Goal: Information Seeking & Learning: Learn about a topic

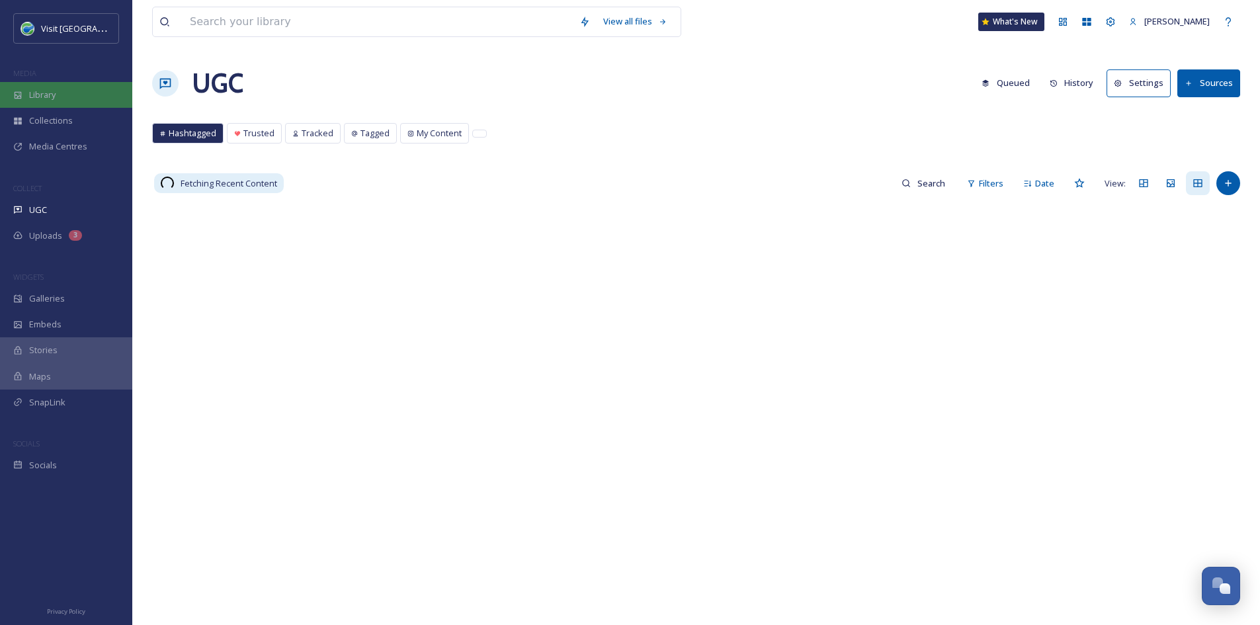
click at [40, 95] on span "Library" at bounding box center [42, 95] width 26 height 13
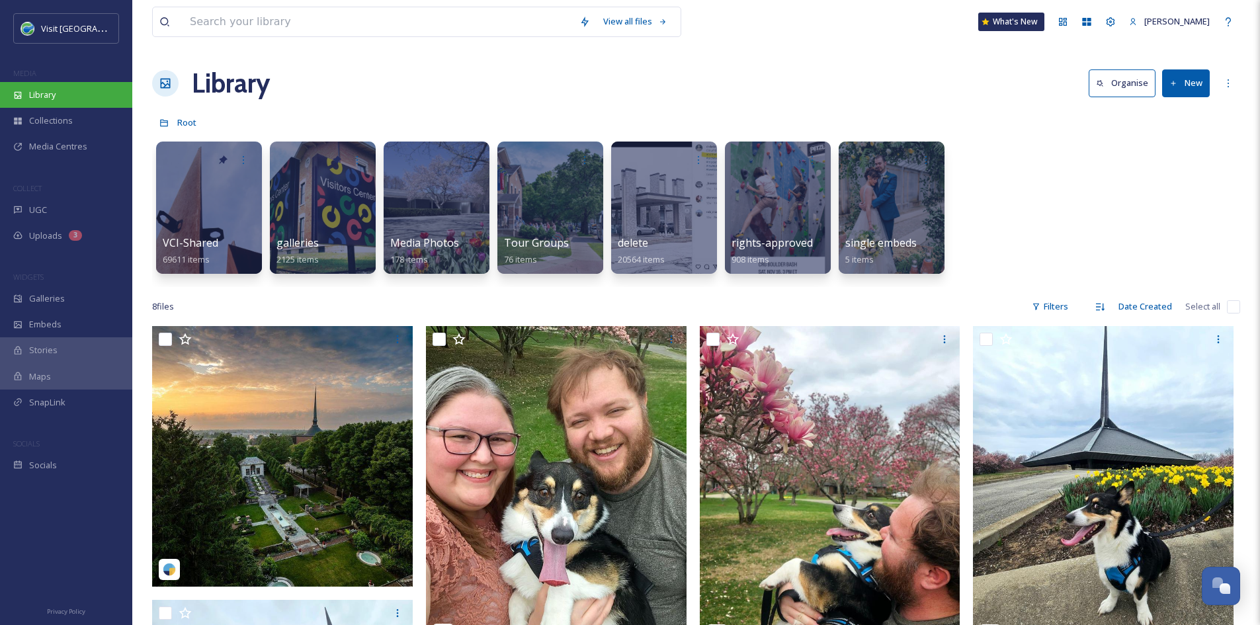
click at [51, 93] on span "Library" at bounding box center [42, 95] width 26 height 13
click at [282, 25] on input at bounding box center [378, 21] width 390 height 29
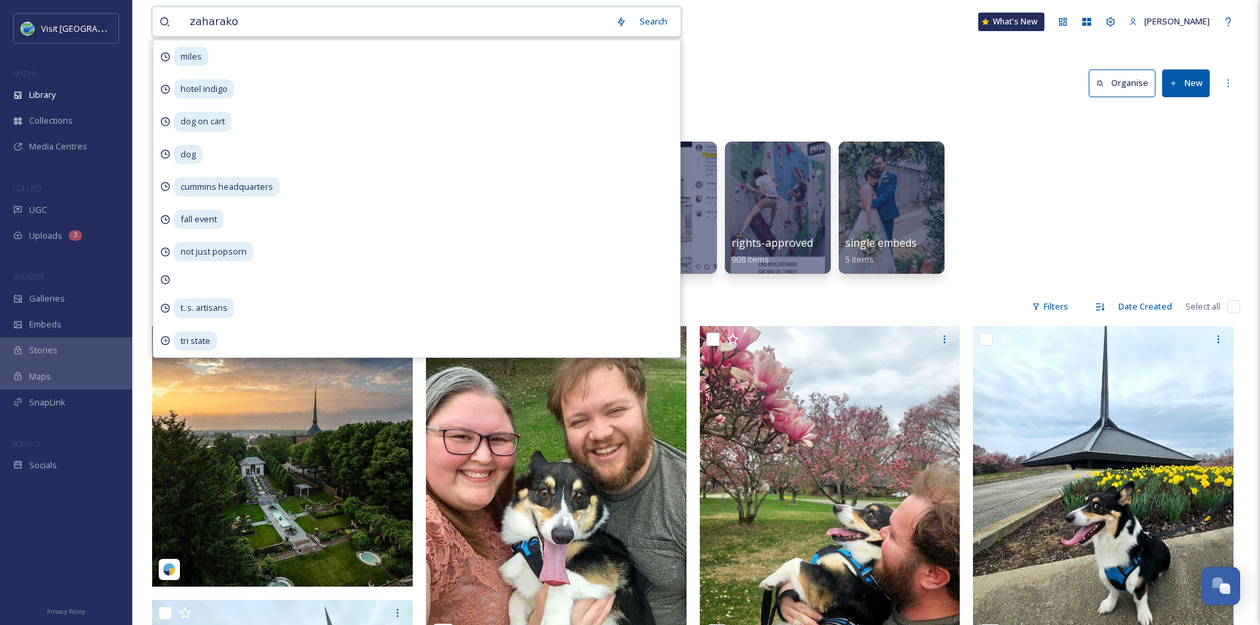
type input "zaharakos"
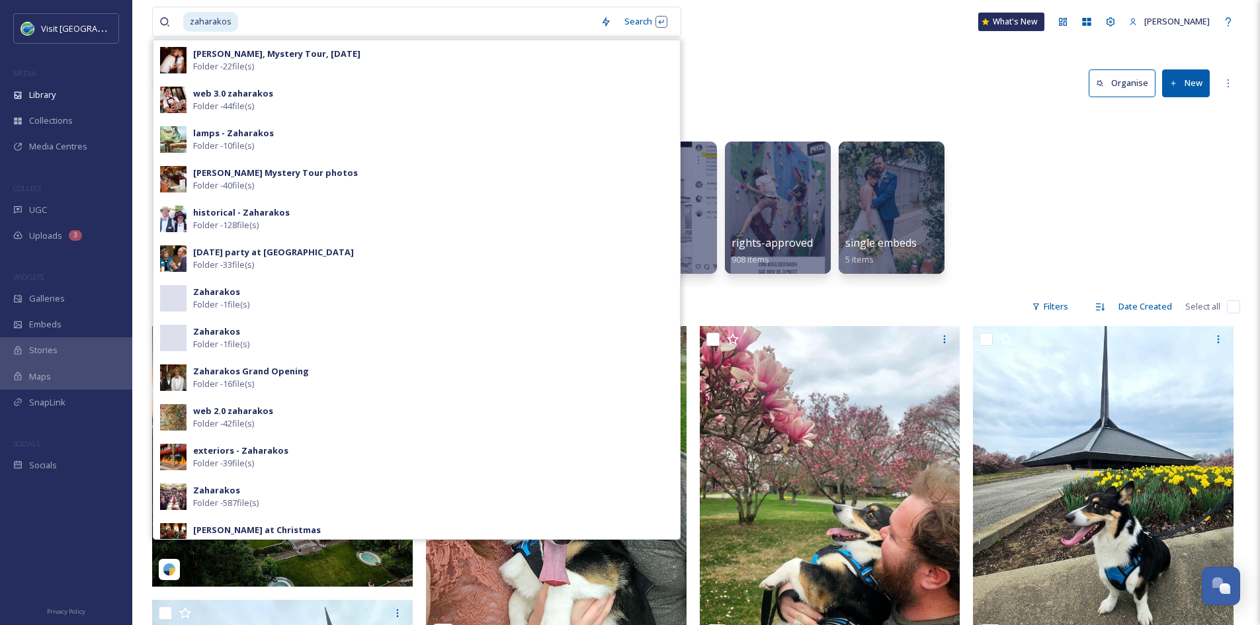
click at [743, 35] on div "zaharakos Search [PERSON_NAME], Mystery Tour, [DATE] Folder - 22 file(s) web 3.…" at bounding box center [696, 22] width 1088 height 44
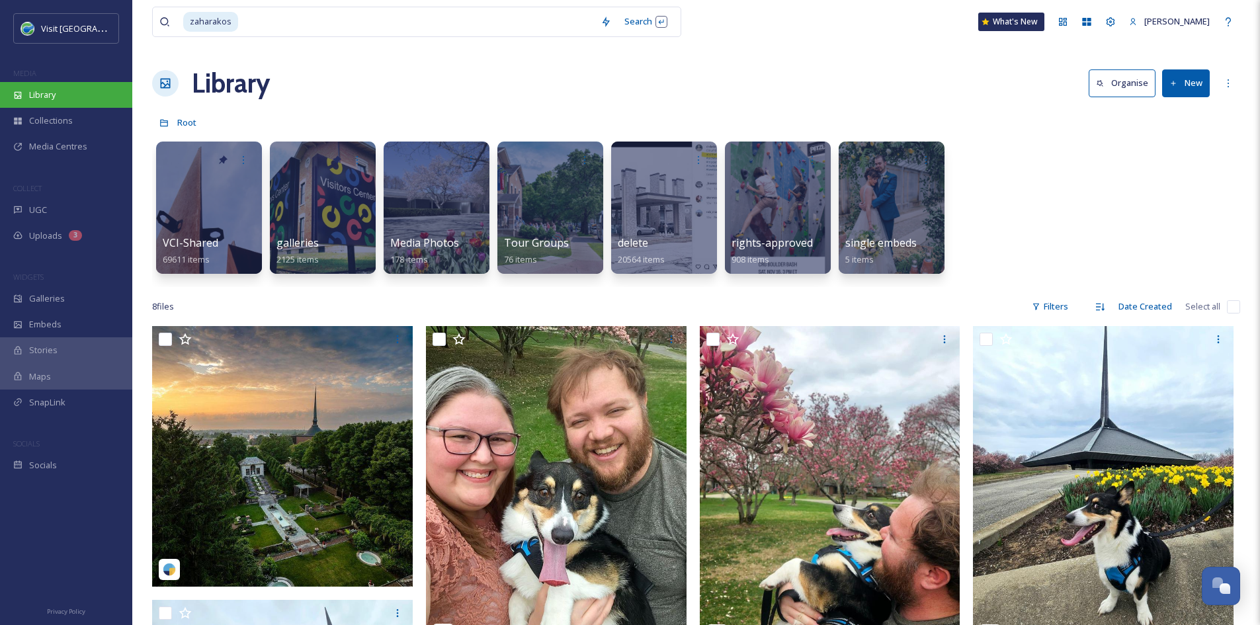
click at [85, 91] on div "Library" at bounding box center [66, 95] width 132 height 26
click at [161, 209] on div at bounding box center [209, 207] width 108 height 135
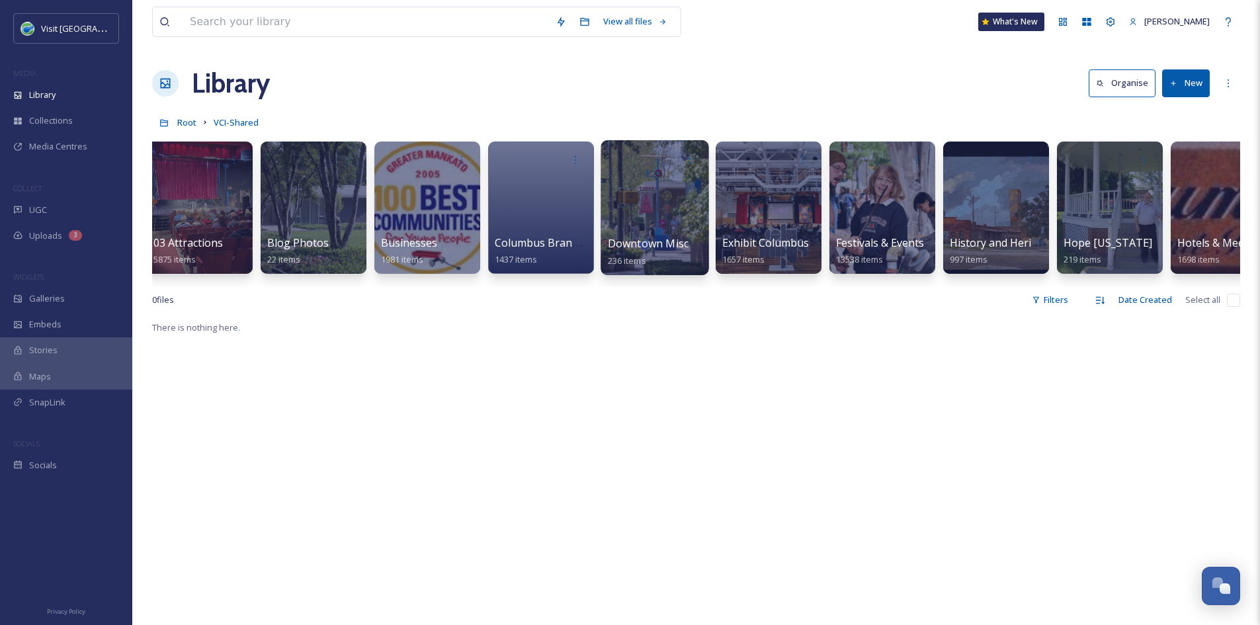
scroll to position [0, 450]
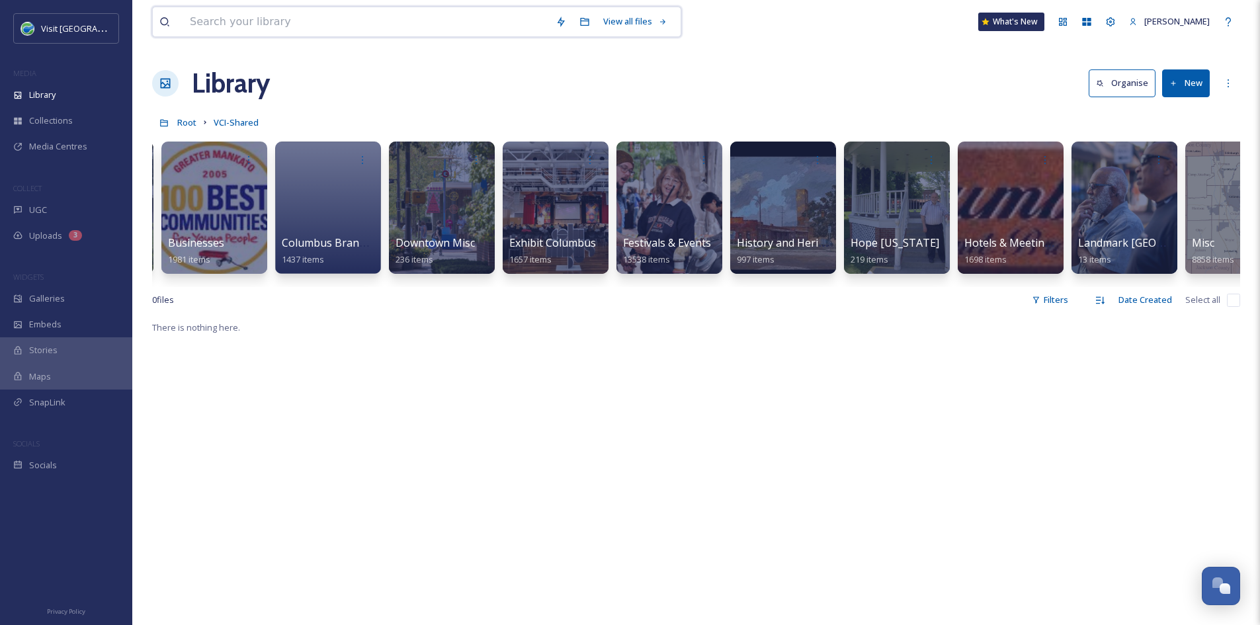
click at [332, 17] on input at bounding box center [366, 21] width 366 height 29
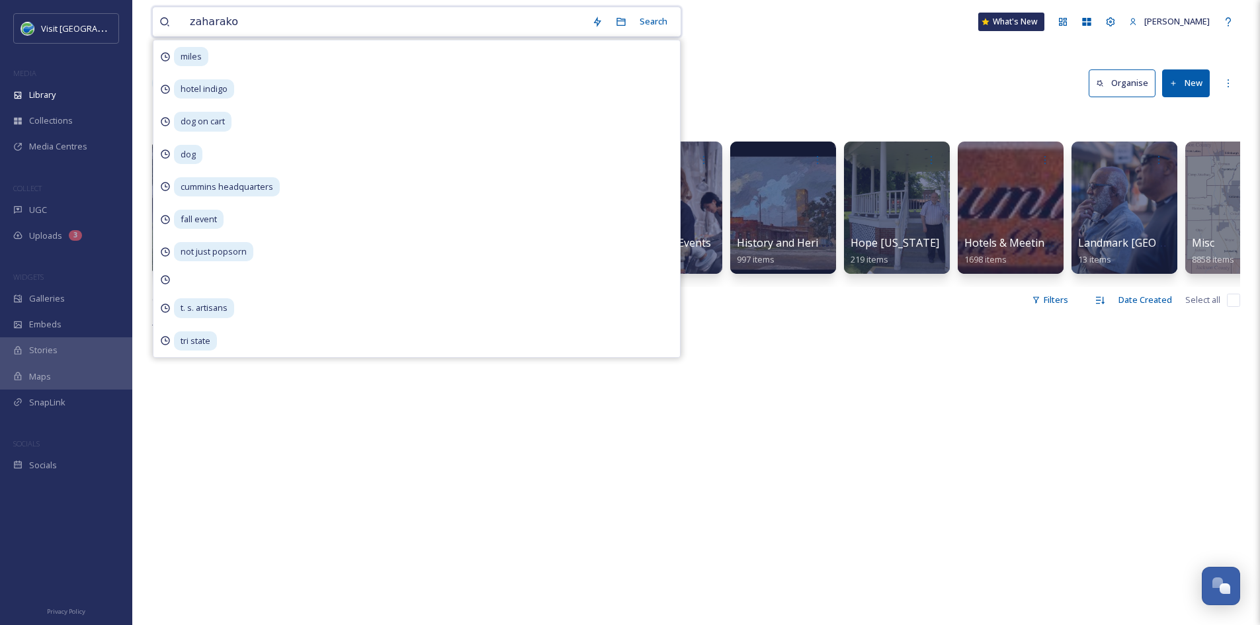
type input "zaharakos"
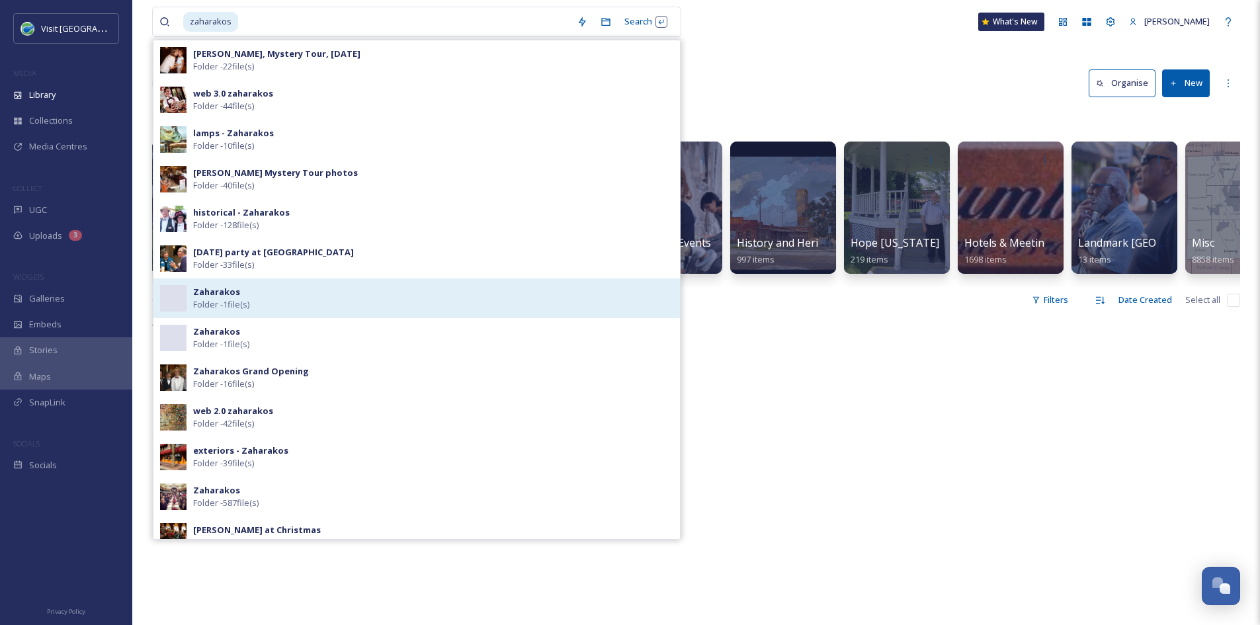
click at [208, 291] on strong "Zaharakos" at bounding box center [216, 292] width 47 height 12
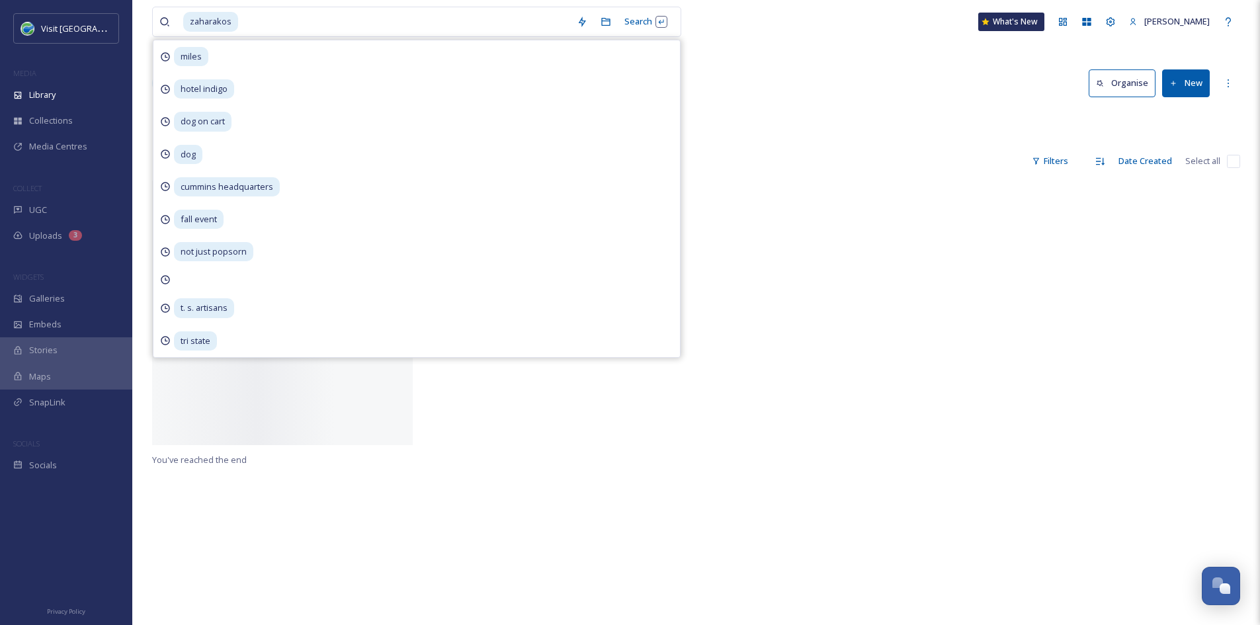
click at [719, 50] on div "zaharakos Search miles hotel indigo dog on cart dog cummins headquarters fall e…" at bounding box center [696, 403] width 1128 height 806
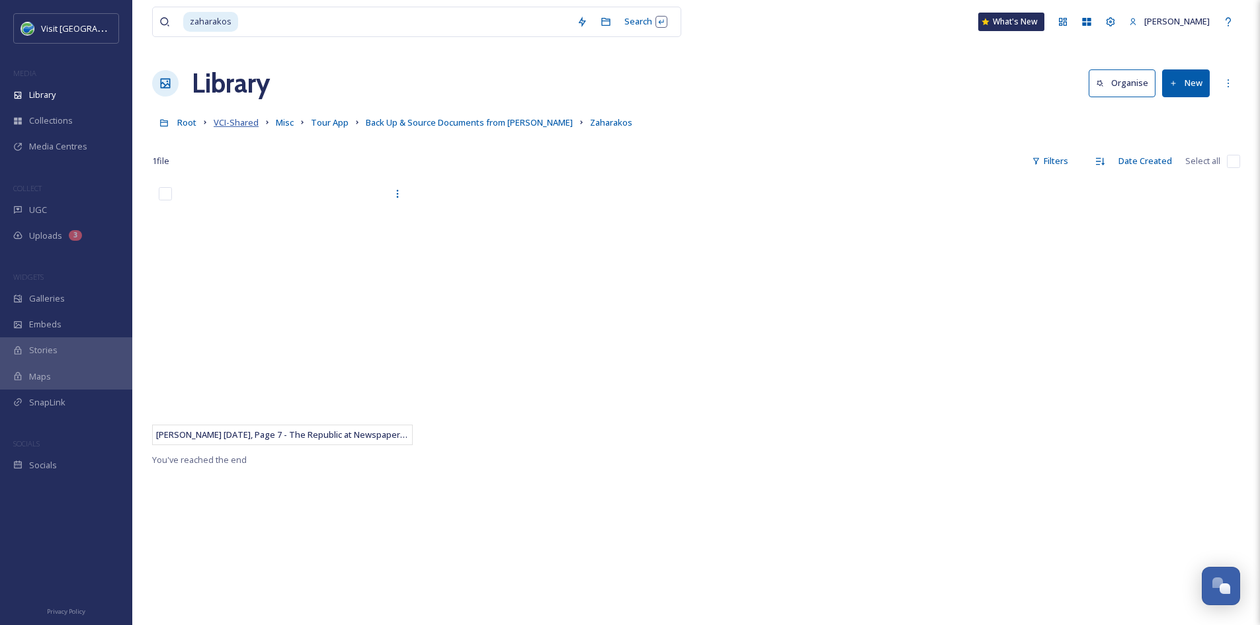
click at [224, 126] on span "VCI-Shared" at bounding box center [236, 122] width 45 height 12
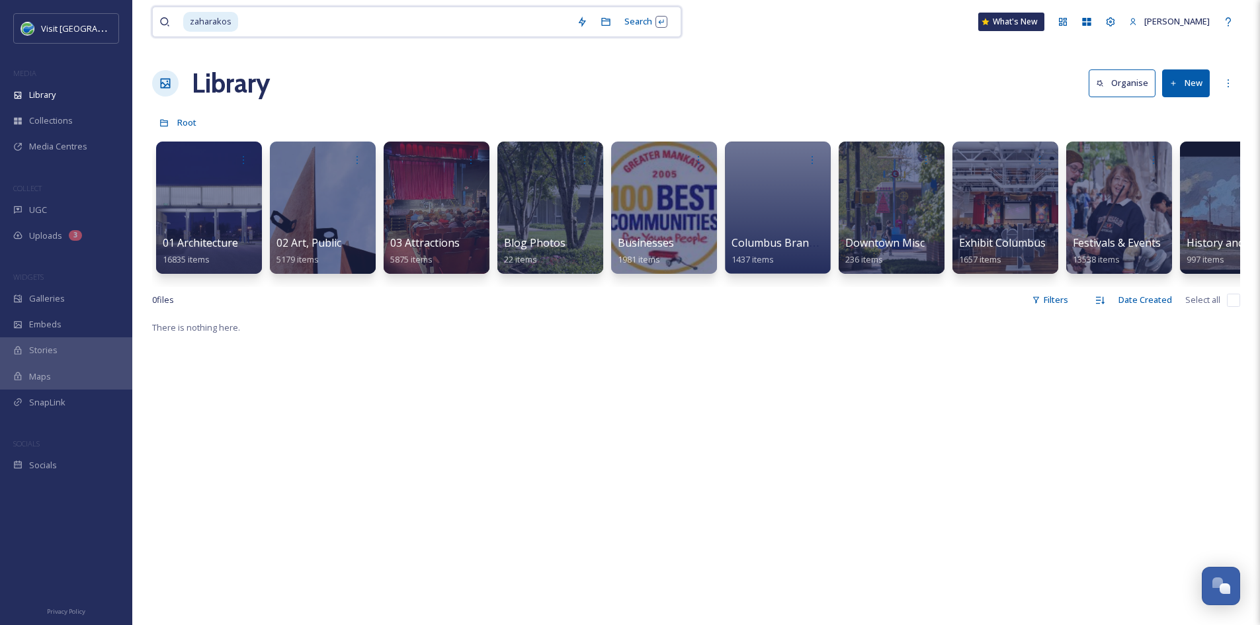
click at [256, 22] on input at bounding box center [404, 21] width 331 height 29
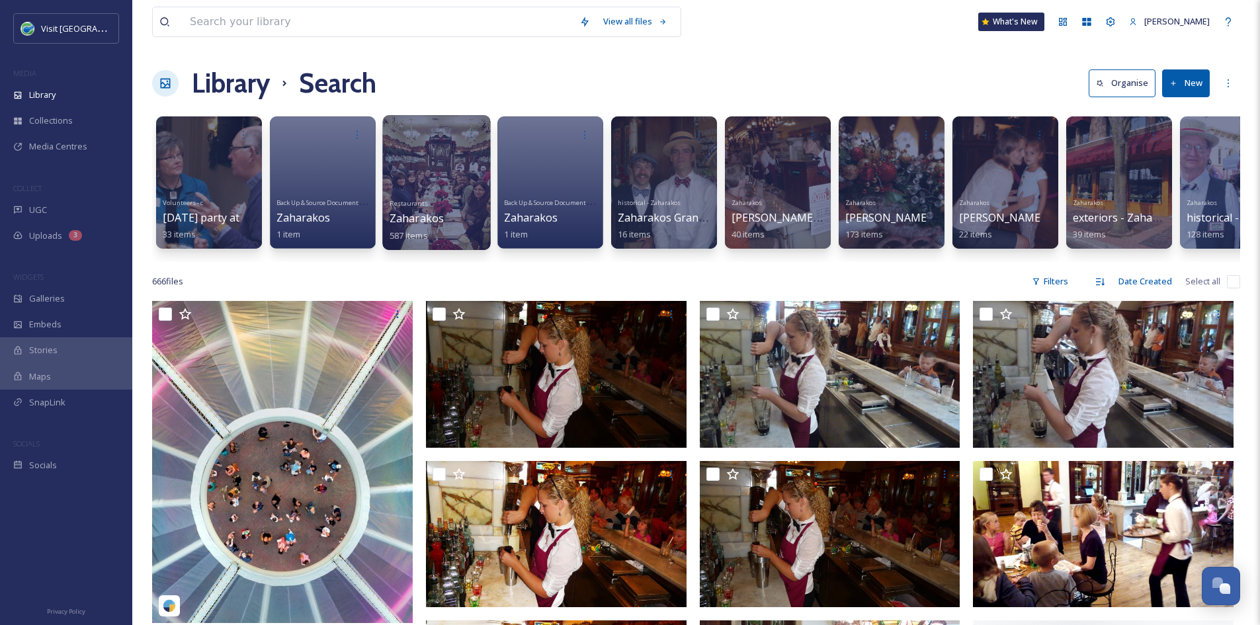
click at [424, 220] on span "Zaharakos" at bounding box center [417, 218] width 55 height 15
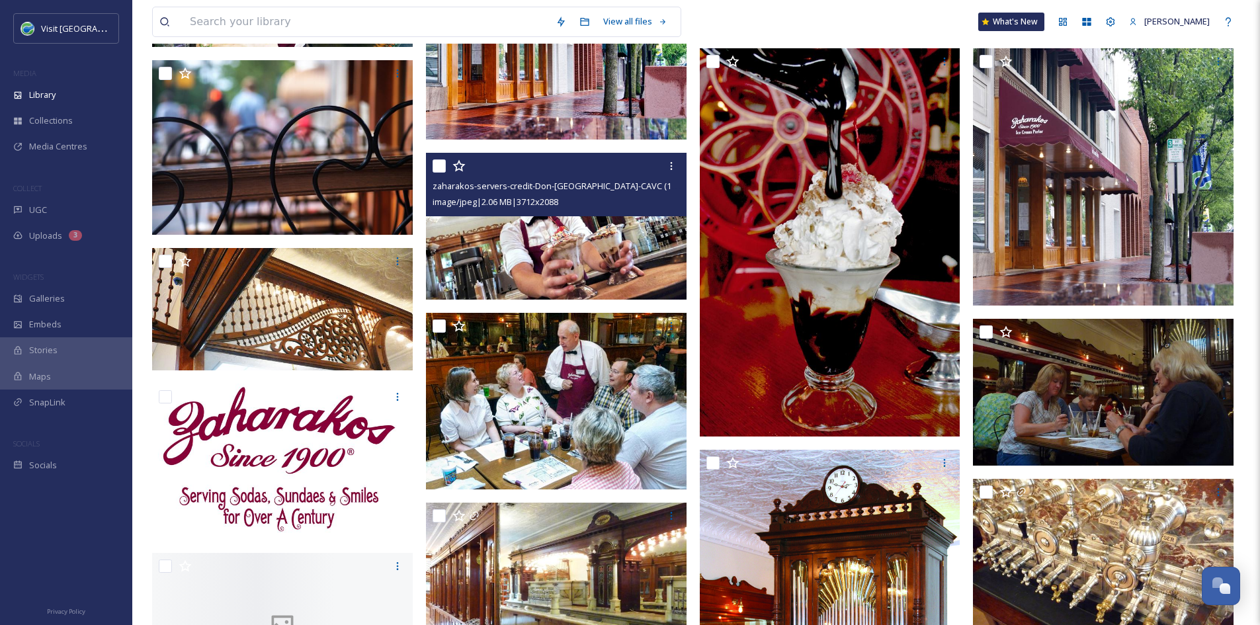
scroll to position [618, 0]
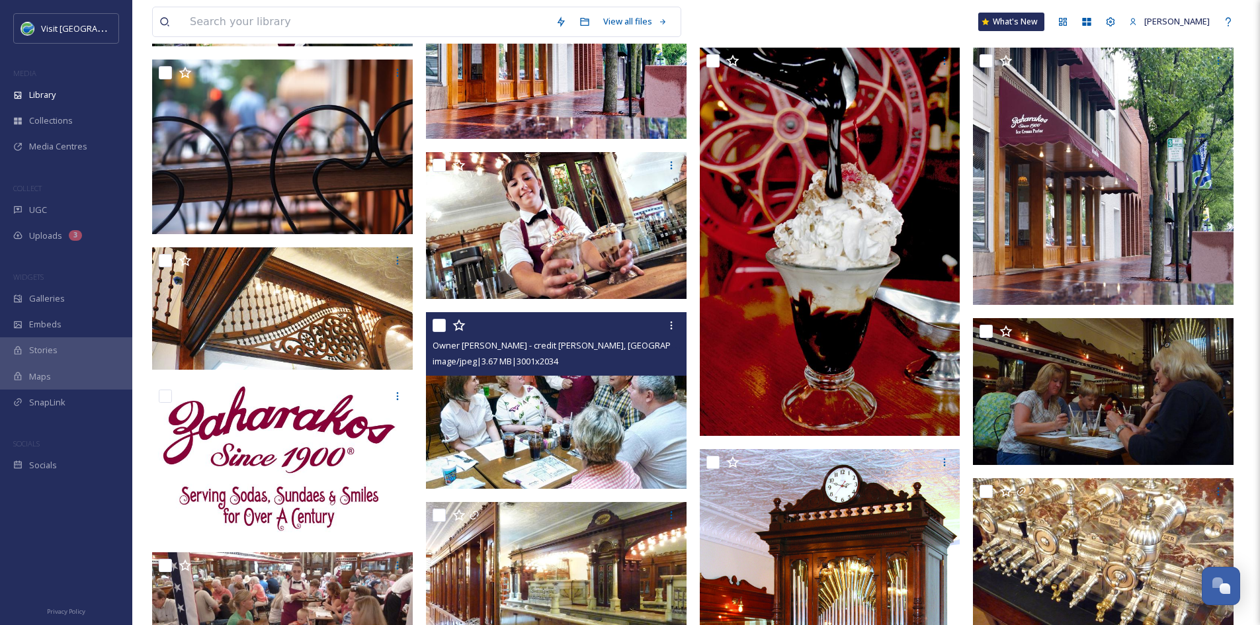
click at [605, 406] on img at bounding box center [556, 400] width 261 height 177
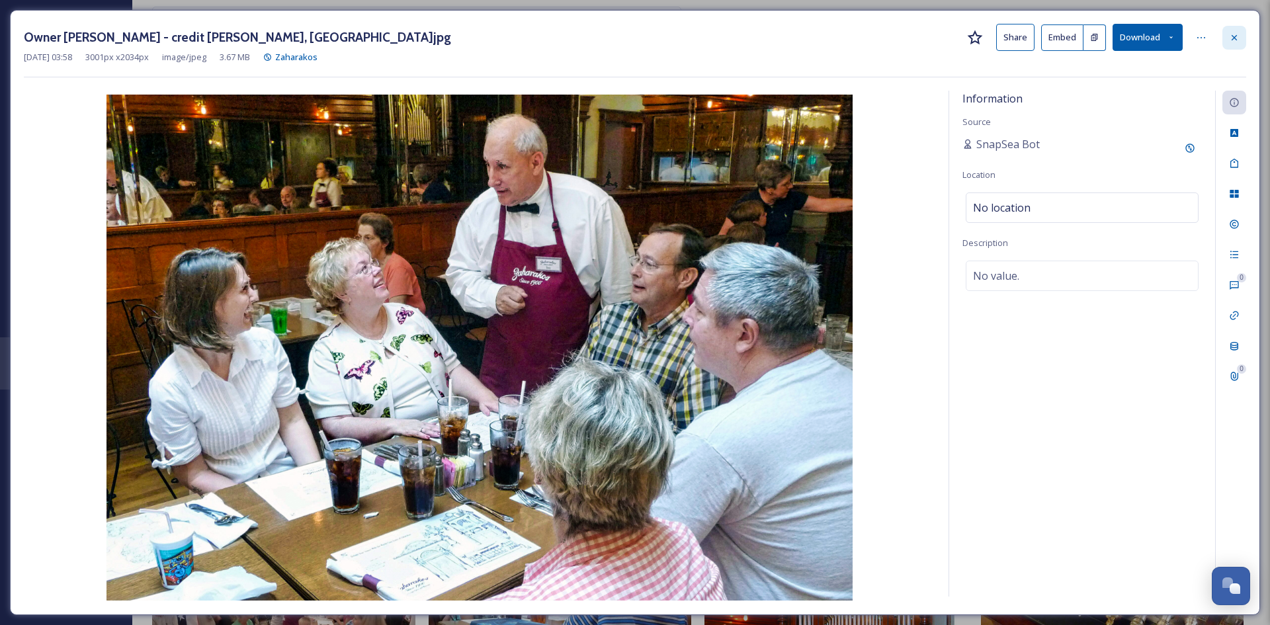
click at [1234, 40] on icon at bounding box center [1234, 37] width 11 height 11
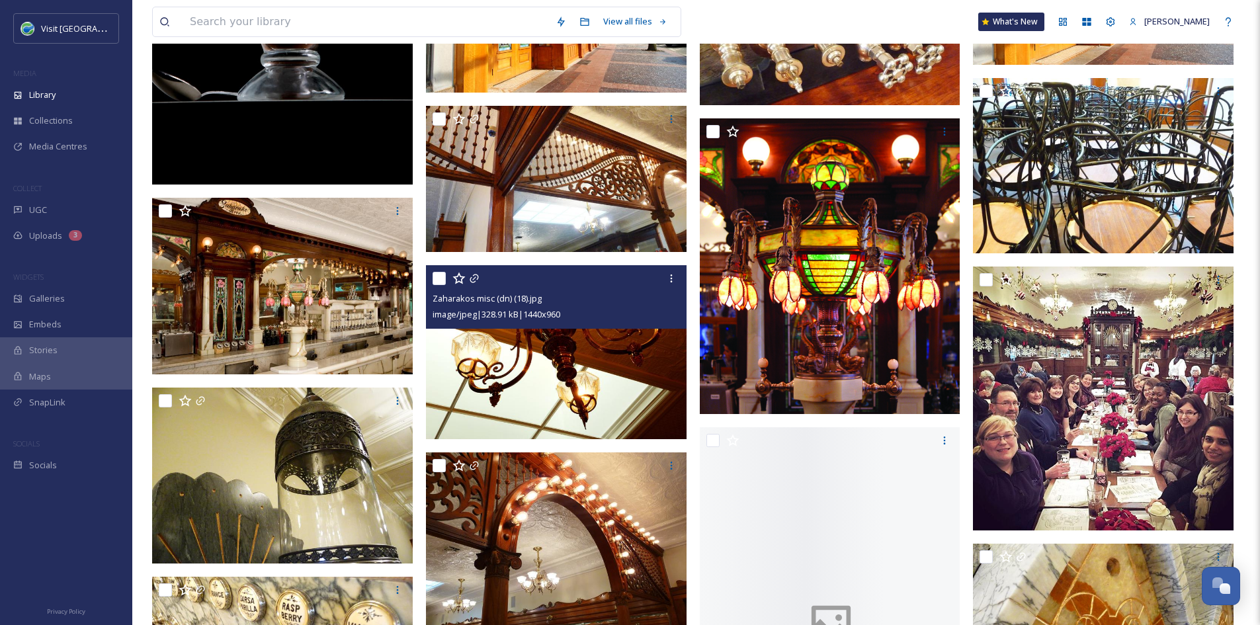
scroll to position [1551, 0]
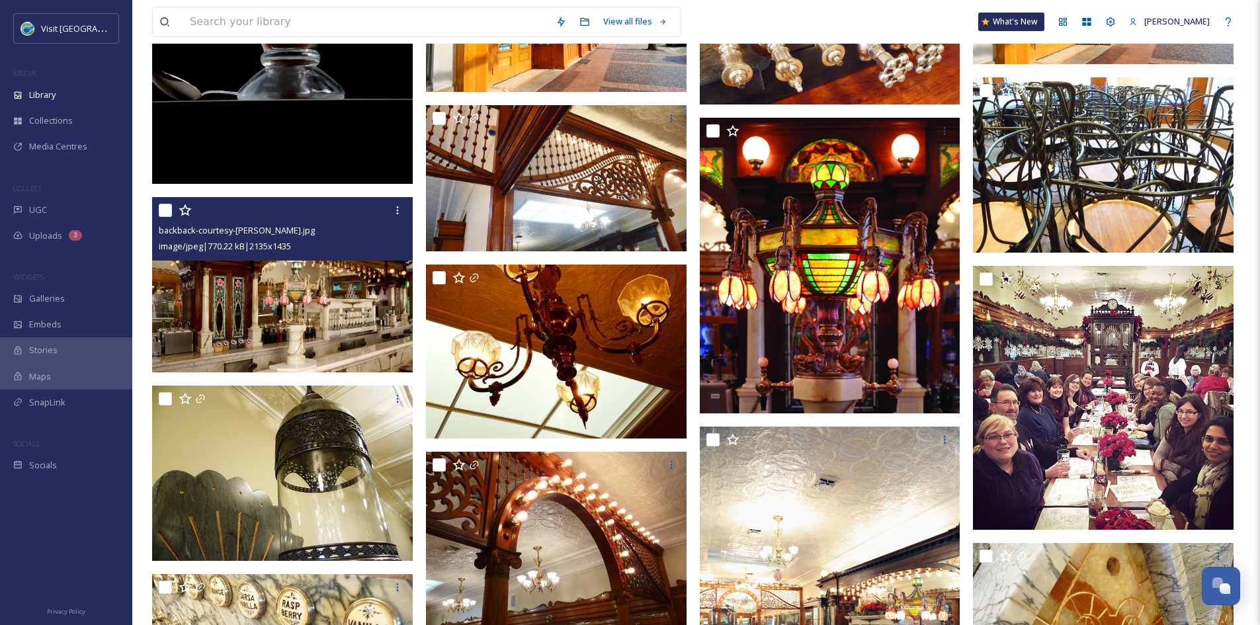
click at [299, 347] on img at bounding box center [282, 284] width 261 height 175
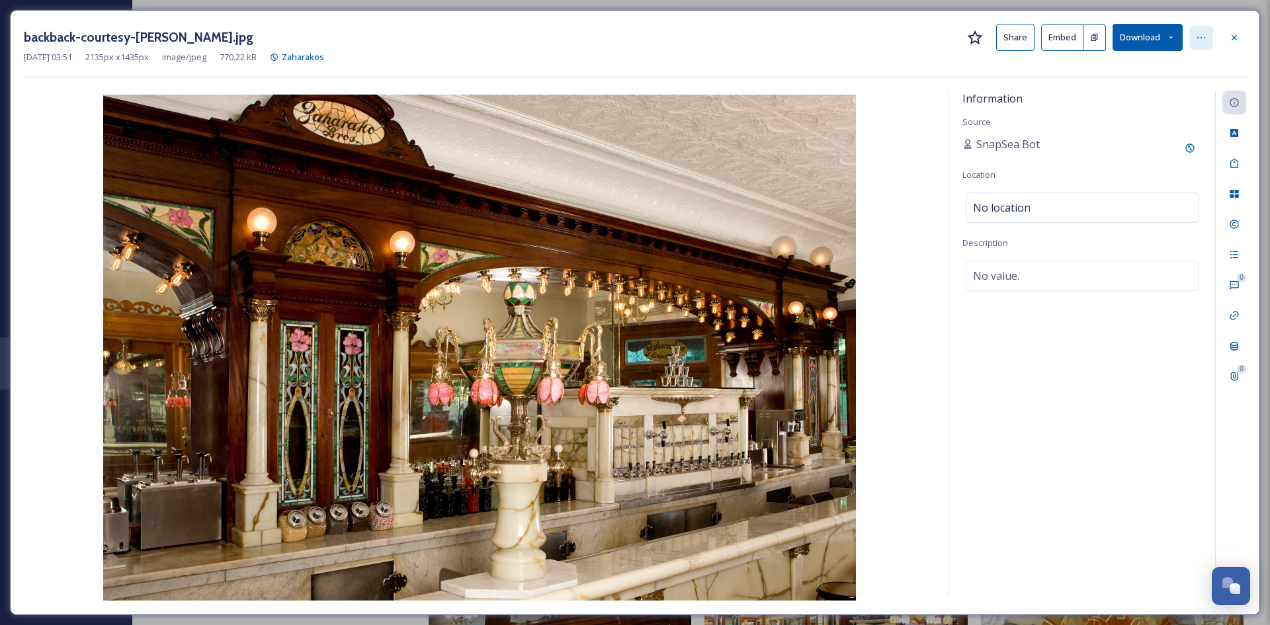
click at [1199, 32] on icon at bounding box center [1201, 37] width 11 height 11
click at [769, 54] on div "Apr 14 2025 03:51 2135 px x 1435 px image/jpeg 770.22 kB Zaharakos" at bounding box center [635, 57] width 1222 height 13
click at [1025, 38] on button "Share" at bounding box center [1015, 37] width 38 height 27
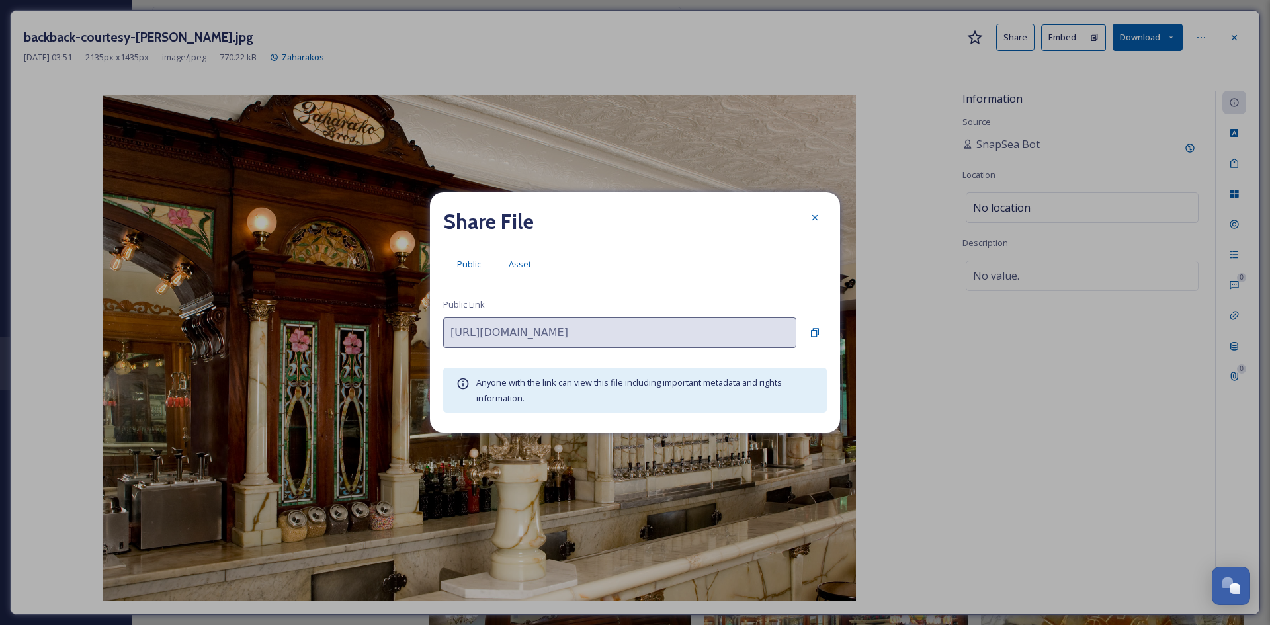
click at [527, 265] on span "Asset" at bounding box center [520, 264] width 22 height 13
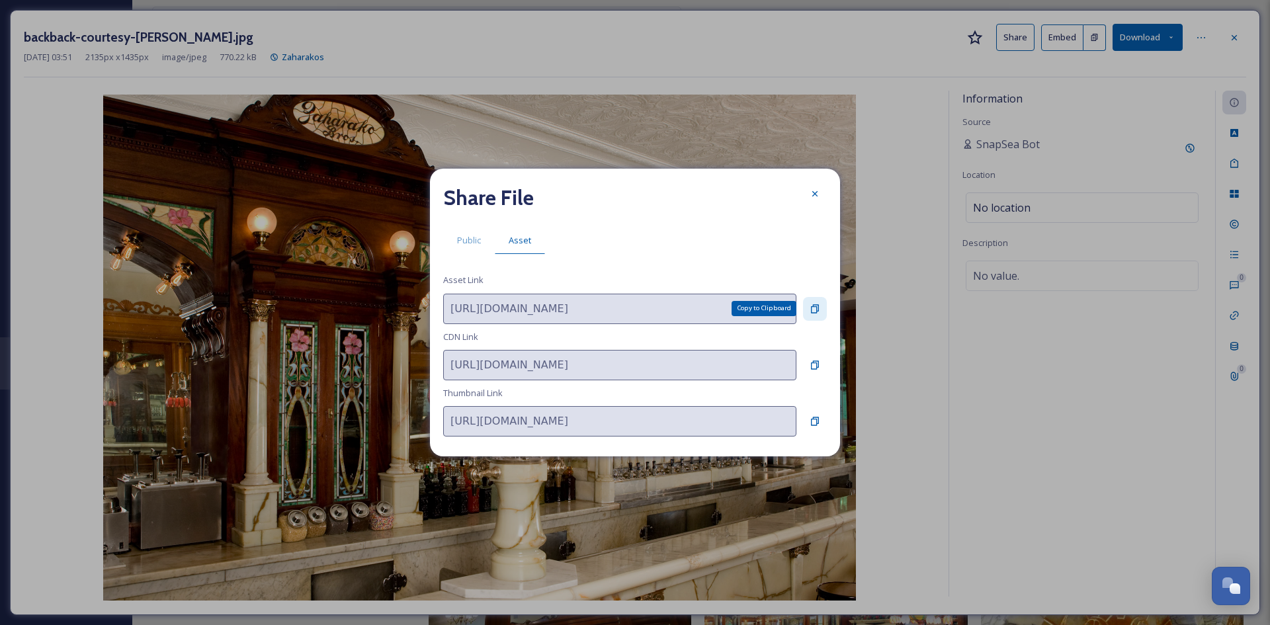
click at [816, 305] on icon at bounding box center [815, 308] width 8 height 9
click at [816, 194] on icon at bounding box center [814, 193] width 5 height 5
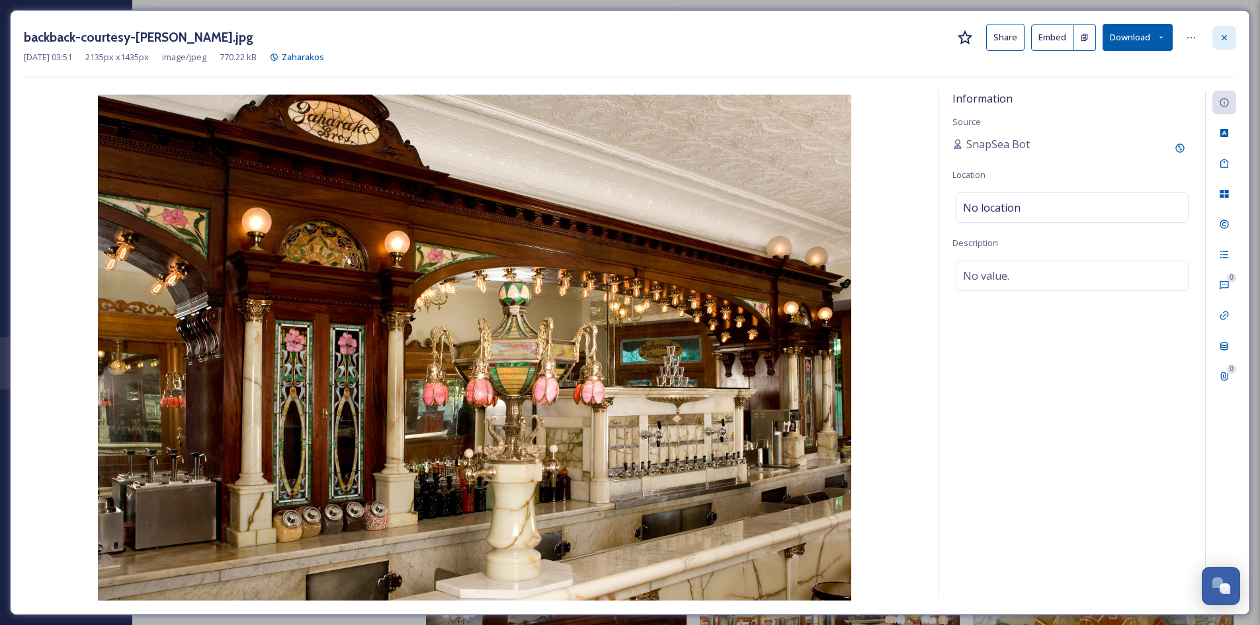
click at [1228, 44] on div at bounding box center [1224, 38] width 24 height 24
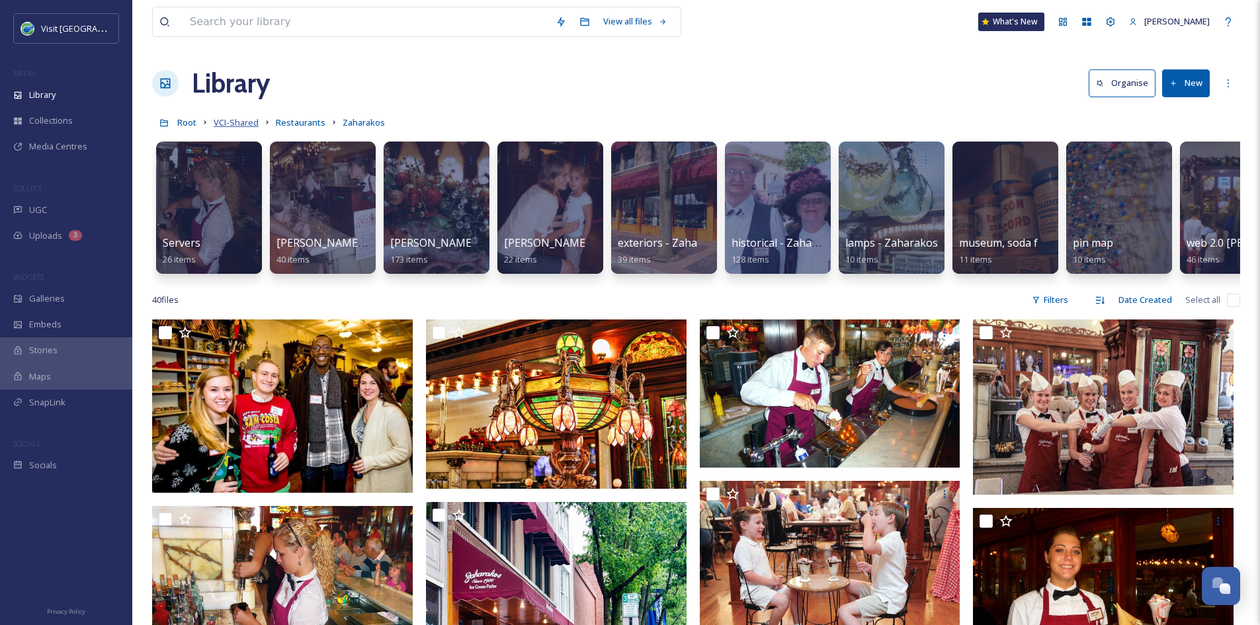
click at [240, 123] on span "VCI-Shared" at bounding box center [236, 122] width 45 height 12
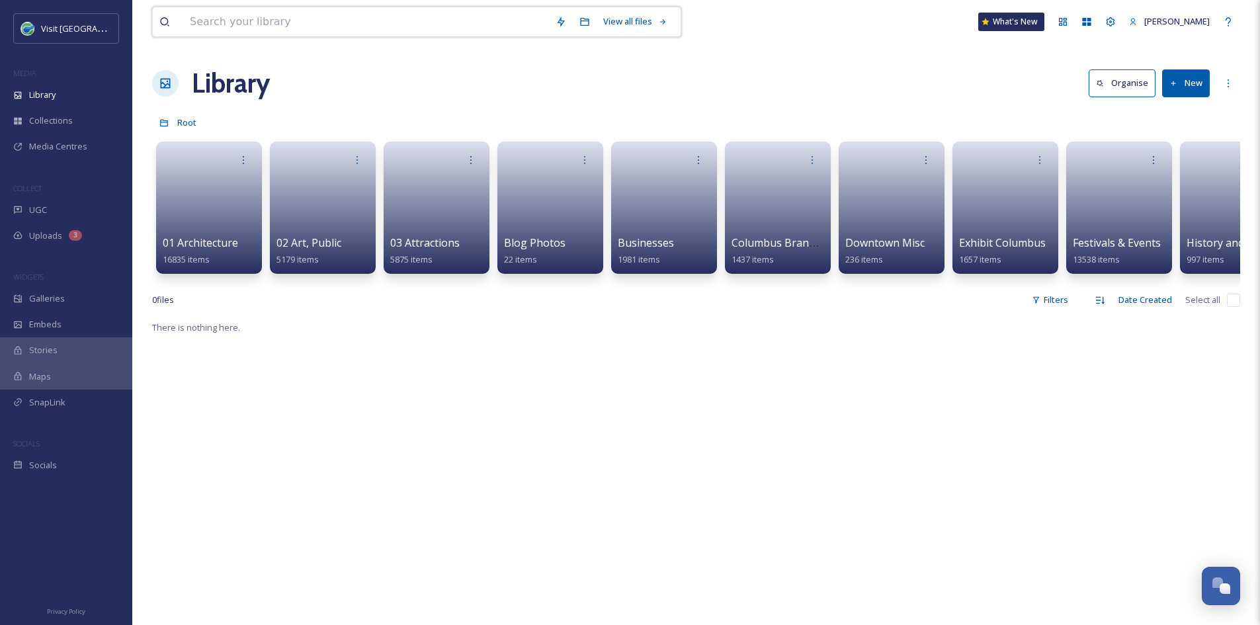
click at [251, 23] on input at bounding box center [366, 21] width 366 height 29
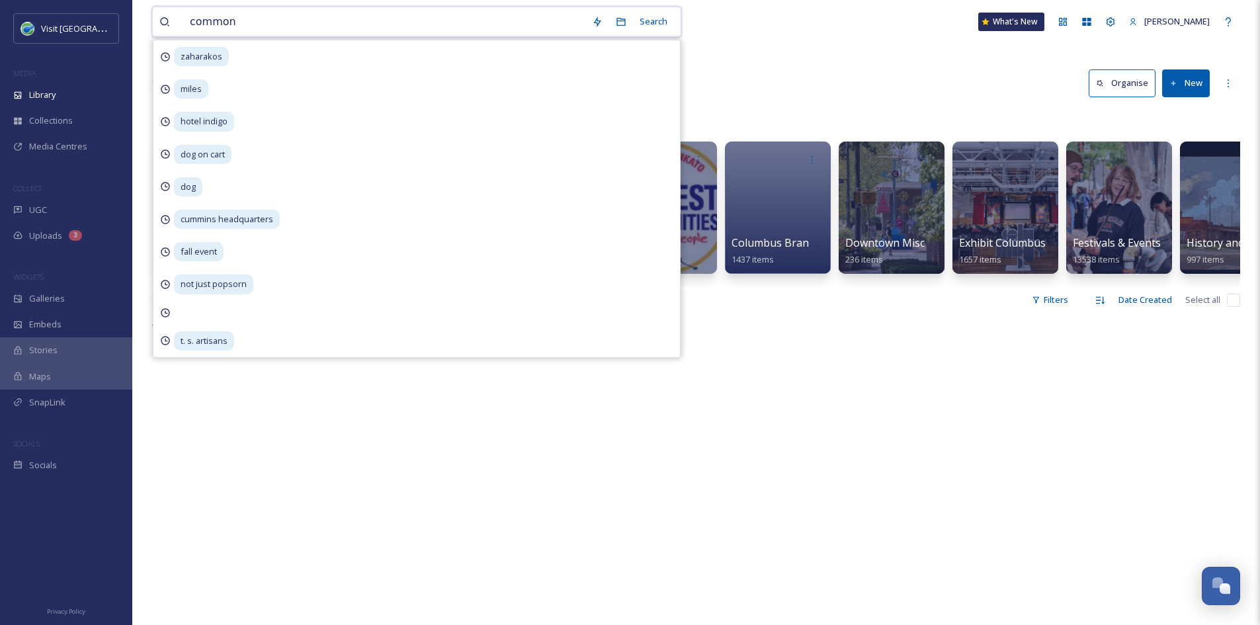
type input "commons"
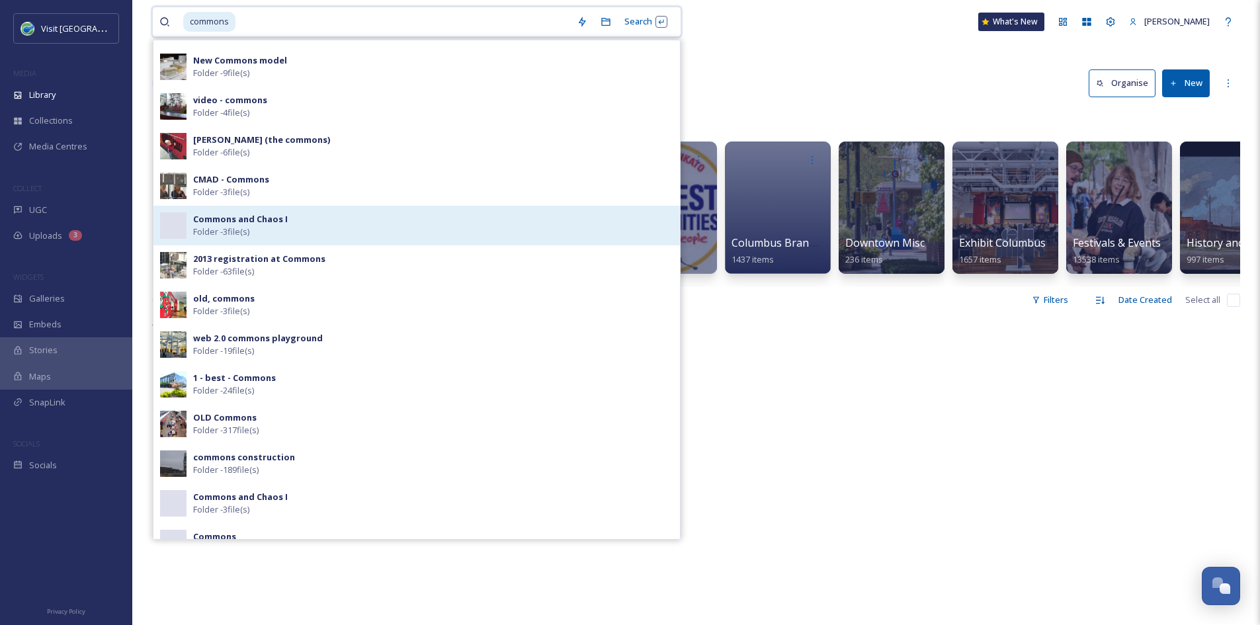
scroll to position [153, 0]
click at [259, 385] on div "1 - best - Commons Folder - 24 file(s)" at bounding box center [433, 383] width 480 height 25
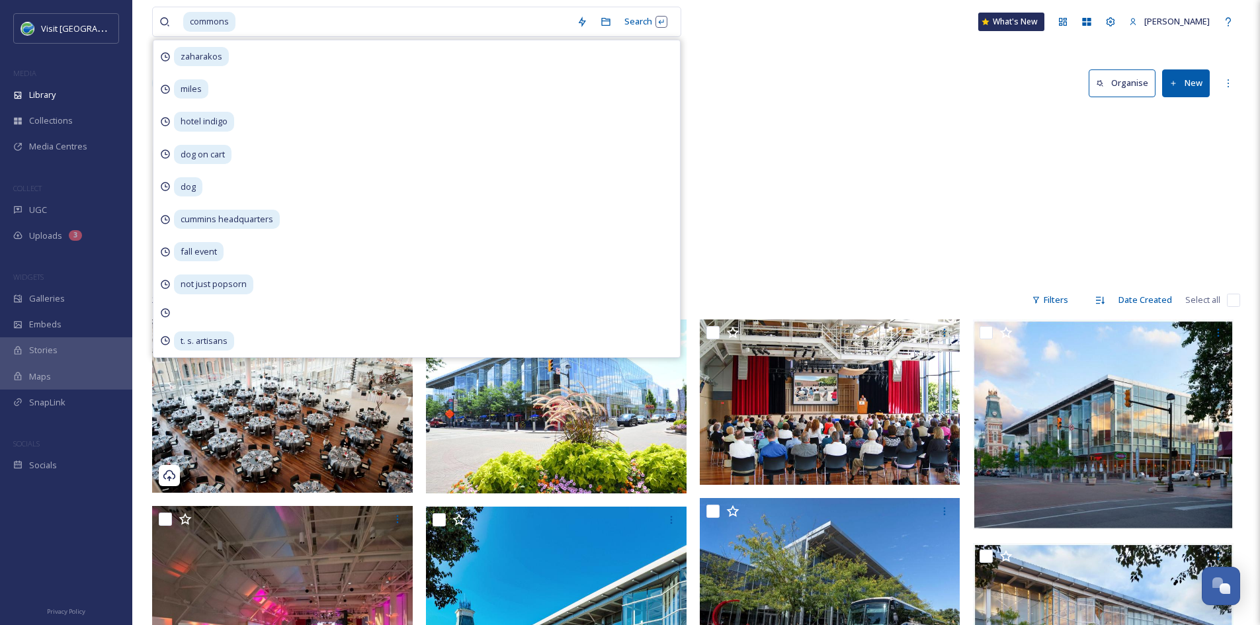
click at [800, 236] on div "Susan Fleck 0 items" at bounding box center [696, 211] width 1088 height 152
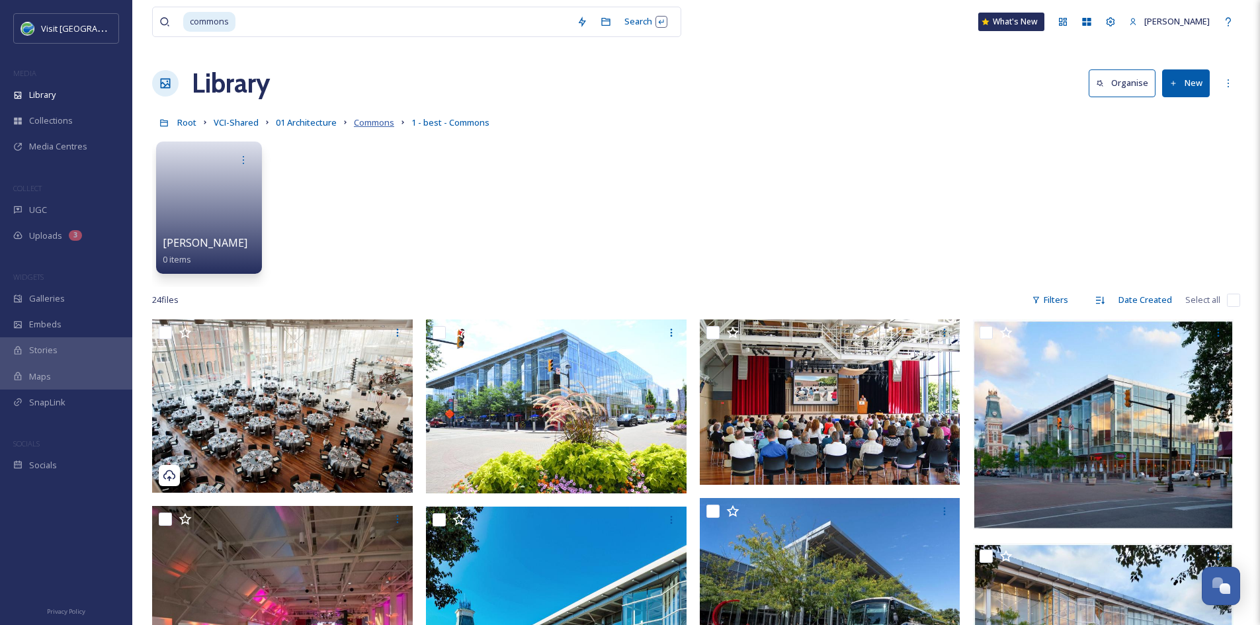
click at [372, 126] on span "Commons" at bounding box center [374, 122] width 40 height 12
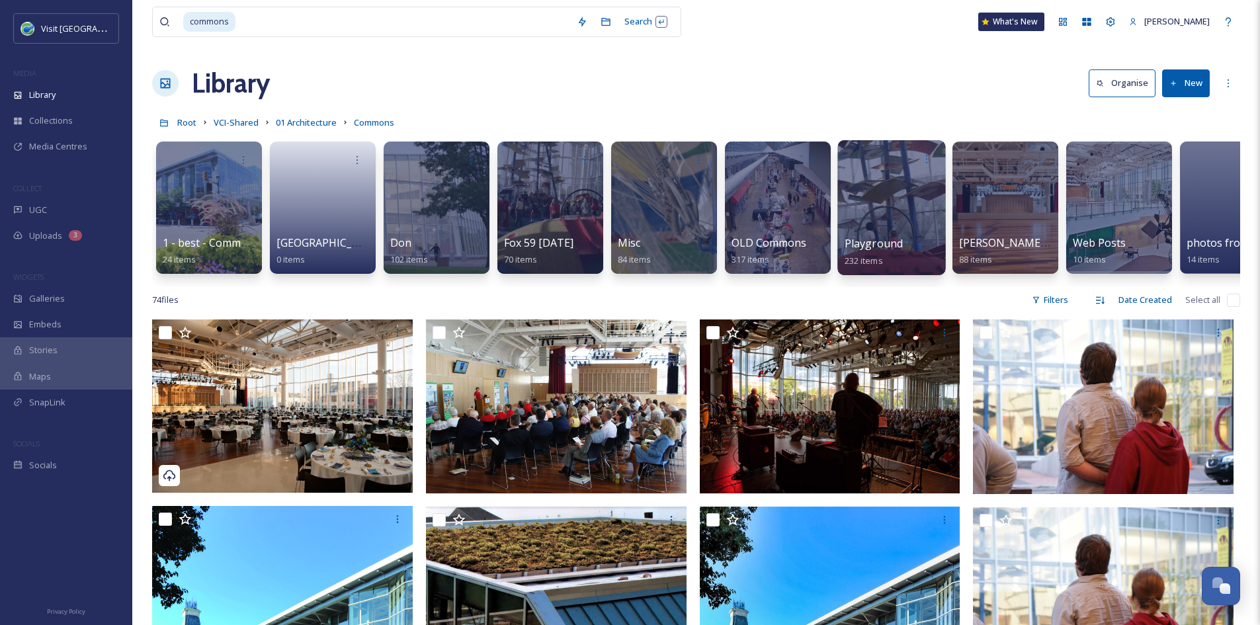
click at [860, 237] on span "Playground" at bounding box center [874, 243] width 59 height 15
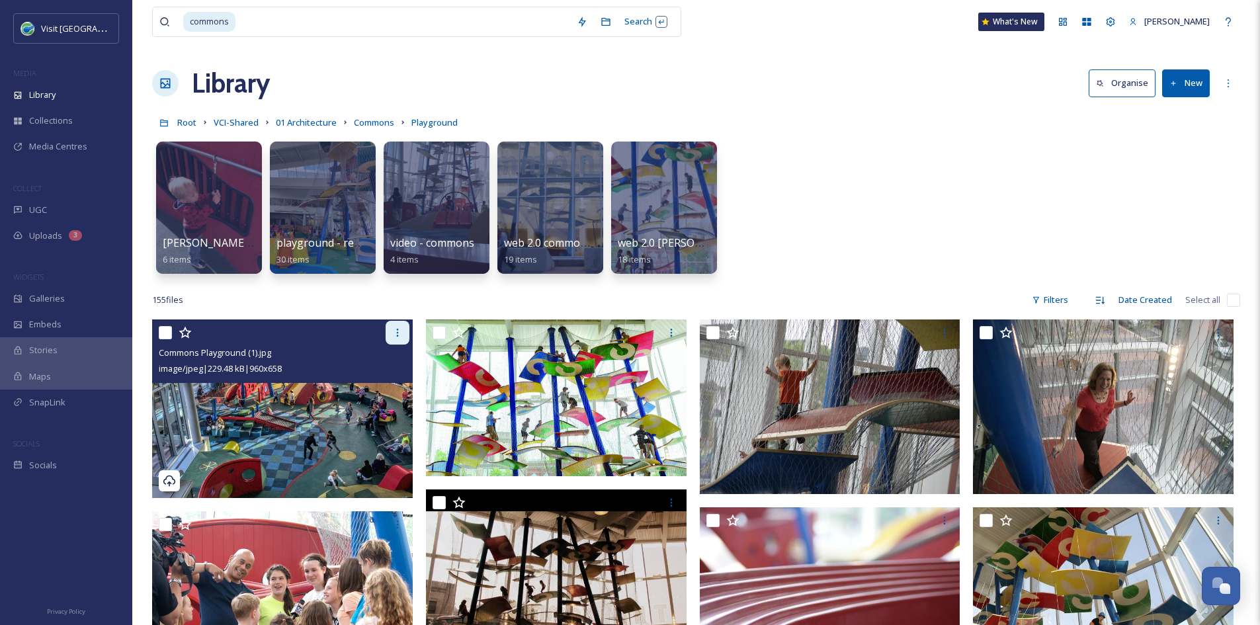
click at [394, 330] on icon at bounding box center [397, 332] width 11 height 11
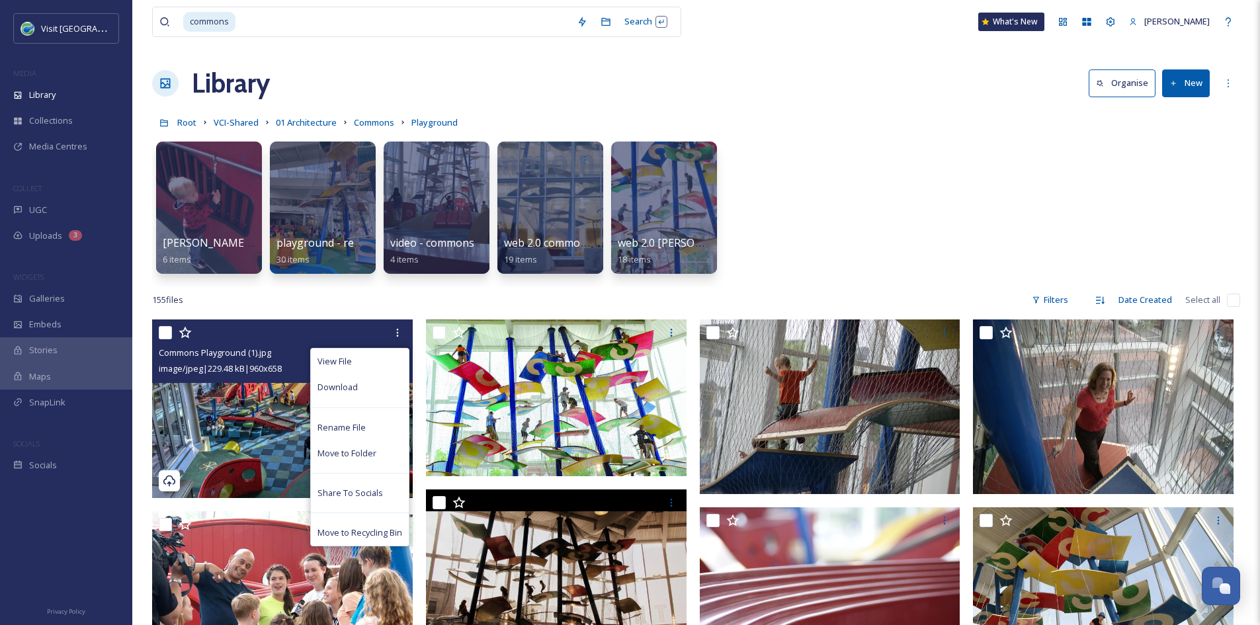
click at [262, 425] on img at bounding box center [282, 408] width 261 height 179
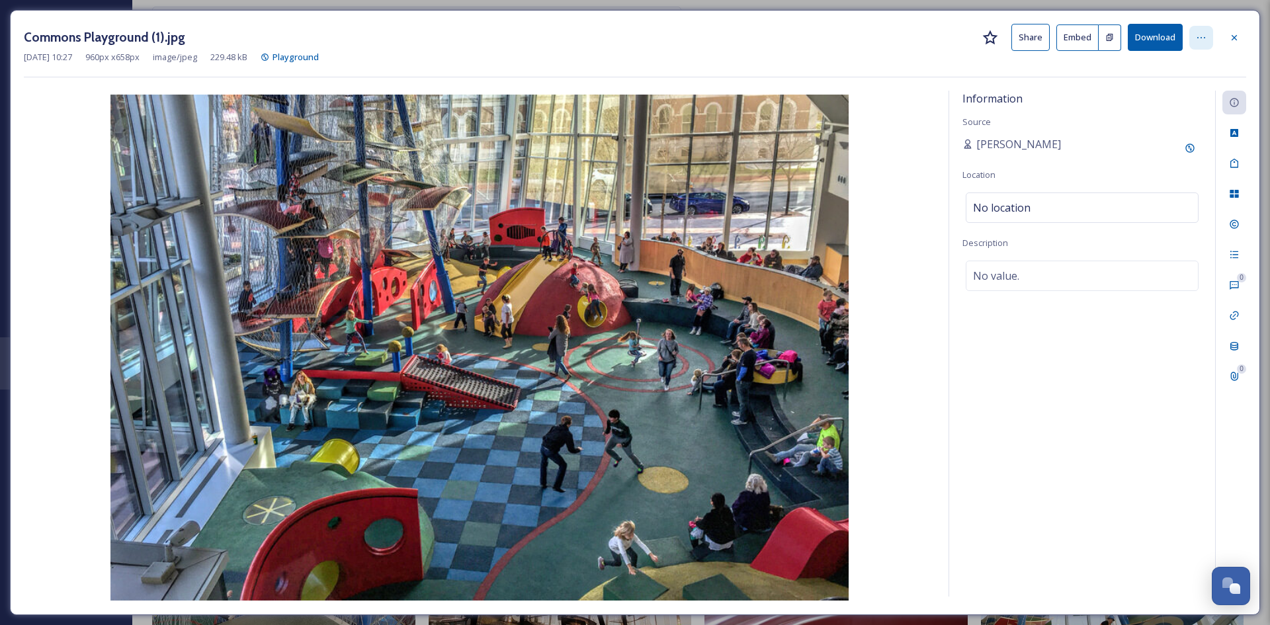
click at [1195, 35] on div at bounding box center [1201, 38] width 24 height 24
click at [927, 30] on div "Commons Playground (1).jpg Share Embed Download Rename File Move to Folder Shar…" at bounding box center [635, 37] width 1222 height 27
click at [1029, 42] on button "Share" at bounding box center [1030, 37] width 38 height 27
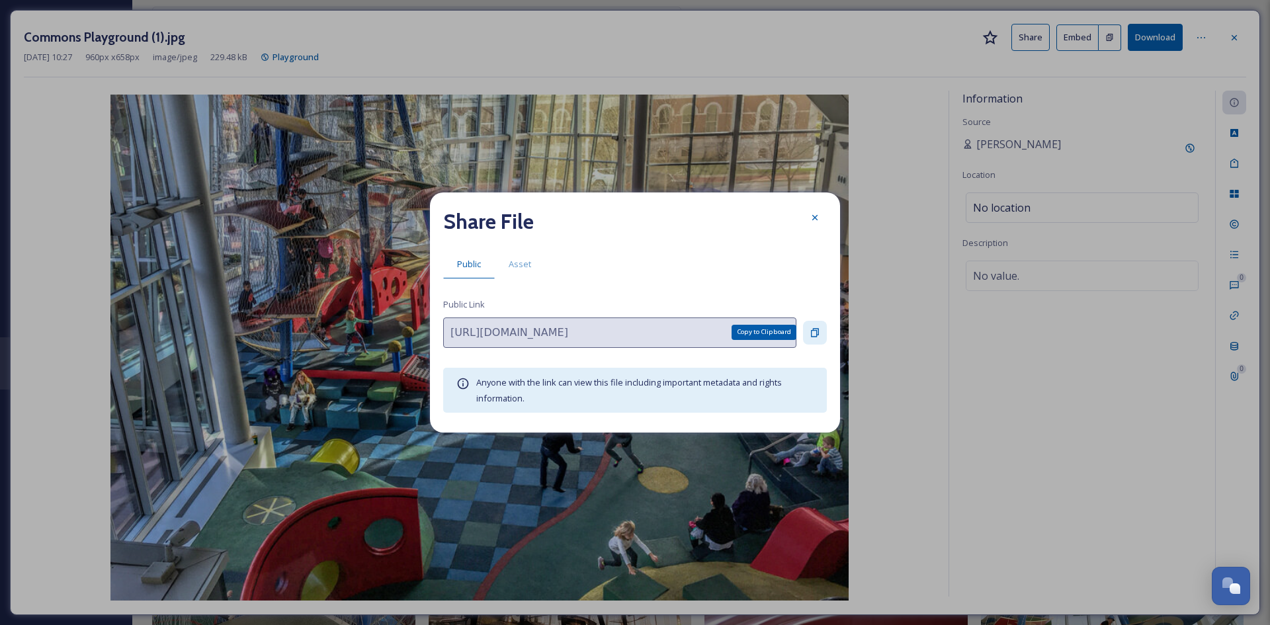
click at [812, 339] on div "Copy to Clipboard" at bounding box center [815, 333] width 24 height 24
click at [814, 219] on icon at bounding box center [814, 217] width 5 height 5
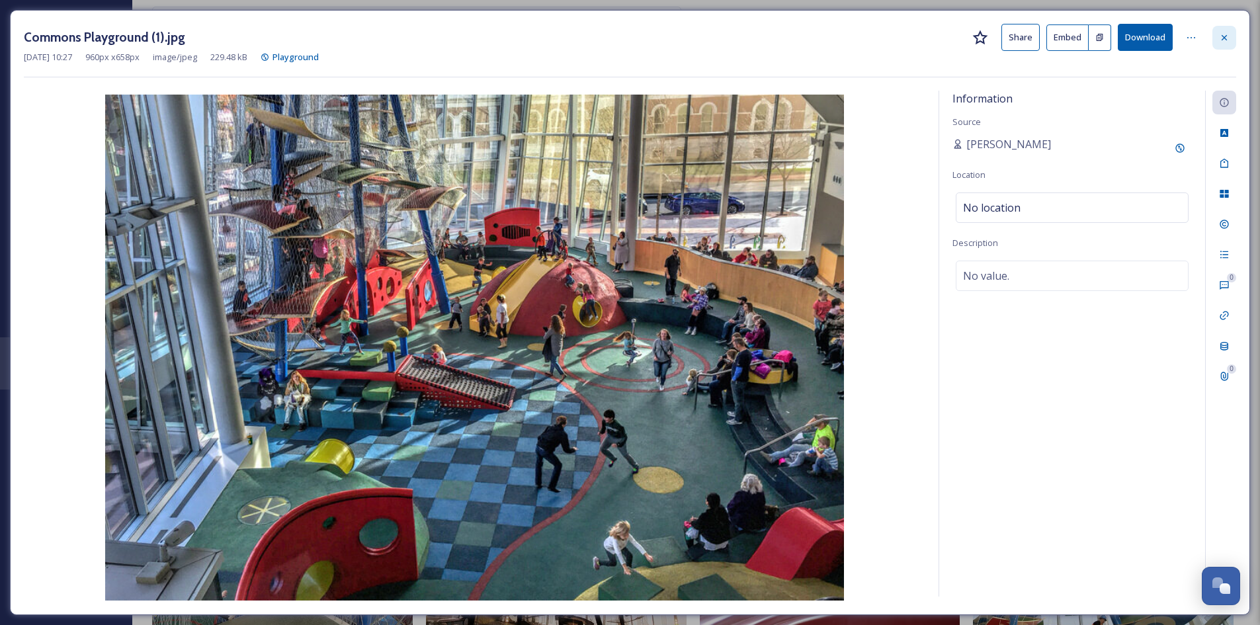
click at [1226, 38] on icon at bounding box center [1224, 37] width 11 height 11
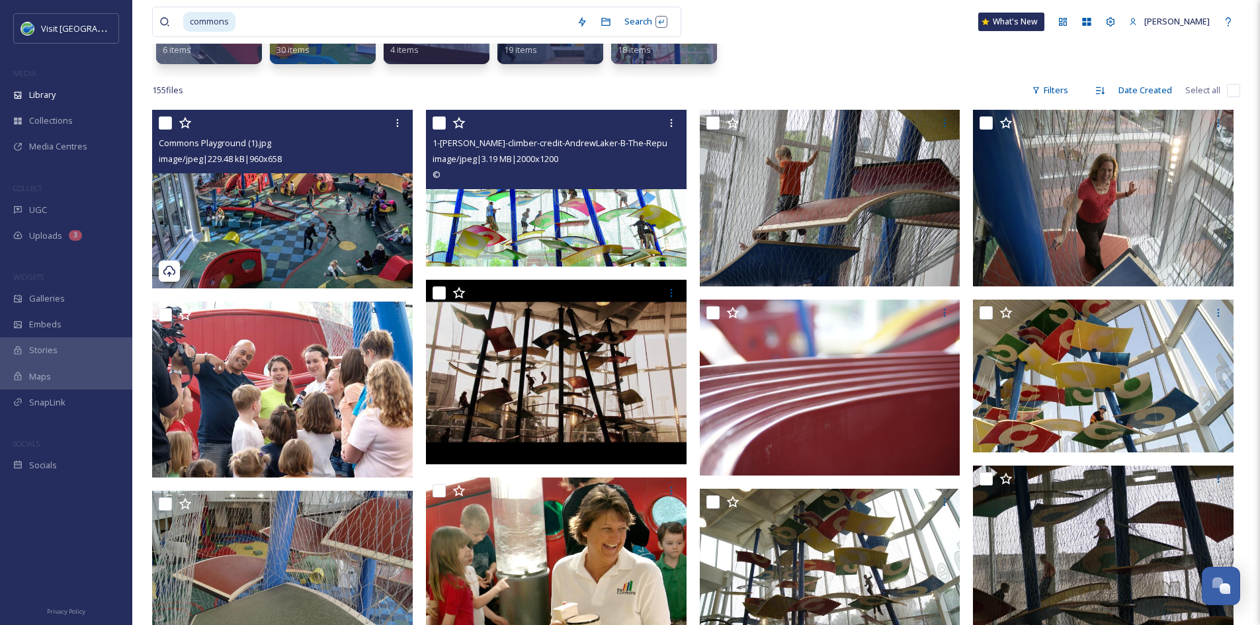
scroll to position [210, 0]
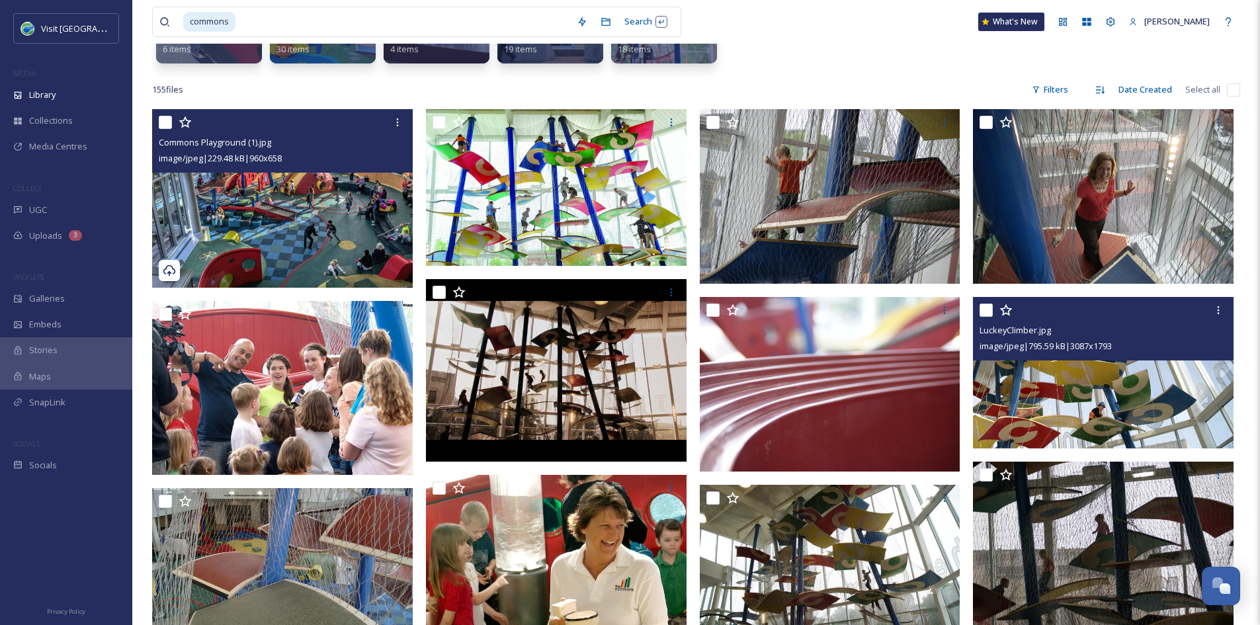
click at [1070, 433] on img at bounding box center [1103, 372] width 261 height 151
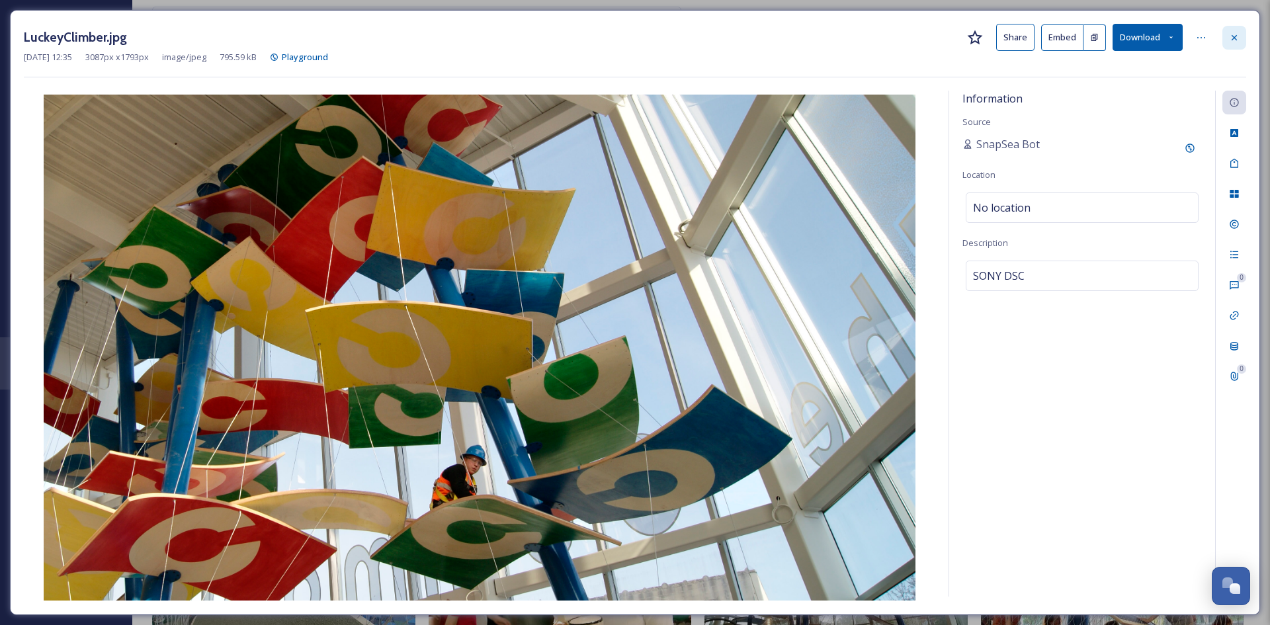
click at [1235, 37] on icon at bounding box center [1234, 36] width 5 height 5
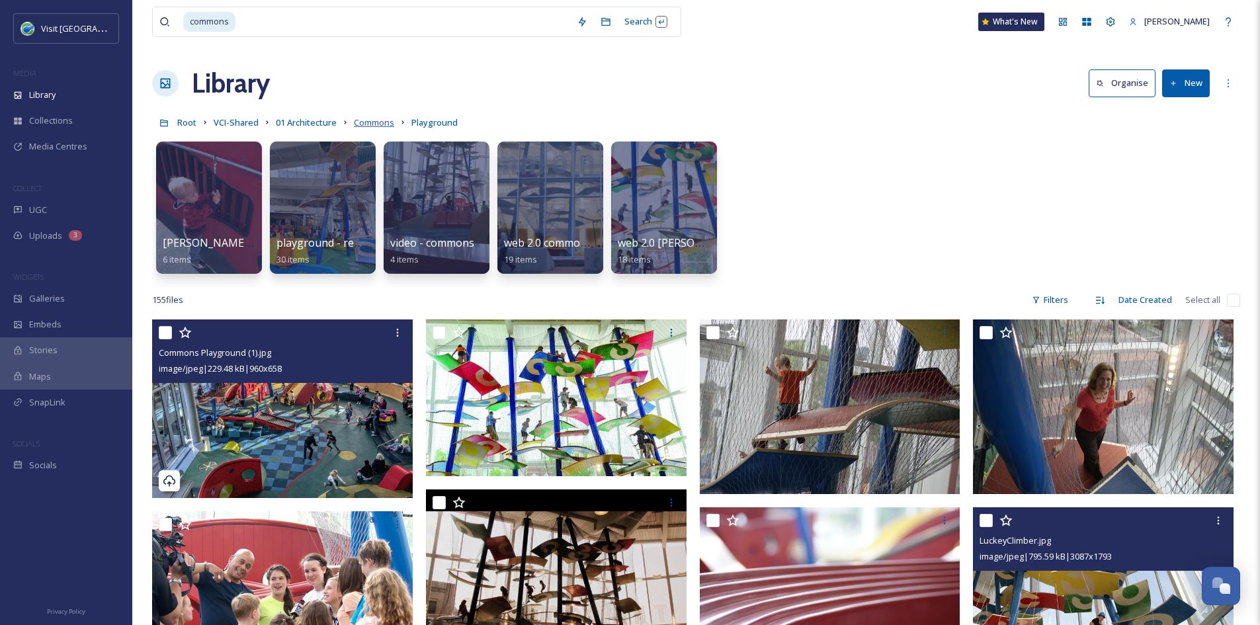
click at [374, 124] on span "Commons" at bounding box center [374, 122] width 40 height 12
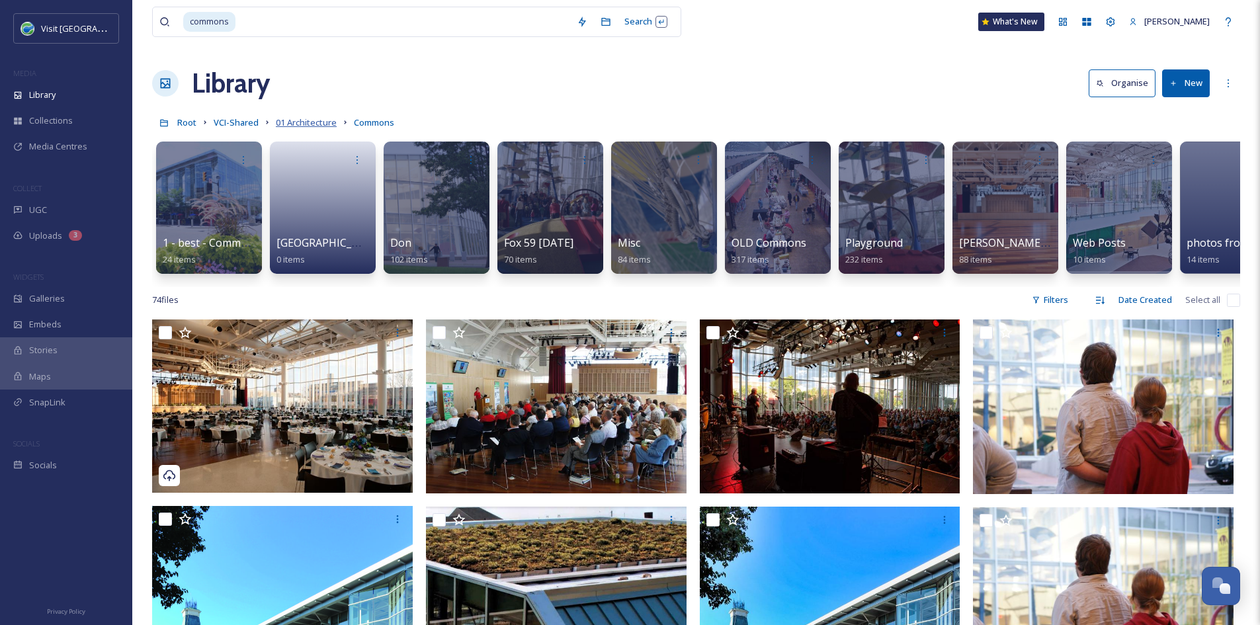
click at [297, 118] on span "01 Architecture" at bounding box center [306, 122] width 61 height 12
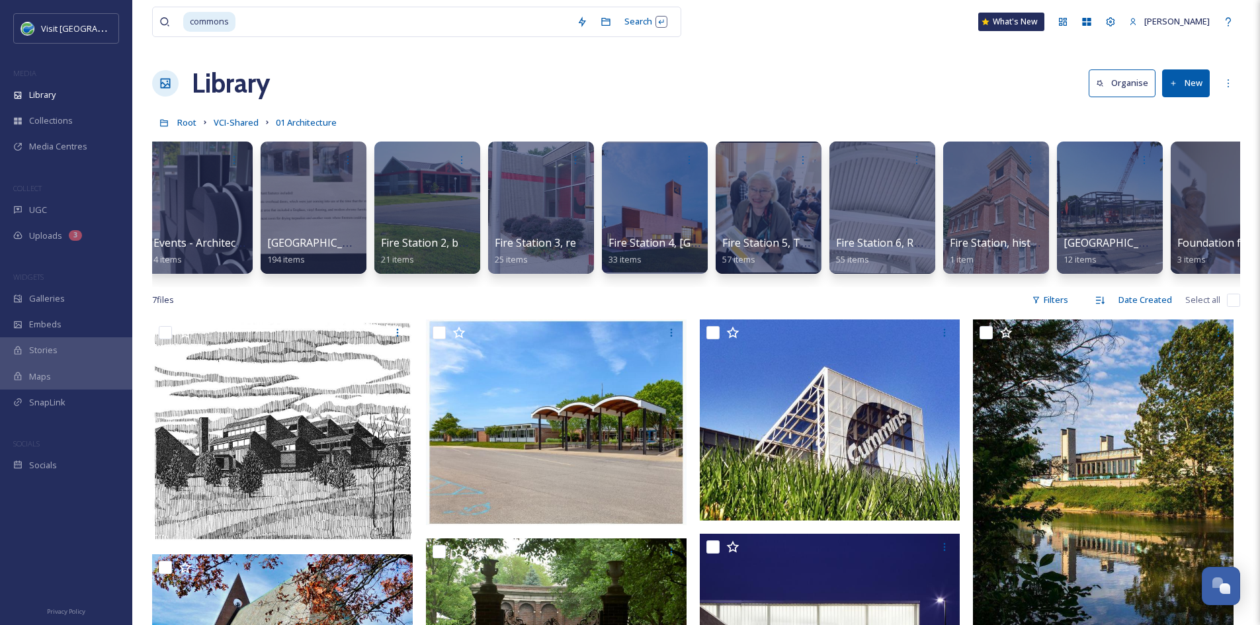
scroll to position [0, 5741]
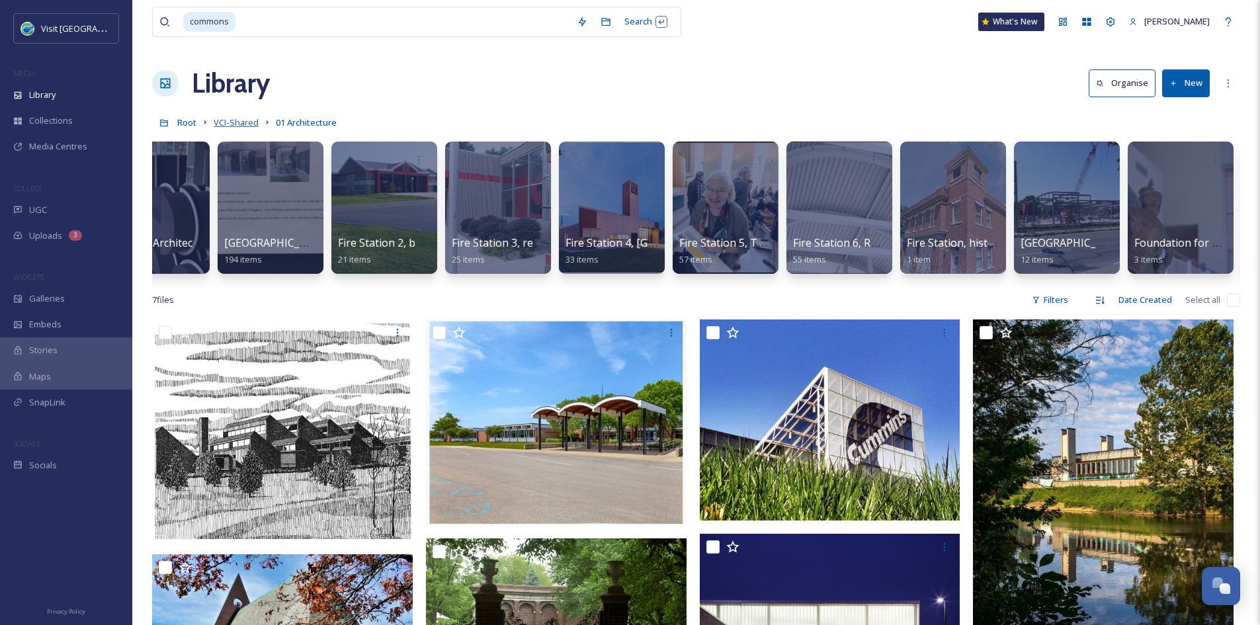
click at [241, 121] on span "VCI-Shared" at bounding box center [236, 122] width 45 height 12
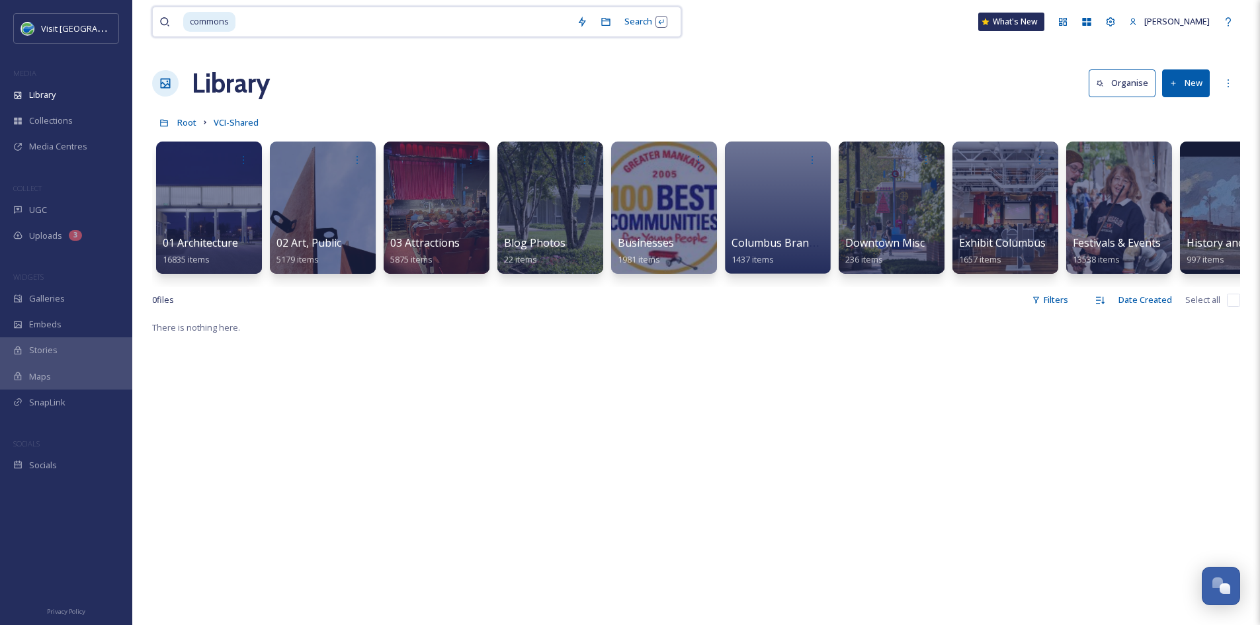
click at [312, 19] on input at bounding box center [403, 21] width 333 height 29
type input "c"
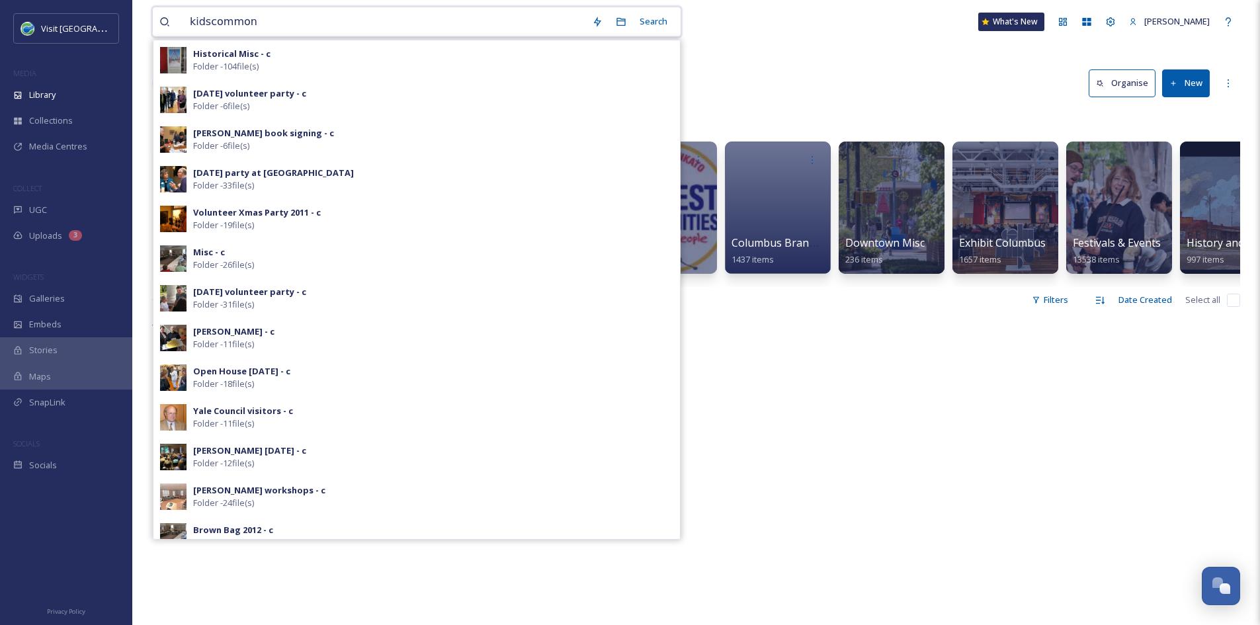
type input "kidscommons"
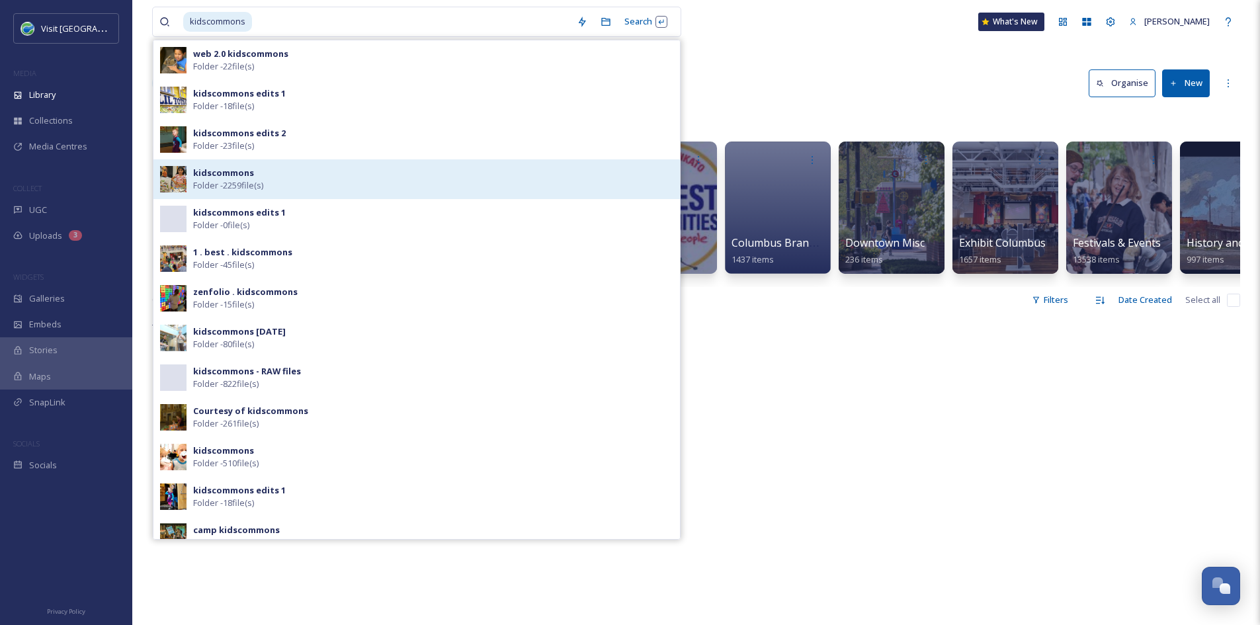
click at [241, 172] on strong "kidscommons" at bounding box center [223, 173] width 61 height 12
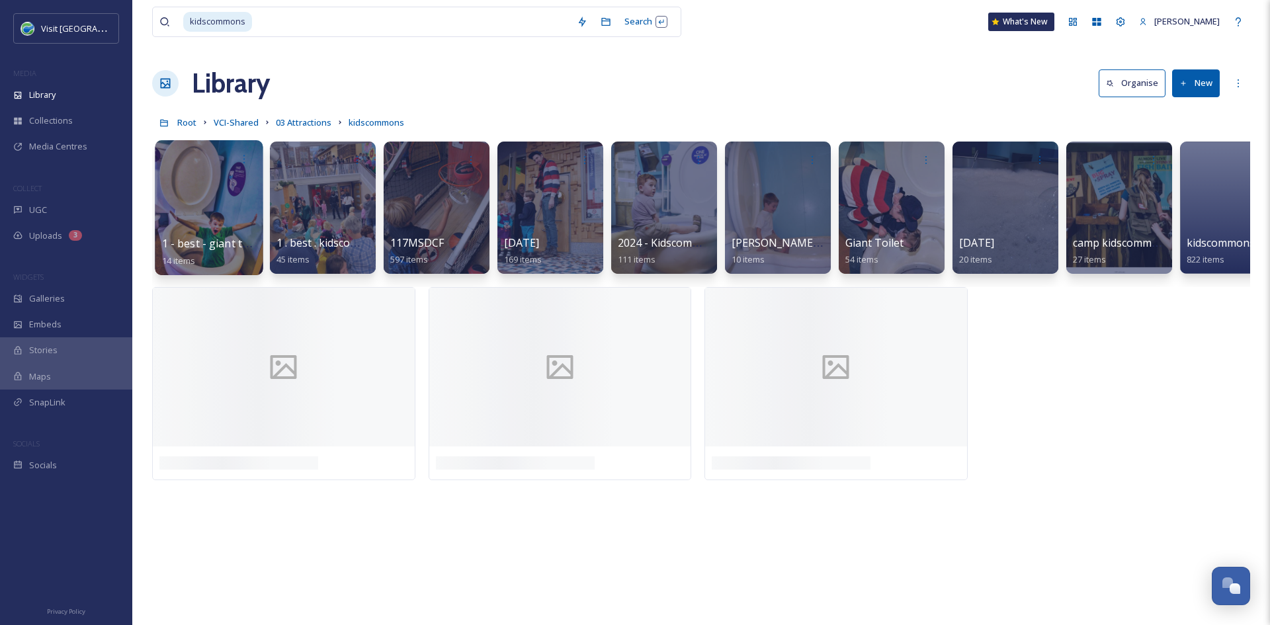
click at [186, 247] on span "1 - best - giant toilet" at bounding box center [213, 243] width 103 height 15
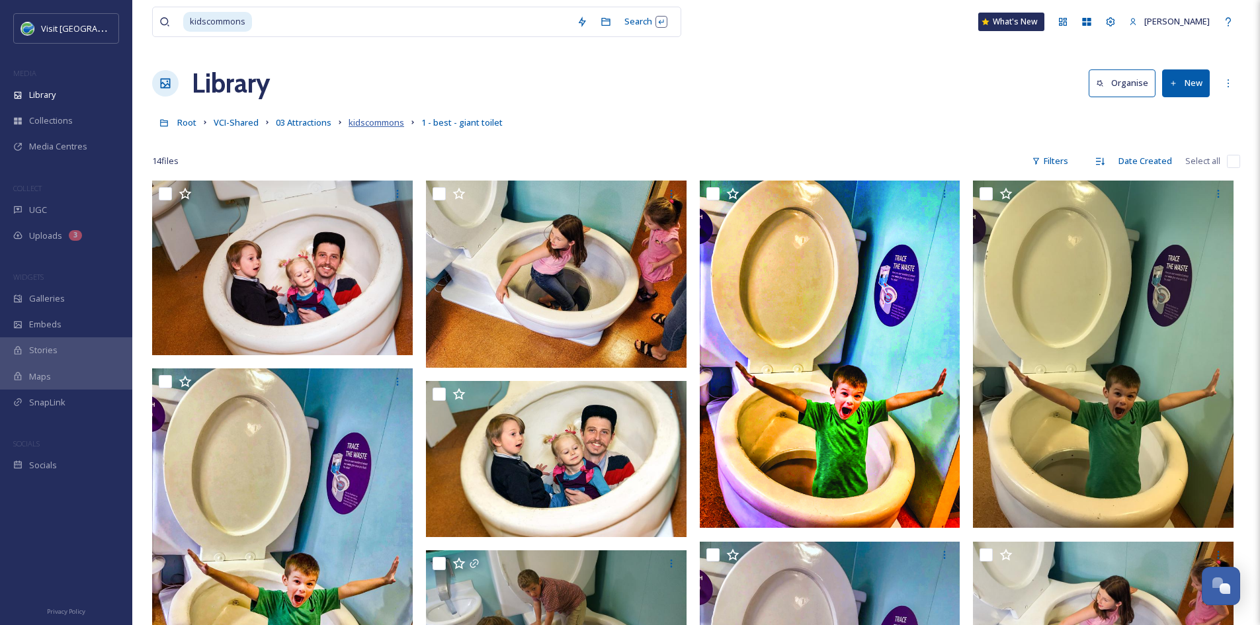
click at [394, 123] on span "kidscommons" at bounding box center [377, 122] width 56 height 12
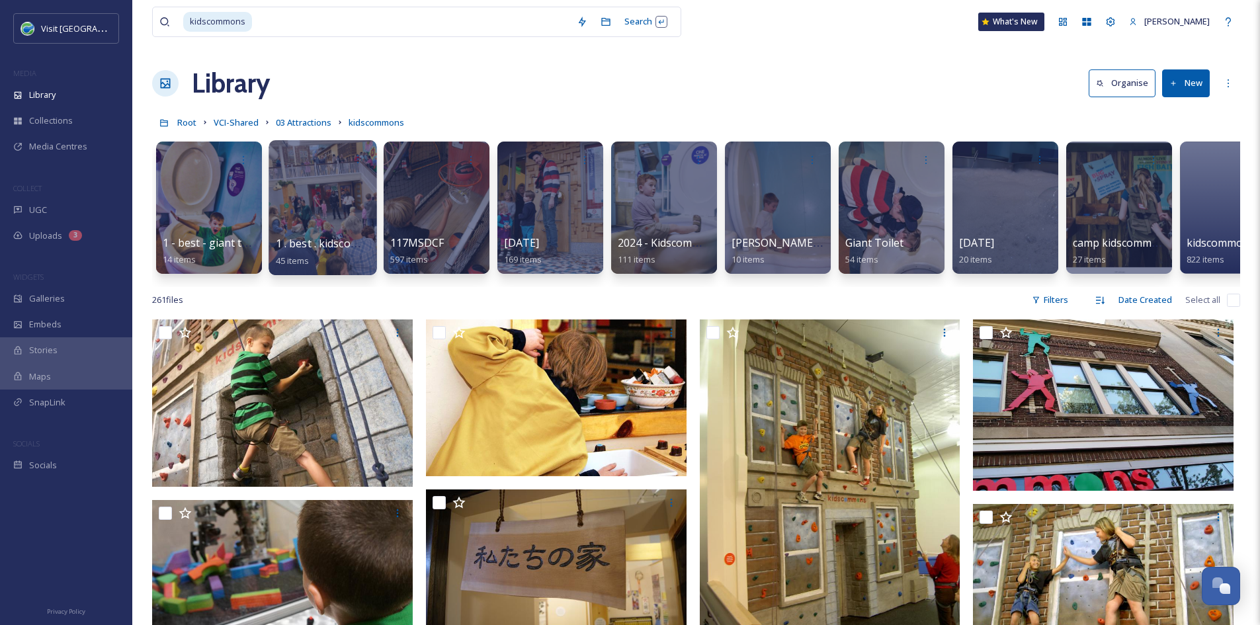
click at [312, 253] on div "1 . best . kidscommons 45 items" at bounding box center [323, 251] width 95 height 33
click at [319, 242] on span "1 . best . kidscommons" at bounding box center [332, 243] width 112 height 15
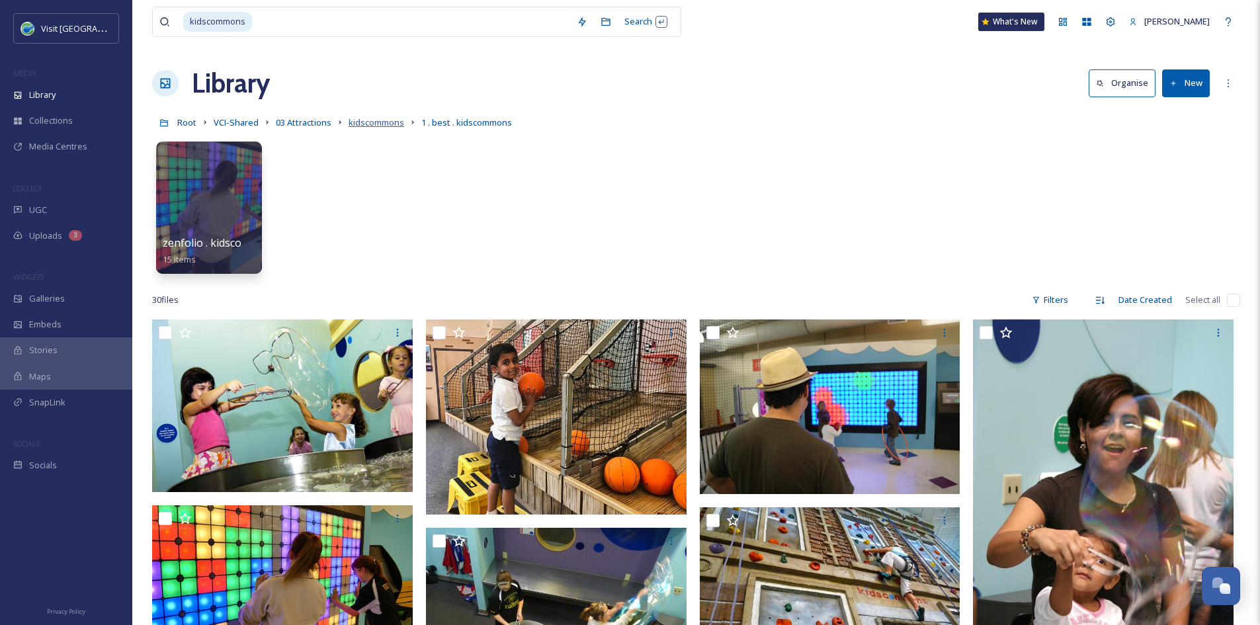
click at [392, 124] on span "kidscommons" at bounding box center [377, 122] width 56 height 12
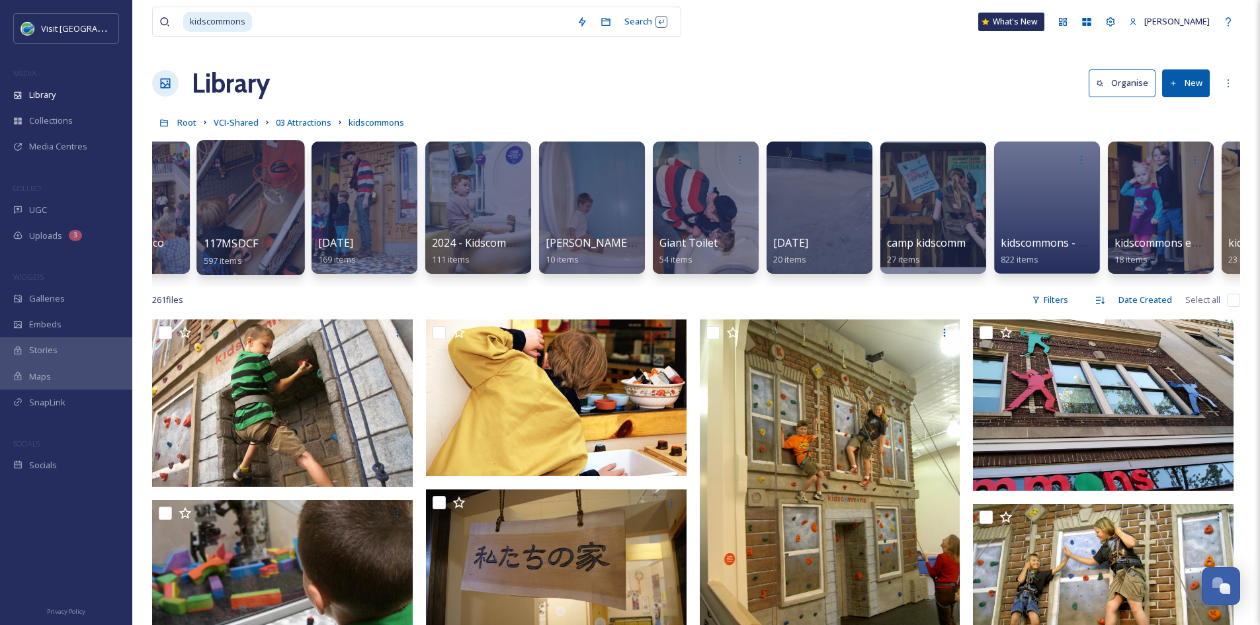
scroll to position [0, 187]
click at [458, 247] on span "2024 - Kidscommons - Tony Vasquez" at bounding box center [529, 242] width 196 height 15
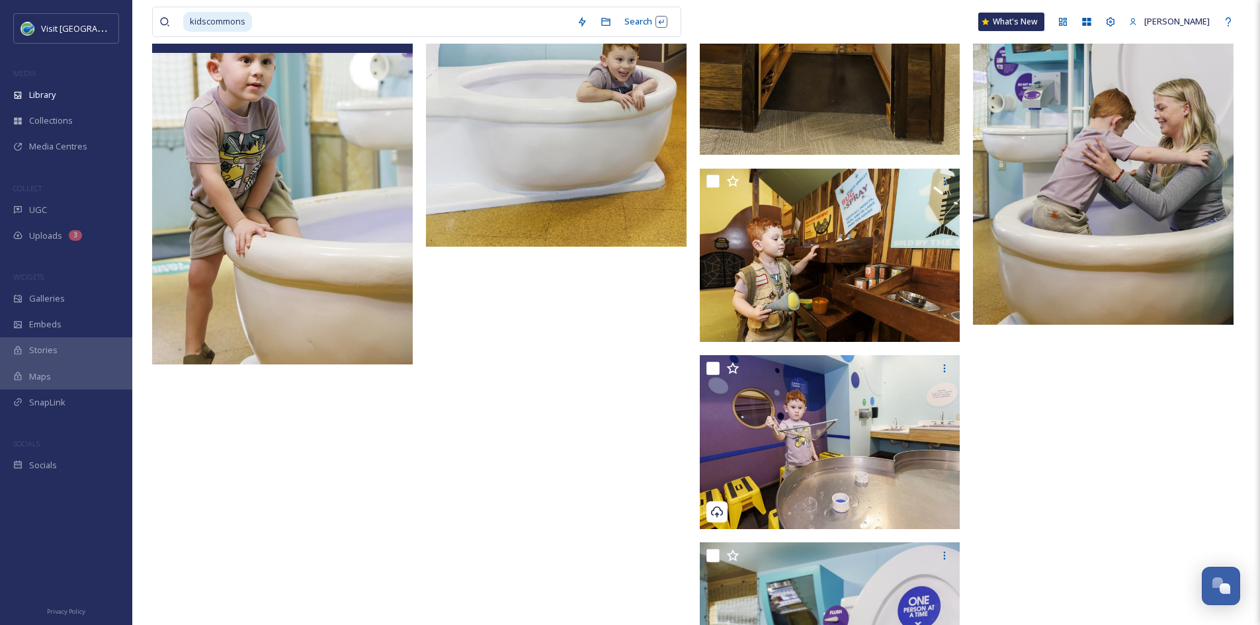
scroll to position [7328, 0]
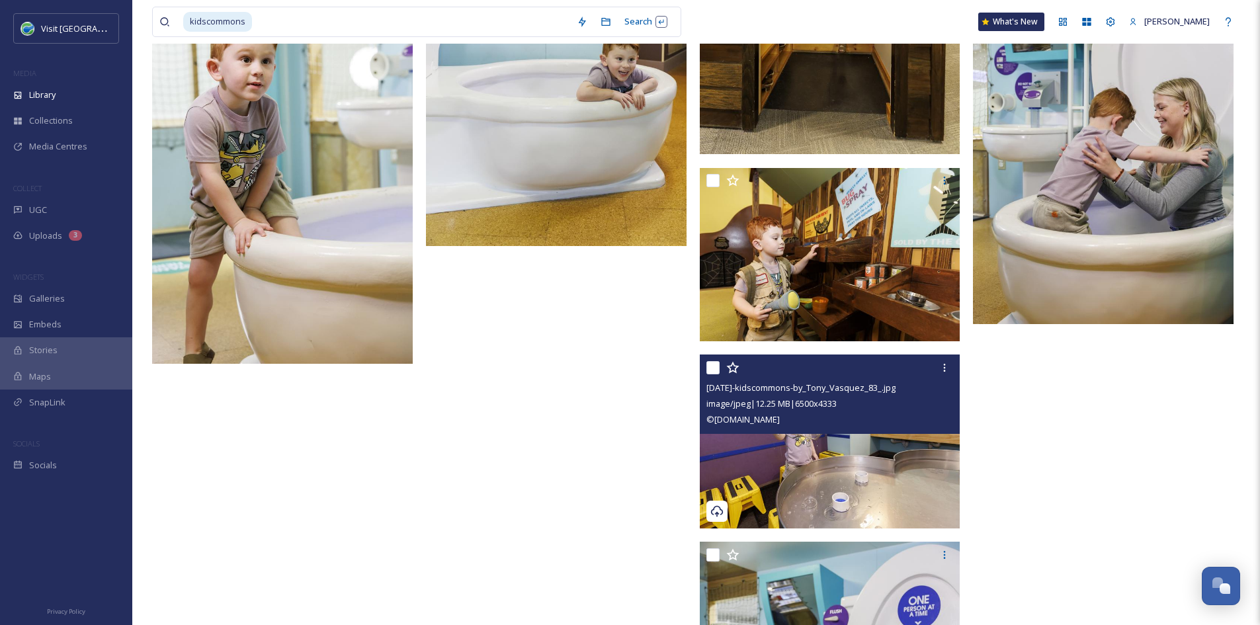
click at [874, 487] on img at bounding box center [830, 442] width 261 height 174
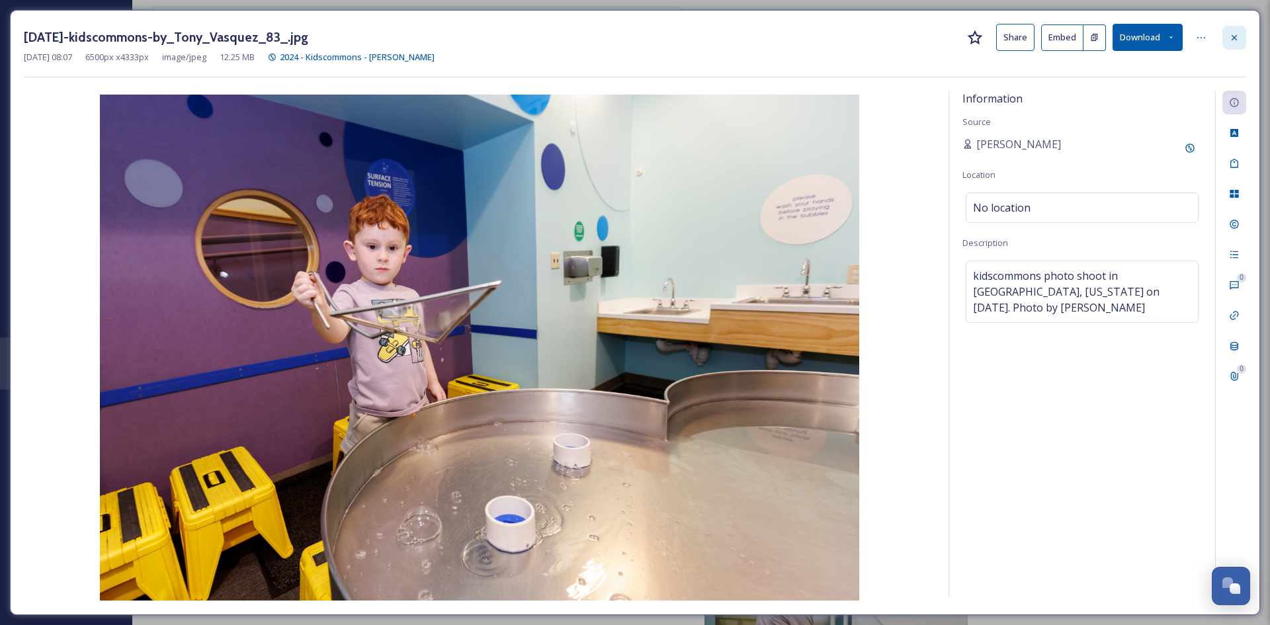
click at [1244, 35] on div at bounding box center [1234, 38] width 24 height 24
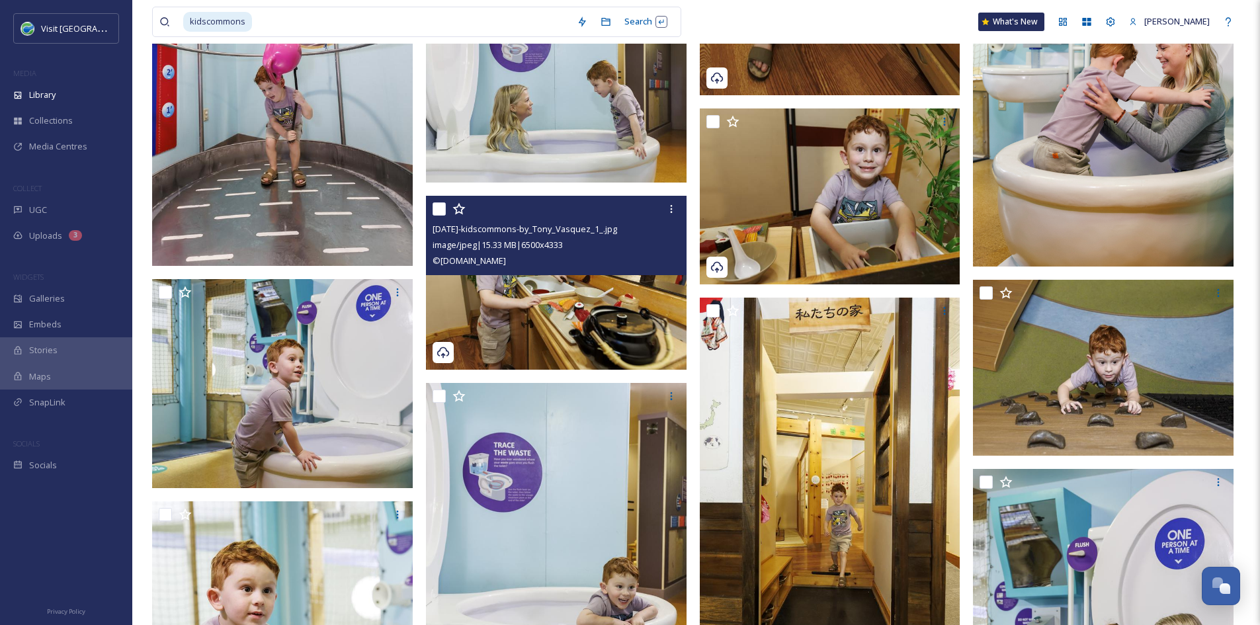
scroll to position [6862, 0]
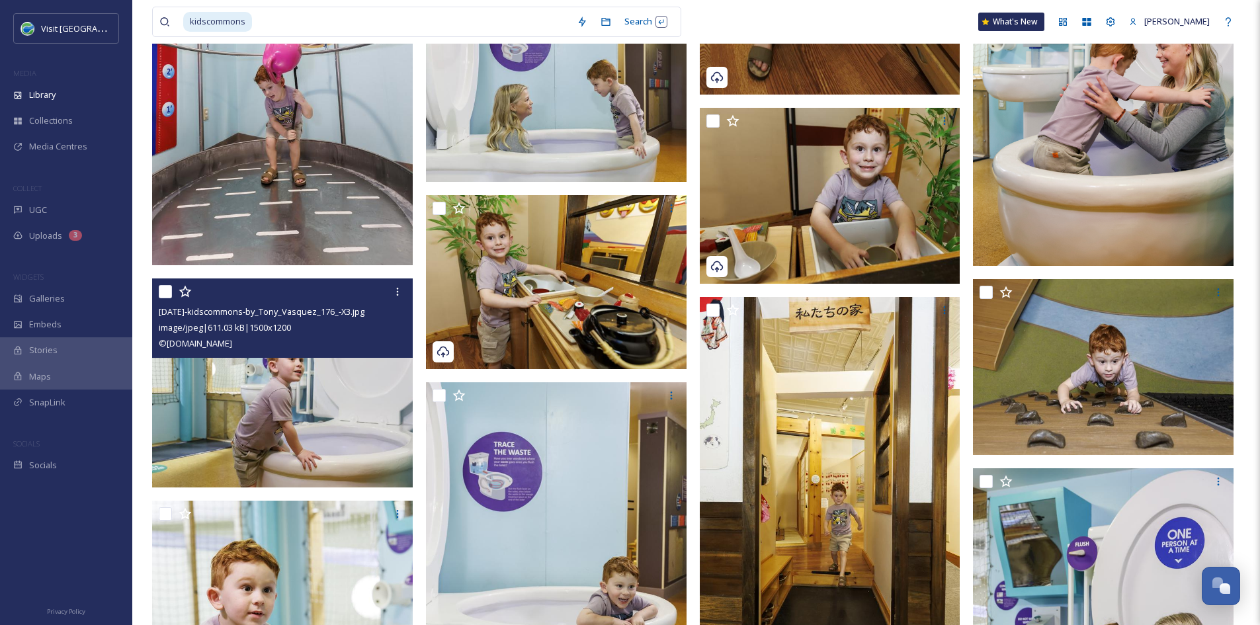
click at [276, 372] on img at bounding box center [282, 382] width 261 height 208
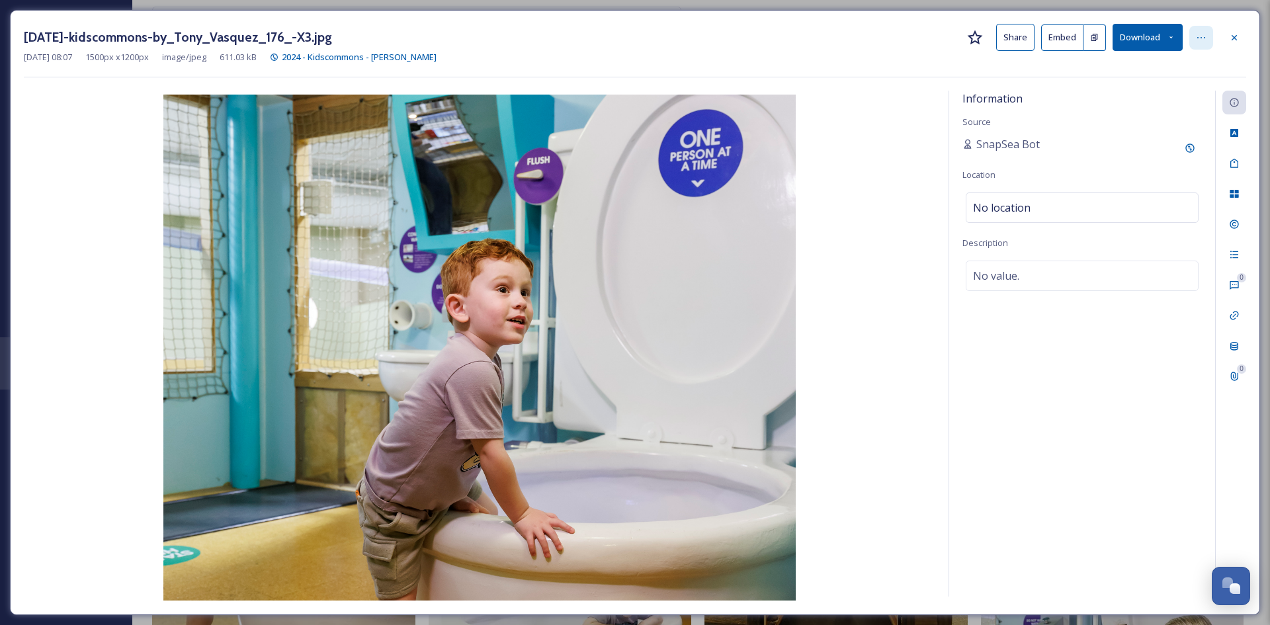
click at [1199, 35] on icon at bounding box center [1201, 37] width 11 height 11
click at [1159, 42] on button "Download" at bounding box center [1148, 37] width 70 height 27
click at [892, 50] on div "April 01, 2024-kidscommons-by_Tony_Vasquez_176_-X3.jpg Share Embed Download Dow…" at bounding box center [635, 37] width 1222 height 27
click at [1010, 38] on button "Share" at bounding box center [1015, 37] width 38 height 27
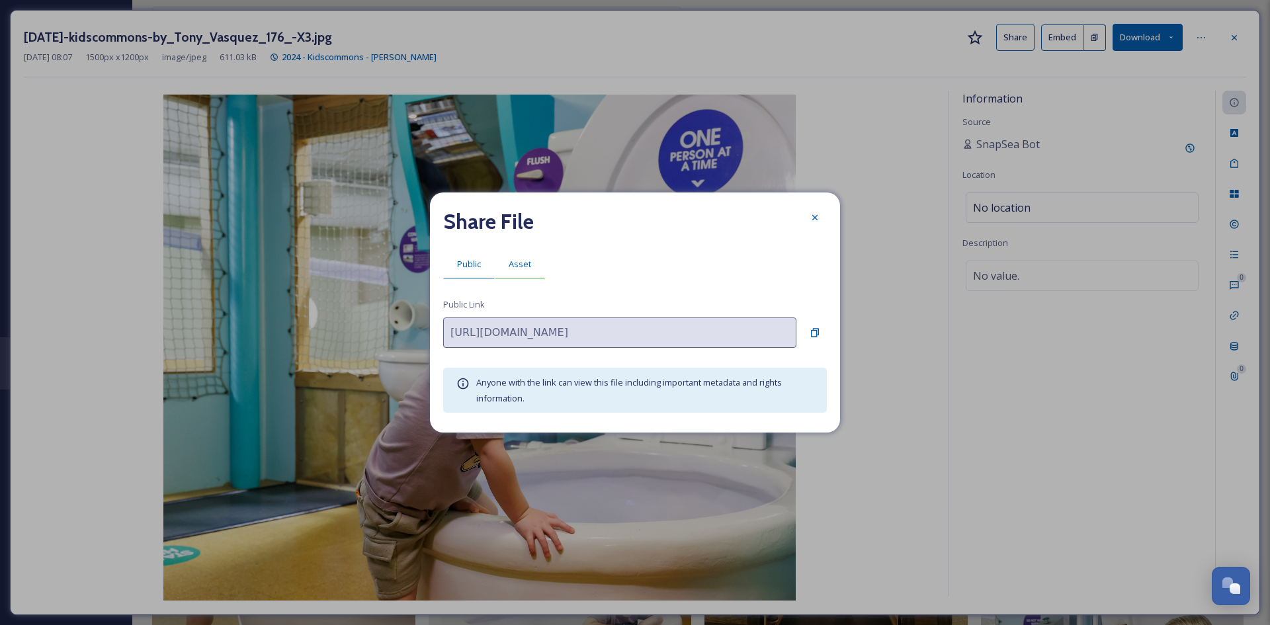
click at [499, 269] on div "Asset" at bounding box center [520, 264] width 50 height 27
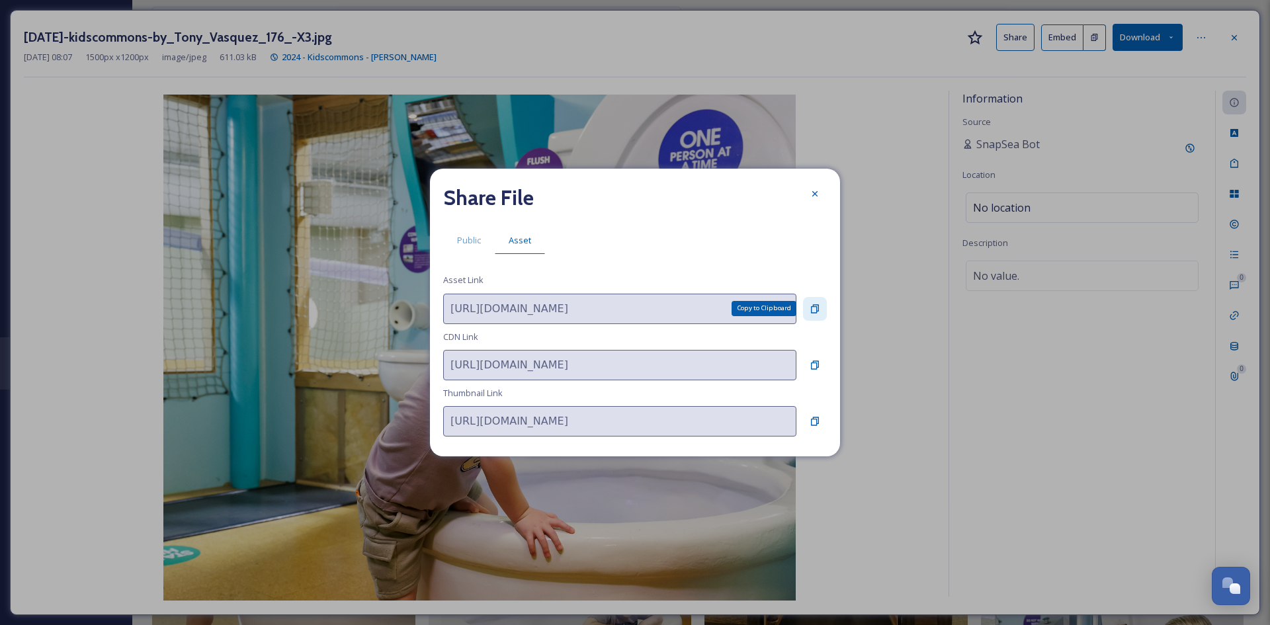
click at [814, 310] on icon at bounding box center [815, 309] width 11 height 11
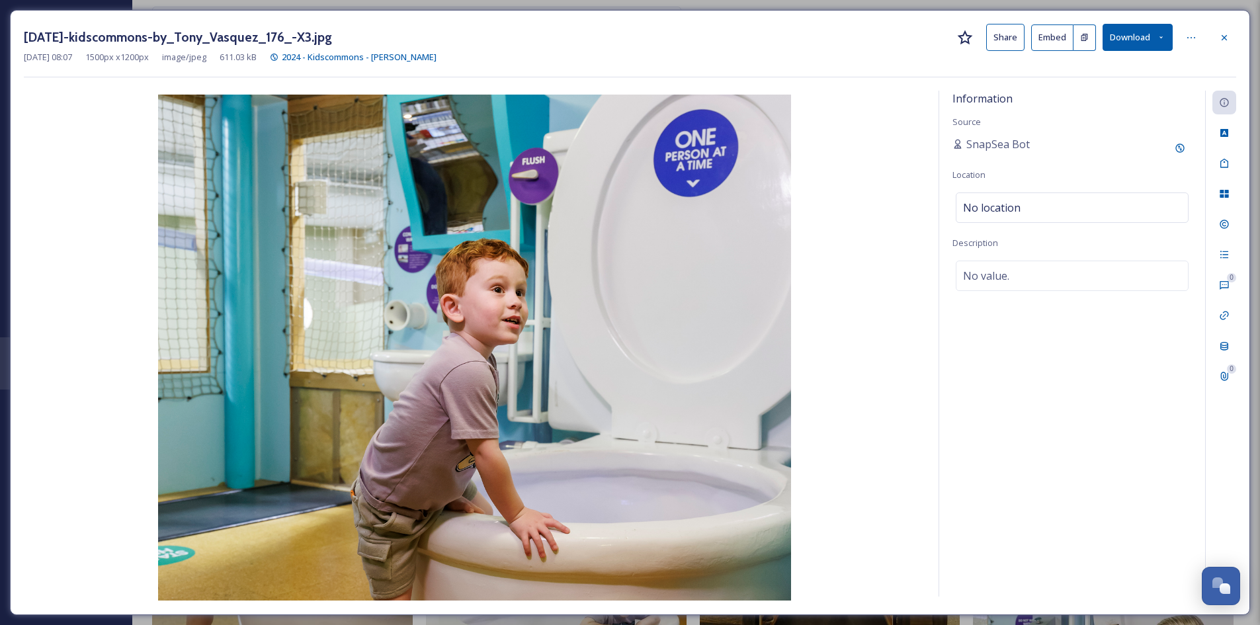
click at [1238, 38] on div "April 01, 2024-kidscommons-by_Tony_Vasquez_176_-X3.jpg Share Embed Download Mar…" at bounding box center [630, 312] width 1240 height 605
click at [1225, 38] on icon at bounding box center [1224, 36] width 5 height 5
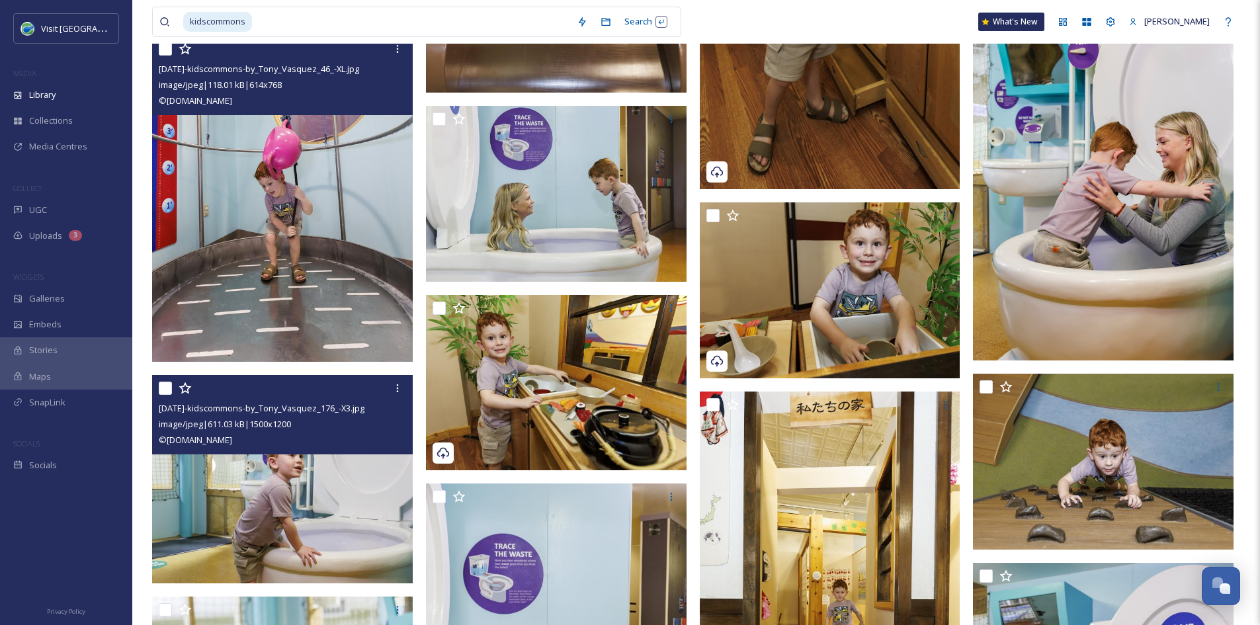
scroll to position [6767, 0]
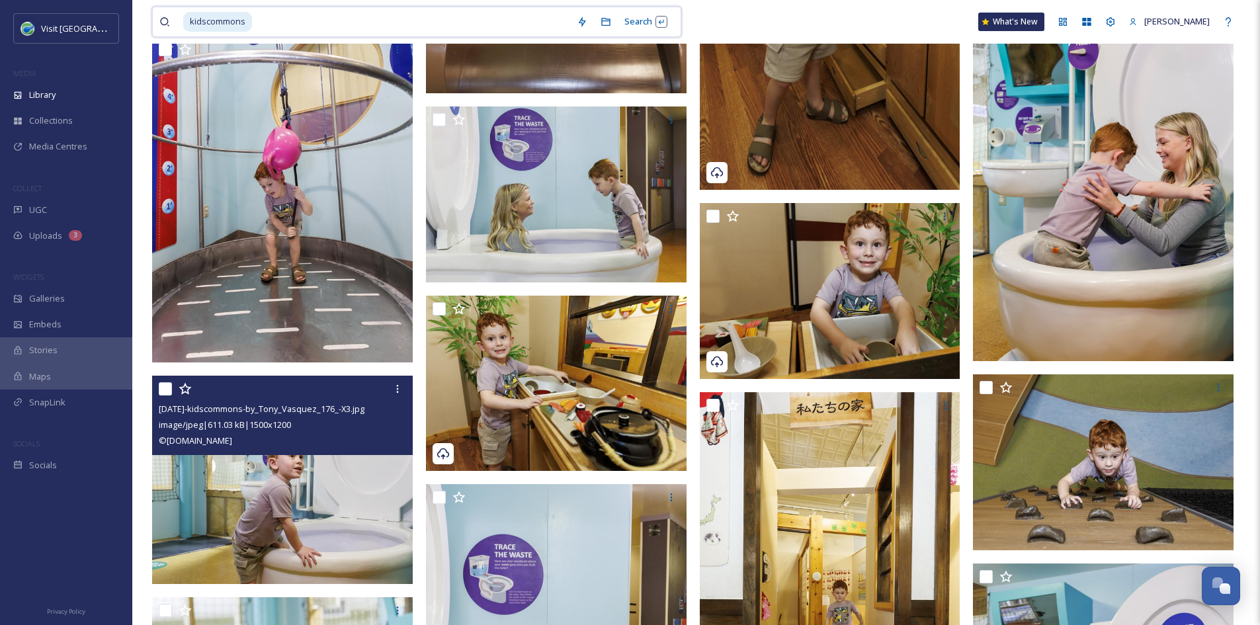
click at [272, 27] on input at bounding box center [411, 21] width 317 height 29
type input "k"
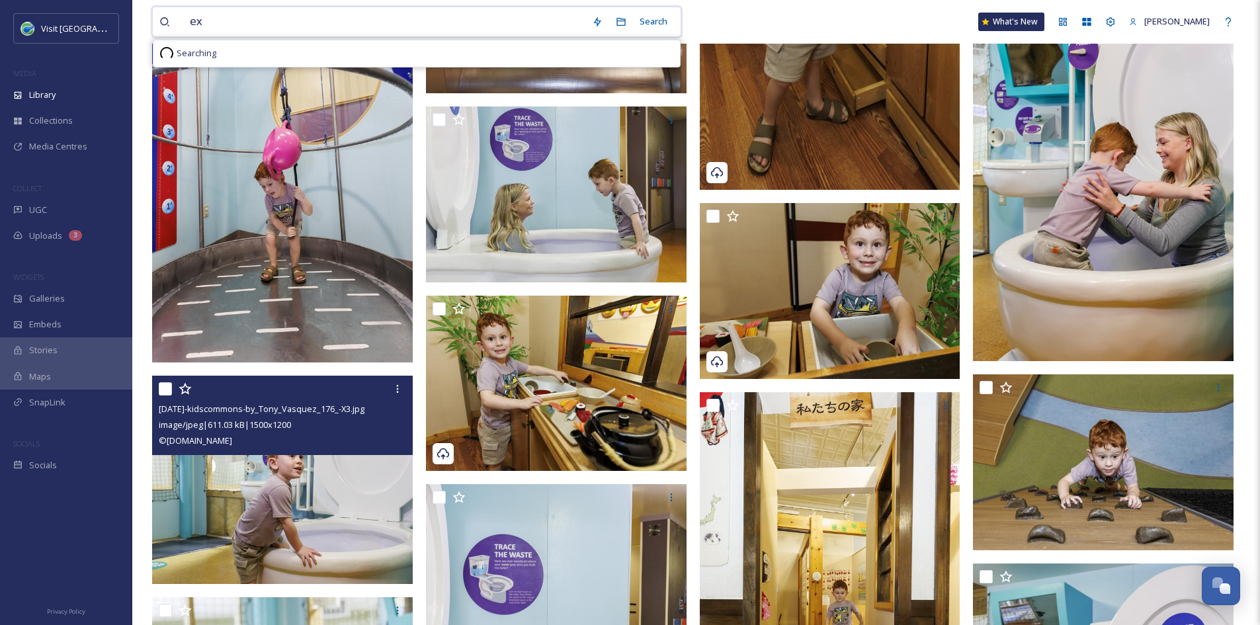
type input "e"
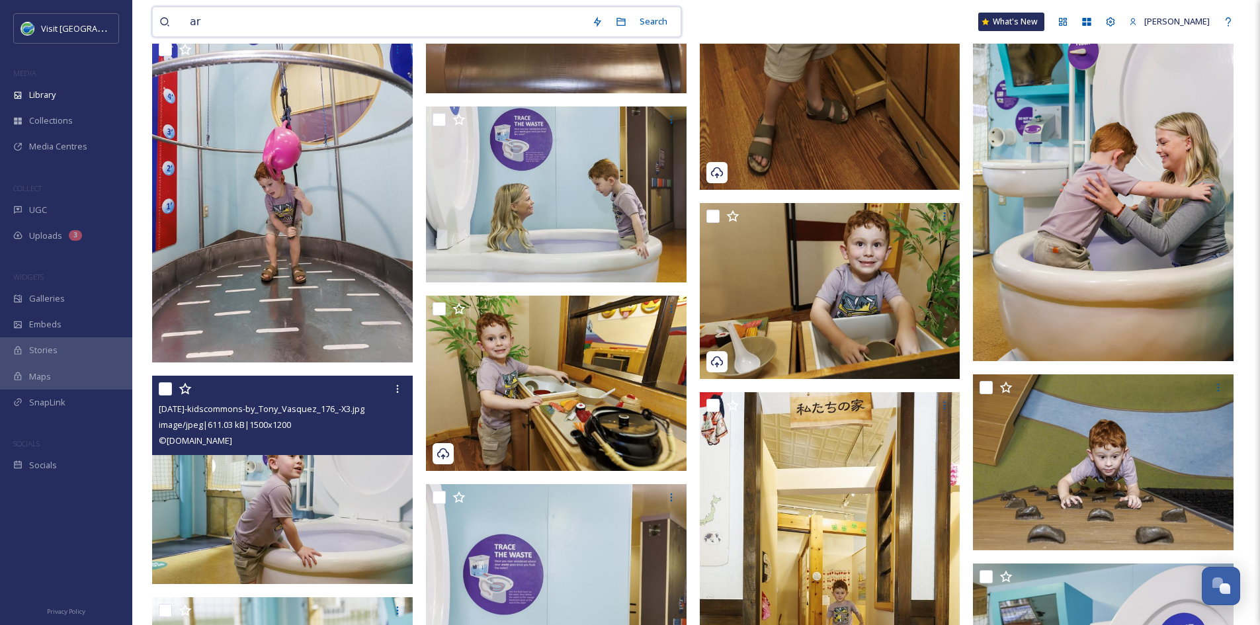
type input "art"
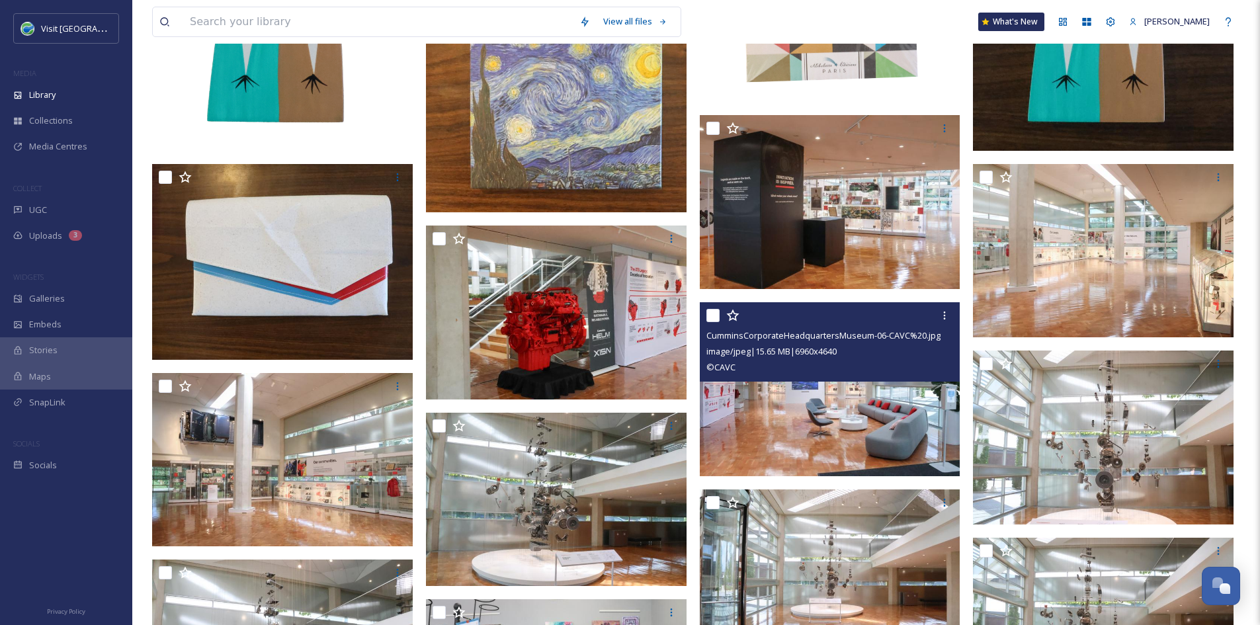
scroll to position [488, 0]
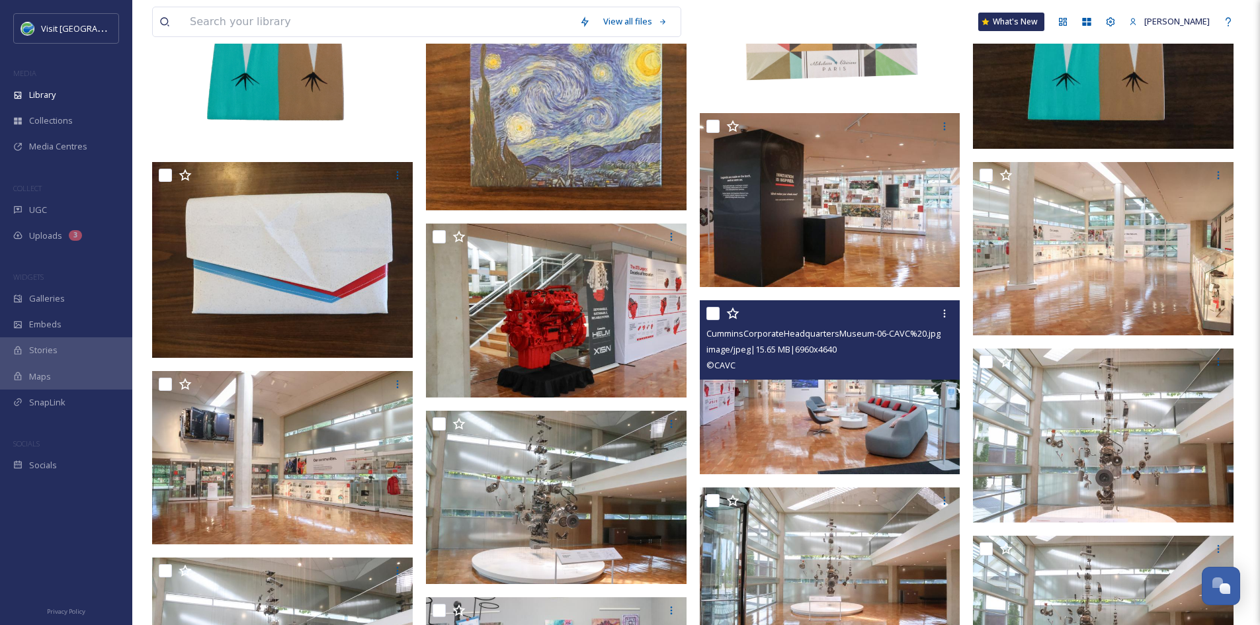
click at [808, 437] on img at bounding box center [830, 387] width 261 height 174
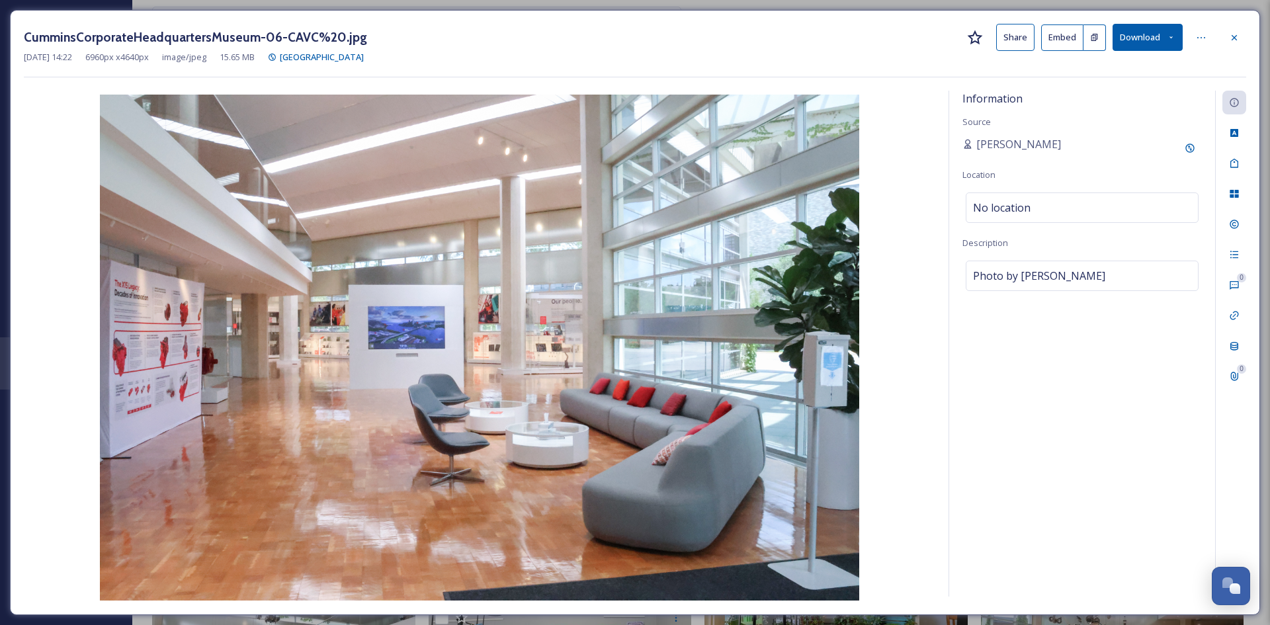
click at [1009, 40] on button "Share" at bounding box center [1015, 37] width 38 height 27
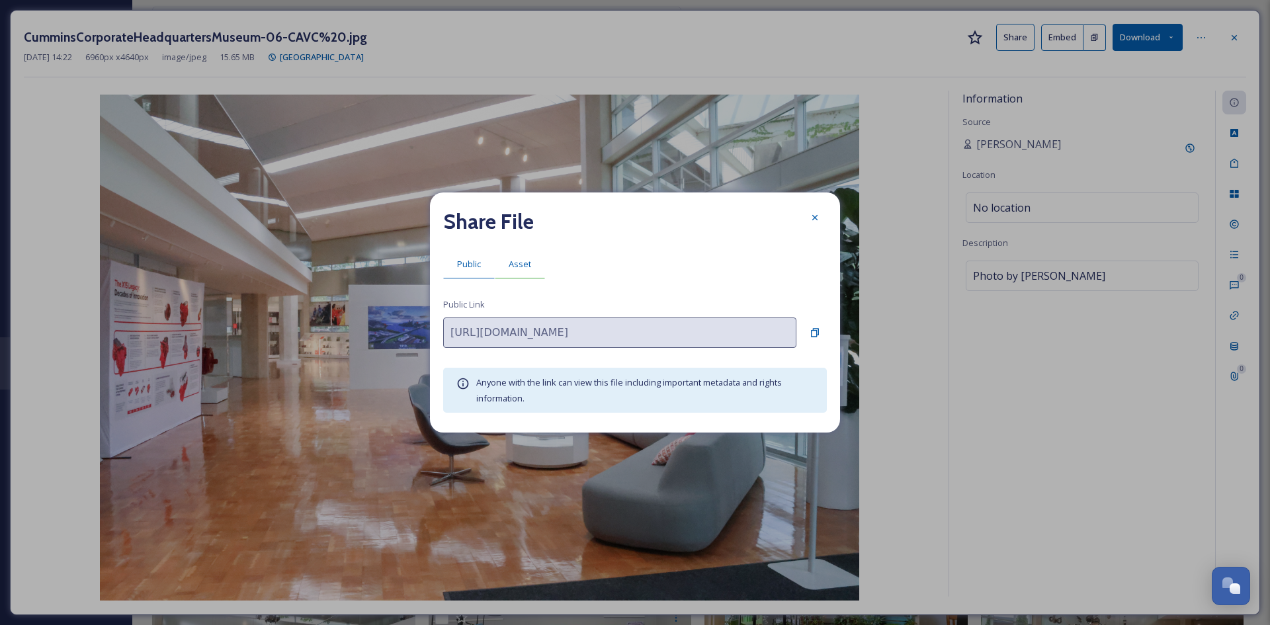
click at [513, 269] on span "Asset" at bounding box center [520, 264] width 22 height 13
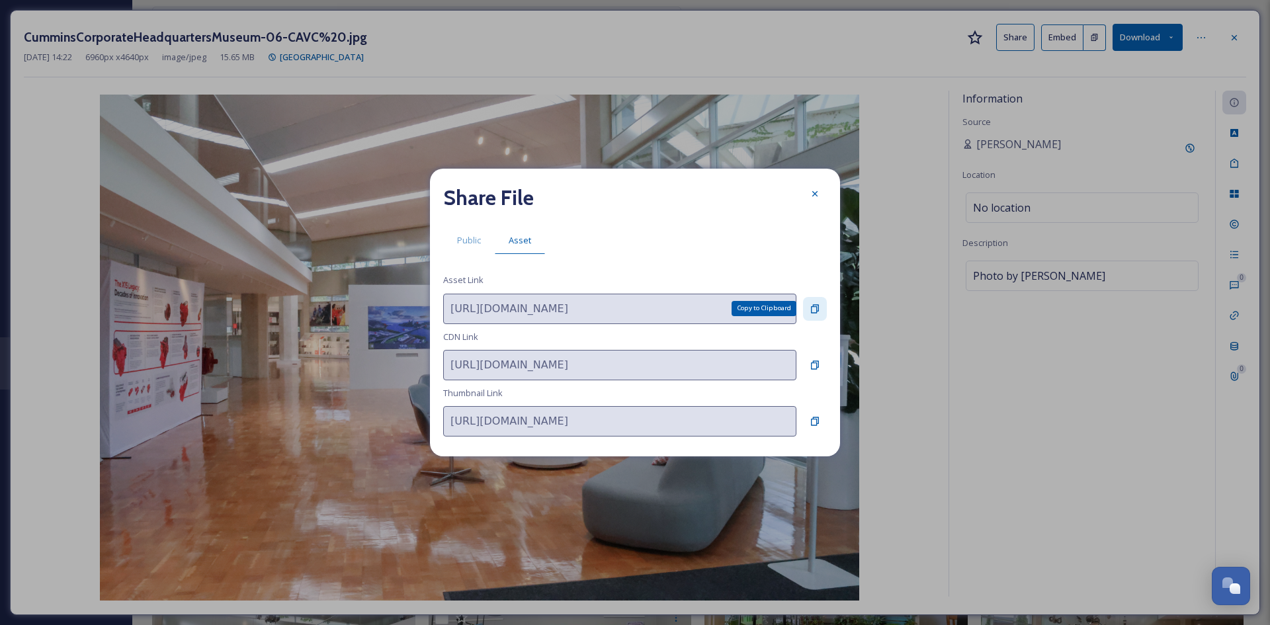
click at [816, 307] on icon at bounding box center [815, 308] width 8 height 9
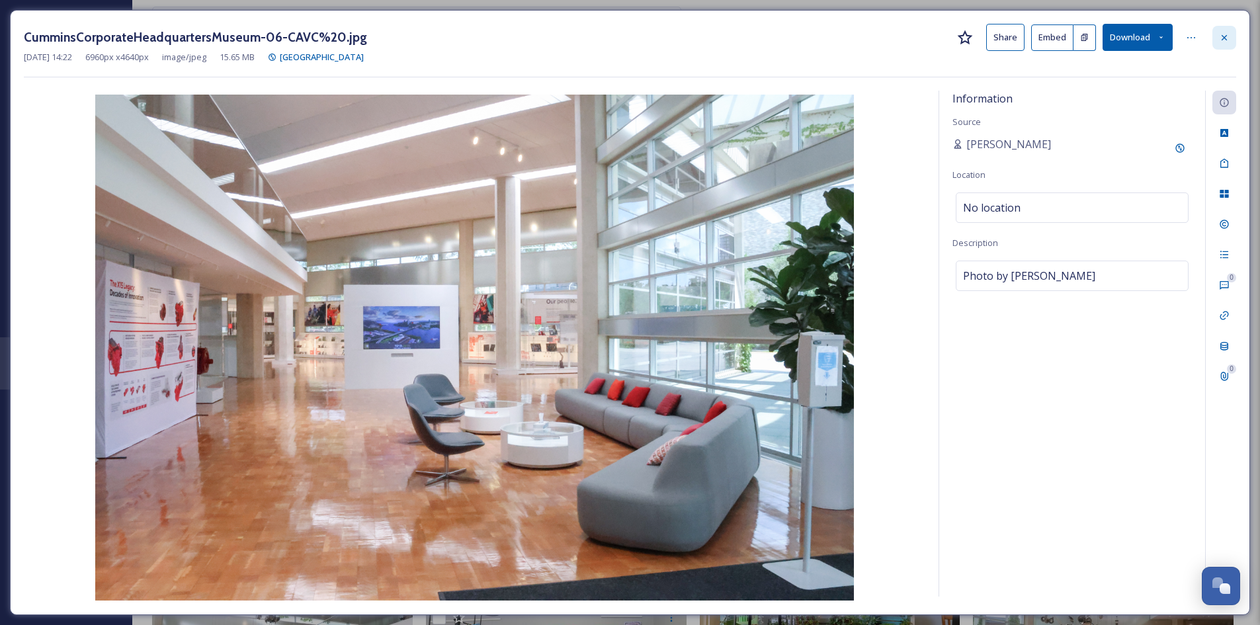
click at [1224, 34] on icon at bounding box center [1224, 37] width 11 height 11
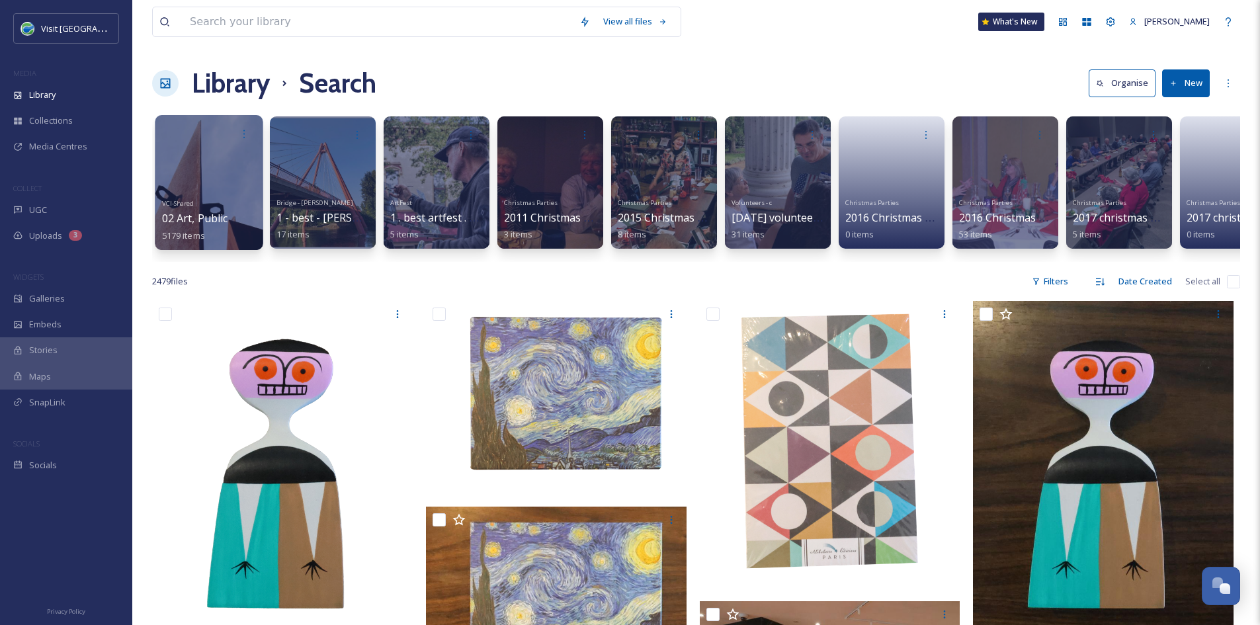
click at [204, 214] on span "02 Art, Public" at bounding box center [195, 218] width 66 height 15
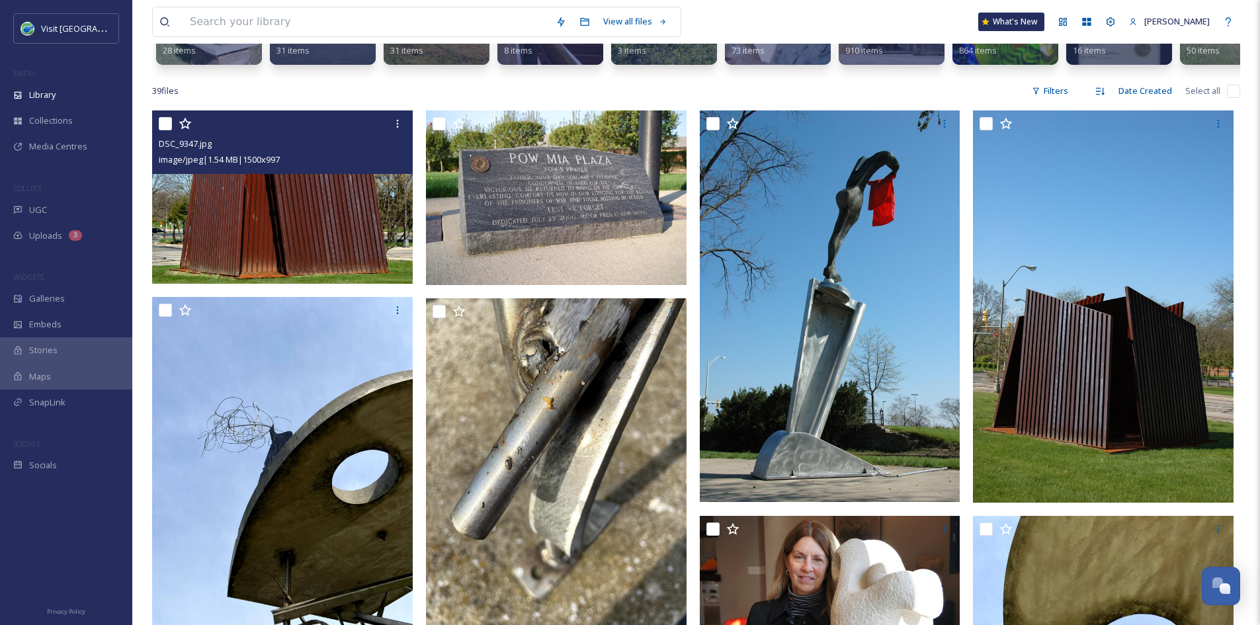
scroll to position [204, 0]
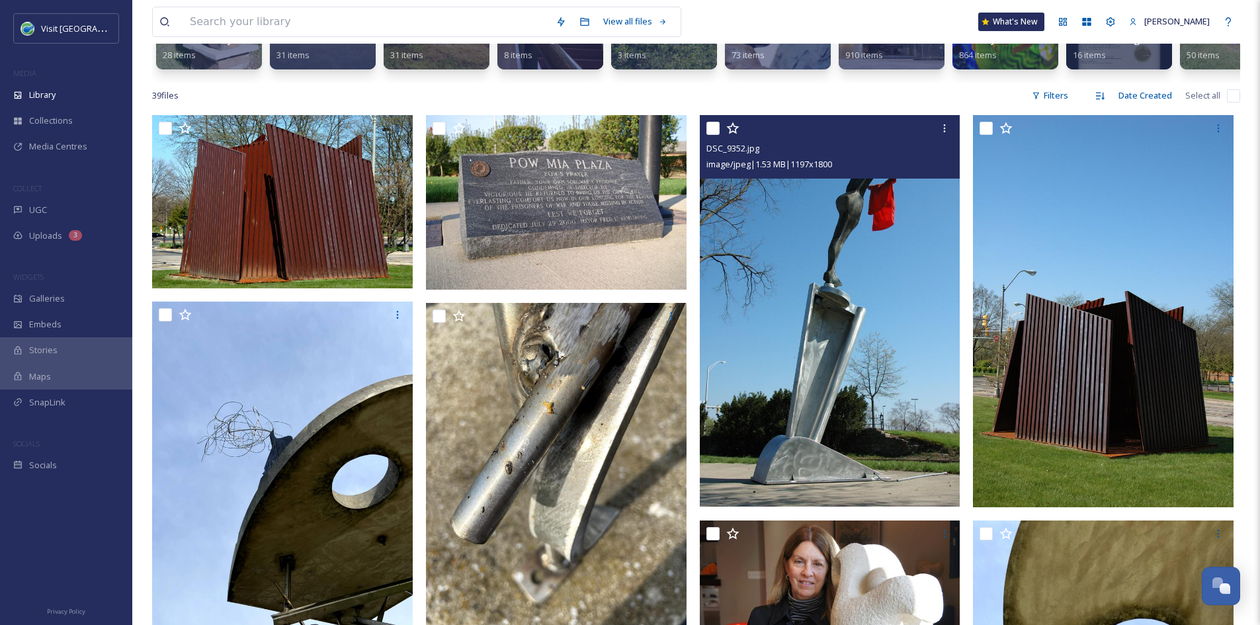
click at [909, 314] on img at bounding box center [830, 311] width 261 height 392
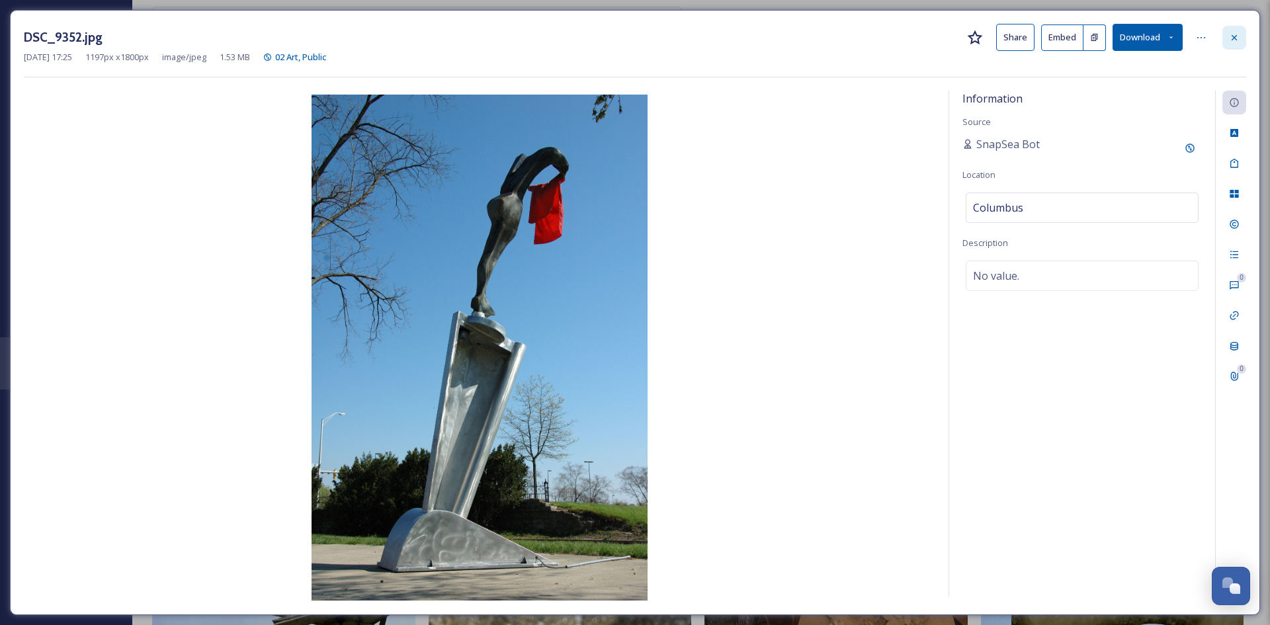
click at [1235, 40] on icon at bounding box center [1234, 37] width 11 height 11
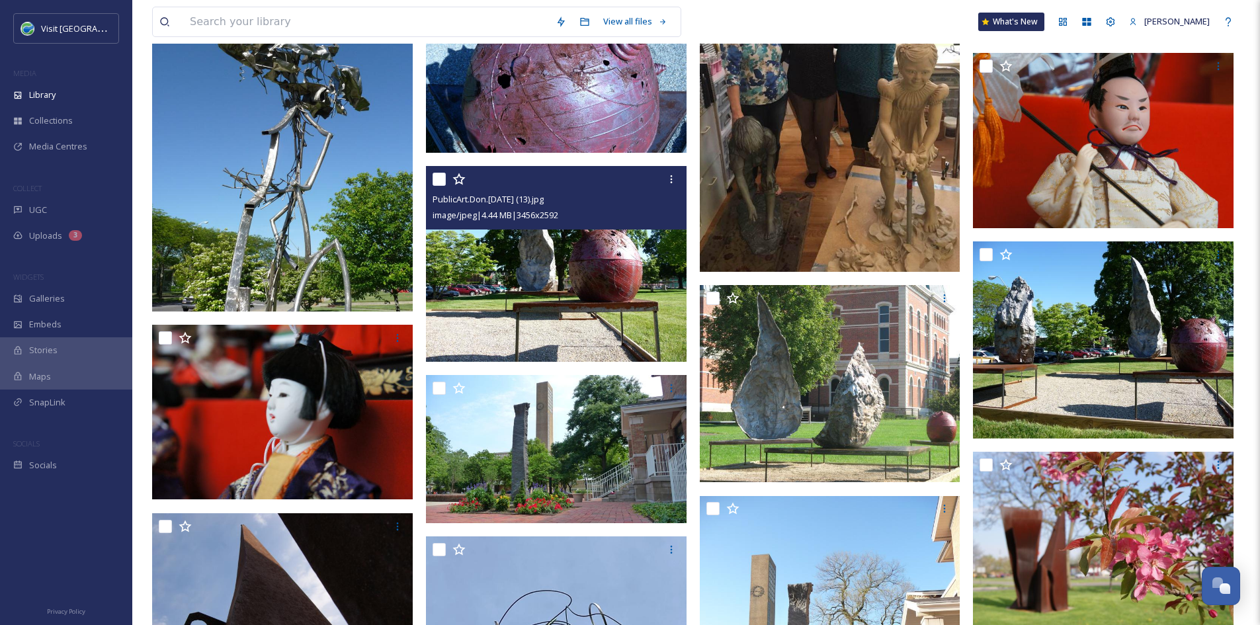
scroll to position [1884, 0]
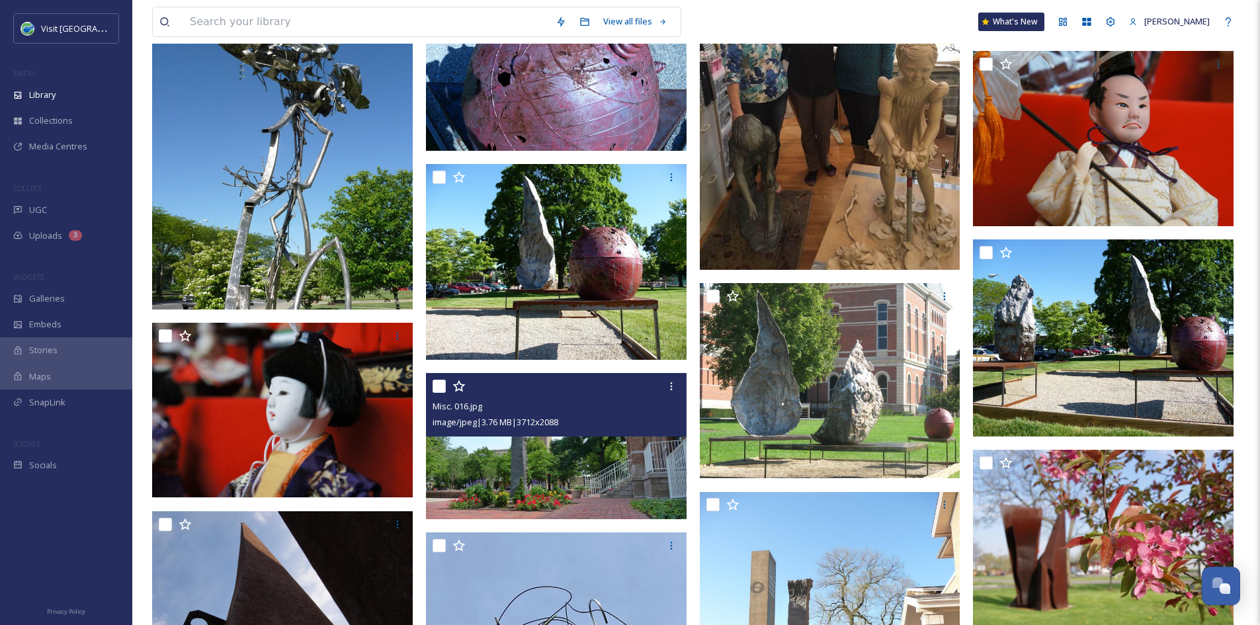
click at [585, 462] on img at bounding box center [556, 446] width 261 height 147
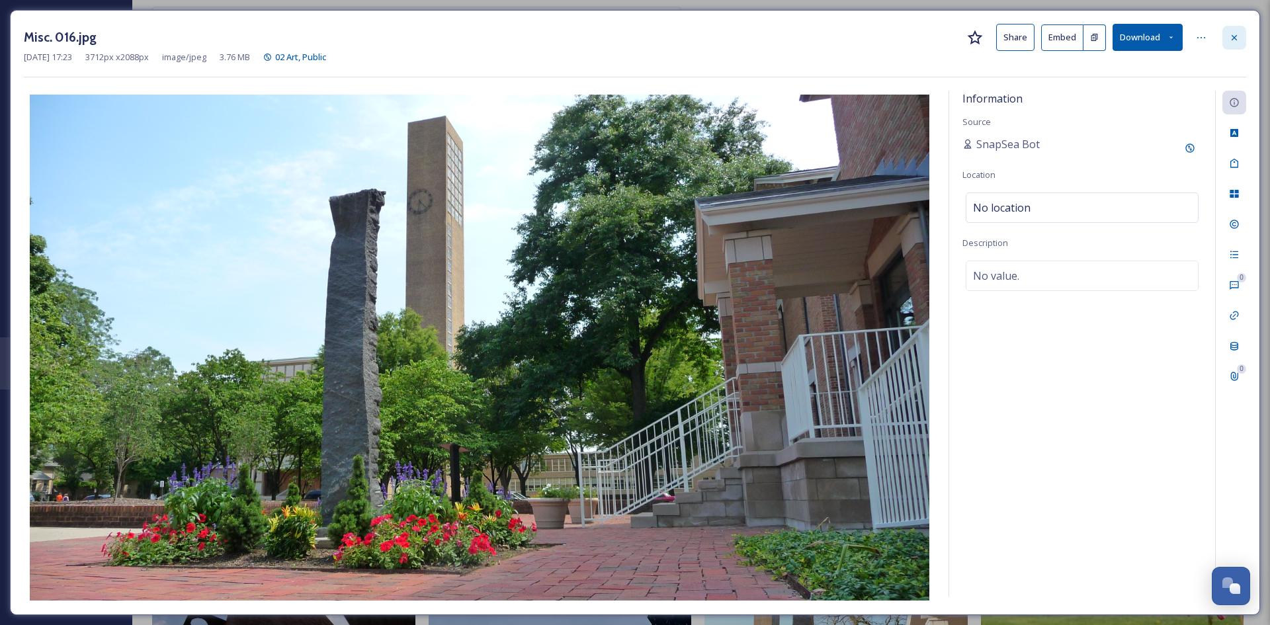
click at [1238, 42] on icon at bounding box center [1234, 37] width 11 height 11
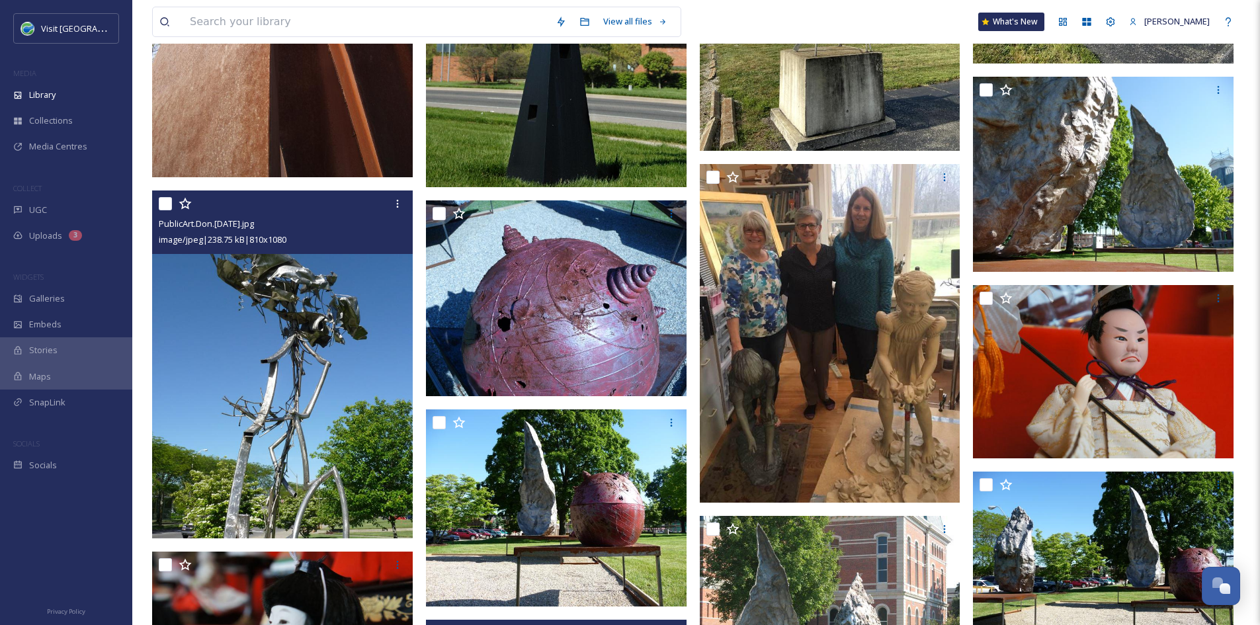
scroll to position [1652, 0]
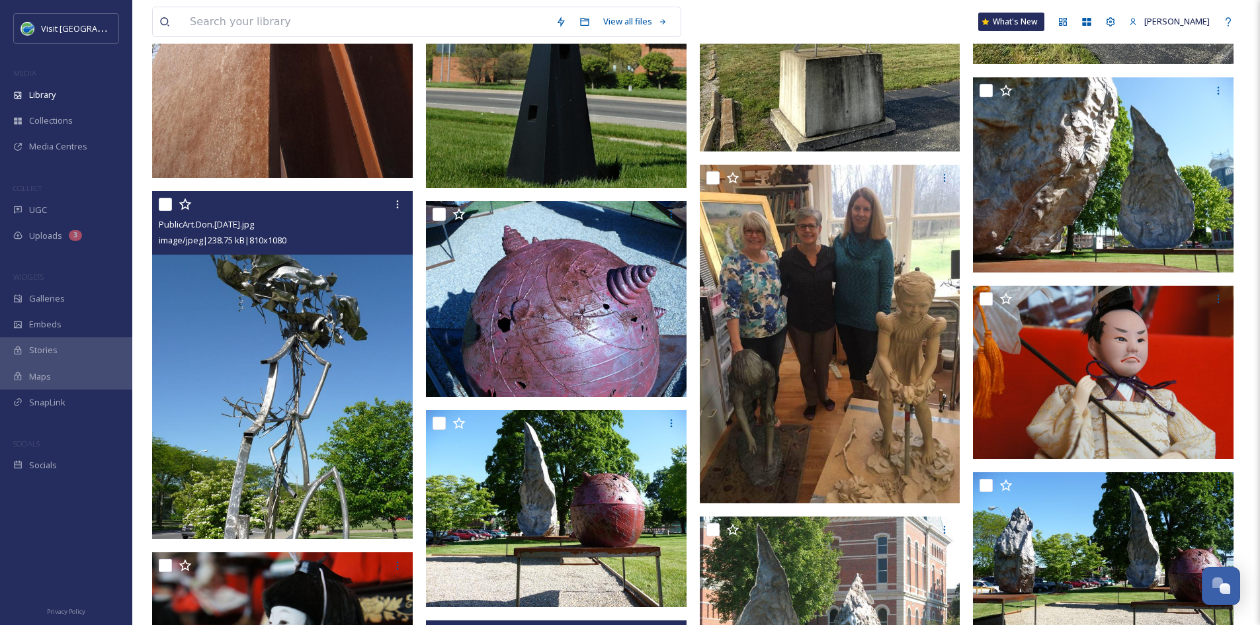
click at [278, 358] on img at bounding box center [282, 365] width 261 height 347
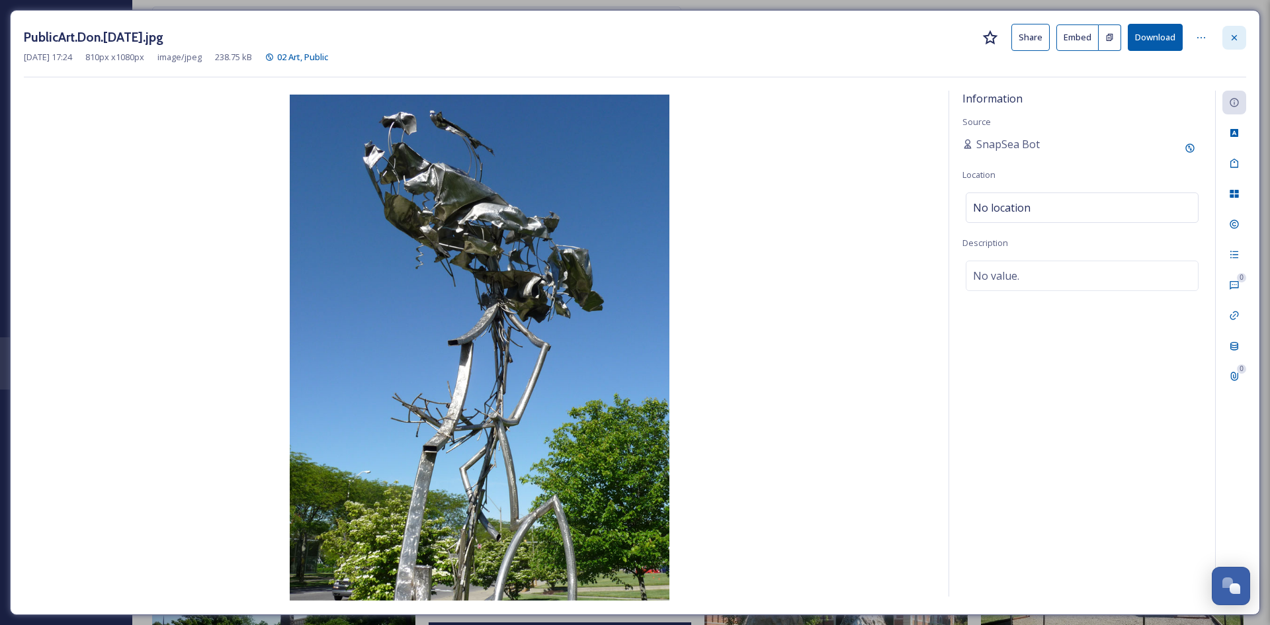
click at [1232, 40] on icon at bounding box center [1234, 37] width 11 height 11
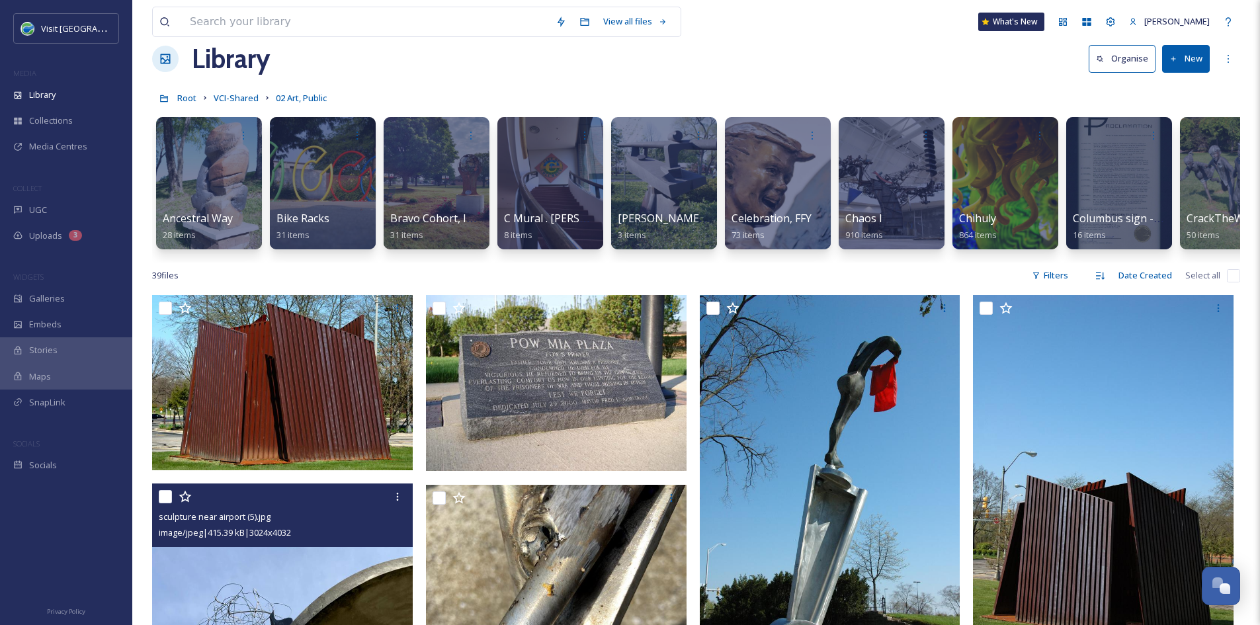
scroll to position [24, 0]
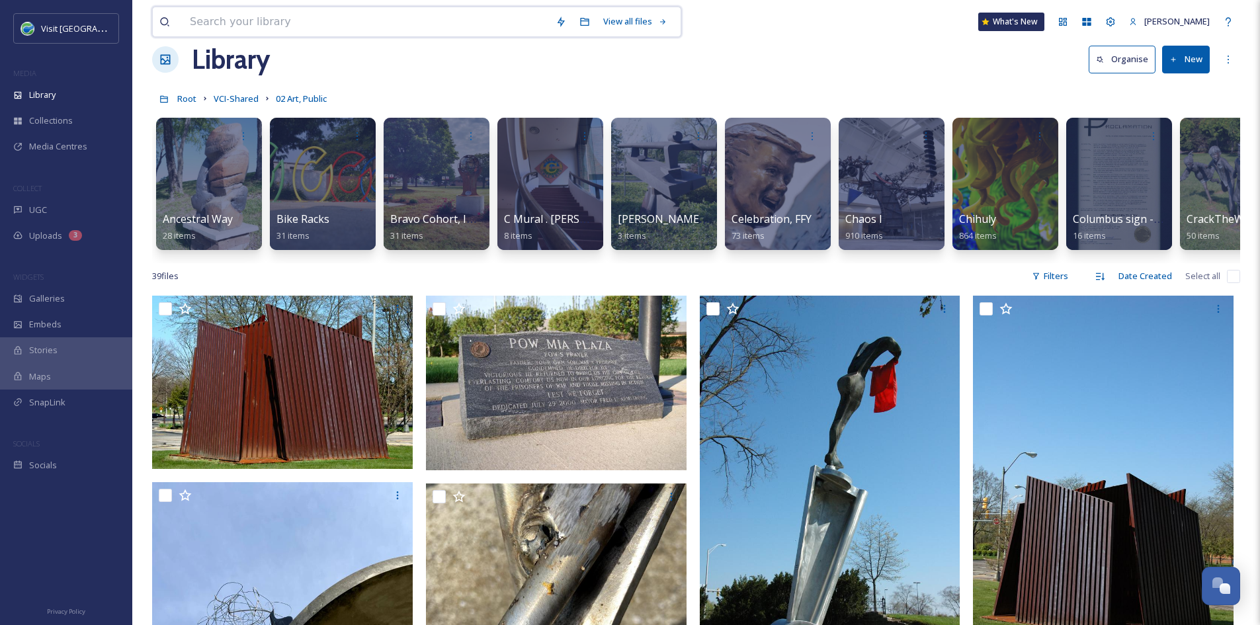
click at [361, 16] on input at bounding box center [366, 21] width 366 height 29
type input "[PERSON_NAME]"
click at [643, 15] on div "Search Press Enter to search" at bounding box center [646, 22] width 56 height 26
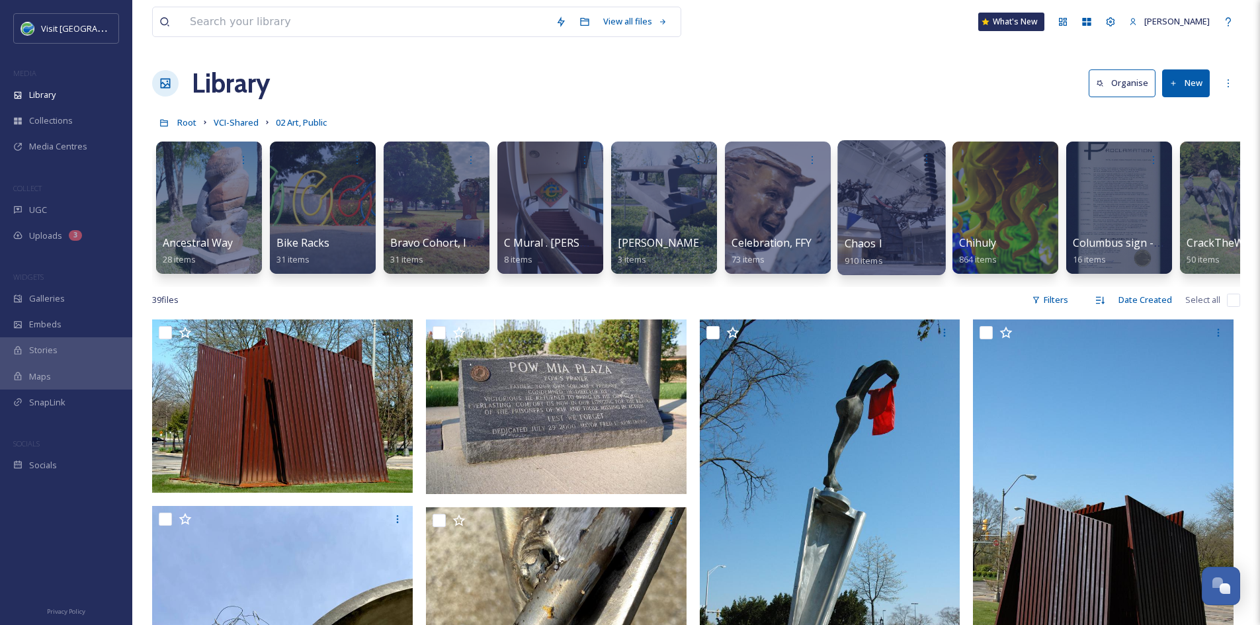
click at [894, 219] on div at bounding box center [891, 207] width 108 height 135
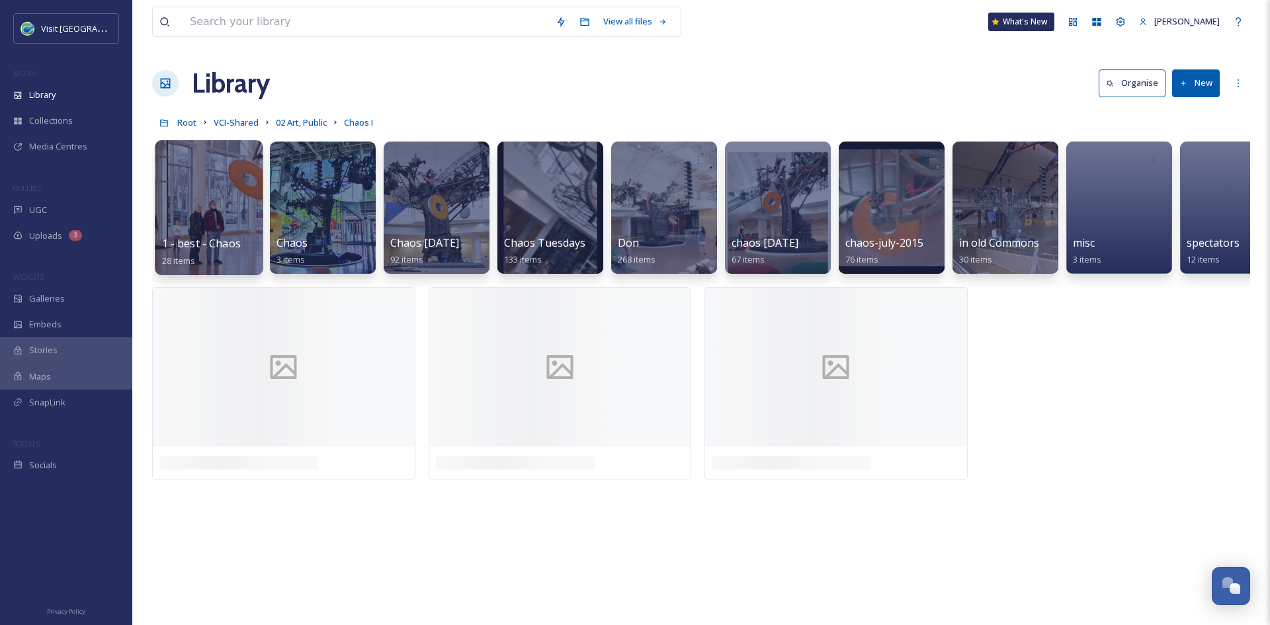
click at [208, 238] on span "1 - best - Chaos" at bounding box center [201, 243] width 79 height 15
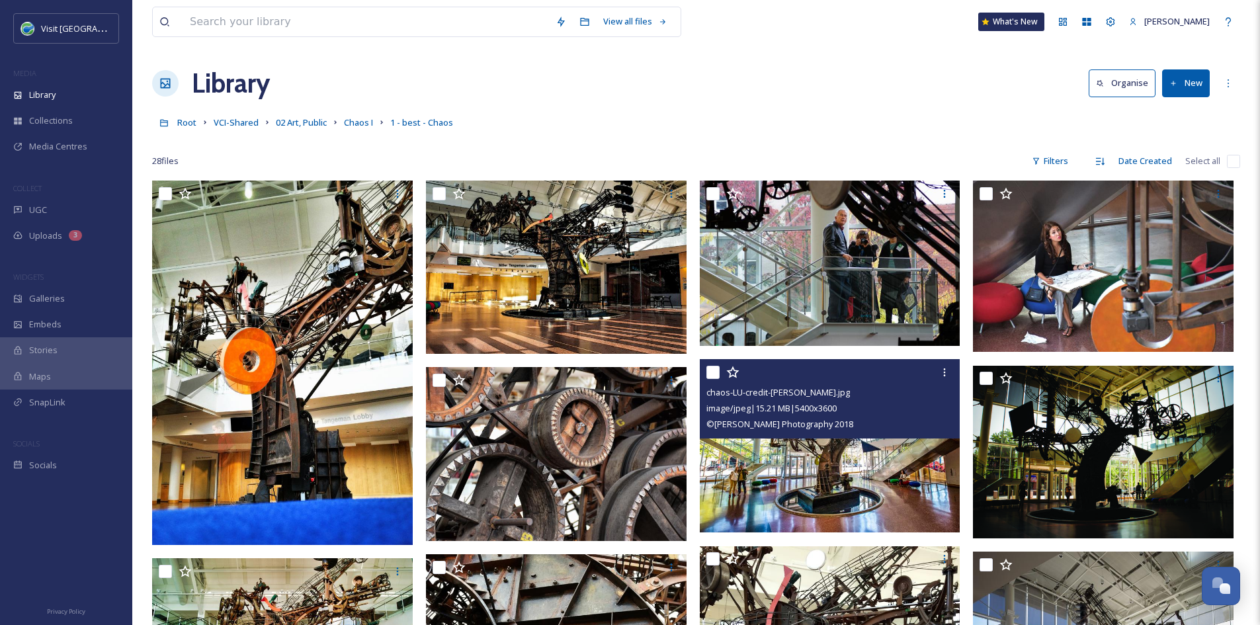
click at [779, 468] on img at bounding box center [830, 446] width 261 height 174
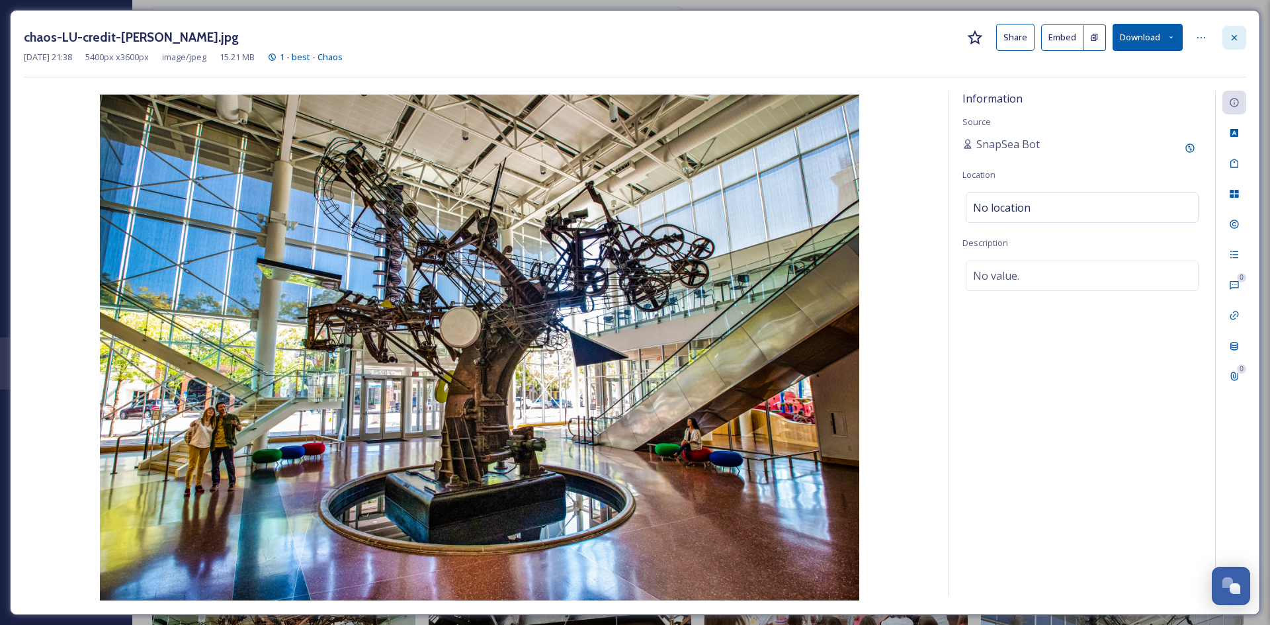
click at [1238, 42] on icon at bounding box center [1234, 37] width 11 height 11
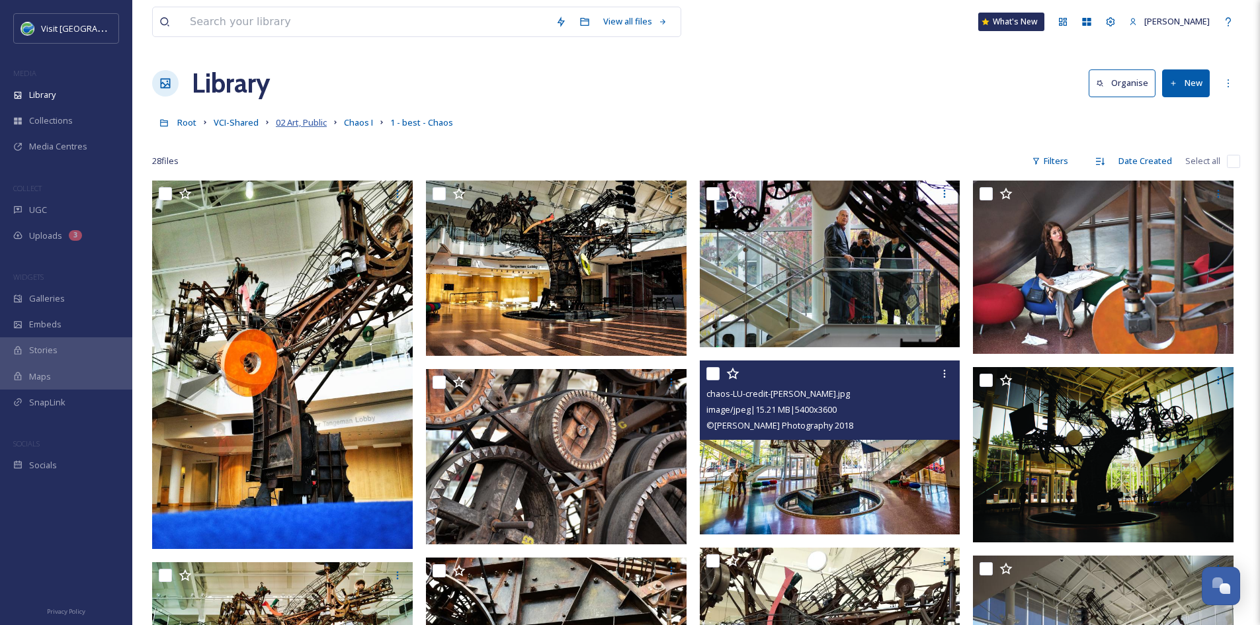
click at [298, 124] on span "02 Art, Public" at bounding box center [301, 122] width 51 height 12
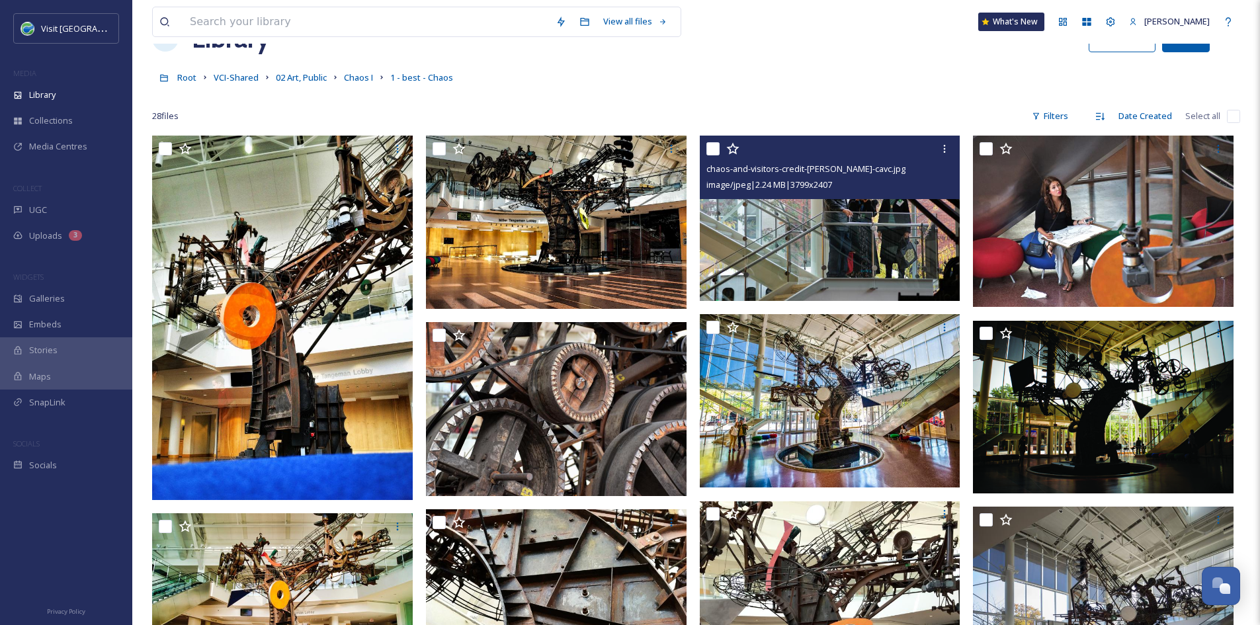
scroll to position [46, 0]
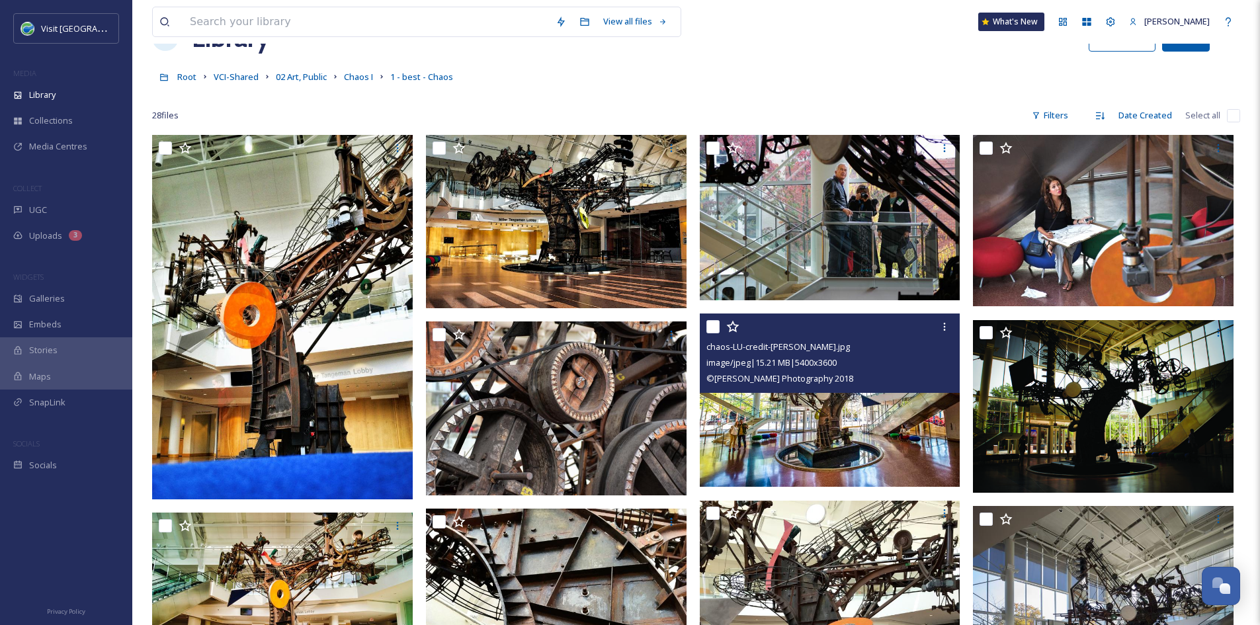
click at [853, 454] on img at bounding box center [830, 401] width 261 height 174
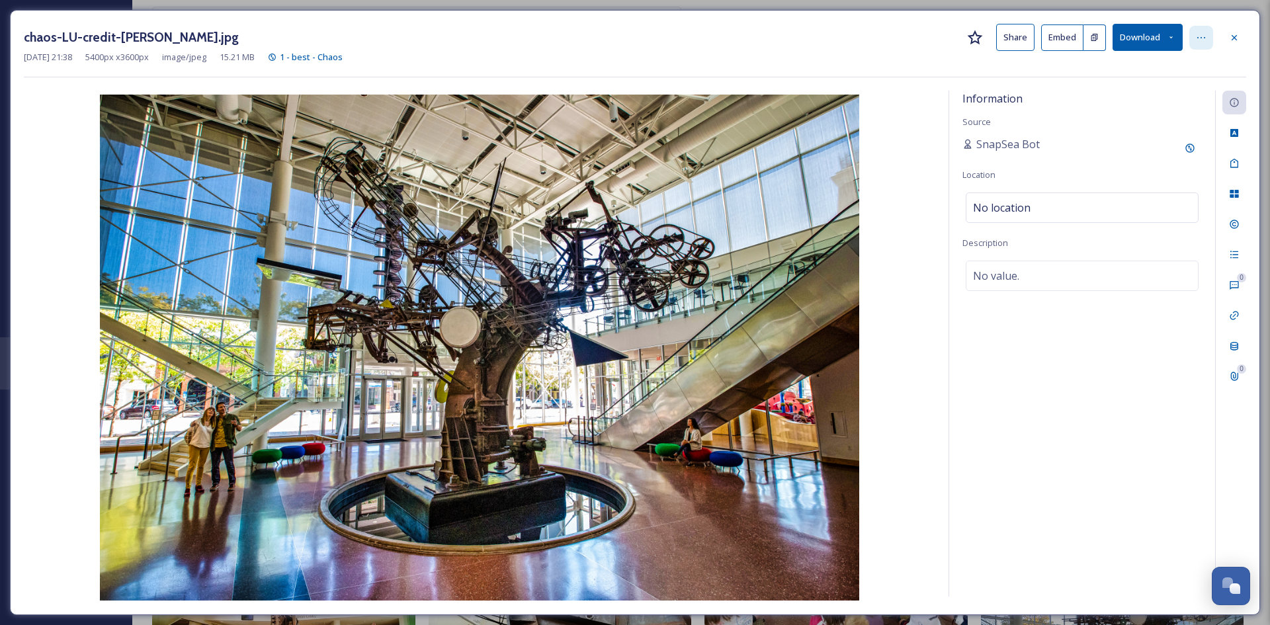
click at [1202, 34] on icon at bounding box center [1201, 37] width 11 height 11
click at [1013, 36] on button "Share" at bounding box center [1015, 37] width 38 height 27
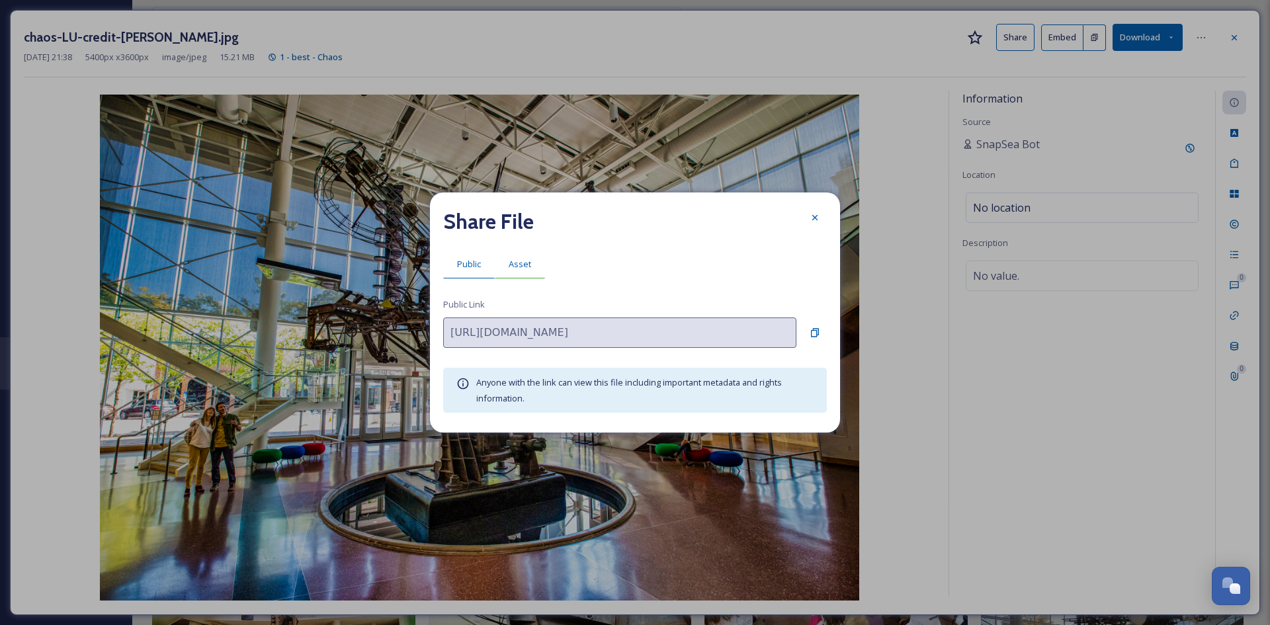
click at [521, 267] on span "Asset" at bounding box center [520, 264] width 22 height 13
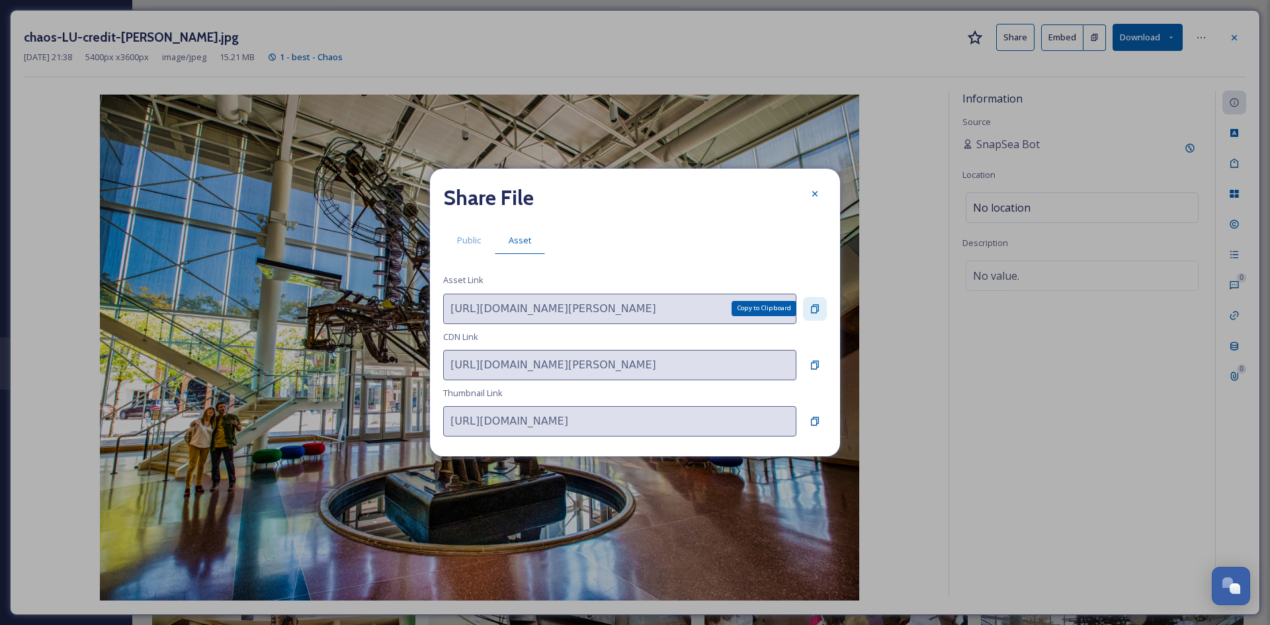
click at [813, 305] on icon at bounding box center [815, 308] width 8 height 9
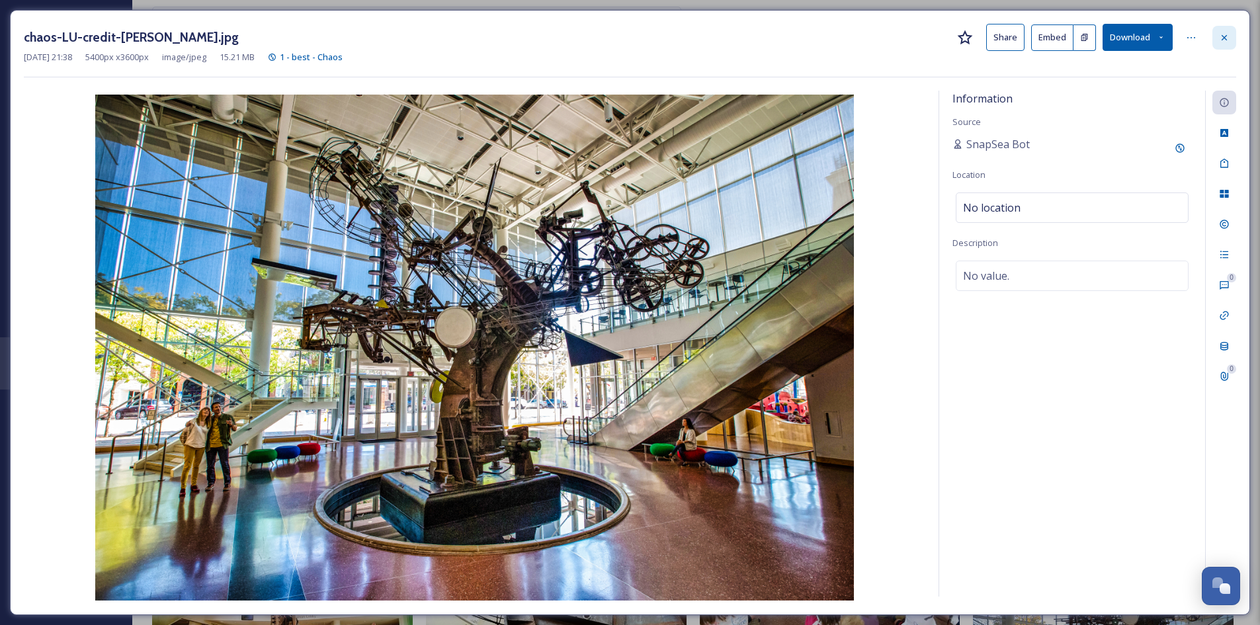
click at [1228, 37] on icon at bounding box center [1224, 37] width 11 height 11
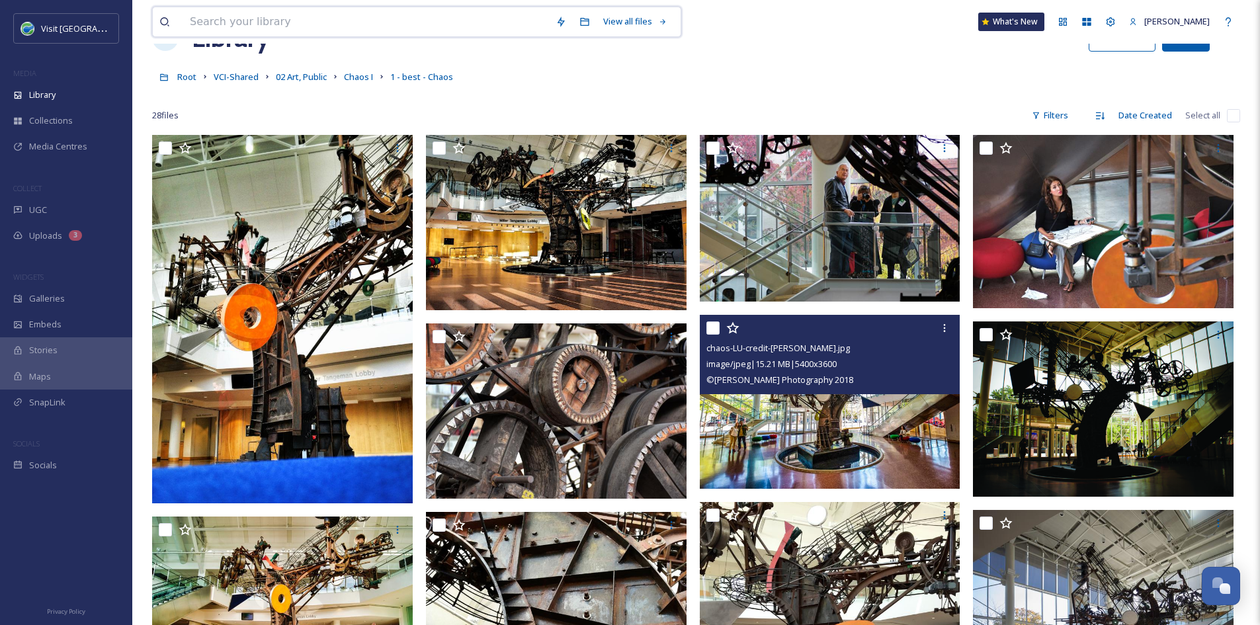
click at [317, 14] on input at bounding box center [366, 21] width 366 height 29
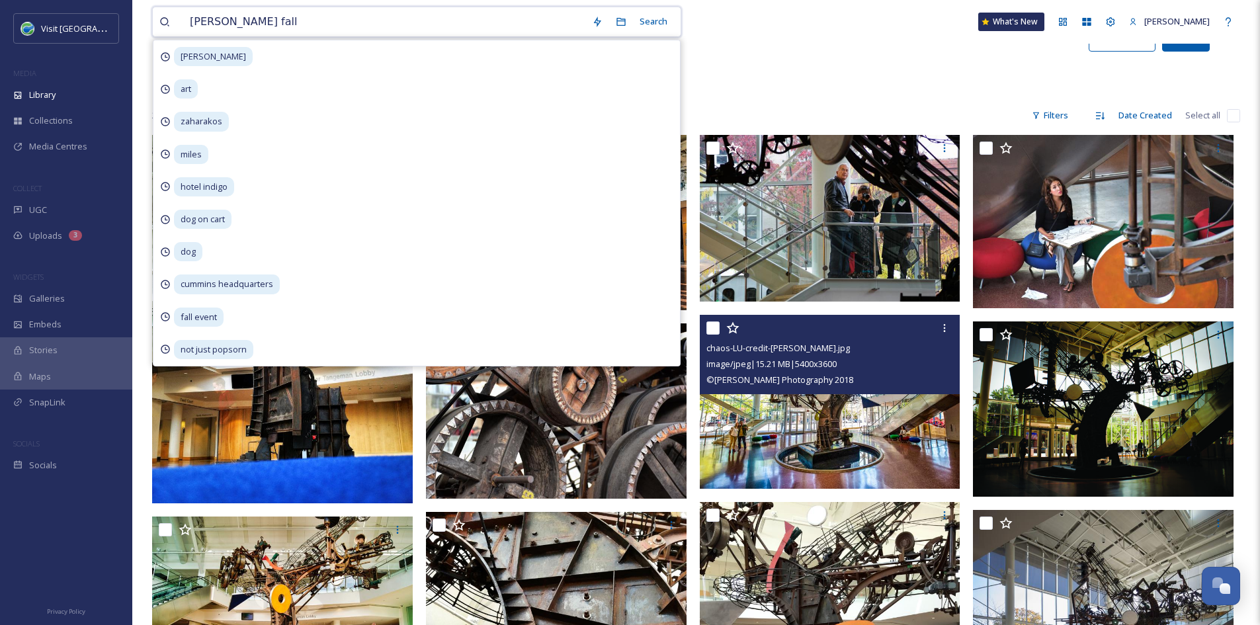
type input "anderson falls"
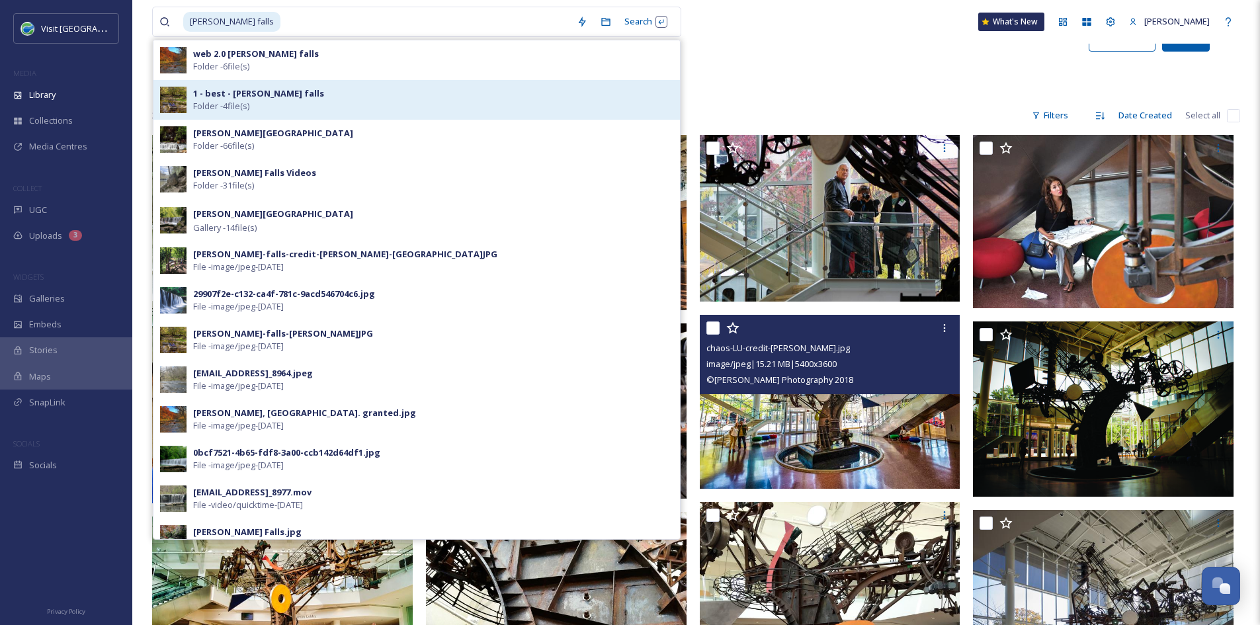
click at [232, 99] on strong "1 - best - anderson falls" at bounding box center [258, 93] width 131 height 12
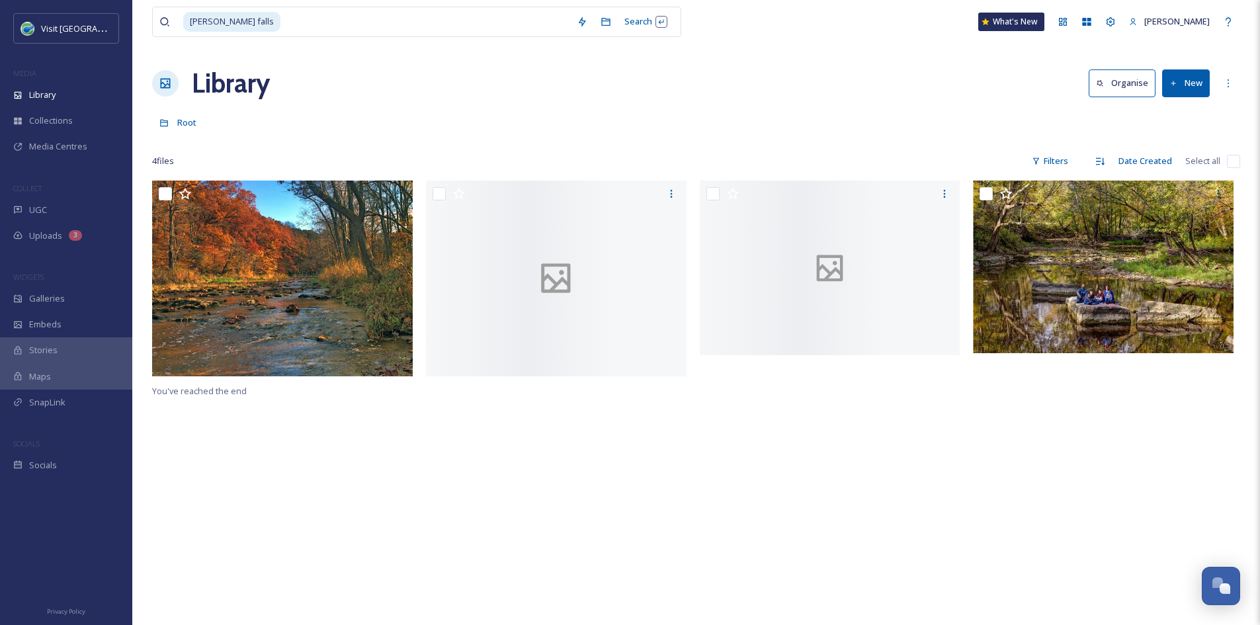
click at [829, 45] on div "anderson falls Search What's New Aurora Harvey Library Organise New Root Your S…" at bounding box center [696, 403] width 1128 height 806
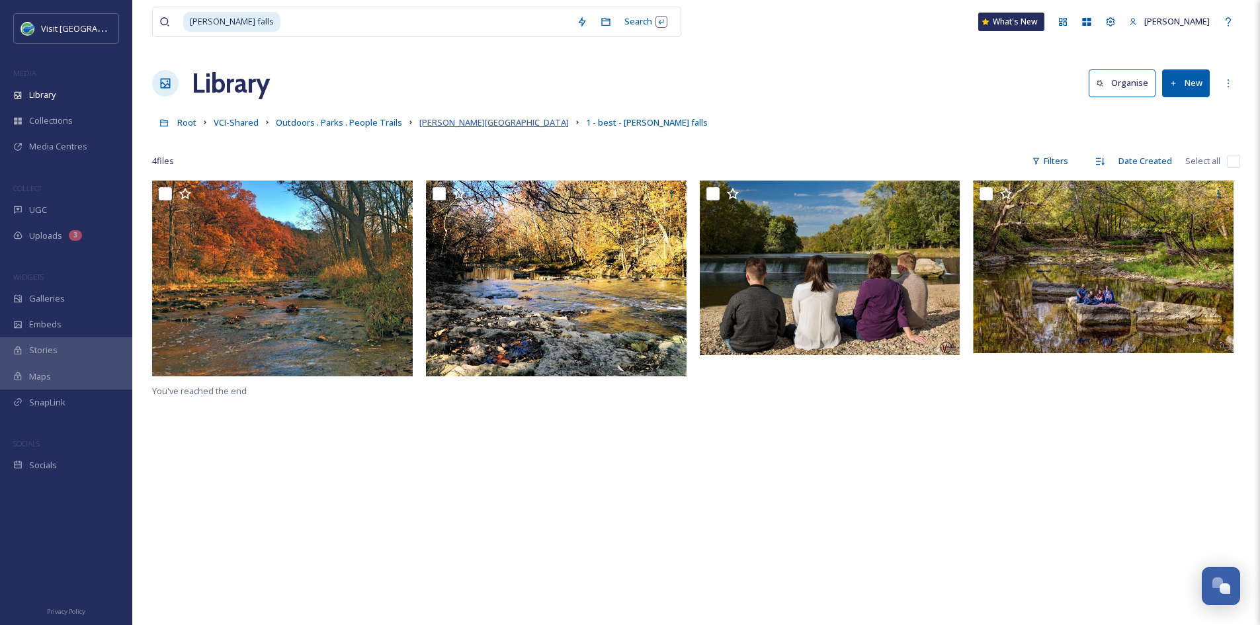
click at [456, 122] on span "Anderson Falls" at bounding box center [493, 122] width 149 height 12
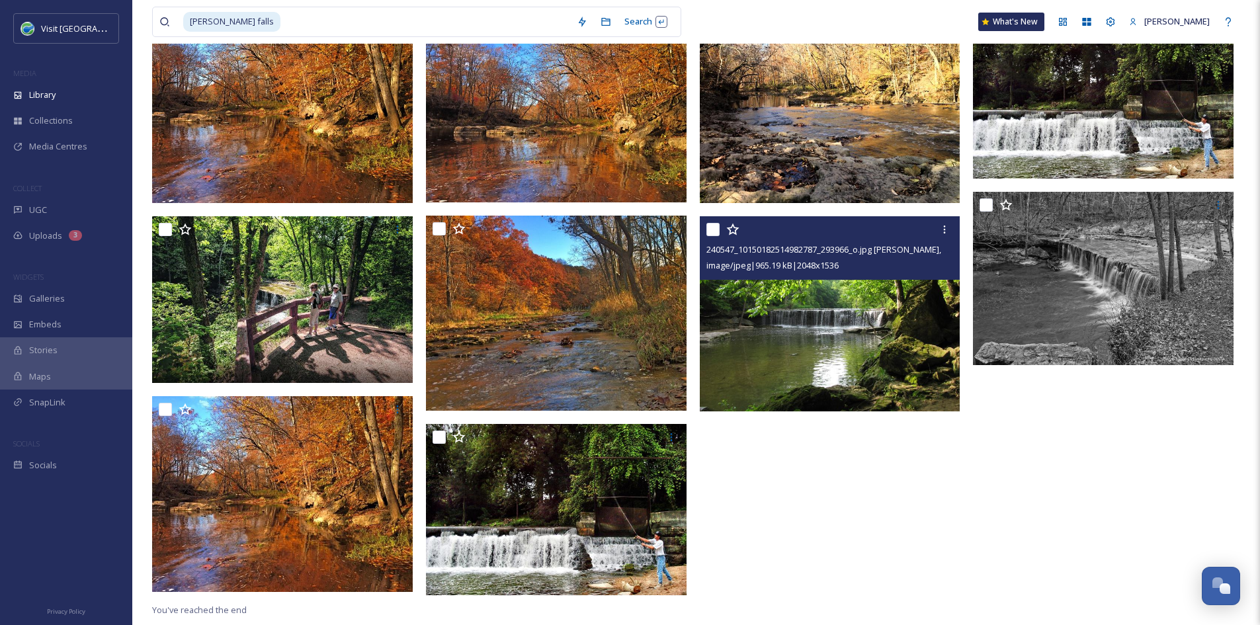
scroll to position [319, 0]
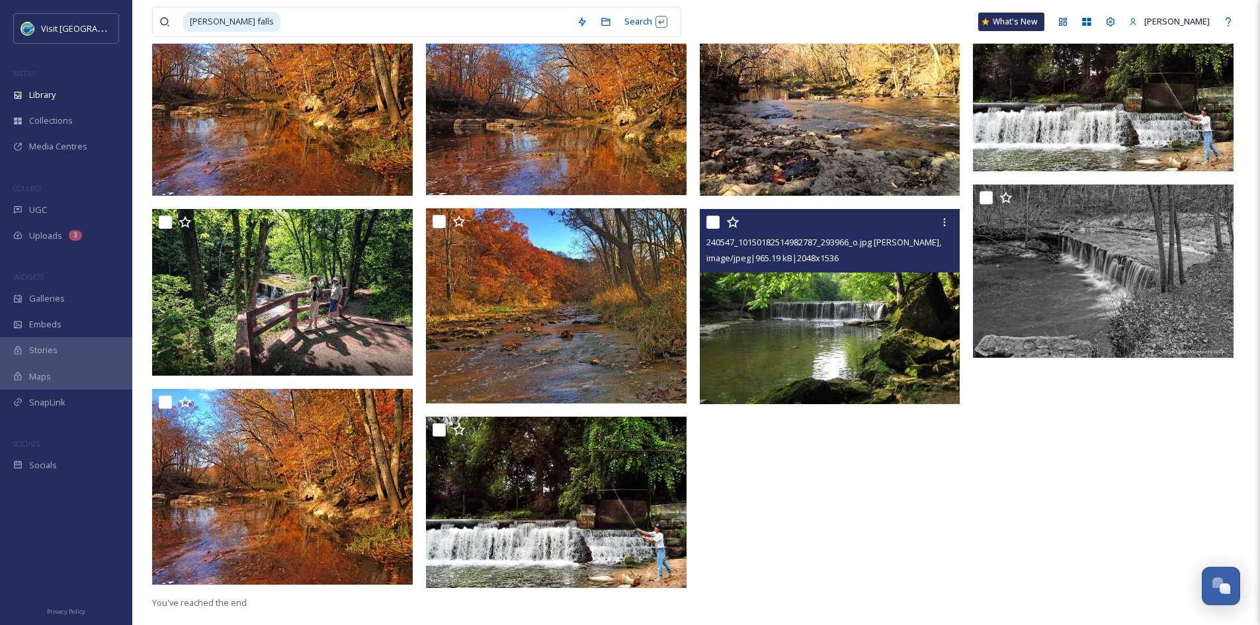
click at [878, 306] on img at bounding box center [830, 307] width 261 height 196
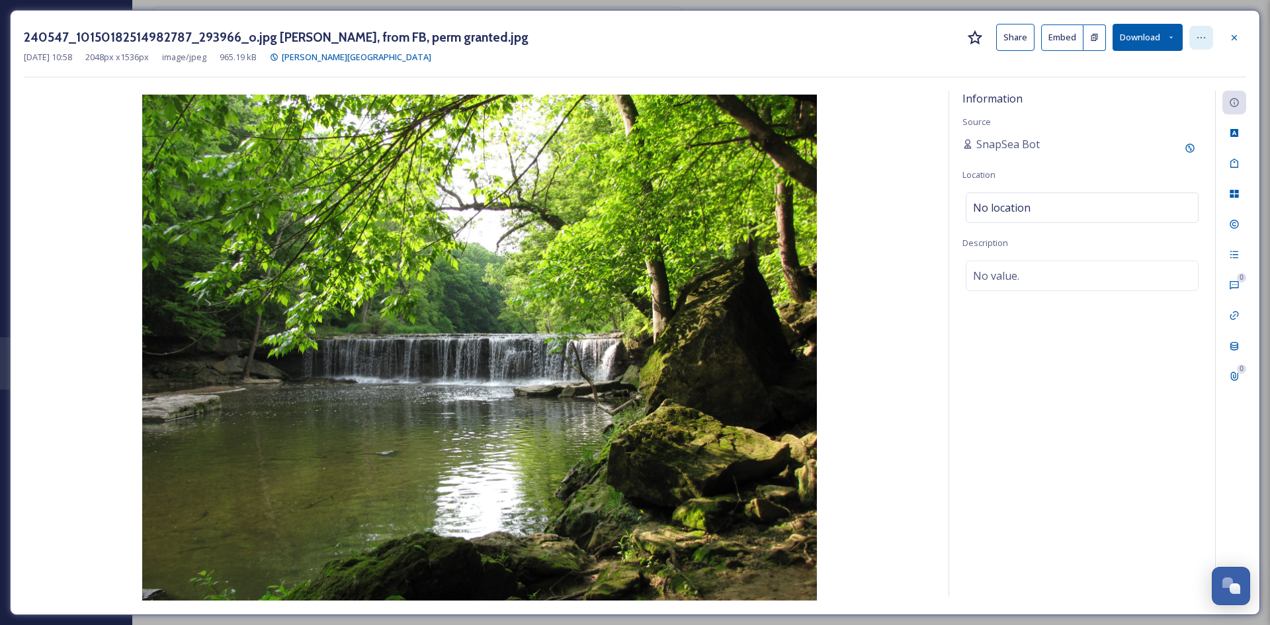
click at [1200, 32] on icon at bounding box center [1201, 37] width 11 height 11
click at [1007, 35] on button "Share" at bounding box center [1015, 37] width 38 height 27
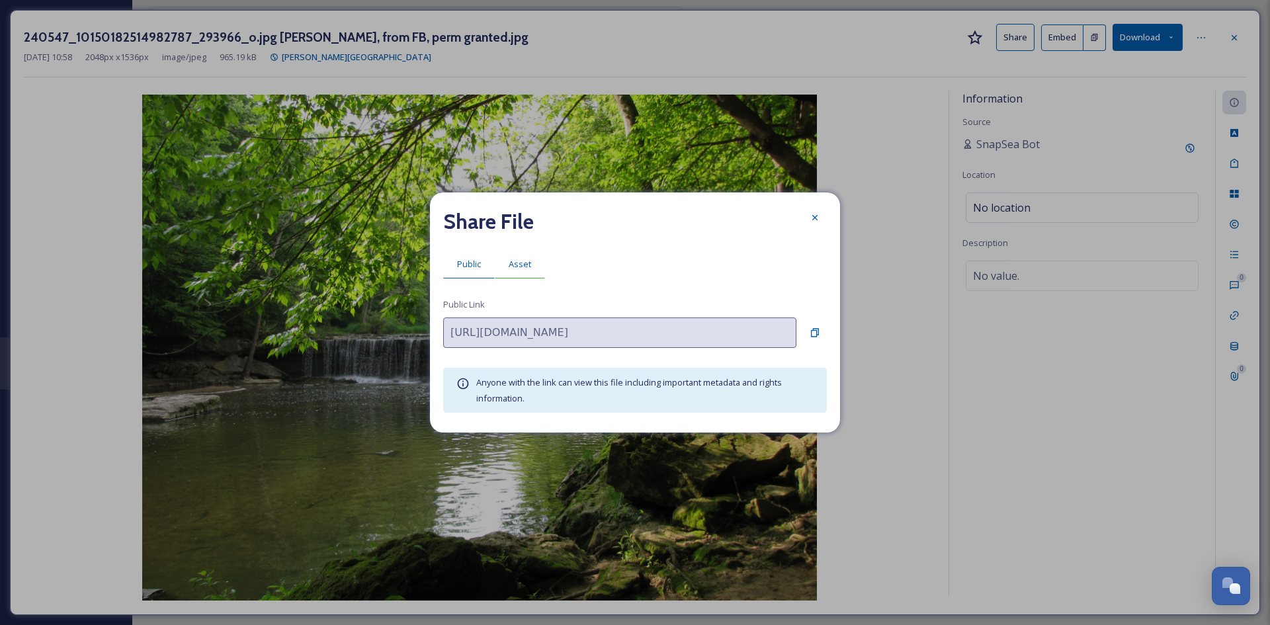
click at [524, 265] on span "Asset" at bounding box center [520, 264] width 22 height 13
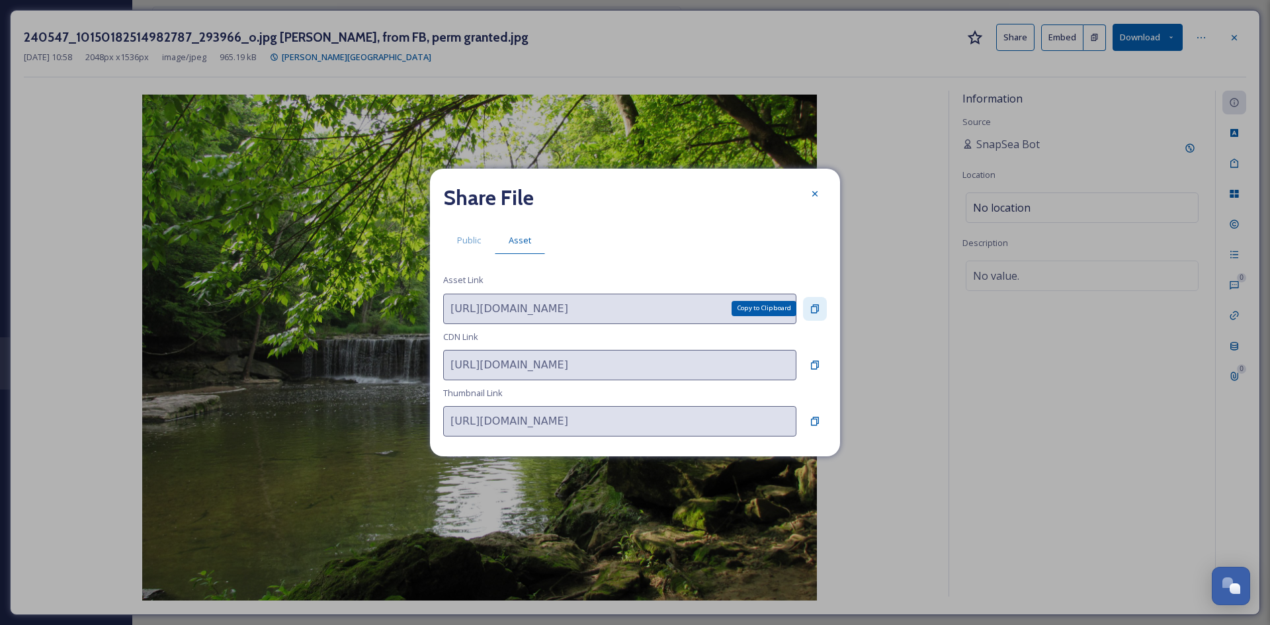
click at [820, 306] on icon at bounding box center [815, 309] width 11 height 11
click at [813, 194] on icon at bounding box center [815, 194] width 11 height 11
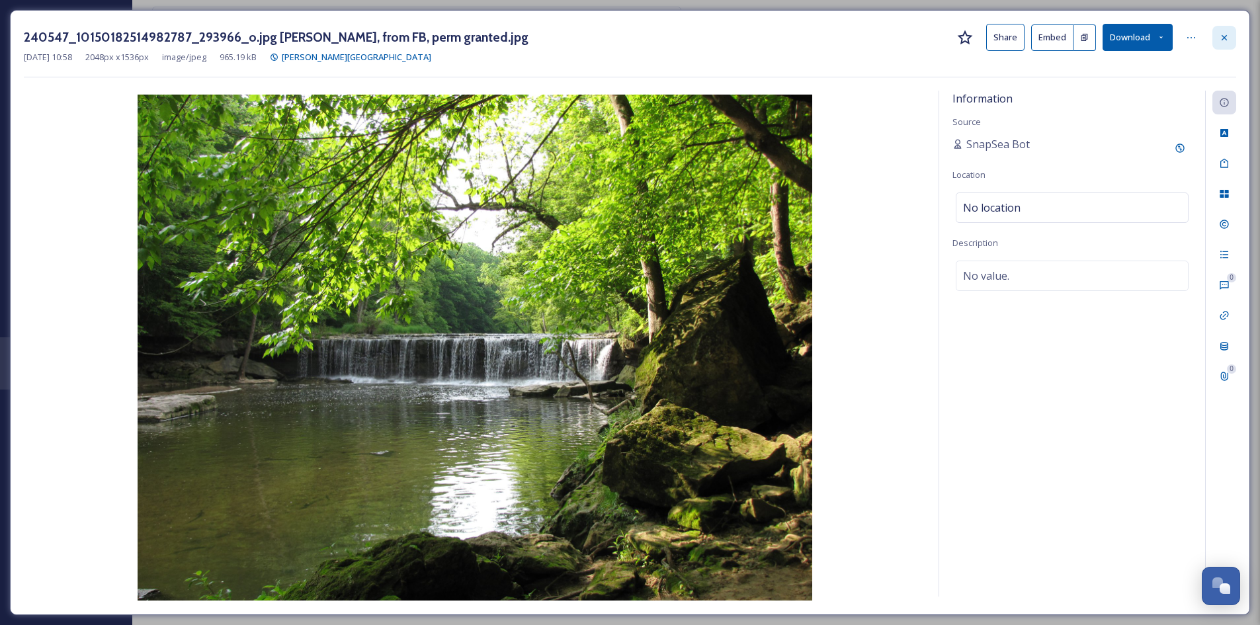
click at [1221, 45] on div at bounding box center [1224, 38] width 24 height 24
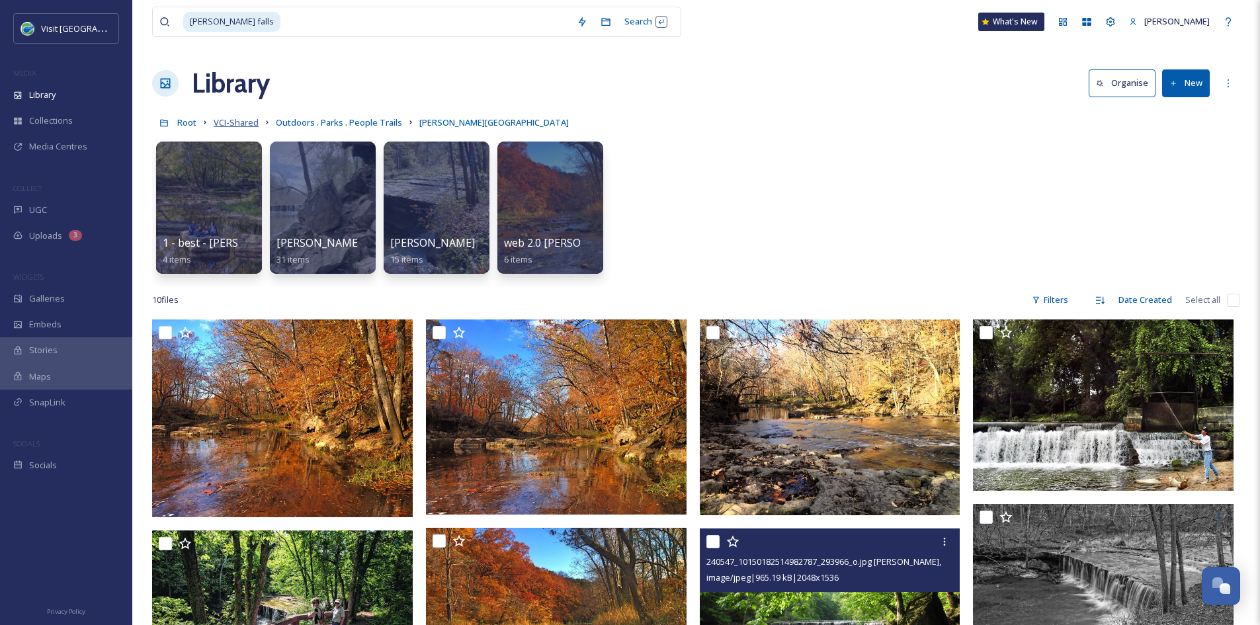
click at [234, 125] on span "VCI-Shared" at bounding box center [236, 122] width 45 height 12
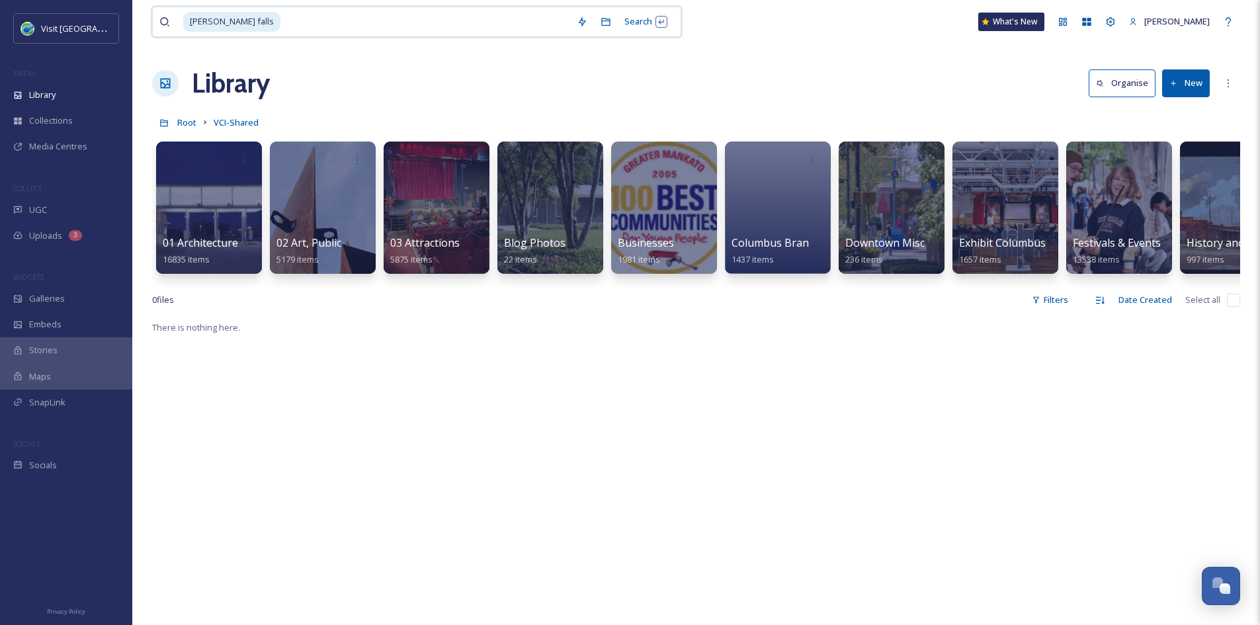
click at [288, 25] on input at bounding box center [426, 21] width 288 height 29
type input "a"
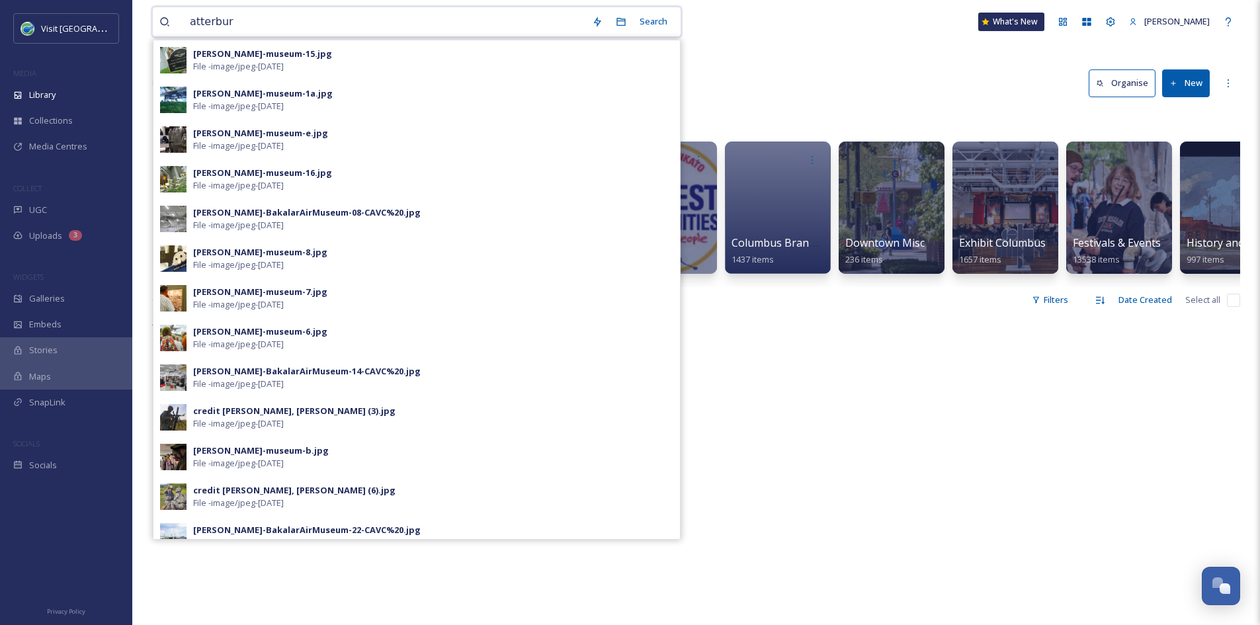
type input "atterbury"
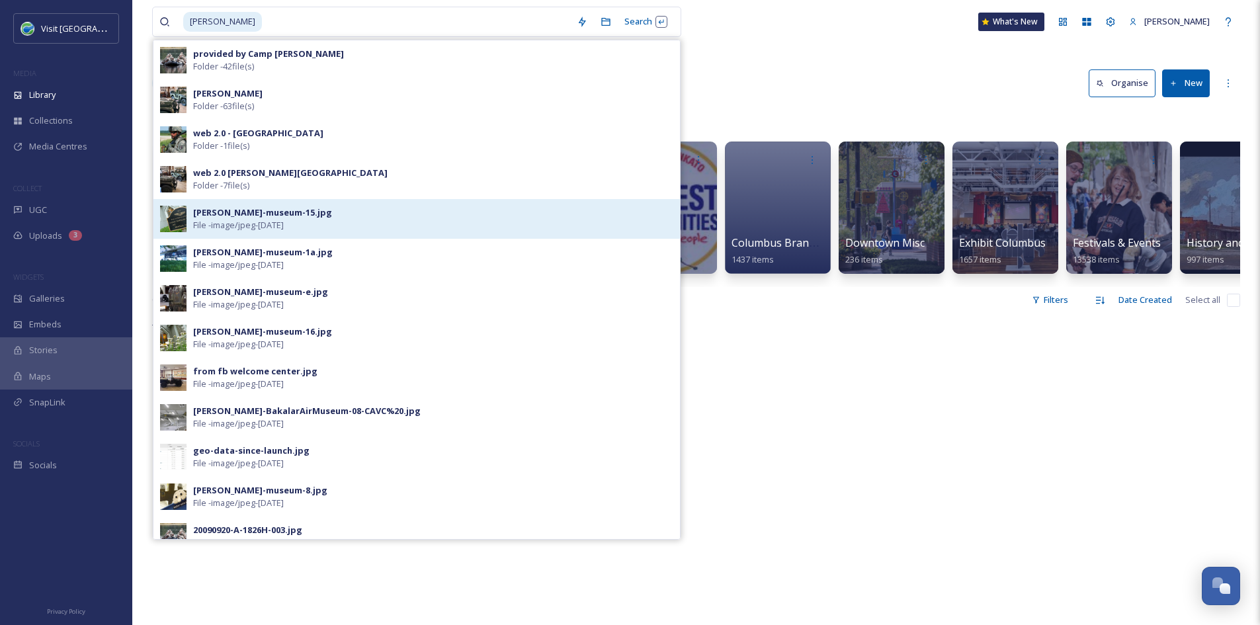
click at [293, 217] on div "atterbury-bakalar-museum-15.jpg" at bounding box center [262, 212] width 139 height 13
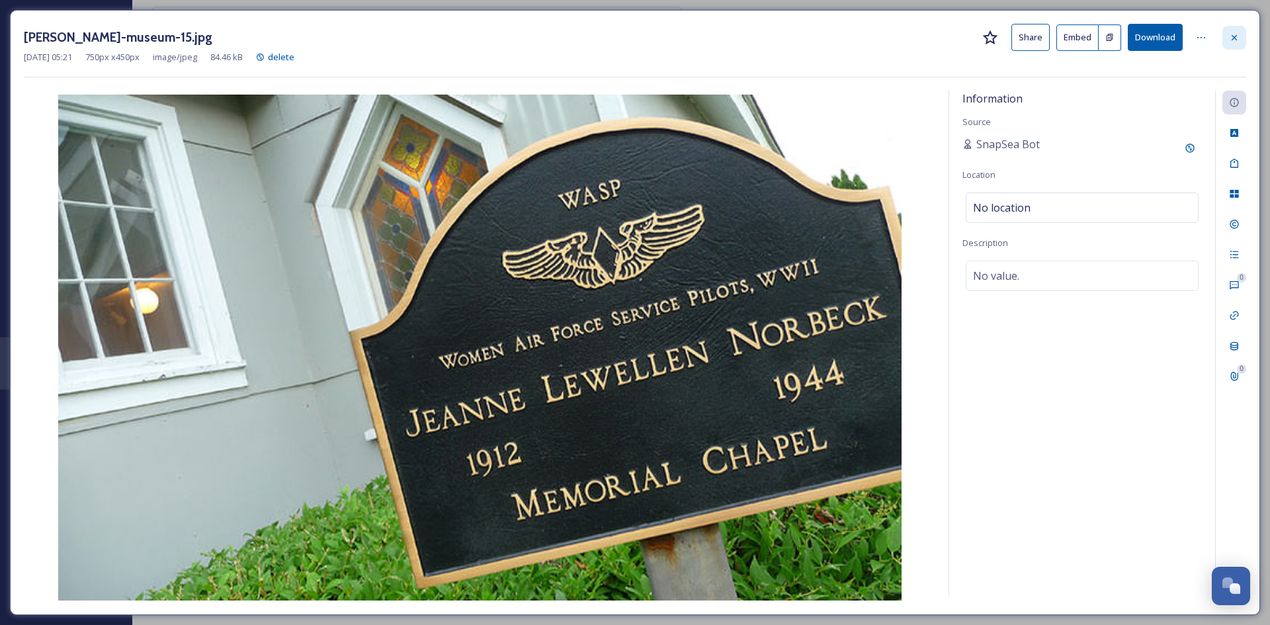
click at [1235, 39] on icon at bounding box center [1234, 37] width 11 height 11
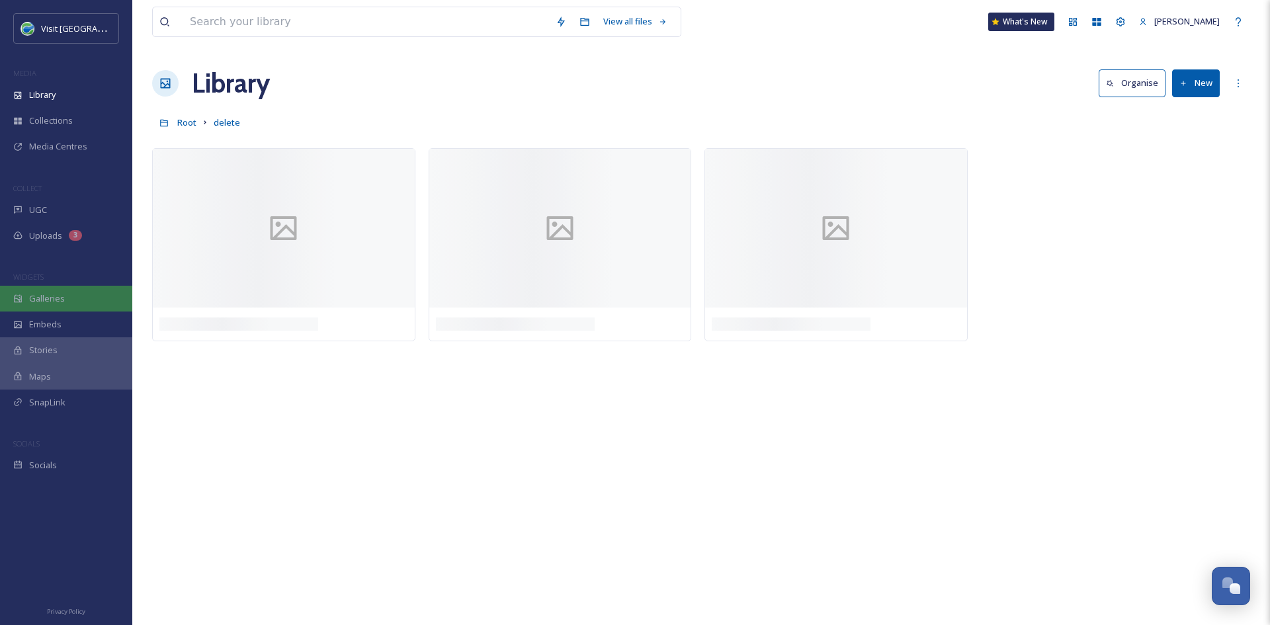
click at [40, 306] on div "Galleries" at bounding box center [66, 299] width 132 height 26
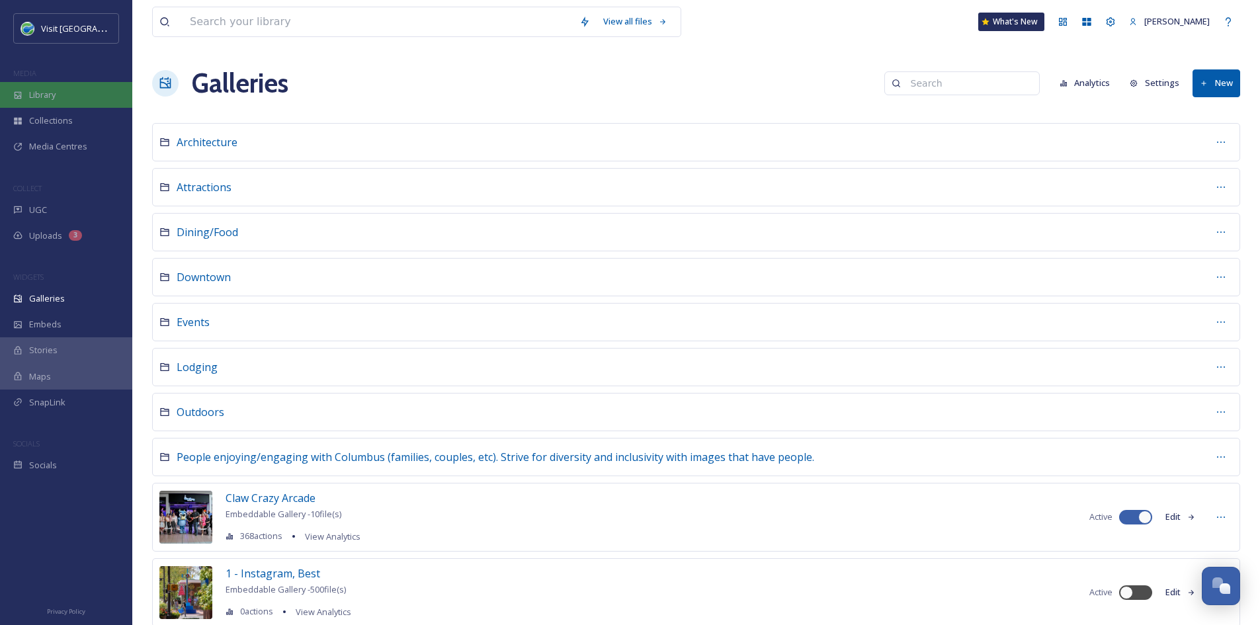
click at [66, 90] on div "Library" at bounding box center [66, 95] width 132 height 26
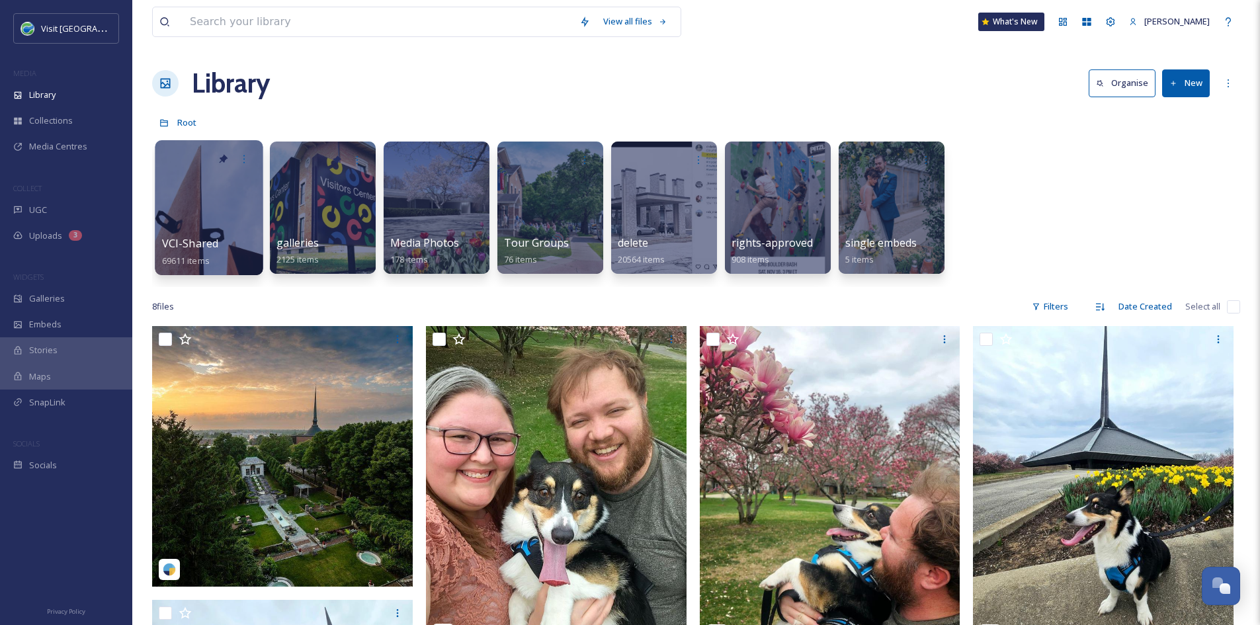
click at [212, 244] on span "VCI-Shared" at bounding box center [190, 243] width 57 height 15
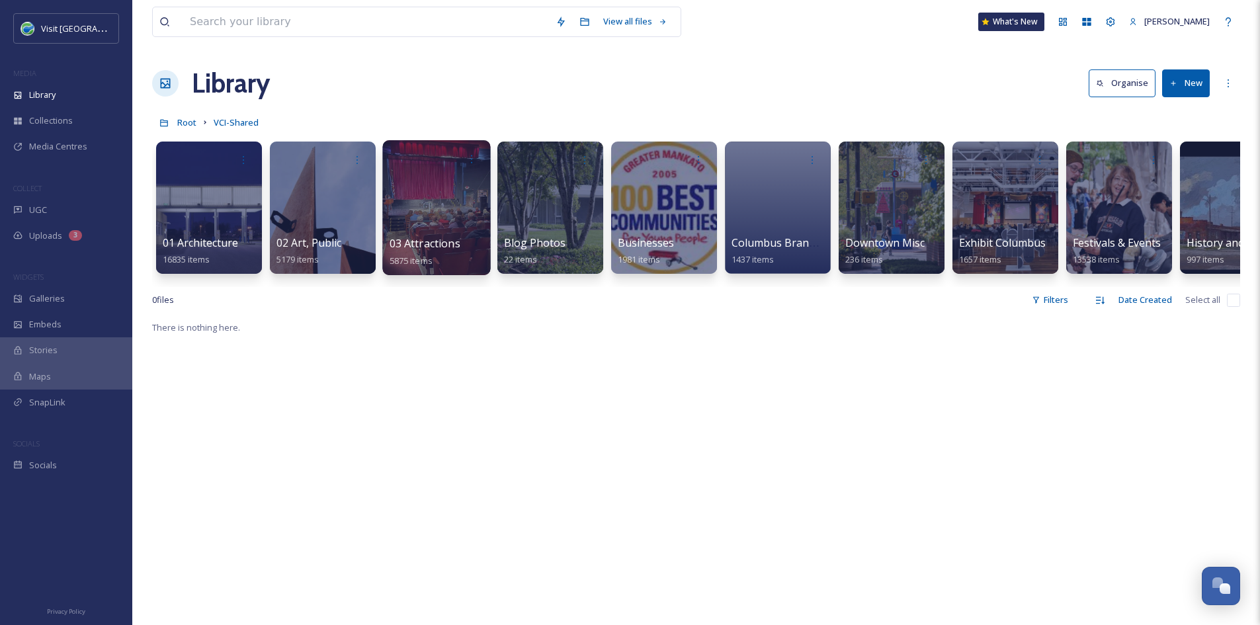
click at [456, 249] on span "03 Attractions" at bounding box center [425, 243] width 71 height 15
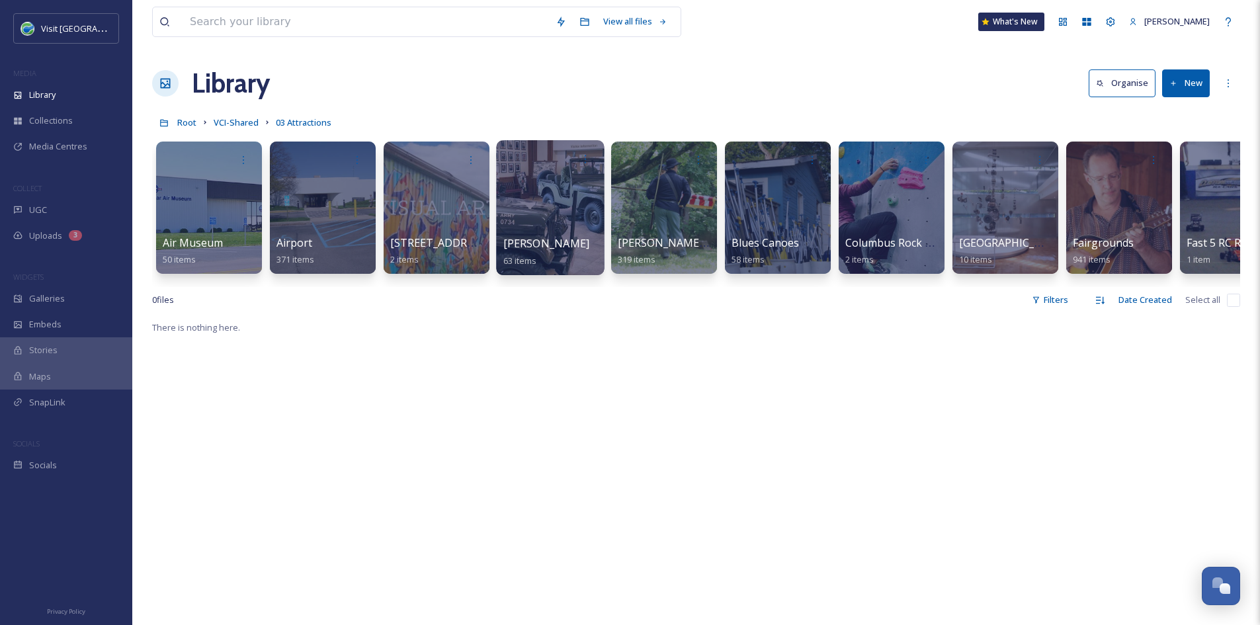
click at [532, 251] on span "Atterbury" at bounding box center [546, 243] width 87 height 15
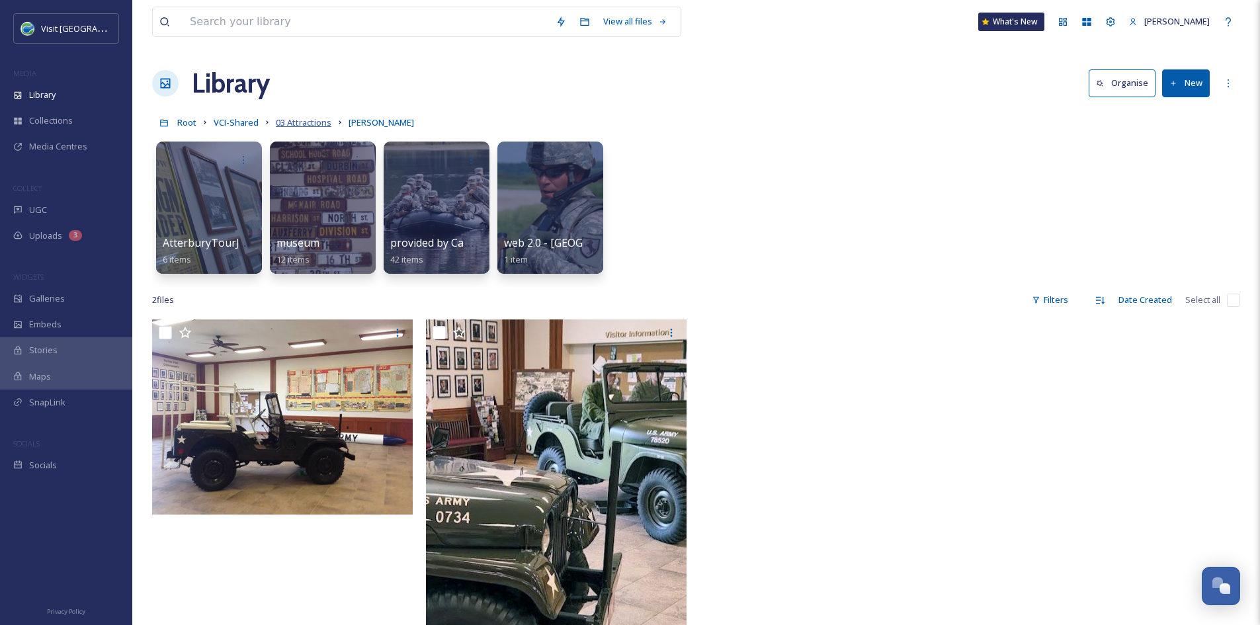
click at [306, 121] on span "03 Attractions" at bounding box center [304, 122] width 56 height 12
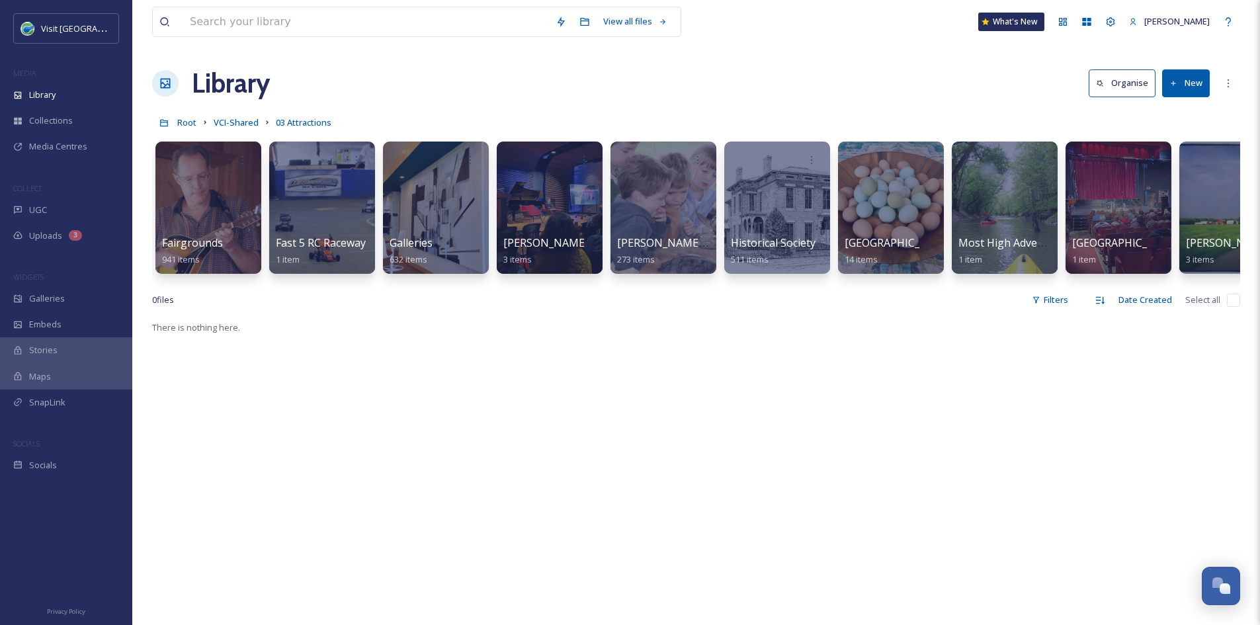
scroll to position [0, 1301]
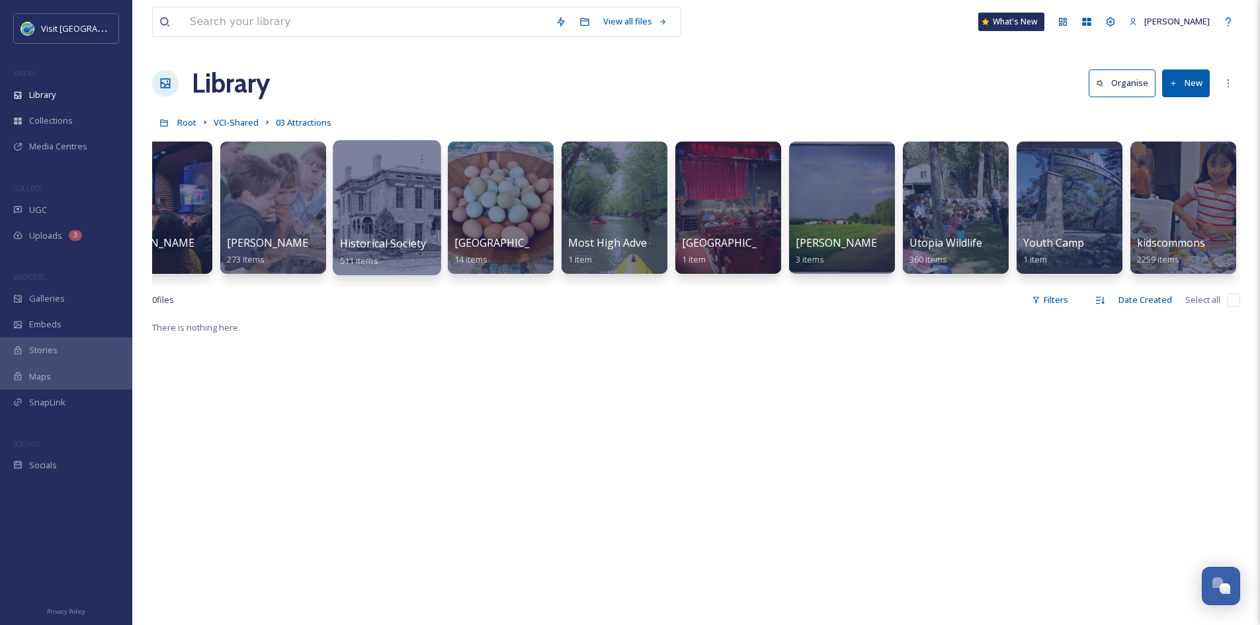
click at [392, 238] on span "Historical Society" at bounding box center [383, 243] width 87 height 15
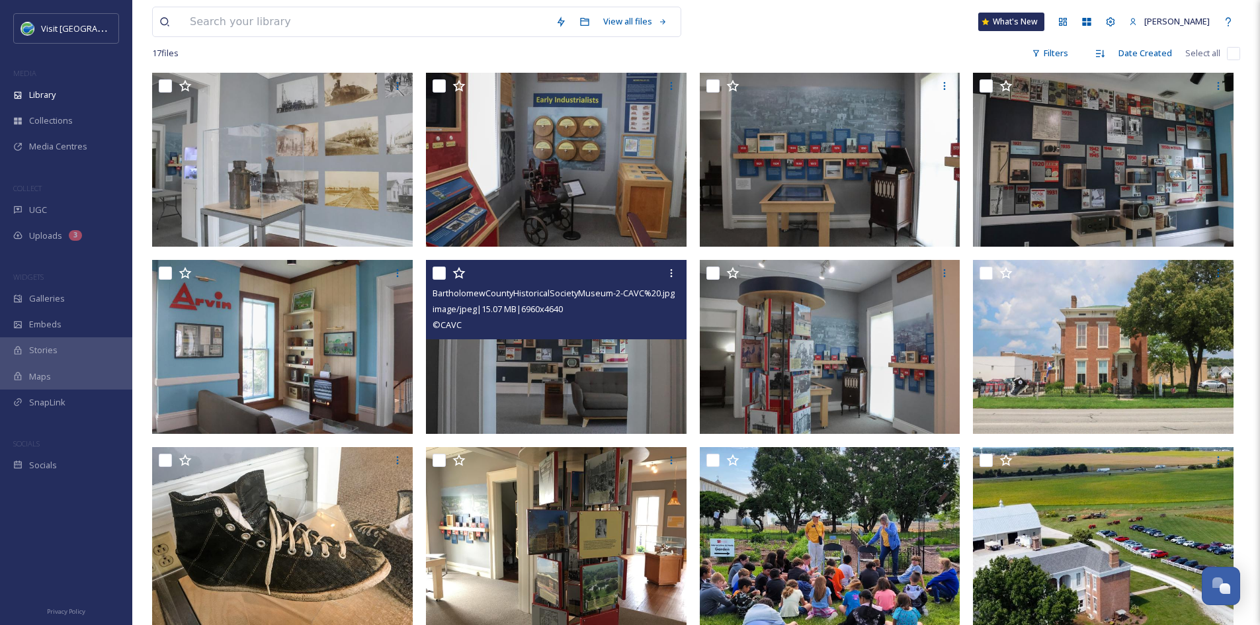
scroll to position [247, 0]
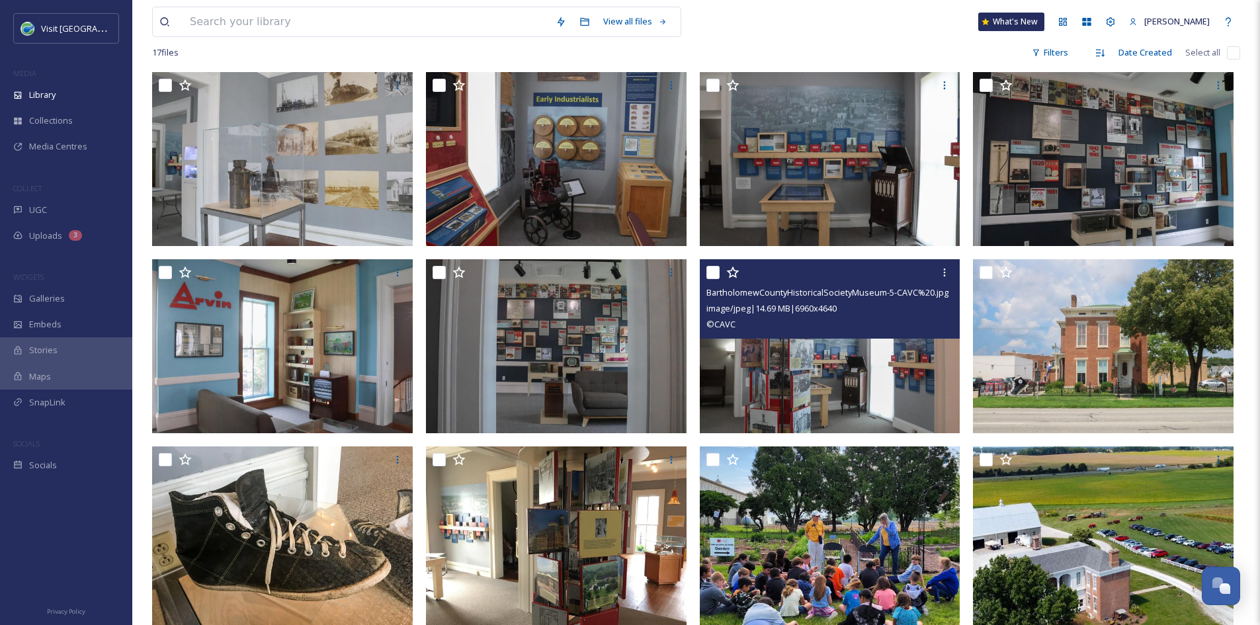
click at [847, 367] on img at bounding box center [830, 346] width 261 height 174
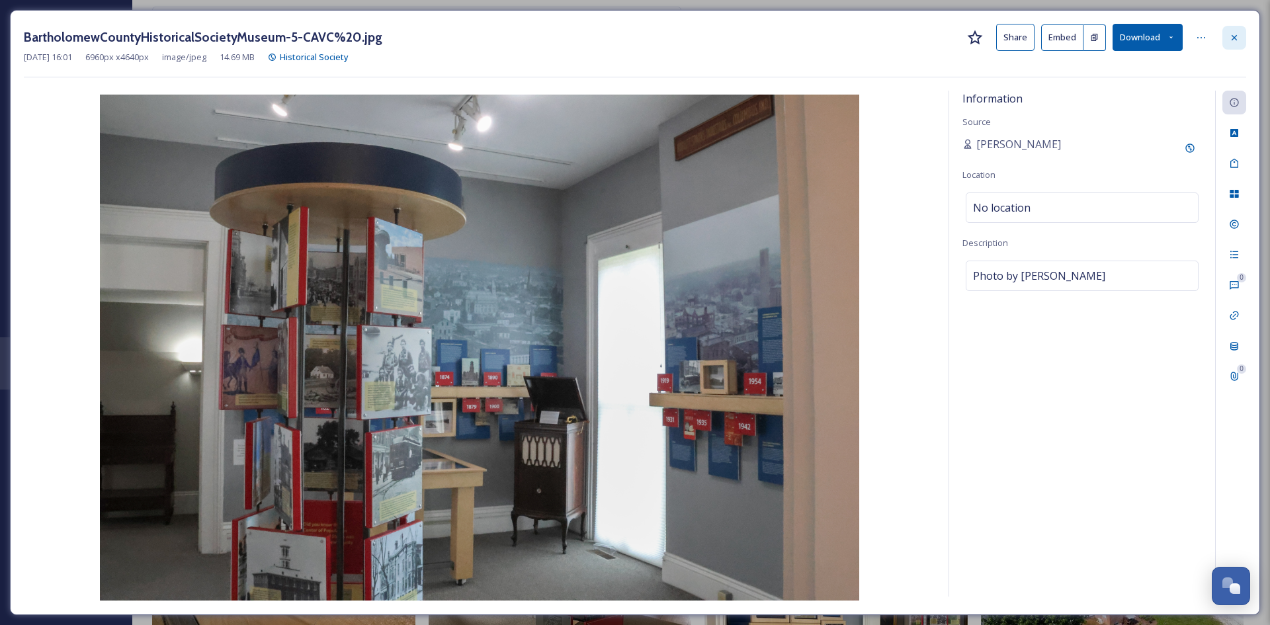
click at [1234, 38] on icon at bounding box center [1234, 36] width 5 height 5
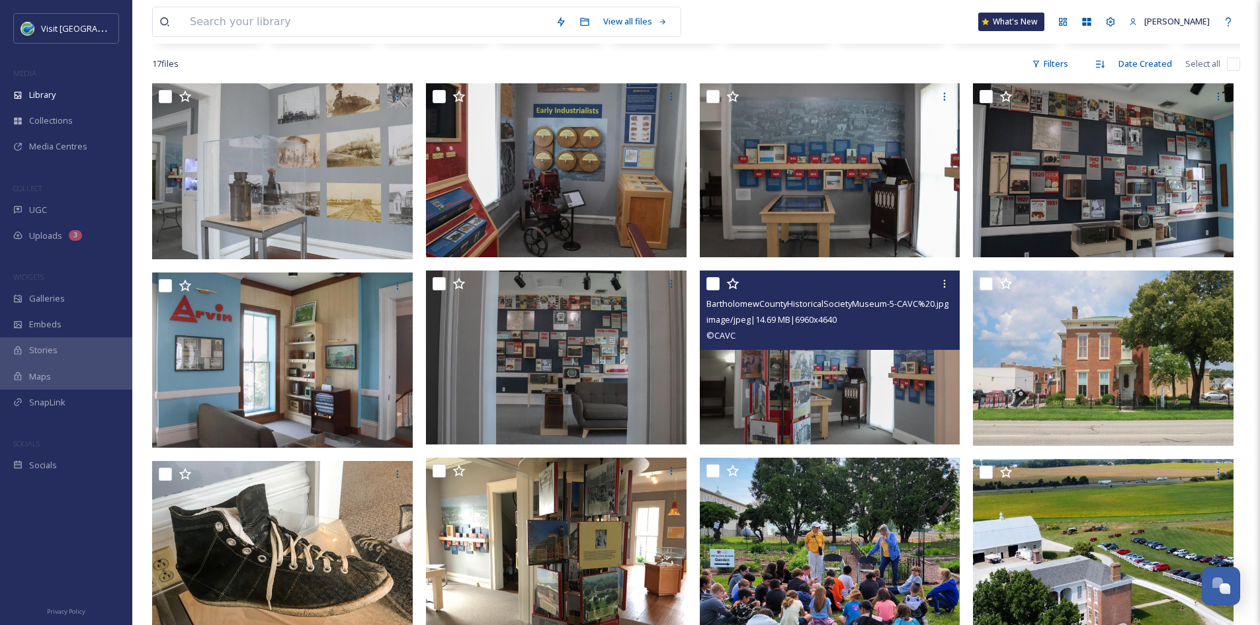
scroll to position [234, 0]
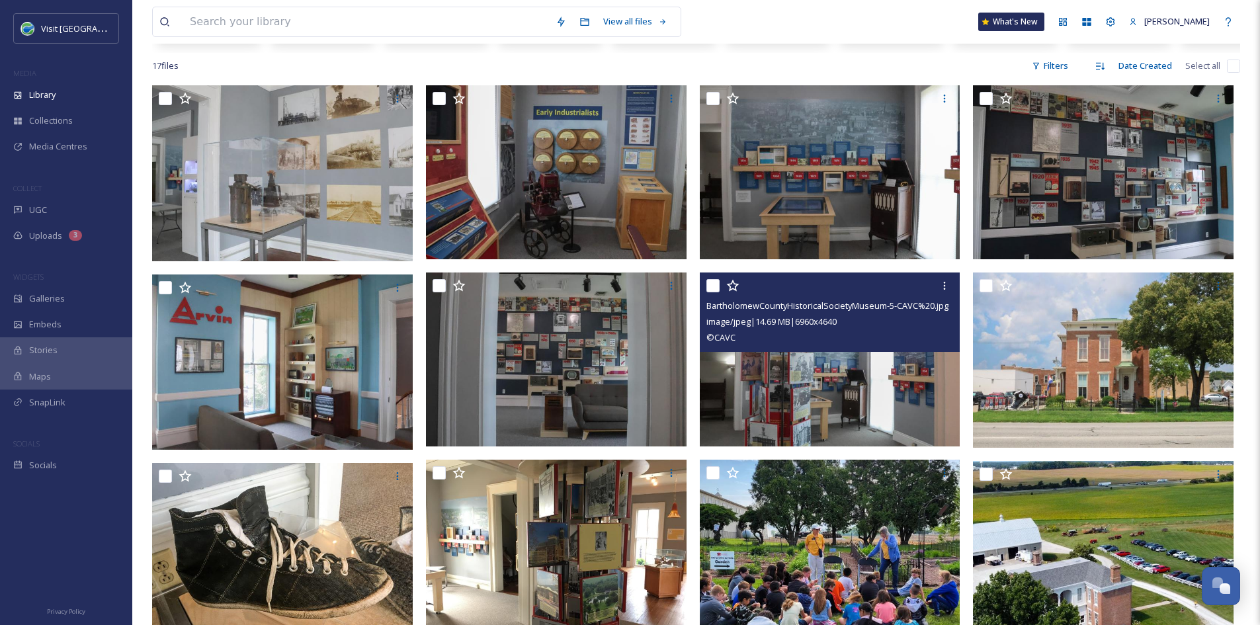
click at [804, 385] on img at bounding box center [830, 360] width 261 height 174
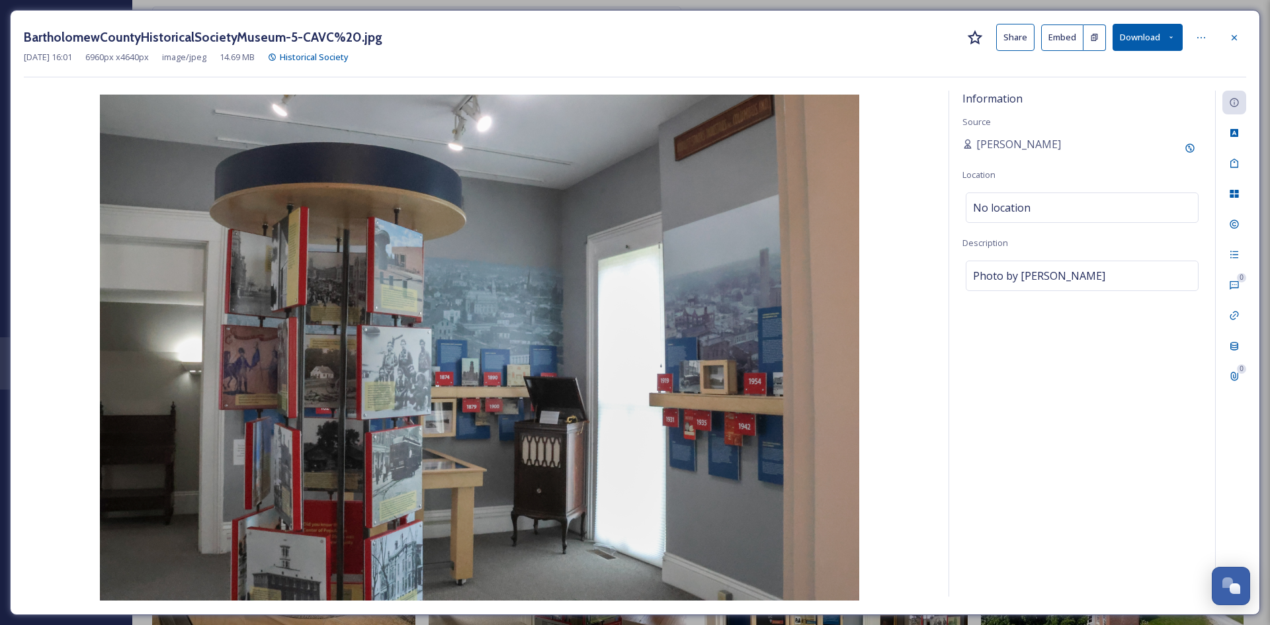
click at [1167, 38] on icon at bounding box center [1171, 37] width 9 height 9
click at [1116, 67] on span "Download Original (6960 x 4640)" at bounding box center [1112, 68] width 125 height 13
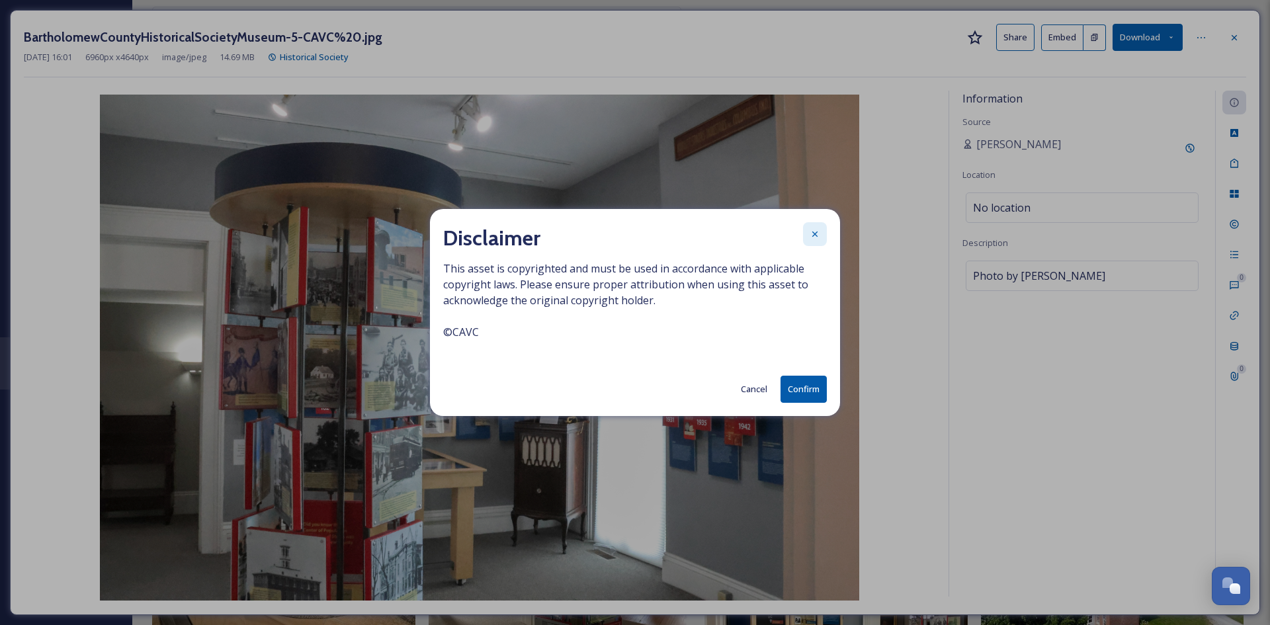
click at [810, 232] on icon at bounding box center [815, 234] width 11 height 11
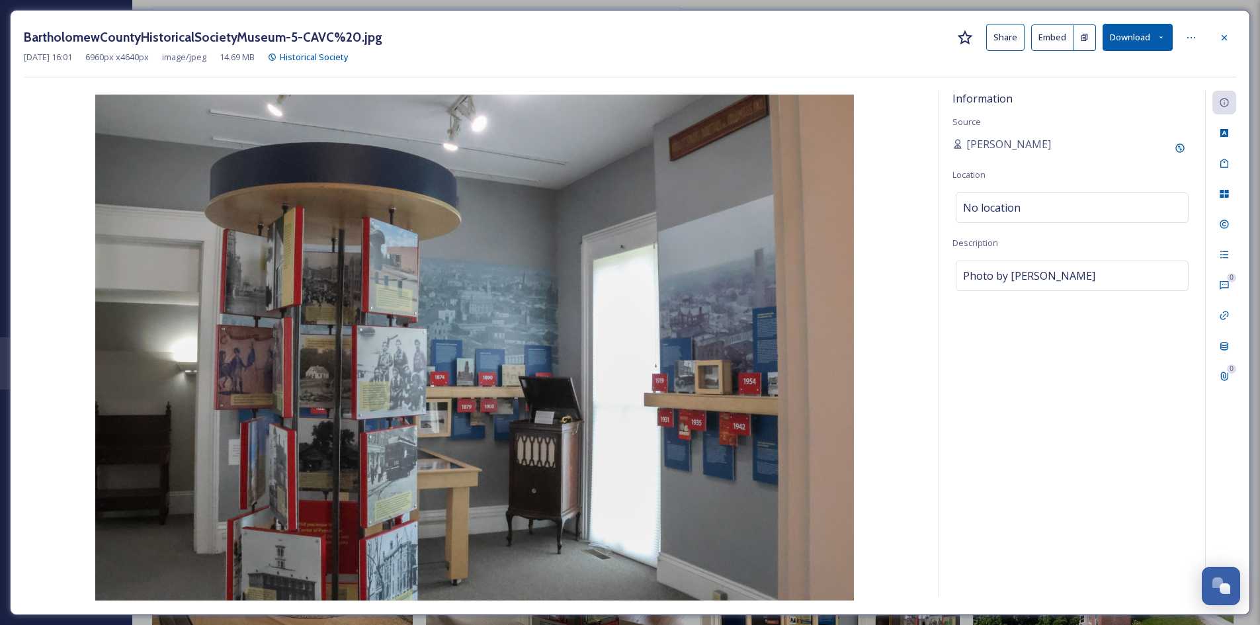
click at [996, 42] on button "Share" at bounding box center [1005, 37] width 38 height 27
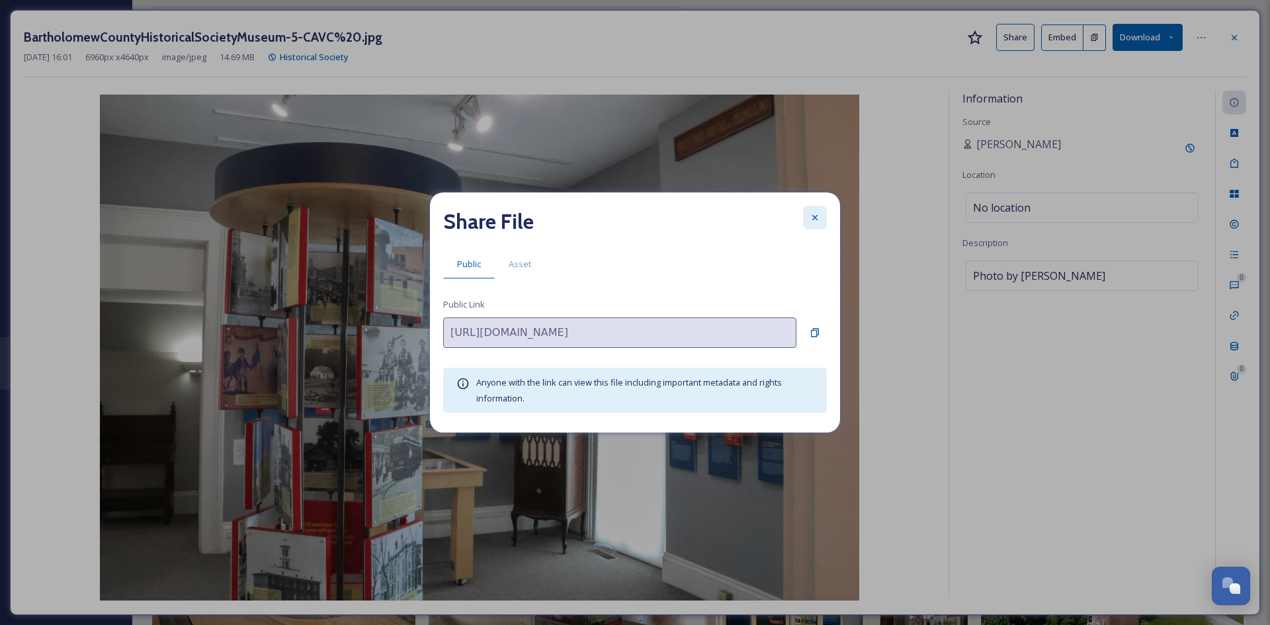
click at [805, 218] on div at bounding box center [815, 218] width 24 height 24
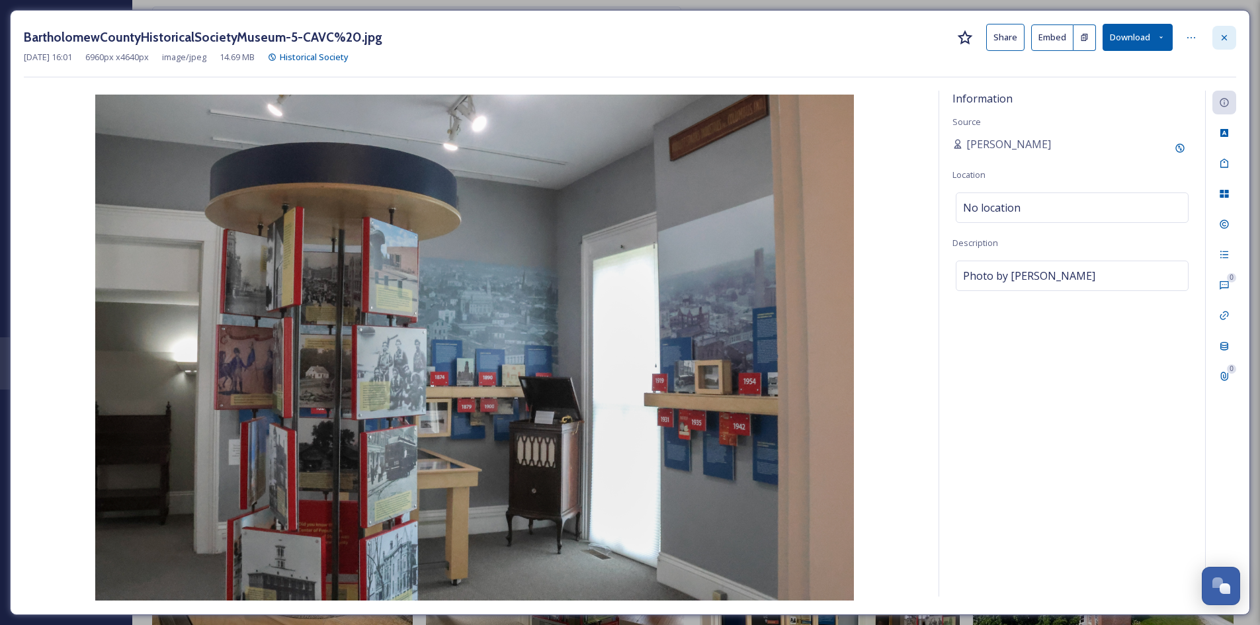
click at [1218, 40] on div at bounding box center [1224, 38] width 24 height 24
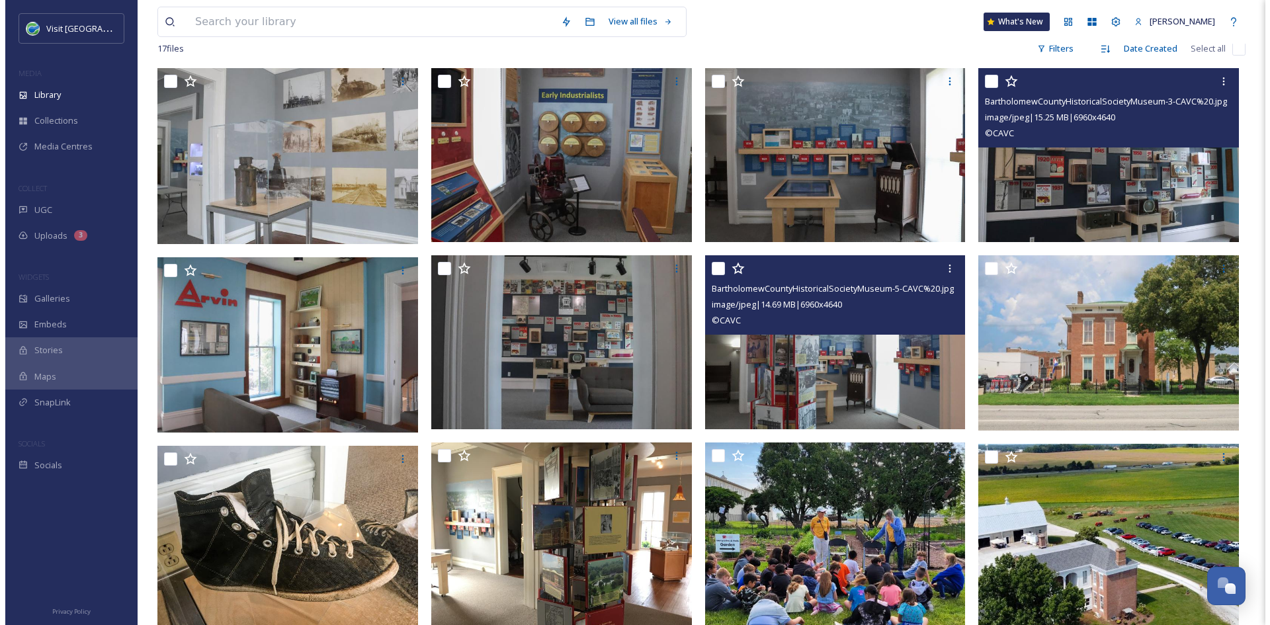
scroll to position [252, 0]
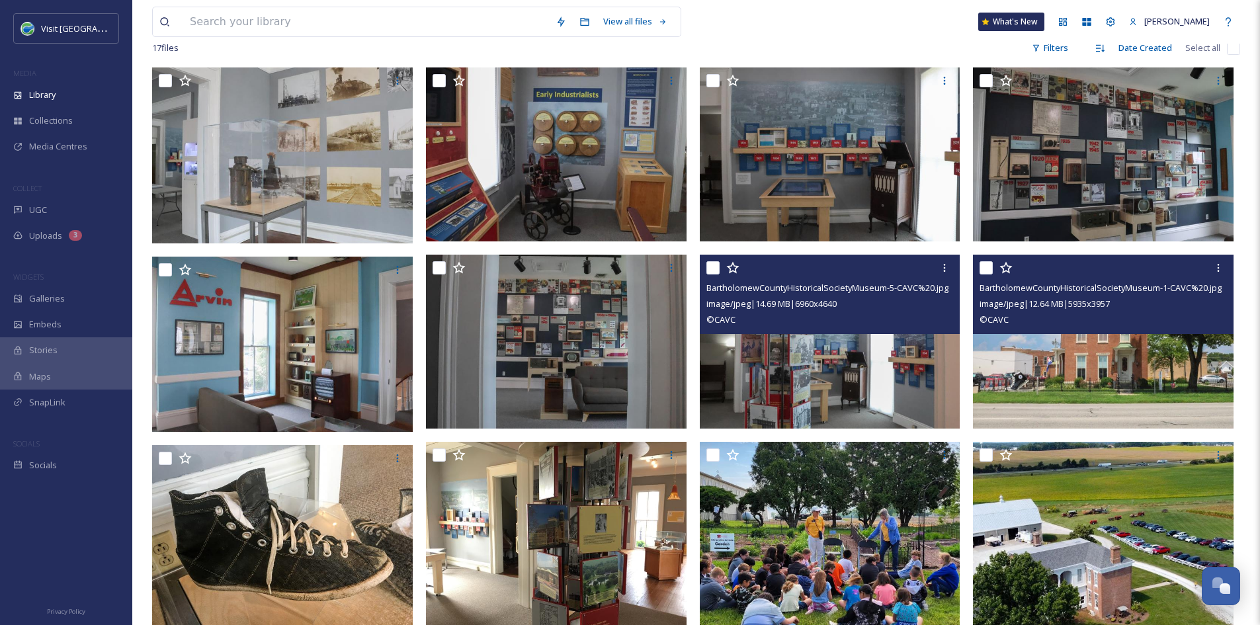
click at [1092, 372] on img at bounding box center [1103, 342] width 261 height 174
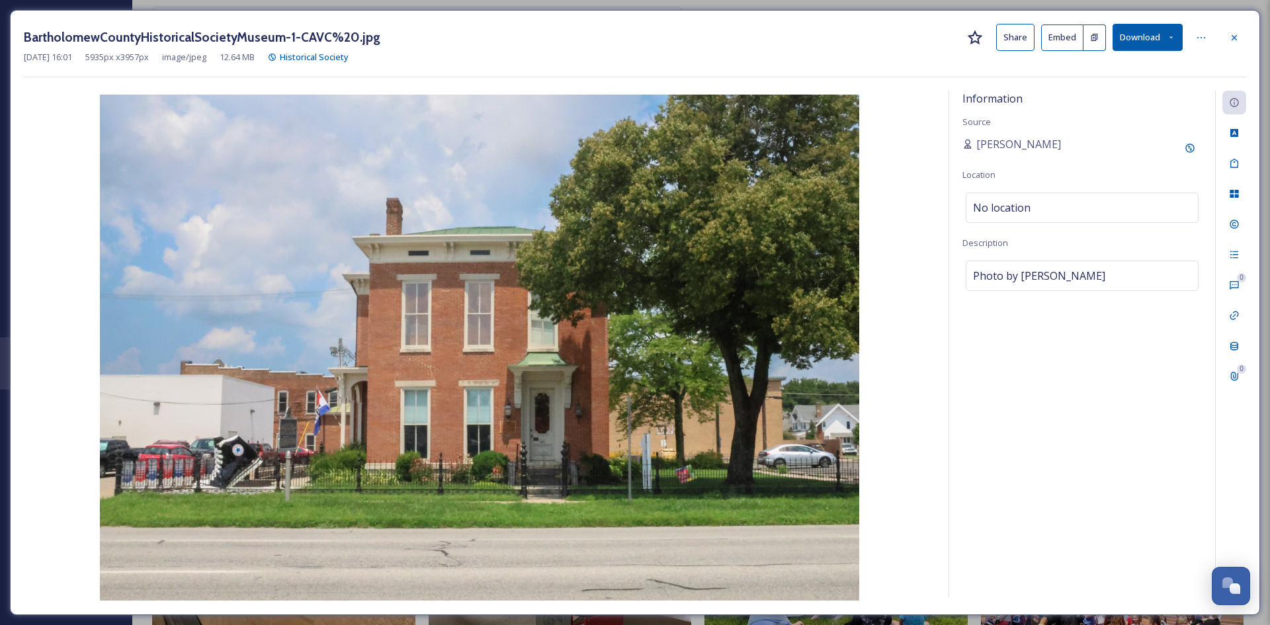
click at [1011, 33] on button "Share" at bounding box center [1015, 37] width 38 height 27
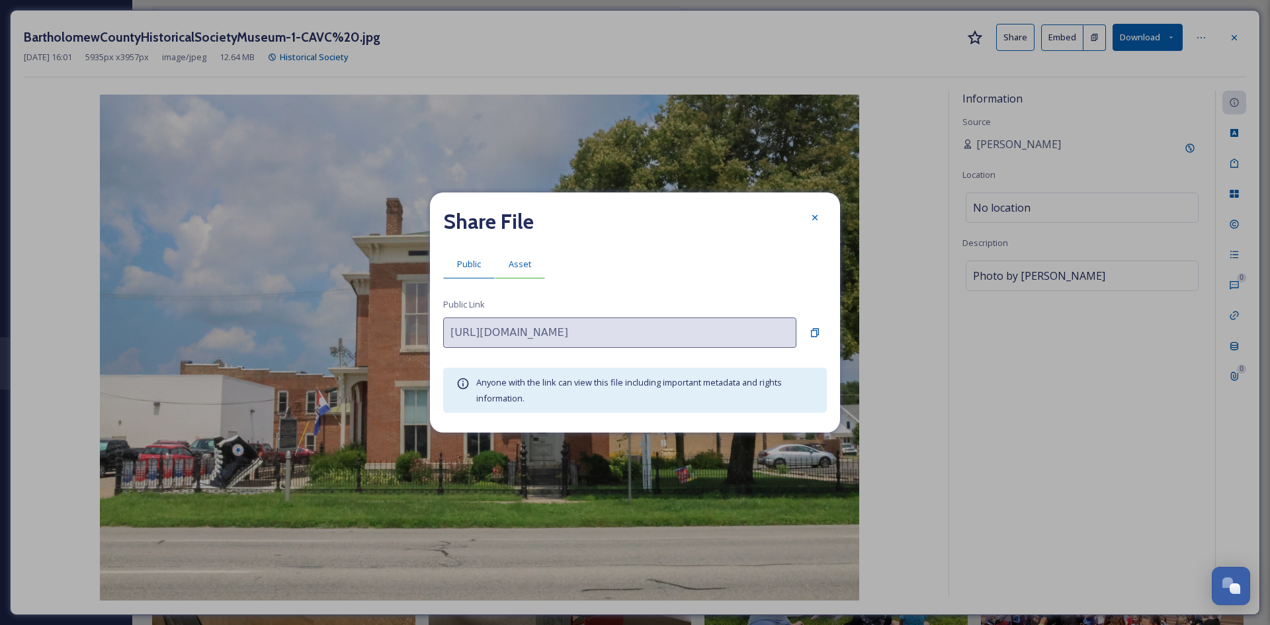
click at [518, 263] on span "Asset" at bounding box center [520, 264] width 22 height 13
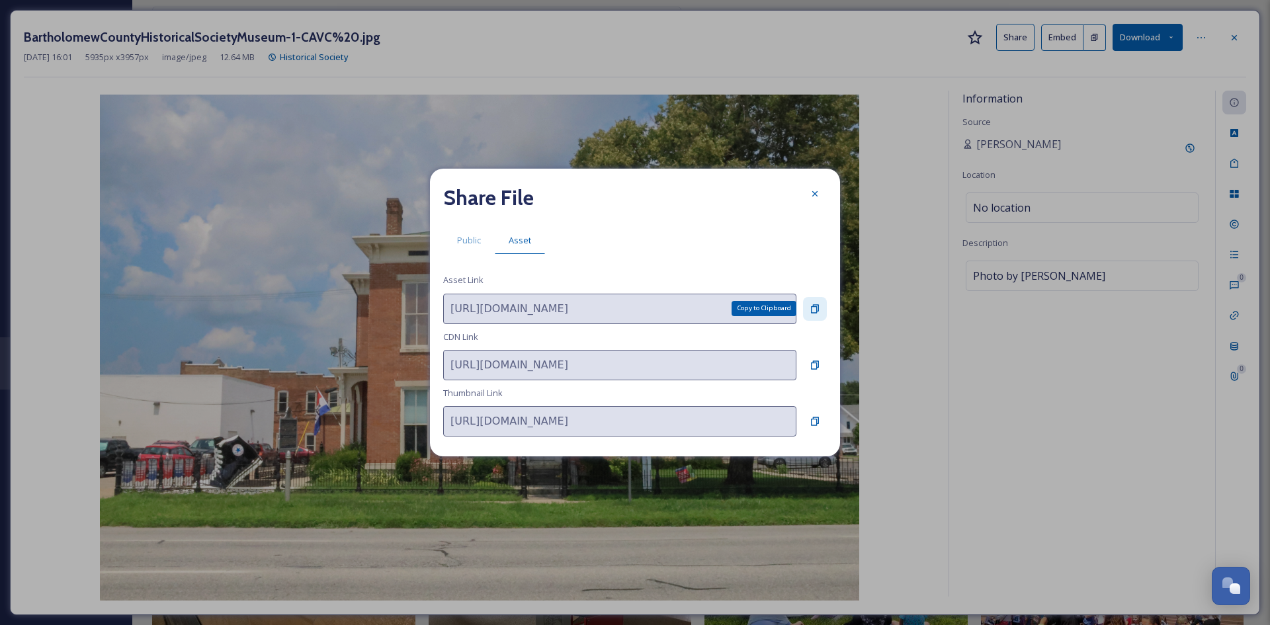
click at [812, 306] on icon at bounding box center [815, 308] width 8 height 9
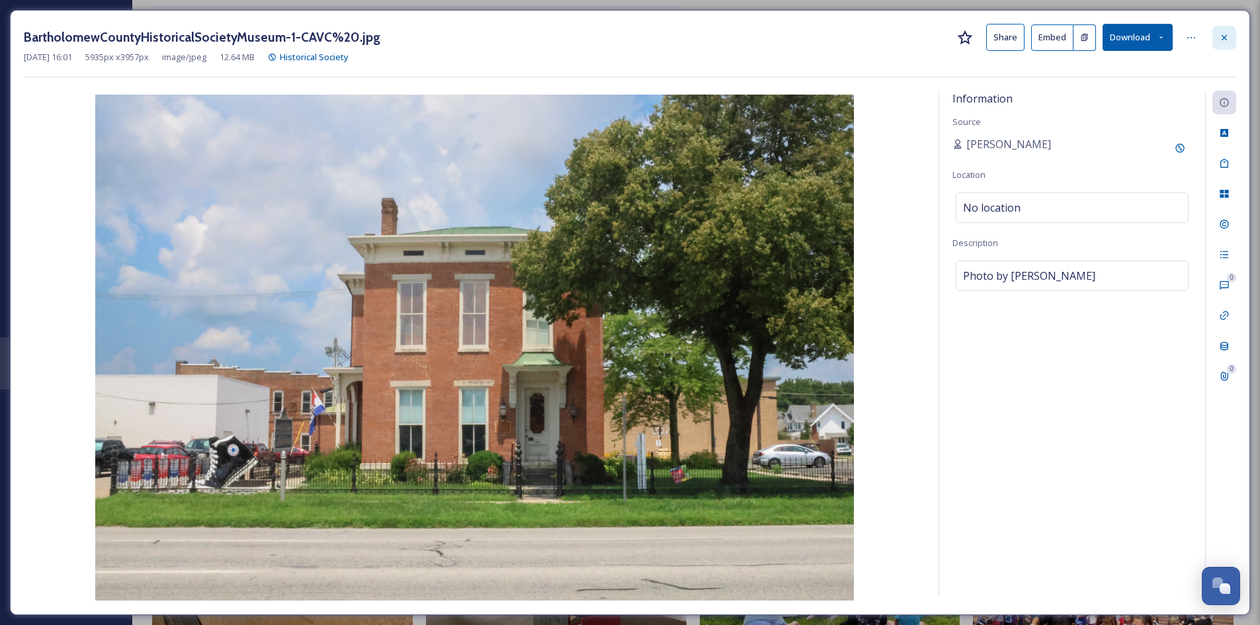
click at [1226, 38] on icon at bounding box center [1224, 37] width 11 height 11
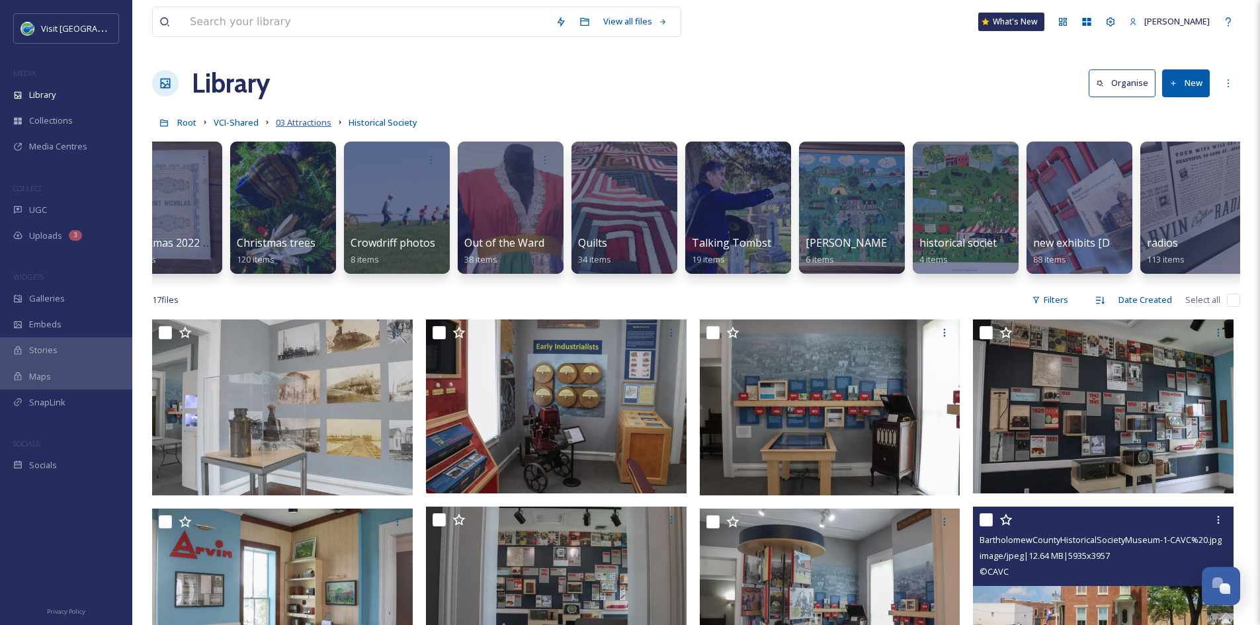
click at [314, 124] on span "03 Attractions" at bounding box center [304, 122] width 56 height 12
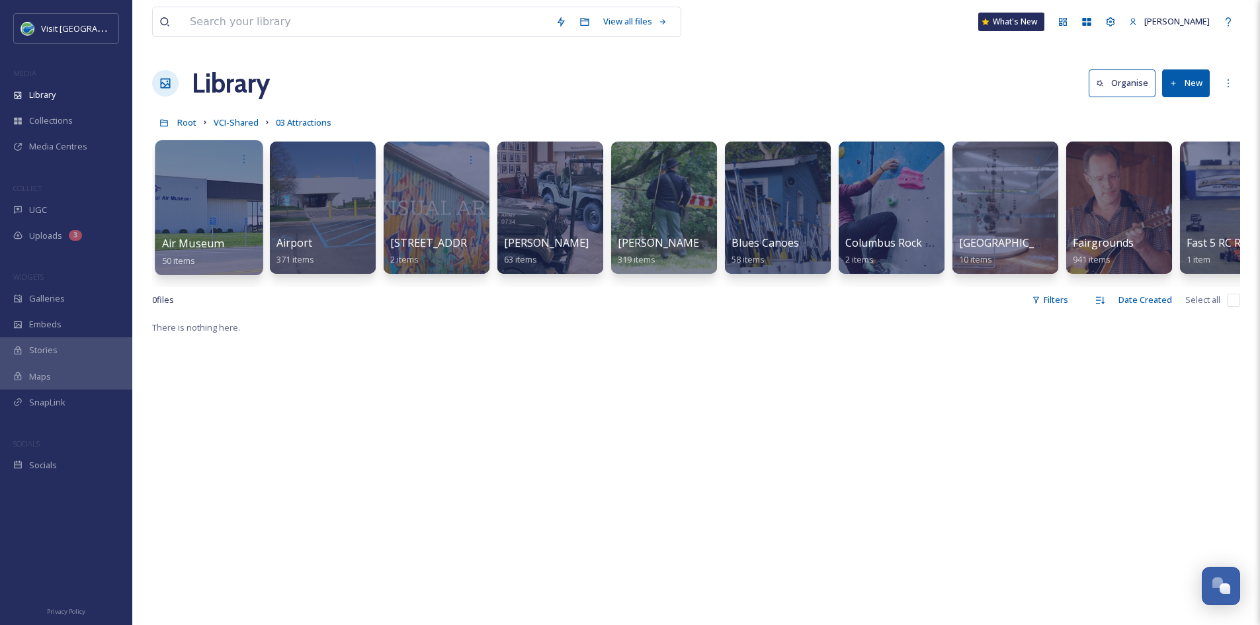
click at [212, 239] on span "Air Museum" at bounding box center [193, 243] width 62 height 15
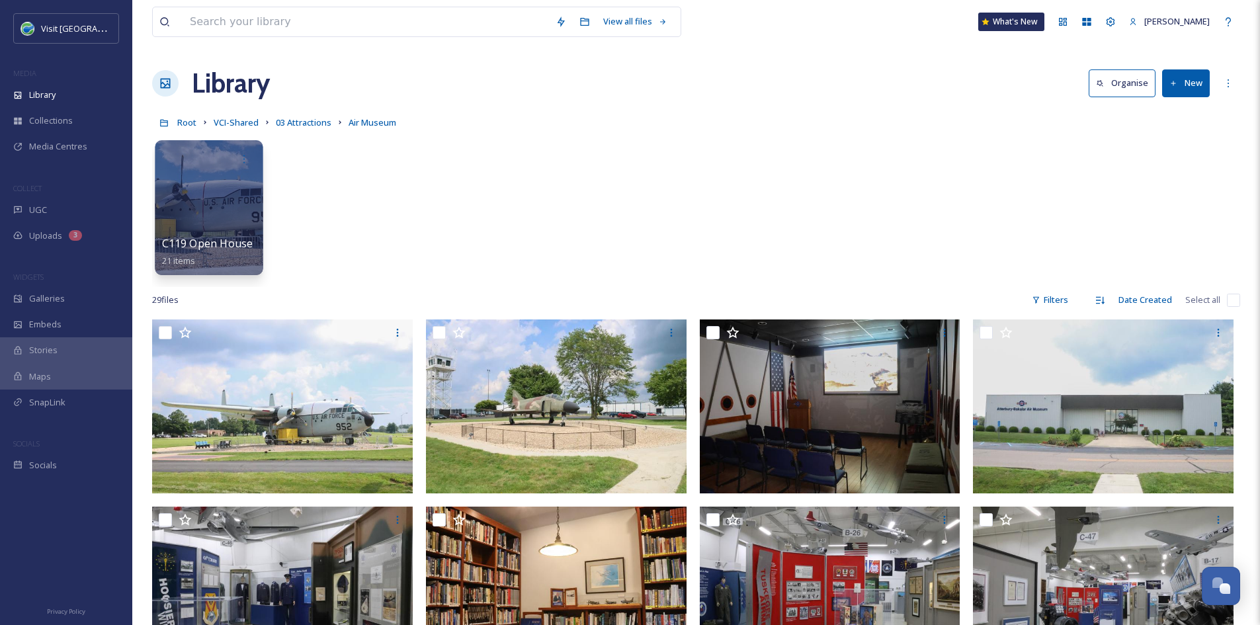
click at [224, 219] on div at bounding box center [209, 207] width 108 height 135
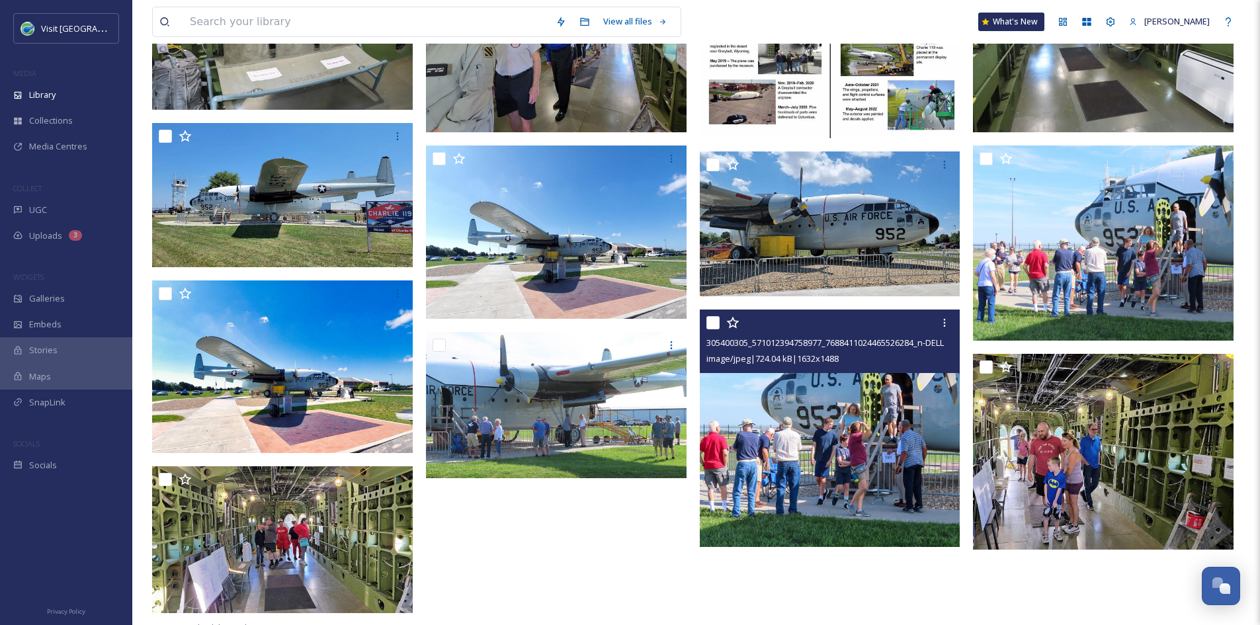
scroll to position [619, 0]
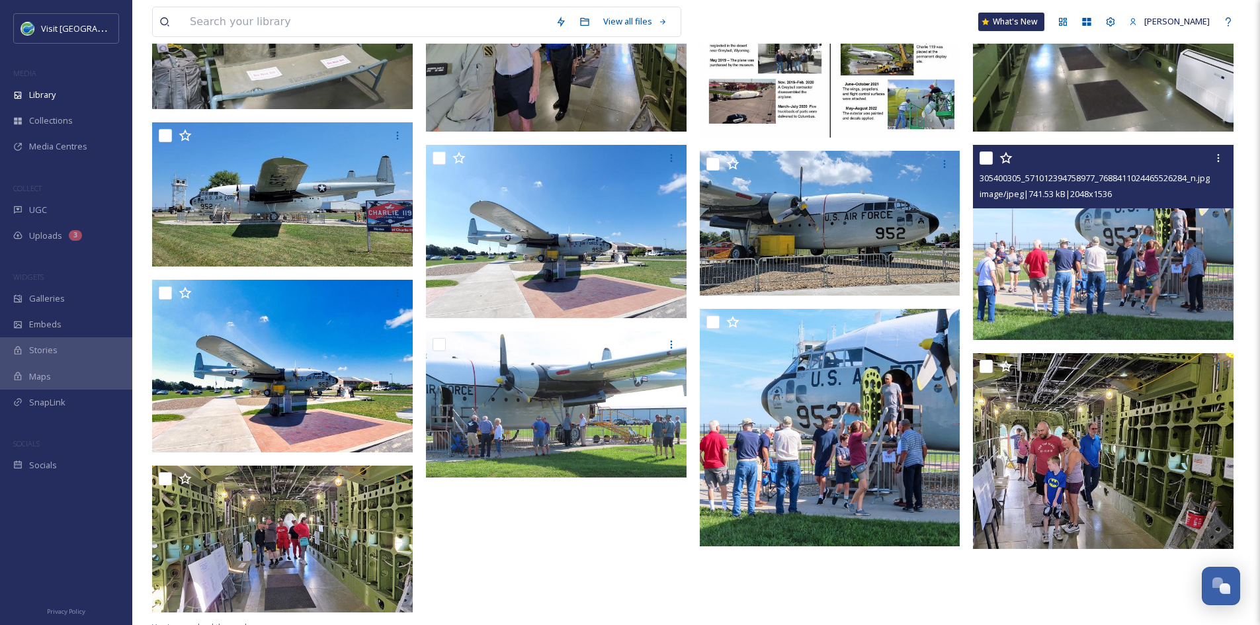
click at [1178, 259] on img at bounding box center [1103, 243] width 261 height 196
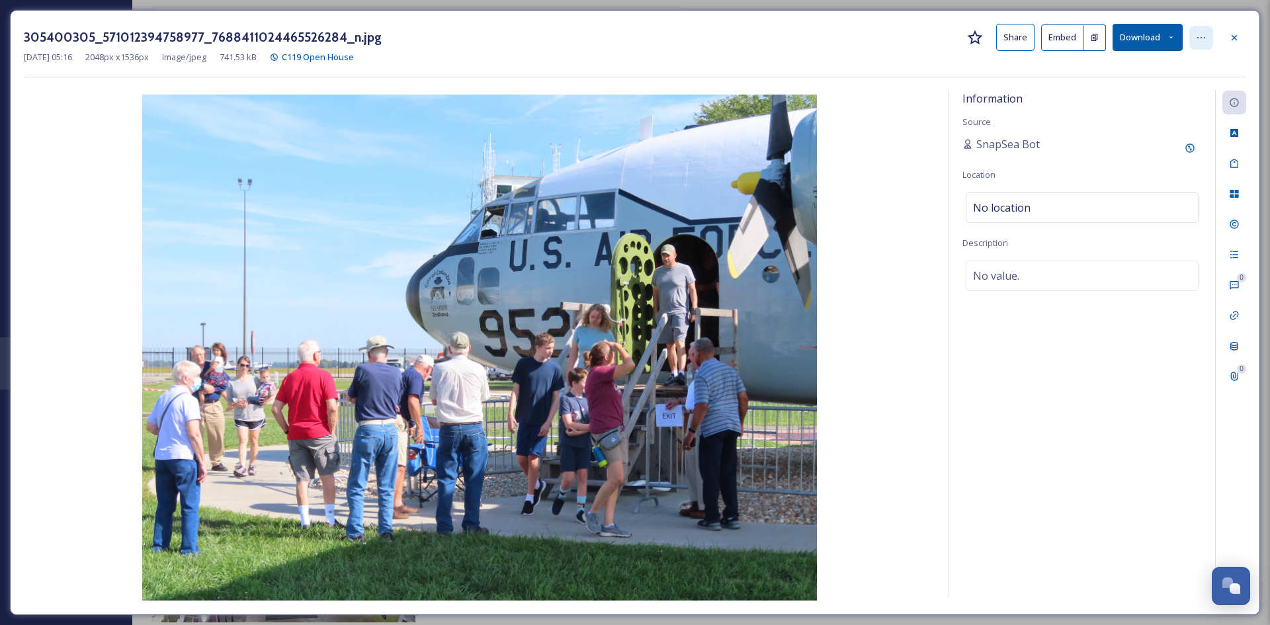
click at [1201, 35] on icon at bounding box center [1201, 37] width 11 height 11
click at [1010, 37] on button "Share" at bounding box center [1015, 37] width 38 height 27
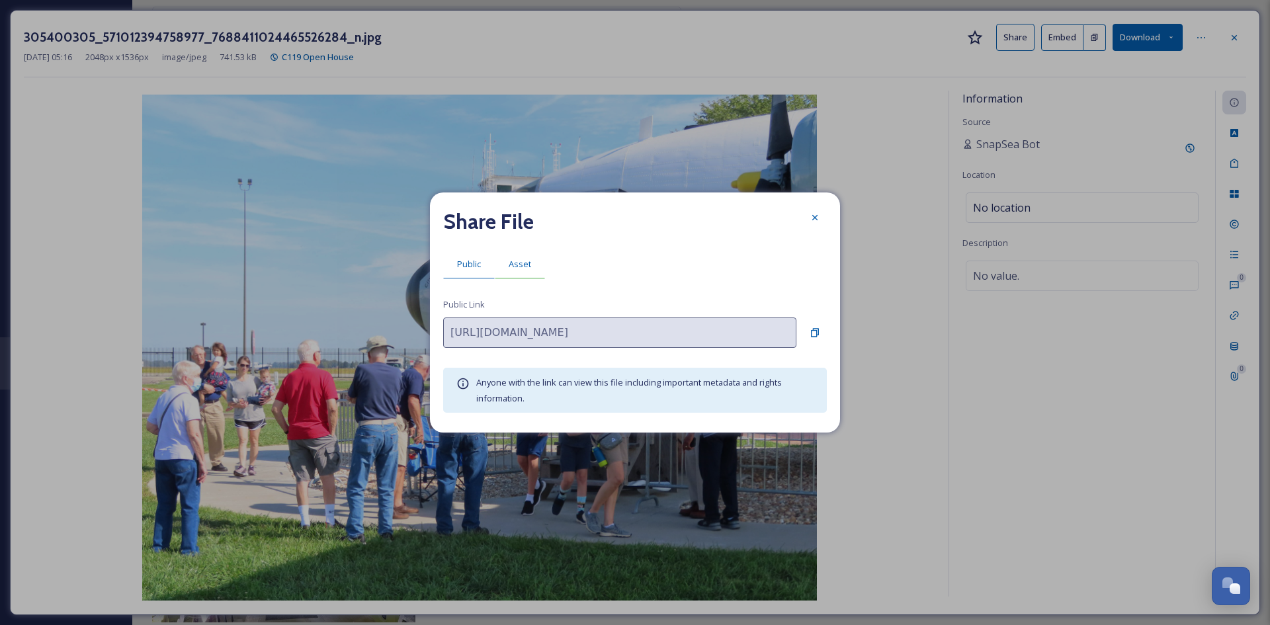
click at [511, 270] on span "Asset" at bounding box center [520, 264] width 22 height 13
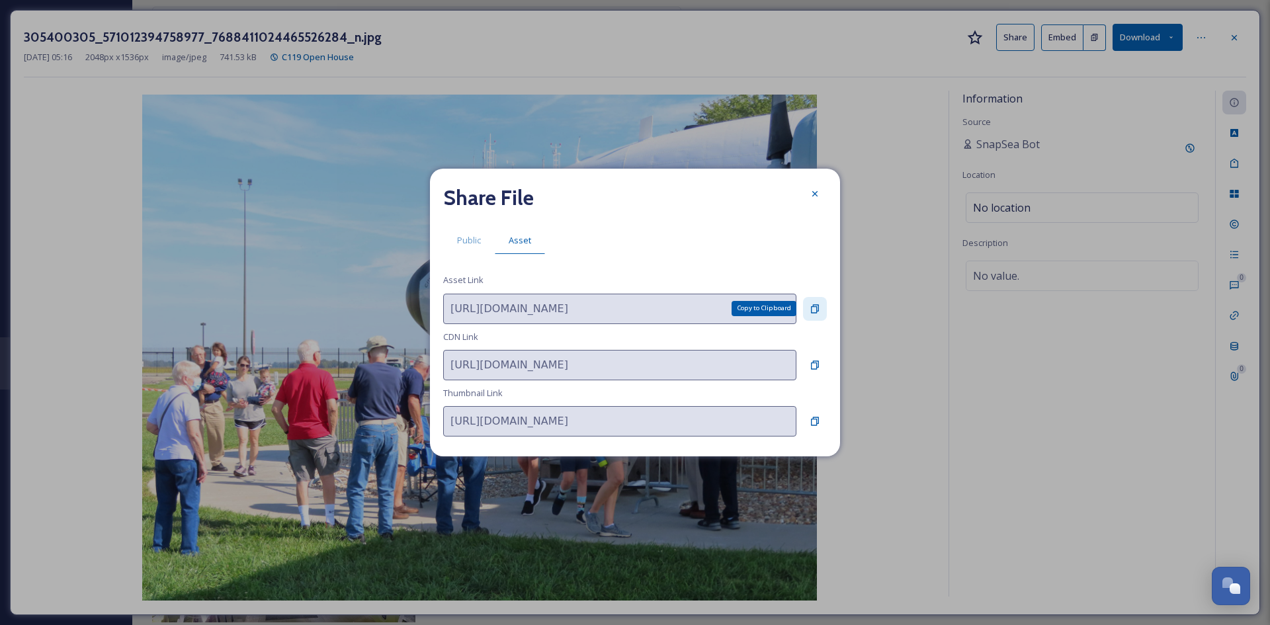
click at [816, 308] on icon at bounding box center [815, 309] width 11 height 11
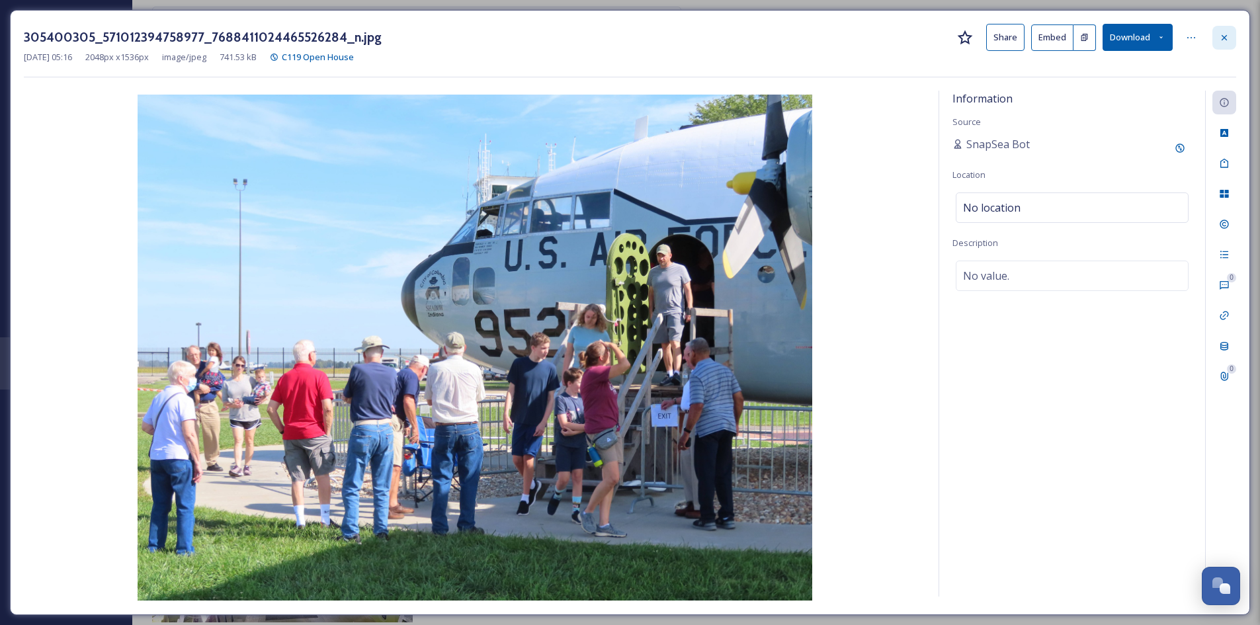
click at [1230, 41] on div at bounding box center [1224, 38] width 24 height 24
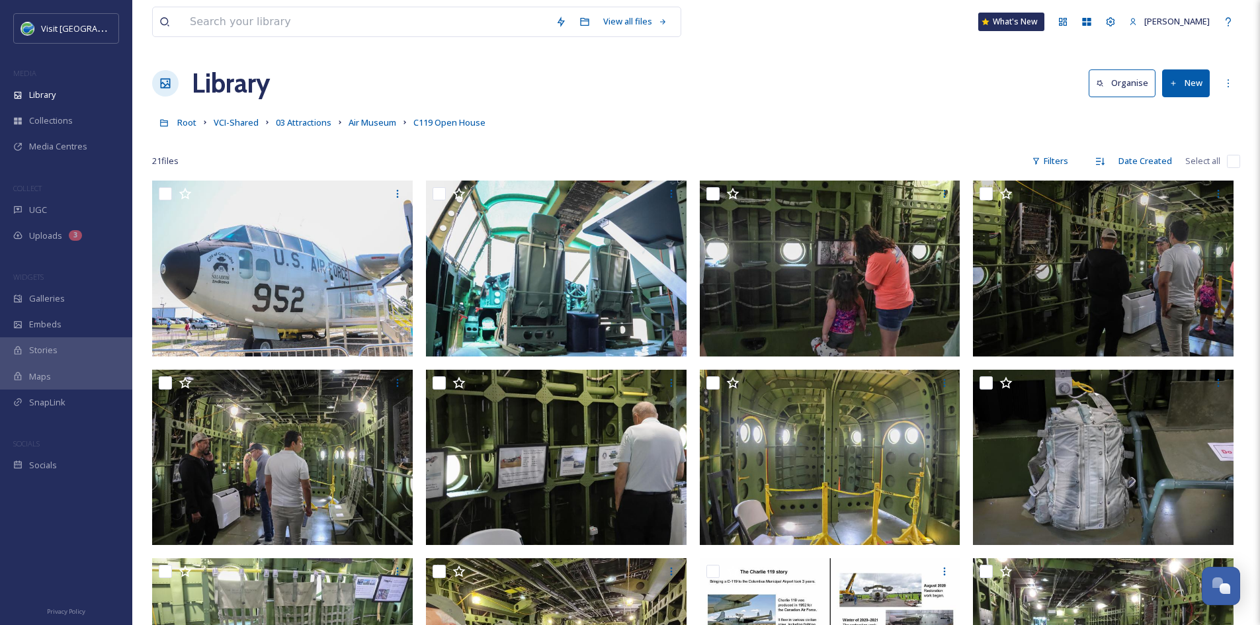
click at [232, 116] on link "VCI-Shared" at bounding box center [236, 122] width 45 height 16
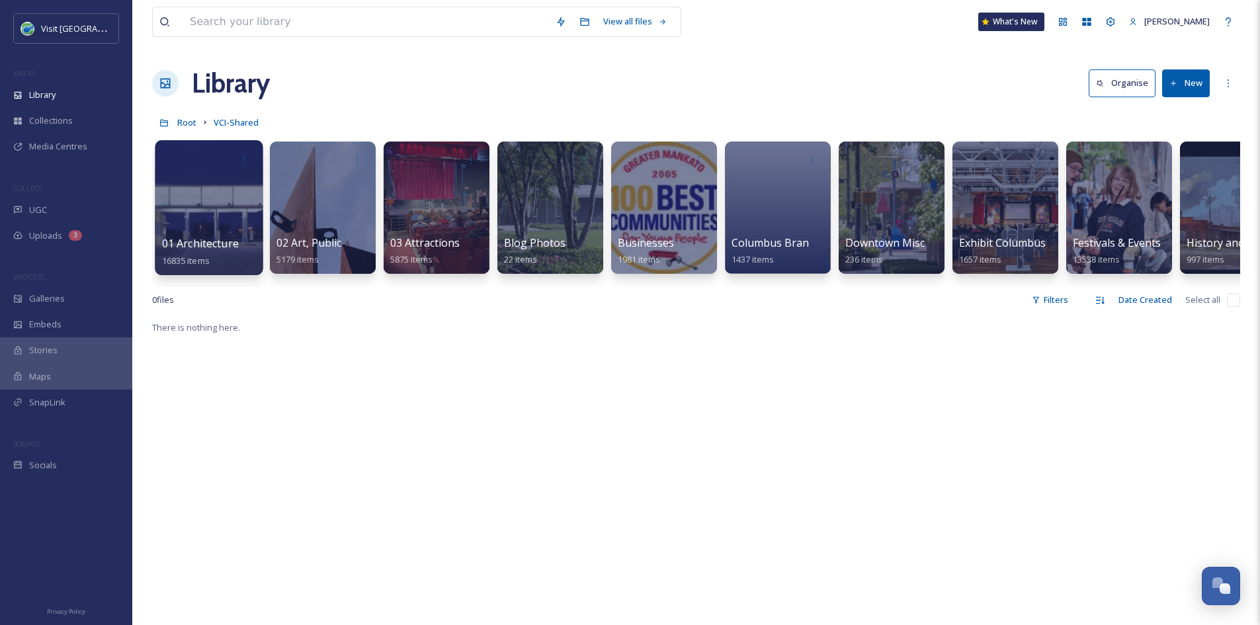
click at [207, 237] on span "01 Architecture" at bounding box center [200, 243] width 77 height 15
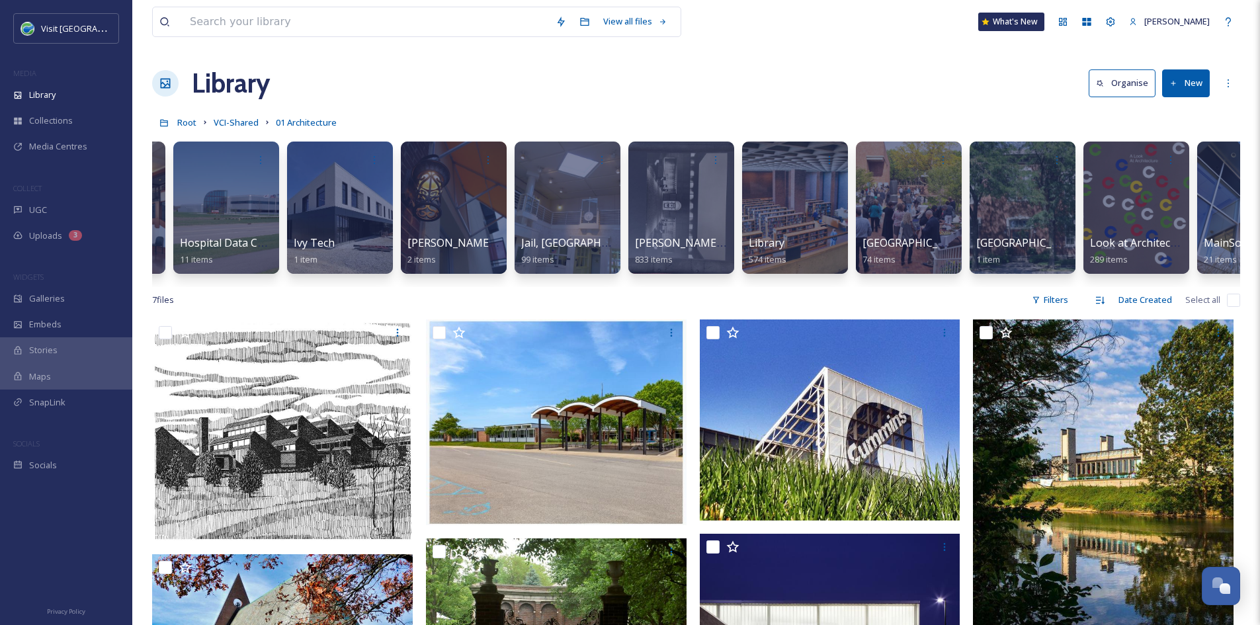
scroll to position [0, 8061]
click at [790, 230] on div at bounding box center [794, 207] width 108 height 135
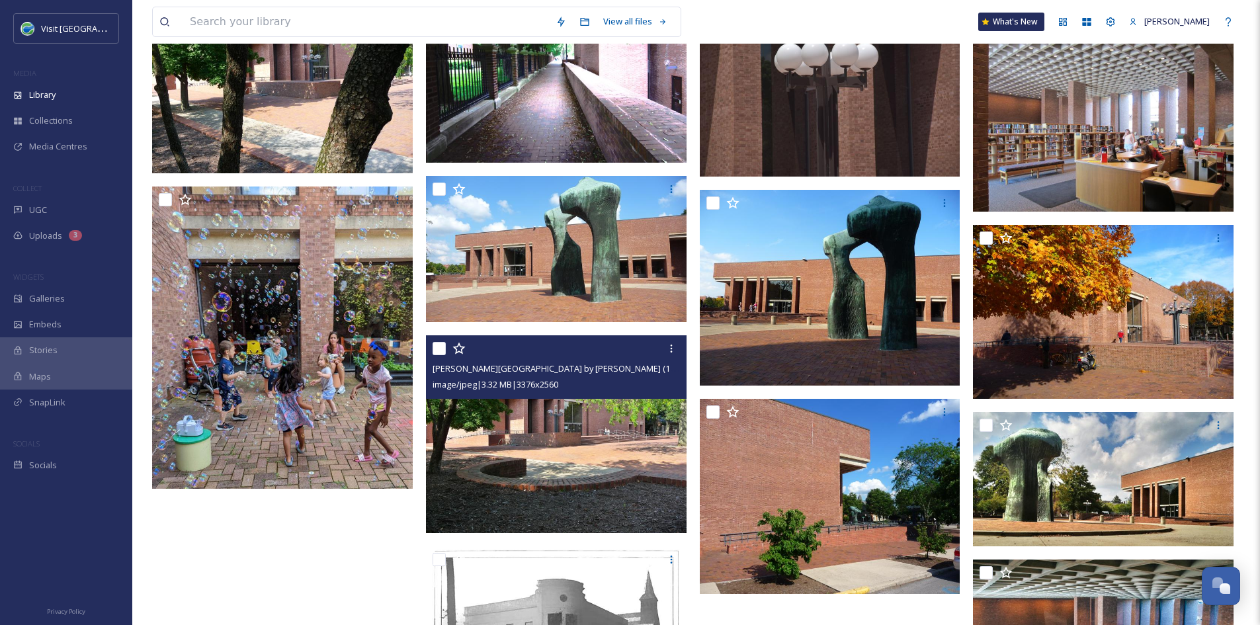
scroll to position [4627, 0]
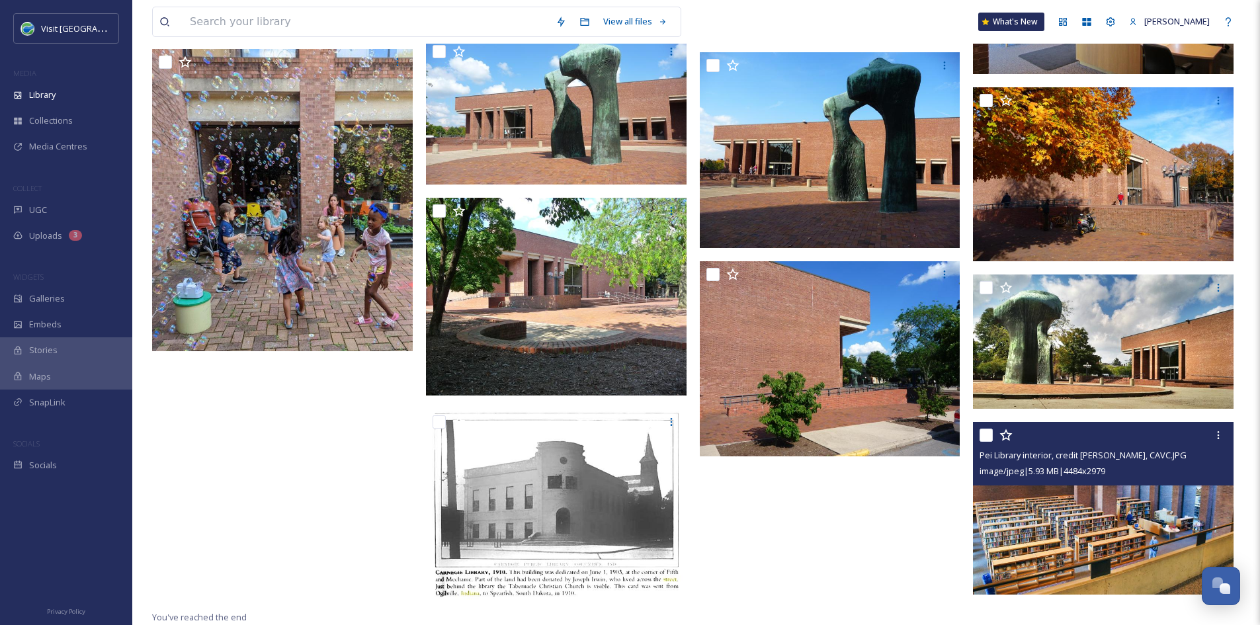
click at [1052, 505] on img at bounding box center [1103, 508] width 261 height 173
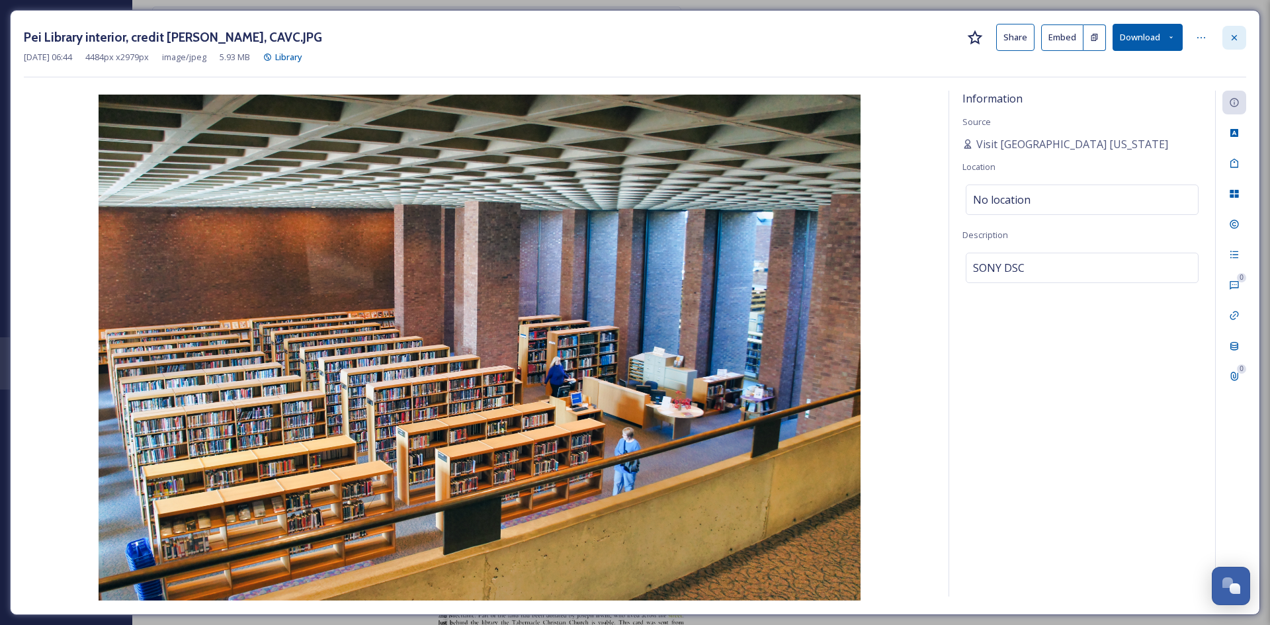
click at [1240, 38] on div at bounding box center [1234, 38] width 24 height 24
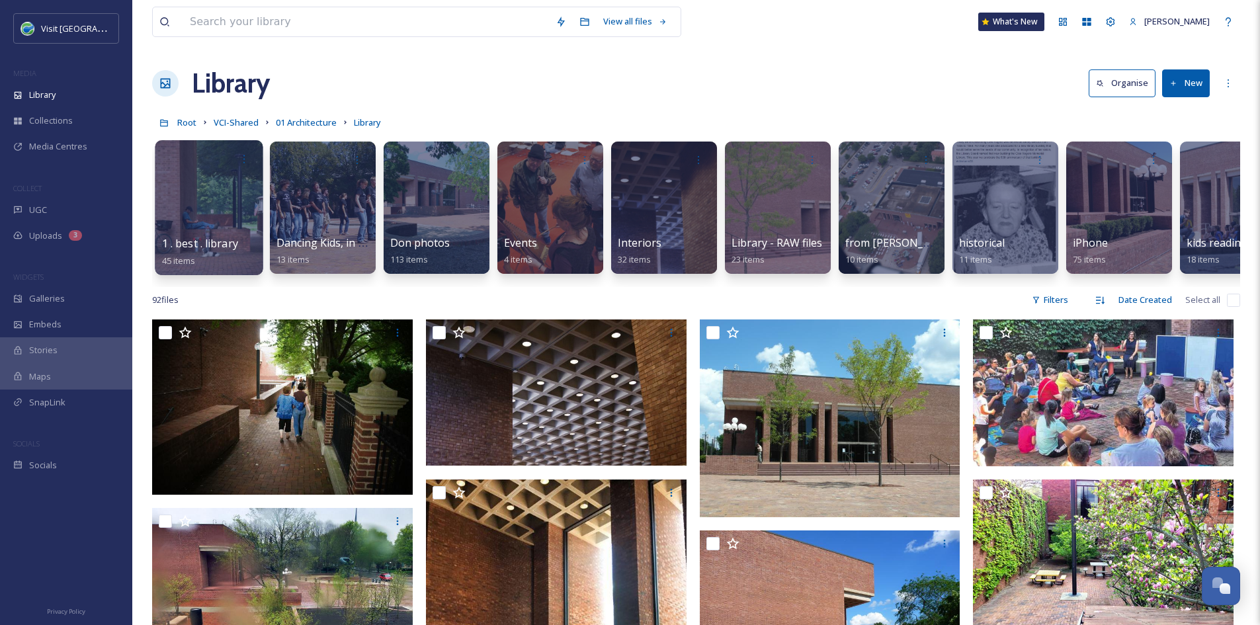
click at [220, 241] on span "1 . best . library" at bounding box center [200, 243] width 76 height 15
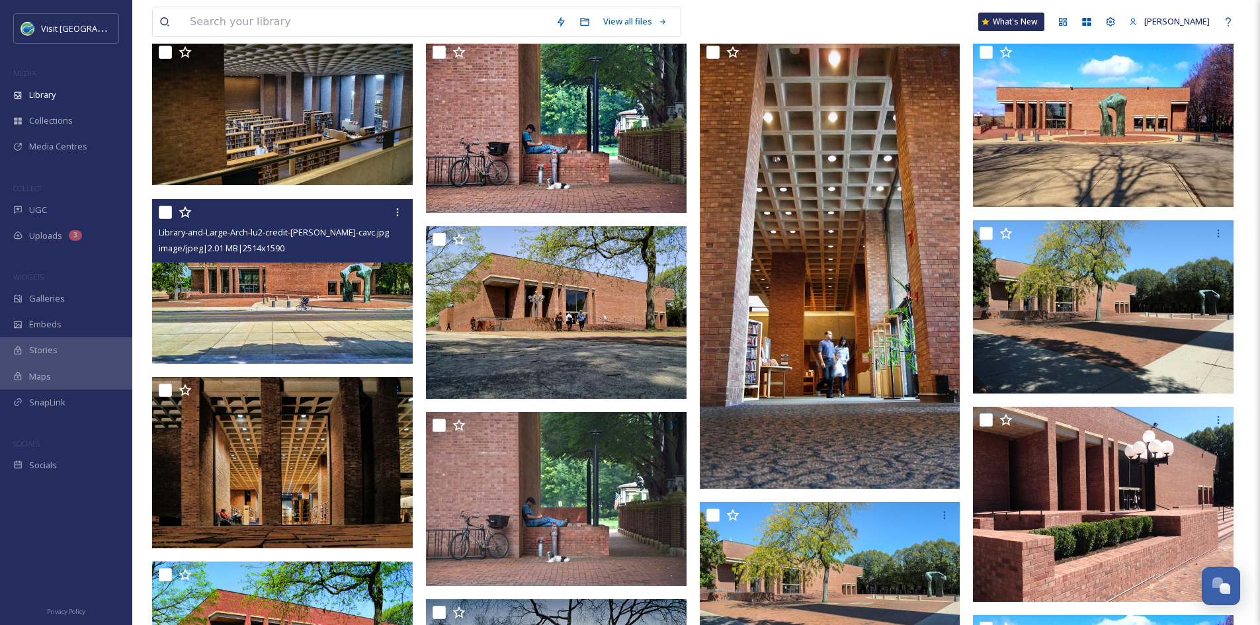
scroll to position [140, 0]
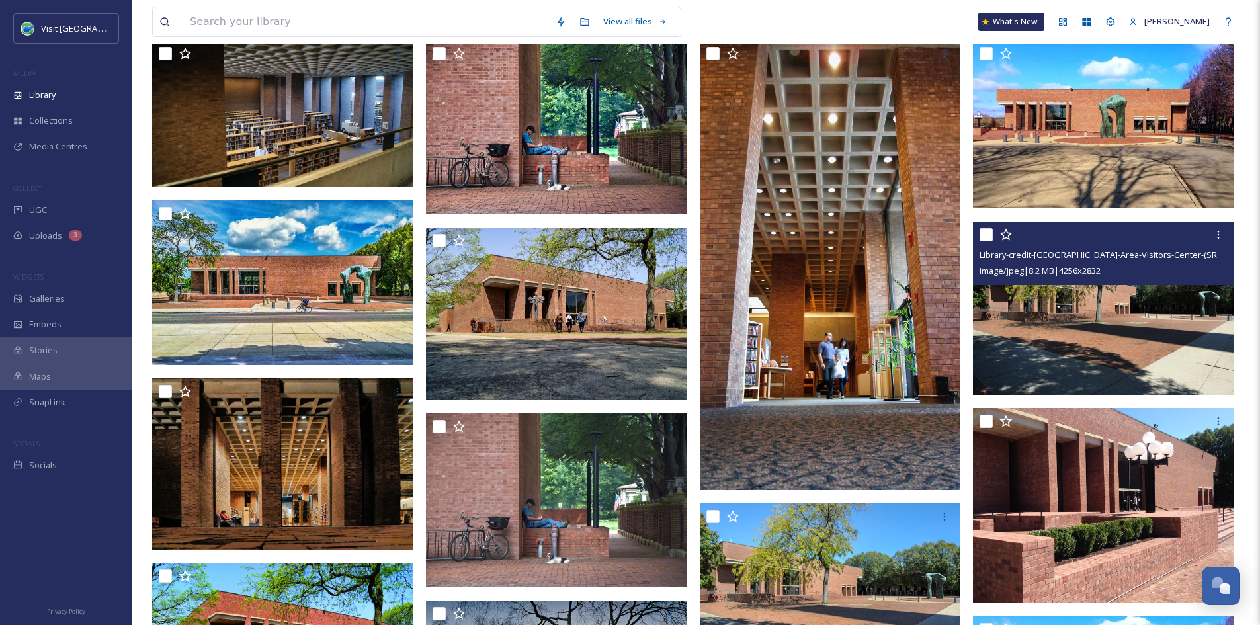
click at [1103, 357] on img at bounding box center [1103, 308] width 261 height 173
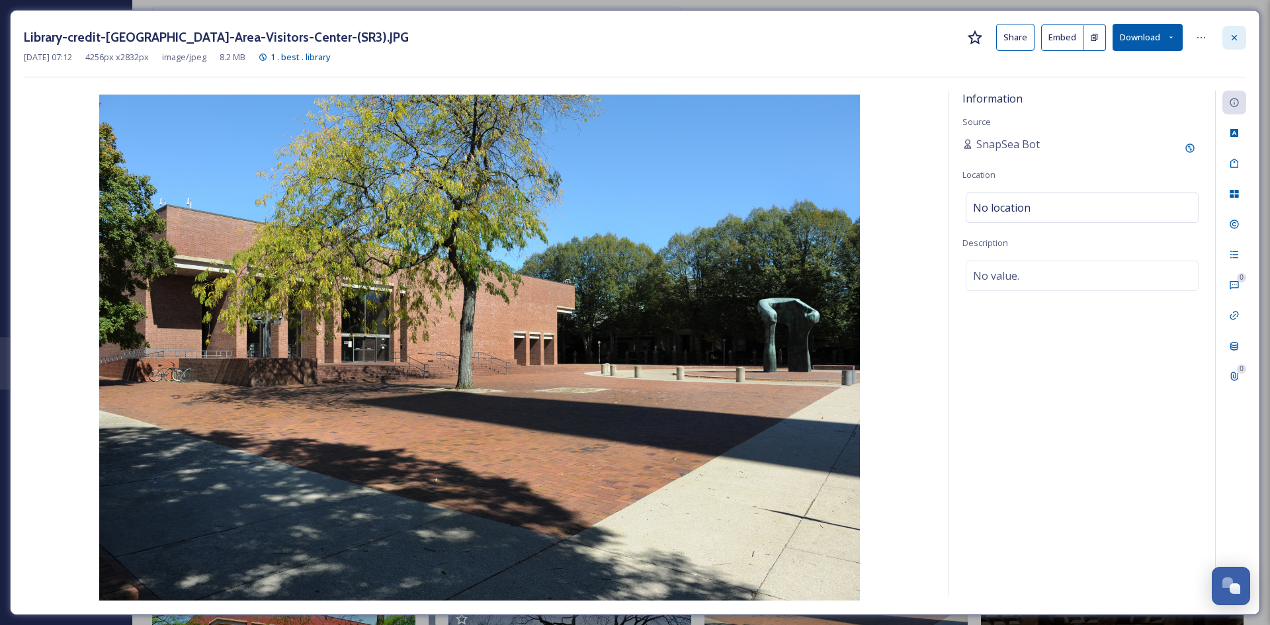
click at [1239, 31] on div at bounding box center [1234, 38] width 24 height 24
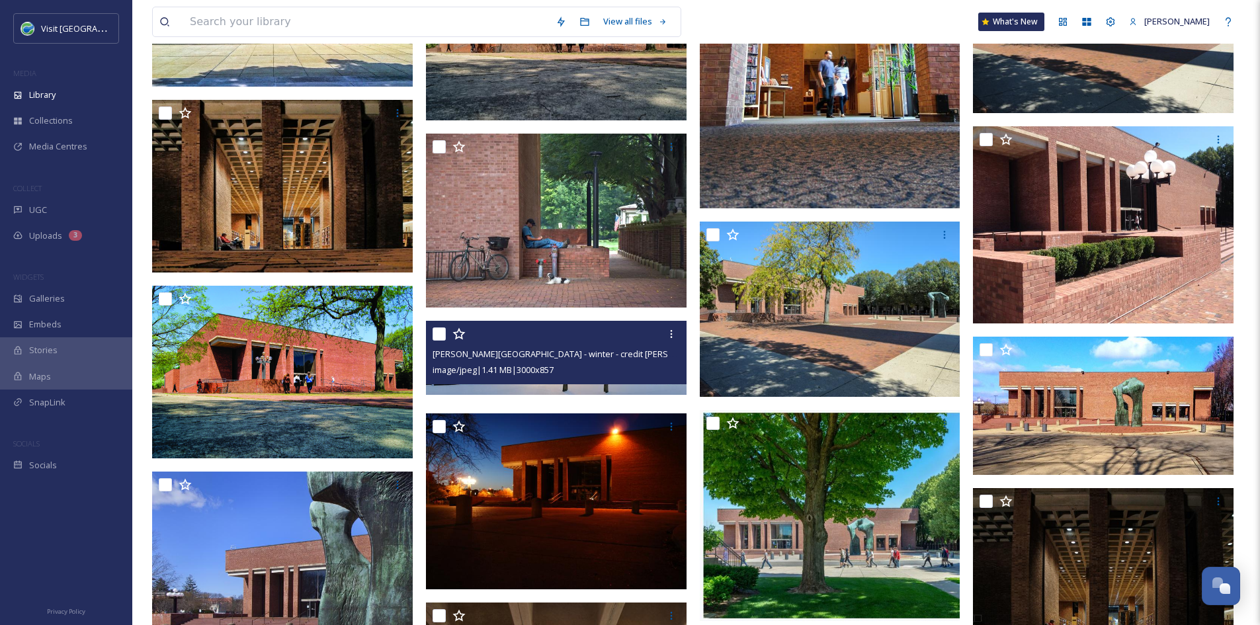
scroll to position [423, 0]
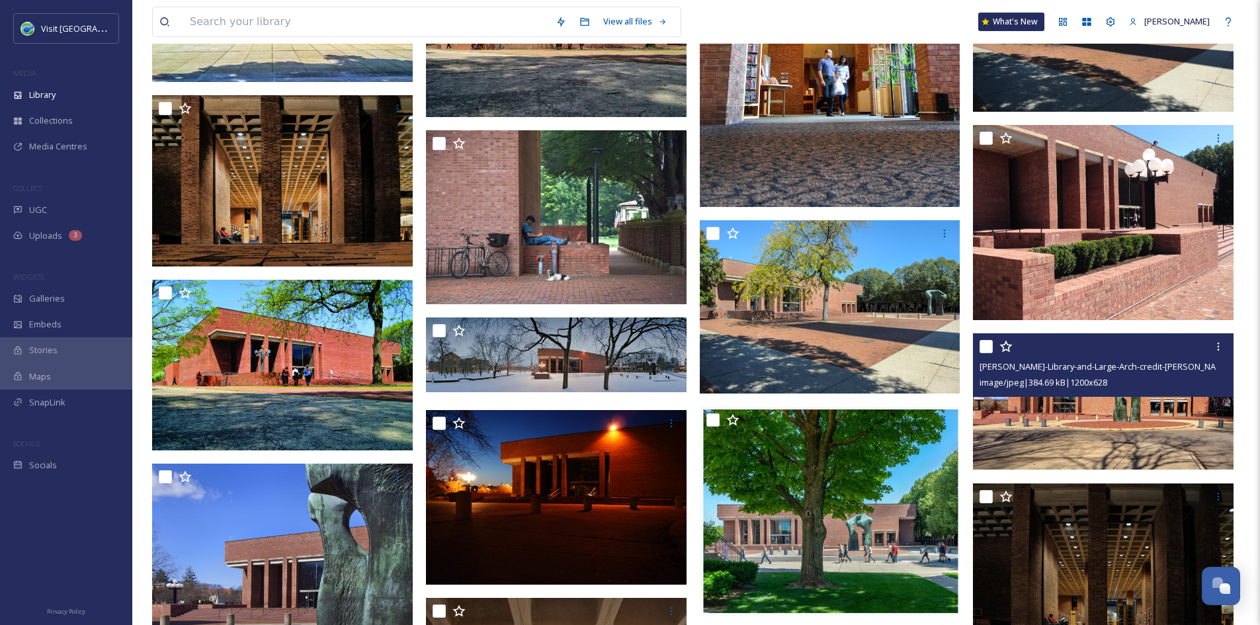
click at [1165, 414] on img at bounding box center [1103, 401] width 261 height 136
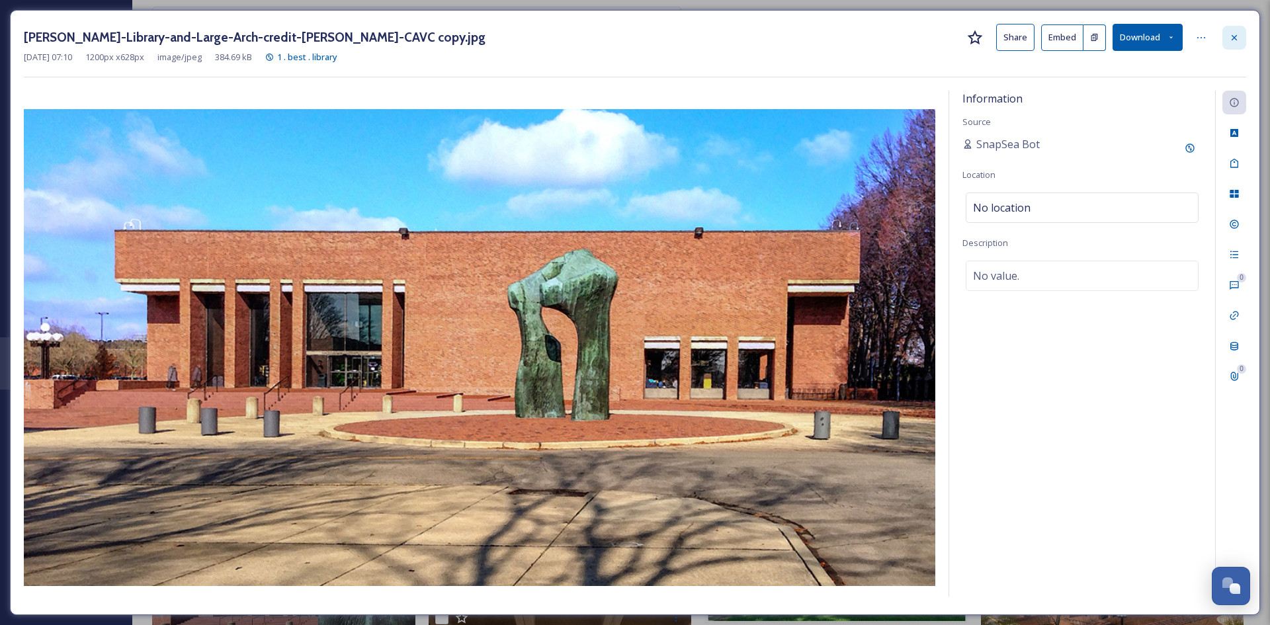
click at [1235, 36] on icon at bounding box center [1234, 36] width 5 height 5
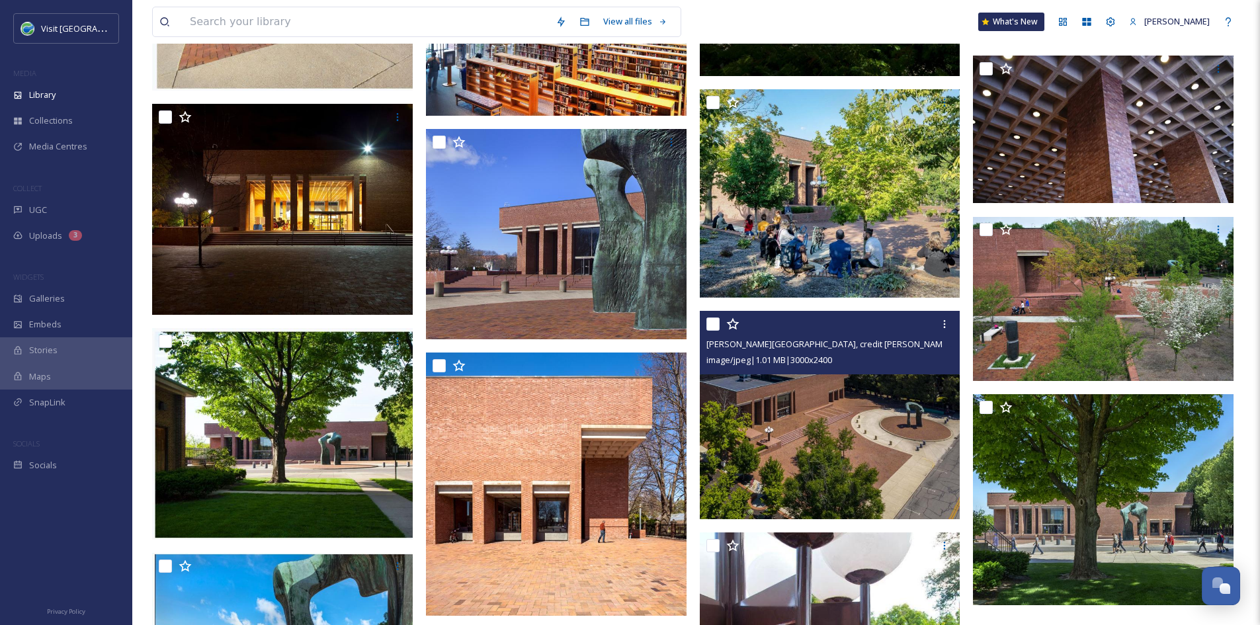
scroll to position [1629, 0]
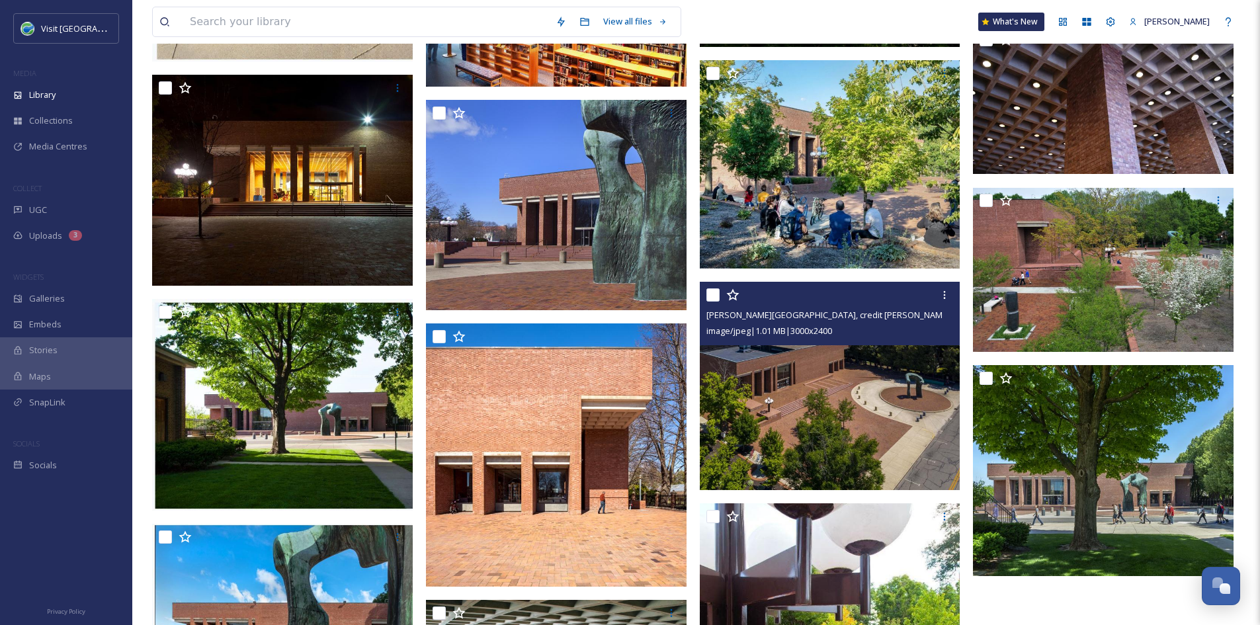
click at [880, 427] on img at bounding box center [830, 386] width 261 height 208
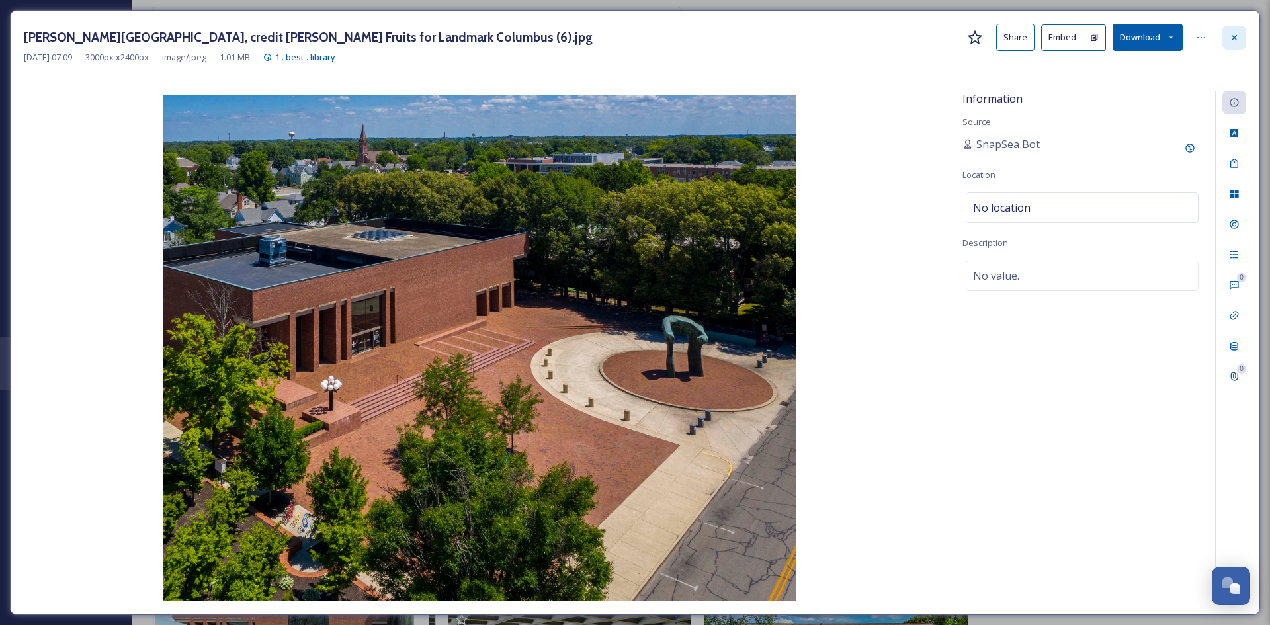
click at [1233, 34] on icon at bounding box center [1234, 37] width 11 height 11
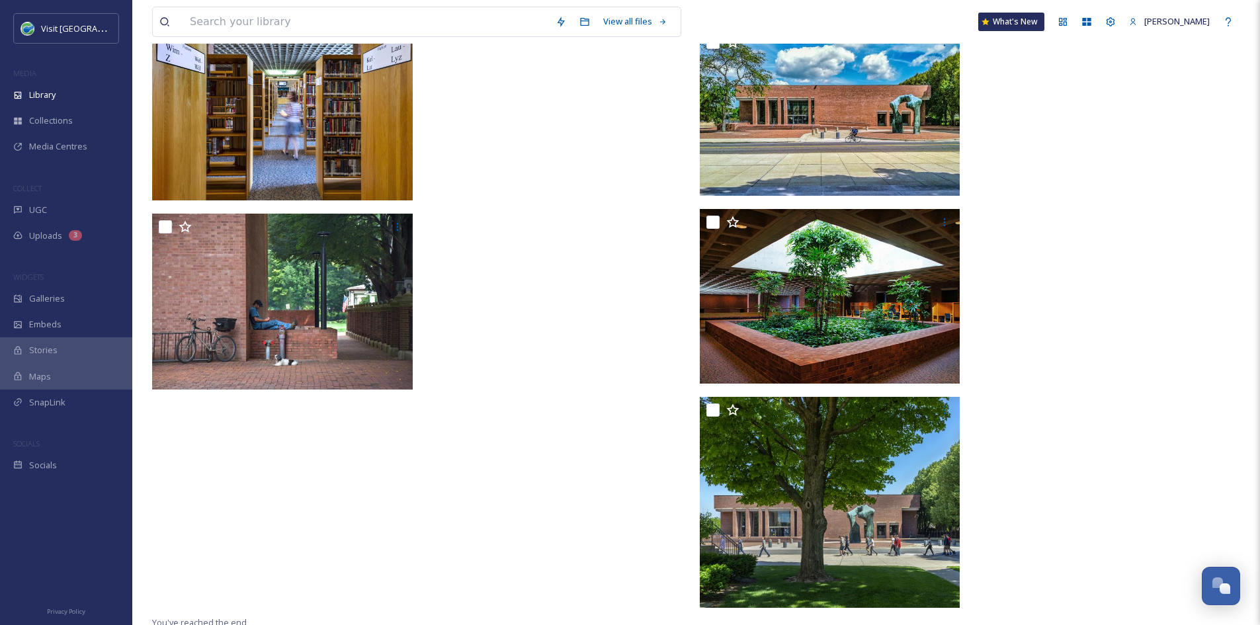
scroll to position [2388, 0]
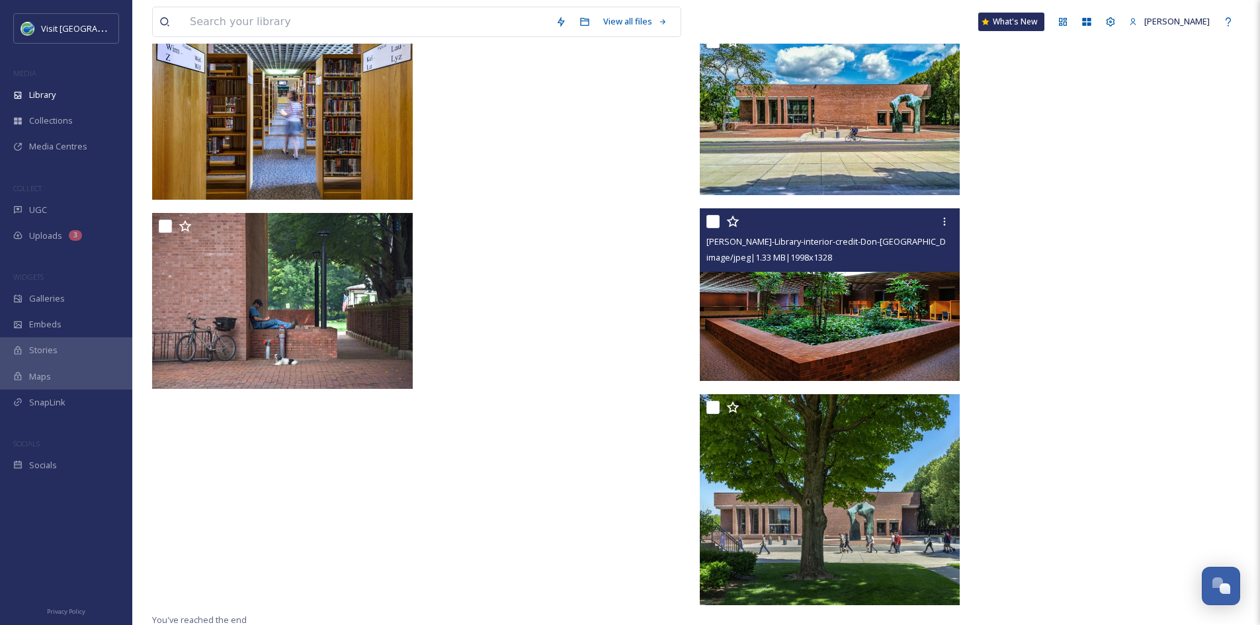
click at [891, 301] on img at bounding box center [830, 294] width 261 height 173
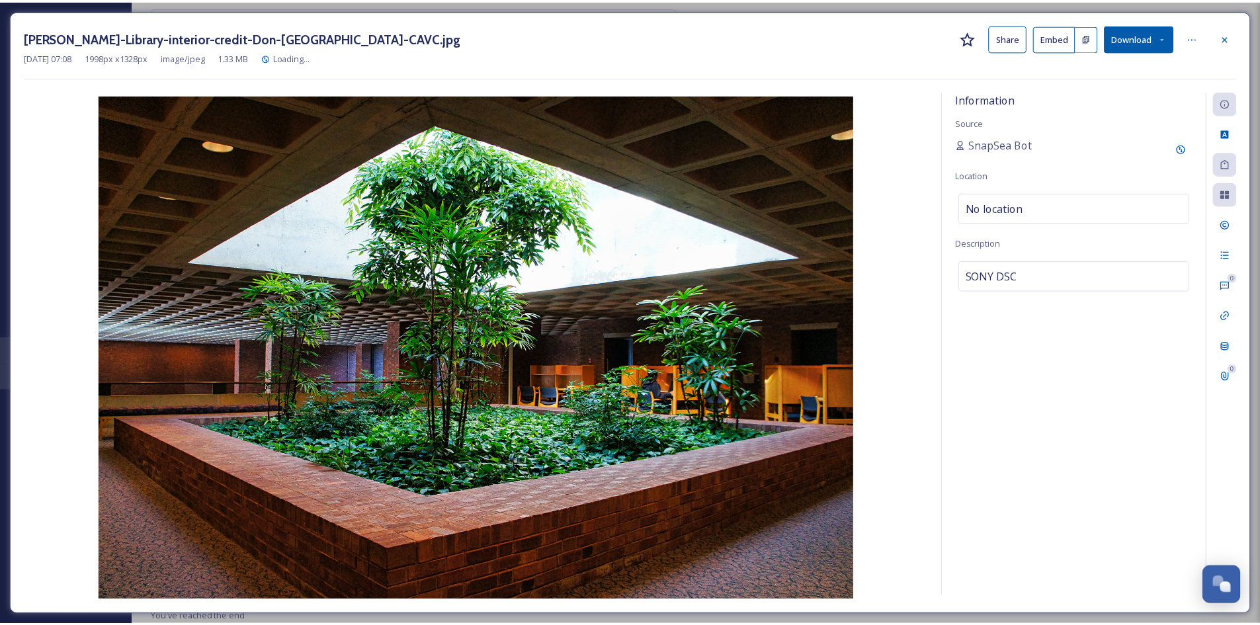
scroll to position [2208, 0]
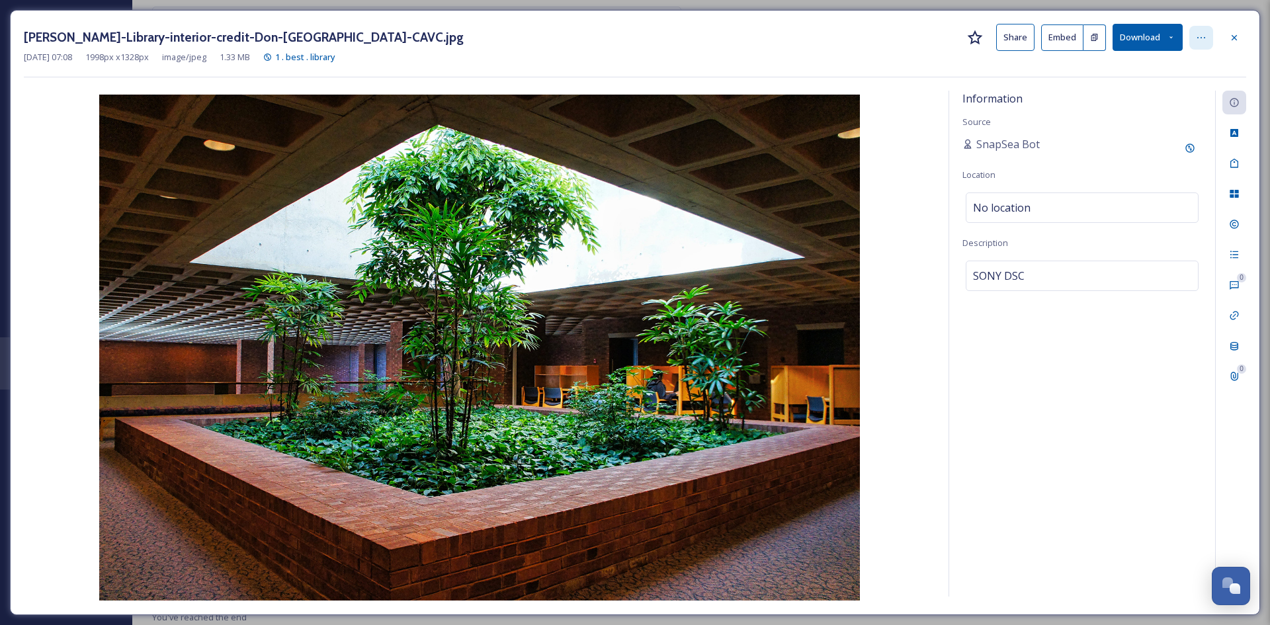
click at [1196, 40] on icon at bounding box center [1201, 37] width 11 height 11
click at [919, 44] on div "Cleo-Rogers-Library-interior-credit-Don-Nissen-CAVC.jpg Share Embed Download" at bounding box center [635, 37] width 1222 height 27
click at [1003, 36] on button "Share" at bounding box center [1015, 37] width 38 height 27
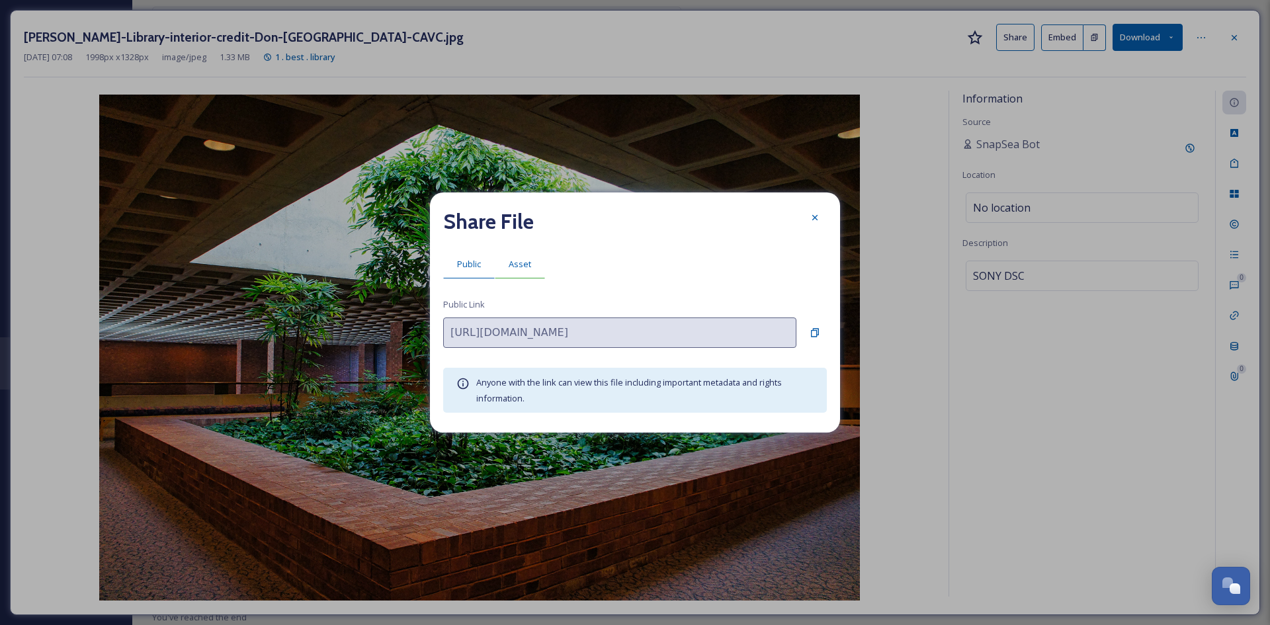
click at [519, 257] on div "Asset" at bounding box center [520, 264] width 50 height 27
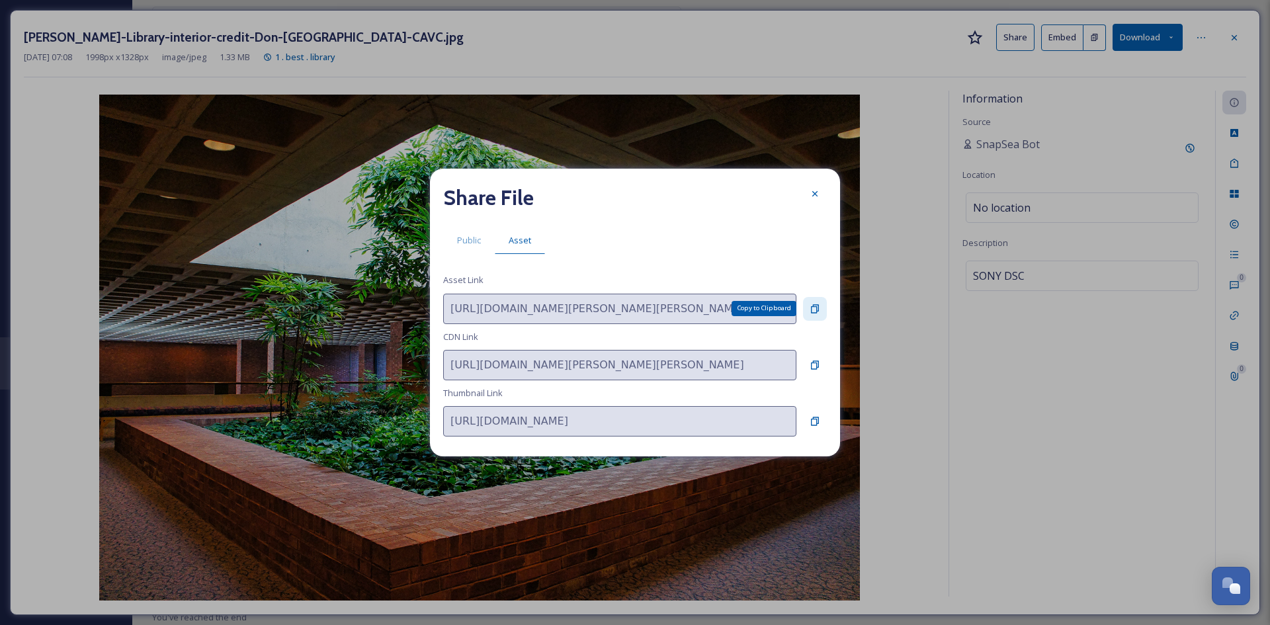
click at [819, 310] on icon at bounding box center [815, 309] width 11 height 11
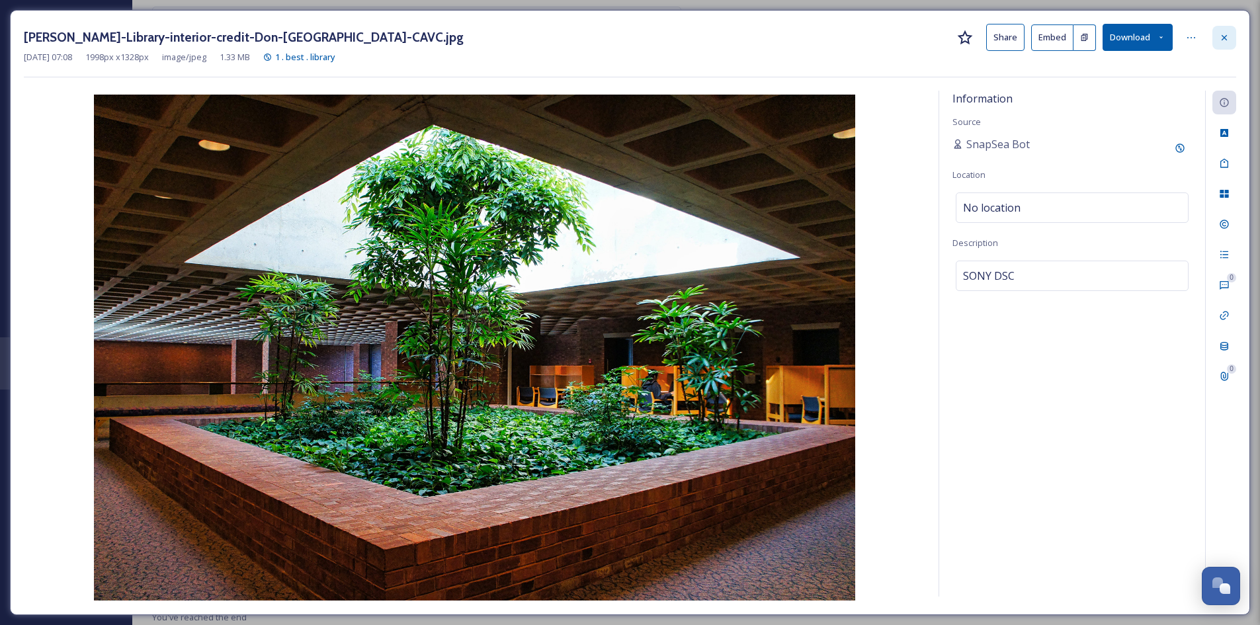
click at [1235, 46] on div at bounding box center [1224, 38] width 24 height 24
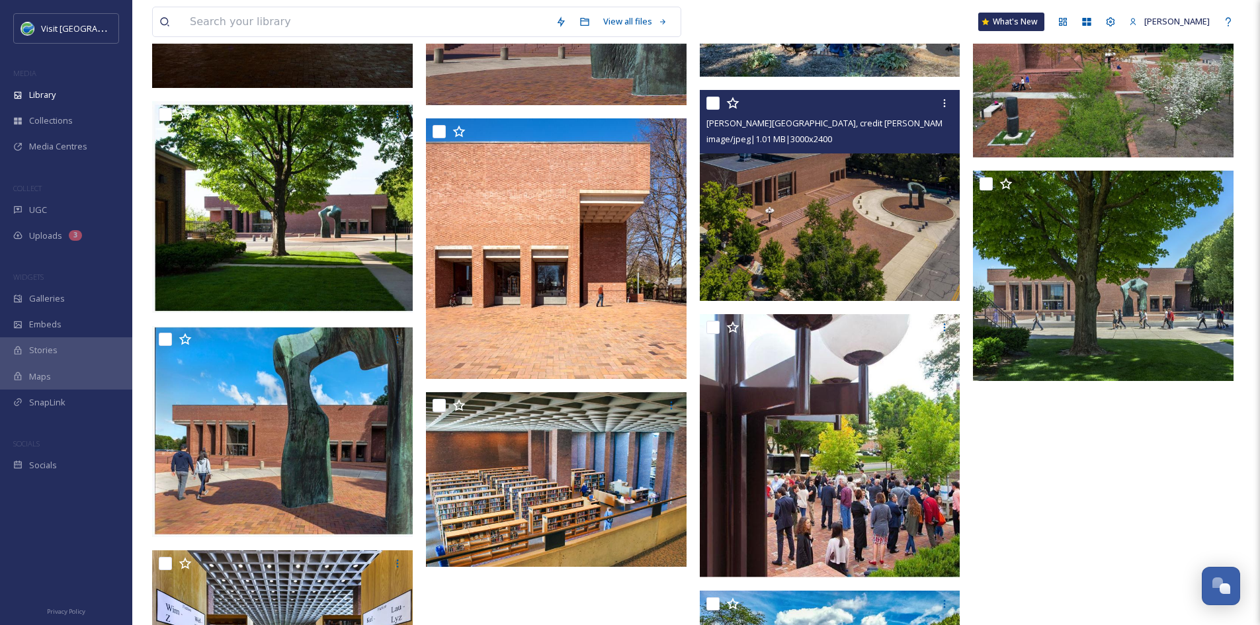
scroll to position [1830, 0]
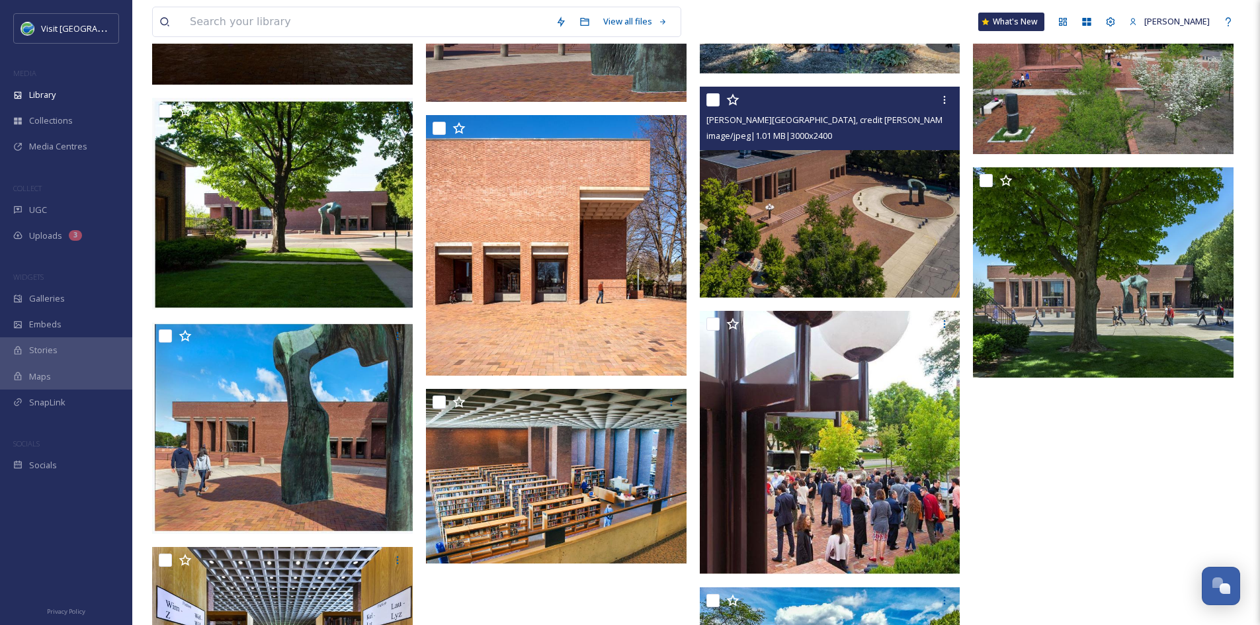
click at [808, 196] on img at bounding box center [831, 192] width 263 height 210
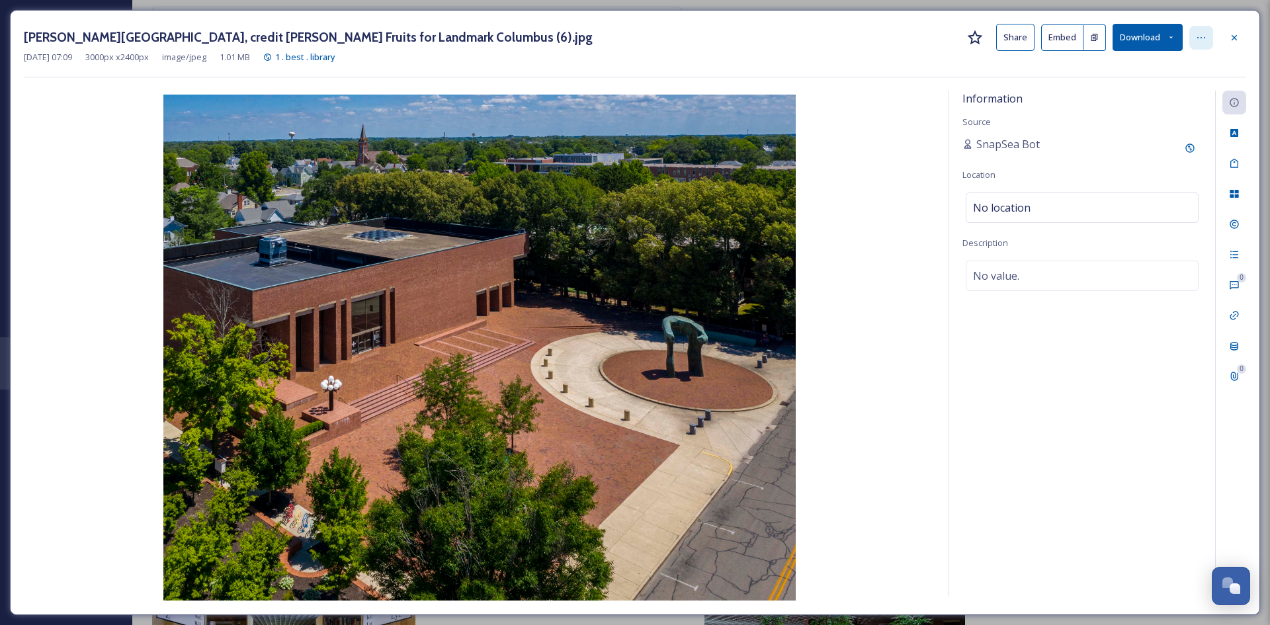
click at [1201, 34] on icon at bounding box center [1201, 37] width 11 height 11
click at [968, 36] on icon at bounding box center [975, 38] width 16 height 16
click at [1007, 37] on button "Share" at bounding box center [1015, 37] width 38 height 27
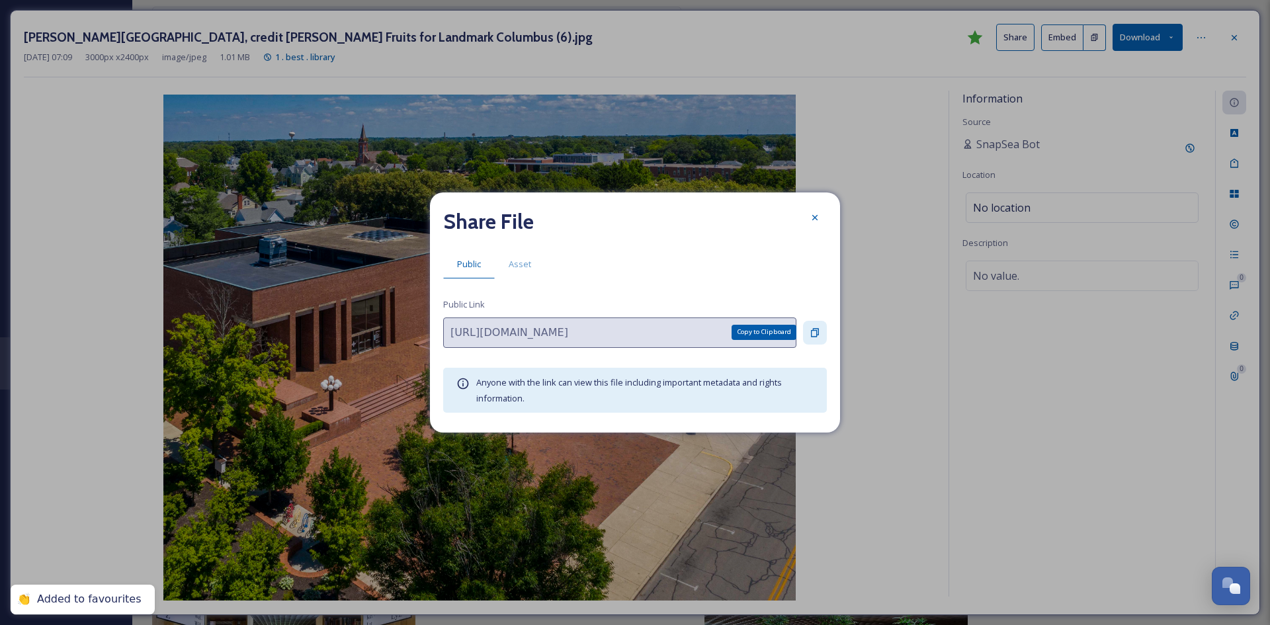
click at [816, 331] on icon at bounding box center [815, 332] width 8 height 9
click at [818, 214] on icon at bounding box center [815, 217] width 11 height 11
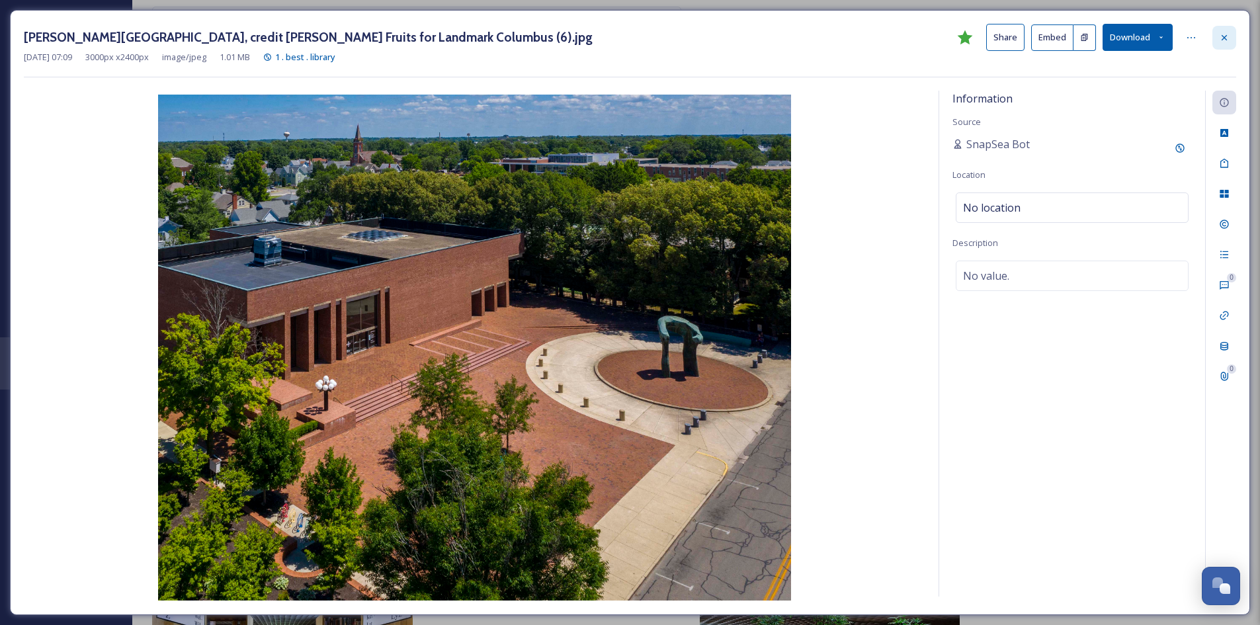
click at [1233, 42] on div at bounding box center [1224, 38] width 24 height 24
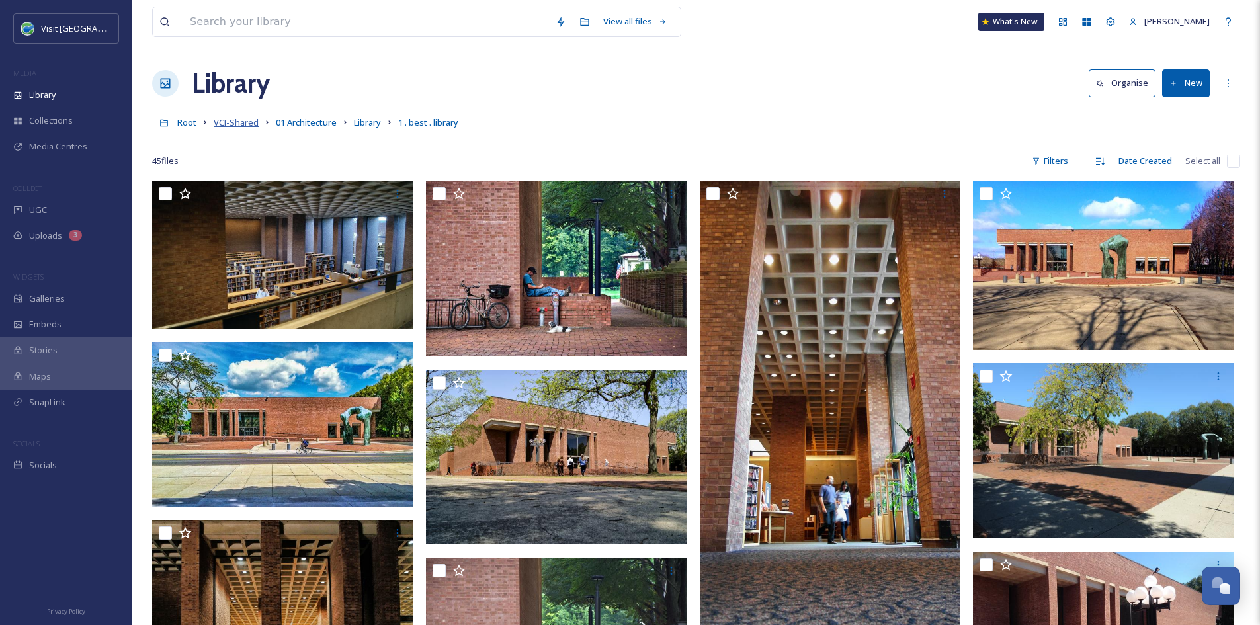
click at [247, 124] on span "VCI-Shared" at bounding box center [236, 122] width 45 height 12
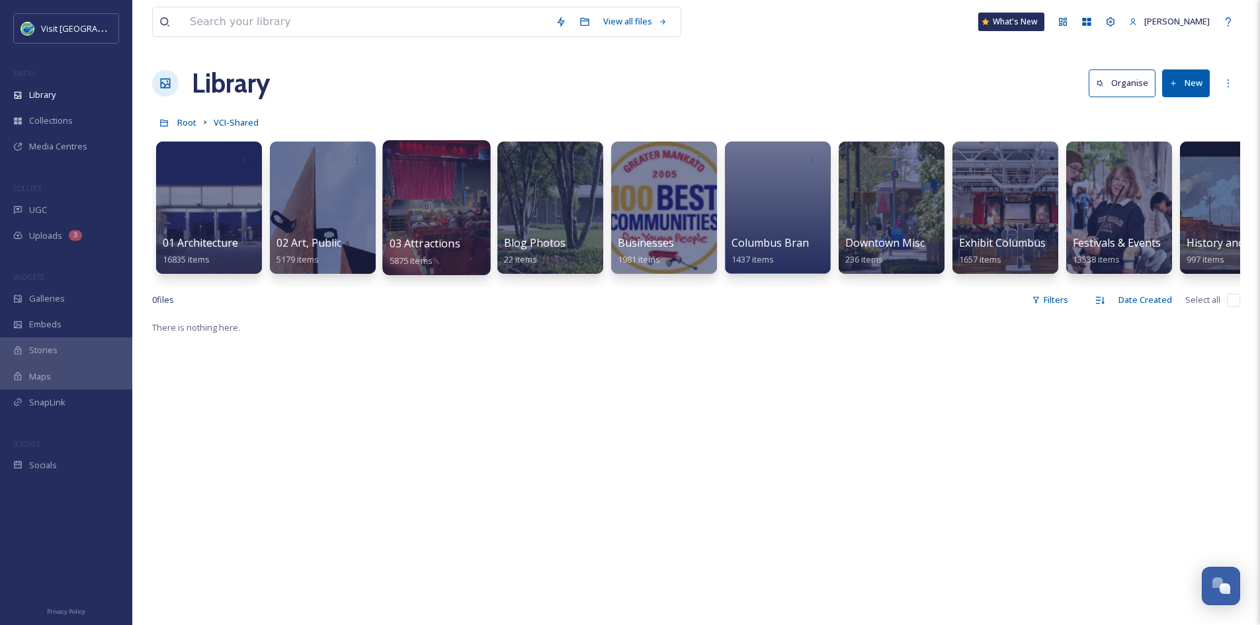
click at [427, 244] on span "03 Attractions" at bounding box center [425, 243] width 71 height 15
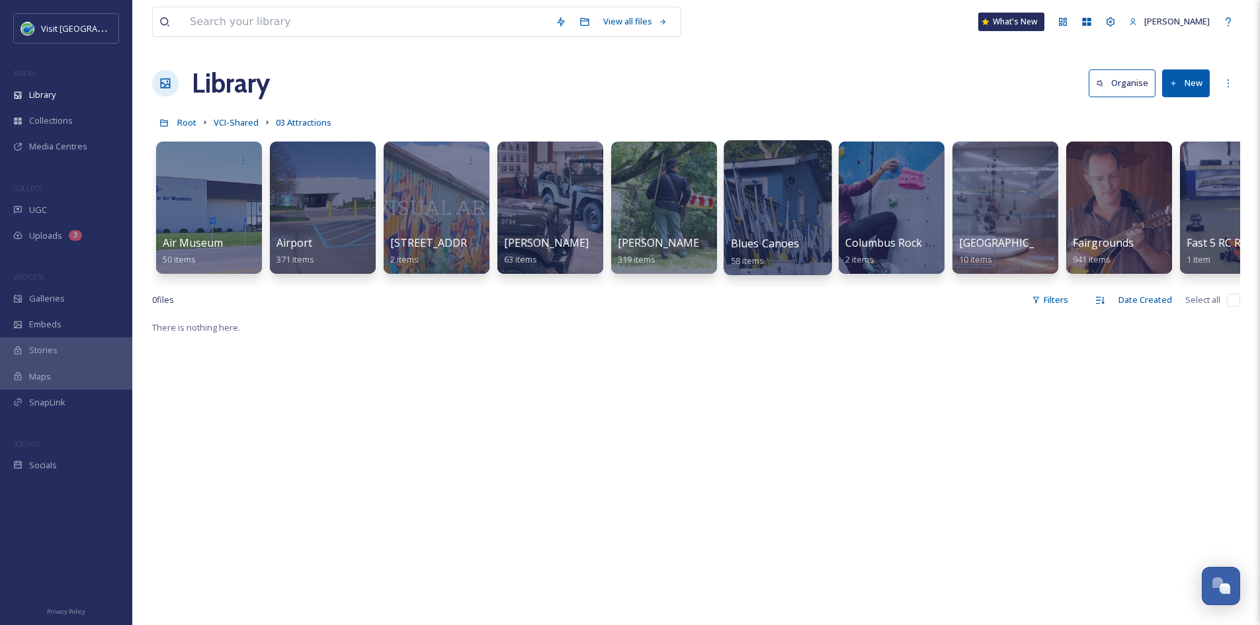
click at [802, 245] on div "Blues Canoes 58 items" at bounding box center [778, 251] width 95 height 33
click at [782, 245] on span "Blues Canoes" at bounding box center [765, 243] width 69 height 15
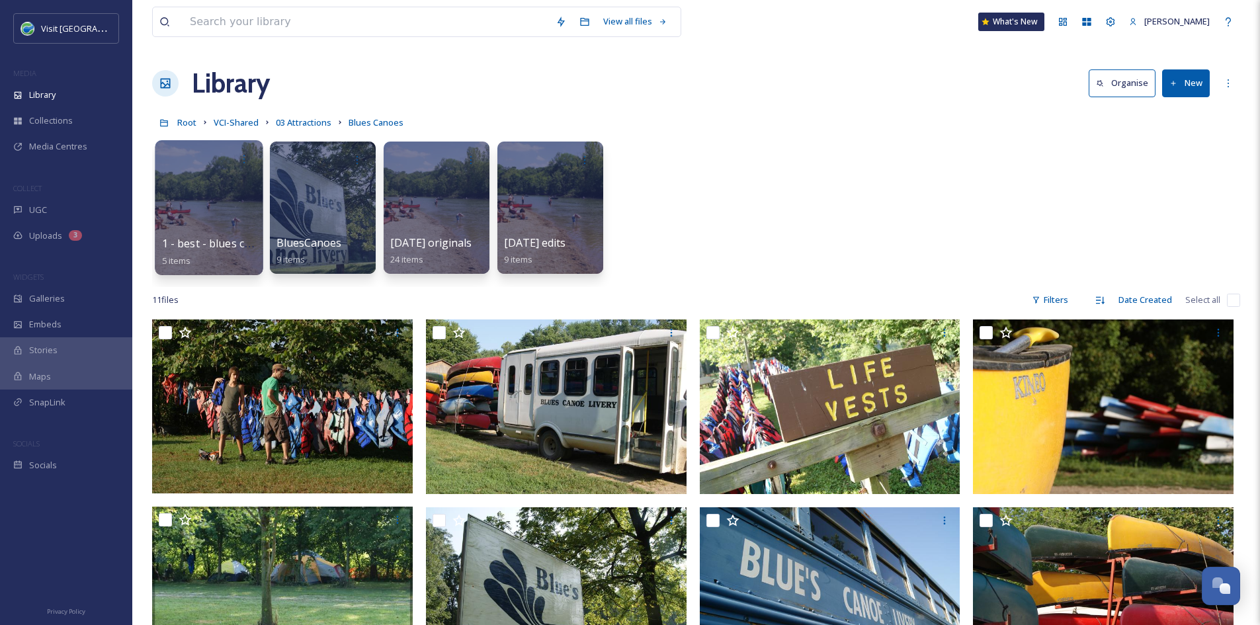
click at [195, 240] on span "1 - best - blues canoes" at bounding box center [218, 243] width 113 height 15
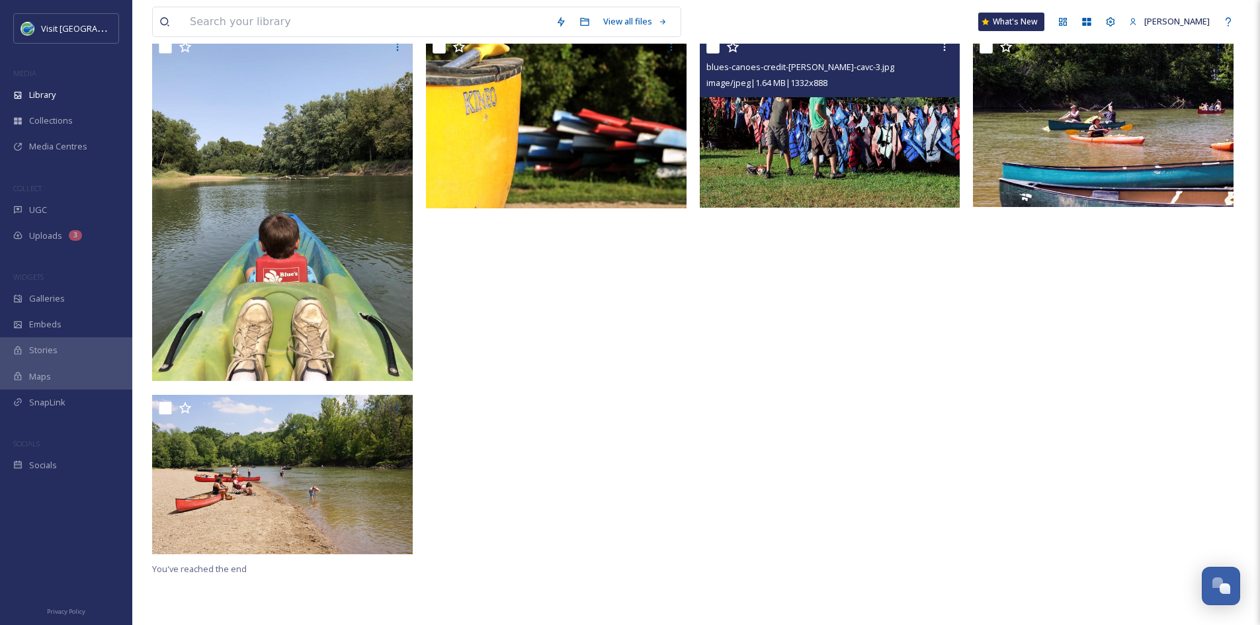
scroll to position [181, 0]
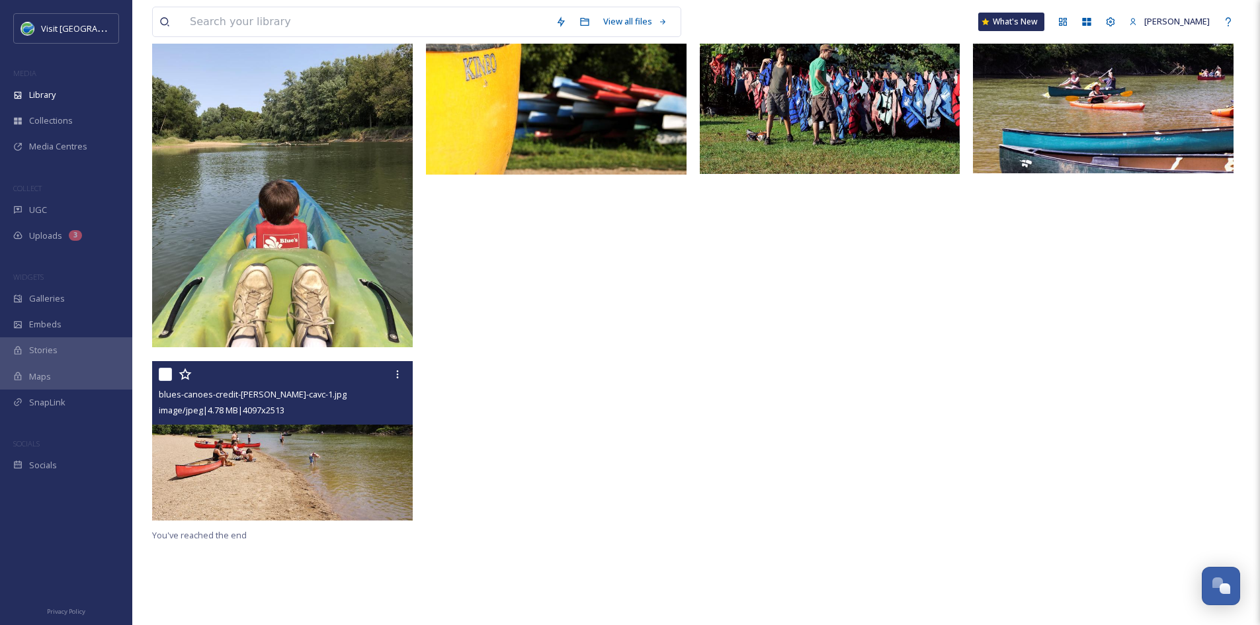
click at [323, 466] on img at bounding box center [282, 440] width 261 height 159
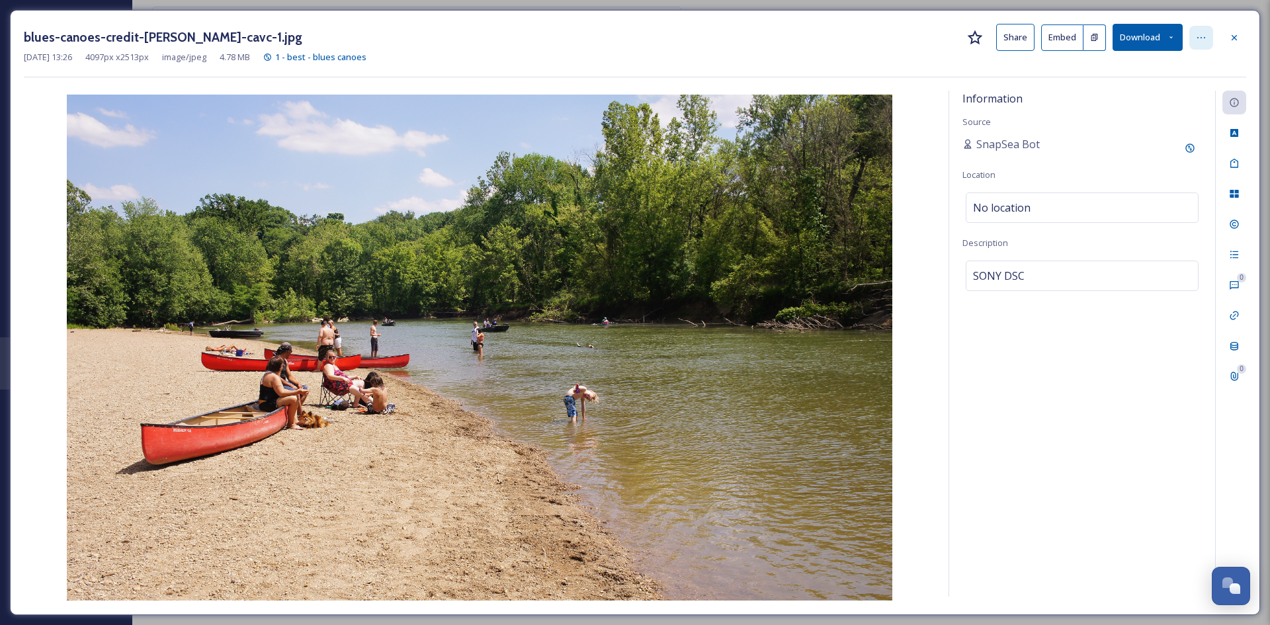
click at [1197, 42] on icon at bounding box center [1201, 37] width 11 height 11
click at [1019, 33] on button "Share" at bounding box center [1015, 37] width 38 height 27
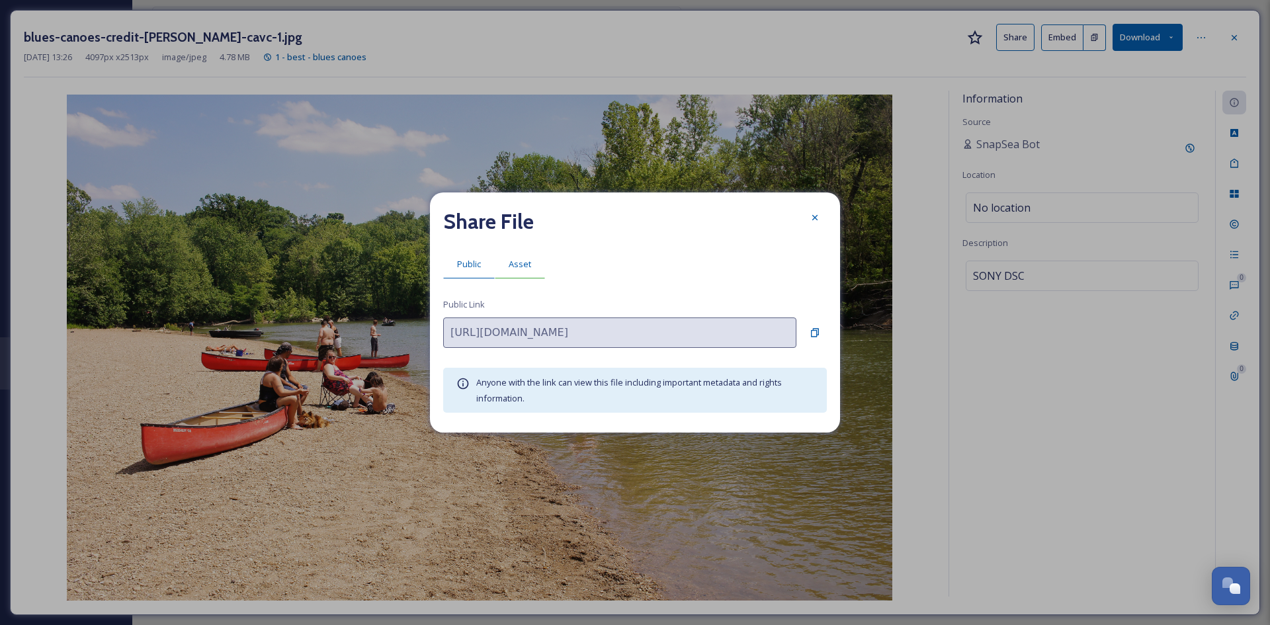
click at [519, 264] on span "Asset" at bounding box center [520, 264] width 22 height 13
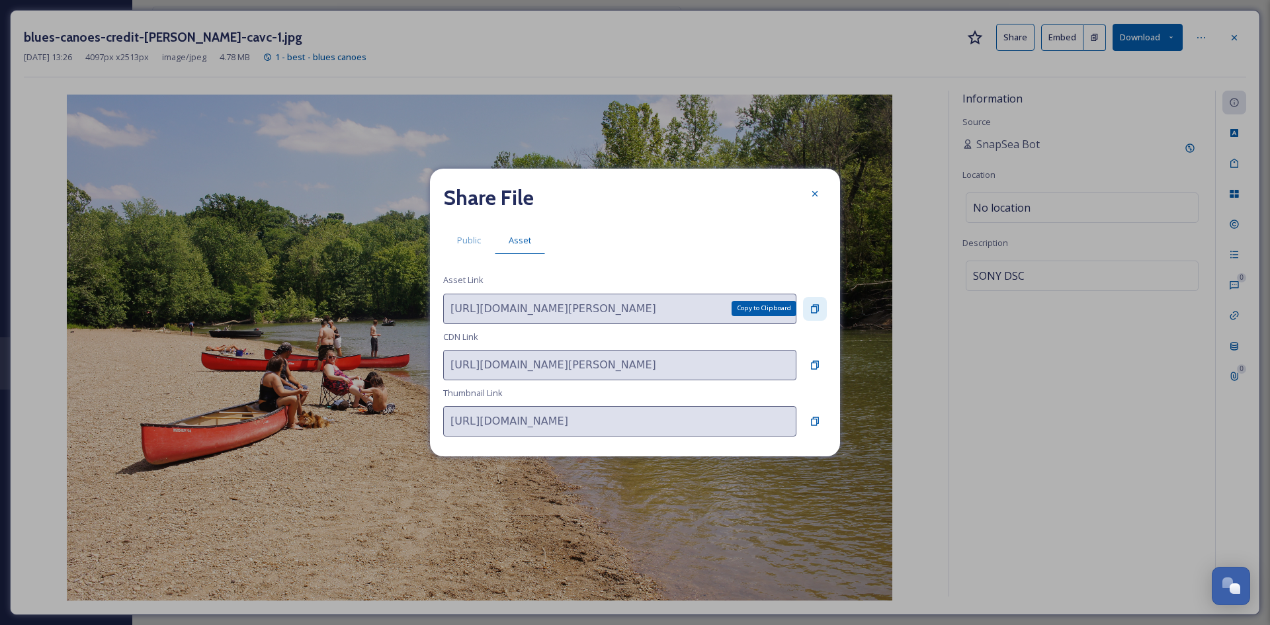
click at [817, 309] on icon at bounding box center [815, 308] width 8 height 9
click at [816, 192] on icon at bounding box center [815, 194] width 11 height 11
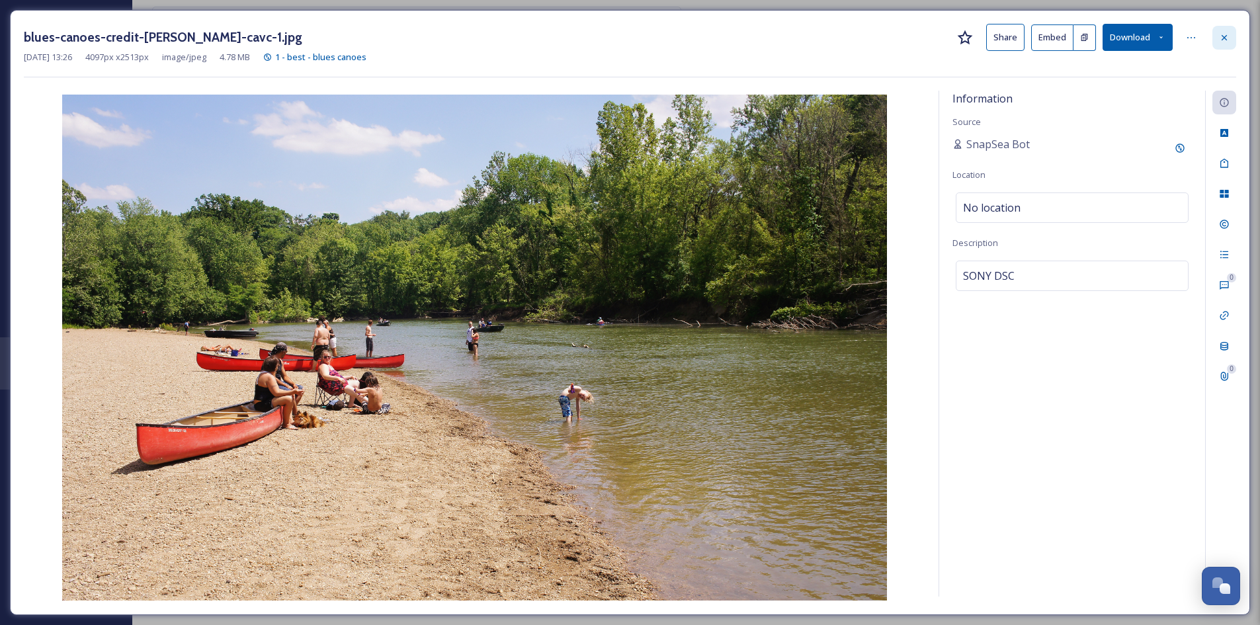
click at [1221, 43] on div at bounding box center [1224, 38] width 24 height 24
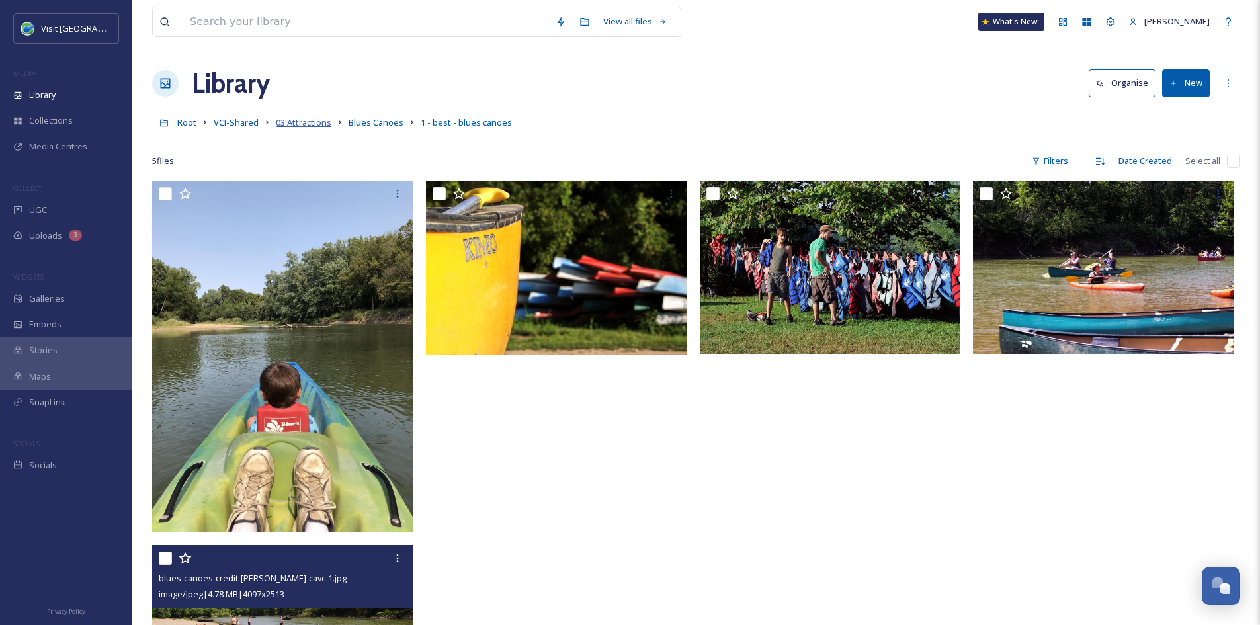
click at [300, 126] on span "03 Attractions" at bounding box center [304, 122] width 56 height 12
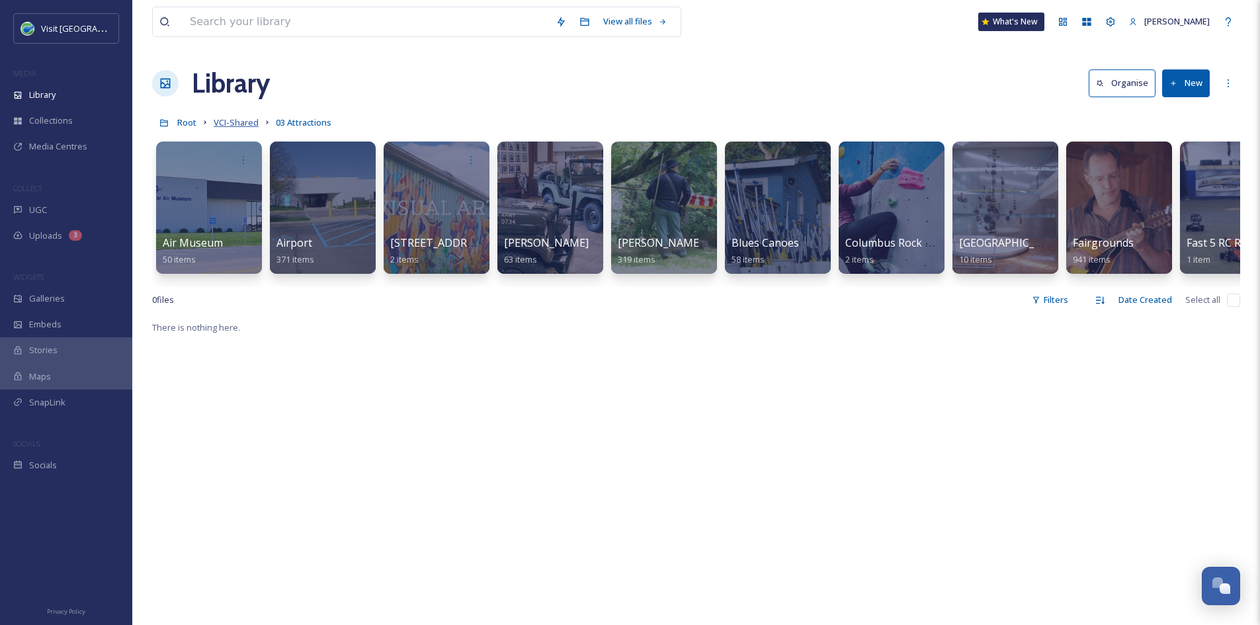
click at [224, 122] on span "VCI-Shared" at bounding box center [236, 122] width 45 height 12
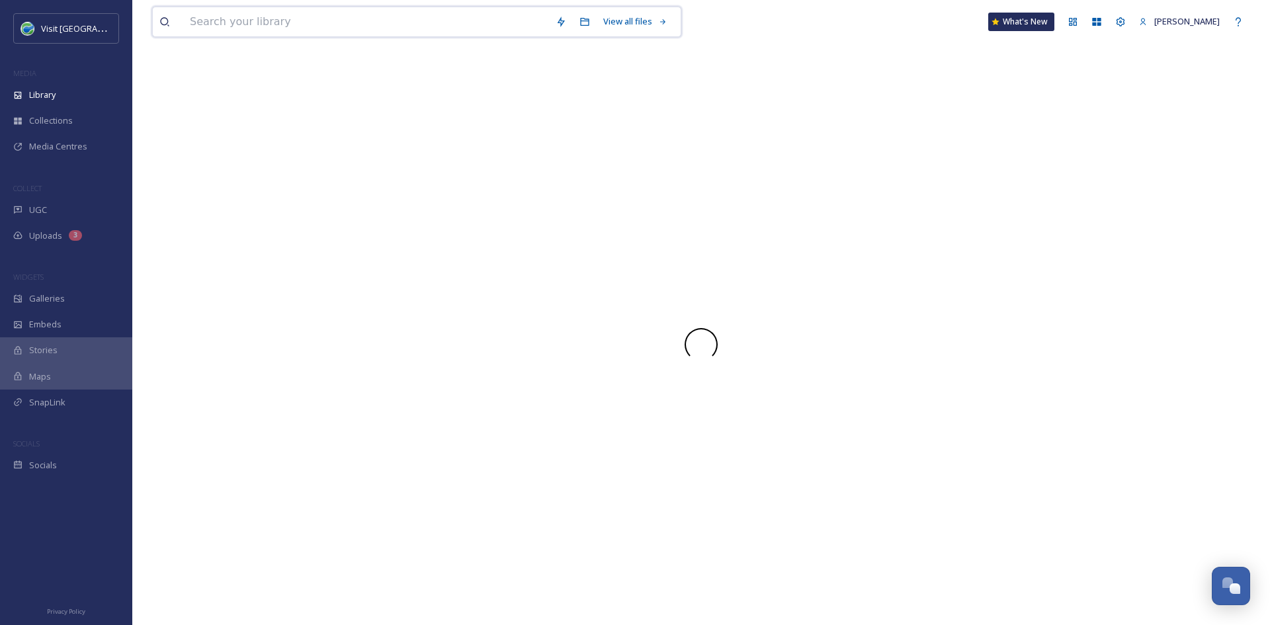
click at [247, 29] on input at bounding box center [366, 21] width 366 height 29
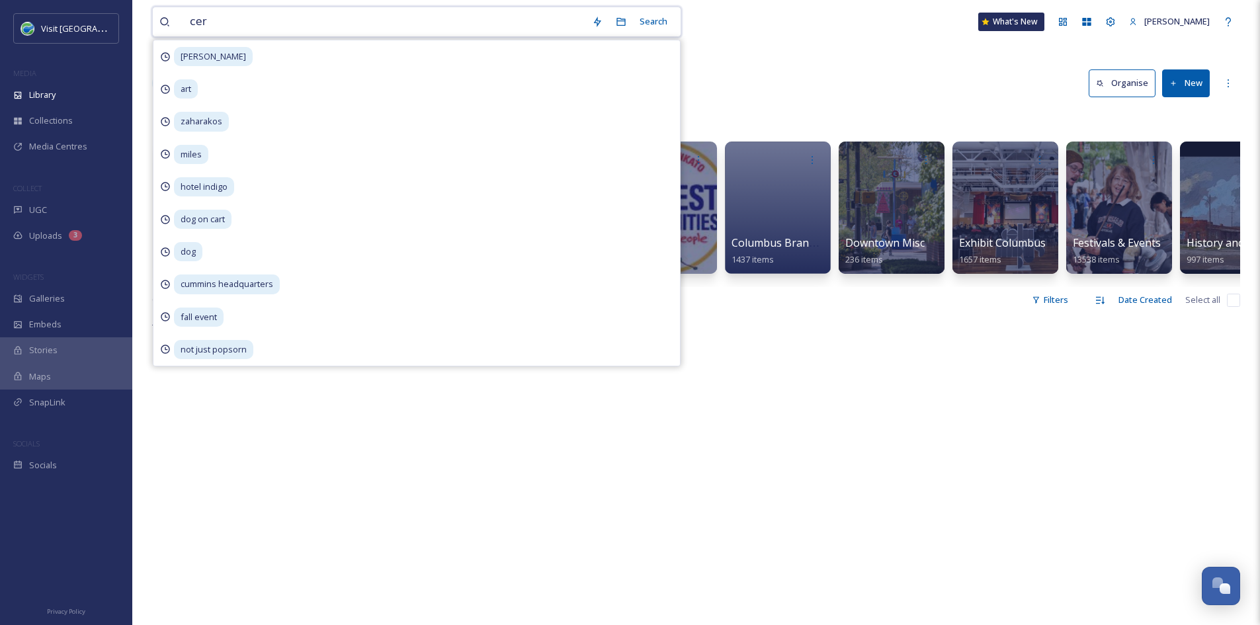
type input "cera"
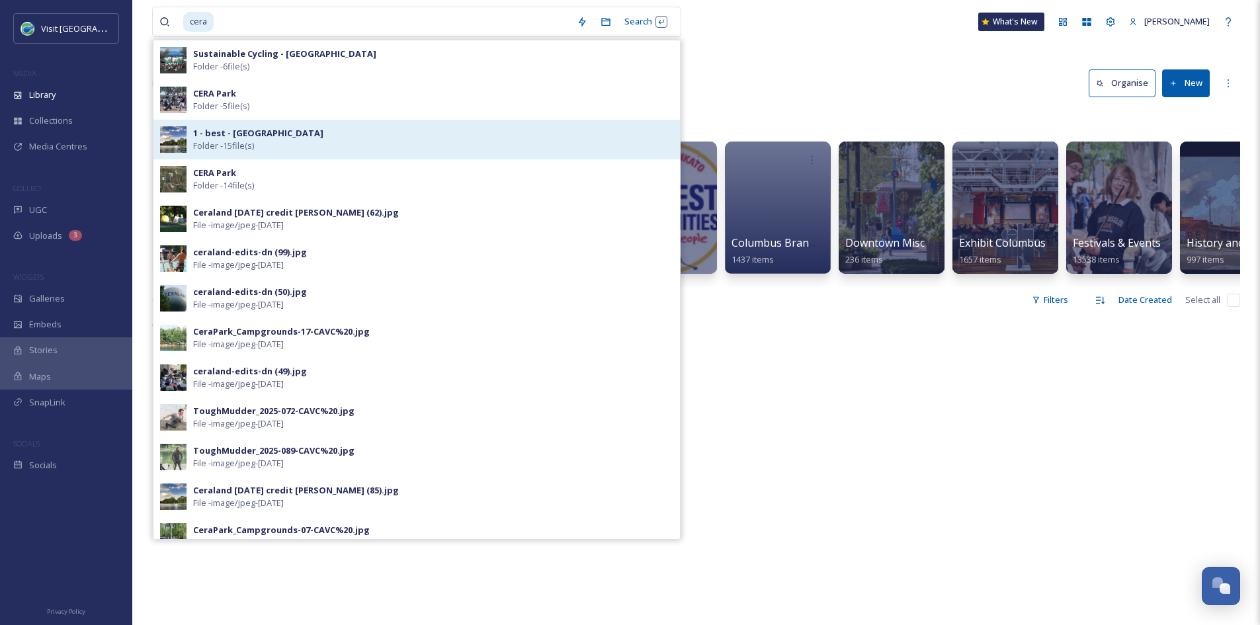
click at [240, 142] on span "Folder - 15 file(s)" at bounding box center [223, 146] width 61 height 13
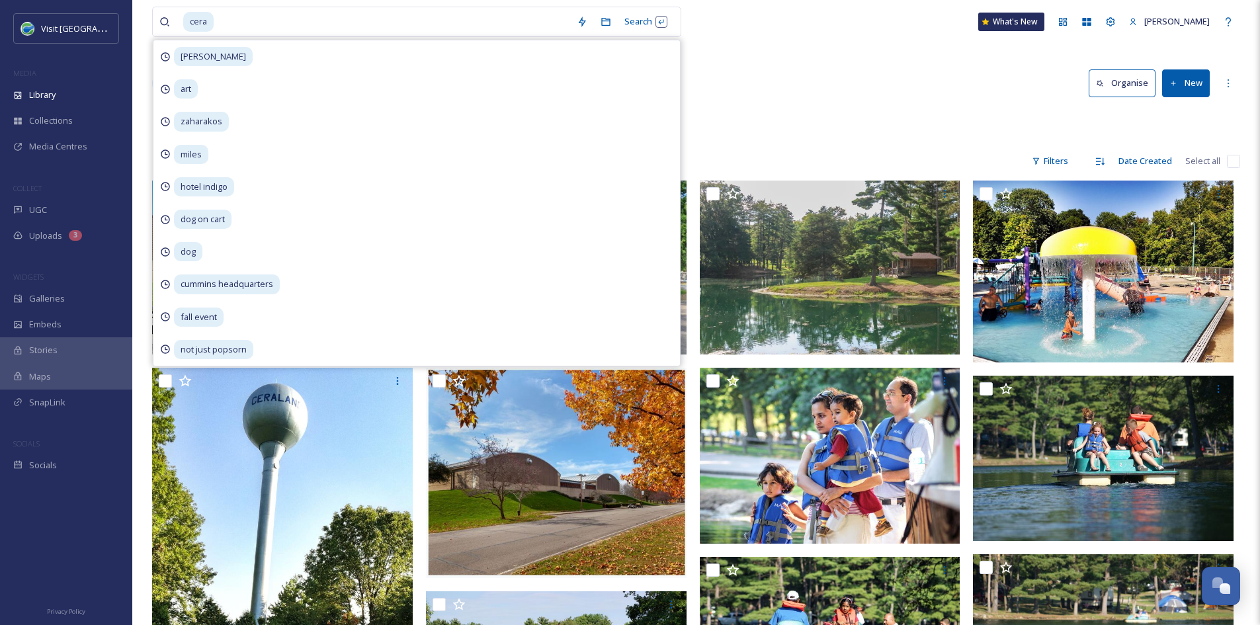
click at [786, 81] on div "Library Organise New" at bounding box center [696, 83] width 1088 height 40
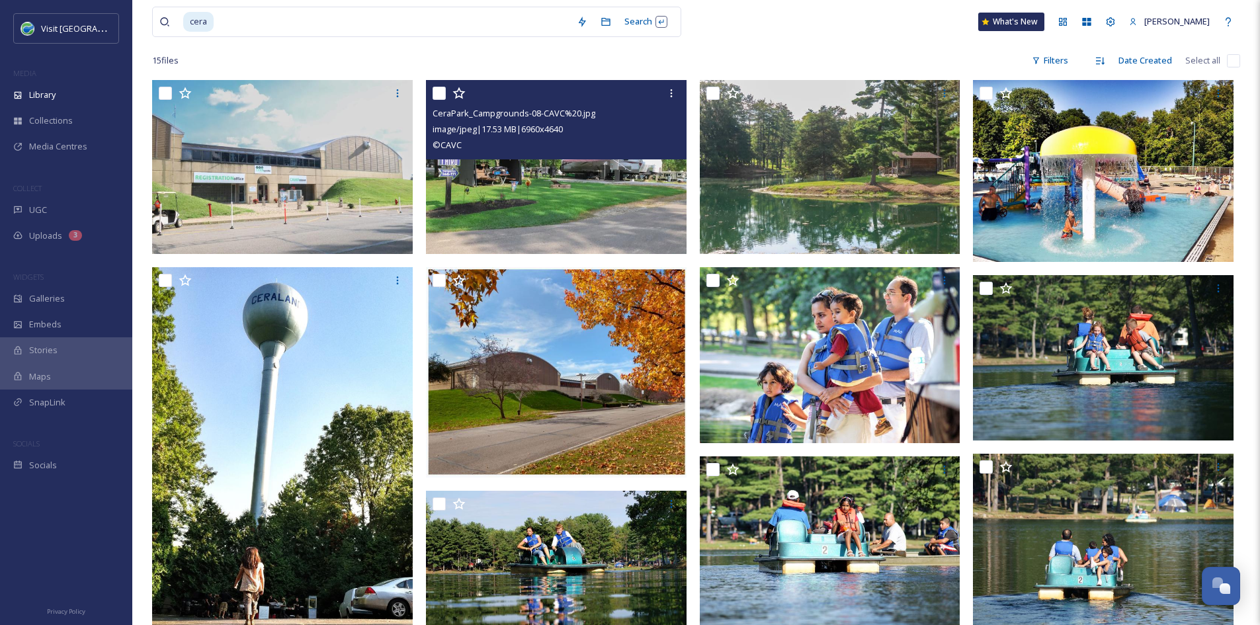
scroll to position [101, 0]
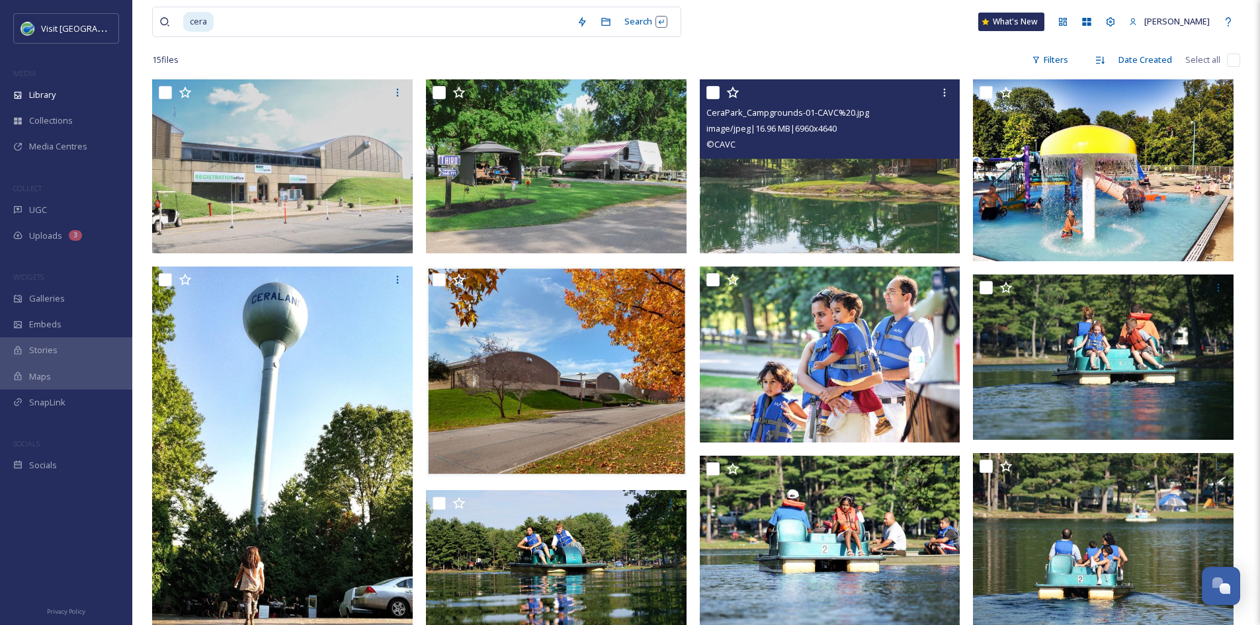
click at [803, 206] on img at bounding box center [830, 166] width 261 height 174
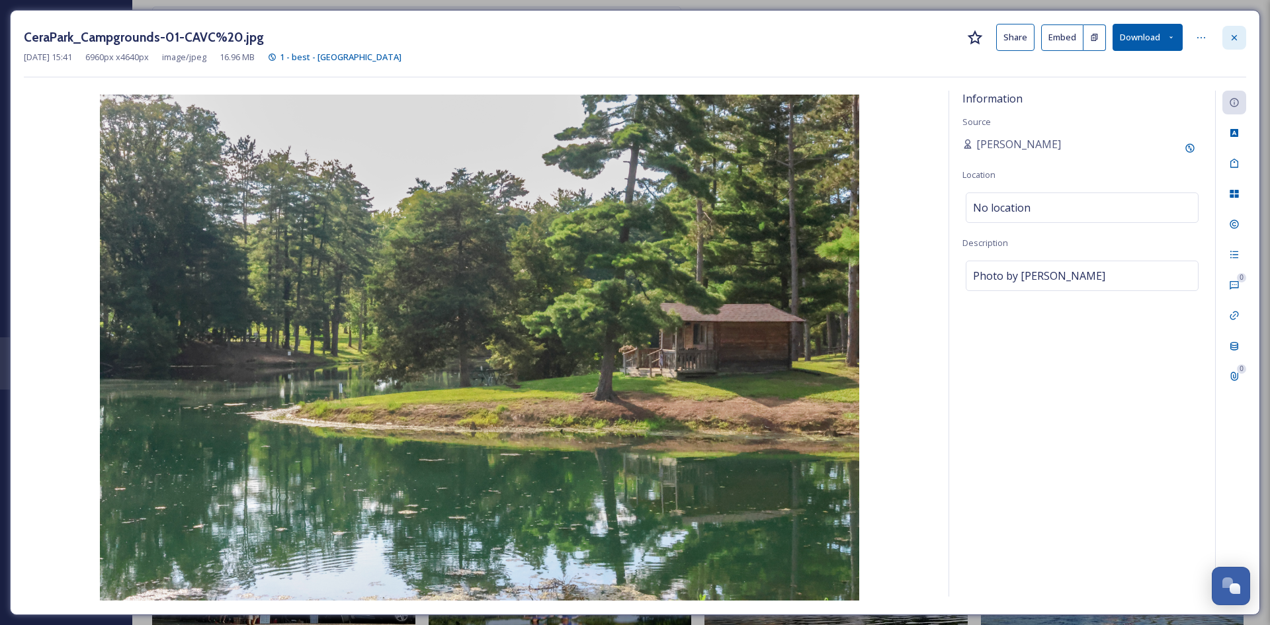
click at [1238, 38] on icon at bounding box center [1234, 37] width 11 height 11
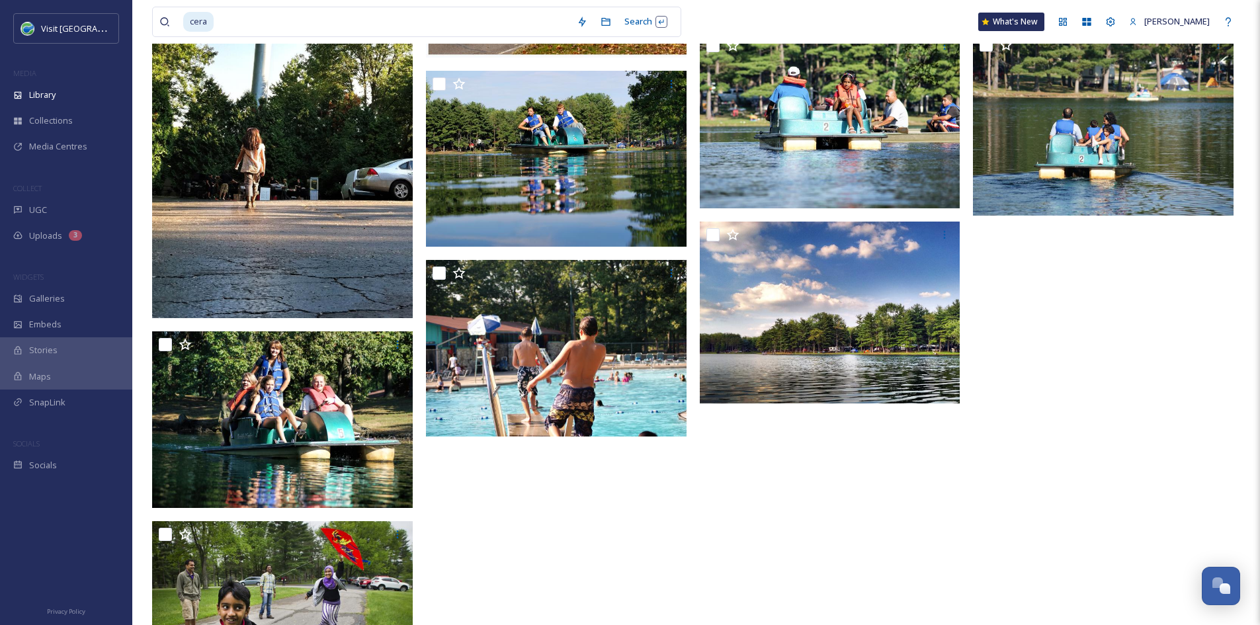
scroll to position [525, 0]
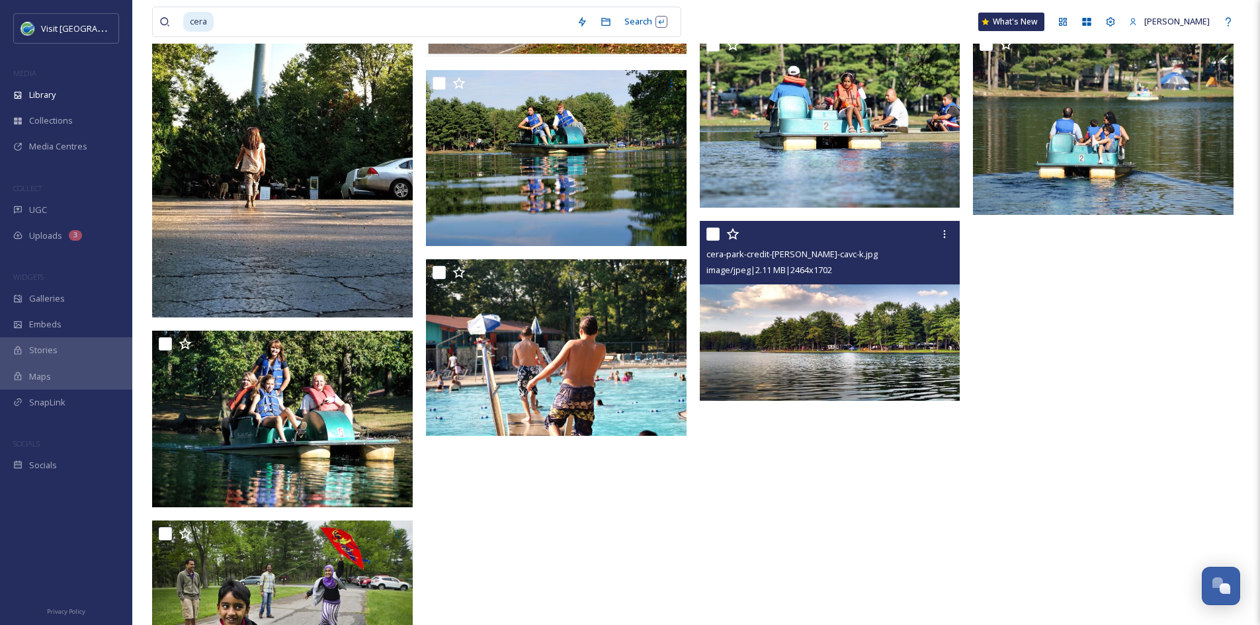
click at [908, 359] on img at bounding box center [830, 311] width 261 height 180
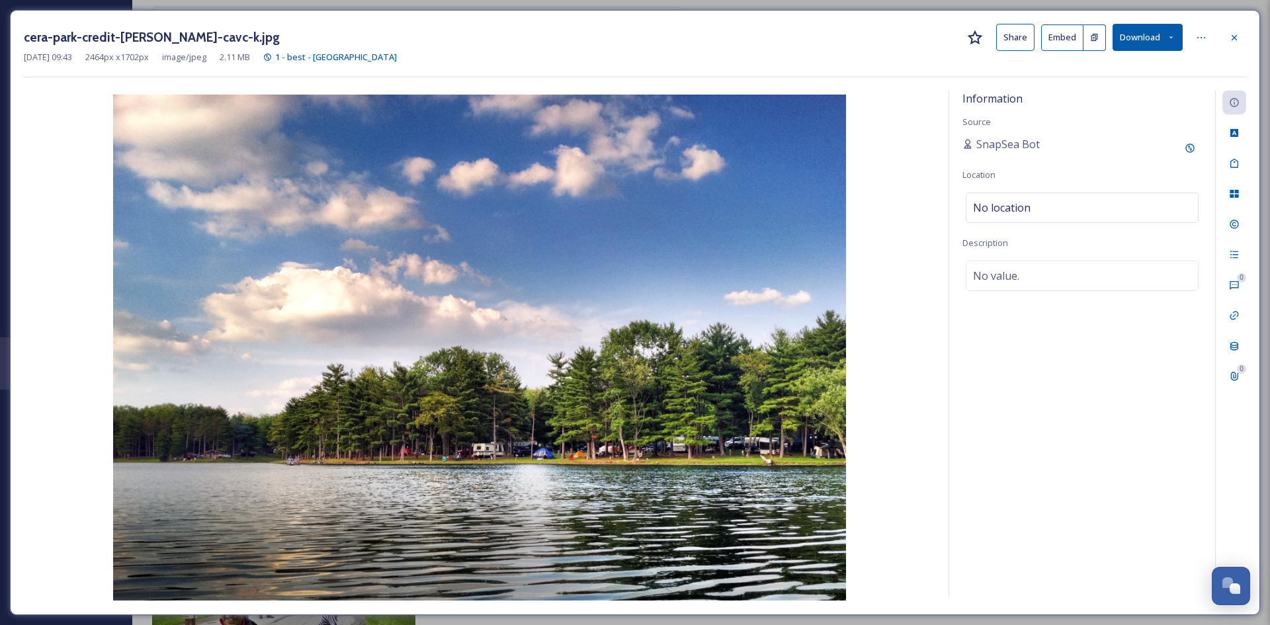
click at [1020, 38] on button "Share" at bounding box center [1015, 37] width 38 height 27
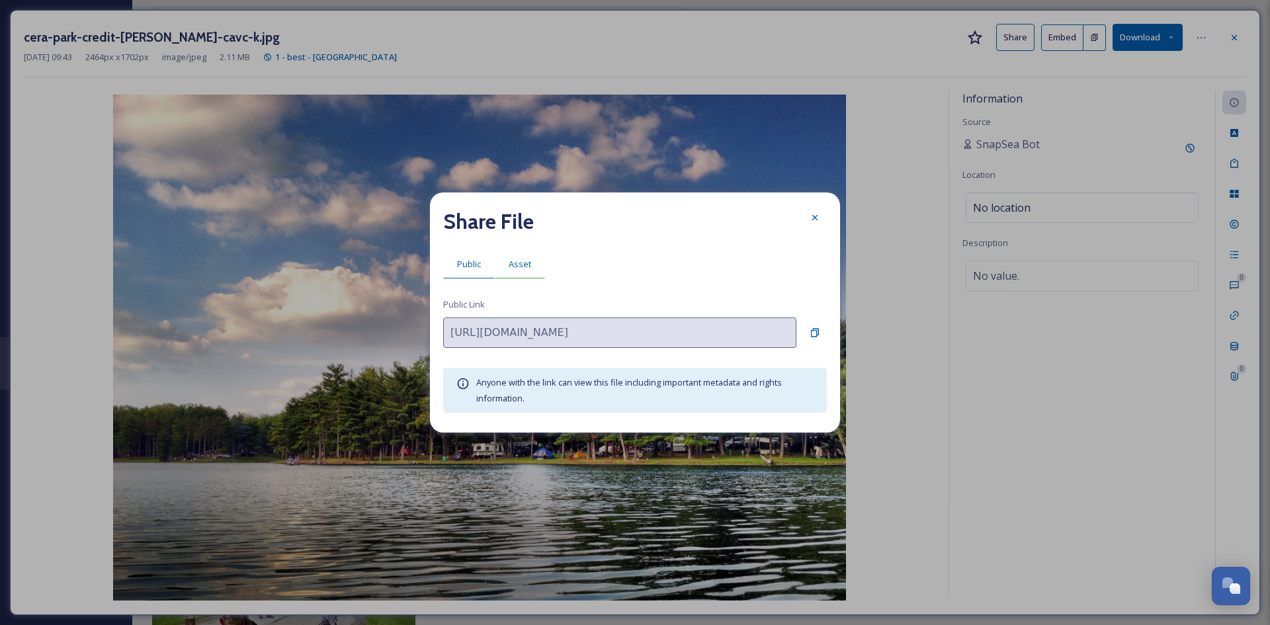
click at [524, 261] on span "Asset" at bounding box center [520, 264] width 22 height 13
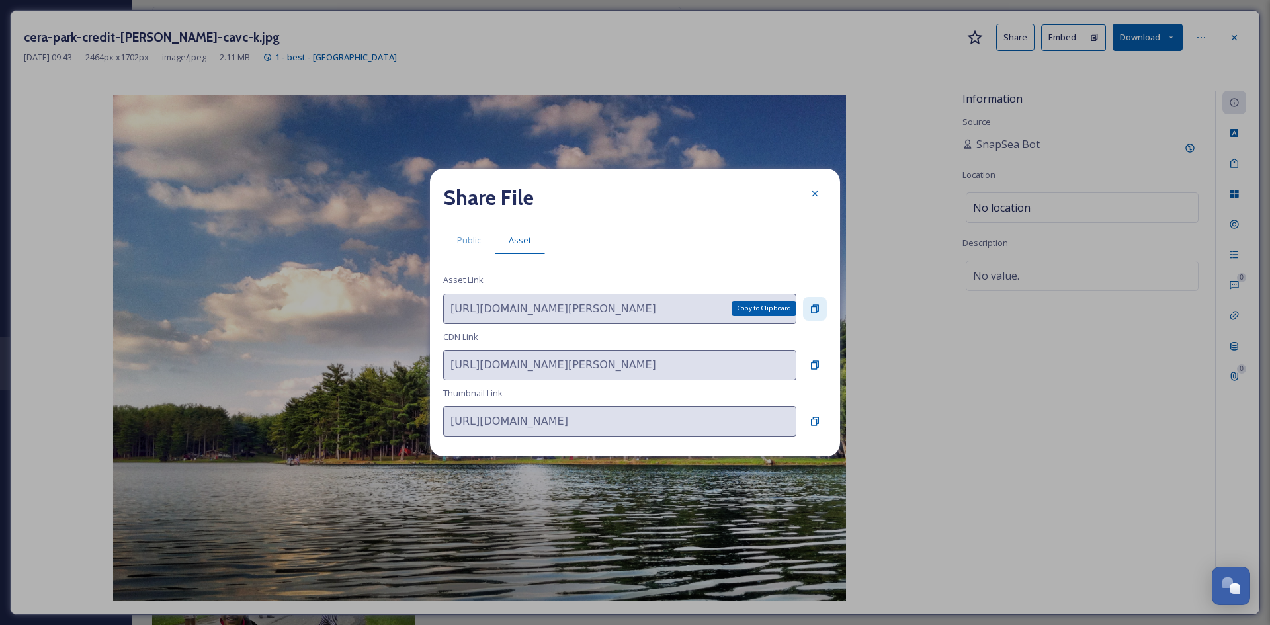
click at [812, 306] on icon at bounding box center [815, 309] width 11 height 11
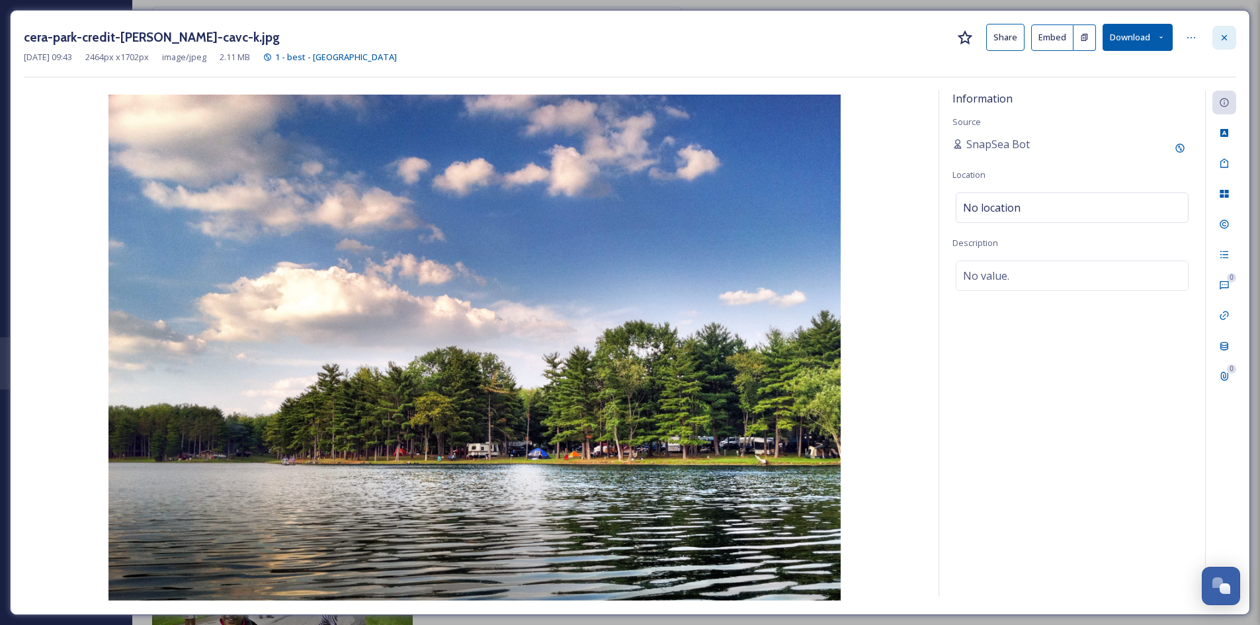
click at [1225, 41] on icon at bounding box center [1224, 37] width 11 height 11
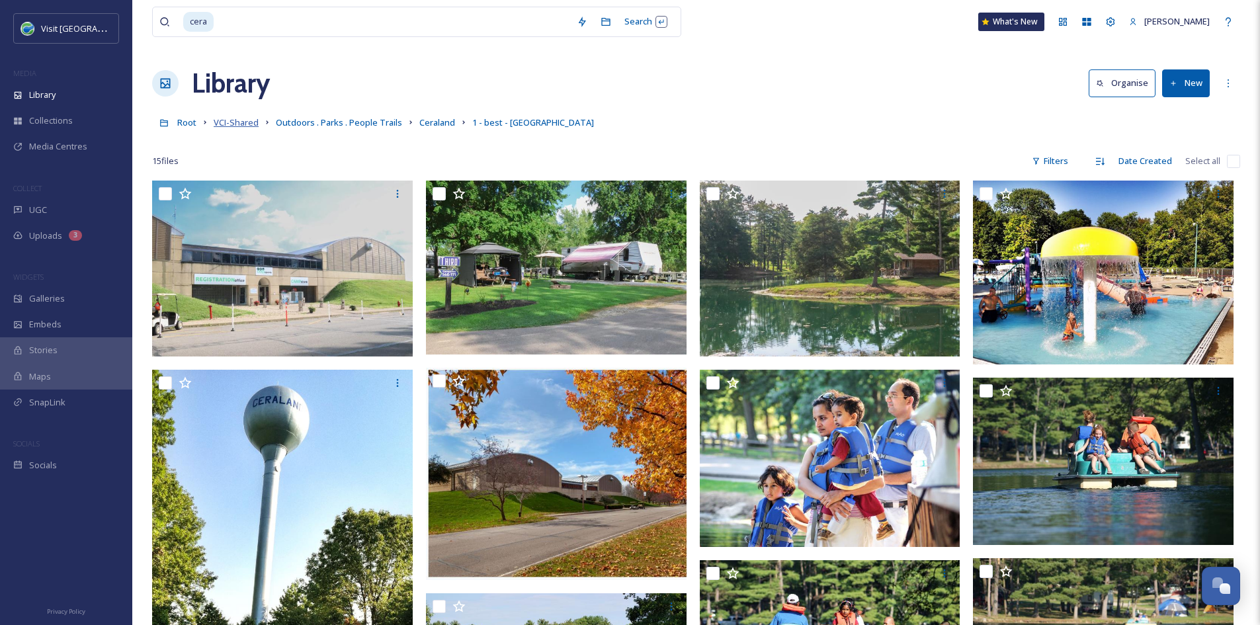
click at [242, 122] on span "VCI-Shared" at bounding box center [236, 122] width 45 height 12
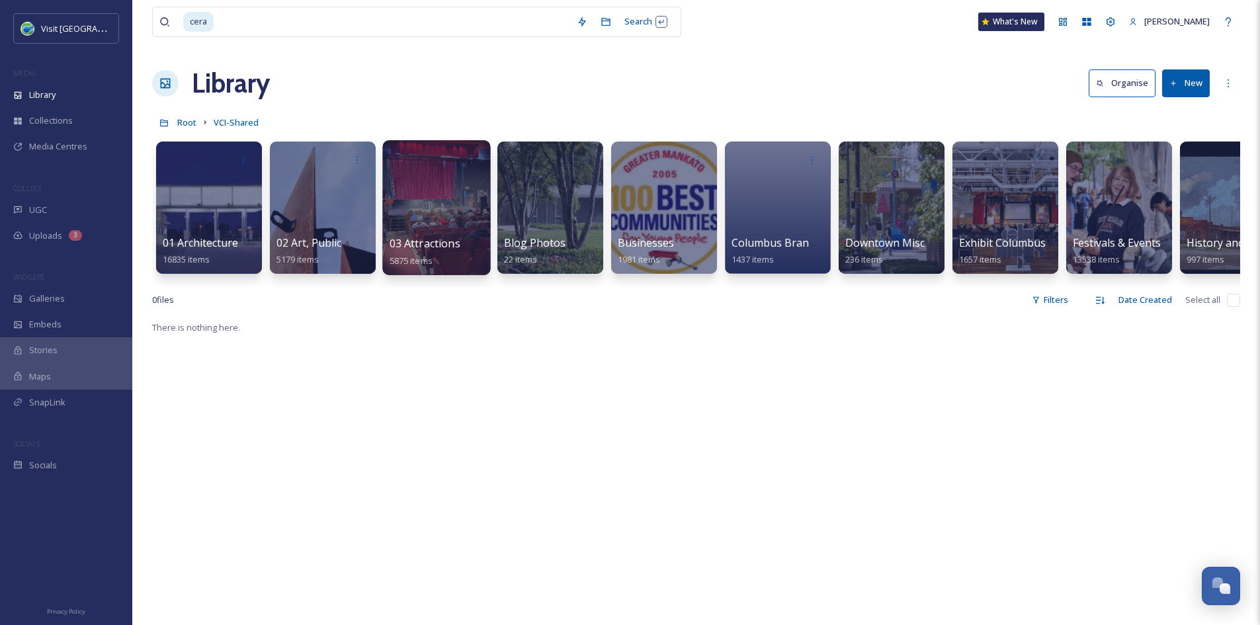
click at [439, 241] on span "03 Attractions" at bounding box center [425, 243] width 71 height 15
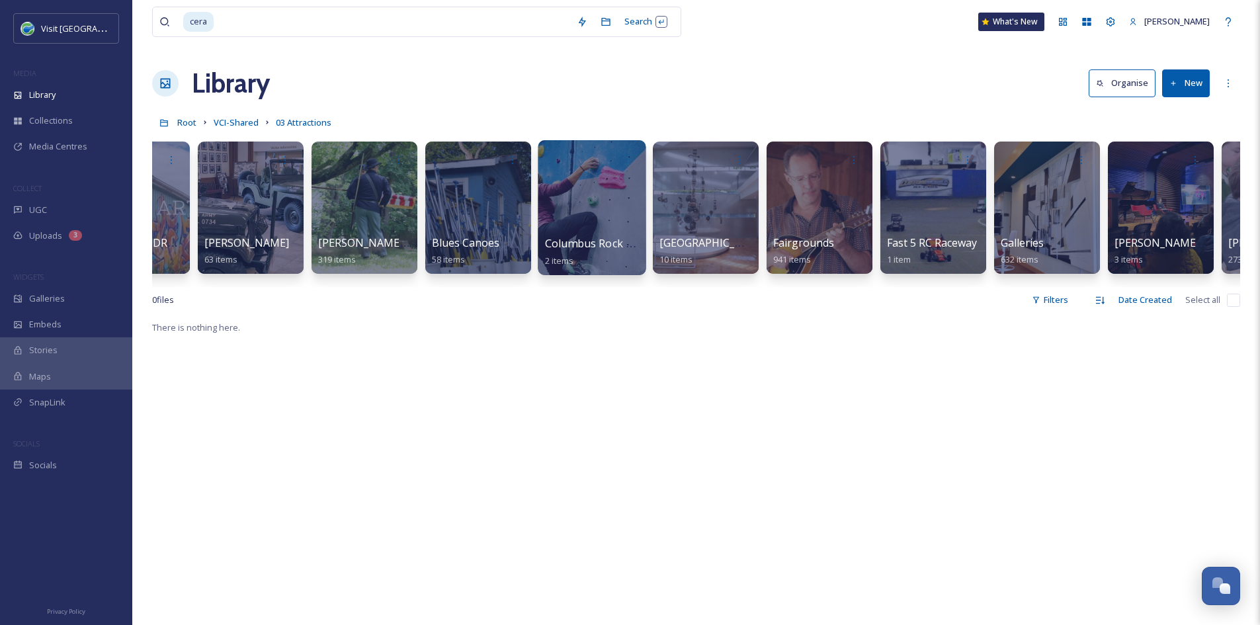
scroll to position [0, 298]
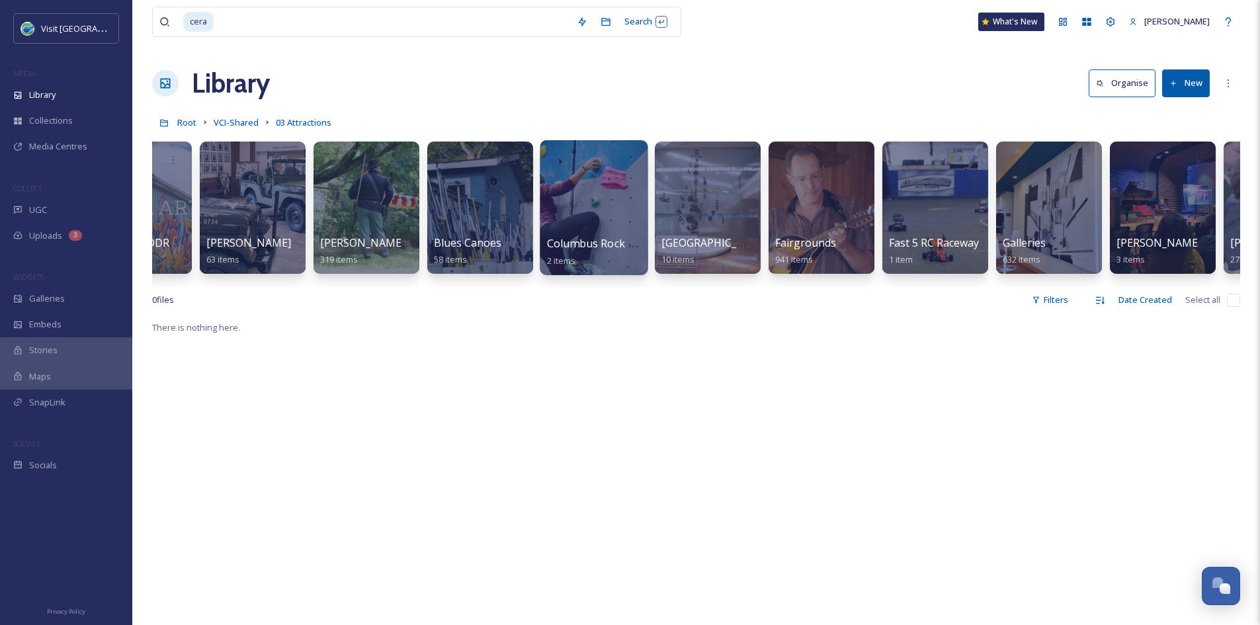
click at [620, 239] on span "Columbus Rock Gym" at bounding box center [598, 243] width 103 height 15
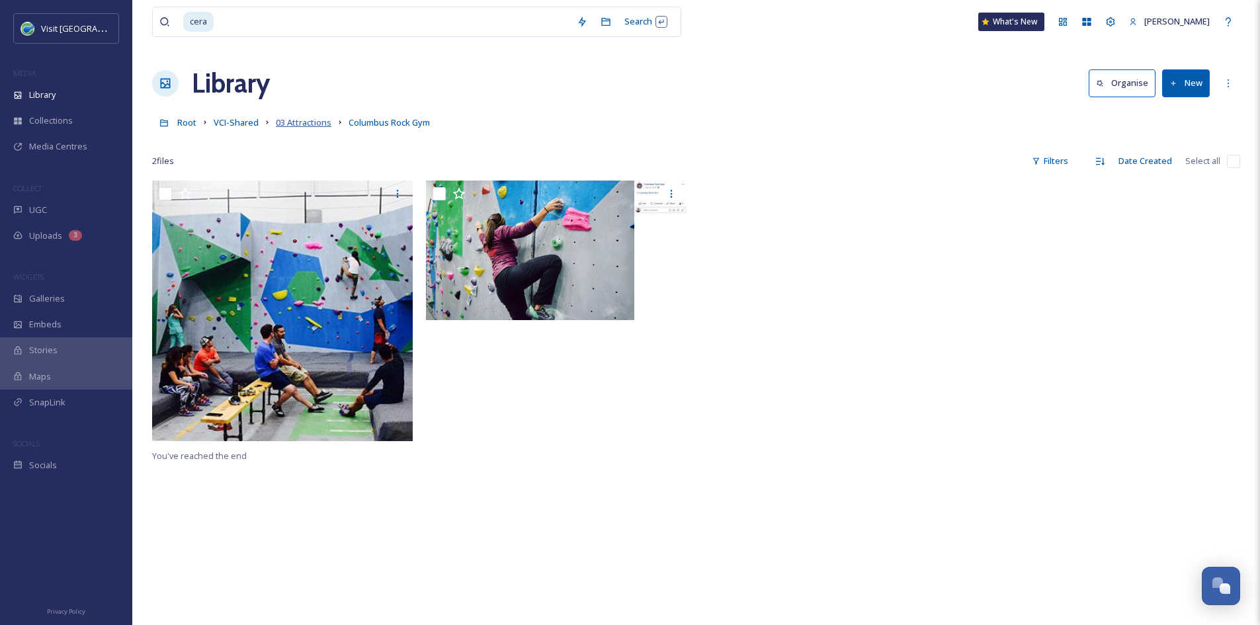
click at [305, 120] on span "03 Attractions" at bounding box center [304, 122] width 56 height 12
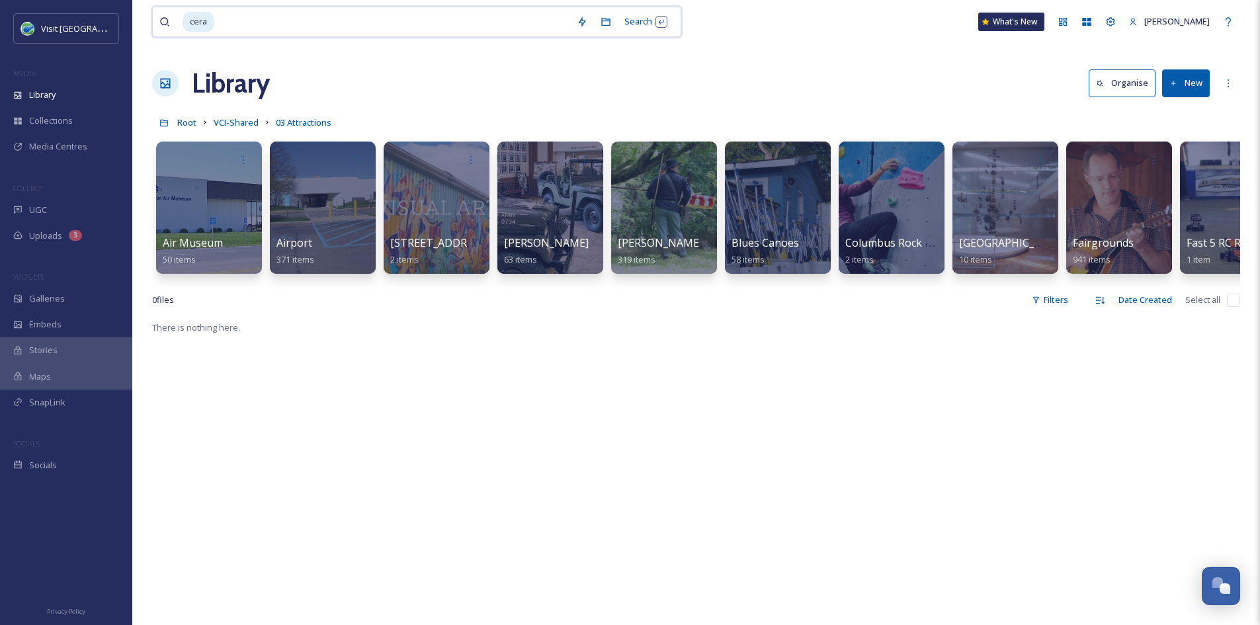
click at [272, 24] on input at bounding box center [392, 21] width 355 height 29
click at [597, 439] on div "There is nothing here." at bounding box center [696, 631] width 1088 height 625
click at [239, 122] on span "VCI-Shared" at bounding box center [236, 122] width 45 height 12
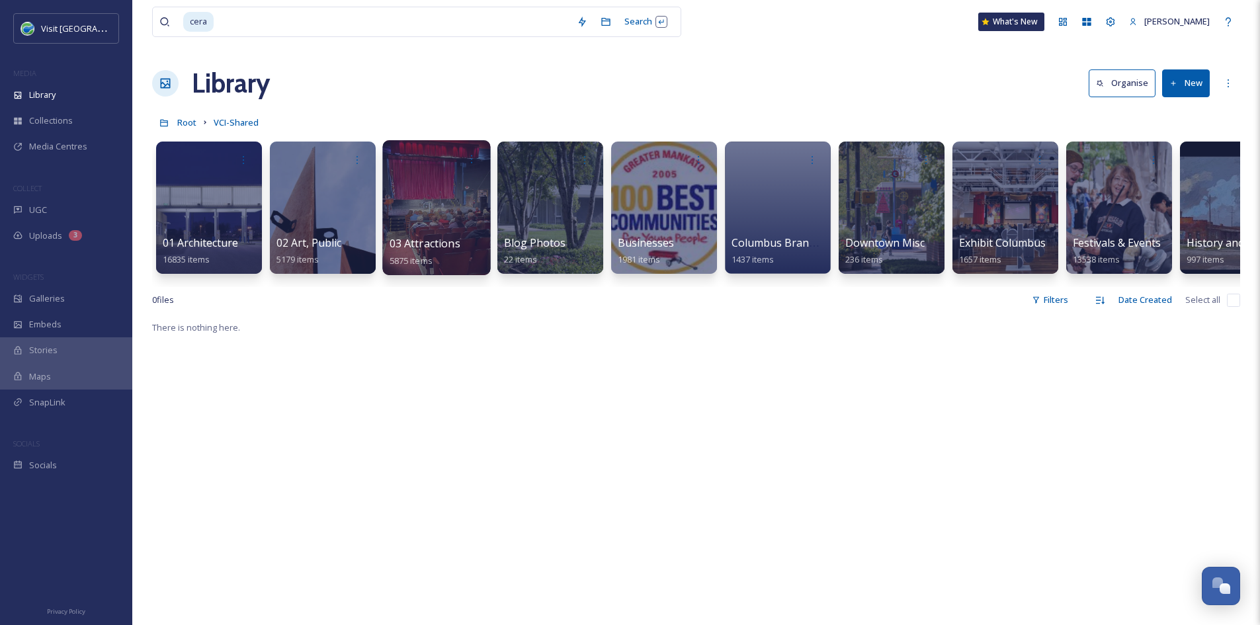
click at [447, 247] on span "03 Attractions" at bounding box center [425, 243] width 71 height 15
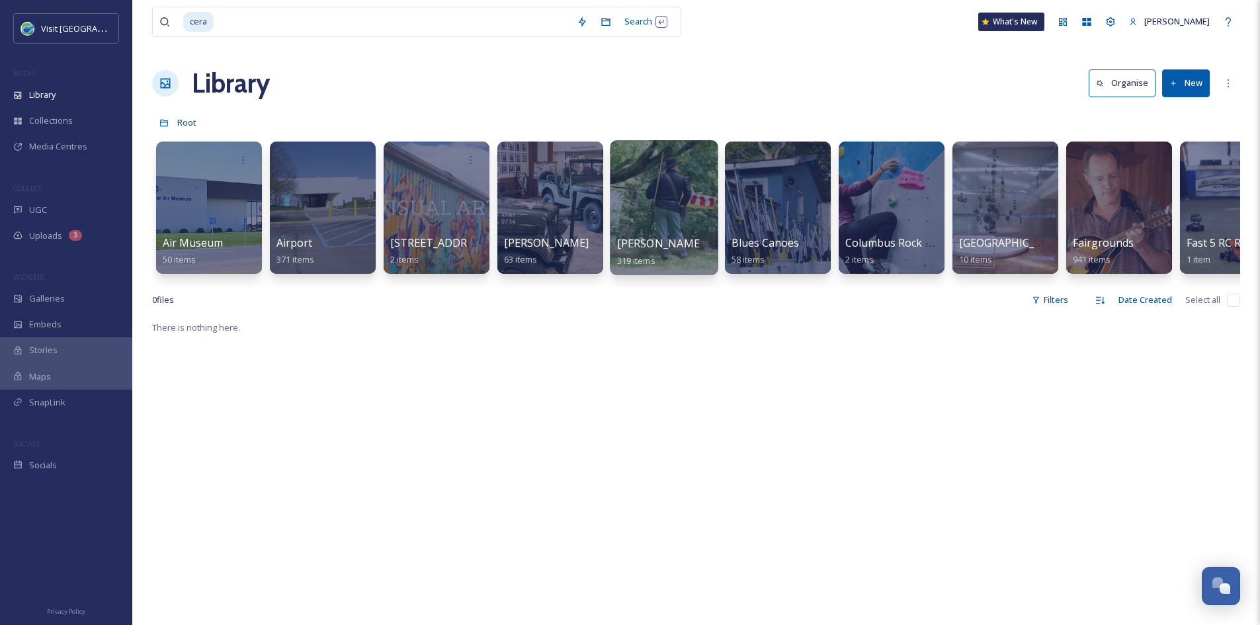
scroll to position [0, 161]
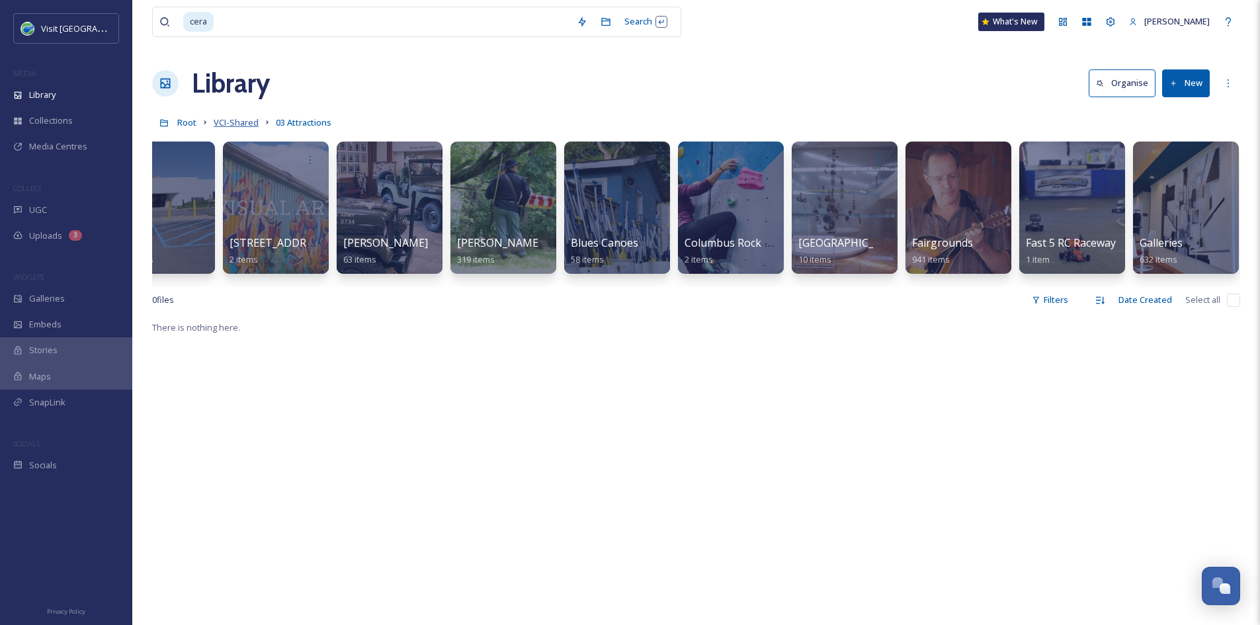
click at [228, 119] on span "VCI-Shared" at bounding box center [236, 122] width 45 height 12
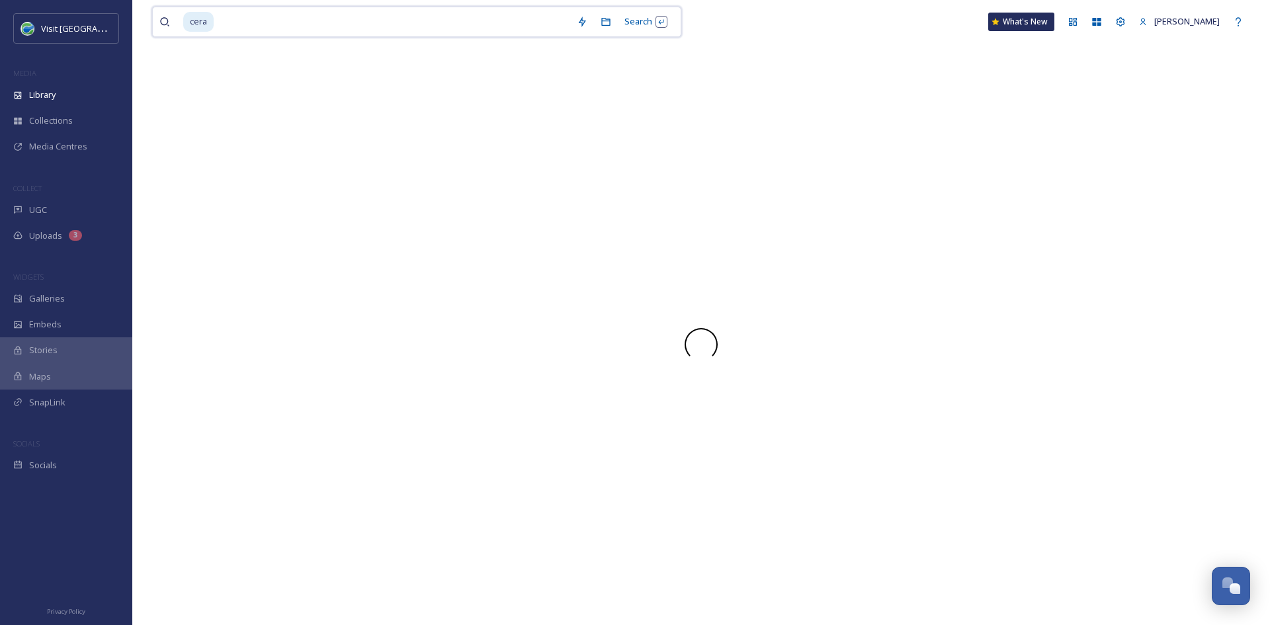
click at [227, 27] on input at bounding box center [392, 21] width 355 height 29
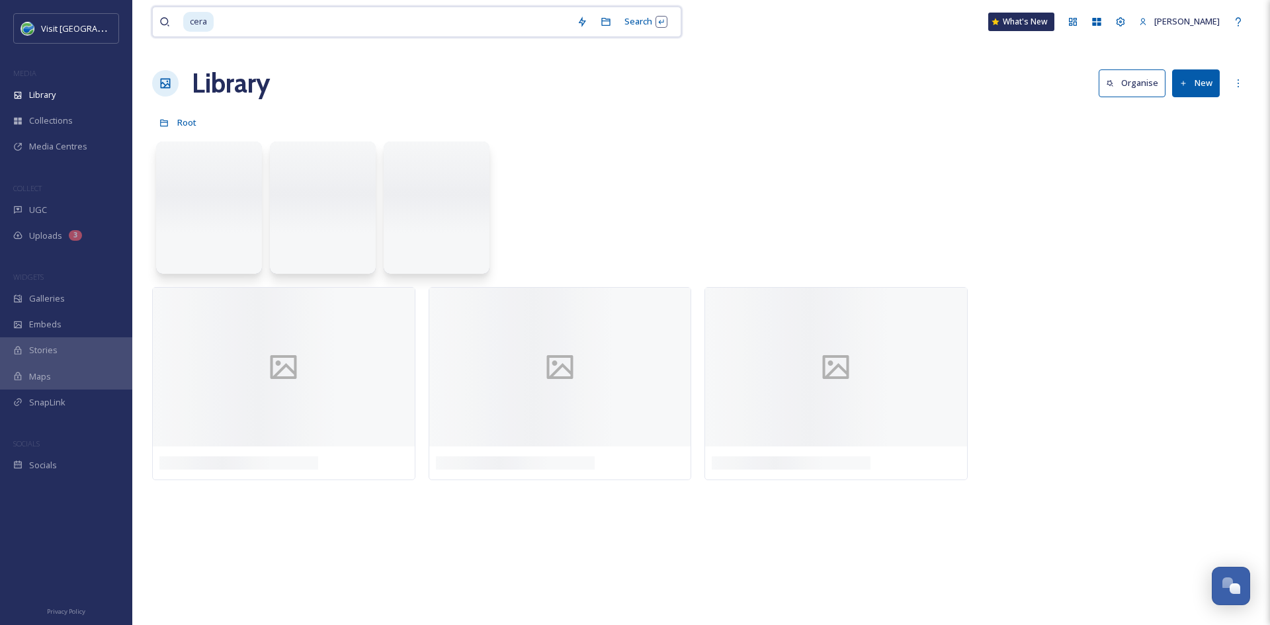
click at [227, 27] on input at bounding box center [392, 21] width 355 height 29
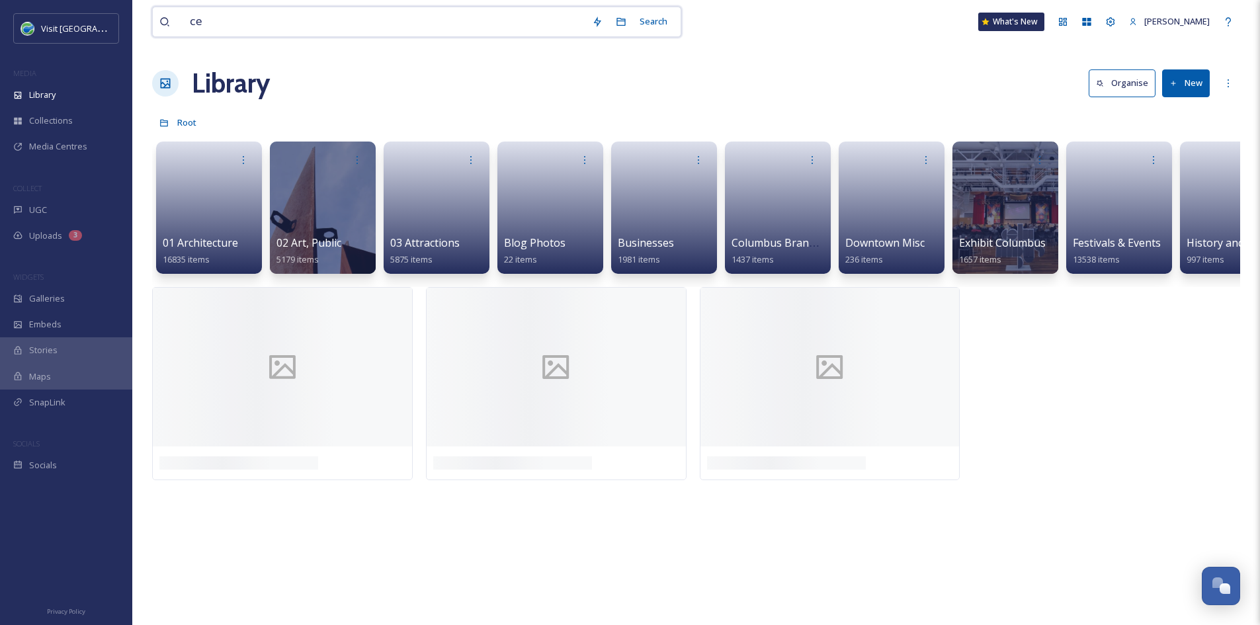
type input "c"
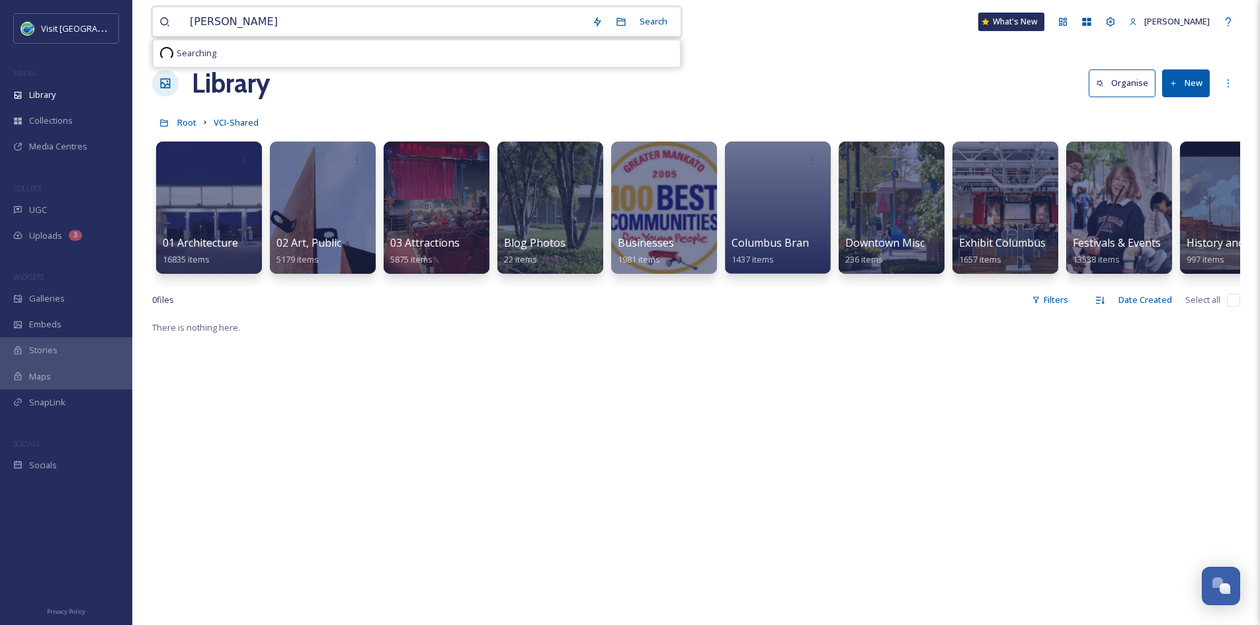
type input "bowling"
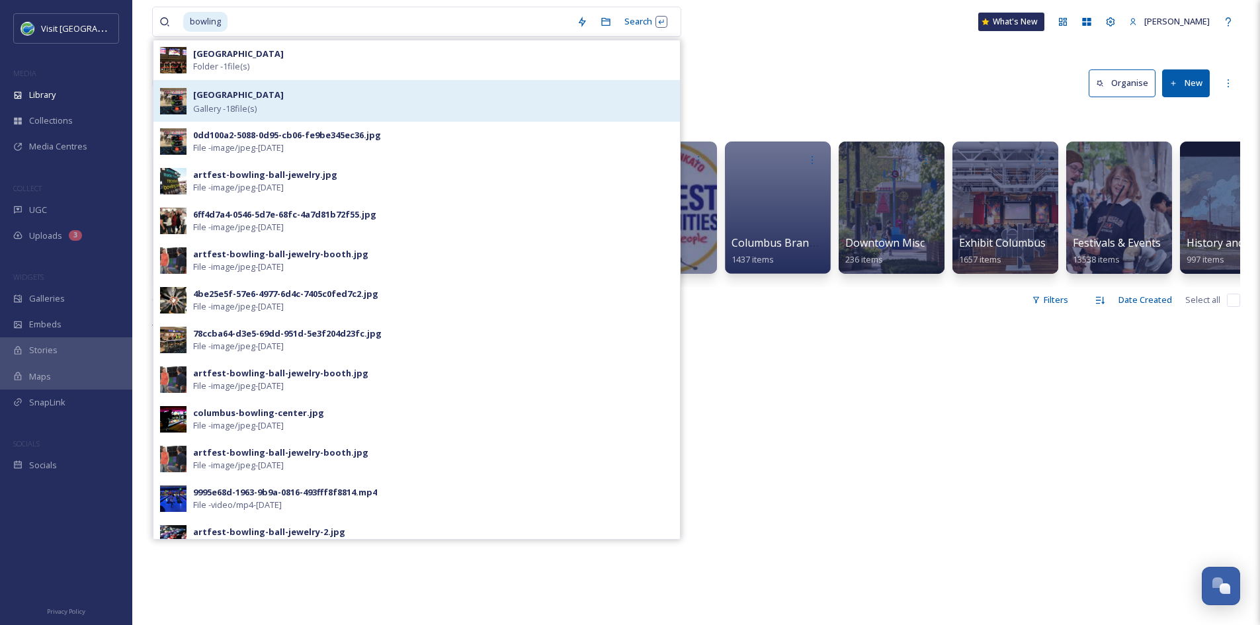
click at [321, 88] on div "Columbus Bowling Center Gallery - 18 file(s)" at bounding box center [433, 101] width 480 height 28
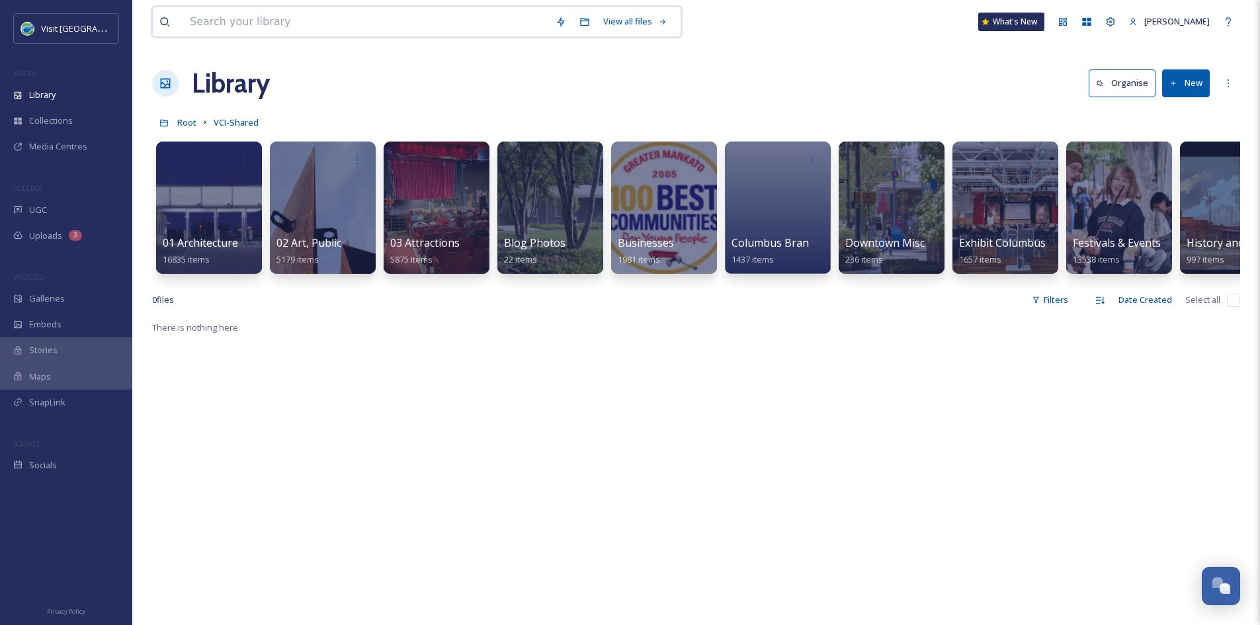
click at [302, 18] on input at bounding box center [366, 21] width 366 height 29
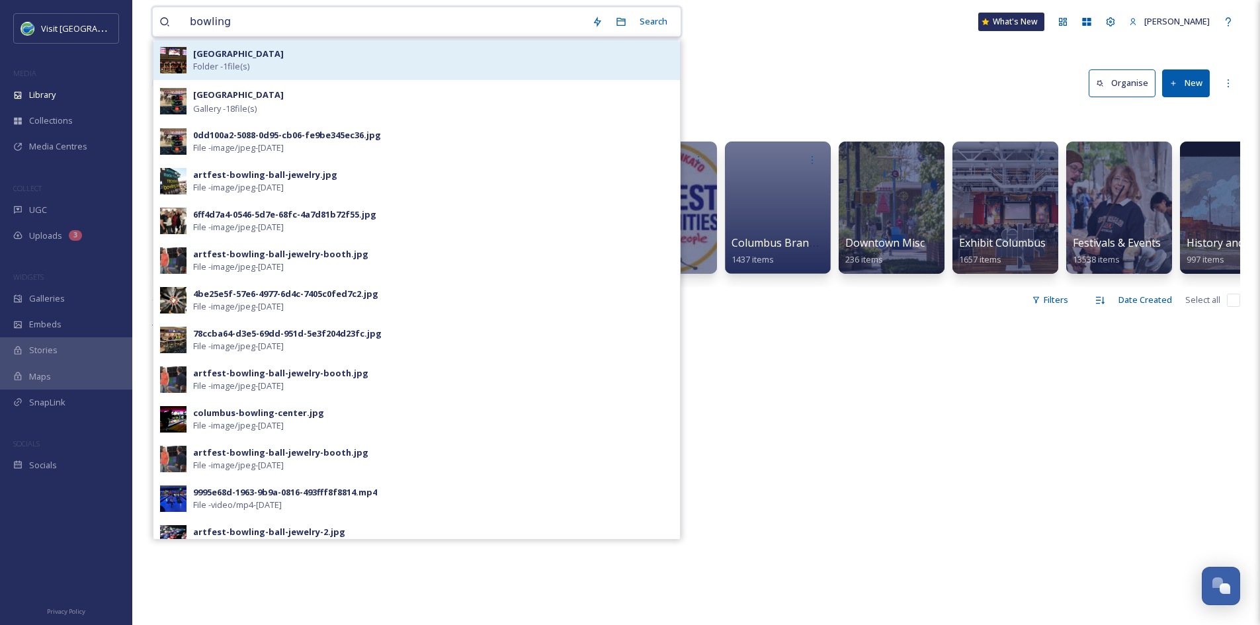
type input "bowling"
click at [245, 54] on strong "[GEOGRAPHIC_DATA]" at bounding box center [238, 54] width 91 height 12
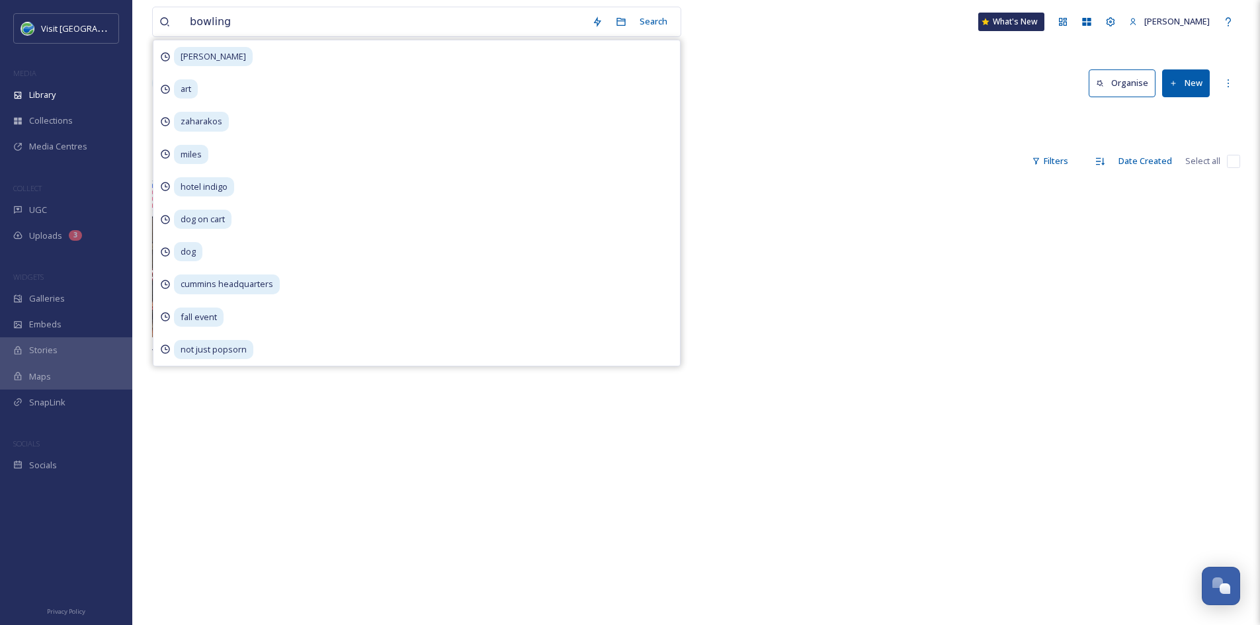
click at [831, 56] on div "bowling Search brenner art zaharakos miles hotel indigo dog on cart dog cummins…" at bounding box center [696, 403] width 1128 height 806
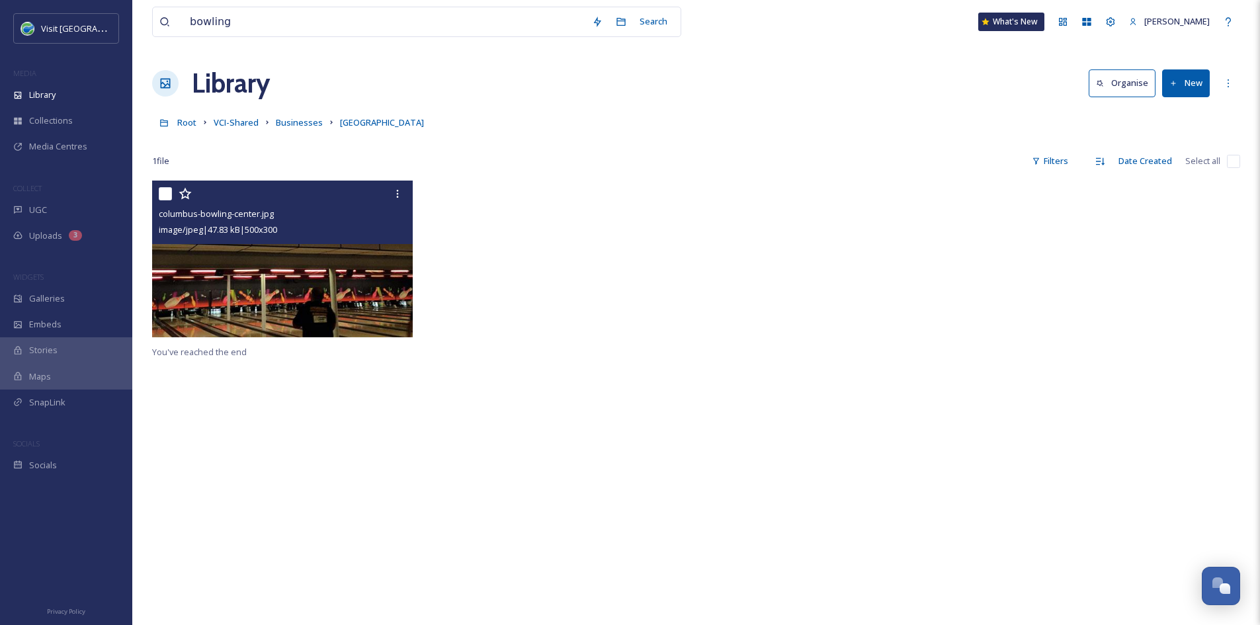
click at [342, 304] on img at bounding box center [282, 259] width 261 height 156
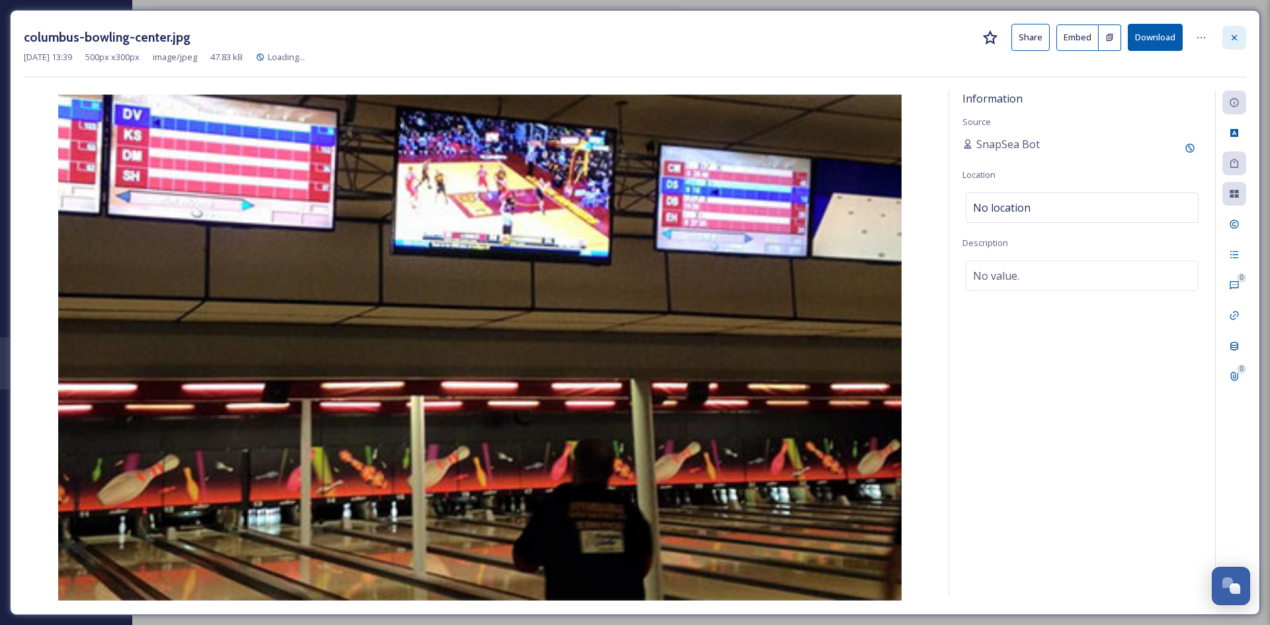
click at [1238, 38] on icon at bounding box center [1234, 37] width 11 height 11
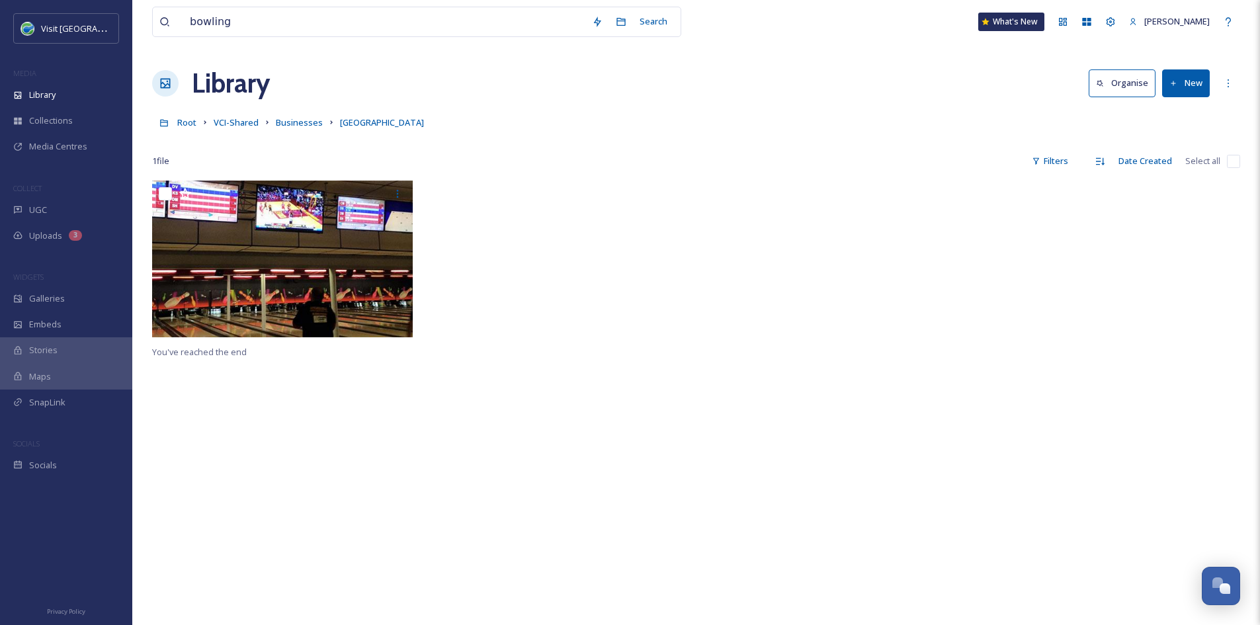
click at [1187, 79] on button "New" at bounding box center [1186, 82] width 48 height 27
click at [1176, 108] on span "File Upload" at bounding box center [1180, 114] width 44 height 13
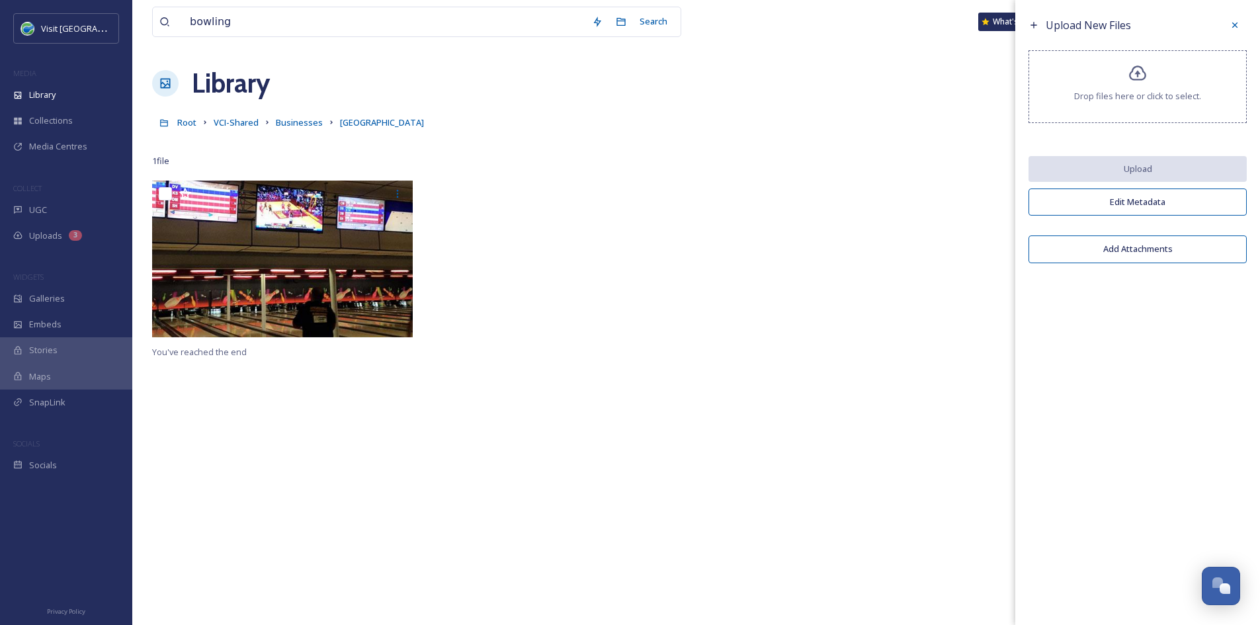
click at [1133, 87] on div "Drop files here or click to select." at bounding box center [1138, 86] width 218 height 73
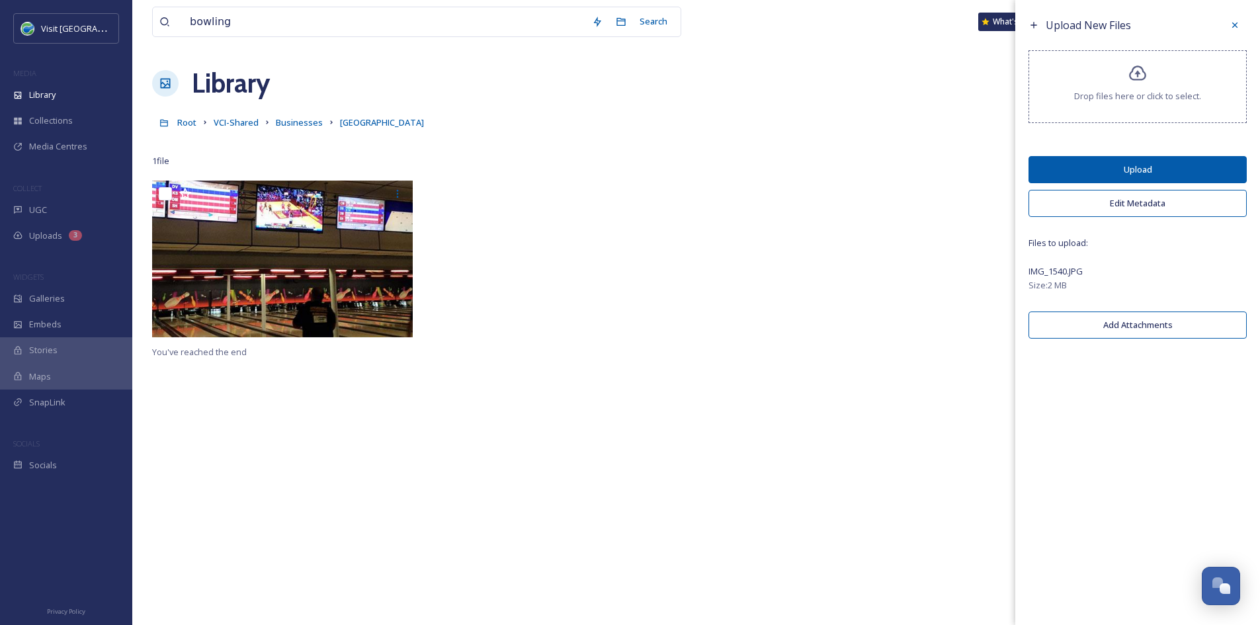
click at [1163, 200] on button "Edit Metadata" at bounding box center [1138, 203] width 218 height 27
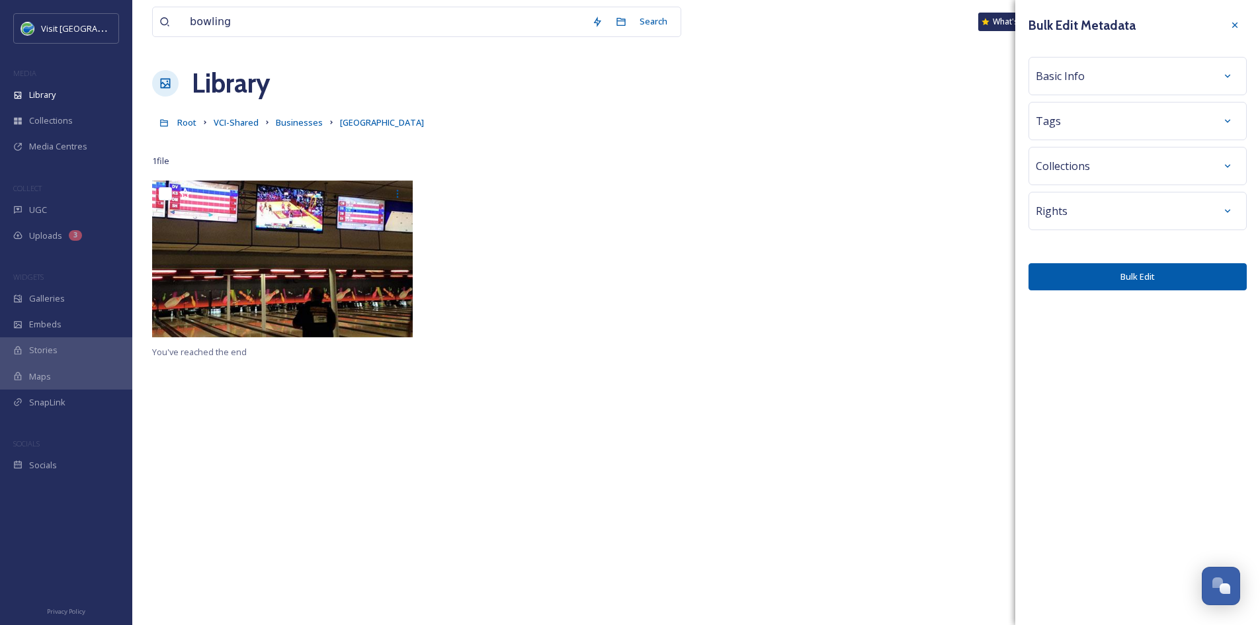
click at [1111, 92] on div "Basic Info" at bounding box center [1138, 76] width 218 height 38
click at [1105, 84] on div "Basic Info" at bounding box center [1138, 76] width 204 height 24
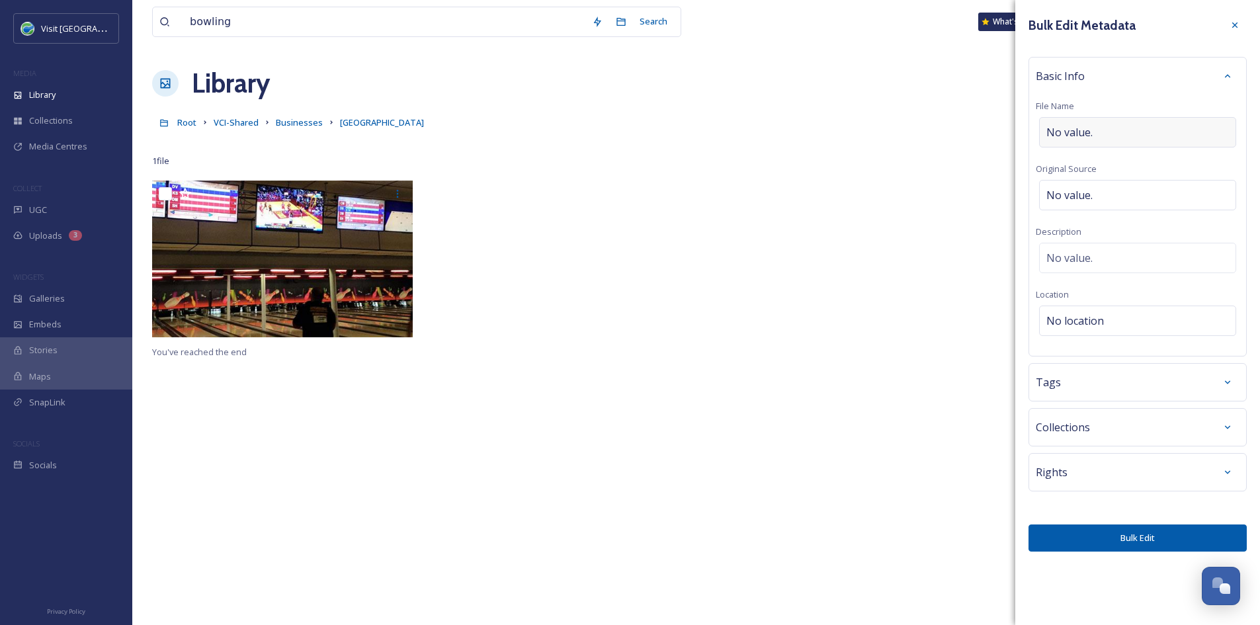
click at [1108, 126] on div "No value." at bounding box center [1137, 132] width 197 height 30
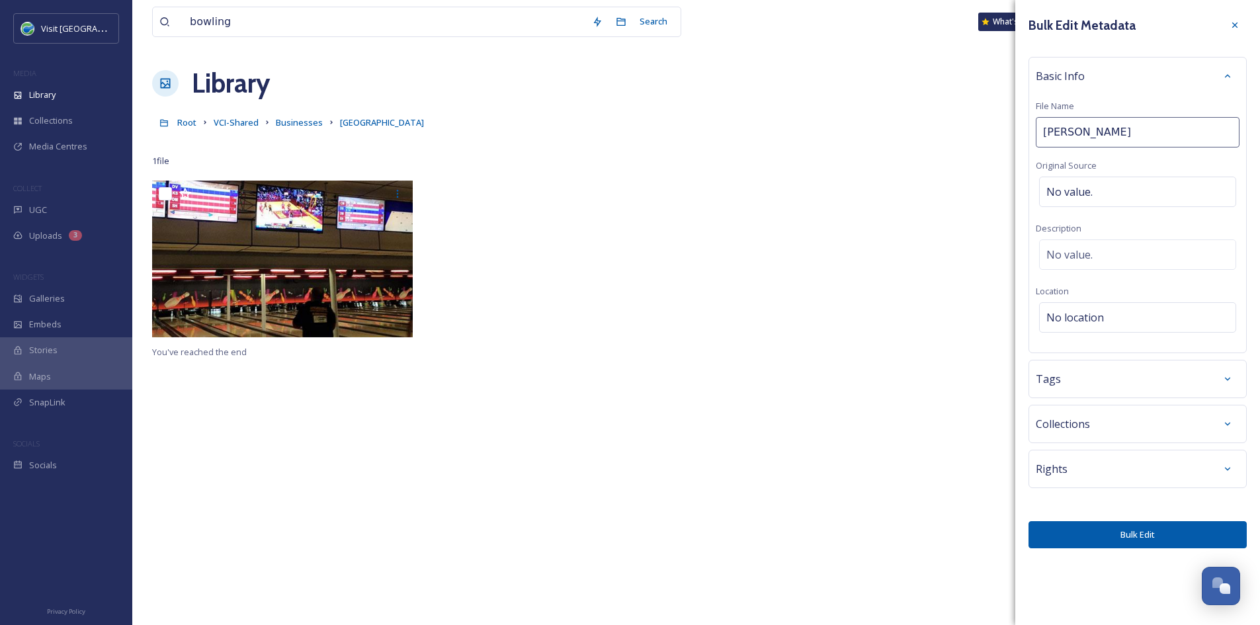
type input "Bowling"
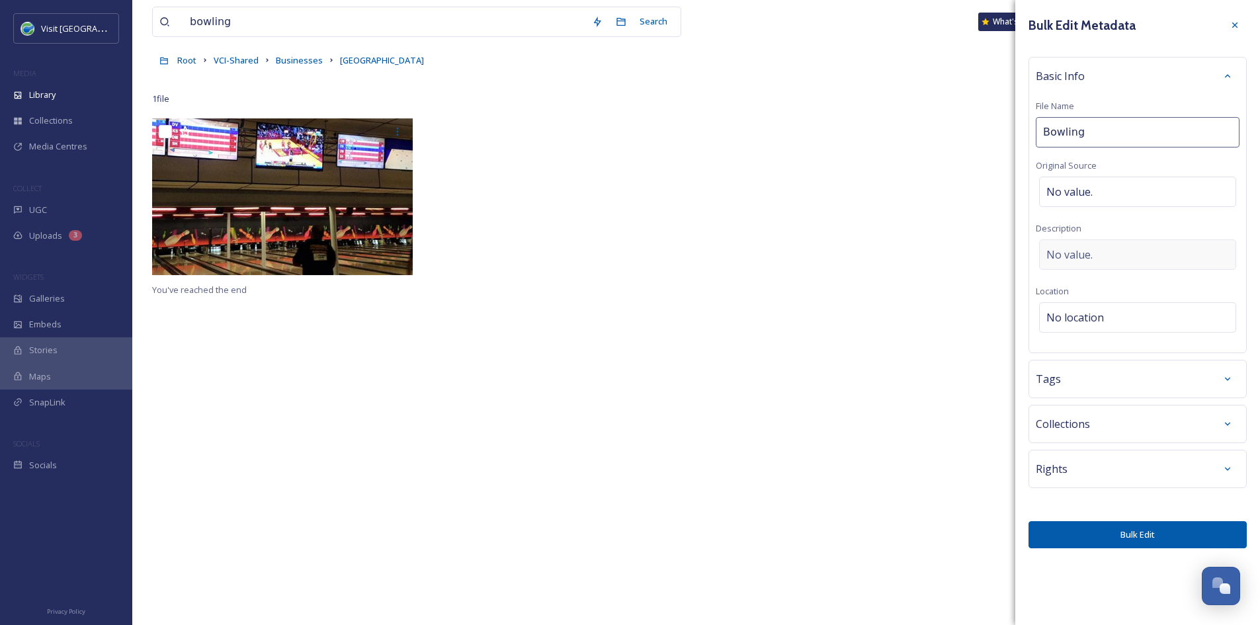
scroll to position [66, 0]
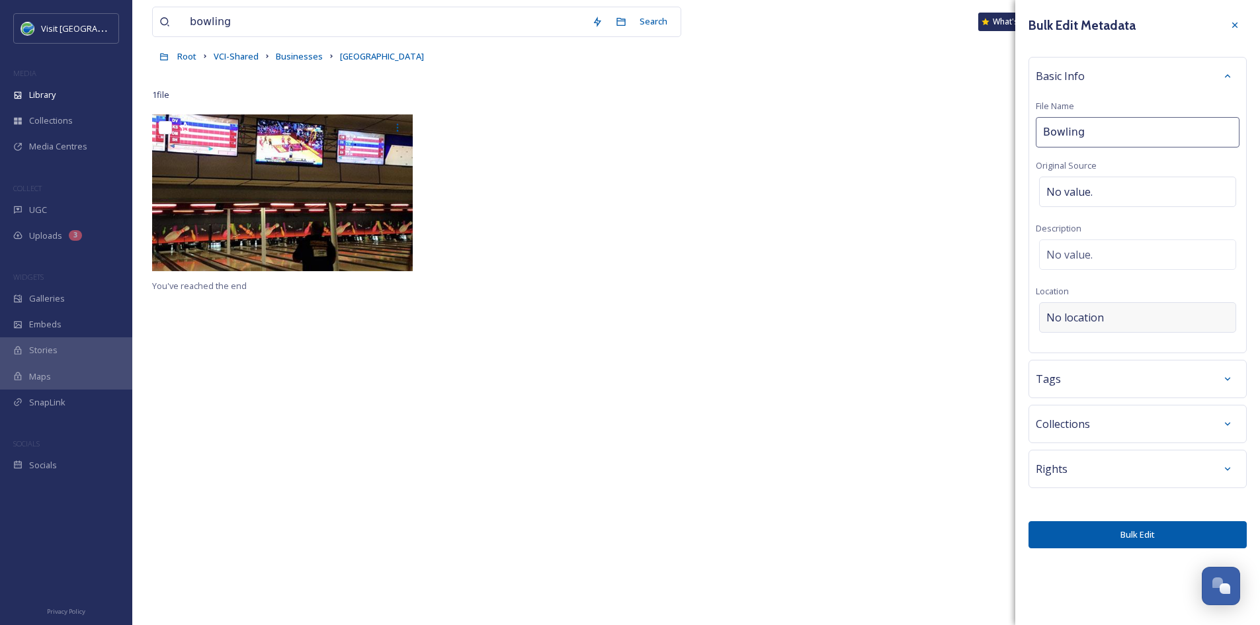
click at [1097, 315] on span "No location" at bounding box center [1075, 318] width 58 height 16
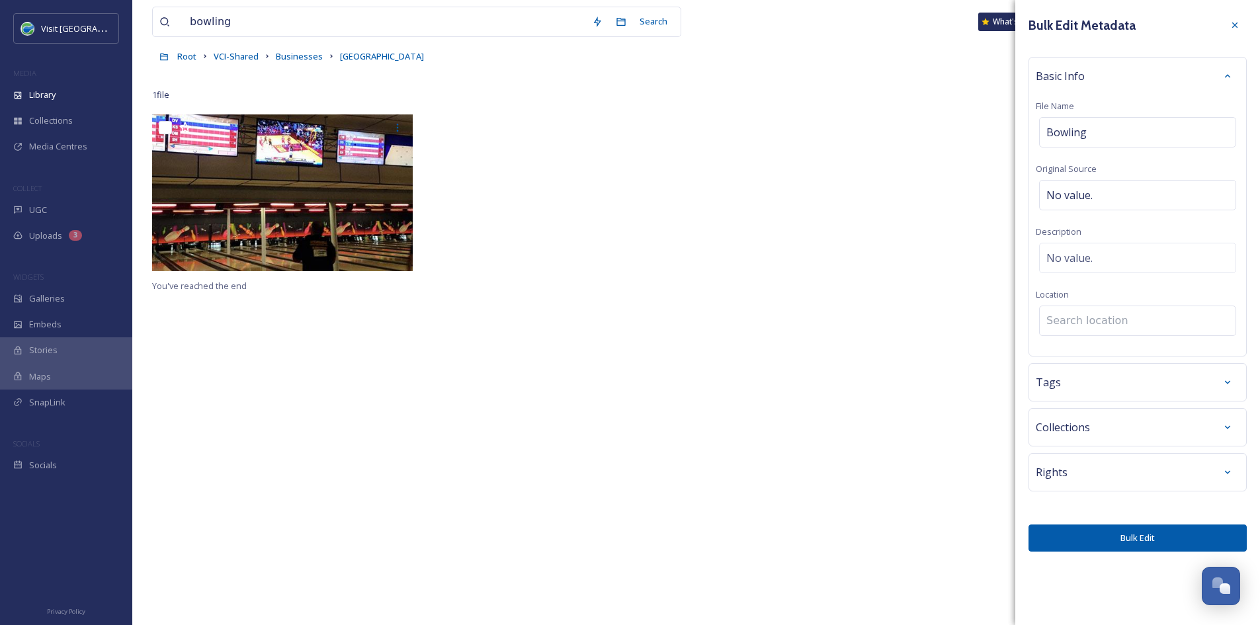
click at [1097, 315] on input at bounding box center [1138, 320] width 196 height 29
click at [1060, 325] on input "COlumbus bowling" at bounding box center [1138, 320] width 196 height 29
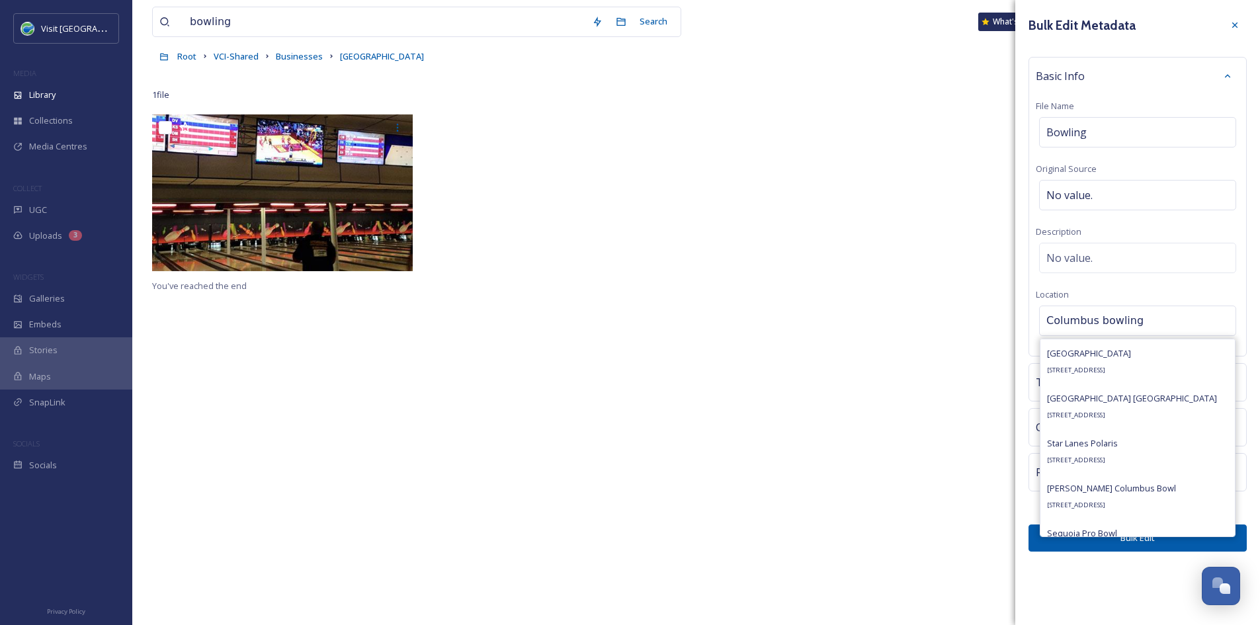
scroll to position [0, 0]
type input "Columbus bowling"
click at [1122, 361] on div "Columbus Bowling Center 3010 State St, Columbus, IN 47201, USA" at bounding box center [1089, 362] width 84 height 32
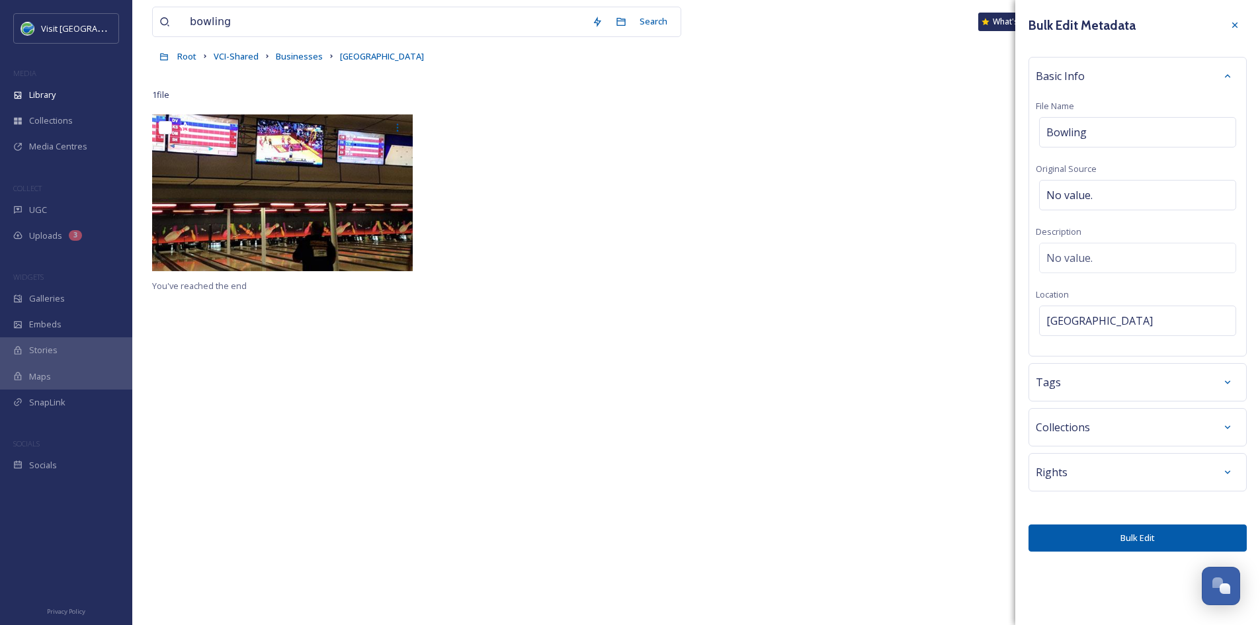
click at [1108, 385] on div "Tags" at bounding box center [1138, 382] width 204 height 24
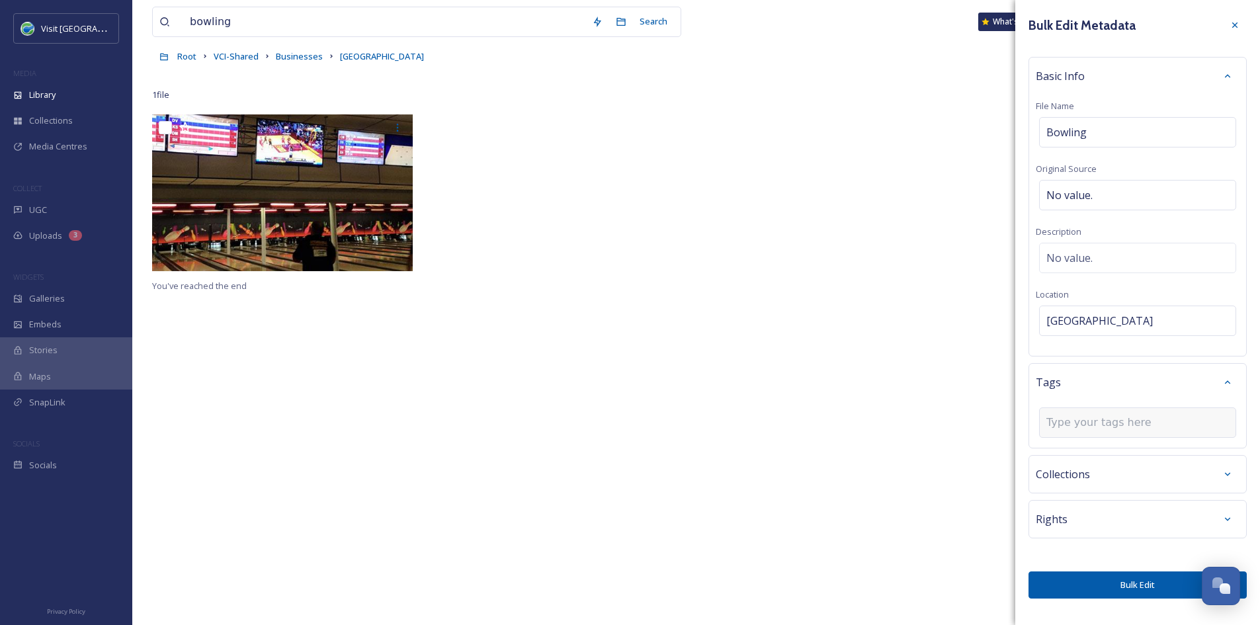
click at [1097, 419] on input at bounding box center [1112, 423] width 132 height 16
type input "bowling"
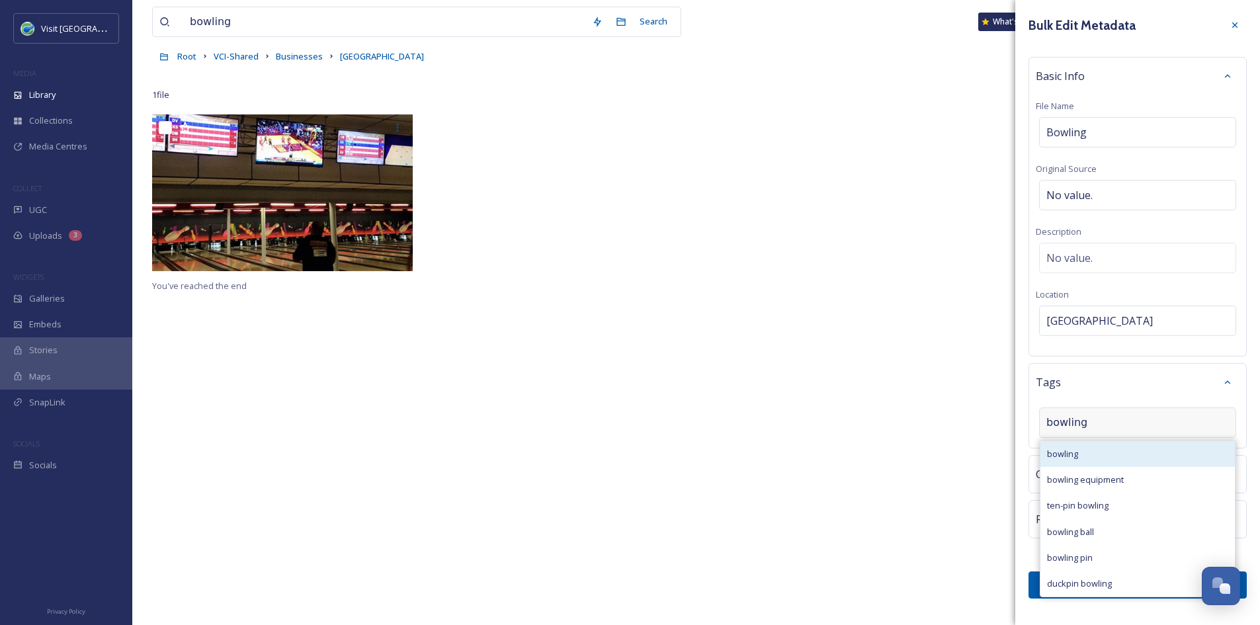
click at [1074, 450] on span "bowling" at bounding box center [1062, 454] width 31 height 13
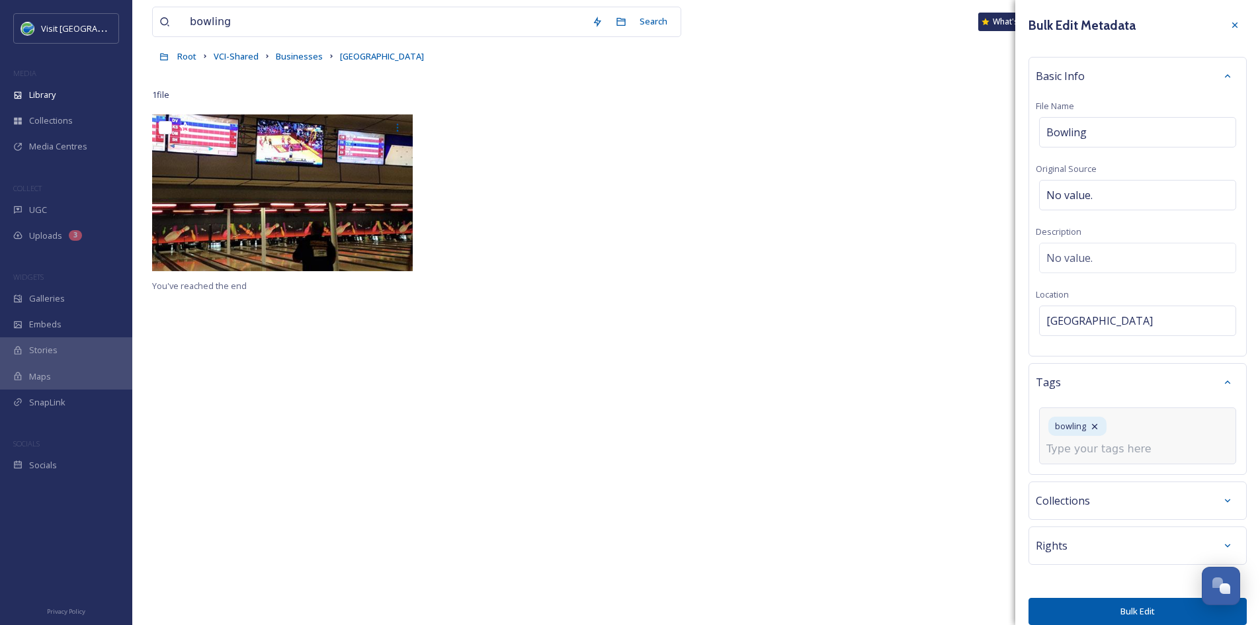
click at [1063, 493] on span "Collections" at bounding box center [1063, 501] width 54 height 16
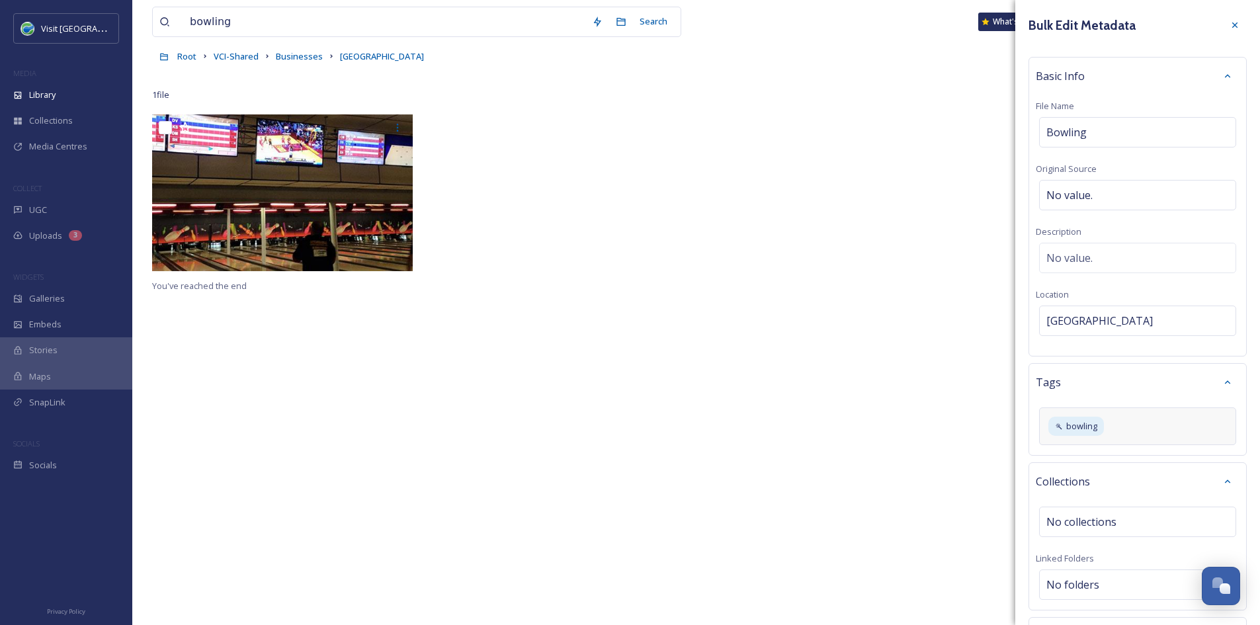
scroll to position [104, 0]
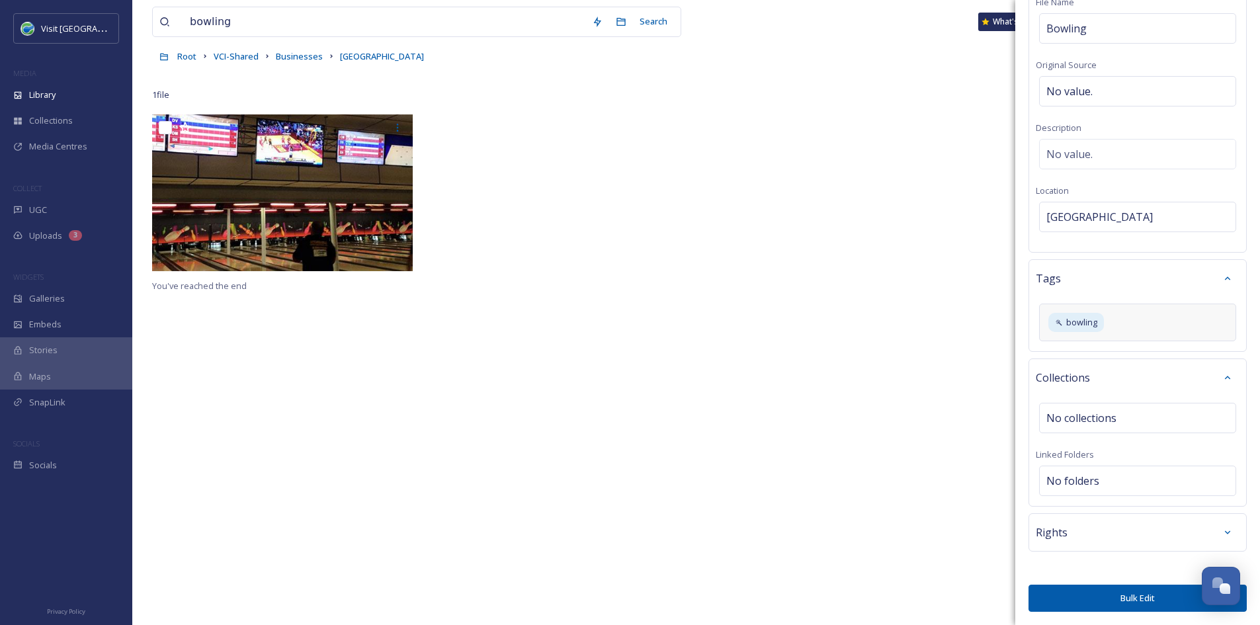
click at [1071, 529] on div "Rights" at bounding box center [1138, 533] width 204 height 24
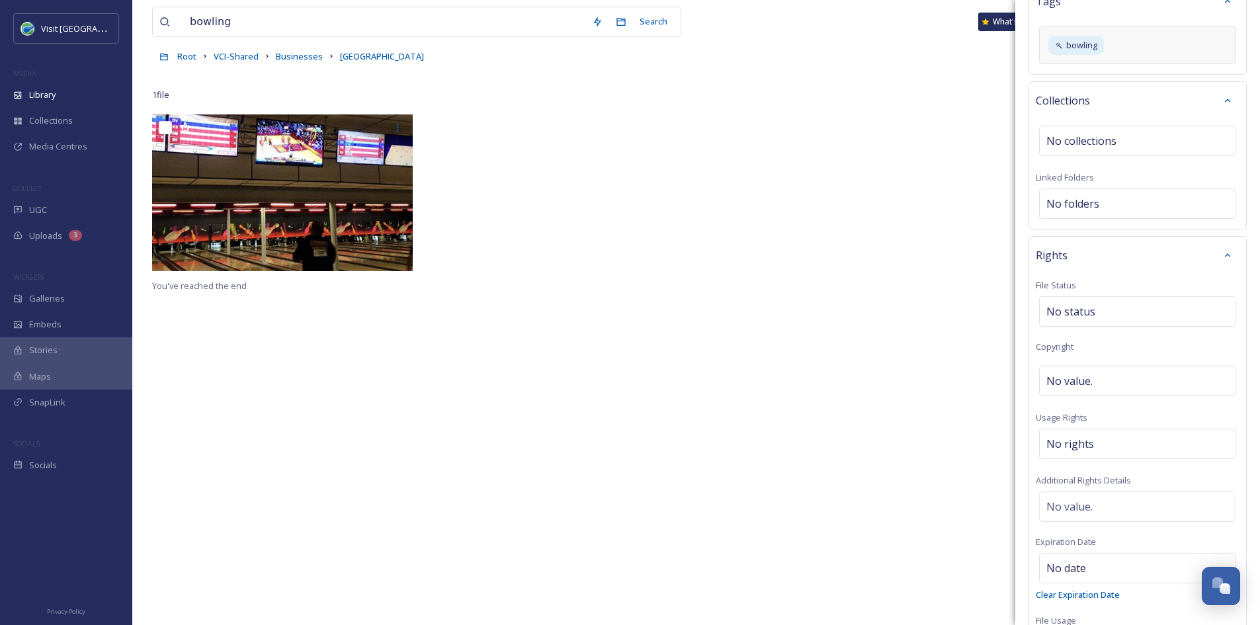
scroll to position [382, 0]
click at [1091, 378] on span "No value." at bounding box center [1069, 380] width 46 height 16
type input "CAVC"
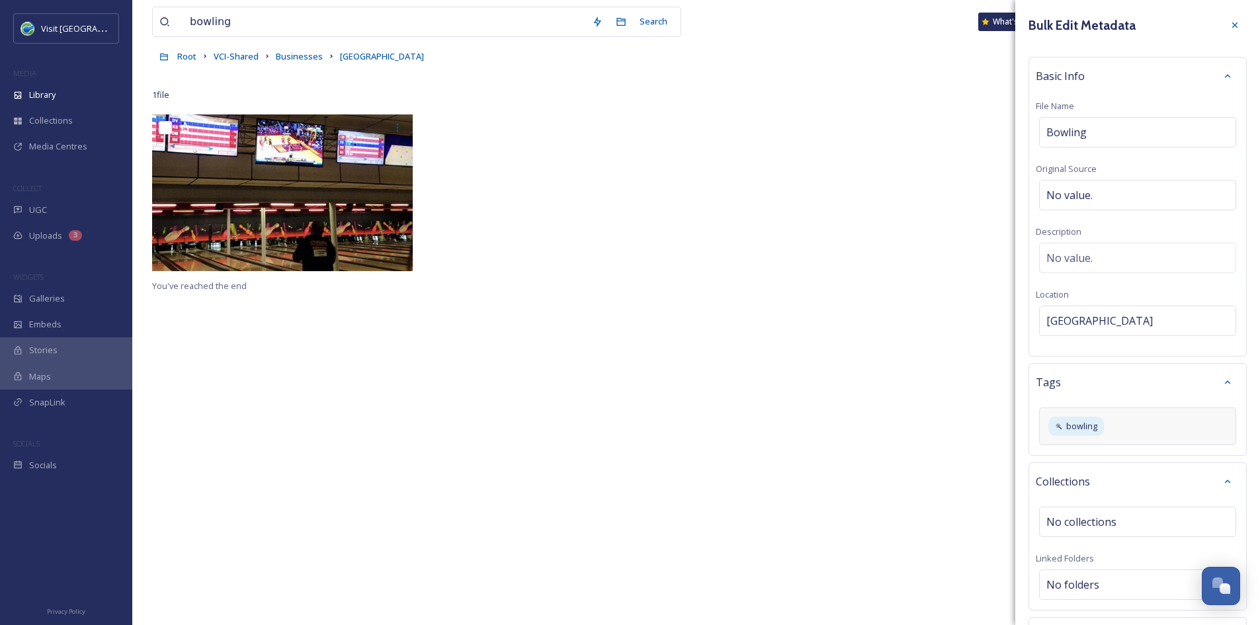
scroll to position [486, 0]
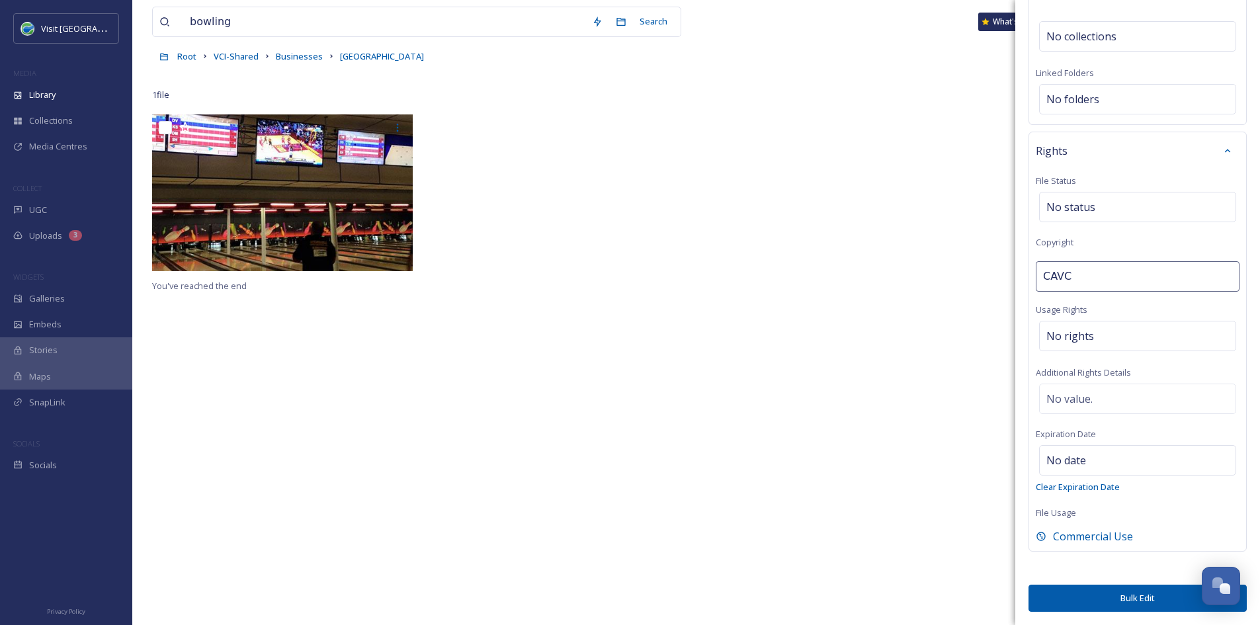
click at [1115, 597] on button "Bulk Edit" at bounding box center [1138, 598] width 218 height 27
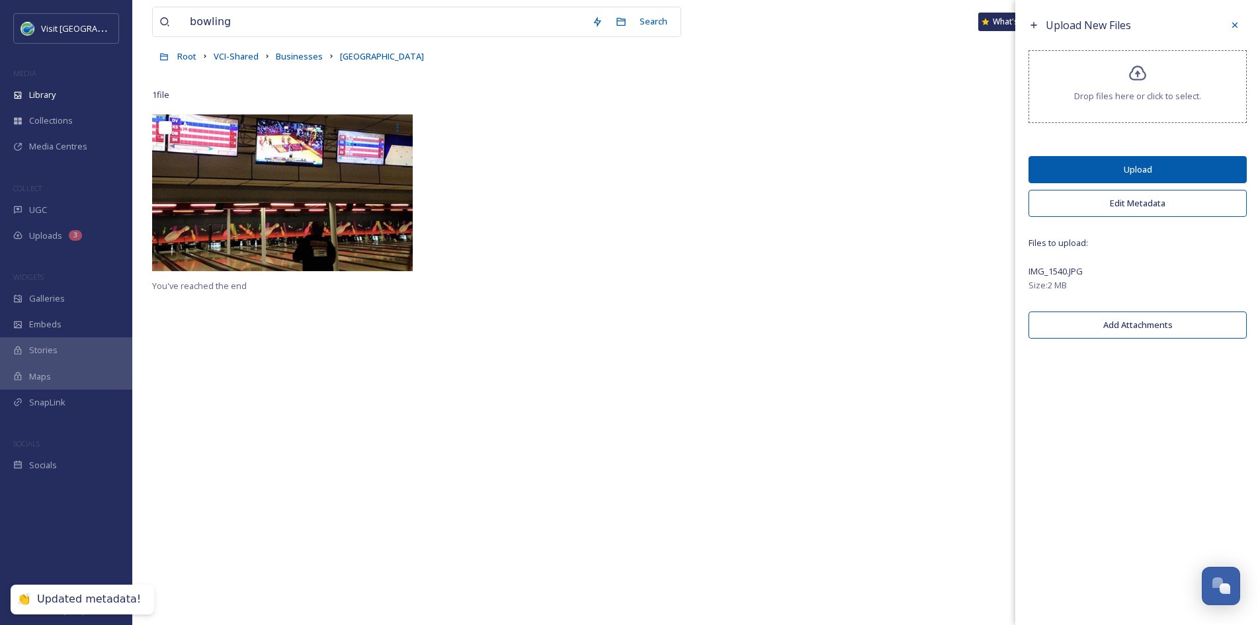
click at [1137, 321] on button "Add Attachments" at bounding box center [1138, 325] width 218 height 27
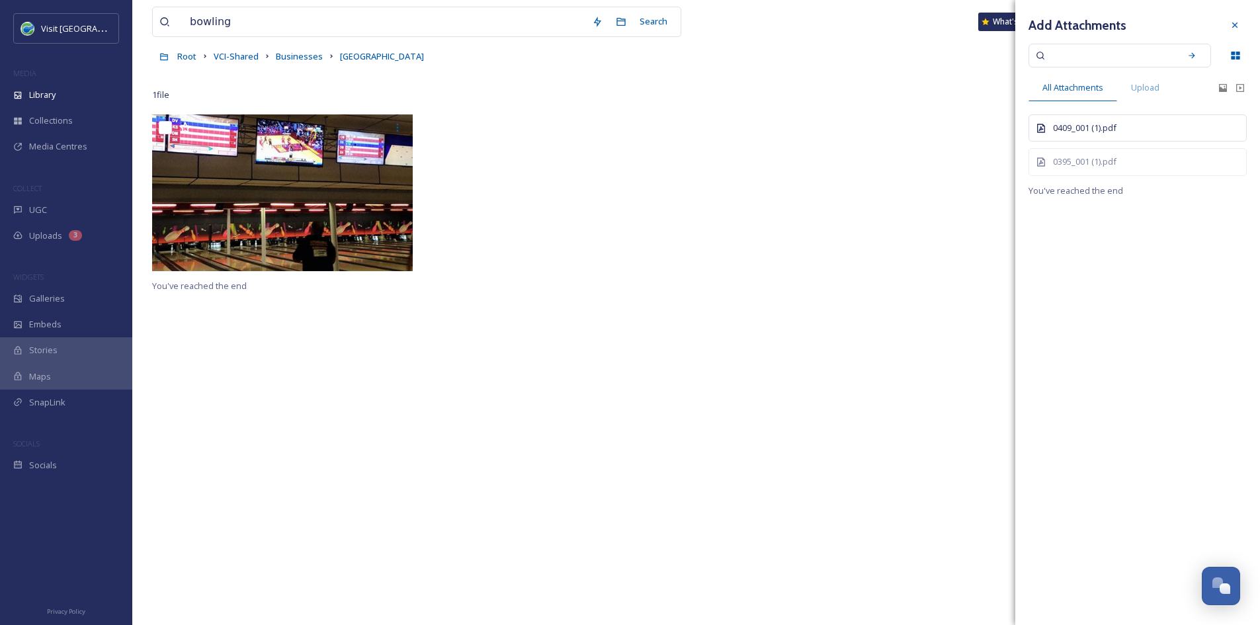
click at [1103, 127] on div "0409_001 (1).pdf" at bounding box center [1144, 128] width 183 height 13
click at [1229, 24] on div at bounding box center [1235, 25] width 24 height 24
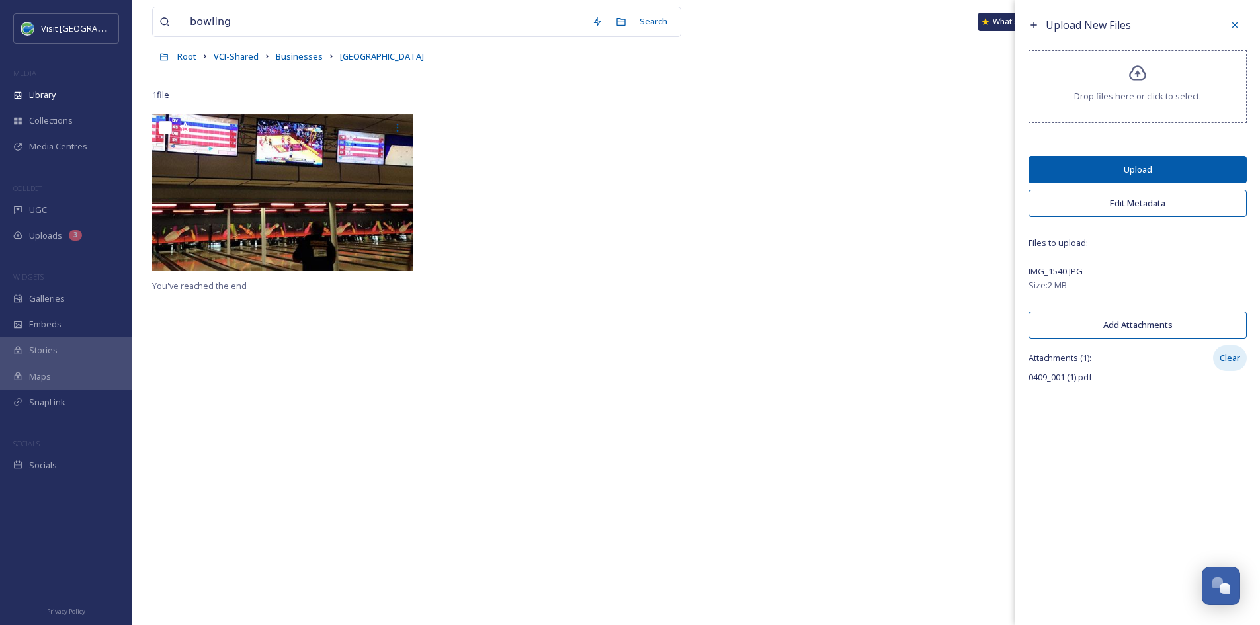
click at [1229, 356] on div "Clear" at bounding box center [1230, 358] width 34 height 26
click at [1150, 172] on button "Upload" at bounding box center [1138, 169] width 218 height 27
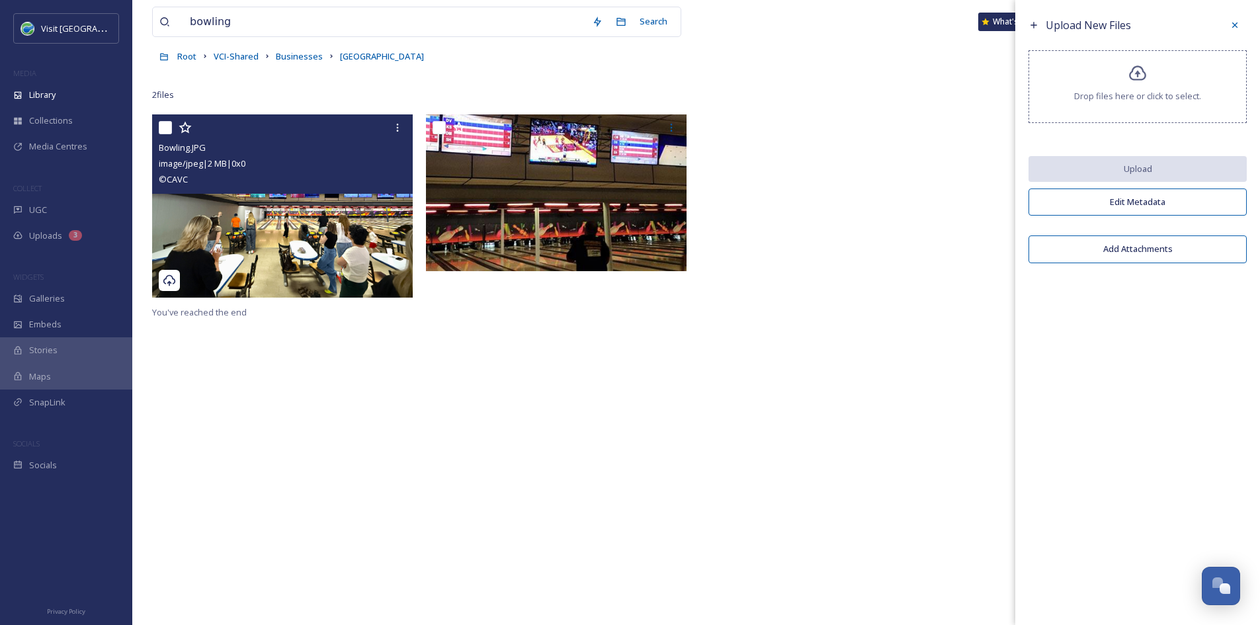
click at [359, 226] on img at bounding box center [282, 205] width 261 height 183
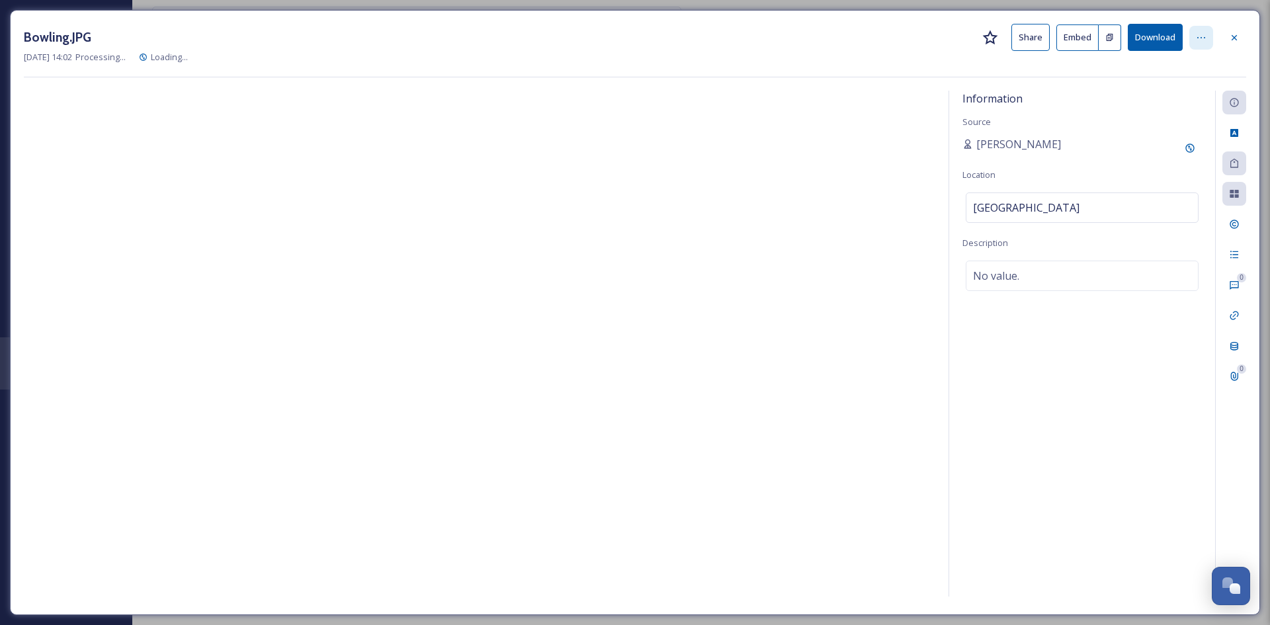
click at [1200, 39] on icon at bounding box center [1201, 37] width 11 height 11
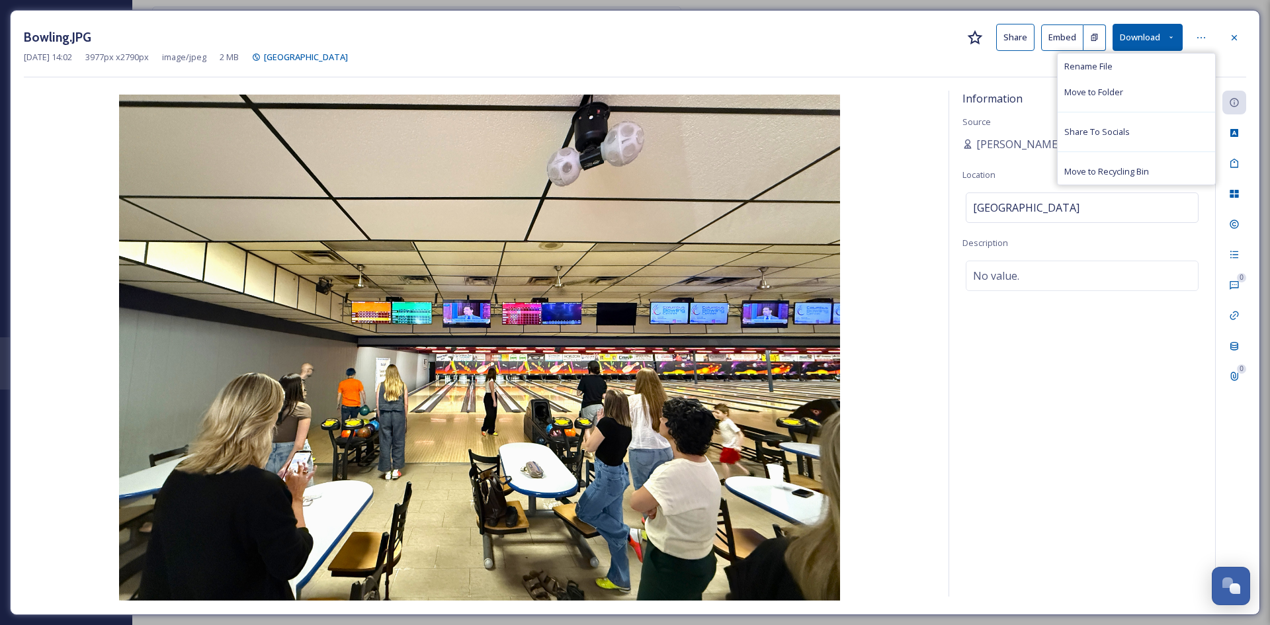
click at [892, 57] on div "Aug 19 2025 14:02 3977 px x 2790 px image/jpeg 2 MB Columbus Bowling Center" at bounding box center [635, 57] width 1222 height 13
click at [1004, 36] on button "Share" at bounding box center [1015, 37] width 38 height 27
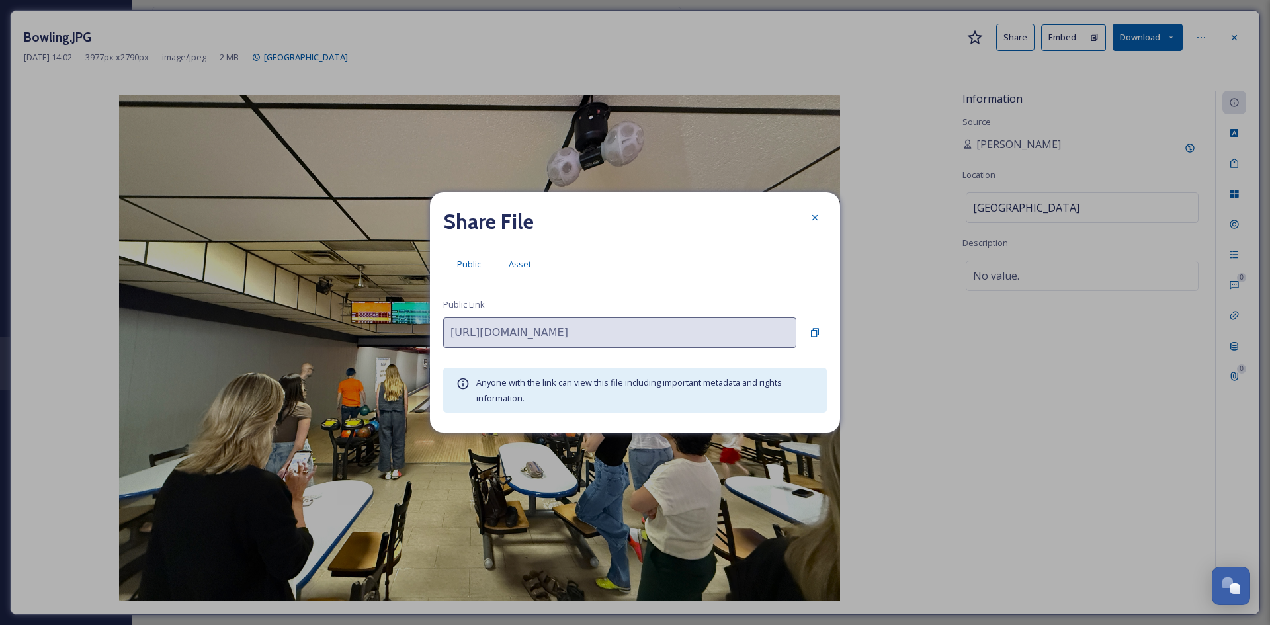
click at [519, 265] on span "Asset" at bounding box center [520, 264] width 22 height 13
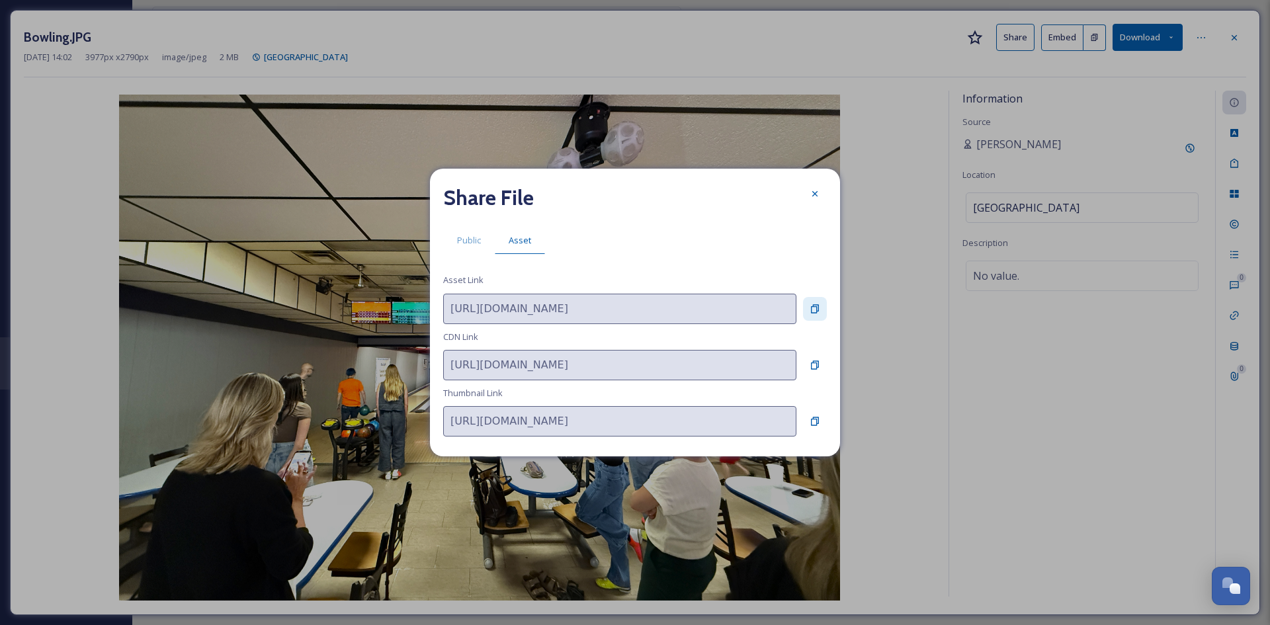
click at [814, 311] on icon at bounding box center [815, 309] width 11 height 11
click at [812, 198] on icon at bounding box center [815, 194] width 11 height 11
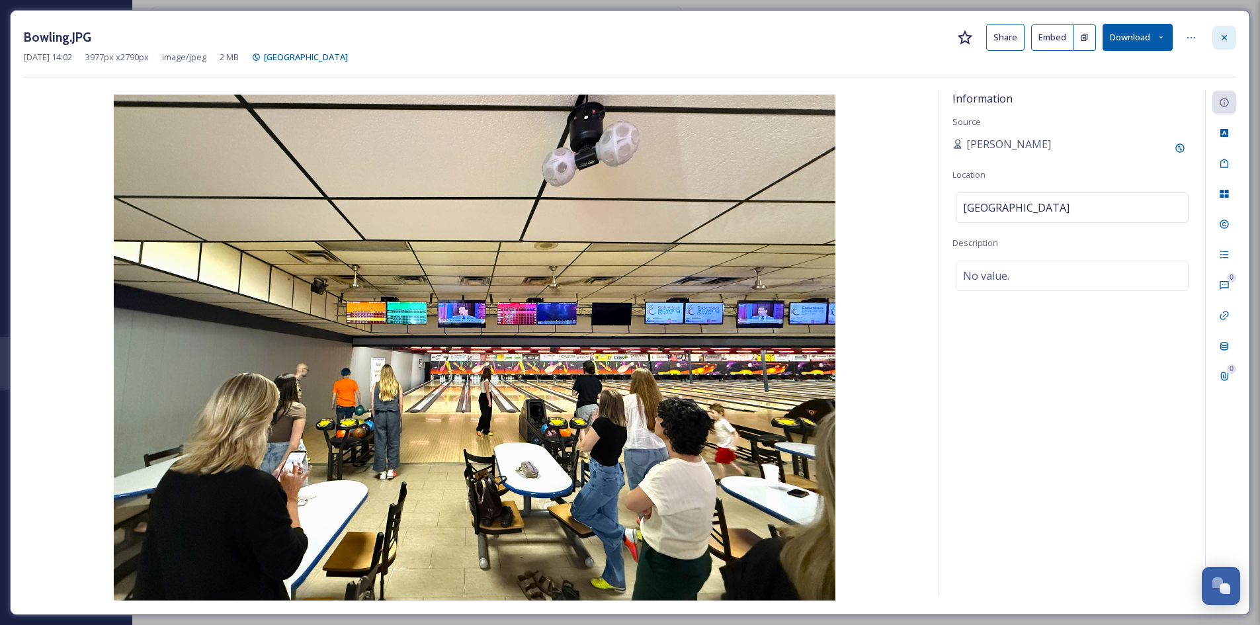
click at [1222, 38] on icon at bounding box center [1224, 37] width 11 height 11
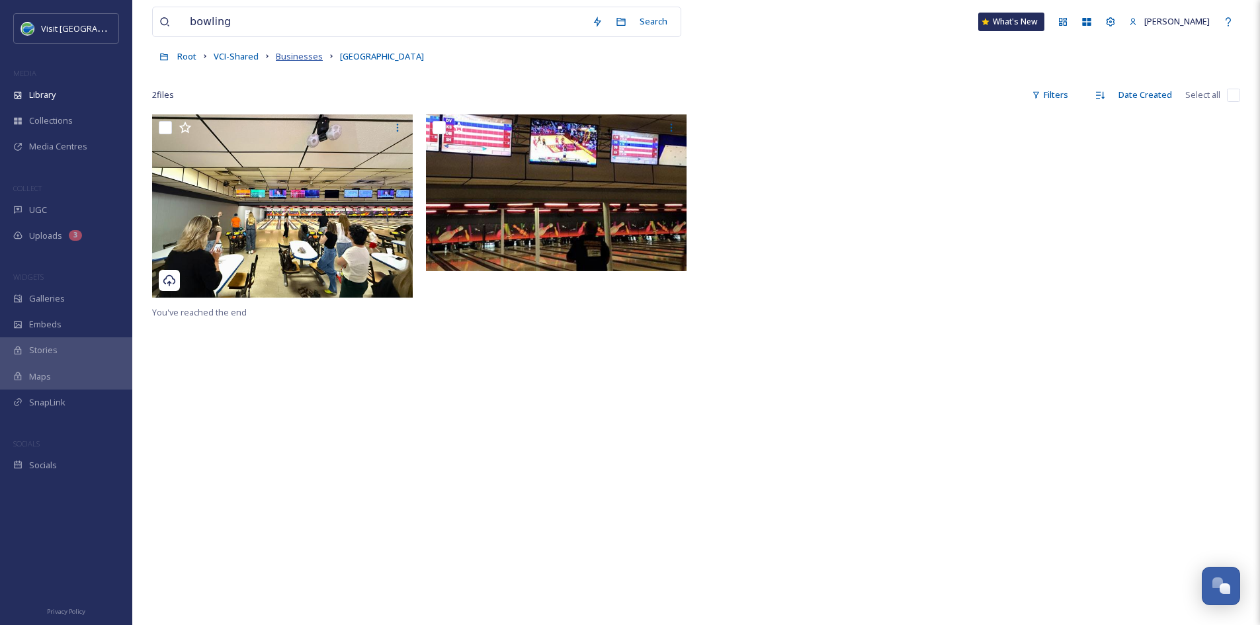
click at [303, 57] on span "Businesses" at bounding box center [299, 56] width 47 height 12
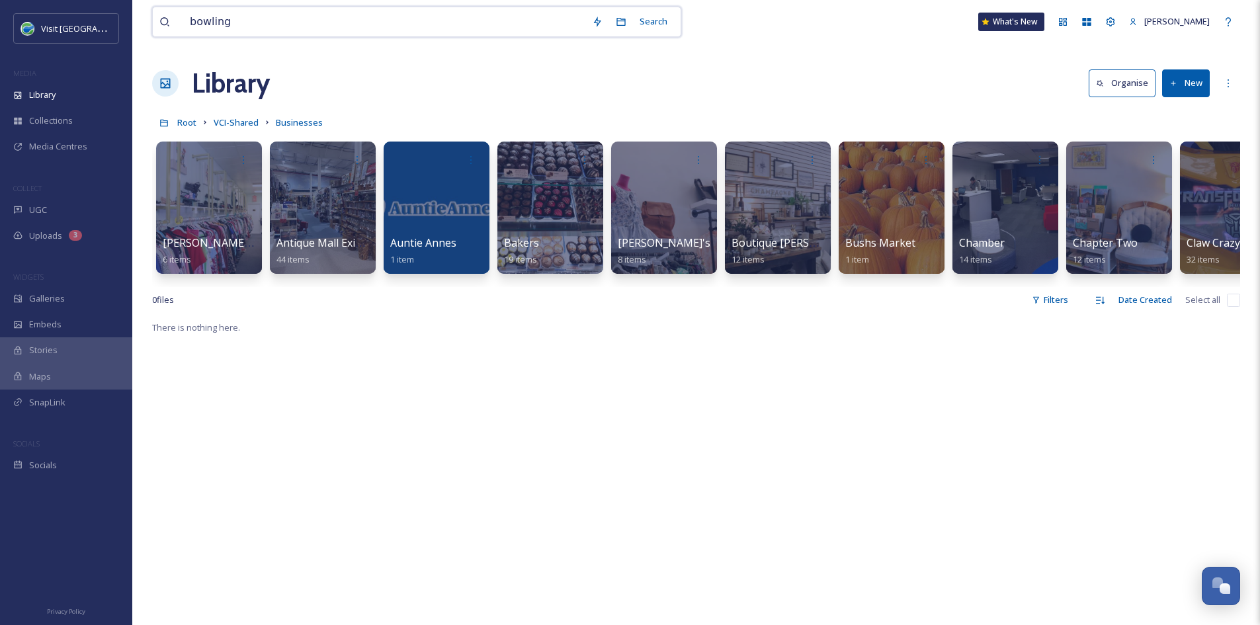
click at [254, 20] on input "bowling" at bounding box center [384, 21] width 402 height 29
type input "escape"
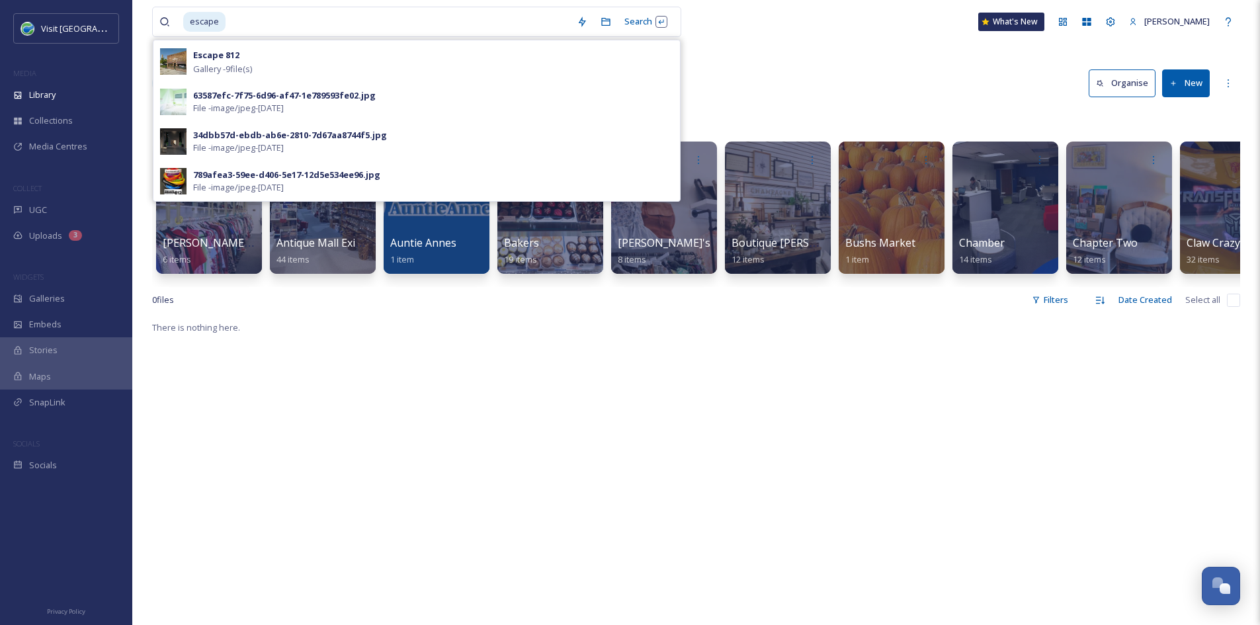
click at [251, 49] on div "Escape 812 Gallery - 9 file(s)" at bounding box center [433, 61] width 480 height 28
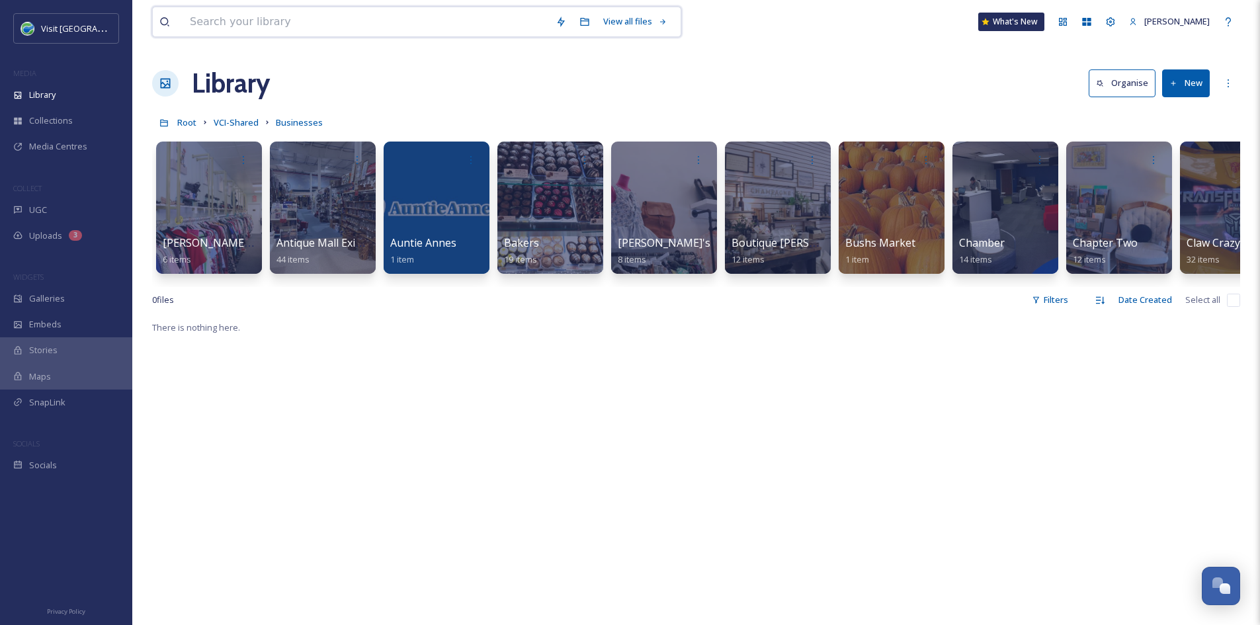
click at [268, 19] on input at bounding box center [366, 21] width 366 height 29
type input "Escape 812"
click at [502, 87] on div "Library Organise New" at bounding box center [696, 83] width 1088 height 40
click at [454, 23] on input at bounding box center [406, 21] width 328 height 29
click at [649, 19] on div "Search Press Enter to search" at bounding box center [646, 22] width 56 height 26
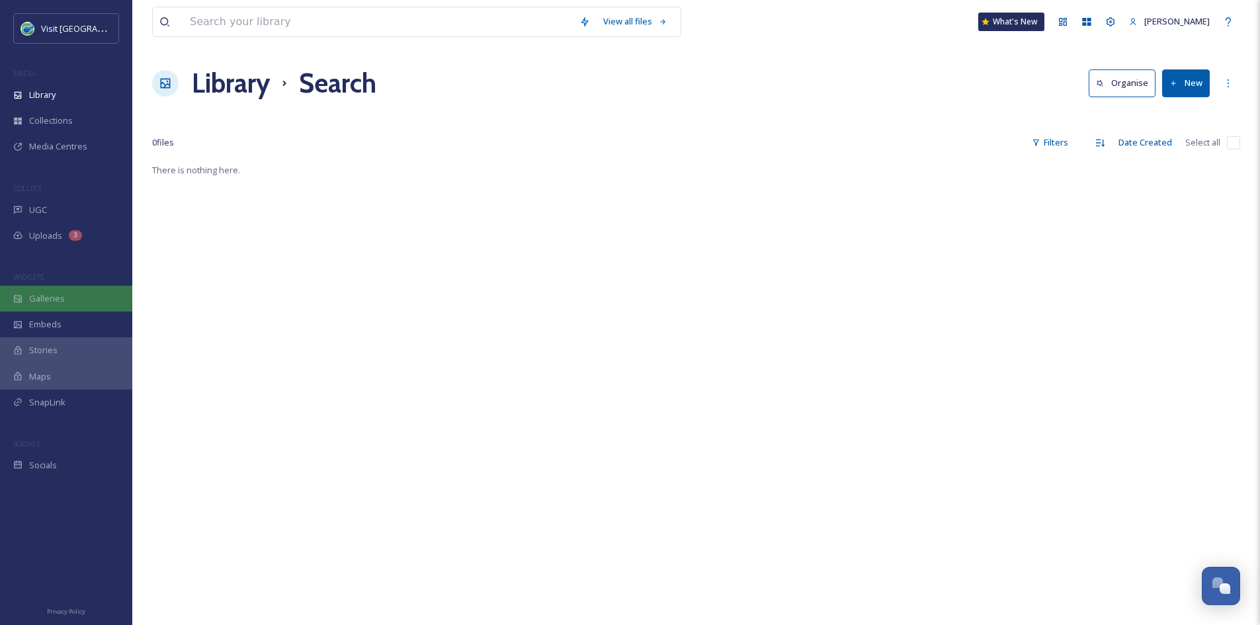
click at [69, 298] on div "Galleries" at bounding box center [66, 299] width 132 height 26
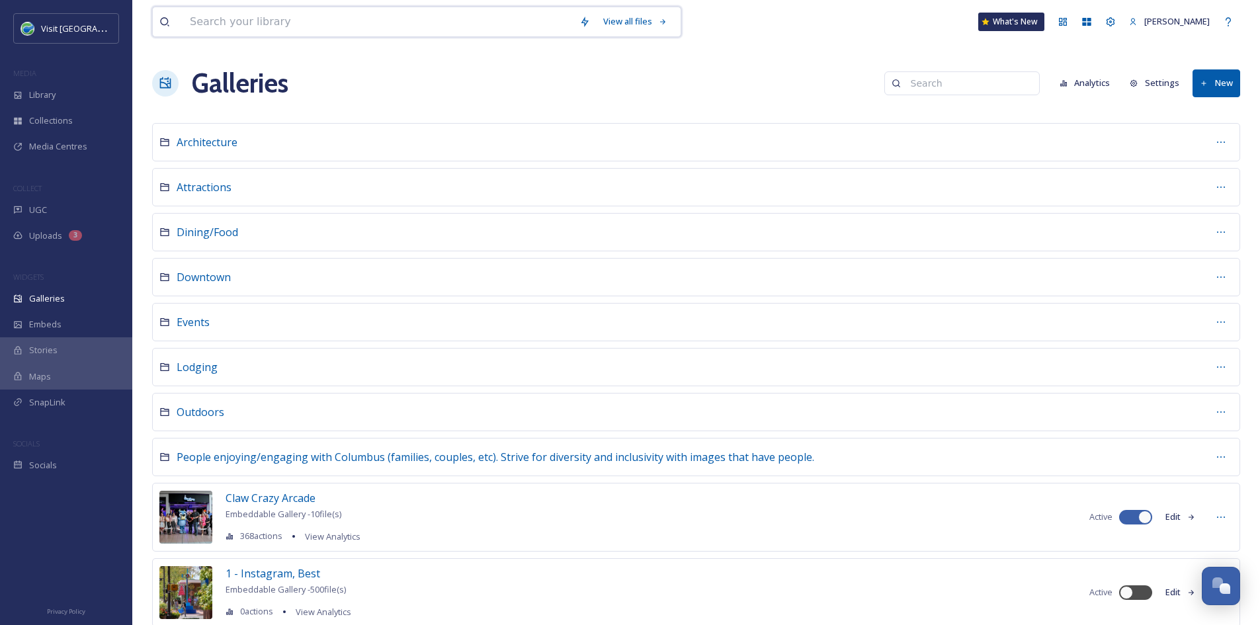
click at [347, 18] on input at bounding box center [378, 21] width 390 height 29
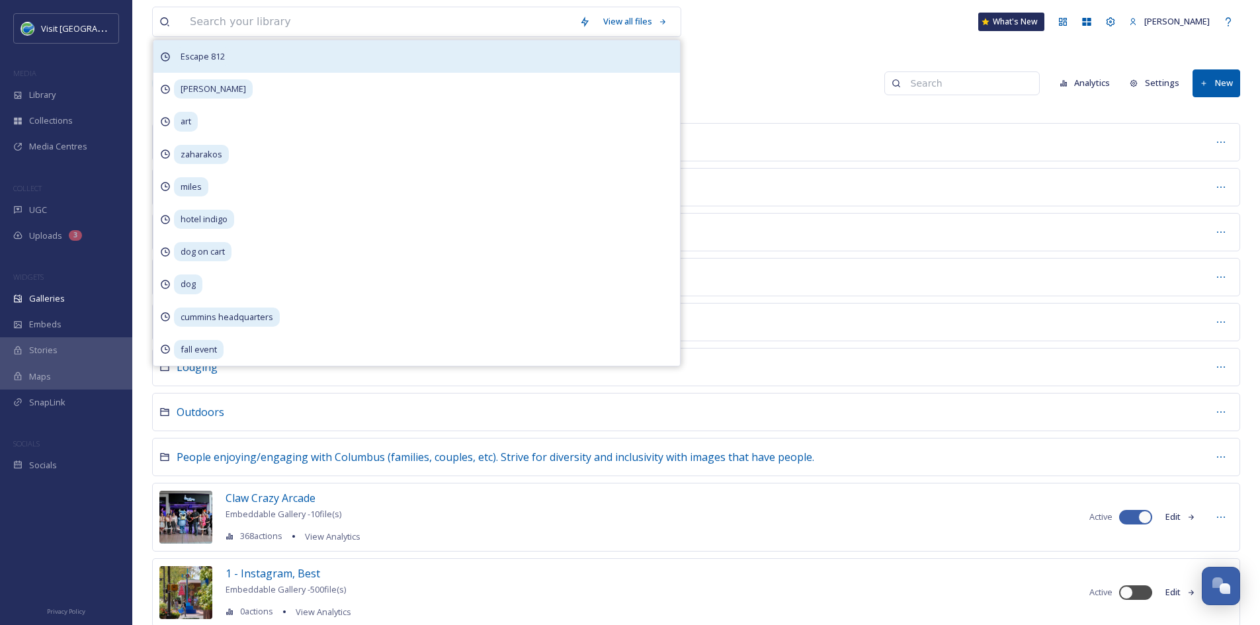
click at [247, 60] on div "Escape 812" at bounding box center [416, 56] width 527 height 32
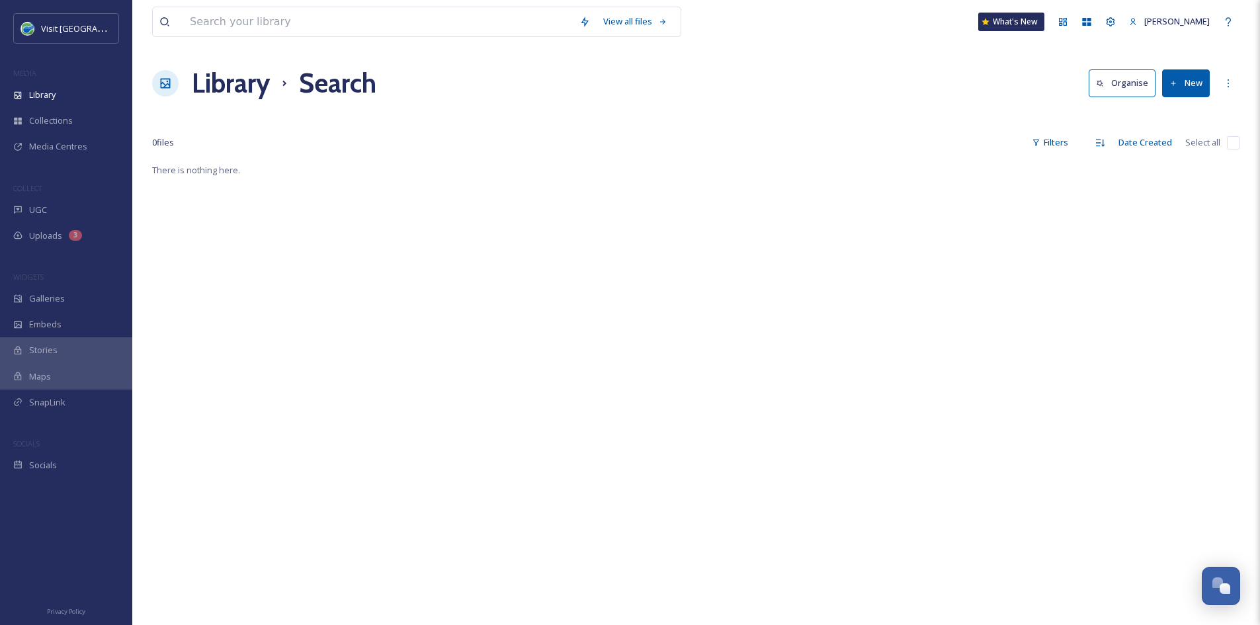
click at [244, 79] on h1 "Library" at bounding box center [231, 83] width 78 height 40
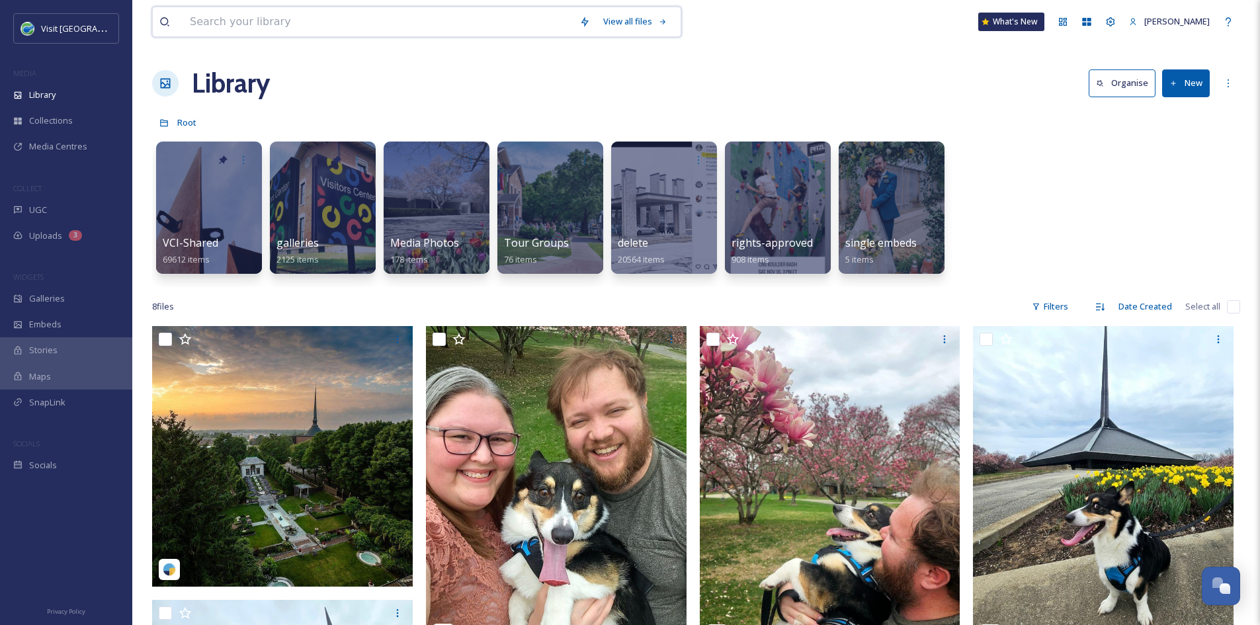
click at [232, 24] on input at bounding box center [378, 21] width 390 height 29
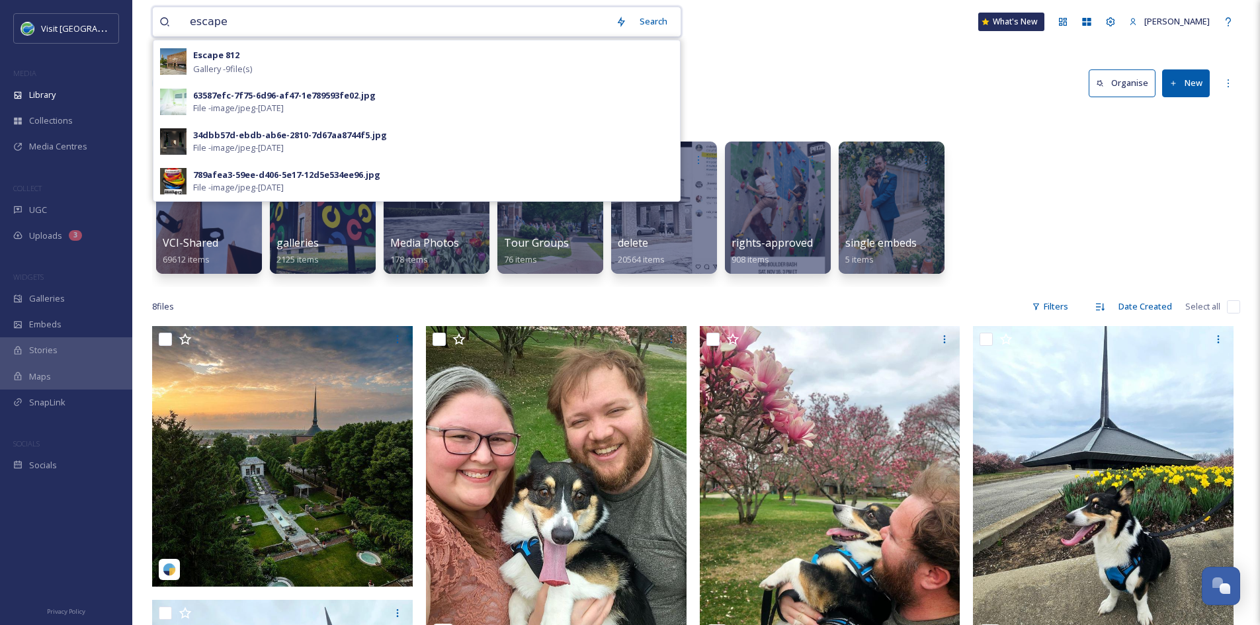
type input "escape"
click at [226, 57] on strong "Escape 812" at bounding box center [216, 55] width 46 height 12
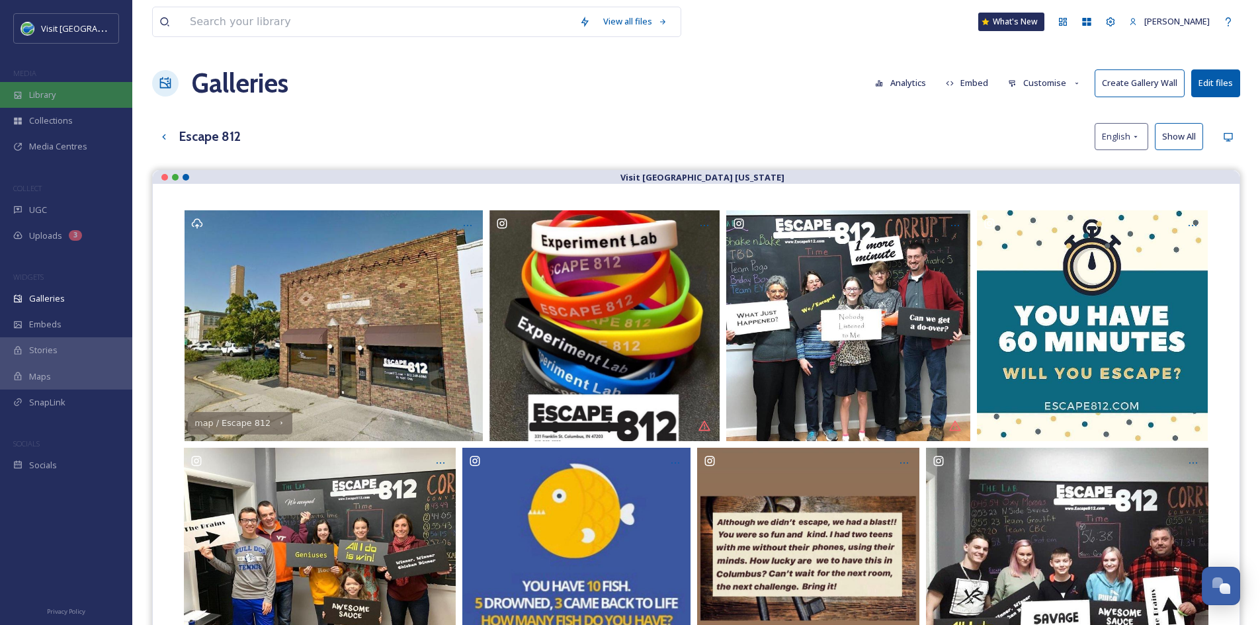
click at [64, 95] on div "Library" at bounding box center [66, 95] width 132 height 26
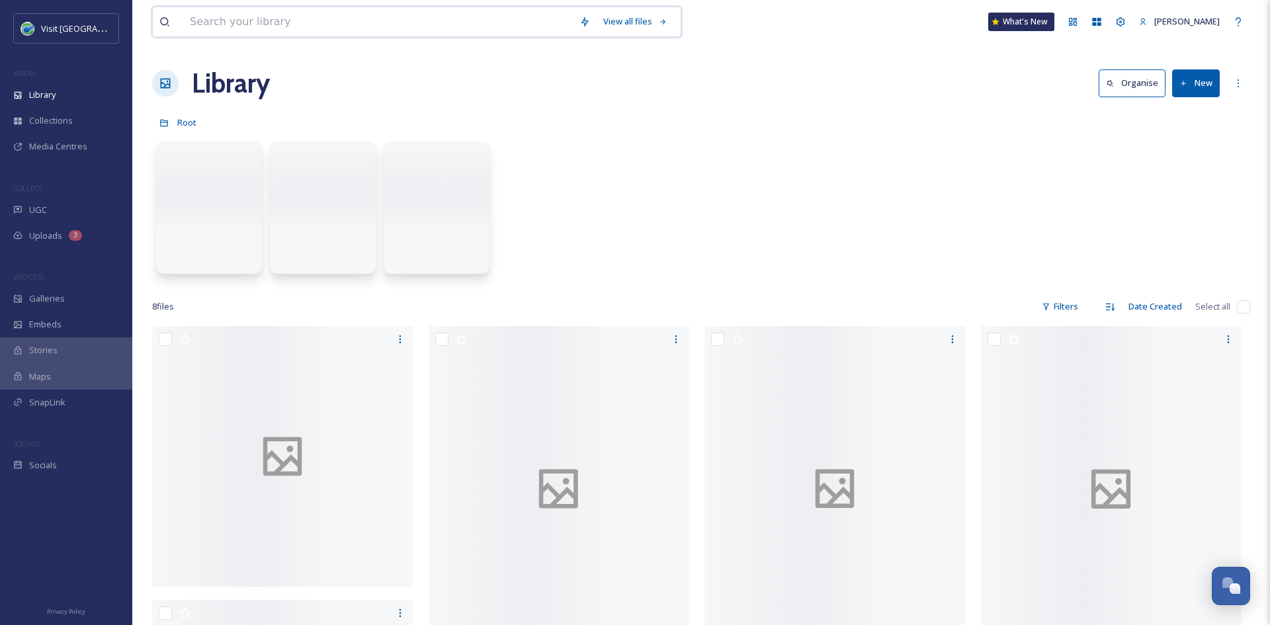
click at [313, 18] on input at bounding box center [378, 21] width 390 height 29
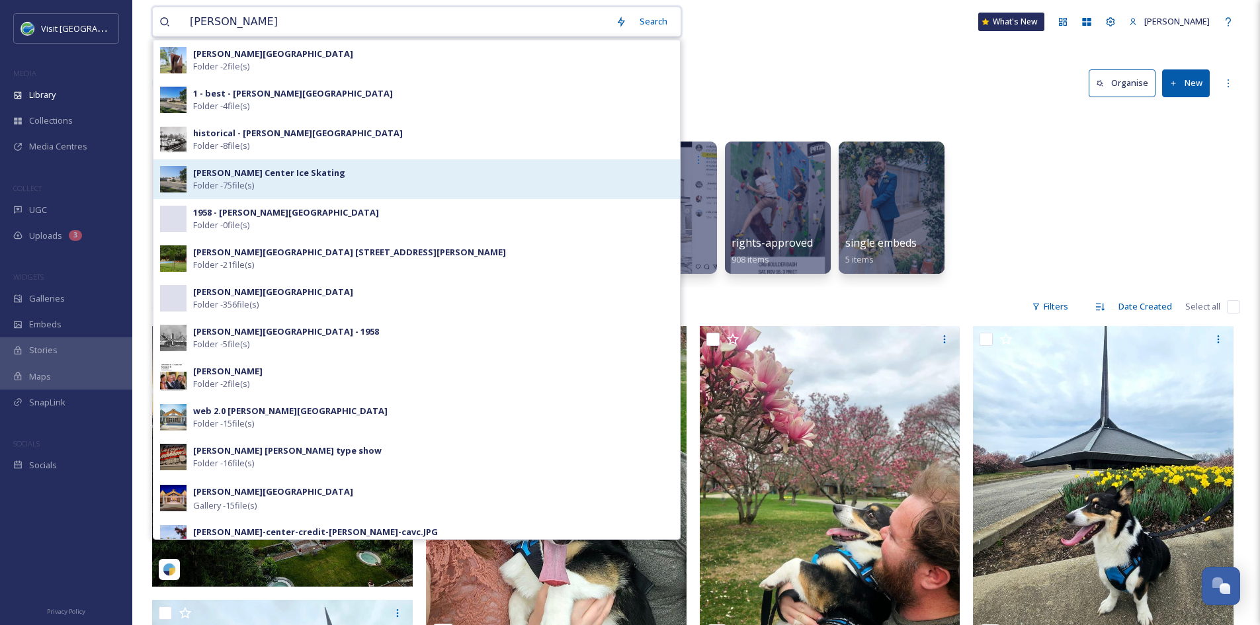
type input "hamilton"
click at [281, 177] on strong "Hamilton Center Ice Skating" at bounding box center [269, 173] width 152 height 12
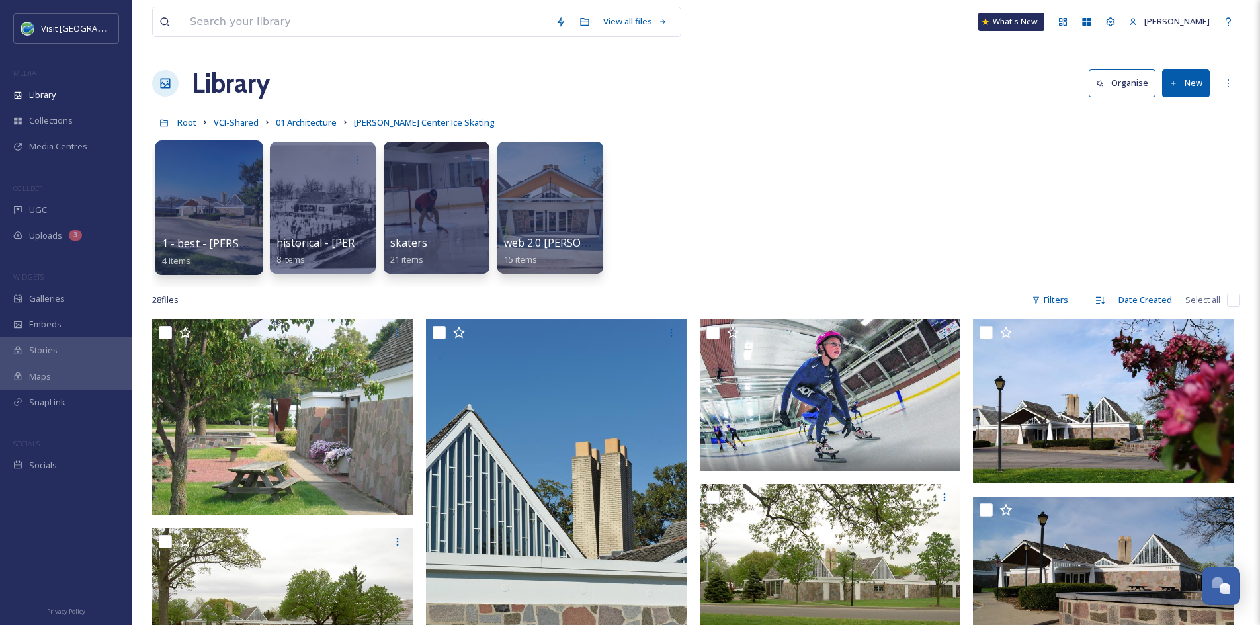
click at [231, 165] on div at bounding box center [209, 159] width 95 height 24
click at [216, 236] on span "1 - best - Hamilton Center" at bounding box center [283, 243] width 242 height 15
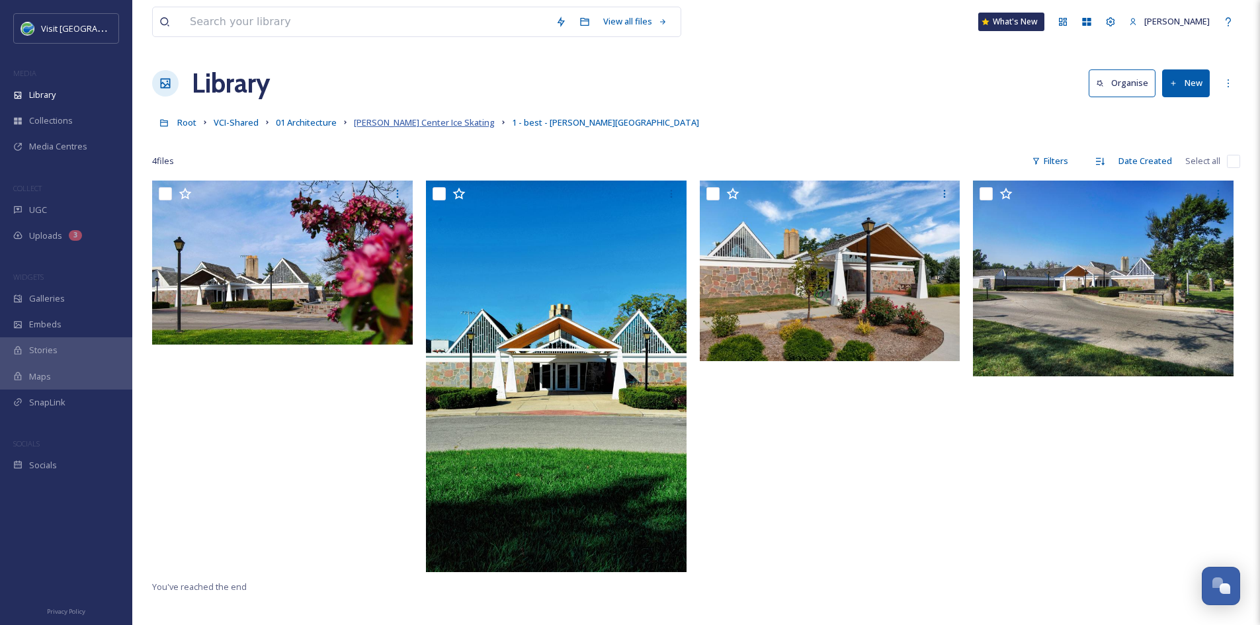
click at [427, 128] on span "Hamilton Center Ice Skating" at bounding box center [424, 122] width 141 height 12
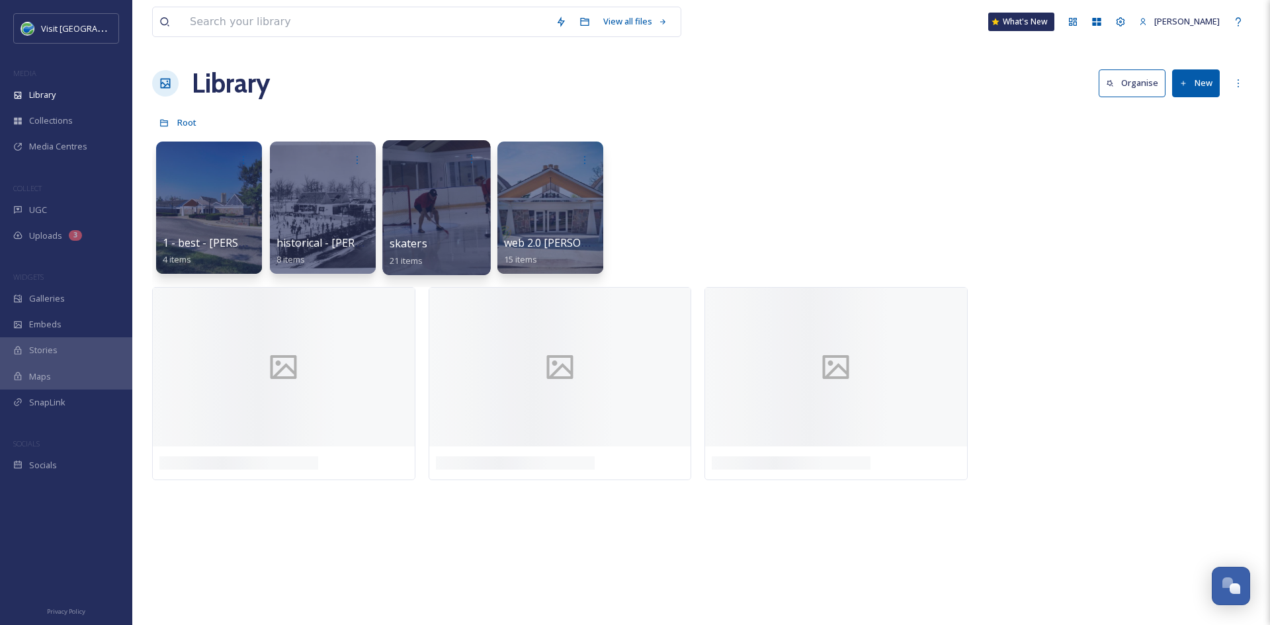
click at [412, 244] on span "skaters" at bounding box center [409, 243] width 38 height 15
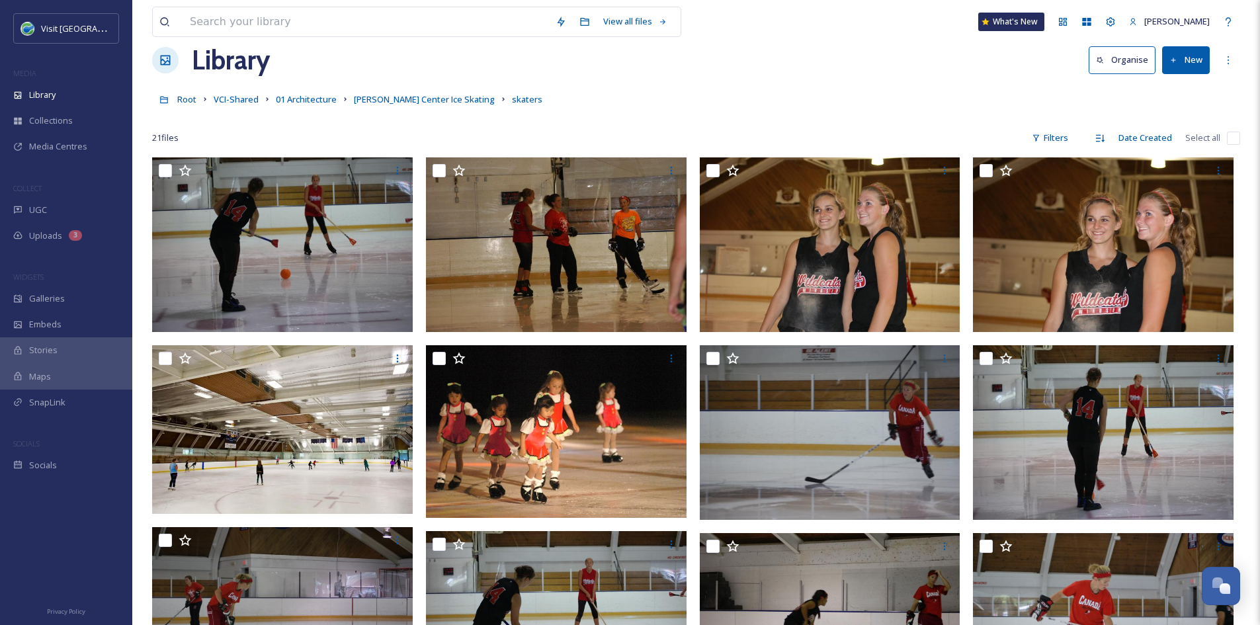
scroll to position [22, 0]
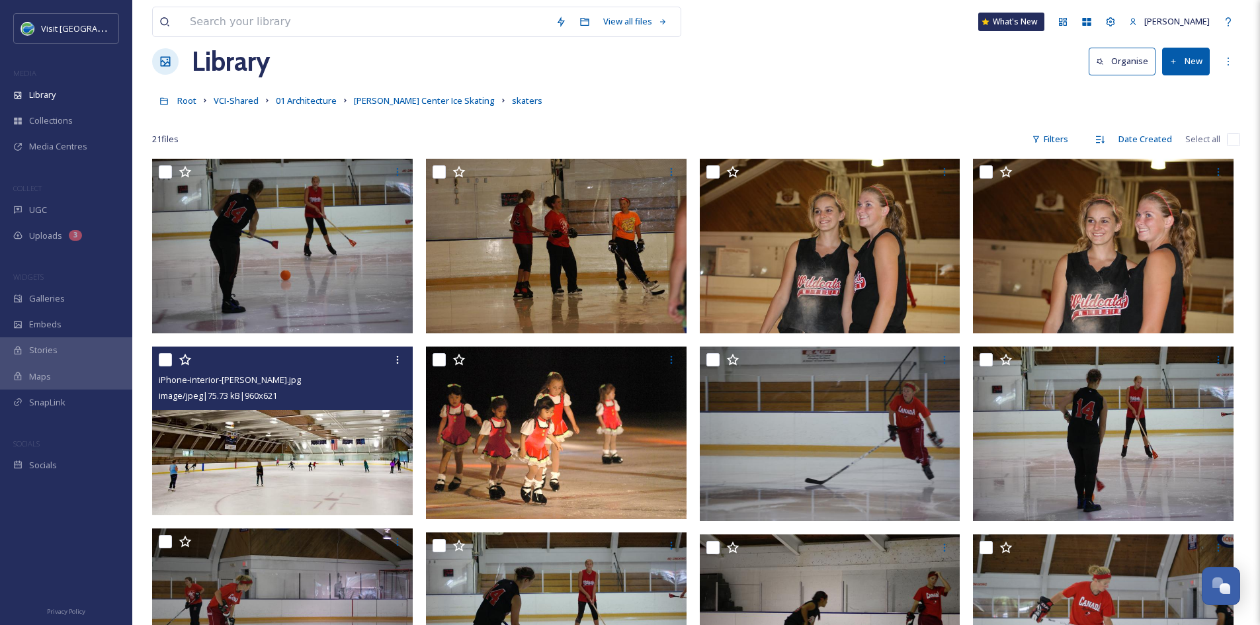
click at [292, 454] on img at bounding box center [282, 431] width 261 height 169
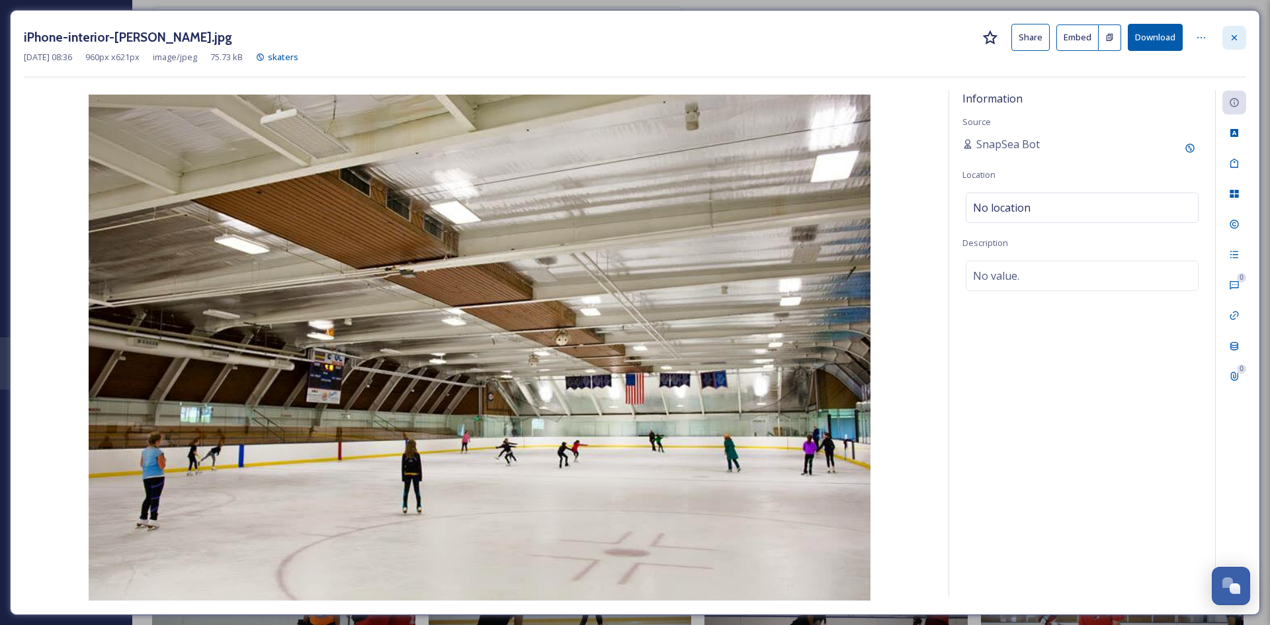
click at [1242, 36] on div at bounding box center [1234, 38] width 24 height 24
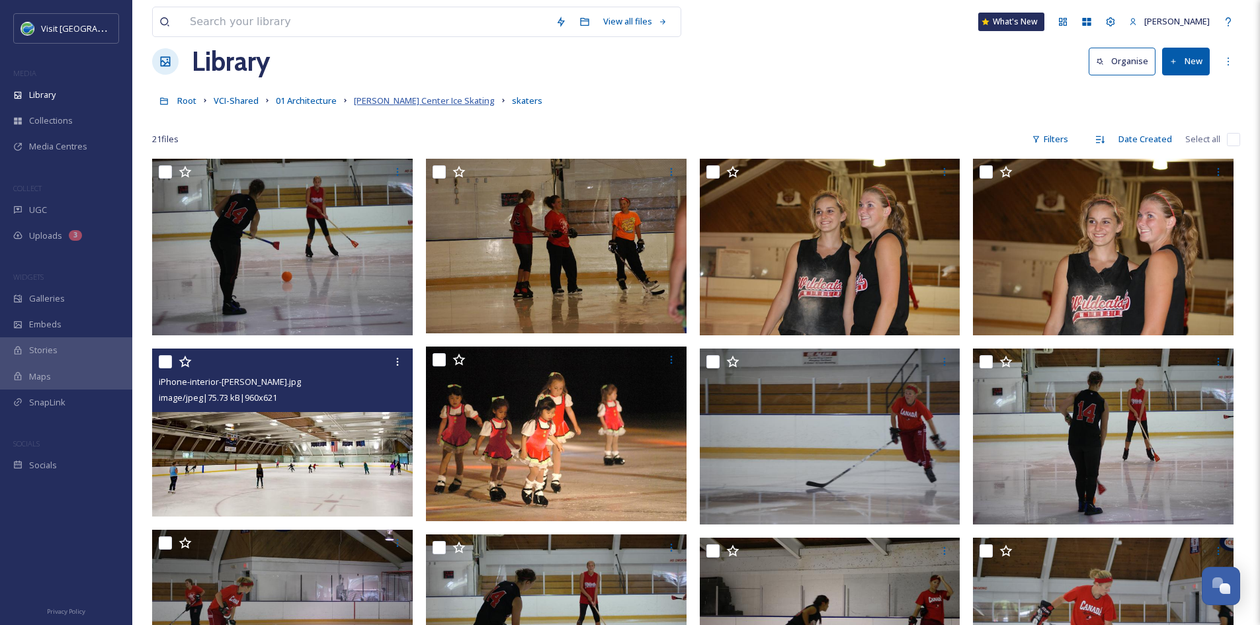
click at [405, 103] on span "Hamilton Center Ice Skating" at bounding box center [424, 101] width 141 height 12
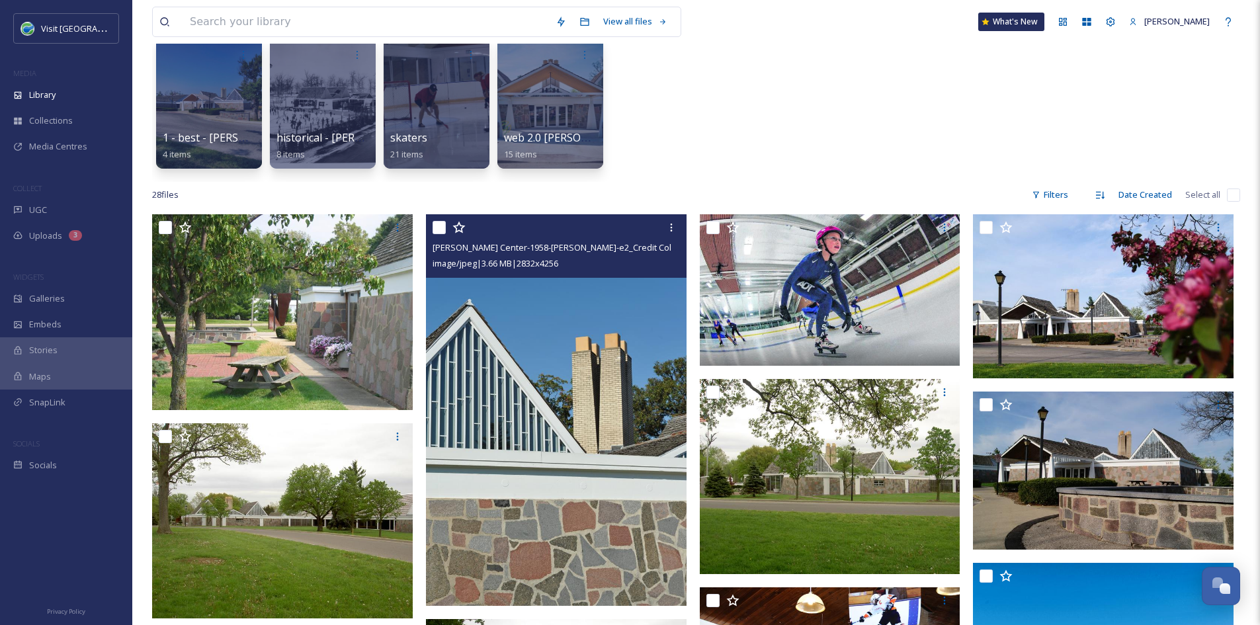
scroll to position [107, 0]
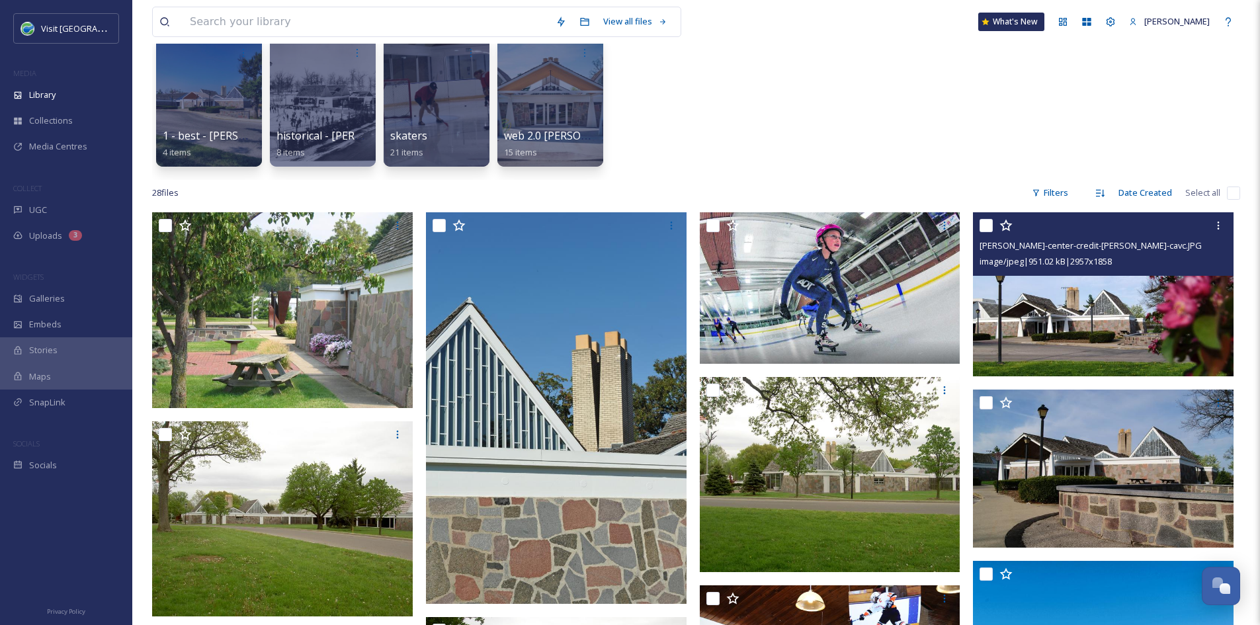
click at [1040, 315] on img at bounding box center [1103, 294] width 261 height 164
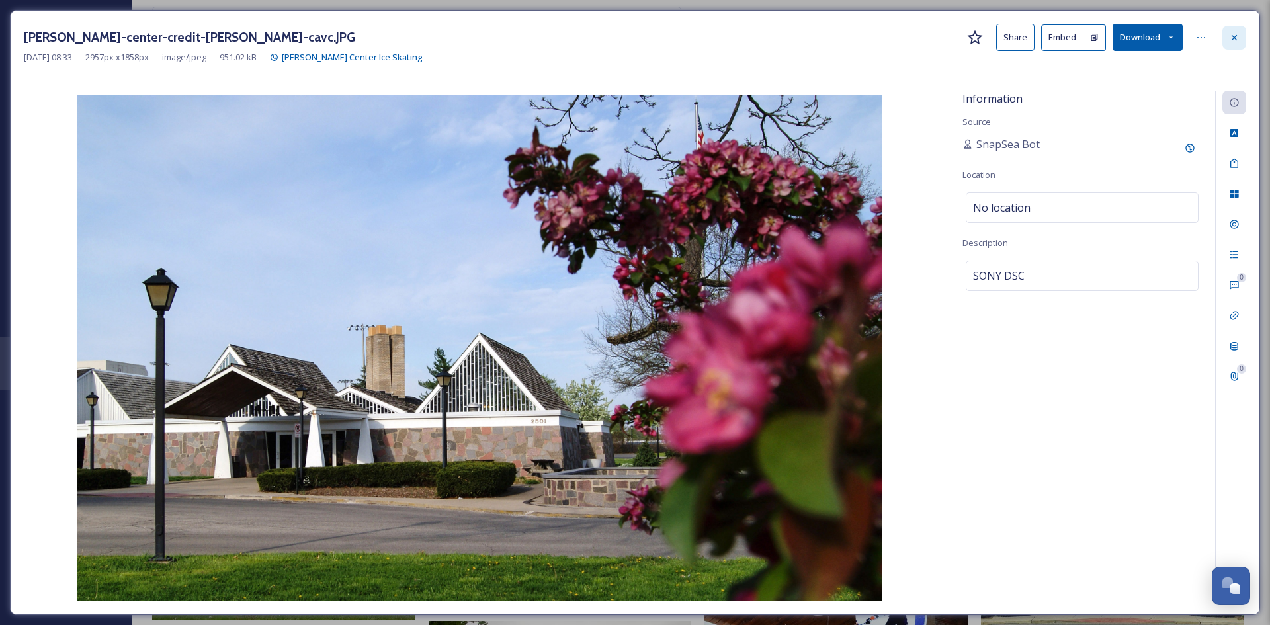
click at [1232, 38] on icon at bounding box center [1234, 37] width 11 height 11
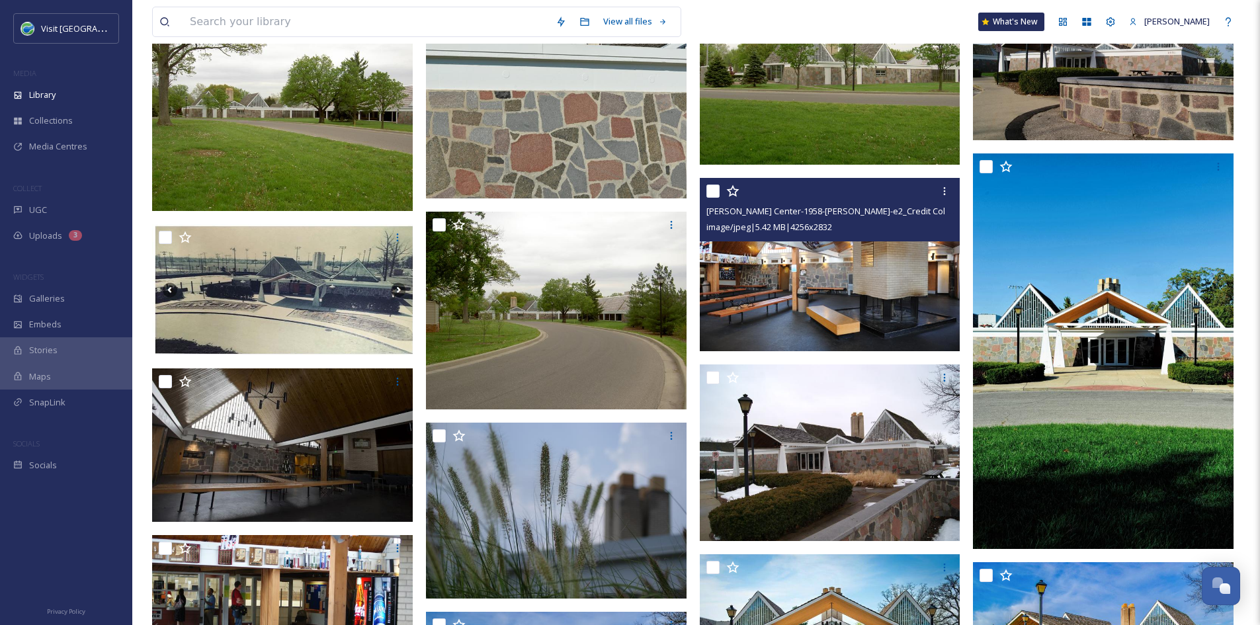
scroll to position [517, 0]
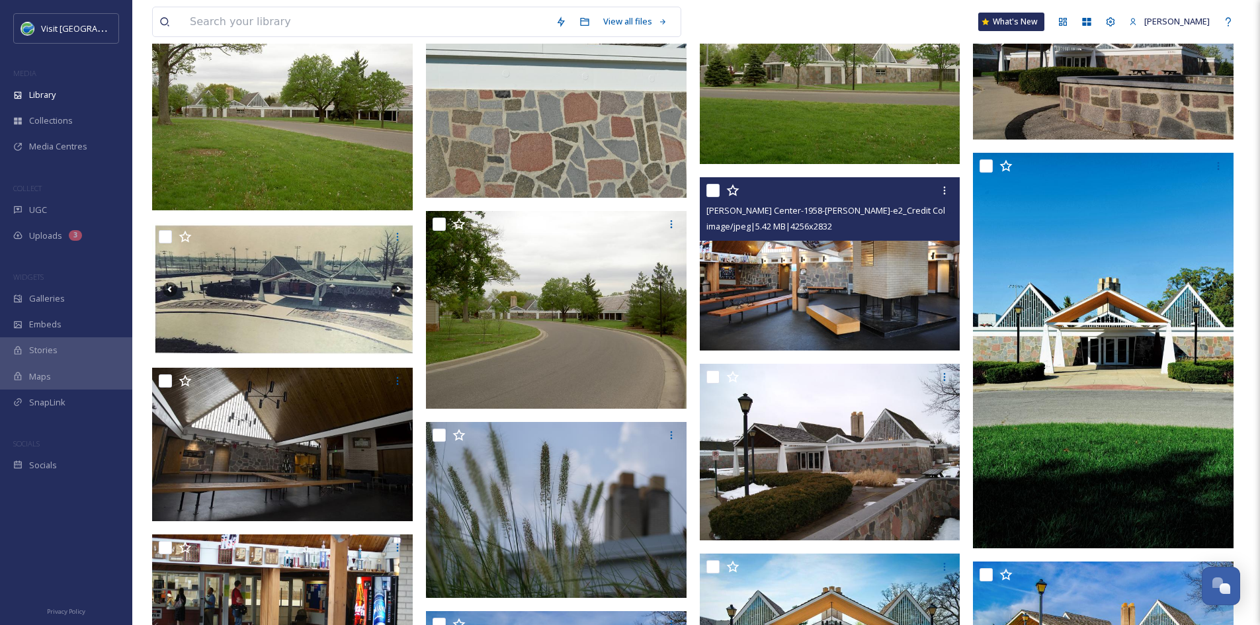
click at [892, 276] on img at bounding box center [830, 263] width 261 height 173
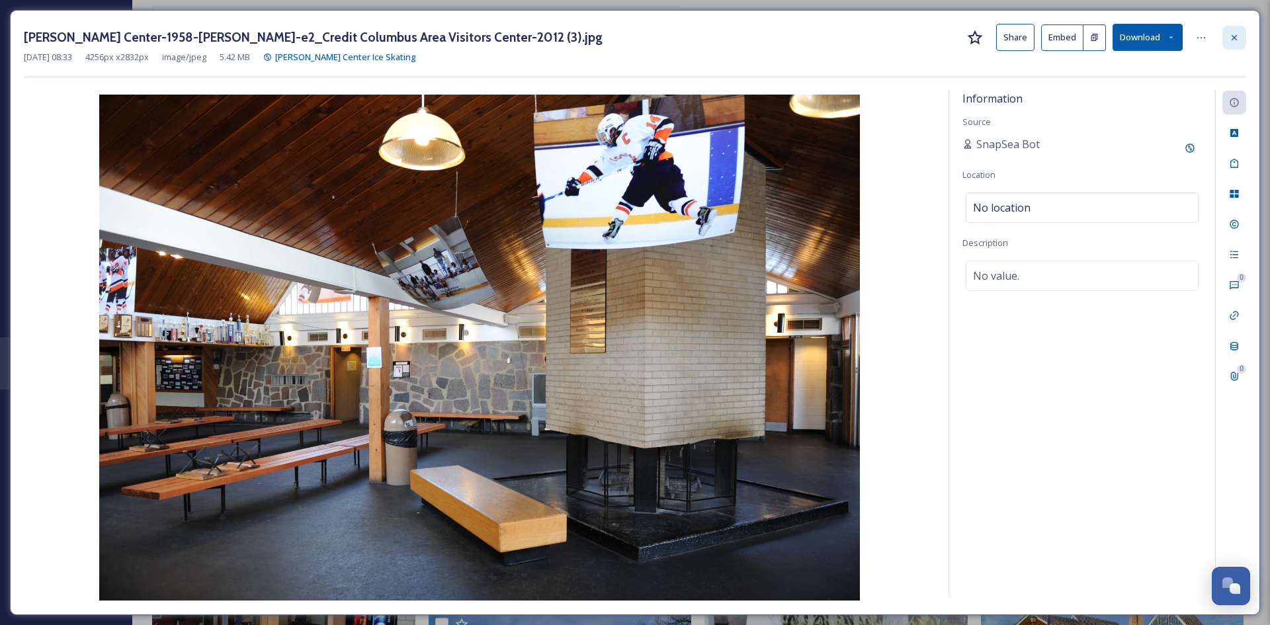
click at [1241, 36] on div at bounding box center [1234, 38] width 24 height 24
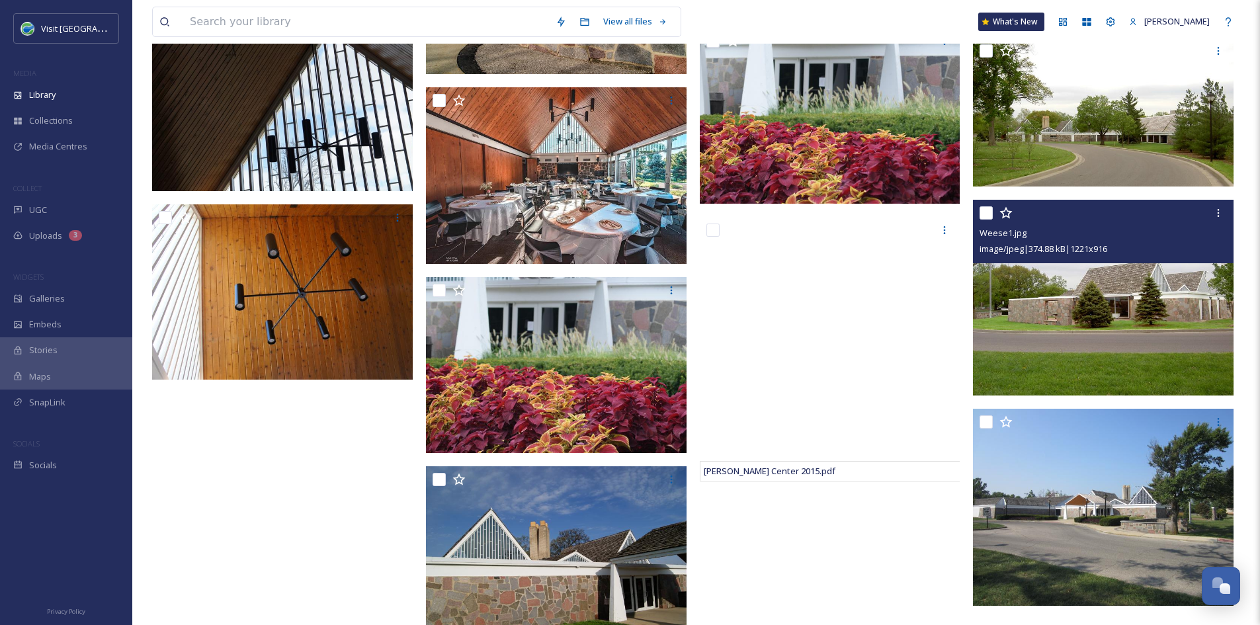
scroll to position [1265, 0]
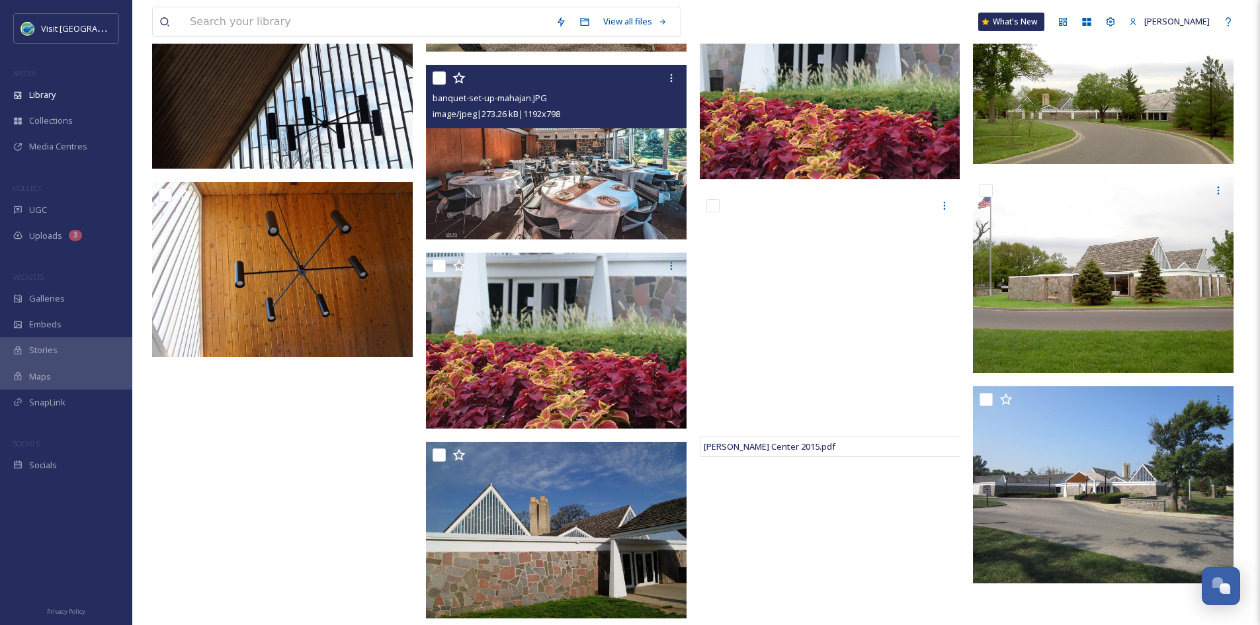
click at [652, 161] on img at bounding box center [556, 152] width 261 height 175
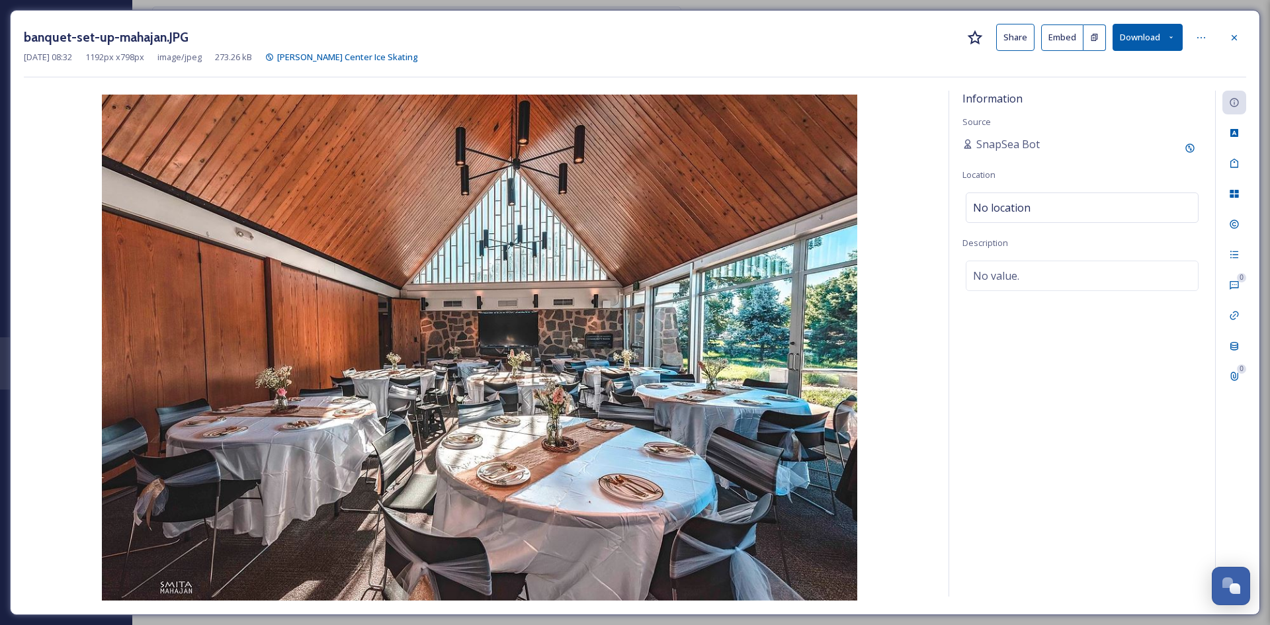
scroll to position [1240, 0]
click at [1232, 34] on icon at bounding box center [1234, 37] width 11 height 11
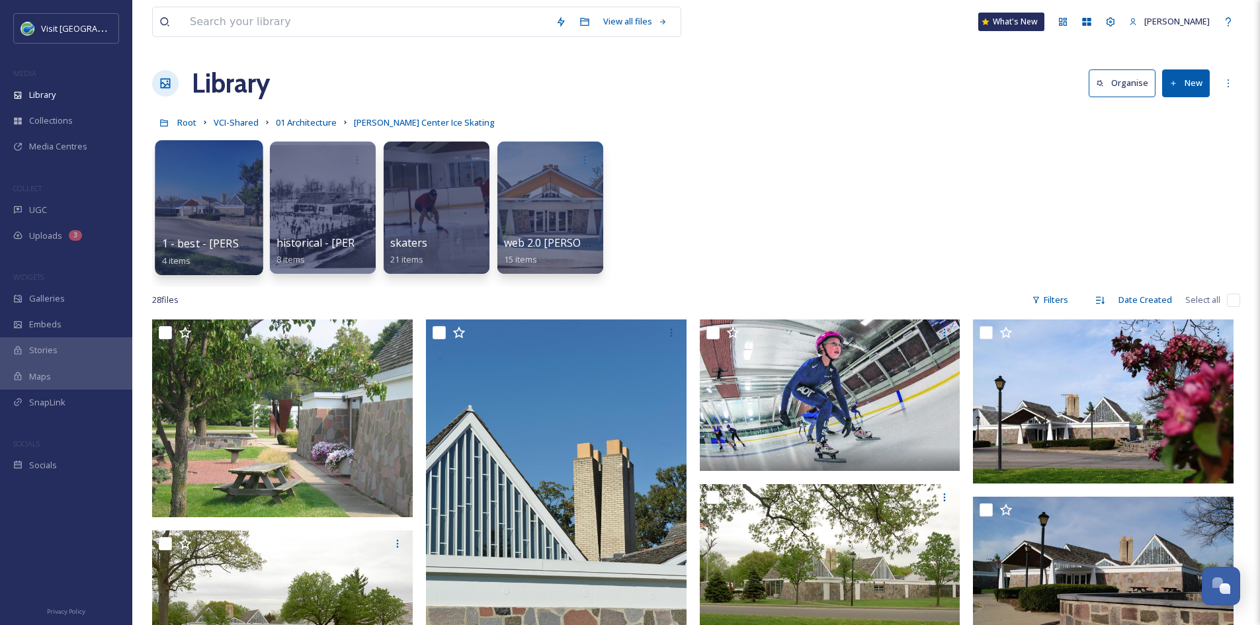
click at [206, 235] on div "1 - best - Hamilton Center 4 items" at bounding box center [209, 251] width 95 height 33
click at [197, 241] on span "1 - best - Hamilton Center" at bounding box center [283, 243] width 242 height 15
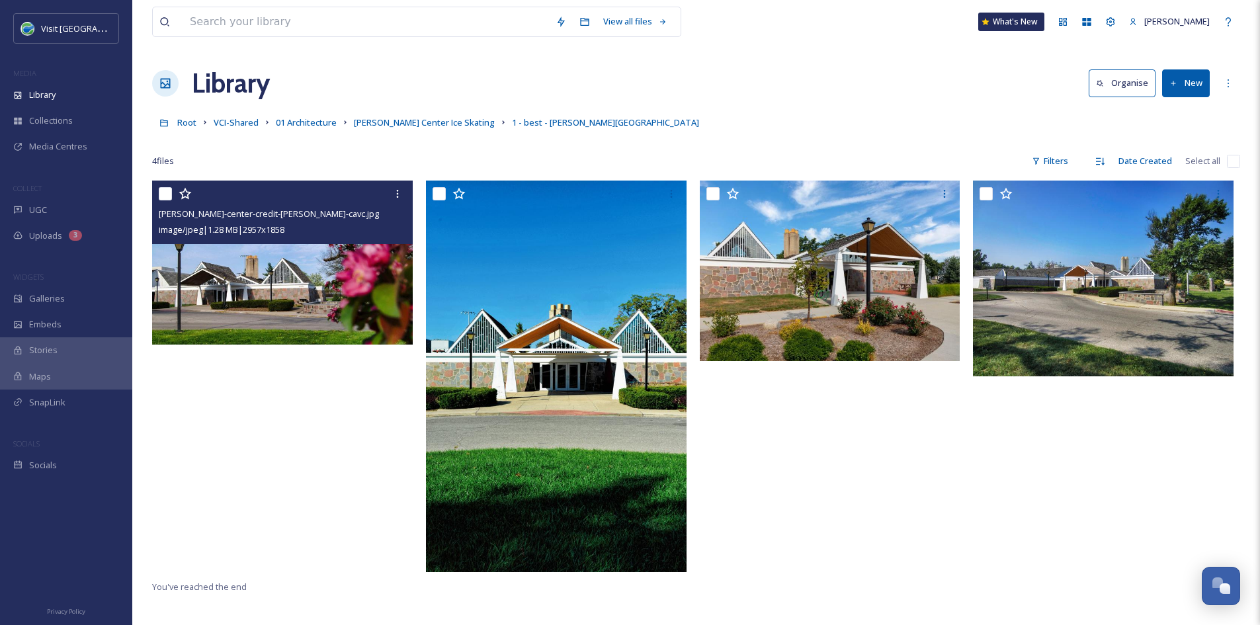
click at [271, 296] on img at bounding box center [282, 263] width 261 height 164
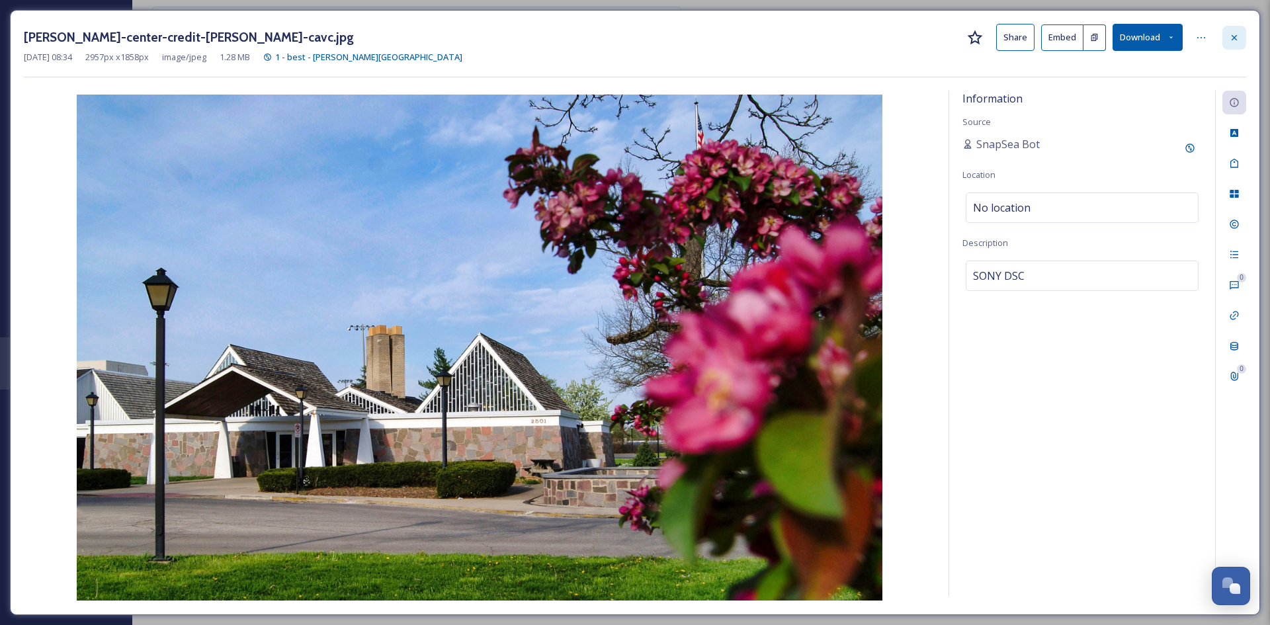
click at [1236, 35] on icon at bounding box center [1234, 36] width 5 height 5
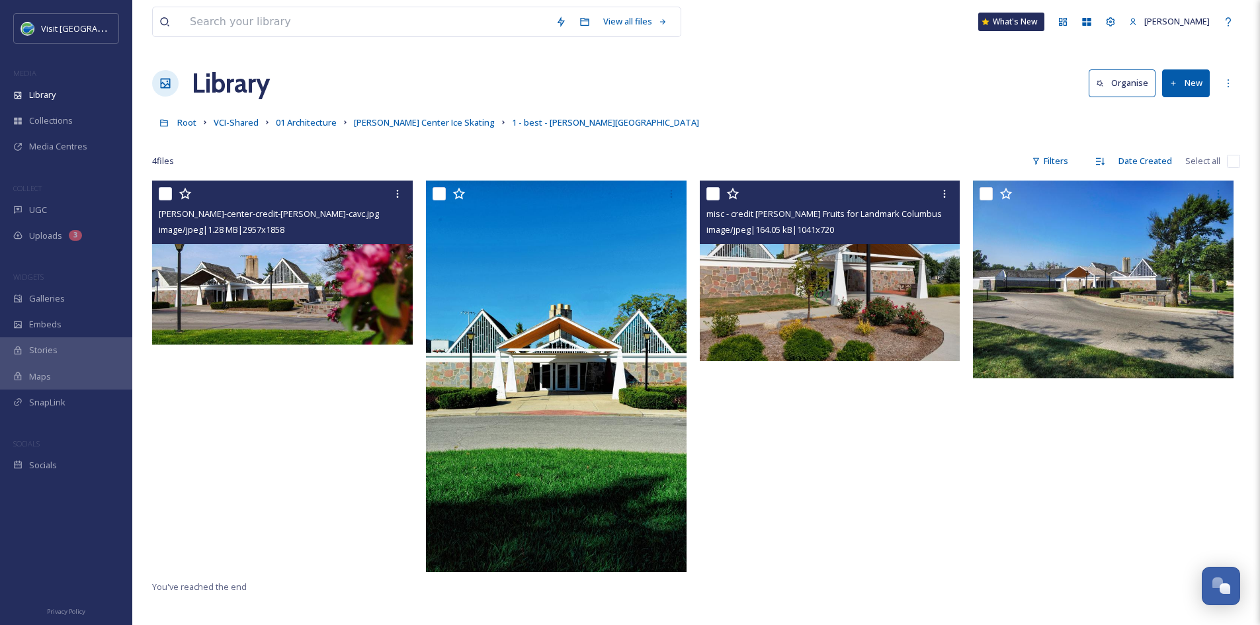
click at [814, 323] on img at bounding box center [830, 271] width 261 height 180
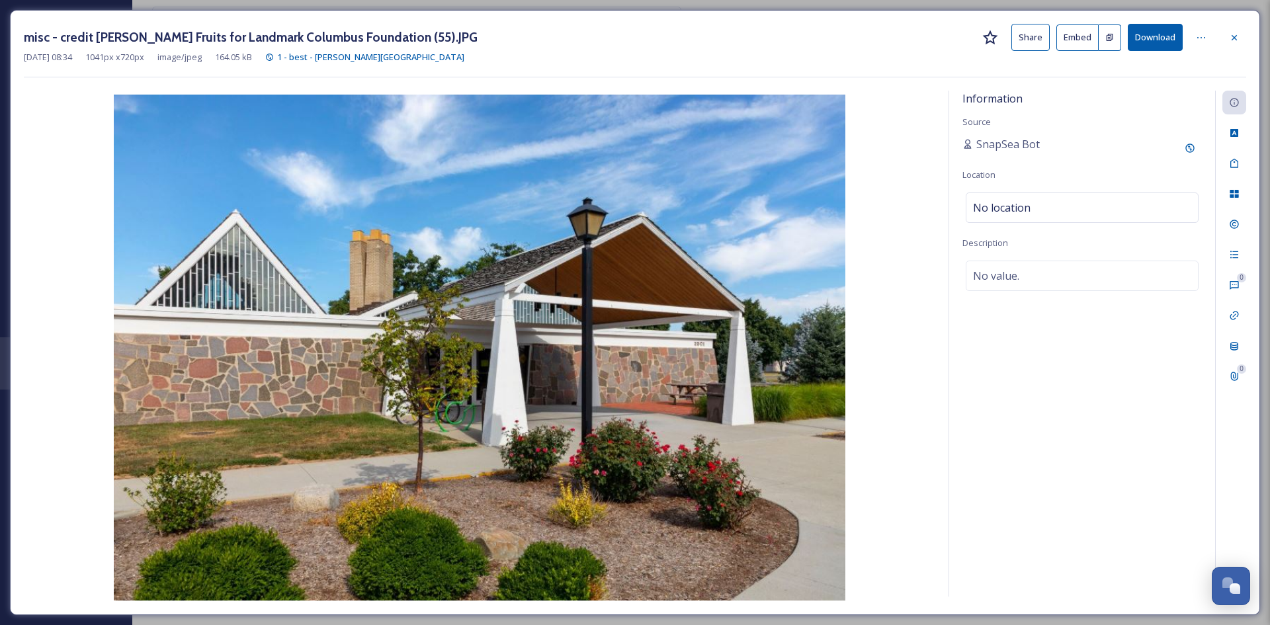
click at [1038, 37] on button "Share" at bounding box center [1030, 37] width 38 height 27
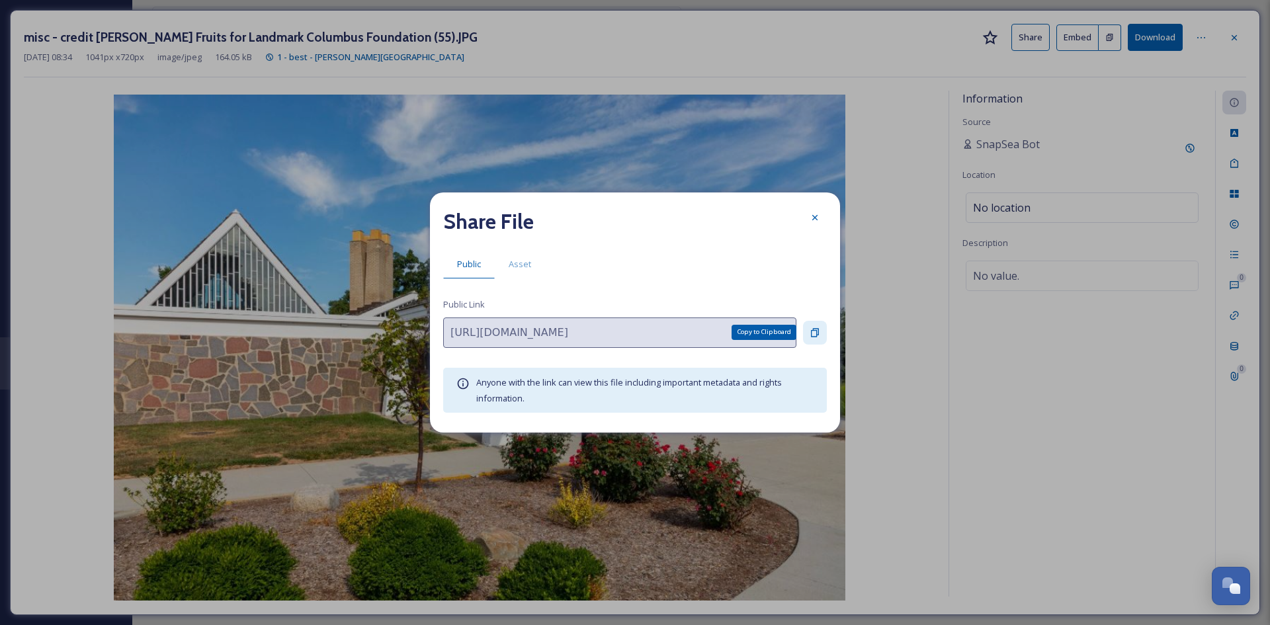
click at [816, 333] on icon at bounding box center [815, 332] width 8 height 9
click at [816, 223] on icon at bounding box center [815, 217] width 11 height 11
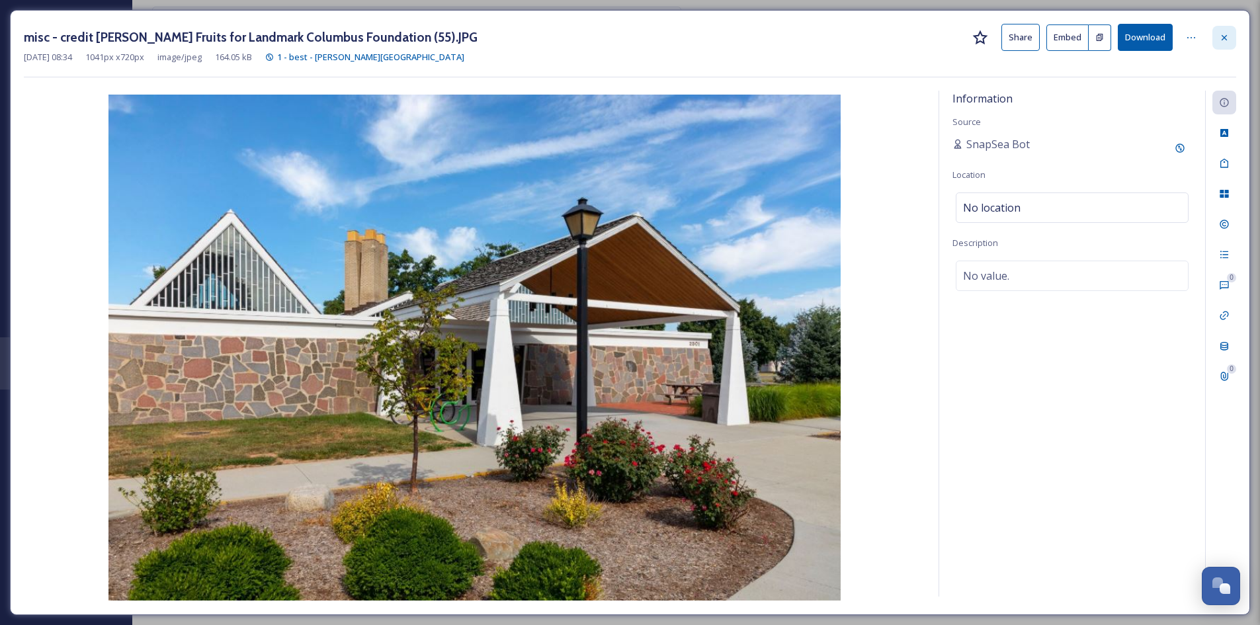
click at [1228, 38] on icon at bounding box center [1224, 37] width 11 height 11
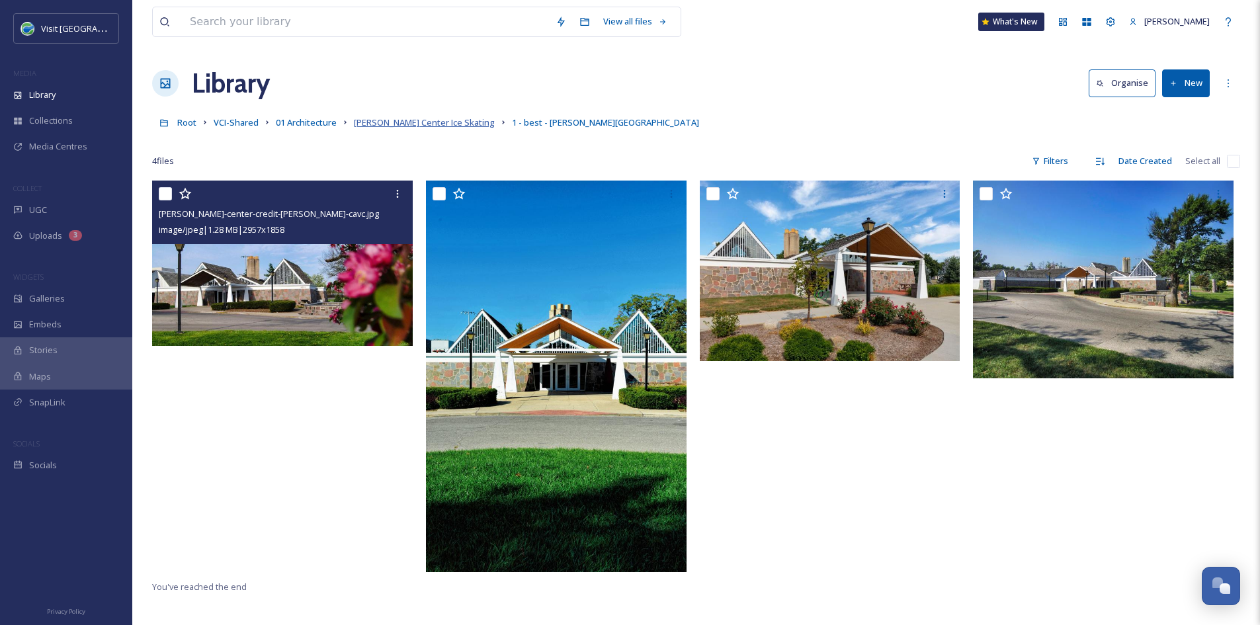
click at [416, 128] on span "Hamilton Center Ice Skating" at bounding box center [424, 122] width 141 height 12
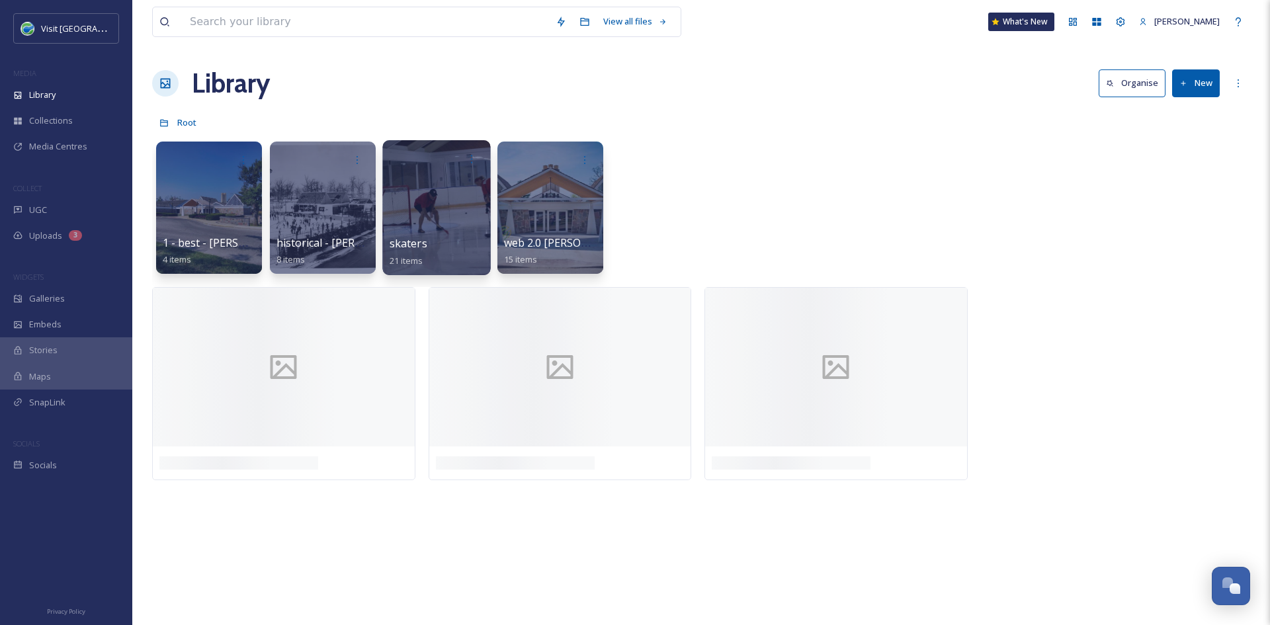
click at [424, 237] on span "skaters" at bounding box center [409, 243] width 38 height 15
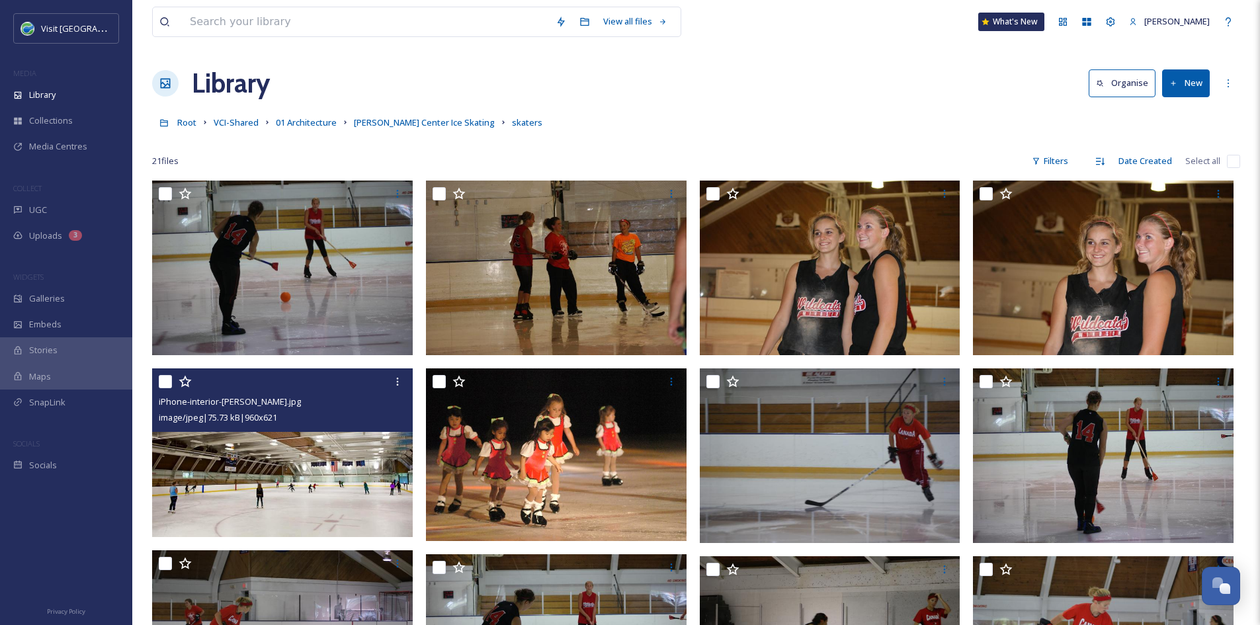
click at [312, 515] on img at bounding box center [282, 452] width 261 height 169
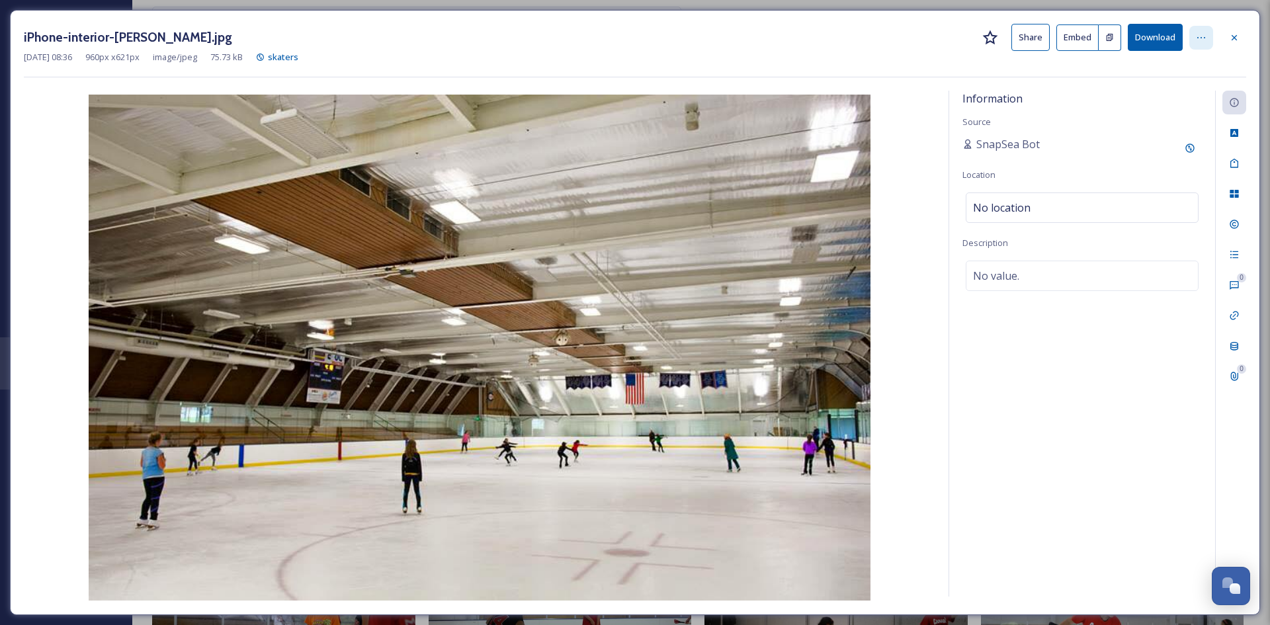
click at [1201, 34] on icon at bounding box center [1201, 37] width 11 height 11
click at [1020, 41] on button "Share" at bounding box center [1030, 37] width 38 height 27
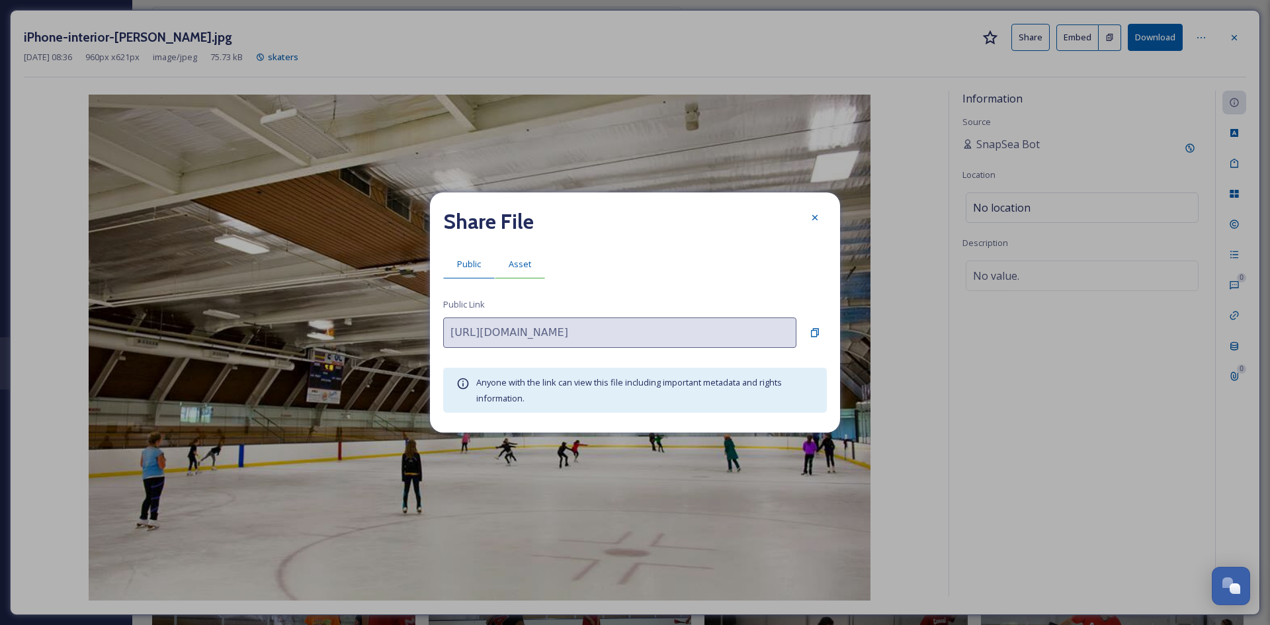
click at [516, 267] on span "Asset" at bounding box center [520, 264] width 22 height 13
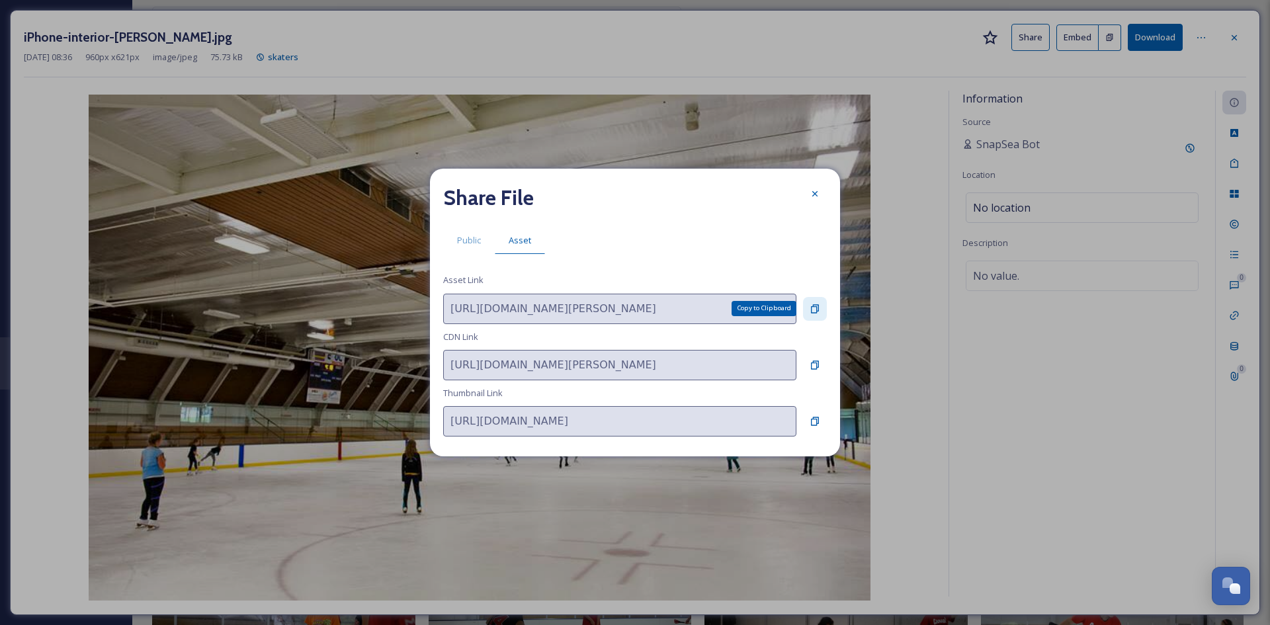
click at [818, 305] on icon at bounding box center [815, 308] width 8 height 9
click at [820, 189] on div at bounding box center [815, 194] width 24 height 24
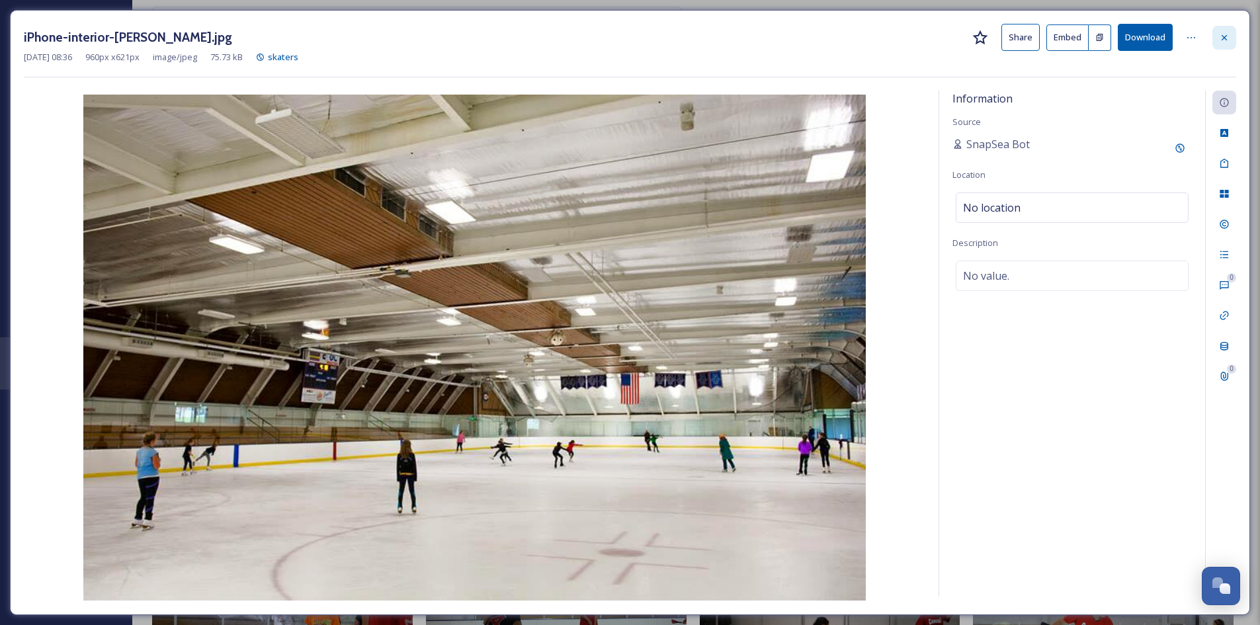
click at [1219, 38] on icon at bounding box center [1224, 37] width 11 height 11
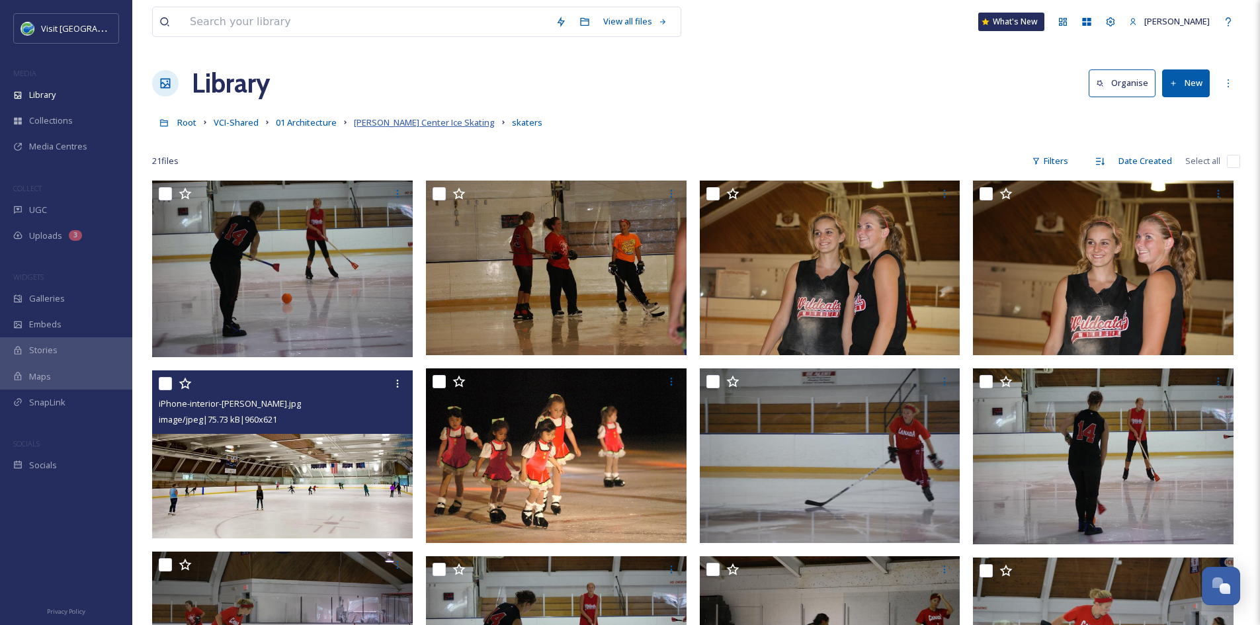
click at [386, 119] on span "Hamilton Center Ice Skating" at bounding box center [424, 122] width 141 height 12
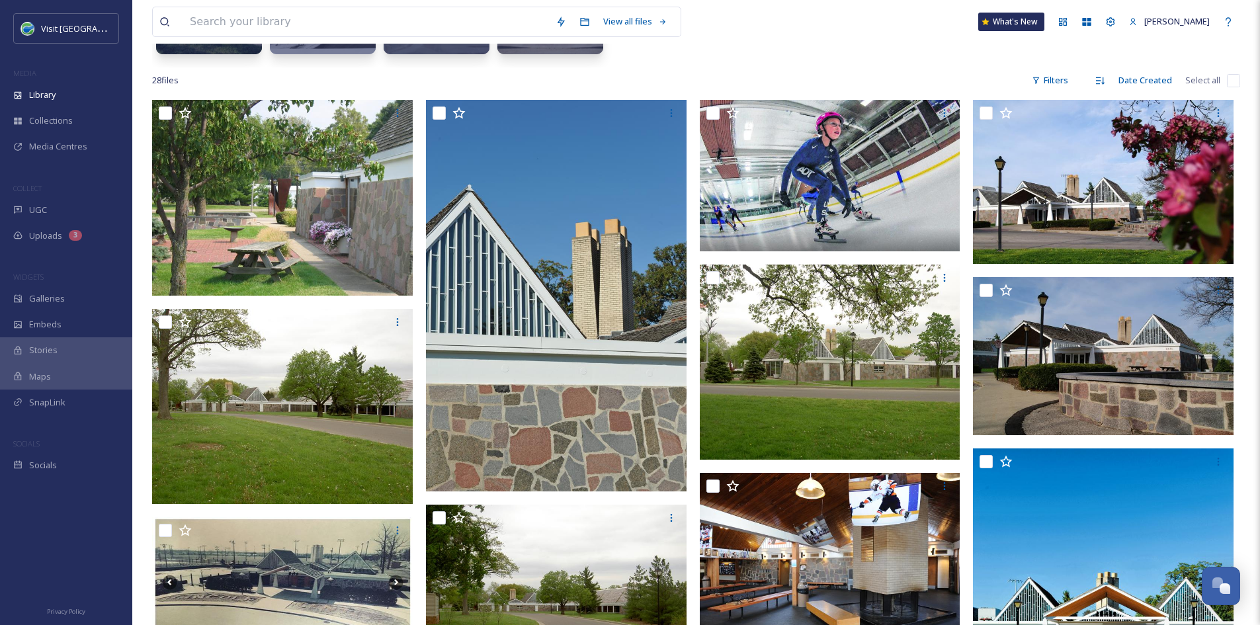
scroll to position [419, 0]
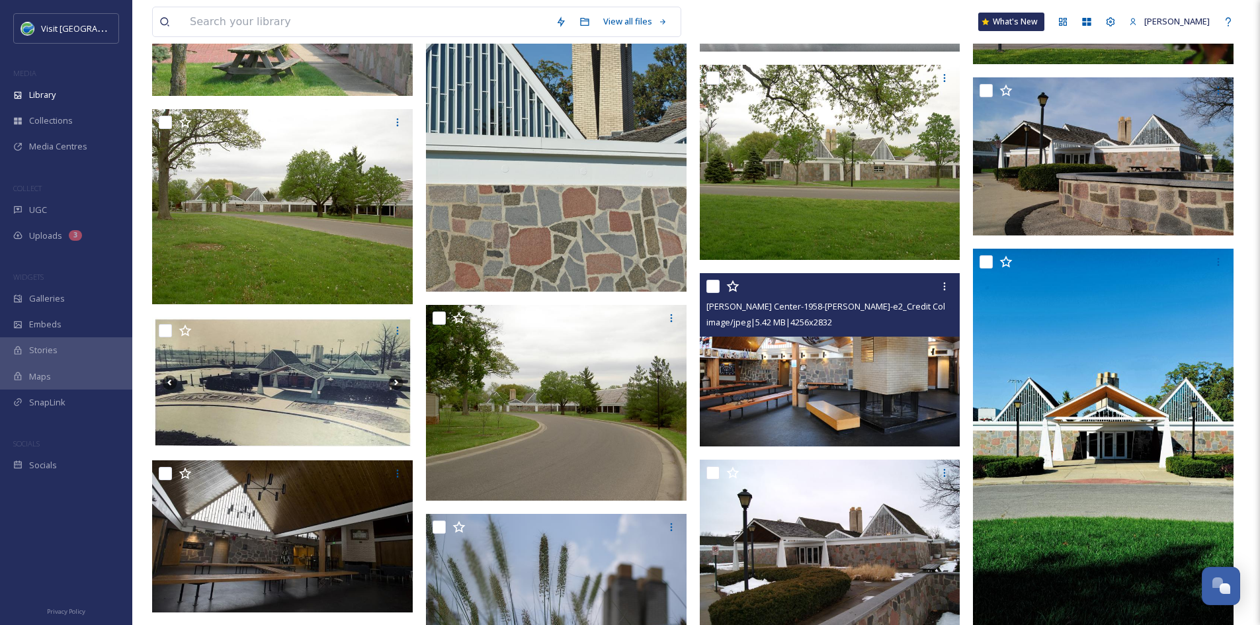
click at [841, 341] on img at bounding box center [830, 359] width 261 height 173
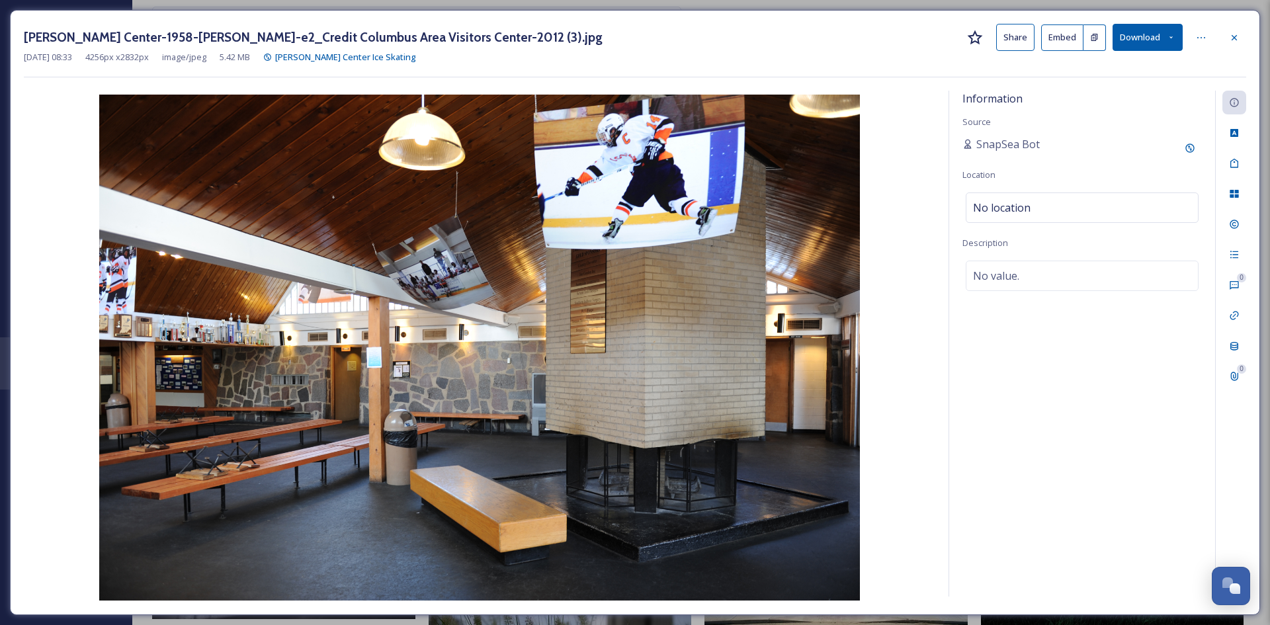
click at [1022, 40] on button "Share" at bounding box center [1015, 37] width 38 height 27
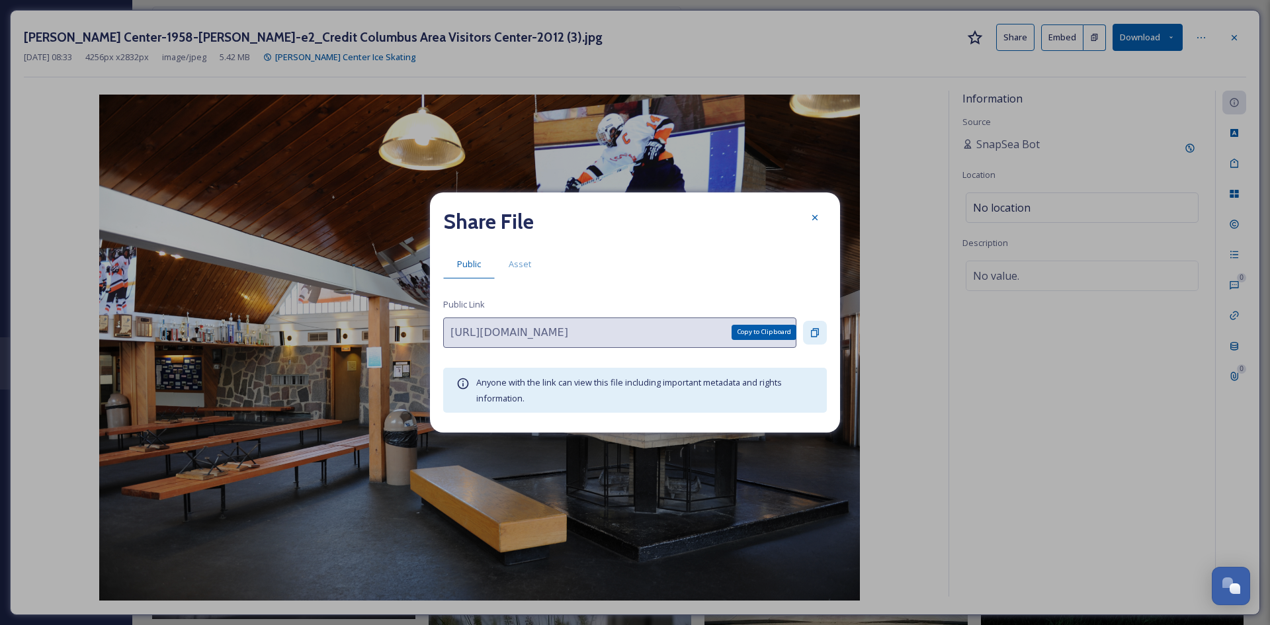
click at [814, 329] on icon at bounding box center [815, 332] width 8 height 9
click at [818, 219] on icon at bounding box center [815, 217] width 11 height 11
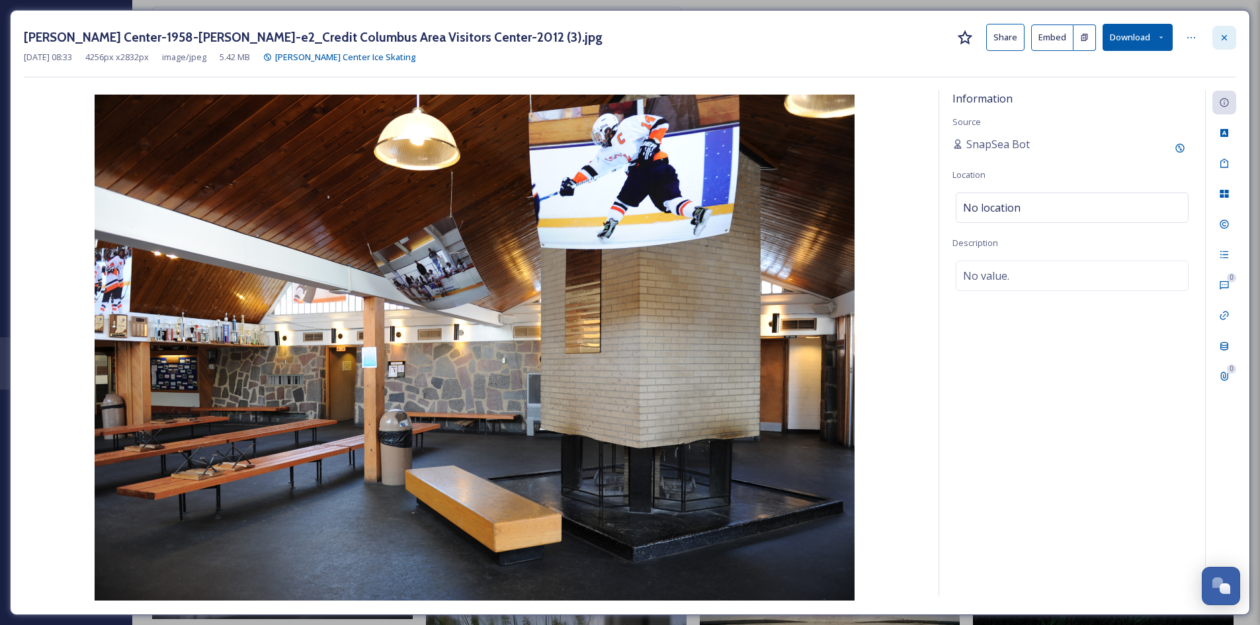
click at [1225, 44] on div at bounding box center [1224, 38] width 24 height 24
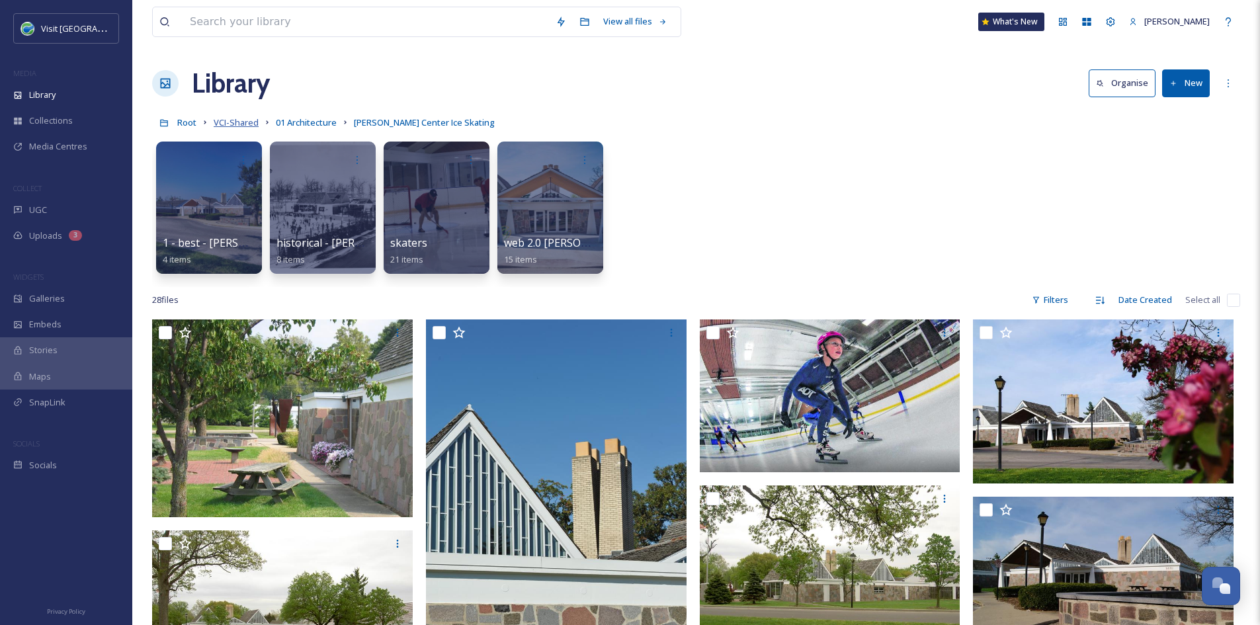
click at [236, 126] on span "VCI-Shared" at bounding box center [236, 122] width 45 height 12
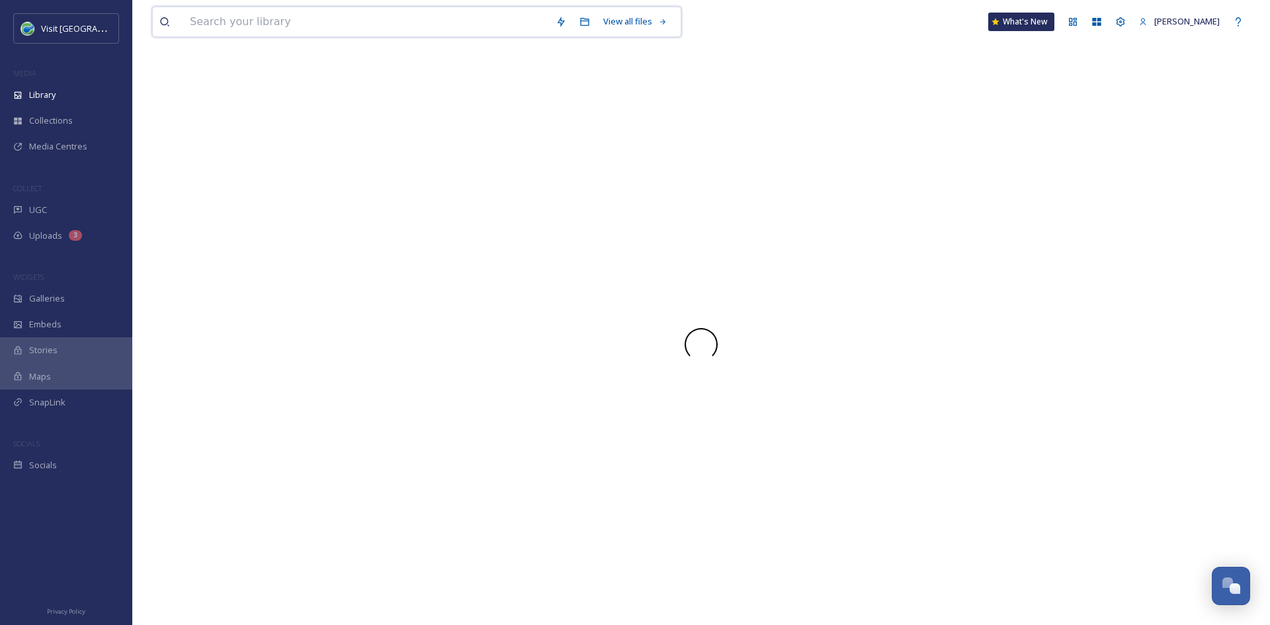
click at [276, 26] on input at bounding box center [366, 21] width 366 height 29
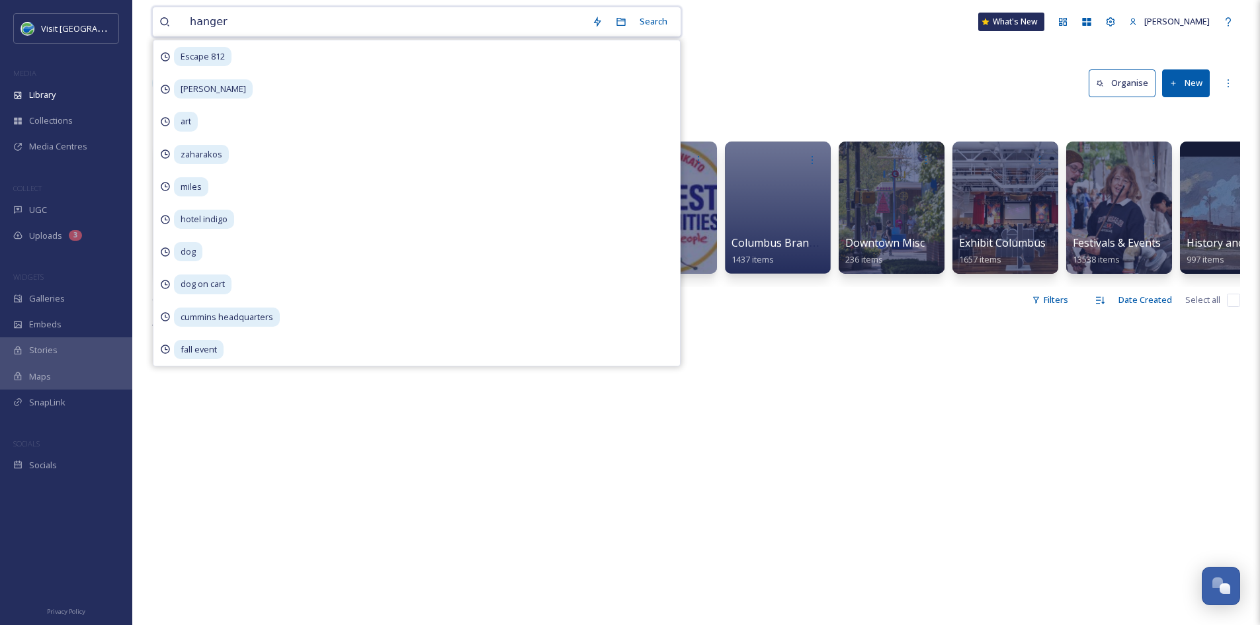
type input "hanger 5"
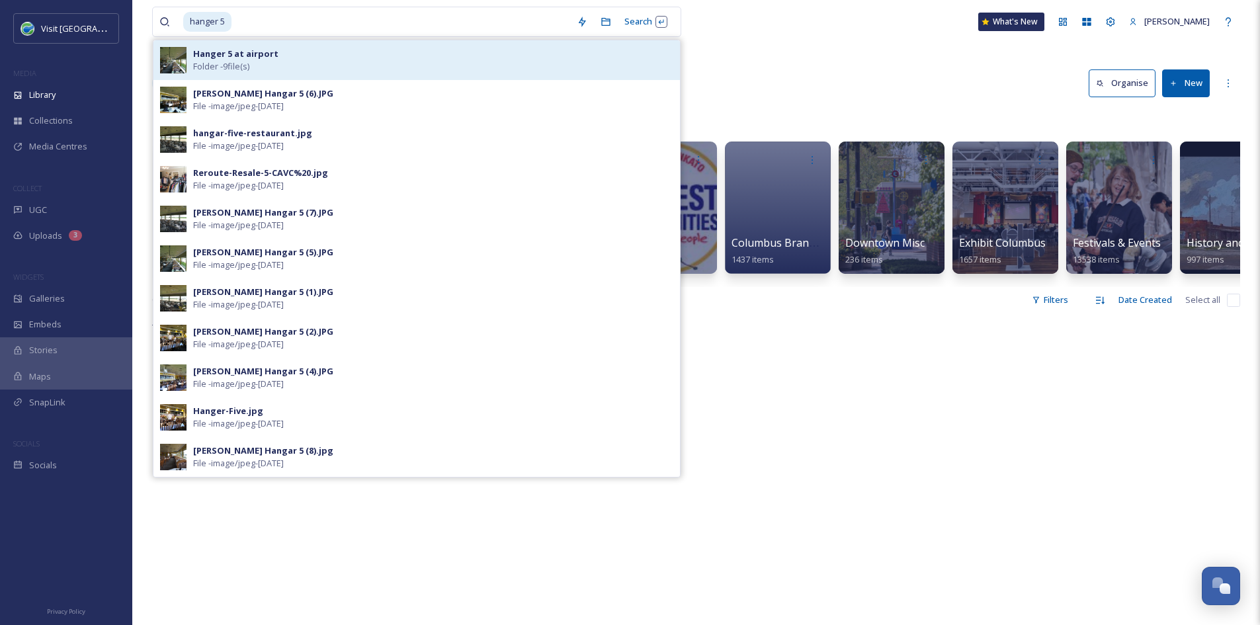
click at [275, 64] on div "Hanger 5 at airport Folder - 9 file(s)" at bounding box center [433, 60] width 480 height 25
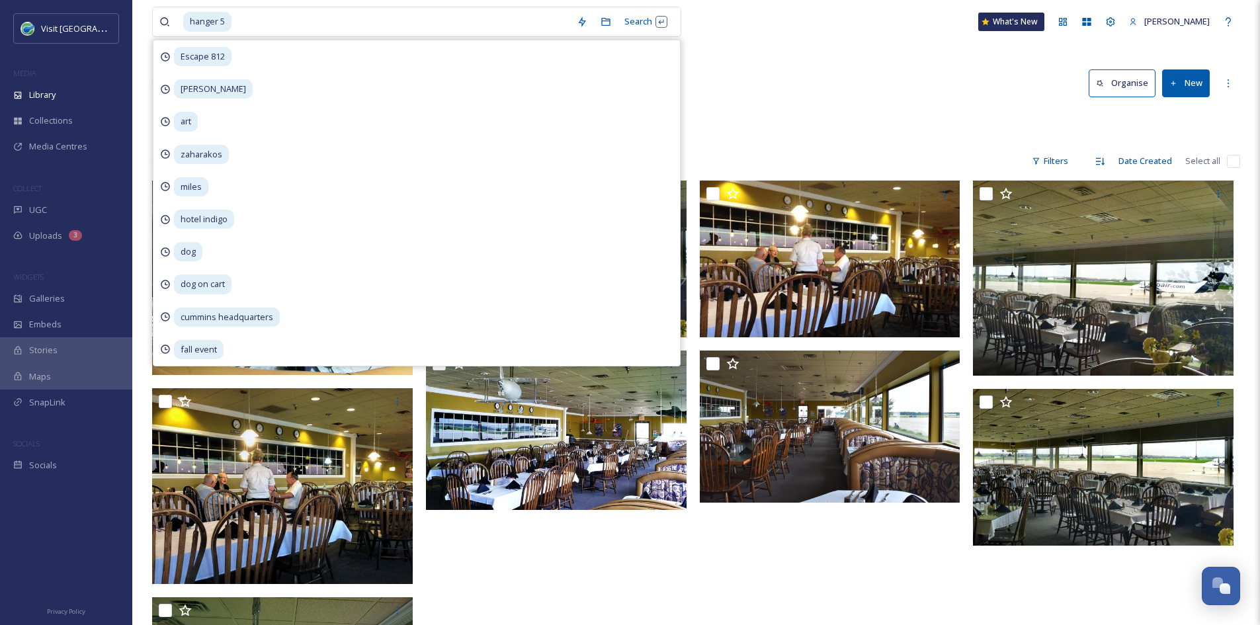
click at [786, 61] on div "hanger 5 Search Escape 812 brenner art zaharakos miles hotel indigo dog dog on …" at bounding box center [696, 407] width 1128 height 814
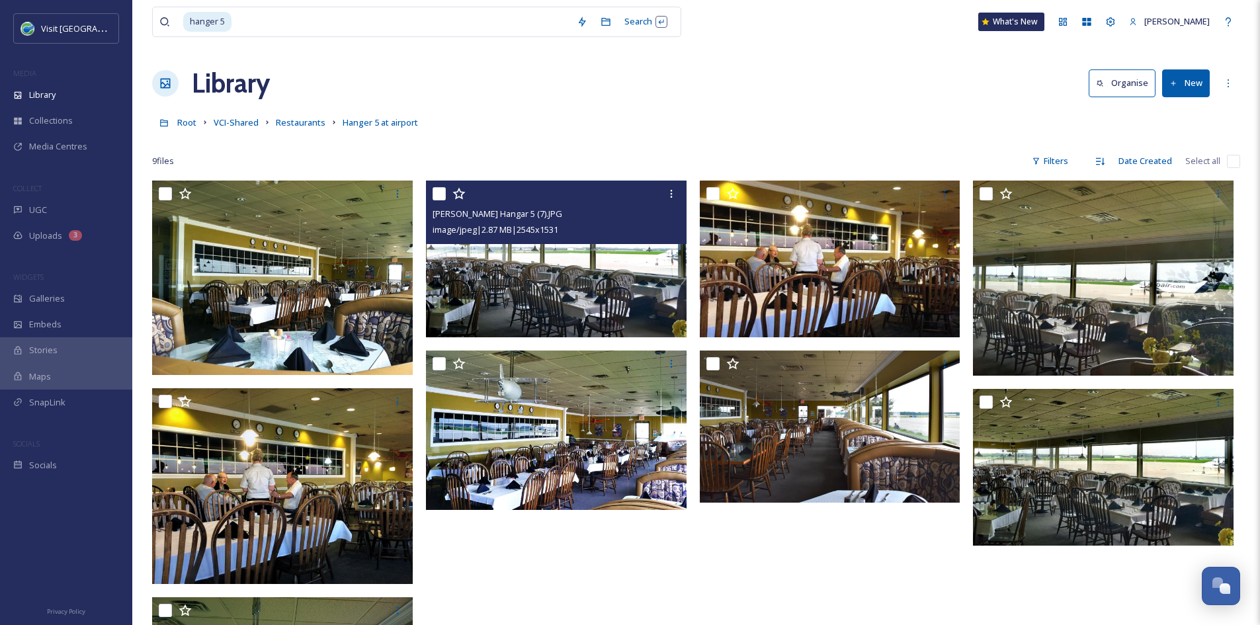
click at [539, 268] on img at bounding box center [556, 259] width 261 height 157
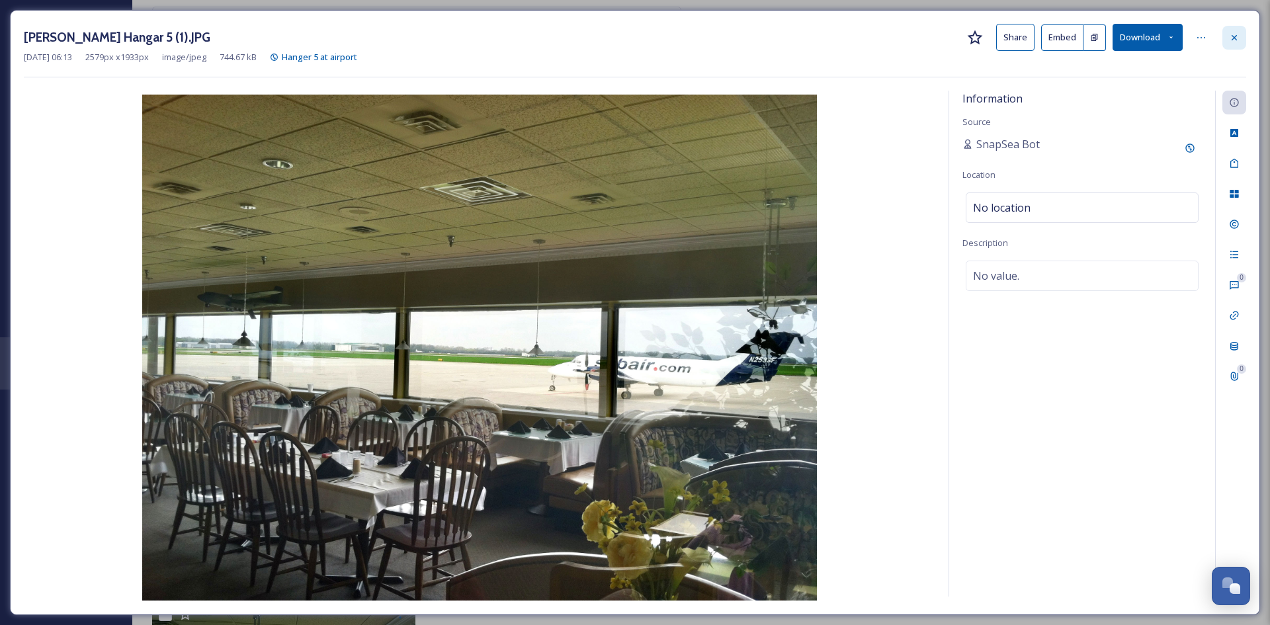
click at [1237, 34] on icon at bounding box center [1234, 37] width 11 height 11
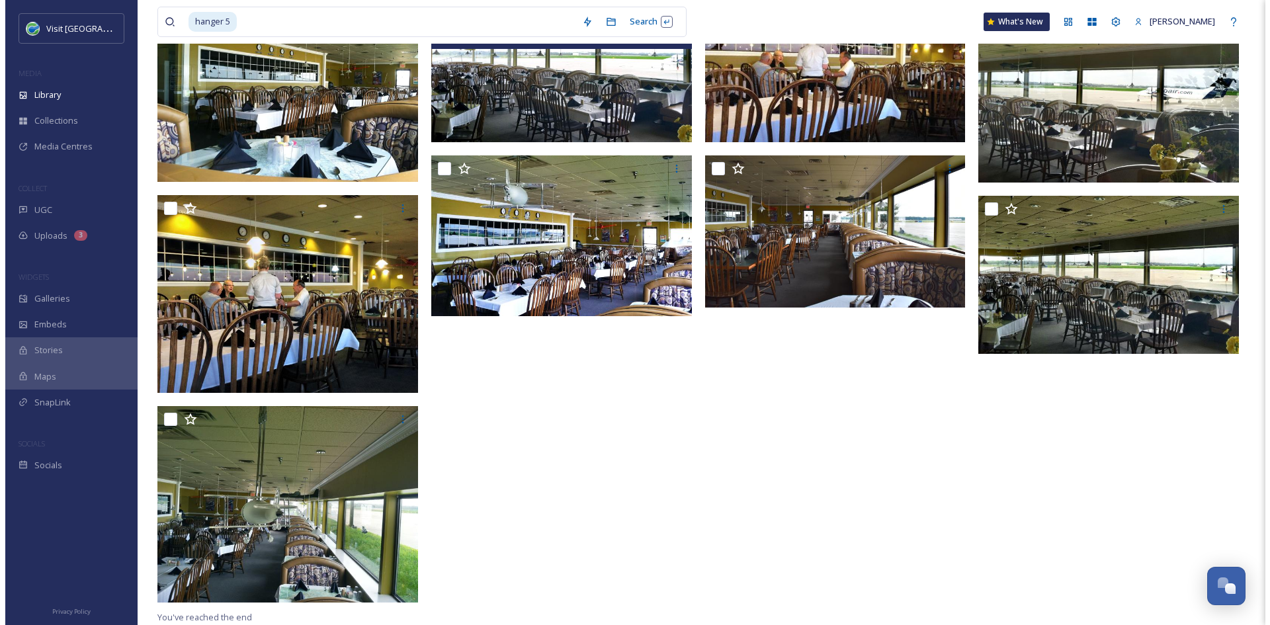
scroll to position [193, 0]
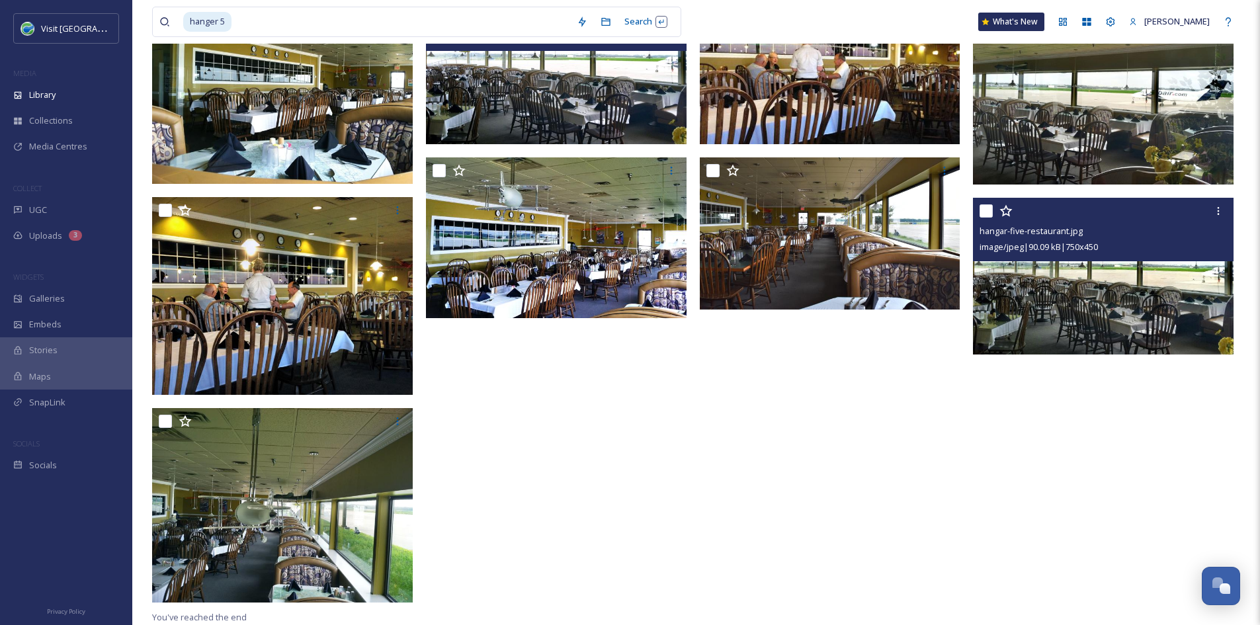
click at [1086, 307] on img at bounding box center [1103, 276] width 261 height 156
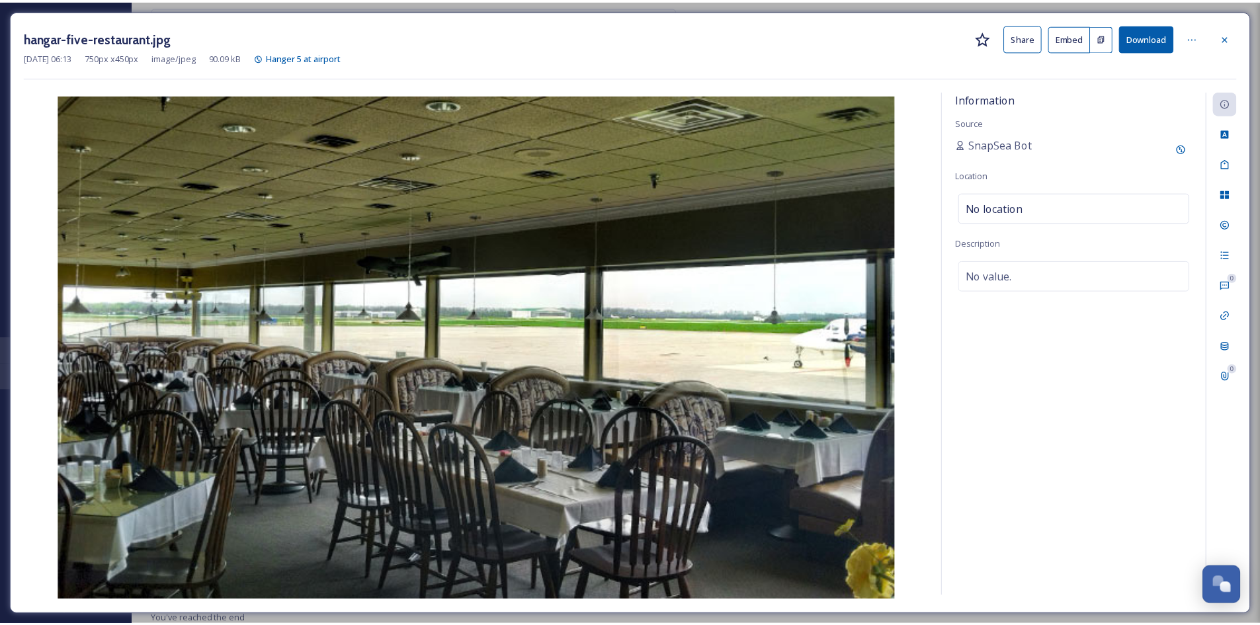
scroll to position [195, 0]
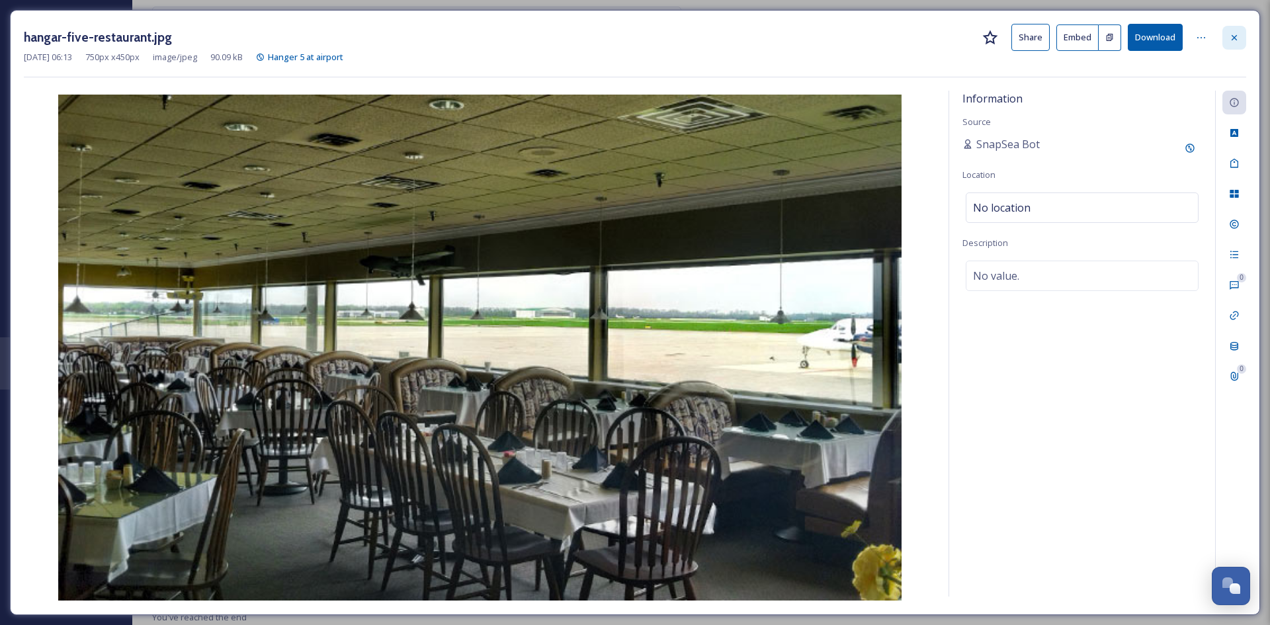
click at [1230, 36] on icon at bounding box center [1234, 37] width 11 height 11
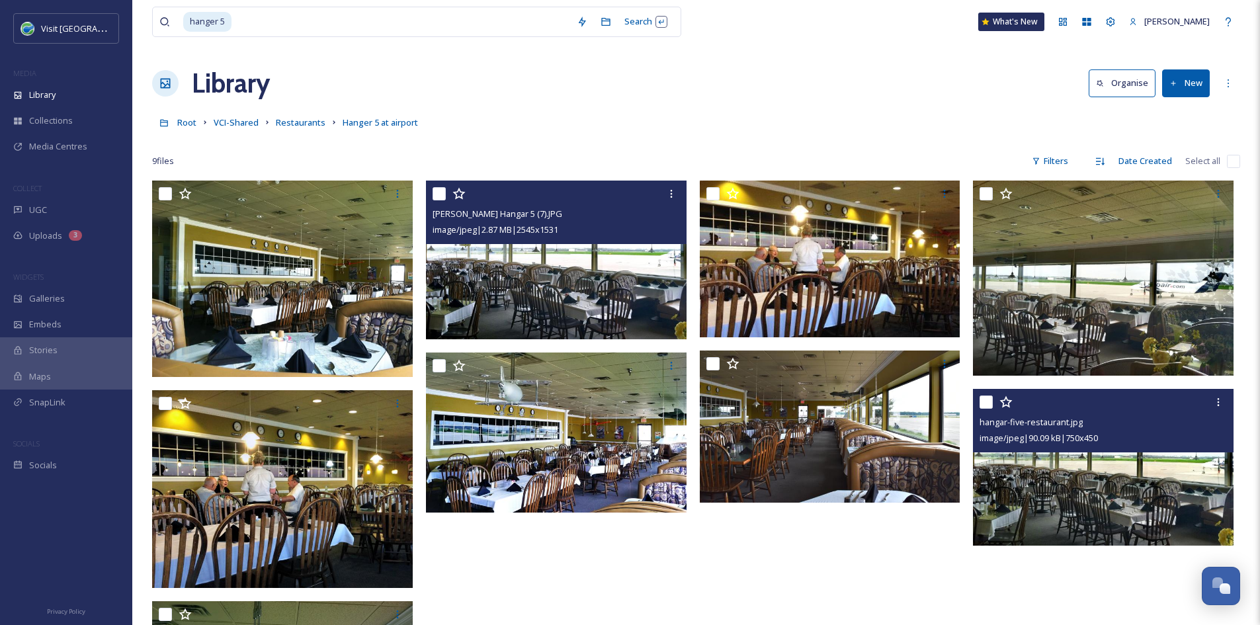
click at [570, 290] on img at bounding box center [557, 260] width 263 height 158
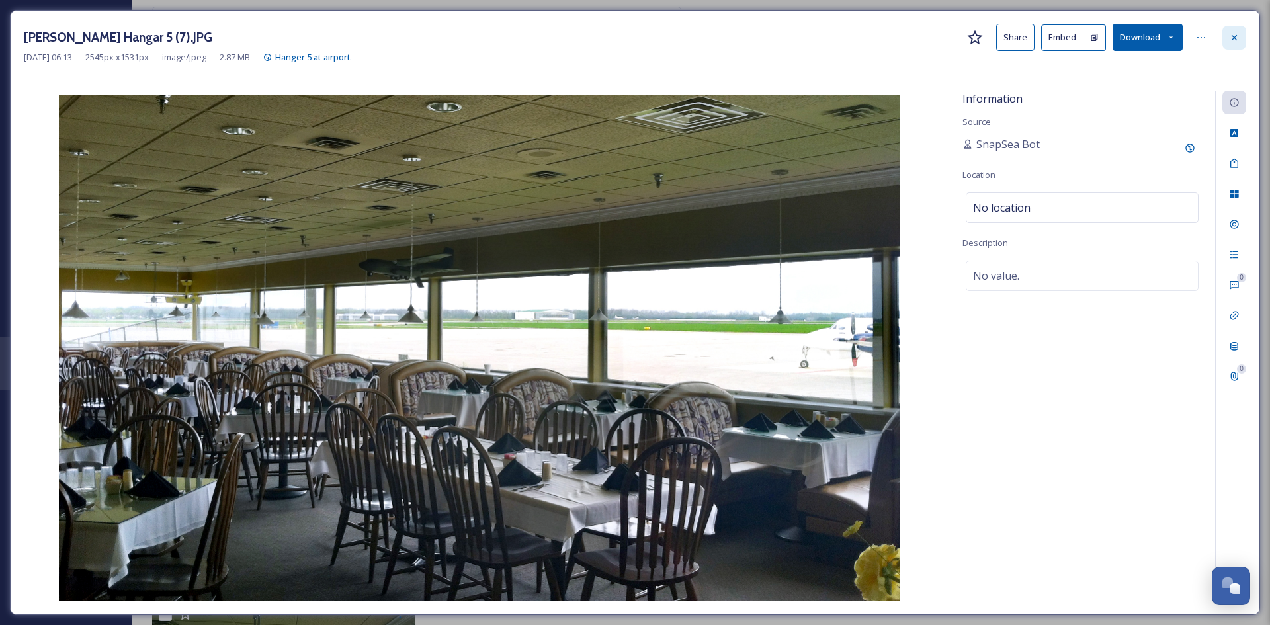
click at [1242, 45] on div at bounding box center [1234, 38] width 24 height 24
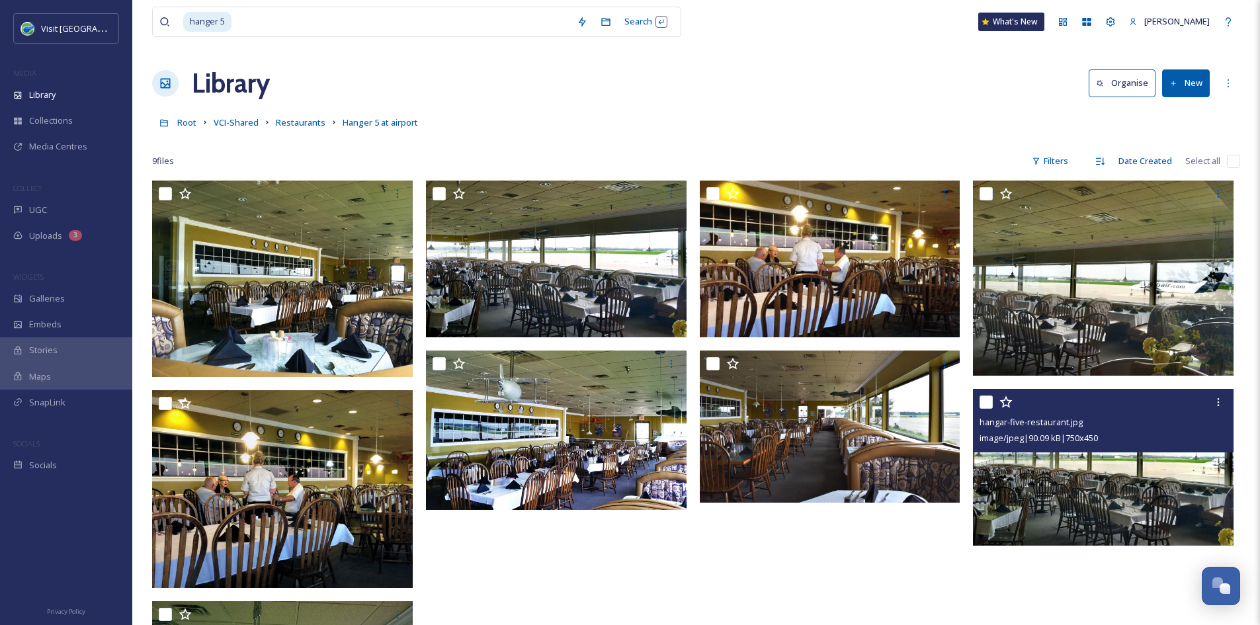
click at [1107, 467] on img at bounding box center [1103, 467] width 261 height 156
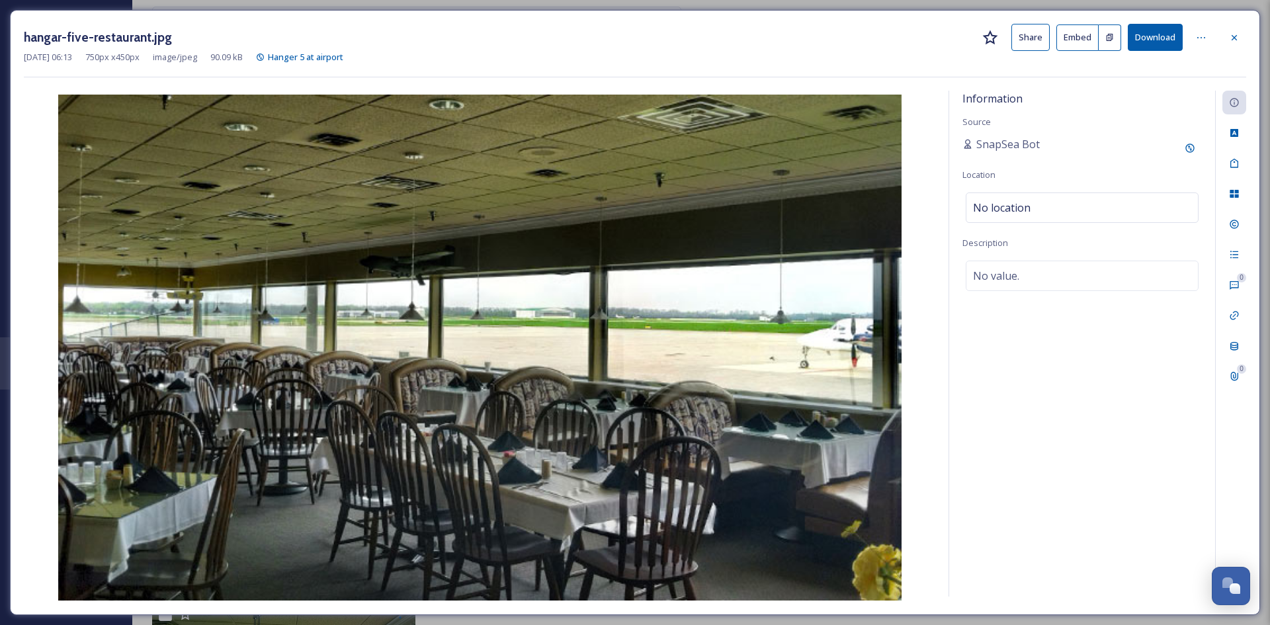
click at [1147, 41] on button "Download" at bounding box center [1155, 37] width 55 height 27
click at [1232, 31] on div at bounding box center [1234, 38] width 24 height 24
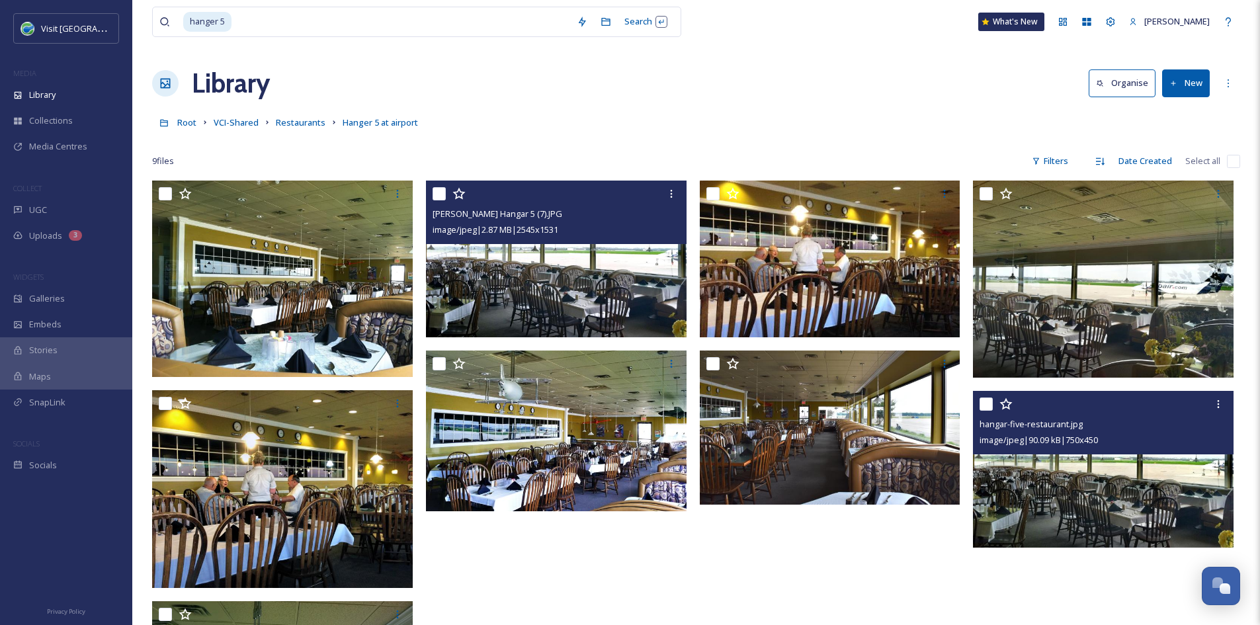
click at [585, 301] on img at bounding box center [556, 259] width 261 height 157
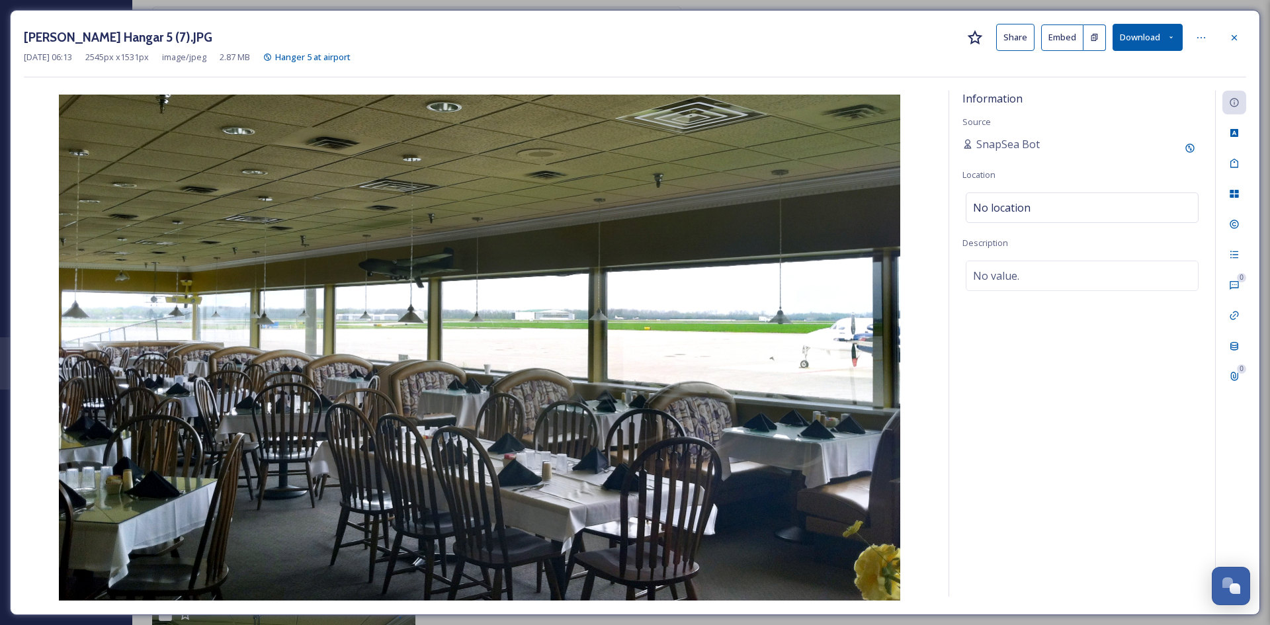
click at [1126, 36] on button "Download" at bounding box center [1148, 37] width 70 height 27
click at [1125, 60] on div "Download Original (2545 x 1531)" at bounding box center [1113, 68] width 138 height 26
click at [1214, 38] on div at bounding box center [1202, 38] width 26 height 24
click at [1203, 35] on icon at bounding box center [1201, 37] width 11 height 11
click at [1098, 390] on div "Information Source SnapSea Bot Location No location Description No value." at bounding box center [1082, 344] width 266 height 506
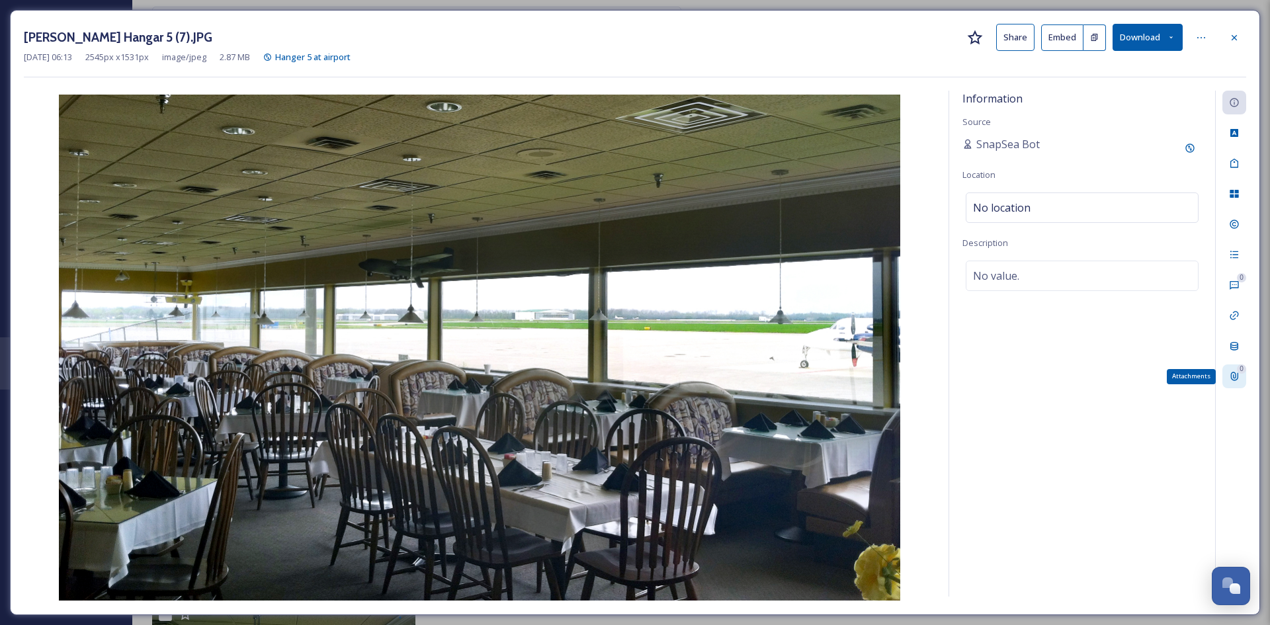
click at [1236, 366] on div "0 Attachments" at bounding box center [1234, 376] width 24 height 24
click at [1193, 100] on icon at bounding box center [1190, 102] width 11 height 11
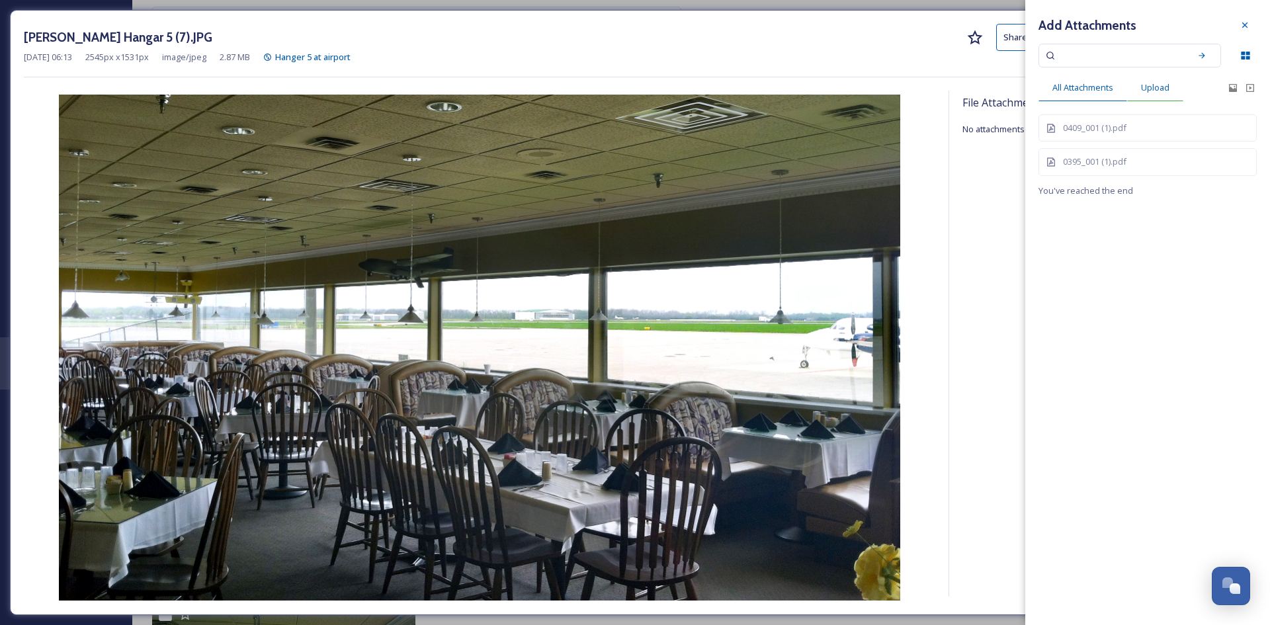
click at [1157, 87] on span "Upload" at bounding box center [1155, 87] width 28 height 13
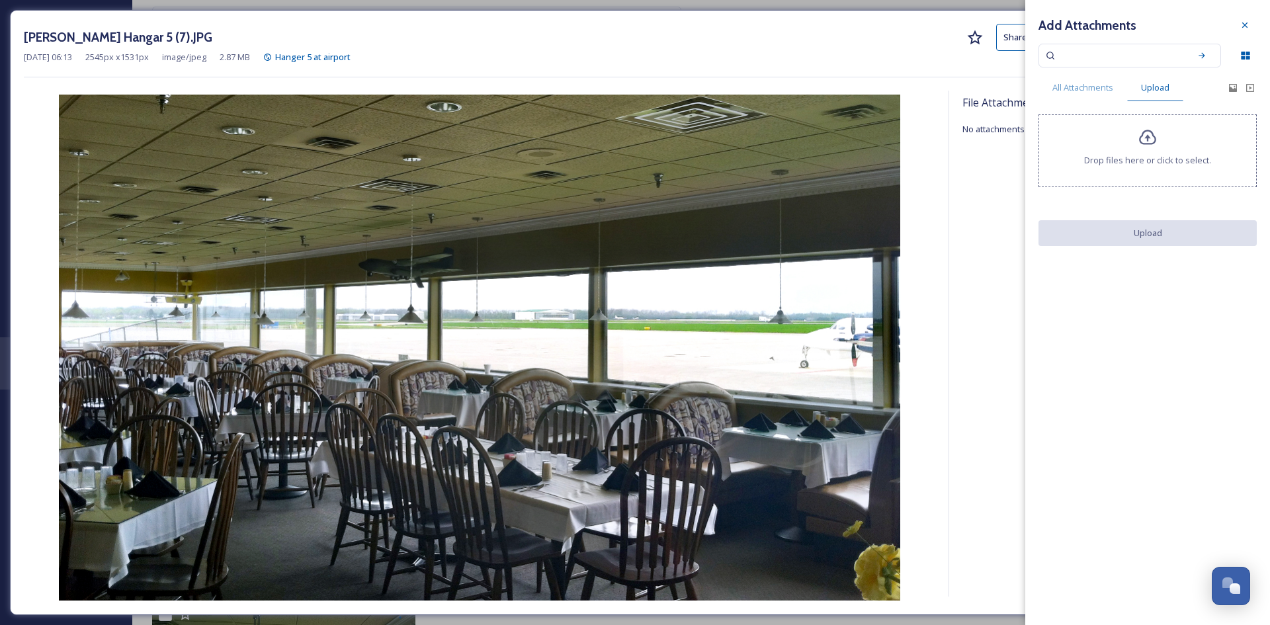
click at [1151, 136] on icon at bounding box center [1147, 137] width 19 height 19
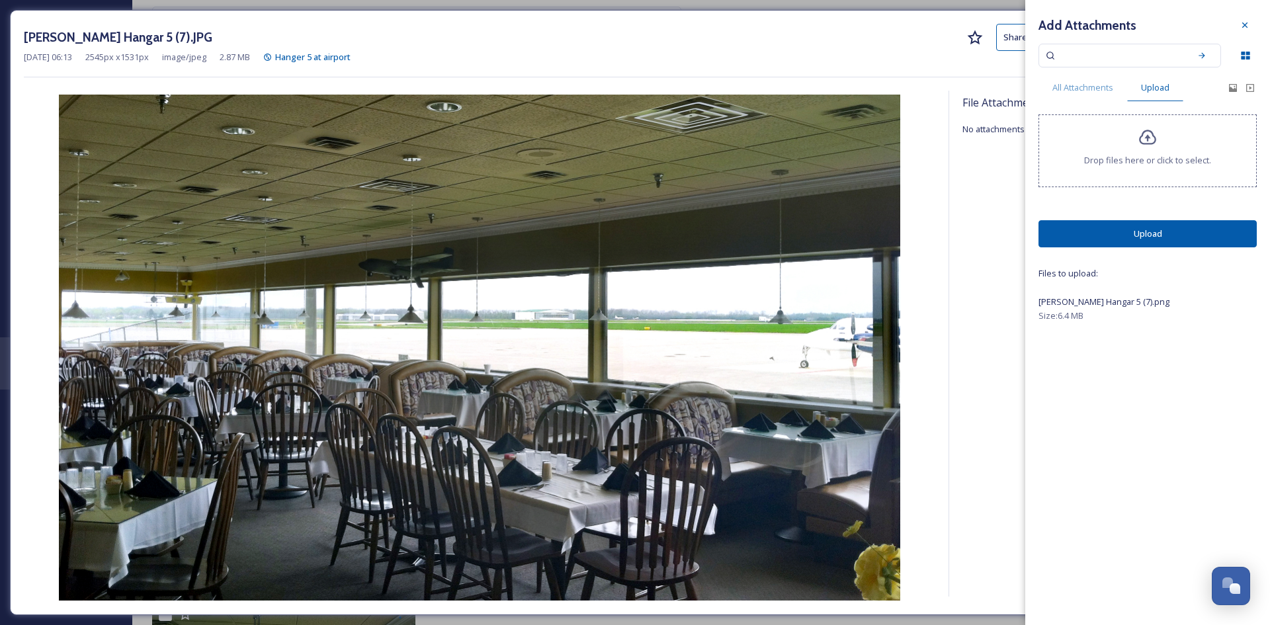
click at [1109, 235] on button "Upload" at bounding box center [1147, 233] width 218 height 27
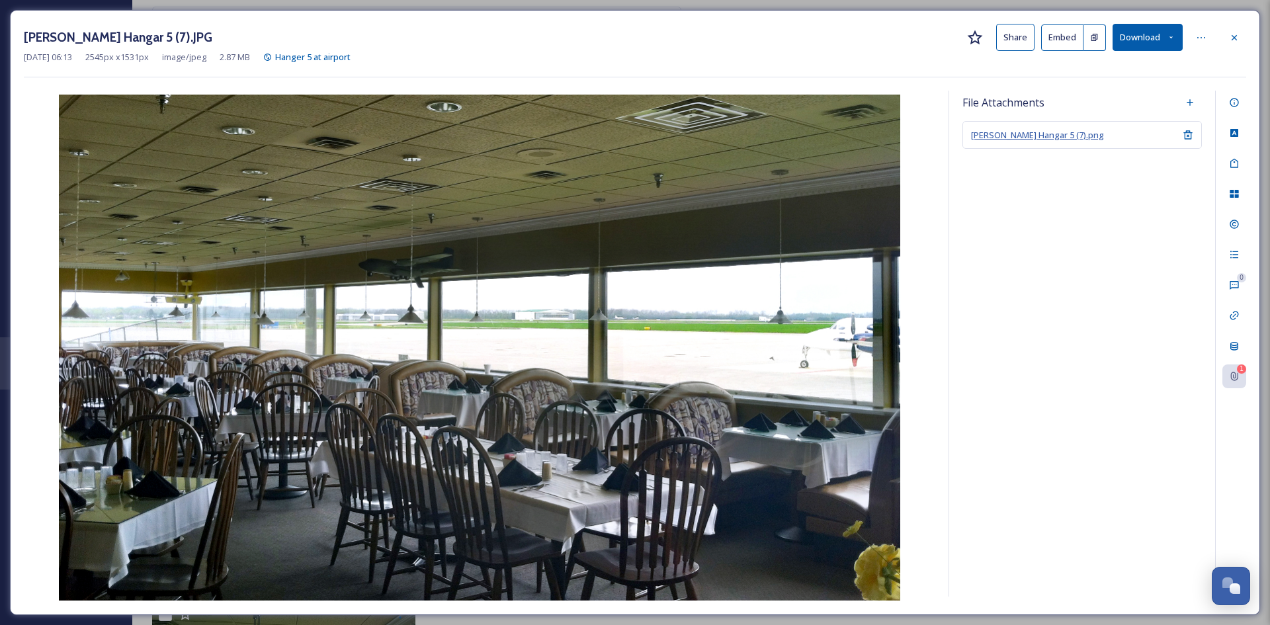
click at [1056, 137] on span "Blackerby's Hangar 5 (7).png" at bounding box center [1037, 135] width 133 height 12
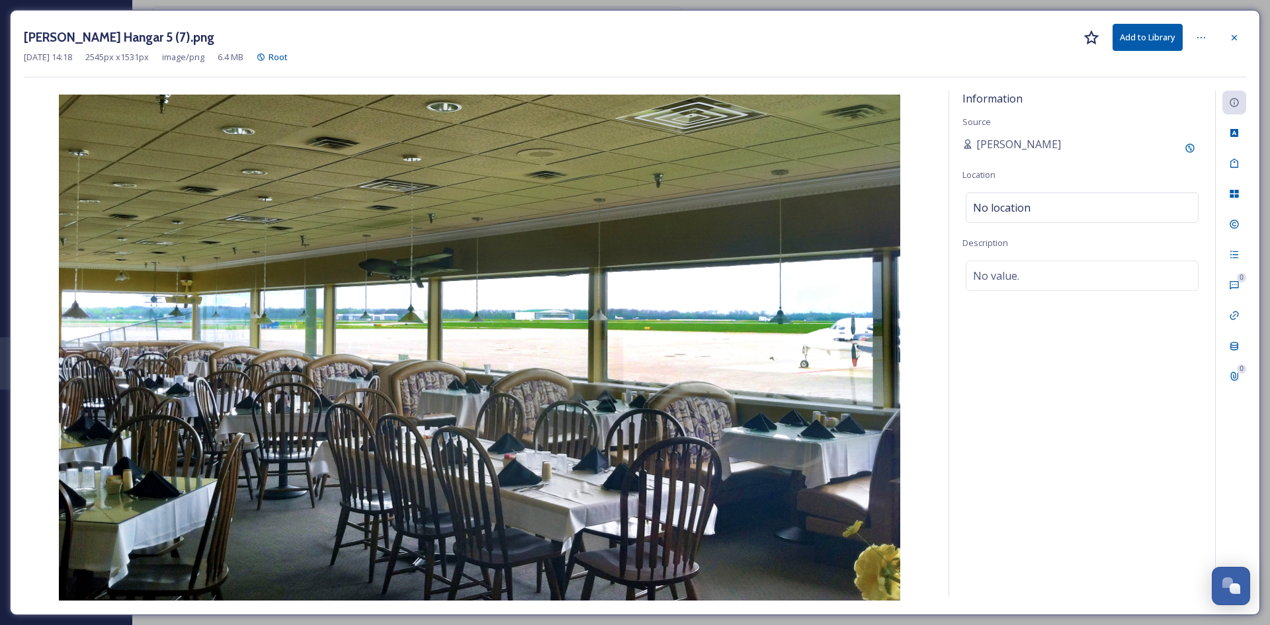
click at [1171, 32] on button "Add to Library" at bounding box center [1148, 37] width 70 height 27
click at [1017, 43] on button "Share" at bounding box center [1015, 37] width 38 height 27
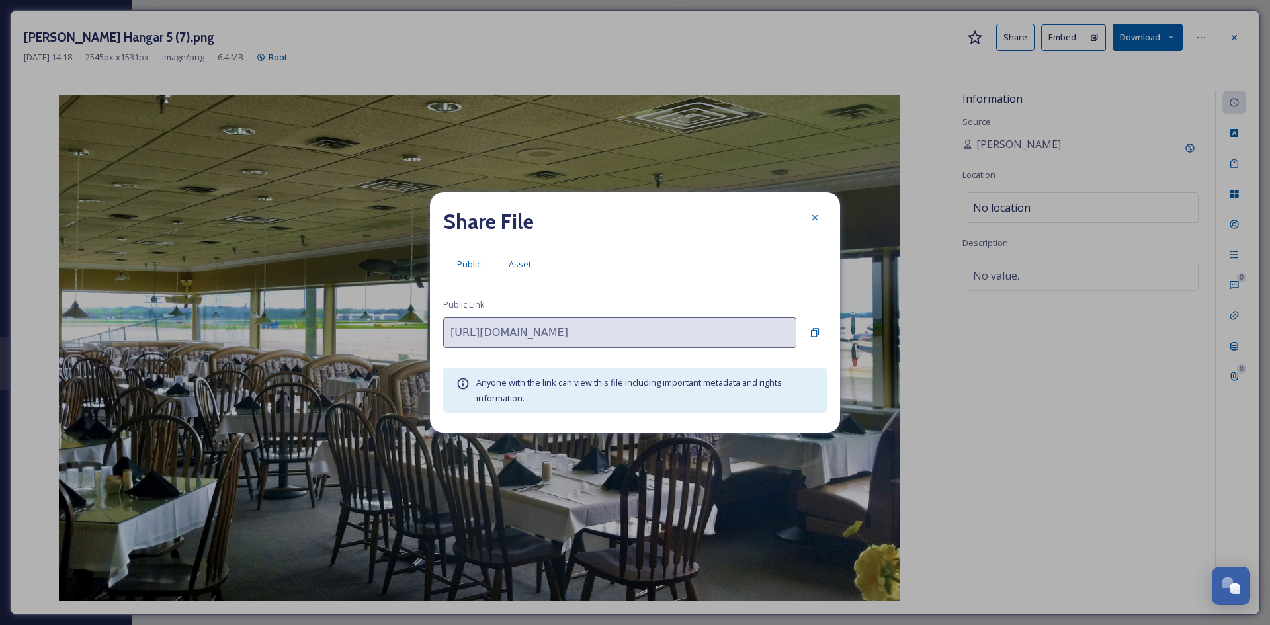
click at [523, 274] on div "Asset" at bounding box center [520, 264] width 50 height 27
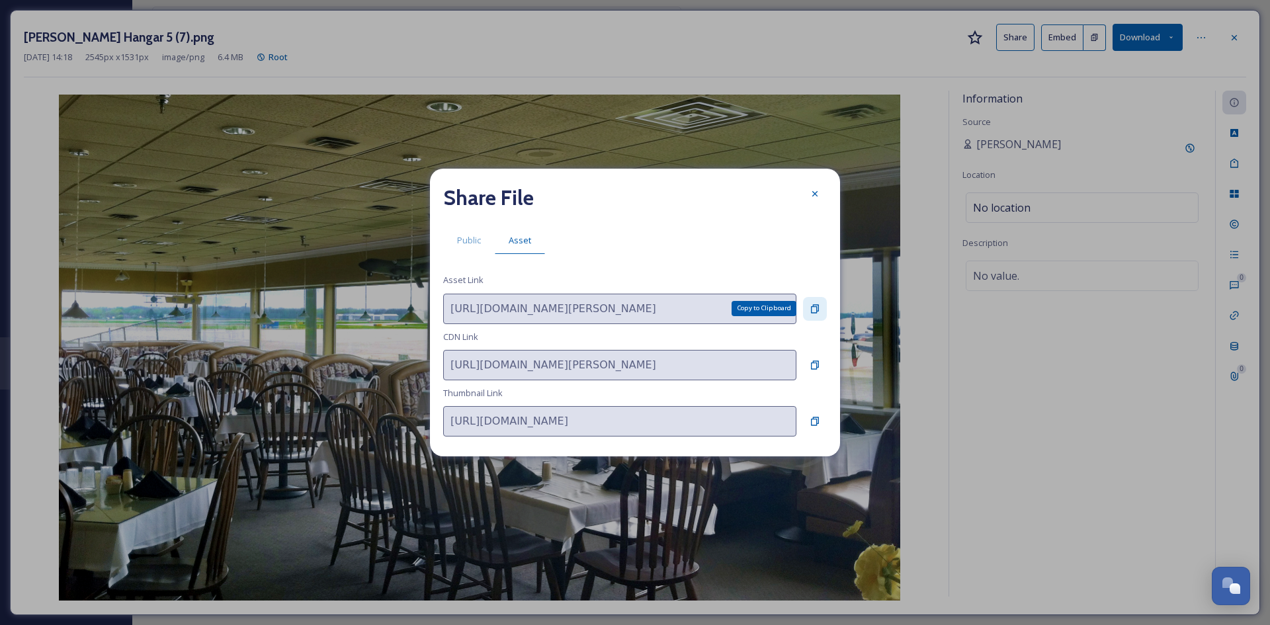
click at [813, 304] on icon at bounding box center [815, 308] width 8 height 9
click at [814, 199] on icon at bounding box center [815, 194] width 11 height 11
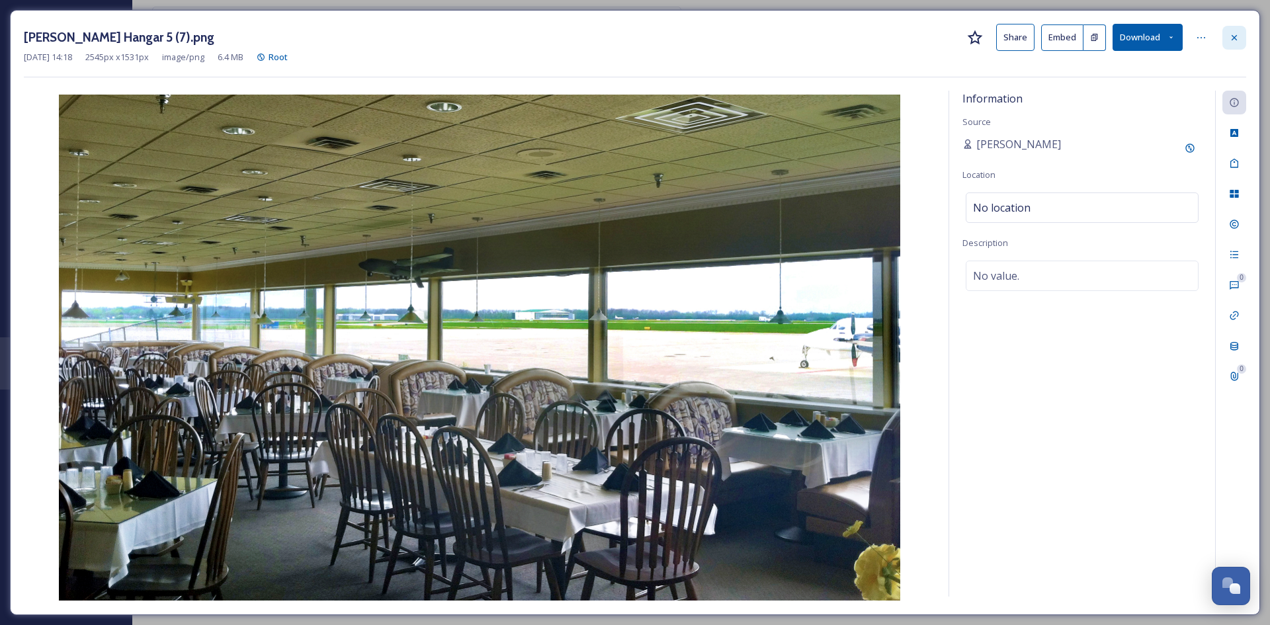
click at [1237, 36] on icon at bounding box center [1234, 37] width 11 height 11
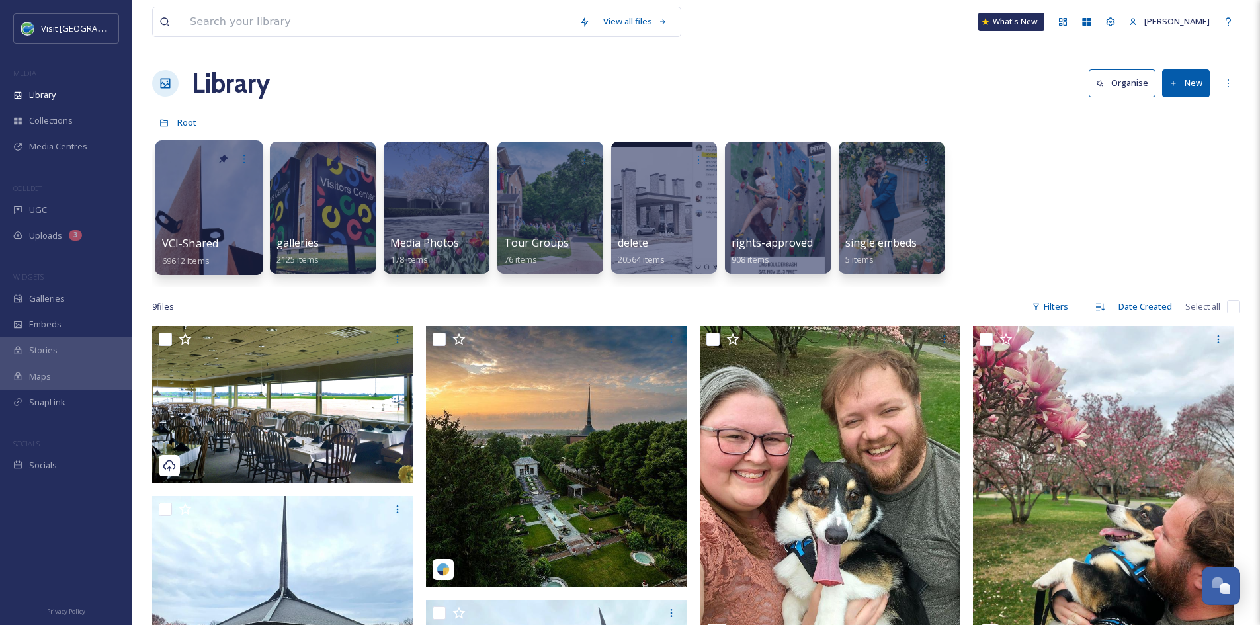
click at [216, 243] on span "VCI-Shared" at bounding box center [190, 243] width 57 height 15
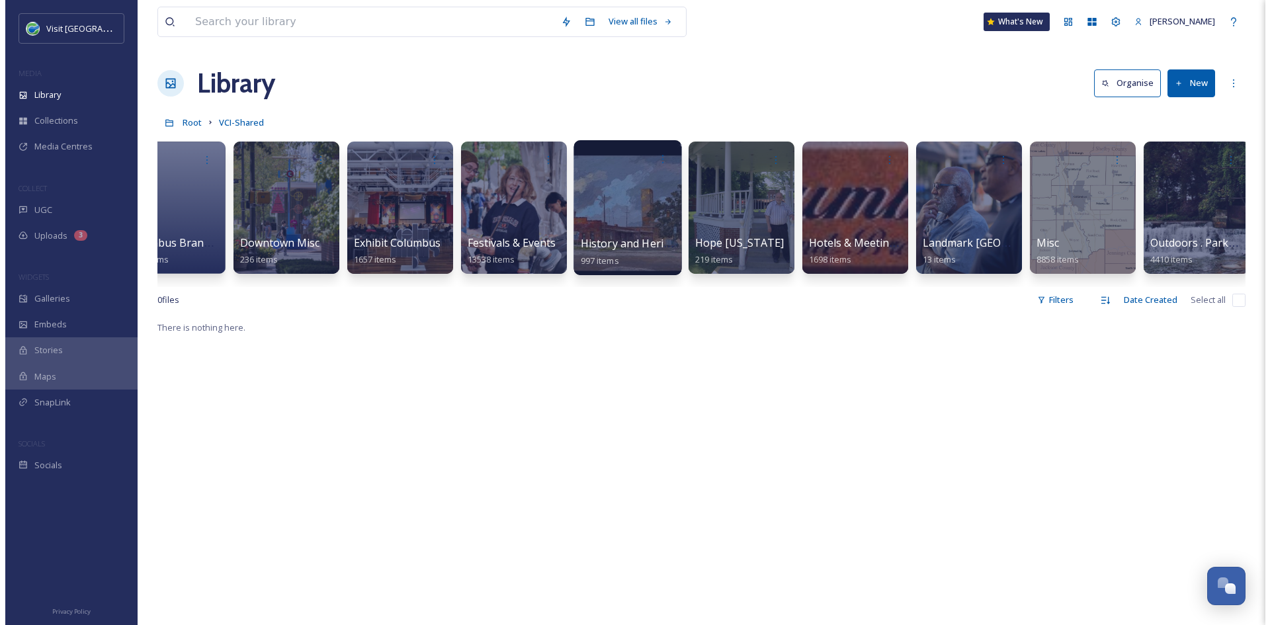
scroll to position [0, 612]
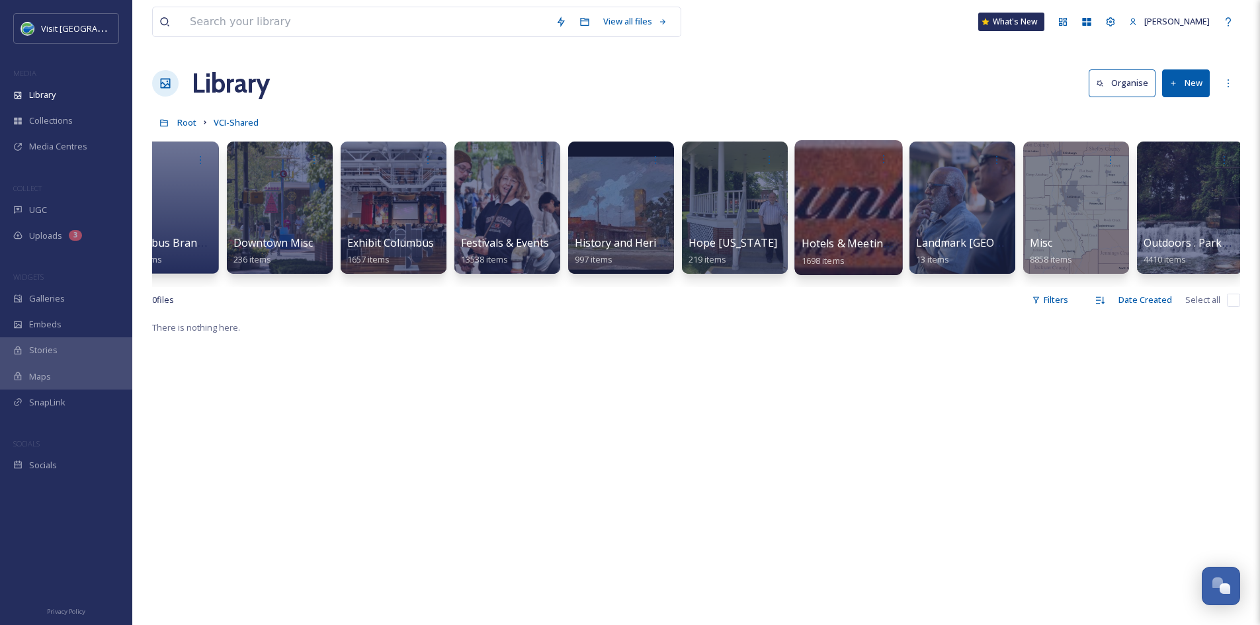
click at [833, 249] on span "Hotels & Meeting Spaces" at bounding box center [865, 243] width 126 height 15
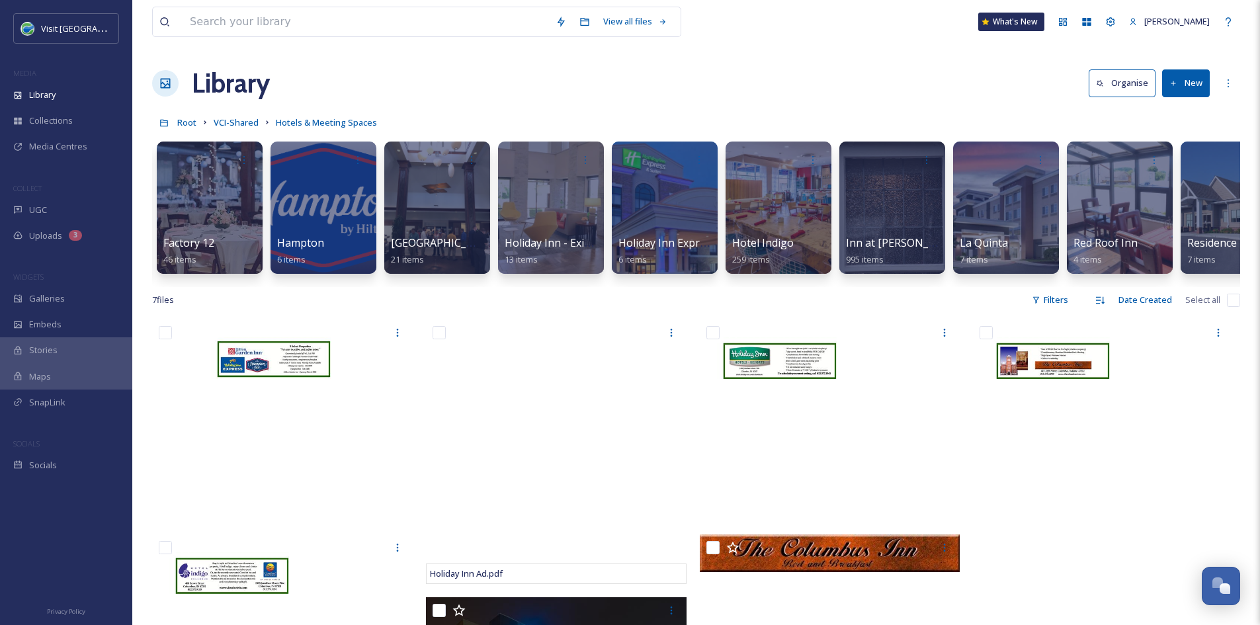
scroll to position [0, 830]
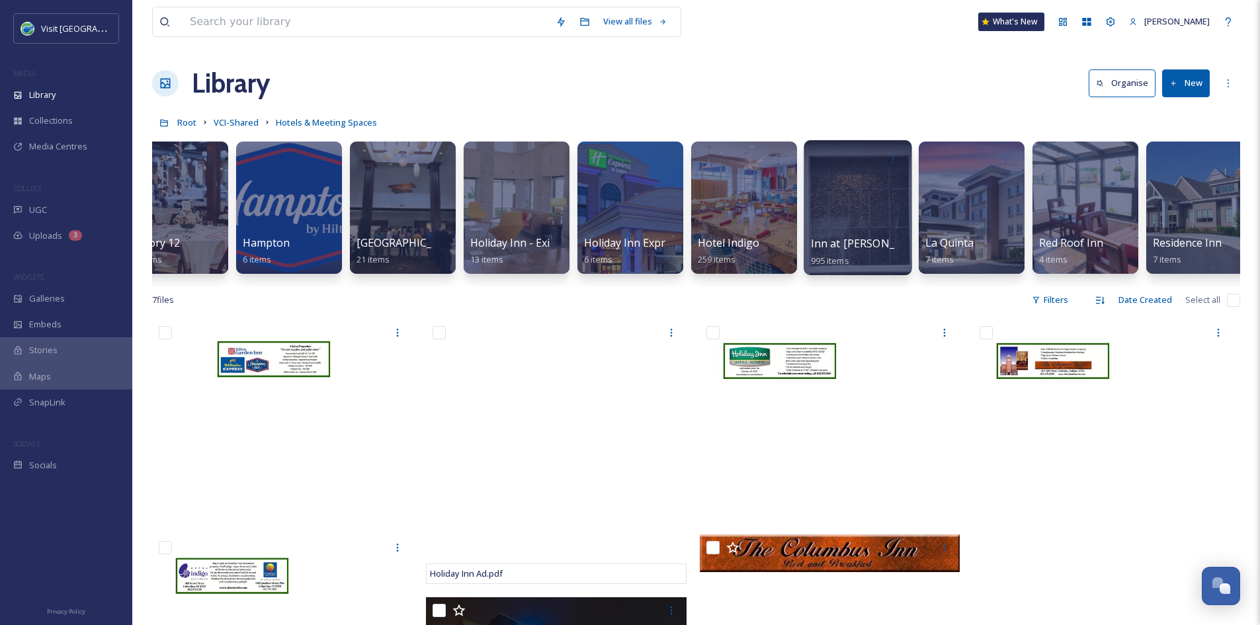
click at [853, 239] on span "Inn at Irwin Garden" at bounding box center [925, 243] width 228 height 15
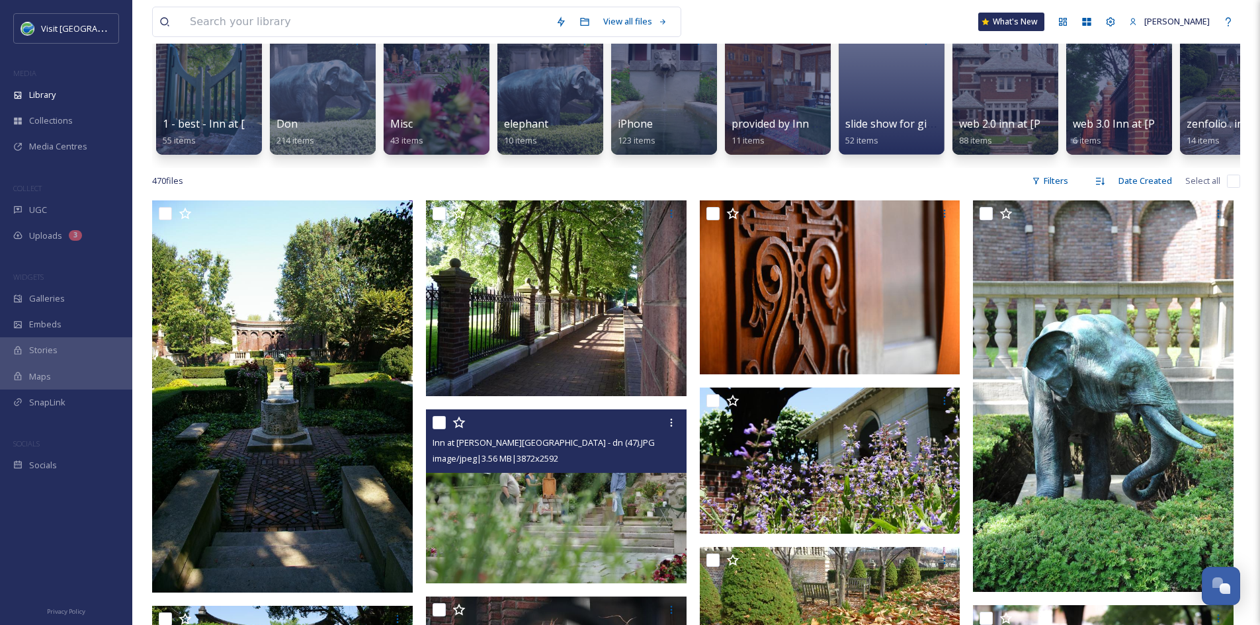
scroll to position [116, 0]
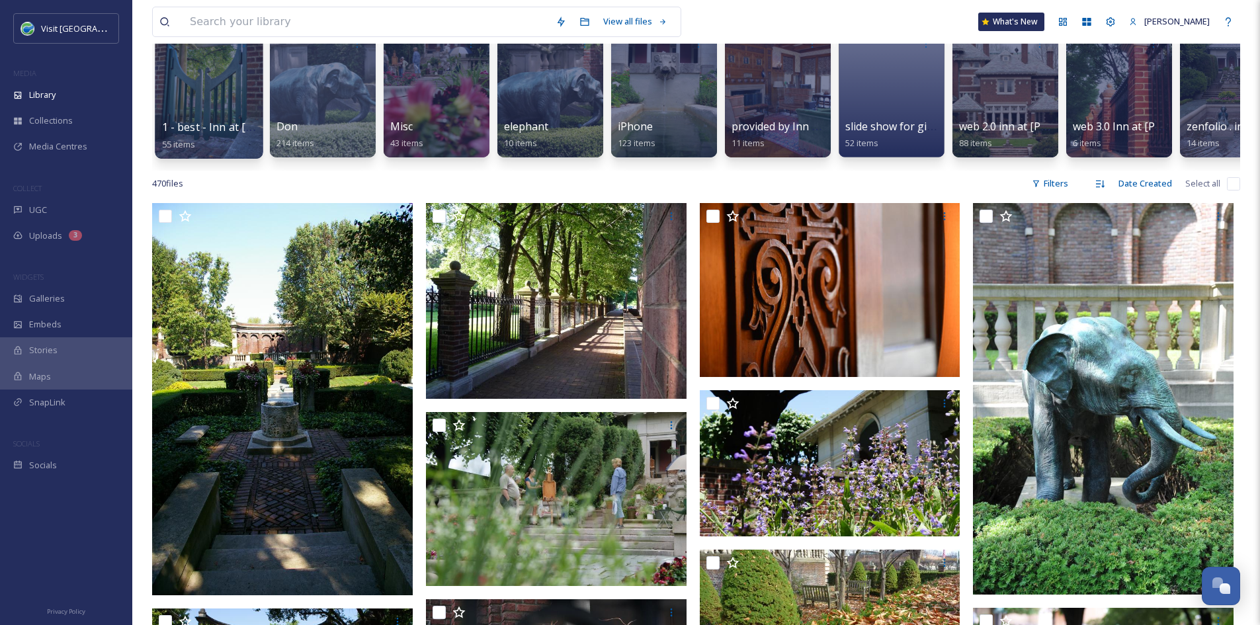
click at [212, 138] on div "1 - best - Inn at Irwin Gardens 55 items" at bounding box center [209, 135] width 95 height 33
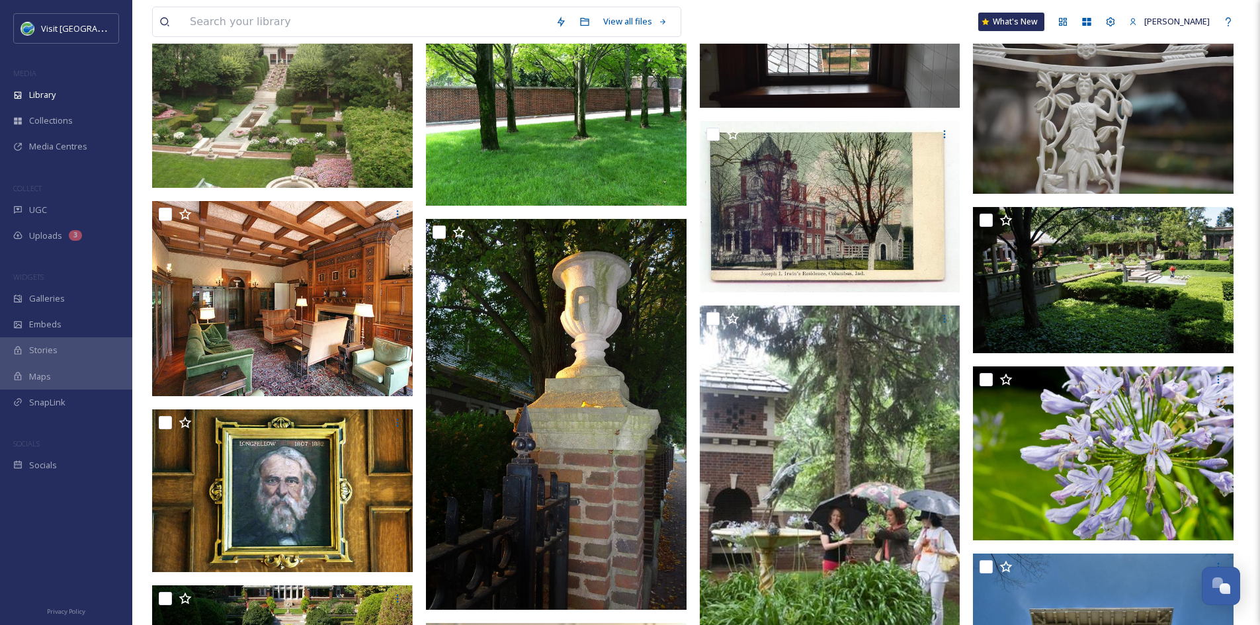
scroll to position [892, 0]
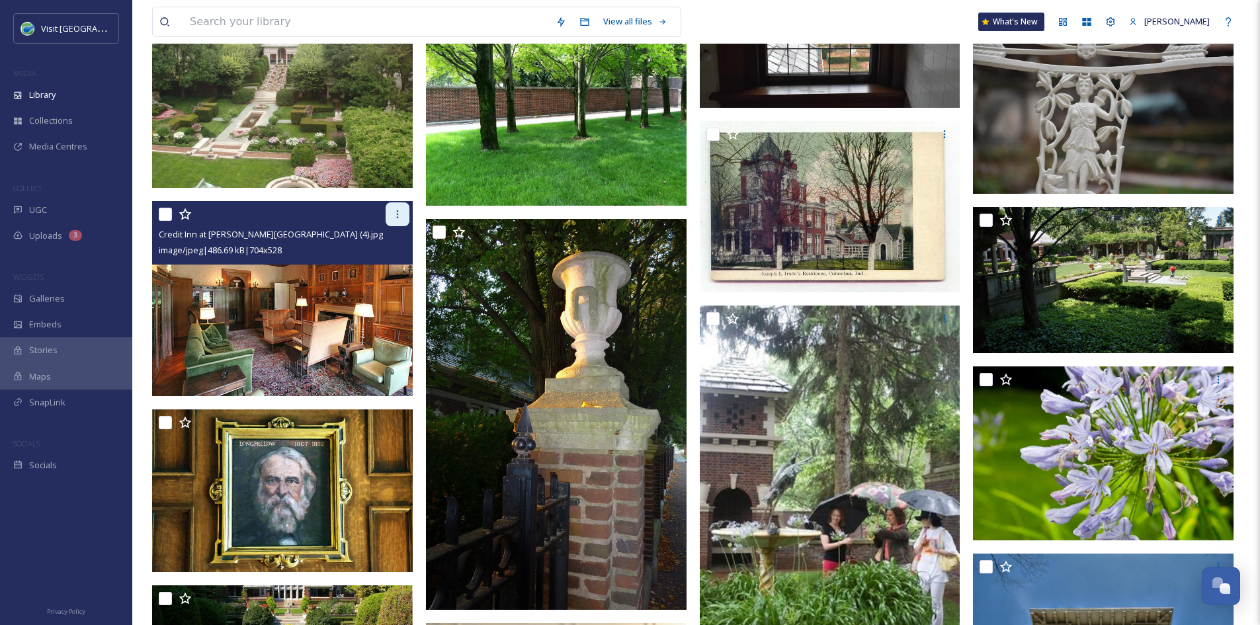
click at [401, 220] on icon at bounding box center [397, 214] width 11 height 11
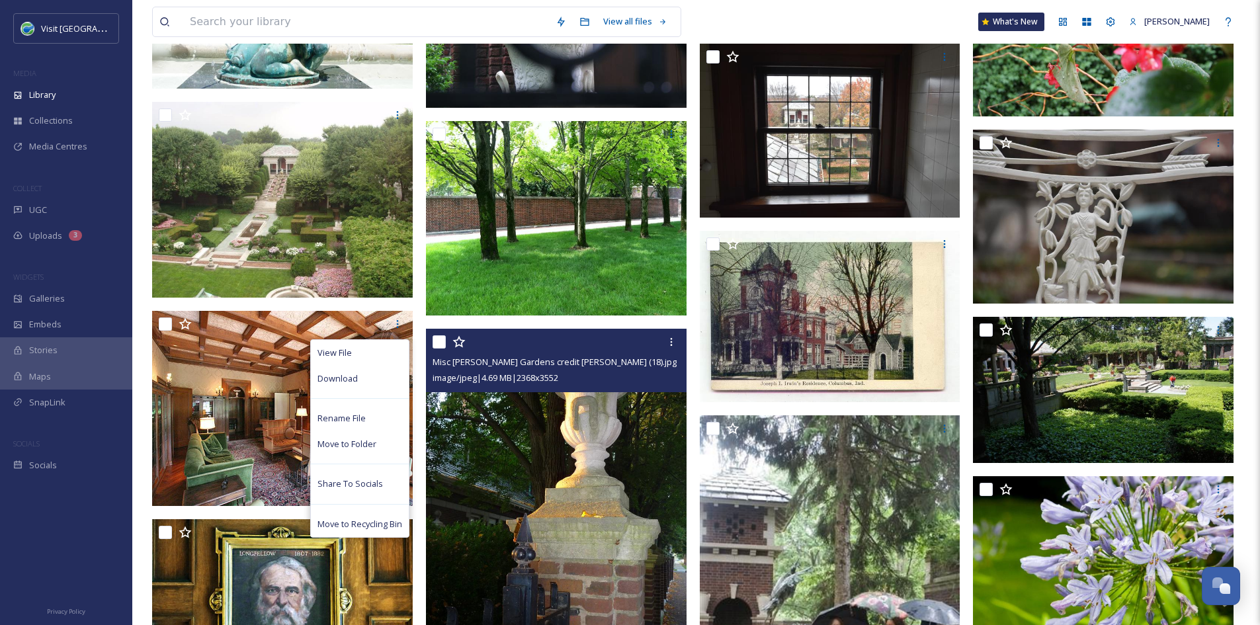
scroll to position [0, 0]
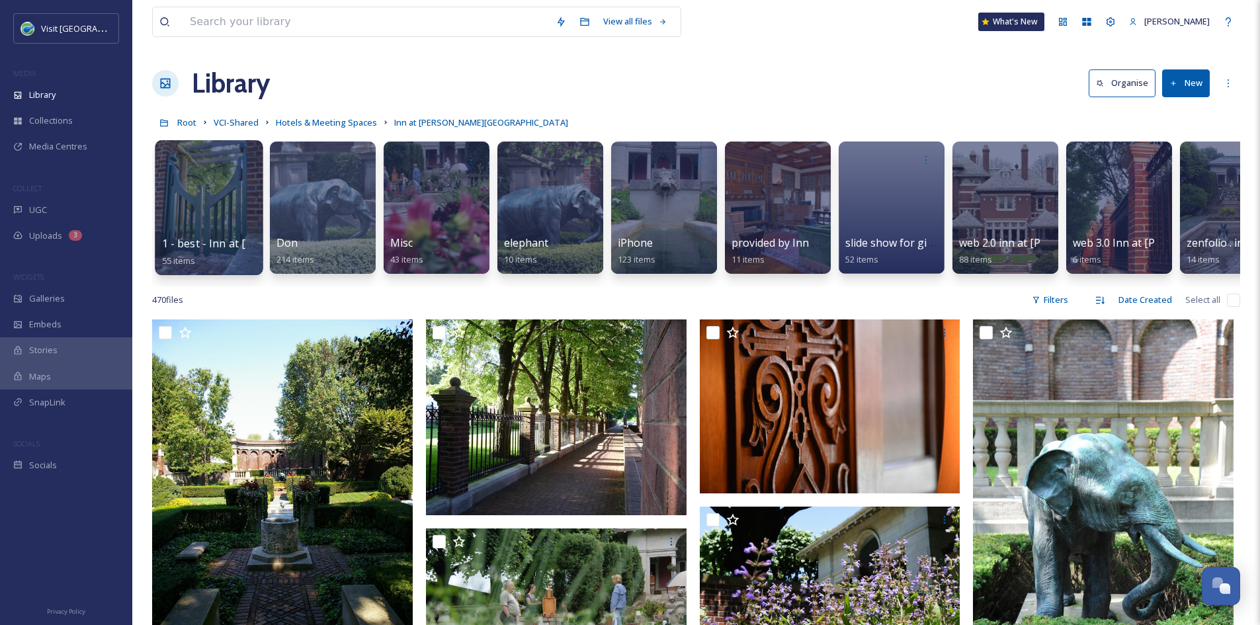
click at [227, 247] on span "1 - best - Inn at Irwin Gardens" at bounding box center [299, 243] width 275 height 15
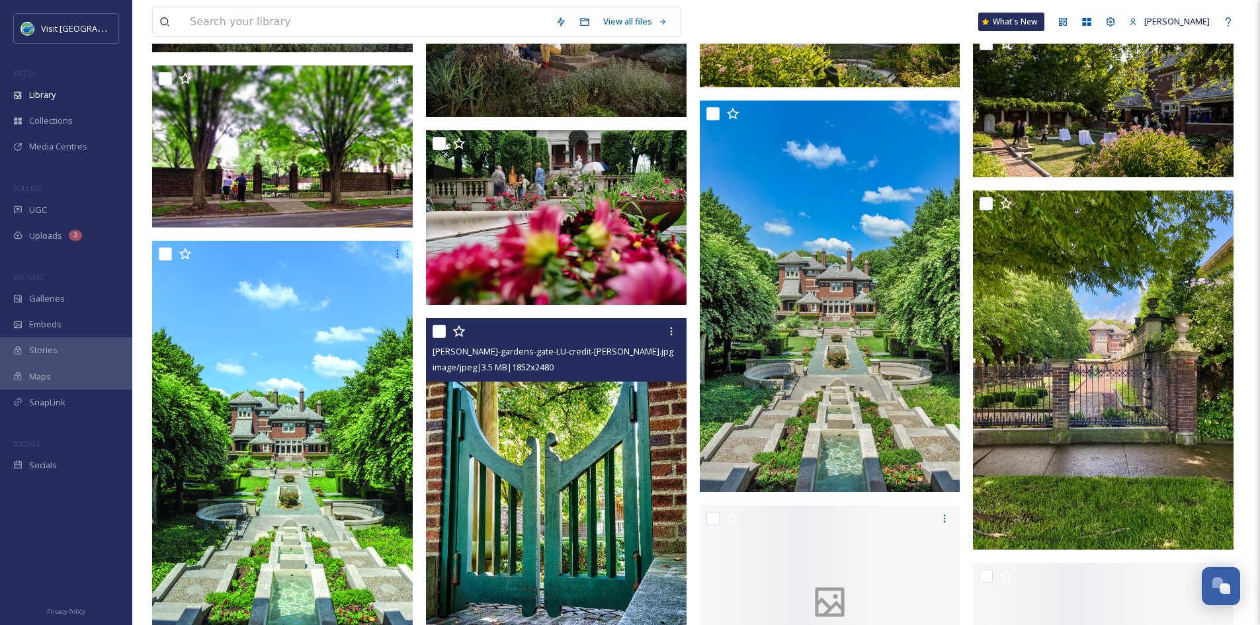
scroll to position [1390, 0]
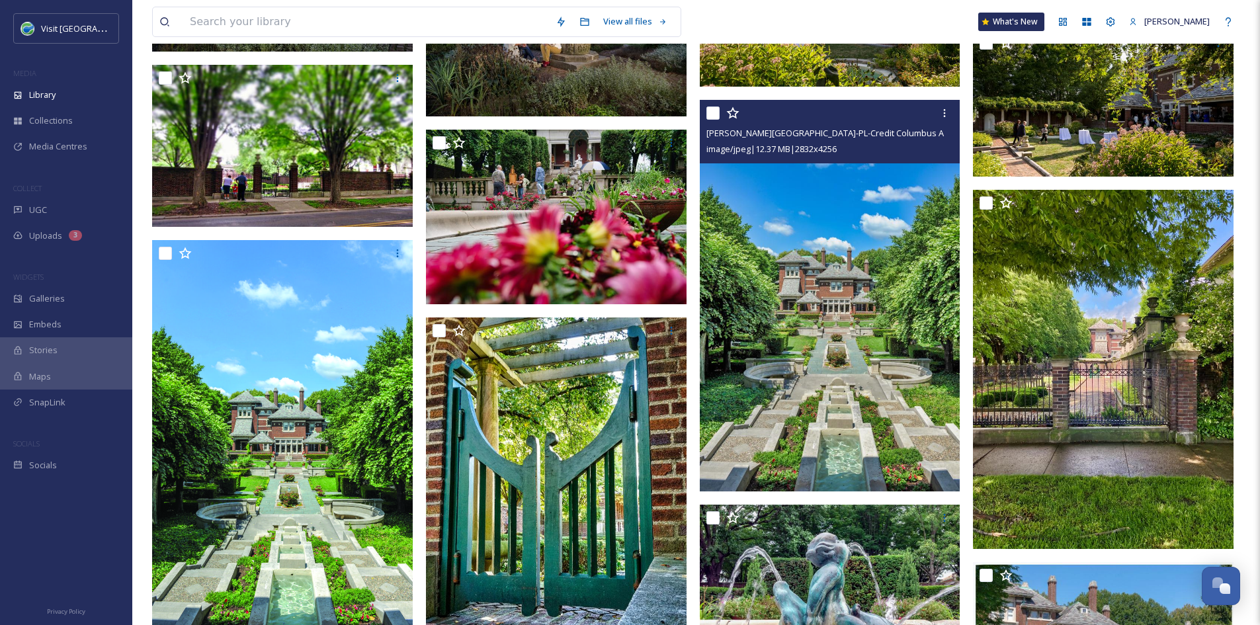
click at [876, 259] on img at bounding box center [830, 296] width 261 height 392
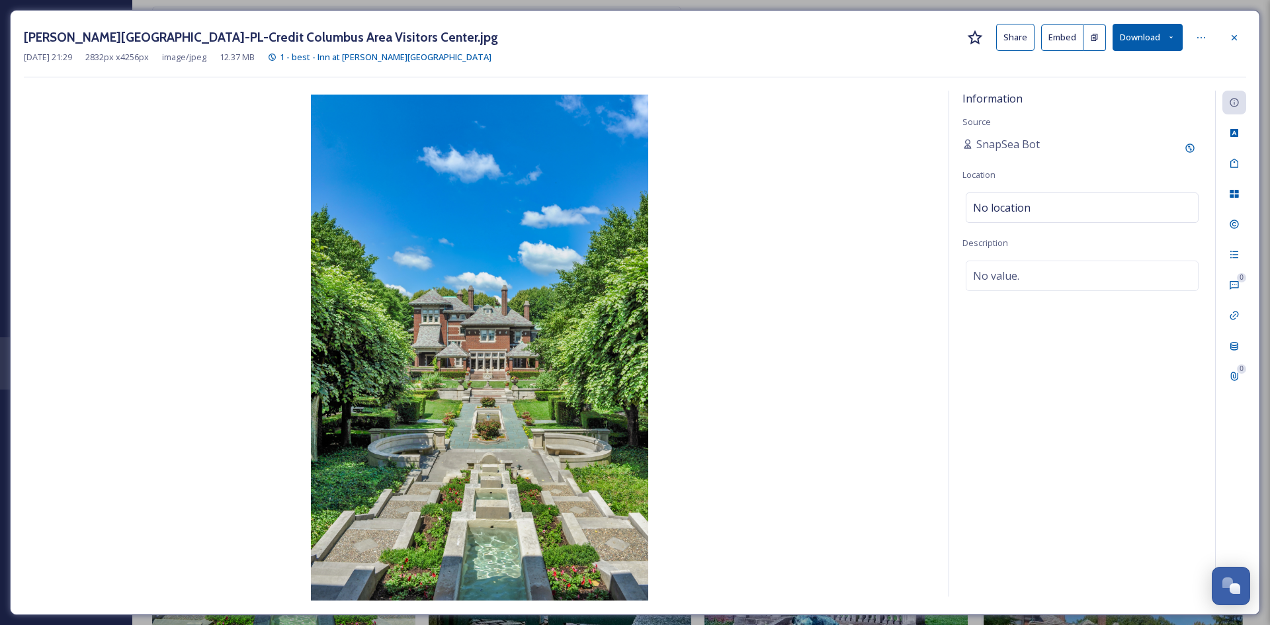
click at [1018, 40] on button "Share" at bounding box center [1015, 37] width 38 height 27
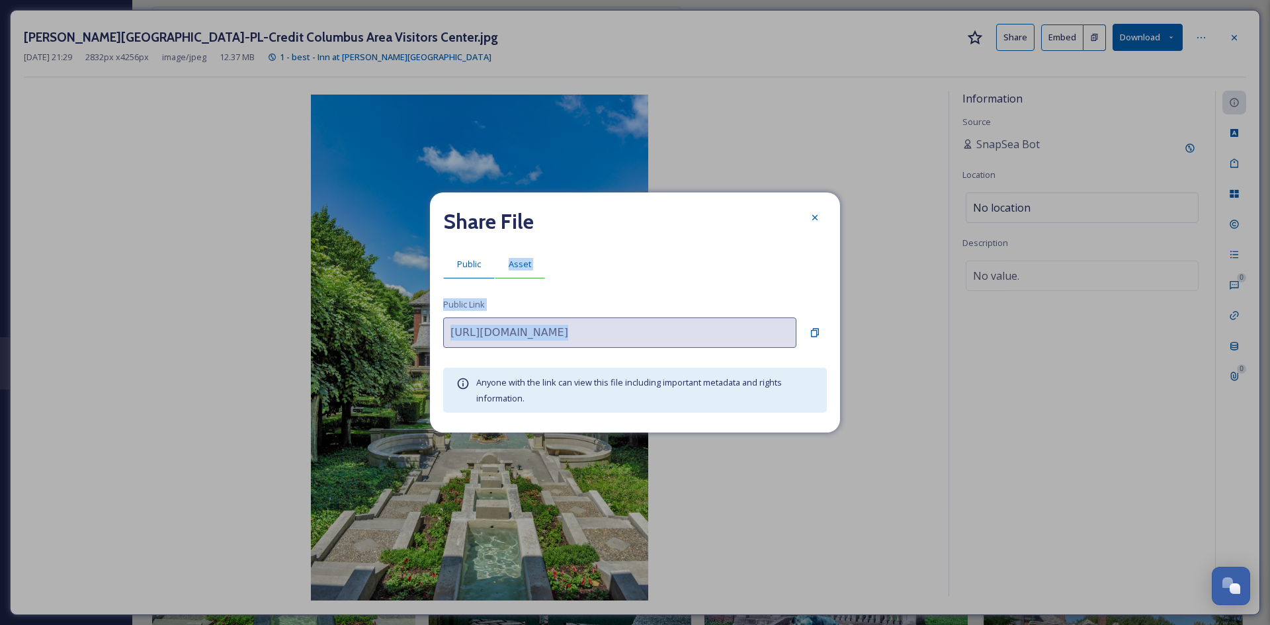
drag, startPoint x: 814, startPoint y: 330, endPoint x: 508, endPoint y: 255, distance: 315.2
click at [508, 255] on div "Share File Public Asset Public Link https://app.snapsea.io/p/file/9de29725-a8a9…" at bounding box center [635, 311] width 410 height 239
click at [508, 255] on div "Asset" at bounding box center [520, 264] width 50 height 27
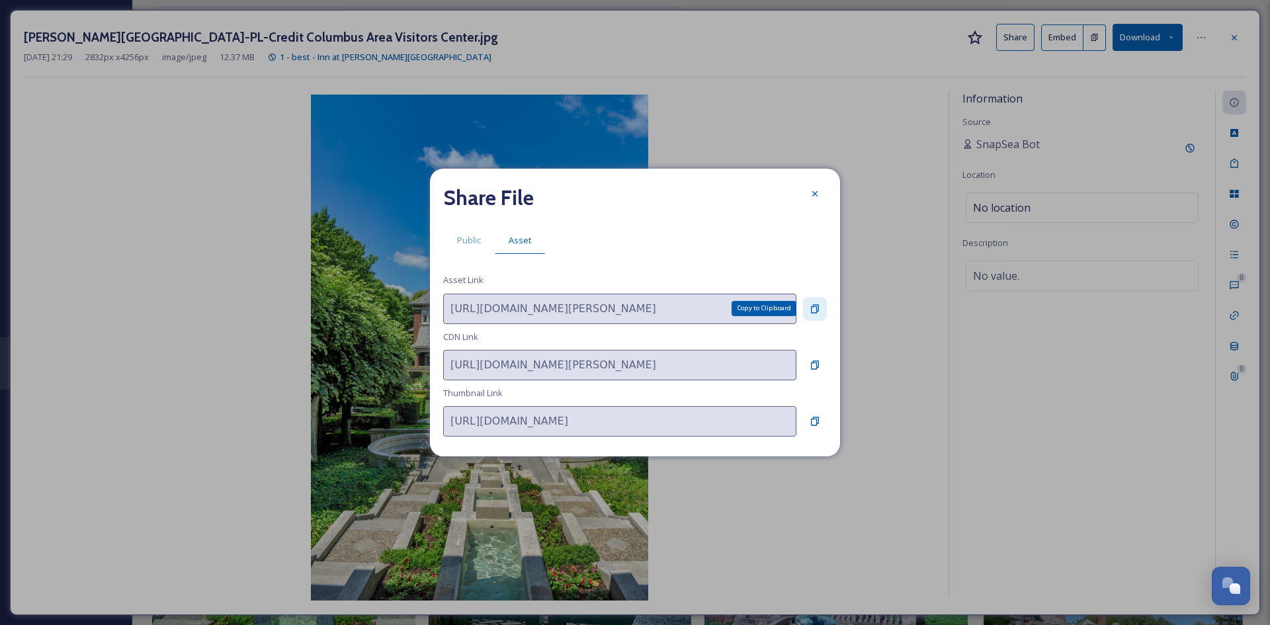
click at [824, 306] on div "Copy to Clipboard" at bounding box center [815, 309] width 24 height 24
click at [816, 192] on icon at bounding box center [815, 194] width 11 height 11
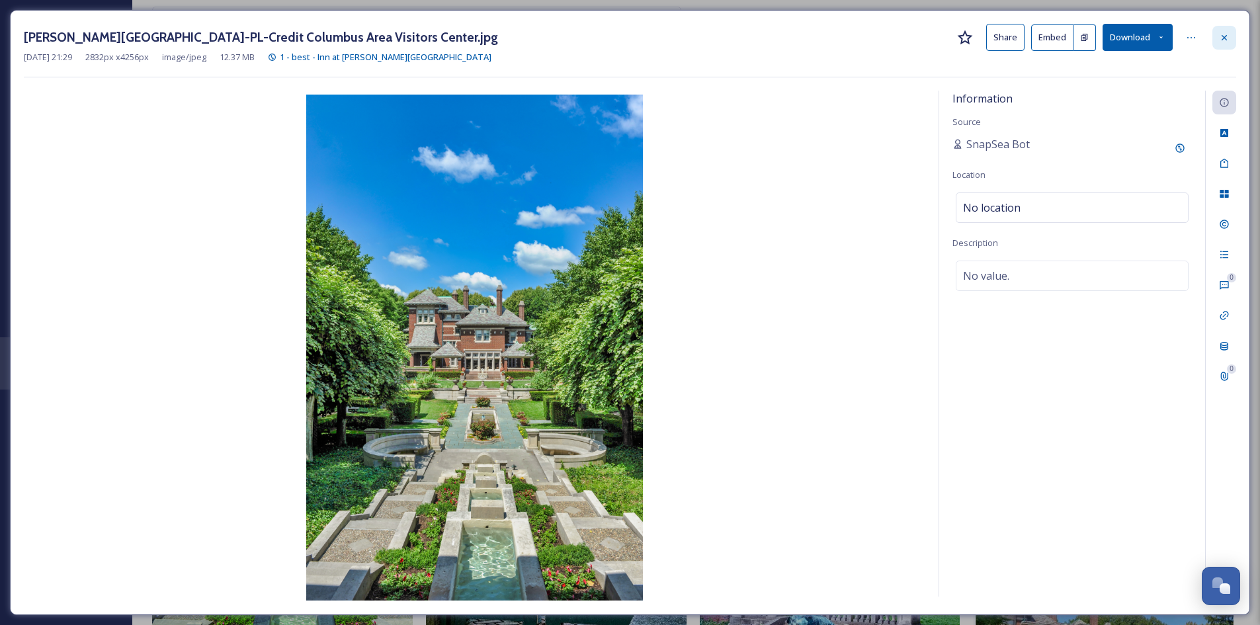
click at [1225, 40] on icon at bounding box center [1224, 37] width 11 height 11
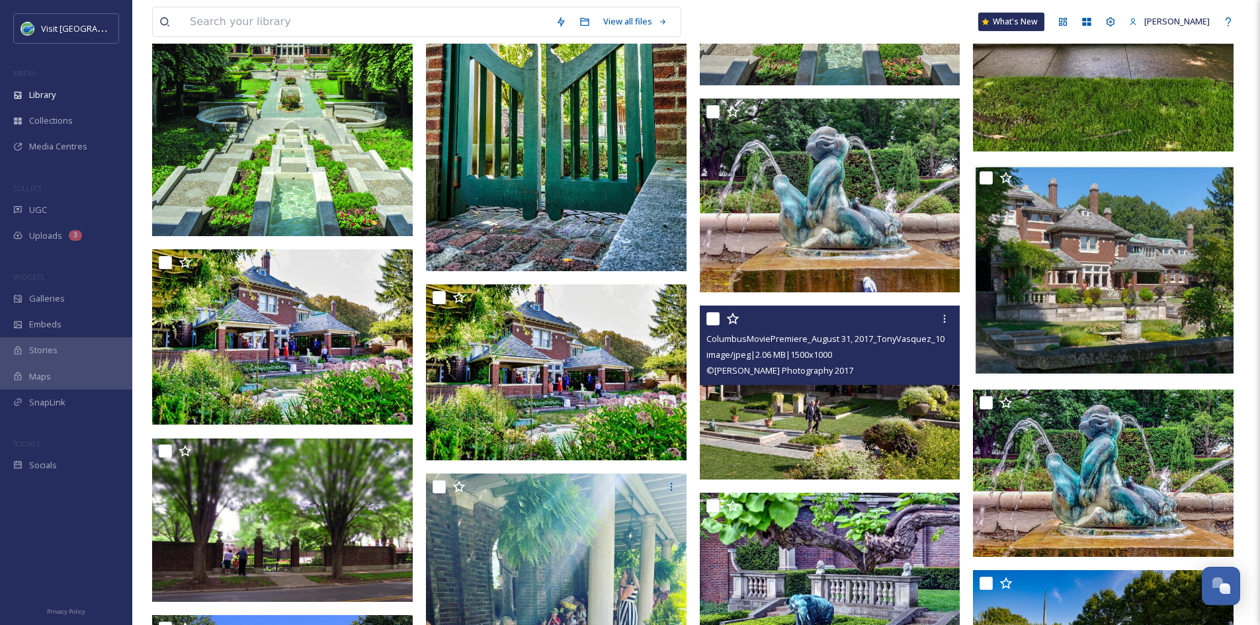
scroll to position [1801, 0]
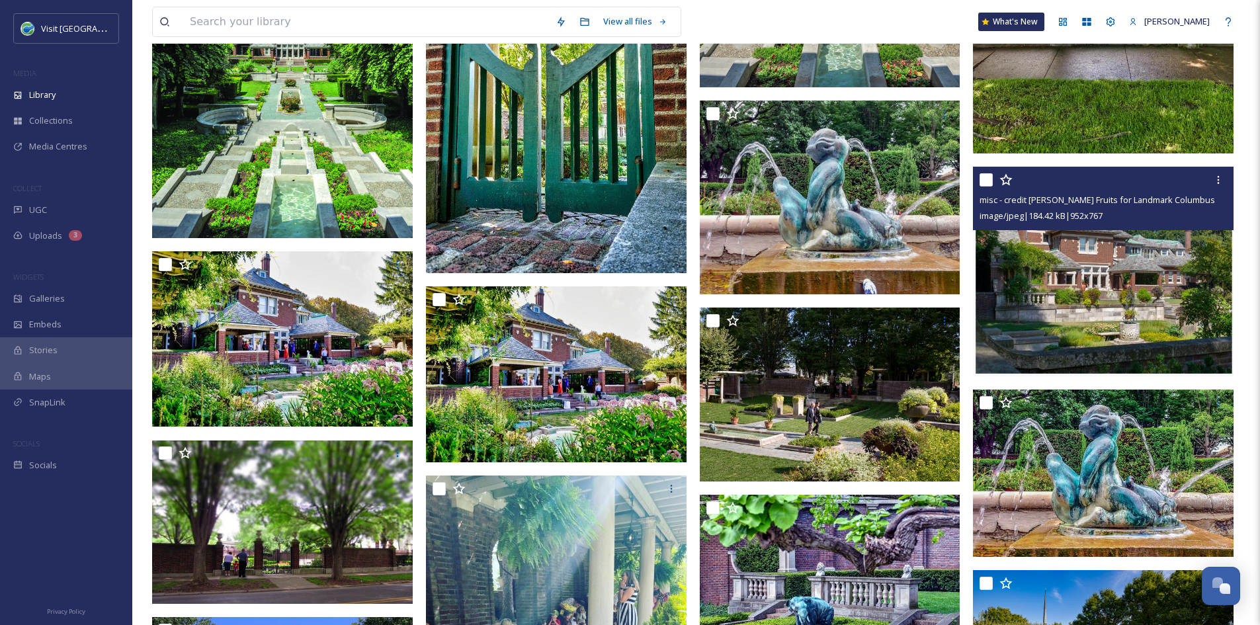
click at [1145, 261] on img at bounding box center [1103, 272] width 261 height 210
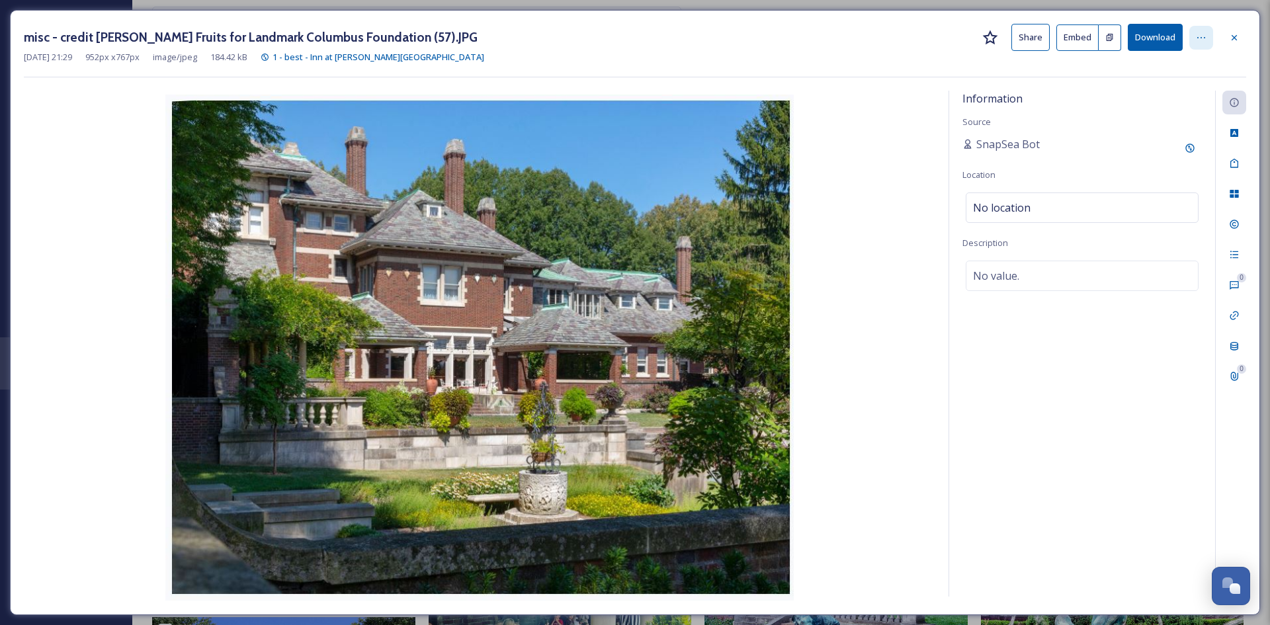
click at [1197, 34] on icon at bounding box center [1201, 37] width 11 height 11
click at [1042, 45] on button "Share" at bounding box center [1030, 37] width 38 height 27
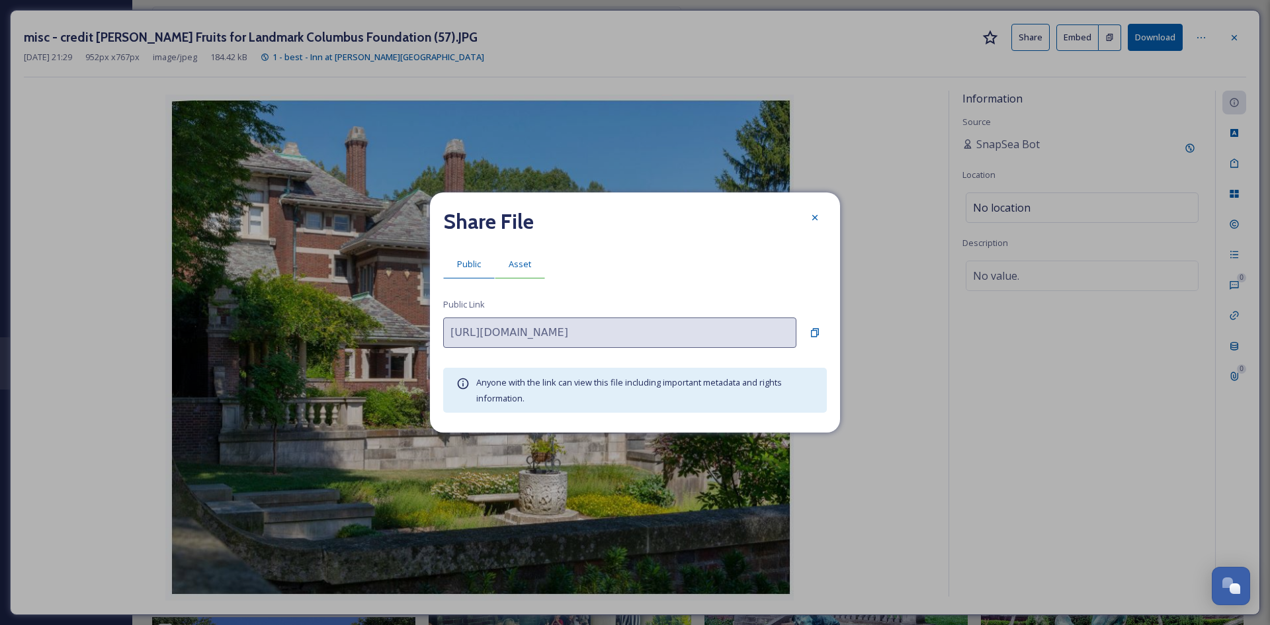
click at [527, 267] on span "Asset" at bounding box center [520, 264] width 22 height 13
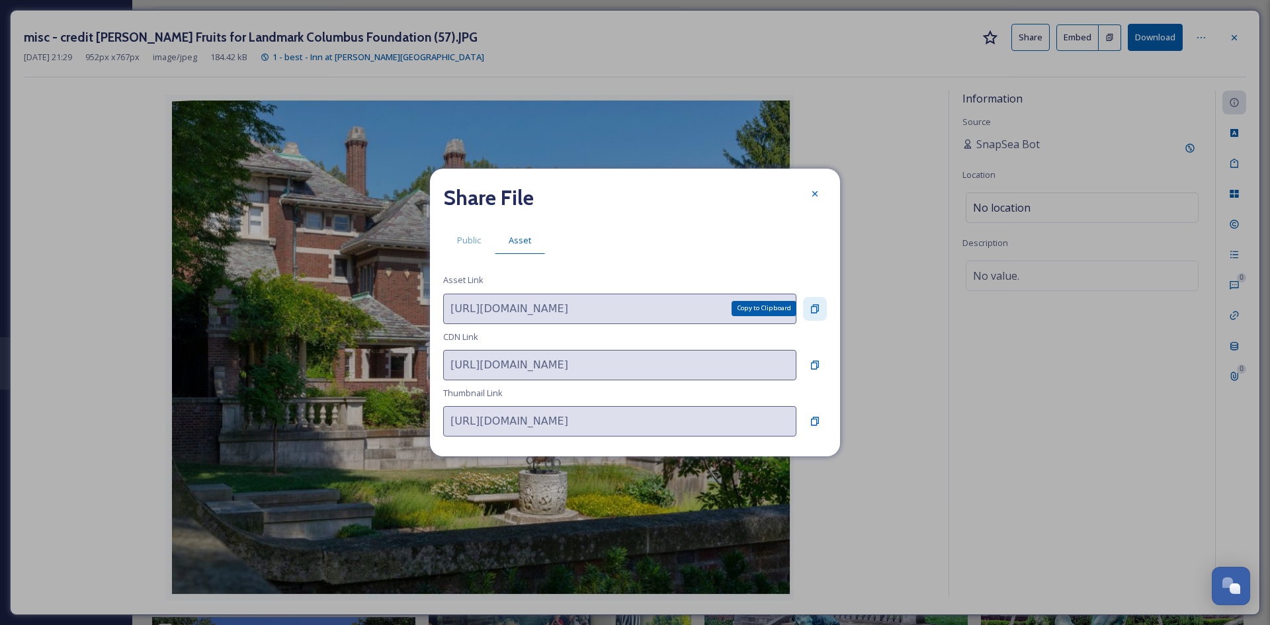
click at [808, 312] on div "Copy to Clipboard" at bounding box center [815, 309] width 24 height 24
click at [820, 190] on icon at bounding box center [815, 194] width 11 height 11
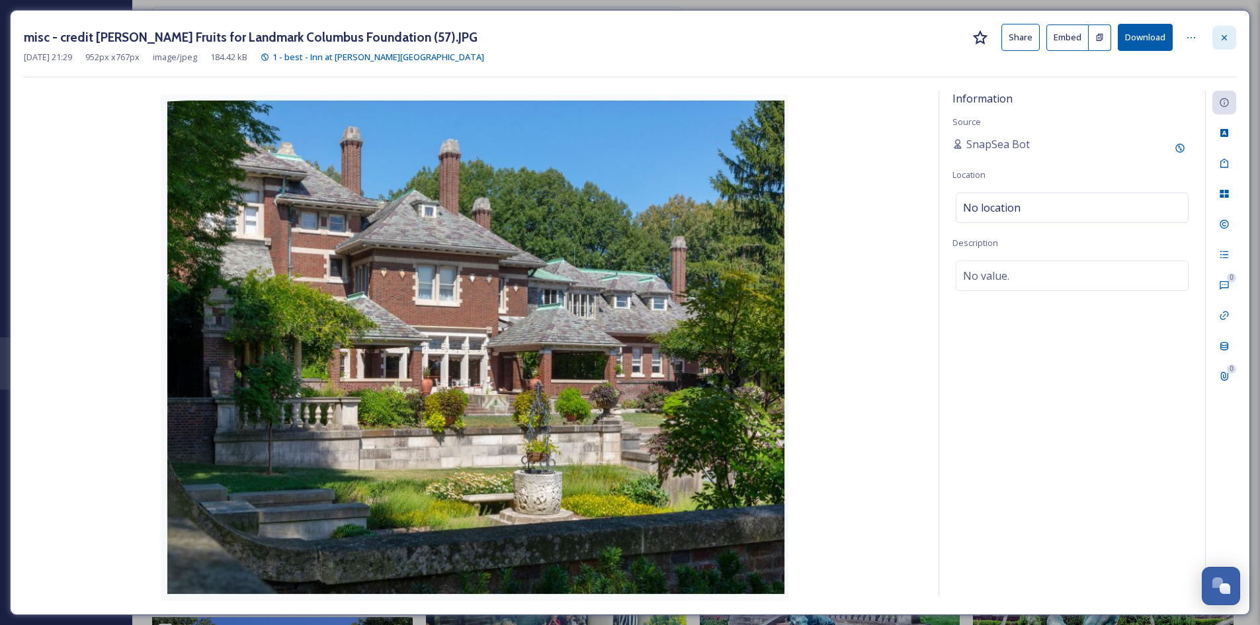
click at [1226, 40] on icon at bounding box center [1224, 37] width 11 height 11
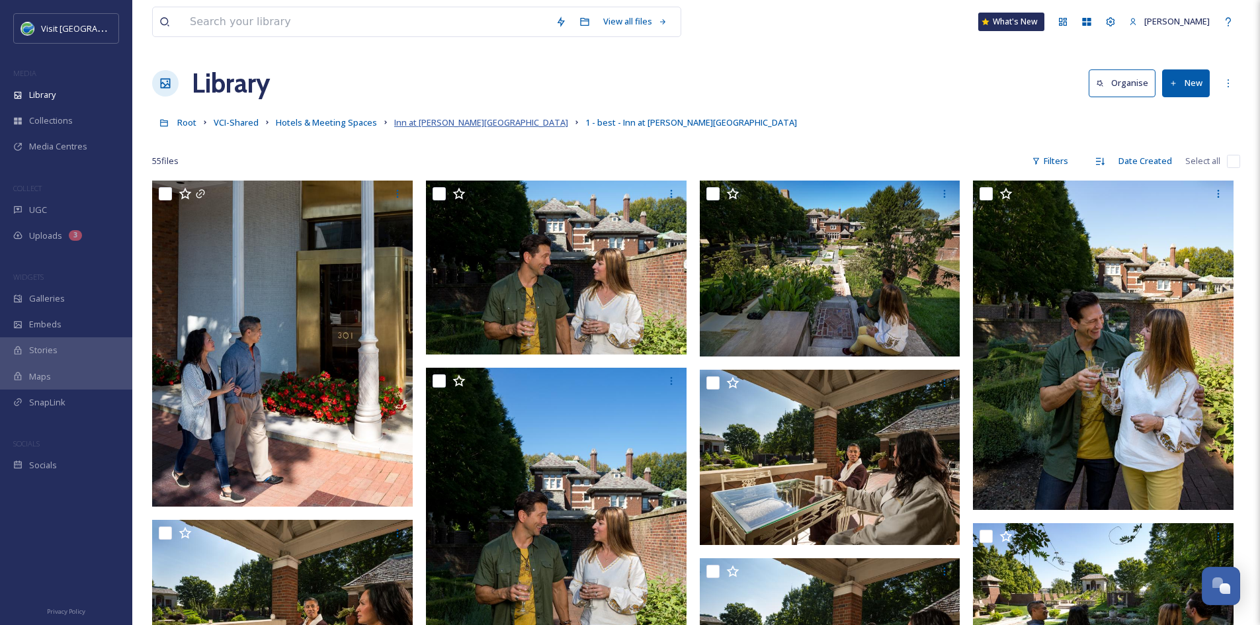
click at [426, 128] on span "Inn at Irwin Garden" at bounding box center [481, 122] width 174 height 12
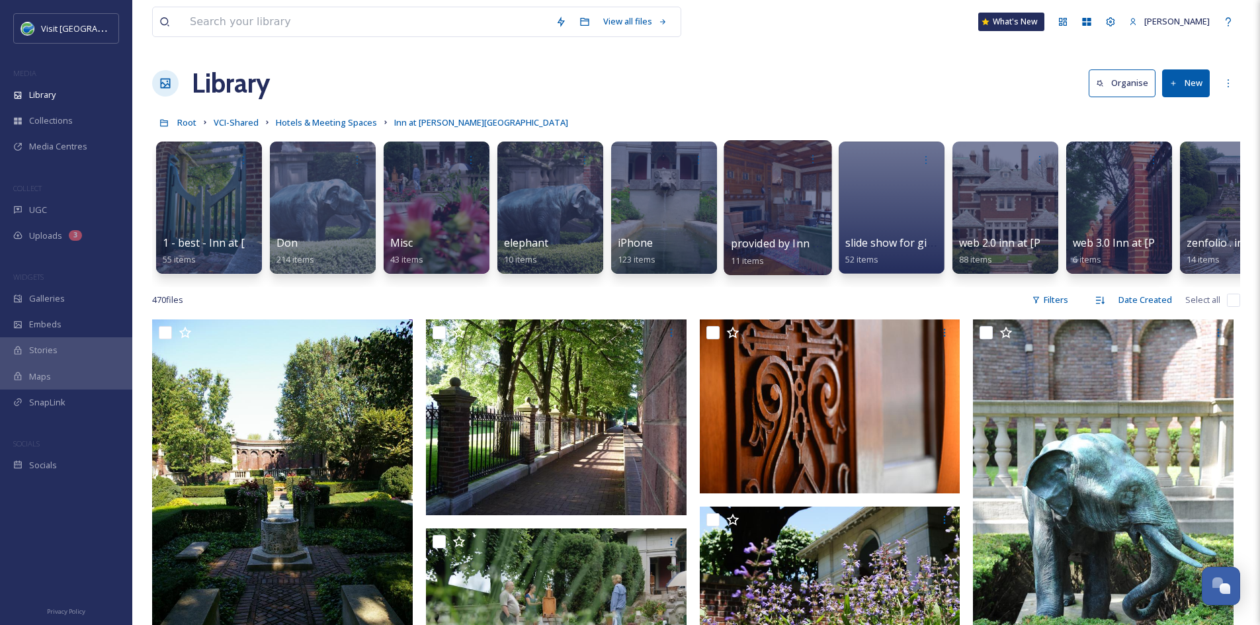
click at [755, 230] on div at bounding box center [778, 207] width 108 height 135
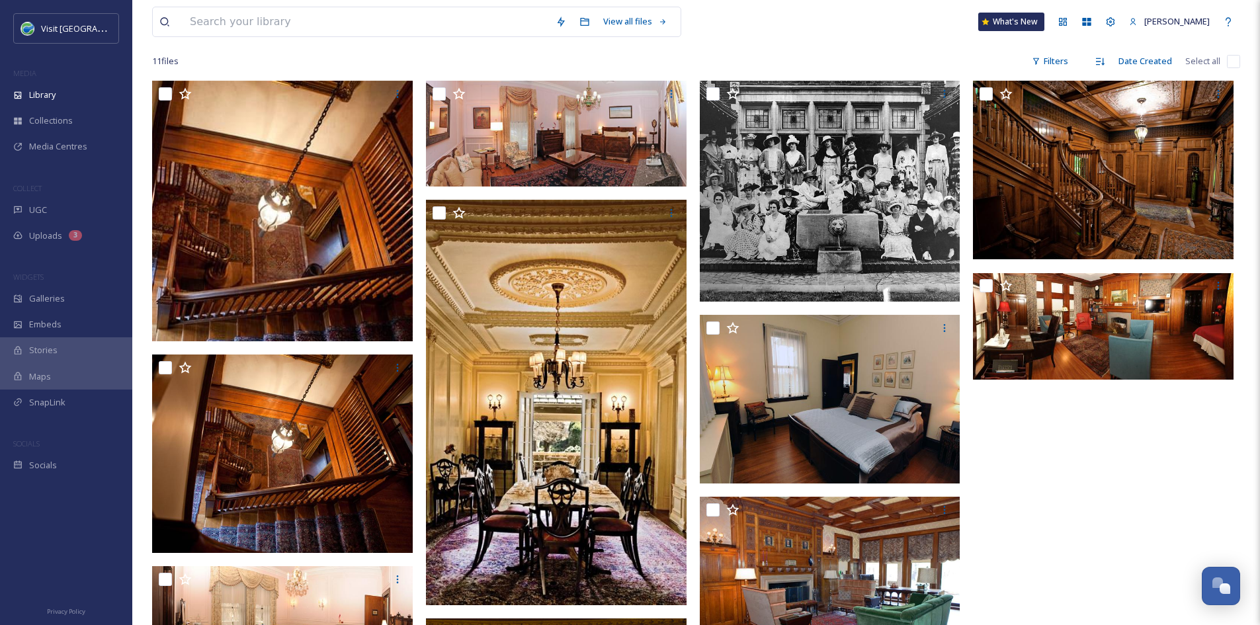
scroll to position [97, 0]
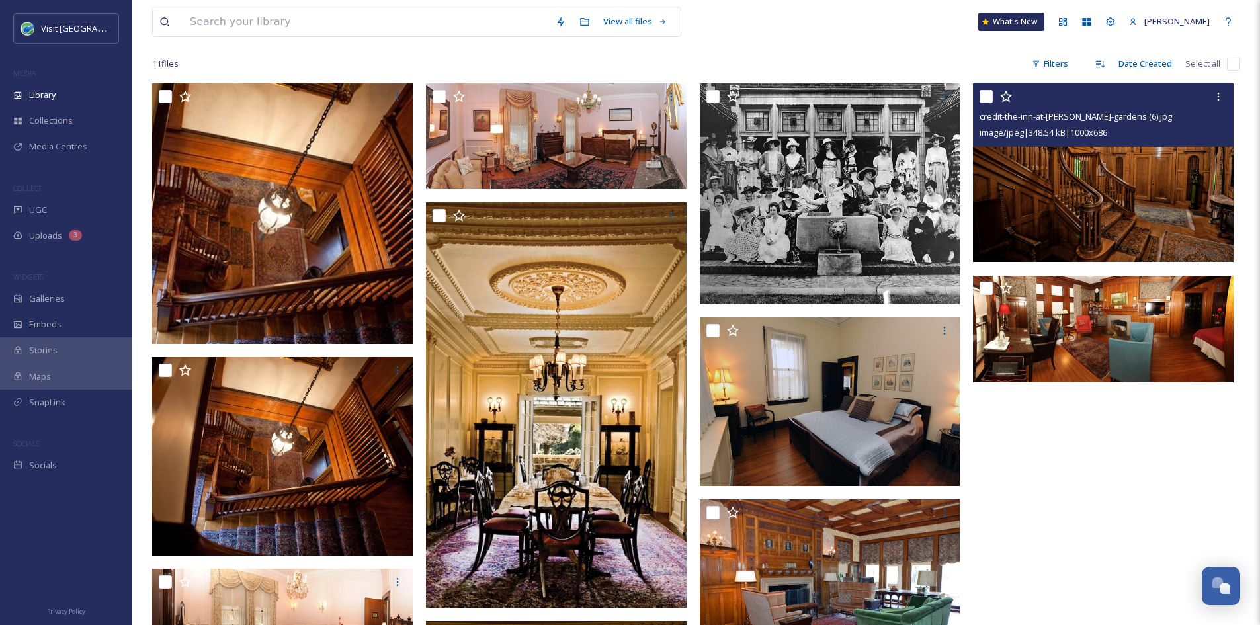
click at [1159, 196] on img at bounding box center [1103, 172] width 261 height 179
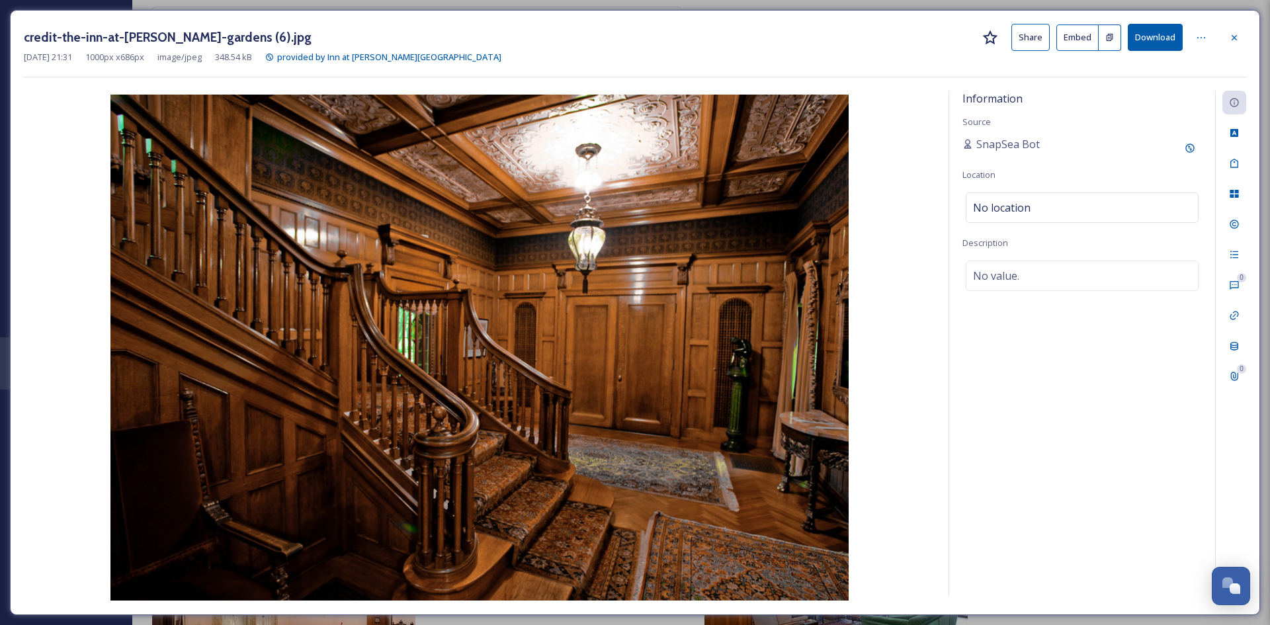
click at [1042, 34] on button "Share" at bounding box center [1030, 37] width 38 height 27
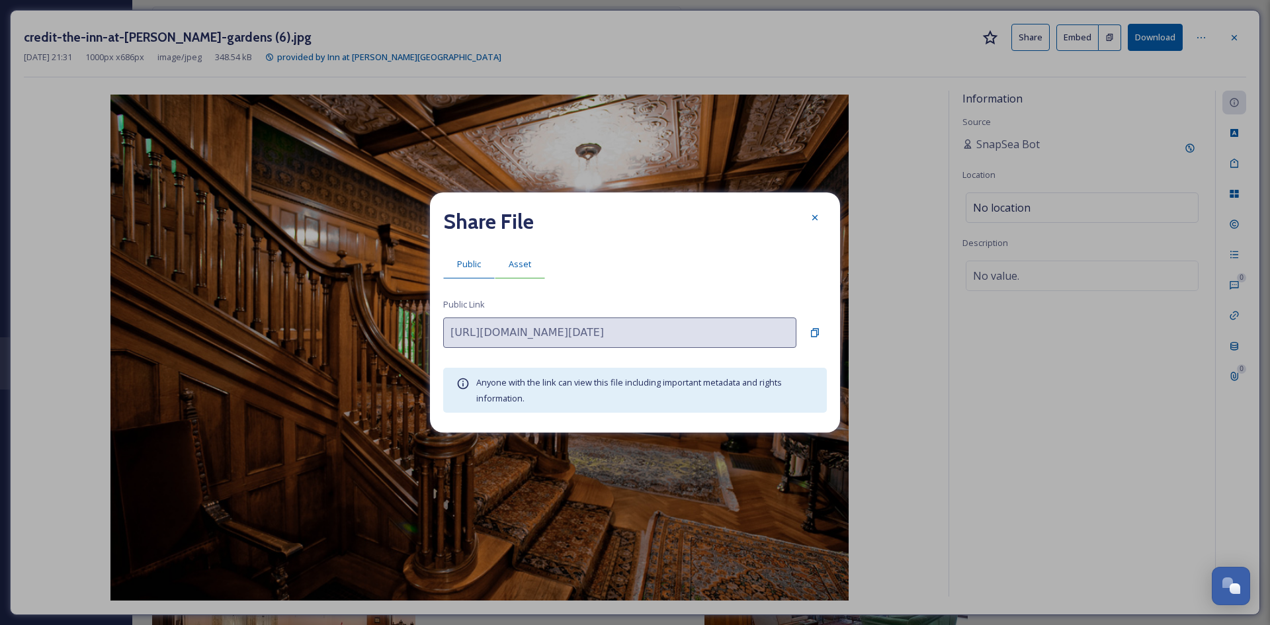
click at [520, 265] on span "Asset" at bounding box center [520, 264] width 22 height 13
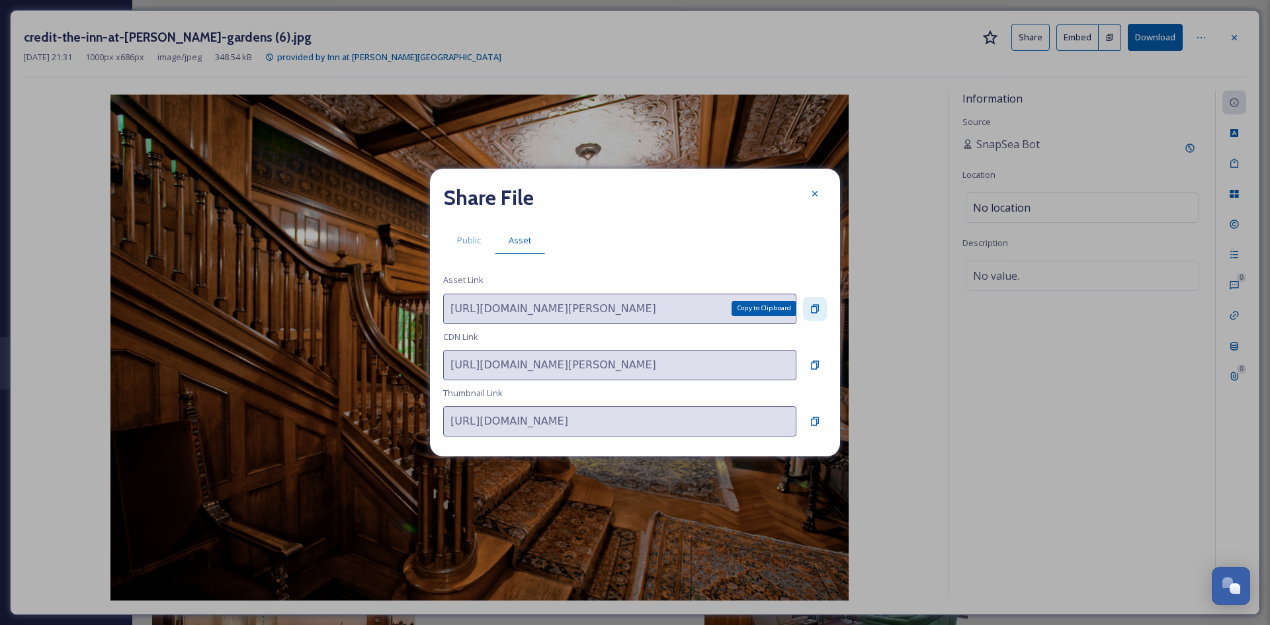
click at [814, 310] on icon at bounding box center [815, 309] width 11 height 11
click at [811, 192] on icon at bounding box center [815, 194] width 11 height 11
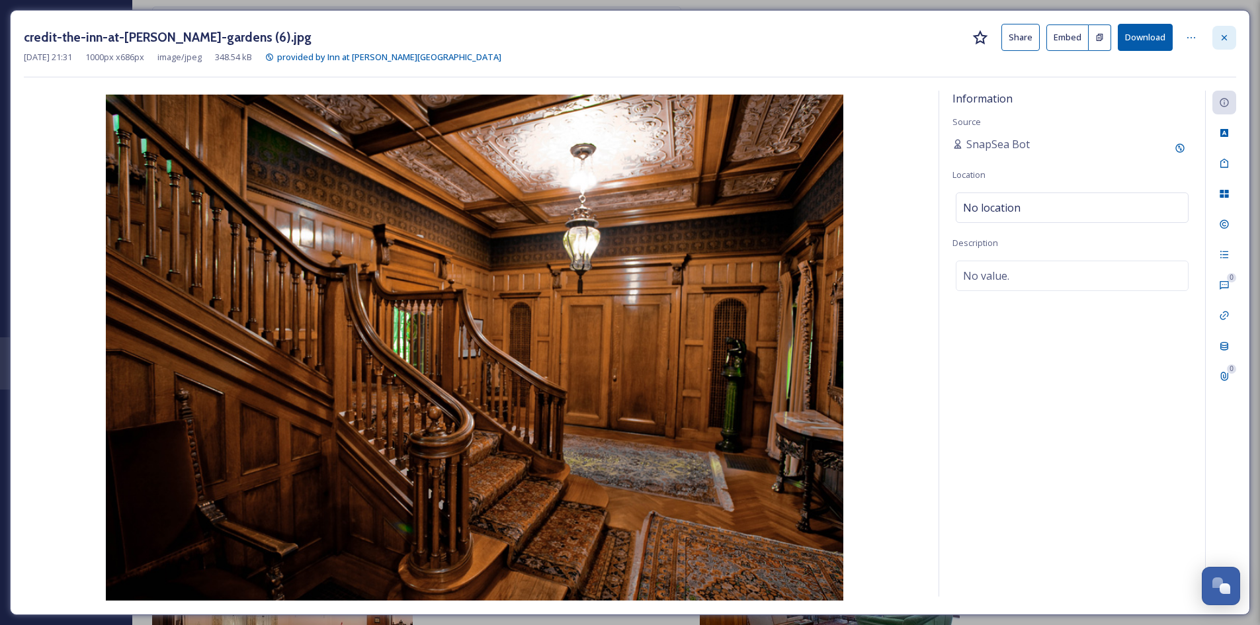
click at [1230, 40] on div at bounding box center [1224, 38] width 24 height 24
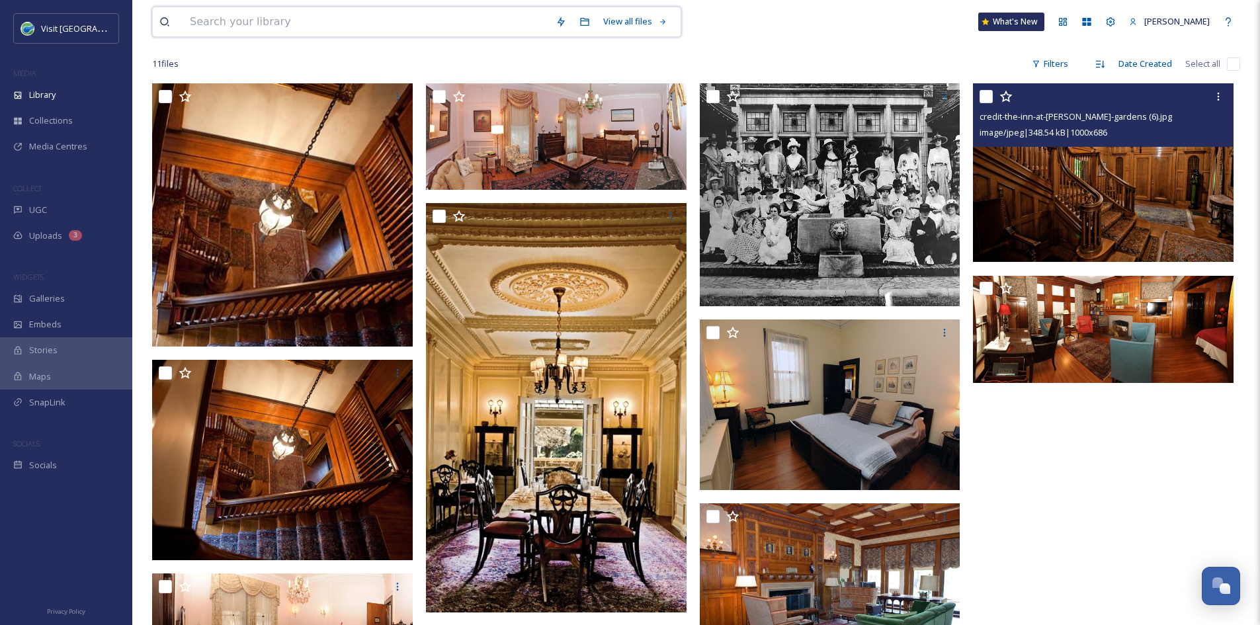
click at [427, 19] on input at bounding box center [366, 21] width 366 height 29
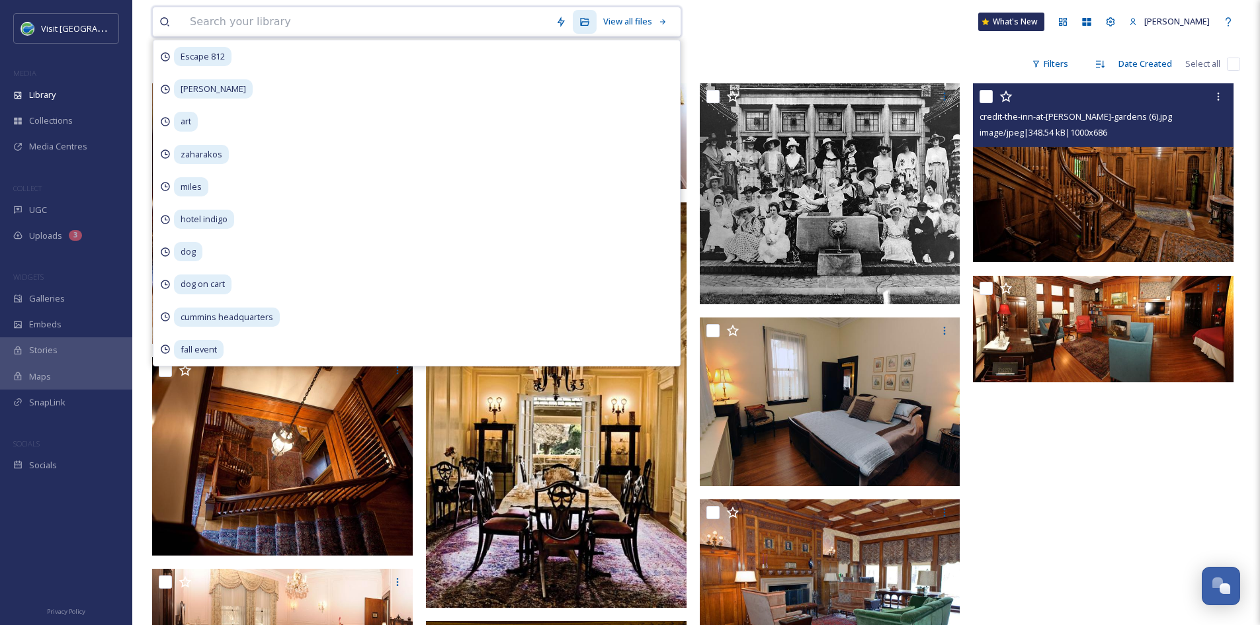
paste input "Jolie Crider Memorial Skate Park"
type input "Jolie Crider Memorial Skate Park"
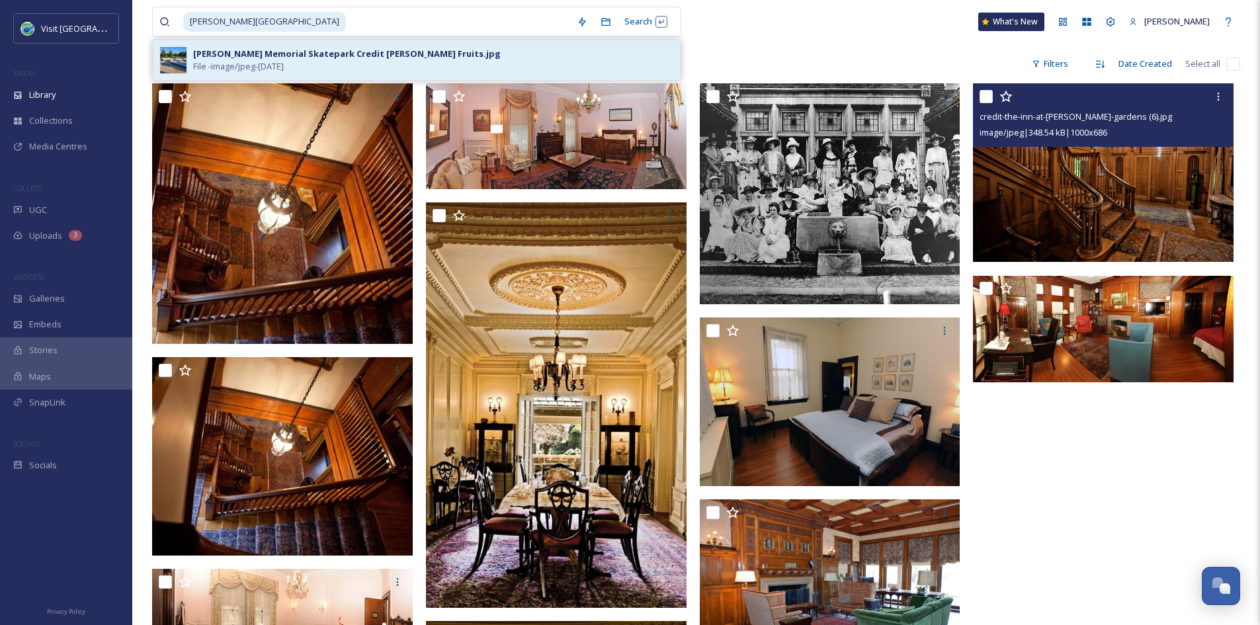
click at [517, 54] on div "Jolie Crider Memorial Skatepark Credit Hadley Fruits.jpg File - image/jpeg - Ap…" at bounding box center [433, 60] width 480 height 25
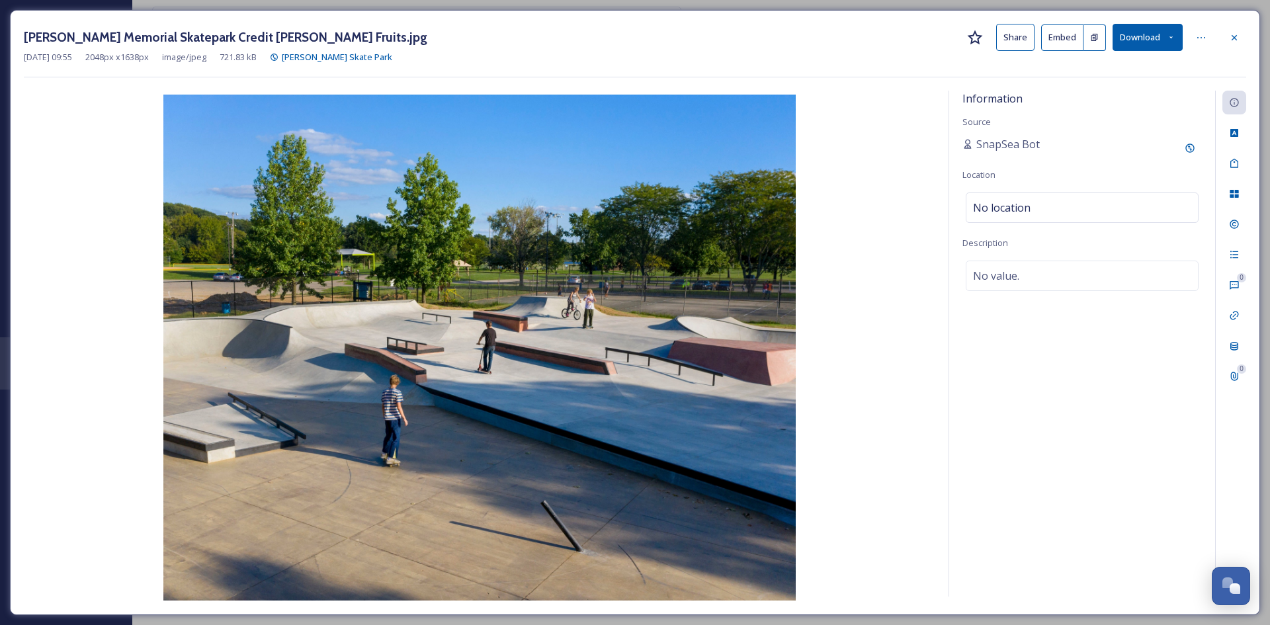
click at [1162, 38] on button "Download" at bounding box center [1148, 37] width 70 height 27
click at [1017, 34] on button "Share" at bounding box center [1015, 37] width 38 height 27
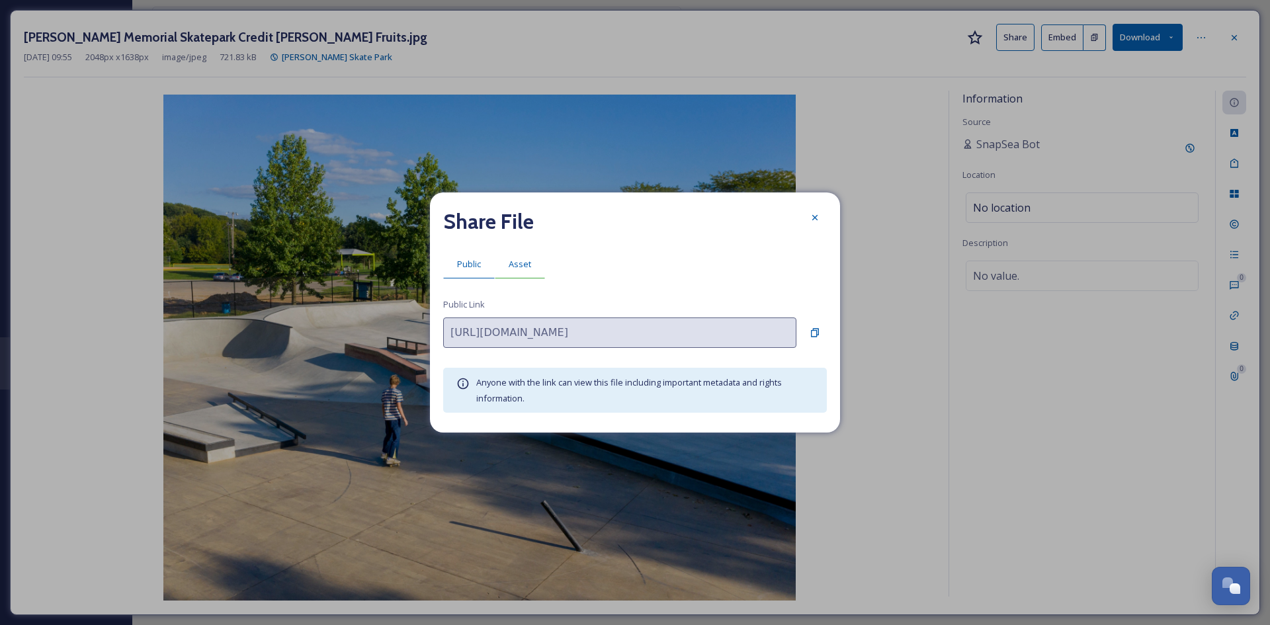
click at [530, 264] on span "Asset" at bounding box center [520, 264] width 22 height 13
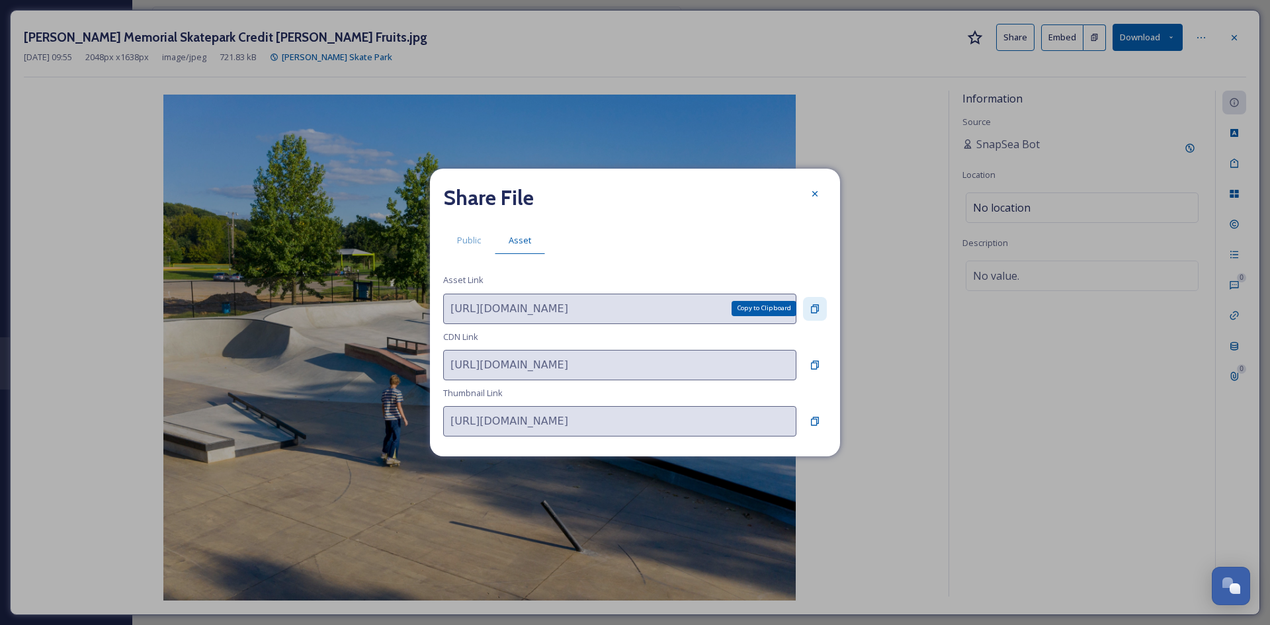
click at [817, 310] on icon at bounding box center [815, 308] width 8 height 9
click at [814, 194] on icon at bounding box center [814, 193] width 5 height 5
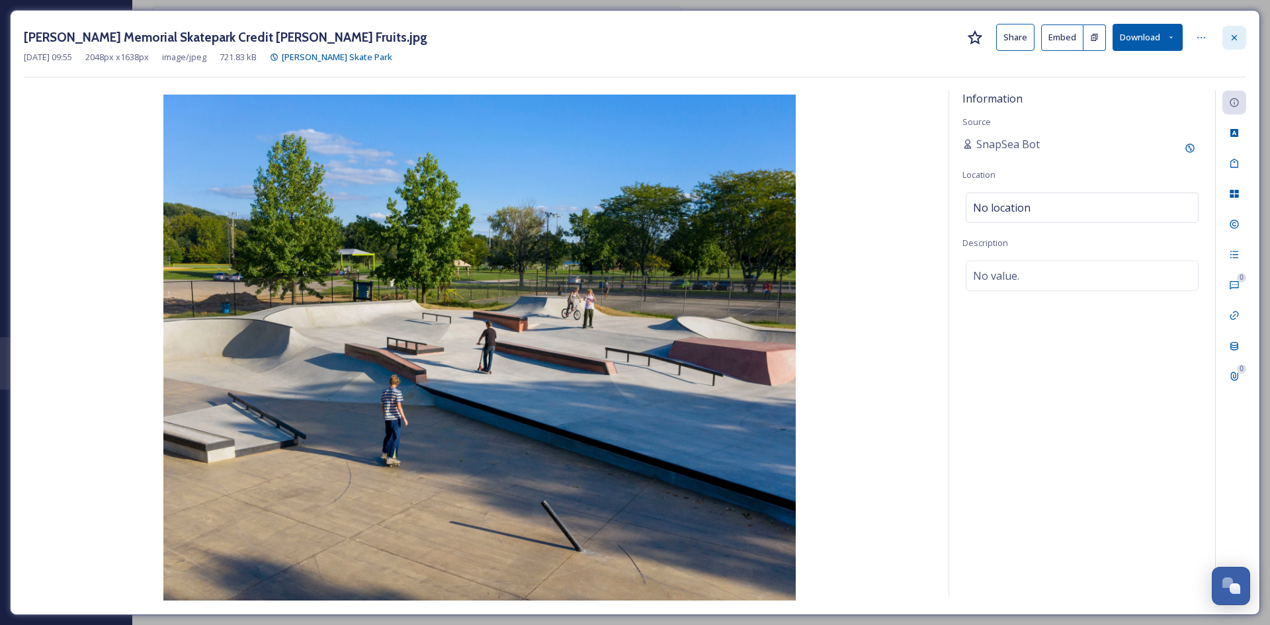
click at [1239, 36] on icon at bounding box center [1234, 37] width 11 height 11
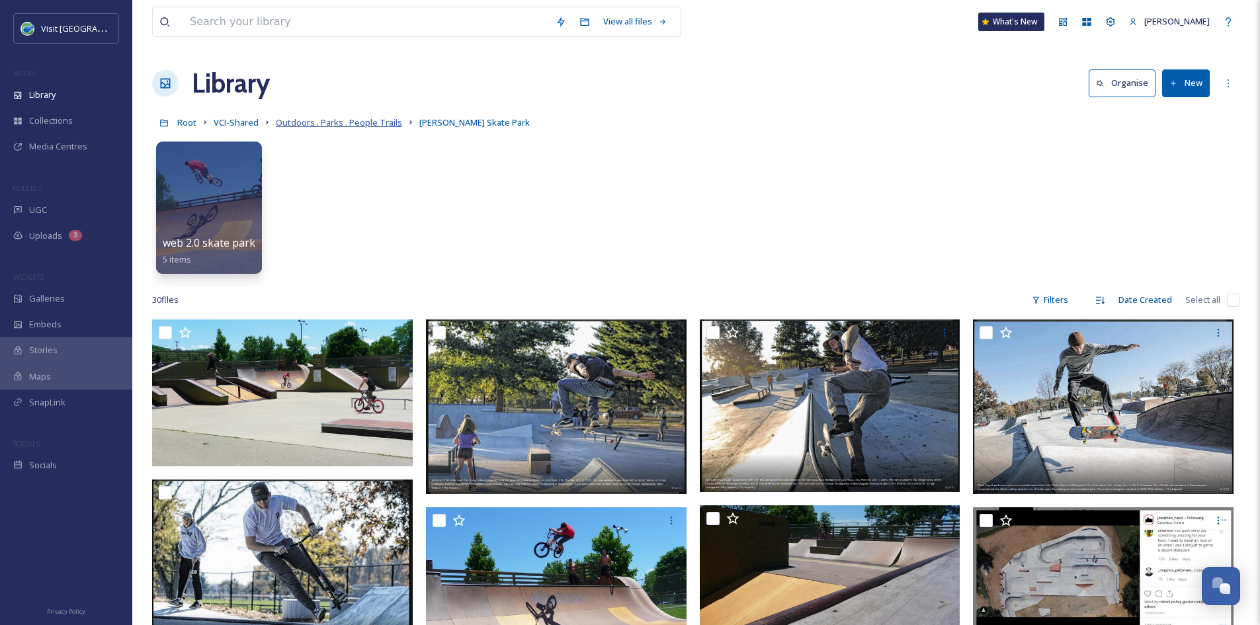
click at [284, 121] on span "Outdoors . Parks . People Trails" at bounding box center [339, 122] width 126 height 12
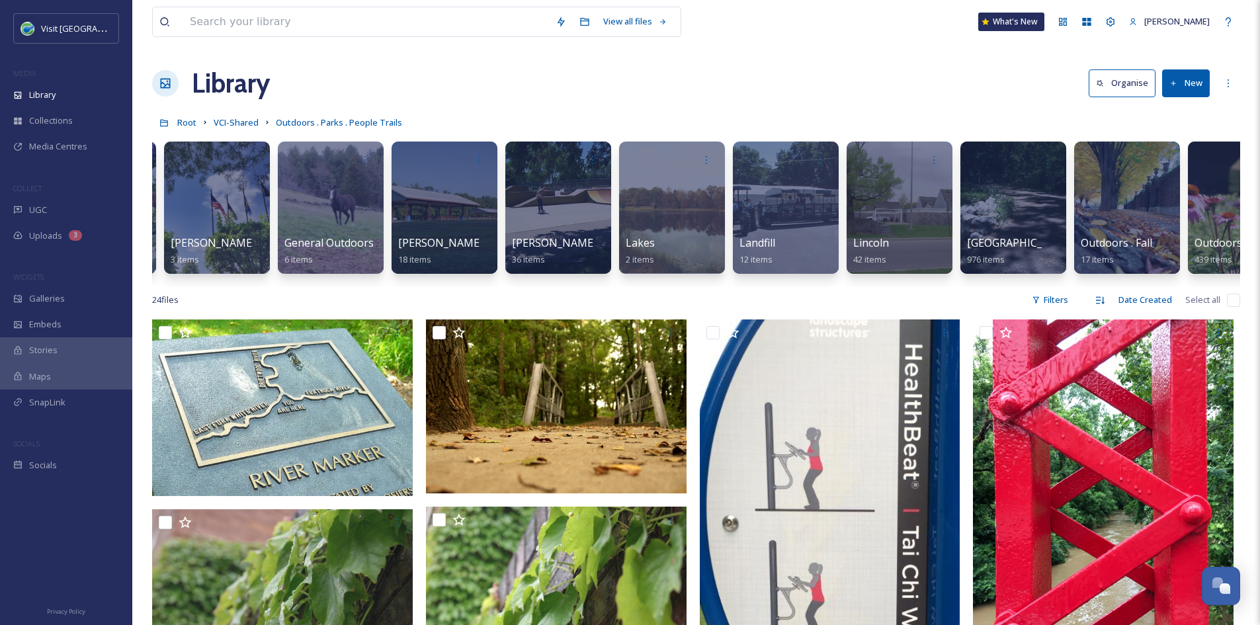
scroll to position [0, 1593]
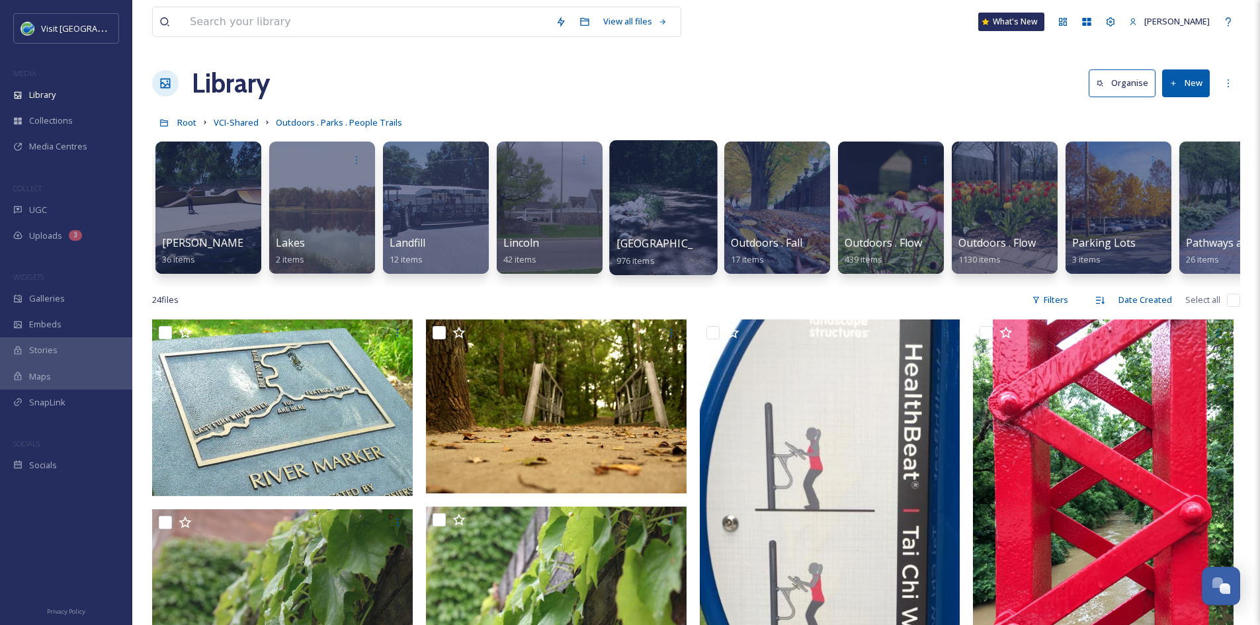
click at [665, 249] on span "Mill Race Park" at bounding box center [670, 243] width 108 height 15
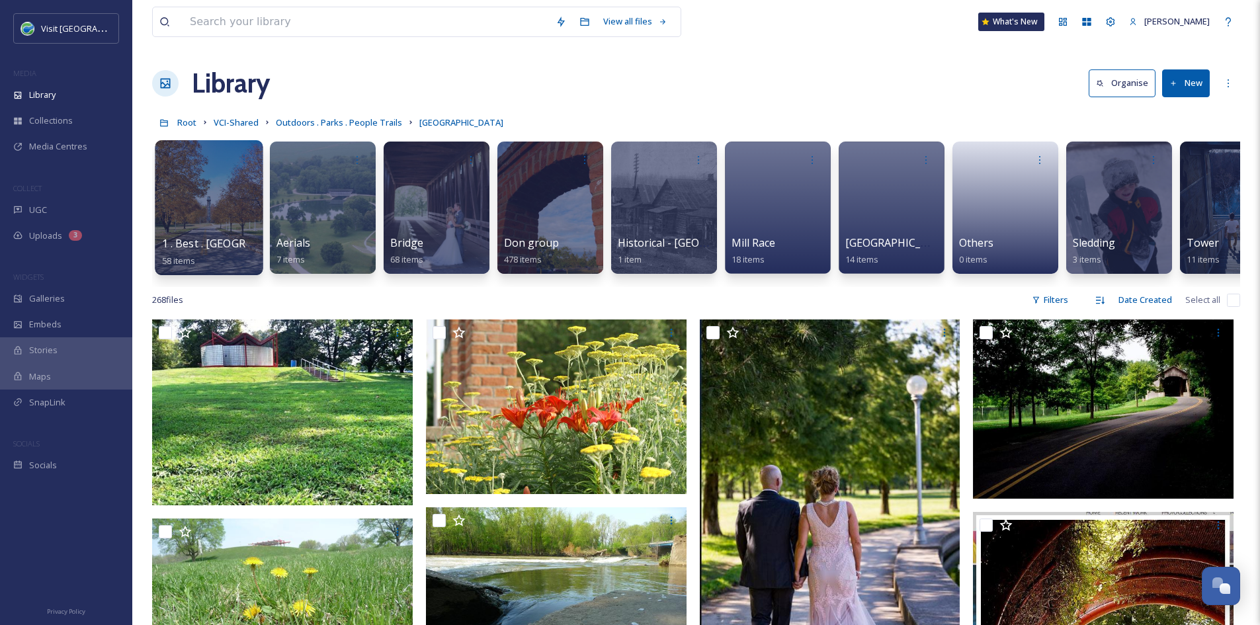
click at [221, 208] on div at bounding box center [209, 207] width 108 height 135
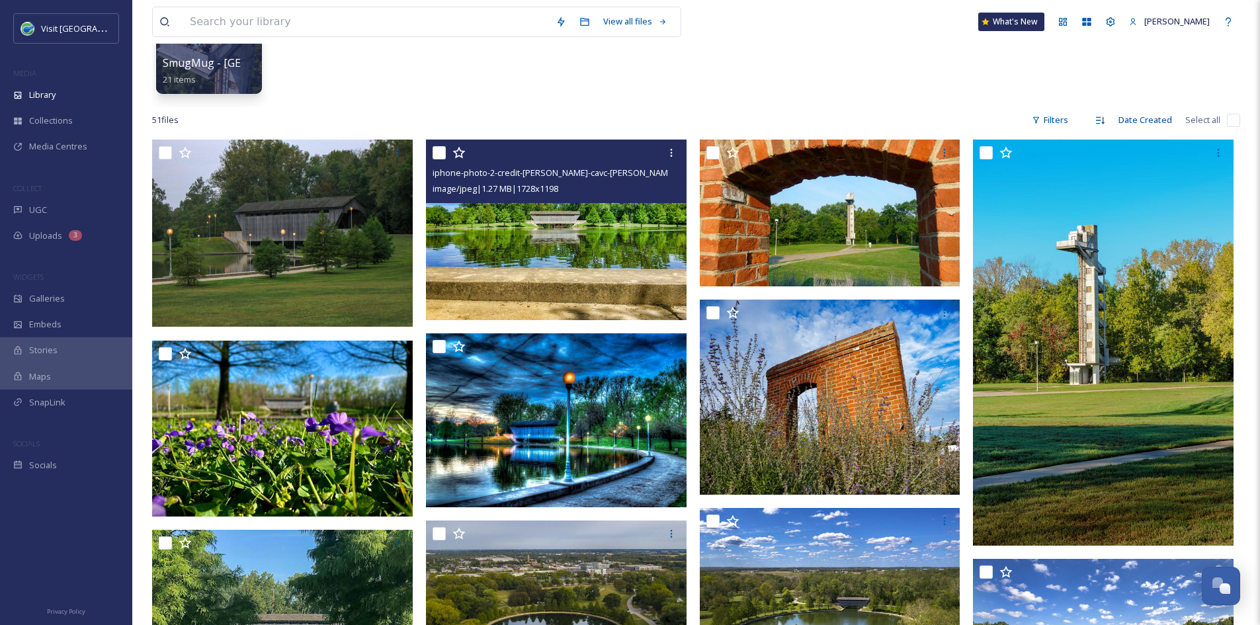
scroll to position [181, 0]
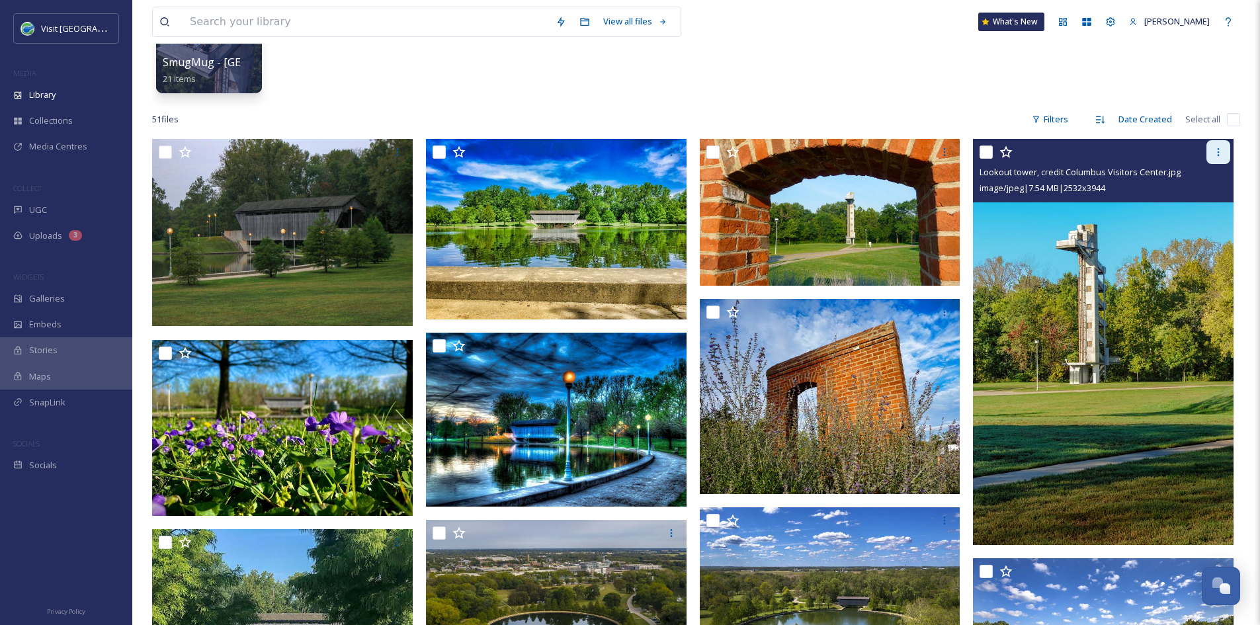
click at [1213, 154] on icon at bounding box center [1218, 152] width 11 height 11
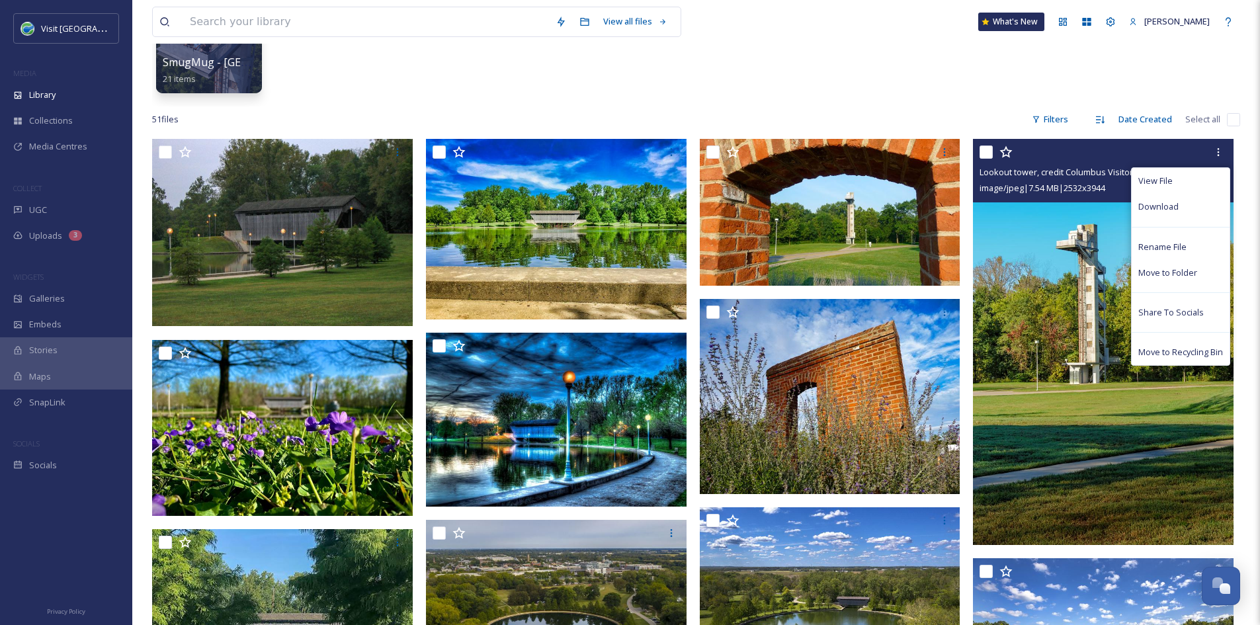
click at [1078, 283] on img at bounding box center [1103, 342] width 261 height 406
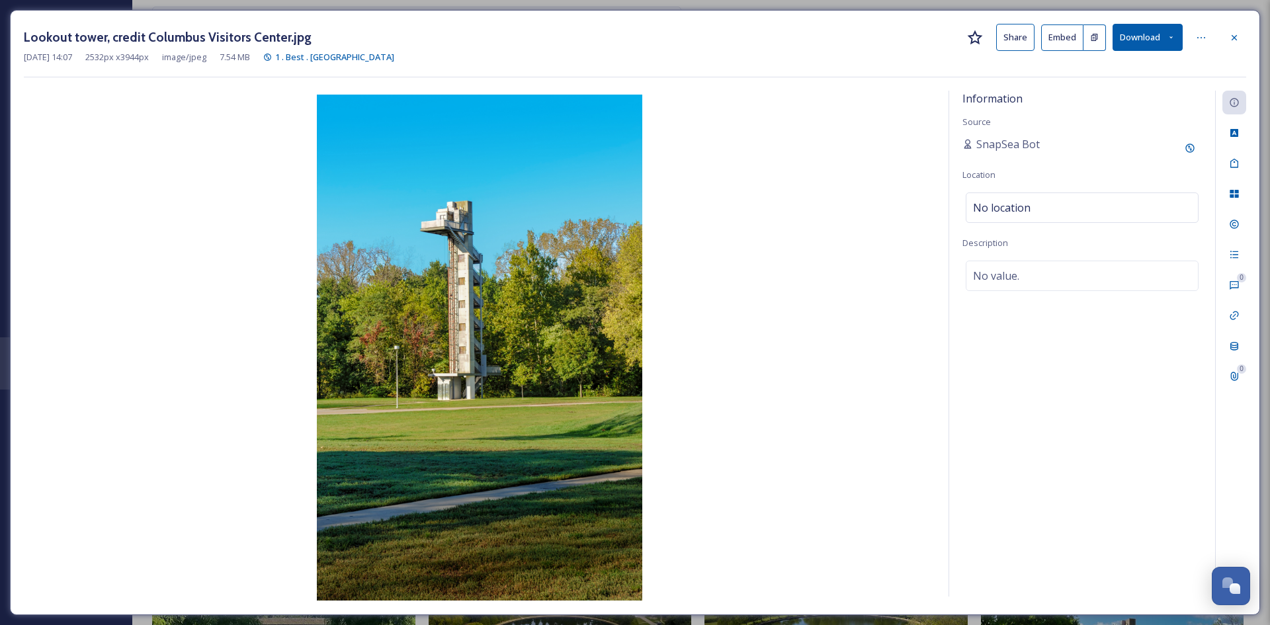
click at [1008, 34] on button "Share" at bounding box center [1015, 37] width 38 height 27
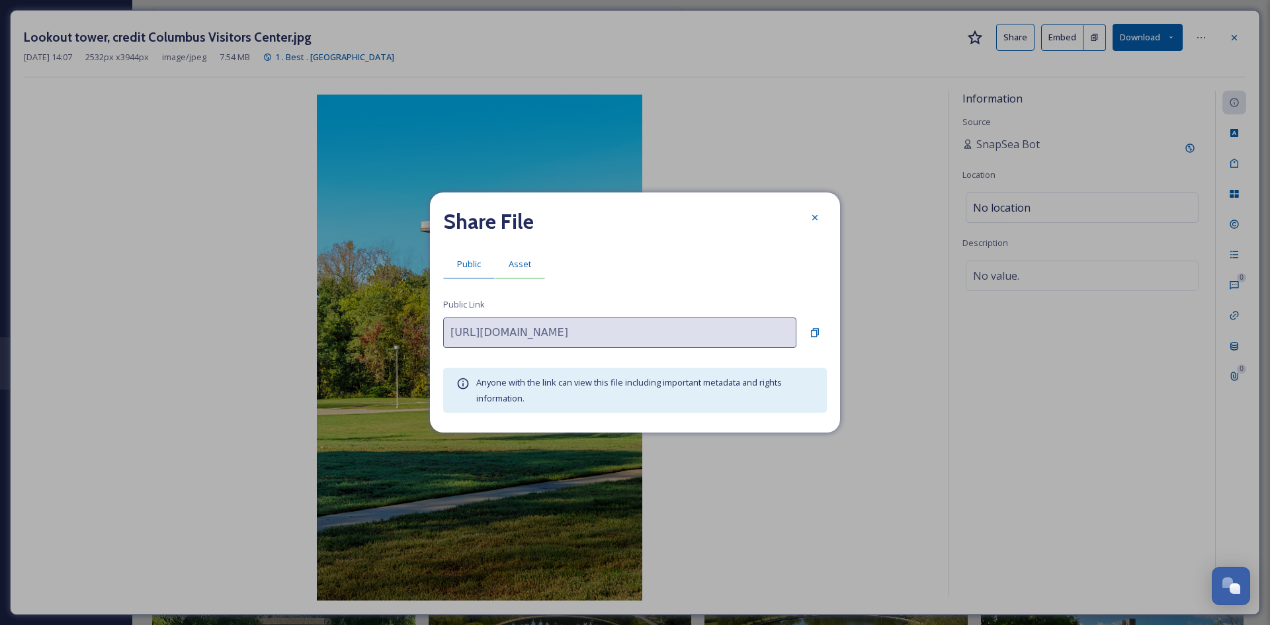
click at [521, 263] on span "Asset" at bounding box center [520, 264] width 22 height 13
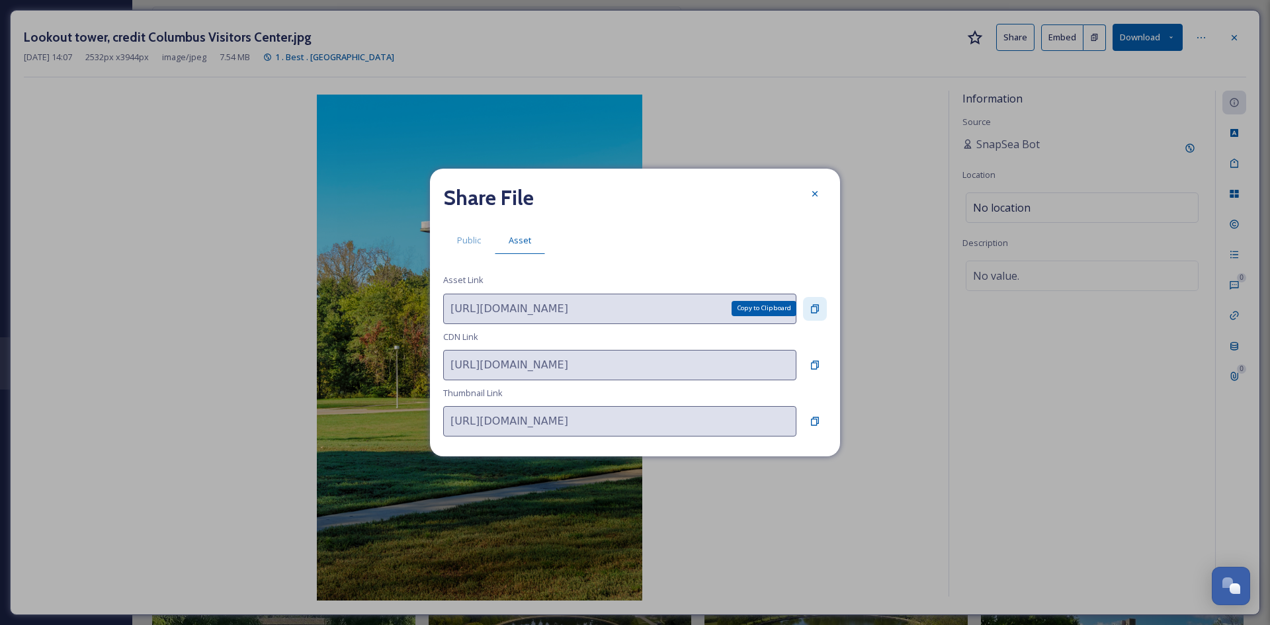
click at [808, 308] on div "Copy to Clipboard" at bounding box center [815, 309] width 24 height 24
click at [812, 196] on icon at bounding box center [815, 194] width 11 height 11
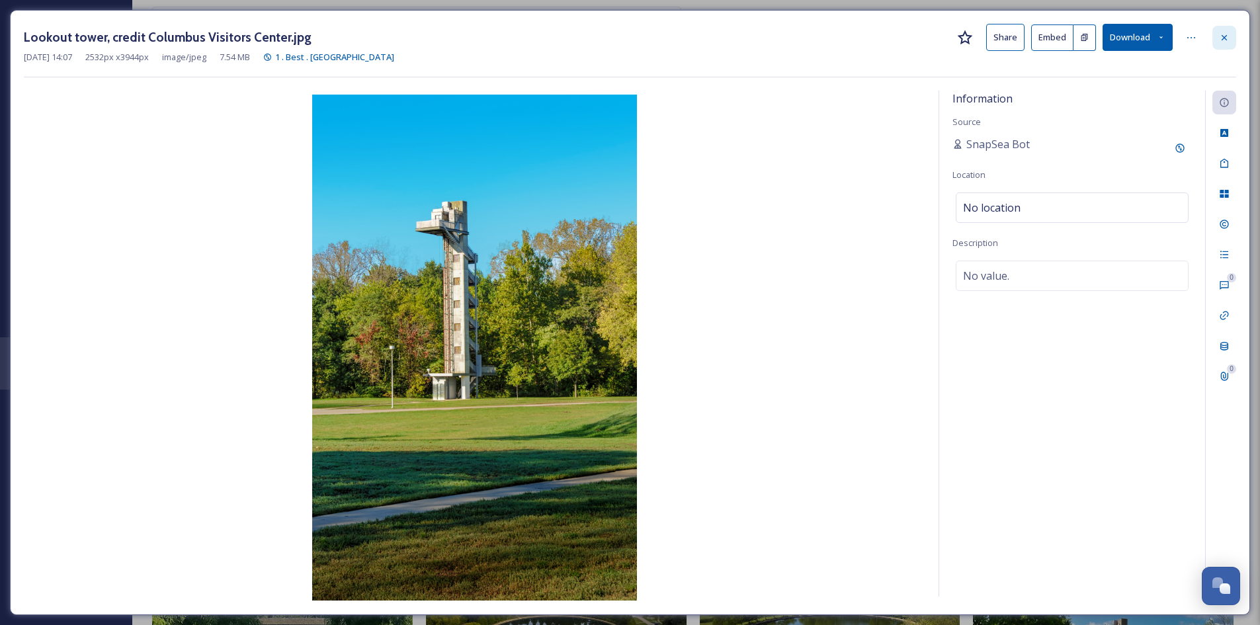
click at [1218, 37] on div at bounding box center [1224, 38] width 24 height 24
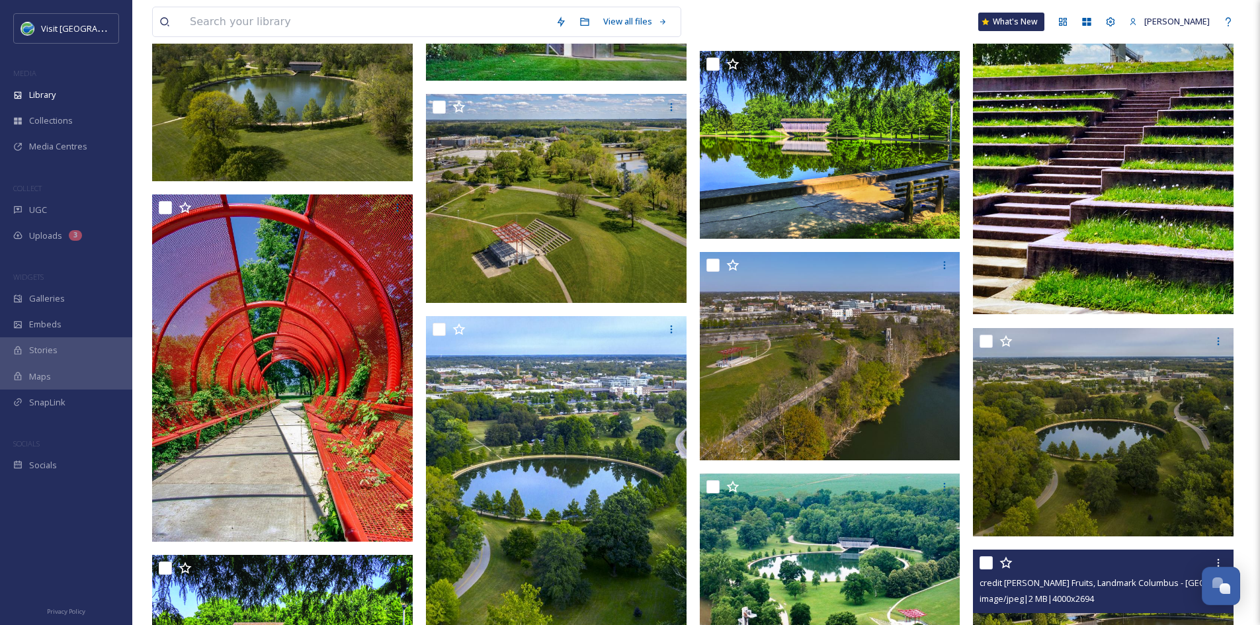
scroll to position [1185, 0]
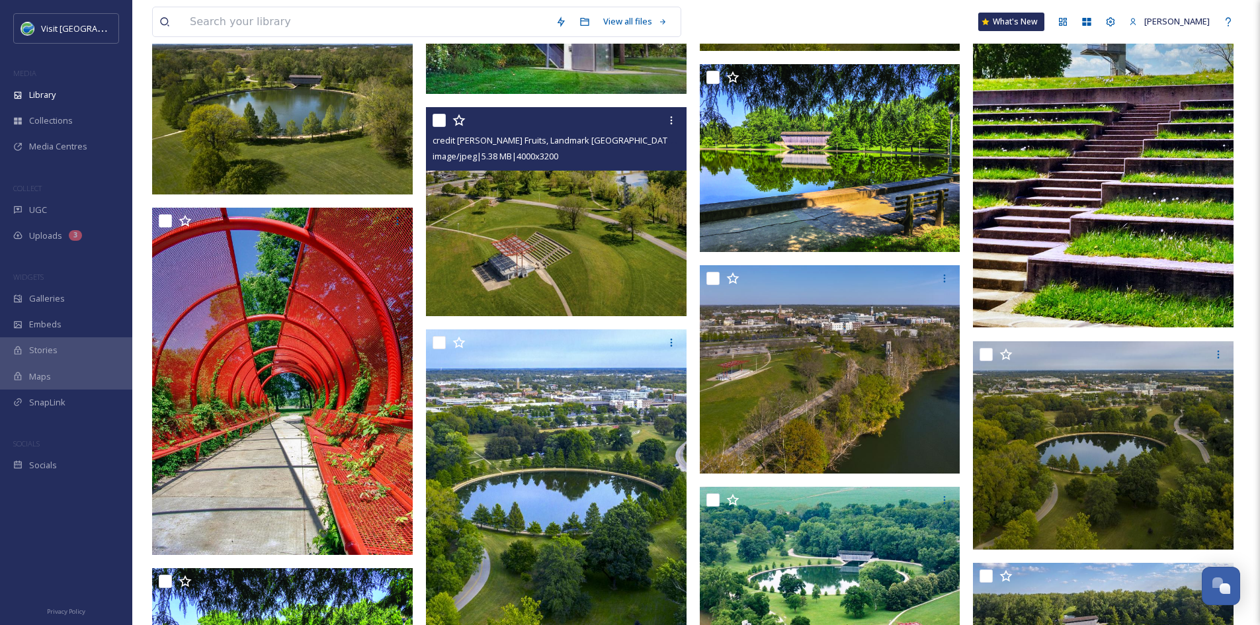
click at [567, 275] on img at bounding box center [556, 211] width 261 height 208
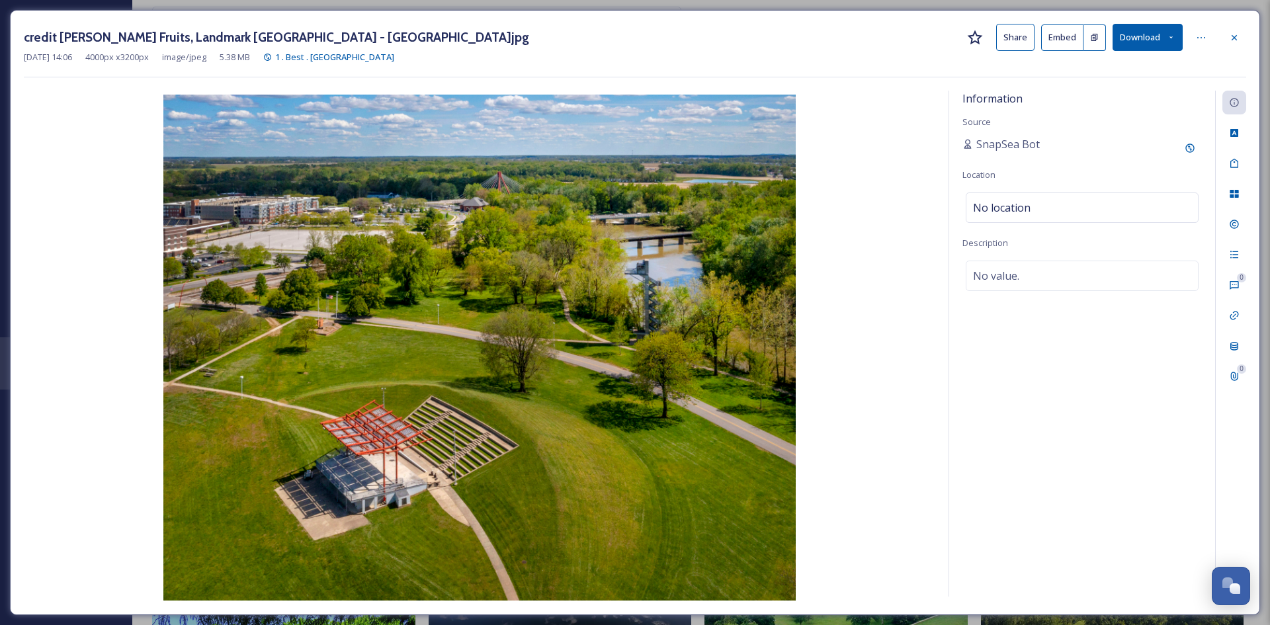
click at [1015, 34] on button "Share" at bounding box center [1015, 37] width 38 height 27
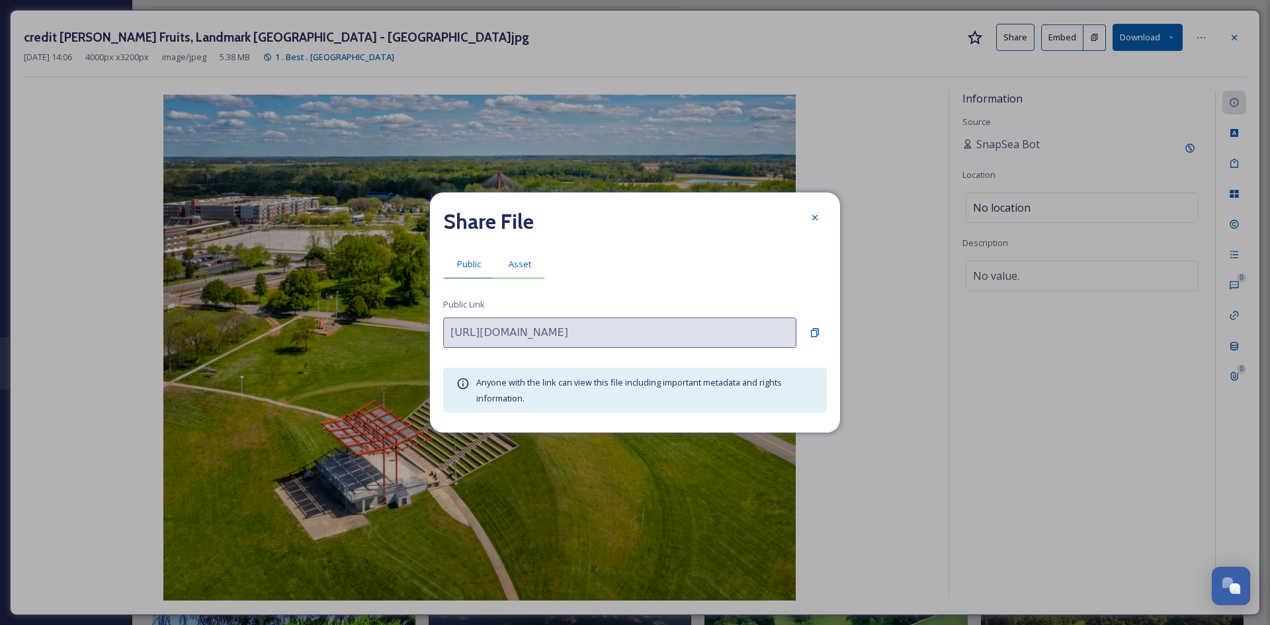
click at [533, 259] on div "Asset" at bounding box center [520, 264] width 50 height 27
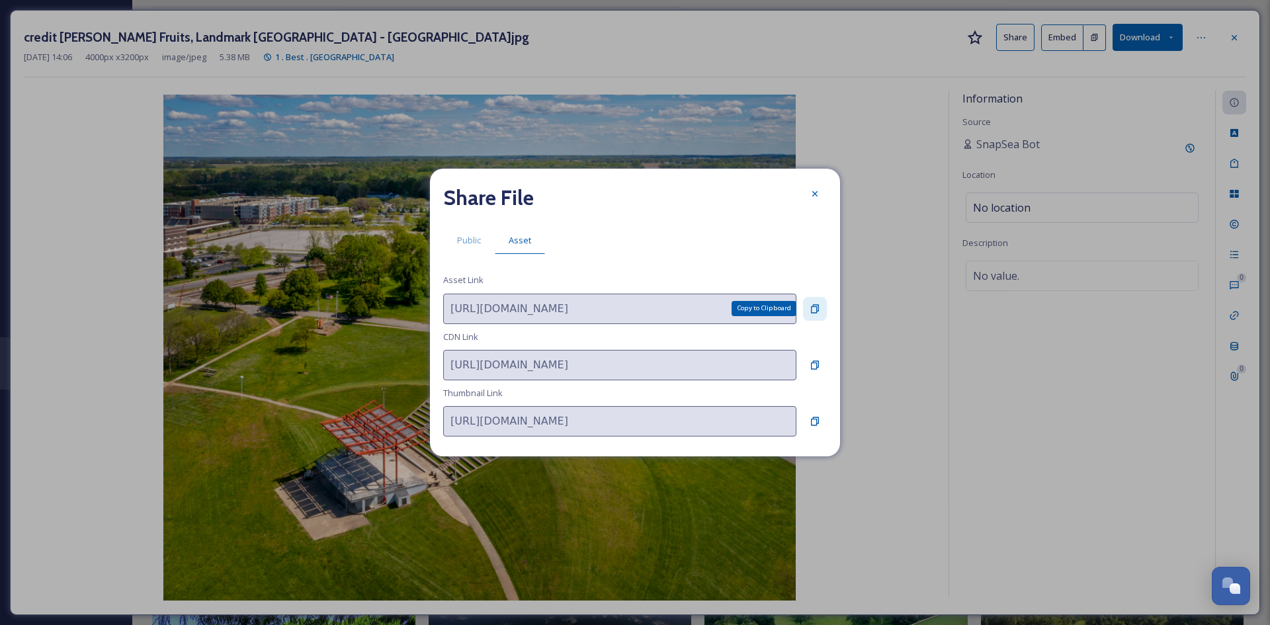
click at [816, 306] on icon at bounding box center [815, 309] width 11 height 11
click at [808, 186] on div at bounding box center [815, 194] width 24 height 24
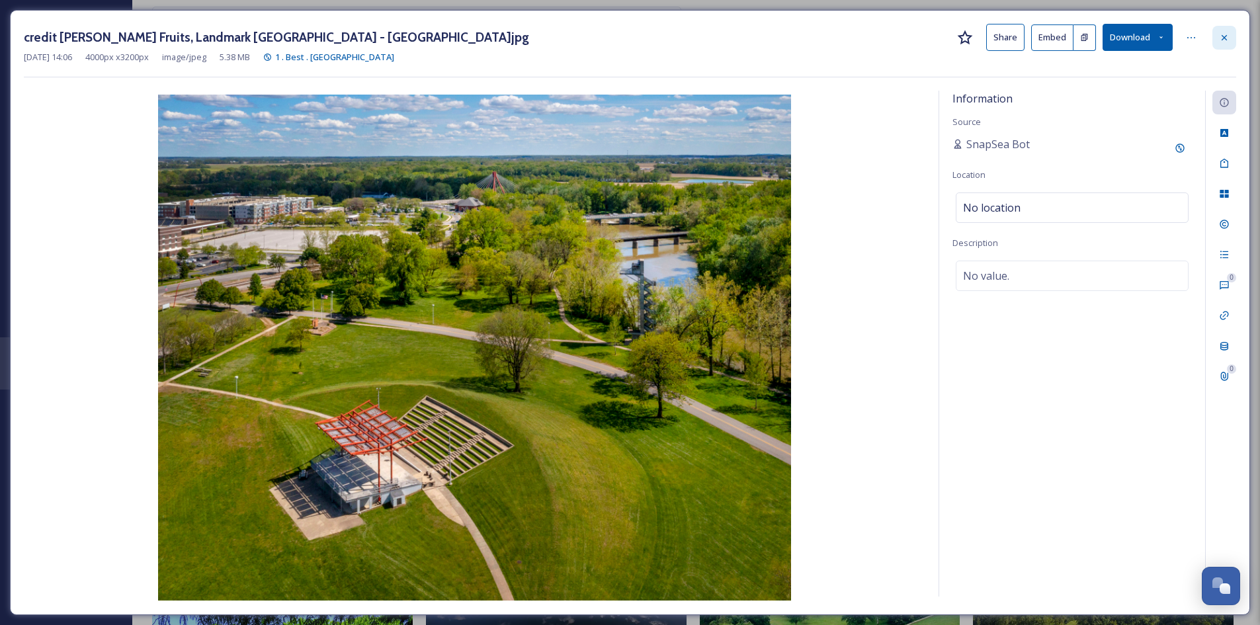
click at [1224, 37] on icon at bounding box center [1224, 36] width 5 height 5
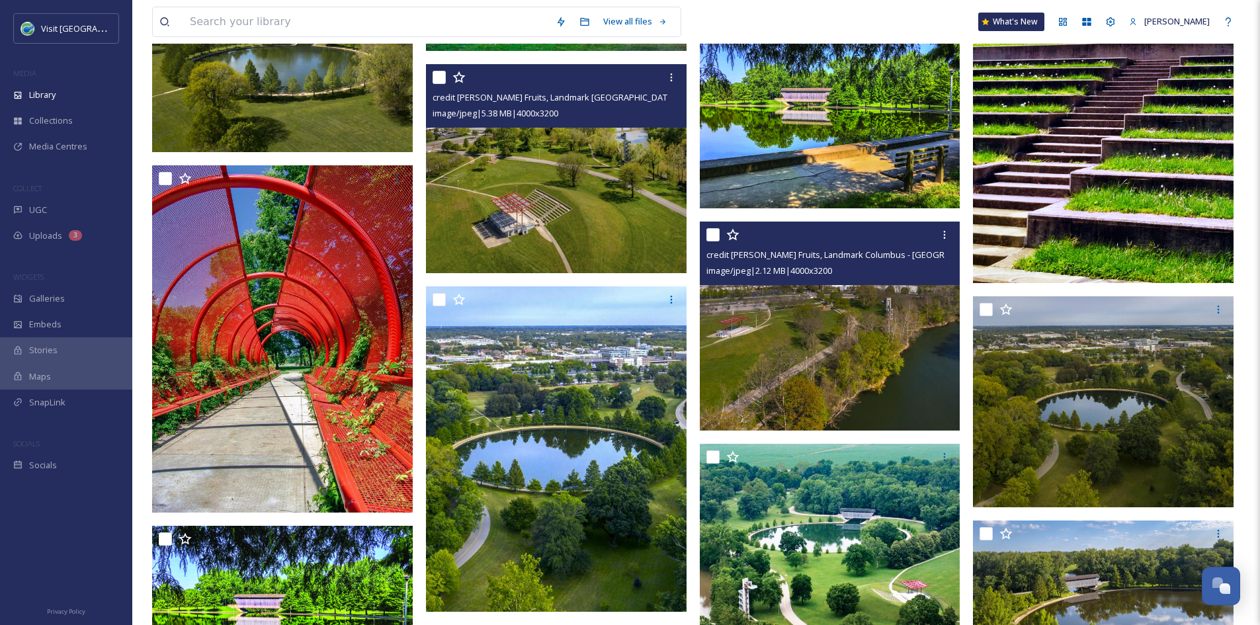
scroll to position [1231, 0]
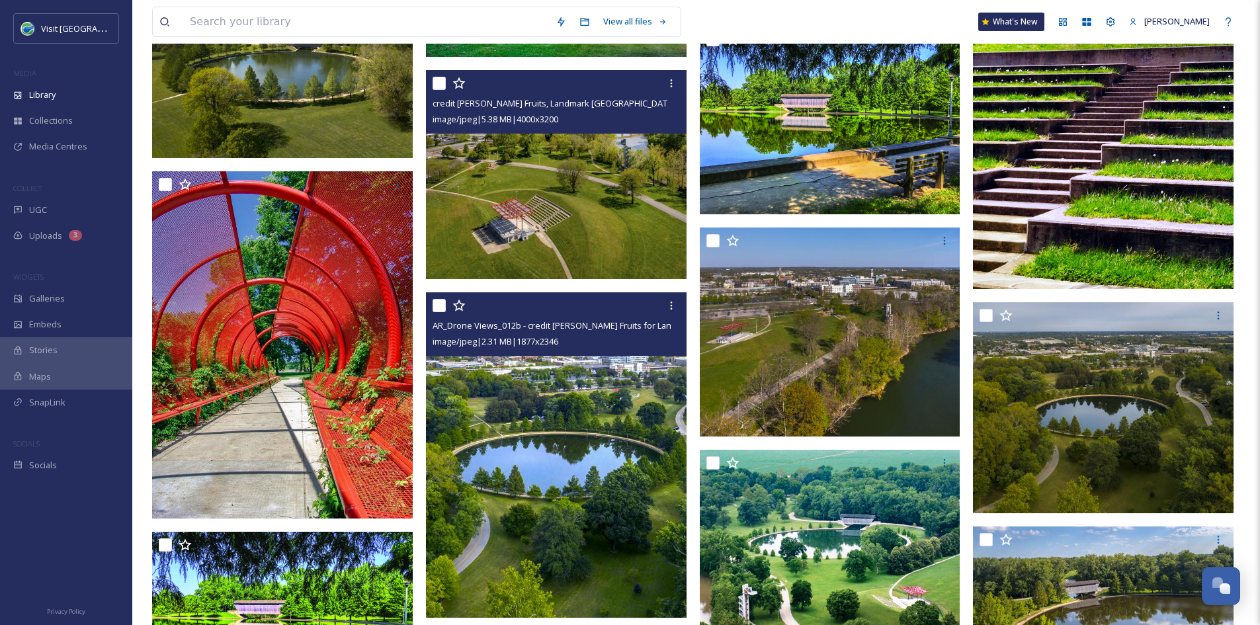
click at [632, 453] on img at bounding box center [556, 455] width 261 height 326
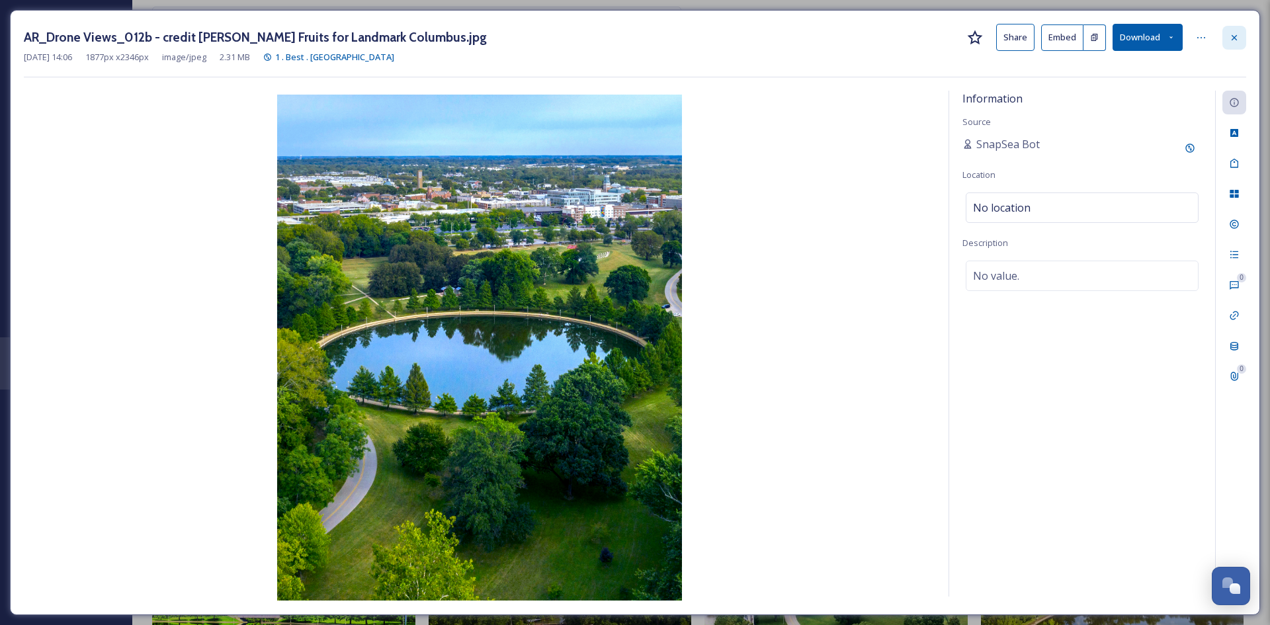
click at [1228, 40] on div at bounding box center [1234, 38] width 24 height 24
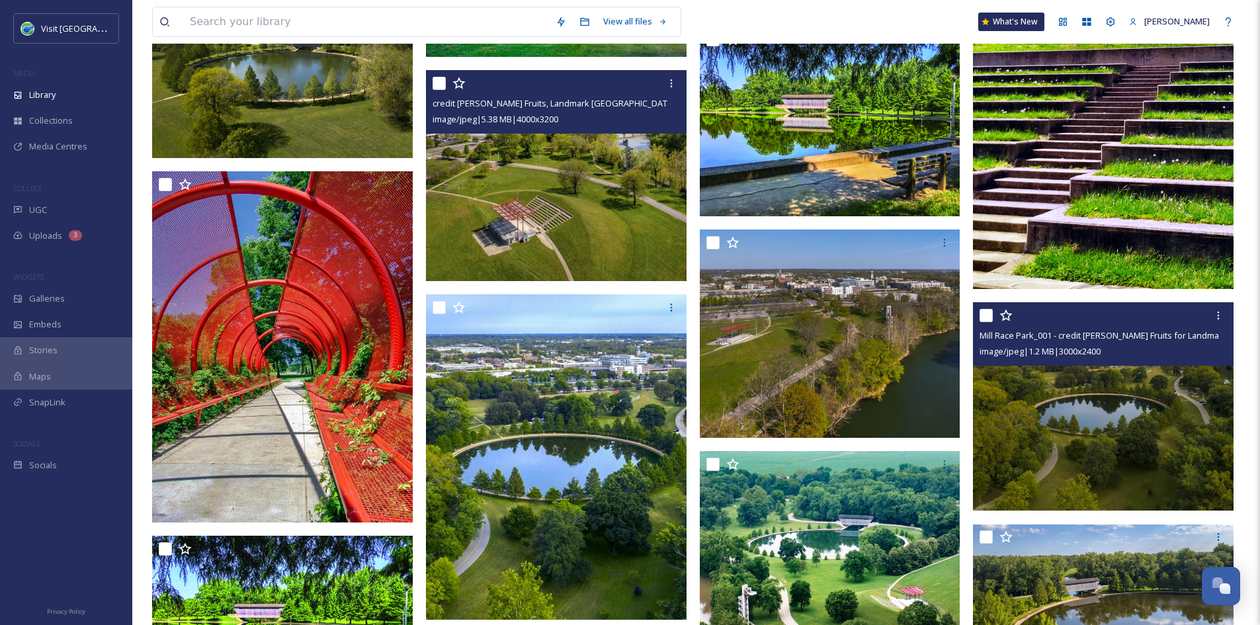
click at [1107, 425] on img at bounding box center [1103, 406] width 261 height 208
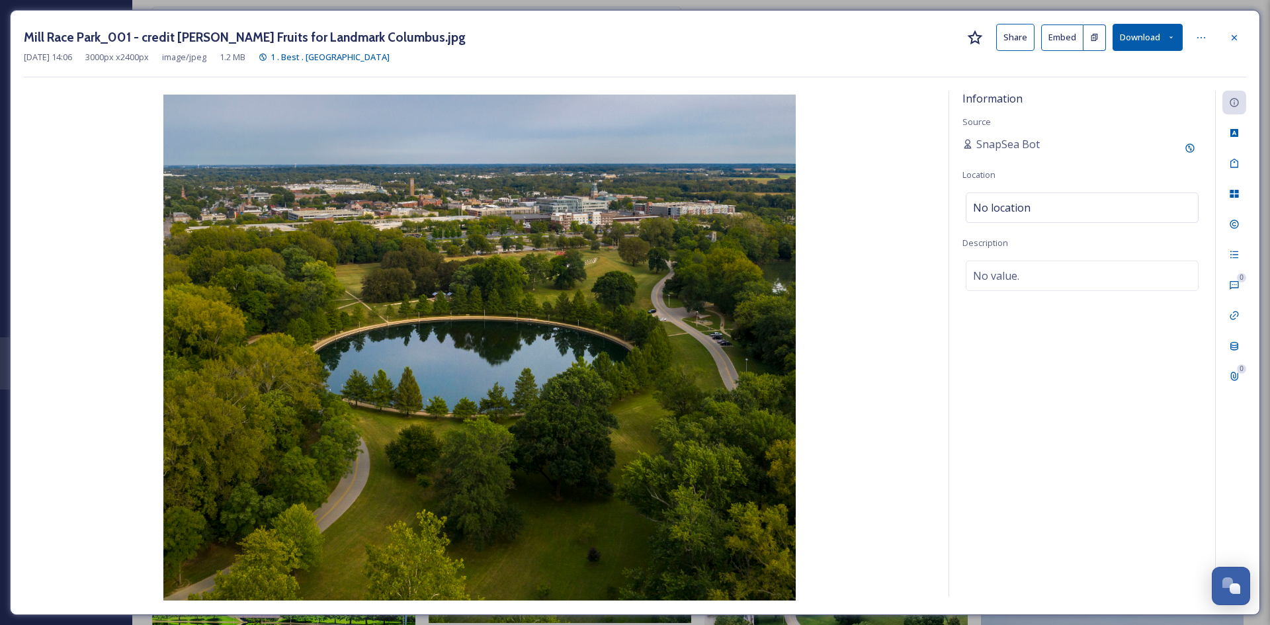
click at [1023, 38] on button "Share" at bounding box center [1015, 37] width 38 height 27
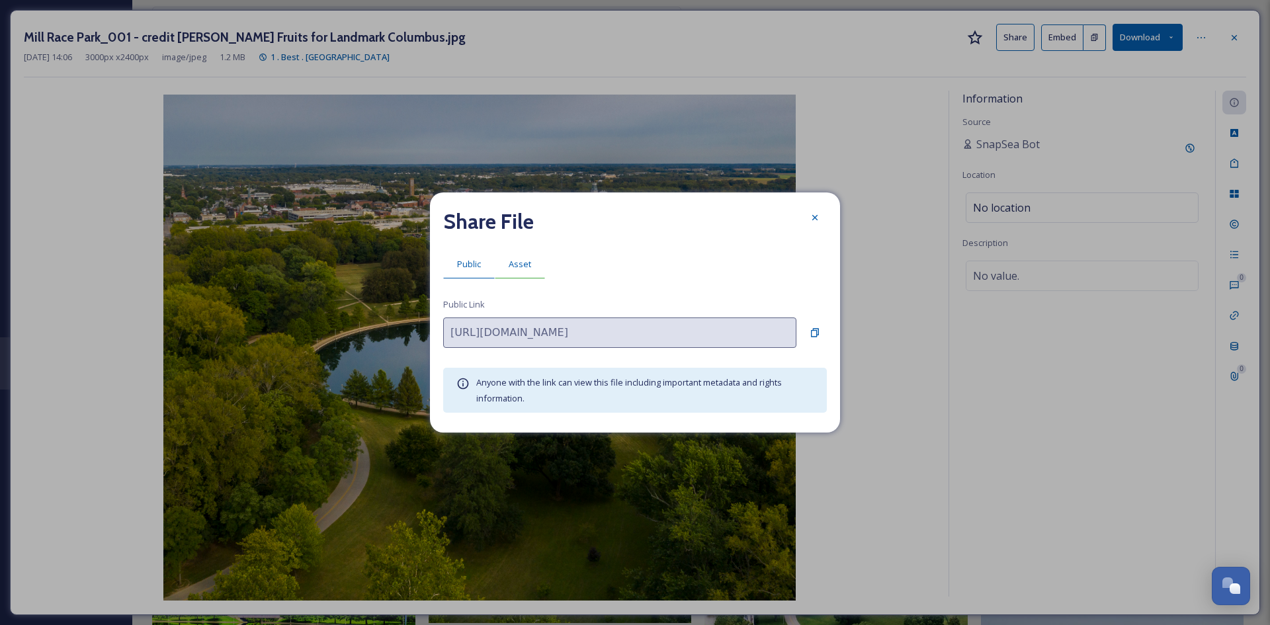
click at [525, 268] on span "Asset" at bounding box center [520, 264] width 22 height 13
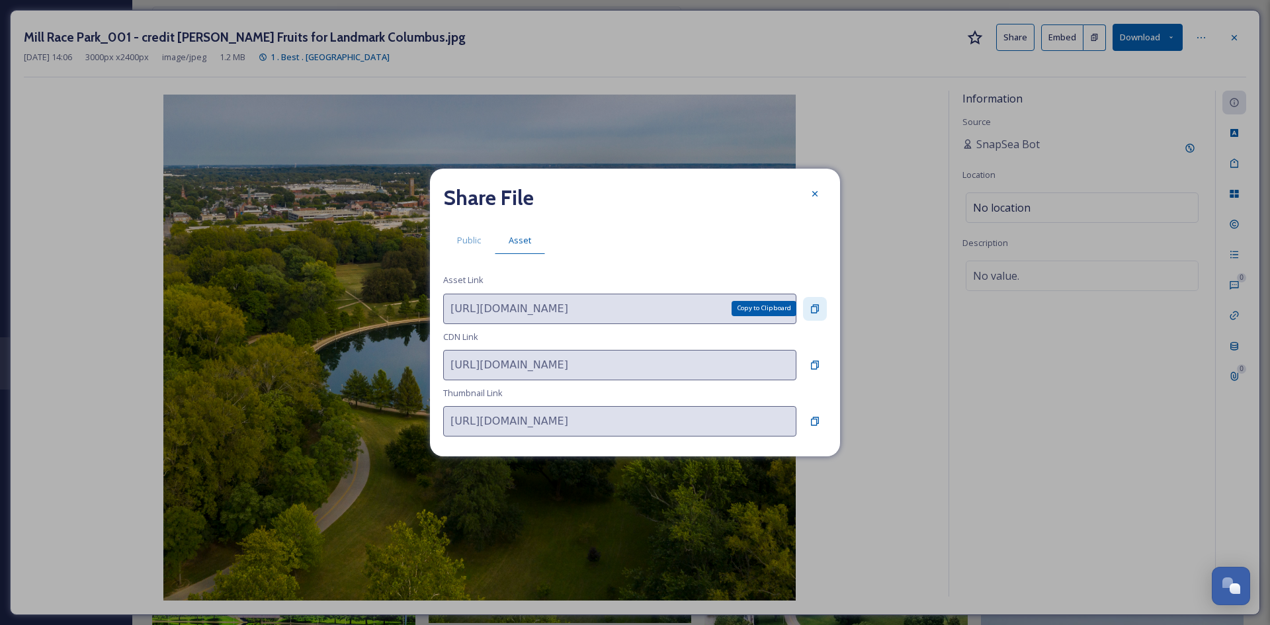
click at [808, 305] on div "Copy to Clipboard" at bounding box center [815, 309] width 24 height 24
click at [819, 196] on icon at bounding box center [815, 194] width 11 height 11
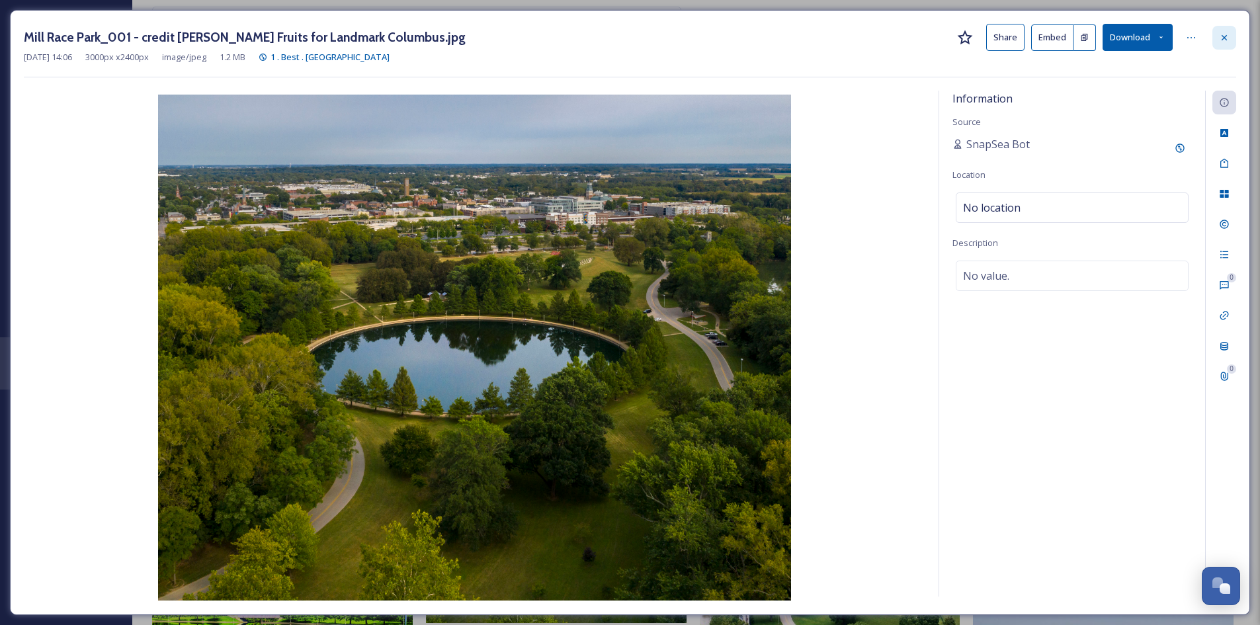
click at [1226, 40] on icon at bounding box center [1224, 37] width 11 height 11
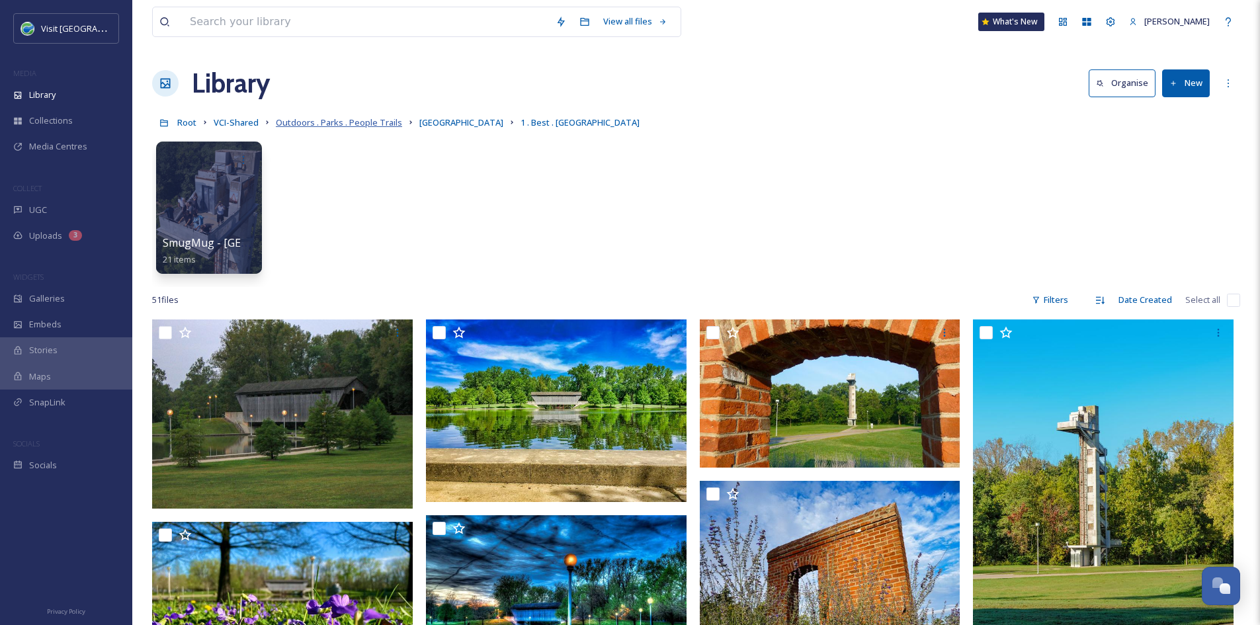
click at [315, 123] on span "Outdoors . Parks . People Trails" at bounding box center [339, 122] width 126 height 12
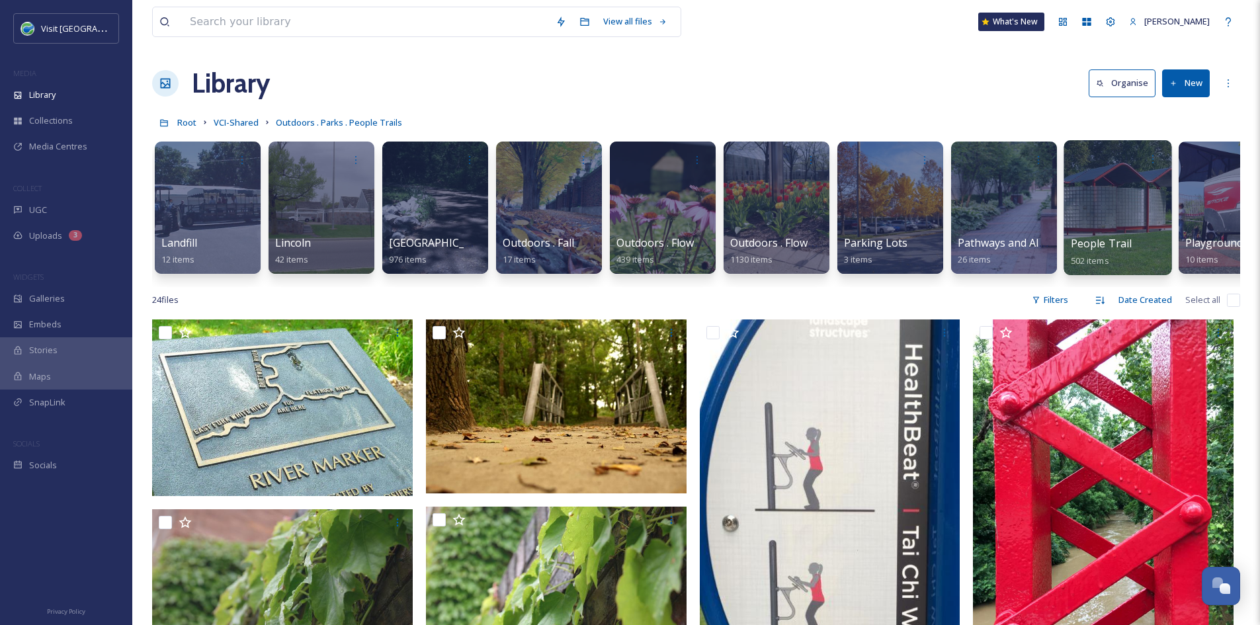
scroll to position [0, 1822]
click at [1087, 243] on span "People Trail" at bounding box center [1101, 243] width 62 height 15
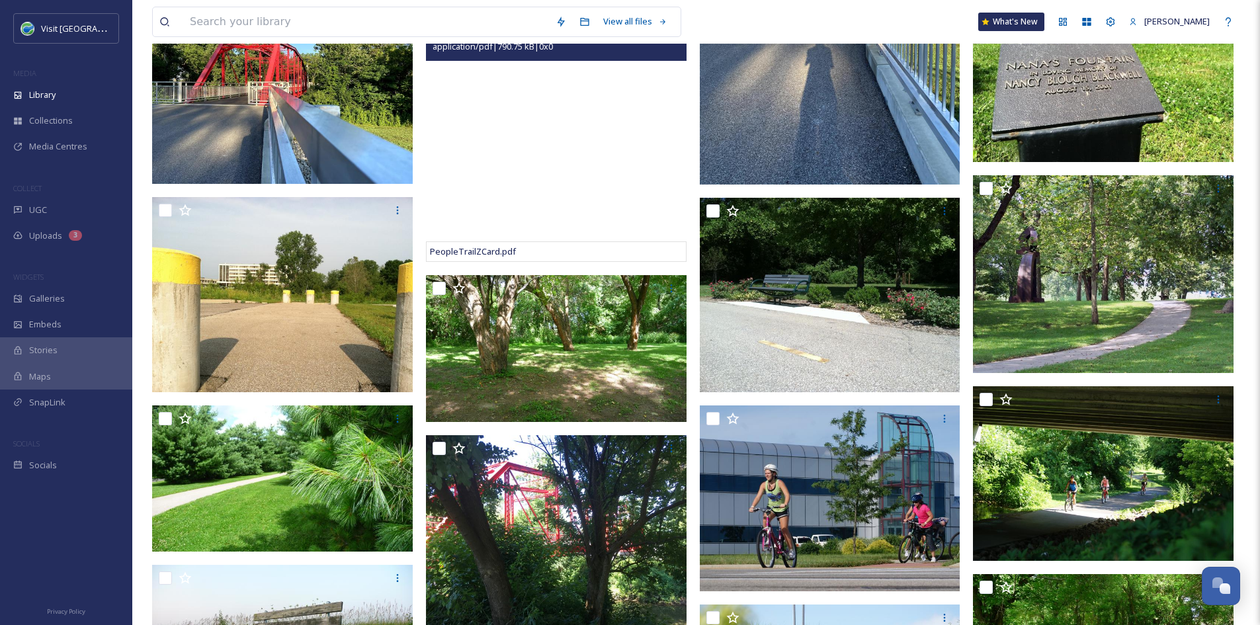
scroll to position [900, 0]
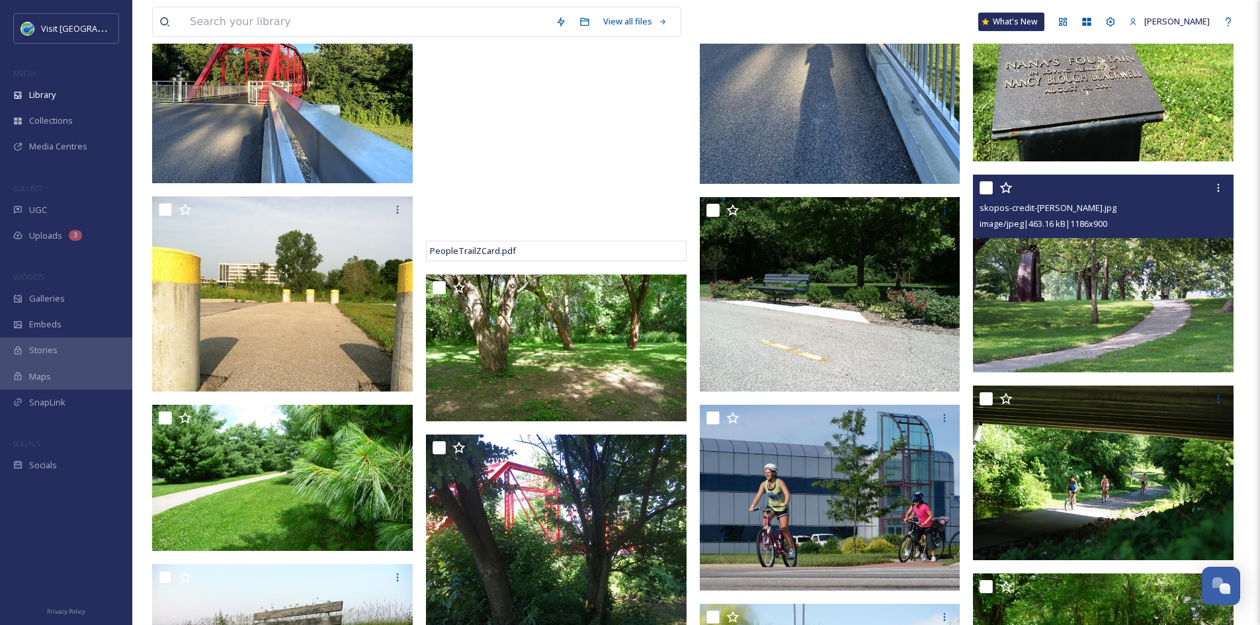
click at [1062, 333] on img at bounding box center [1103, 274] width 261 height 198
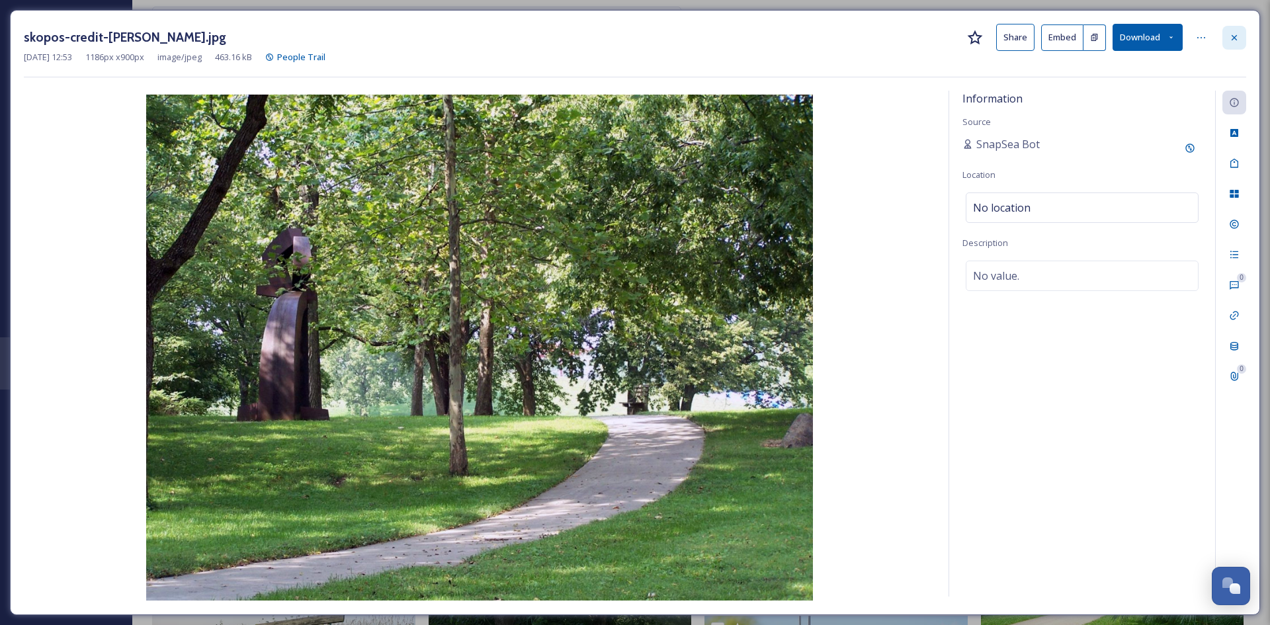
click at [1228, 40] on div at bounding box center [1234, 38] width 24 height 24
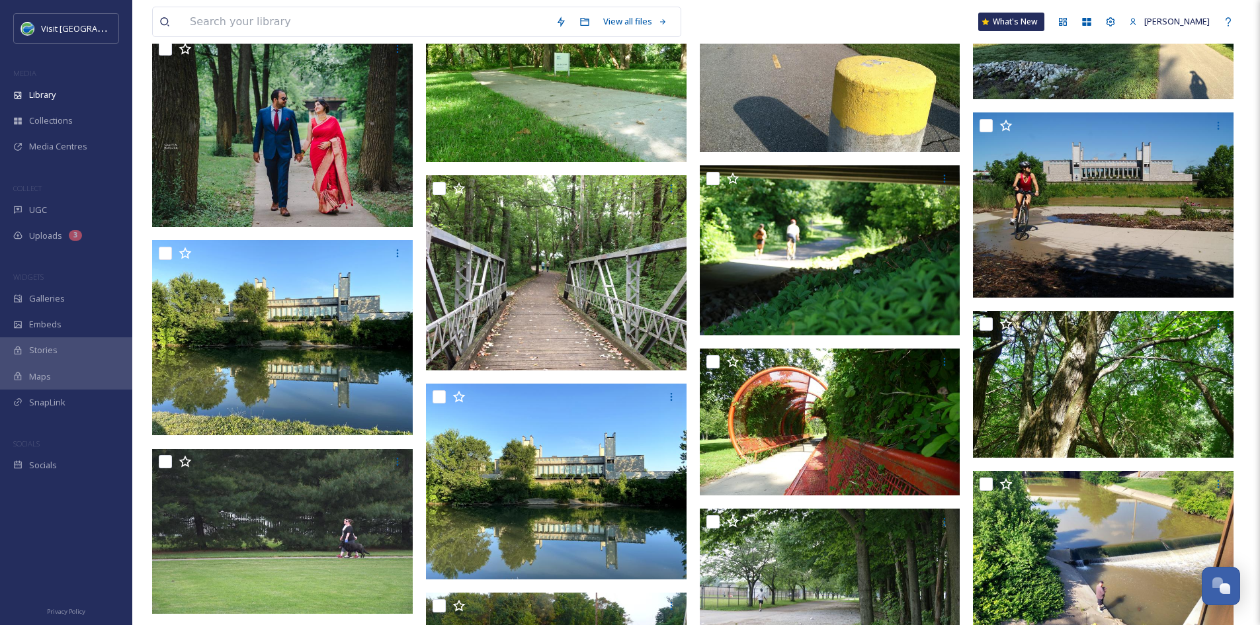
scroll to position [2095, 0]
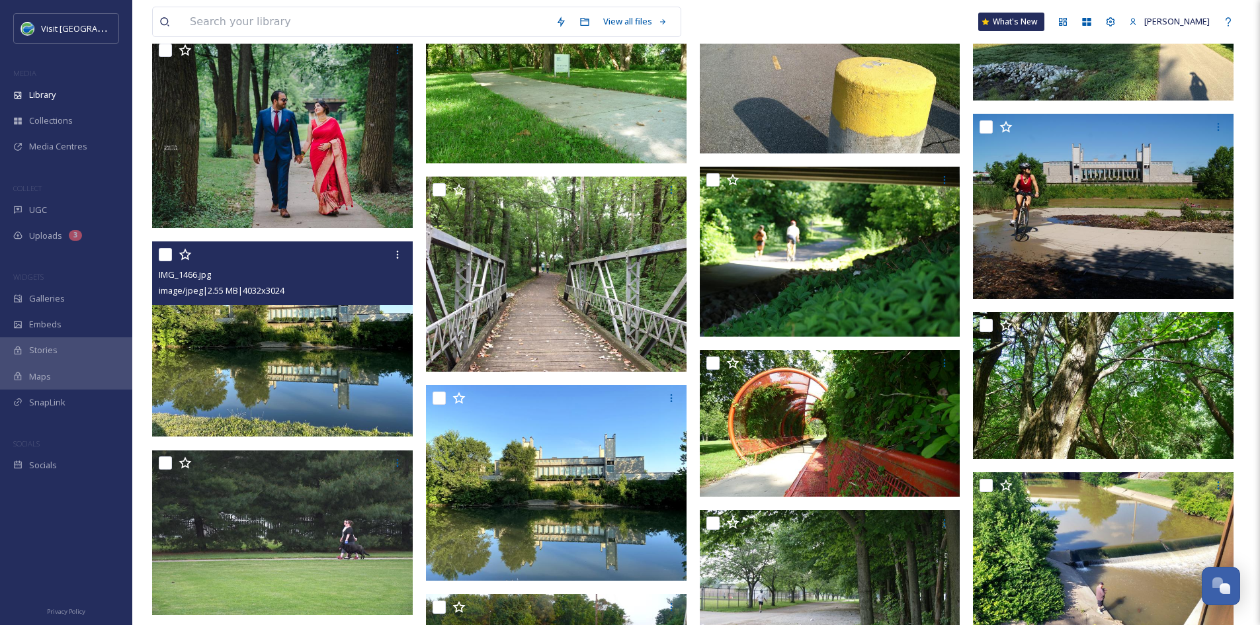
click at [276, 396] on img at bounding box center [282, 339] width 261 height 196
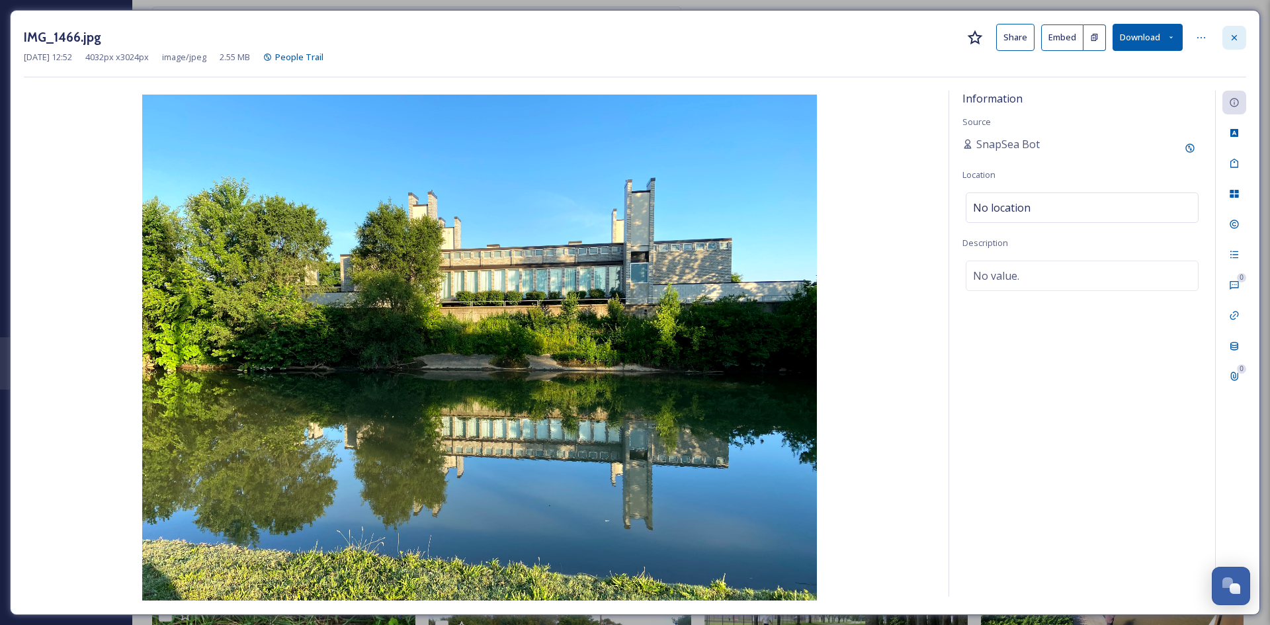
click at [1234, 38] on icon at bounding box center [1234, 36] width 5 height 5
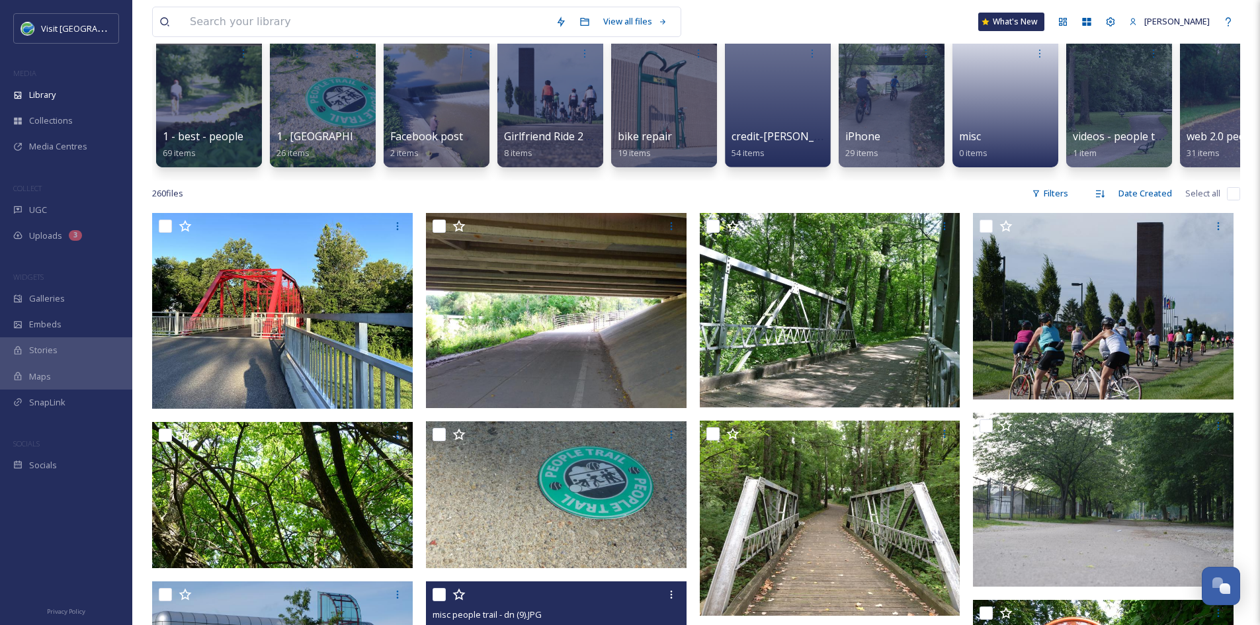
scroll to position [106, 0]
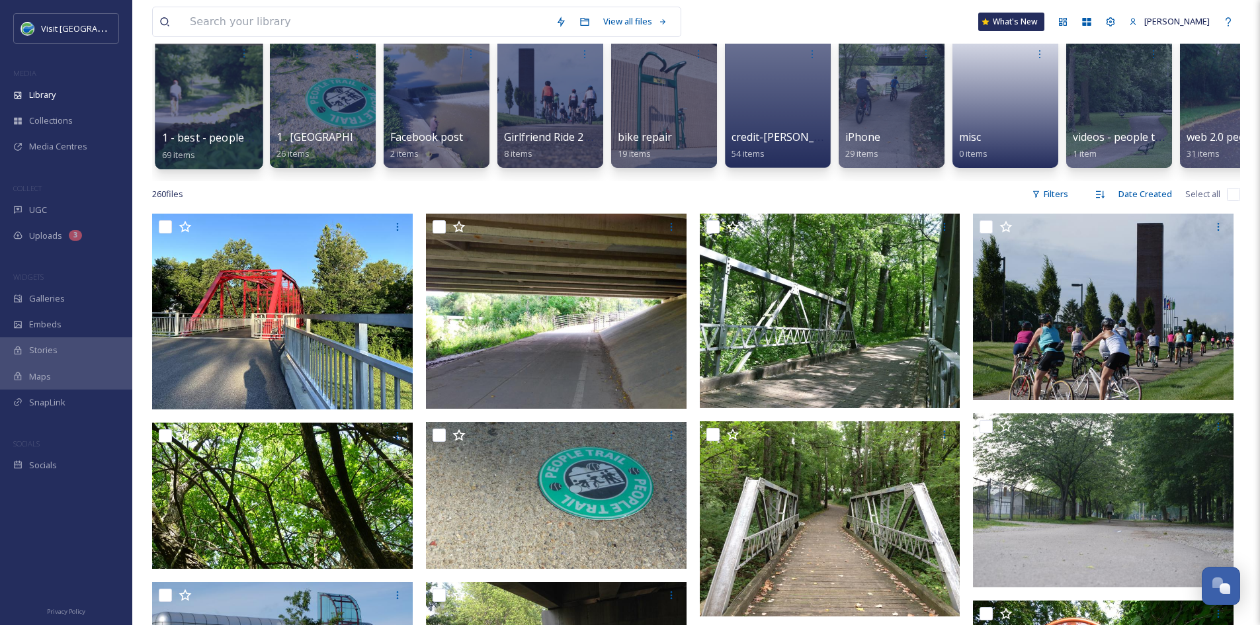
click at [237, 143] on span "1 - best - people trails" at bounding box center [217, 137] width 110 height 15
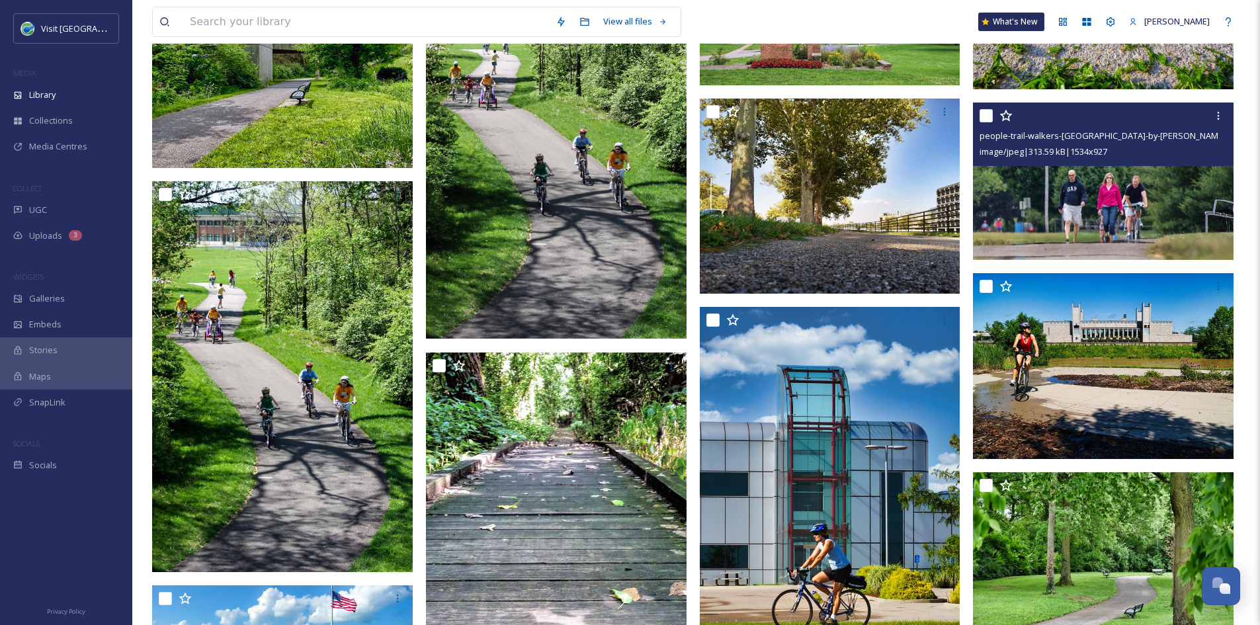
scroll to position [587, 0]
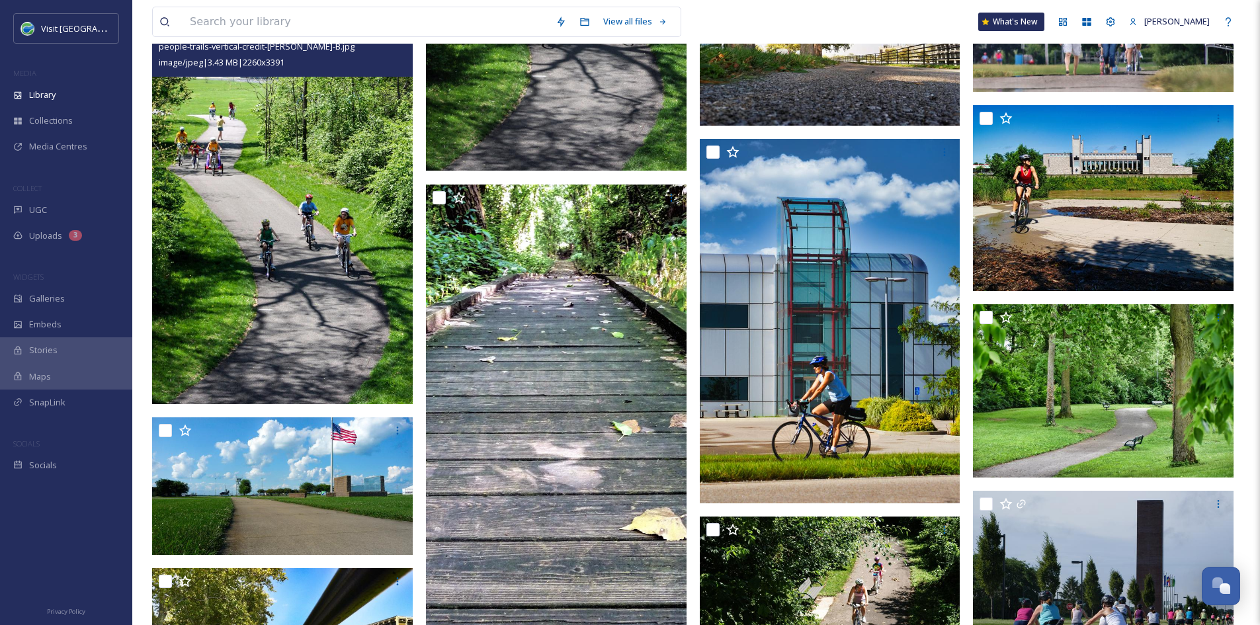
click at [230, 190] on img at bounding box center [282, 208] width 261 height 391
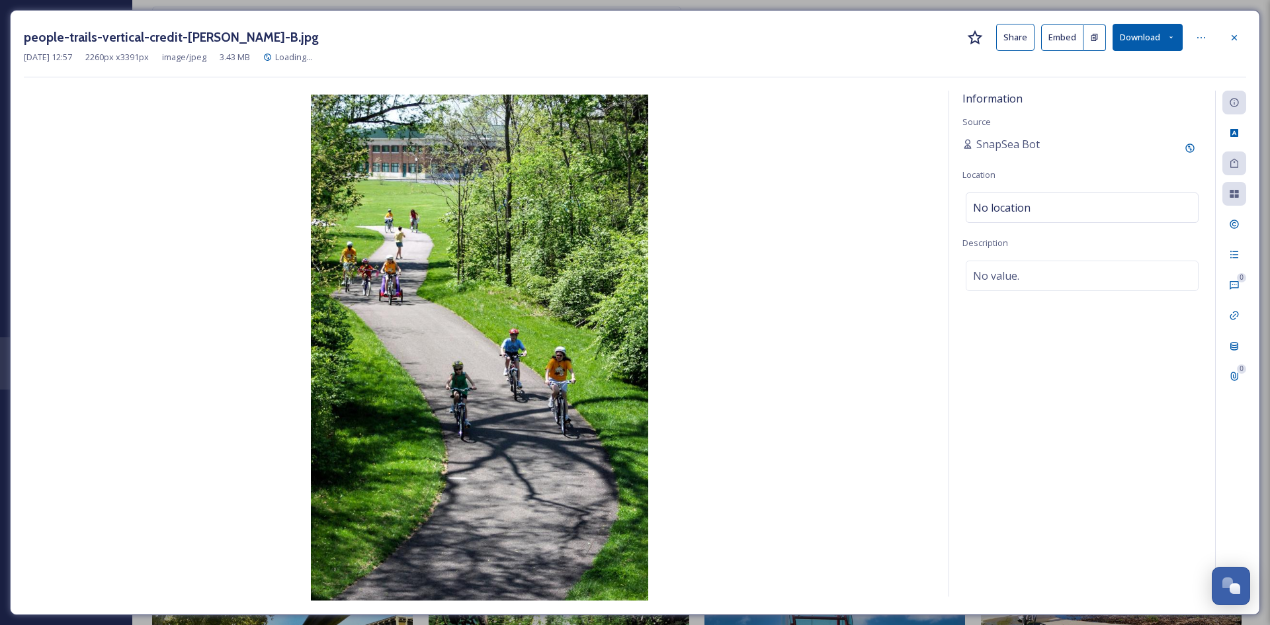
scroll to position [354, 0]
click at [1240, 40] on div at bounding box center [1234, 38] width 24 height 24
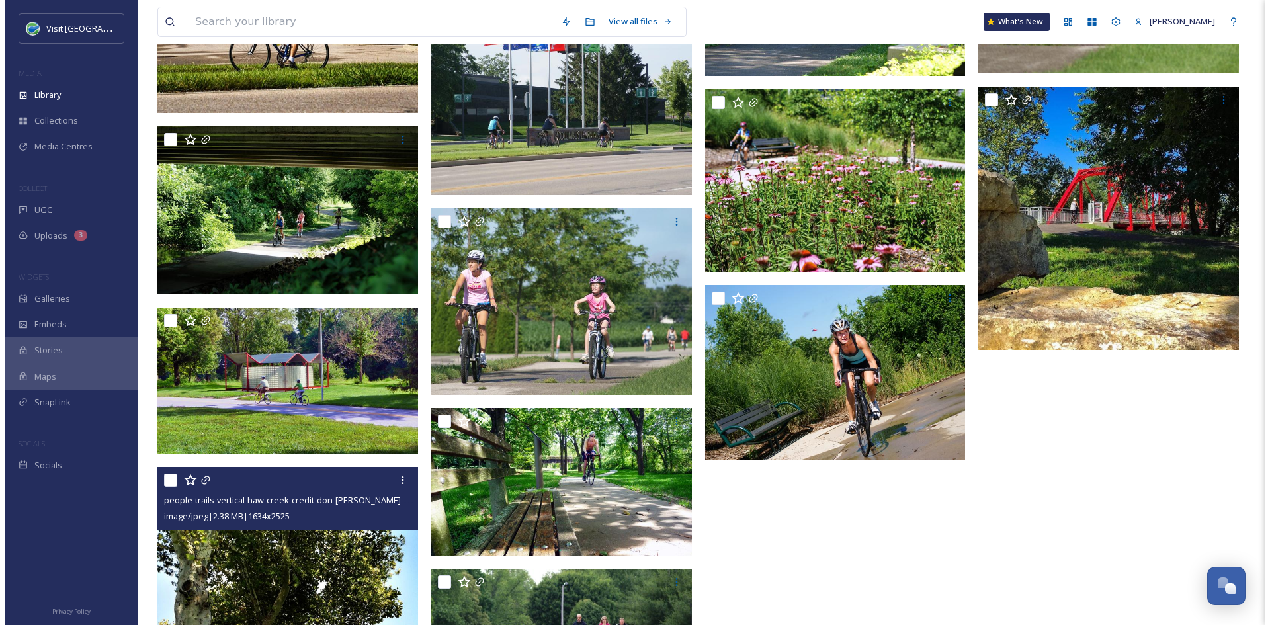
scroll to position [1968, 0]
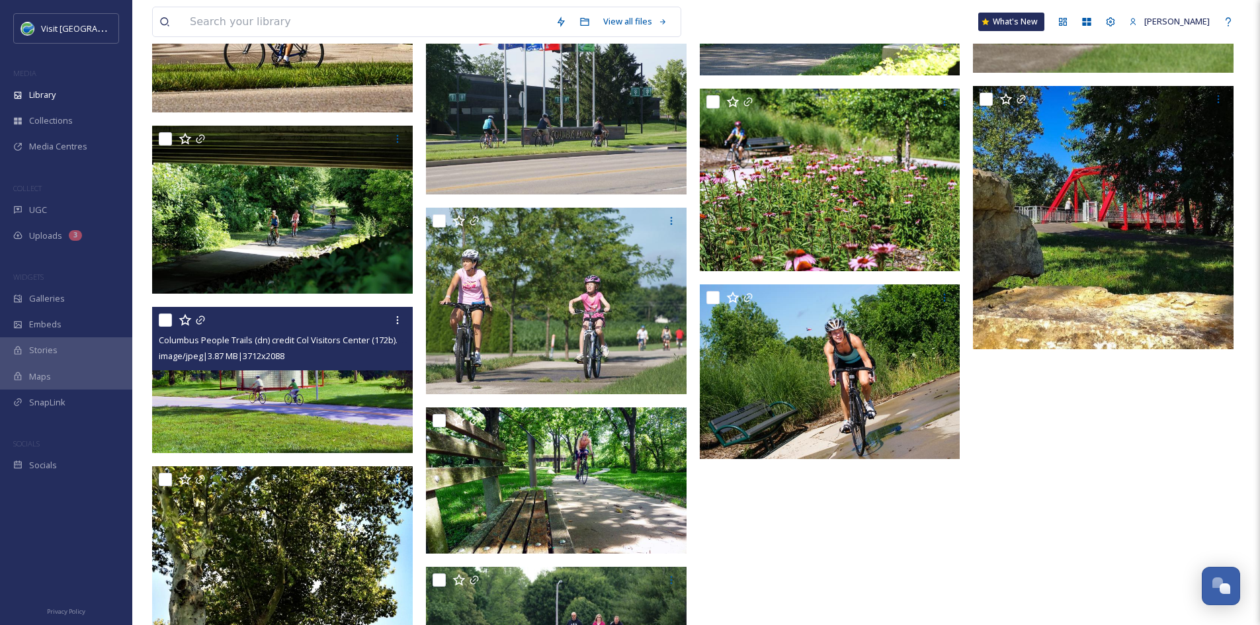
click at [295, 407] on img at bounding box center [282, 380] width 261 height 147
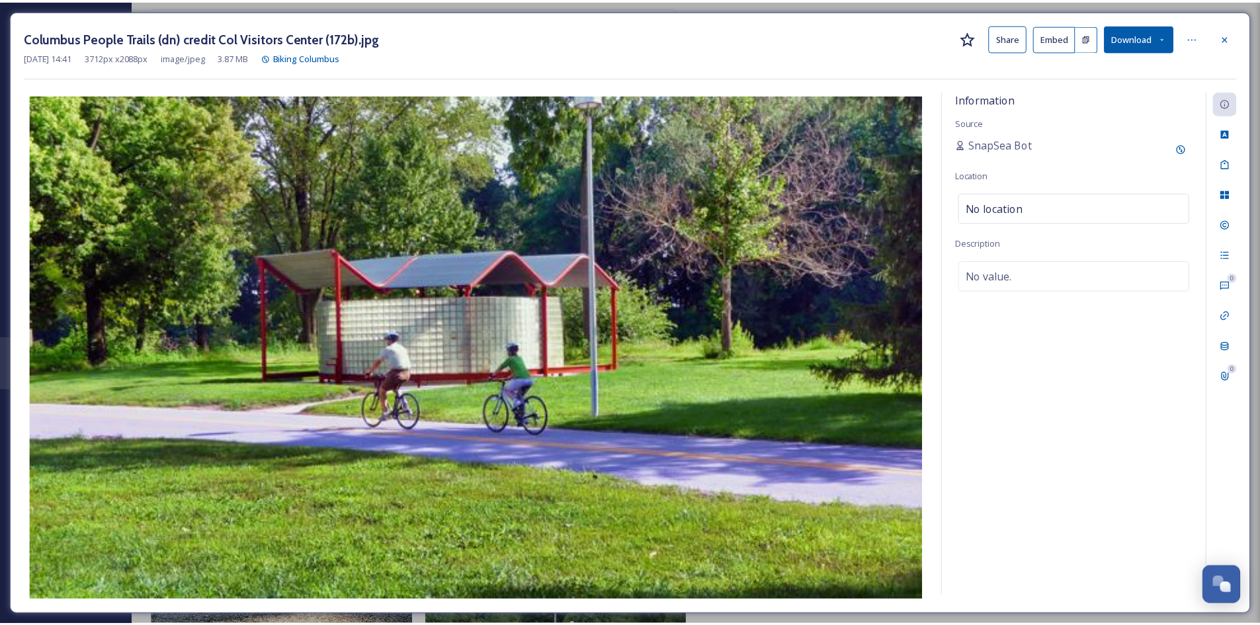
scroll to position [1972, 0]
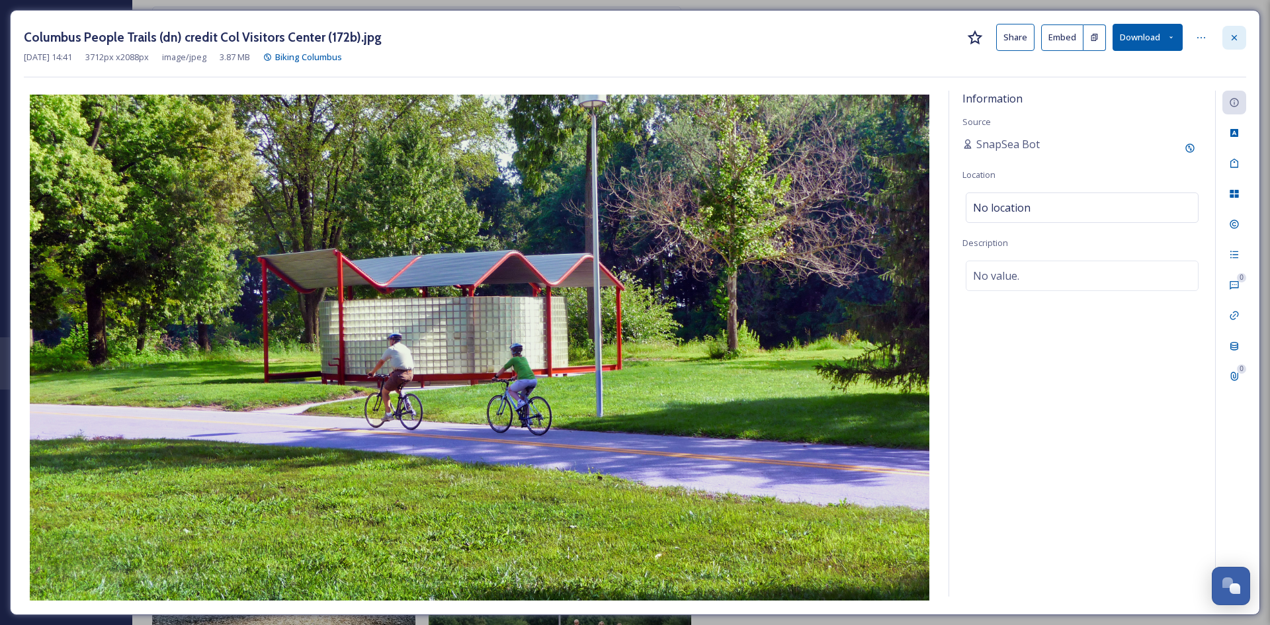
click at [1234, 34] on icon at bounding box center [1234, 37] width 11 height 11
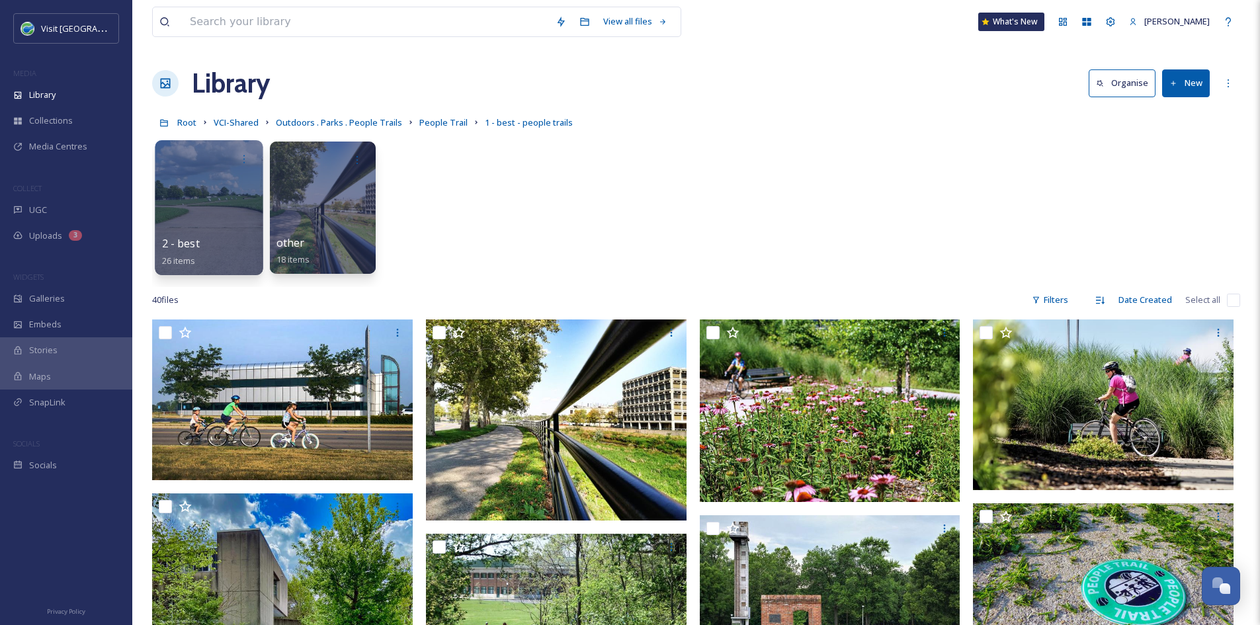
click at [193, 223] on div at bounding box center [209, 207] width 108 height 135
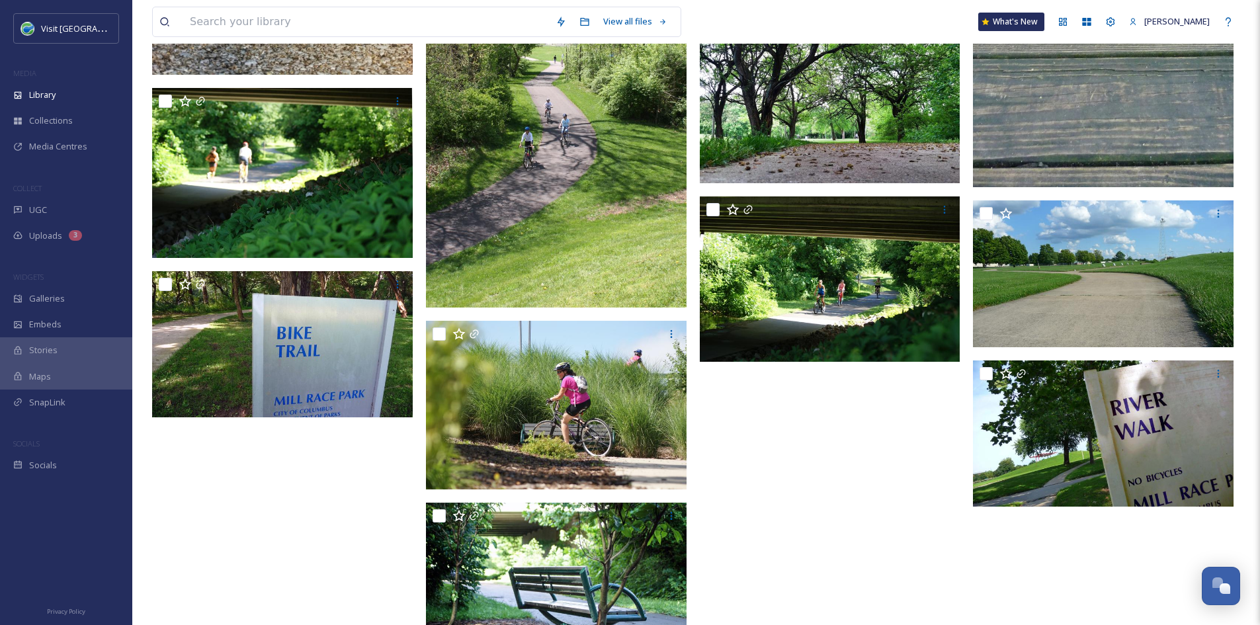
scroll to position [1091, 0]
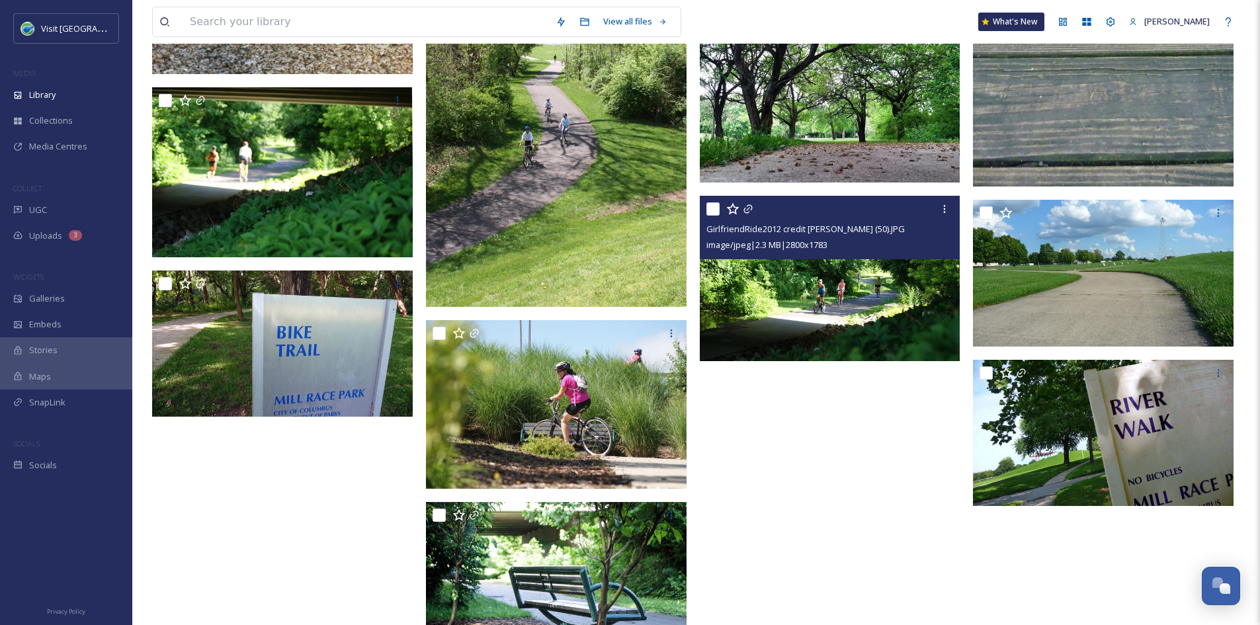
click at [774, 302] on img at bounding box center [830, 279] width 261 height 166
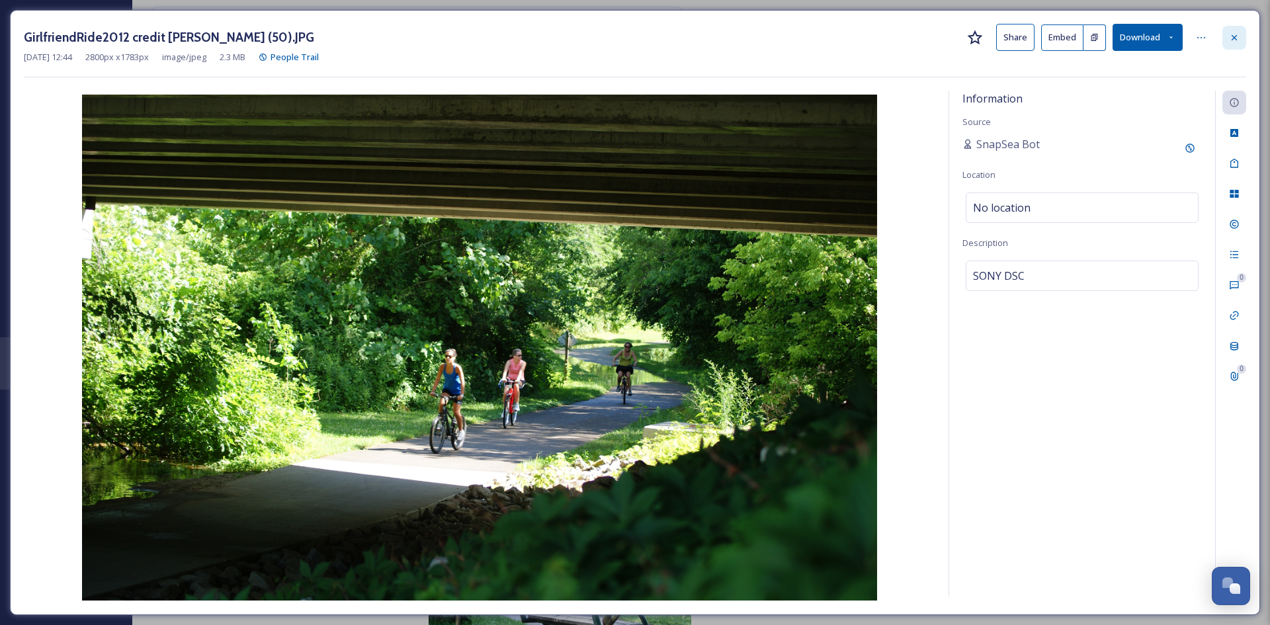
click at [1236, 41] on icon at bounding box center [1234, 37] width 11 height 11
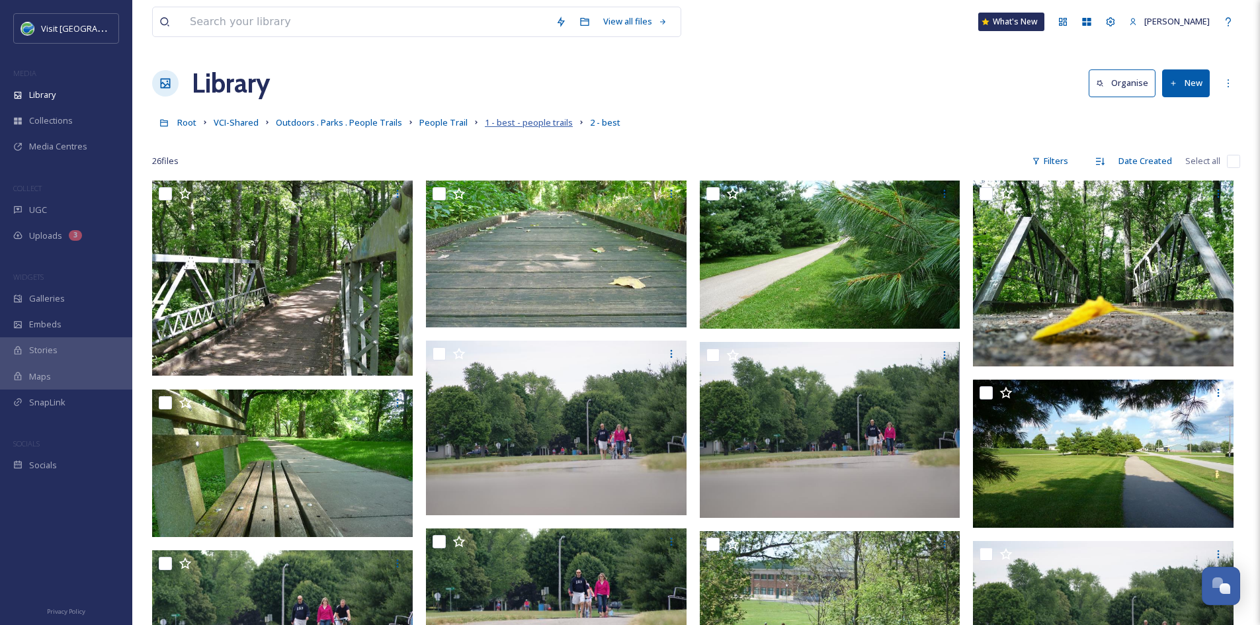
click at [497, 128] on span "1 - best - people trails" at bounding box center [529, 122] width 88 height 12
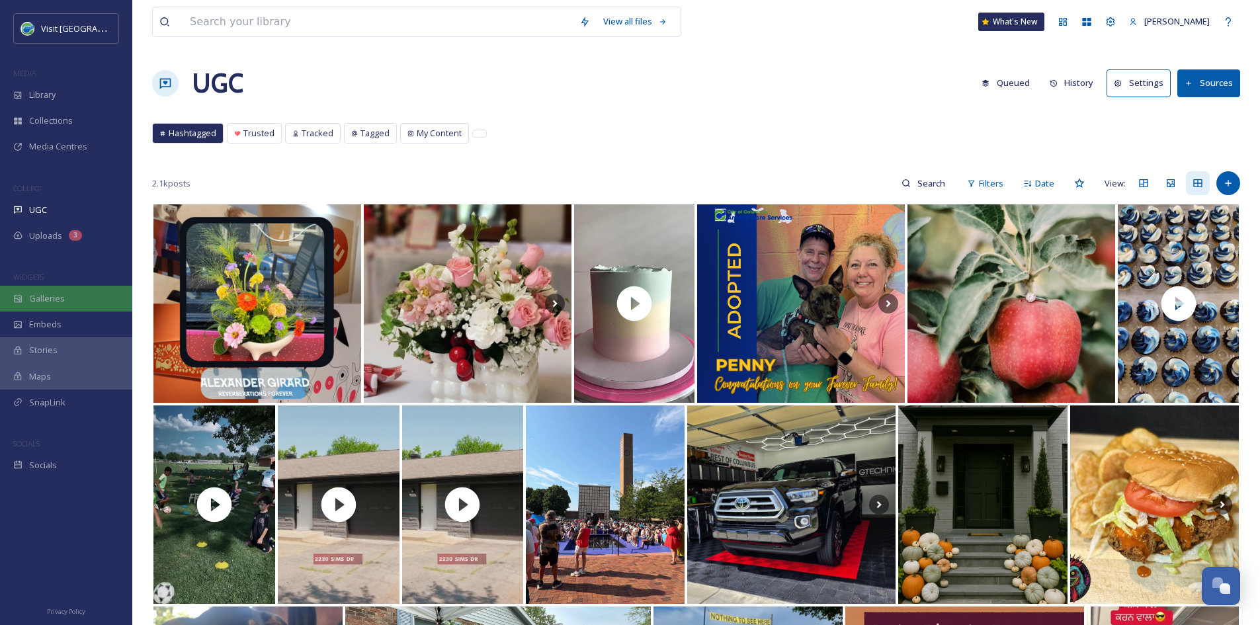
click at [42, 294] on span "Galleries" at bounding box center [47, 298] width 36 height 13
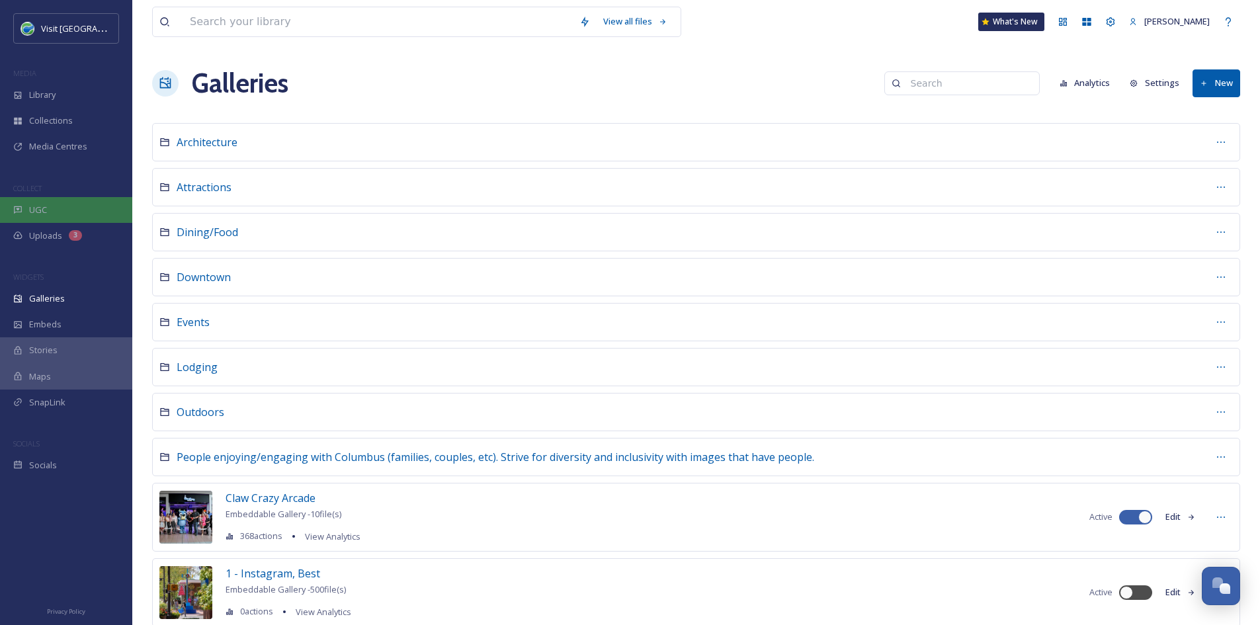
click at [76, 206] on div "UGC" at bounding box center [66, 210] width 132 height 26
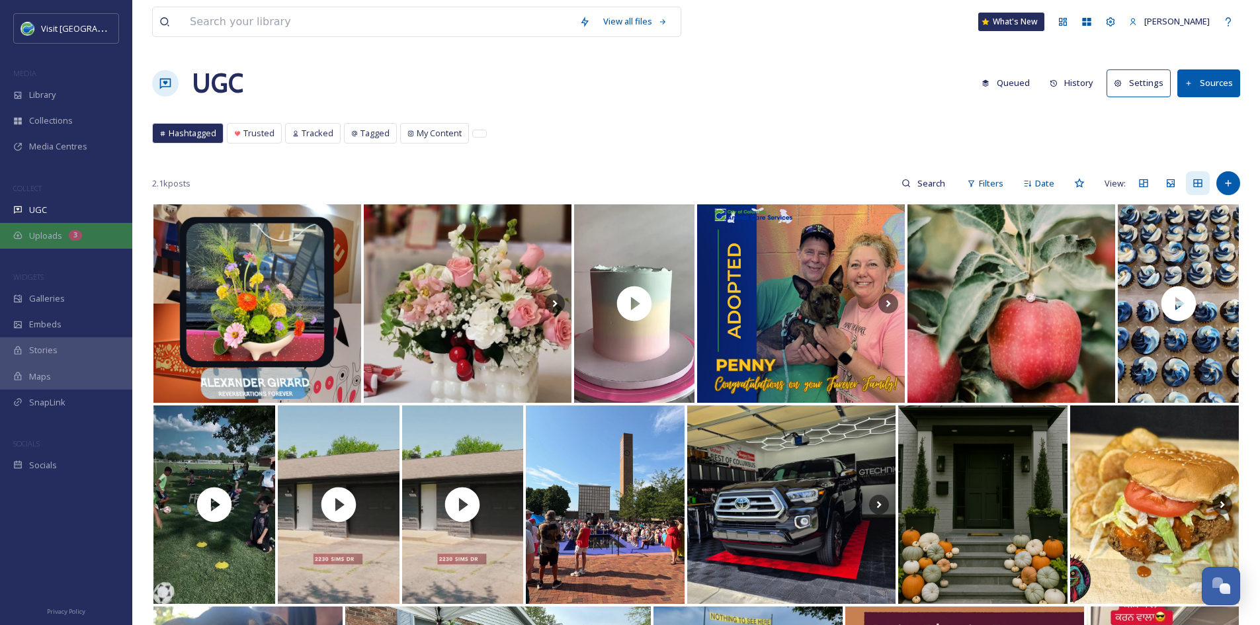
click at [70, 236] on div "3" at bounding box center [75, 235] width 13 height 11
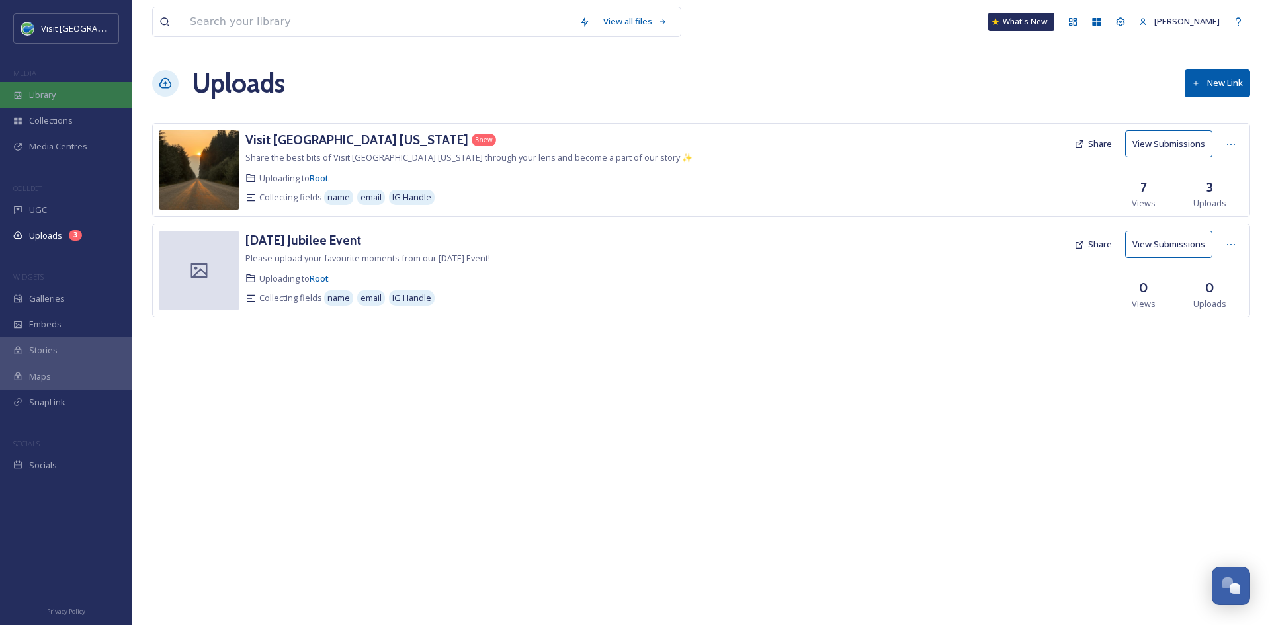
click at [108, 93] on div "Library" at bounding box center [66, 95] width 132 height 26
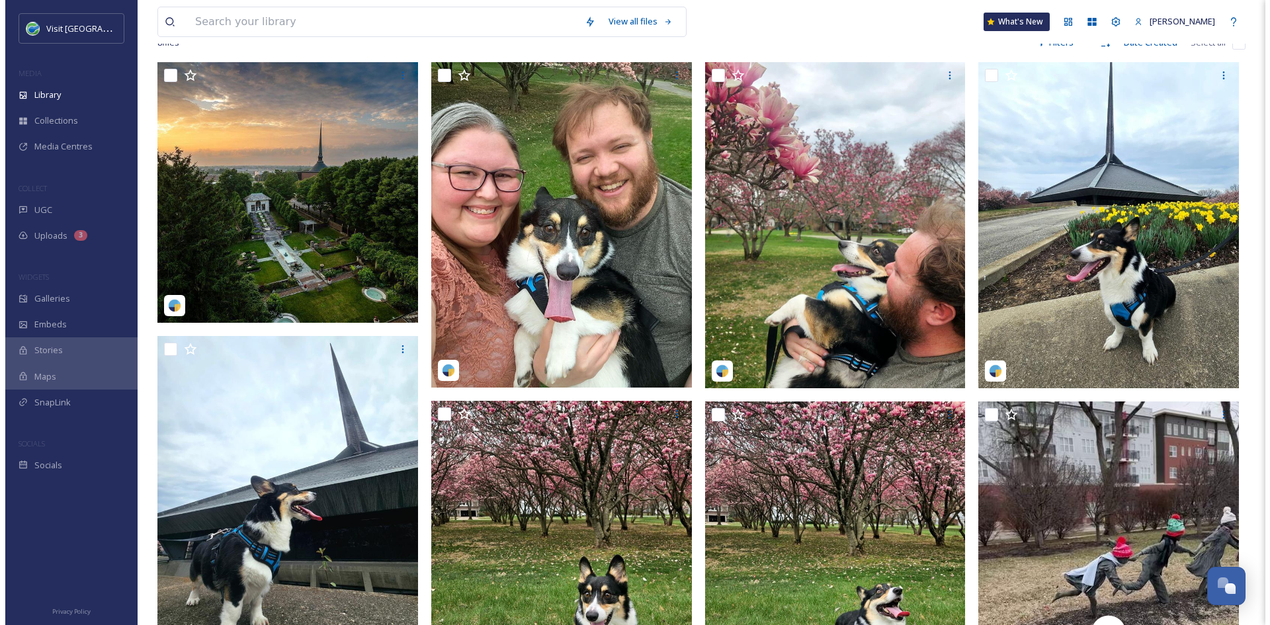
scroll to position [265, 0]
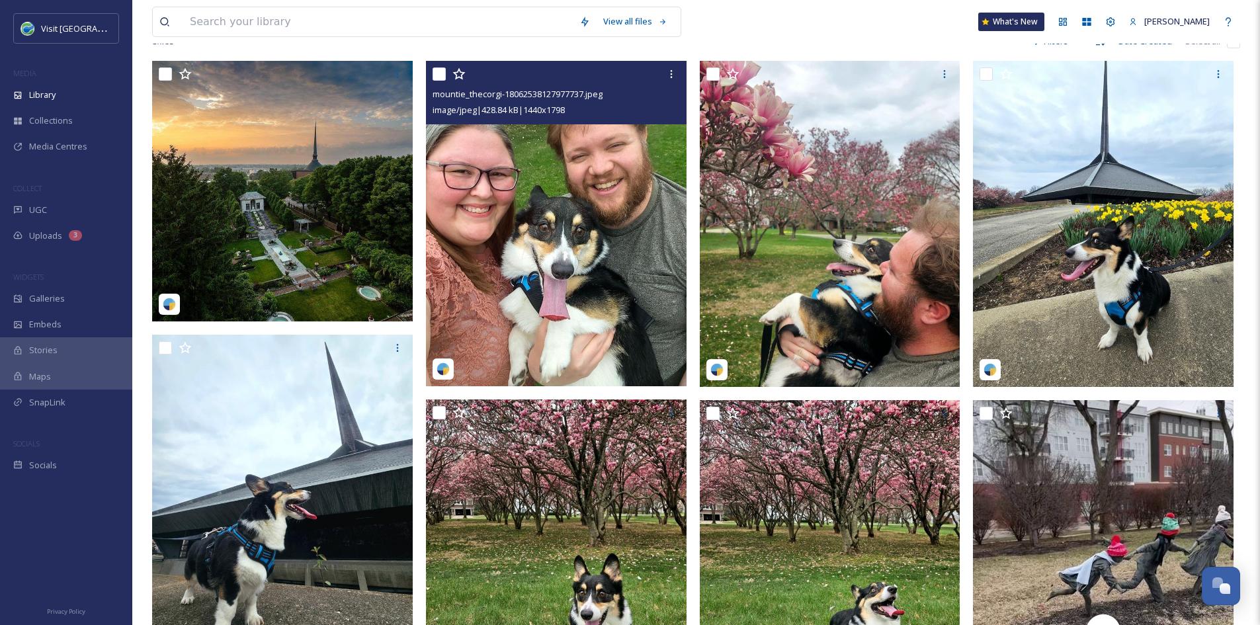
click at [532, 214] on img at bounding box center [556, 223] width 261 height 325
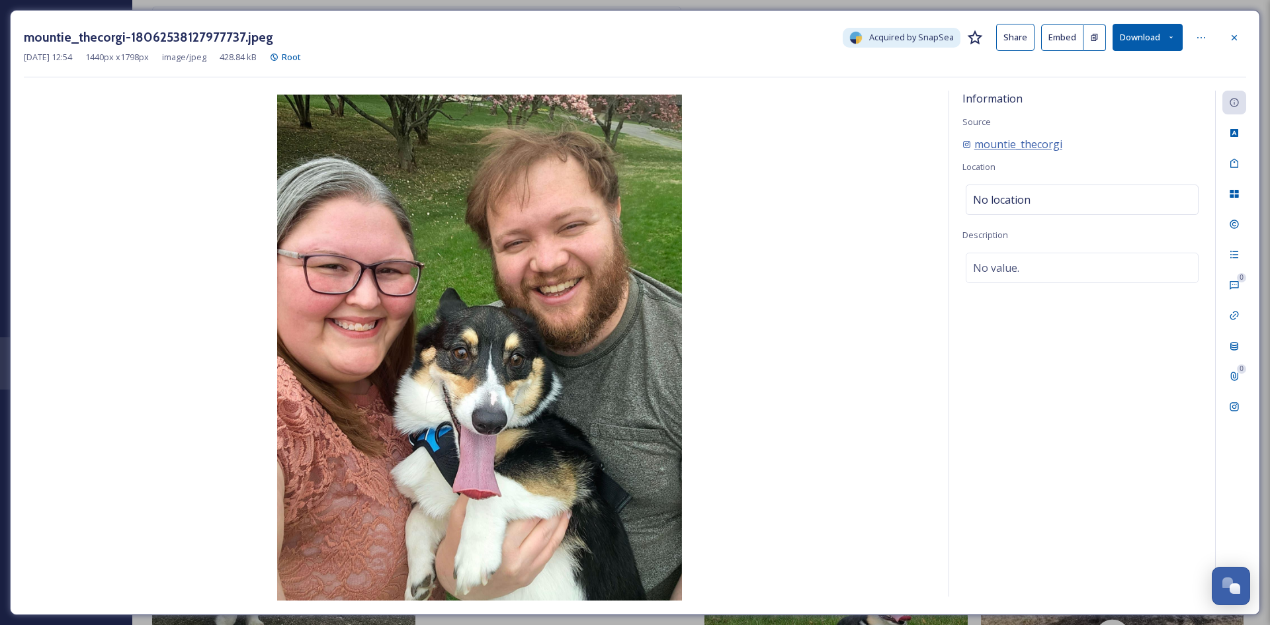
click at [1005, 148] on span "mountie_thecorgi" at bounding box center [1018, 144] width 88 height 16
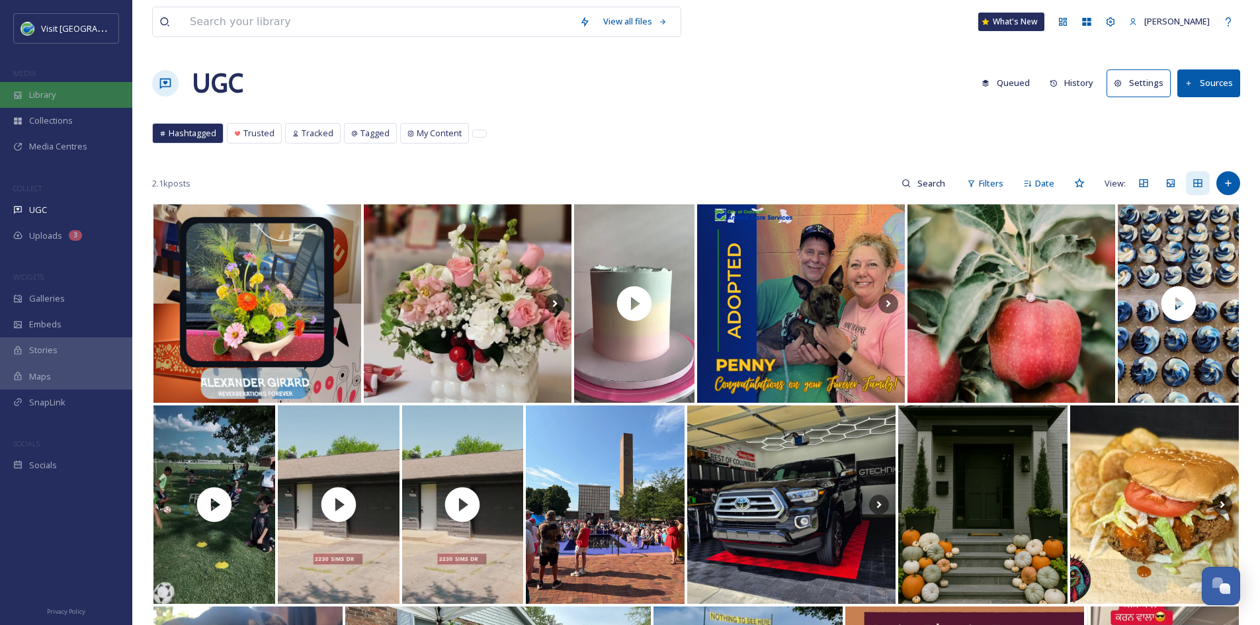
click at [70, 97] on div "Library" at bounding box center [66, 95] width 132 height 26
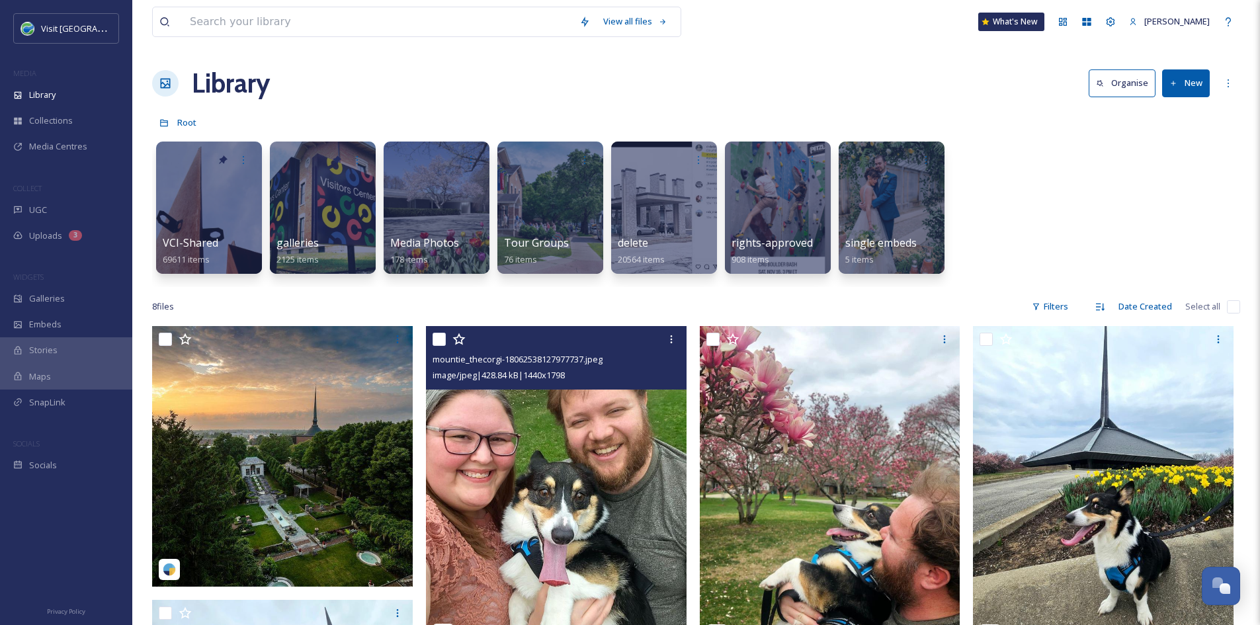
click at [551, 360] on span "mountie_thecorgi-18062538127977737.jpeg" at bounding box center [518, 359] width 170 height 12
click at [583, 517] on img at bounding box center [556, 488] width 261 height 325
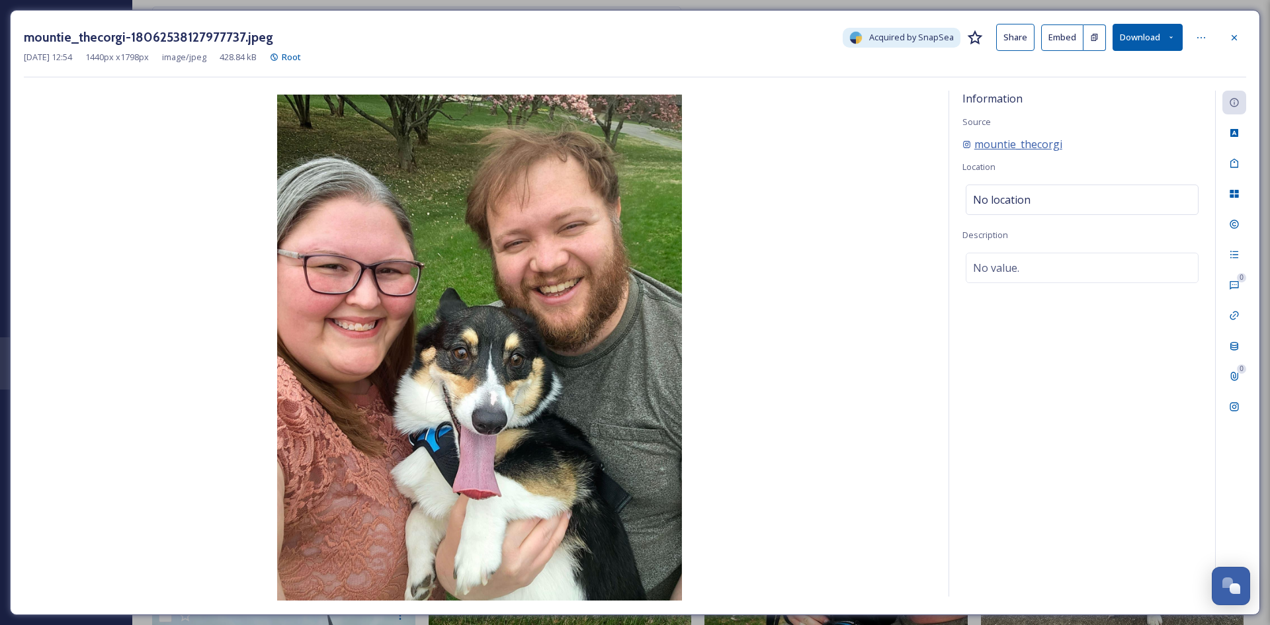
click at [997, 145] on span "mountie_thecorgi" at bounding box center [1018, 144] width 88 height 16
click at [1229, 40] on icon at bounding box center [1234, 37] width 11 height 11
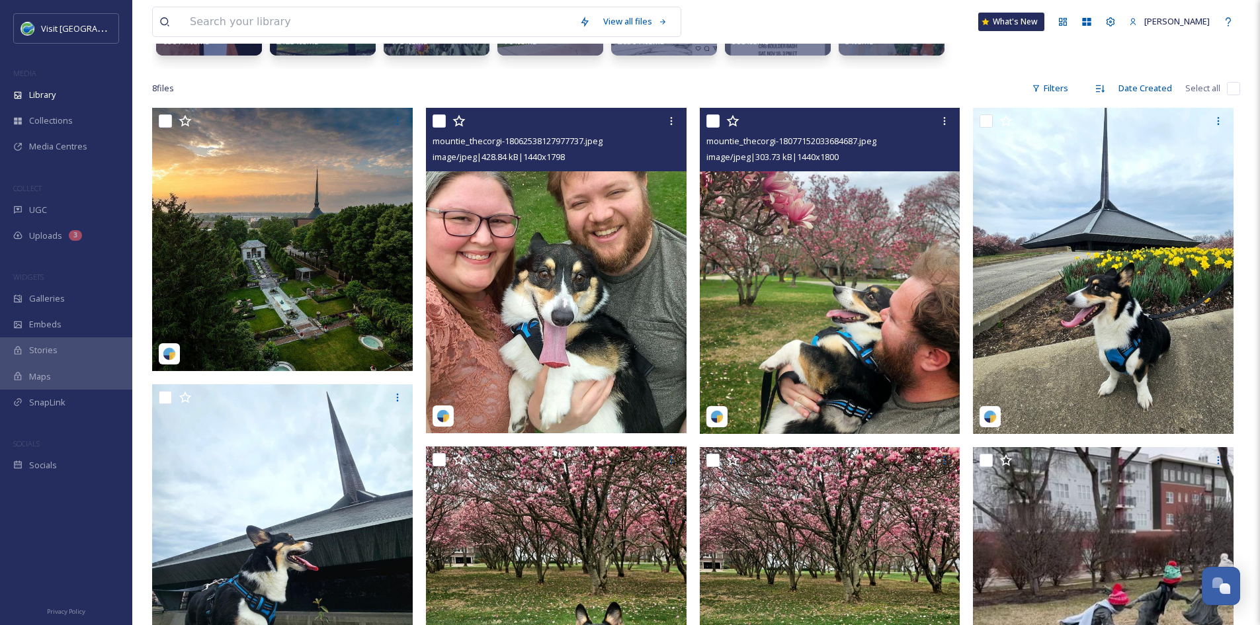
scroll to position [222, 0]
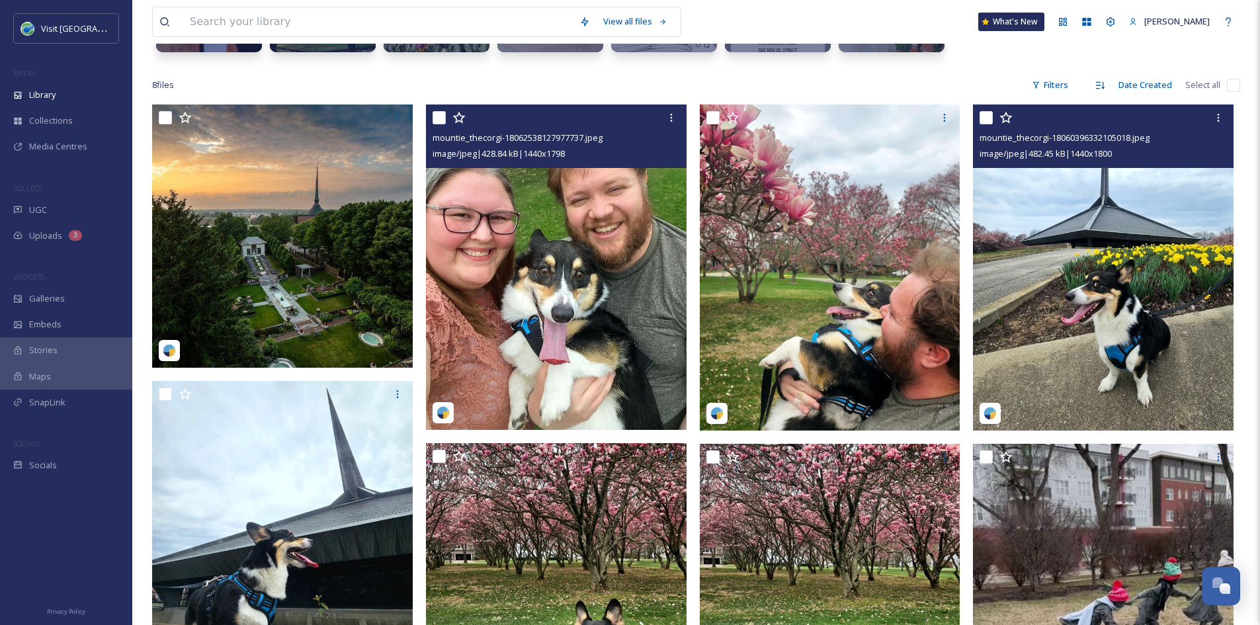
click at [1015, 140] on span "mountie_thecorgi-18060396332105018.jpeg" at bounding box center [1065, 138] width 170 height 12
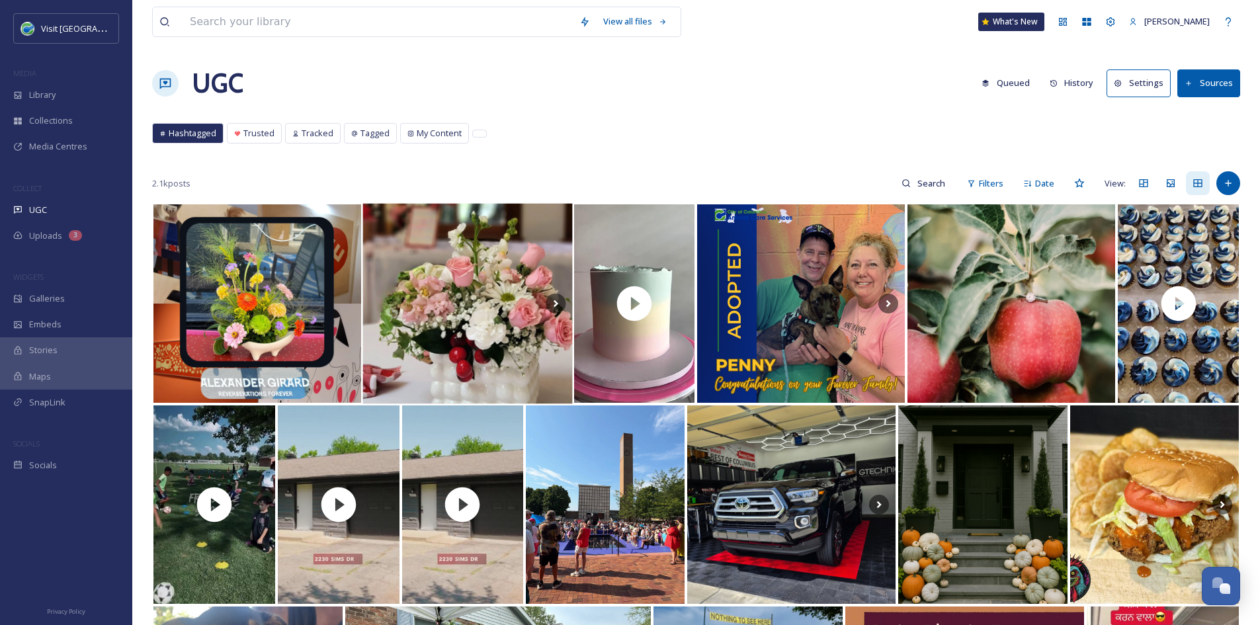
scroll to position [499, 0]
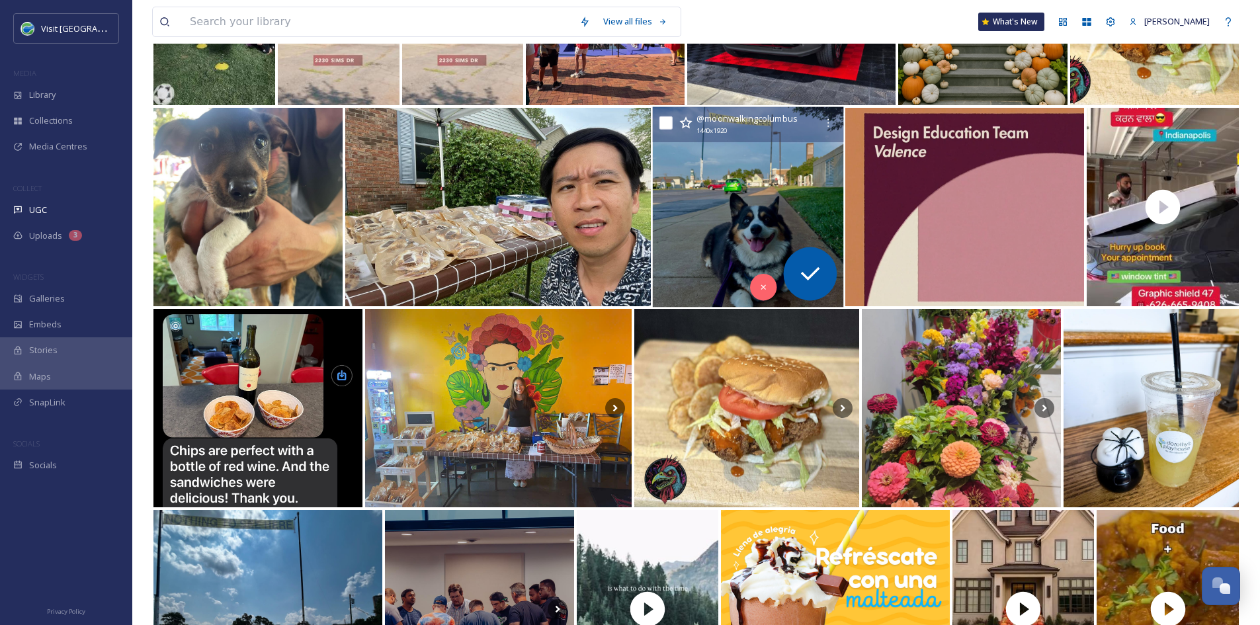
click at [814, 185] on img at bounding box center [747, 207] width 191 height 200
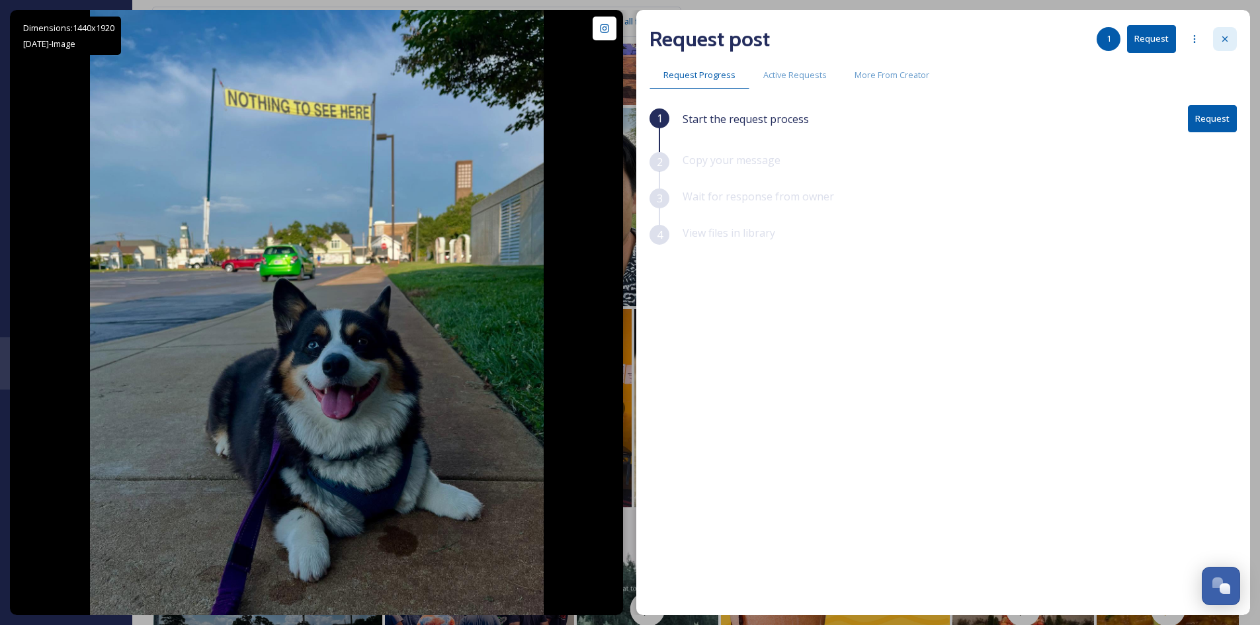
click at [1222, 46] on div at bounding box center [1225, 39] width 24 height 24
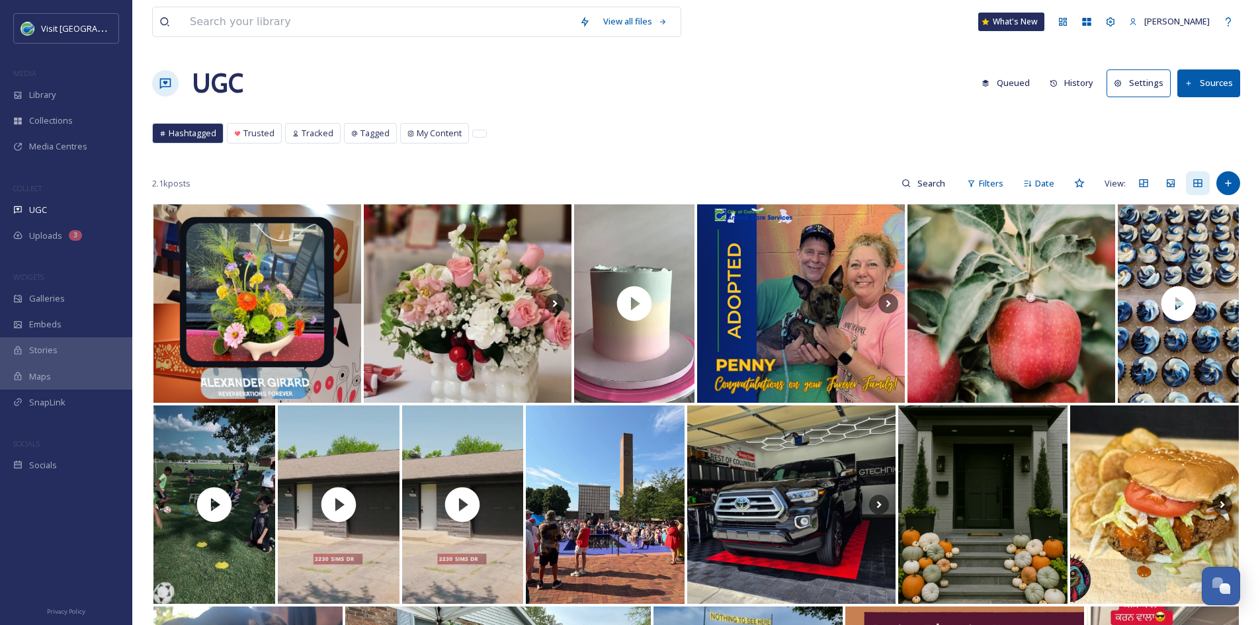
click at [263, 36] on div "View all files" at bounding box center [416, 22] width 529 height 30
click at [227, 25] on input at bounding box center [378, 21] width 390 height 29
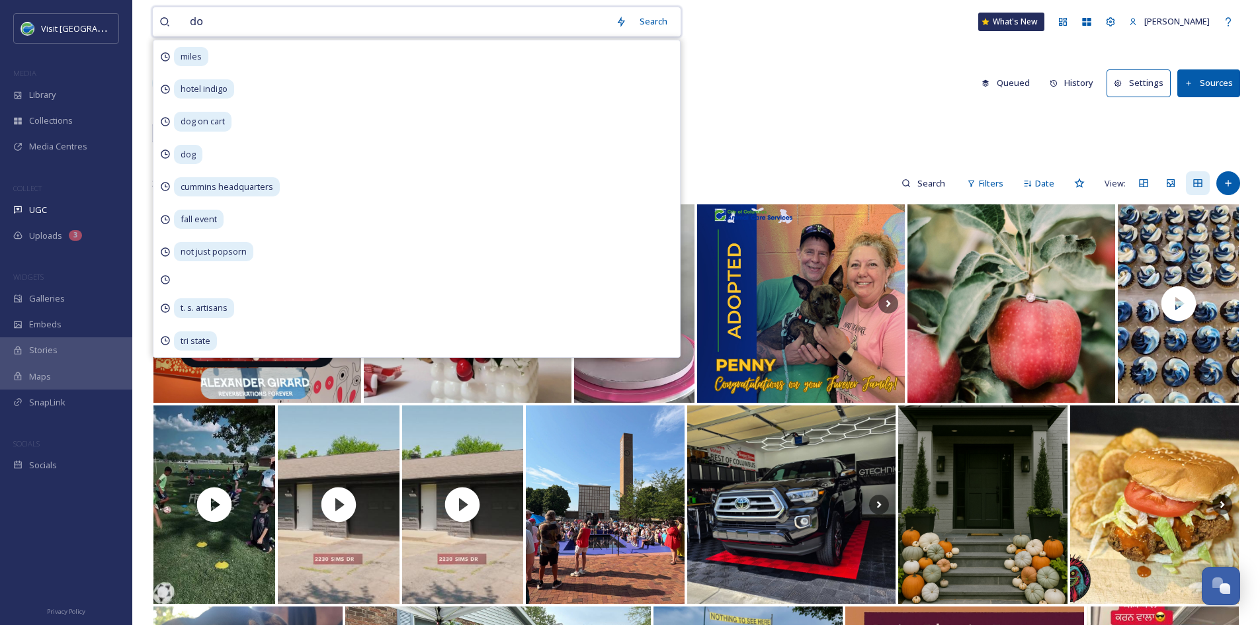
type input "dog"
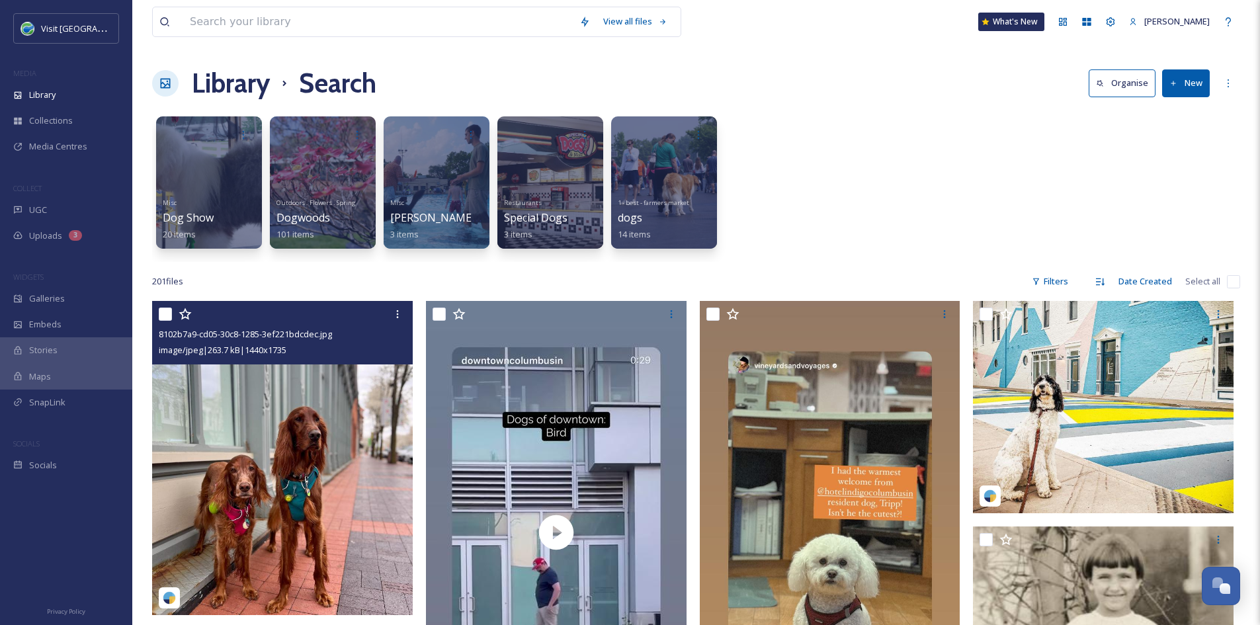
click at [280, 417] on img at bounding box center [282, 458] width 261 height 314
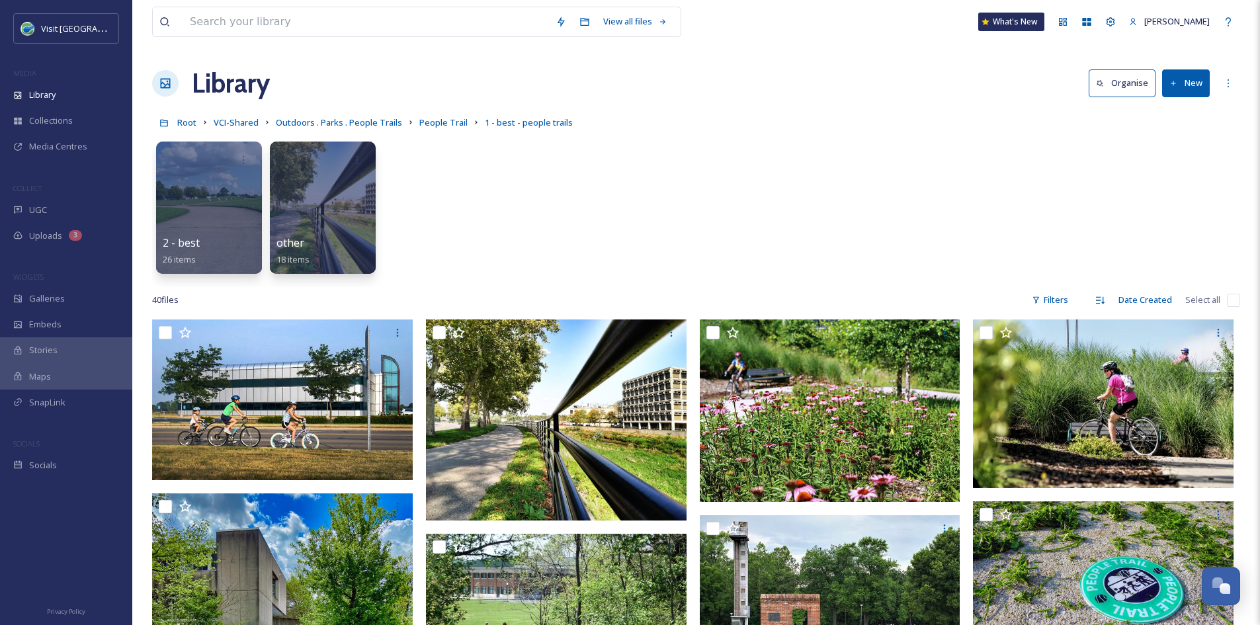
click at [435, 132] on div "Root VCI-Shared Outdoors . Parks . People Trails People Trail 1 - best - people…" at bounding box center [696, 122] width 1088 height 25
click at [434, 126] on span "People Trail" at bounding box center [443, 122] width 48 height 12
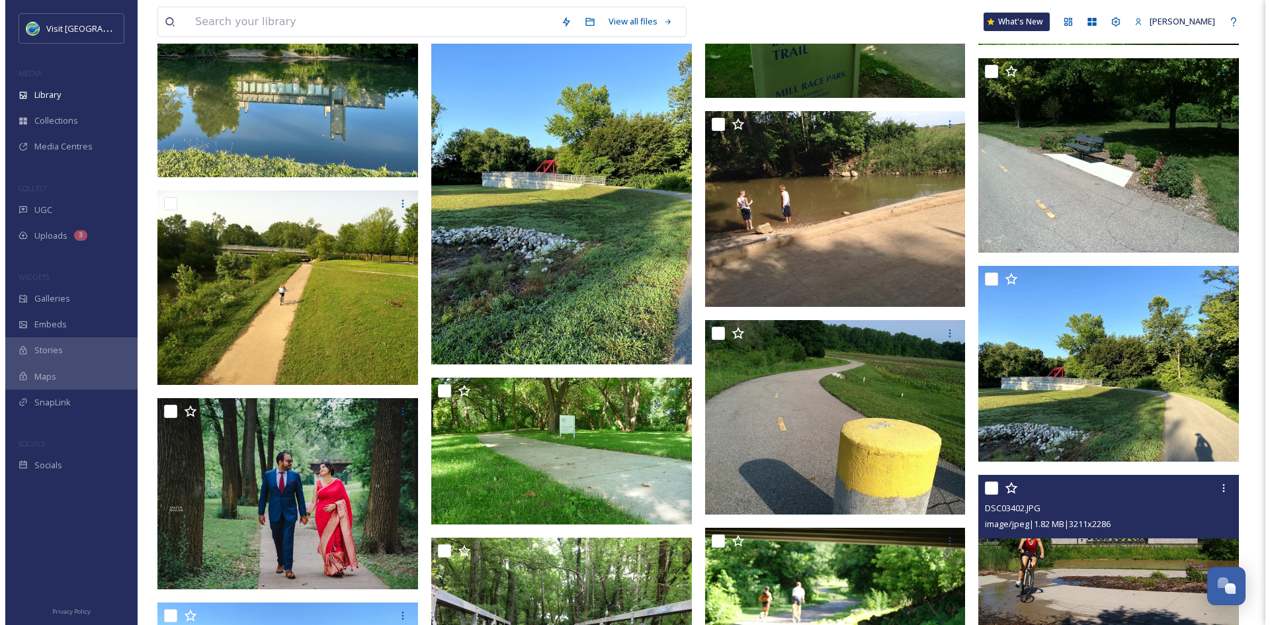
scroll to position [1671, 0]
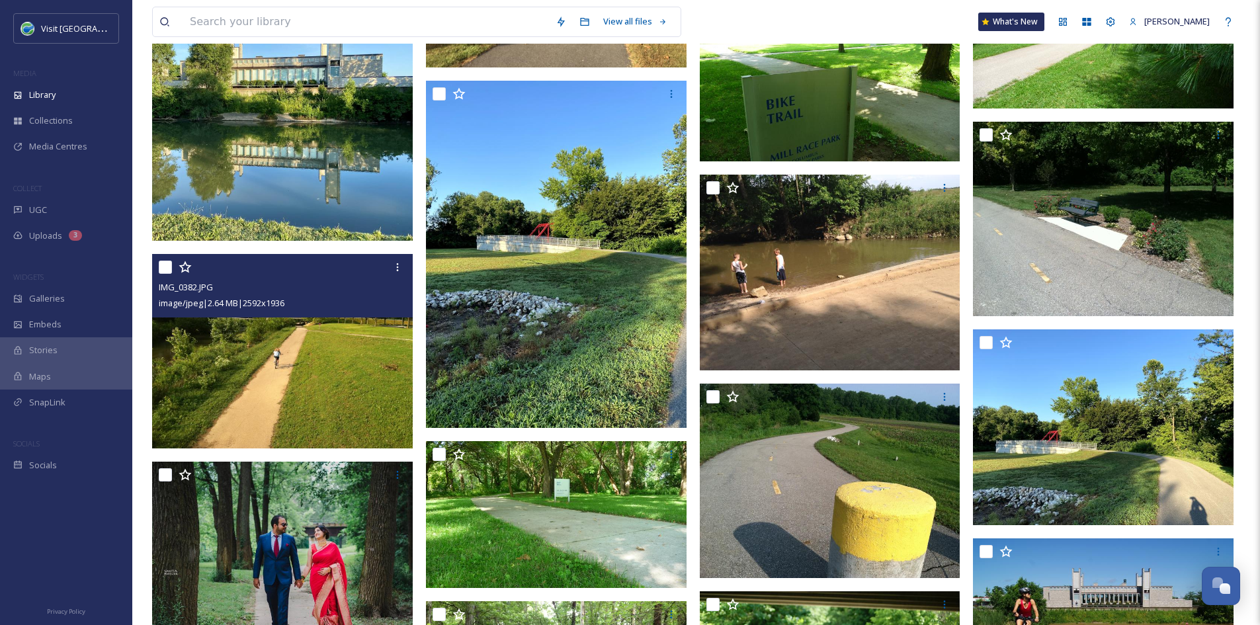
click at [321, 369] on img at bounding box center [282, 351] width 261 height 194
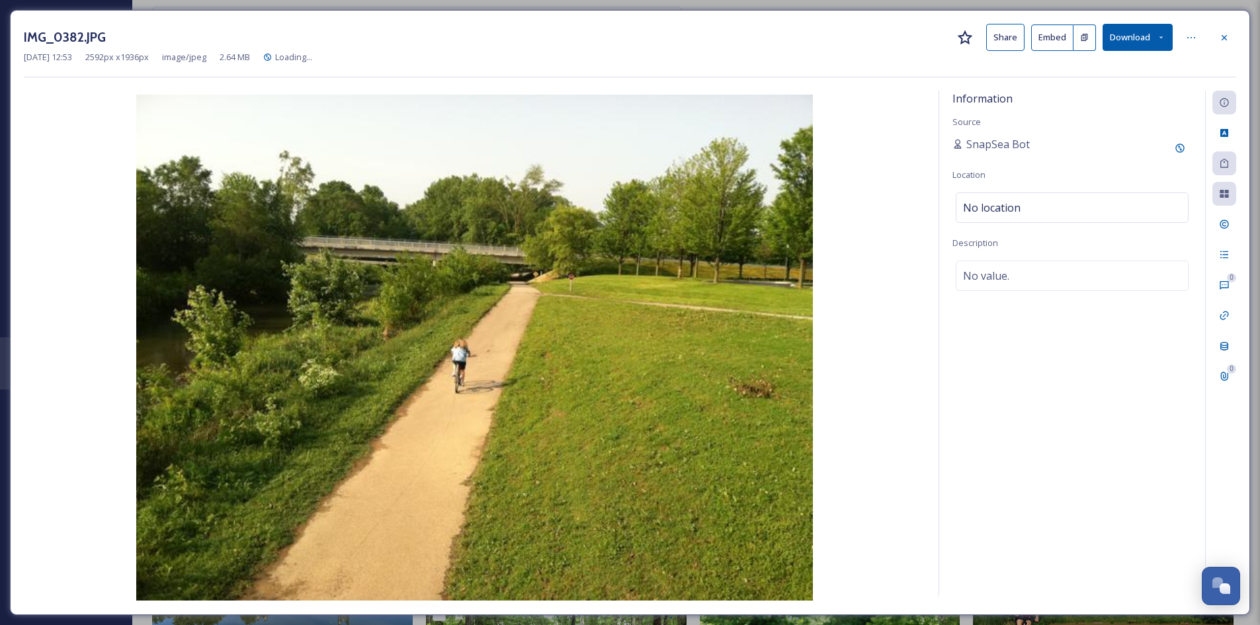
scroll to position [0, 153]
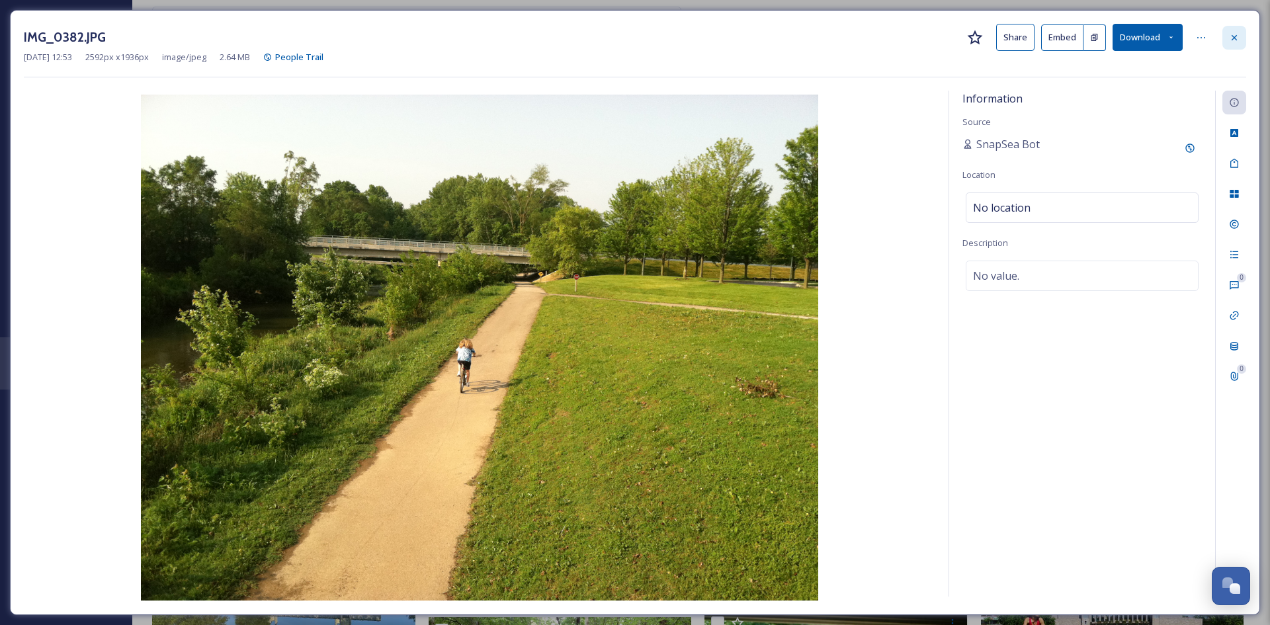
click at [1232, 38] on icon at bounding box center [1234, 37] width 11 height 11
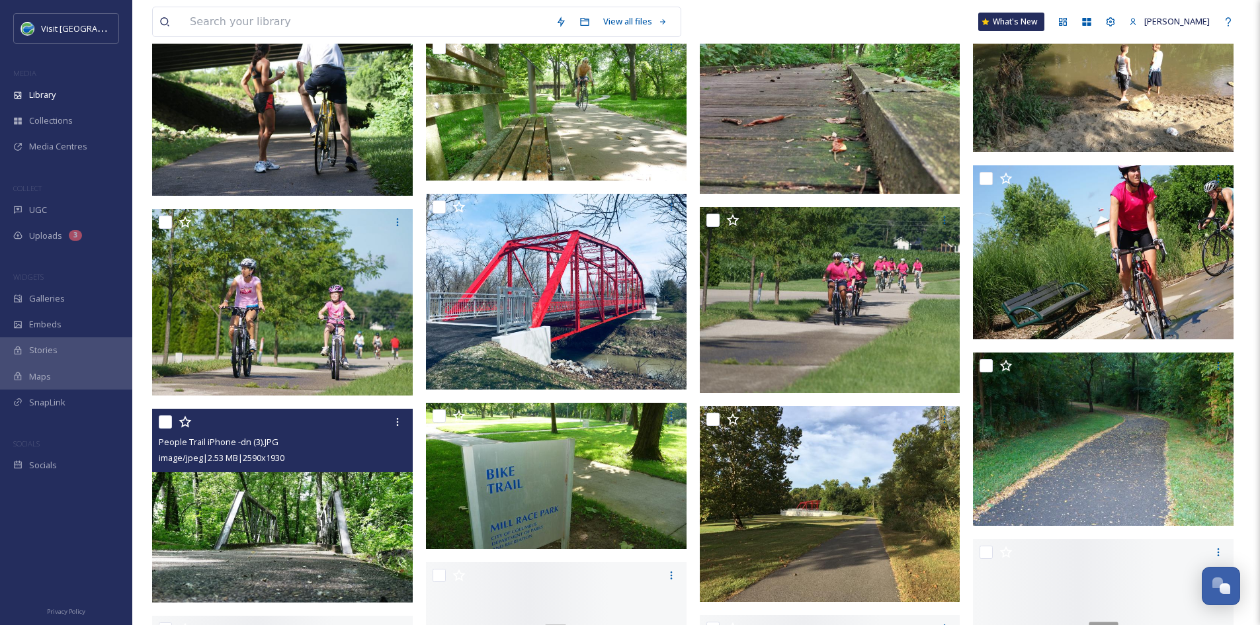
scroll to position [4320, 0]
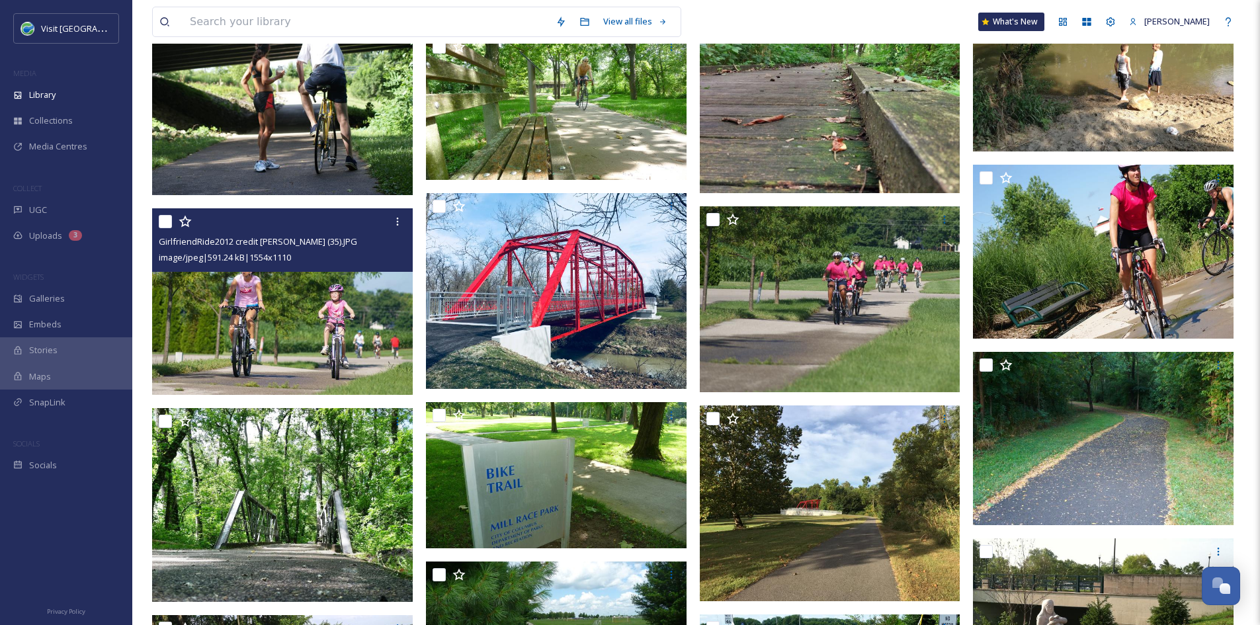
click at [316, 317] on img at bounding box center [282, 301] width 261 height 186
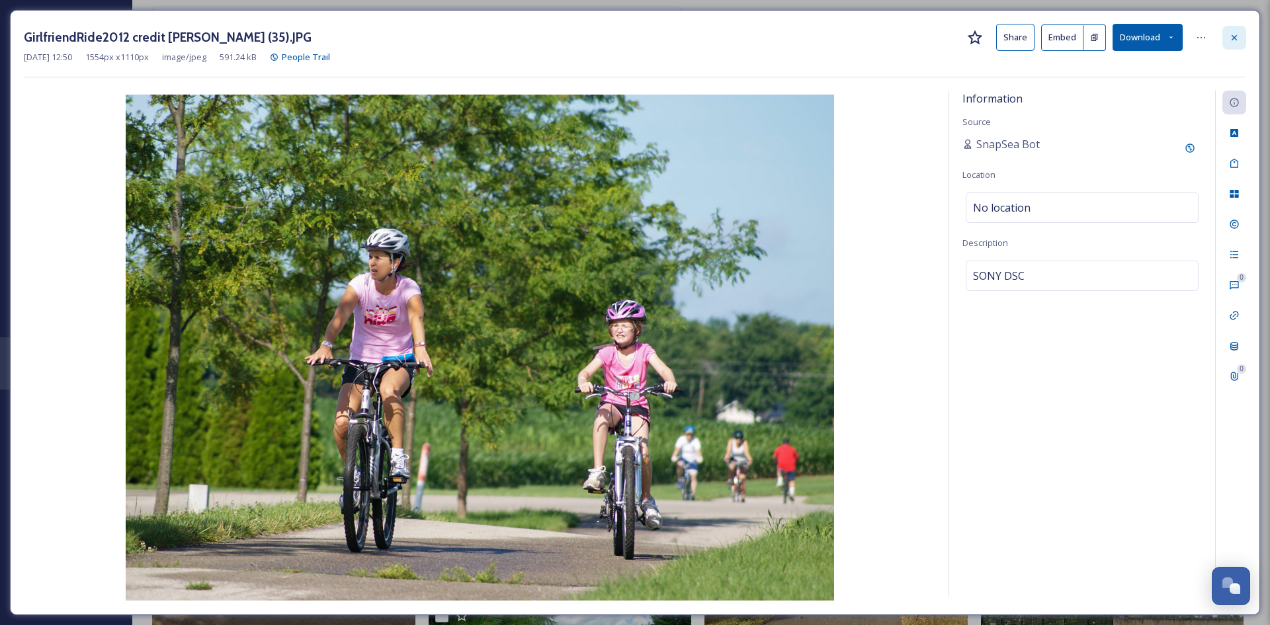
click at [1234, 39] on icon at bounding box center [1234, 37] width 11 height 11
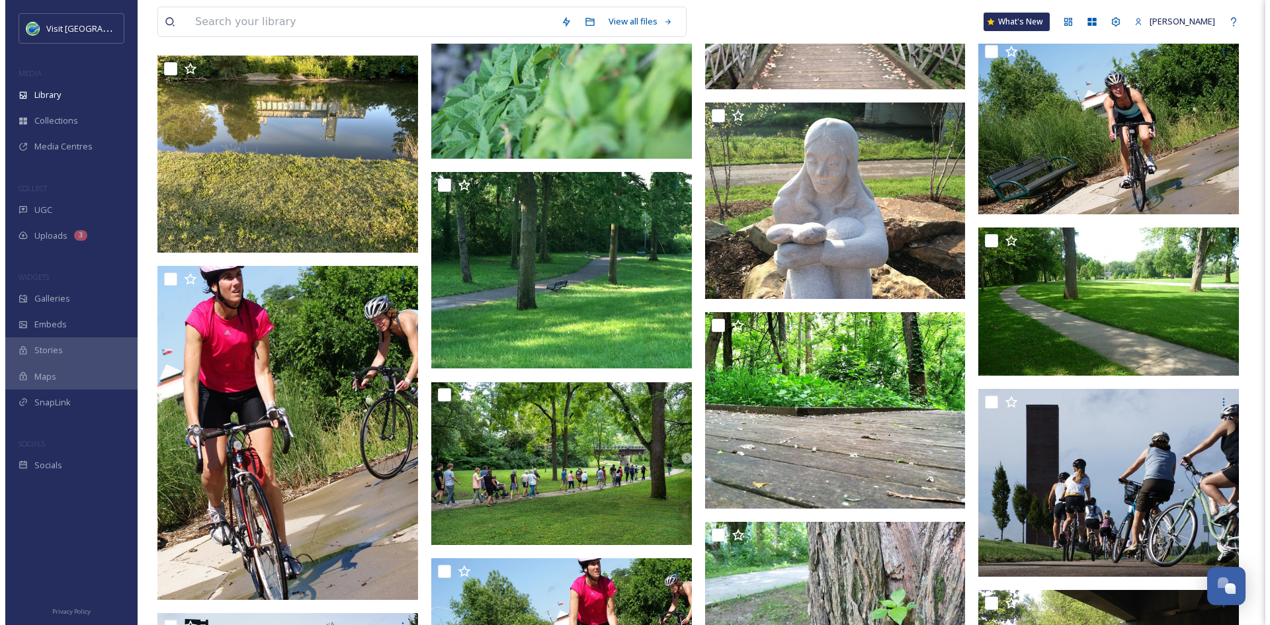
scroll to position [9191, 0]
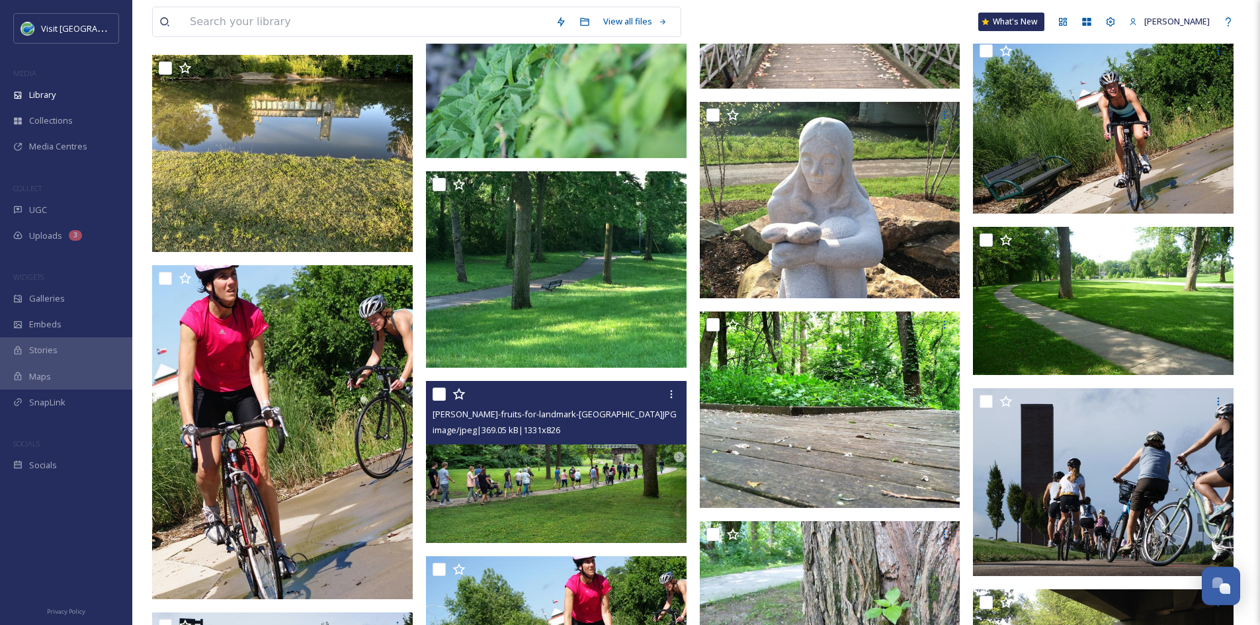
click at [563, 473] on img at bounding box center [556, 462] width 261 height 161
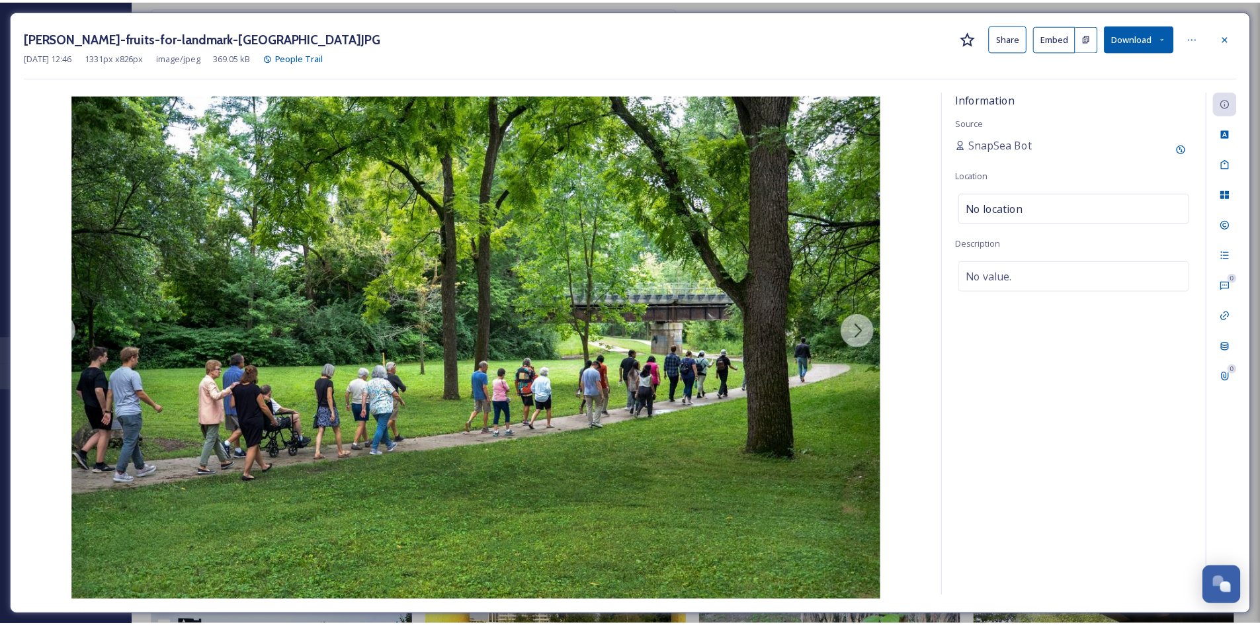
scroll to position [9193, 0]
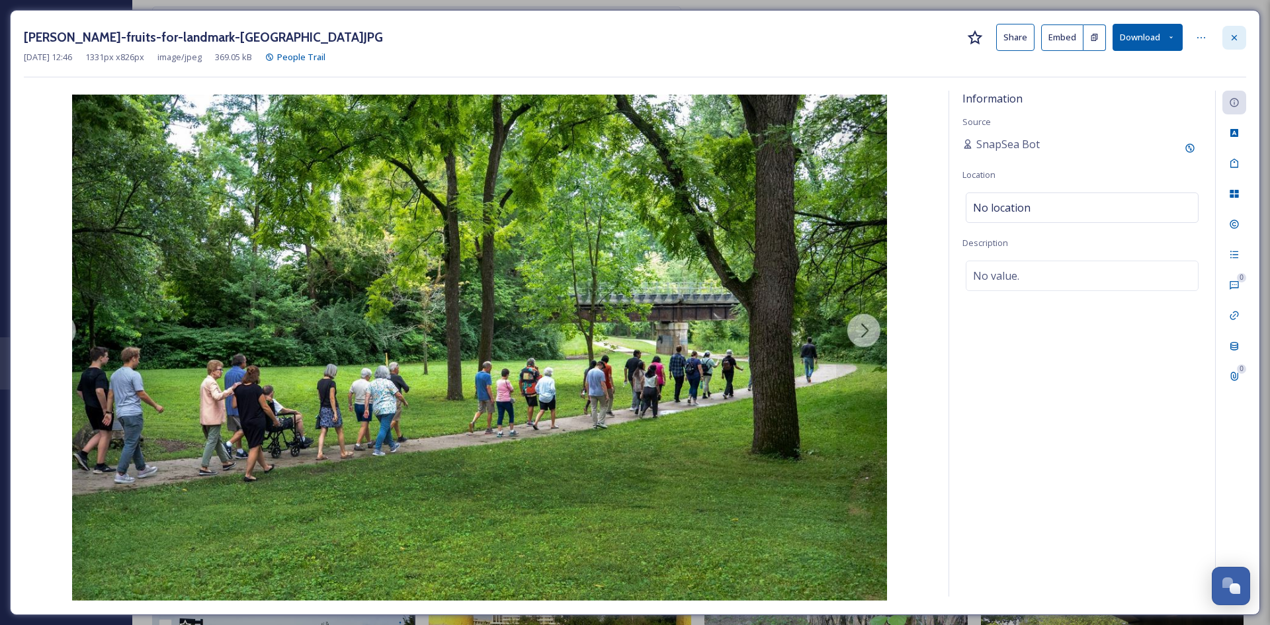
click at [1234, 32] on icon at bounding box center [1234, 37] width 11 height 11
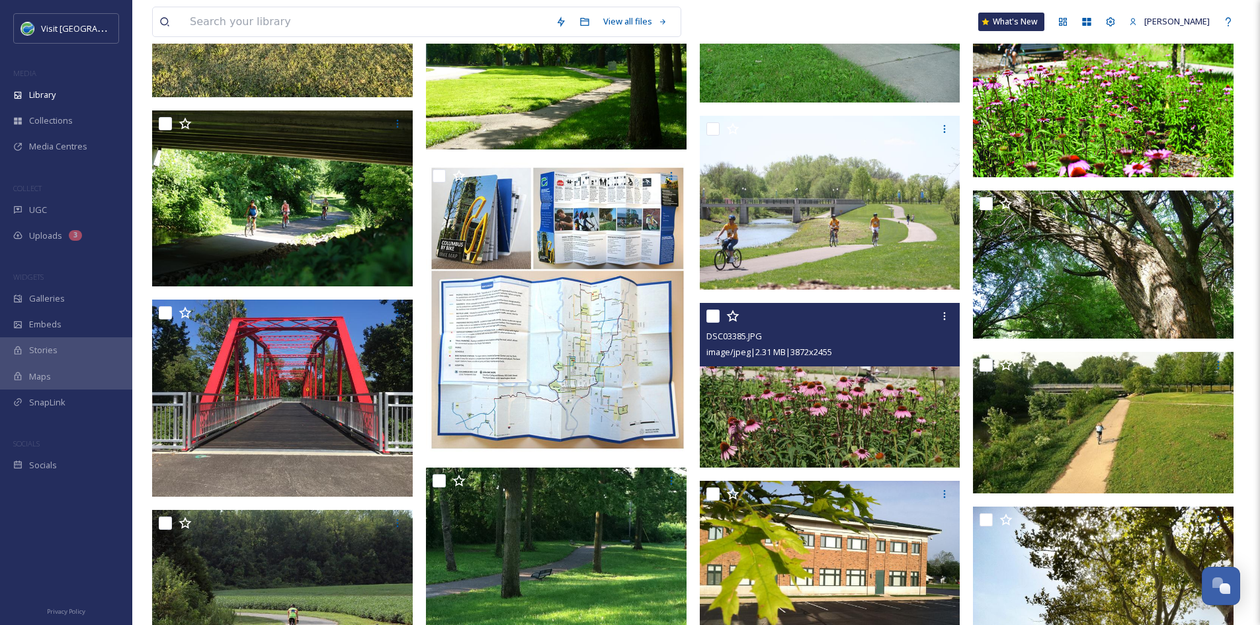
scroll to position [10317, 0]
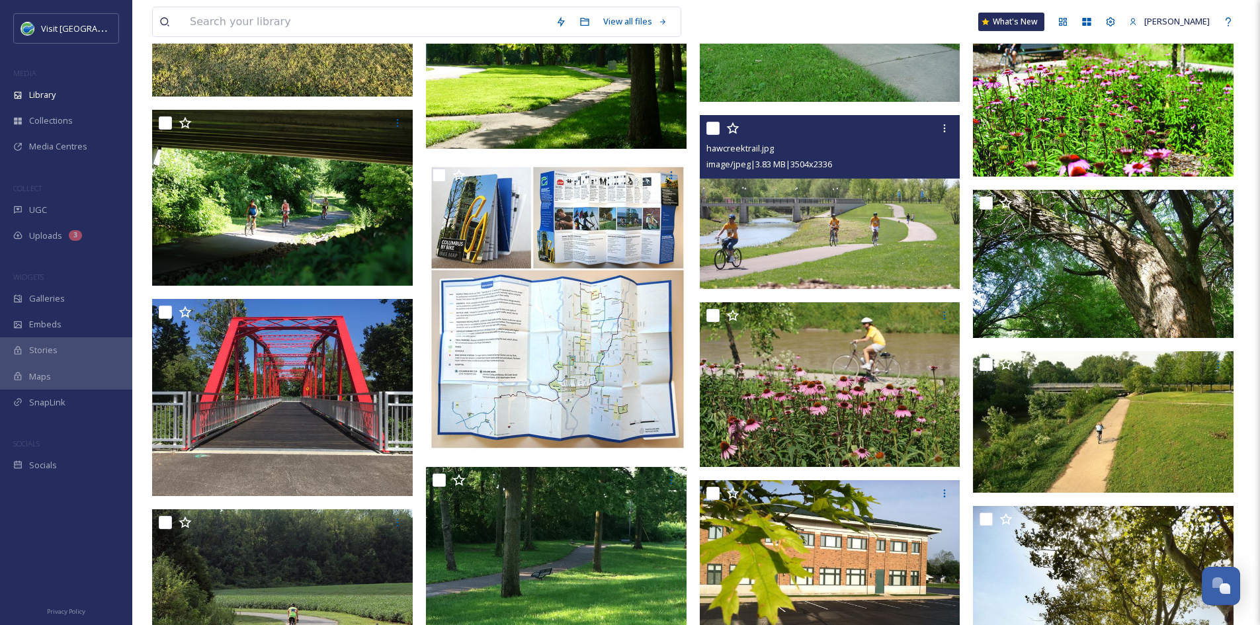
click at [824, 268] on img at bounding box center [830, 202] width 261 height 174
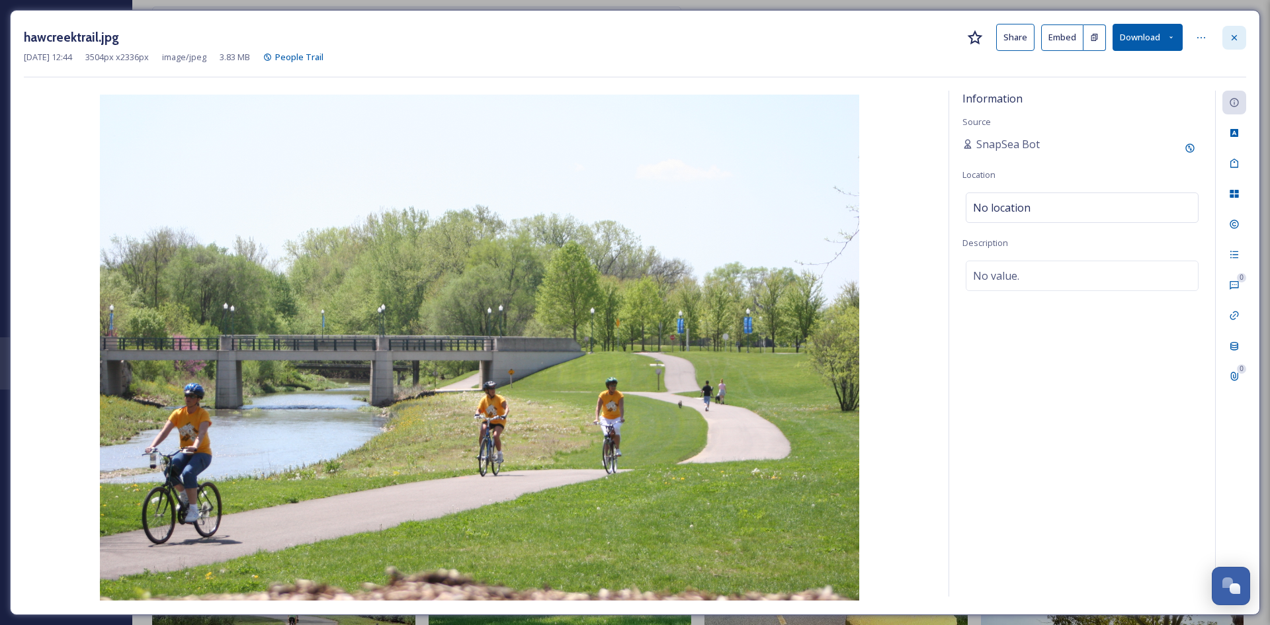
click at [1234, 38] on icon at bounding box center [1234, 37] width 11 height 11
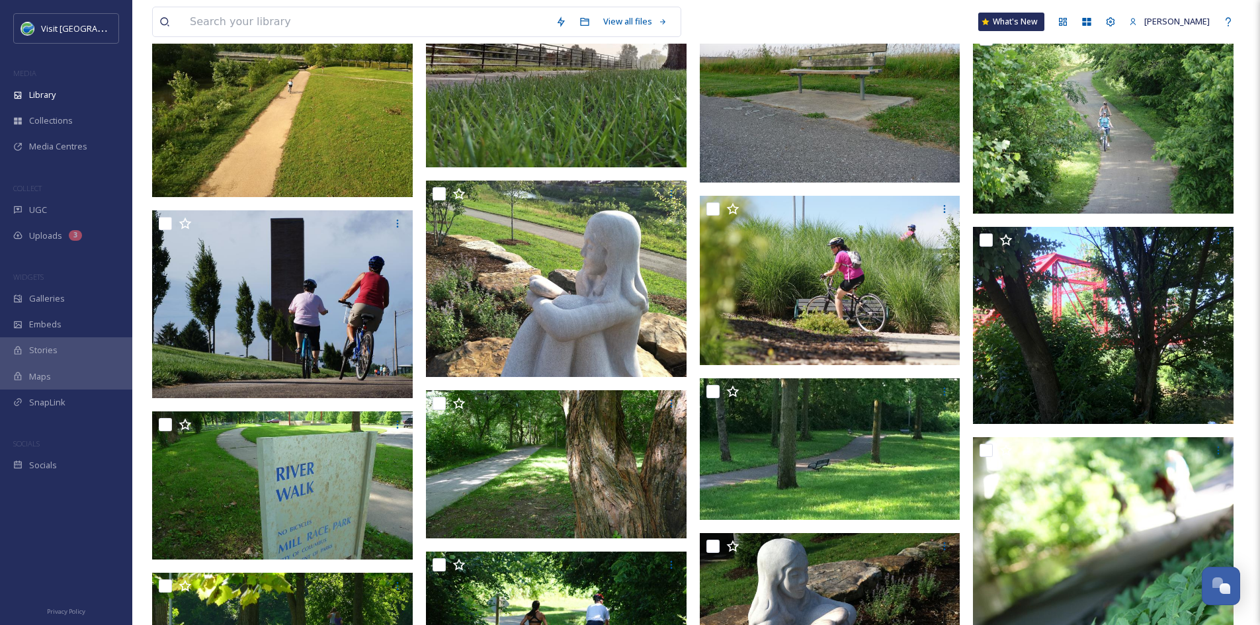
scroll to position [11160, 0]
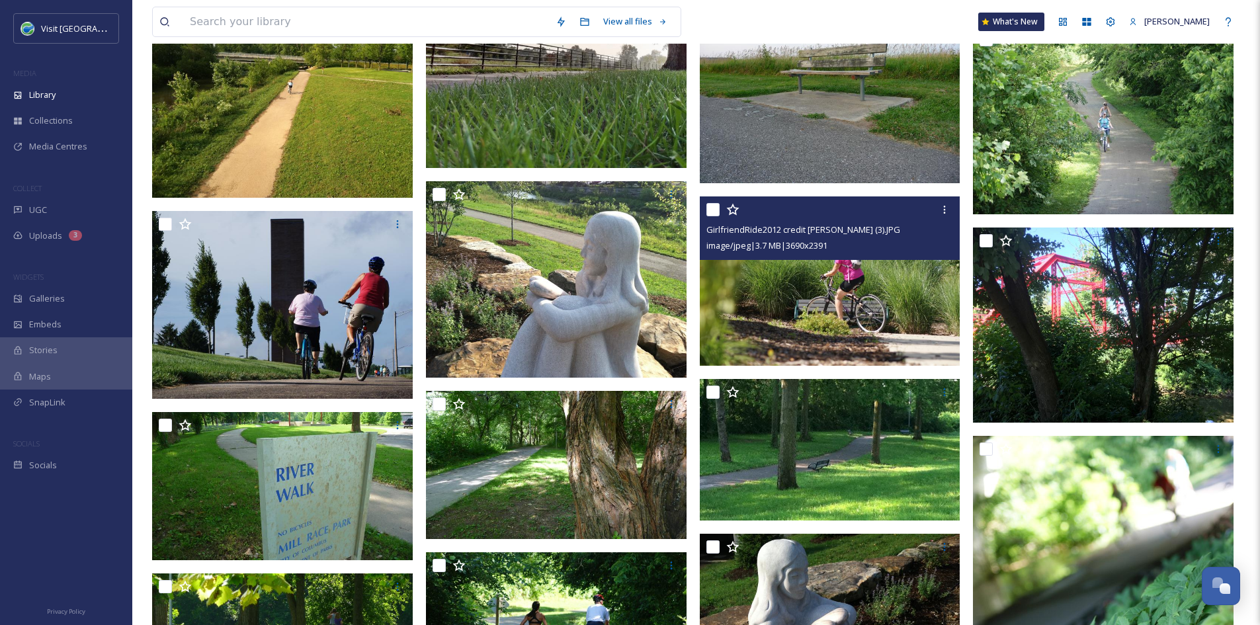
click at [855, 289] on img at bounding box center [830, 280] width 261 height 169
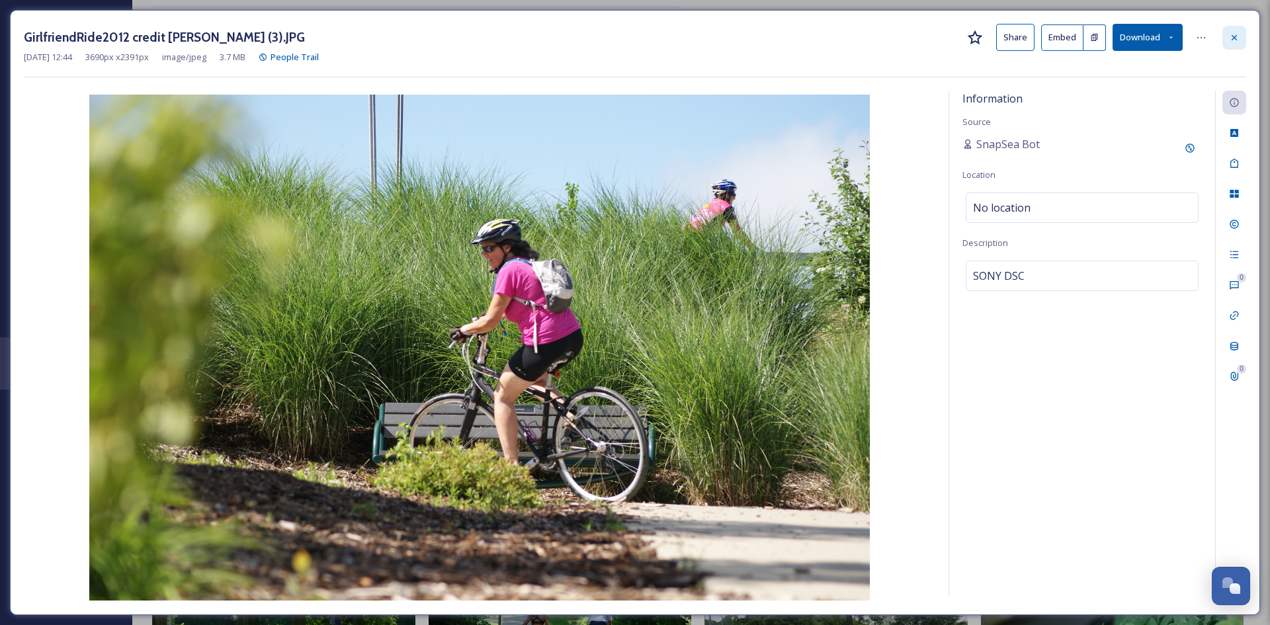
click at [1235, 39] on icon at bounding box center [1234, 37] width 11 height 11
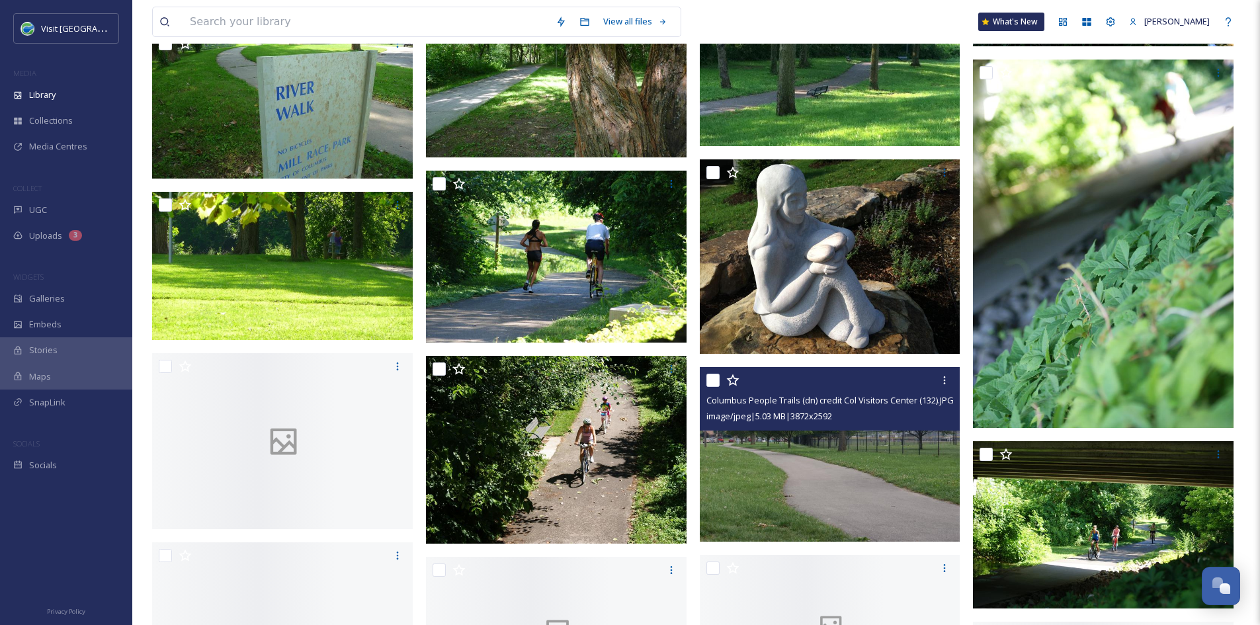
scroll to position [11541, 0]
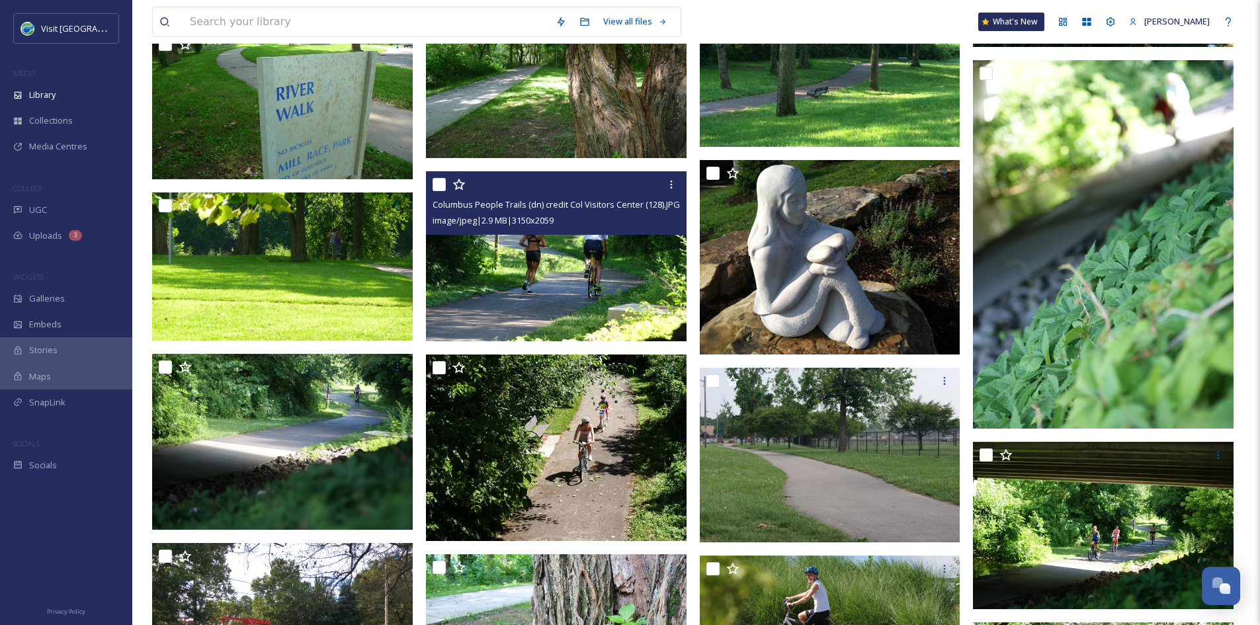
click at [607, 308] on img at bounding box center [556, 256] width 261 height 171
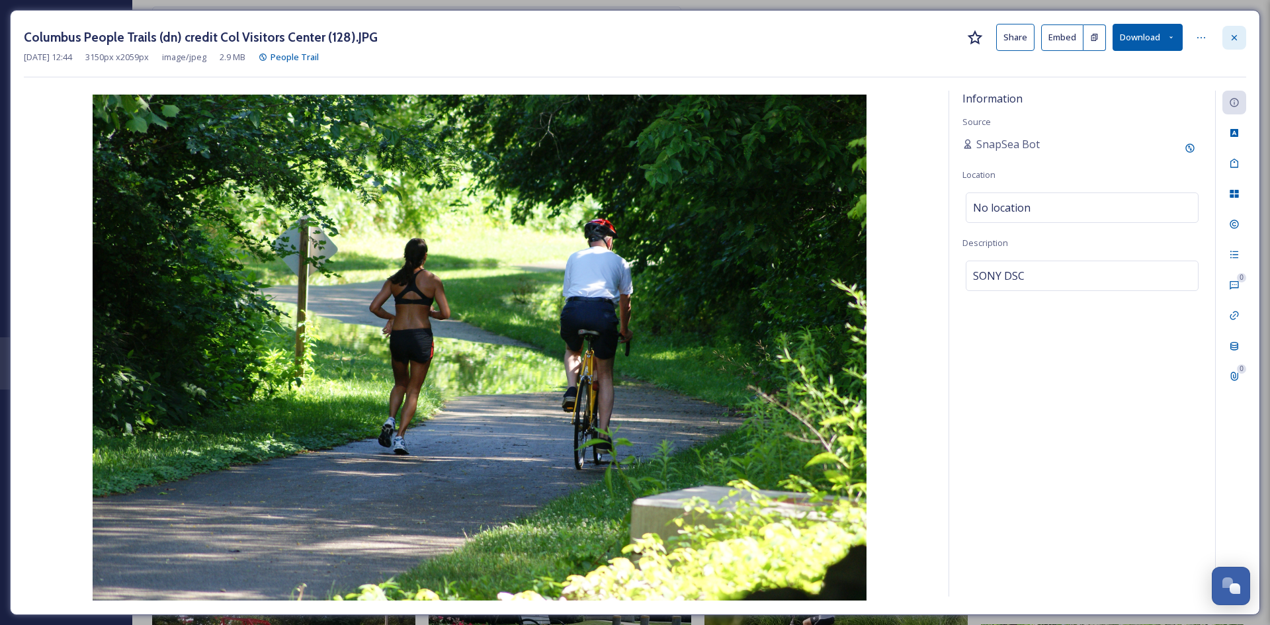
click at [1234, 36] on icon at bounding box center [1234, 37] width 11 height 11
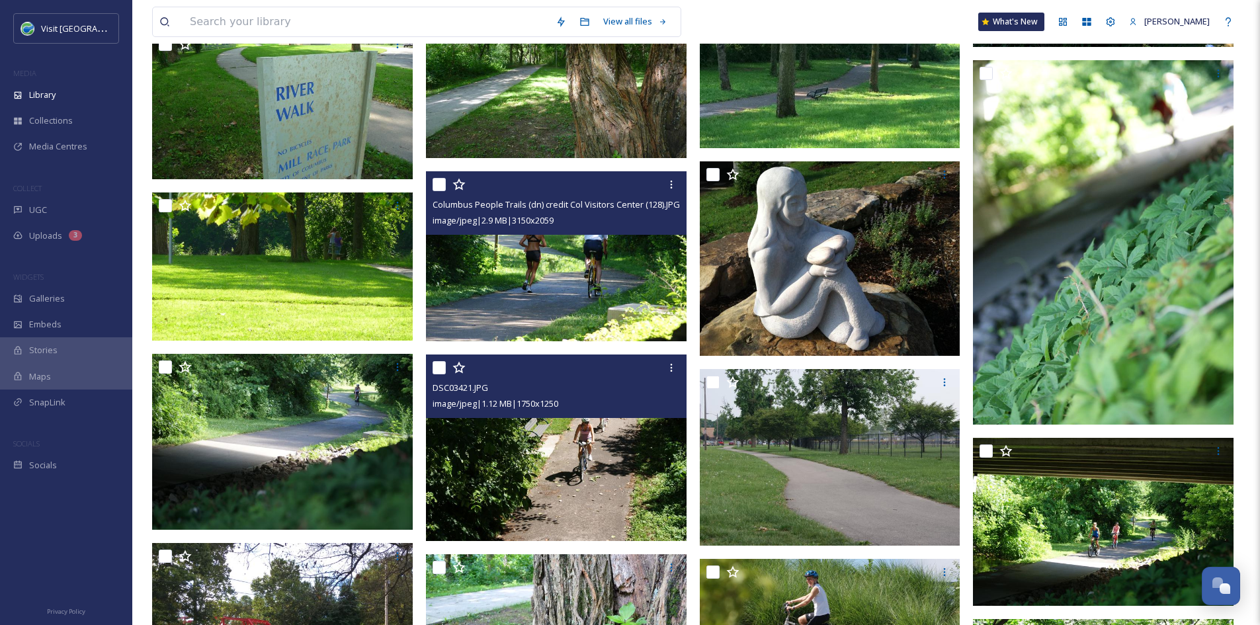
click at [624, 467] on img at bounding box center [556, 448] width 261 height 186
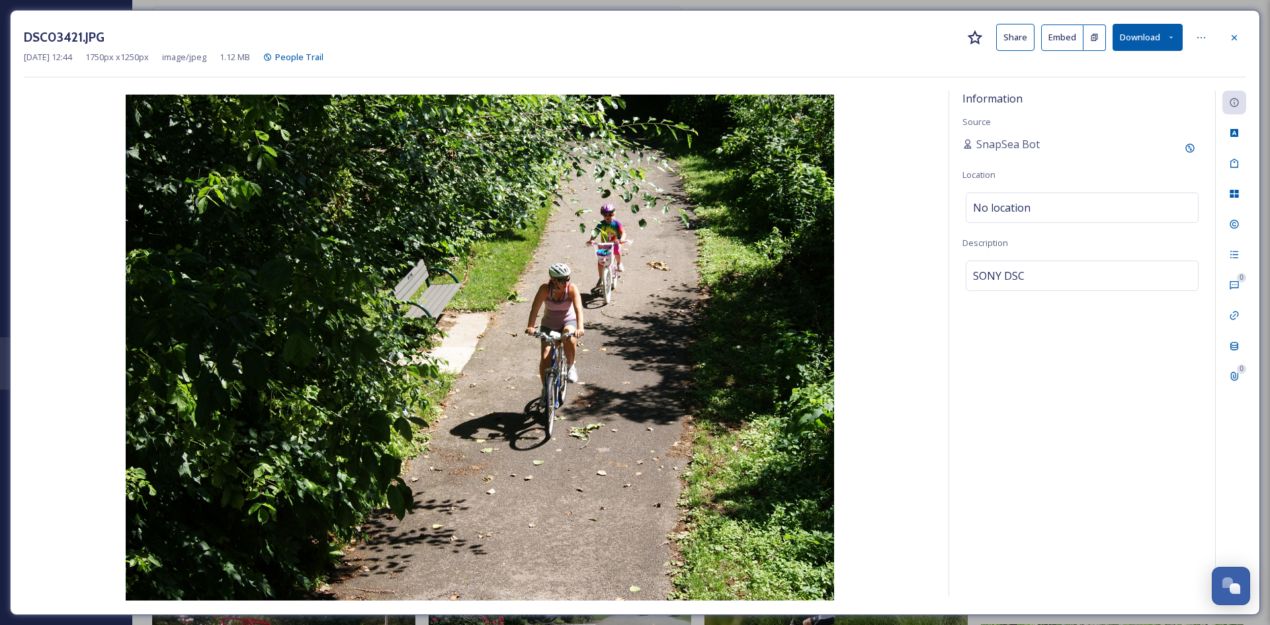
click at [1015, 37] on button "Share" at bounding box center [1015, 37] width 38 height 27
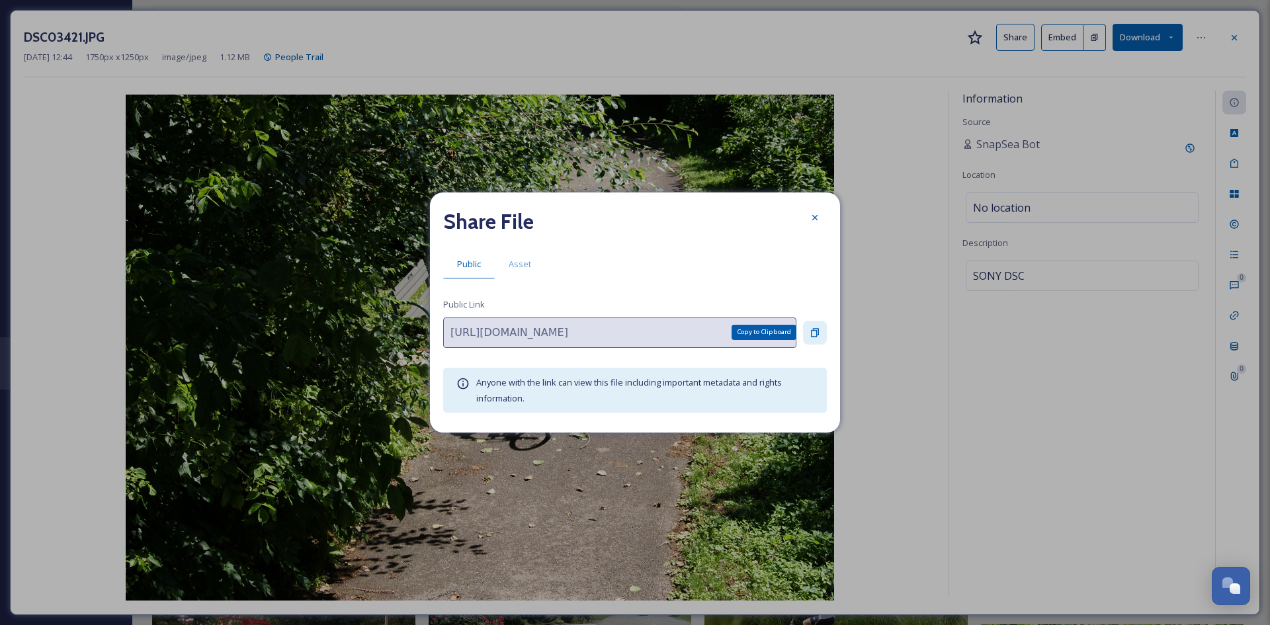
click at [816, 334] on icon at bounding box center [815, 332] width 11 height 11
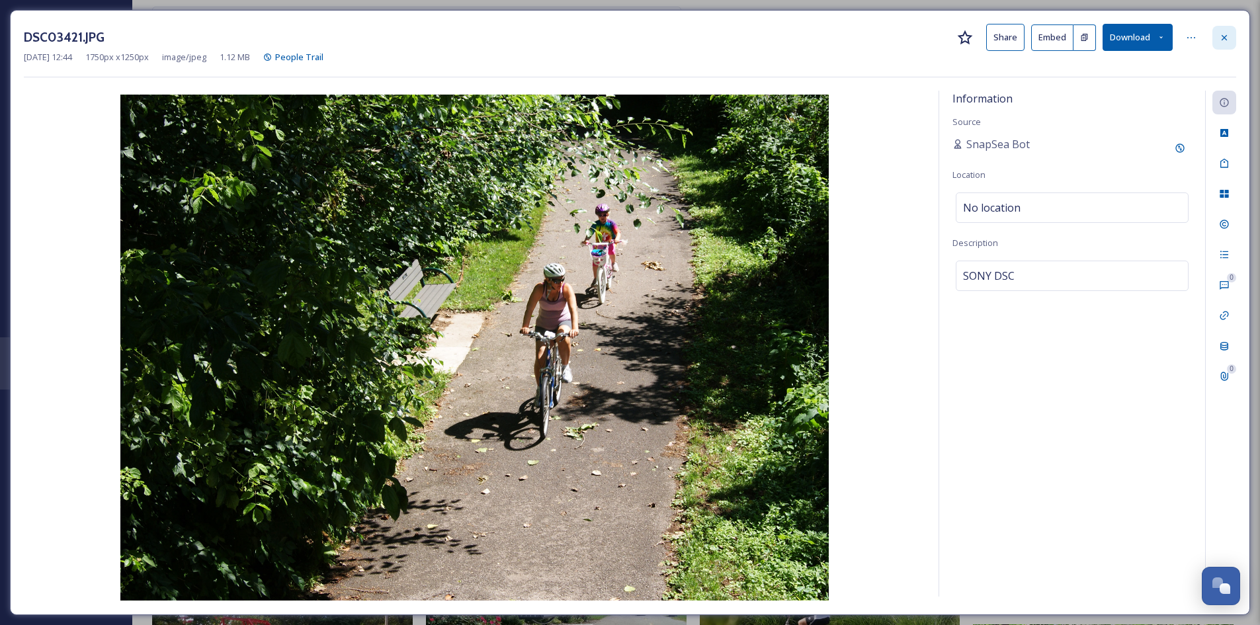
click at [1234, 39] on div at bounding box center [1224, 38] width 24 height 24
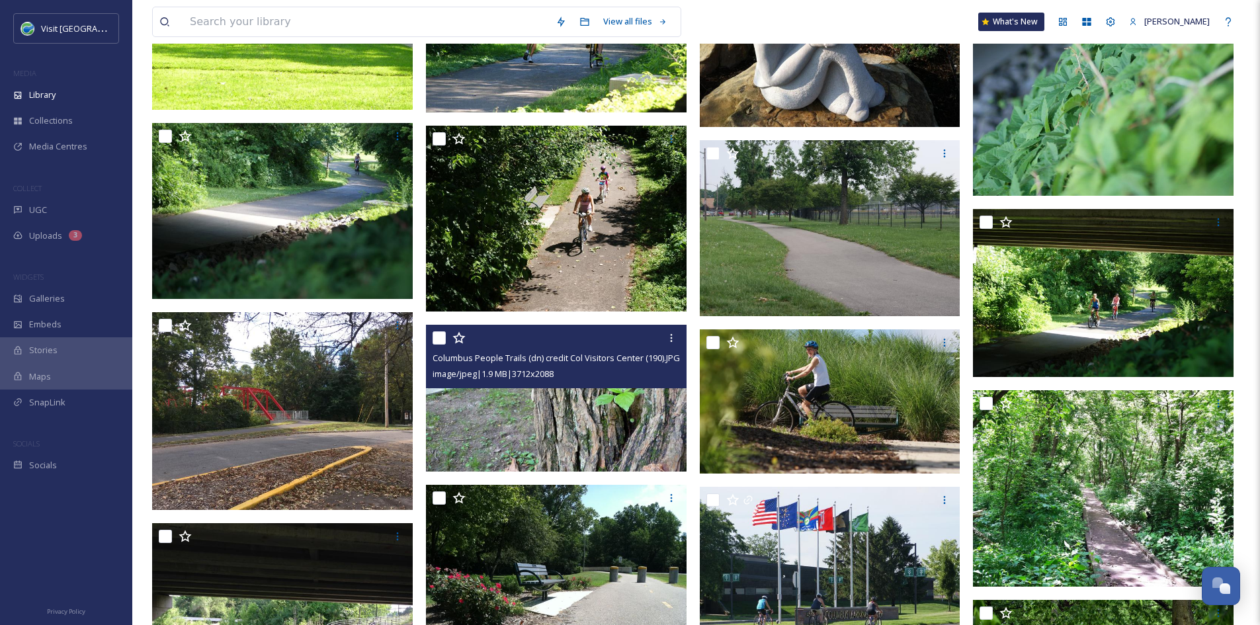
scroll to position [11772, 0]
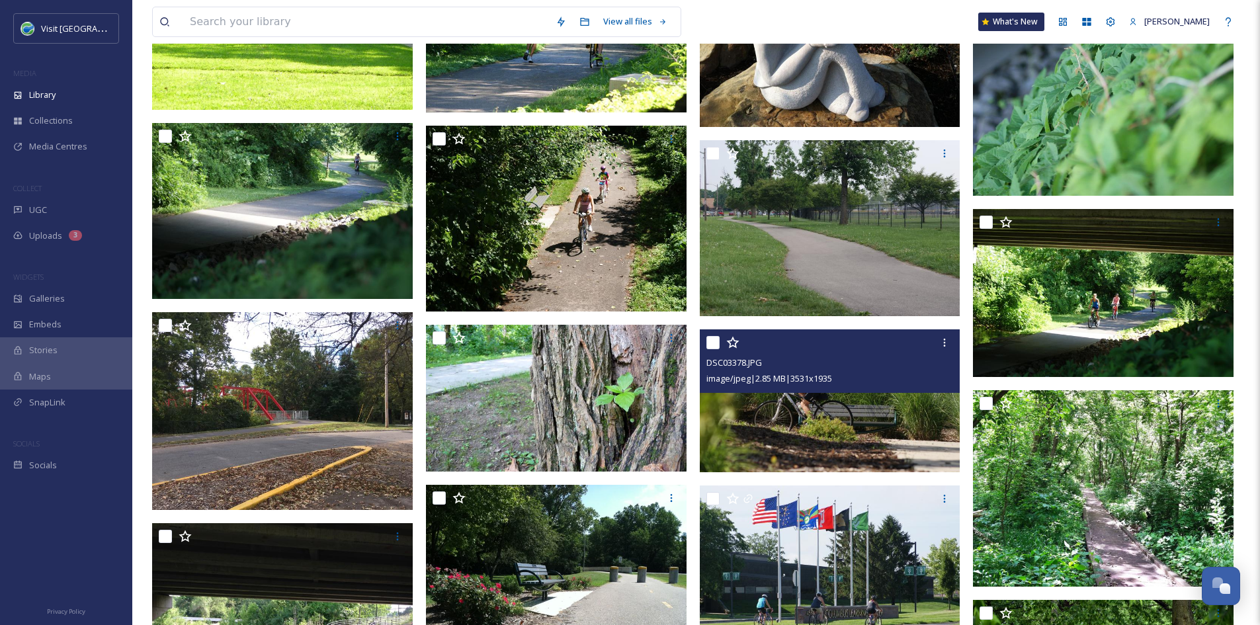
click at [892, 439] on img at bounding box center [830, 400] width 261 height 143
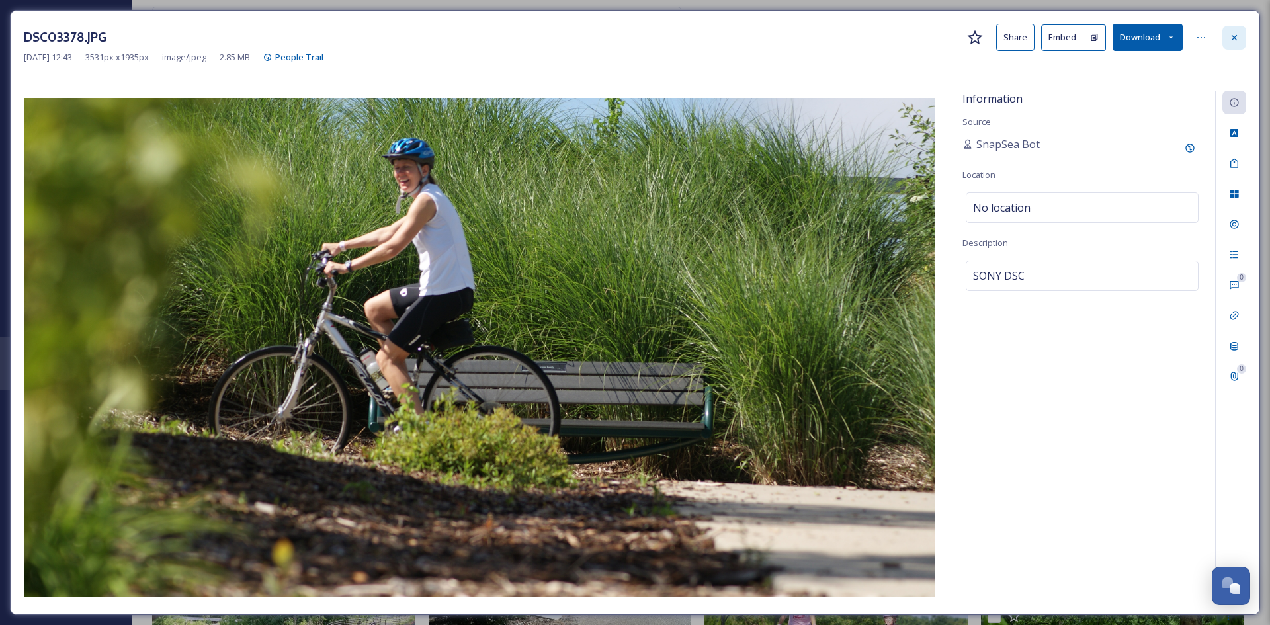
click at [1238, 37] on icon at bounding box center [1234, 37] width 11 height 11
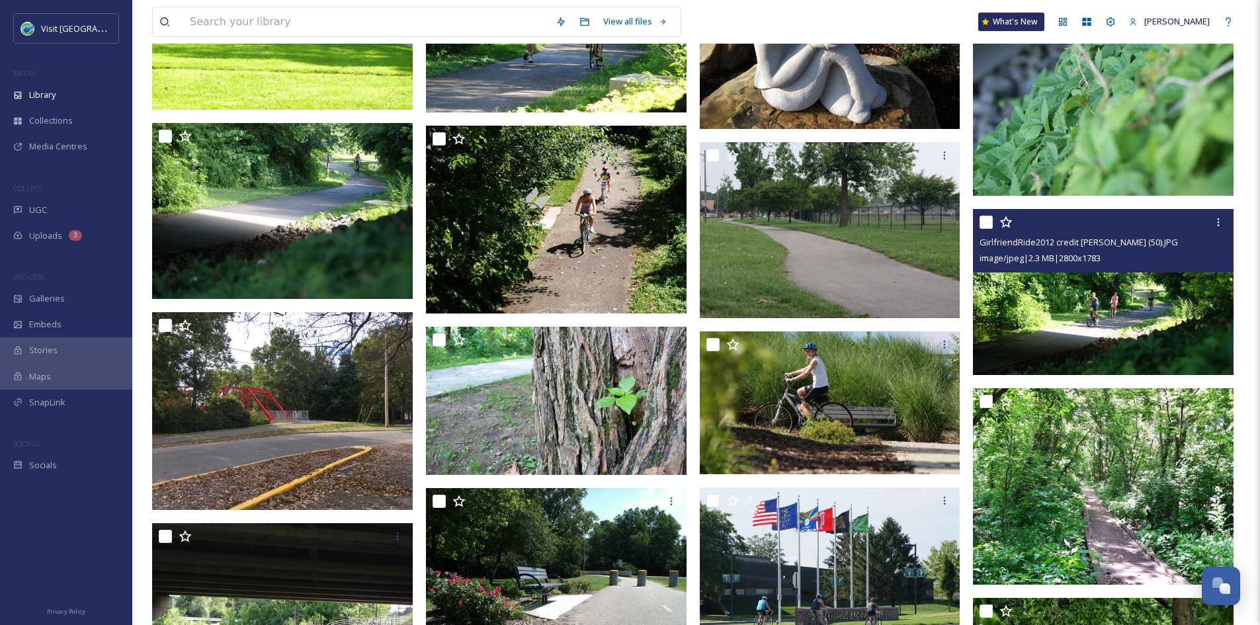
click at [1099, 296] on img at bounding box center [1103, 292] width 261 height 166
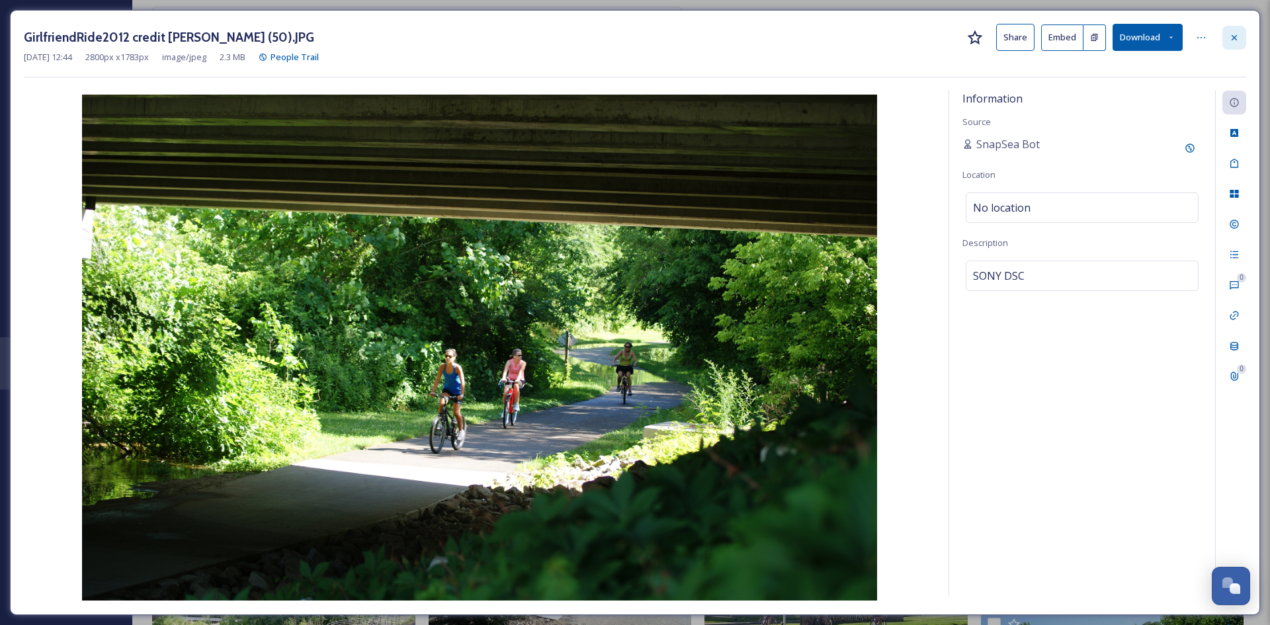
click at [1234, 40] on icon at bounding box center [1234, 37] width 11 height 11
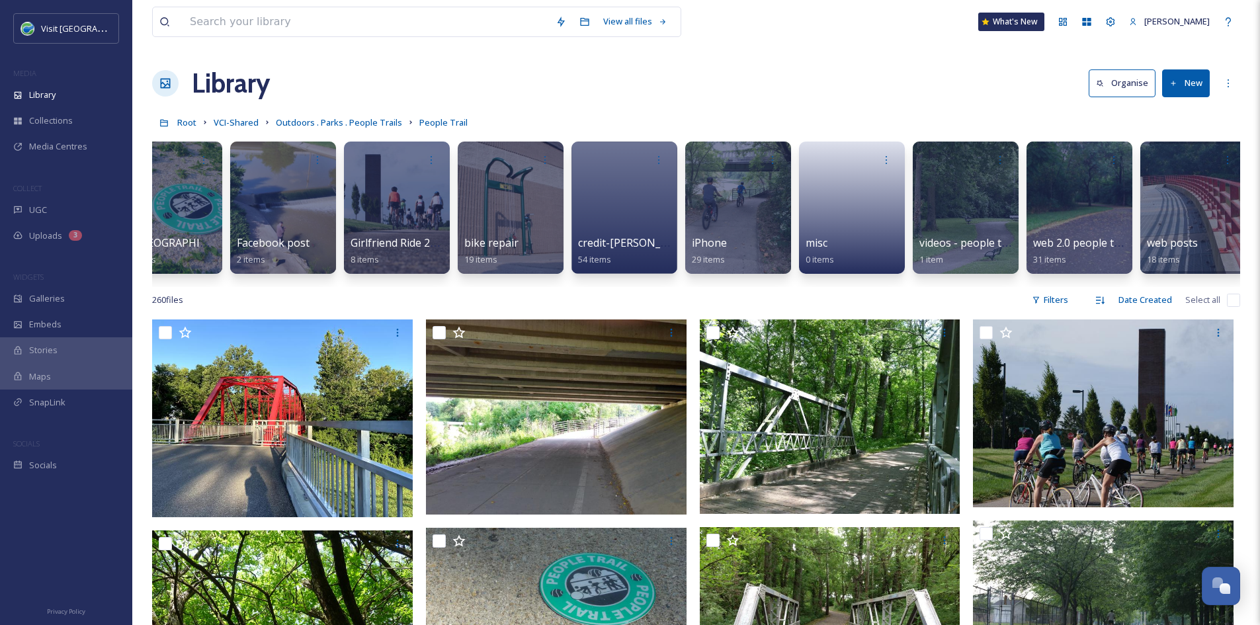
scroll to position [1, 0]
click at [248, 121] on span "VCI-Shared" at bounding box center [236, 122] width 45 height 12
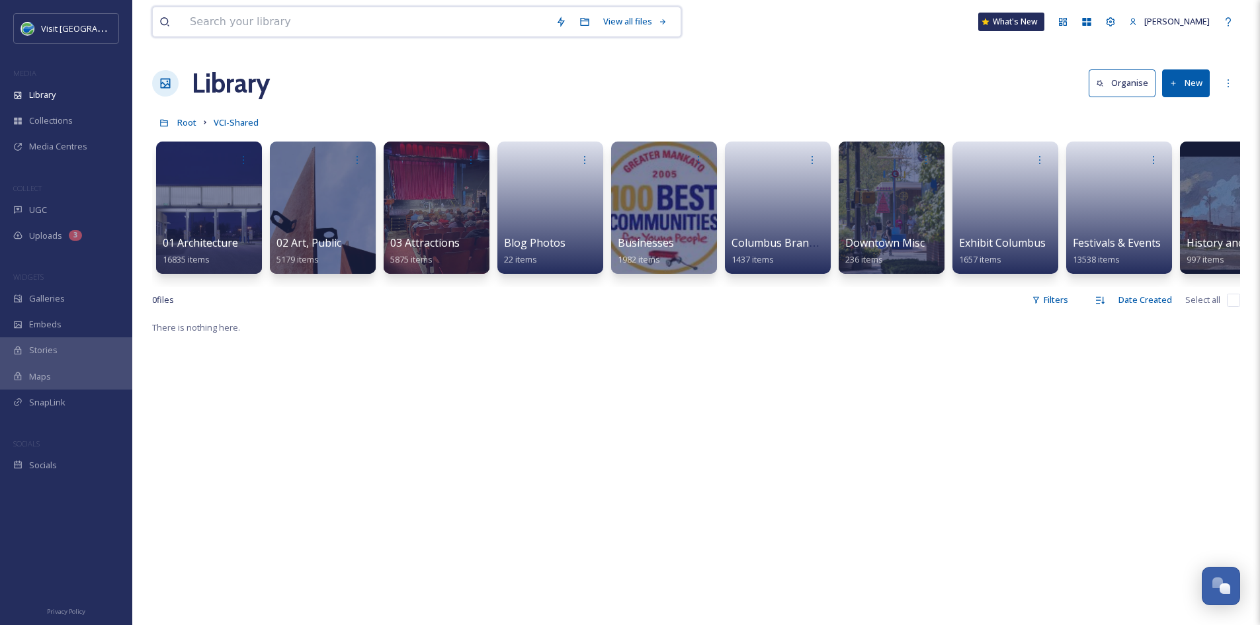
click at [315, 30] on input at bounding box center [366, 21] width 366 height 29
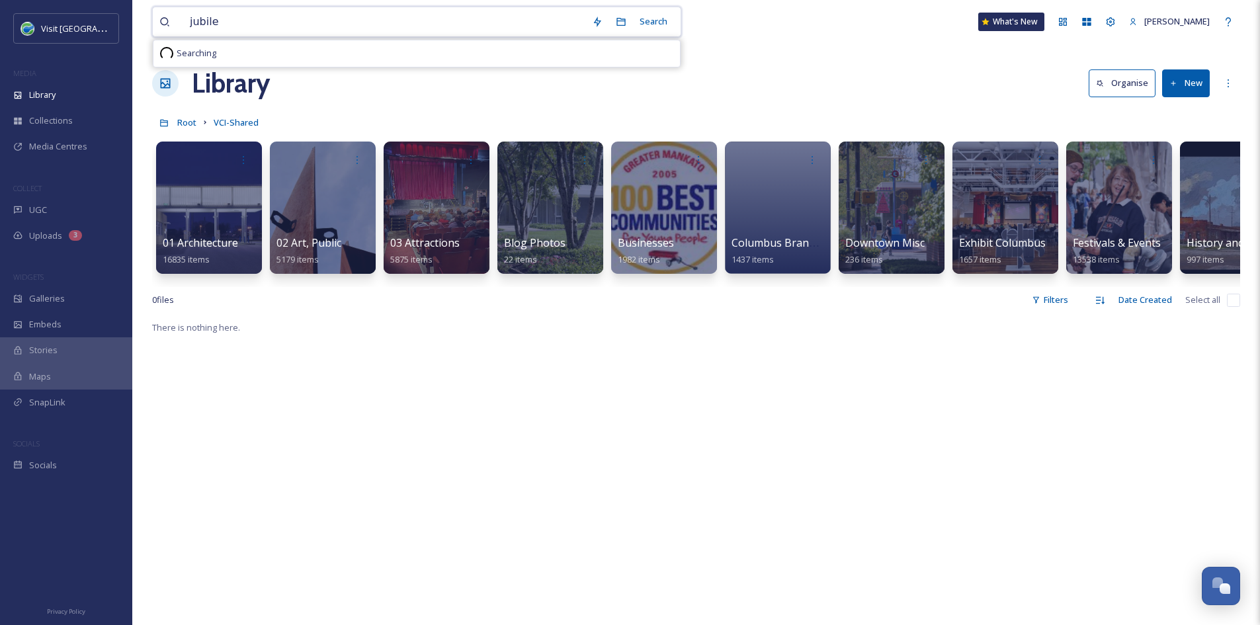
type input "jubilee"
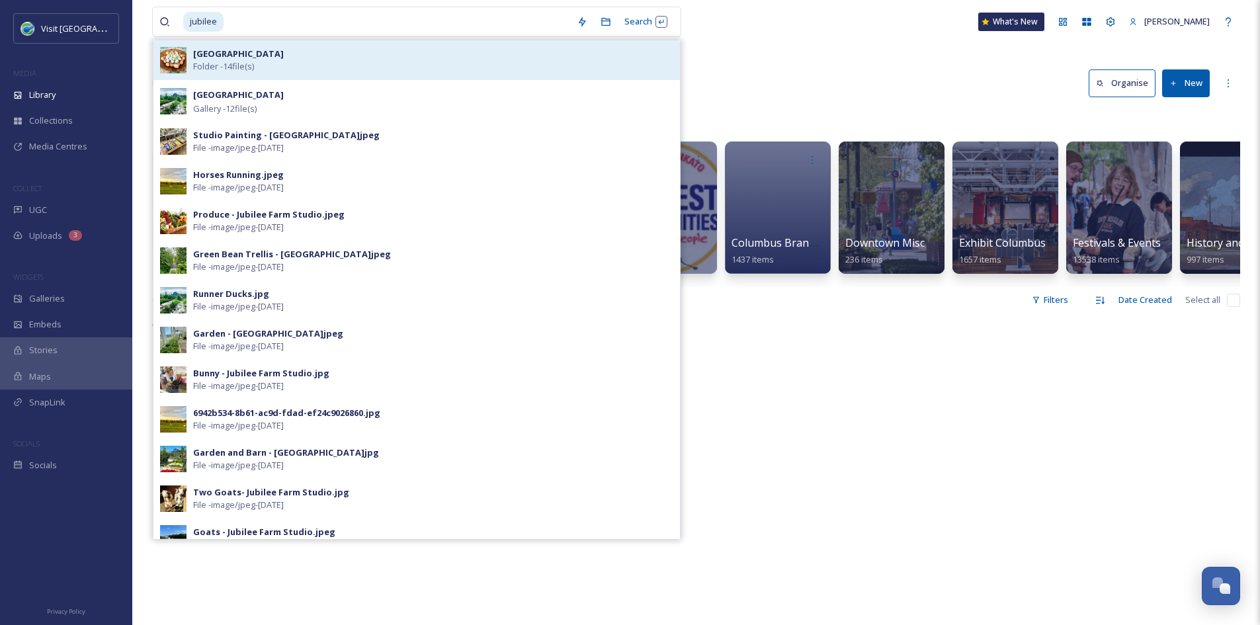
click at [350, 57] on div "Jubilee Farm Studio Folder - 14 file(s)" at bounding box center [433, 60] width 480 height 25
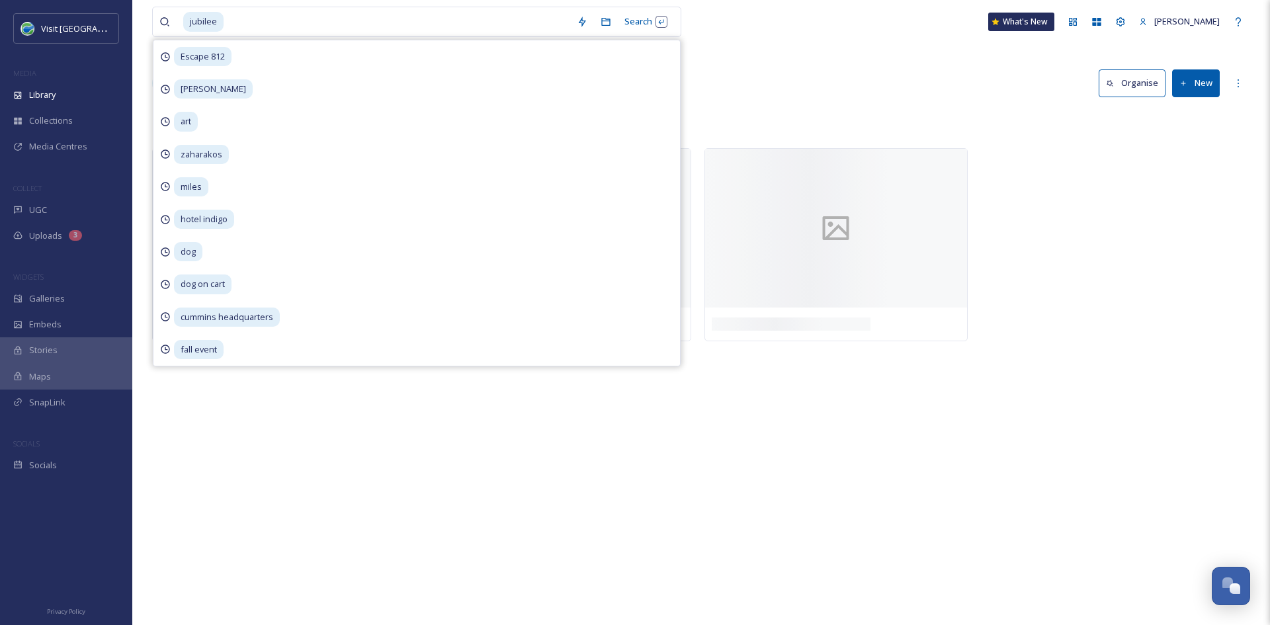
click at [818, 79] on div "Library Organise New" at bounding box center [701, 83] width 1098 height 40
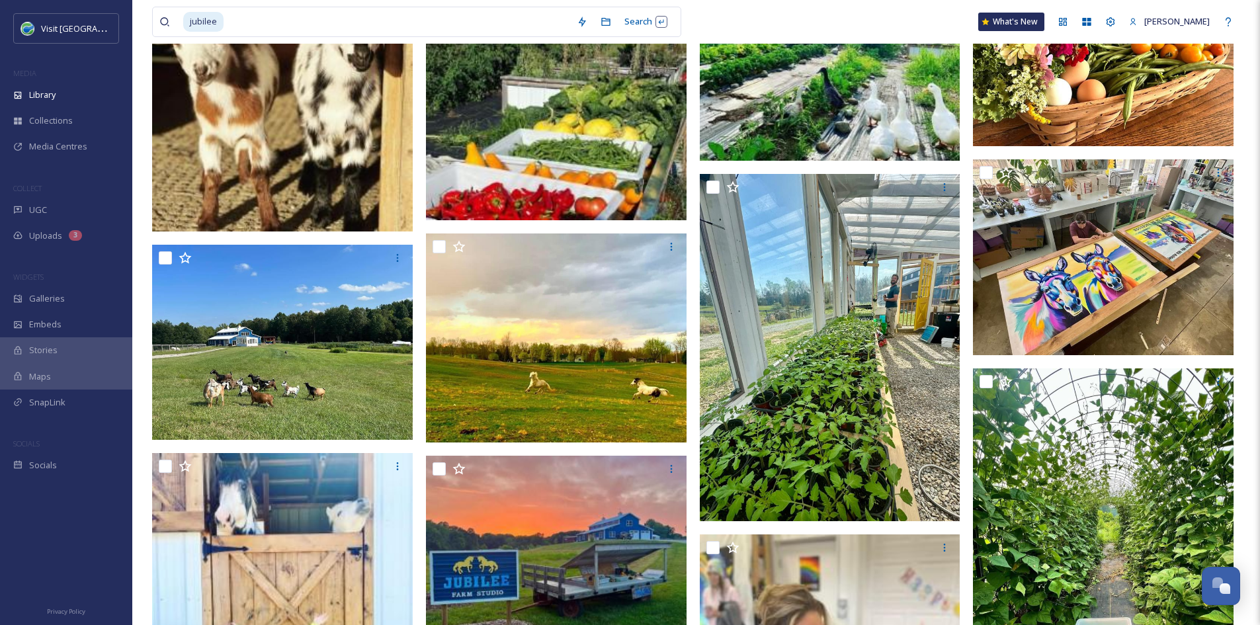
scroll to position [229, 0]
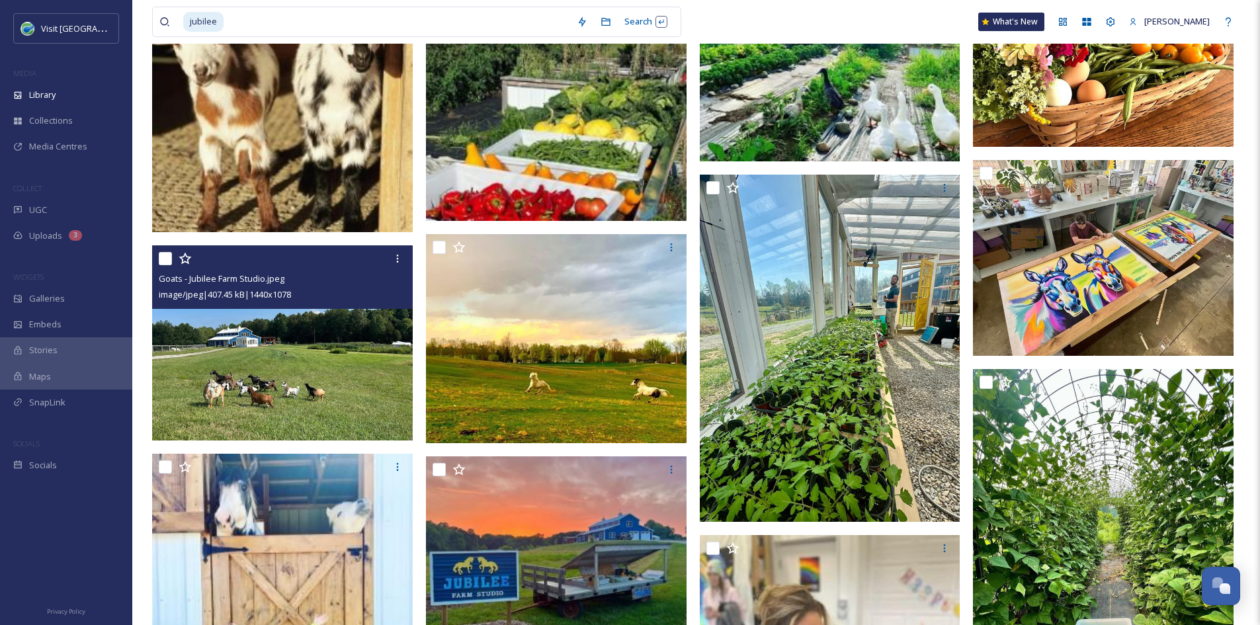
click at [351, 396] on img at bounding box center [282, 342] width 261 height 195
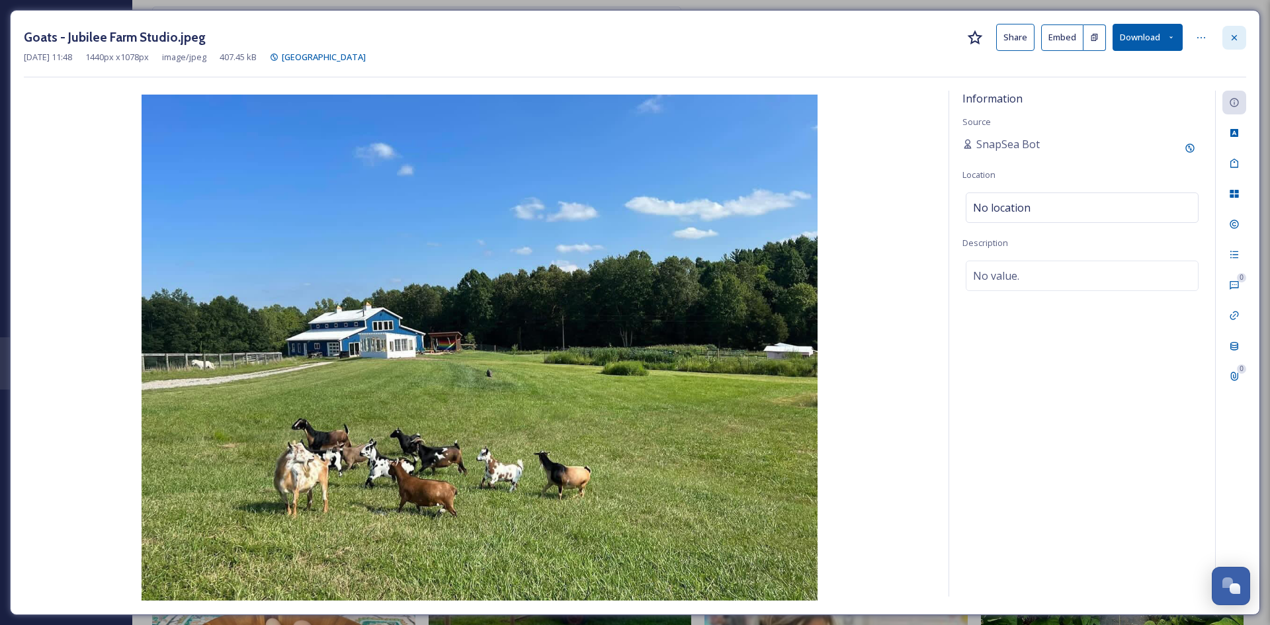
click at [1236, 42] on icon at bounding box center [1234, 37] width 11 height 11
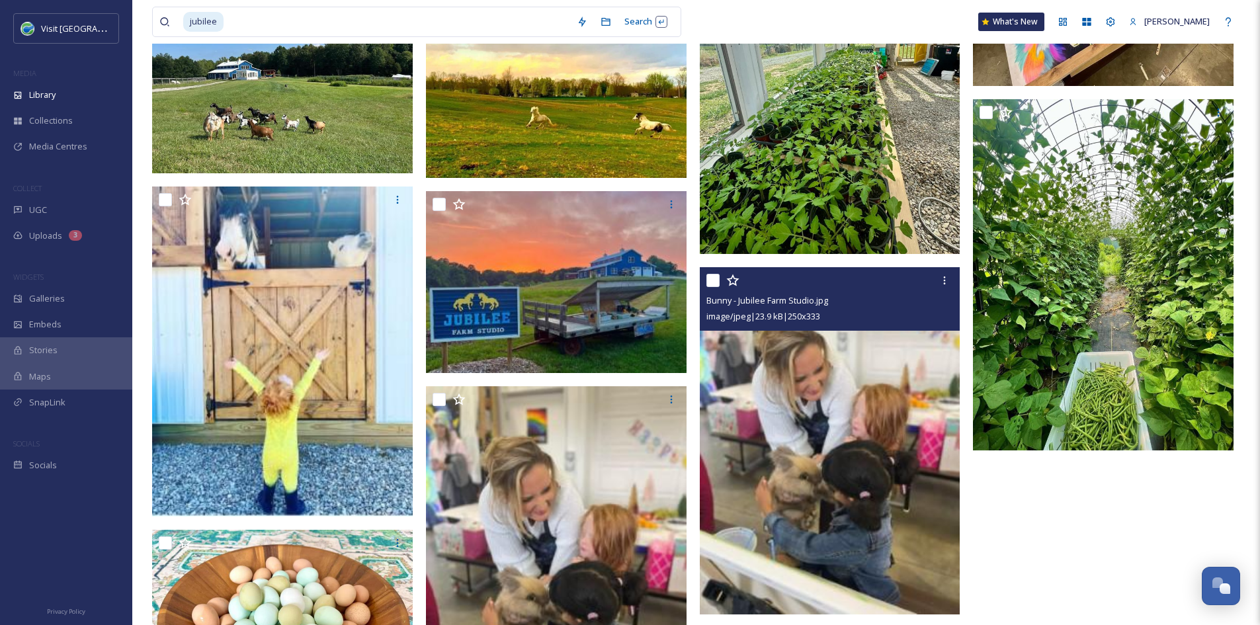
scroll to position [501, 0]
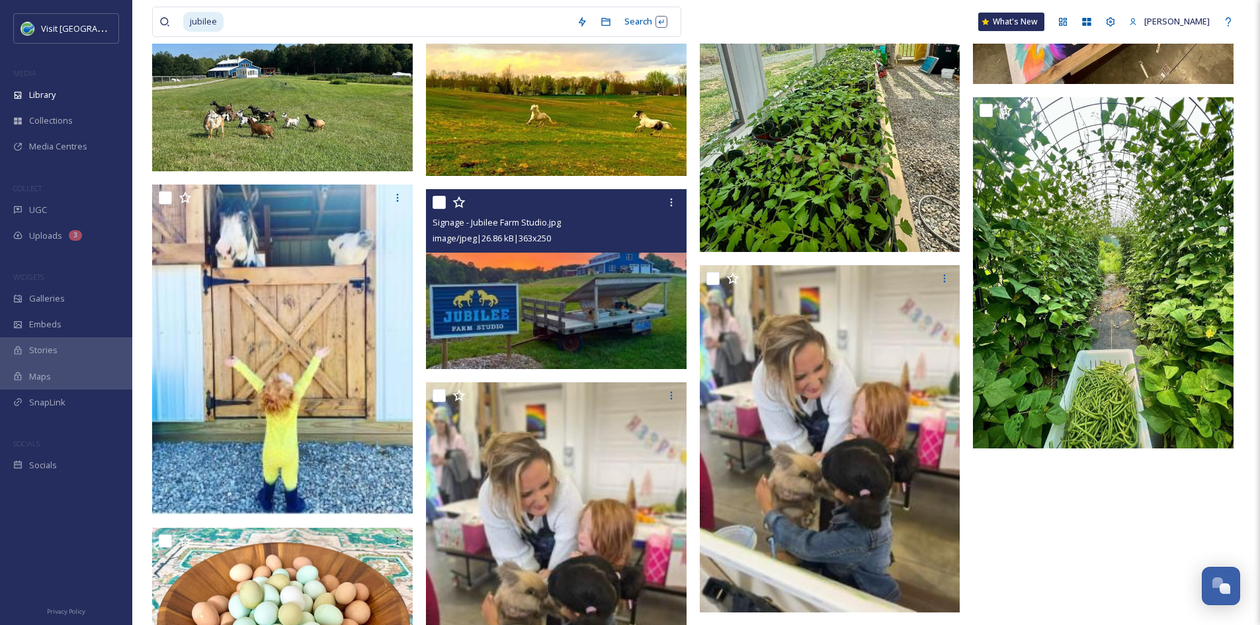
click at [545, 330] on img at bounding box center [556, 278] width 261 height 179
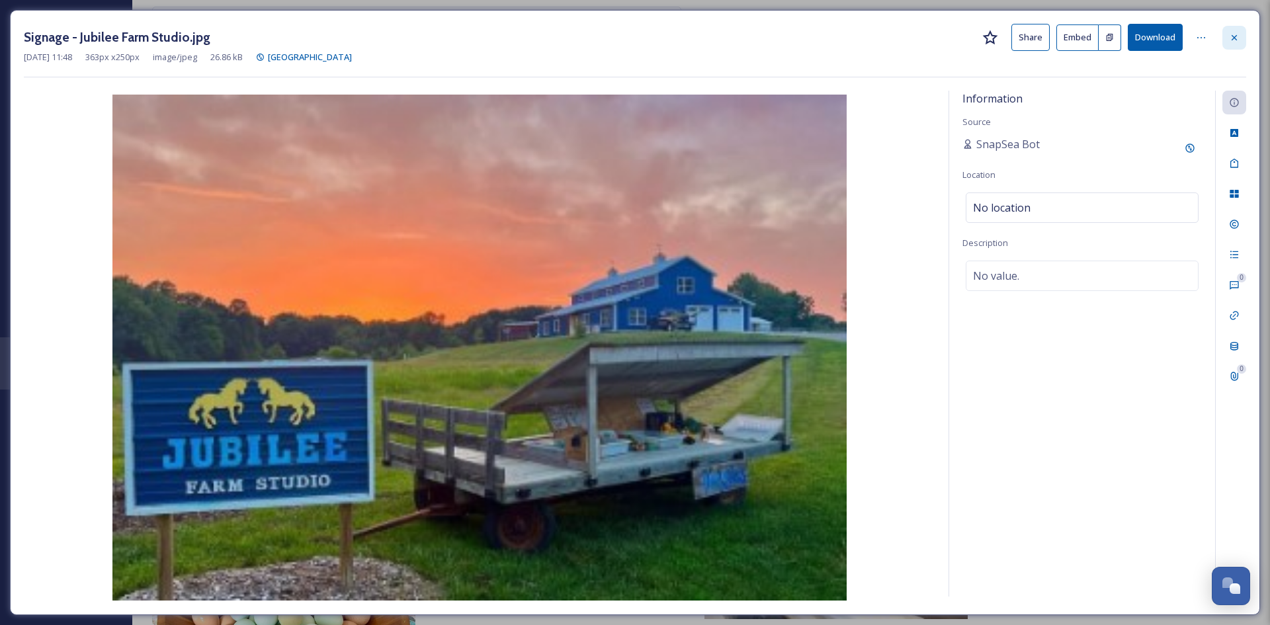
click at [1230, 36] on icon at bounding box center [1234, 37] width 11 height 11
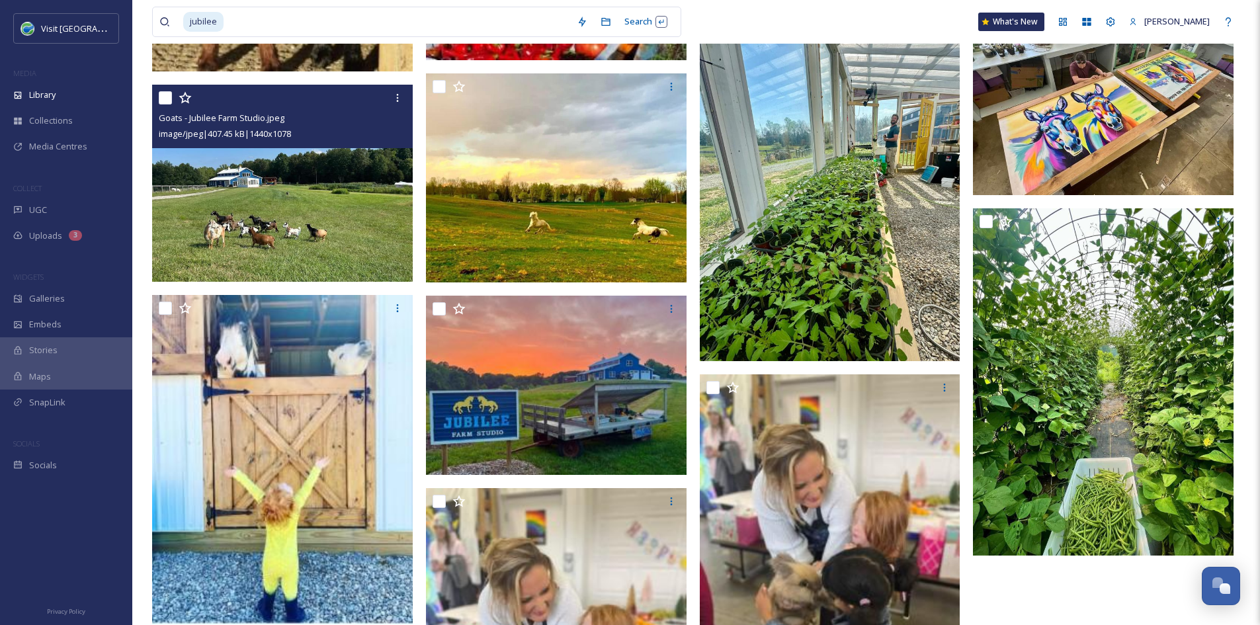
scroll to position [390, 0]
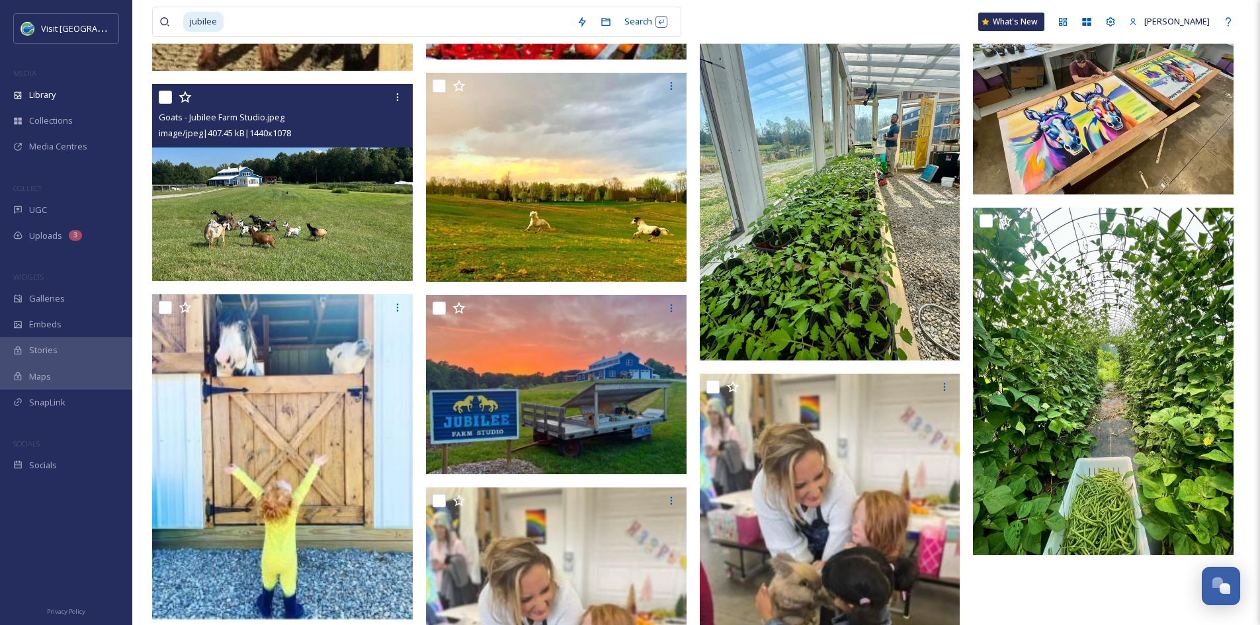
click at [339, 248] on img at bounding box center [283, 182] width 263 height 197
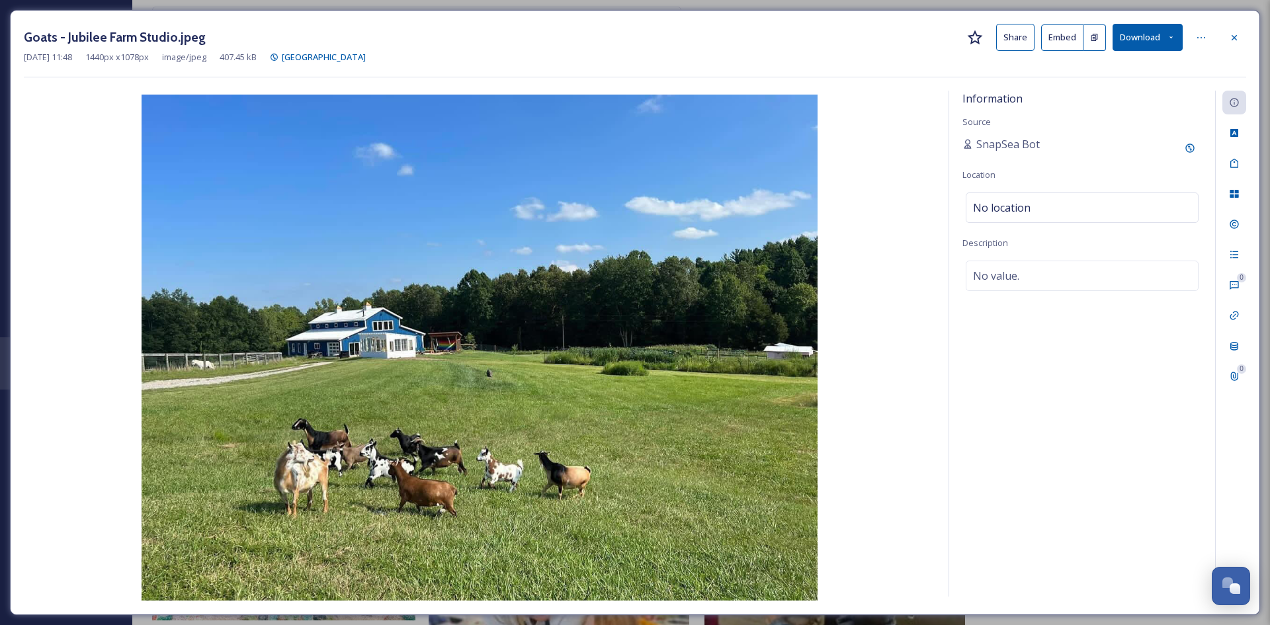
click at [1023, 47] on button "Share" at bounding box center [1015, 37] width 38 height 27
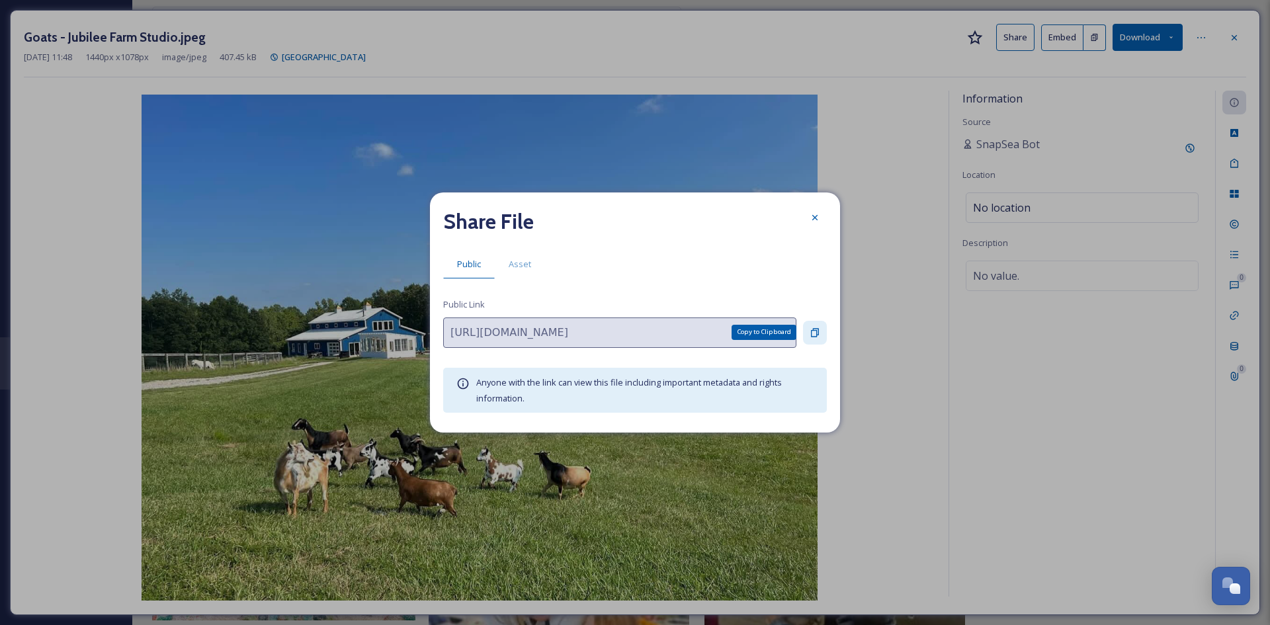
click at [816, 330] on icon at bounding box center [815, 332] width 8 height 9
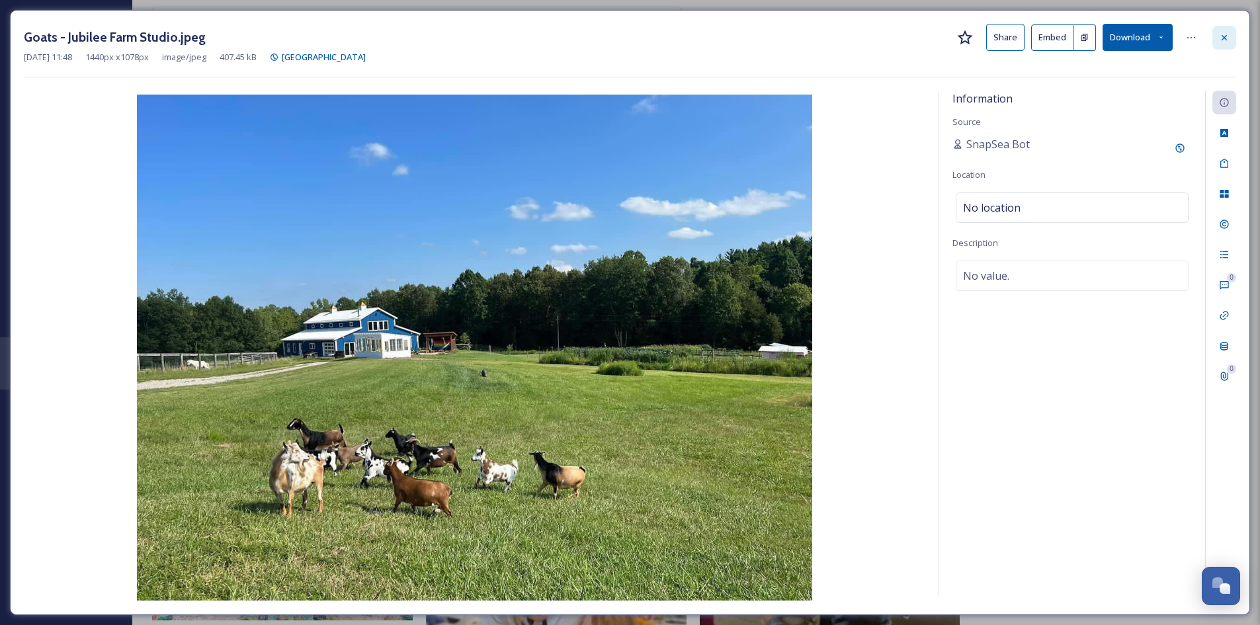
click at [1222, 35] on icon at bounding box center [1224, 37] width 11 height 11
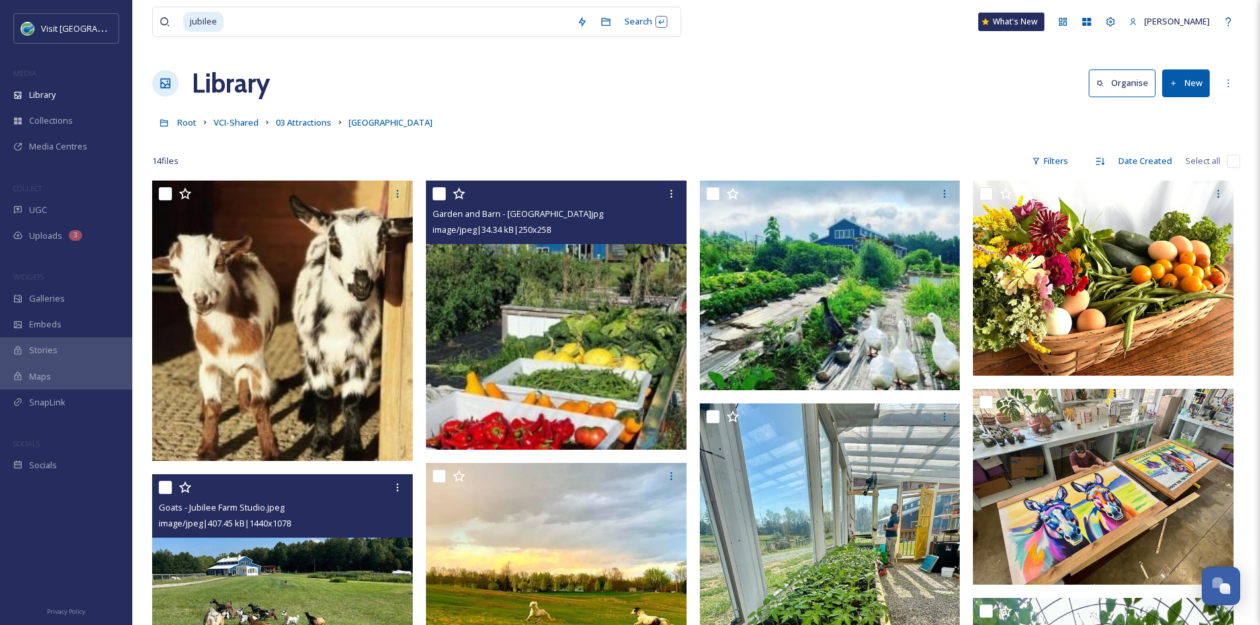
scroll to position [1, 0]
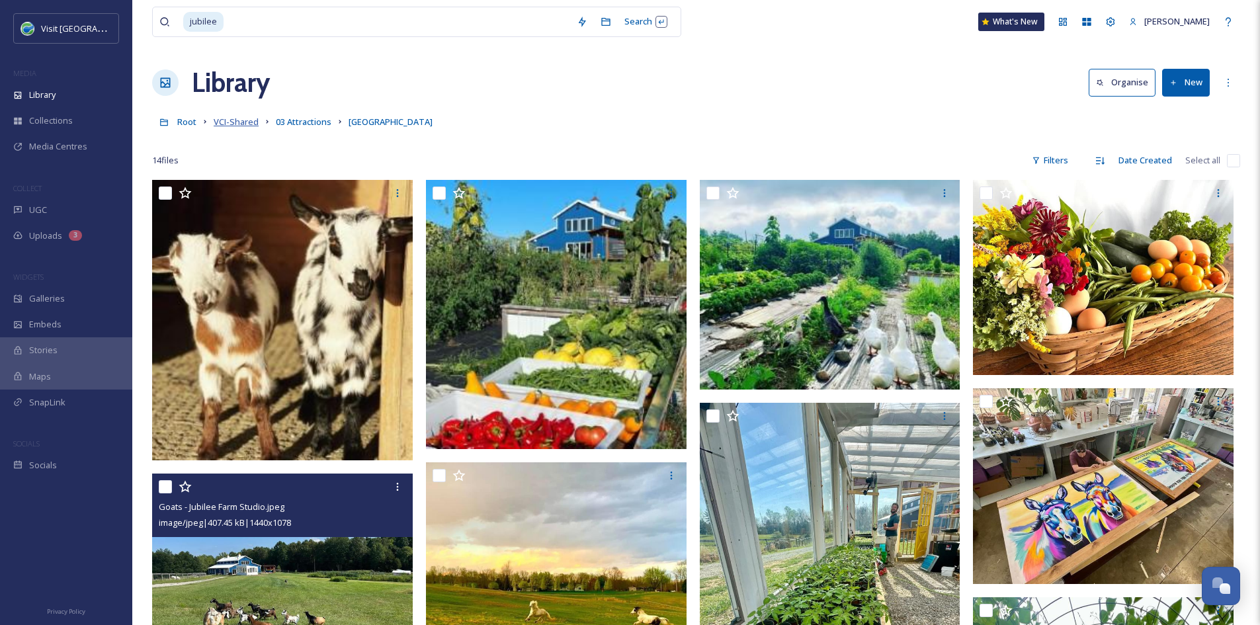
click at [230, 122] on span "VCI-Shared" at bounding box center [236, 122] width 45 height 12
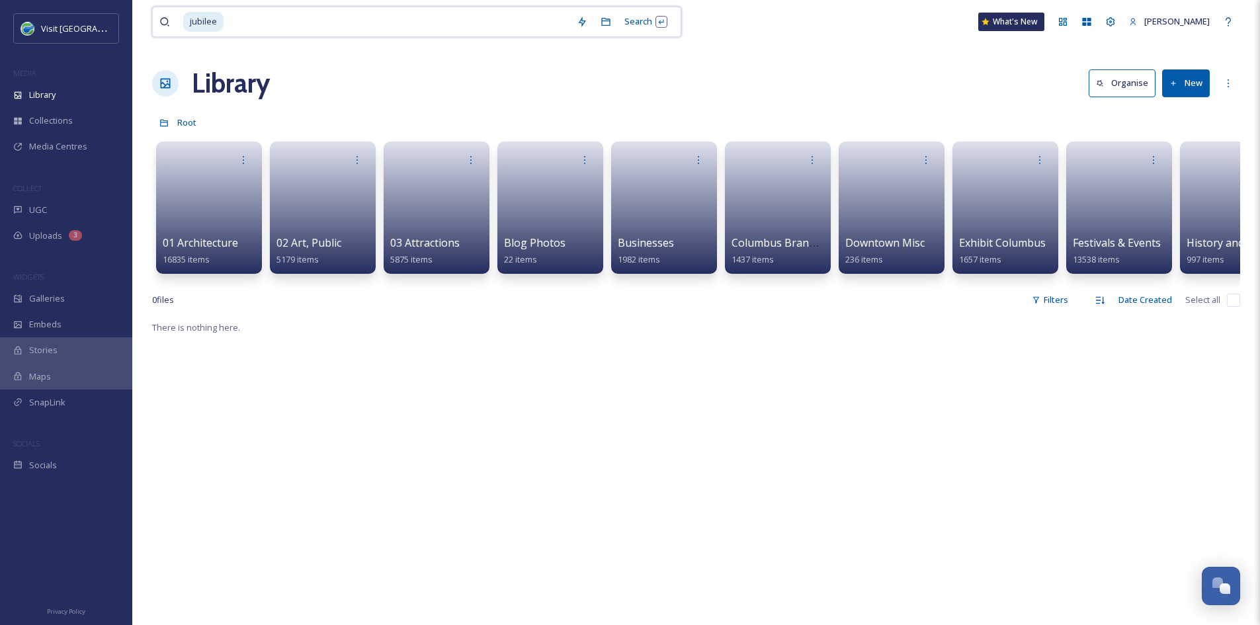
click at [232, 26] on input at bounding box center [397, 21] width 345 height 29
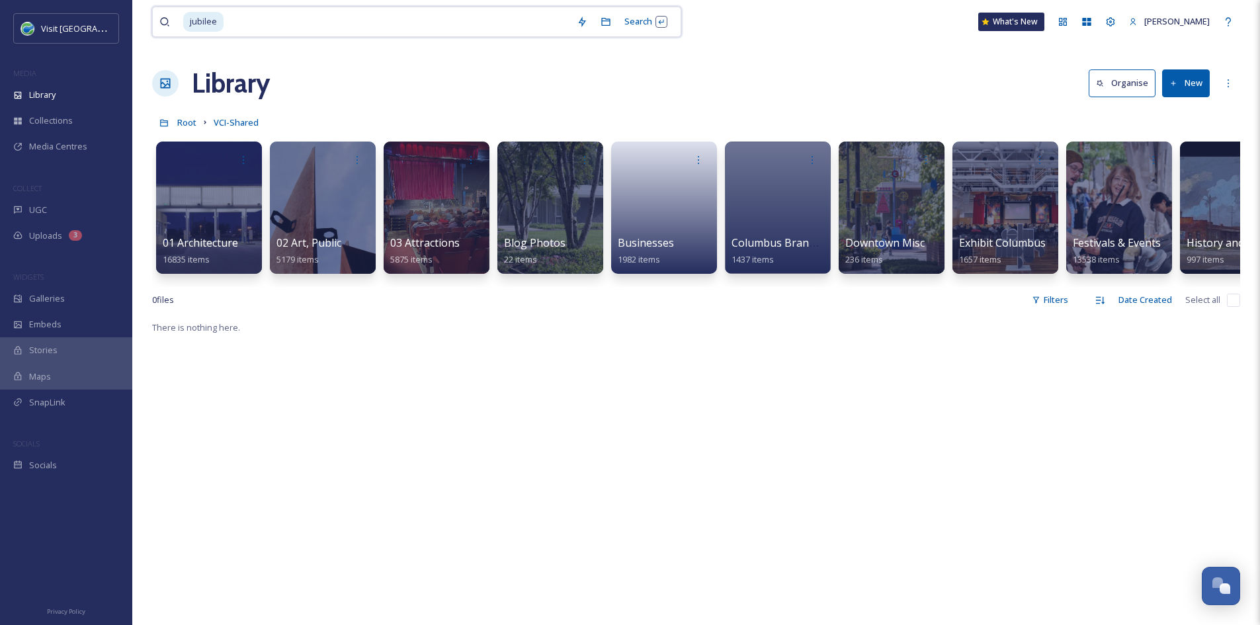
click at [232, 26] on input at bounding box center [397, 21] width 345 height 29
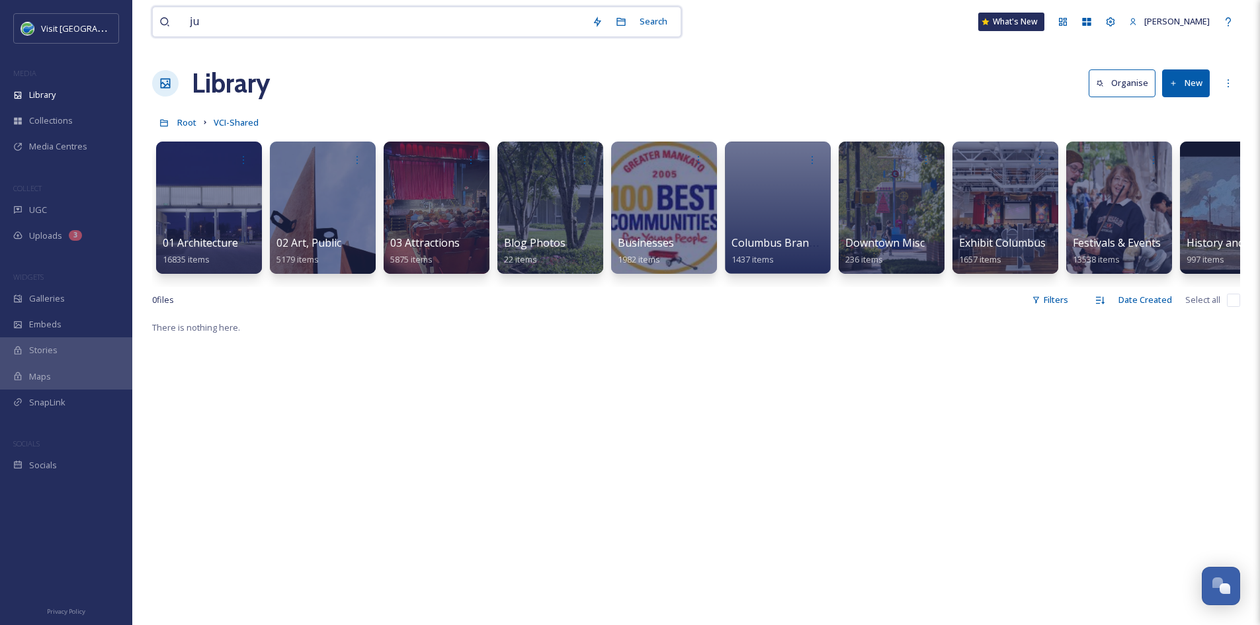
type input "j"
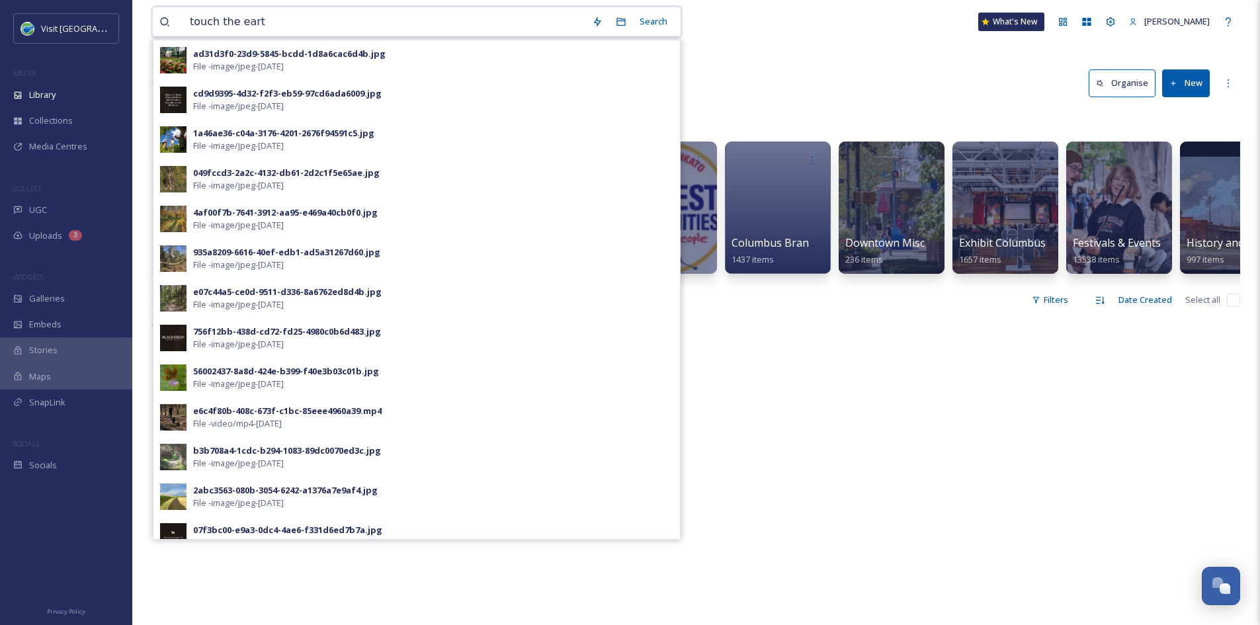
type input "touch the earth"
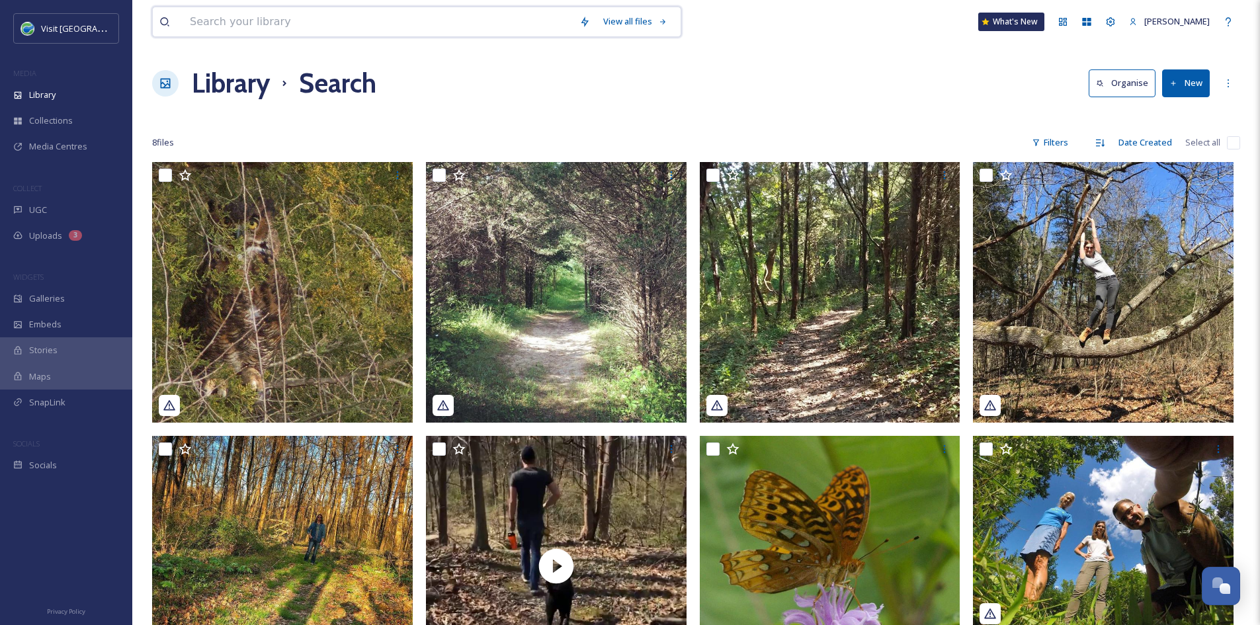
click at [294, 23] on input at bounding box center [378, 21] width 390 height 29
type input "[PERSON_NAME]"
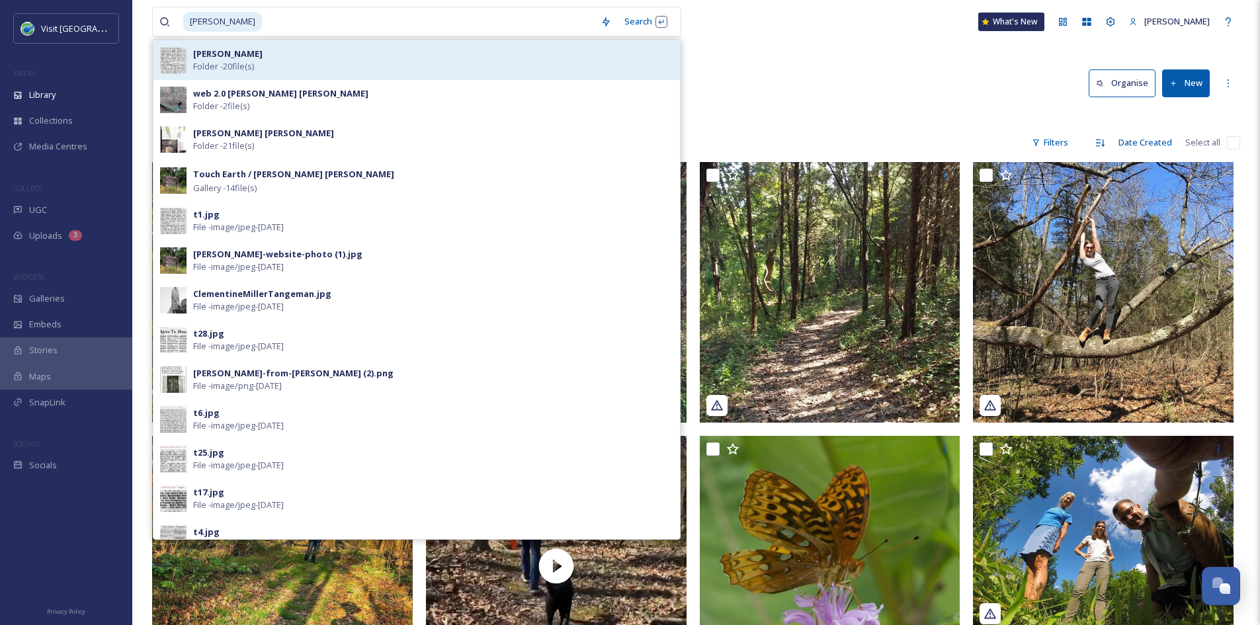
click at [337, 59] on div "[PERSON_NAME] - 20 file(s)" at bounding box center [433, 60] width 480 height 25
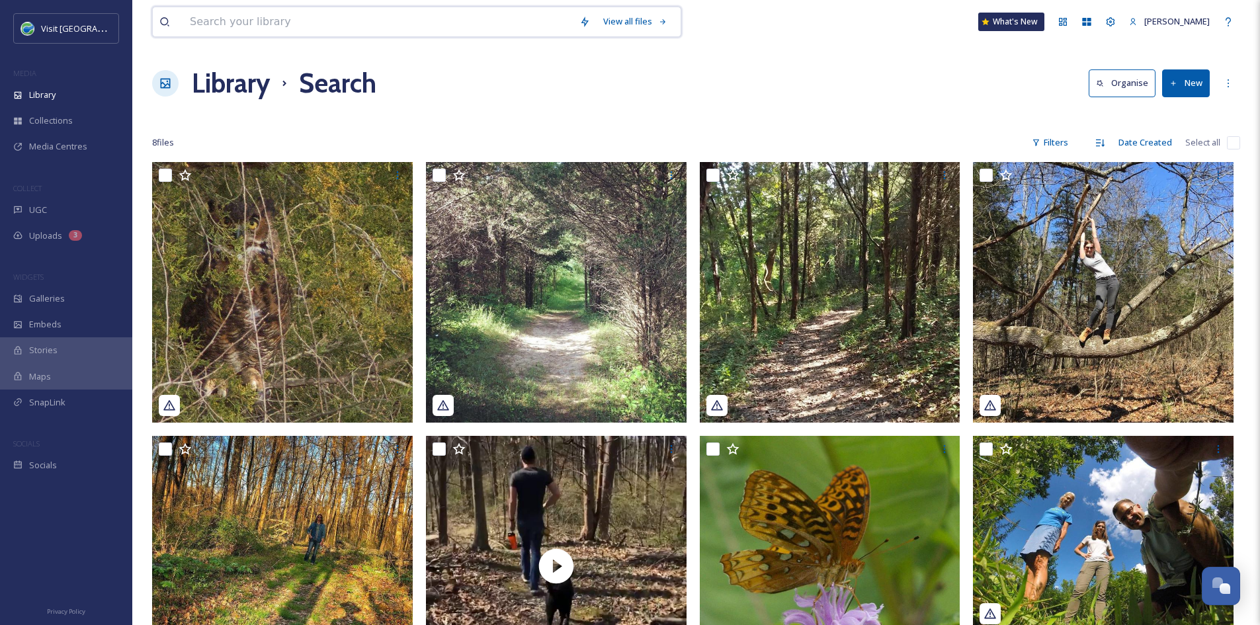
click at [366, 20] on input at bounding box center [378, 21] width 390 height 29
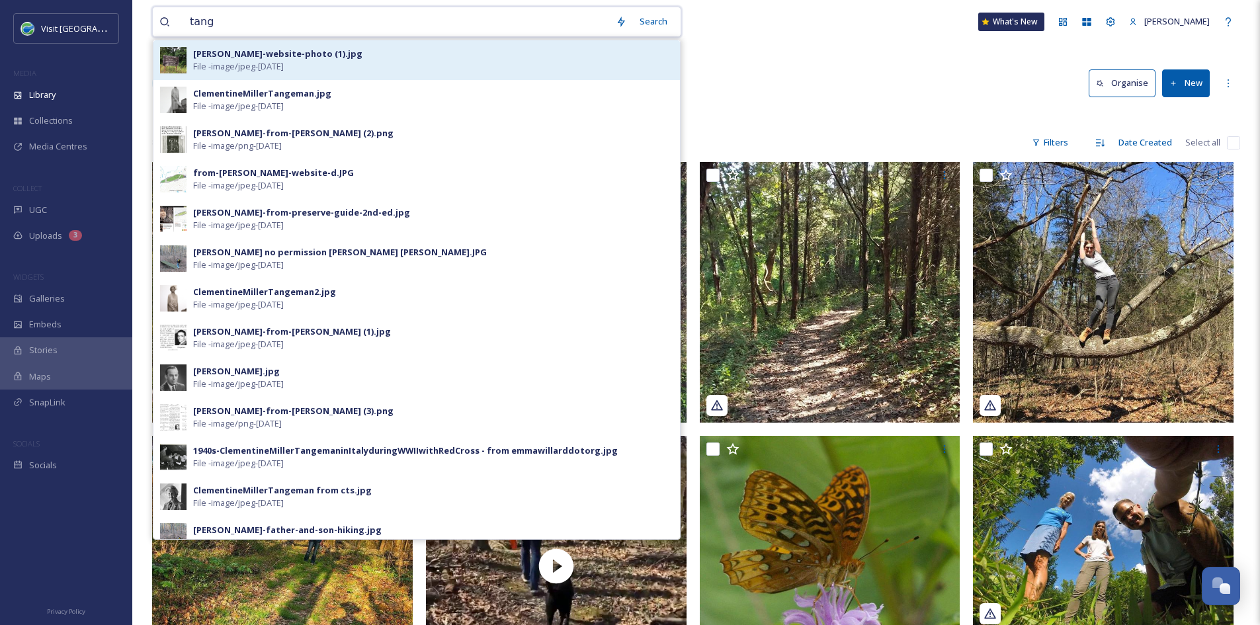
type input "tang"
click at [289, 53] on div "[PERSON_NAME]-website-photo (1).jpg" at bounding box center [277, 54] width 169 height 13
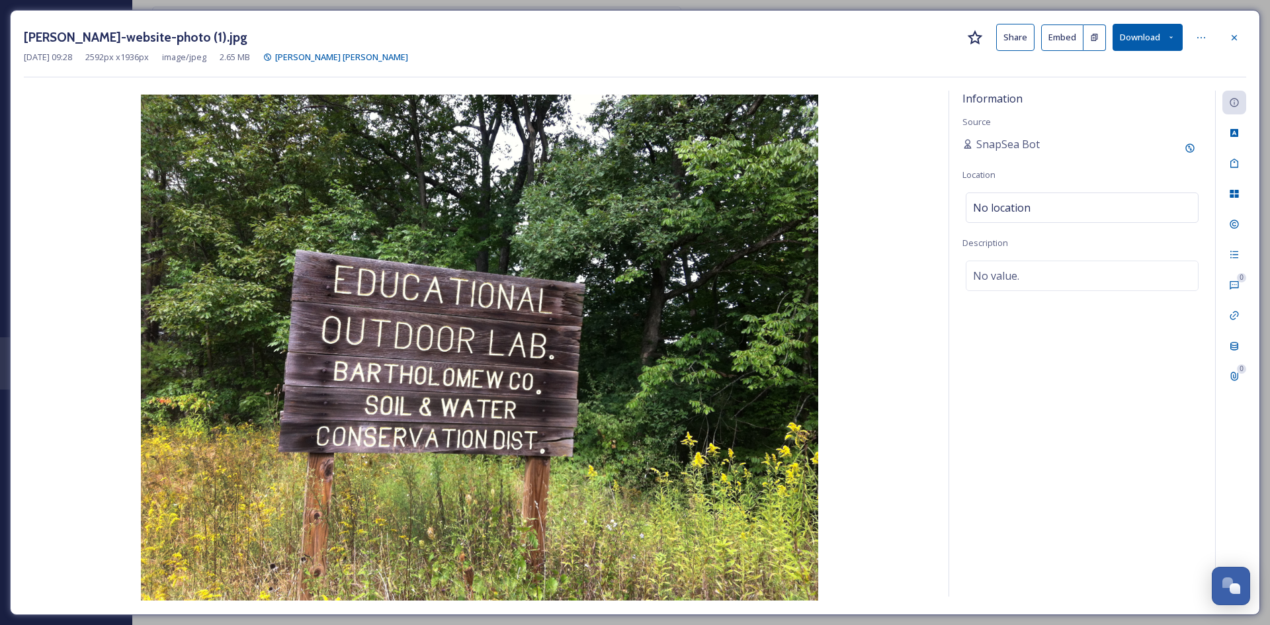
click at [1017, 32] on button "Share" at bounding box center [1015, 37] width 38 height 27
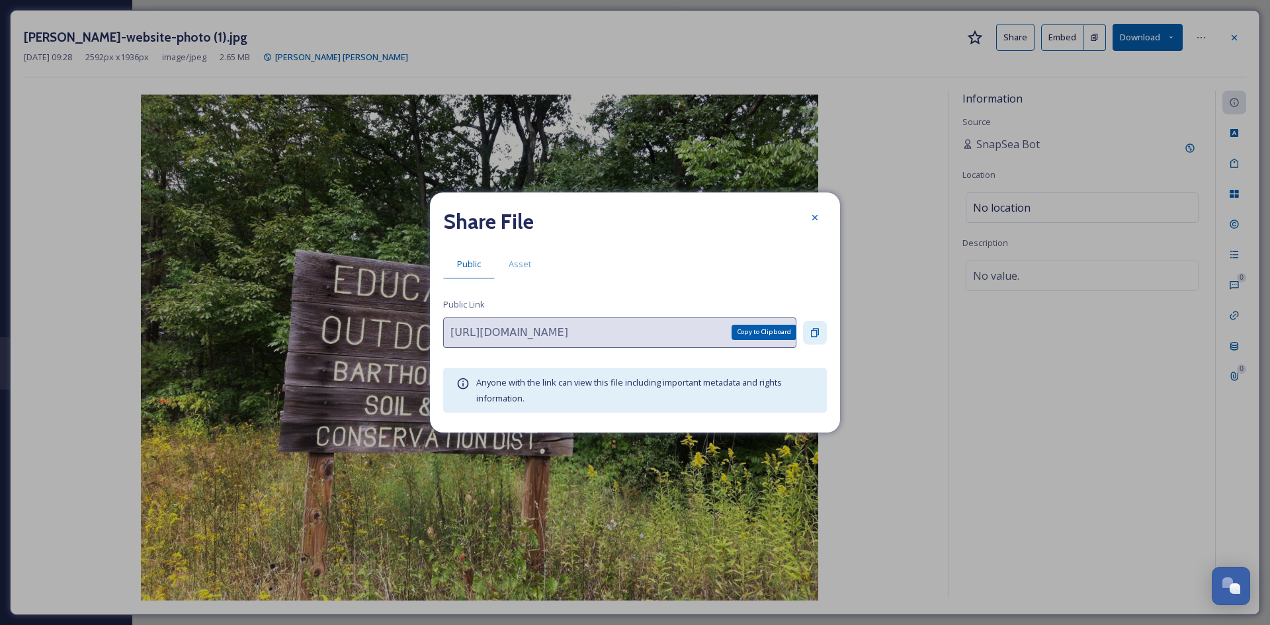
click at [813, 331] on icon at bounding box center [815, 332] width 8 height 9
click at [816, 222] on icon at bounding box center [815, 217] width 11 height 11
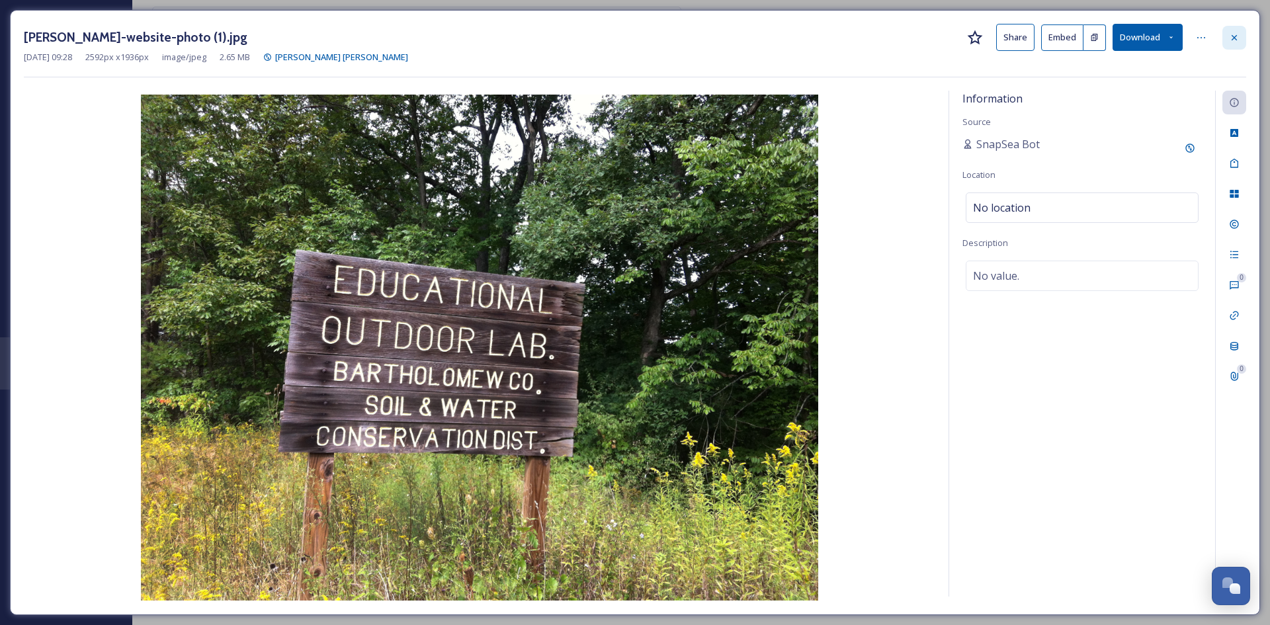
click at [1242, 37] on div at bounding box center [1234, 38] width 24 height 24
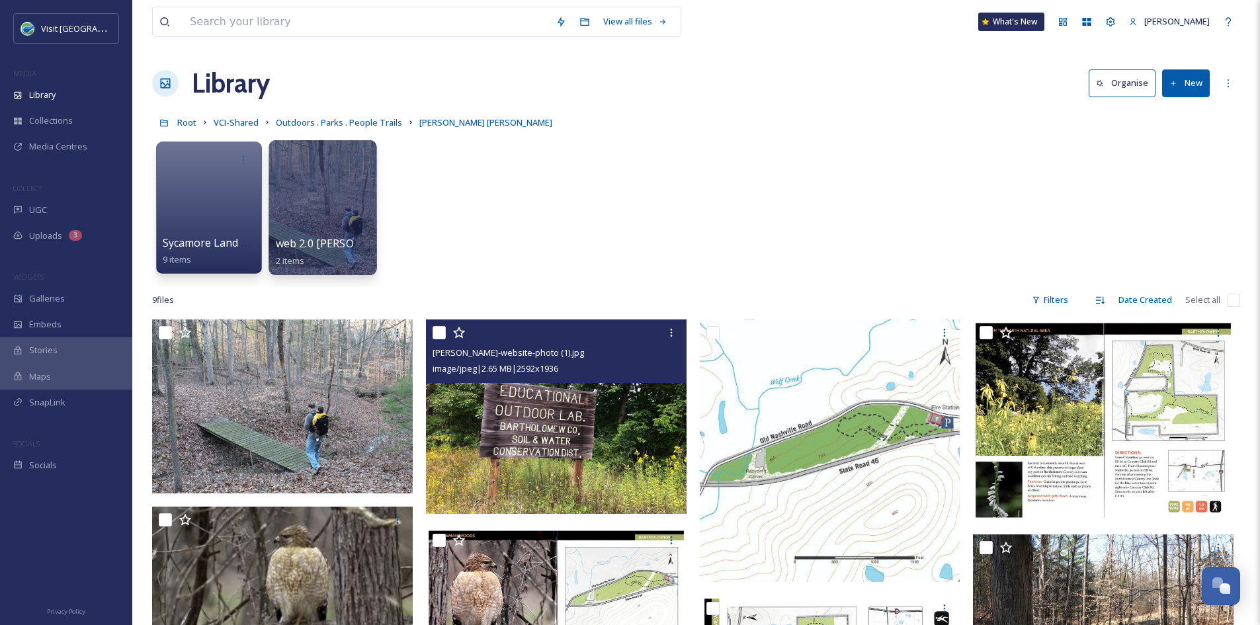
scroll to position [1, 0]
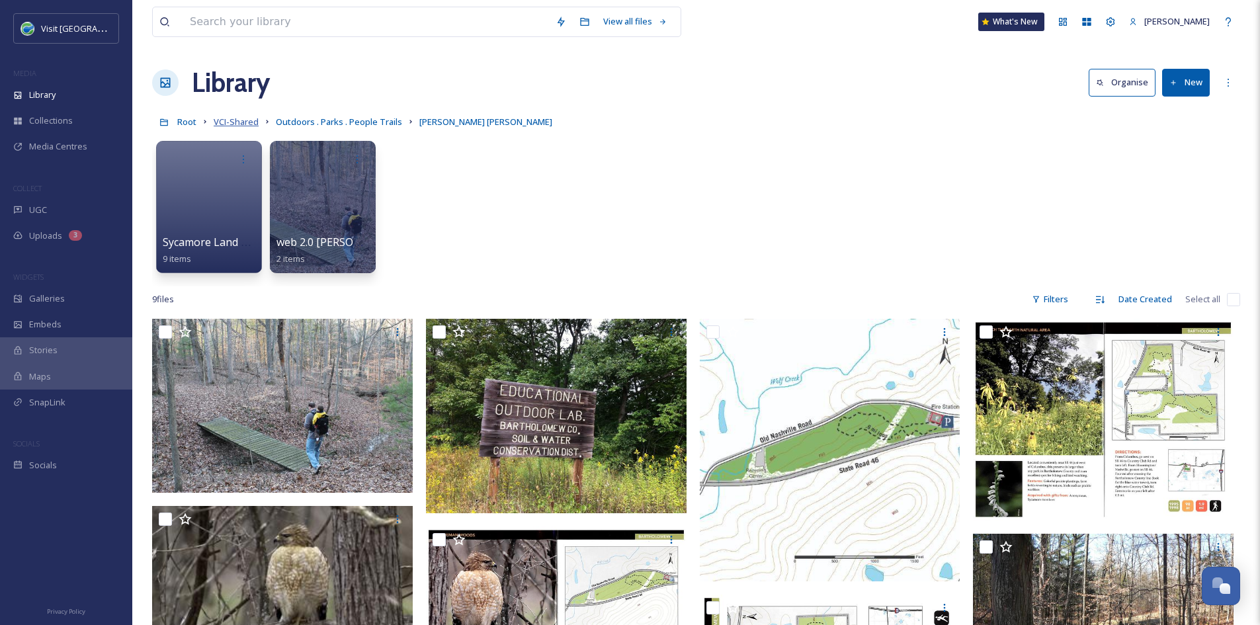
click at [236, 120] on span "VCI-Shared" at bounding box center [236, 122] width 45 height 12
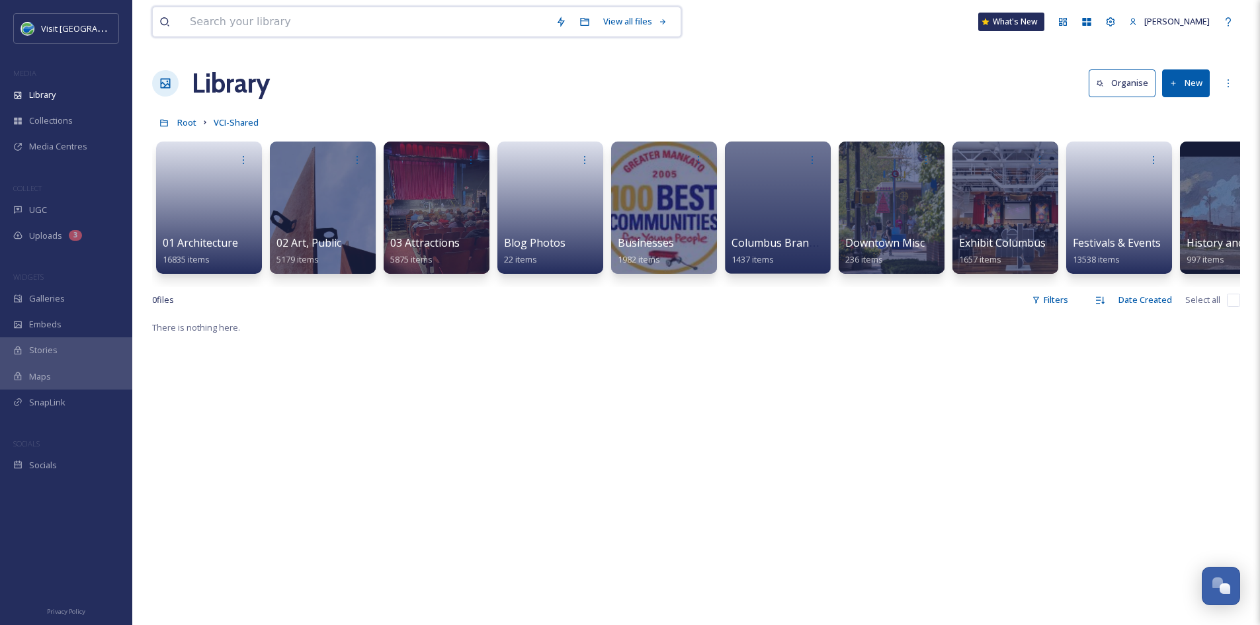
click at [253, 23] on input at bounding box center [366, 21] width 366 height 29
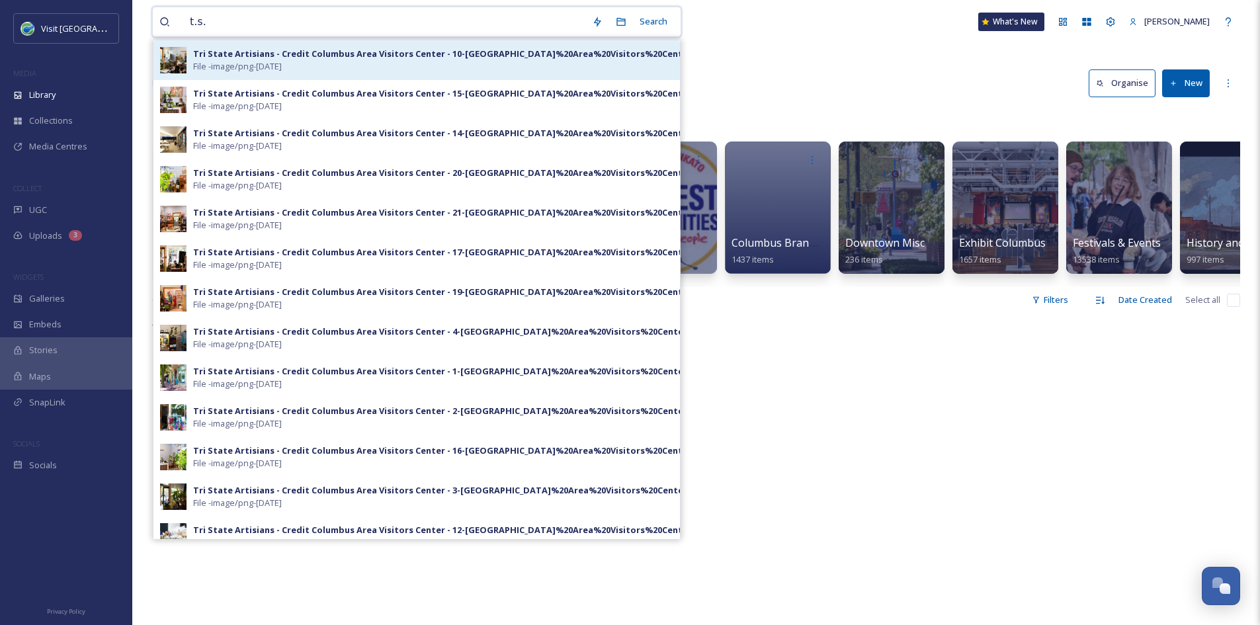
type input "t.s."
click at [263, 54] on div "Tri State Artisians - Credit Columbus Area Visitors Center - 10-[GEOGRAPHIC_DAT…" at bounding box center [452, 54] width 519 height 13
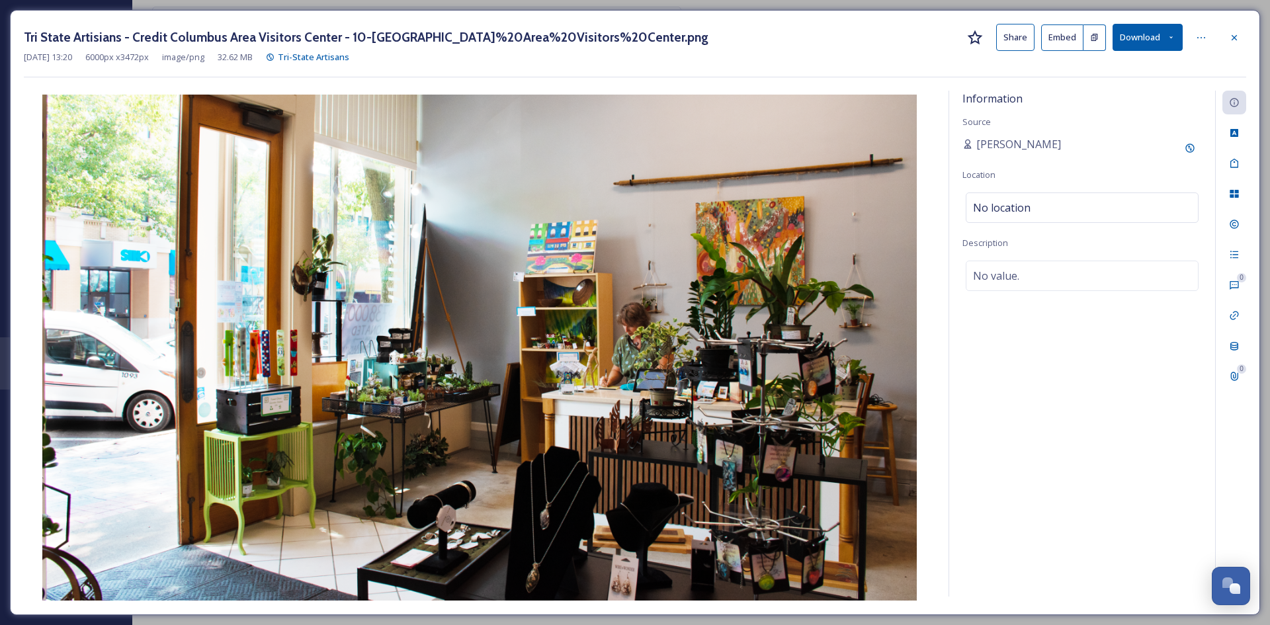
click at [1001, 34] on button "Share" at bounding box center [1015, 37] width 38 height 27
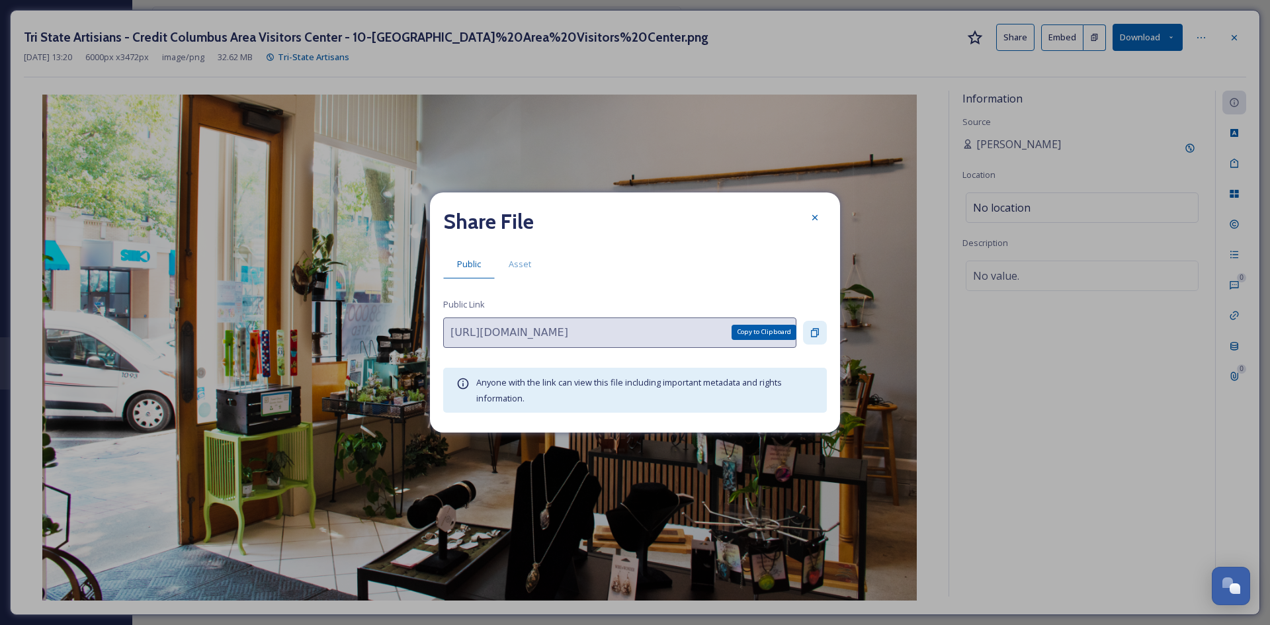
click at [814, 329] on icon at bounding box center [815, 332] width 11 height 11
click at [811, 216] on icon at bounding box center [815, 217] width 11 height 11
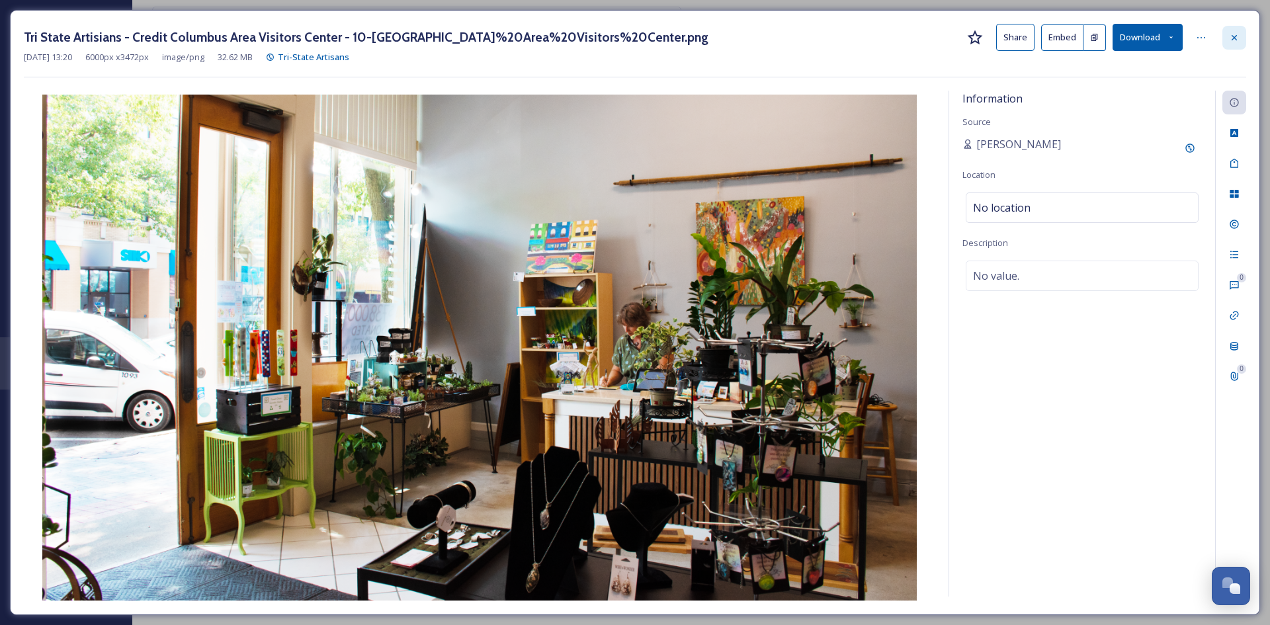
click at [1232, 44] on div at bounding box center [1234, 38] width 24 height 24
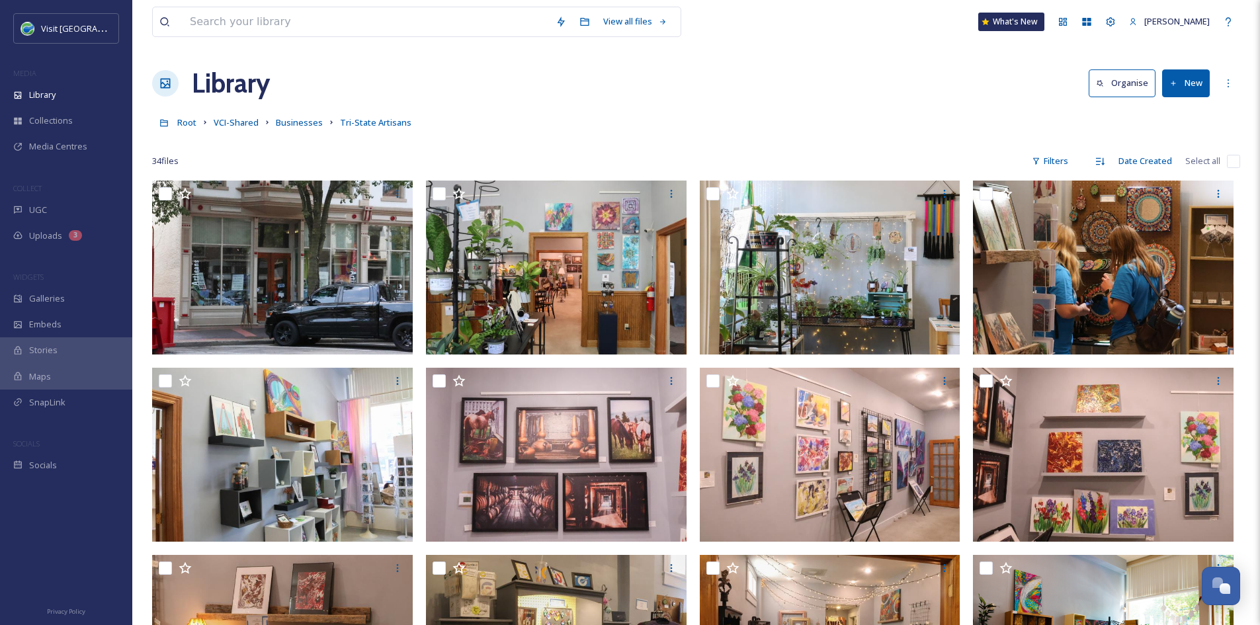
scroll to position [1, 0]
click at [284, 121] on span "Businesses" at bounding box center [299, 122] width 47 height 12
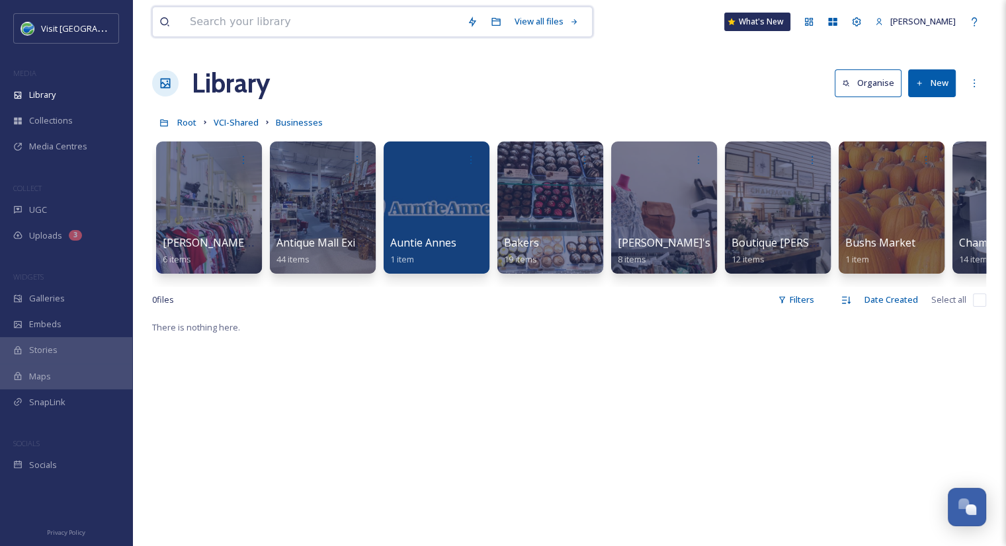
click at [261, 23] on input at bounding box center [321, 21] width 277 height 29
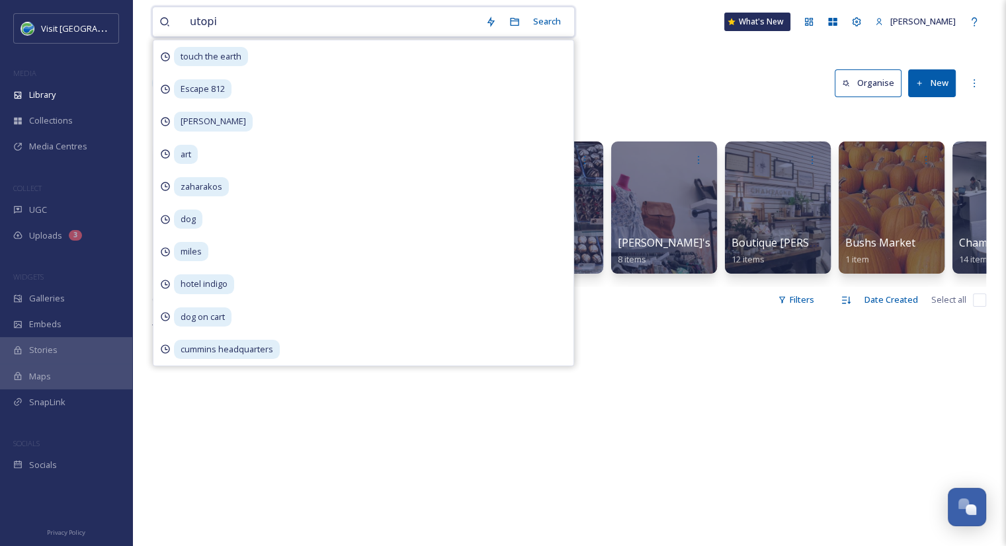
type input "utopia"
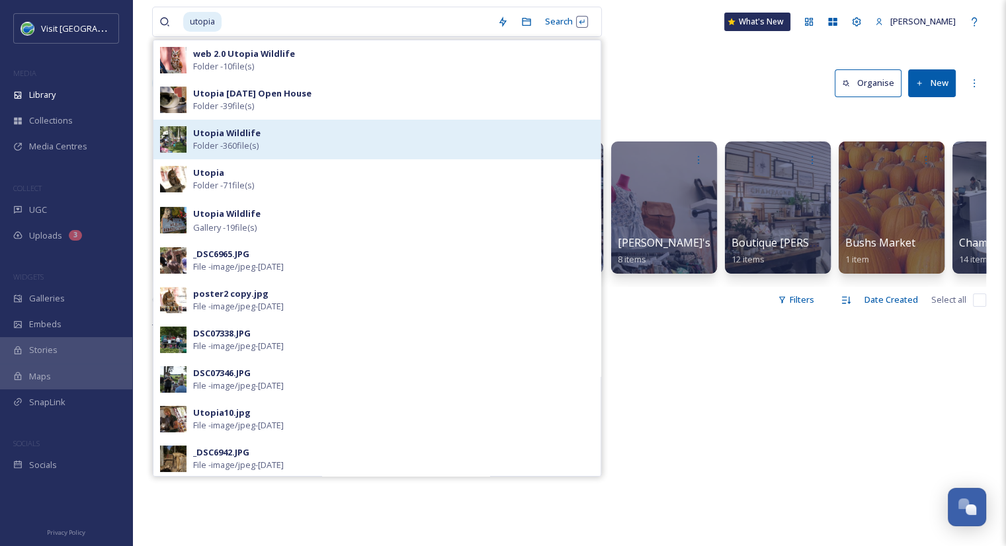
click at [265, 148] on div "Utopia Wildlife Folder - 360 file(s)" at bounding box center [393, 139] width 401 height 25
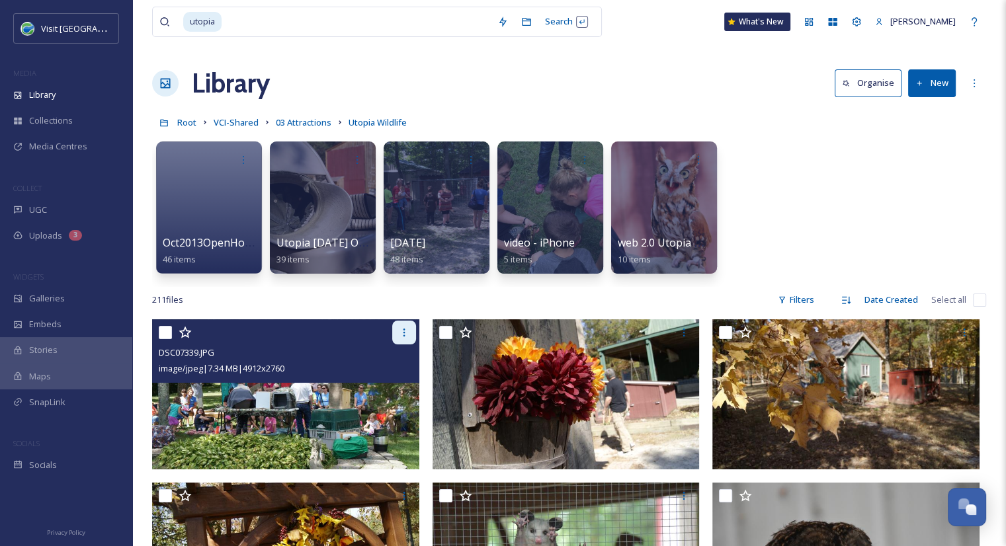
click at [403, 333] on icon at bounding box center [404, 332] width 11 height 11
click at [225, 414] on img at bounding box center [285, 394] width 267 height 150
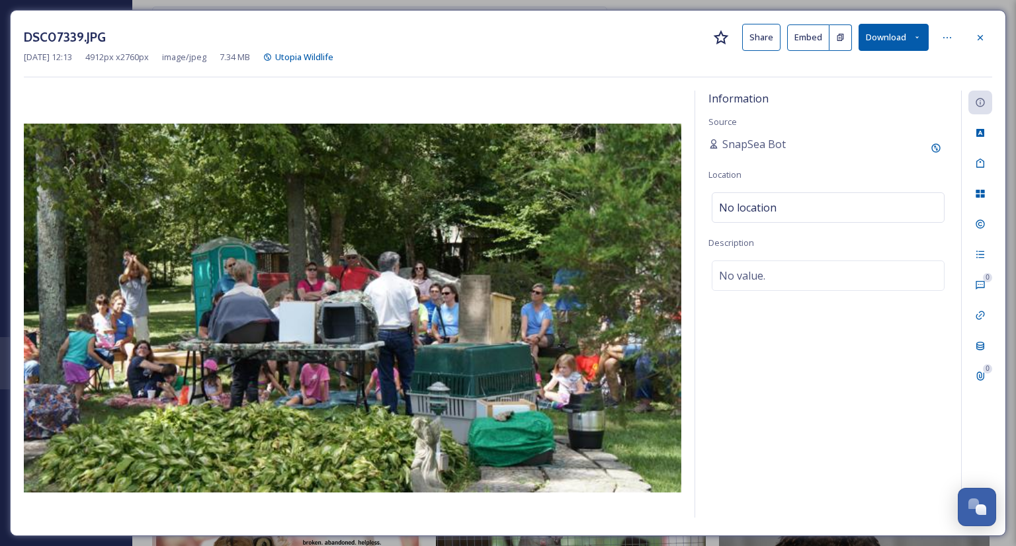
click at [769, 38] on button "Share" at bounding box center [761, 37] width 38 height 27
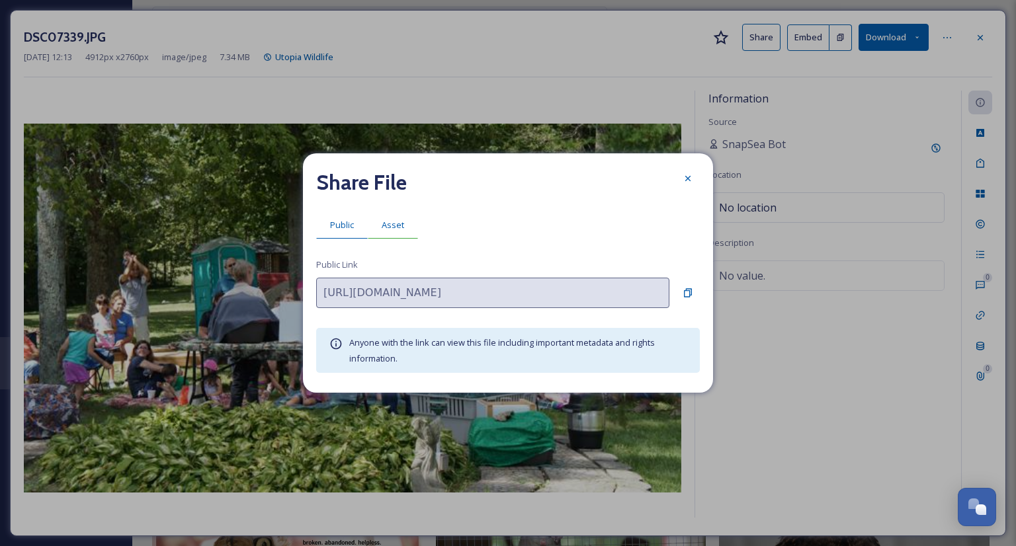
click at [400, 228] on span "Asset" at bounding box center [393, 225] width 22 height 13
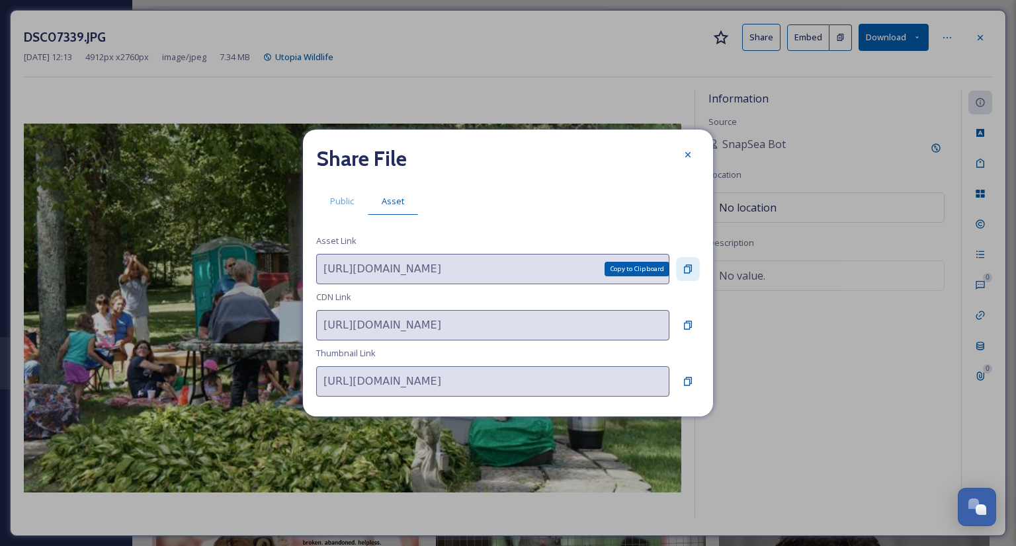
click at [689, 265] on icon at bounding box center [688, 269] width 11 height 11
click at [687, 153] on icon at bounding box center [688, 154] width 11 height 11
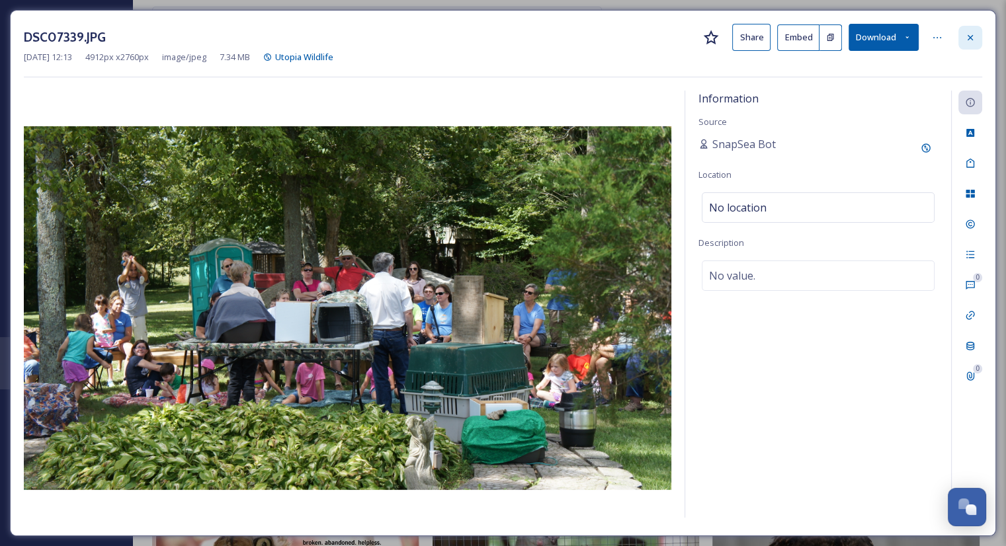
click at [966, 36] on icon at bounding box center [970, 37] width 11 height 11
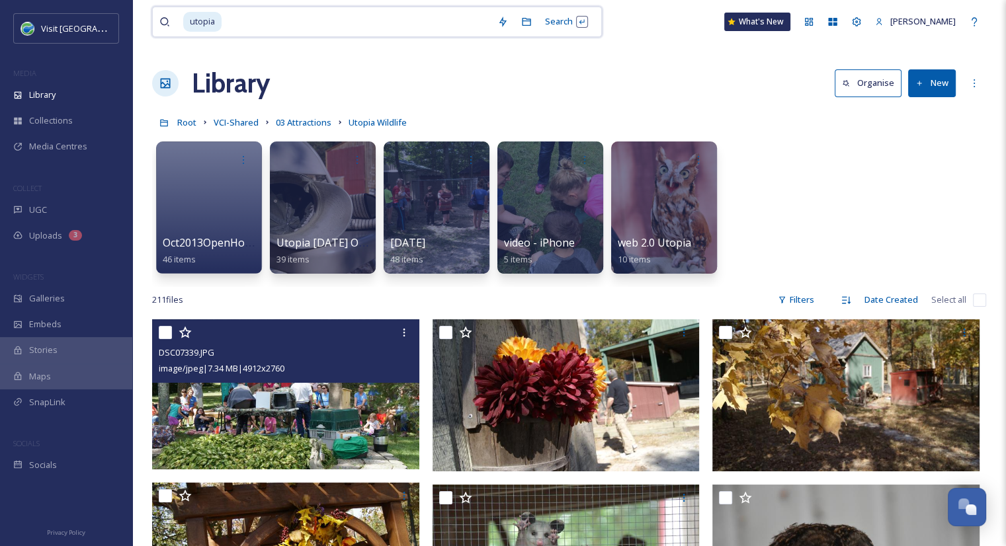
click at [409, 20] on input at bounding box center [357, 21] width 268 height 29
type input "u"
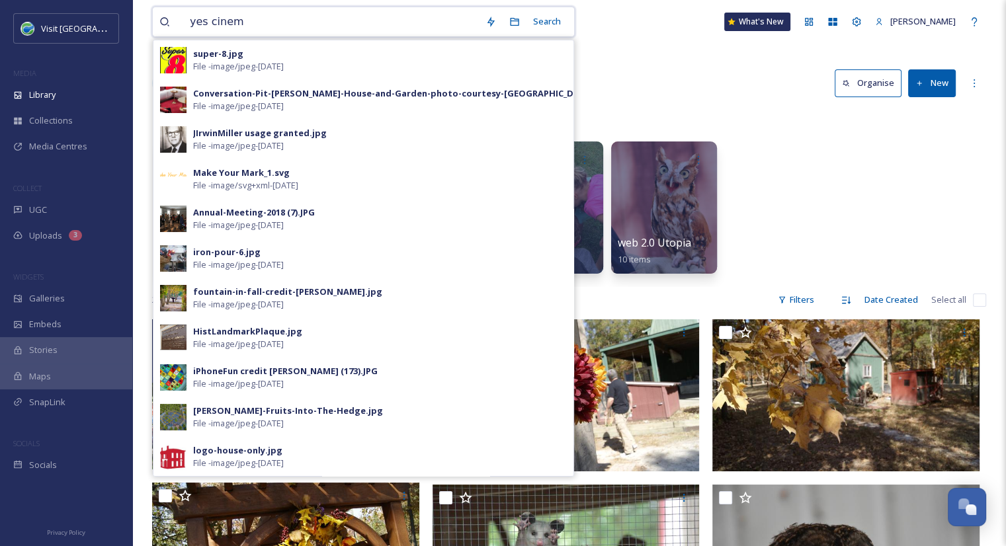
type input "yes cinema"
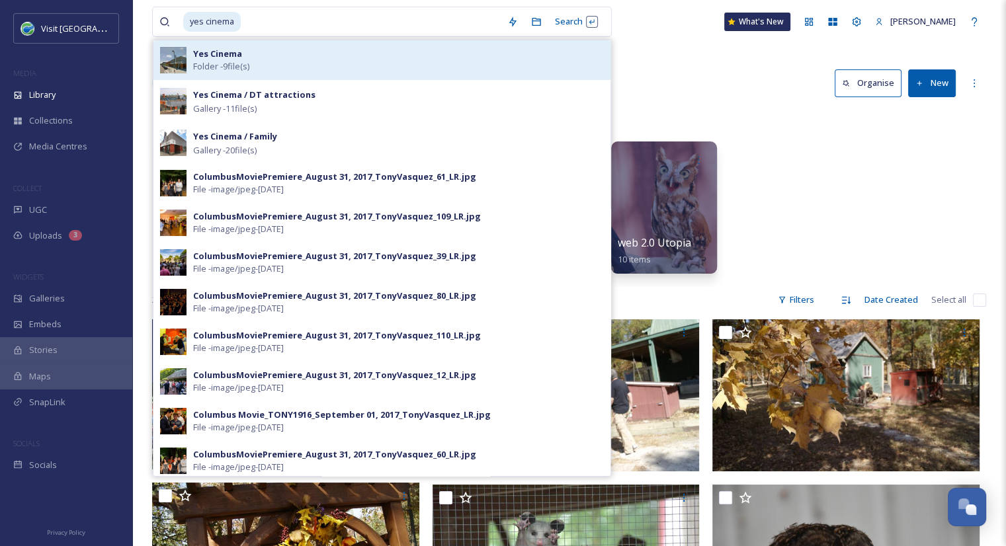
click at [341, 54] on div "Yes Cinema Folder - 9 file(s)" at bounding box center [398, 60] width 411 height 25
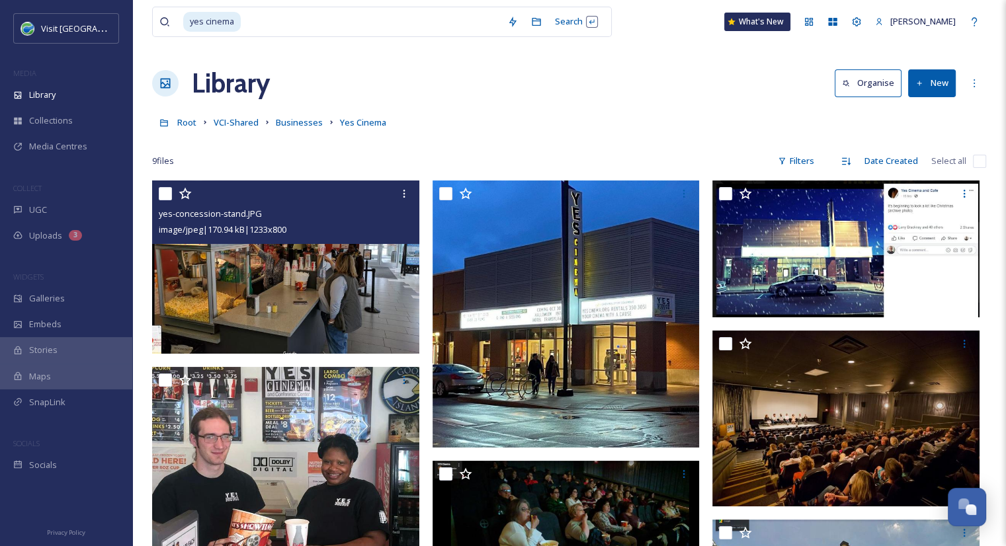
click at [330, 286] on img at bounding box center [285, 267] width 267 height 173
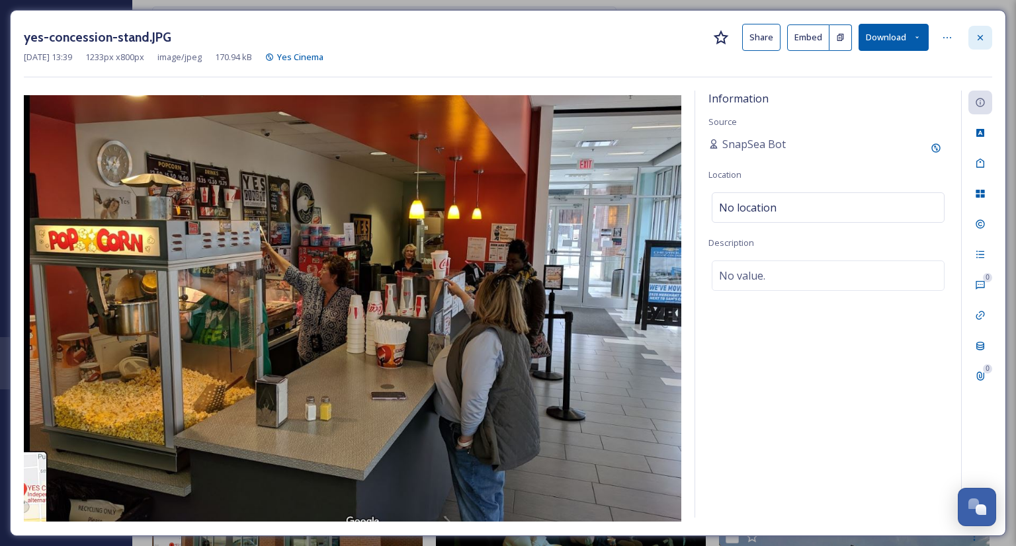
click at [982, 42] on icon at bounding box center [980, 37] width 11 height 11
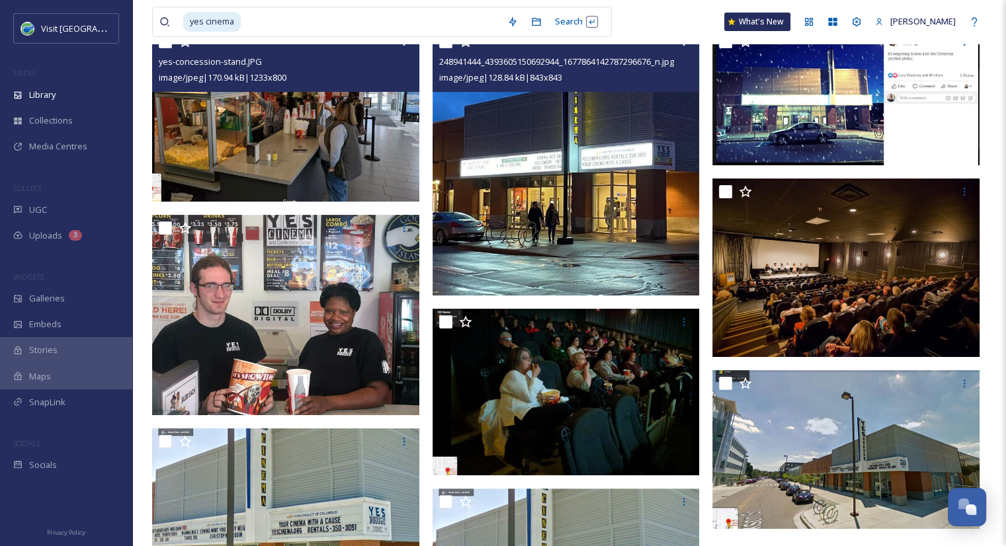
scroll to position [161, 0]
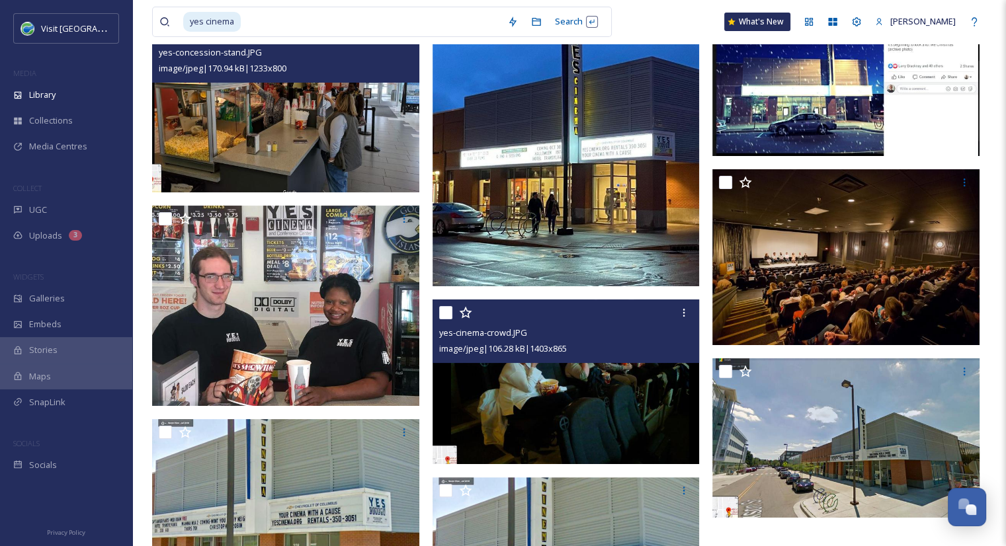
click at [583, 405] on img at bounding box center [566, 382] width 267 height 165
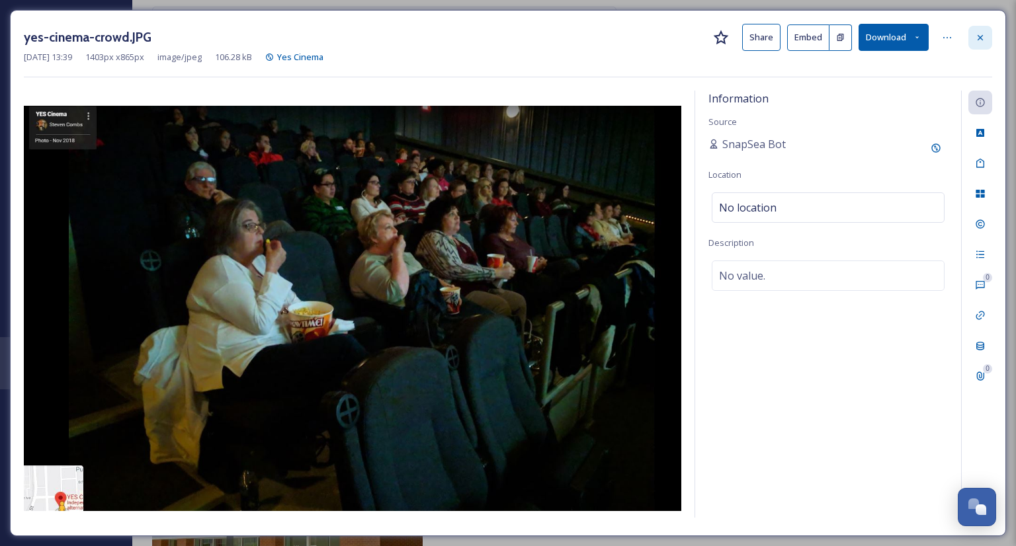
click at [976, 32] on icon at bounding box center [980, 37] width 11 height 11
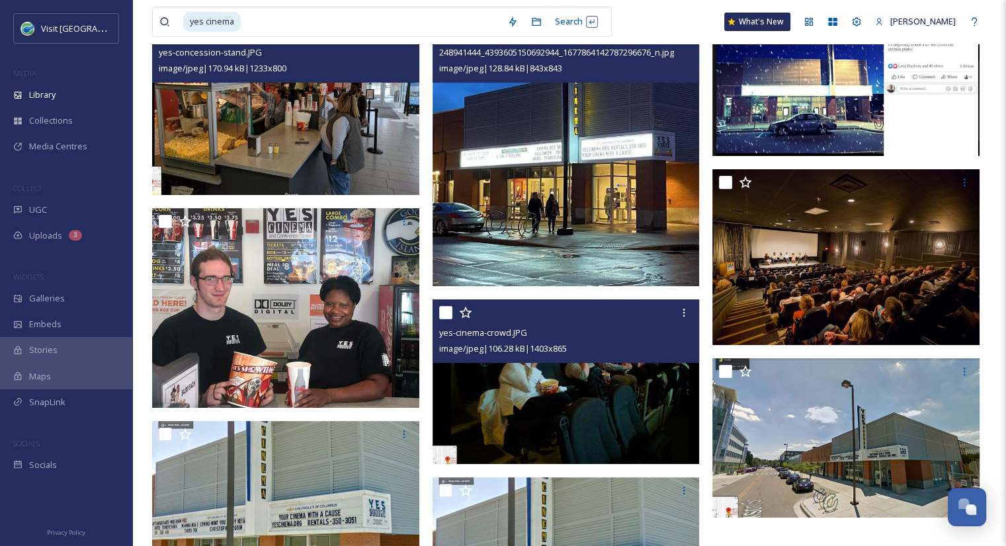
scroll to position [279, 0]
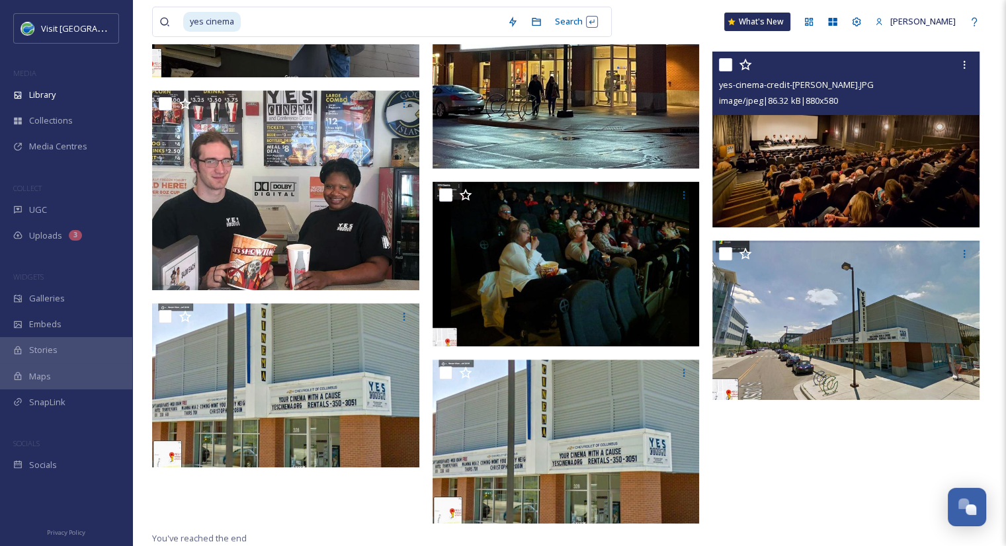
click at [812, 146] on img at bounding box center [845, 140] width 267 height 176
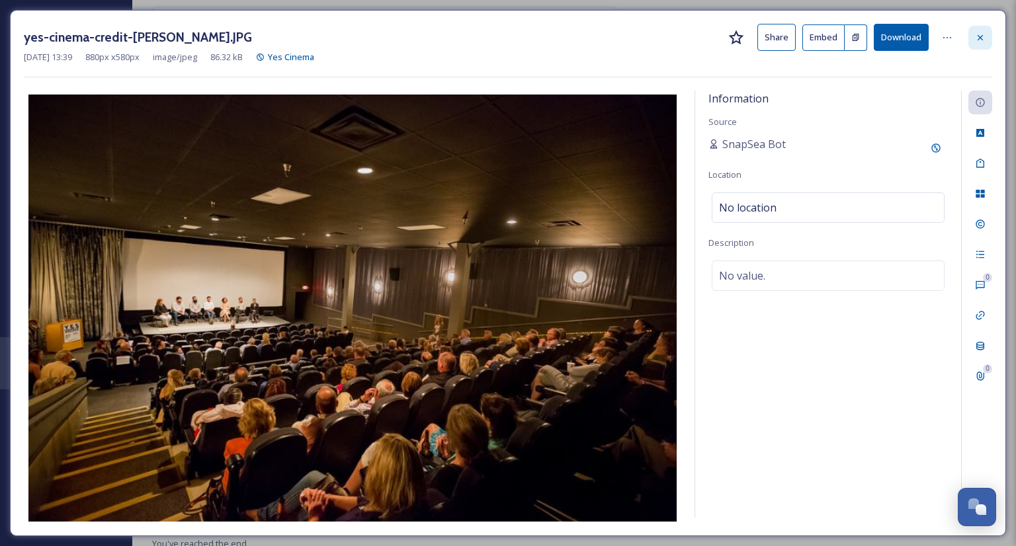
click at [975, 34] on icon at bounding box center [980, 37] width 11 height 11
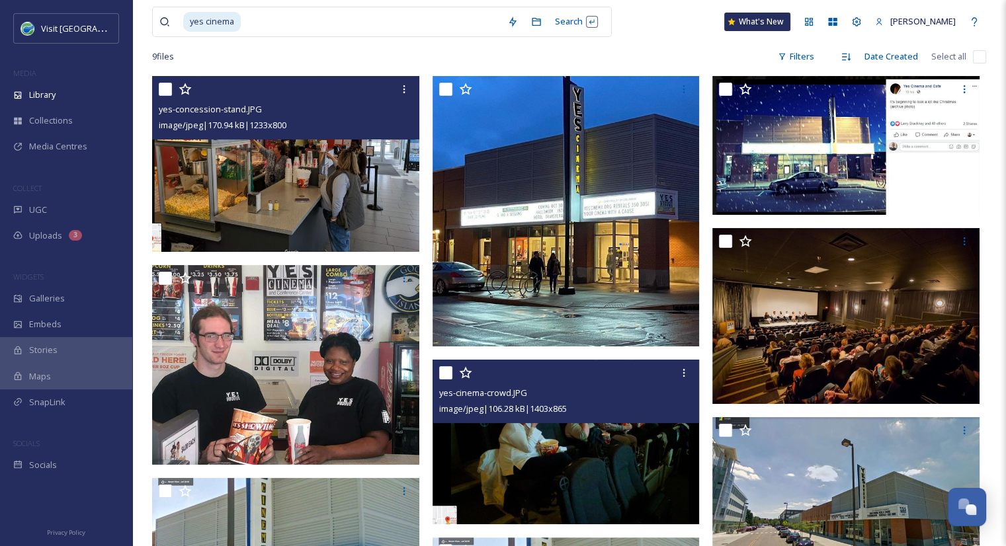
scroll to position [100, 0]
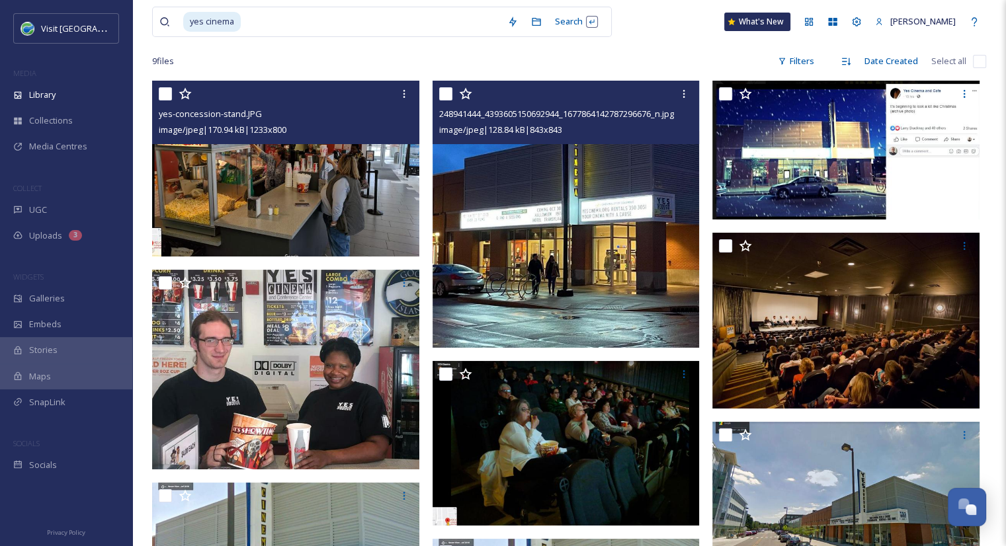
click at [489, 222] on img at bounding box center [566, 214] width 267 height 267
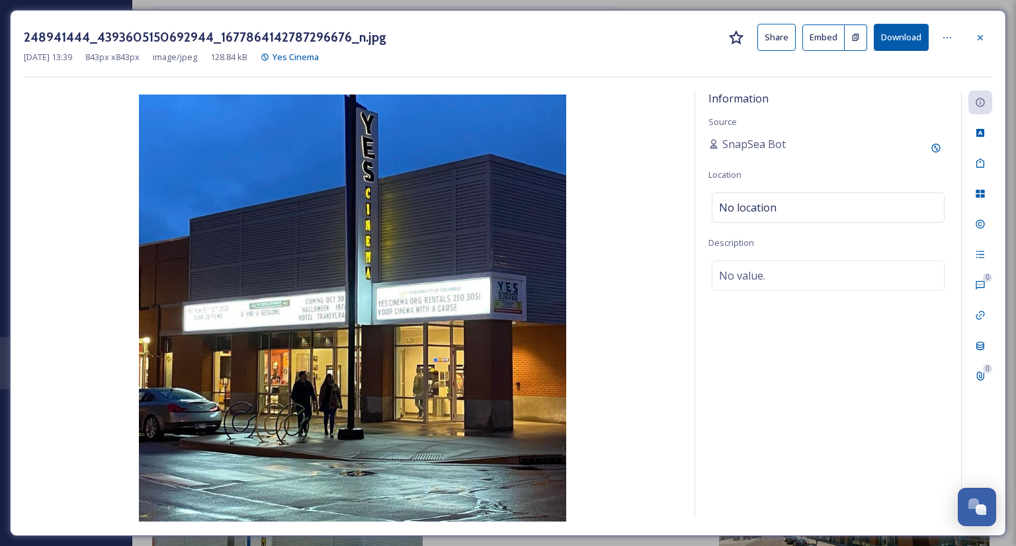
click at [782, 40] on button "Share" at bounding box center [776, 37] width 38 height 27
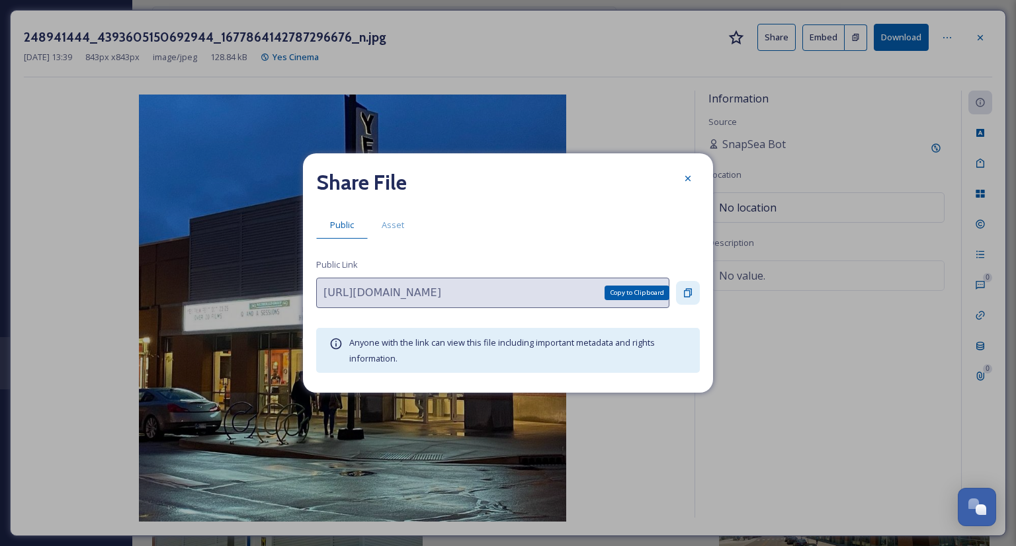
click at [686, 289] on icon at bounding box center [688, 293] width 8 height 9
click at [685, 181] on icon at bounding box center [687, 178] width 5 height 5
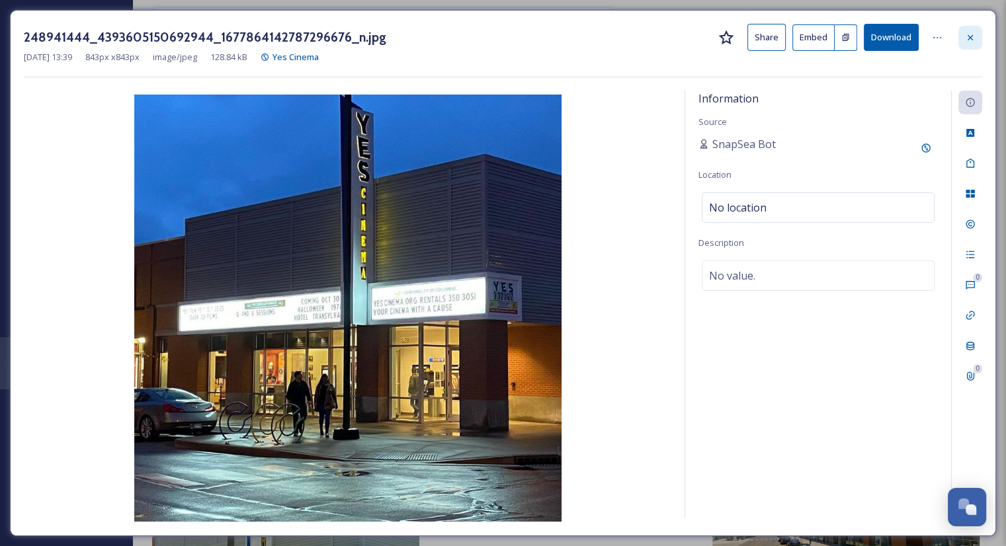
click at [978, 41] on div at bounding box center [970, 38] width 24 height 24
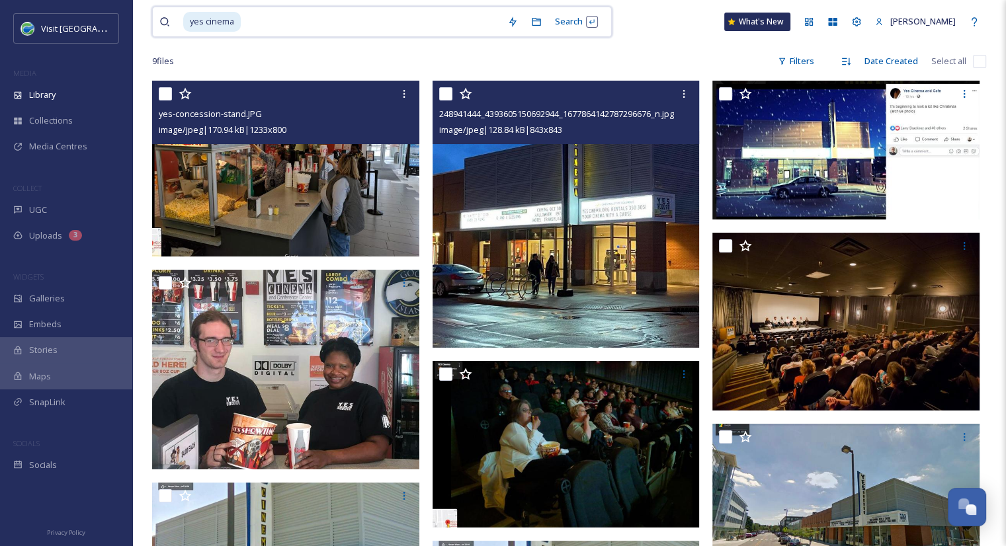
click at [446, 27] on input at bounding box center [371, 21] width 259 height 29
type input "y"
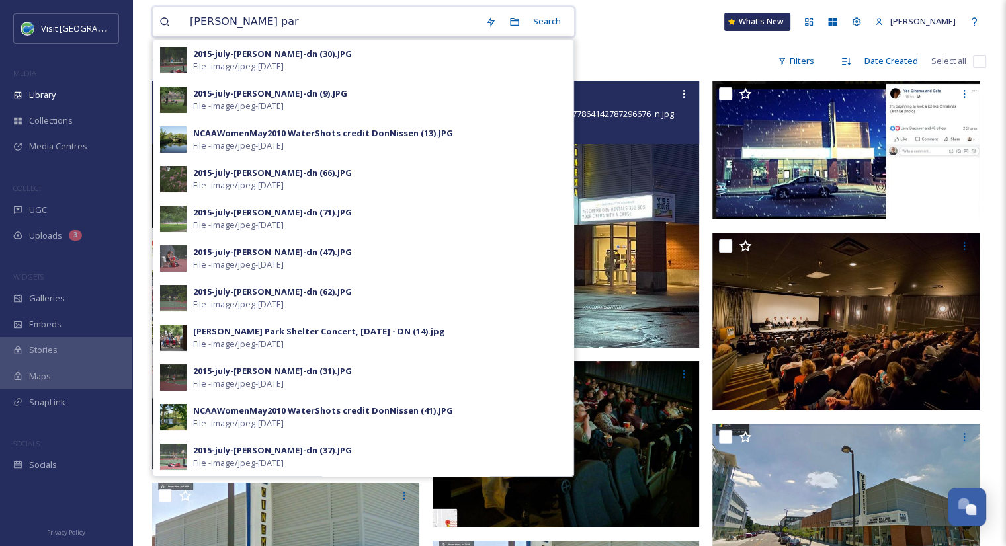
type input "[PERSON_NAME] park"
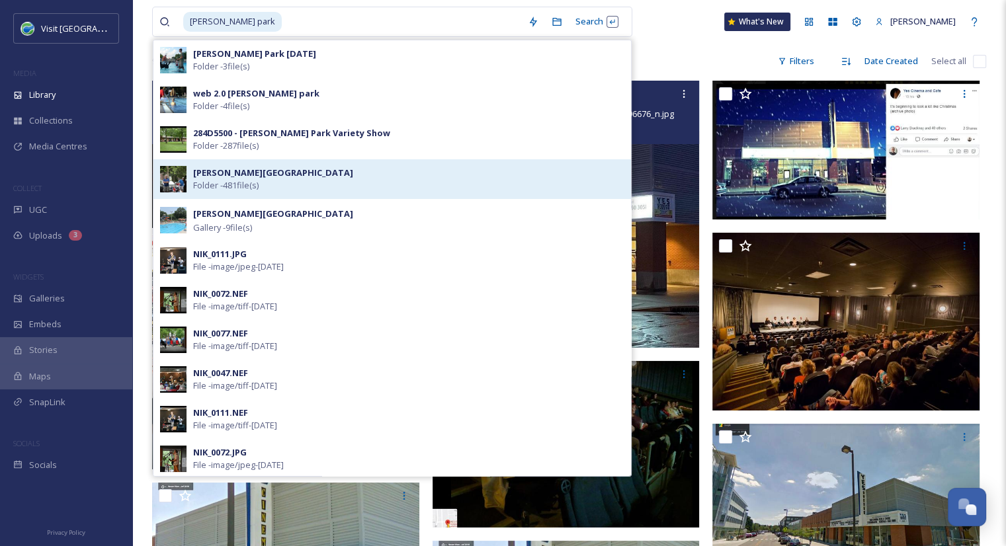
click at [276, 170] on div "[PERSON_NAME] Park Folder - 481 file(s)" at bounding box center [408, 179] width 431 height 25
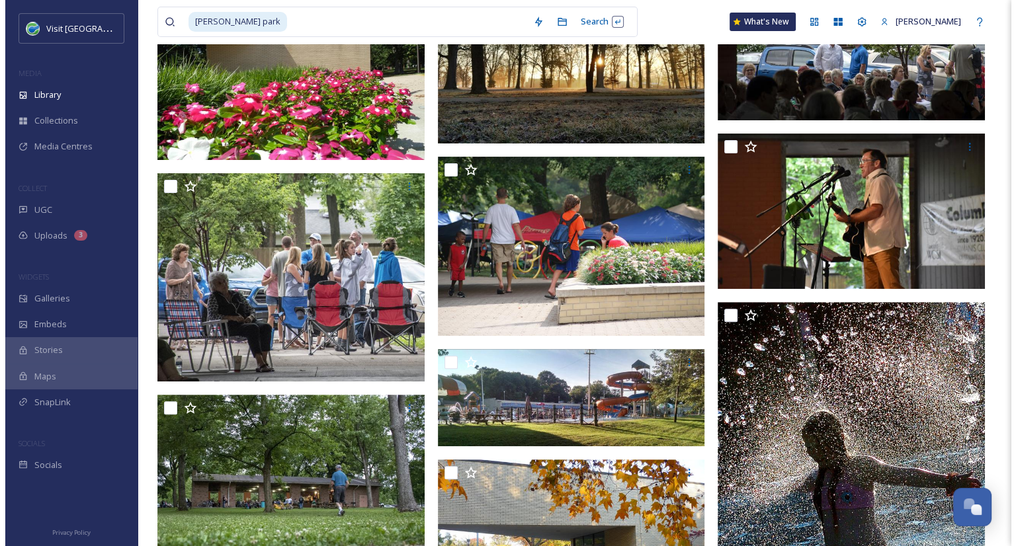
scroll to position [360, 0]
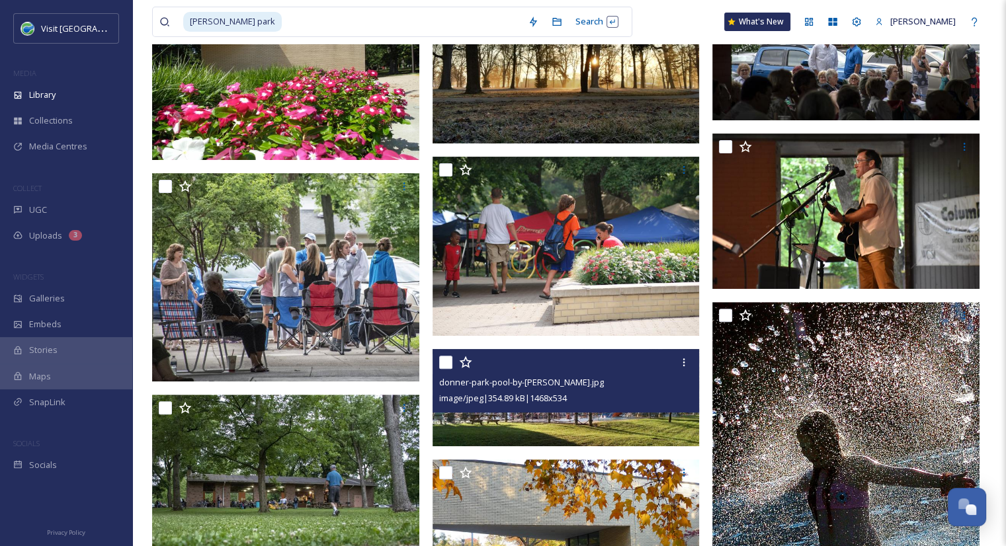
click at [599, 429] on img at bounding box center [566, 397] width 267 height 97
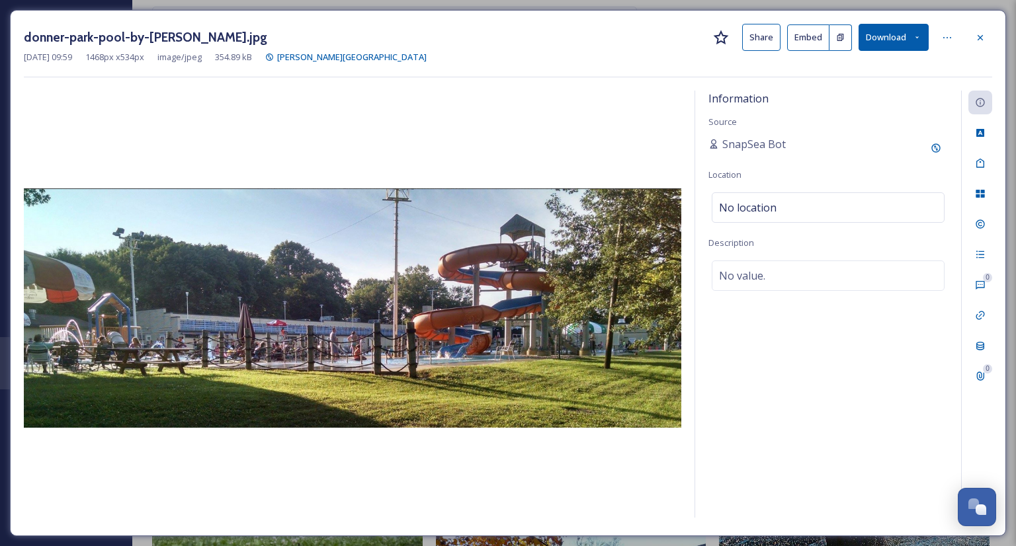
click at [769, 40] on button "Share" at bounding box center [761, 37] width 38 height 27
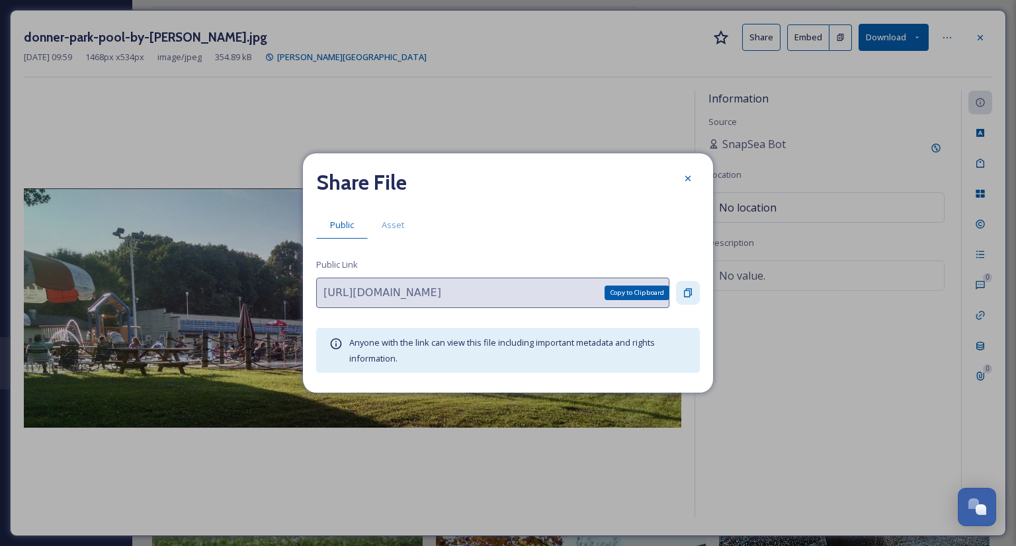
click at [698, 297] on div "Copy to Clipboard" at bounding box center [688, 293] width 24 height 24
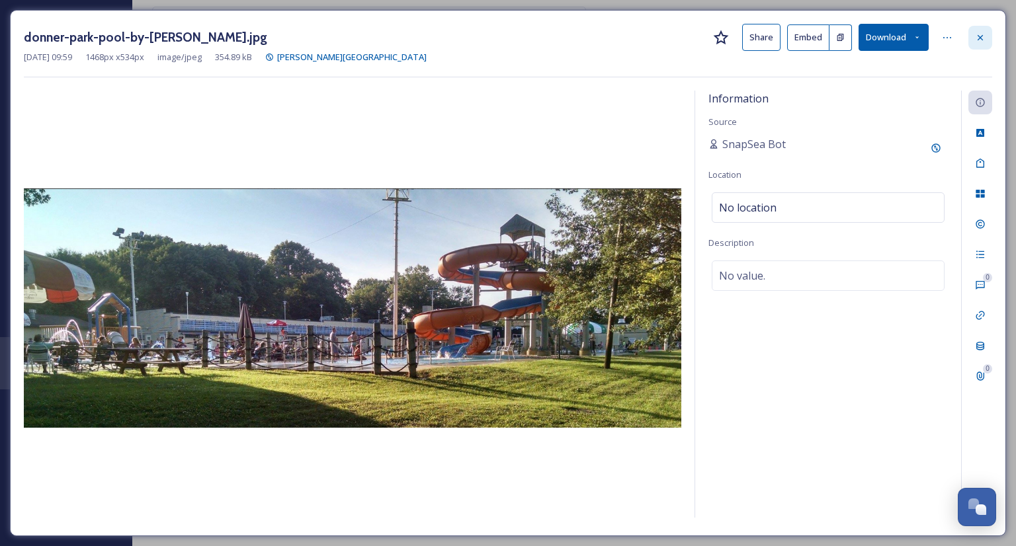
click at [978, 38] on icon at bounding box center [980, 37] width 11 height 11
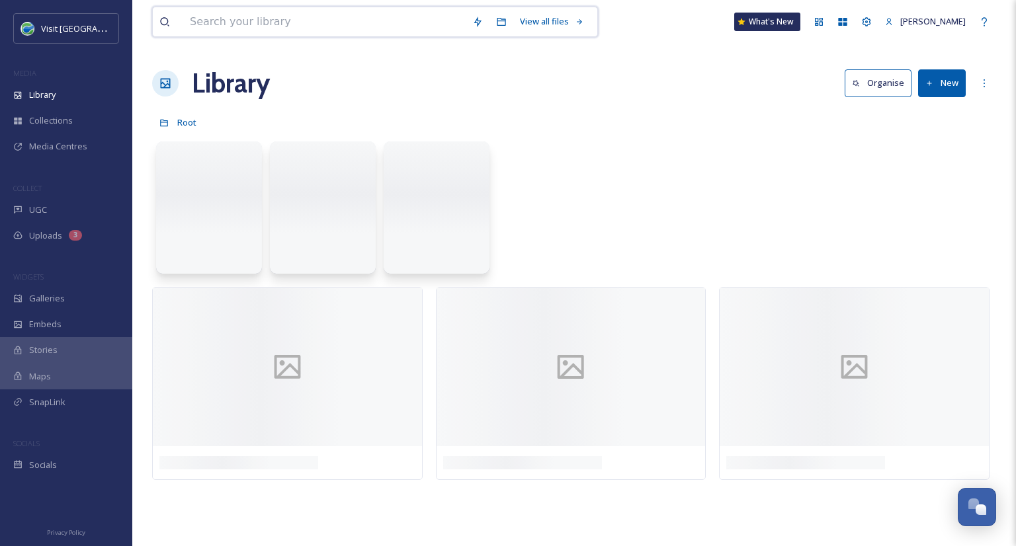
click at [357, 11] on input at bounding box center [324, 21] width 282 height 29
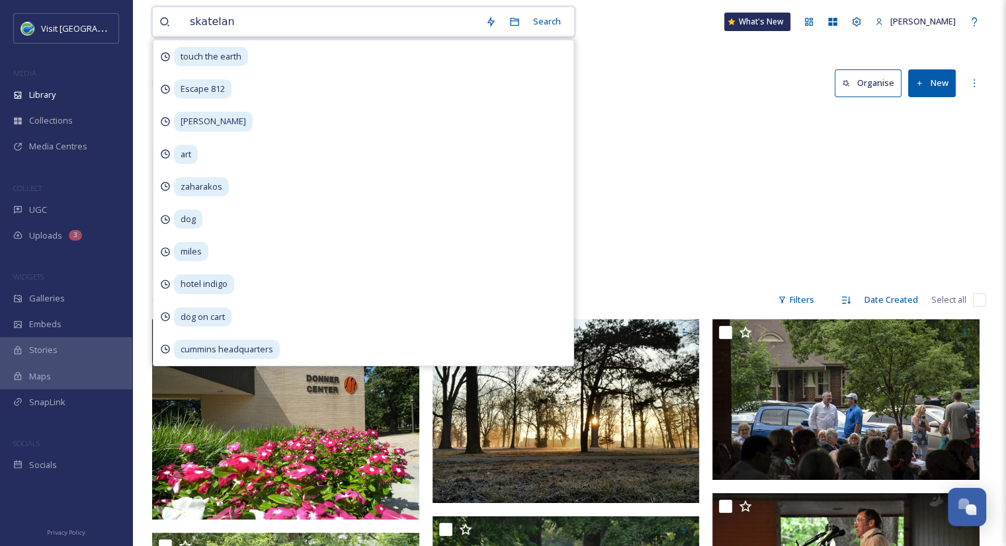
type input "skateland"
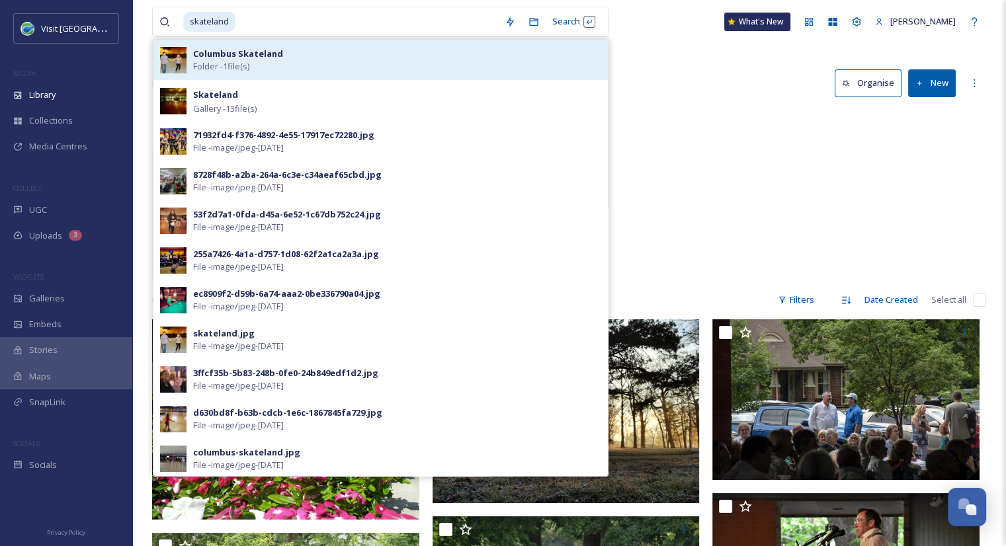
click at [248, 51] on strong "Columbus Skateland" at bounding box center [238, 54] width 90 height 12
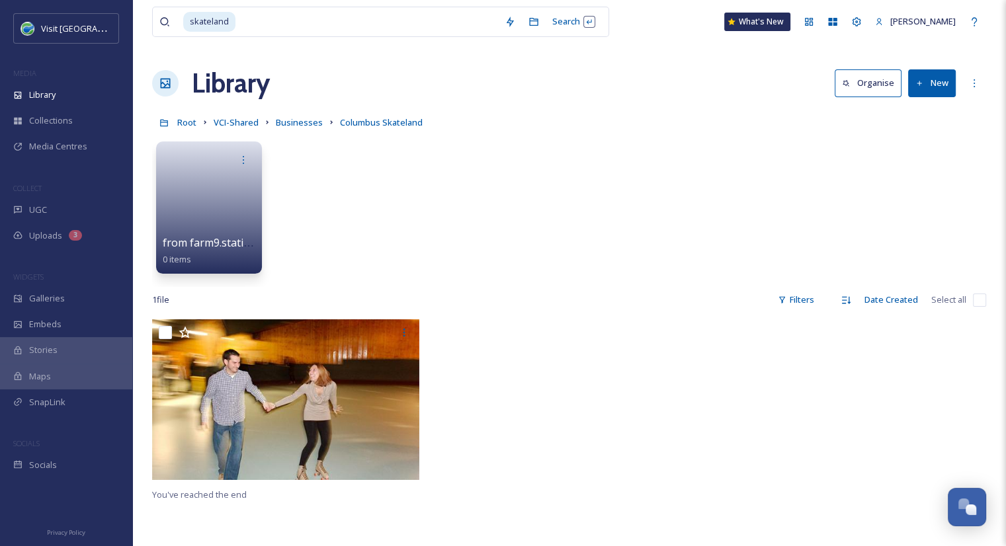
click at [632, 24] on div "skateland Search What's New Aurora Harvey" at bounding box center [569, 22] width 834 height 44
click at [244, 124] on span "VCI-Shared" at bounding box center [236, 122] width 45 height 12
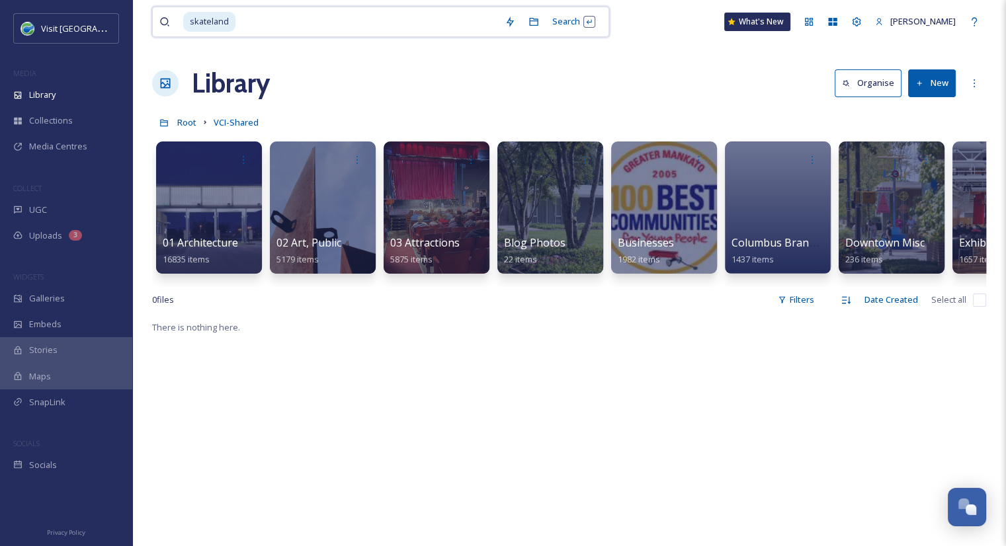
click at [329, 23] on input at bounding box center [367, 21] width 261 height 29
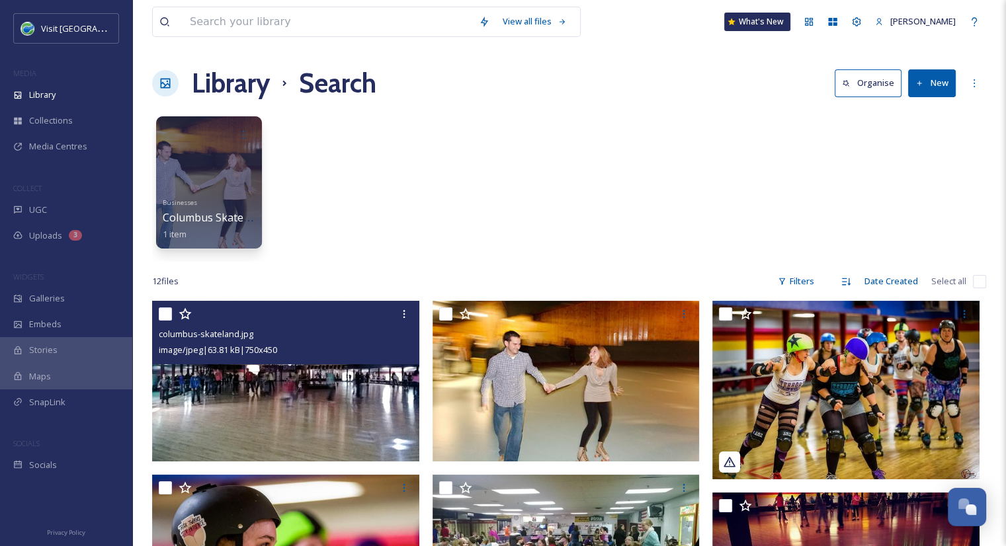
click at [322, 413] on img at bounding box center [285, 381] width 267 height 160
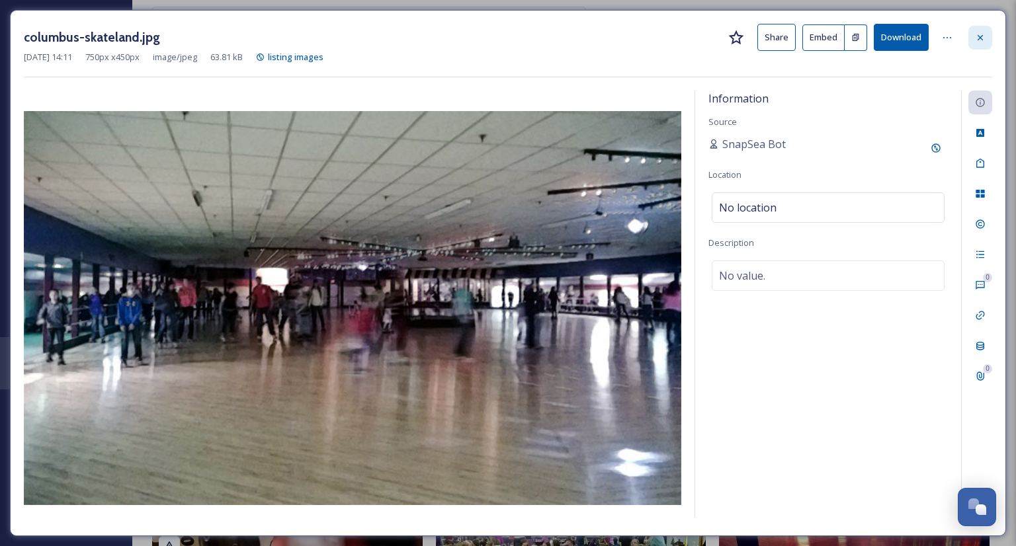
click at [981, 38] on icon at bounding box center [980, 36] width 5 height 5
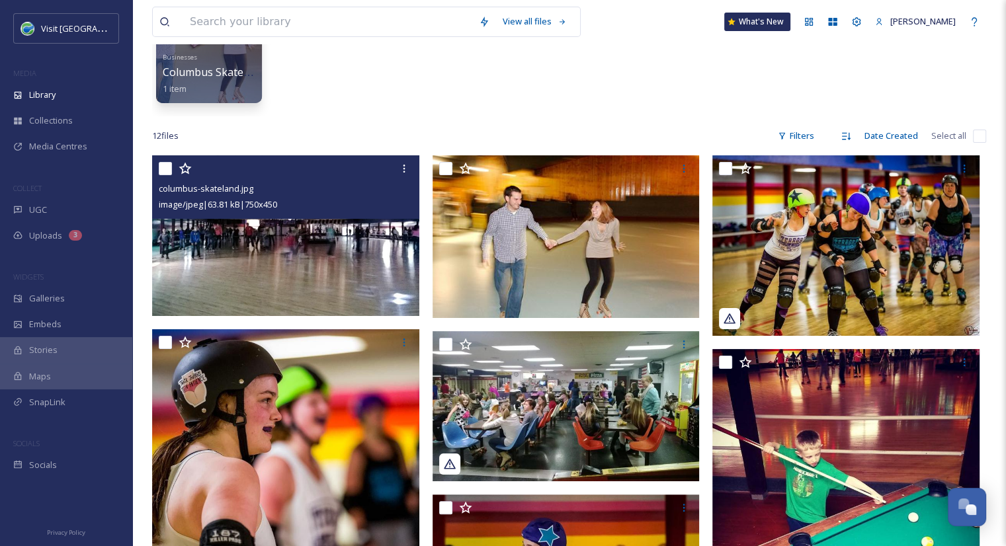
scroll to position [145, 0]
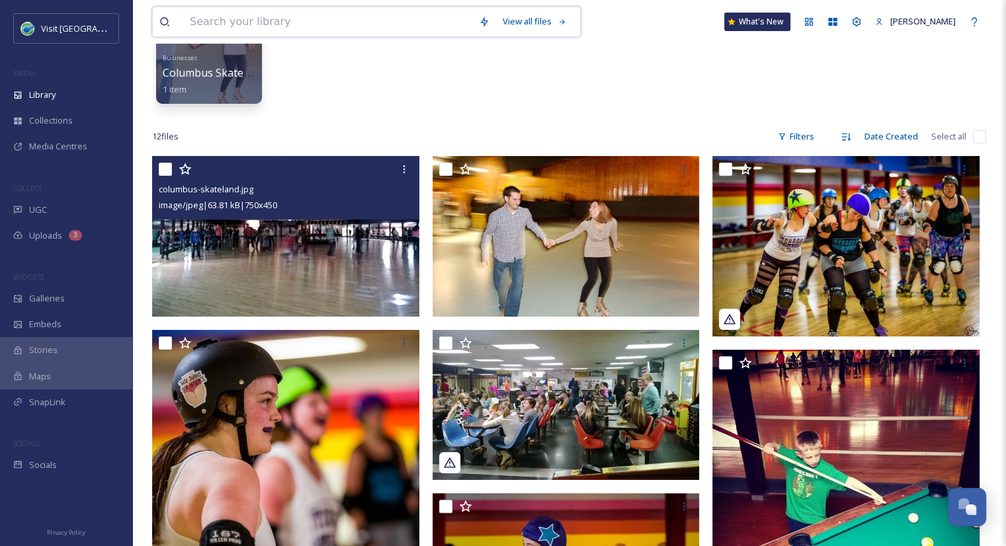
click at [243, 24] on input at bounding box center [327, 21] width 289 height 29
click at [69, 93] on div "Library" at bounding box center [66, 95] width 132 height 26
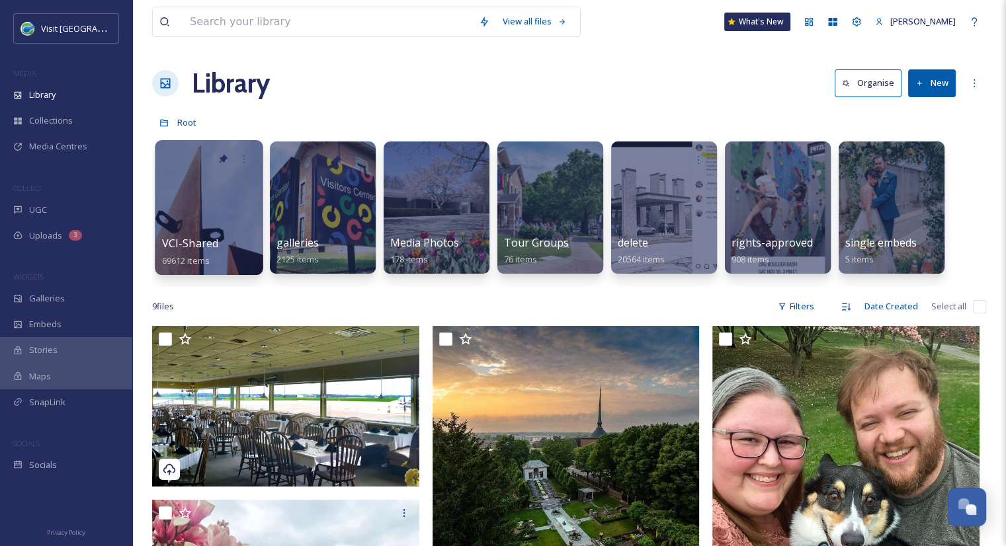
click at [200, 244] on span "VCI-Shared" at bounding box center [190, 243] width 57 height 15
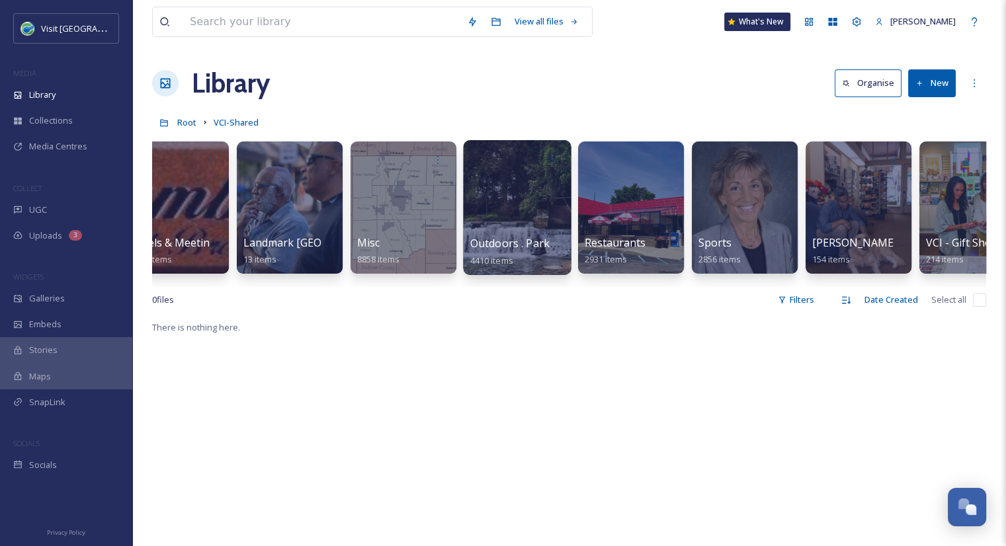
scroll to position [0, 1416]
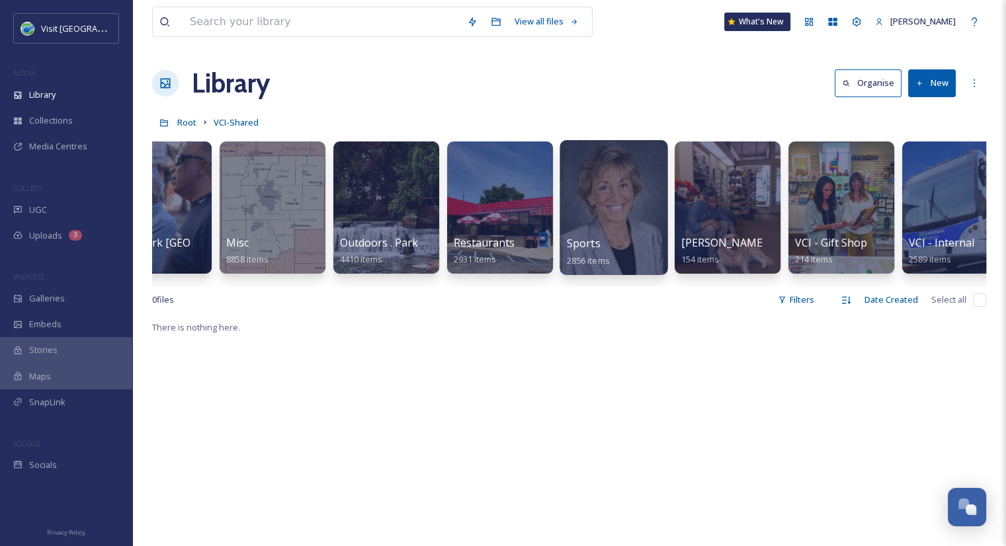
click at [584, 249] on span "Sports" at bounding box center [584, 243] width 34 height 15
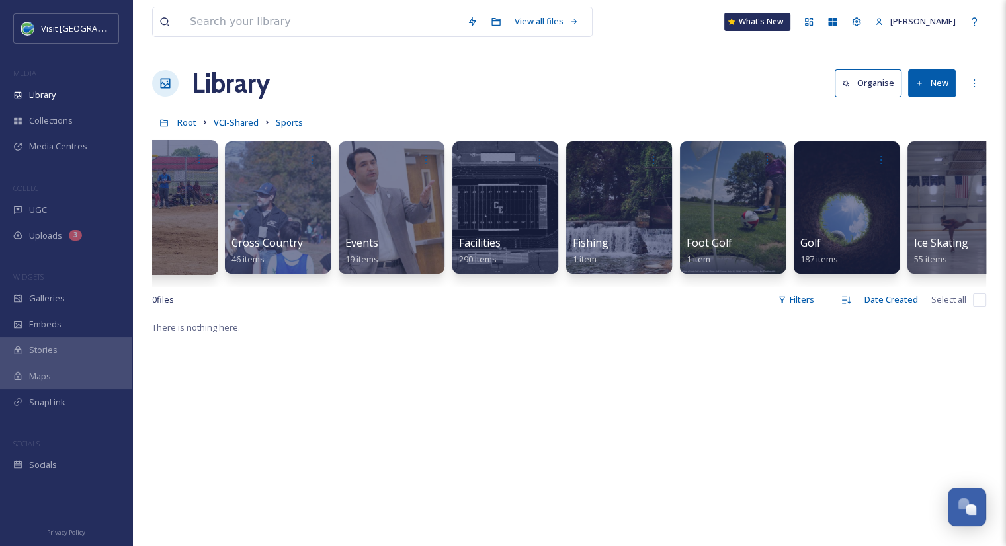
scroll to position [0, 550]
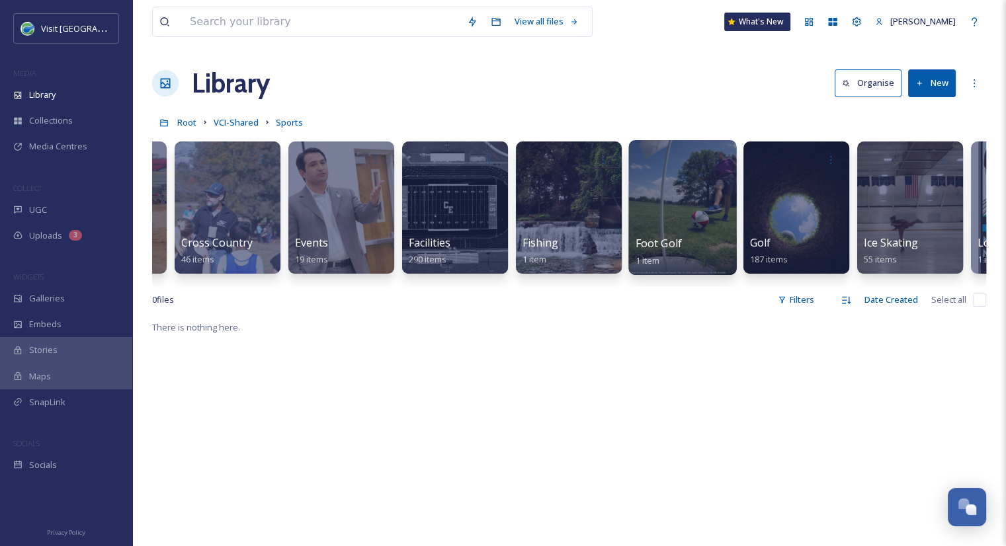
click at [647, 233] on div at bounding box center [682, 207] width 108 height 135
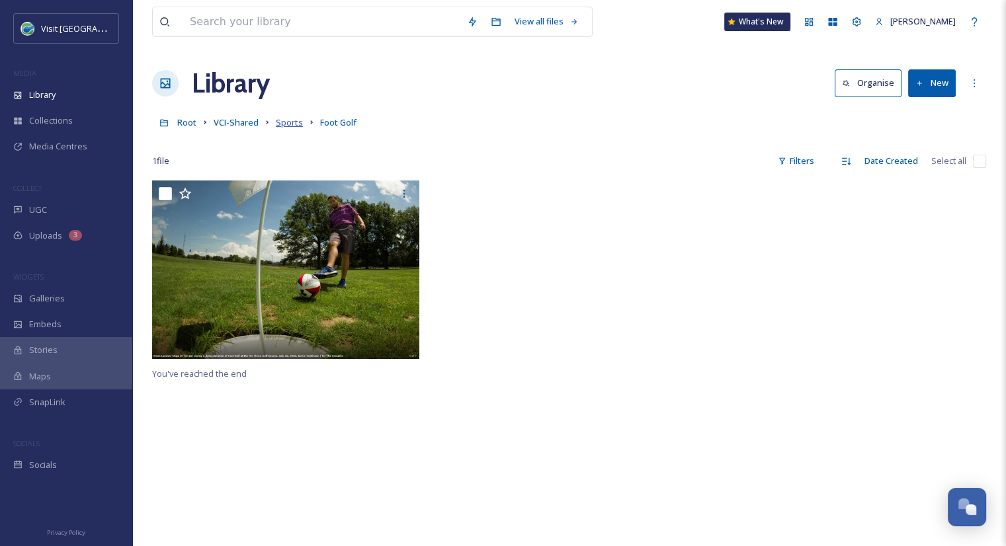
click at [276, 126] on span "Sports" at bounding box center [289, 122] width 27 height 12
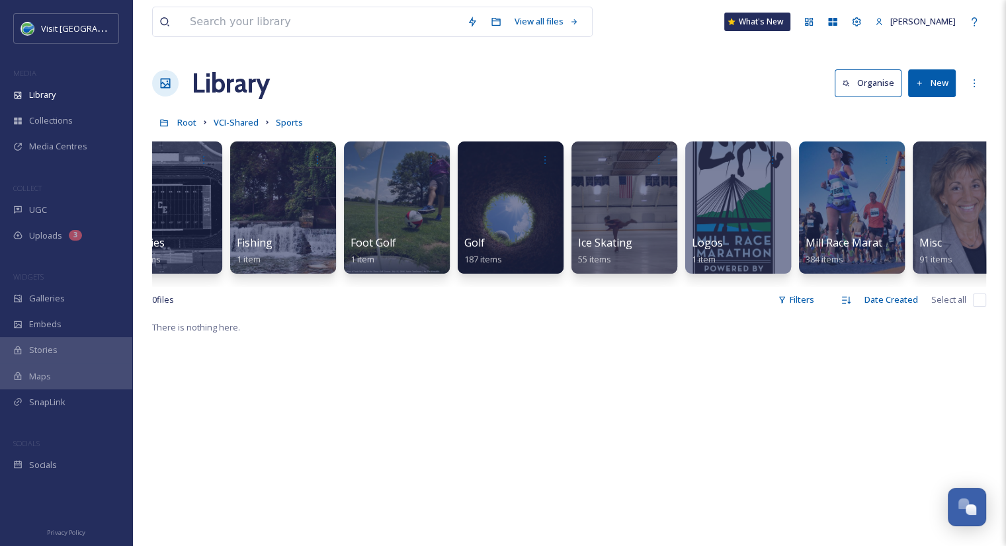
scroll to position [0, 836]
click at [495, 236] on div "Golf 187 items" at bounding box center [511, 251] width 95 height 33
click at [468, 248] on span "Golf" at bounding box center [474, 243] width 21 height 15
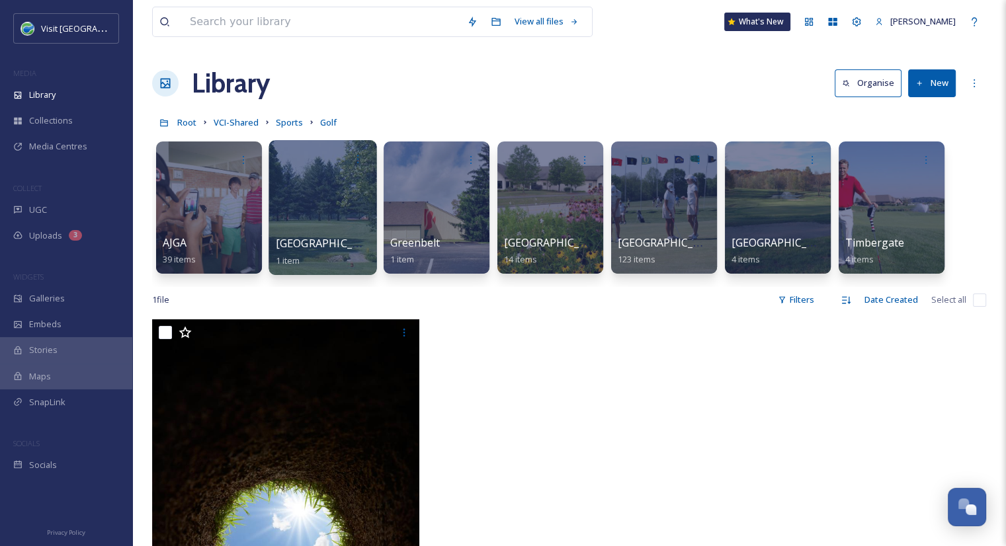
click at [339, 246] on span "Clifty Creek golf course" at bounding box center [330, 243] width 108 height 15
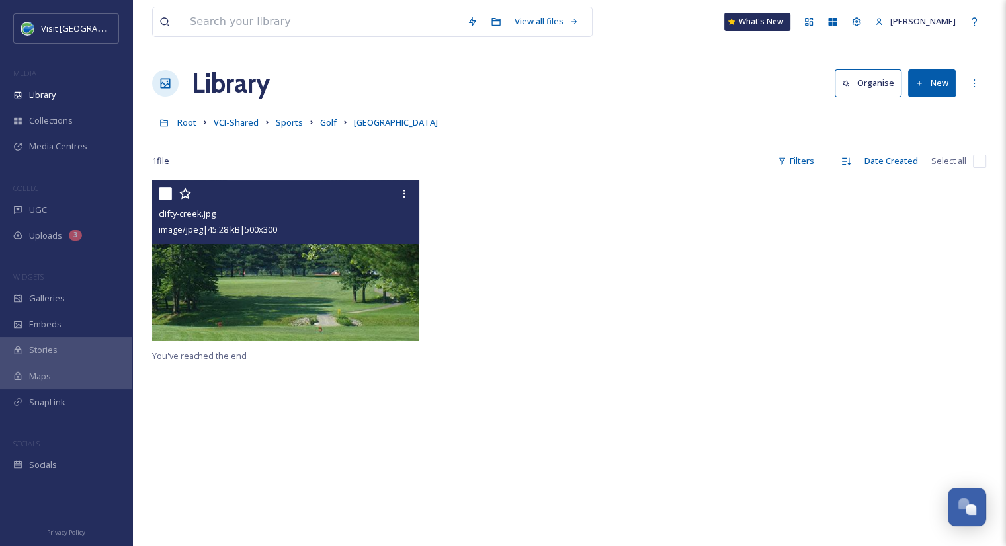
click at [372, 265] on img at bounding box center [285, 261] width 267 height 160
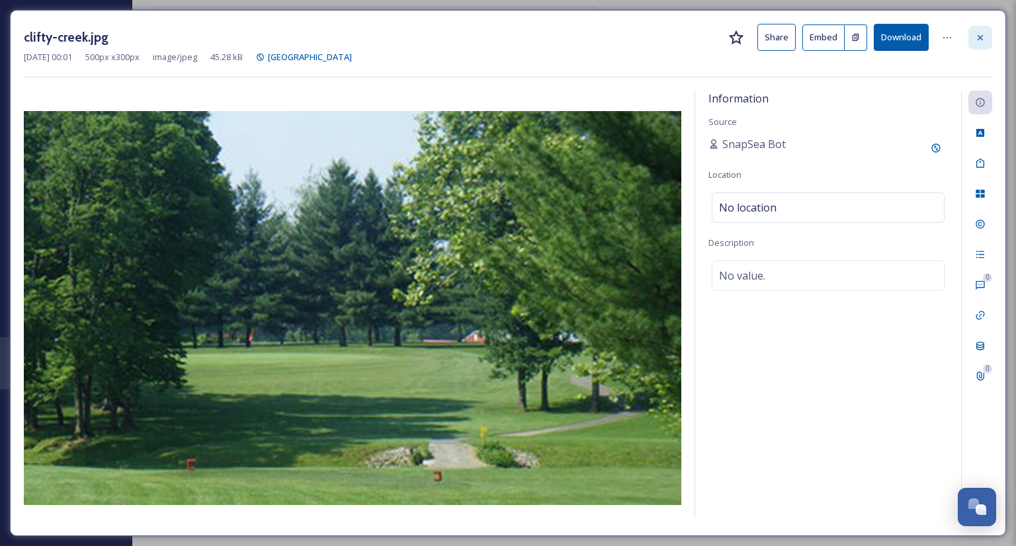
click at [978, 36] on icon at bounding box center [980, 37] width 11 height 11
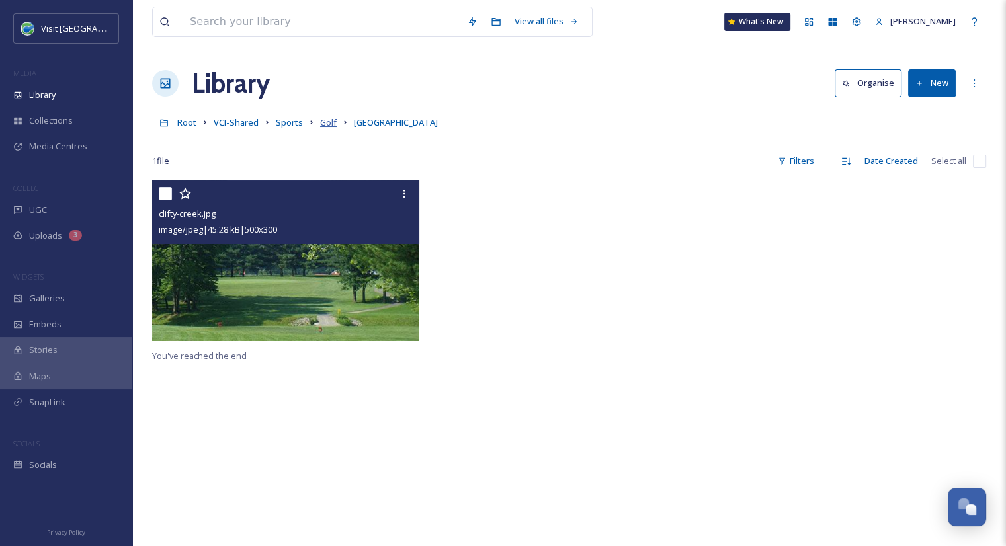
click at [320, 122] on span "Golf" at bounding box center [328, 122] width 17 height 12
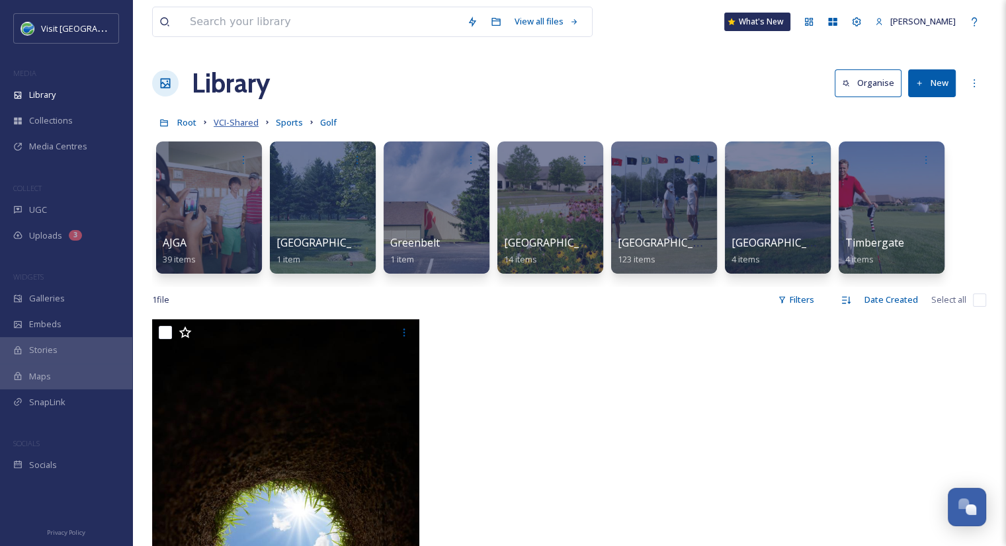
click at [225, 121] on span "VCI-Shared" at bounding box center [236, 122] width 45 height 12
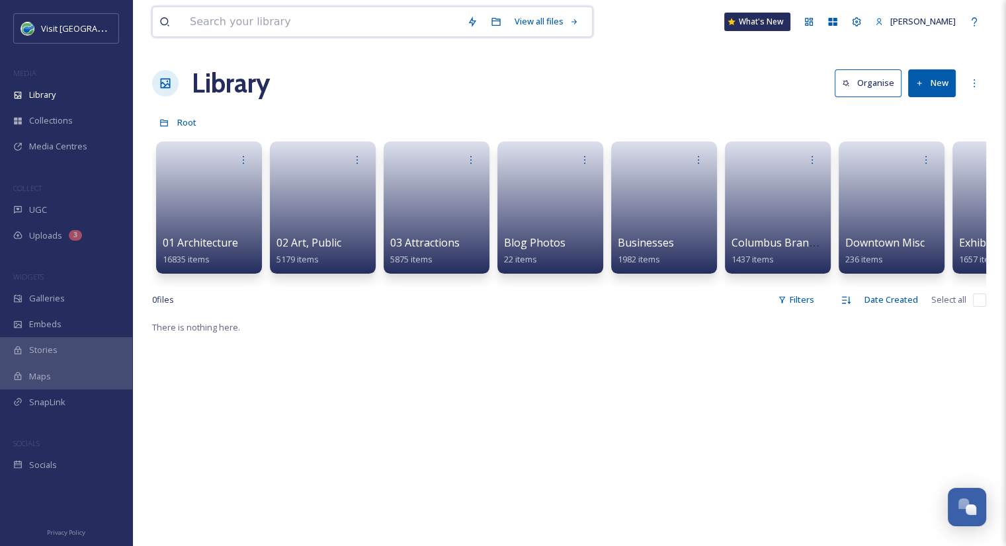
click at [230, 28] on input at bounding box center [321, 21] width 277 height 29
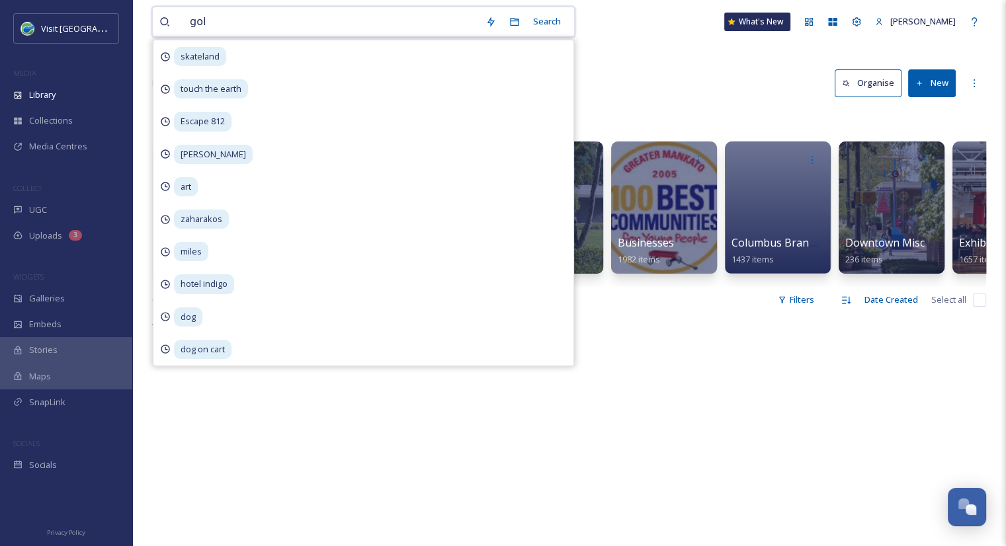
type input "golf"
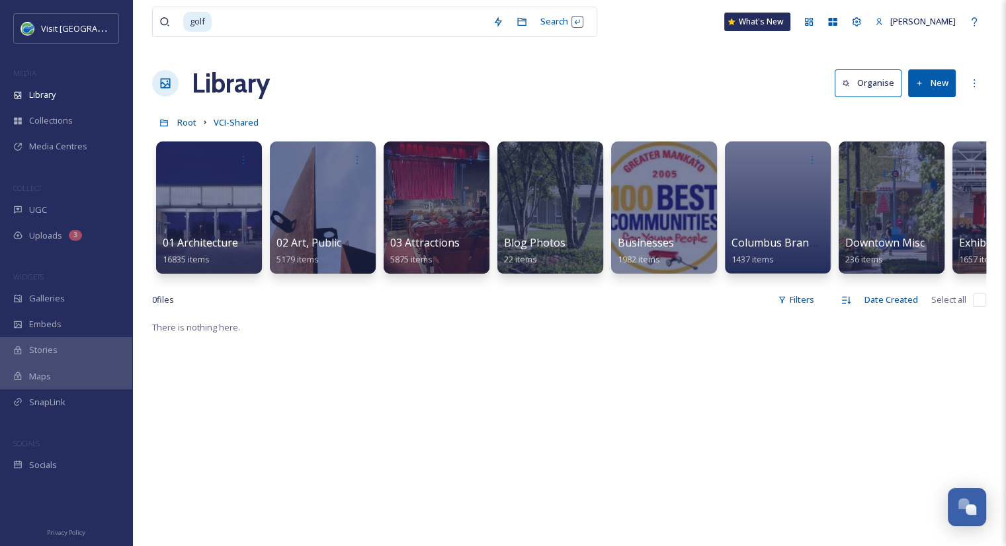
click at [613, 78] on div "Library Organise New" at bounding box center [569, 83] width 834 height 40
click at [302, 28] on input at bounding box center [349, 21] width 273 height 29
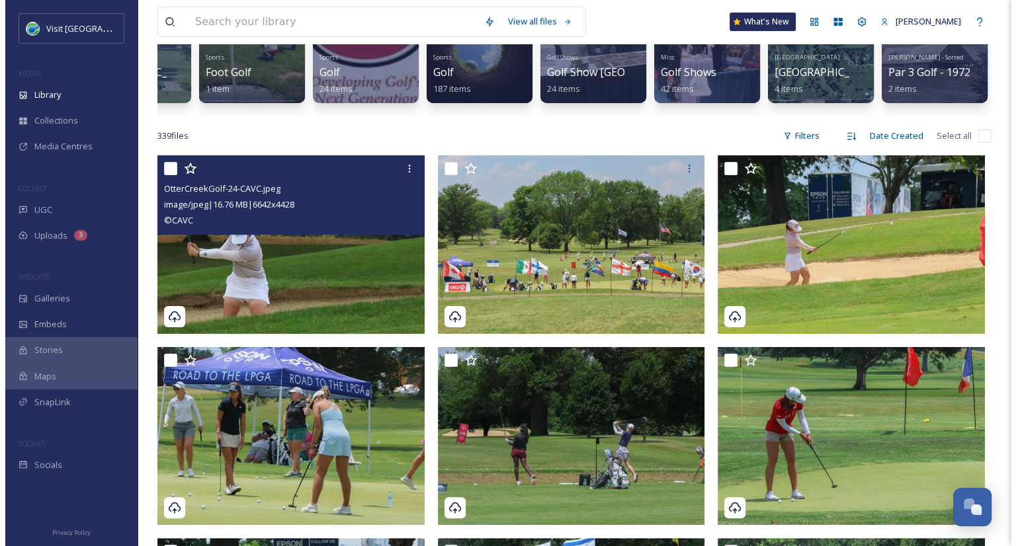
scroll to position [151, 0]
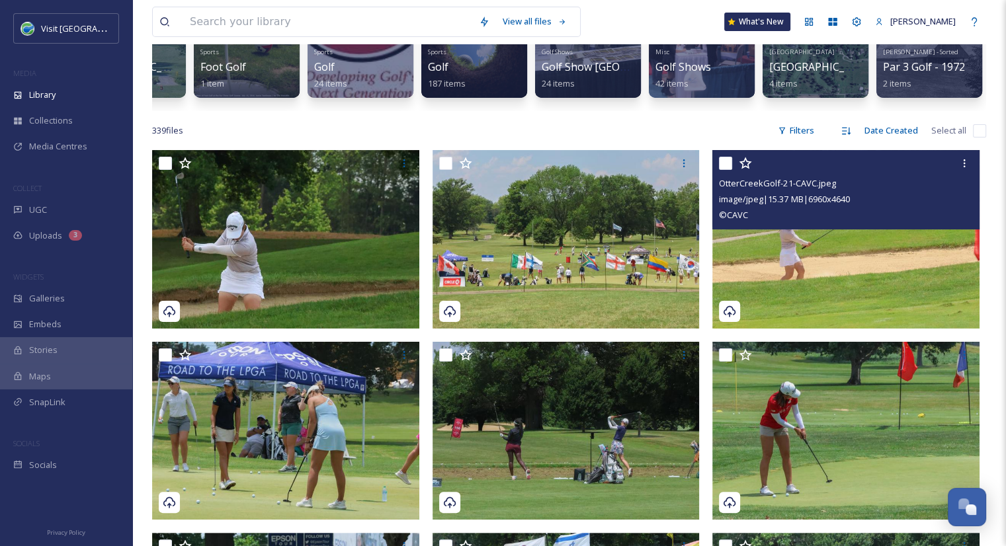
click at [872, 273] on img at bounding box center [845, 239] width 267 height 179
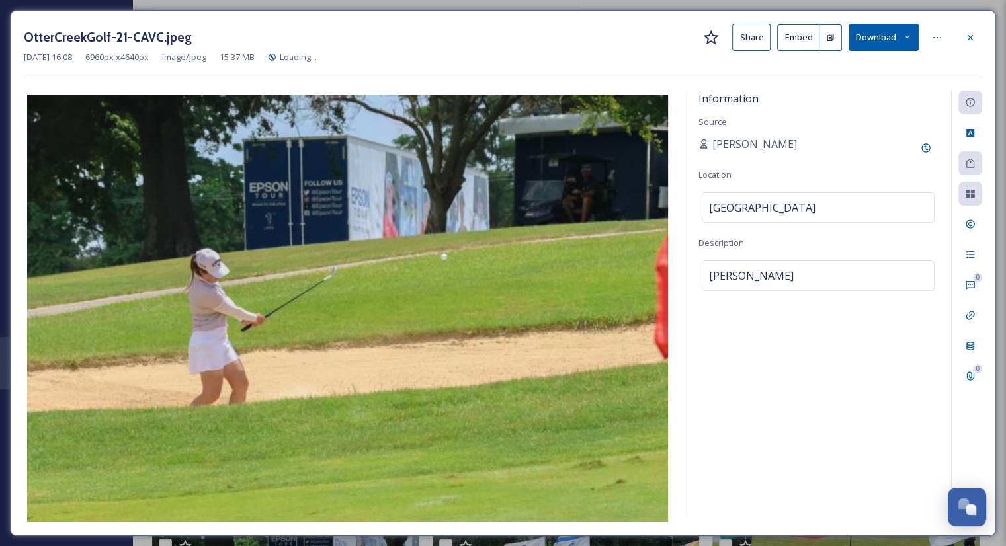
scroll to position [0, 66]
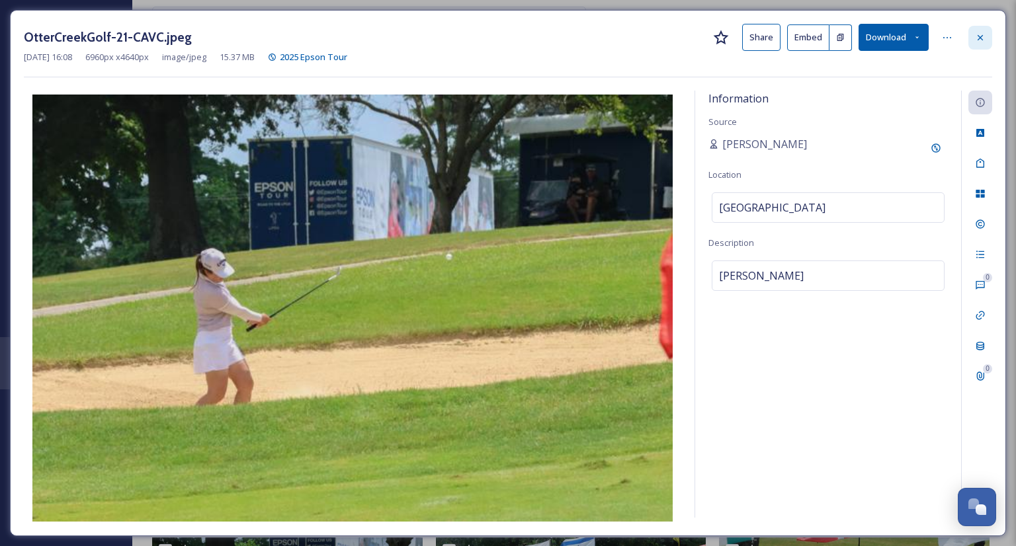
click at [984, 38] on icon at bounding box center [980, 37] width 11 height 11
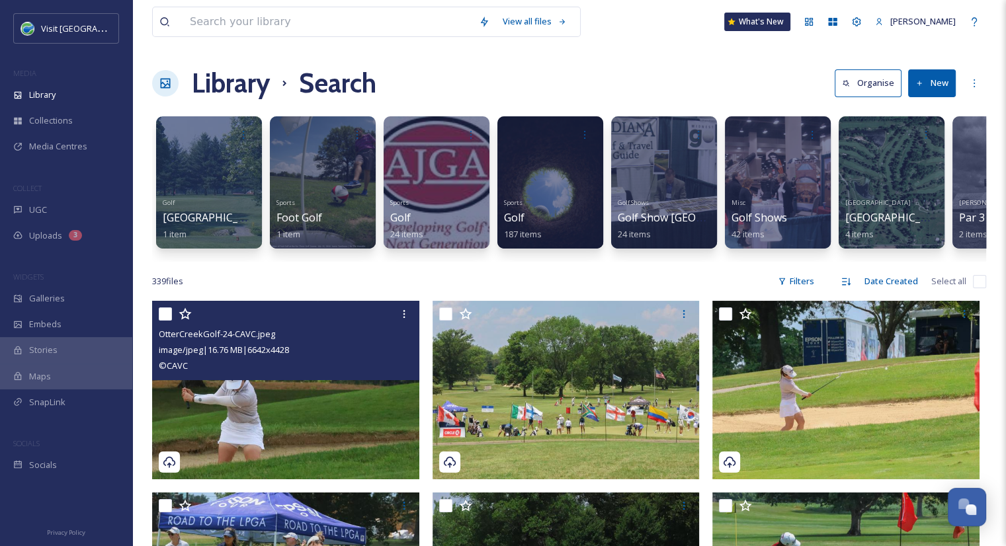
drag, startPoint x: 416, startPoint y: 325, endPoint x: 306, endPoint y: 382, distance: 123.9
click at [306, 374] on div "© CAVC" at bounding box center [287, 366] width 257 height 16
click at [298, 408] on img at bounding box center [285, 390] width 267 height 179
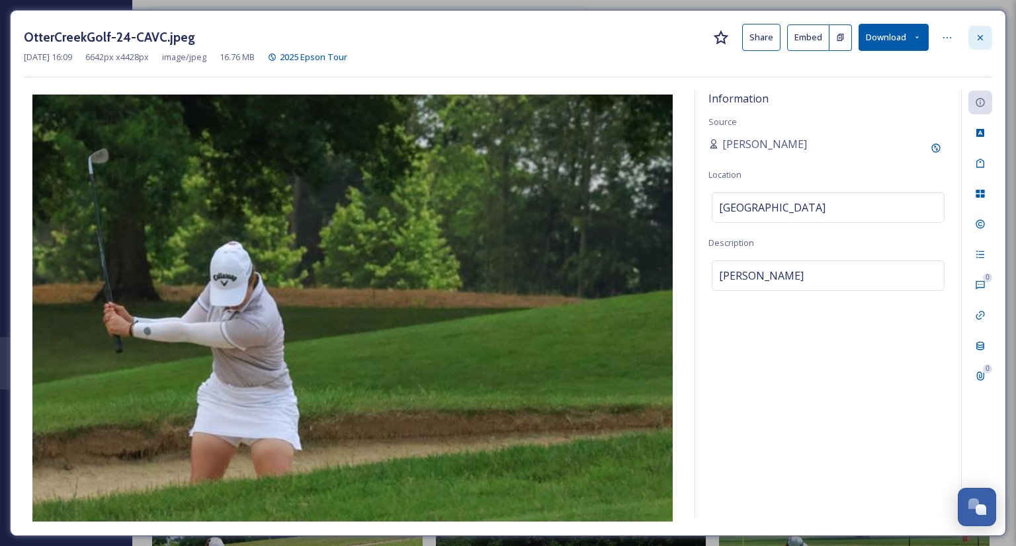
click at [979, 40] on icon at bounding box center [980, 37] width 11 height 11
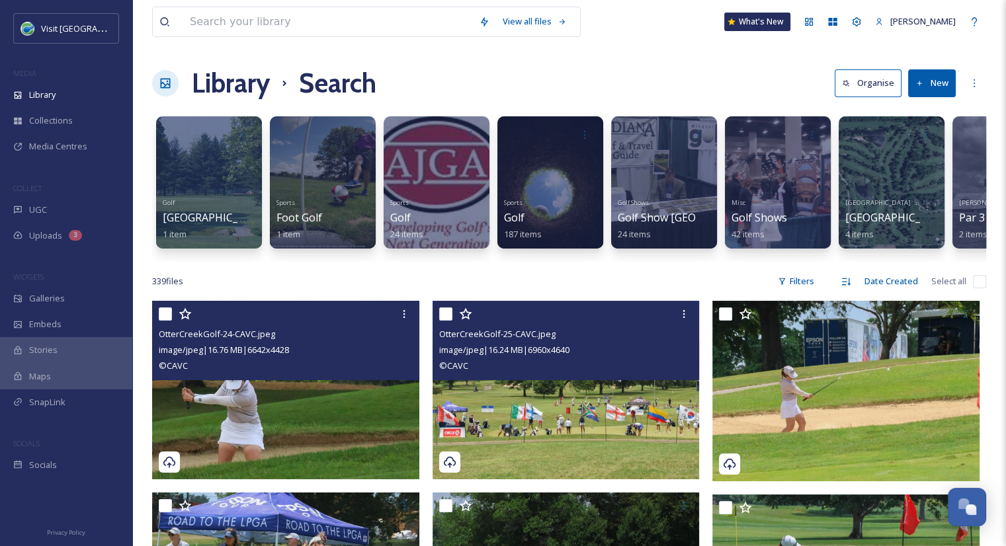
click at [577, 430] on img at bounding box center [566, 390] width 267 height 179
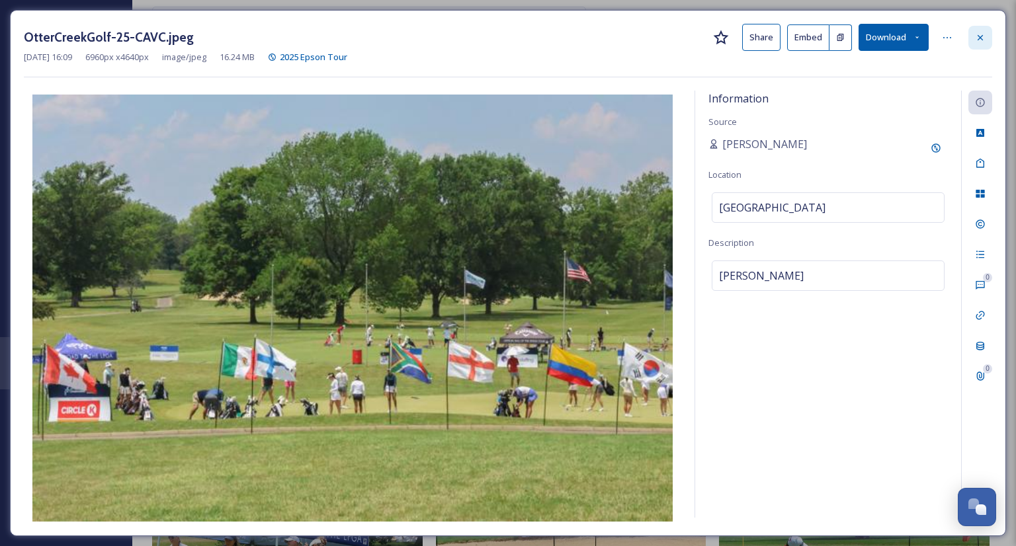
click at [986, 37] on div at bounding box center [980, 38] width 24 height 24
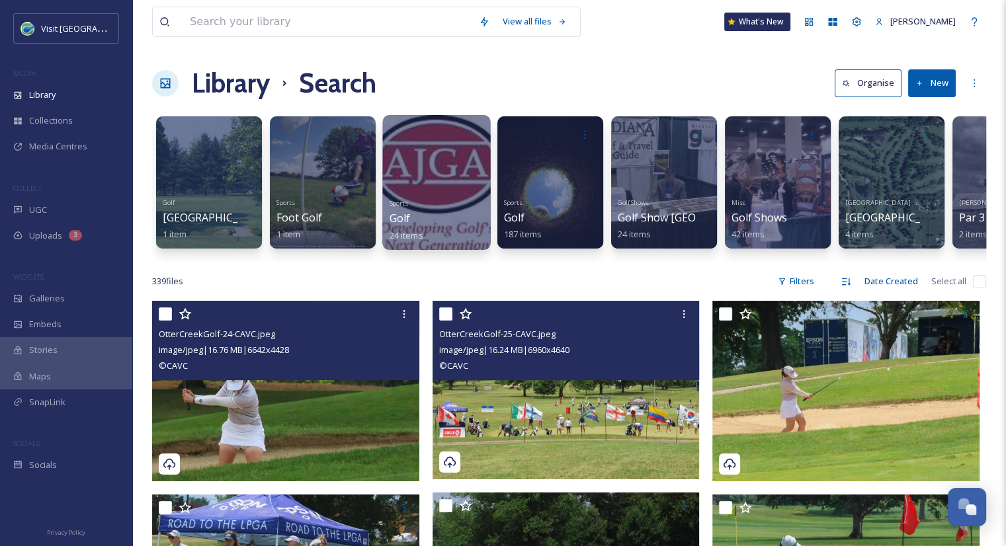
click at [413, 222] on div "Sports Golf 24 items" at bounding box center [437, 218] width 95 height 49
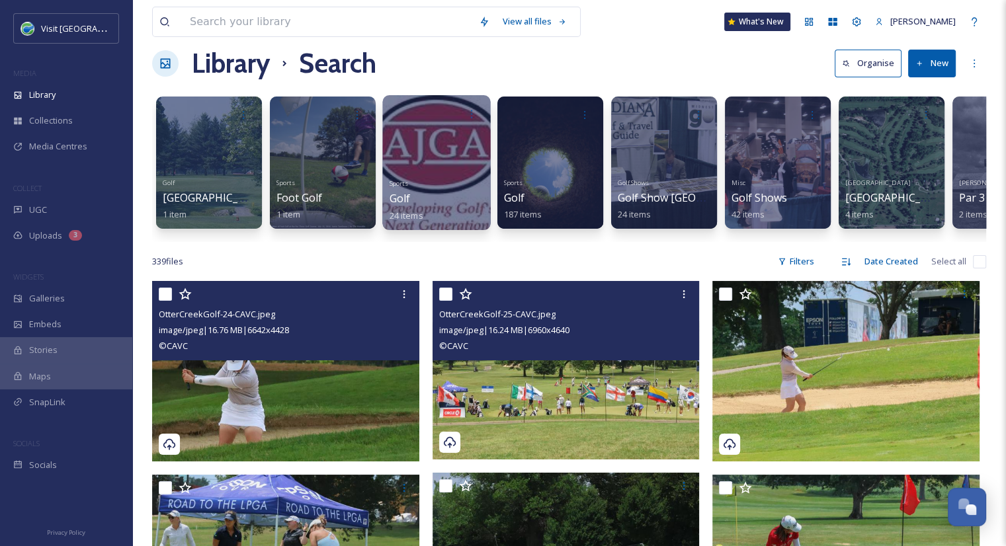
scroll to position [21, 0]
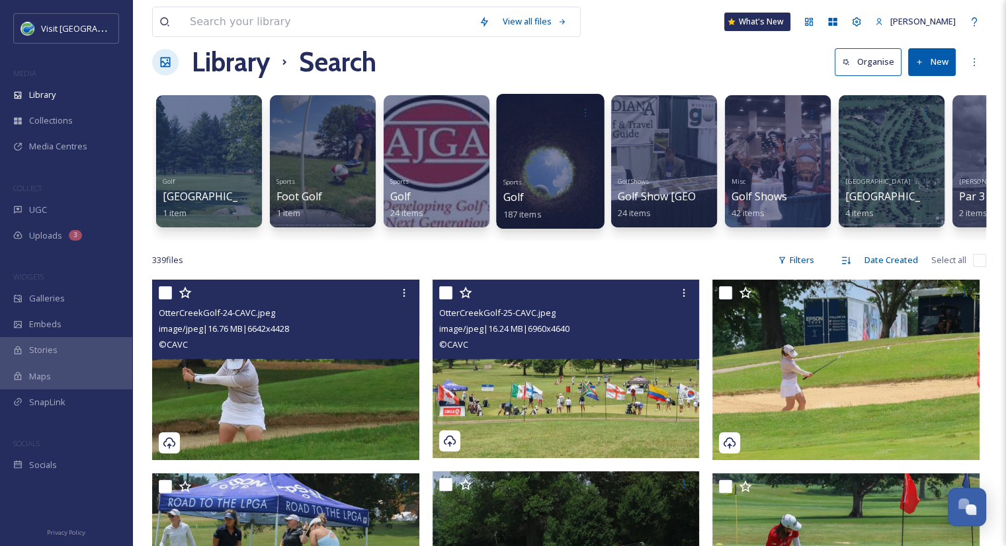
click at [523, 198] on span "Golf" at bounding box center [513, 197] width 21 height 15
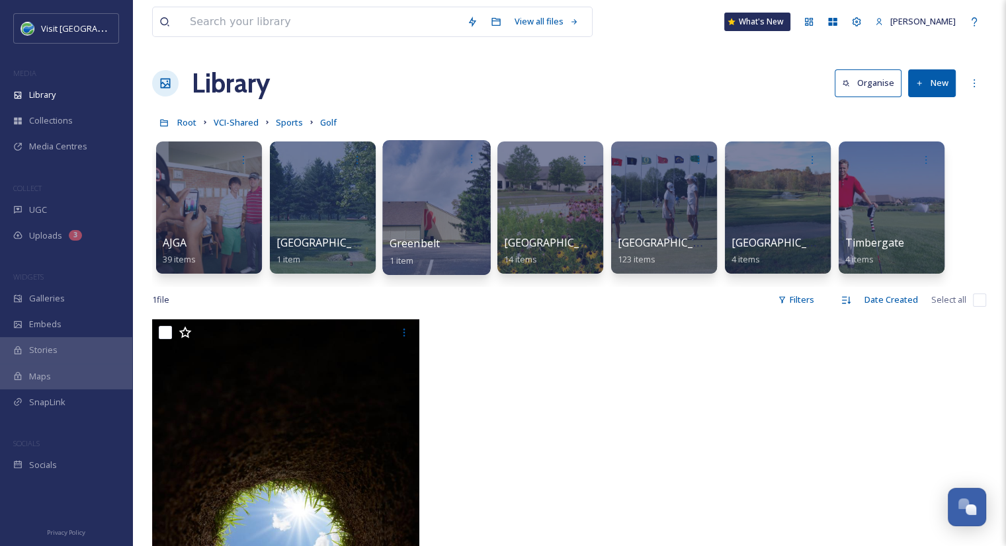
click at [443, 250] on div "Greenbelt 1 item" at bounding box center [437, 251] width 95 height 33
click at [421, 231] on div at bounding box center [436, 207] width 108 height 135
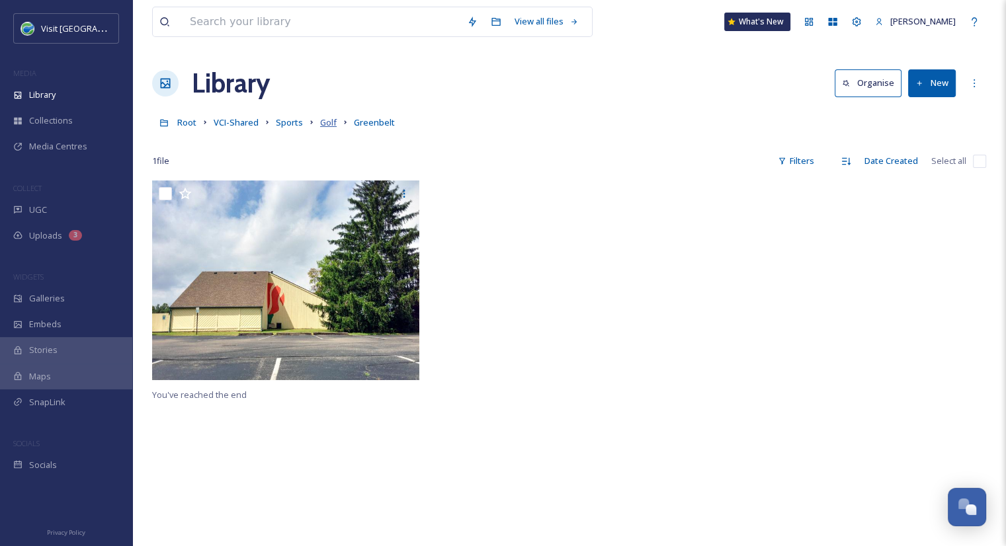
click at [331, 123] on span "Golf" at bounding box center [328, 122] width 17 height 12
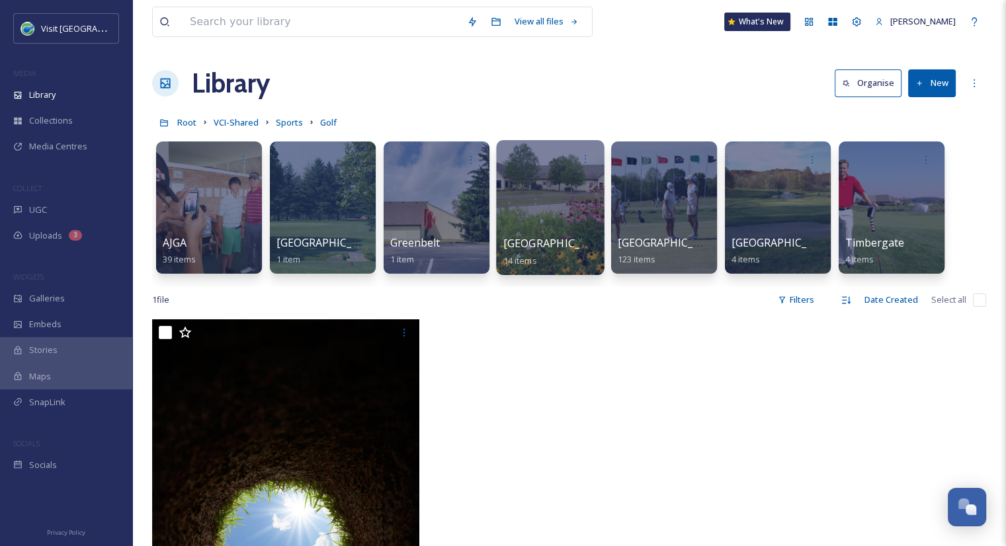
click at [528, 230] on div at bounding box center [550, 207] width 108 height 135
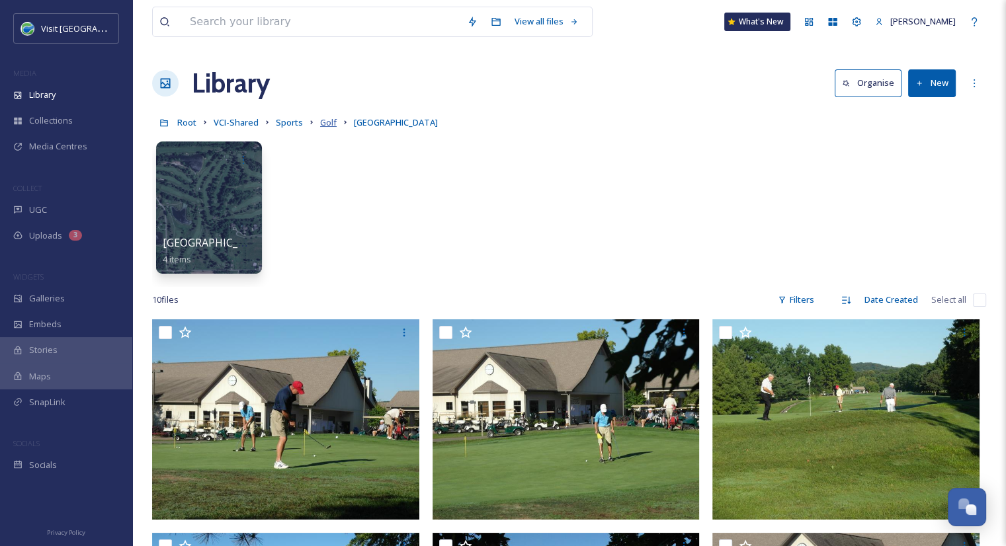
click at [323, 122] on span "Golf" at bounding box center [328, 122] width 17 height 12
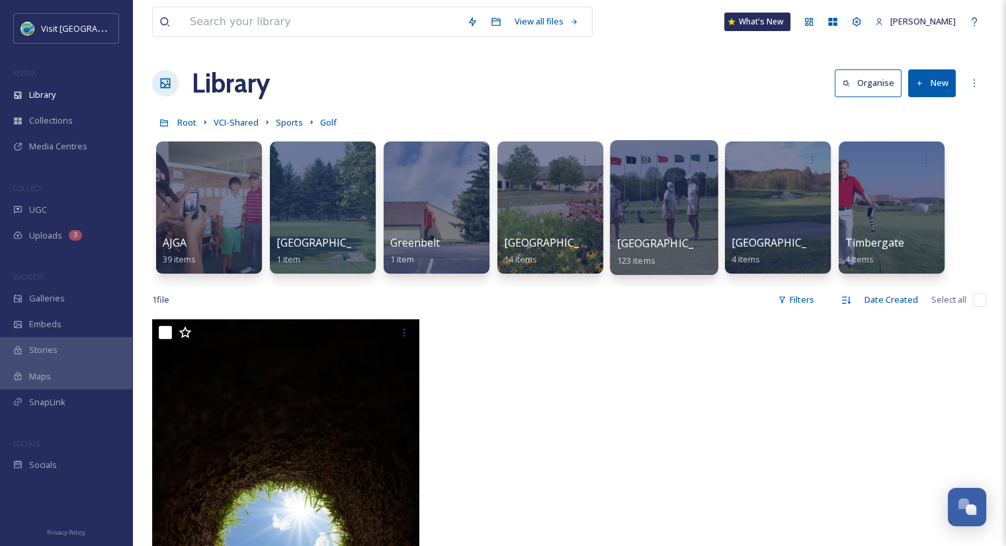
click at [656, 246] on span "Otter Creek" at bounding box center [671, 243] width 108 height 15
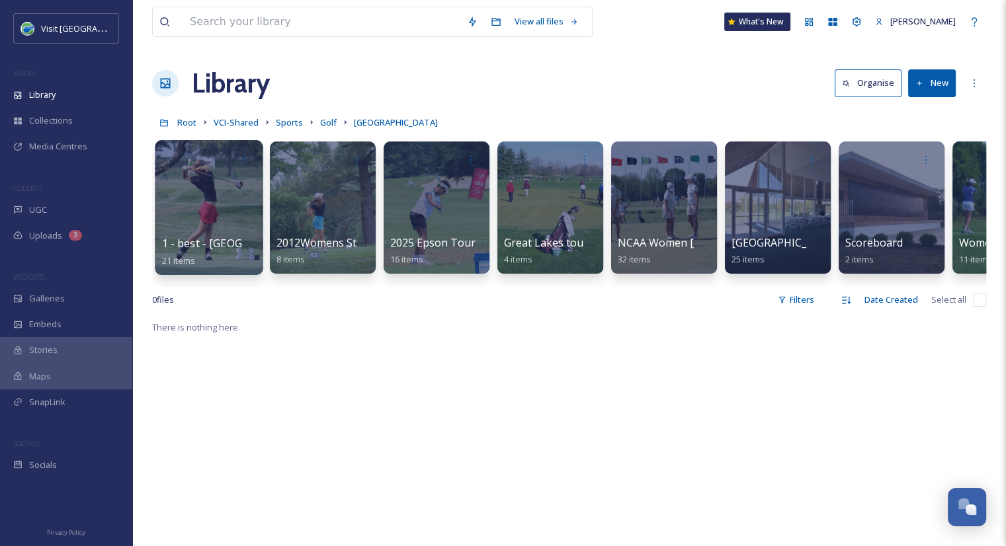
click at [196, 241] on span "1 - best - Otter Creek" at bounding box center [240, 243] width 156 height 15
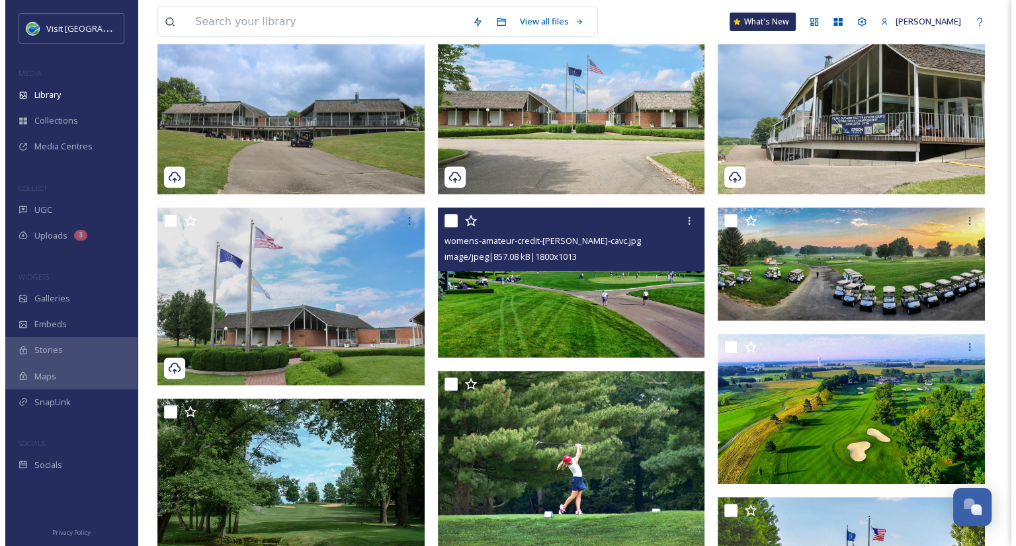
scroll to position [359, 0]
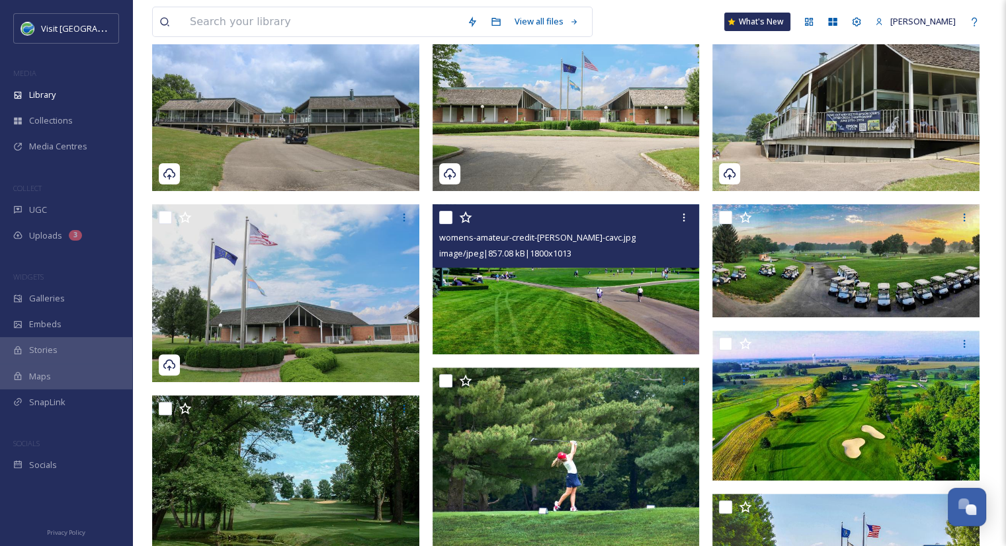
click at [577, 282] on img at bounding box center [566, 279] width 267 height 150
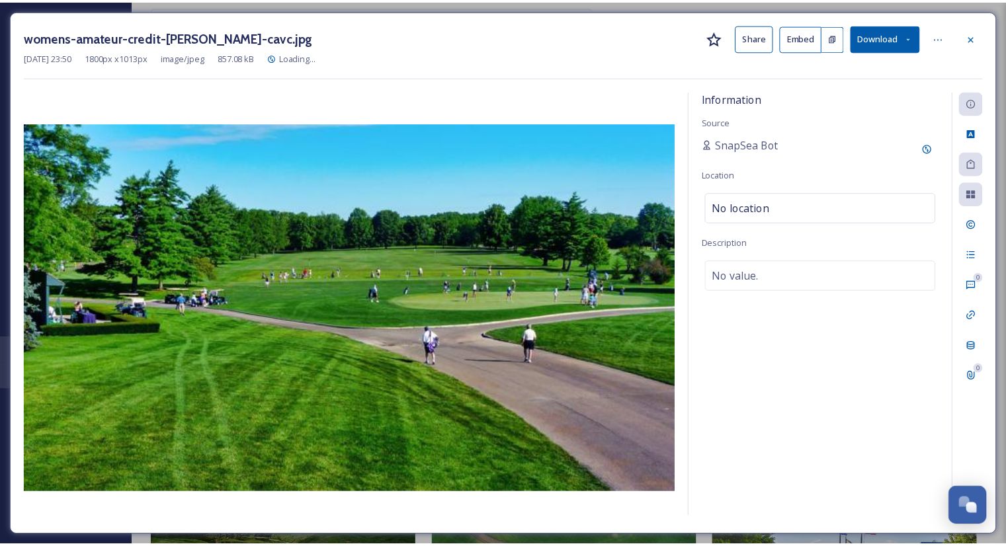
scroll to position [361, 0]
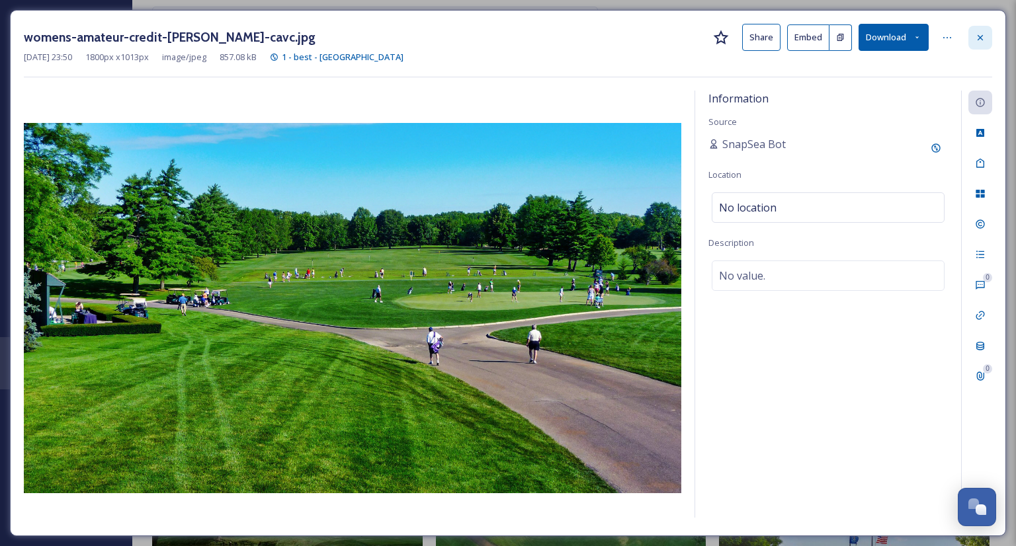
click at [982, 39] on icon at bounding box center [980, 37] width 11 height 11
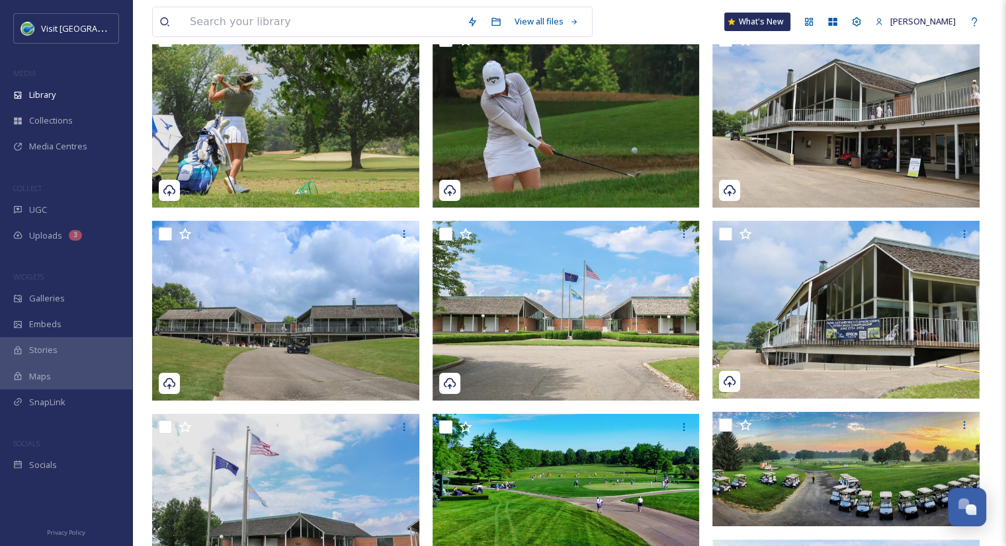
scroll to position [124, 0]
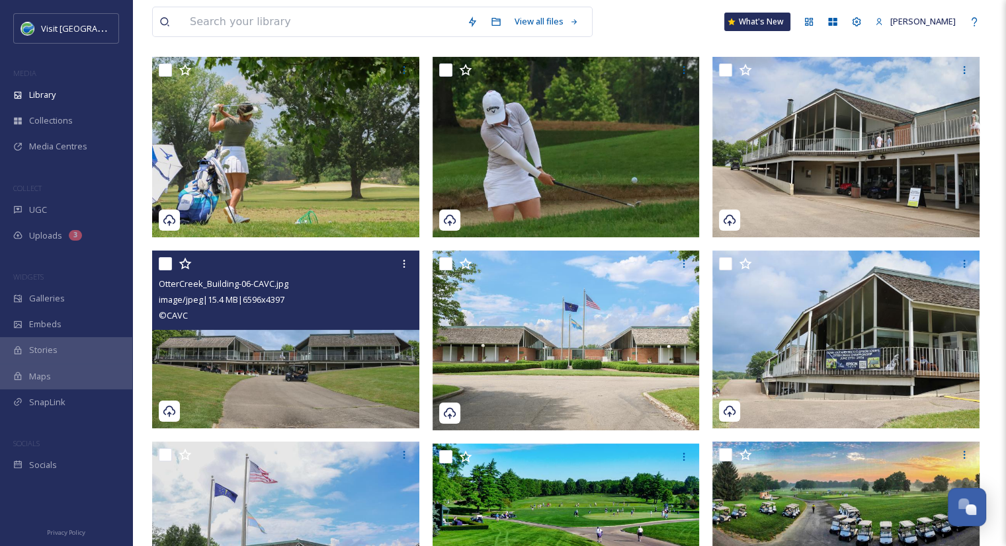
click at [339, 386] on img at bounding box center [285, 340] width 267 height 179
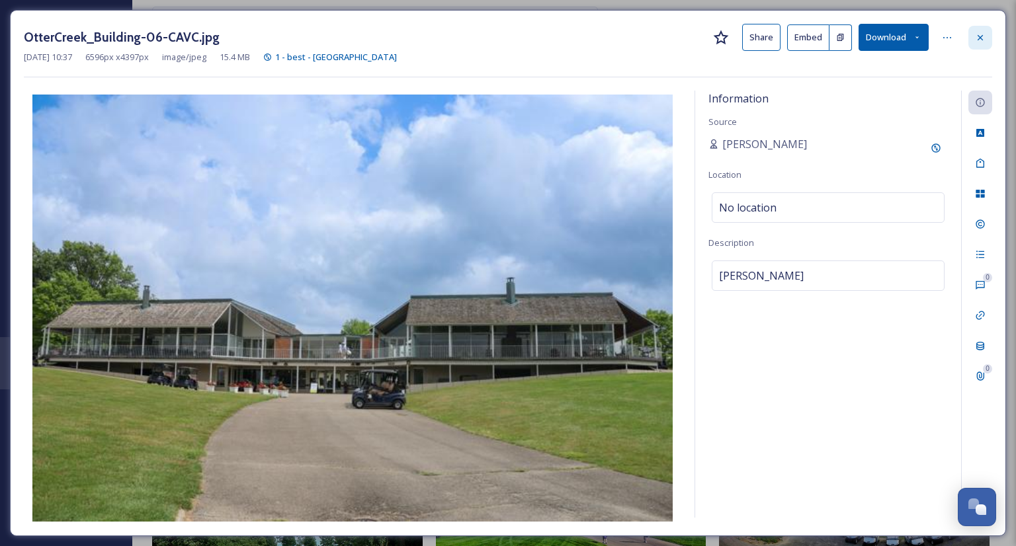
click at [981, 34] on icon at bounding box center [980, 37] width 11 height 11
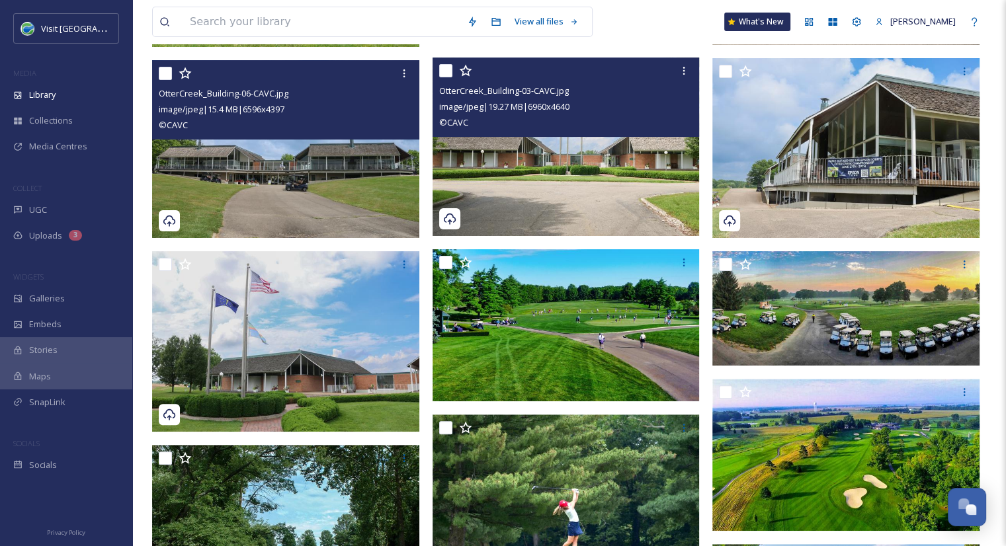
scroll to position [316, 0]
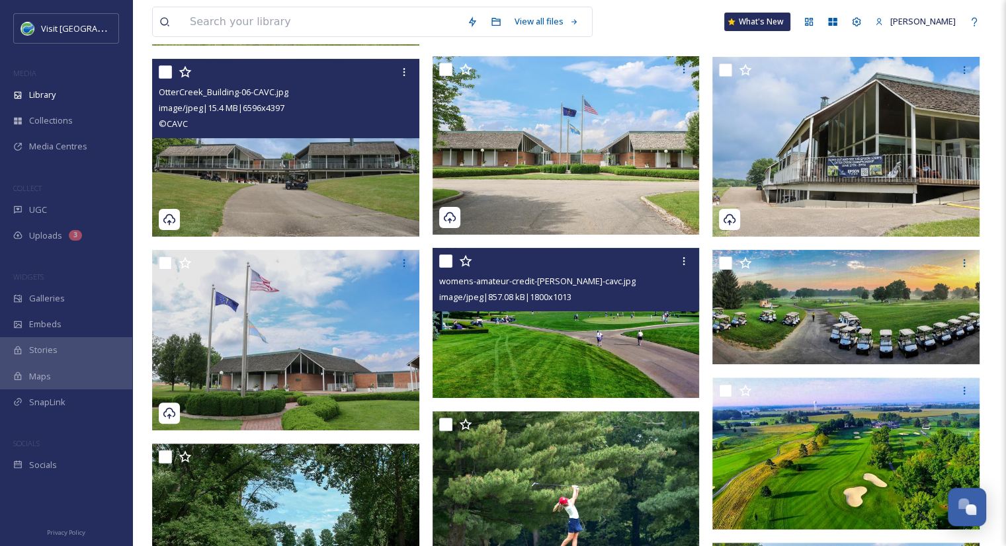
click at [624, 372] on img at bounding box center [566, 323] width 267 height 150
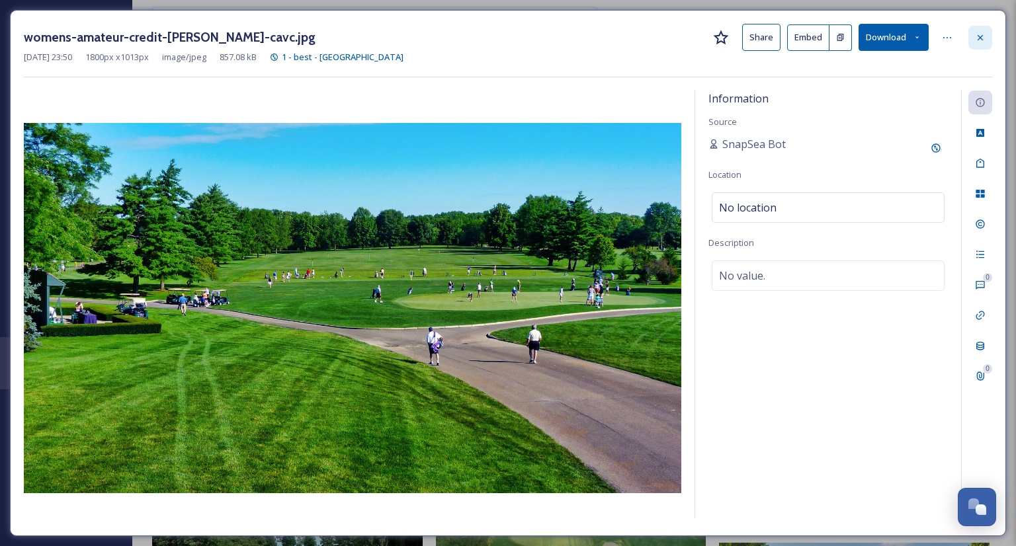
click at [982, 38] on icon at bounding box center [980, 36] width 5 height 5
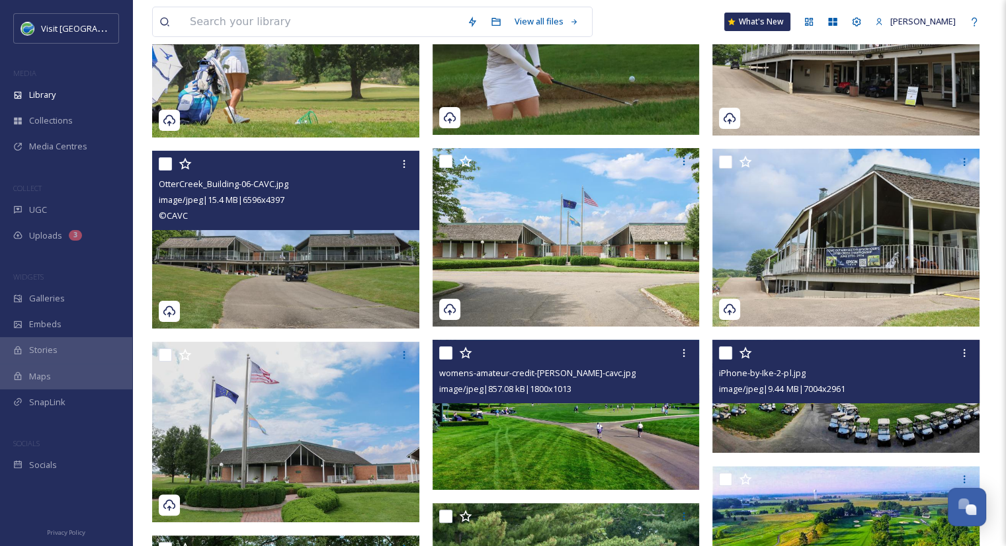
scroll to position [223, 0]
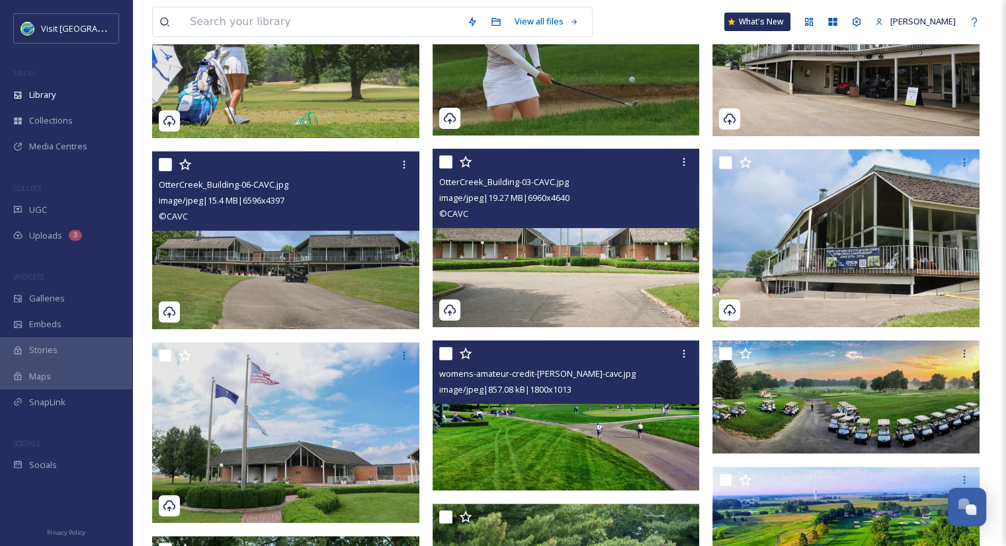
click at [580, 278] on img at bounding box center [566, 238] width 267 height 179
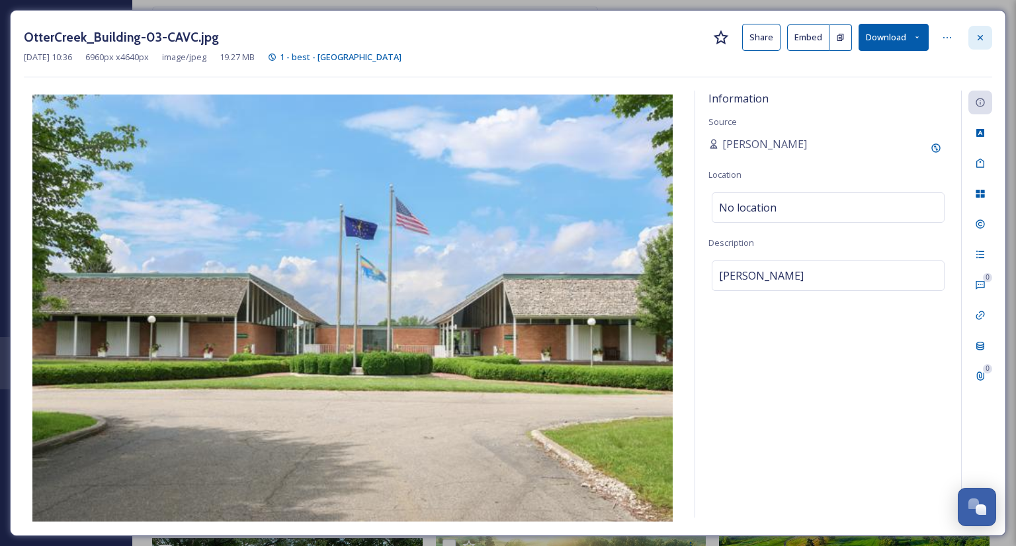
click at [982, 34] on icon at bounding box center [980, 37] width 11 height 11
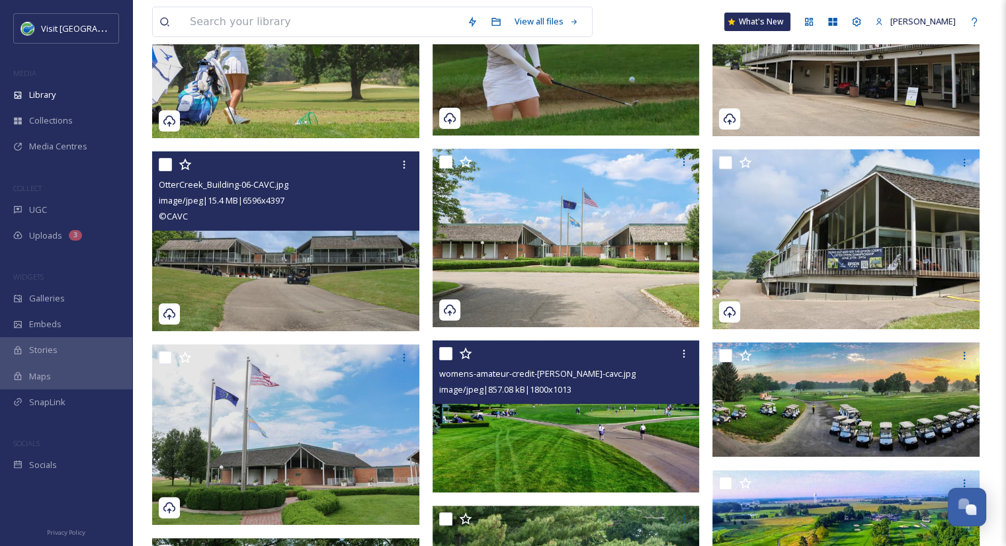
click at [576, 432] on img at bounding box center [568, 417] width 271 height 152
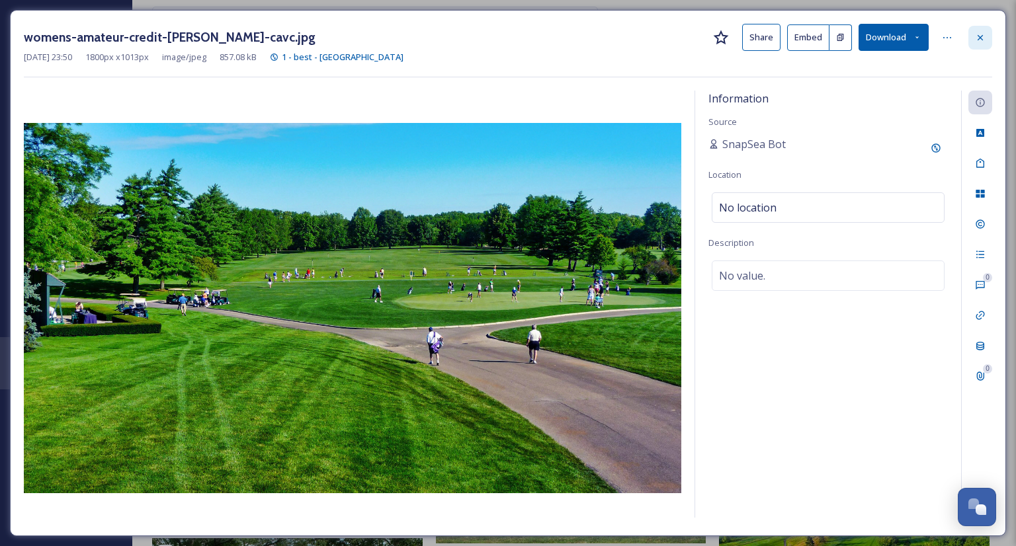
click at [982, 38] on icon at bounding box center [980, 36] width 5 height 5
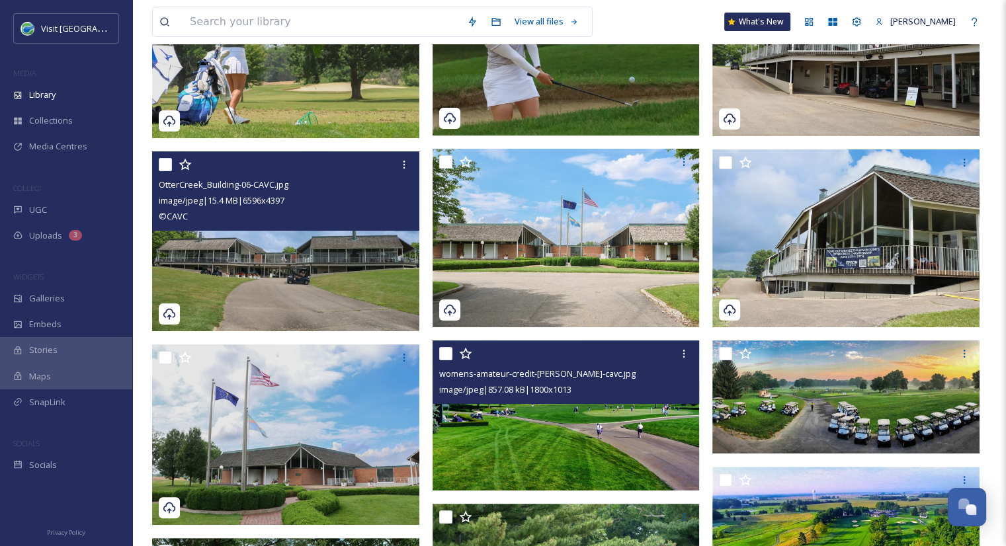
click at [989, 408] on div "View all files What's New Aurora Harvey Library Organise New Root VCI-Shared Sp…" at bounding box center [569, 536] width 874 height 1519
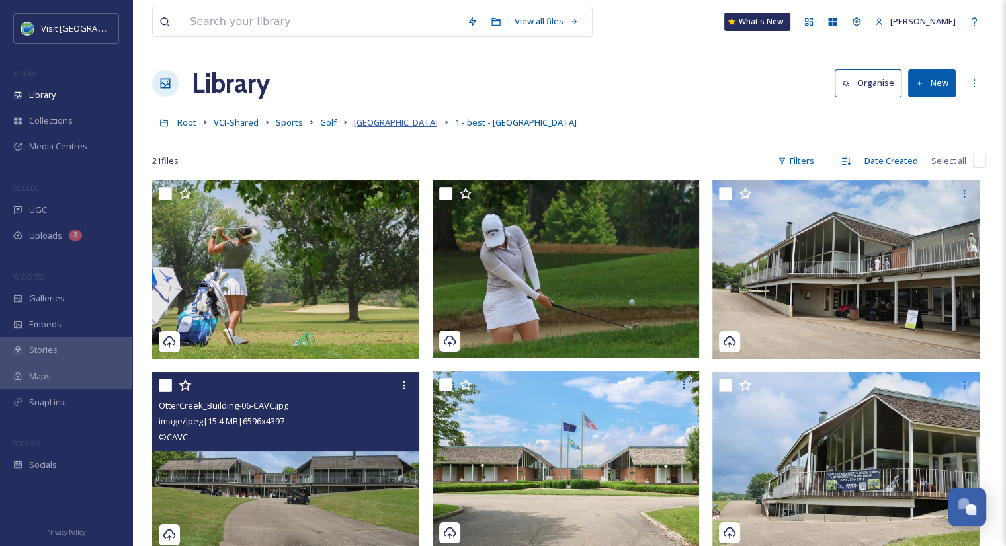
click at [365, 120] on span "Otter Creek" at bounding box center [396, 122] width 84 height 12
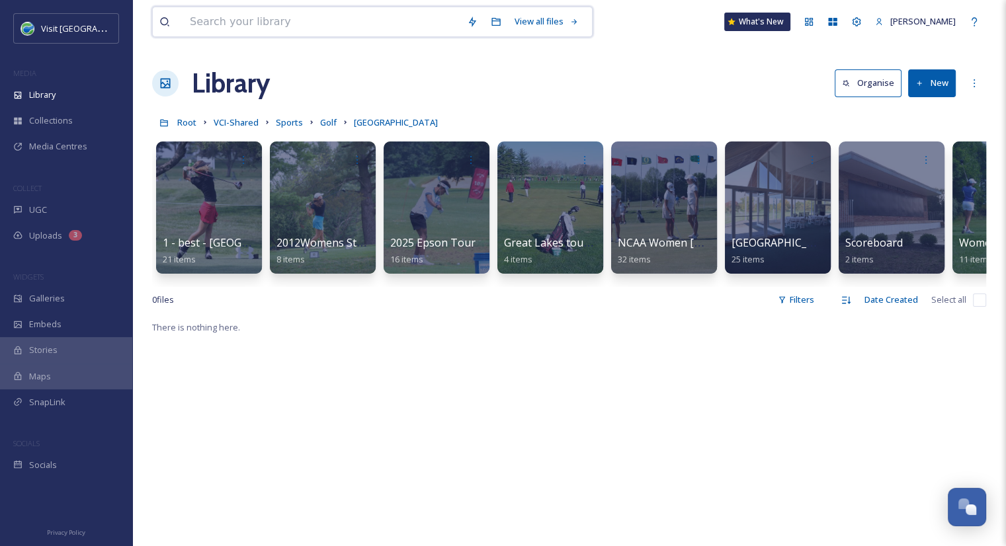
click at [259, 24] on input at bounding box center [321, 21] width 277 height 29
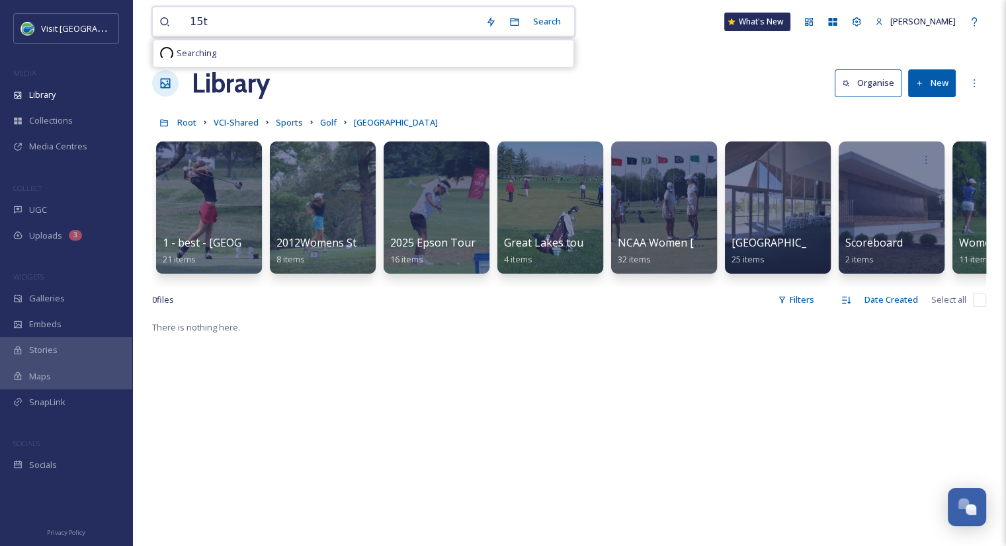
type input "15t1"
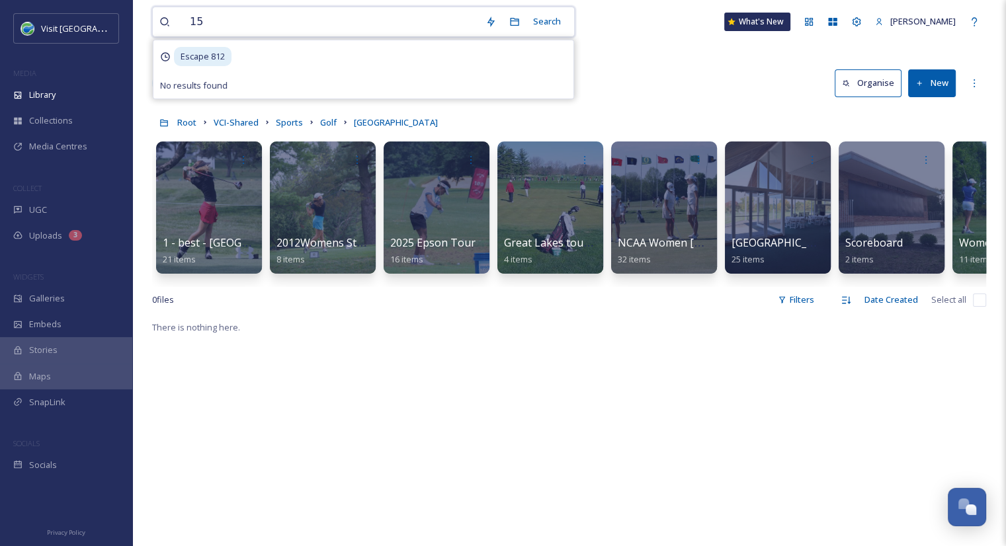
type input "1"
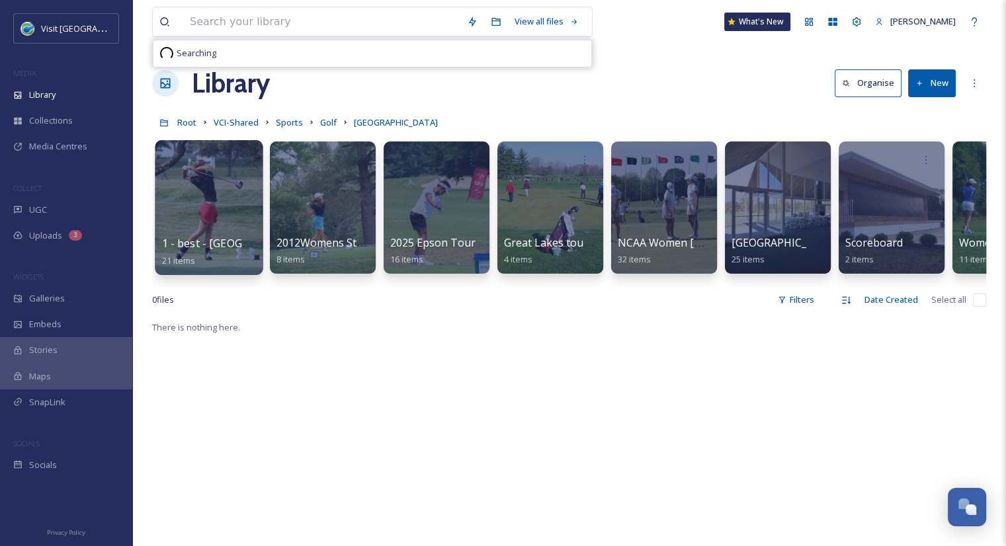
click at [204, 247] on span "1 - best - Otter Creek" at bounding box center [240, 243] width 156 height 15
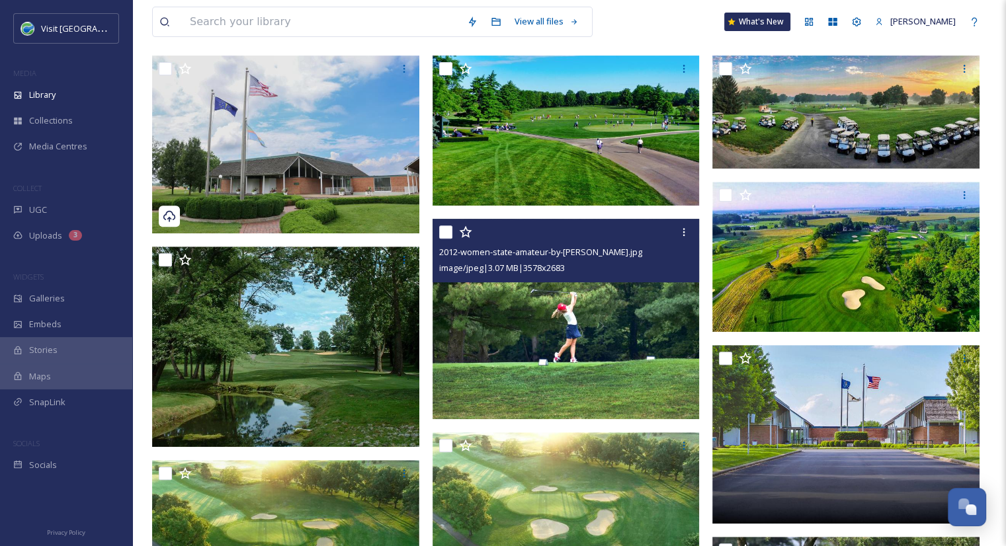
scroll to position [508, 0]
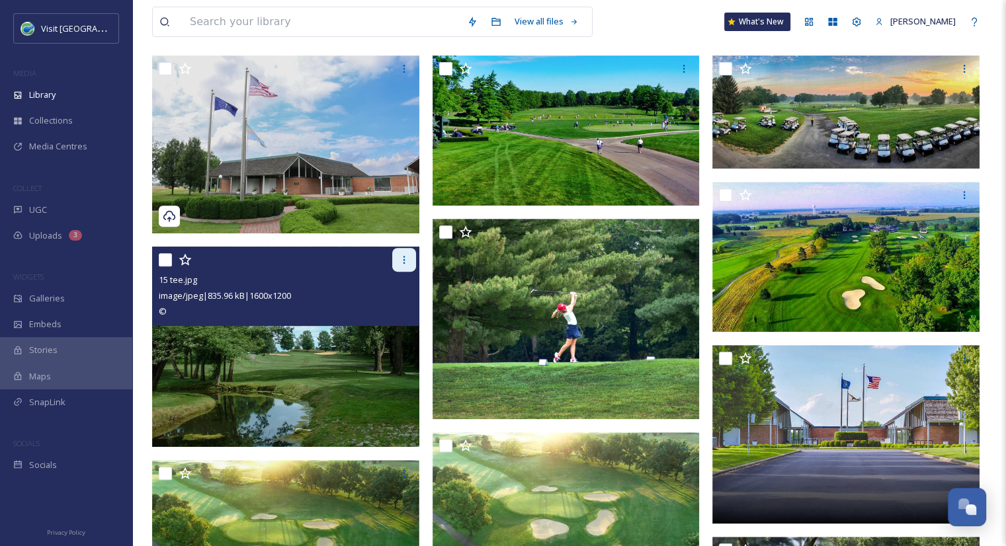
click at [400, 265] on div at bounding box center [404, 260] width 24 height 24
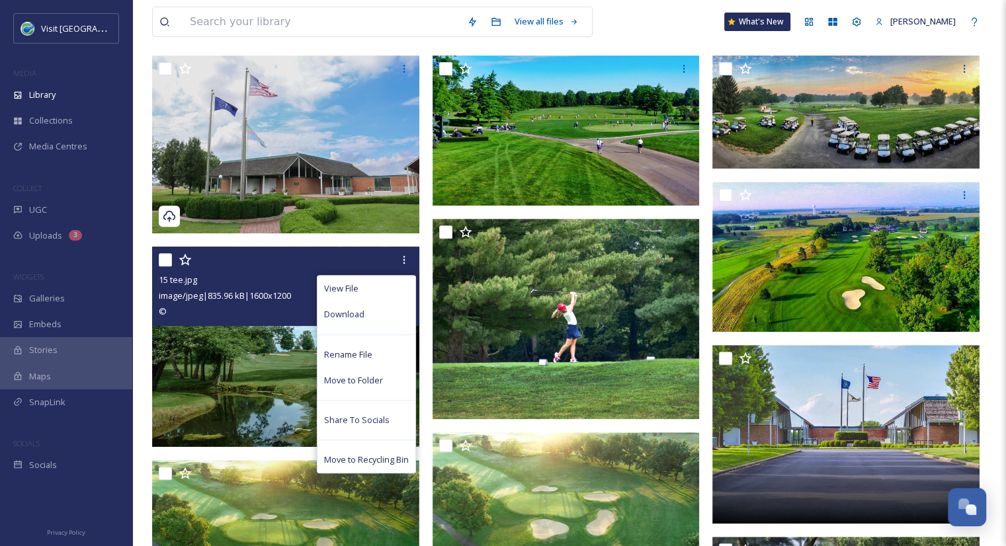
click at [275, 374] on img at bounding box center [285, 347] width 267 height 200
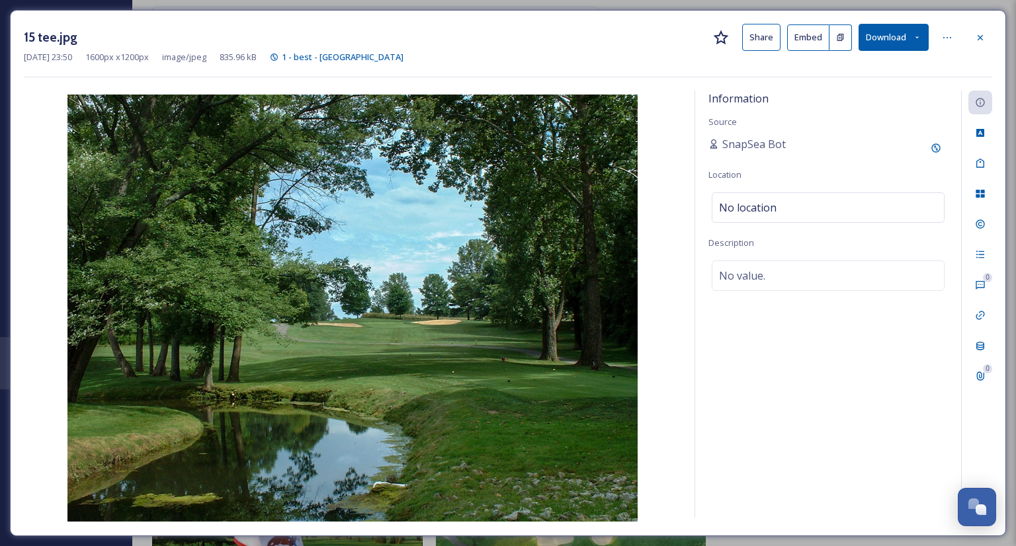
click at [756, 29] on button "Share" at bounding box center [761, 37] width 38 height 27
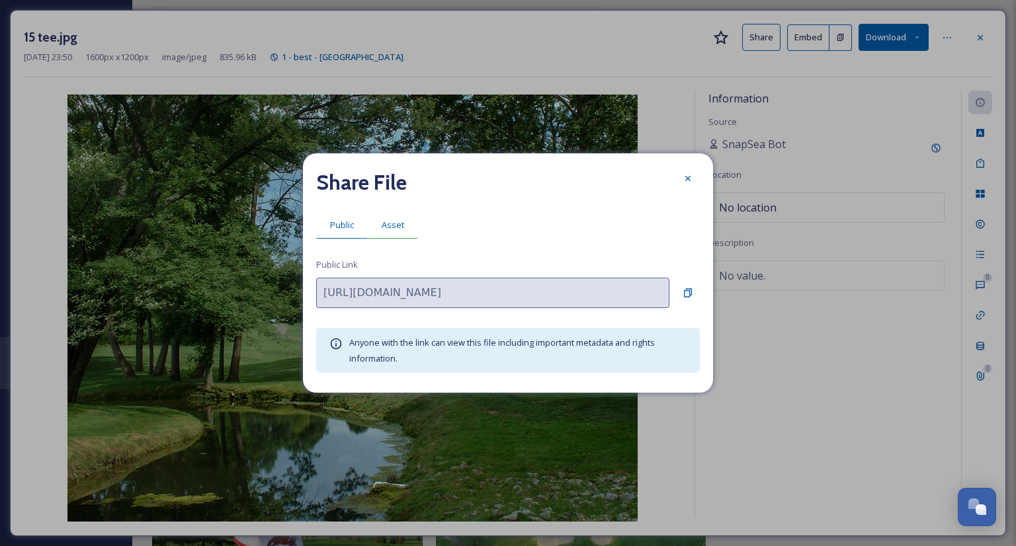
click at [394, 224] on span "Asset" at bounding box center [393, 225] width 22 height 13
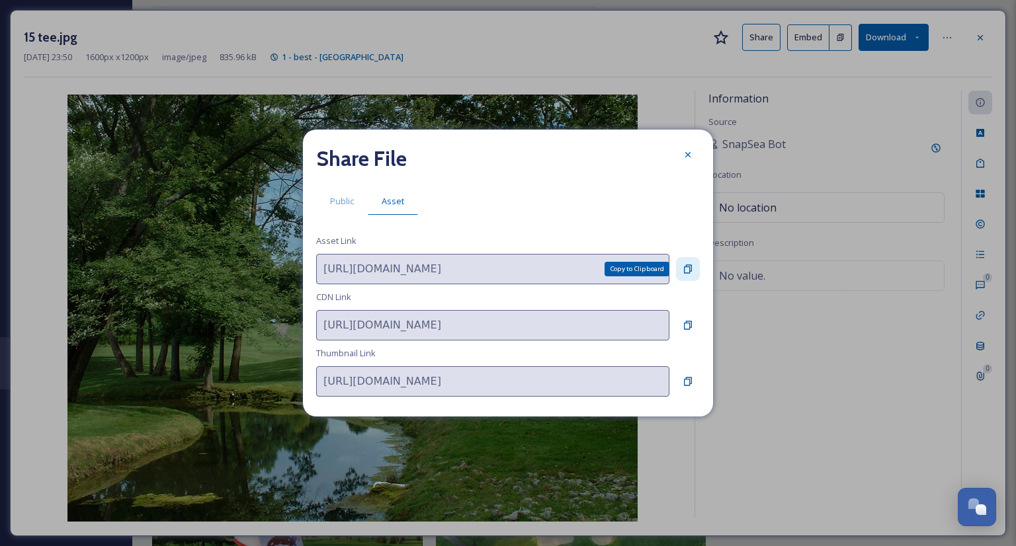
click at [689, 267] on icon at bounding box center [688, 269] width 8 height 9
click at [695, 150] on div at bounding box center [688, 155] width 24 height 24
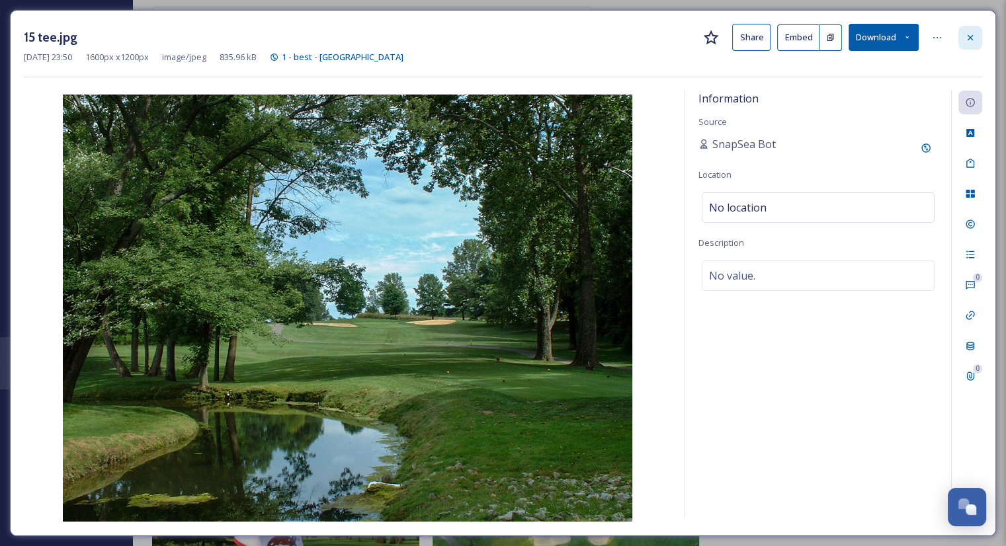
click at [974, 39] on icon at bounding box center [970, 37] width 11 height 11
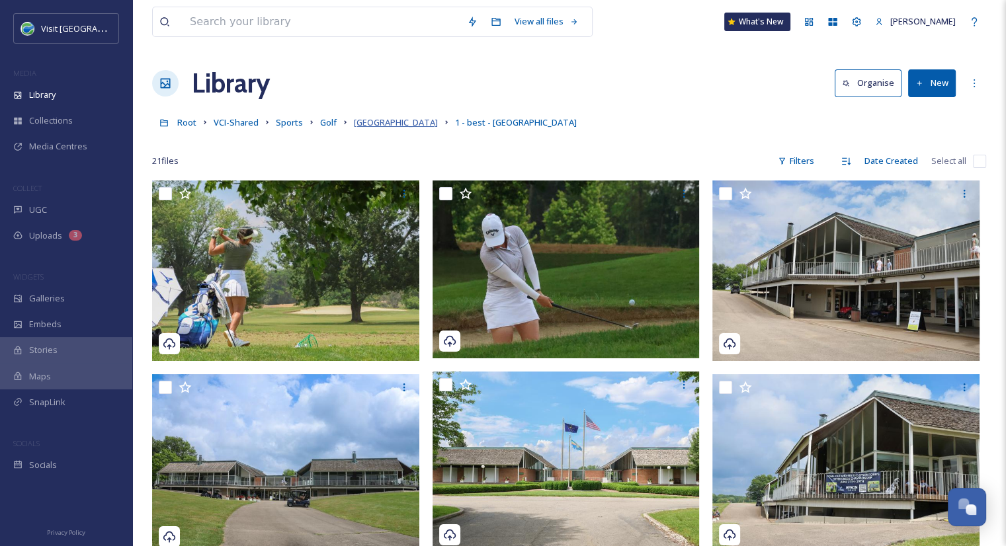
click at [362, 125] on span "Otter Creek" at bounding box center [396, 122] width 84 height 12
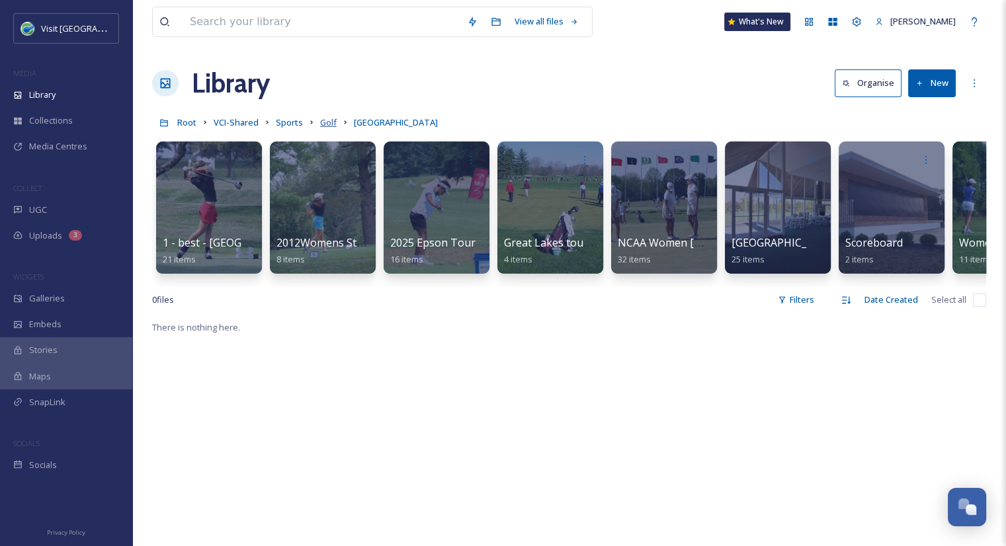
click at [323, 122] on span "Golf" at bounding box center [328, 122] width 17 height 12
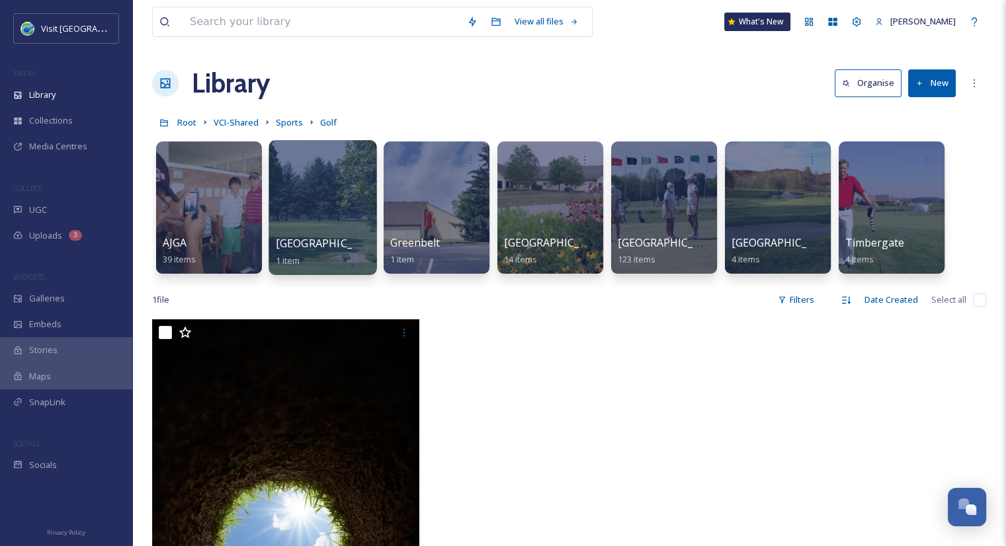
click at [345, 243] on span "Clifty Creek golf course" at bounding box center [330, 243] width 108 height 15
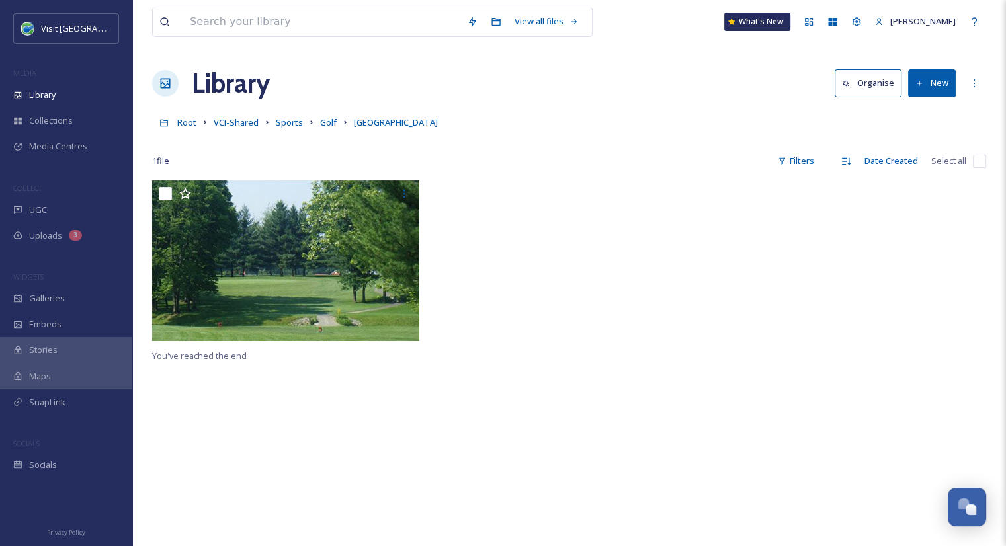
click at [320, 116] on link "Golf" at bounding box center [328, 122] width 17 height 16
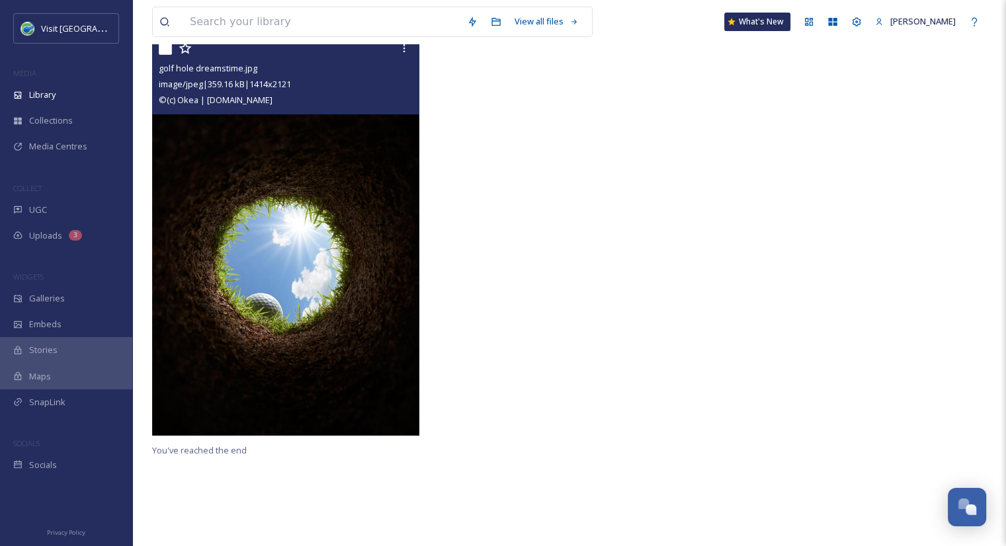
scroll to position [319, 0]
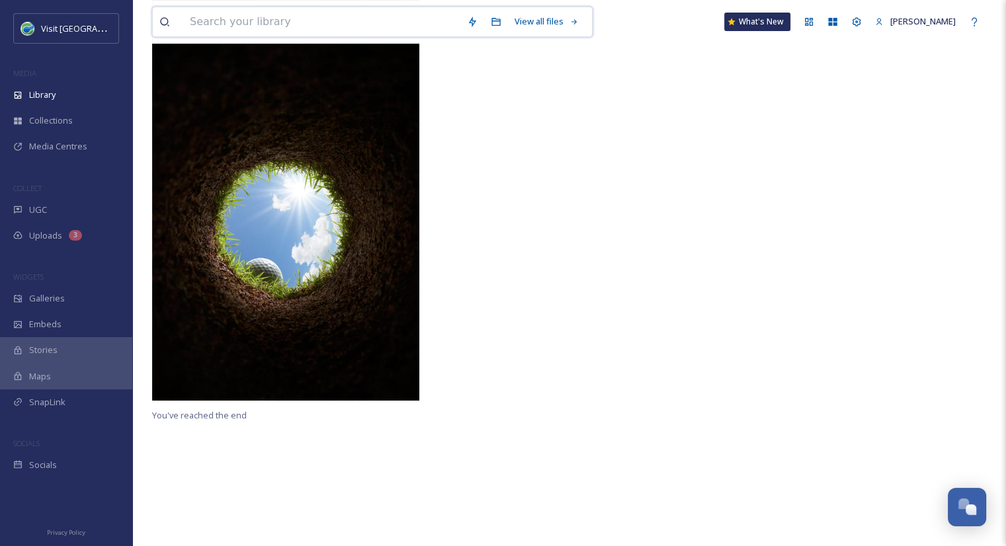
click at [292, 24] on input at bounding box center [321, 21] width 277 height 29
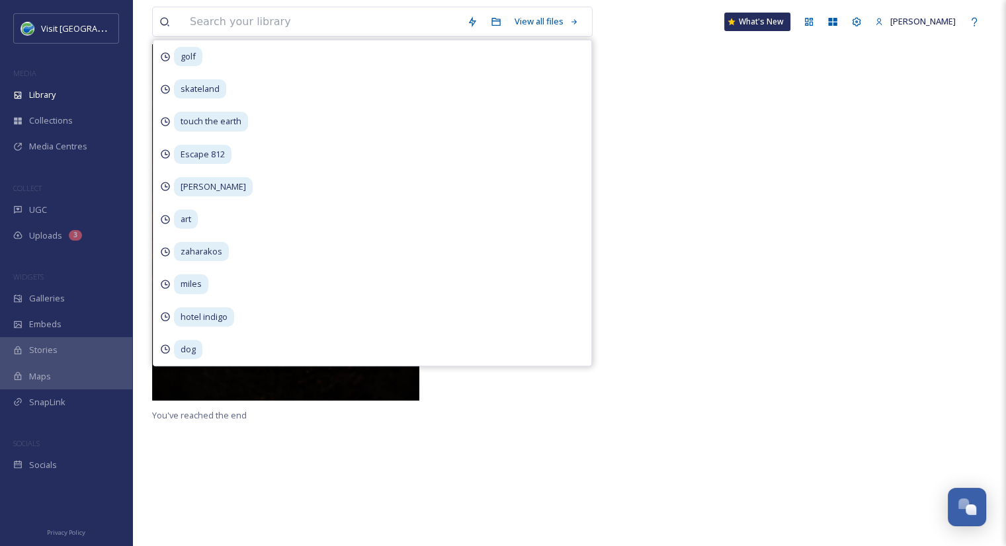
click at [623, 151] on div at bounding box center [570, 203] width 274 height 407
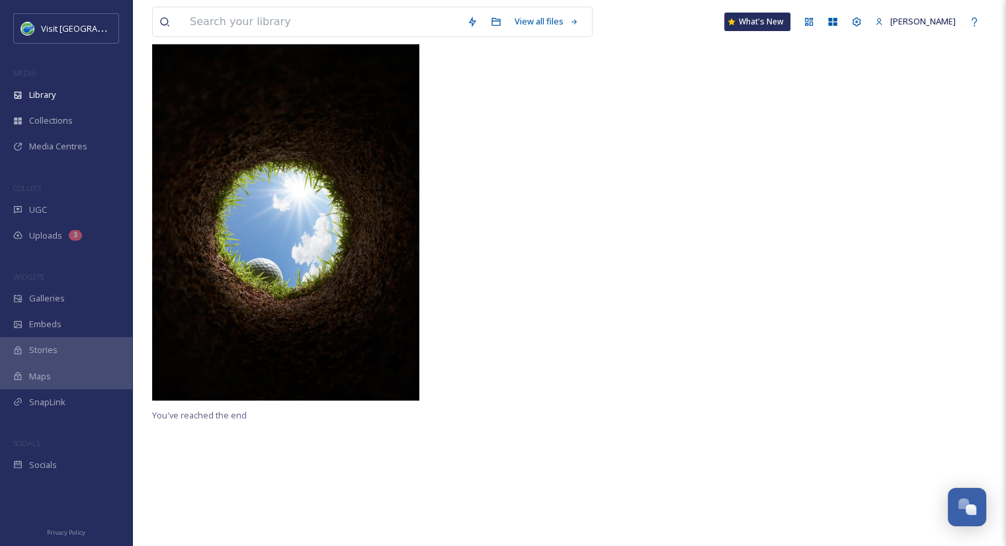
scroll to position [0, 0]
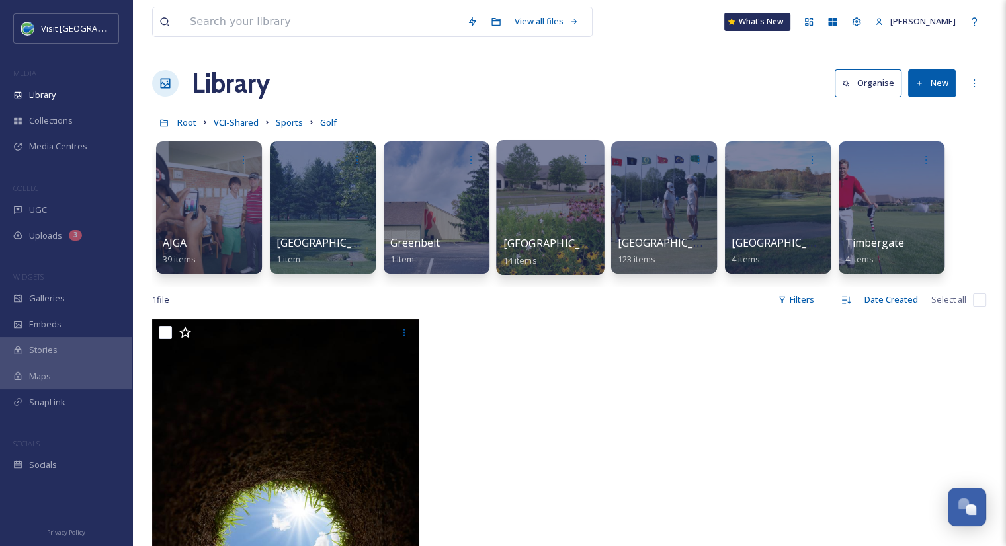
click at [541, 246] on span "Harrison Lake" at bounding box center [557, 243] width 108 height 15
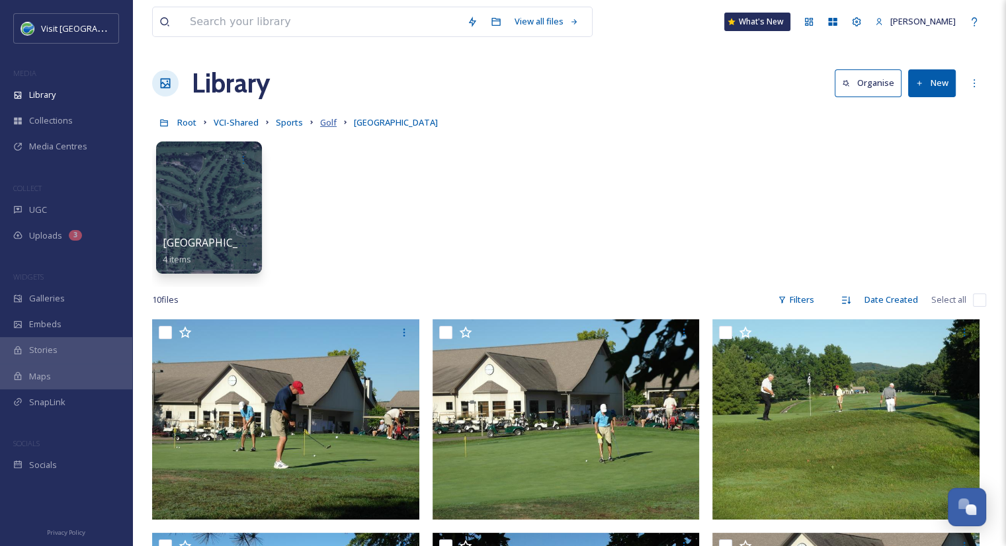
click at [325, 123] on span "Golf" at bounding box center [328, 122] width 17 height 12
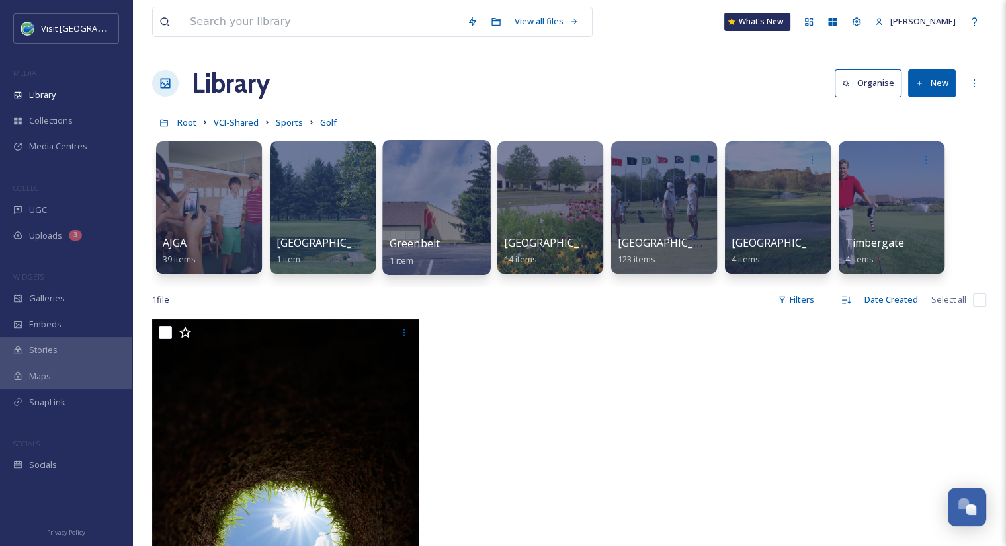
click at [436, 241] on span "Greenbelt" at bounding box center [415, 243] width 51 height 15
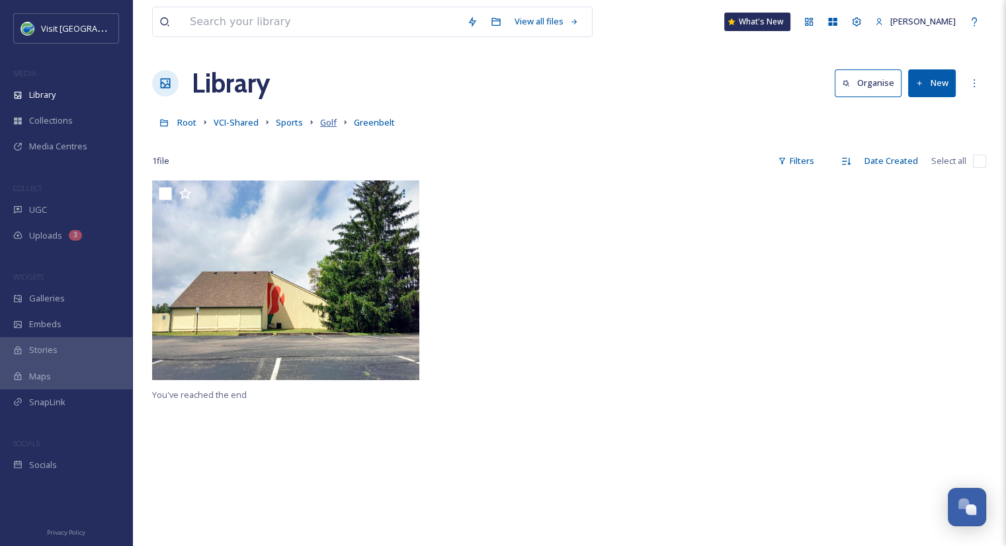
click at [328, 127] on span "Golf" at bounding box center [328, 122] width 17 height 12
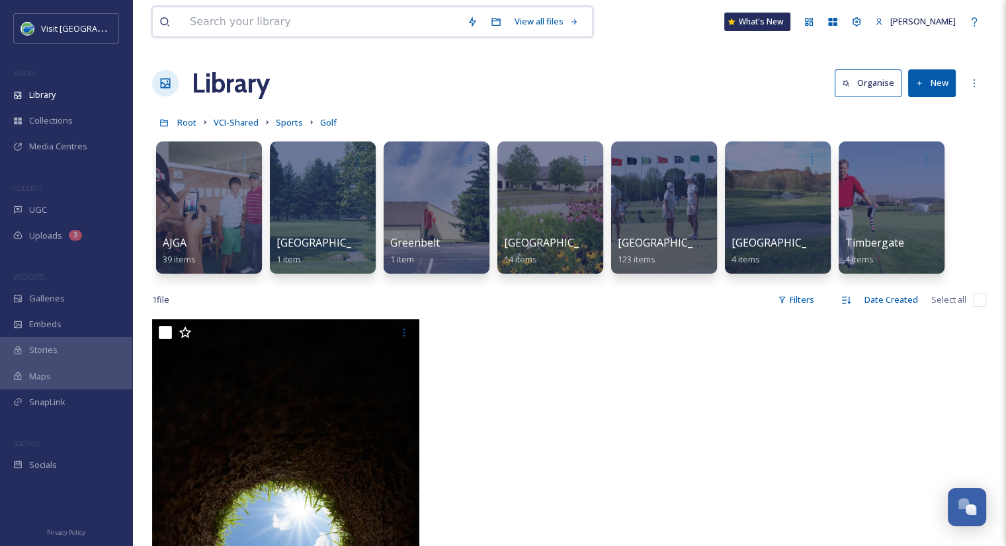
click at [289, 17] on input at bounding box center [321, 21] width 277 height 29
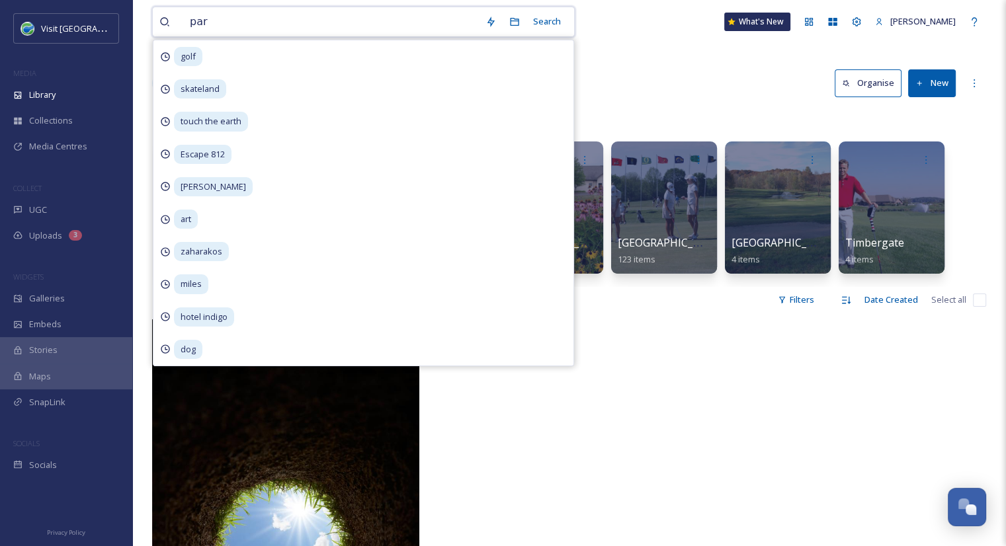
type input "par 3"
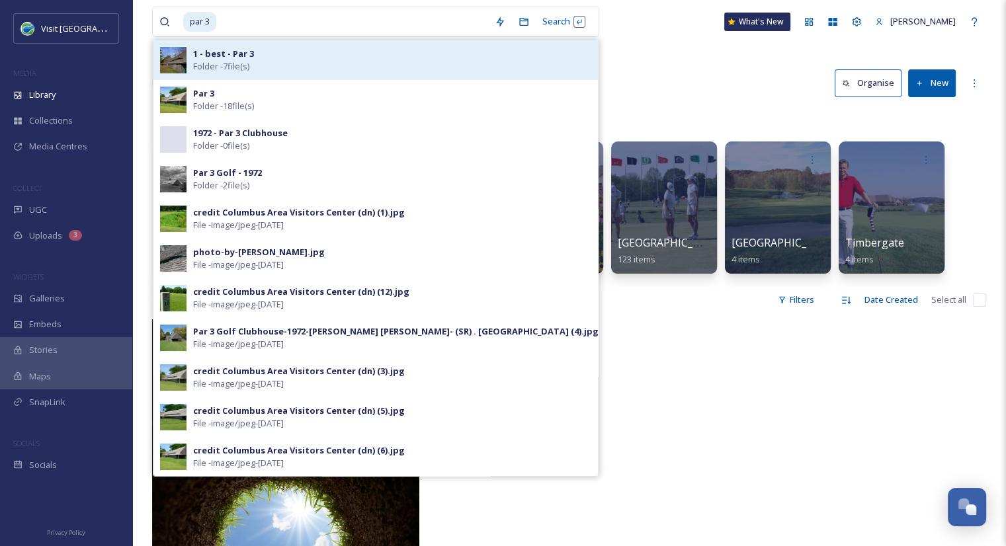
click at [282, 56] on div "1 - best - Par 3 Folder - 7 file(s)" at bounding box center [392, 60] width 398 height 25
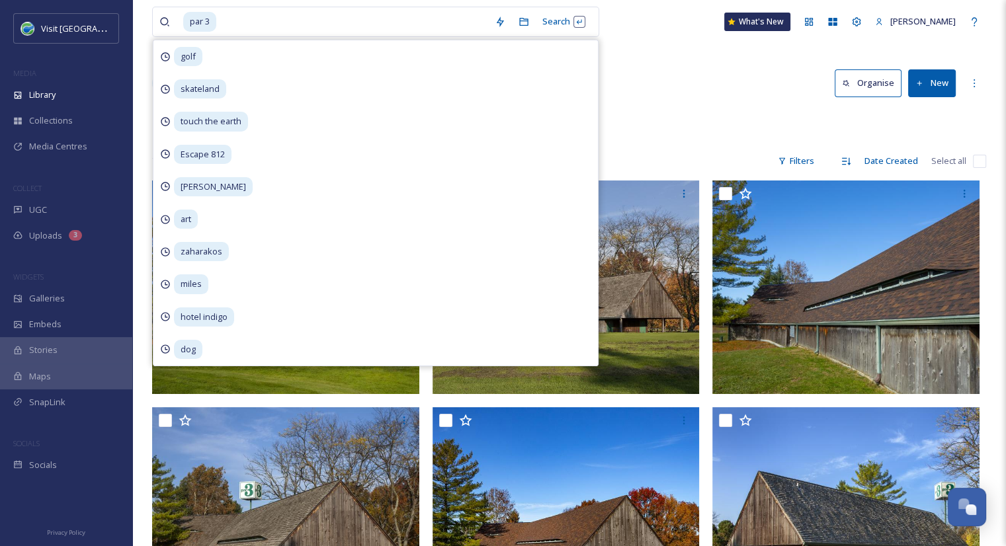
click at [692, 106] on div "par 3 Search golf skateland touch the earth Escape 812 brenner art zaharakos mi…" at bounding box center [569, 435] width 874 height 871
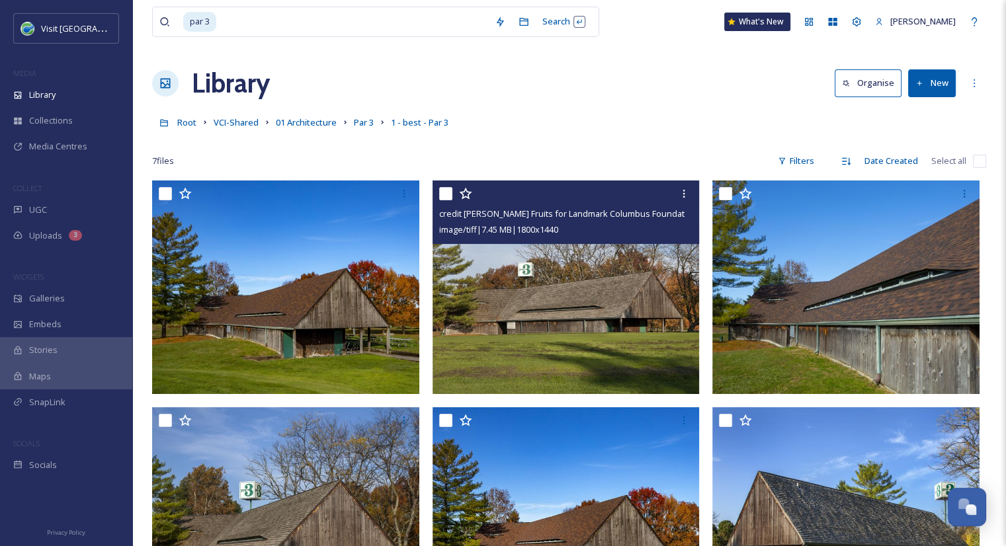
click at [556, 304] on img at bounding box center [566, 288] width 267 height 214
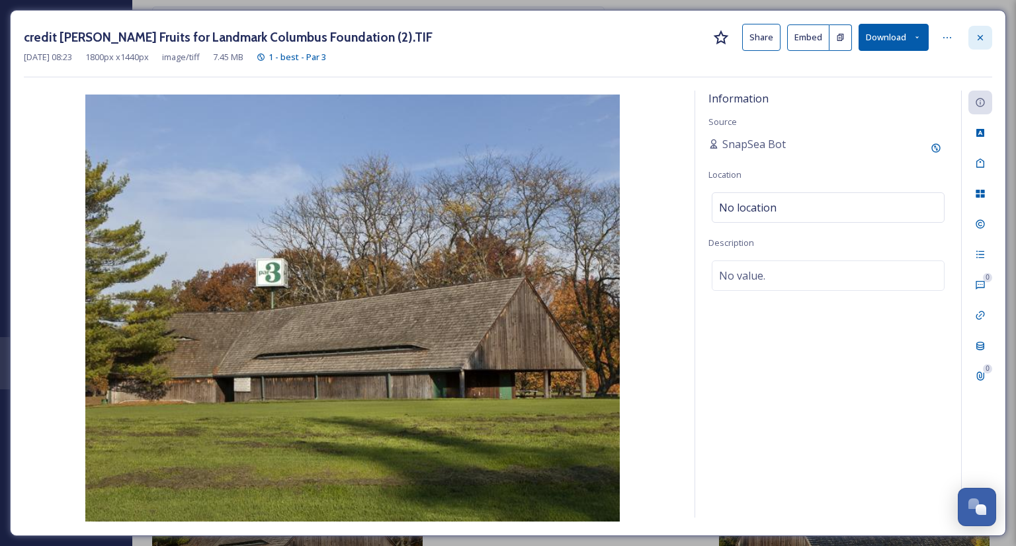
click at [983, 40] on icon at bounding box center [980, 37] width 11 height 11
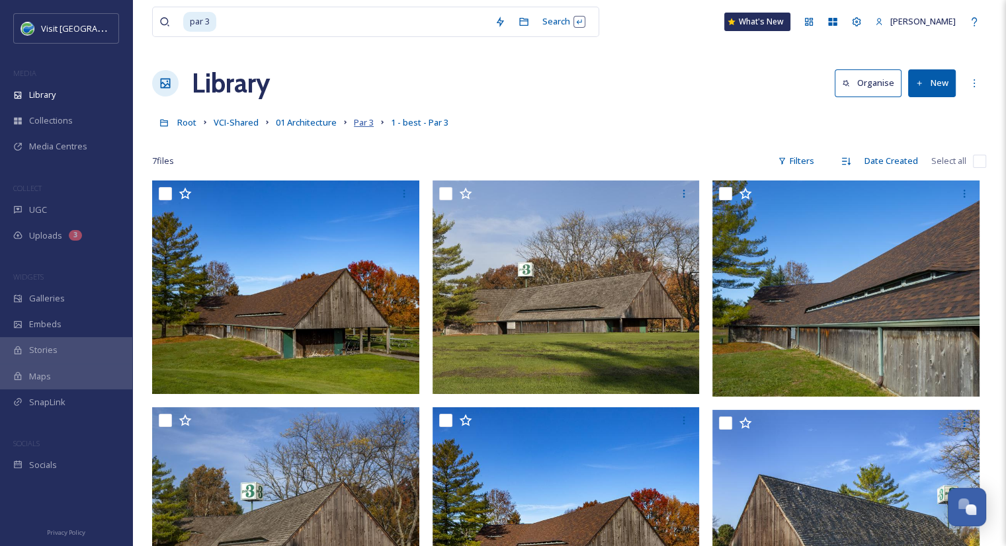
click at [364, 124] on span "Par 3" at bounding box center [364, 122] width 20 height 12
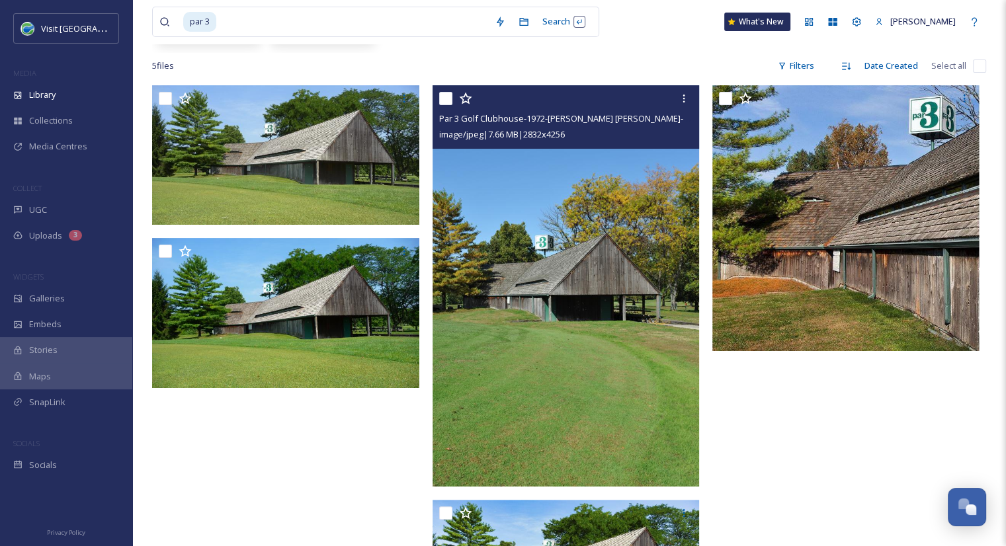
scroll to position [360, 0]
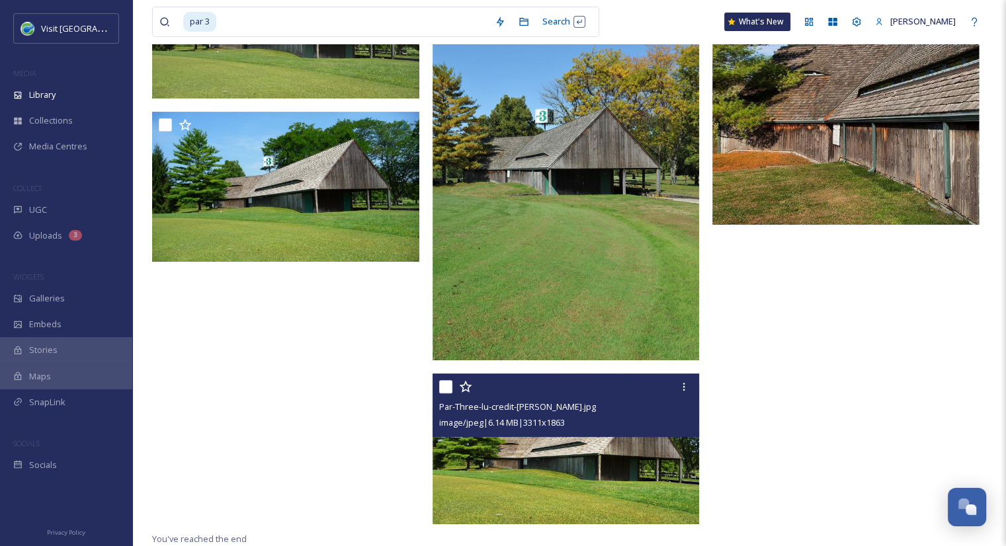
click at [570, 463] on img at bounding box center [566, 449] width 267 height 150
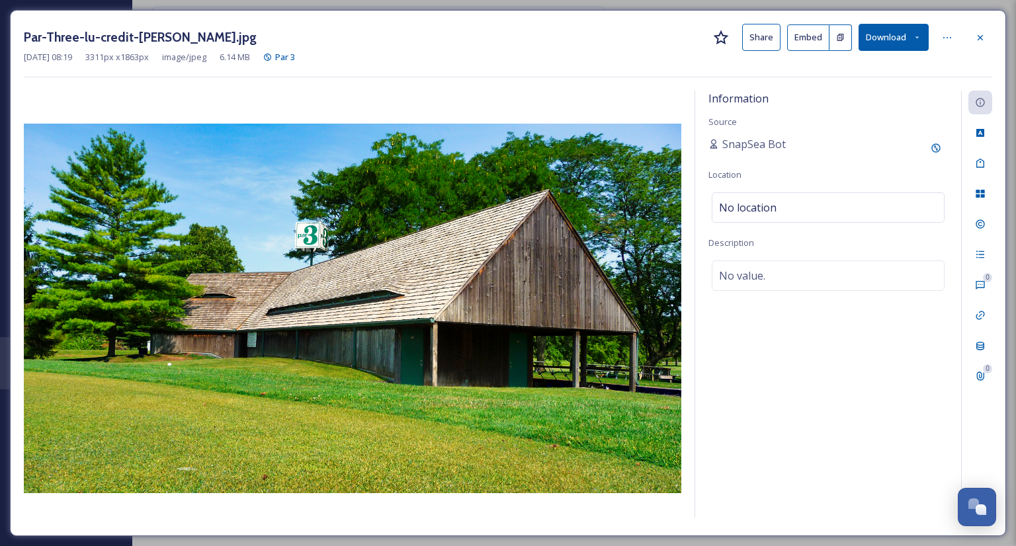
click at [770, 36] on button "Share" at bounding box center [761, 37] width 38 height 27
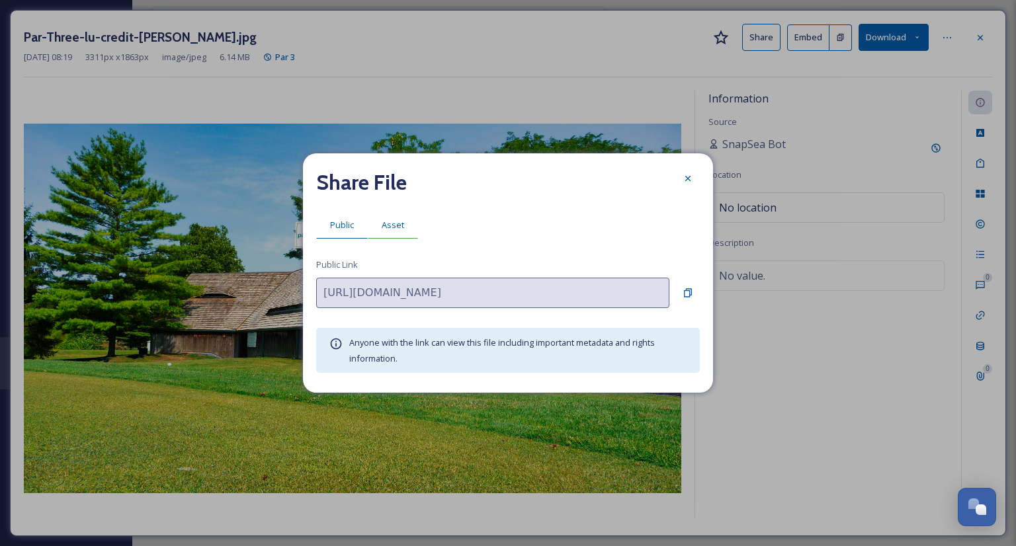
click at [393, 229] on span "Asset" at bounding box center [393, 225] width 22 height 13
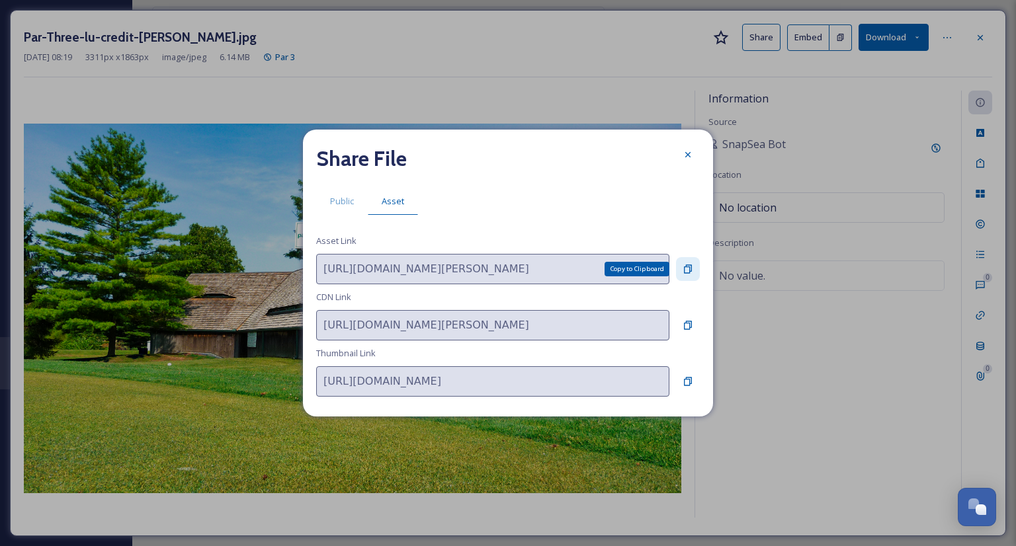
click at [688, 266] on icon at bounding box center [688, 269] width 11 height 11
click at [688, 157] on icon at bounding box center [688, 154] width 11 height 11
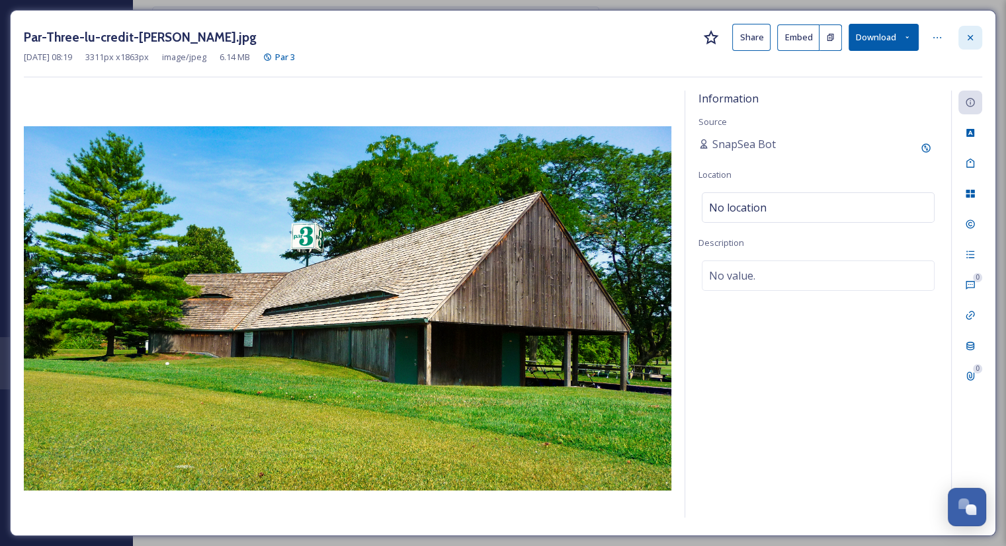
click at [971, 48] on div at bounding box center [970, 38] width 24 height 24
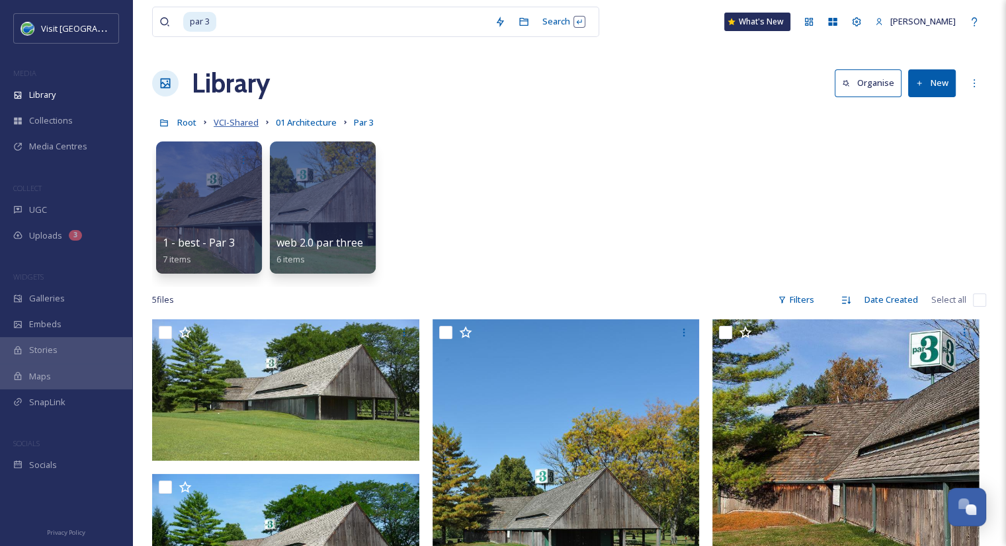
click at [245, 124] on span "VCI-Shared" at bounding box center [236, 122] width 45 height 12
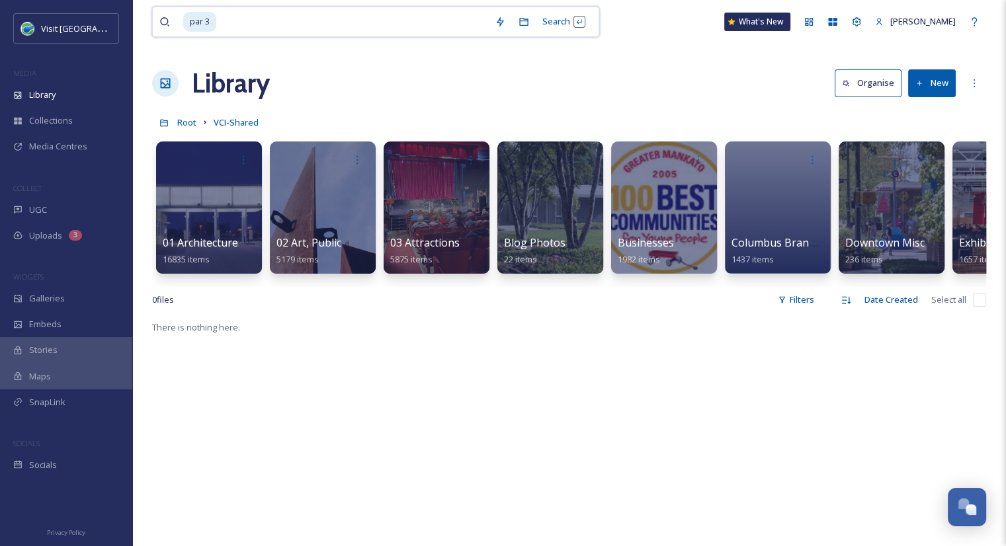
click at [259, 30] on input at bounding box center [353, 21] width 271 height 29
type input "p"
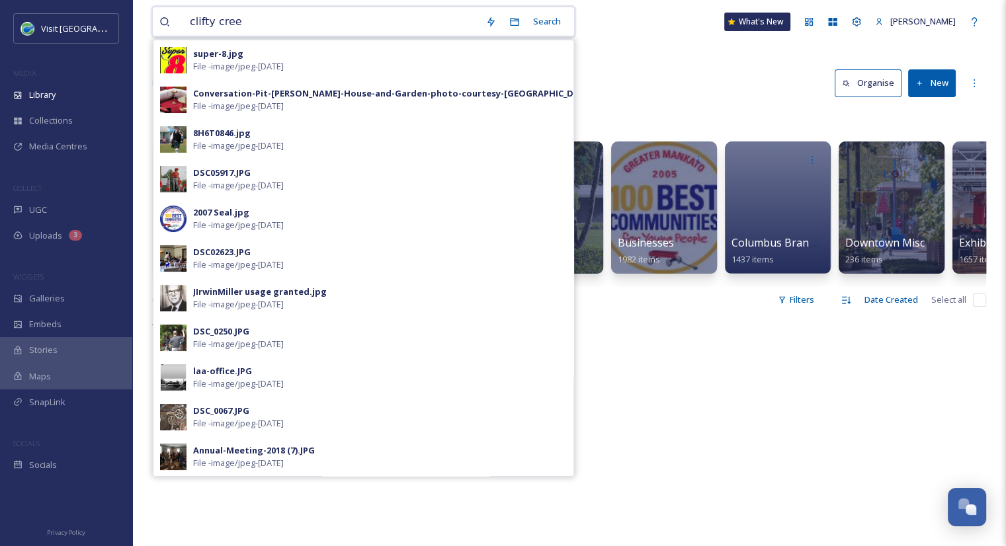
type input "clifty creek"
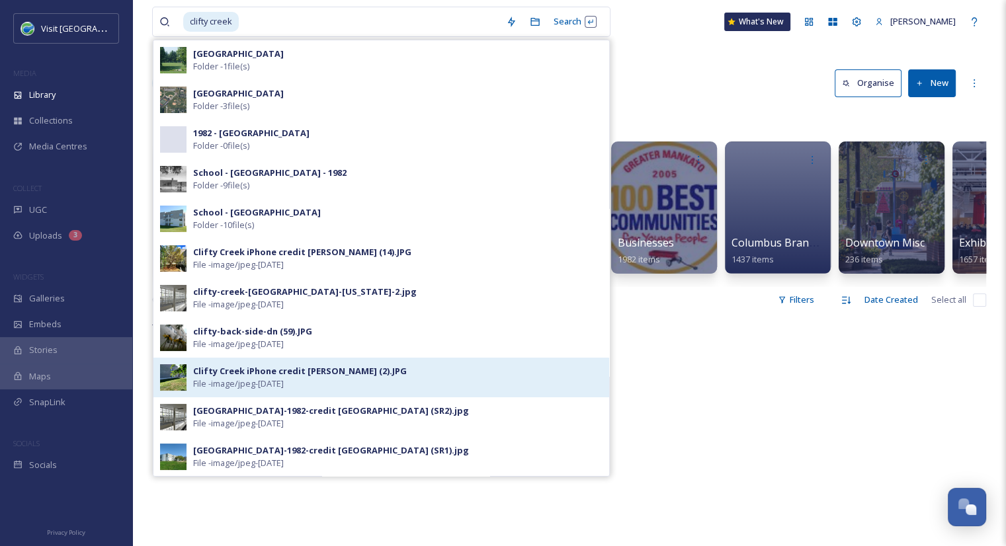
click at [173, 377] on img at bounding box center [173, 377] width 26 height 26
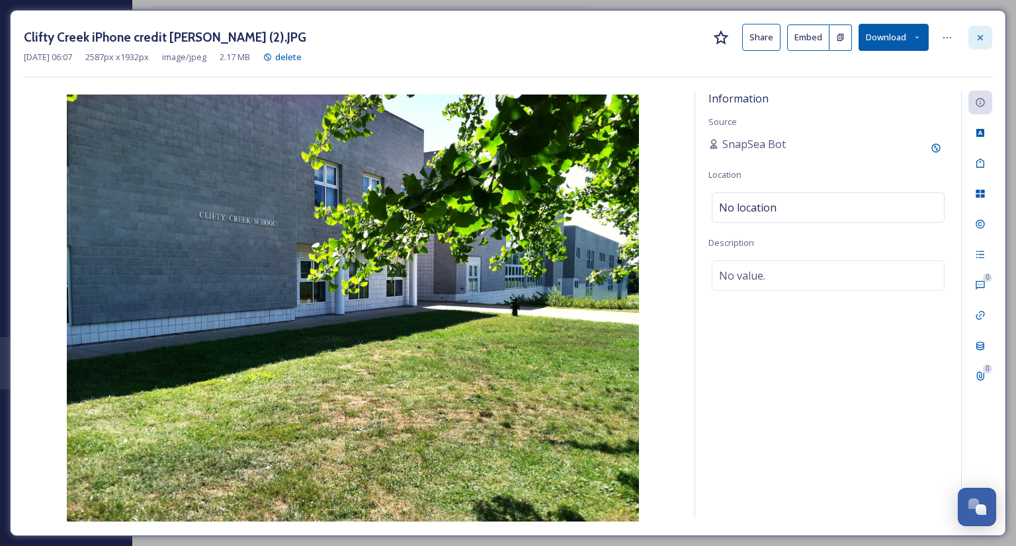
click at [982, 38] on icon at bounding box center [980, 37] width 11 height 11
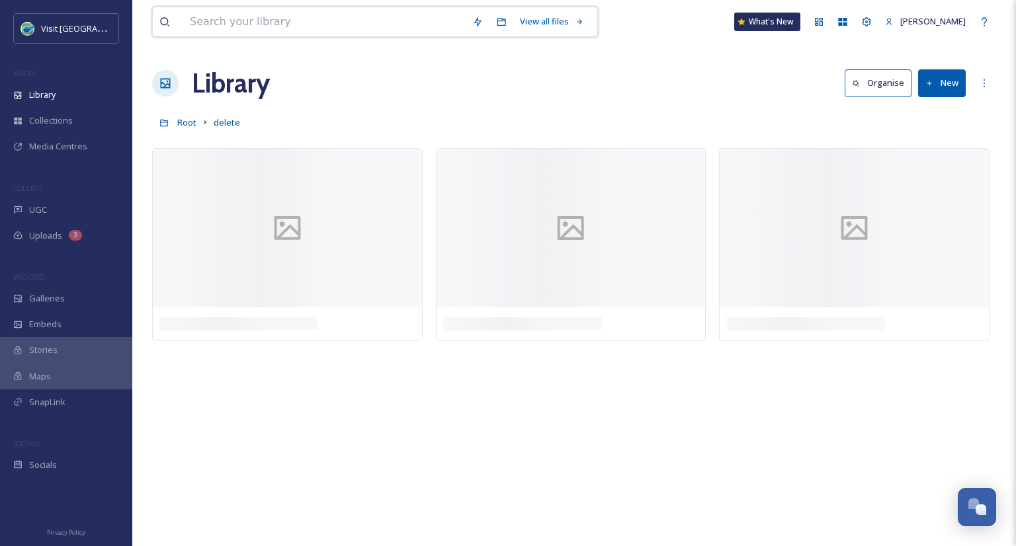
click at [307, 19] on input at bounding box center [324, 21] width 282 height 29
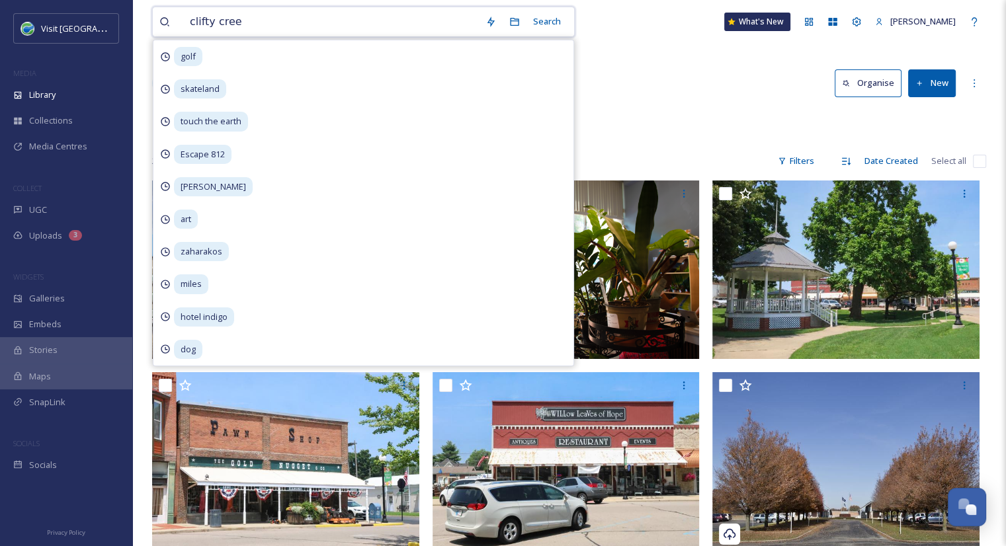
type input "clifty creek"
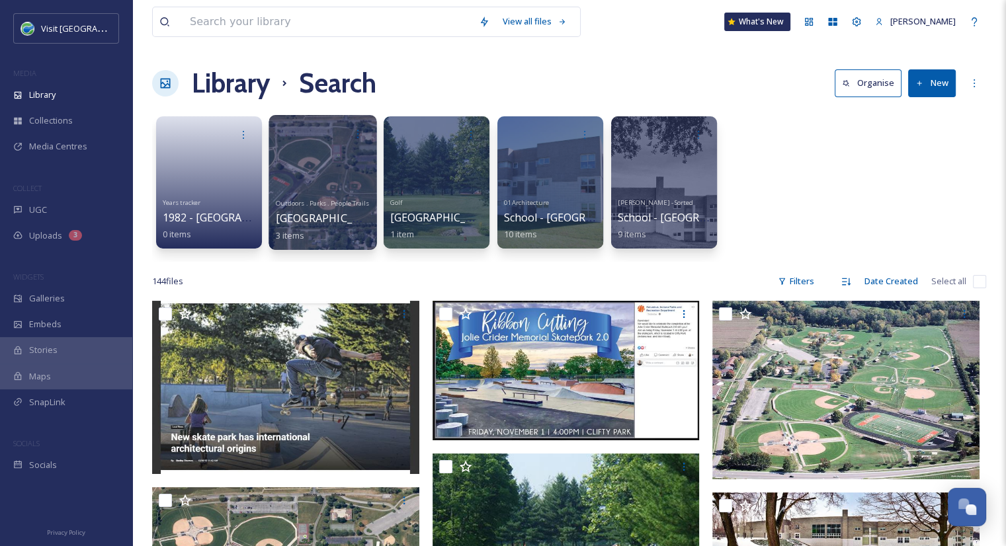
click at [336, 220] on span "Clifty Creek Park" at bounding box center [330, 218] width 108 height 15
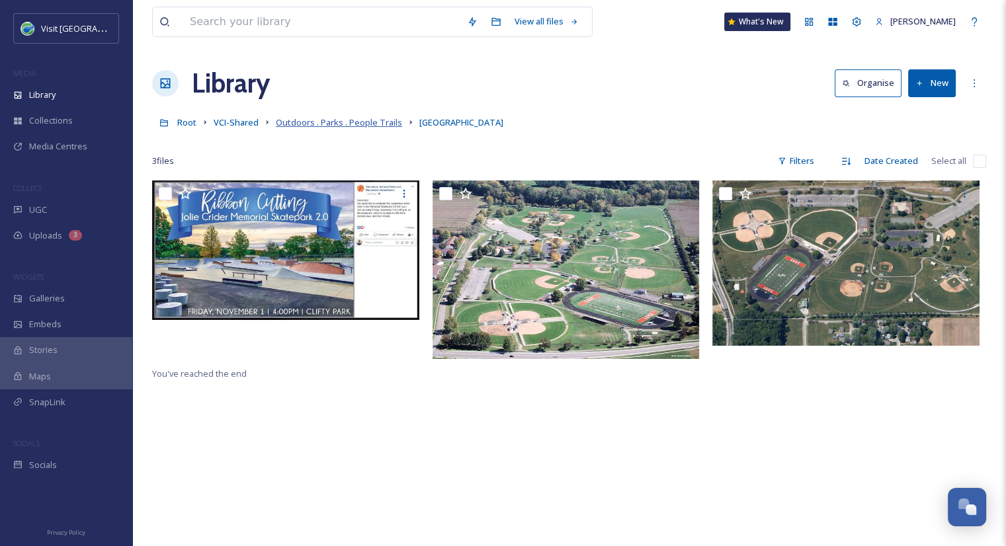
click at [375, 124] on span "Outdoors . Parks . People Trails" at bounding box center [339, 122] width 126 height 12
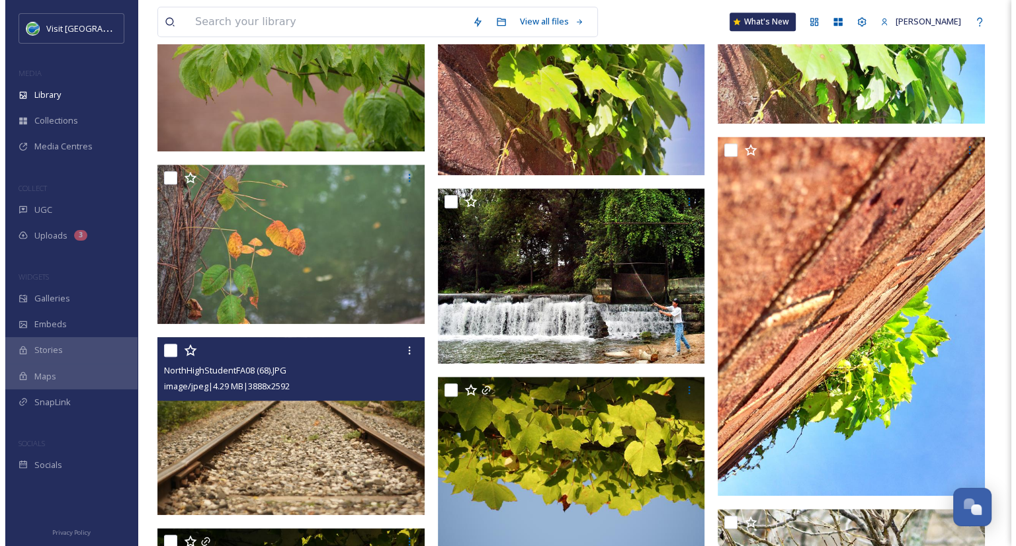
scroll to position [1113, 0]
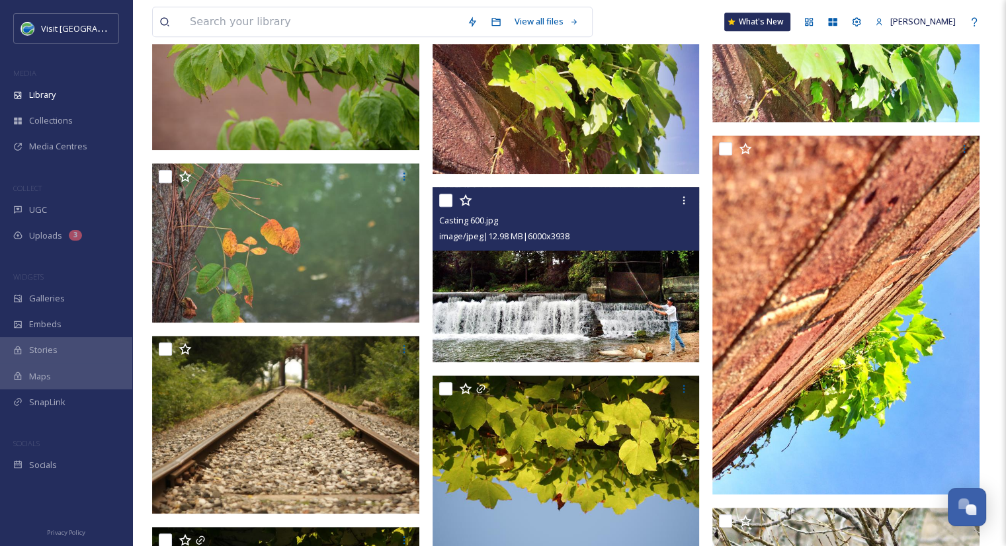
click at [564, 329] on img at bounding box center [566, 274] width 267 height 175
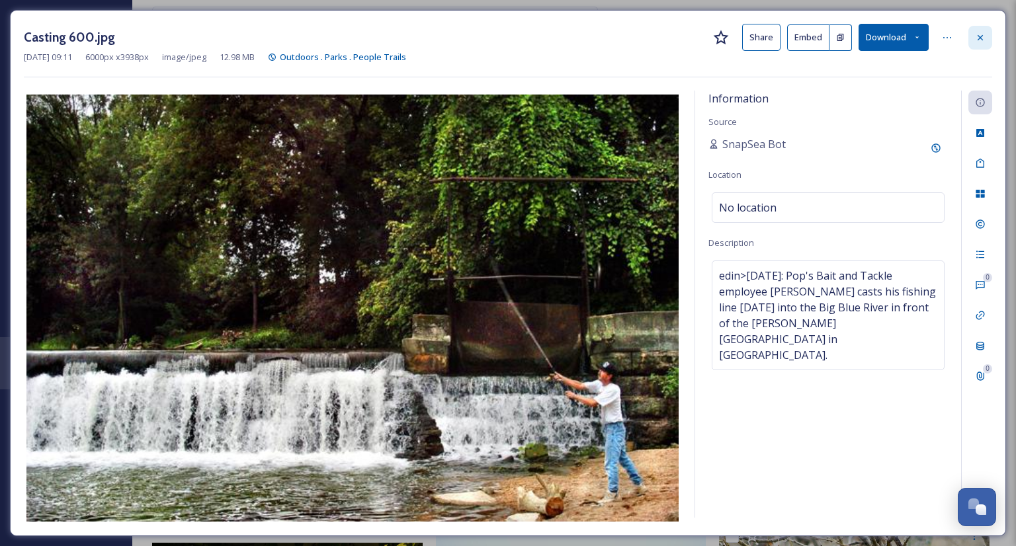
click at [987, 36] on div at bounding box center [980, 38] width 24 height 24
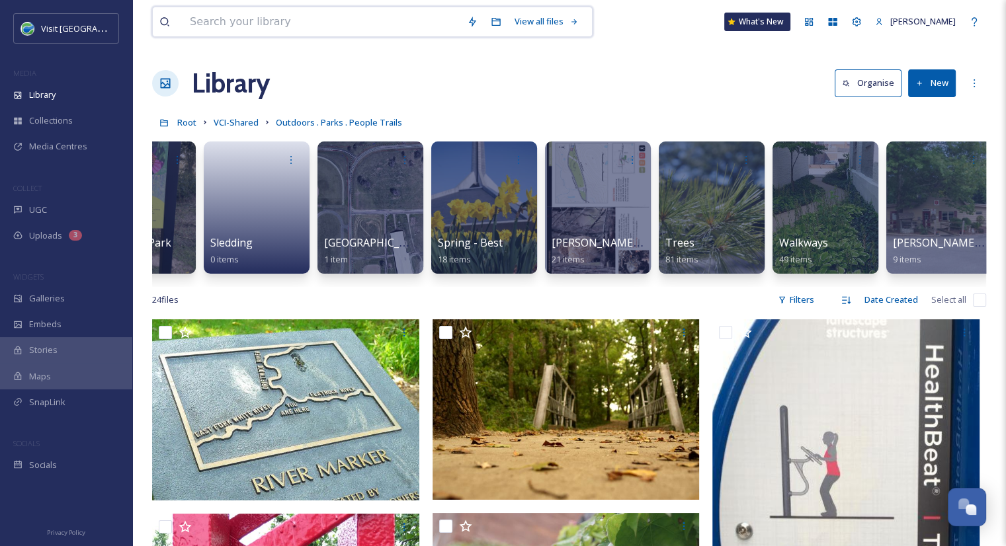
click at [303, 29] on input at bounding box center [321, 21] width 277 height 29
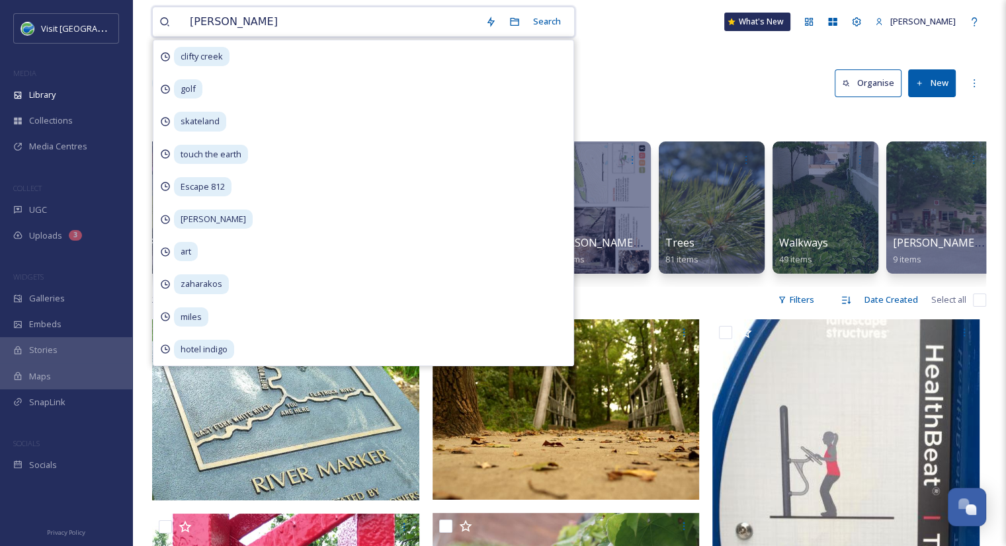
type input "clifty creel"
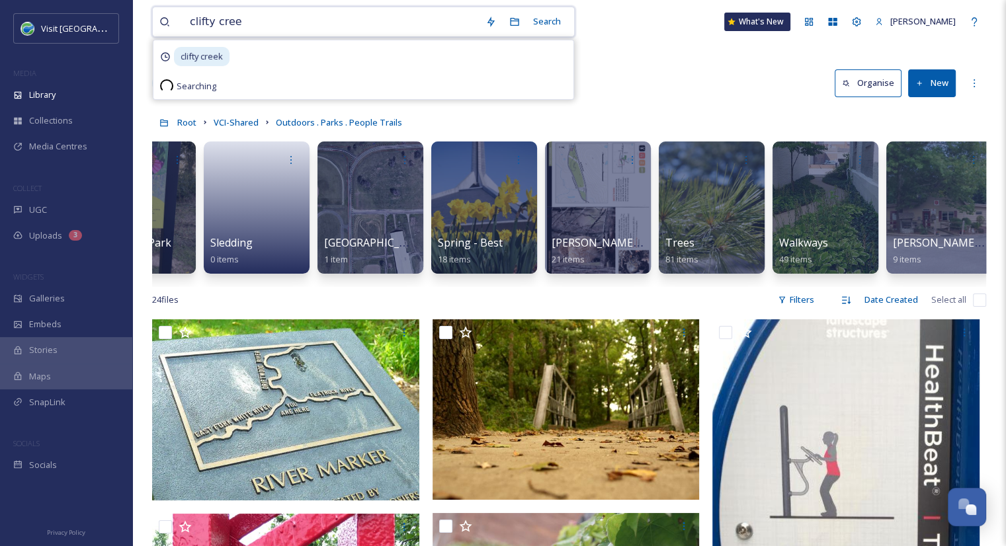
type input "clifty creek"
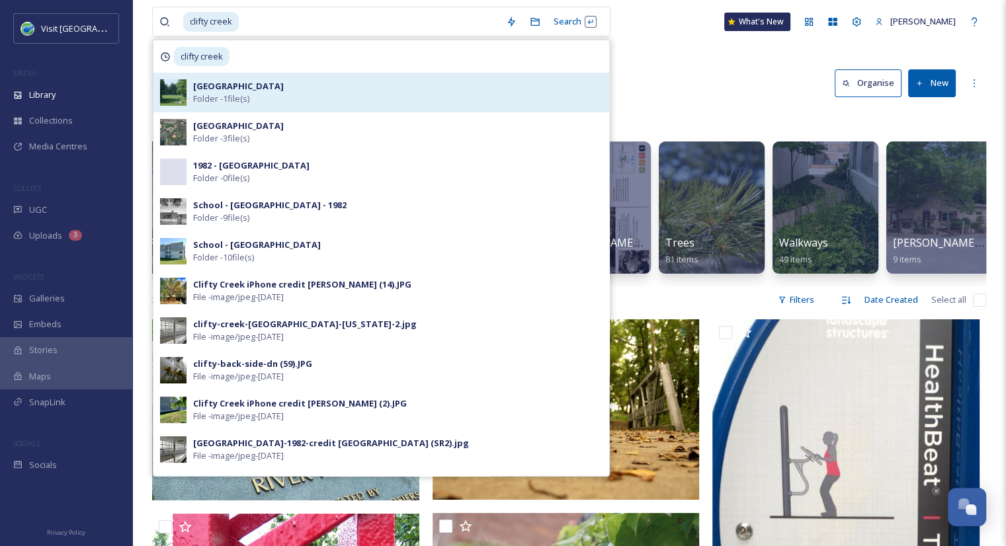
click at [262, 99] on div "Clifty Creek golf course Folder - 1 file(s)" at bounding box center [397, 92] width 409 height 25
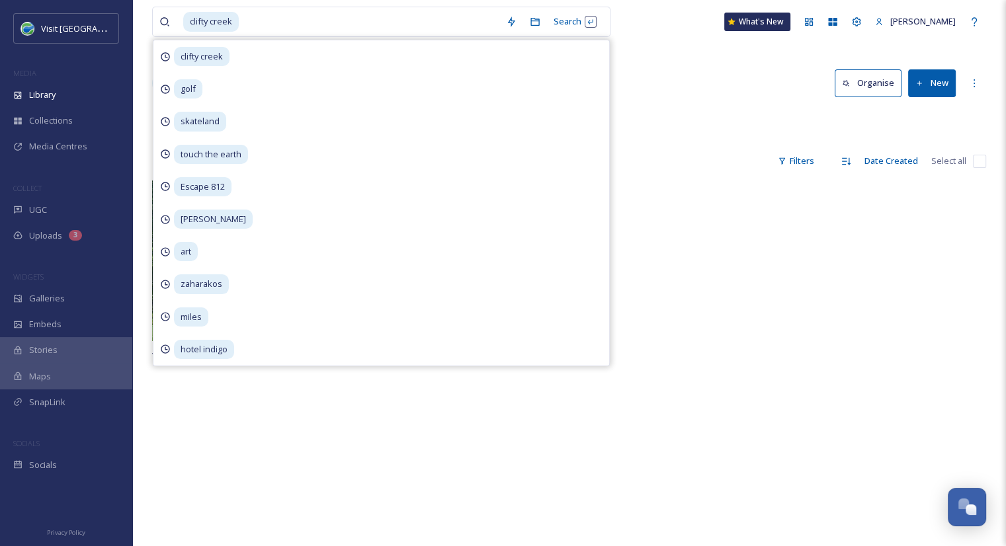
click at [689, 81] on div "Library Organise New" at bounding box center [569, 83] width 834 height 40
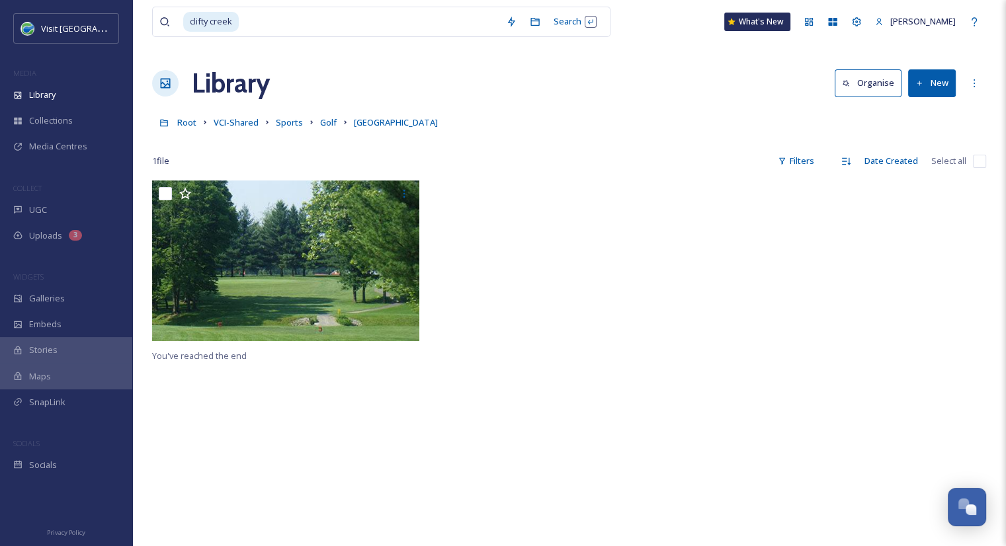
click at [942, 85] on button "New" at bounding box center [932, 82] width 48 height 27
click at [918, 114] on span "File Upload" at bounding box center [926, 114] width 44 height 13
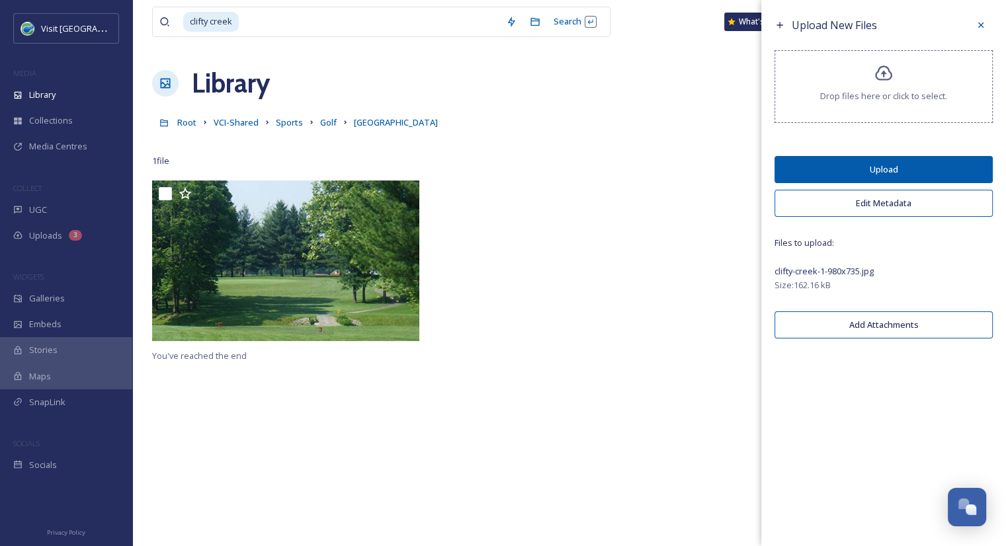
click at [945, 160] on button "Upload" at bounding box center [884, 169] width 218 height 27
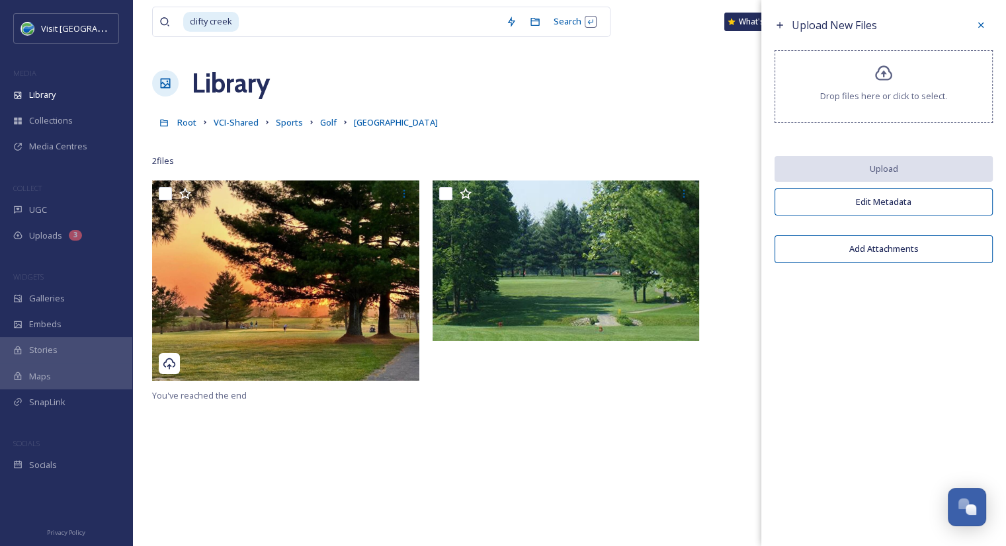
click at [630, 394] on div "You've reached the end" at bounding box center [569, 454] width 834 height 546
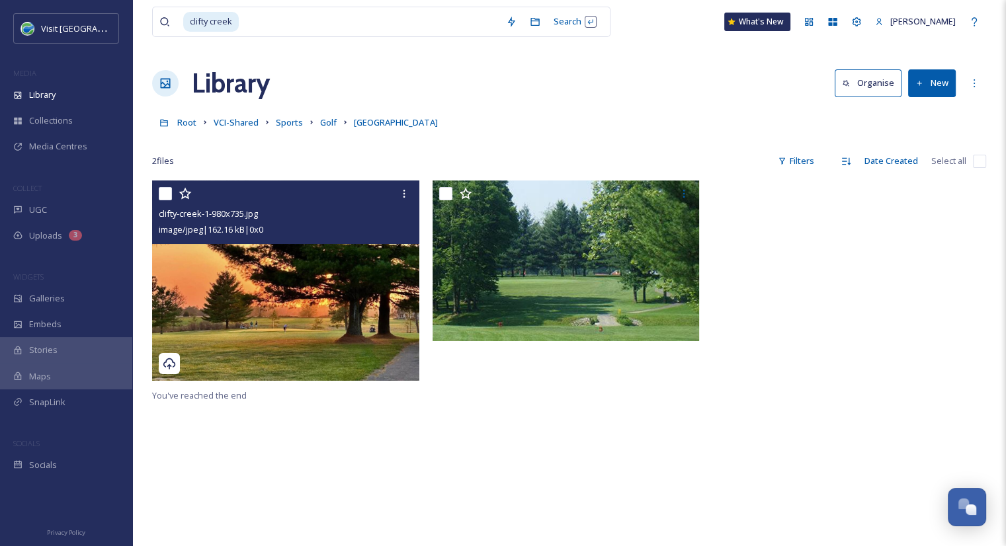
click at [314, 241] on div "clifty-creek-1-980x735.jpg image/jpeg | 162.16 kB | 0 x 0" at bounding box center [285, 212] width 267 height 63
click at [321, 296] on img at bounding box center [285, 281] width 267 height 200
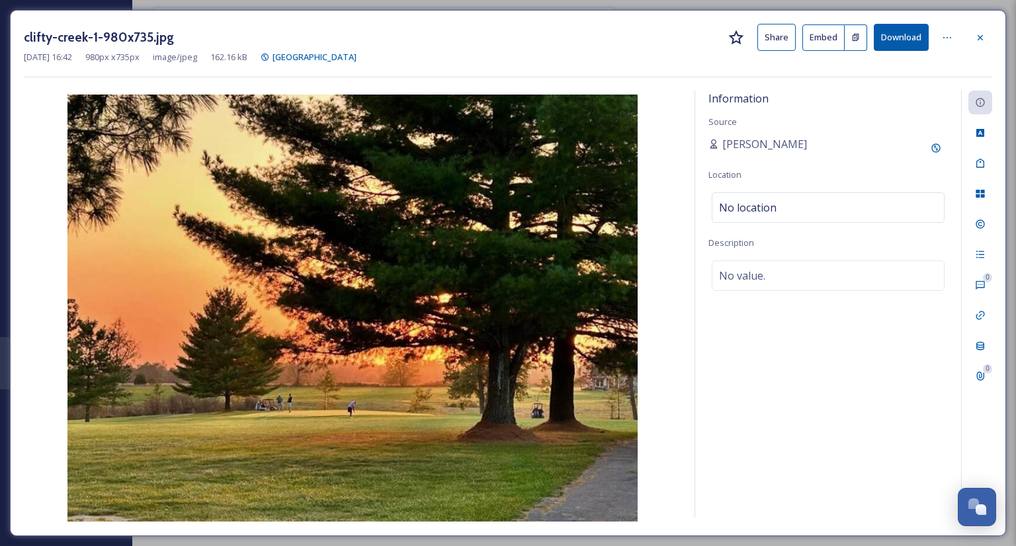
click at [780, 34] on button "Share" at bounding box center [776, 37] width 38 height 27
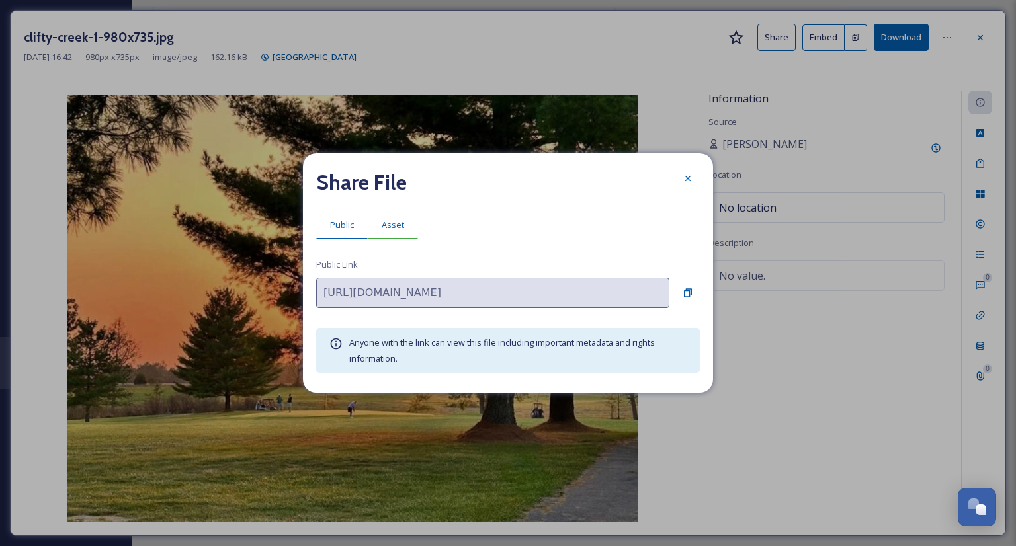
click at [394, 223] on span "Asset" at bounding box center [393, 225] width 22 height 13
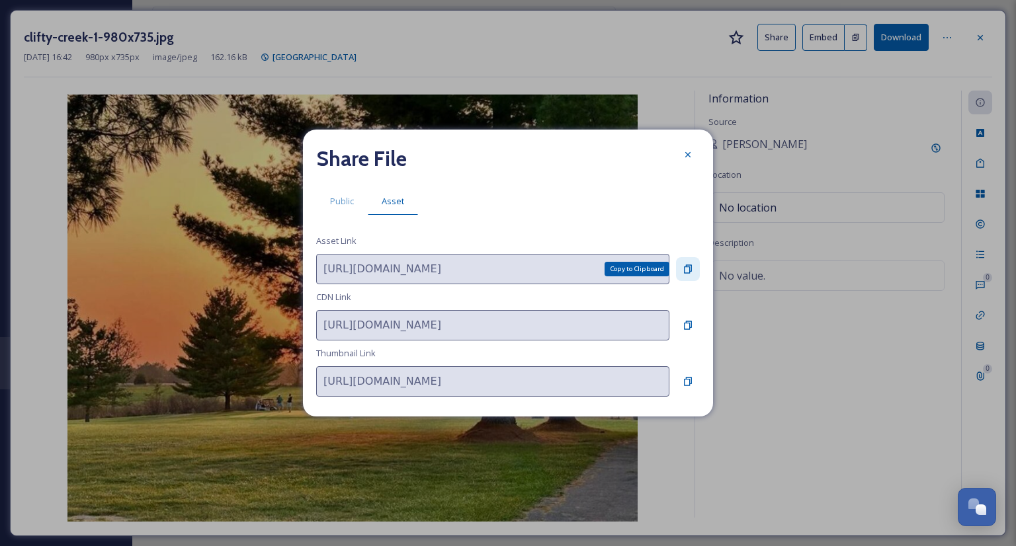
click at [684, 271] on icon at bounding box center [688, 269] width 8 height 9
click at [685, 159] on icon at bounding box center [688, 154] width 11 height 11
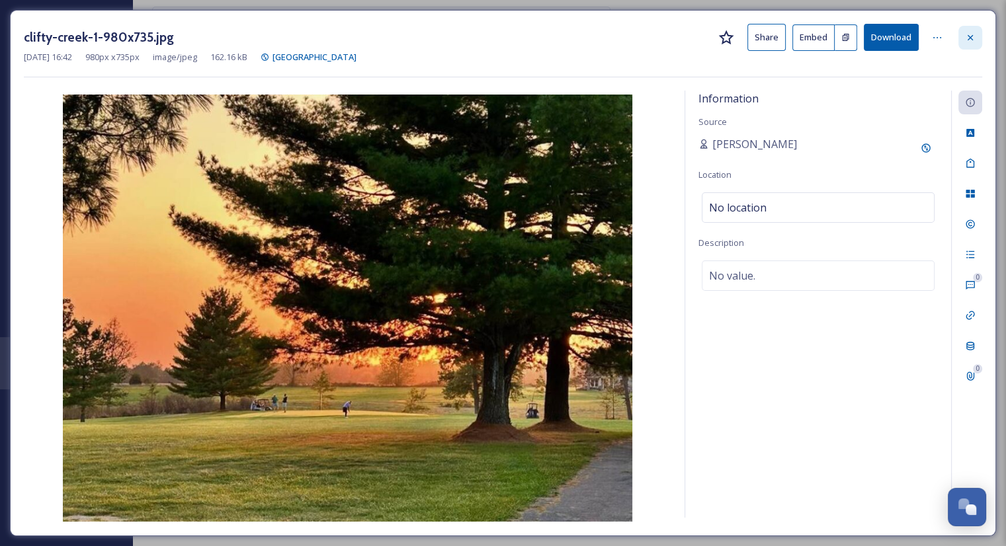
click at [967, 38] on icon at bounding box center [970, 37] width 11 height 11
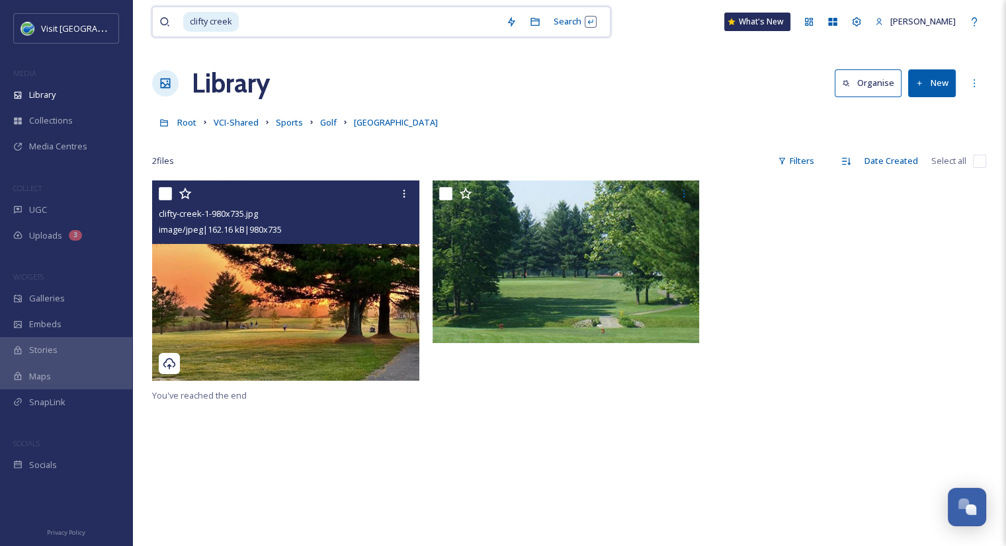
click at [403, 25] on input at bounding box center [369, 21] width 259 height 29
type input "c"
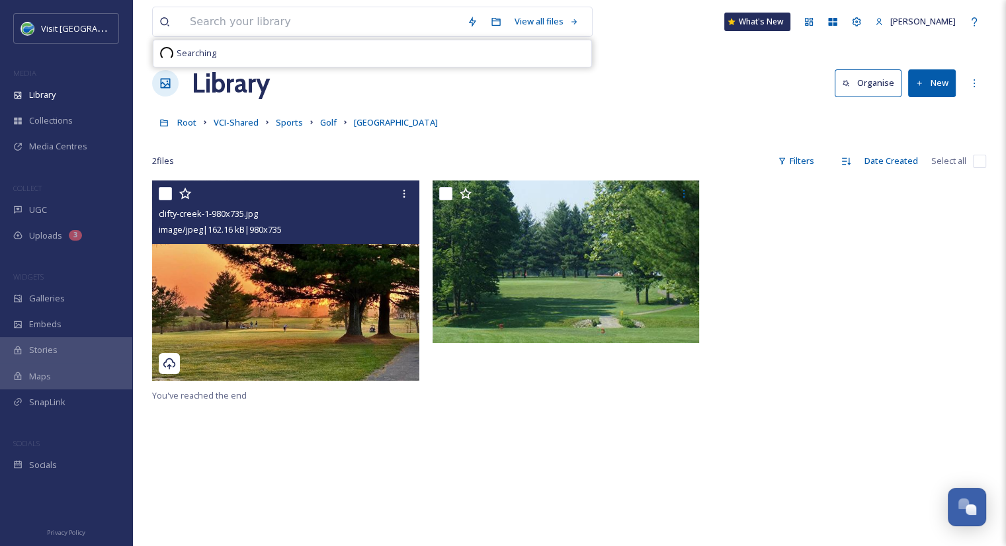
click at [325, 130] on link "Golf" at bounding box center [328, 122] width 17 height 16
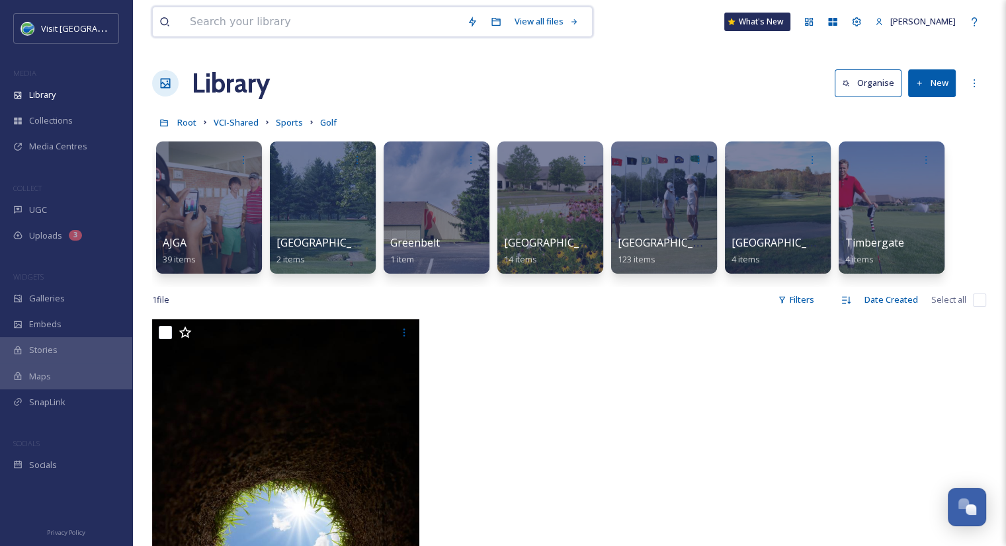
click at [302, 29] on input at bounding box center [321, 21] width 277 height 29
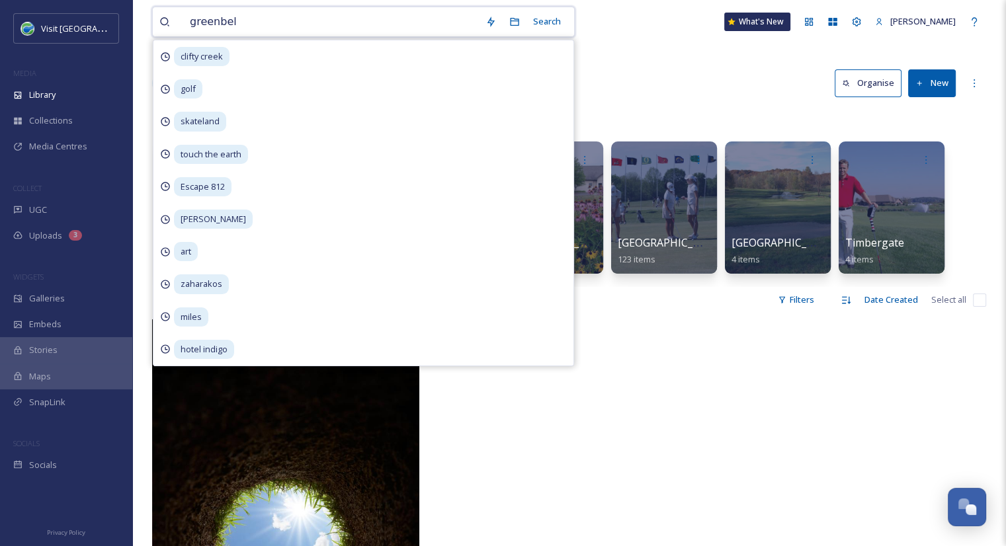
type input "greenbelt"
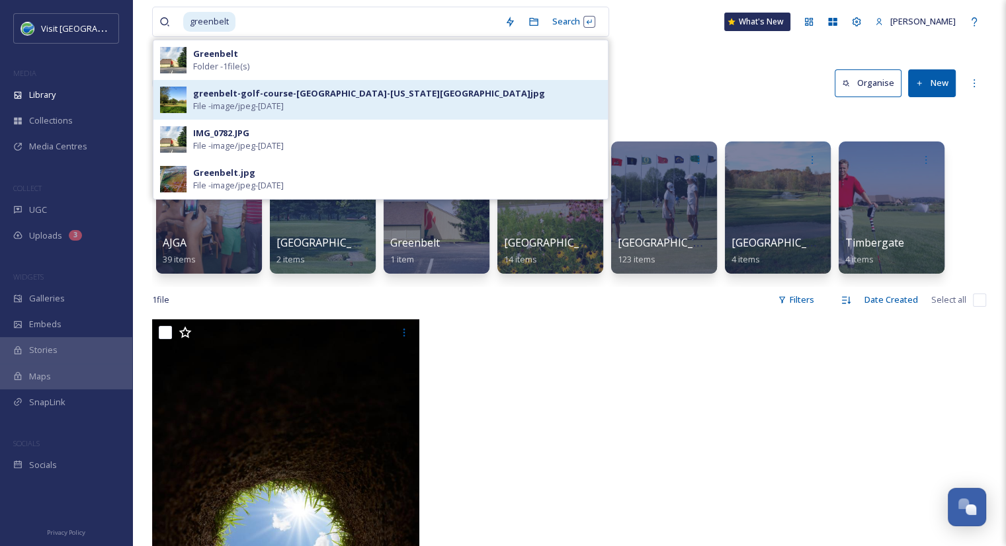
click at [292, 85] on div "greenbelt-golf-course-columbus-indiana.jpg File - image/jpeg - Apr 10 2025" at bounding box center [380, 100] width 454 height 40
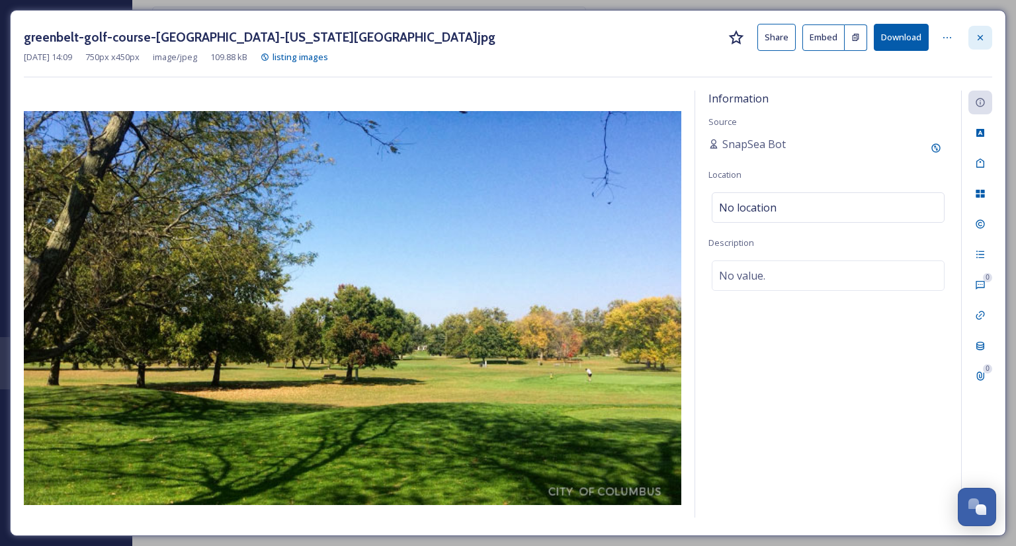
click at [976, 42] on div at bounding box center [980, 38] width 24 height 24
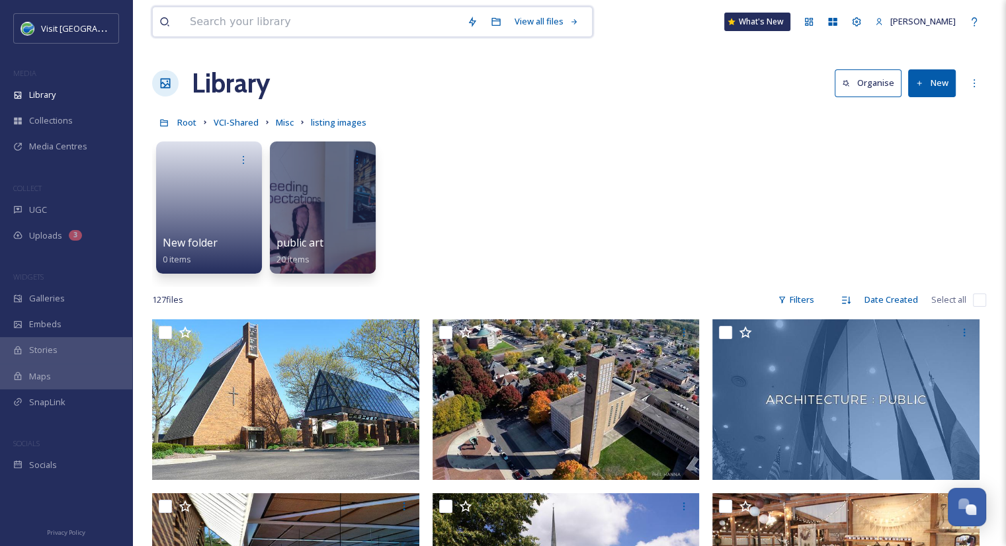
click at [245, 26] on input at bounding box center [321, 21] width 277 height 29
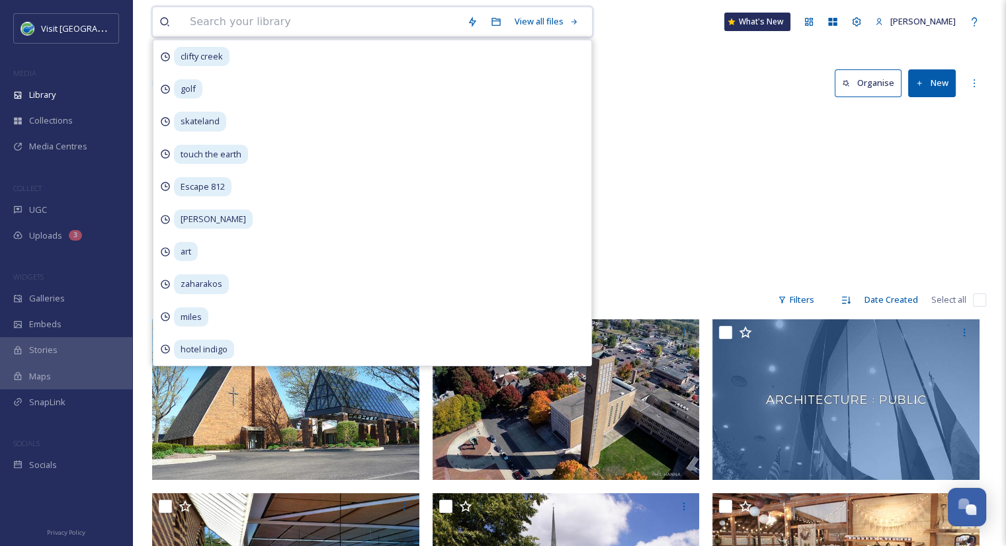
click at [282, 23] on input at bounding box center [321, 21] width 277 height 29
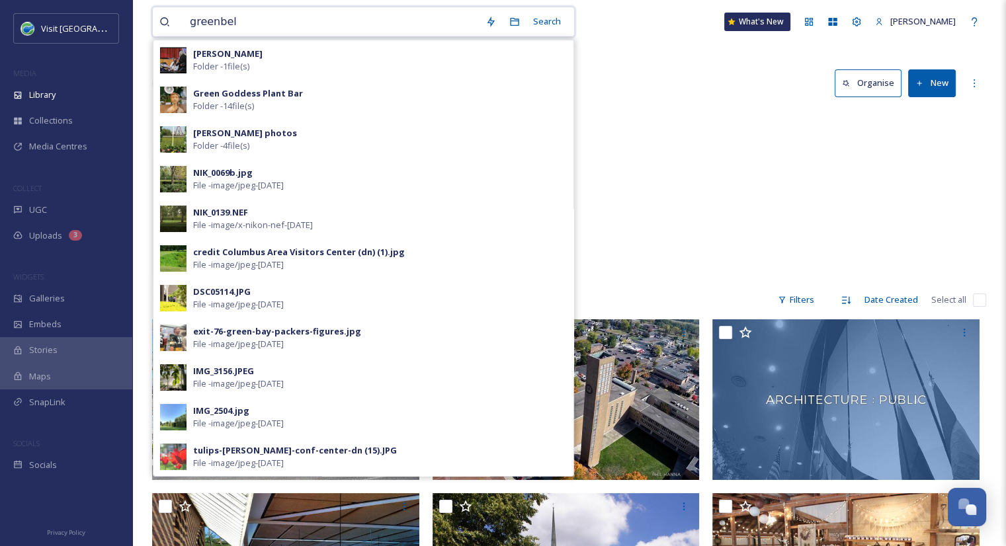
type input "greenbelt"
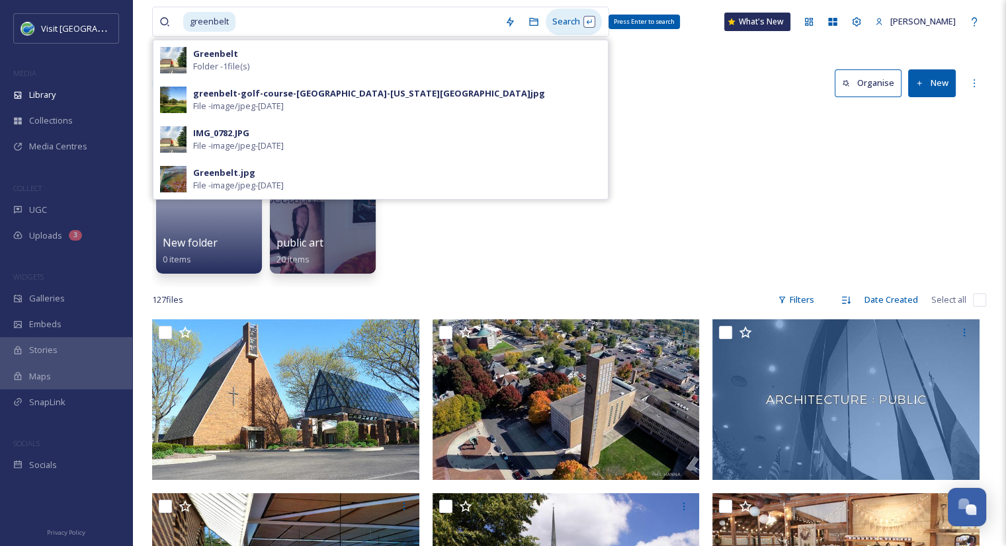
click at [555, 20] on div "Search Press Enter to search" at bounding box center [574, 22] width 56 height 26
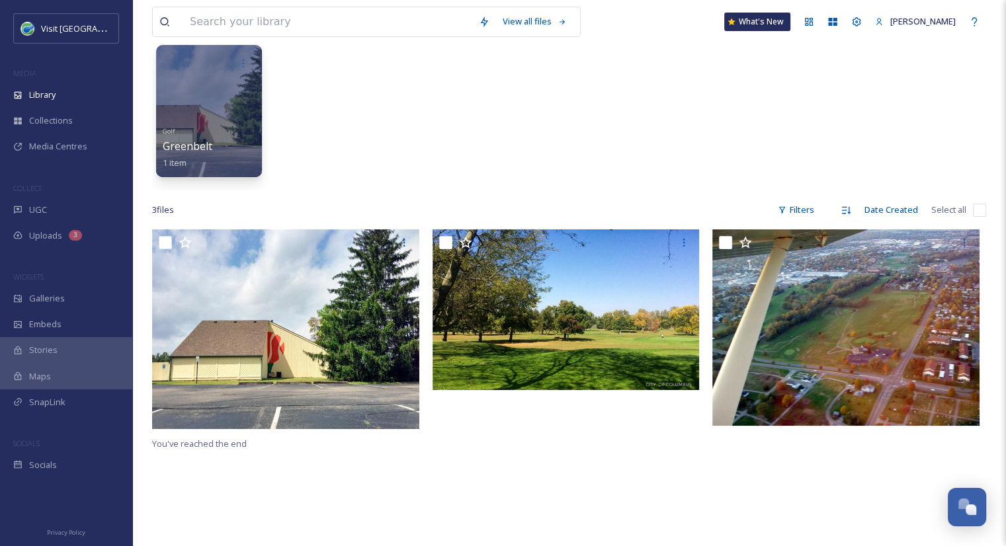
scroll to position [77, 0]
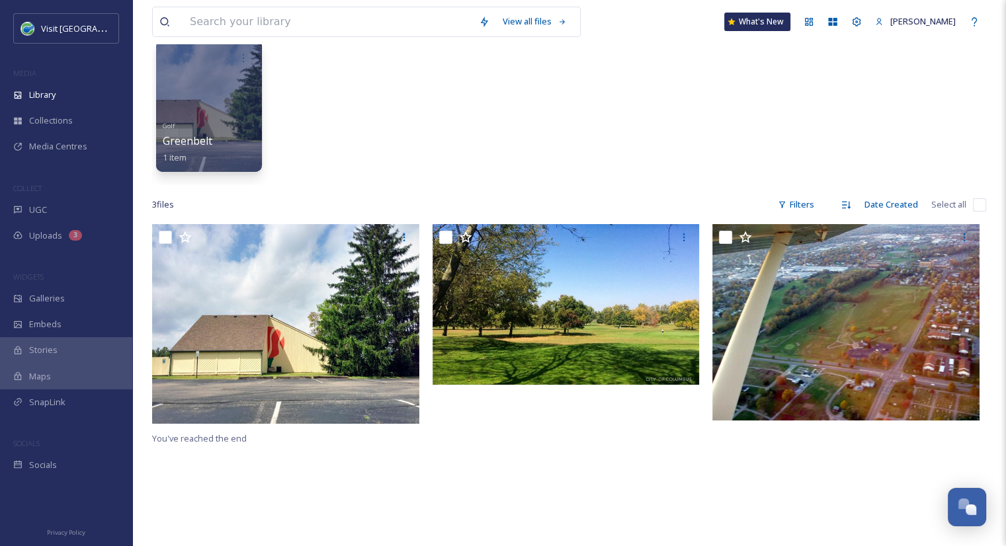
click at [410, 133] on div "Golf Greenbelt 1 item" at bounding box center [569, 109] width 834 height 152
click at [556, 153] on div "Golf Greenbelt 1 item" at bounding box center [569, 109] width 834 height 152
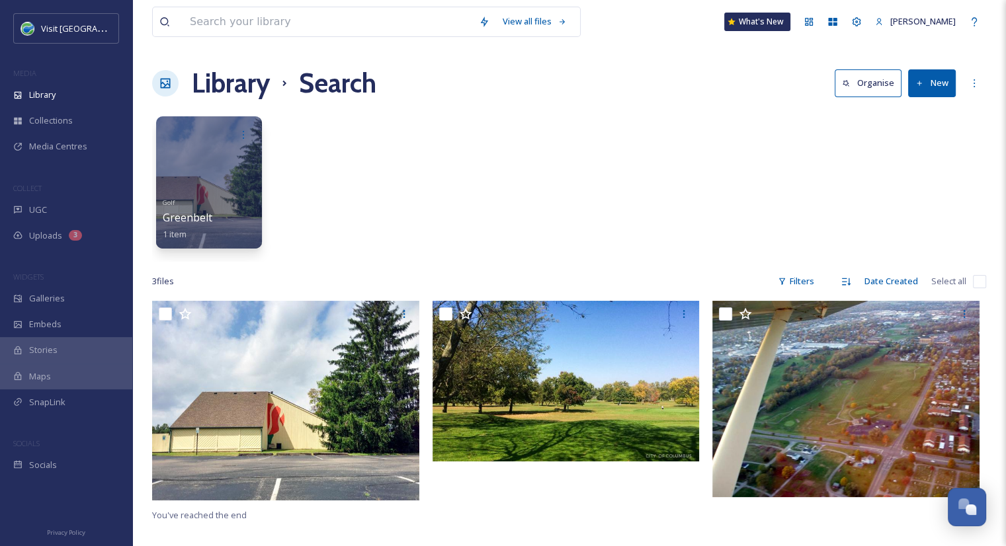
click at [929, 85] on button "New" at bounding box center [932, 82] width 48 height 27
click at [927, 112] on span "File Upload" at bounding box center [926, 114] width 44 height 13
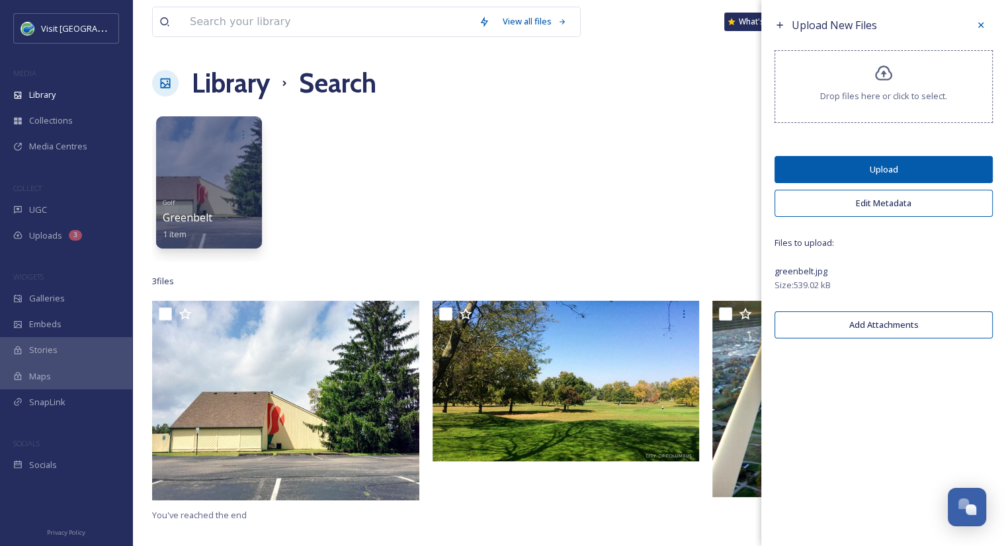
click at [902, 173] on button "Upload" at bounding box center [884, 169] width 218 height 27
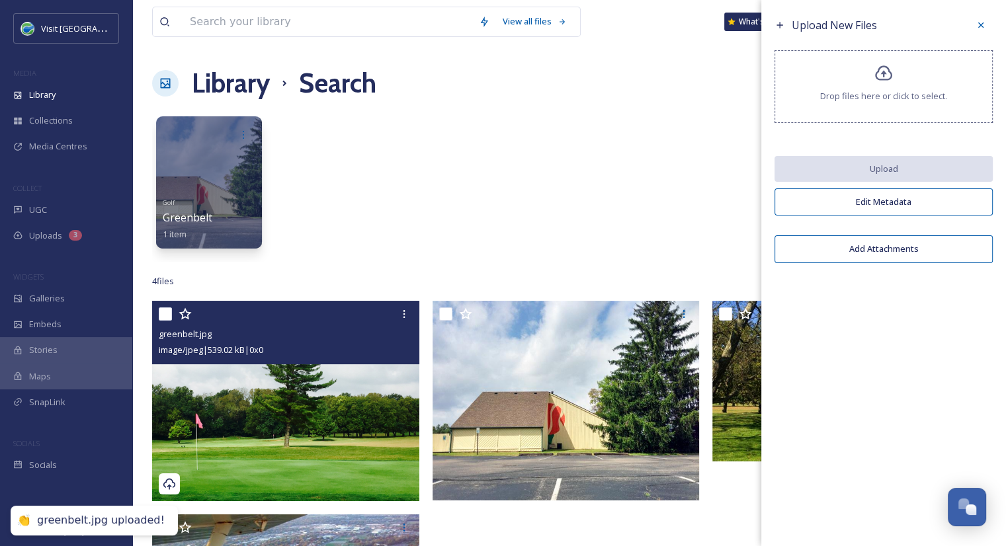
click at [310, 376] on img at bounding box center [285, 401] width 267 height 200
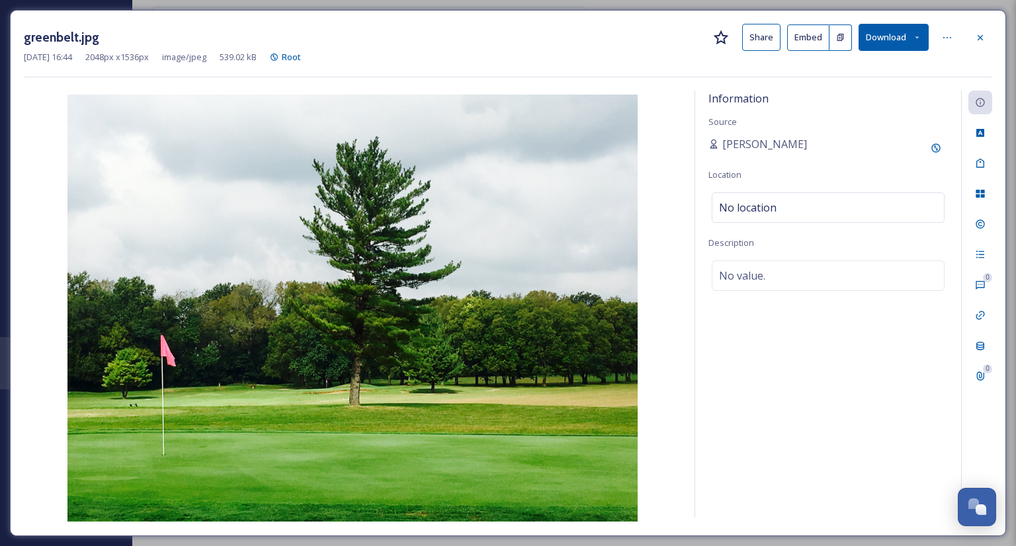
click at [767, 42] on button "Share" at bounding box center [761, 37] width 38 height 27
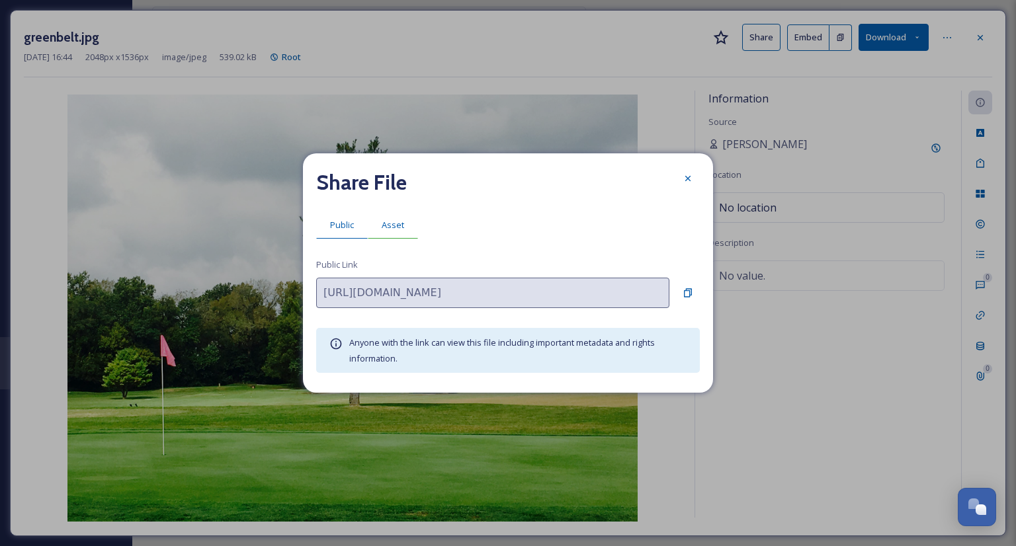
click at [396, 226] on span "Asset" at bounding box center [393, 225] width 22 height 13
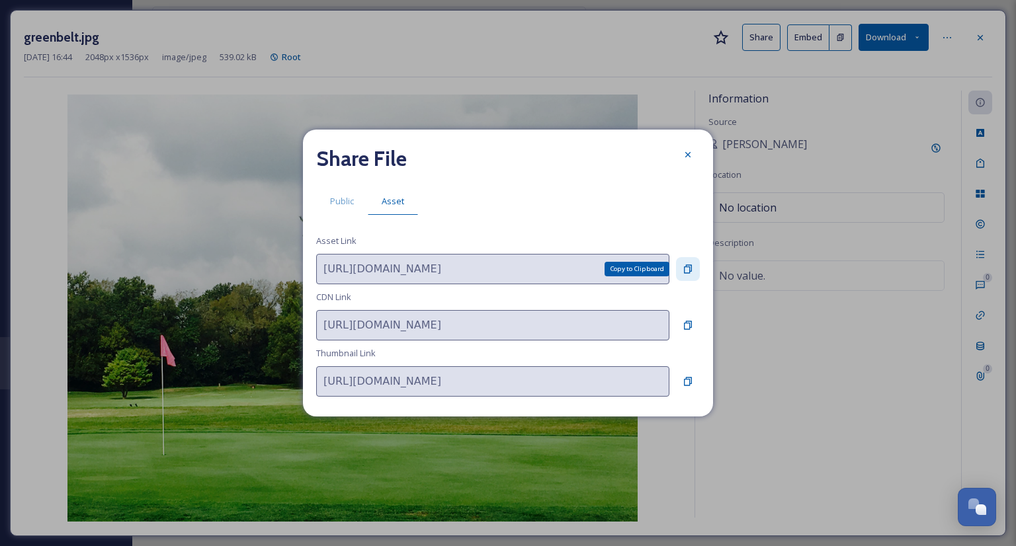
click at [683, 270] on icon at bounding box center [688, 269] width 11 height 11
click at [691, 153] on icon at bounding box center [688, 154] width 11 height 11
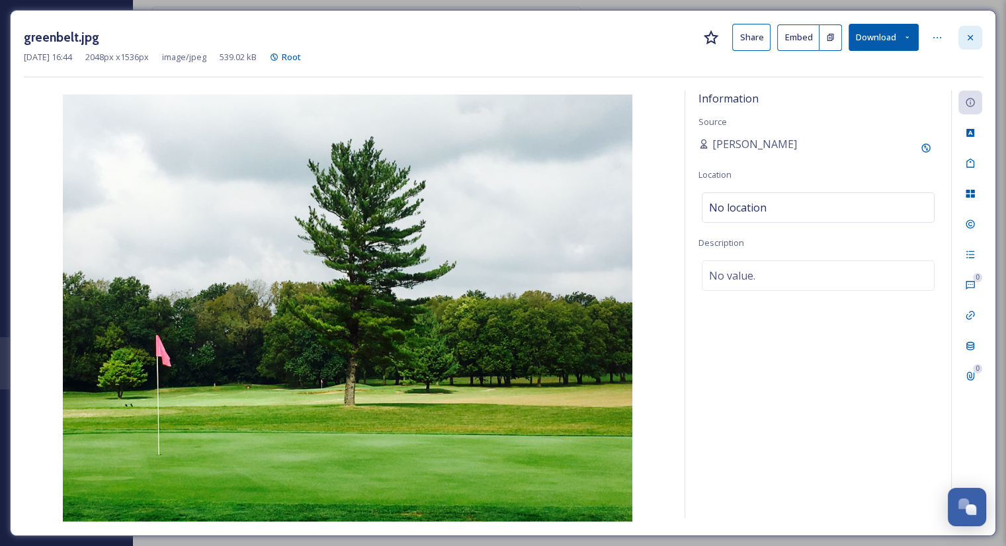
click at [974, 36] on icon at bounding box center [970, 37] width 11 height 11
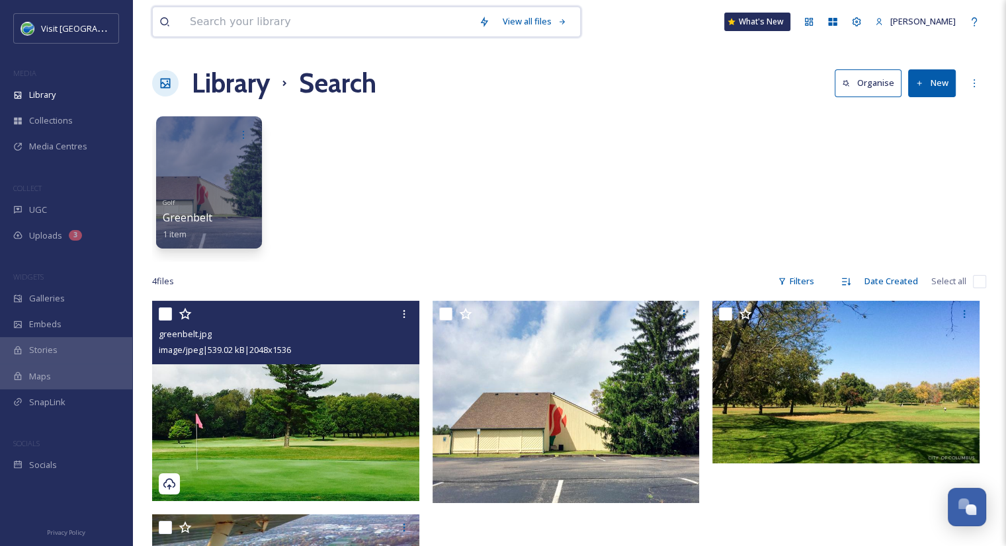
click at [320, 27] on input at bounding box center [327, 21] width 289 height 29
click at [625, 132] on div "Golf Greenbelt 1 item" at bounding box center [569, 186] width 834 height 152
click at [256, 28] on input at bounding box center [327, 21] width 289 height 29
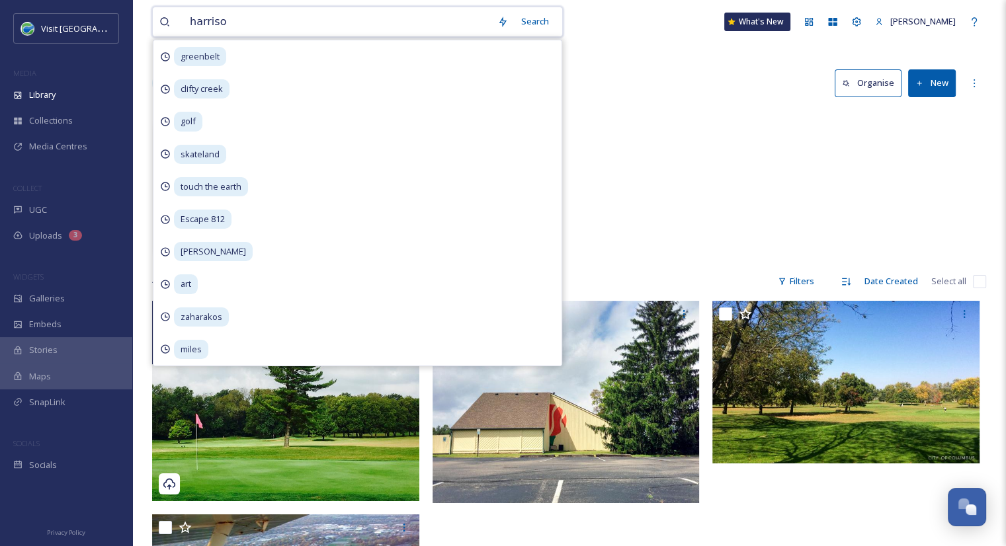
type input "harrison"
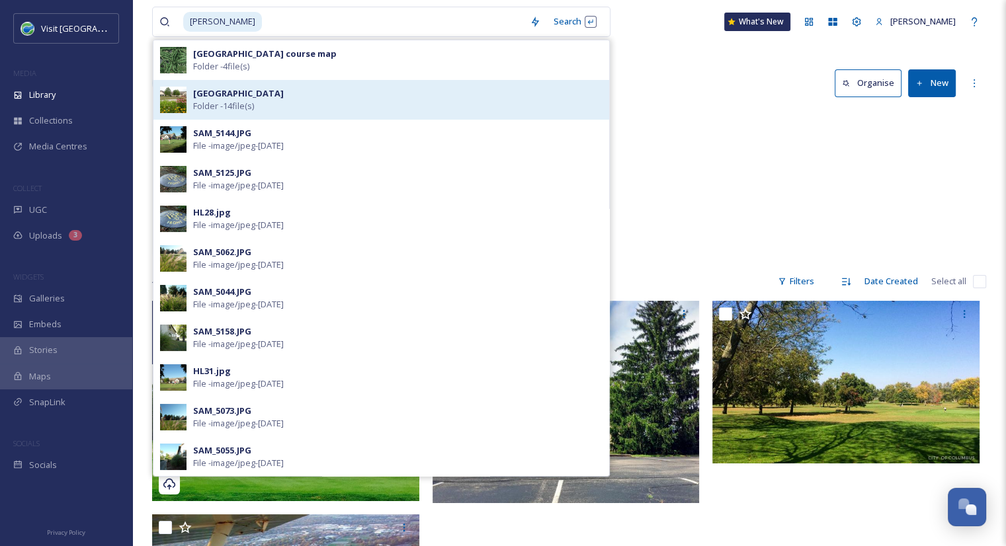
click at [267, 103] on div "Harrison Lake Folder - 14 file(s)" at bounding box center [397, 99] width 409 height 25
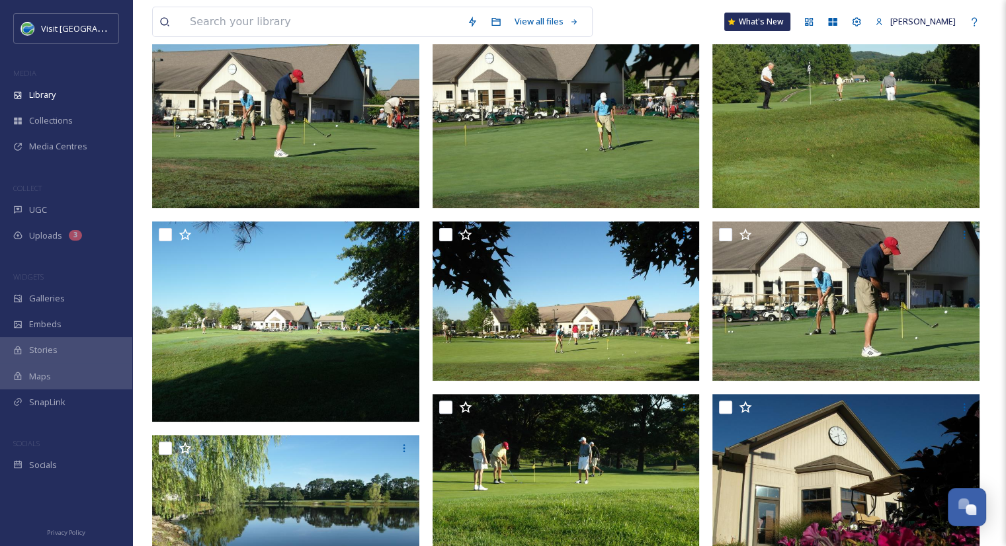
scroll to position [303, 0]
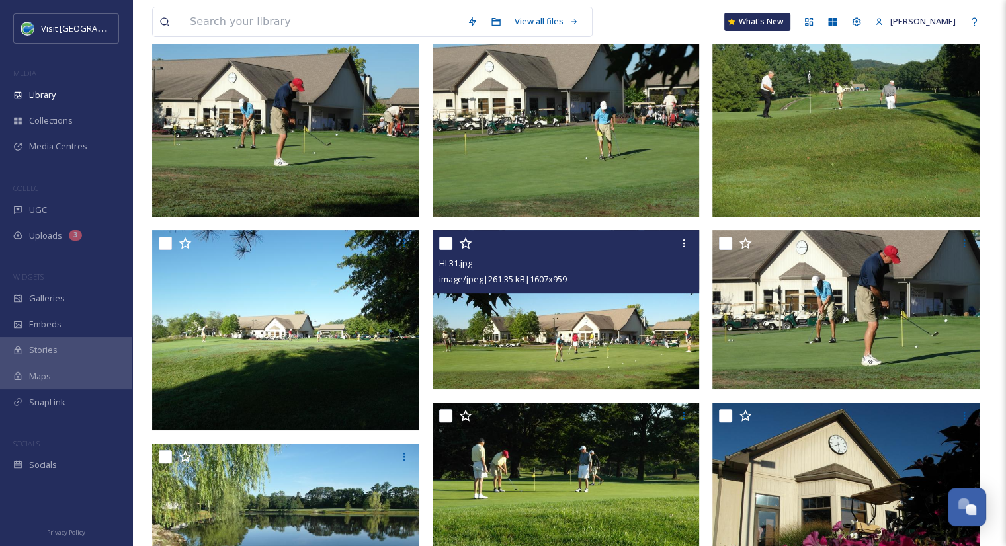
click at [549, 339] on img at bounding box center [566, 309] width 267 height 159
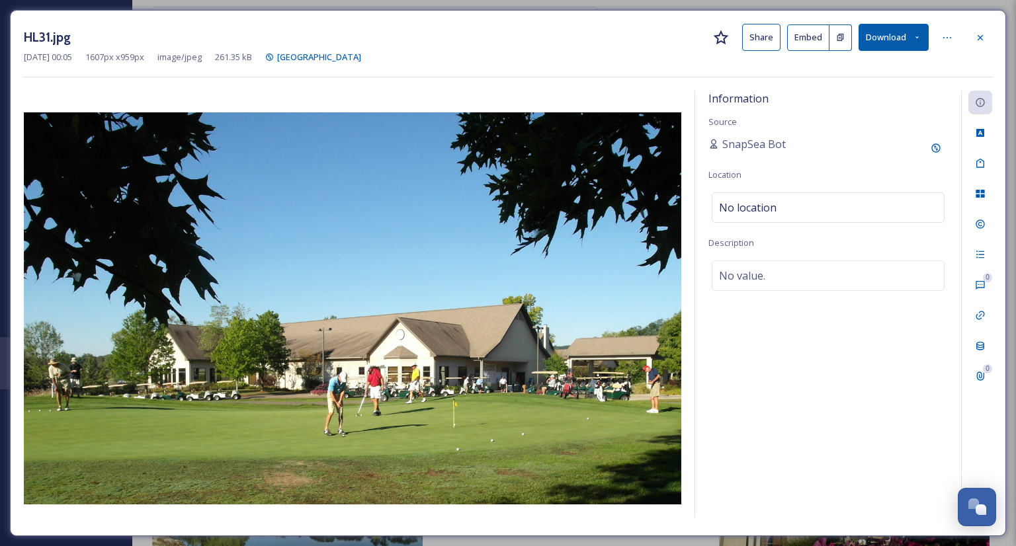
click at [758, 39] on button "Share" at bounding box center [761, 37] width 38 height 27
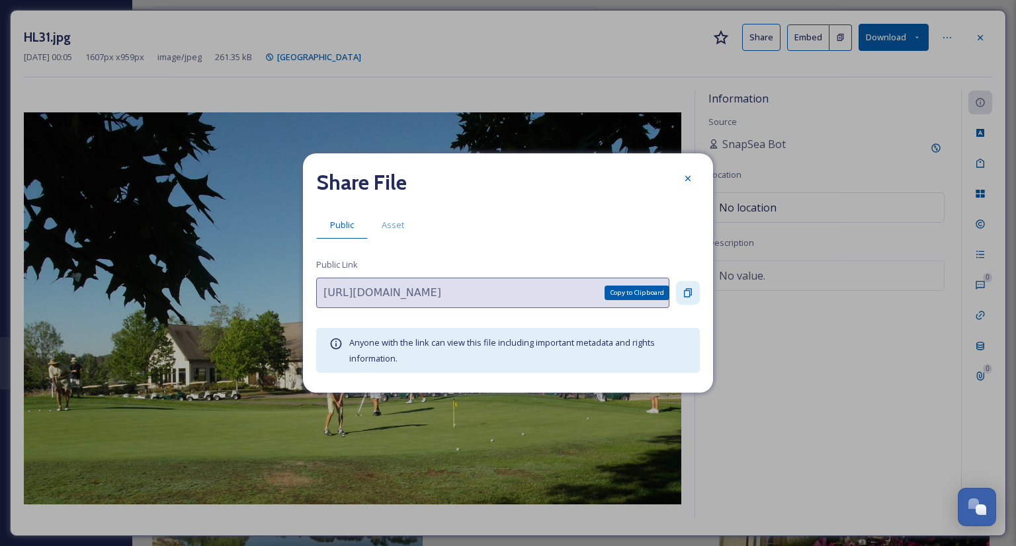
click at [688, 293] on icon at bounding box center [688, 293] width 11 height 11
click at [688, 178] on icon at bounding box center [687, 178] width 5 height 5
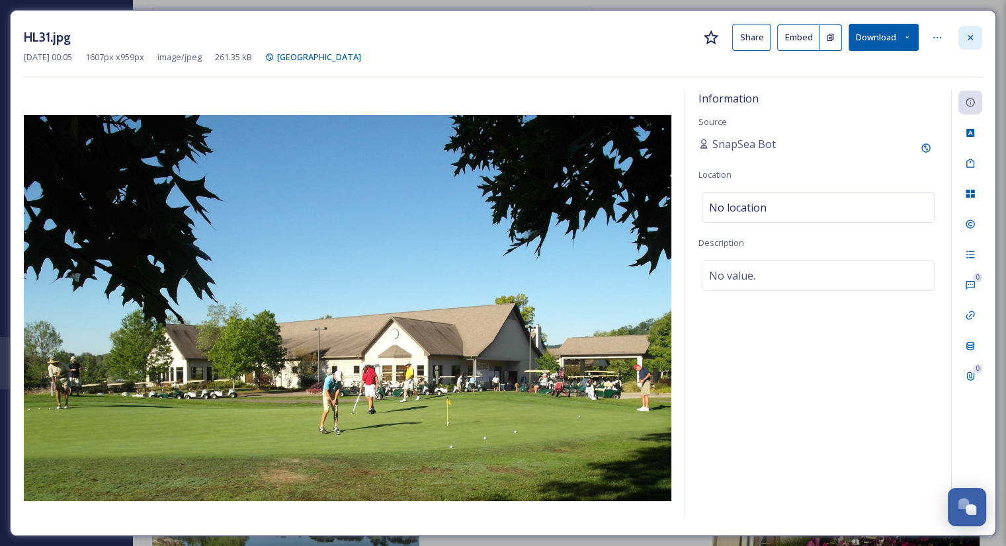
click at [969, 36] on icon at bounding box center [970, 36] width 5 height 5
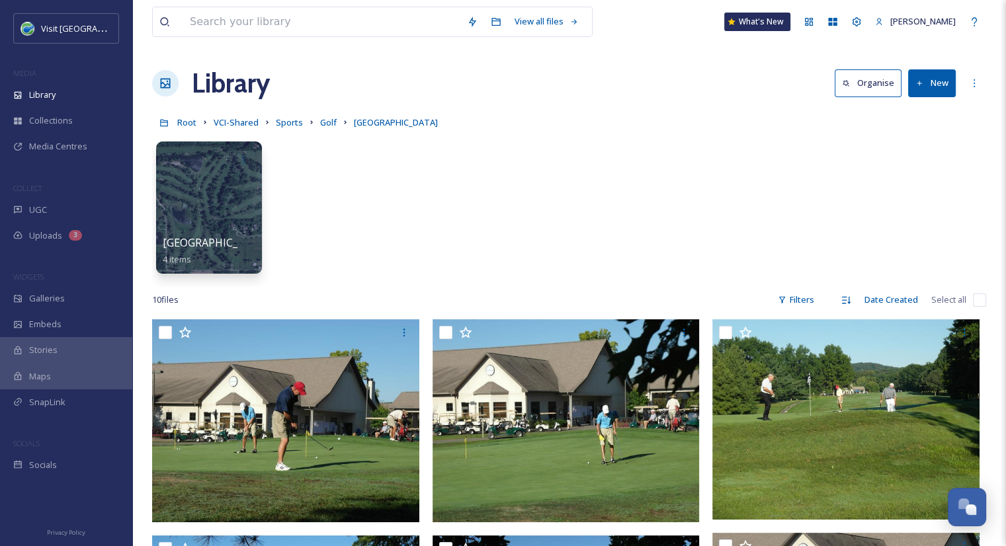
click at [325, 130] on link "Golf" at bounding box center [328, 122] width 17 height 16
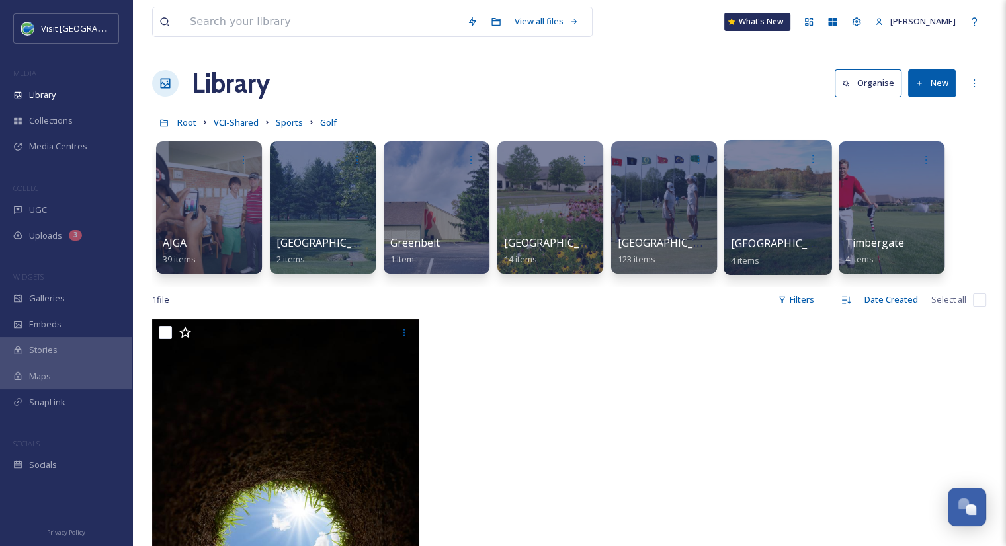
click at [781, 250] on div "Salt Creek 4 items" at bounding box center [778, 251] width 95 height 33
click at [767, 247] on span "Salt Creek" at bounding box center [785, 243] width 108 height 15
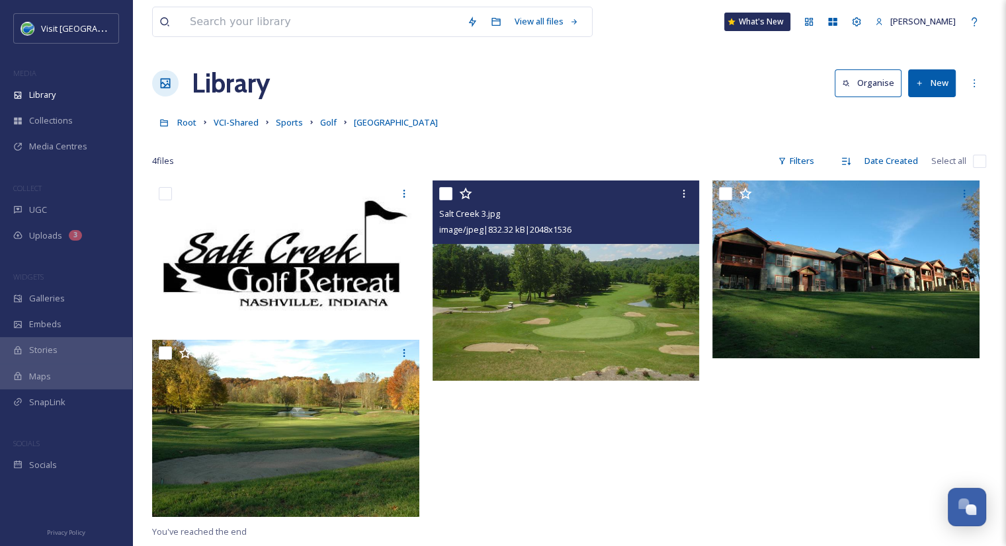
click at [635, 331] on img at bounding box center [566, 281] width 267 height 200
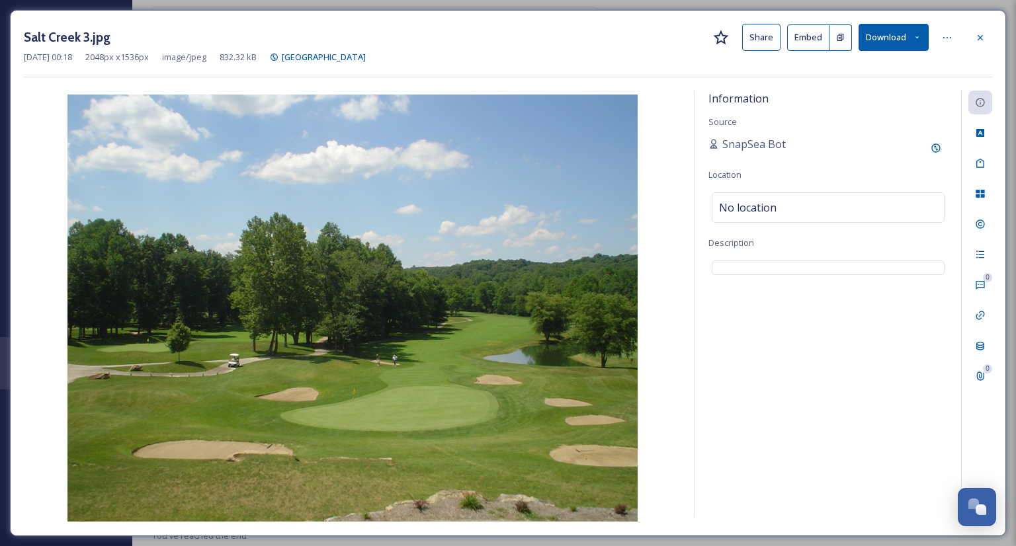
click at [757, 38] on button "Share" at bounding box center [761, 37] width 38 height 27
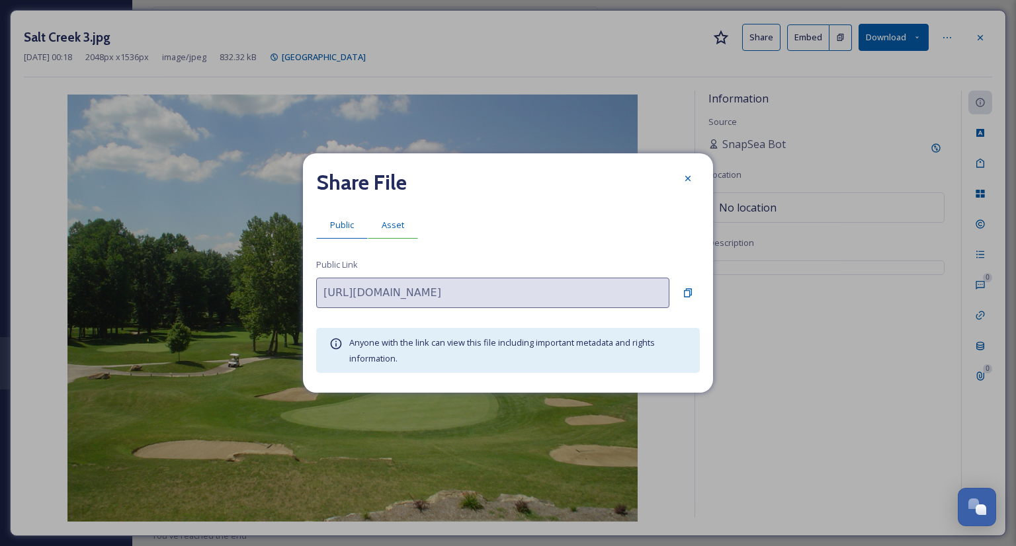
click at [397, 231] on span "Asset" at bounding box center [393, 225] width 22 height 13
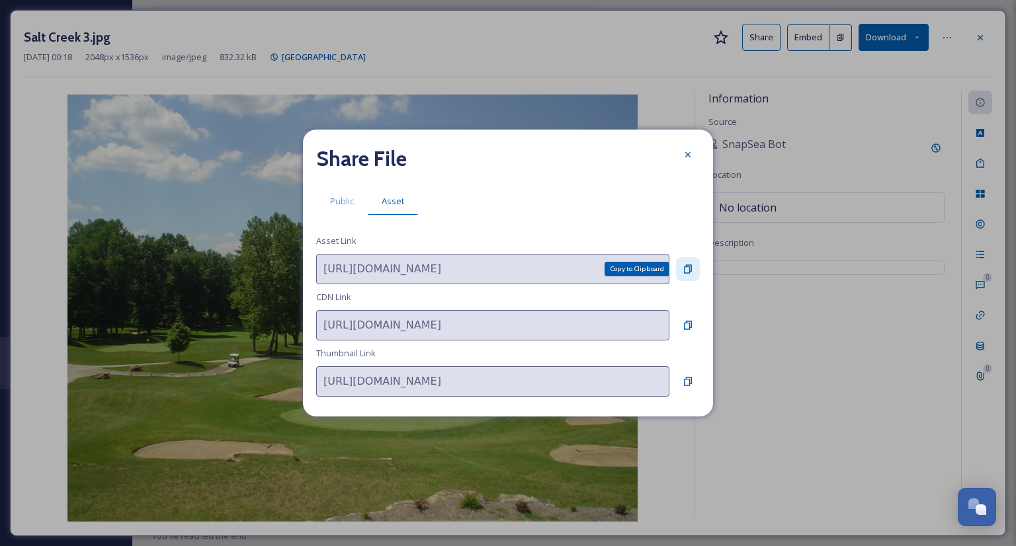
click at [691, 269] on icon at bounding box center [688, 269] width 11 height 11
click at [691, 152] on icon at bounding box center [688, 154] width 11 height 11
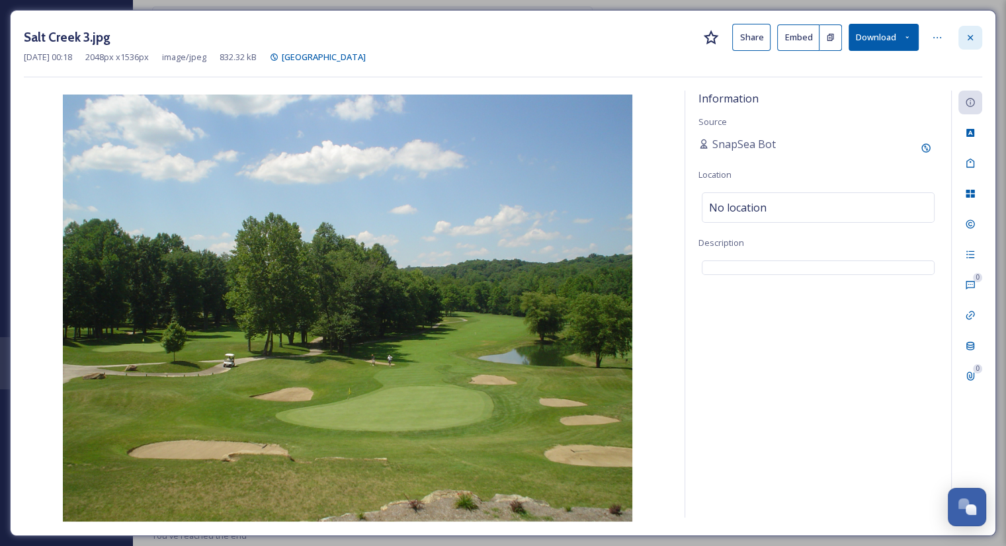
click at [972, 38] on icon at bounding box center [970, 37] width 11 height 11
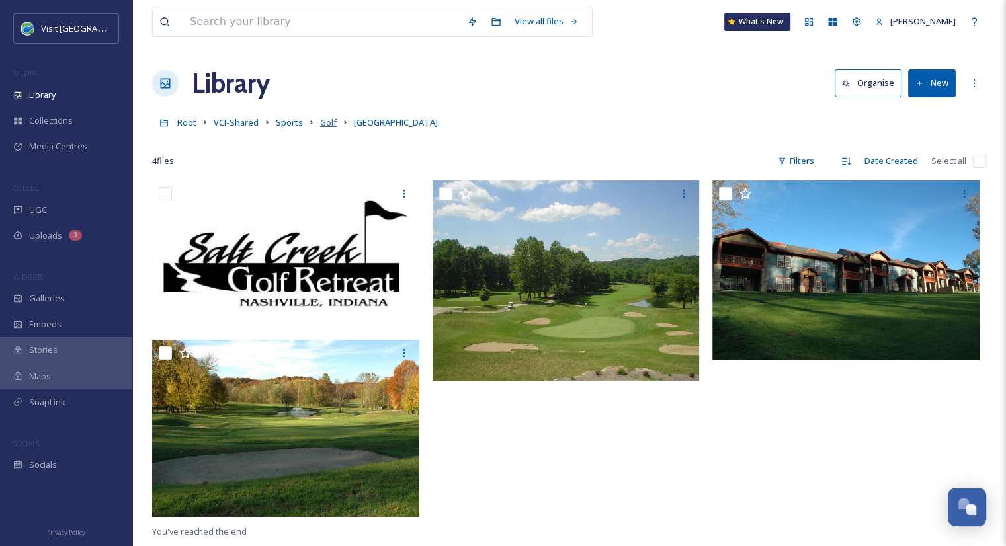
click at [323, 126] on span "Golf" at bounding box center [328, 122] width 17 height 12
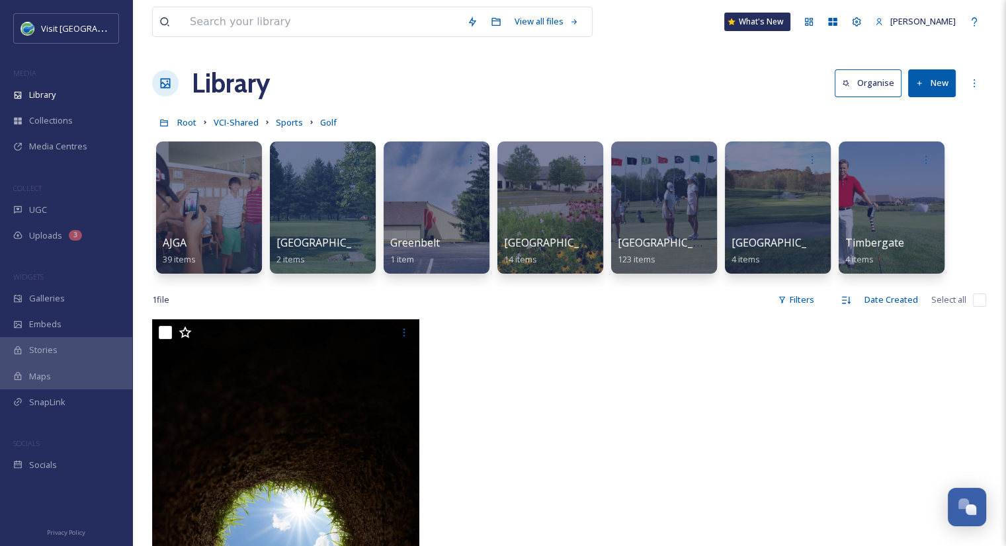
scroll to position [73, 0]
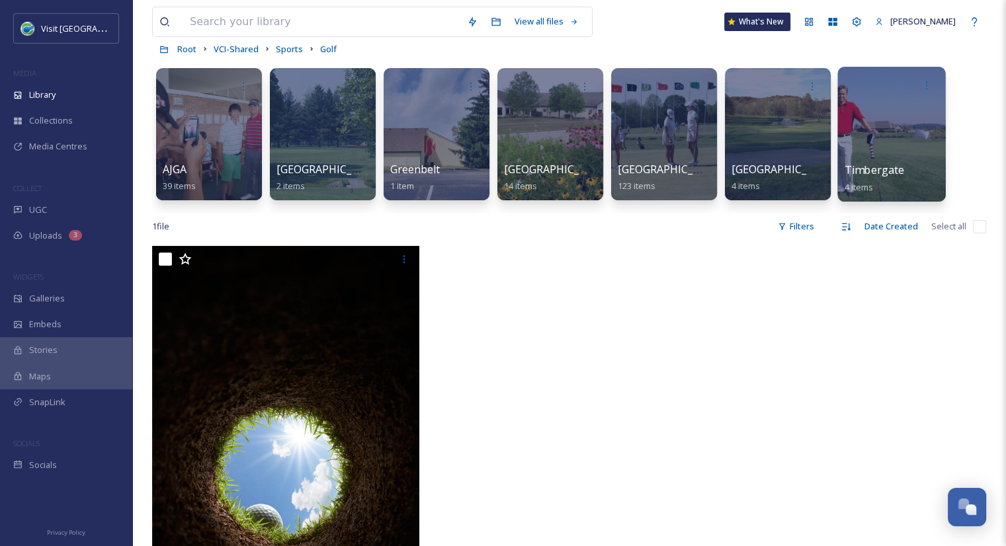
click at [909, 162] on div "Timbergate 4 items" at bounding box center [892, 178] width 95 height 33
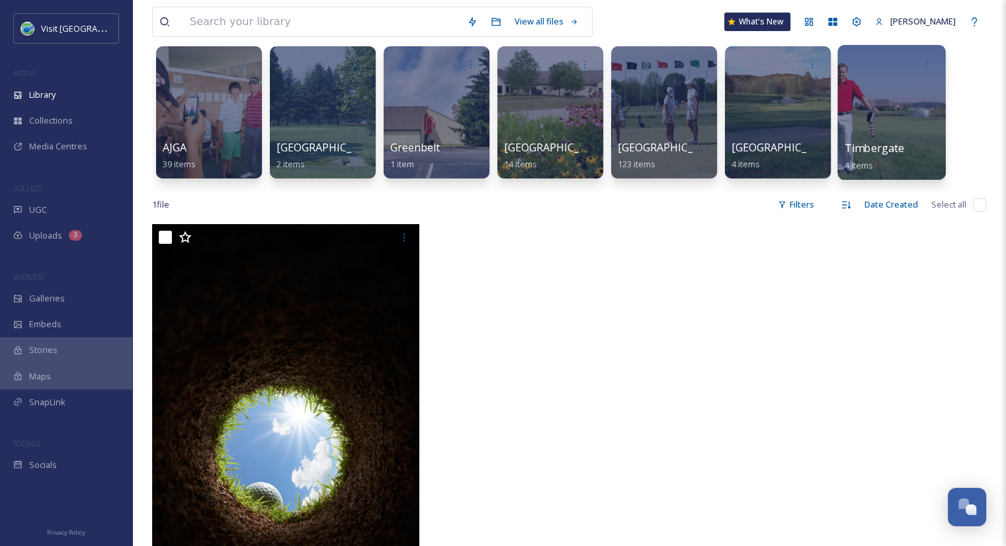
scroll to position [95, 0]
click at [876, 144] on span "Timbergate" at bounding box center [875, 148] width 60 height 15
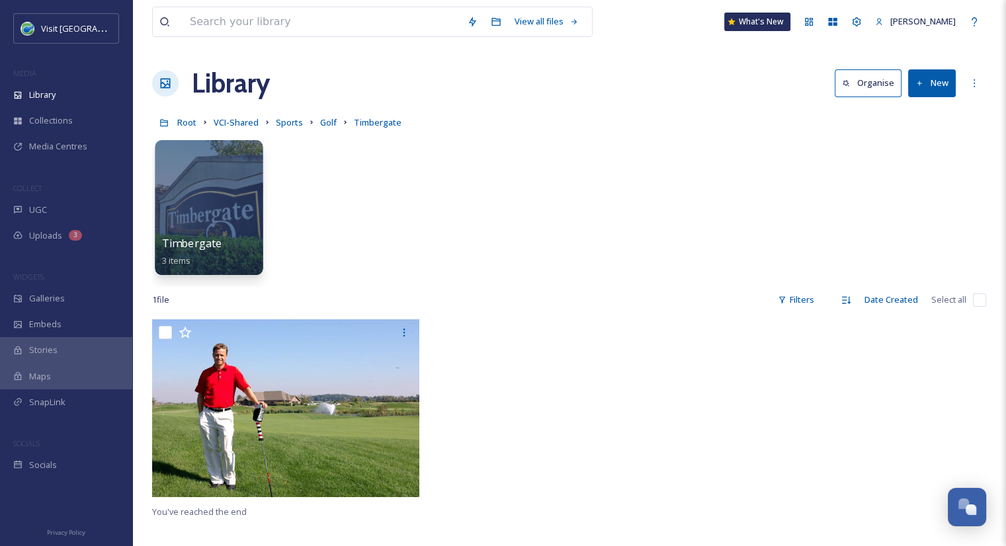
click at [233, 233] on div at bounding box center [209, 207] width 108 height 135
click at [936, 85] on button "New" at bounding box center [932, 82] width 48 height 27
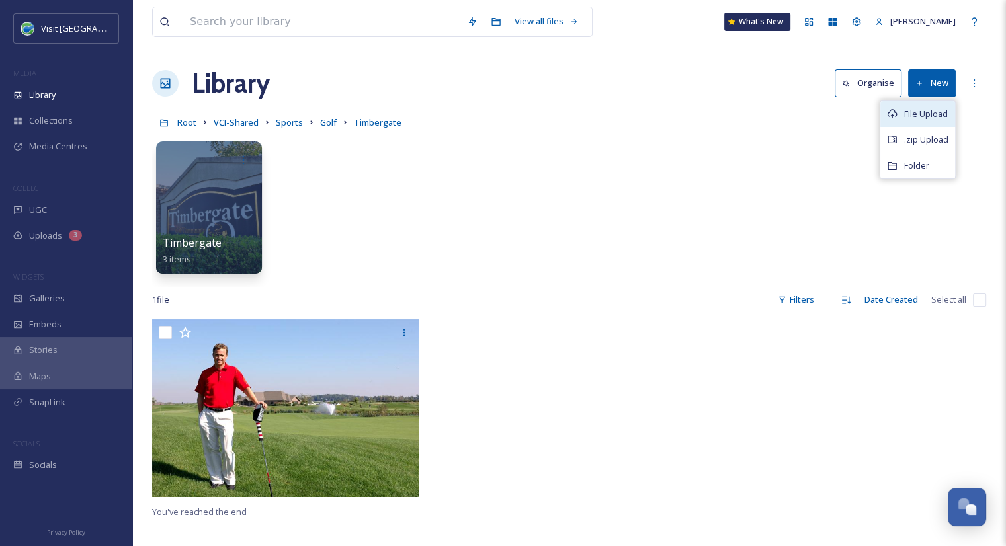
click at [934, 115] on span "File Upload" at bounding box center [926, 114] width 44 height 13
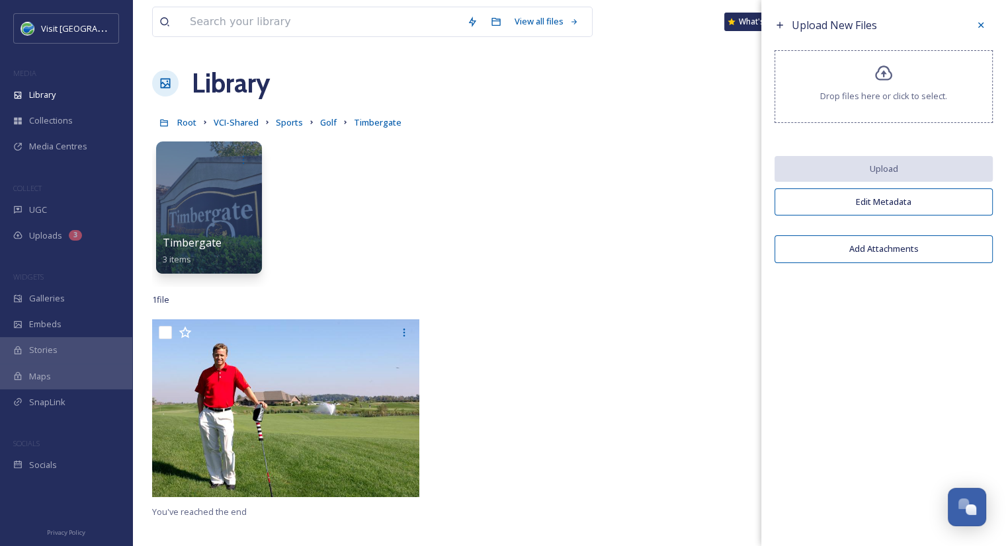
click at [853, 98] on span "Drop files here or click to select." at bounding box center [883, 96] width 127 height 13
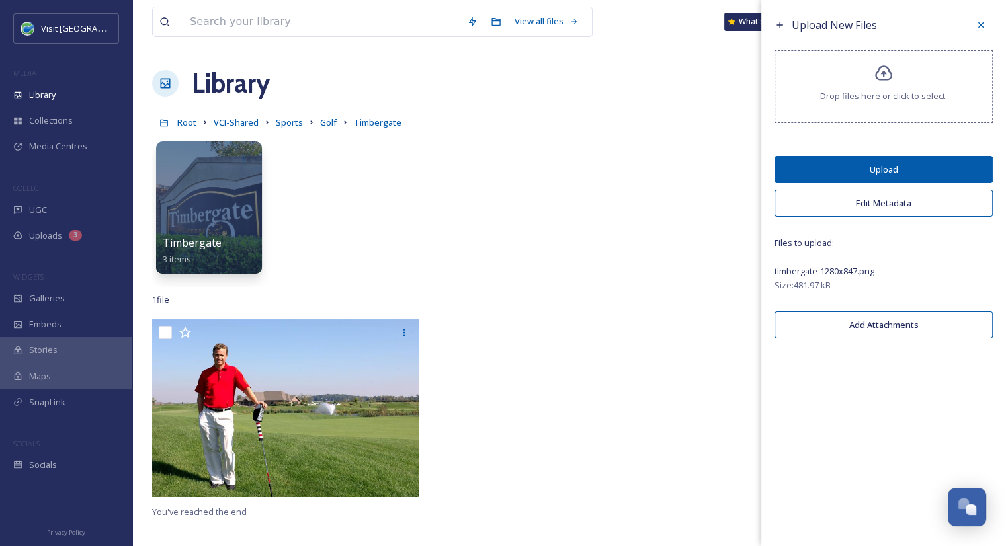
click at [845, 174] on button "Upload" at bounding box center [884, 169] width 218 height 27
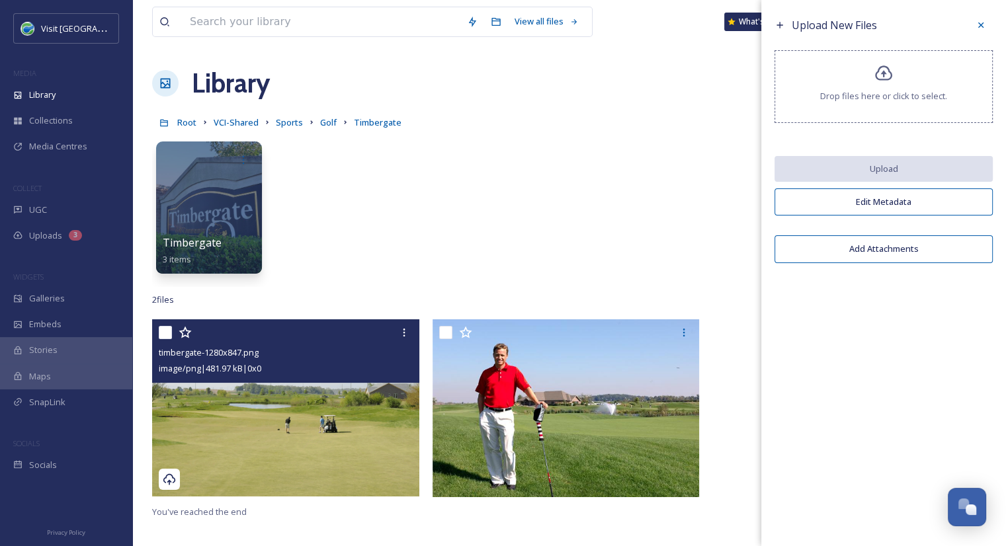
click at [349, 411] on img at bounding box center [285, 407] width 267 height 177
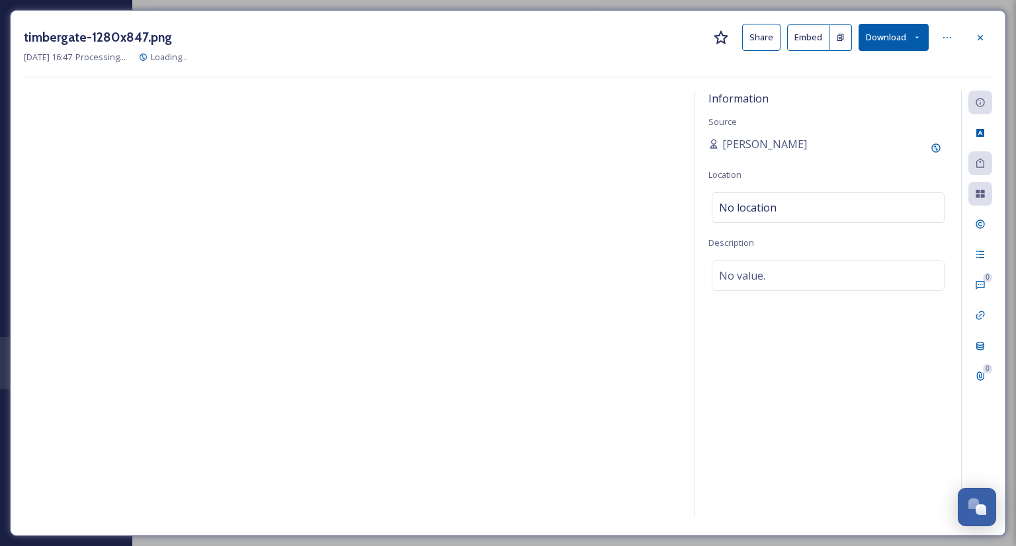
click at [761, 32] on button "Share" at bounding box center [761, 37] width 38 height 27
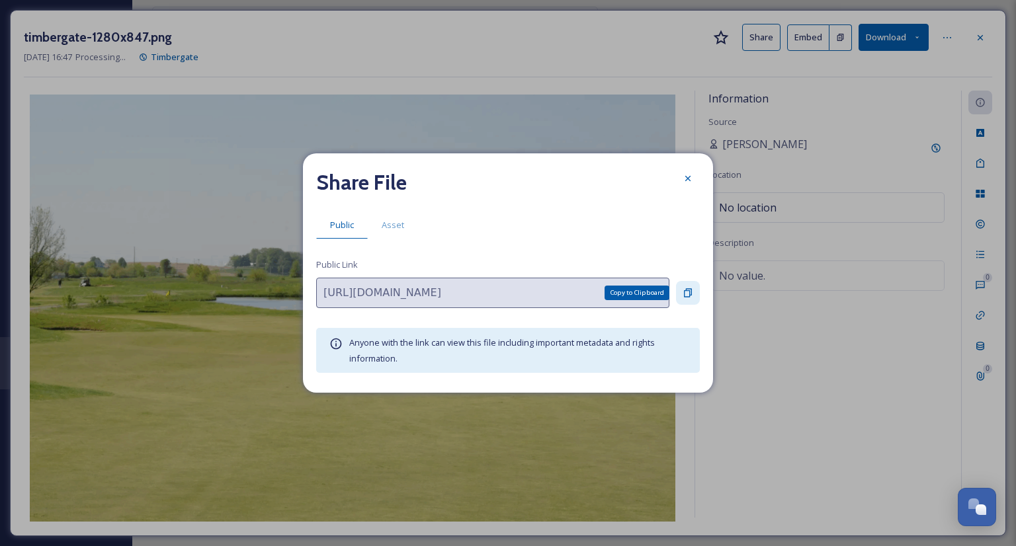
click at [685, 291] on icon at bounding box center [688, 293] width 8 height 9
click at [691, 179] on icon at bounding box center [688, 178] width 11 height 11
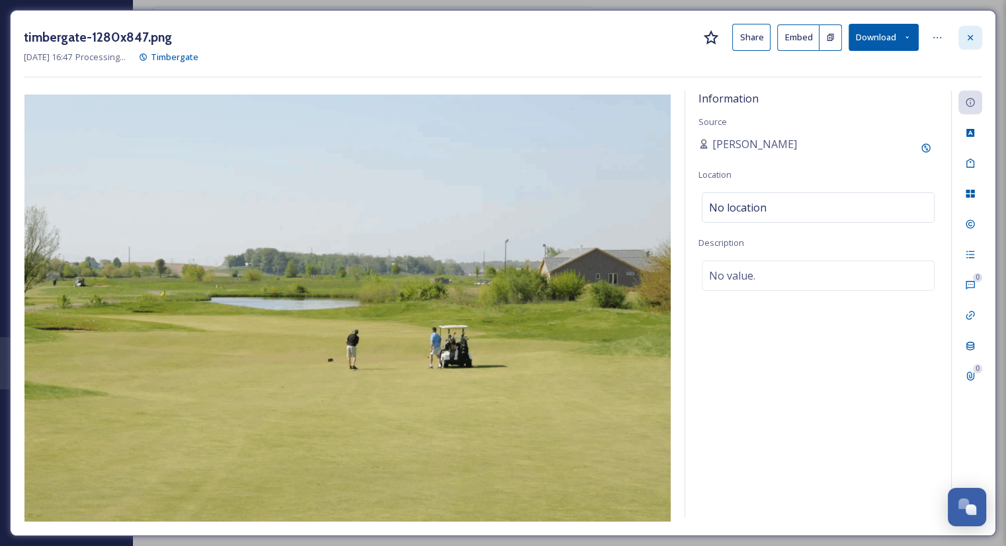
click at [973, 46] on div at bounding box center [970, 38] width 24 height 24
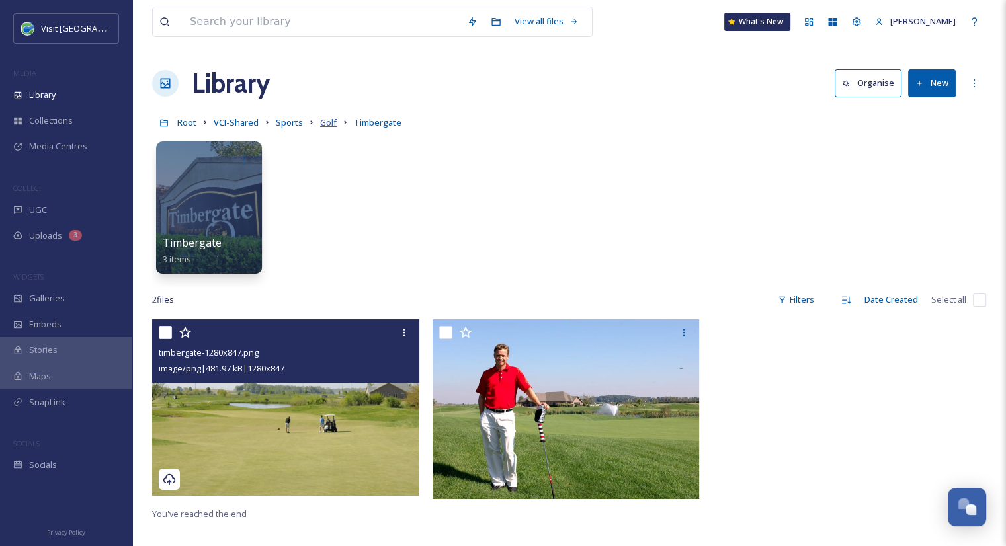
click at [328, 122] on span "Golf" at bounding box center [328, 122] width 17 height 12
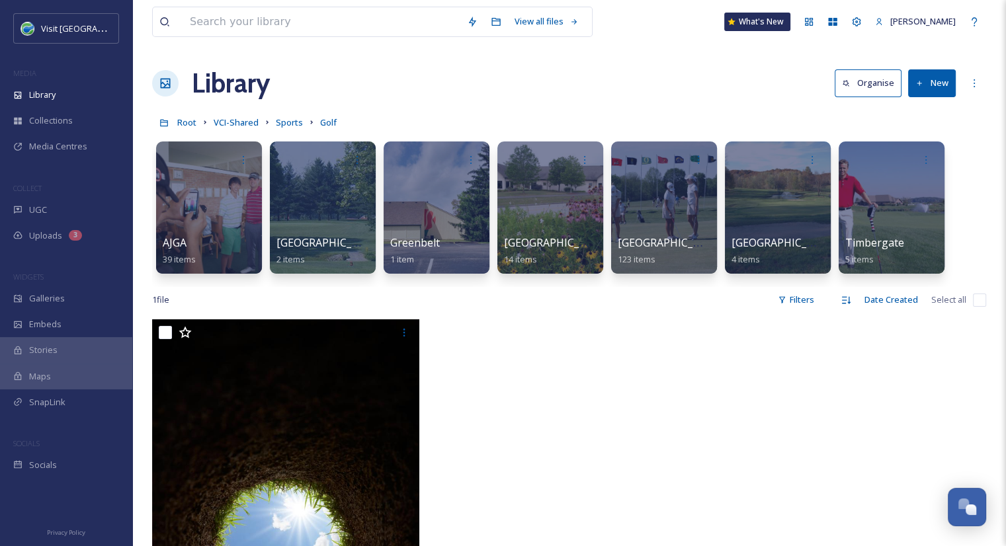
click at [929, 87] on button "New" at bounding box center [932, 82] width 48 height 27
click at [910, 161] on span "Folder" at bounding box center [916, 165] width 25 height 13
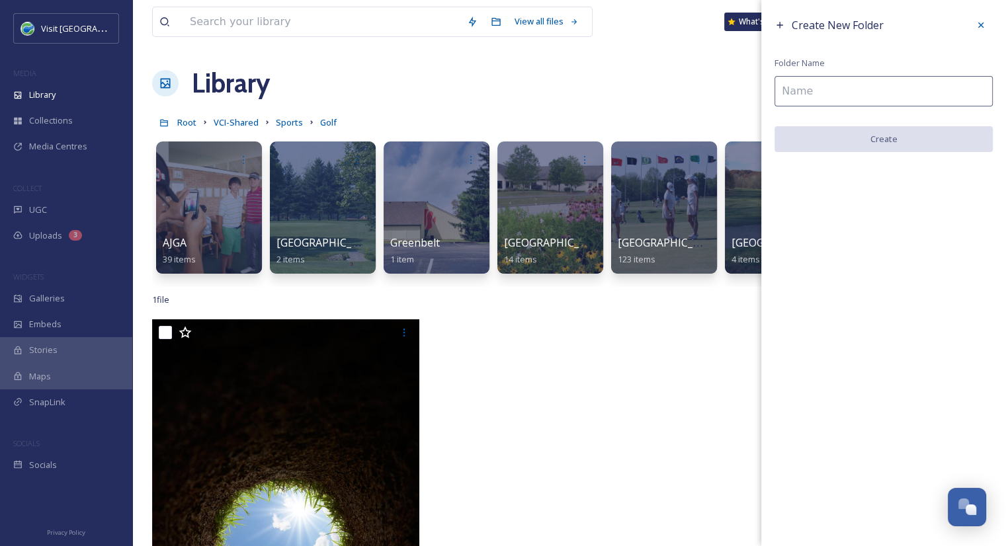
click at [815, 89] on input at bounding box center [884, 91] width 218 height 30
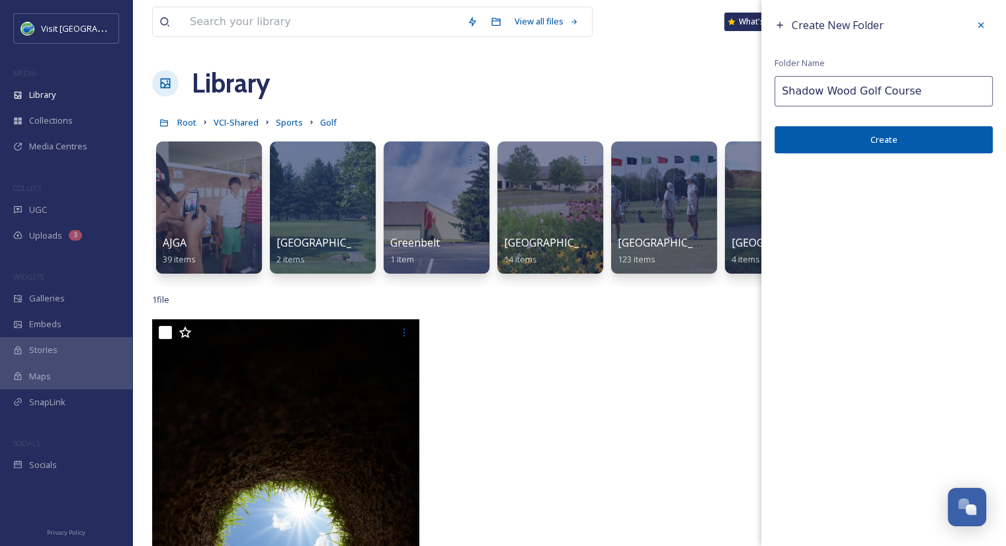
click at [827, 93] on input "Shadow Wood Golf Course" at bounding box center [884, 91] width 218 height 30
type input "Shadow Wood Golf Course"
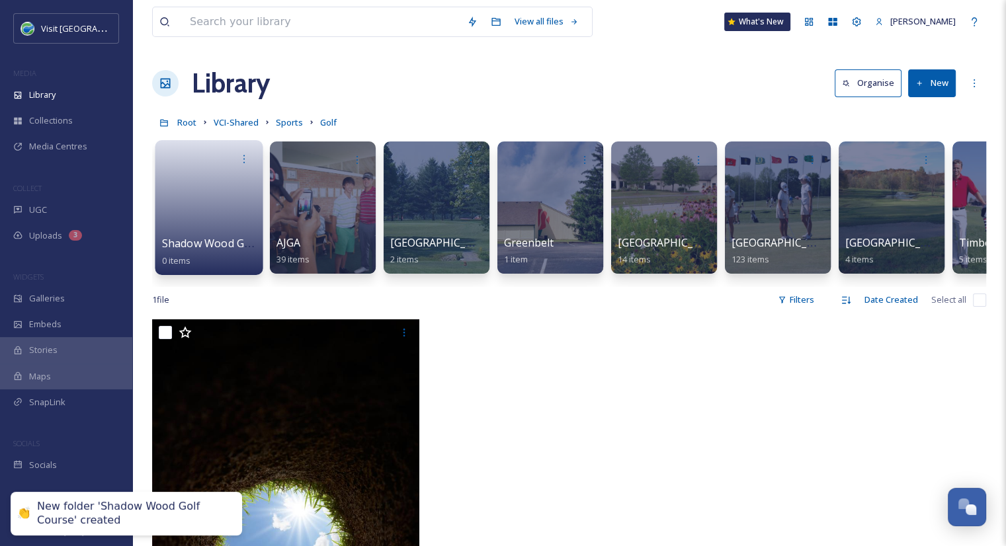
click at [227, 243] on span "Shadow Wood Golf Course" at bounding box center [229, 243] width 135 height 15
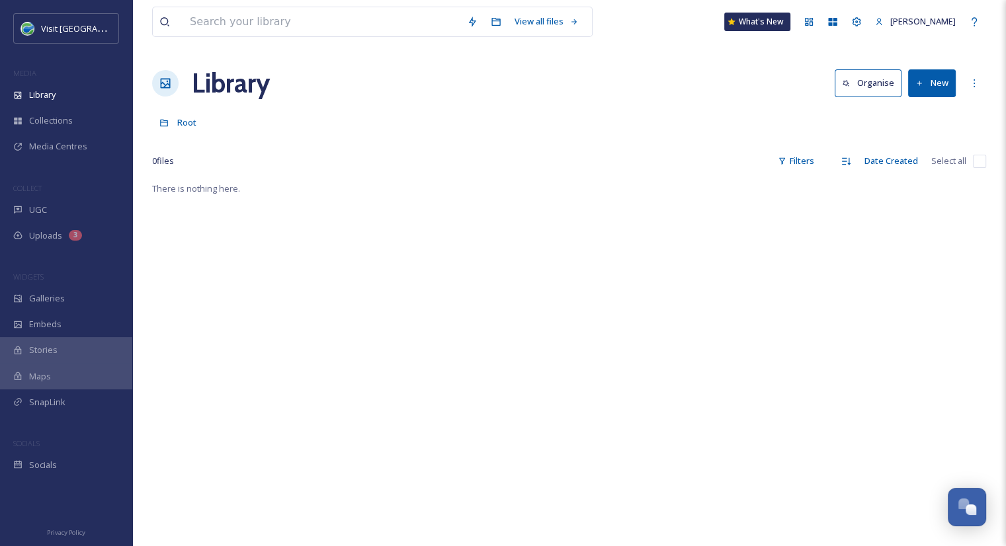
click at [923, 85] on icon at bounding box center [919, 83] width 9 height 9
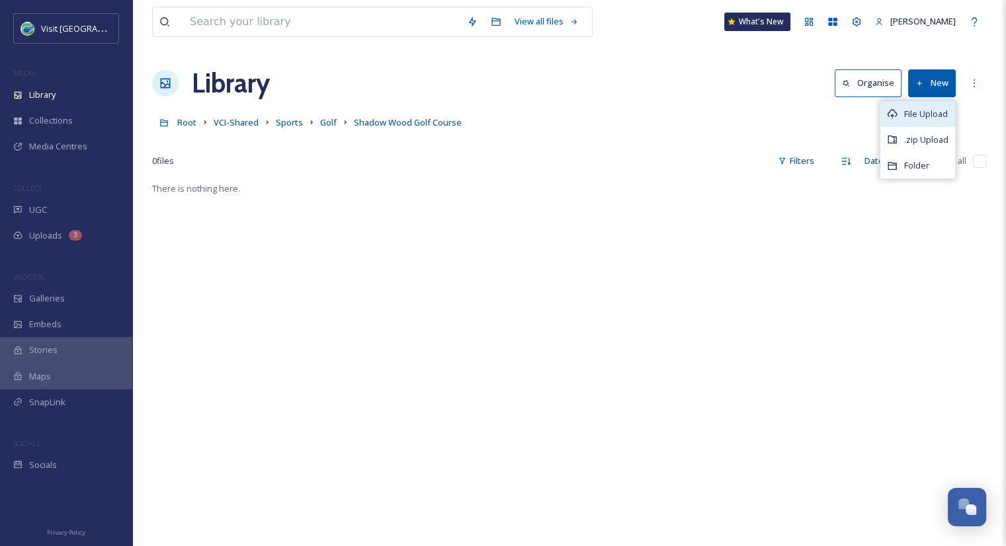
click at [906, 120] on div "File Upload" at bounding box center [917, 114] width 75 height 26
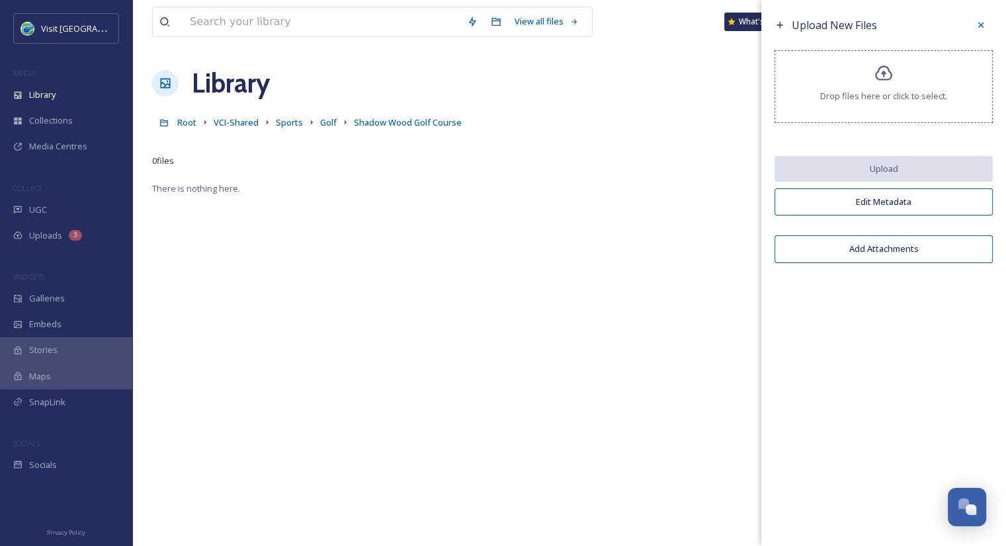
click at [886, 72] on icon at bounding box center [883, 73] width 19 height 19
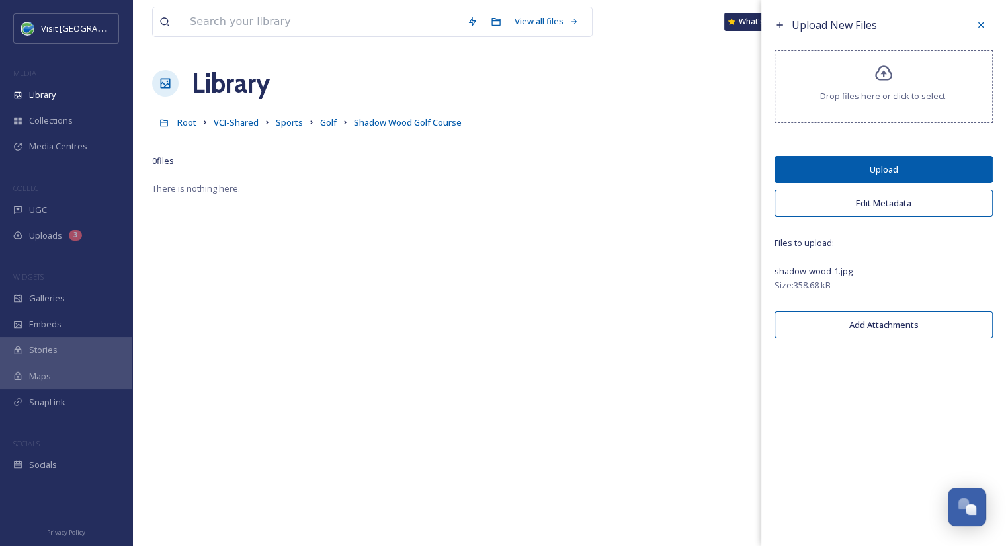
click at [893, 160] on button "Upload" at bounding box center [884, 169] width 218 height 27
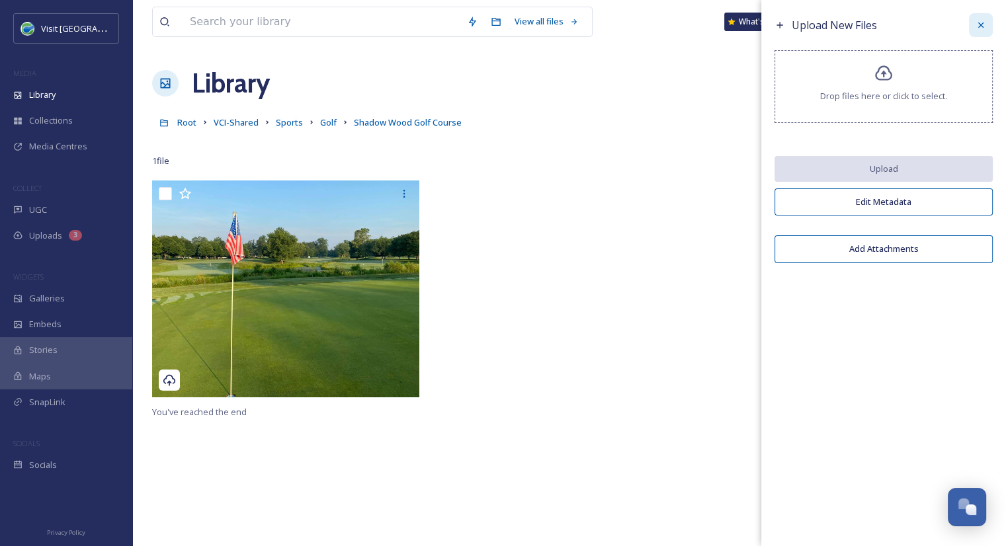
click at [974, 29] on div at bounding box center [981, 25] width 24 height 24
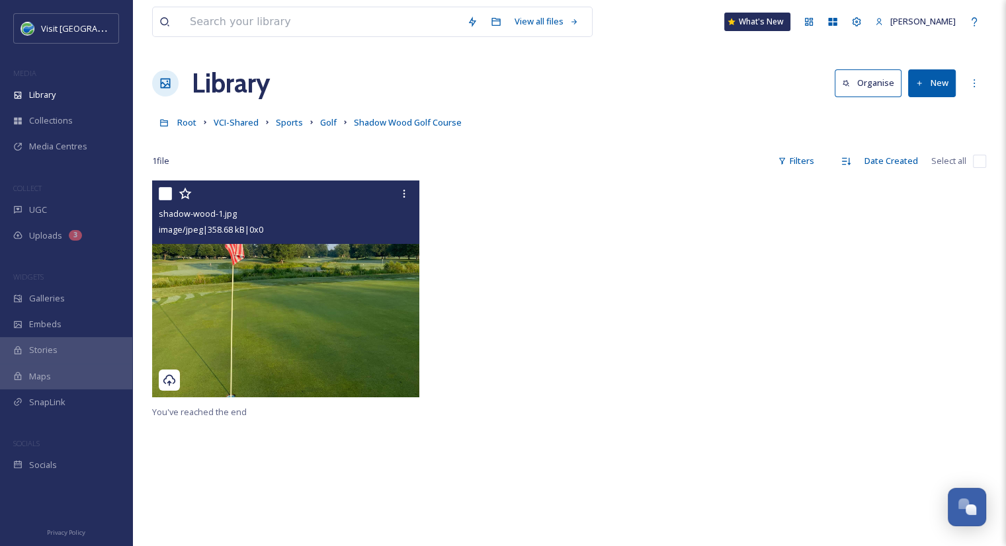
click at [376, 311] on img at bounding box center [285, 289] width 267 height 217
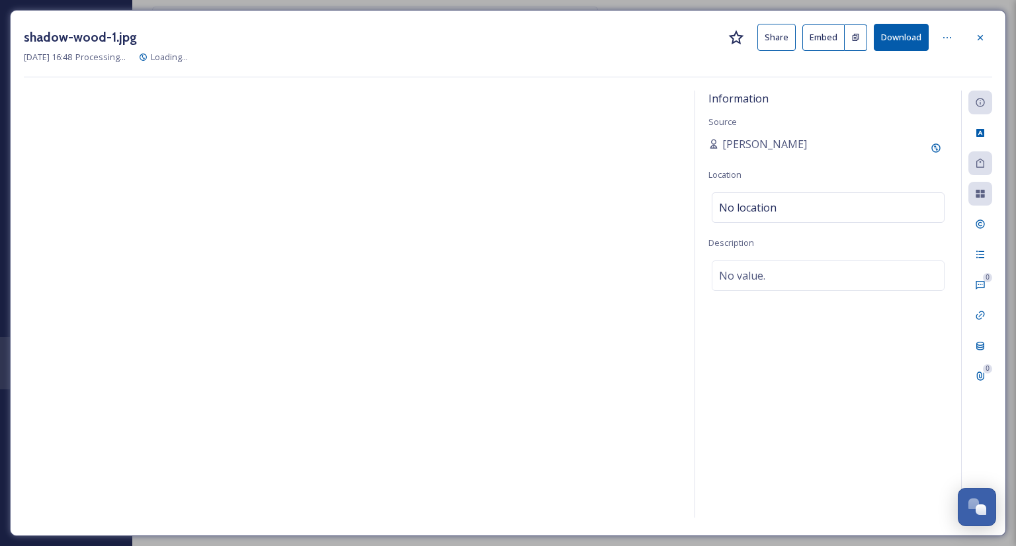
click at [778, 46] on button "Share" at bounding box center [776, 37] width 38 height 27
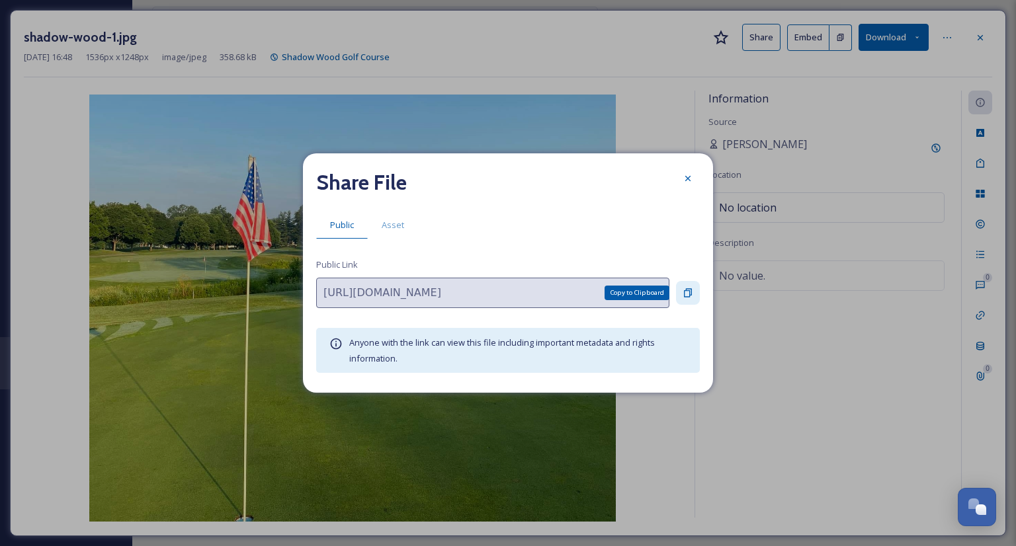
click at [692, 296] on icon at bounding box center [688, 293] width 11 height 11
click at [679, 180] on div at bounding box center [688, 179] width 24 height 24
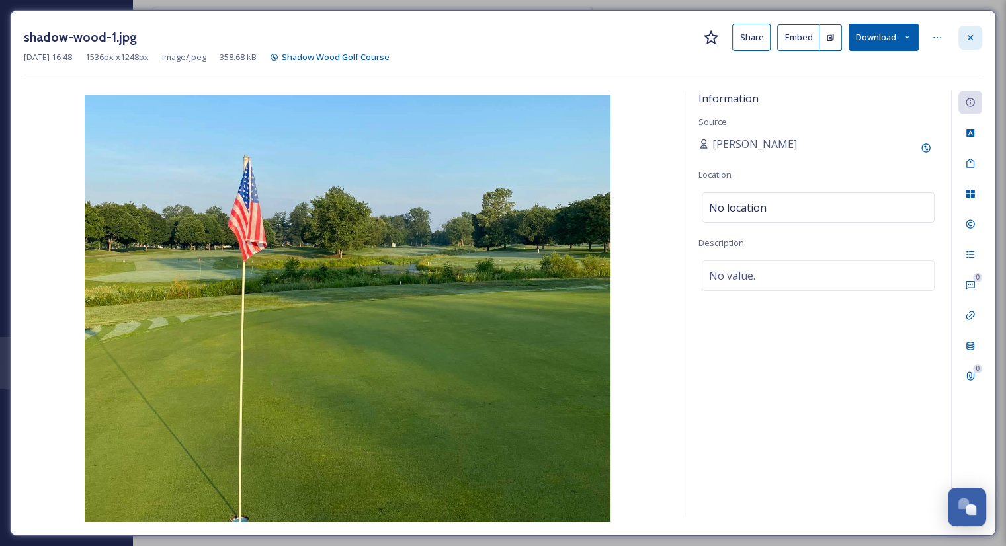
click at [967, 43] on div at bounding box center [970, 38] width 24 height 24
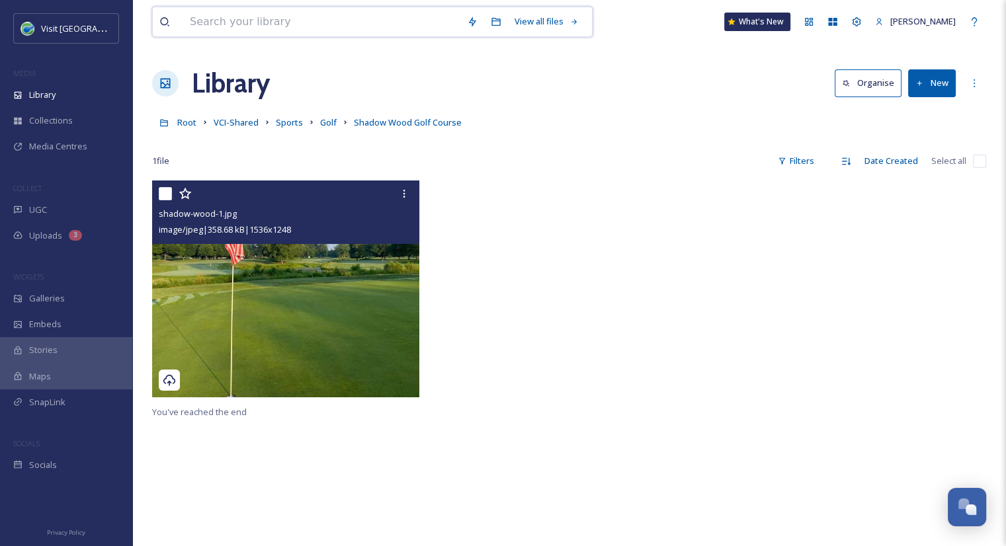
click at [355, 21] on input at bounding box center [321, 21] width 277 height 29
click at [677, 24] on div "View all files What's New Aurora Harvey" at bounding box center [569, 22] width 834 height 44
click at [239, 125] on span "VCI-Shared" at bounding box center [236, 122] width 45 height 12
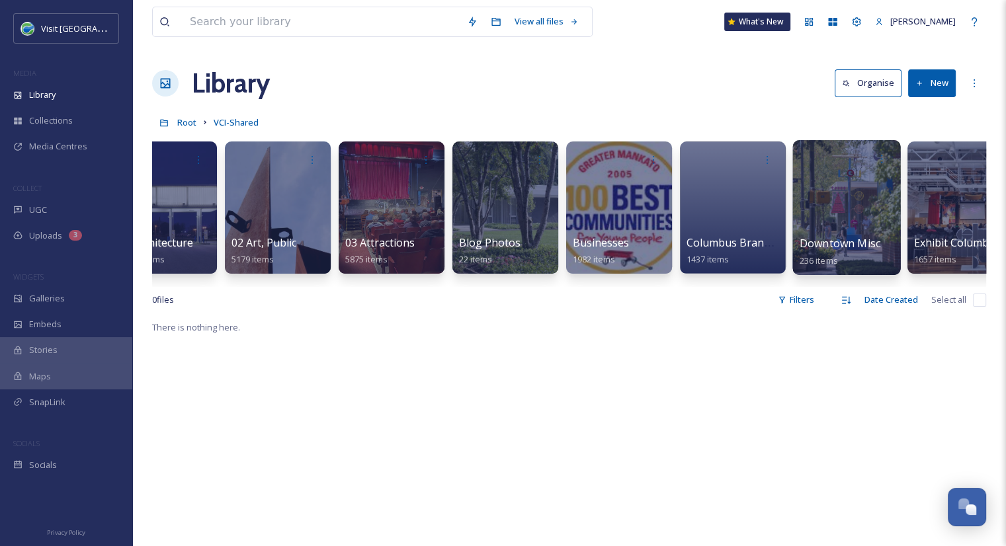
scroll to position [0, 46]
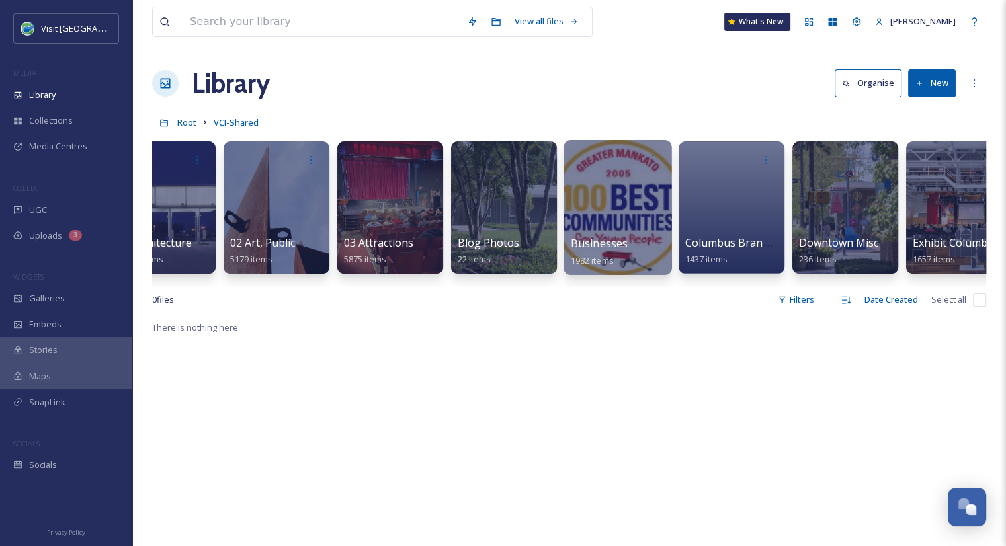
click at [622, 243] on span "Businesses" at bounding box center [600, 243] width 58 height 15
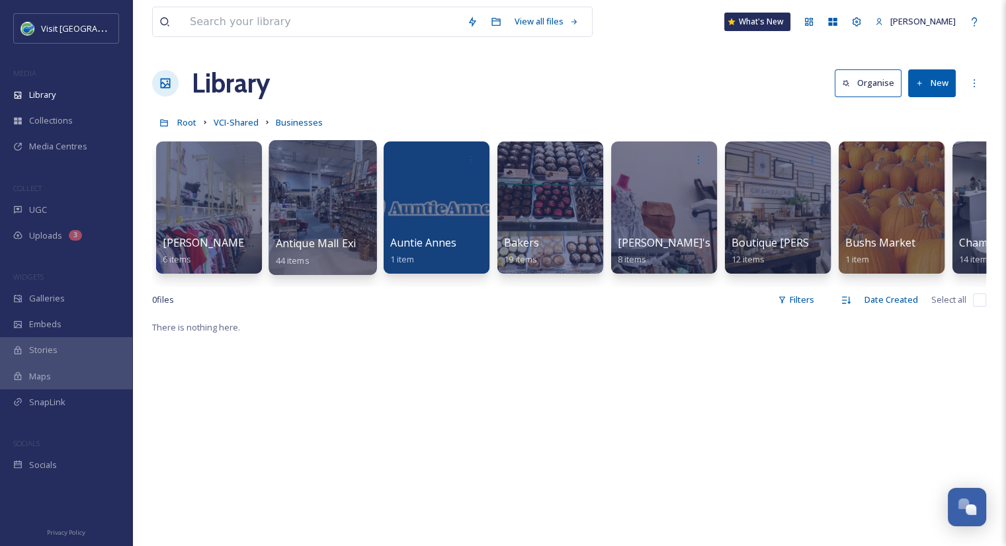
click at [331, 252] on div "Antique Mall Exit 76 44 items" at bounding box center [323, 251] width 95 height 33
click at [331, 245] on span "Antique Mall Exit 76" at bounding box center [325, 243] width 99 height 15
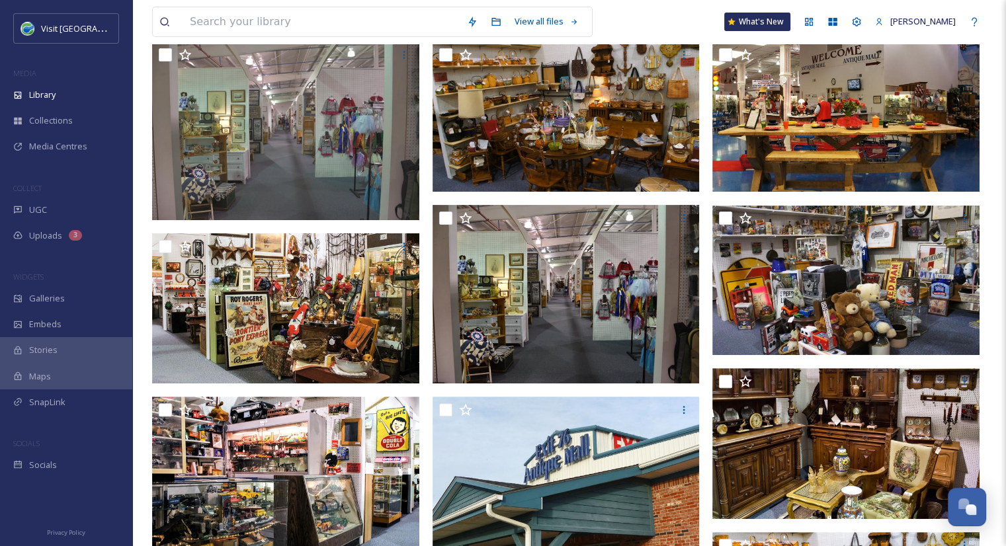
scroll to position [261, 0]
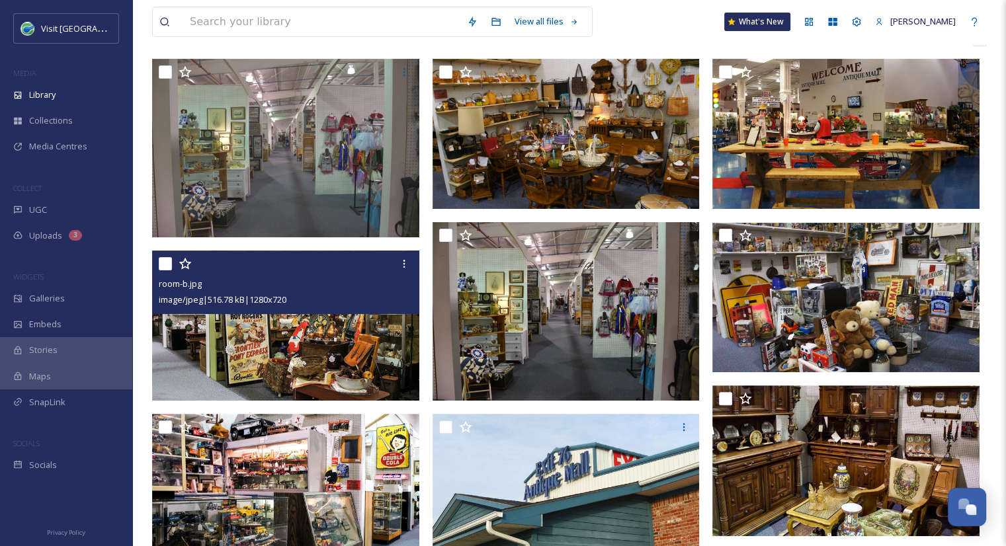
click at [292, 345] on img at bounding box center [285, 325] width 267 height 150
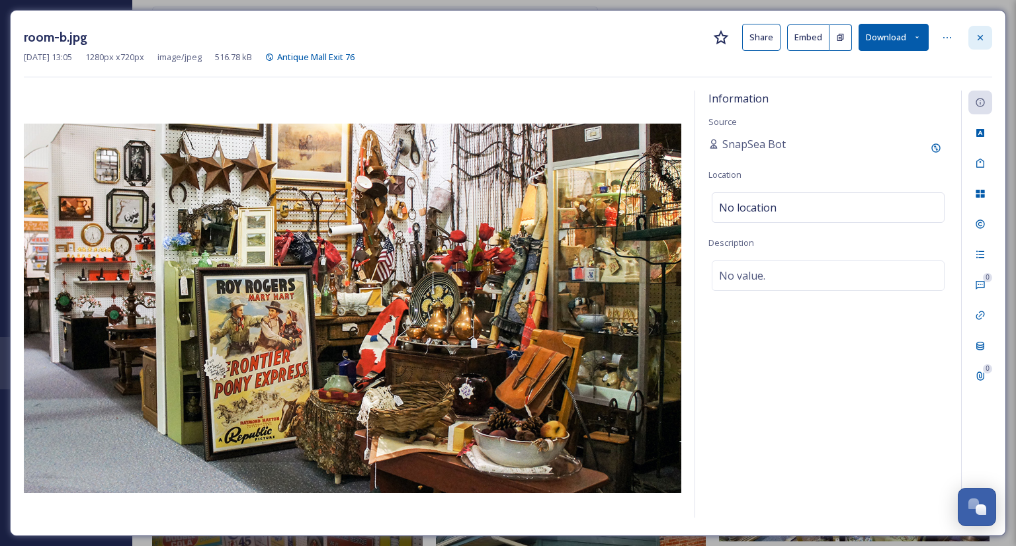
click at [982, 32] on icon at bounding box center [980, 37] width 11 height 11
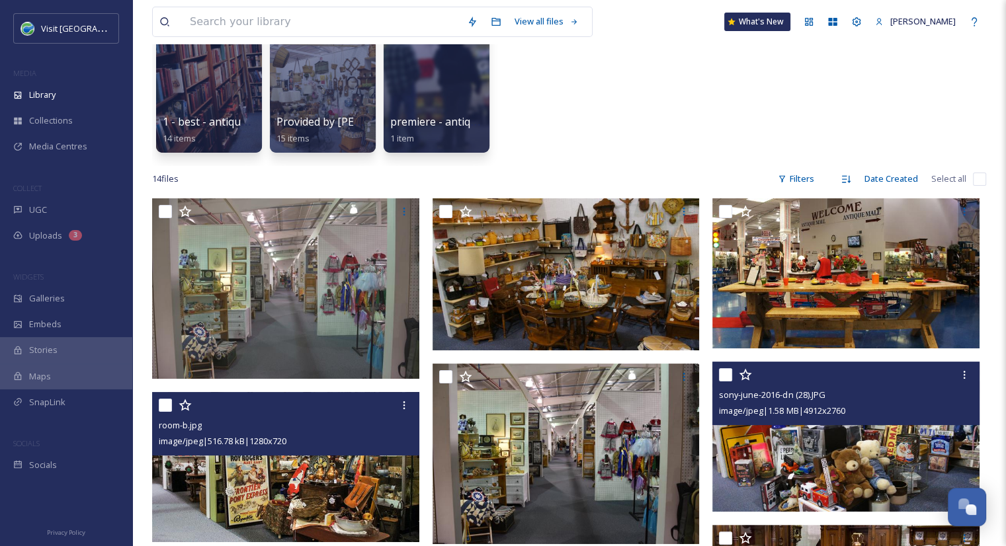
scroll to position [119, 0]
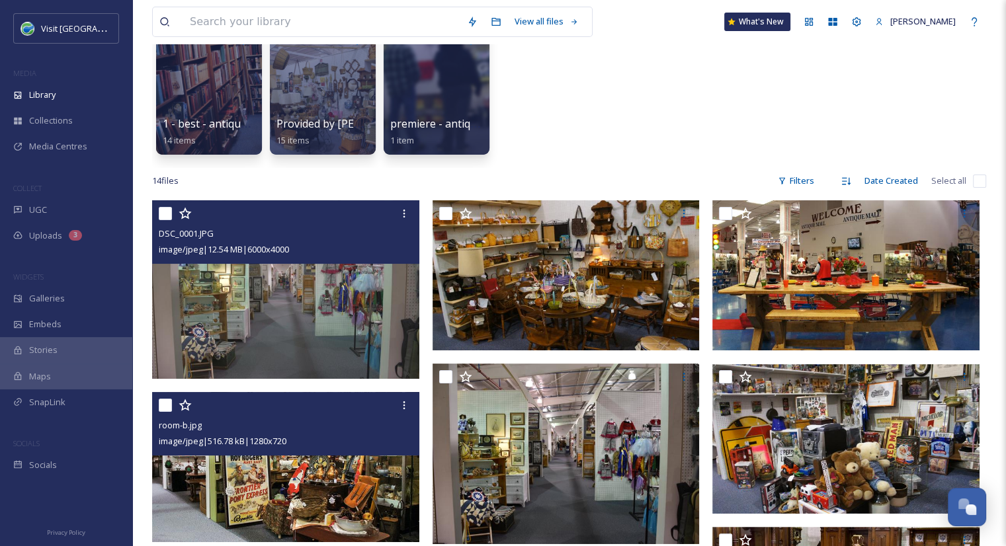
click at [314, 333] on img at bounding box center [285, 289] width 267 height 179
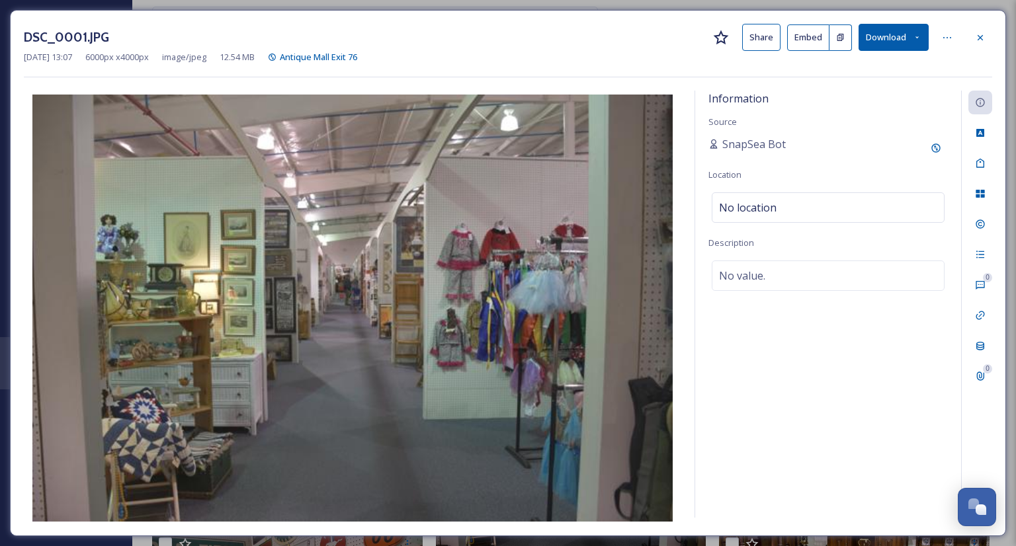
click at [762, 39] on button "Share" at bounding box center [761, 37] width 38 height 27
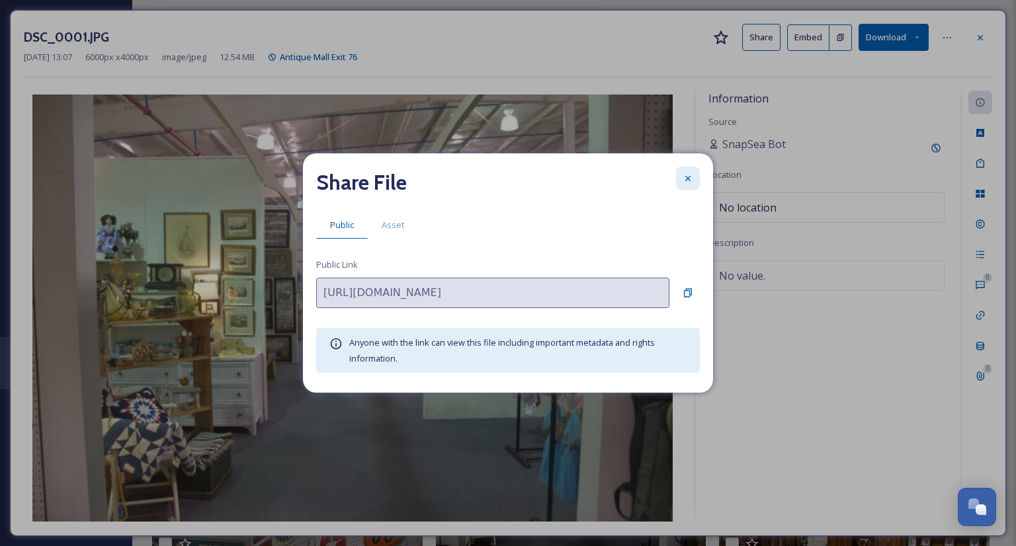
click at [683, 183] on icon at bounding box center [688, 178] width 11 height 11
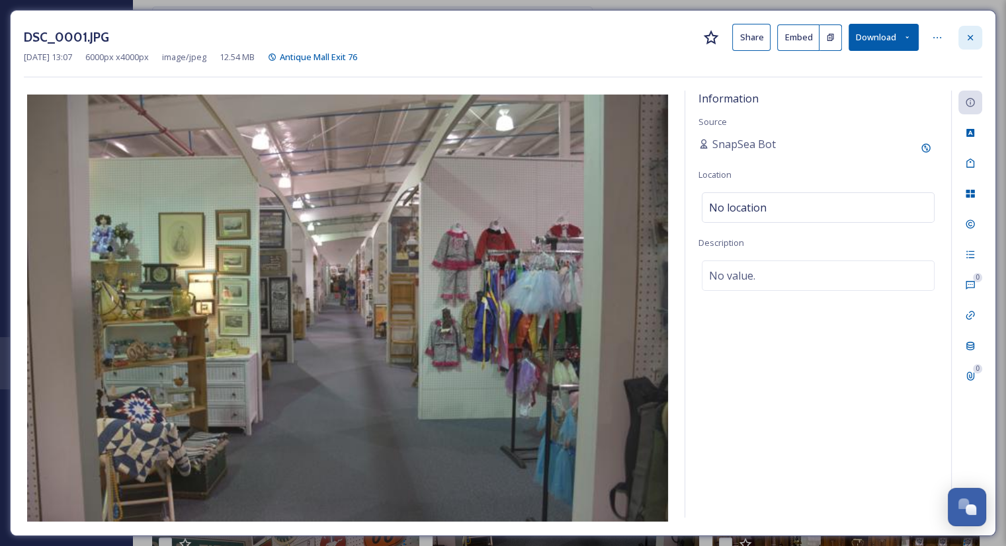
click at [966, 44] on div at bounding box center [970, 38] width 24 height 24
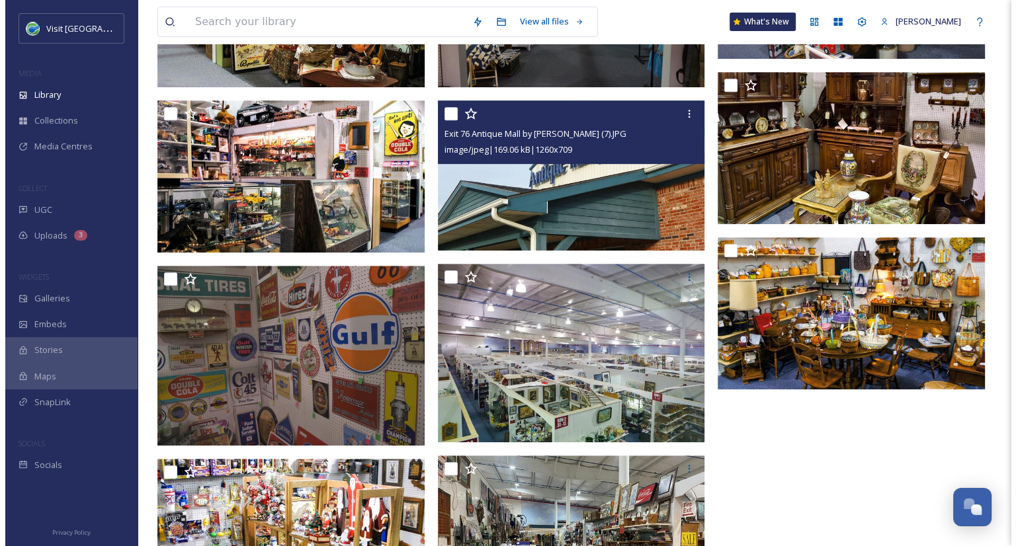
scroll to position [577, 0]
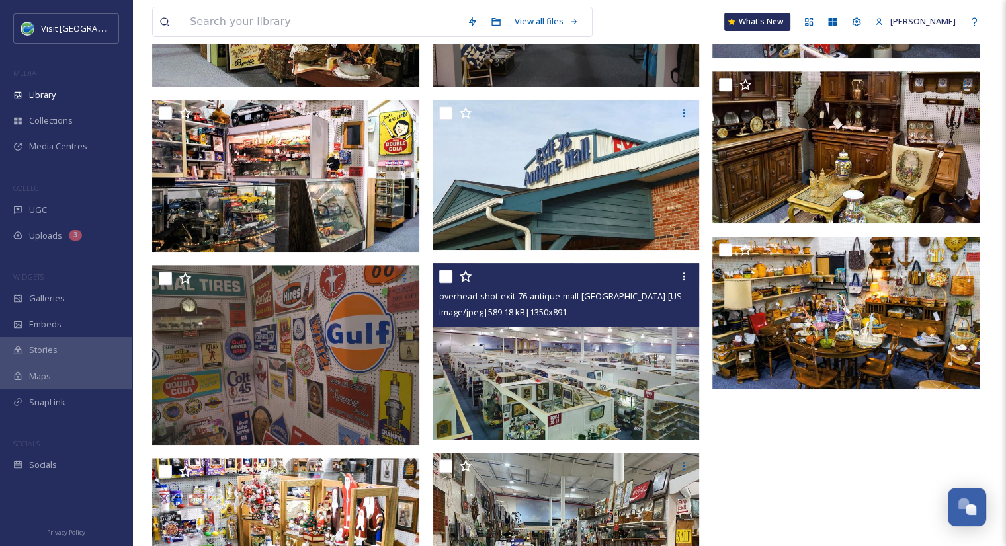
click at [616, 331] on img at bounding box center [566, 351] width 267 height 177
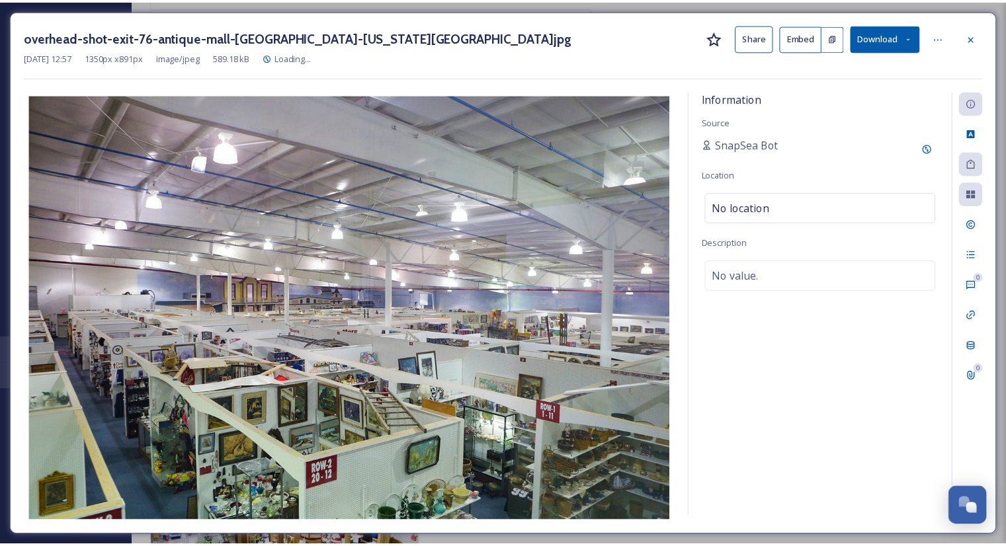
scroll to position [579, 0]
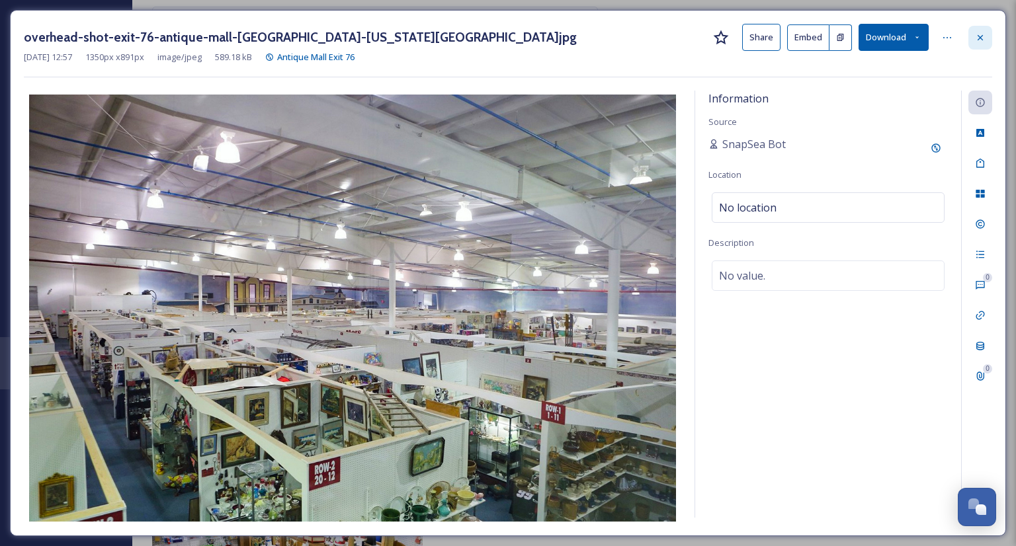
click at [977, 38] on icon at bounding box center [980, 37] width 11 height 11
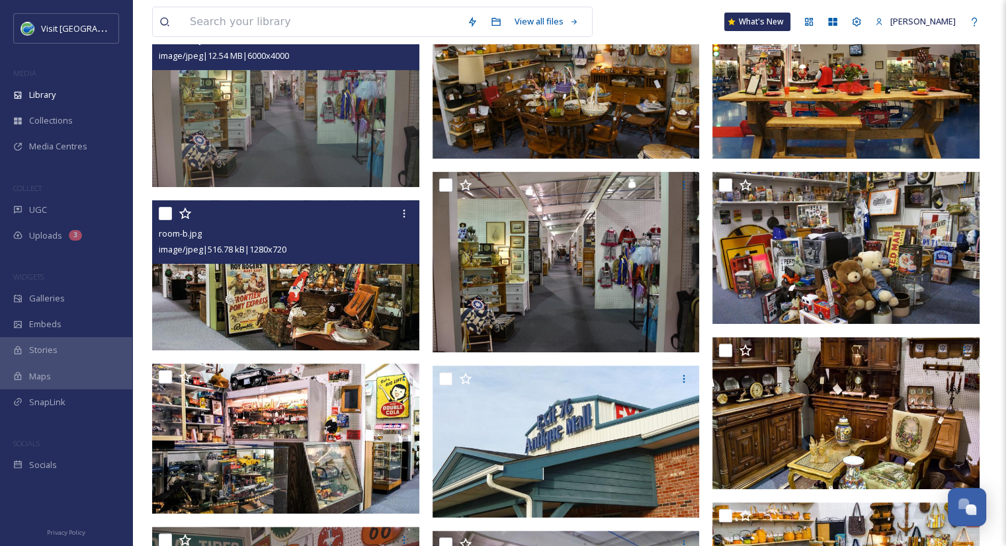
scroll to position [312, 0]
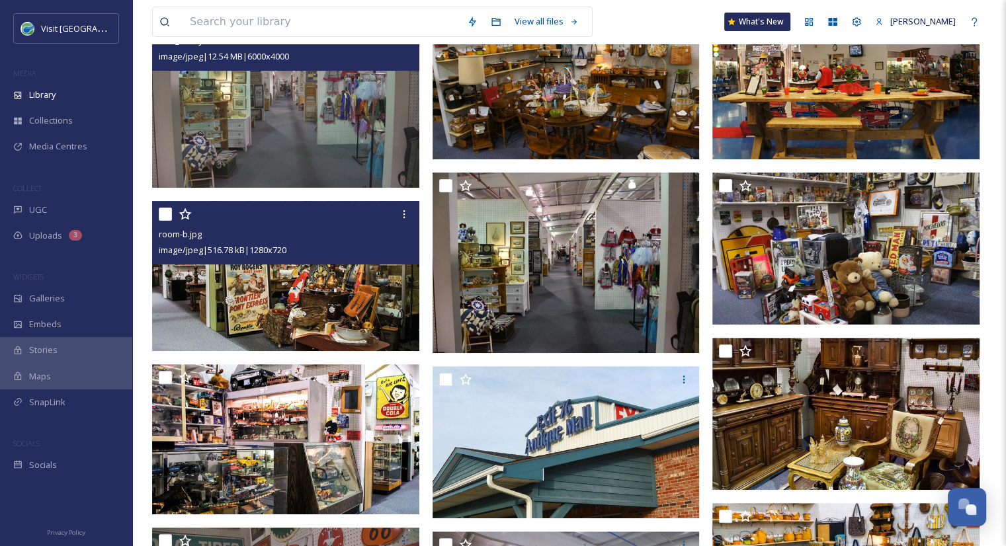
click at [316, 301] on img at bounding box center [285, 276] width 267 height 150
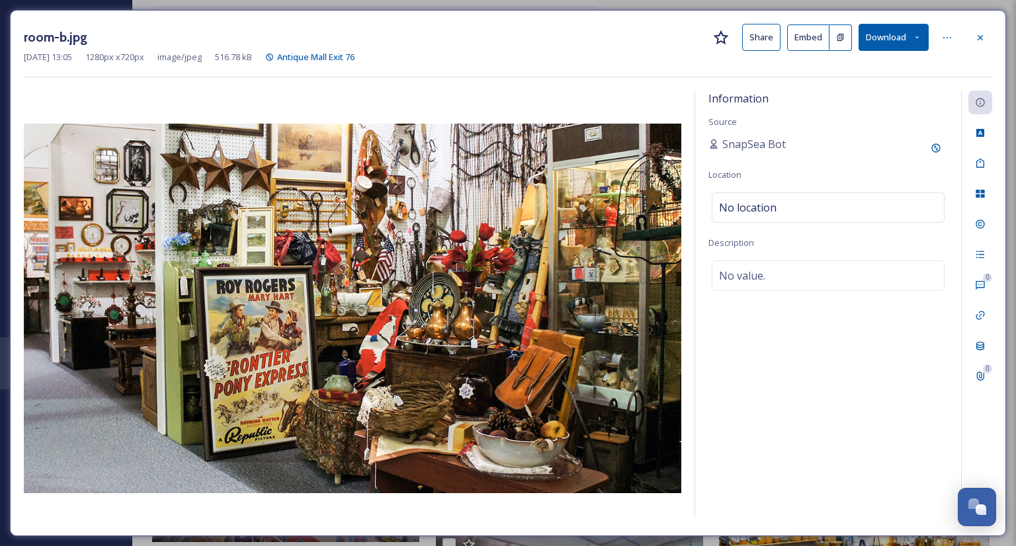
click at [765, 39] on button "Share" at bounding box center [761, 37] width 38 height 27
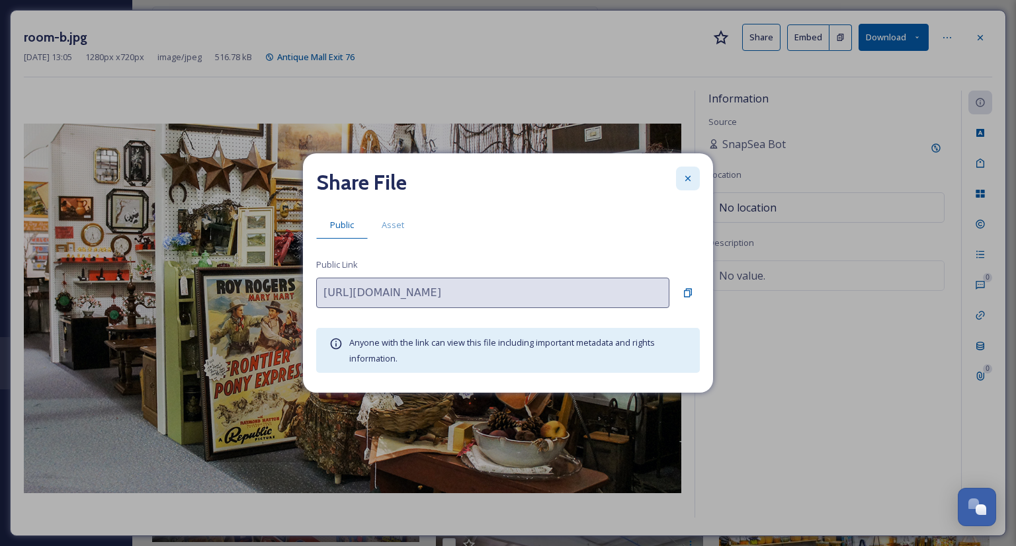
click at [683, 180] on icon at bounding box center [688, 178] width 11 height 11
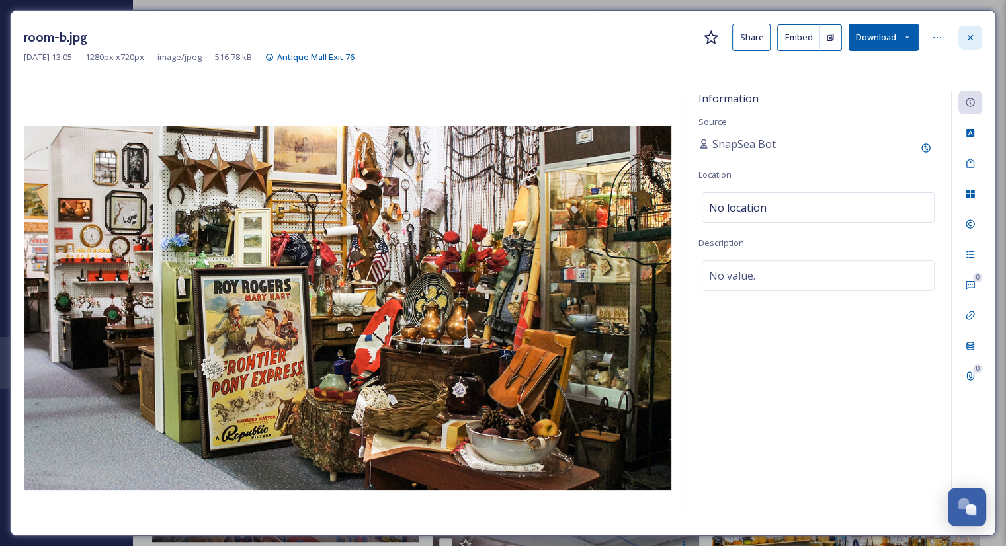
click at [968, 42] on icon at bounding box center [970, 37] width 11 height 11
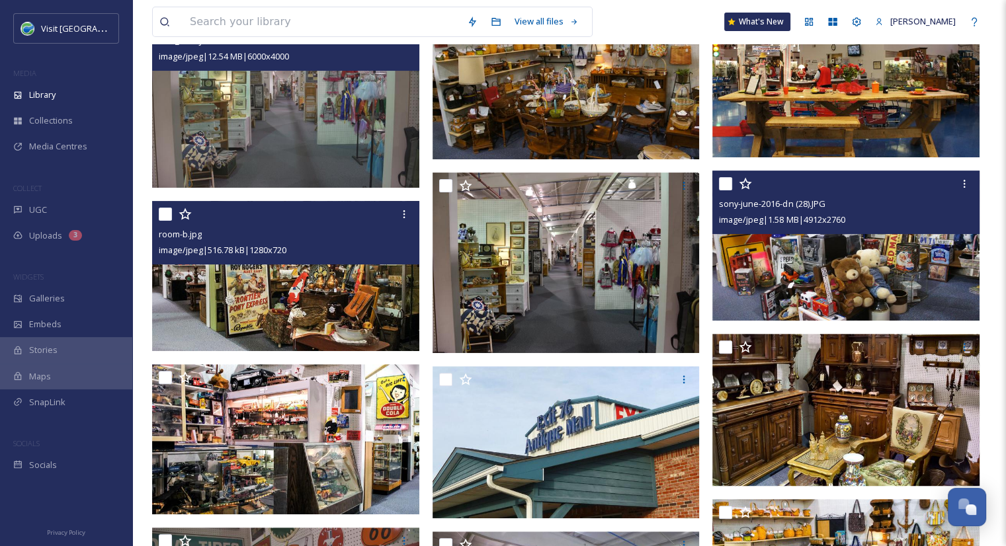
click at [937, 273] on img at bounding box center [845, 246] width 267 height 150
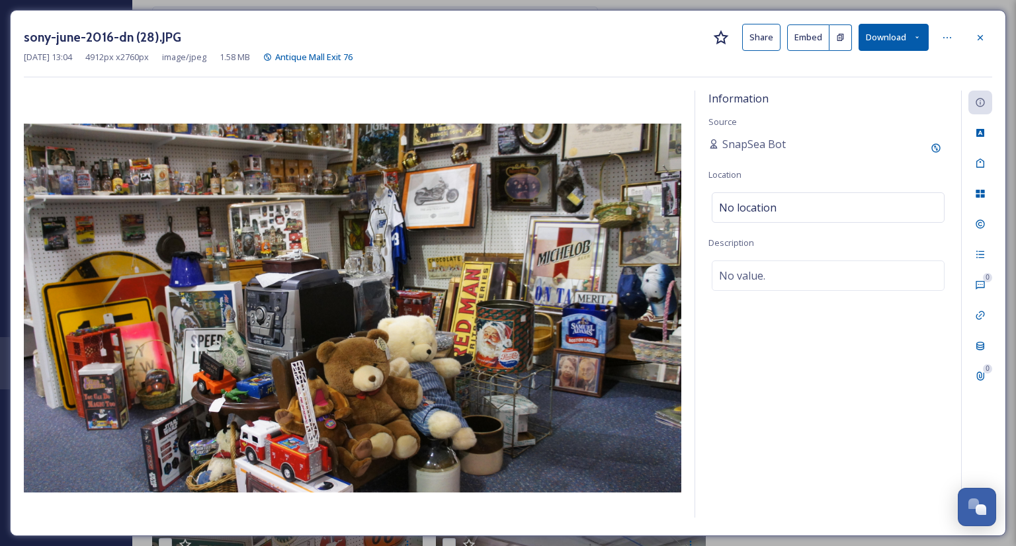
click at [769, 33] on button "Share" at bounding box center [761, 37] width 38 height 27
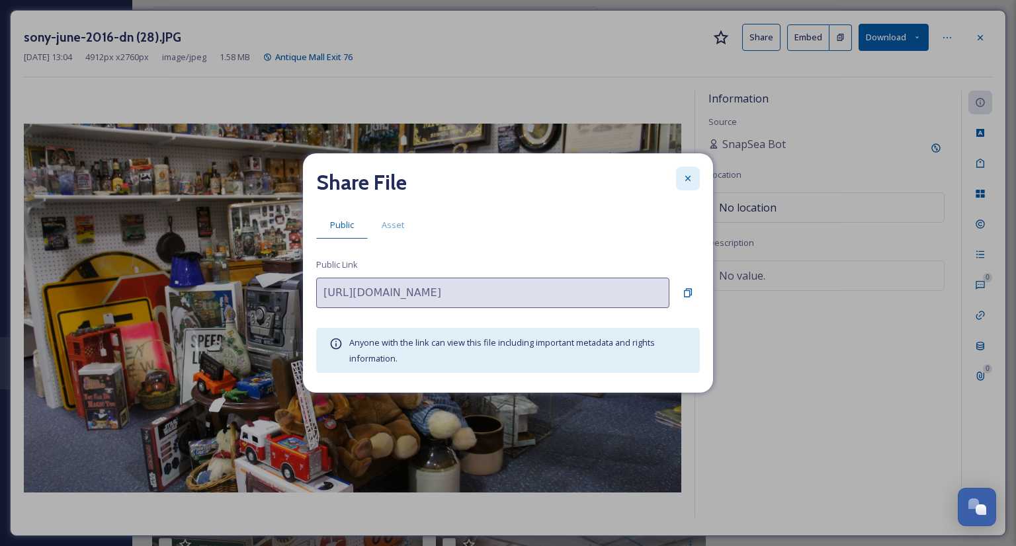
click at [687, 181] on icon at bounding box center [688, 178] width 11 height 11
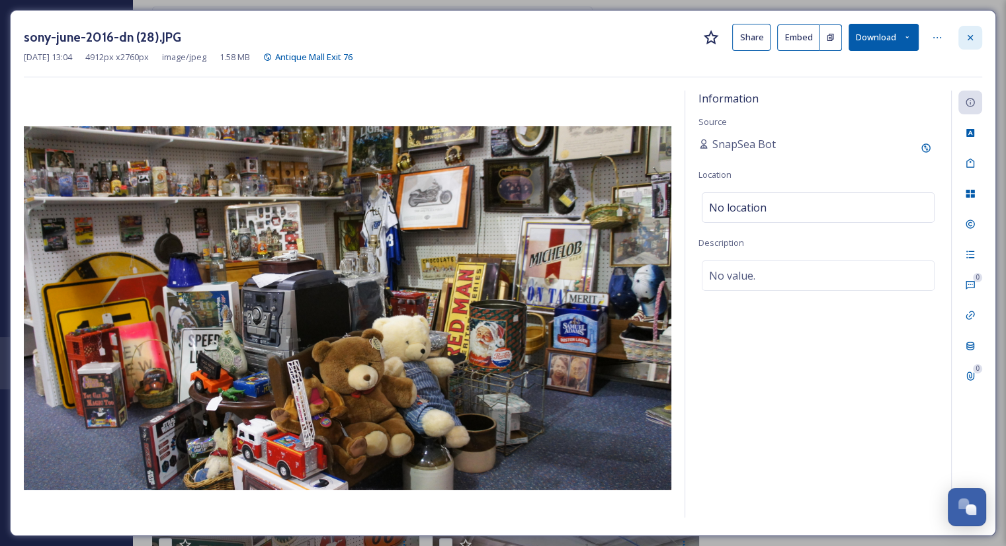
click at [971, 46] on div at bounding box center [970, 38] width 24 height 24
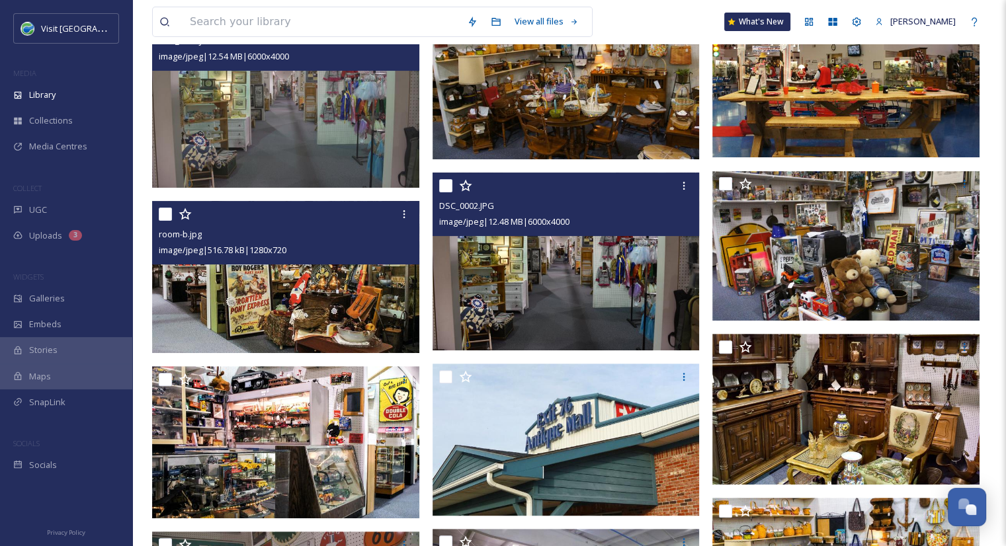
click at [577, 298] on img at bounding box center [566, 262] width 267 height 179
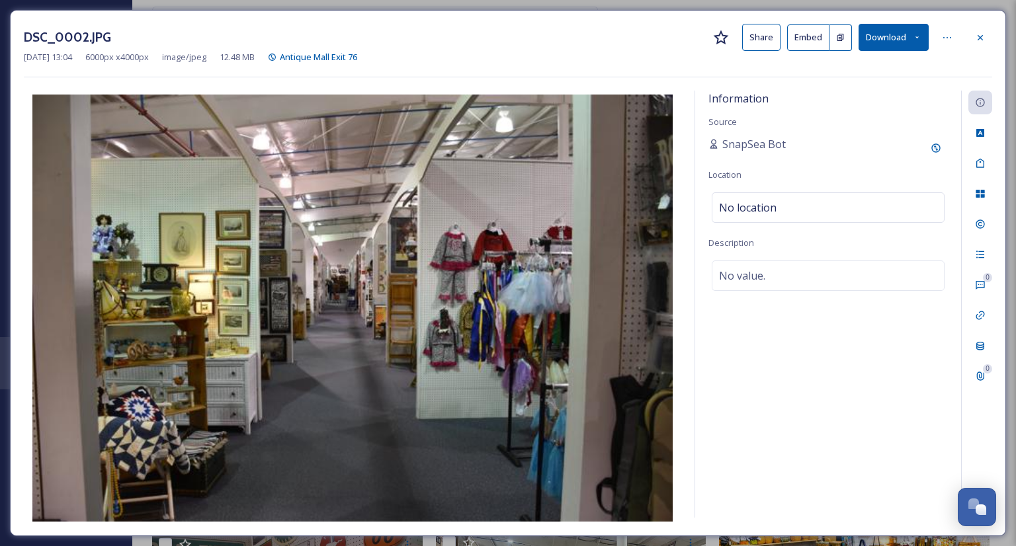
click at [761, 40] on button "Share" at bounding box center [761, 37] width 38 height 27
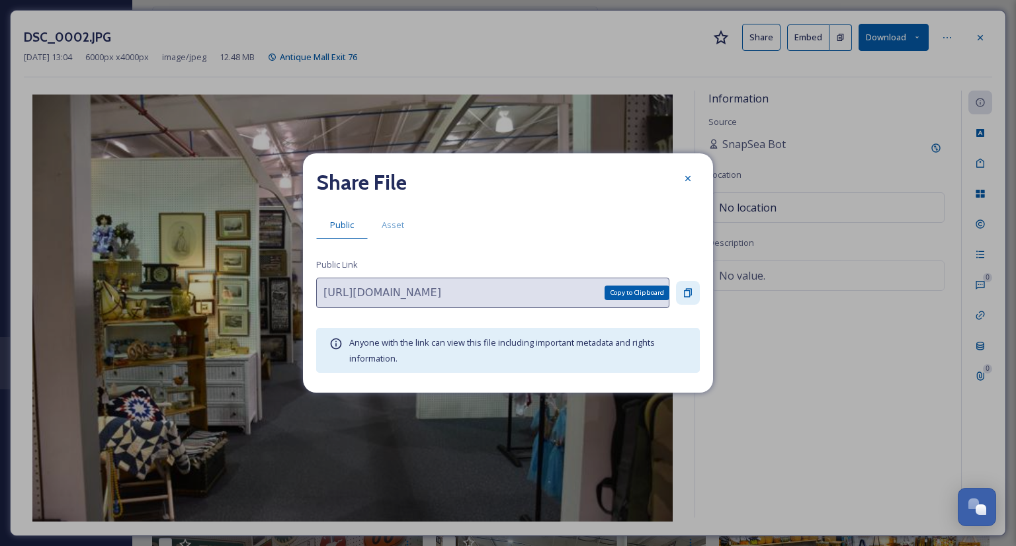
click at [688, 293] on icon at bounding box center [688, 293] width 11 height 11
click at [690, 179] on icon at bounding box center [688, 178] width 11 height 11
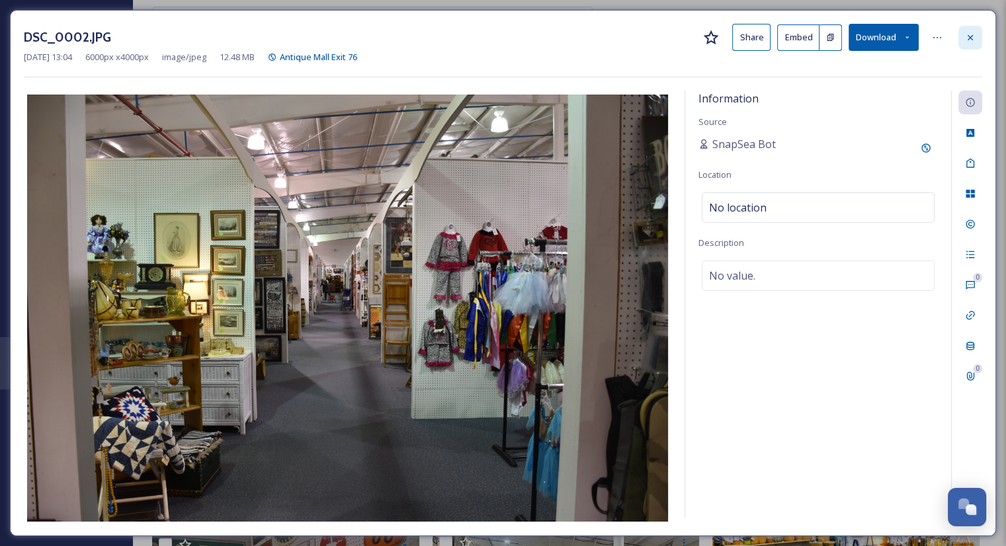
click at [971, 35] on icon at bounding box center [970, 37] width 11 height 11
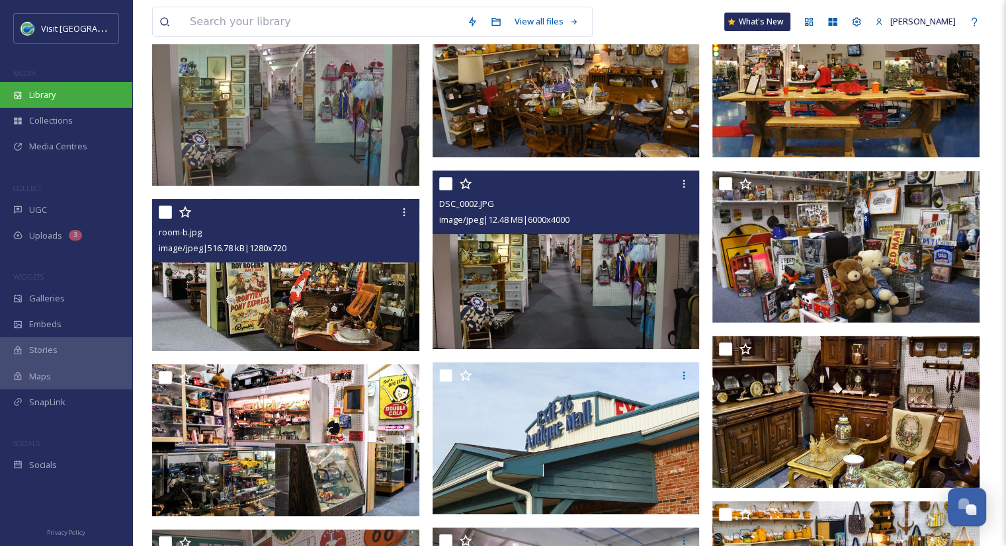
click at [64, 93] on div "Library" at bounding box center [66, 95] width 132 height 26
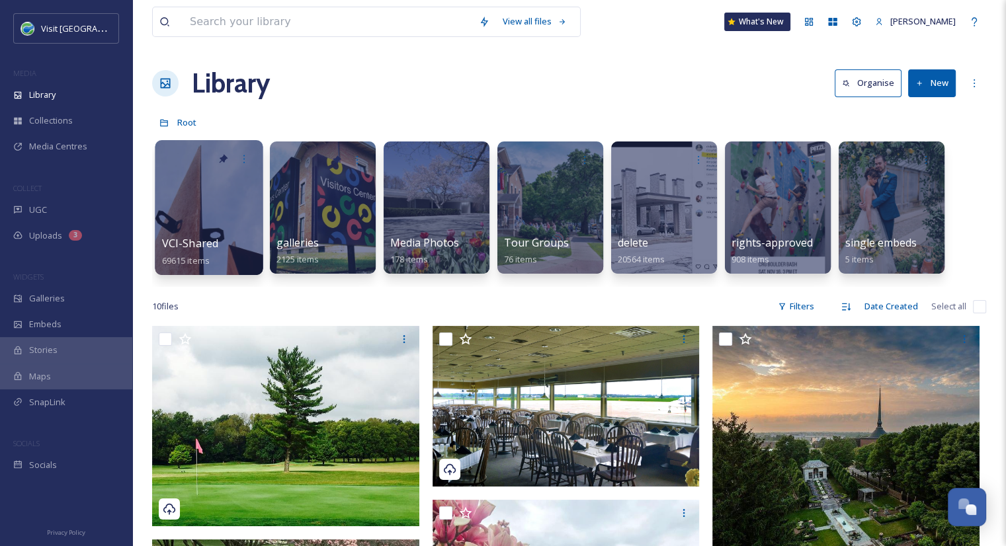
click at [199, 244] on span "VCI-Shared" at bounding box center [190, 243] width 57 height 15
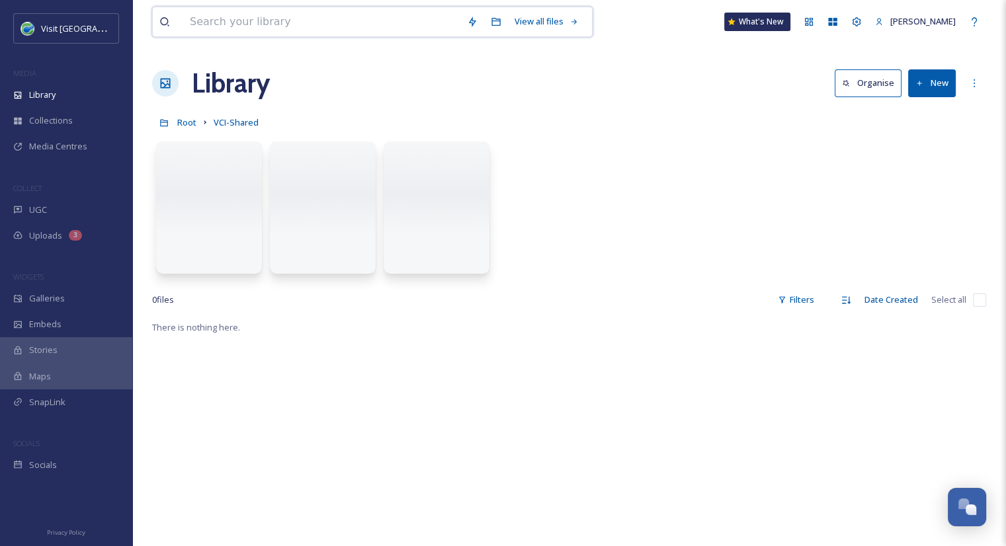
click at [232, 23] on input at bounding box center [321, 21] width 277 height 29
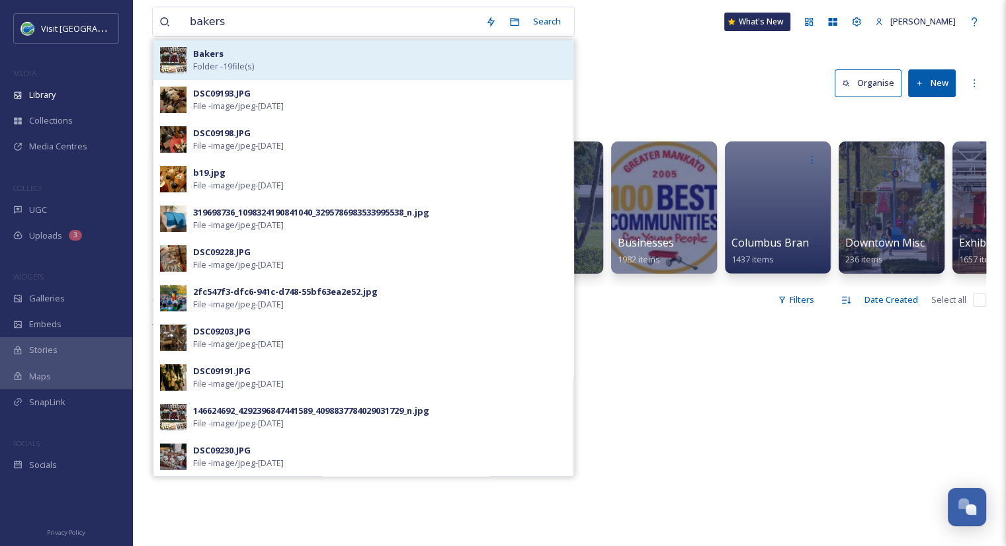
click at [240, 62] on span "Folder - 19 file(s)" at bounding box center [223, 66] width 61 height 13
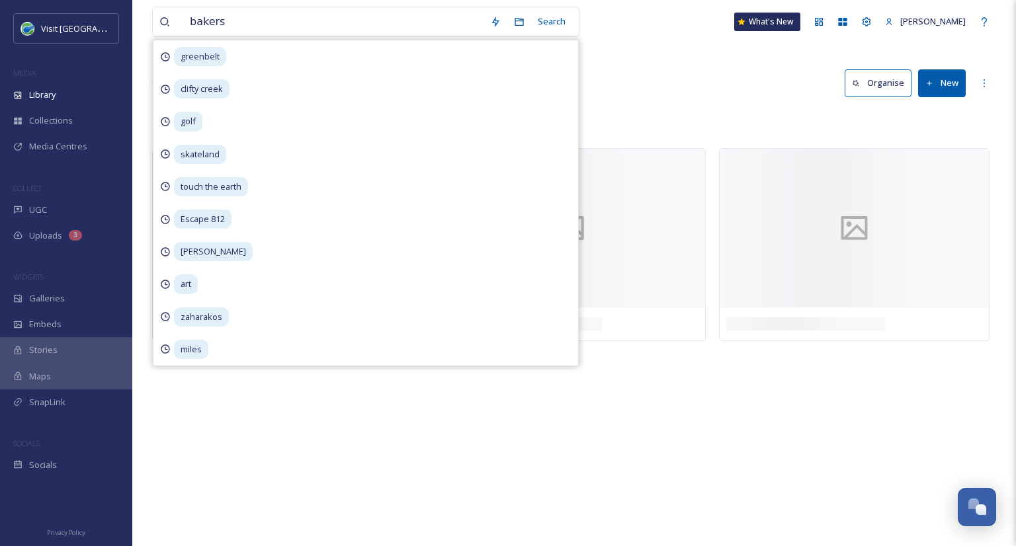
click at [625, 80] on div "Library Organise New" at bounding box center [574, 83] width 844 height 40
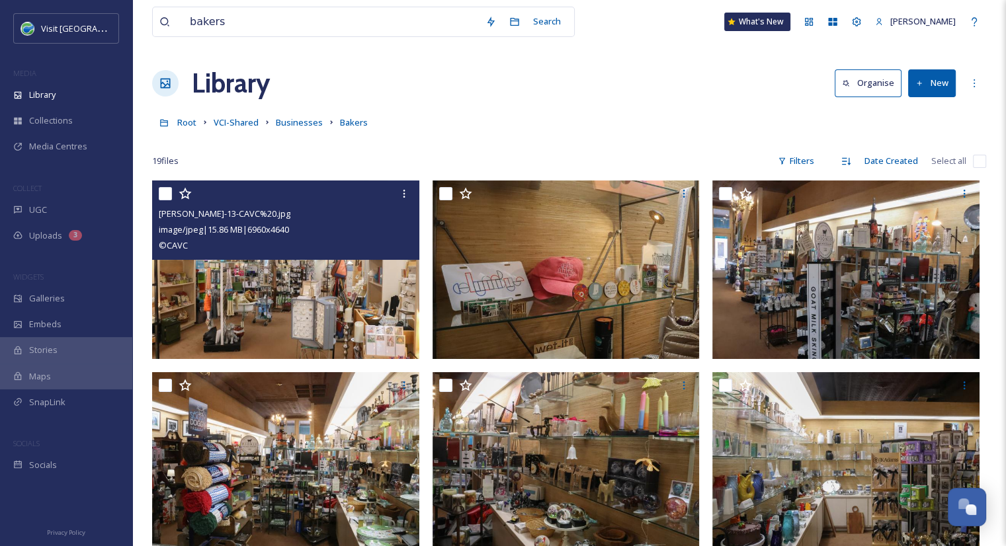
click at [341, 326] on img at bounding box center [285, 270] width 267 height 179
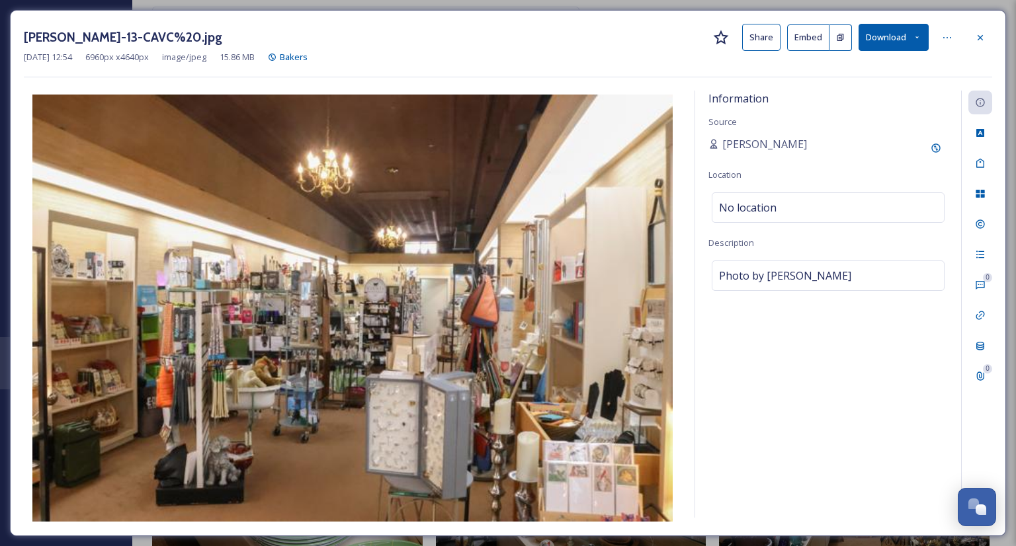
click at [757, 41] on button "Share" at bounding box center [761, 37] width 38 height 27
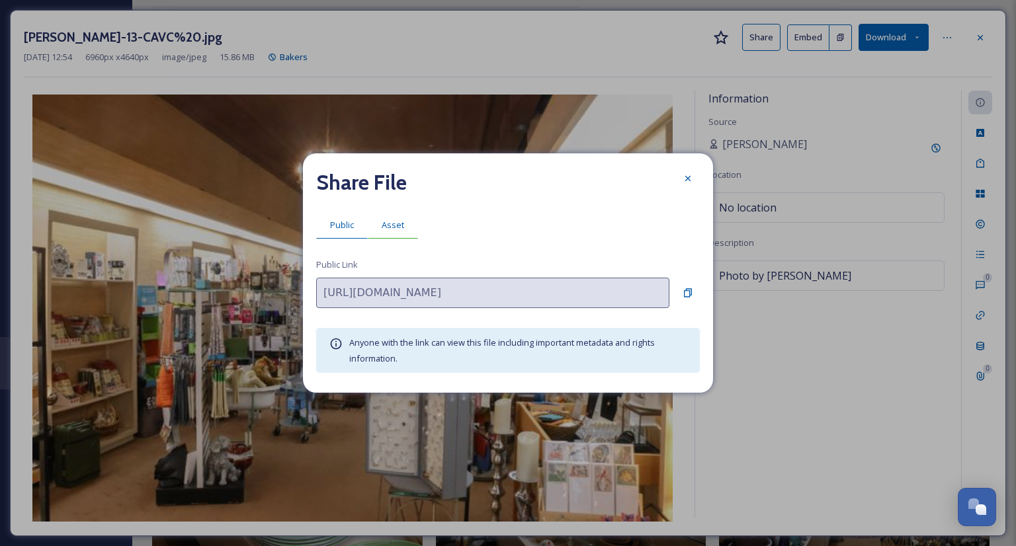
click at [389, 225] on span "Asset" at bounding box center [393, 225] width 22 height 13
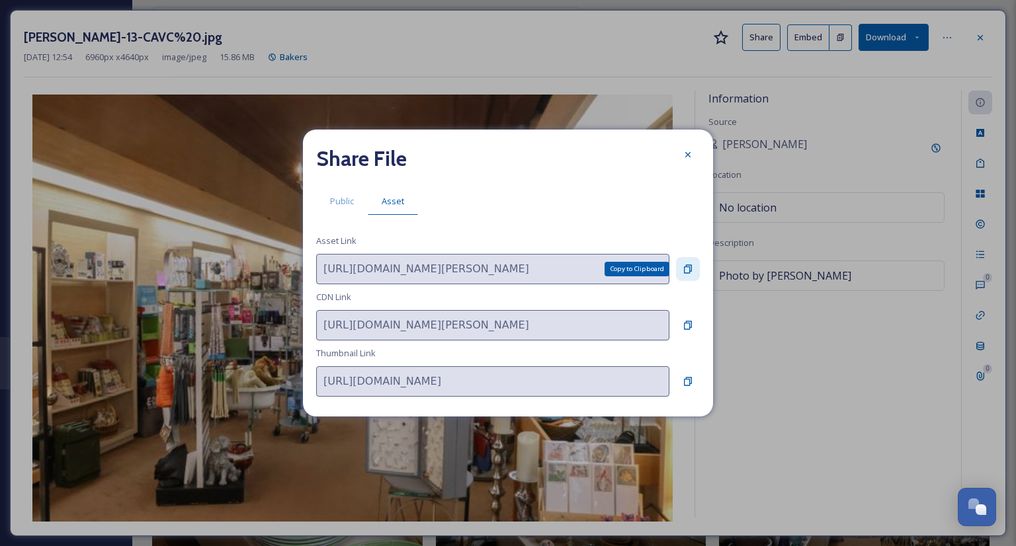
click at [680, 264] on div "Copy to Clipboard" at bounding box center [688, 269] width 24 height 24
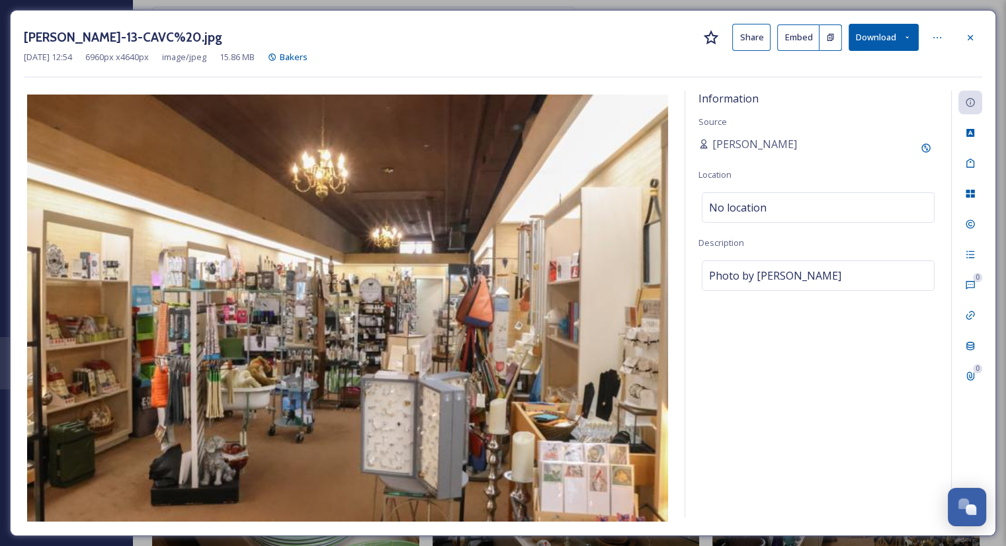
click at [980, 38] on div at bounding box center [970, 38] width 24 height 24
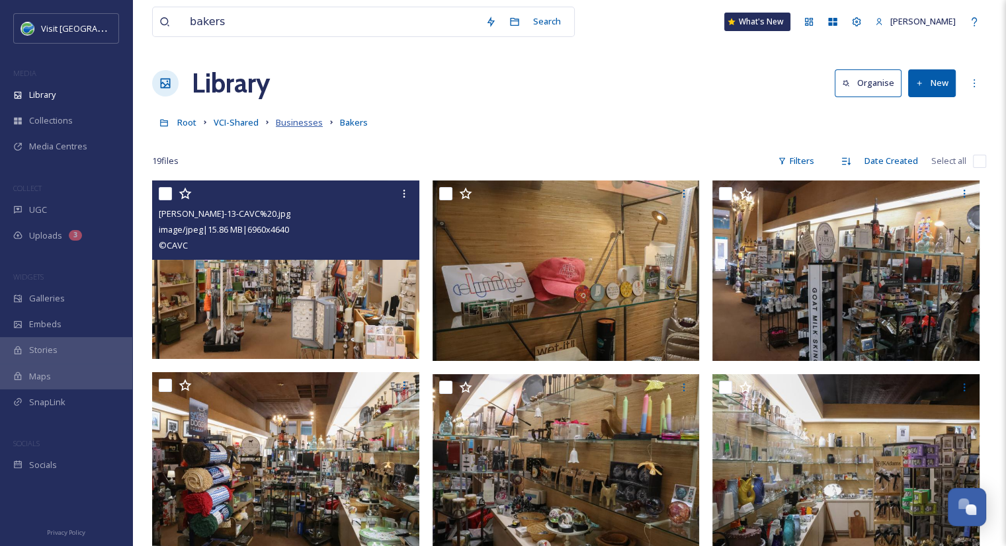
click at [311, 122] on span "Businesses" at bounding box center [299, 122] width 47 height 12
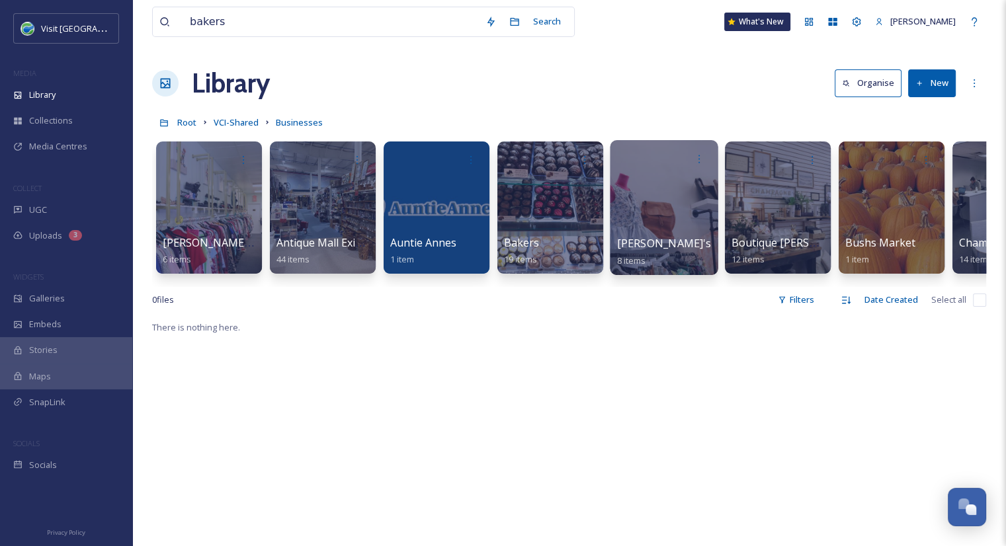
click at [632, 238] on span "[PERSON_NAME]'s" at bounding box center [664, 243] width 95 height 15
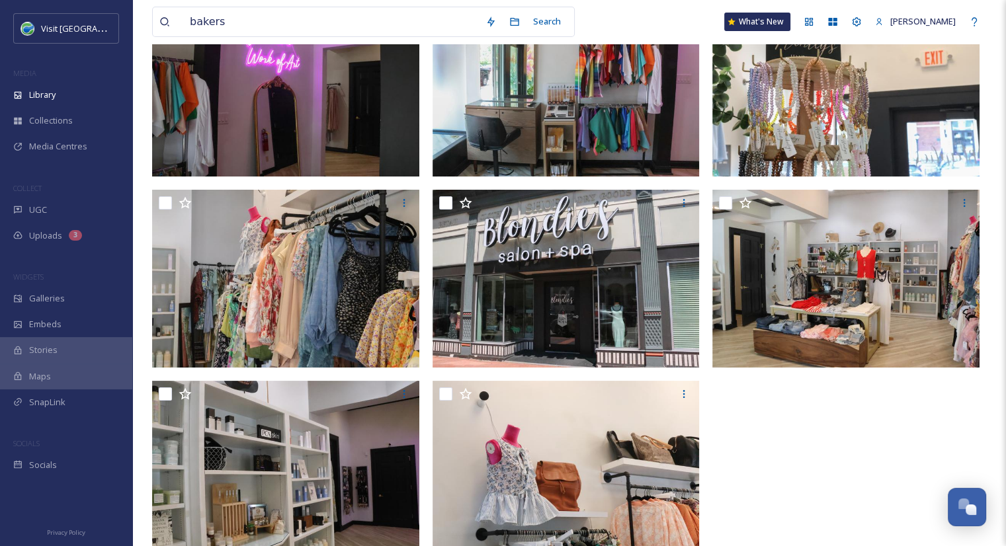
scroll to position [183, 0]
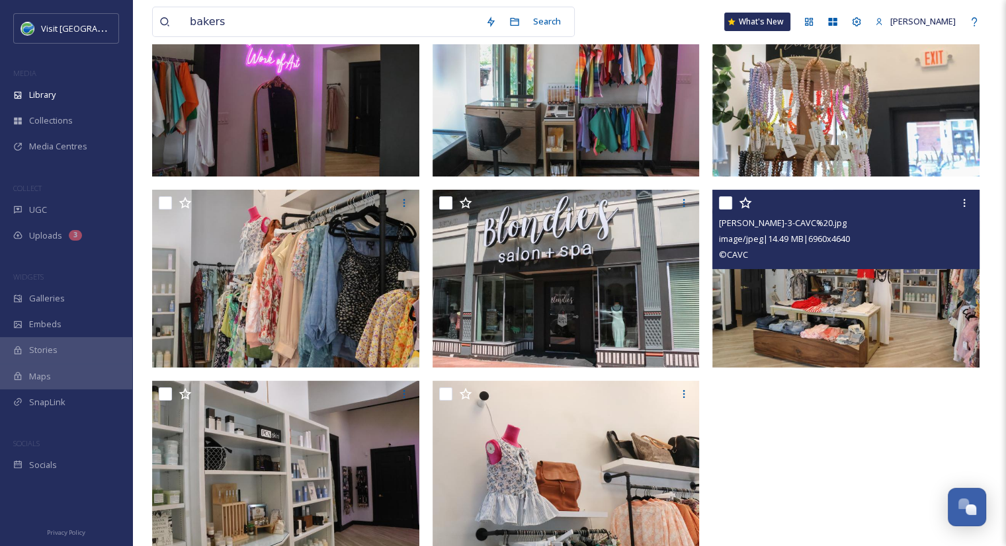
click at [915, 311] on img at bounding box center [845, 278] width 267 height 179
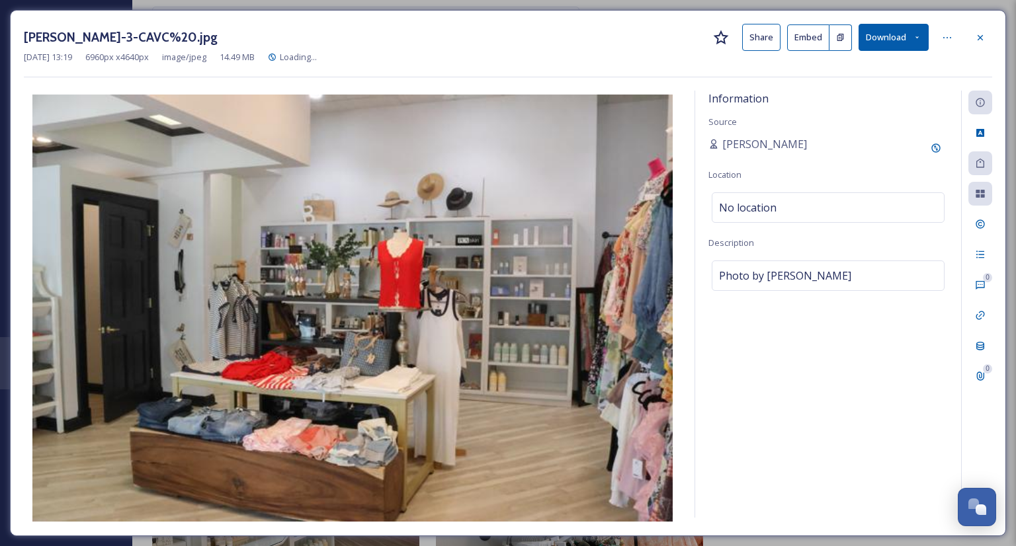
click at [765, 35] on button "Share" at bounding box center [761, 37] width 38 height 27
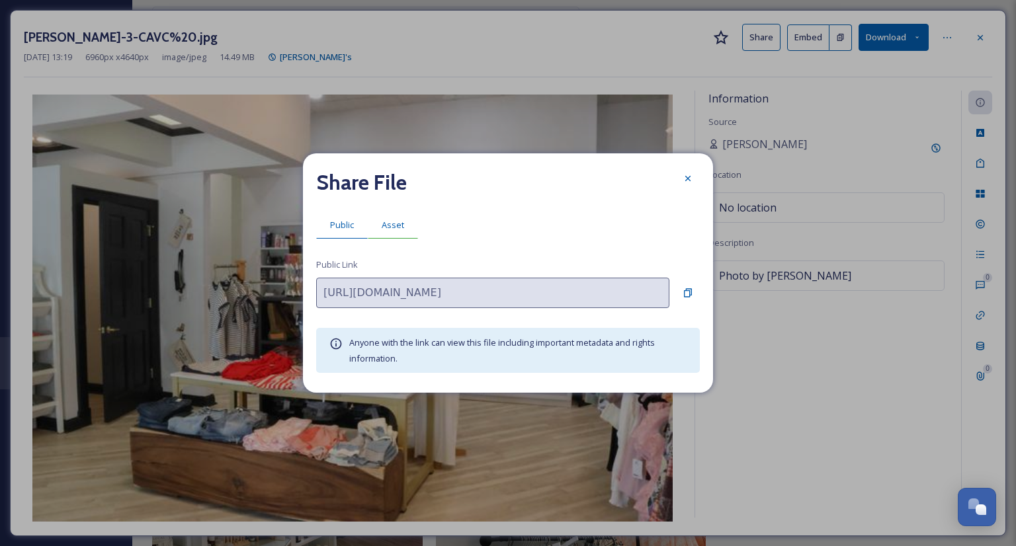
click at [400, 220] on span "Asset" at bounding box center [393, 225] width 22 height 13
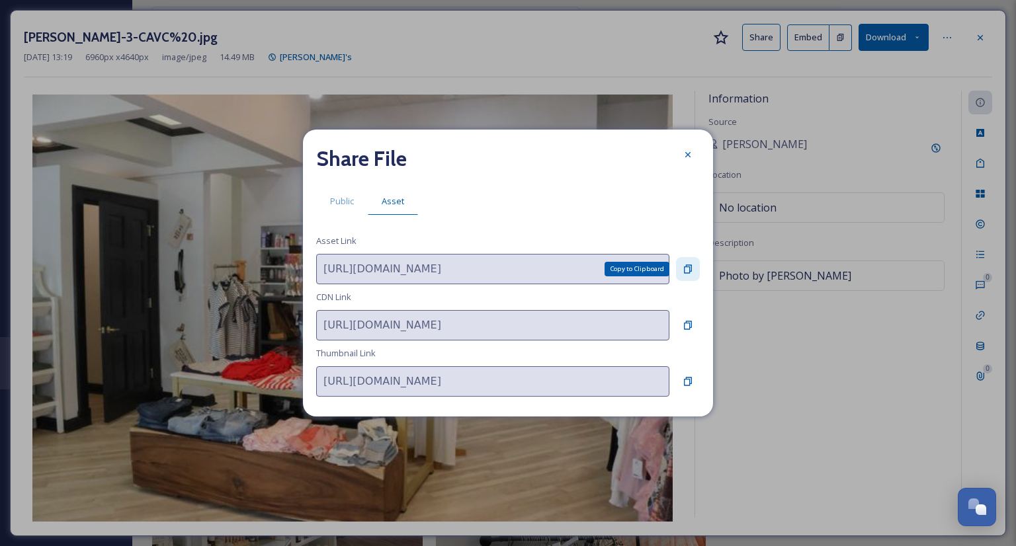
click at [683, 268] on icon at bounding box center [688, 269] width 11 height 11
click at [696, 155] on div at bounding box center [688, 155] width 24 height 24
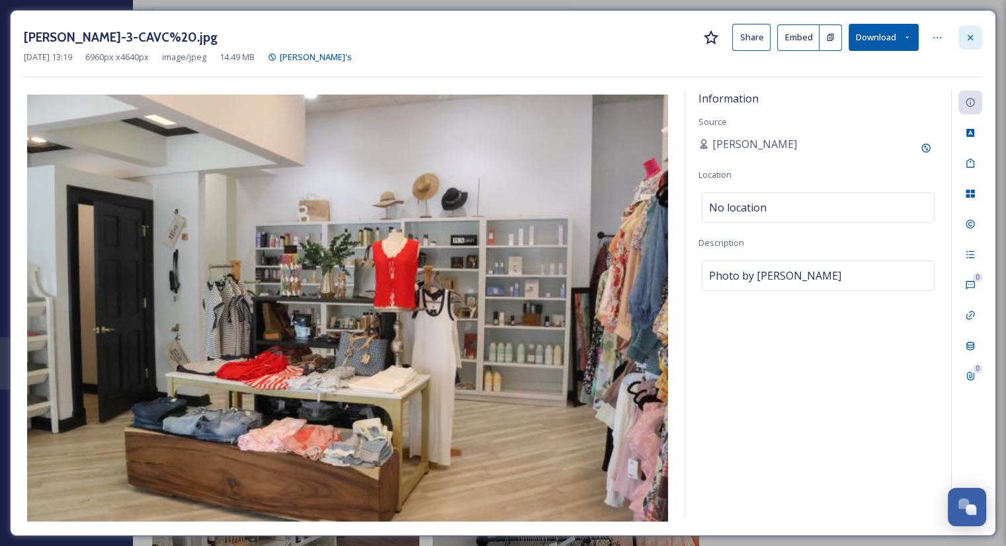
click at [967, 40] on icon at bounding box center [970, 37] width 11 height 11
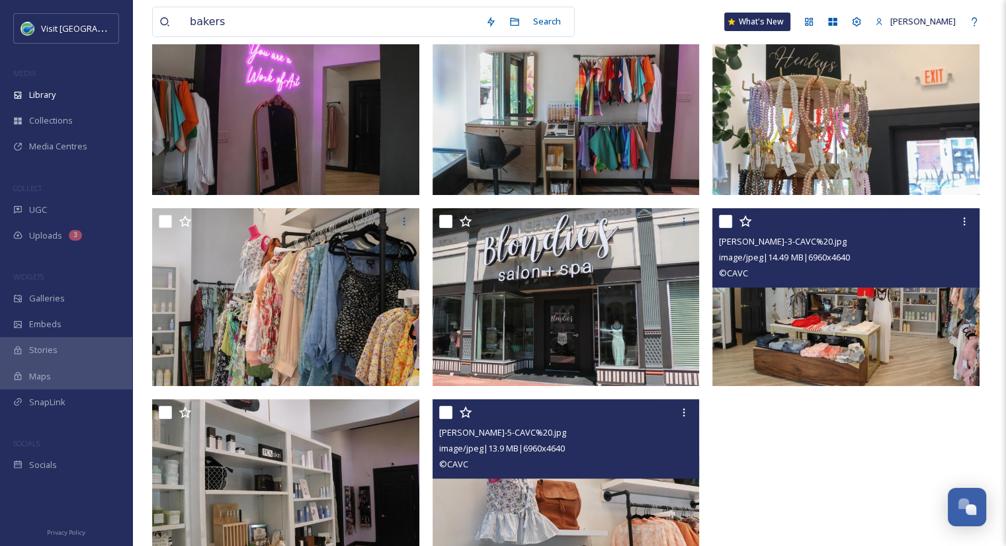
scroll to position [220, 0]
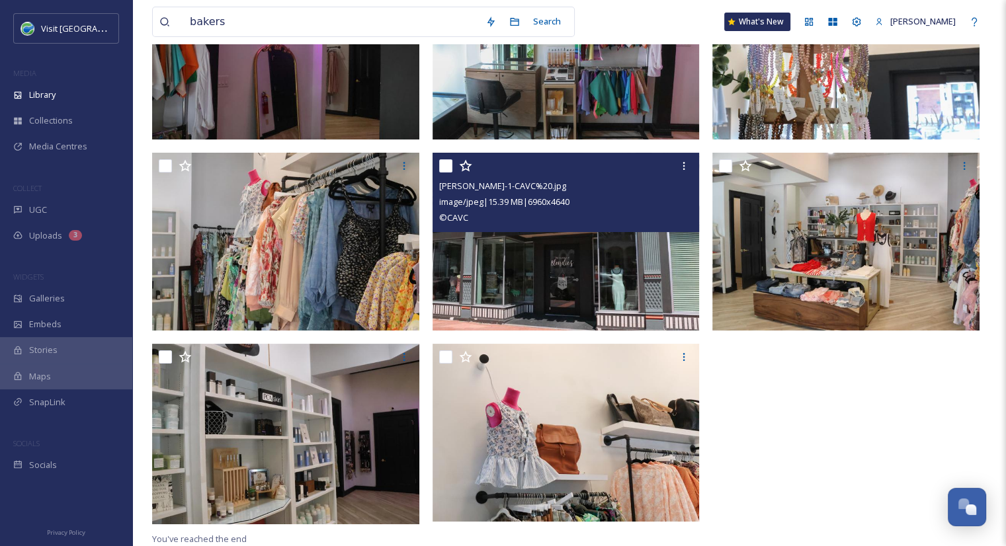
click at [553, 278] on img at bounding box center [566, 241] width 267 height 179
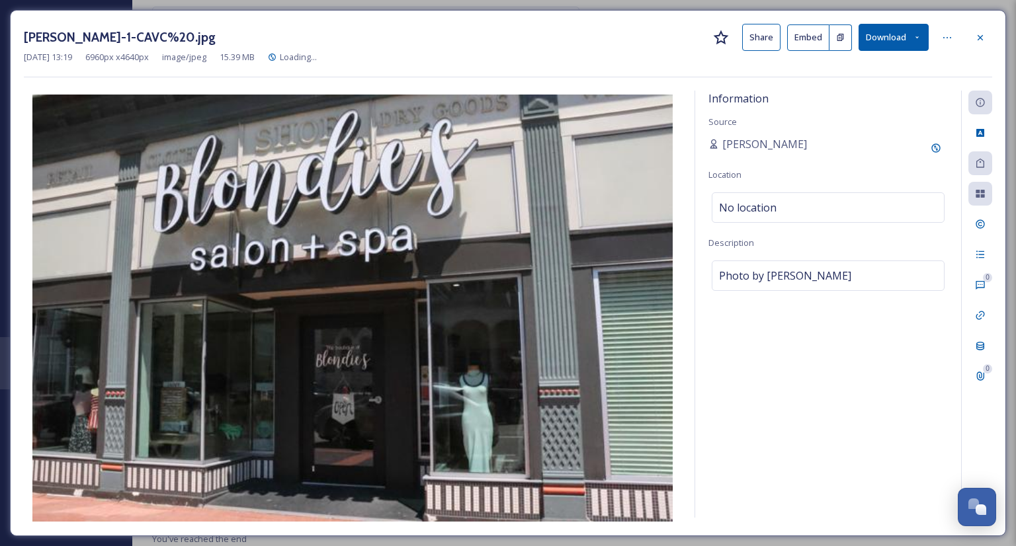
click at [763, 48] on button "Share" at bounding box center [761, 37] width 38 height 27
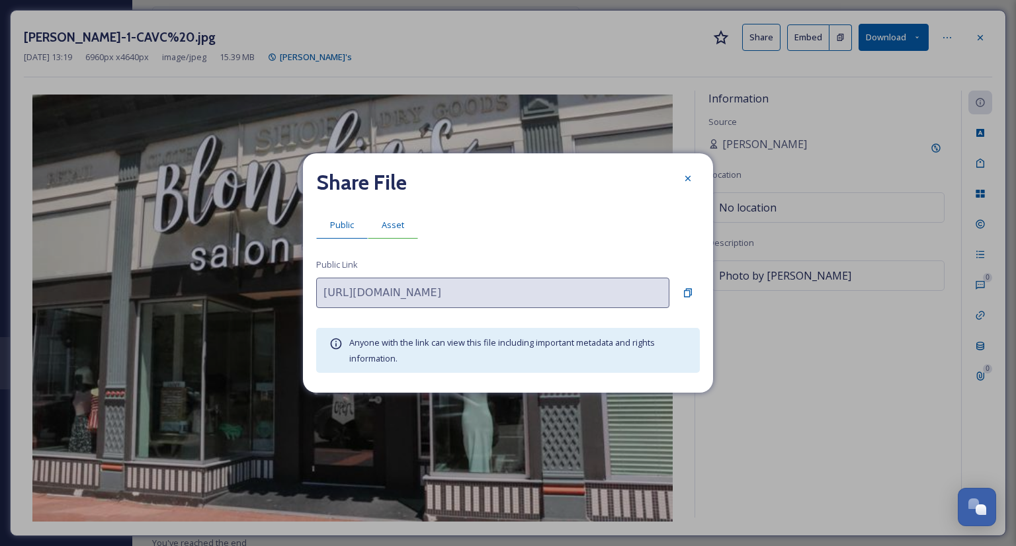
click at [400, 223] on span "Asset" at bounding box center [393, 225] width 22 height 13
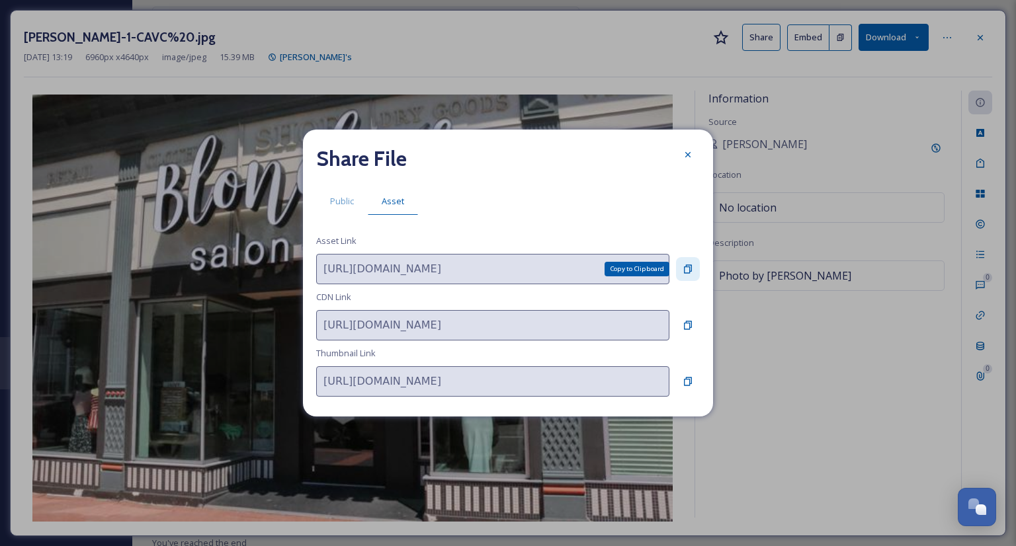
click at [687, 271] on icon at bounding box center [688, 269] width 11 height 11
click at [687, 148] on div at bounding box center [688, 155] width 24 height 24
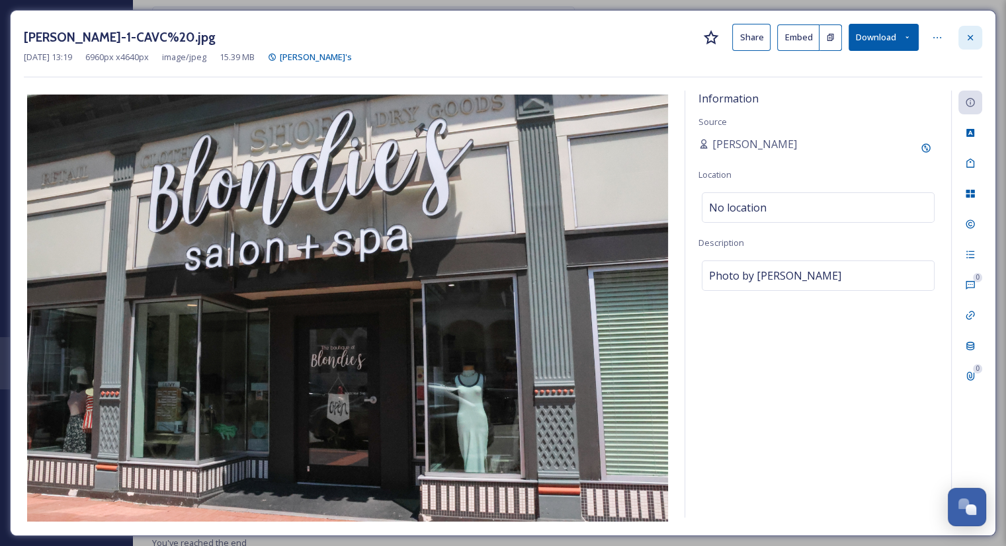
click at [966, 40] on icon at bounding box center [970, 37] width 11 height 11
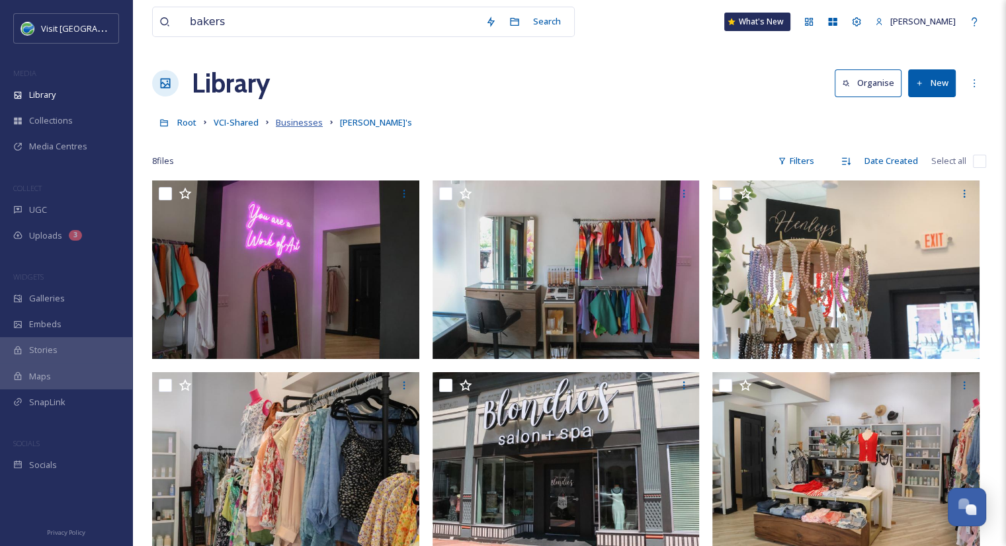
click at [295, 125] on span "Businesses" at bounding box center [299, 122] width 47 height 12
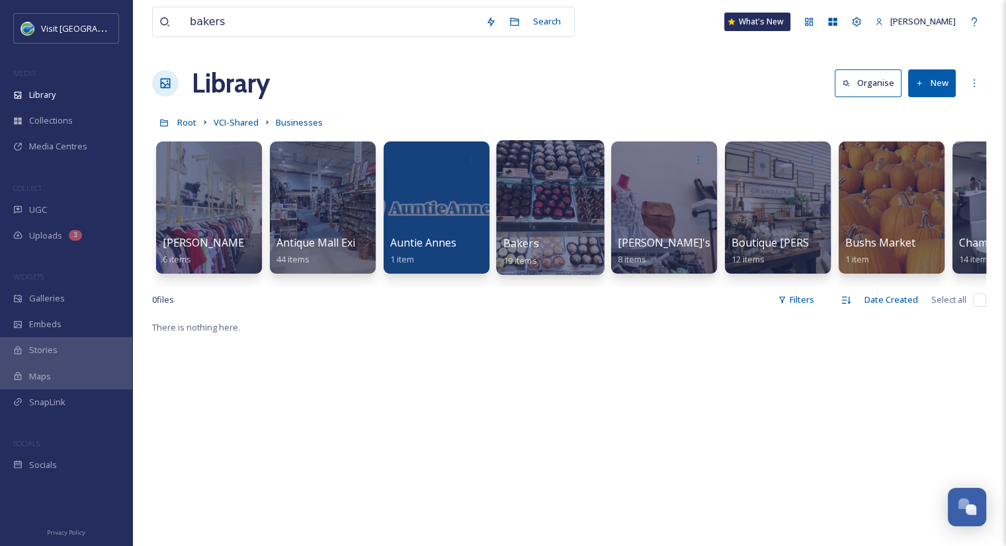
click at [533, 239] on span "Bakers" at bounding box center [521, 243] width 36 height 15
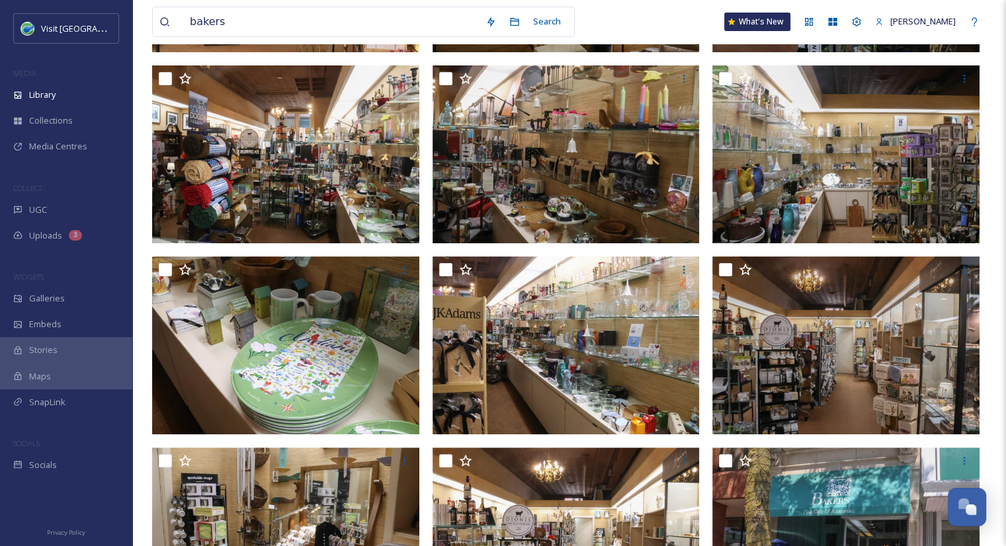
scroll to position [532, 0]
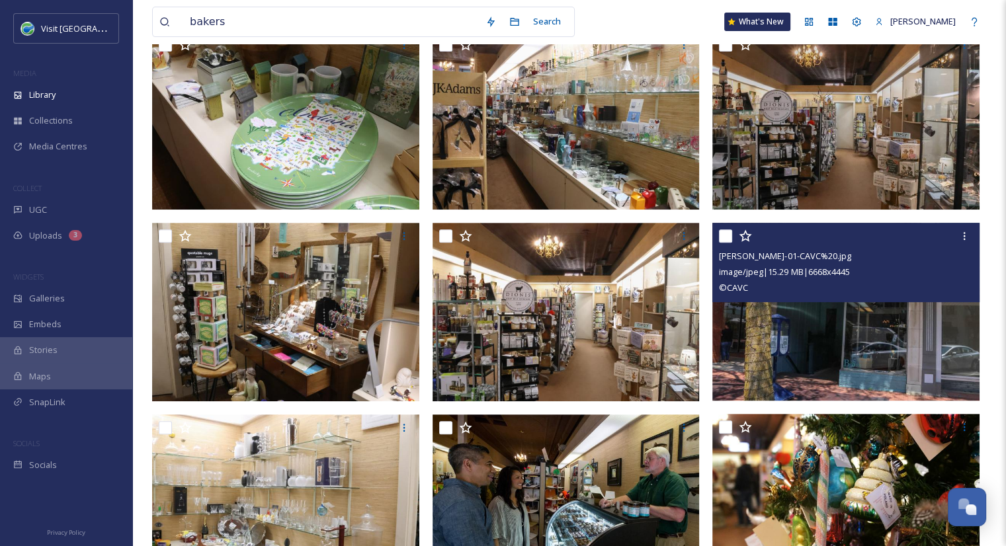
click at [757, 313] on img at bounding box center [845, 312] width 267 height 179
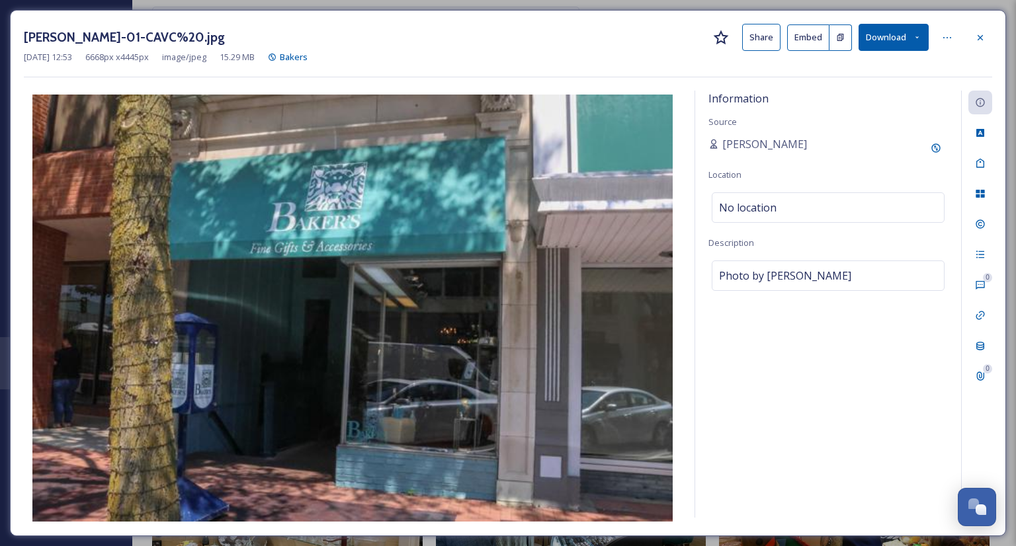
click at [753, 40] on button "Share" at bounding box center [761, 37] width 38 height 27
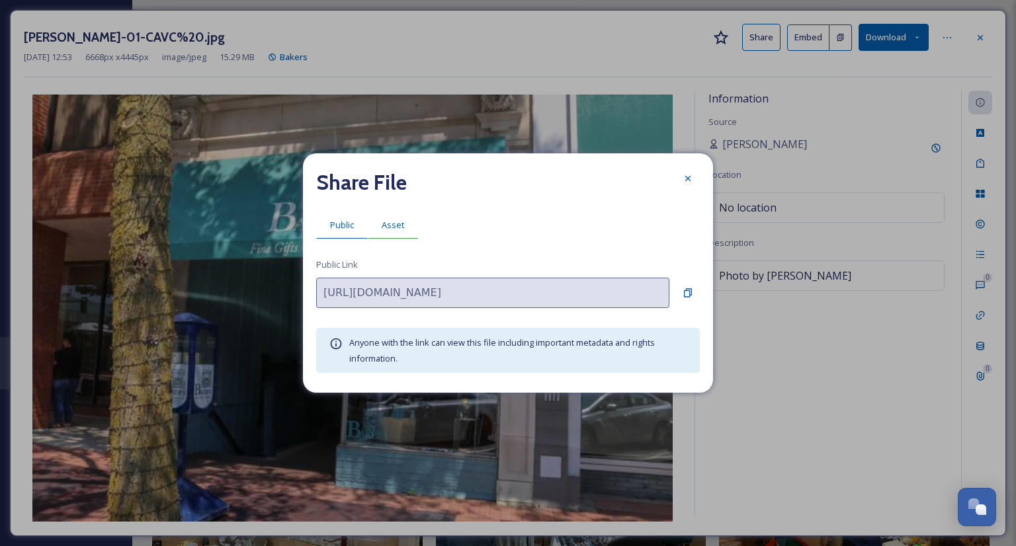
click at [389, 224] on span "Asset" at bounding box center [393, 225] width 22 height 13
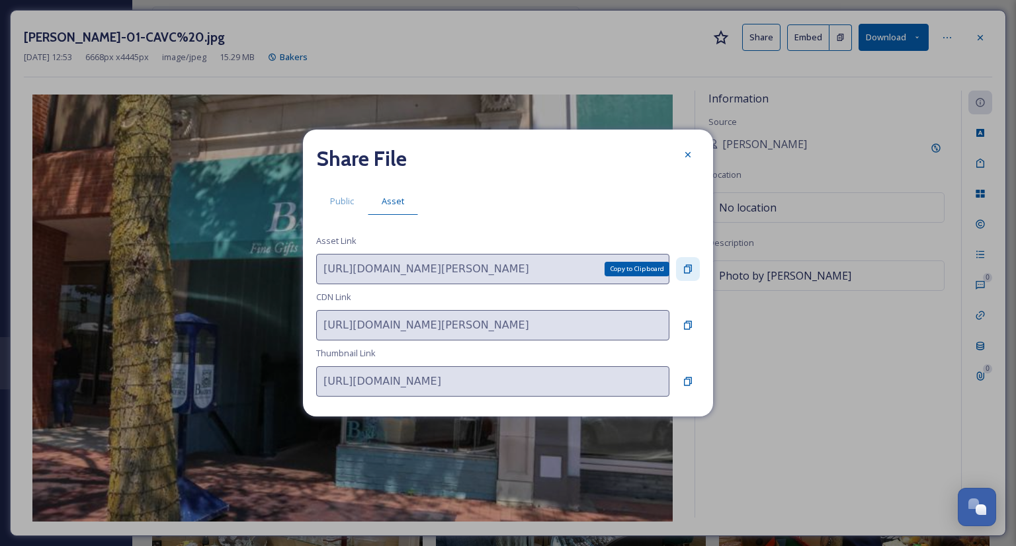
click at [689, 273] on icon at bounding box center [688, 269] width 8 height 9
click at [683, 156] on icon at bounding box center [688, 154] width 11 height 11
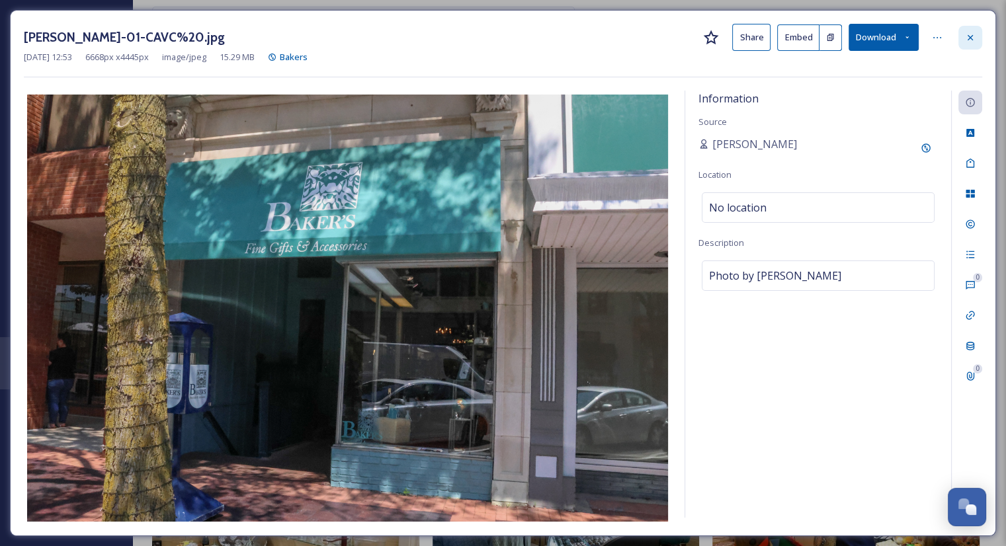
click at [974, 41] on icon at bounding box center [970, 37] width 11 height 11
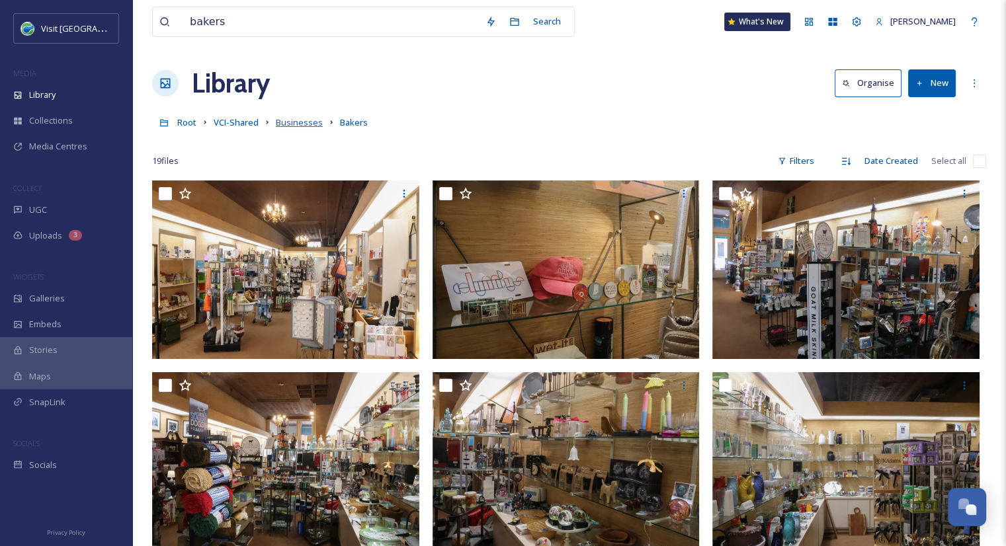
click at [288, 124] on span "Businesses" at bounding box center [299, 122] width 47 height 12
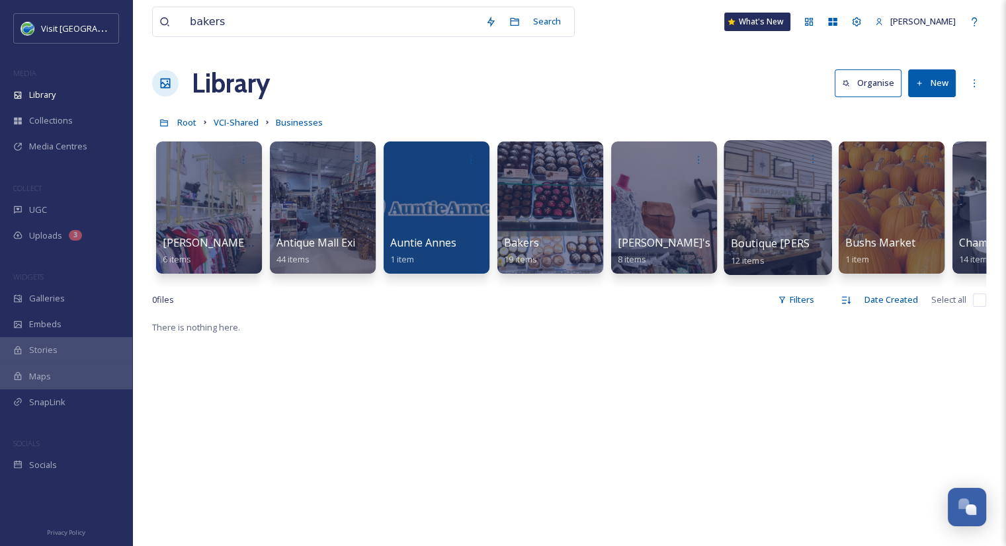
click at [783, 238] on span "Boutique [PERSON_NAME]" at bounding box center [799, 243] width 136 height 15
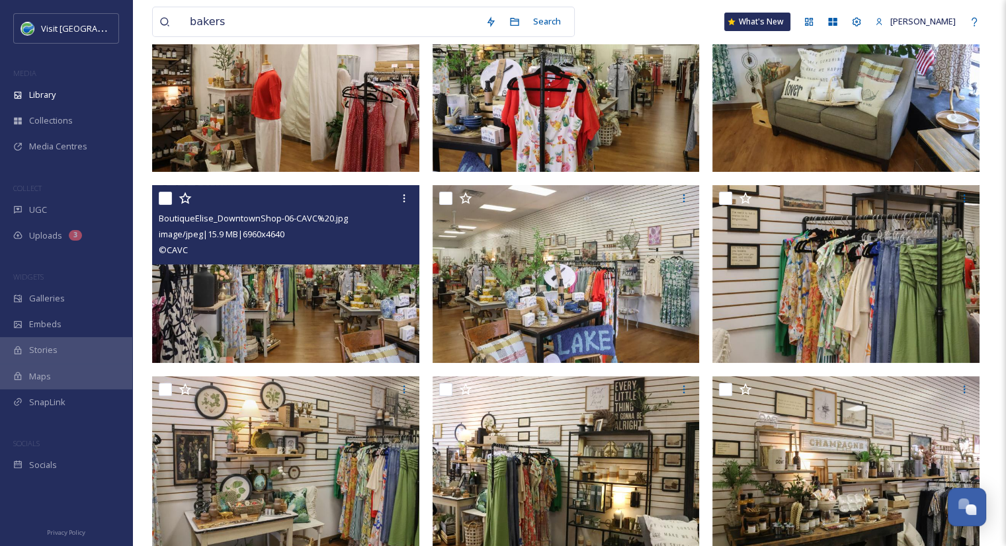
scroll to position [409, 0]
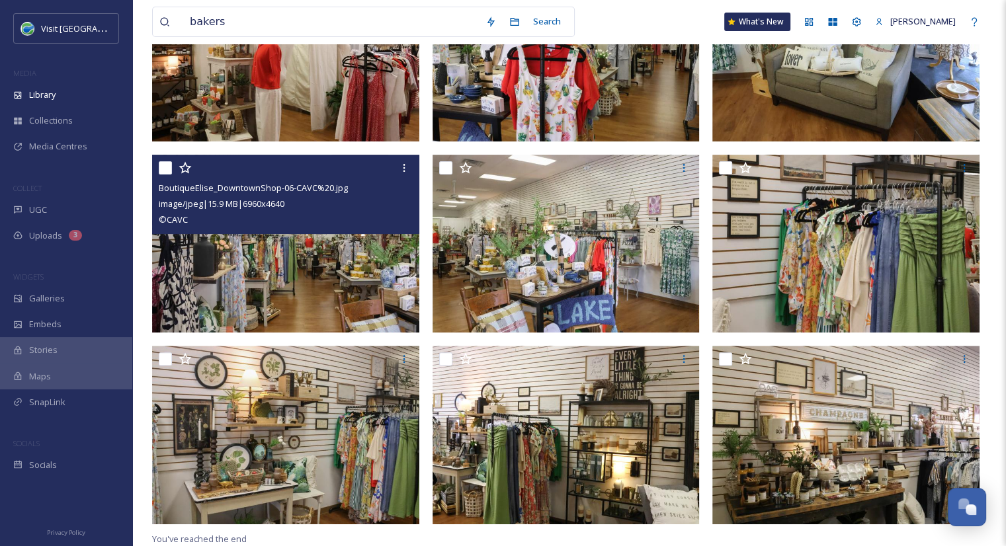
click at [262, 273] on img at bounding box center [285, 244] width 267 height 179
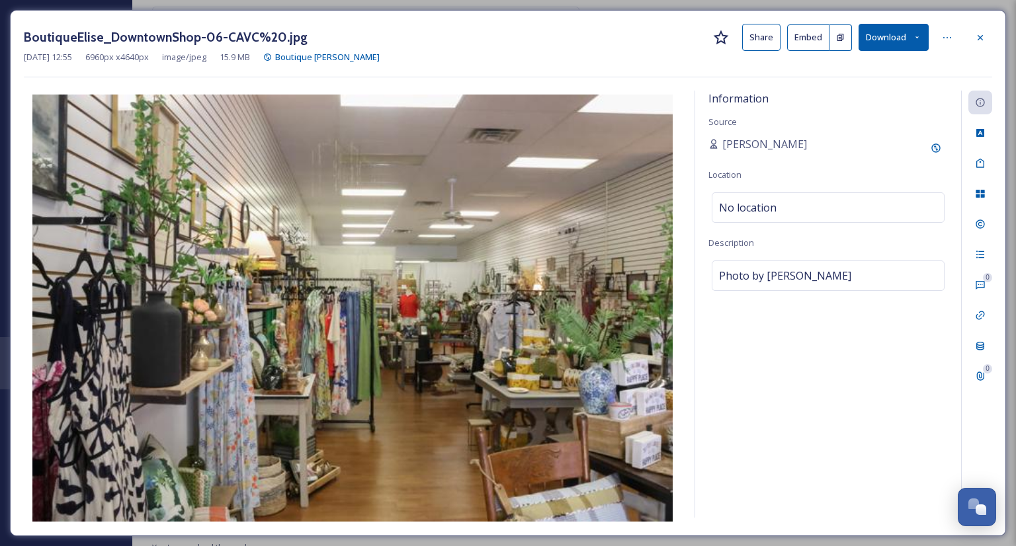
click at [757, 37] on button "Share" at bounding box center [761, 37] width 38 height 27
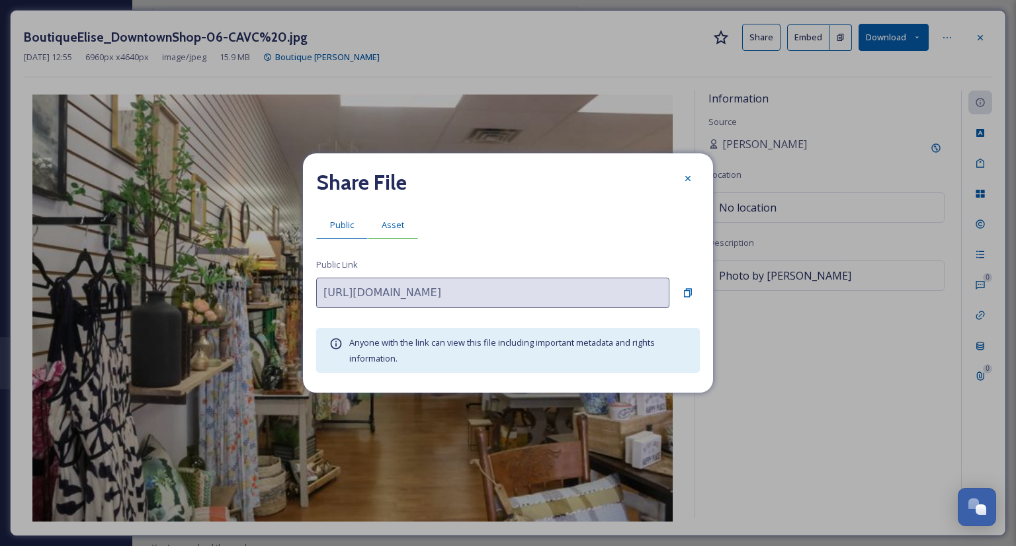
click at [399, 230] on span "Asset" at bounding box center [393, 225] width 22 height 13
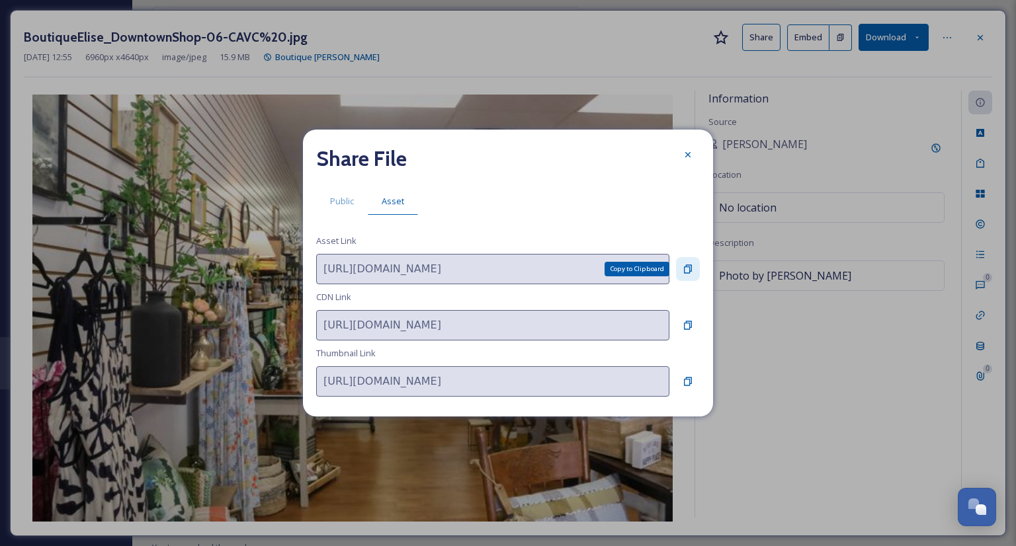
click at [691, 271] on icon at bounding box center [688, 269] width 8 height 9
click at [686, 157] on icon at bounding box center [688, 154] width 11 height 11
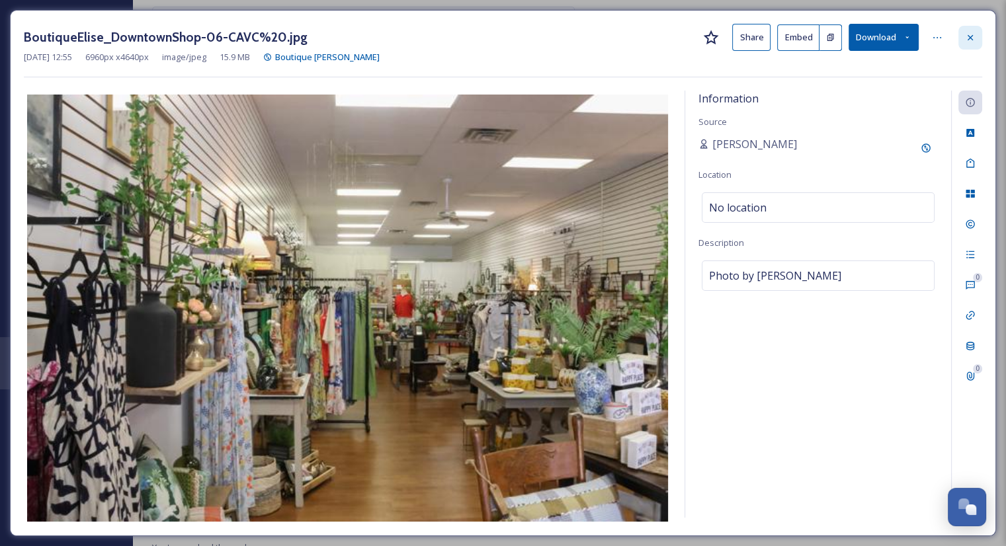
click at [971, 38] on icon at bounding box center [970, 36] width 5 height 5
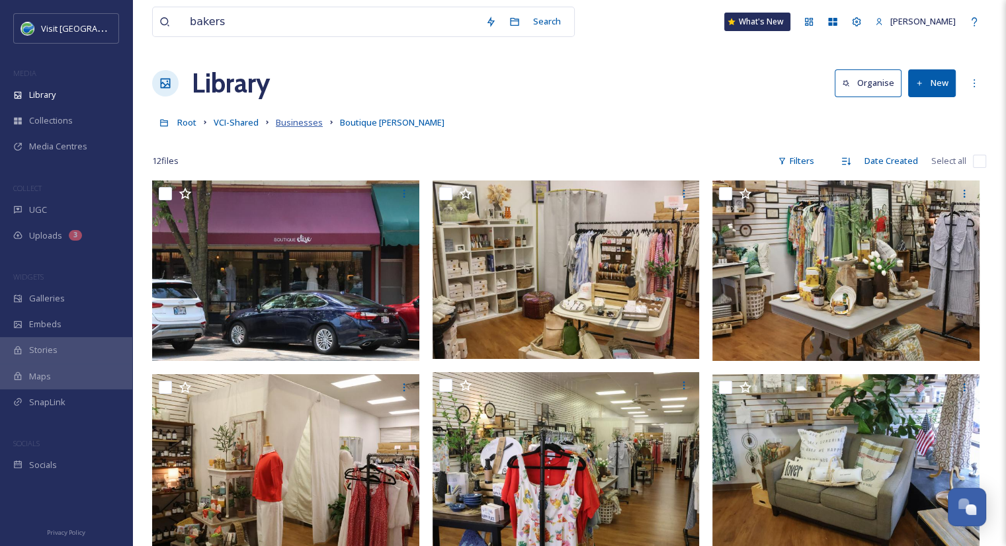
click at [304, 121] on span "Businesses" at bounding box center [299, 122] width 47 height 12
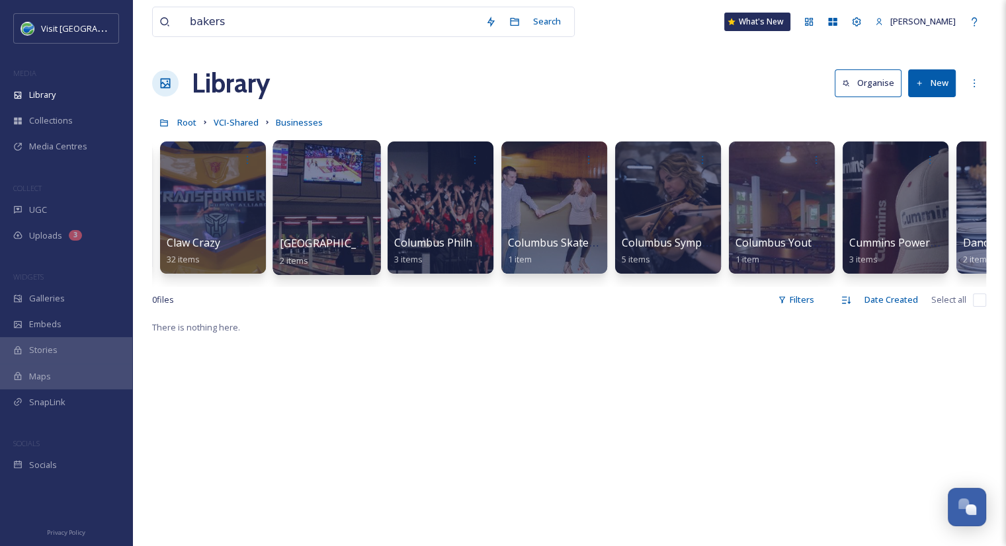
scroll to position [0, 1230]
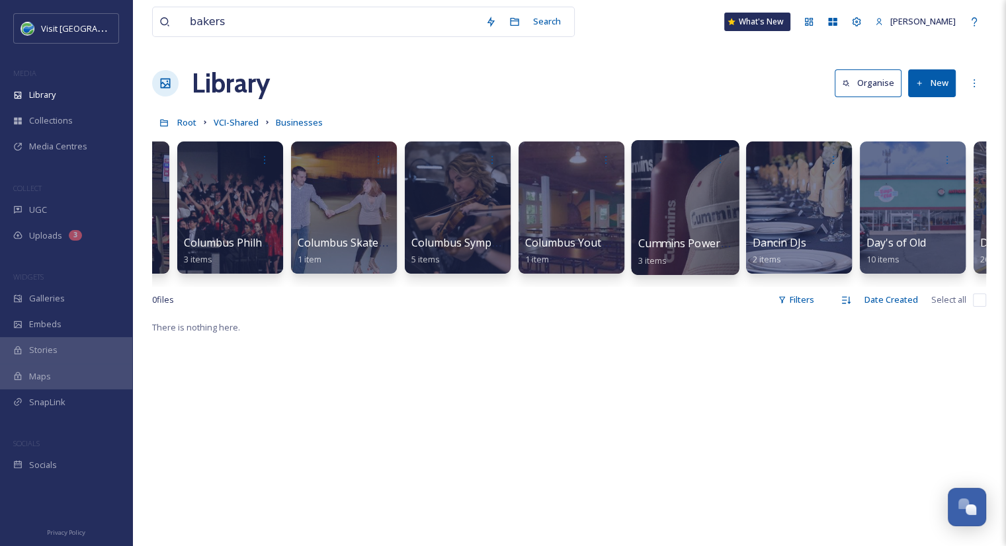
click at [683, 248] on span "Cummins Power Store" at bounding box center [694, 243] width 112 height 15
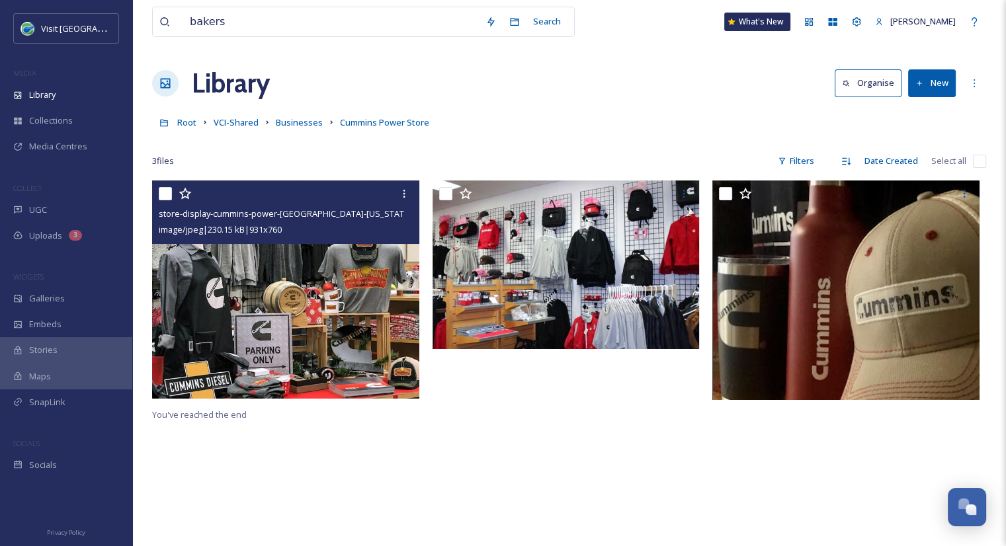
click at [362, 311] on img at bounding box center [285, 290] width 267 height 218
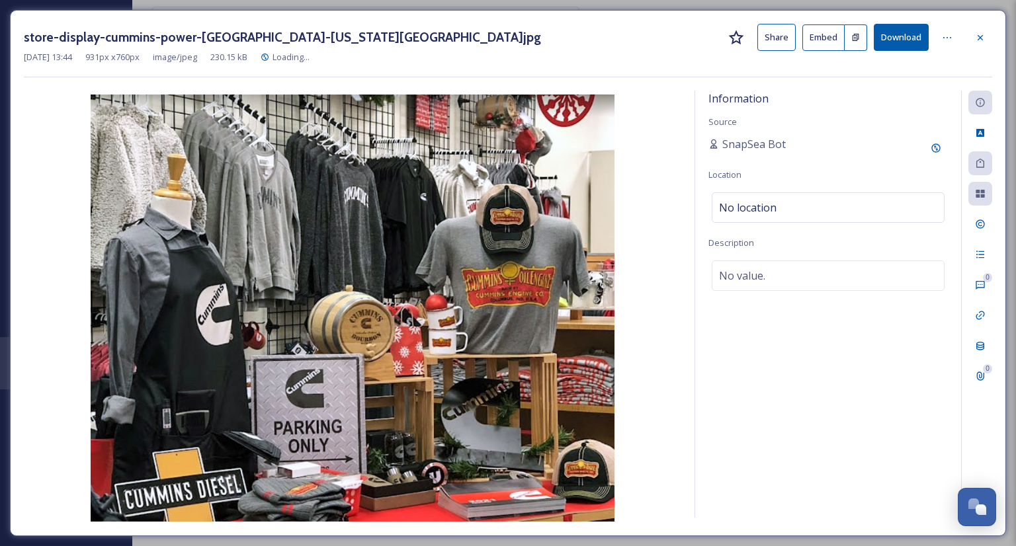
click at [765, 39] on button "Share" at bounding box center [776, 37] width 38 height 27
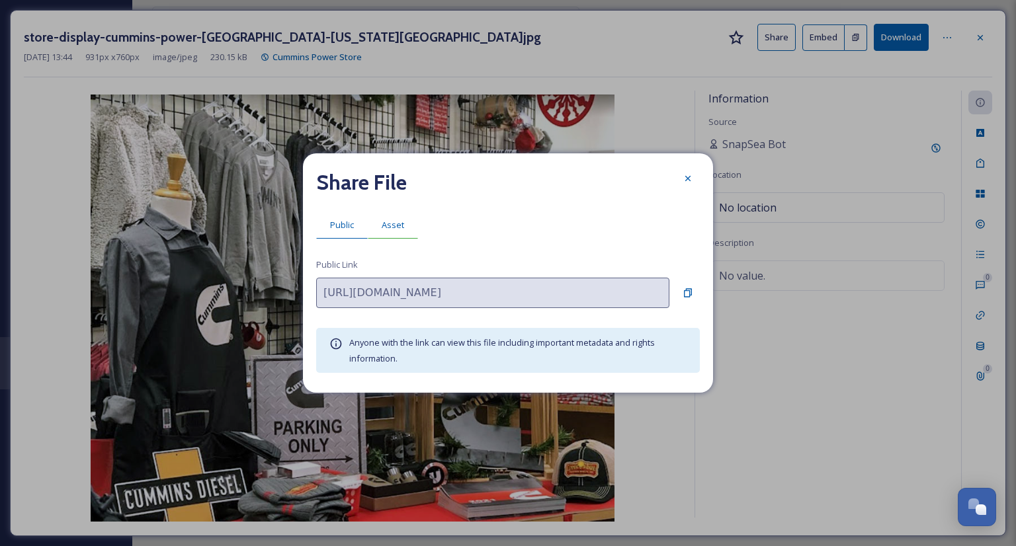
click at [382, 225] on span "Asset" at bounding box center [393, 225] width 22 height 13
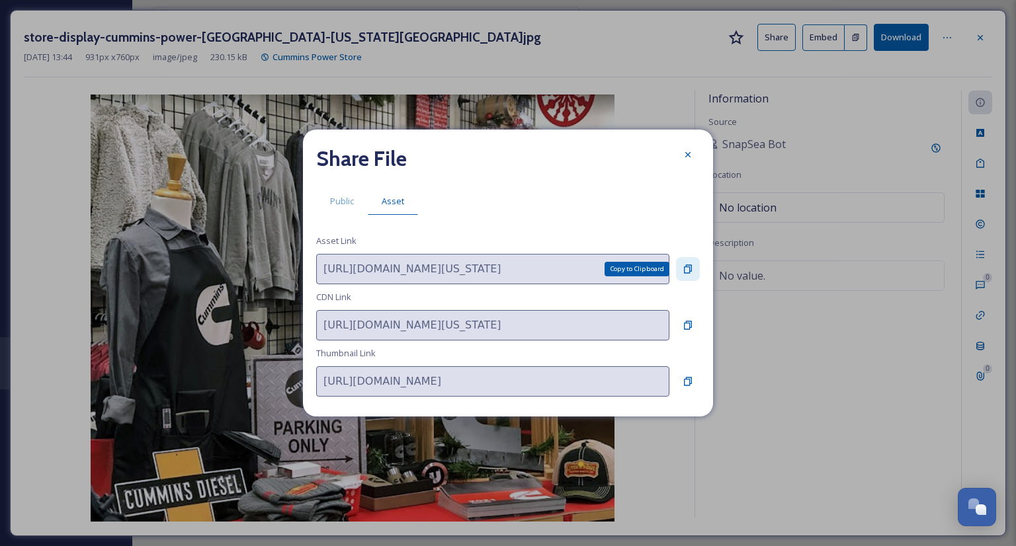
click at [691, 270] on icon at bounding box center [688, 269] width 8 height 9
click at [687, 153] on icon at bounding box center [688, 154] width 11 height 11
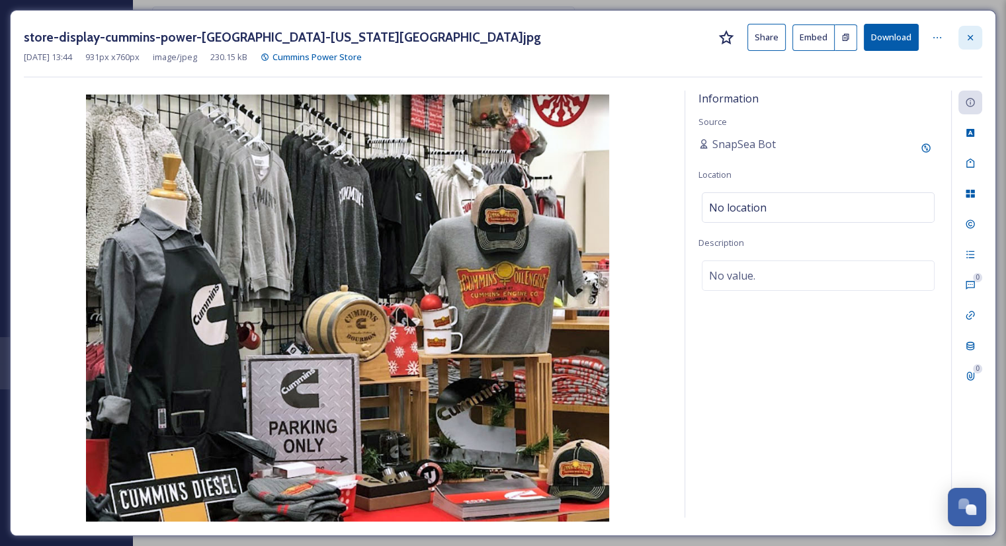
click at [966, 35] on icon at bounding box center [970, 37] width 11 height 11
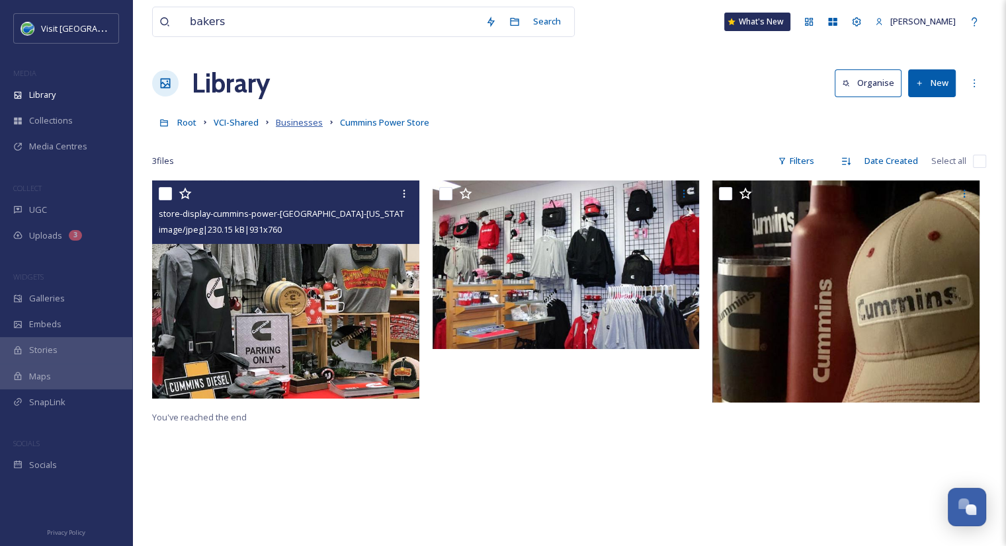
click at [299, 117] on span "Businesses" at bounding box center [299, 122] width 47 height 12
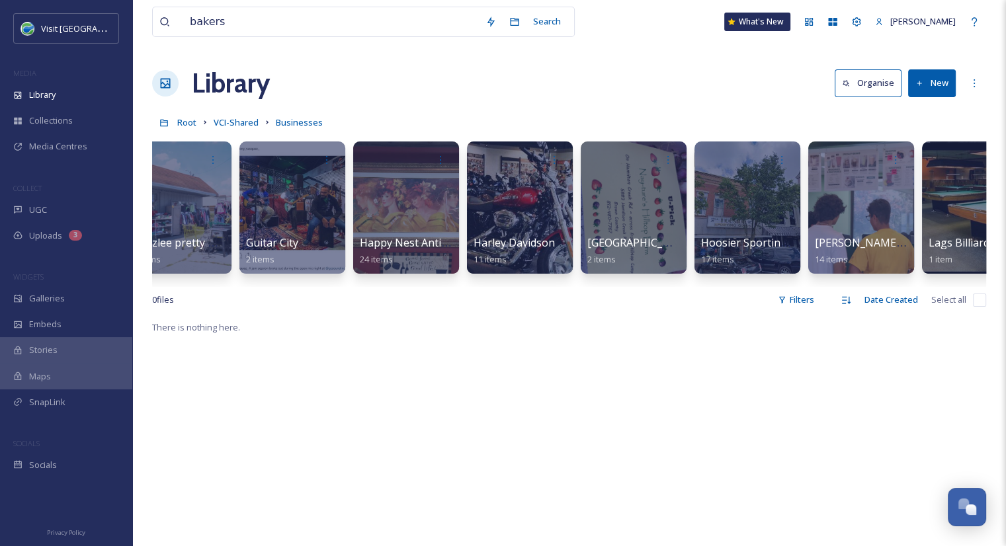
scroll to position [0, 3111]
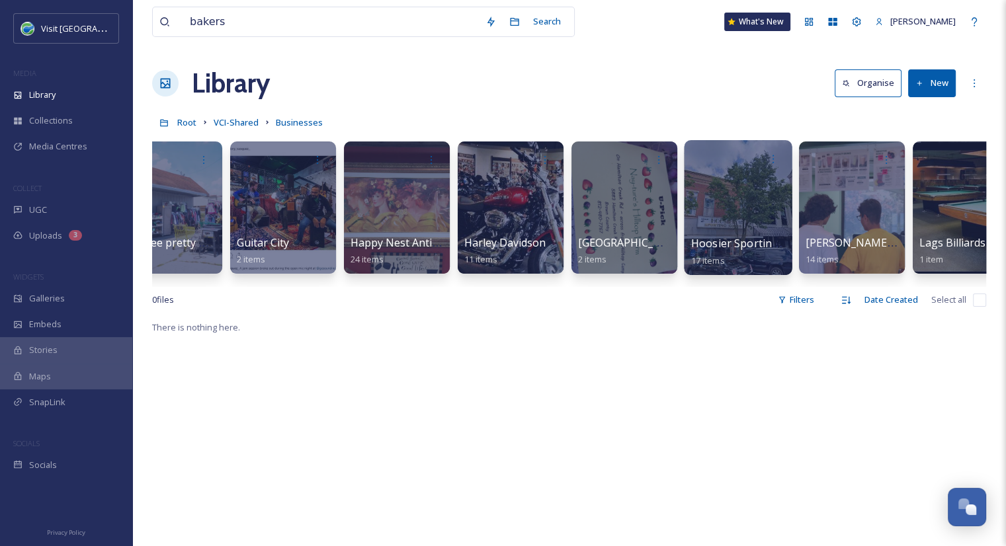
click at [746, 249] on span "Hoosier Sporting Goods" at bounding box center [752, 243] width 123 height 15
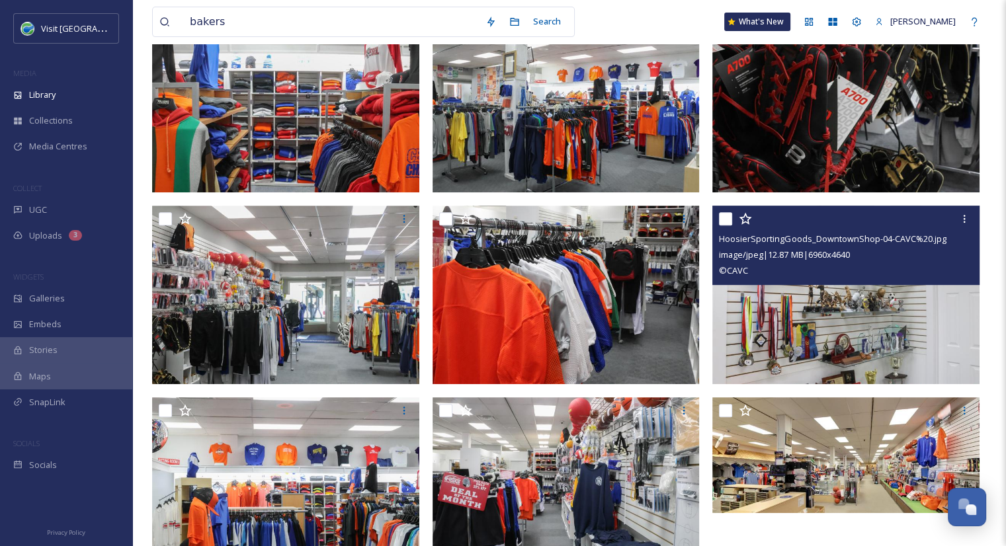
scroll to position [564, 0]
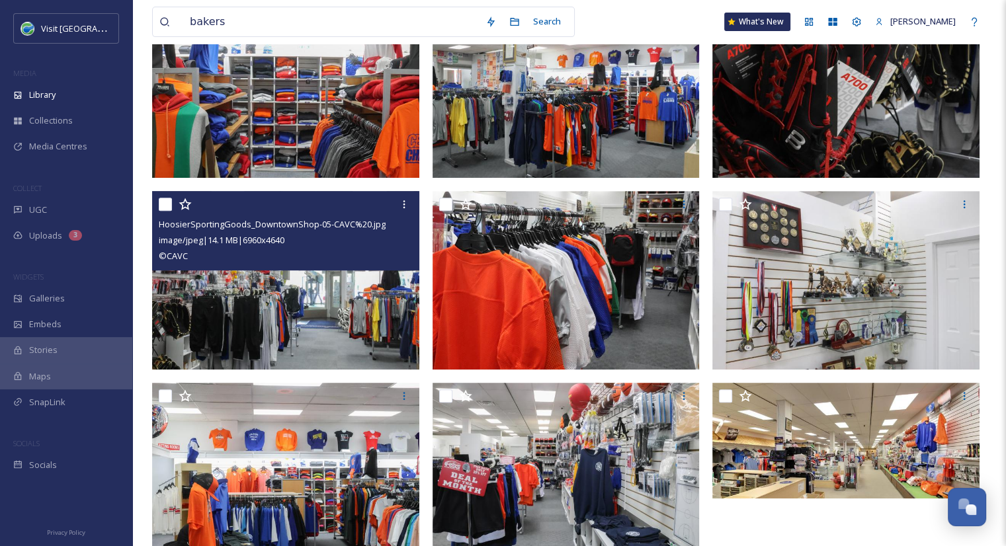
click at [376, 318] on img at bounding box center [285, 280] width 267 height 179
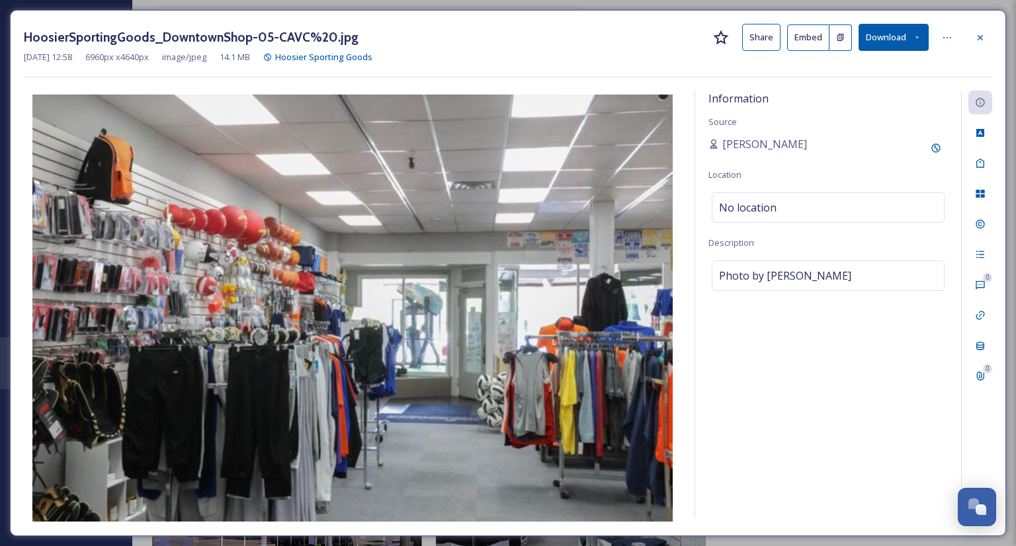
click at [754, 45] on button "Share" at bounding box center [761, 37] width 38 height 27
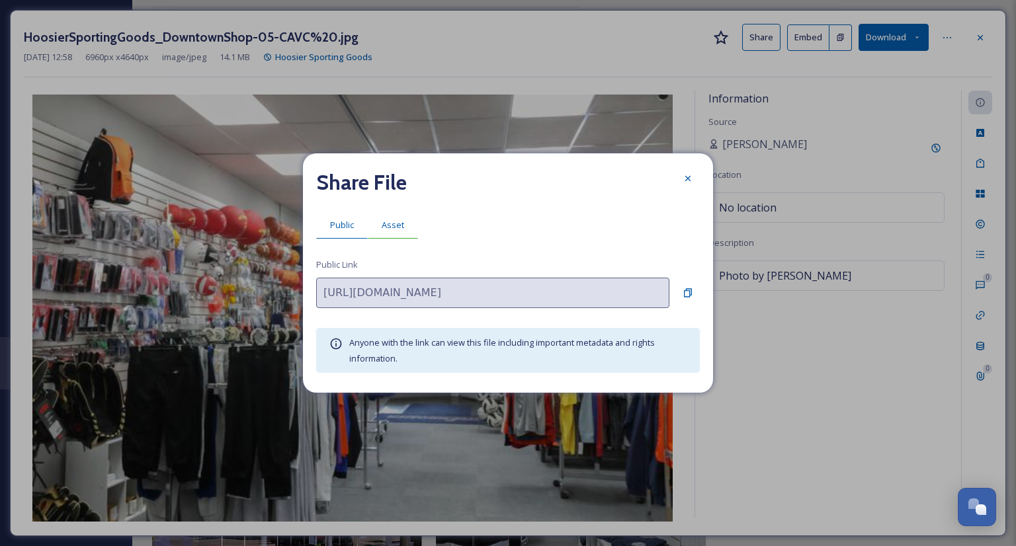
click at [392, 225] on span "Asset" at bounding box center [393, 225] width 22 height 13
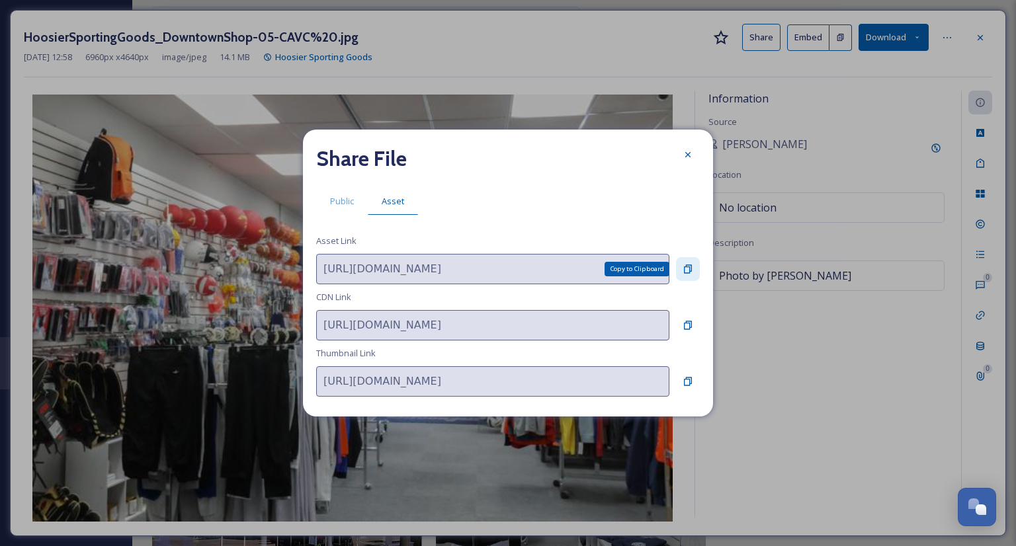
click at [685, 269] on icon at bounding box center [688, 269] width 8 height 9
click at [690, 158] on icon at bounding box center [688, 154] width 11 height 11
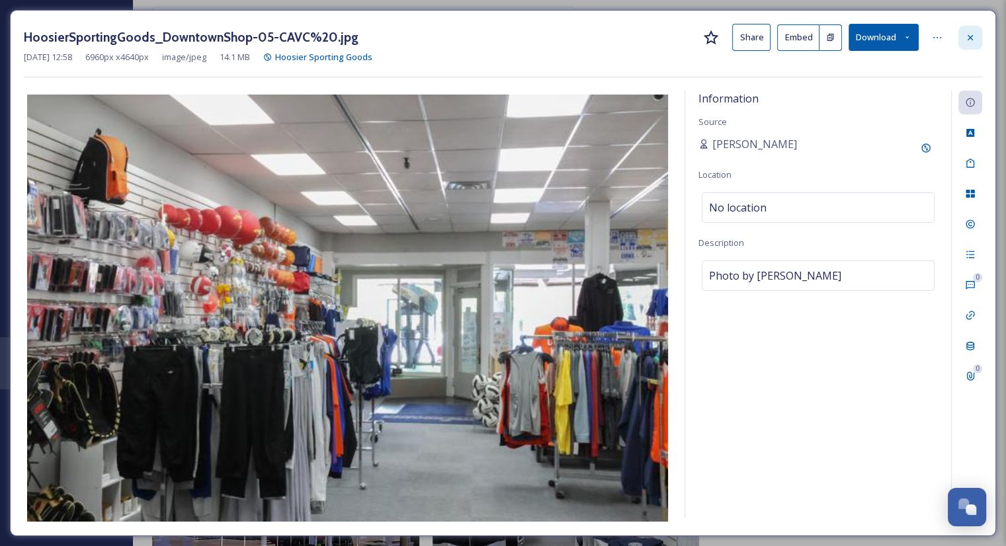
click at [977, 39] on div at bounding box center [970, 38] width 24 height 24
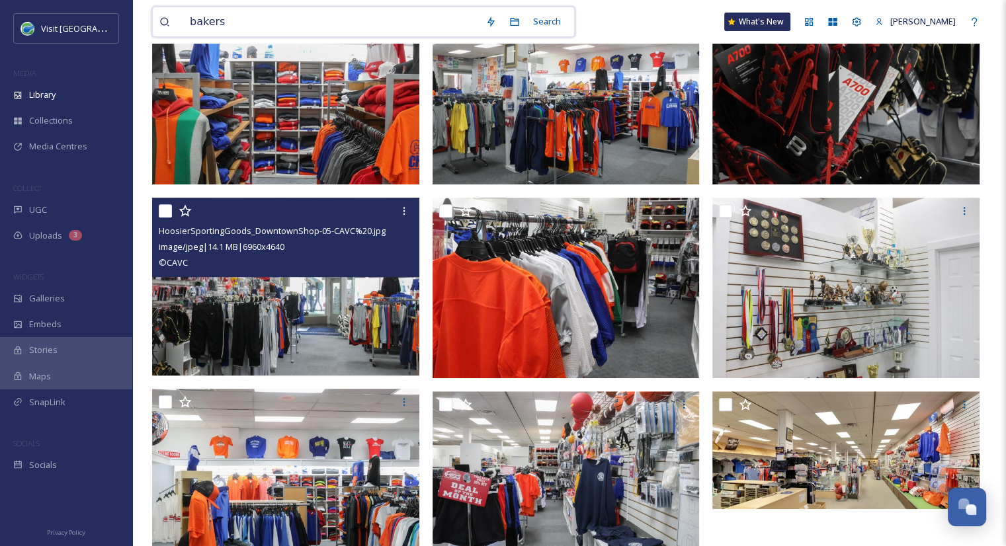
click at [350, 22] on input "bakers" at bounding box center [331, 21] width 296 height 29
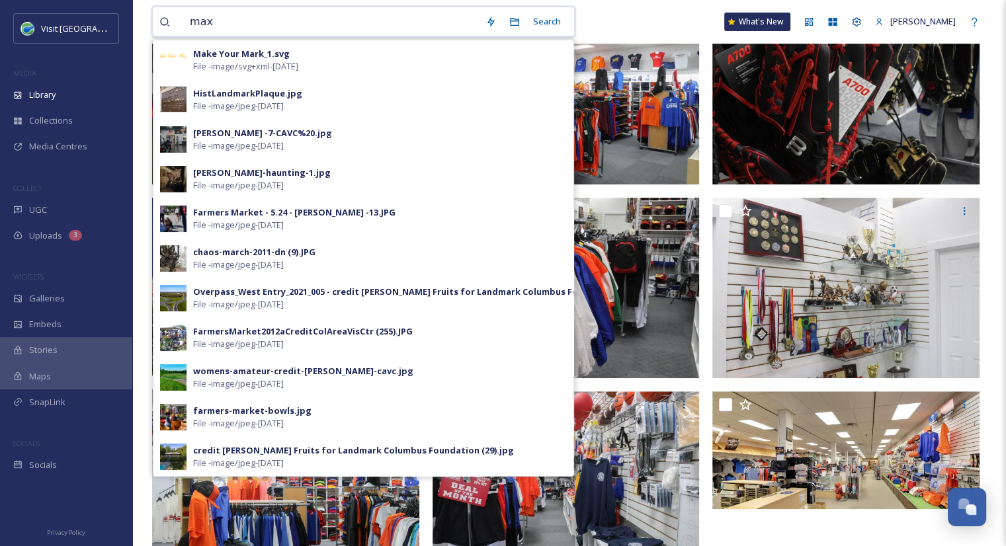
type input "max"
click at [622, 23] on div "max Search Make Your Mark_1.svg File - image/svg+xml - Apr 01 2025 HistLandmark…" at bounding box center [569, 22] width 834 height 44
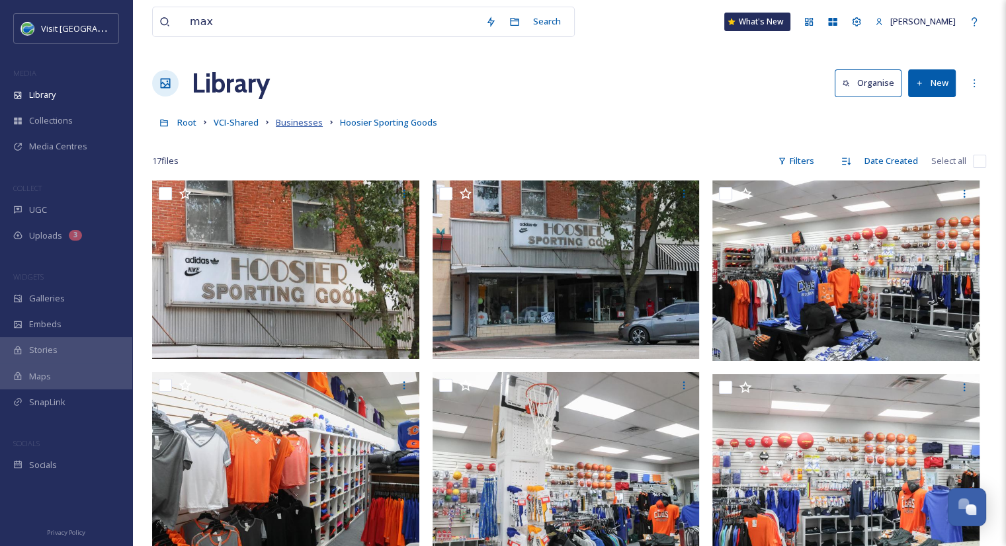
click at [280, 123] on span "Businesses" at bounding box center [299, 122] width 47 height 12
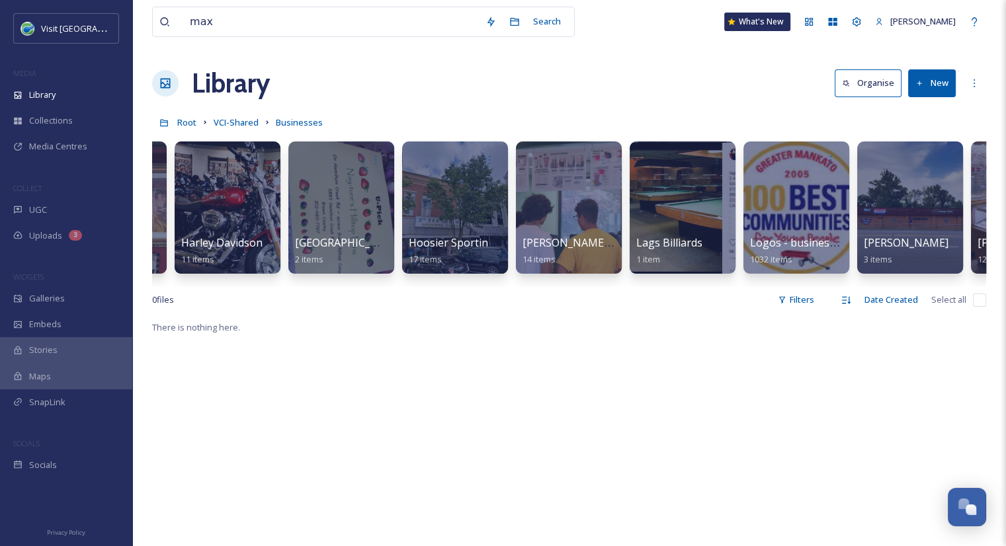
scroll to position [0, 3865]
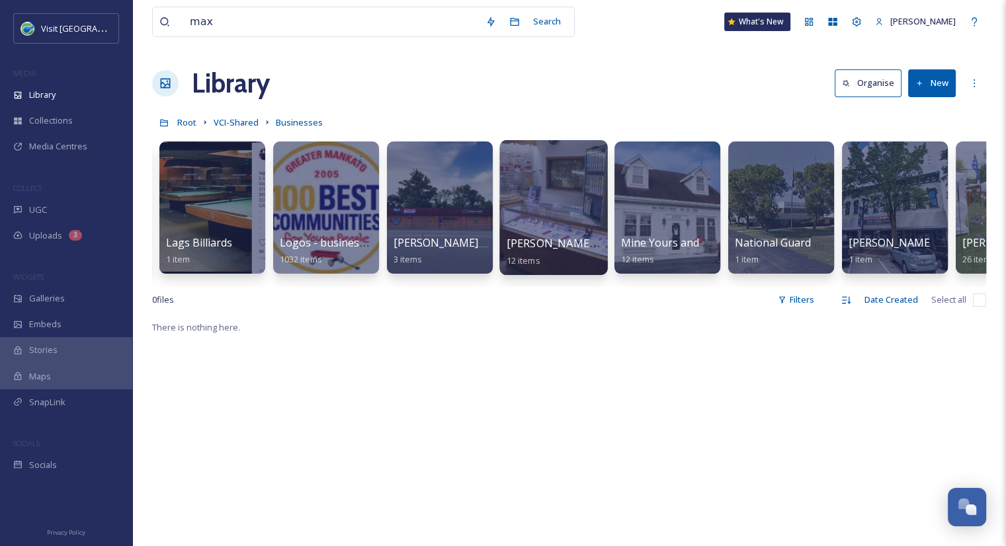
click at [538, 247] on span "[PERSON_NAME]'s Jewelry" at bounding box center [574, 243] width 134 height 15
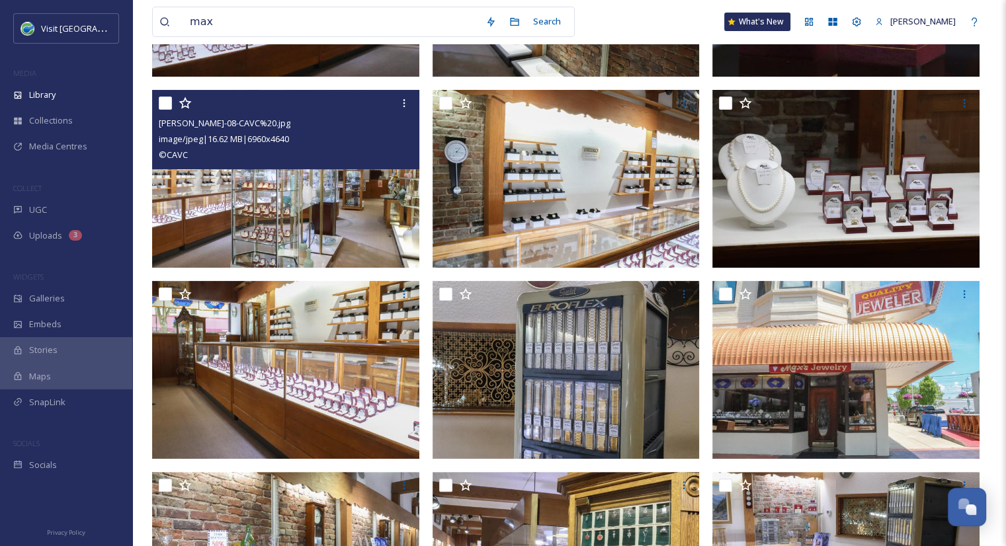
scroll to position [280, 0]
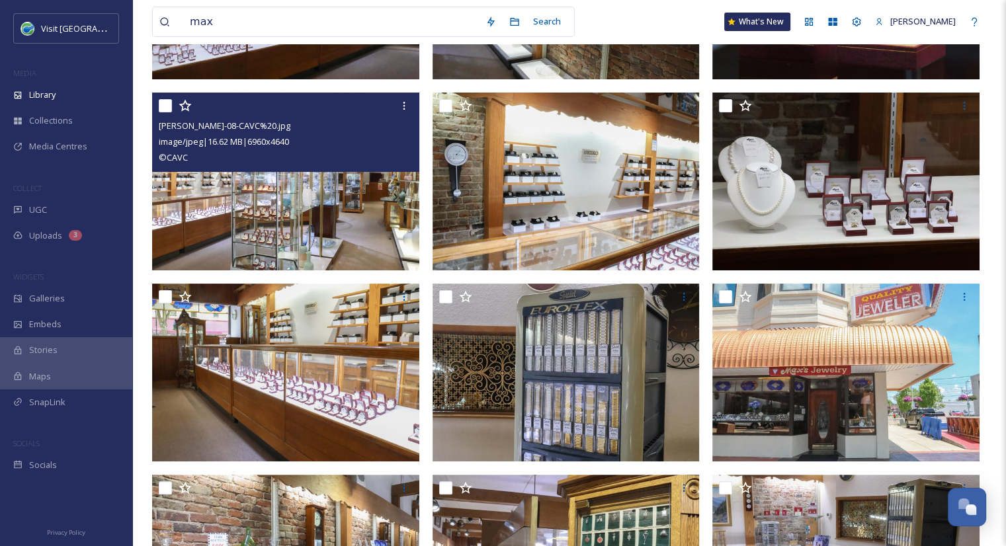
click at [278, 208] on img at bounding box center [285, 181] width 267 height 179
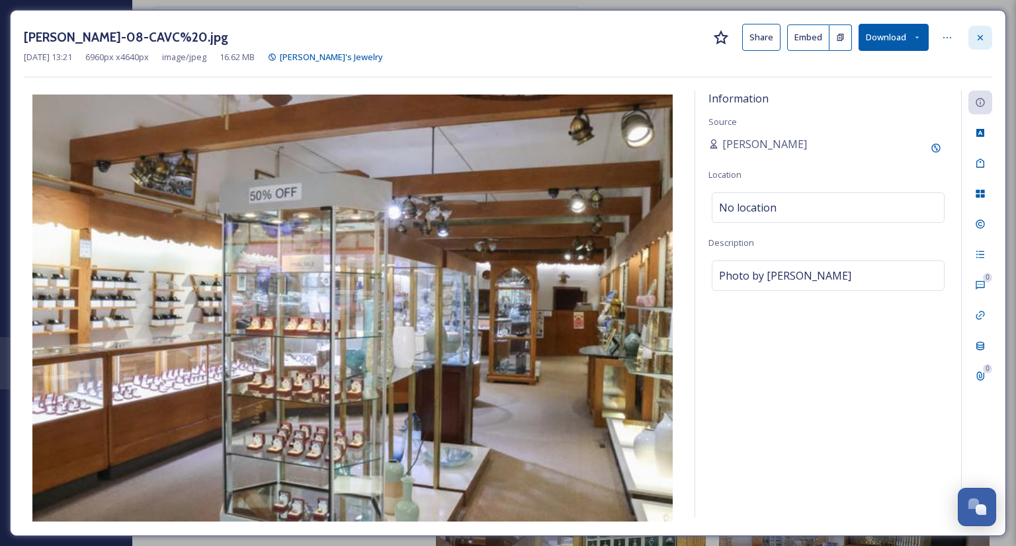
click at [972, 42] on div at bounding box center [980, 38] width 24 height 24
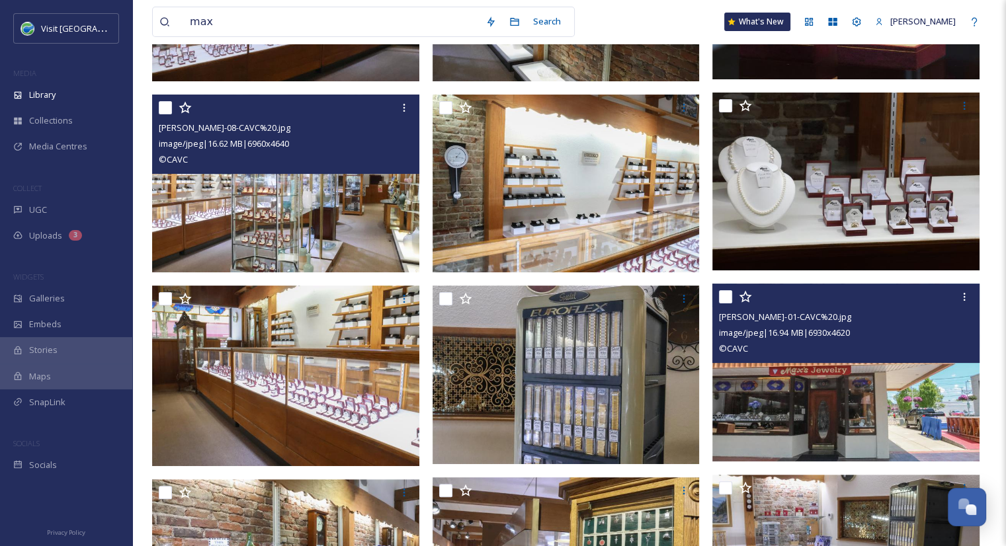
click at [846, 394] on img at bounding box center [845, 373] width 267 height 179
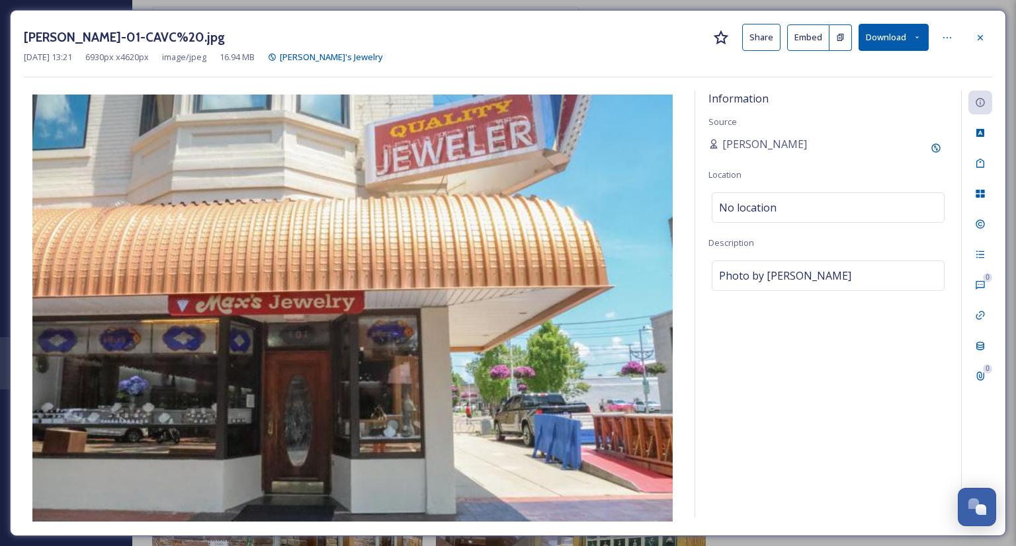
click at [751, 37] on button "Share" at bounding box center [761, 37] width 38 height 27
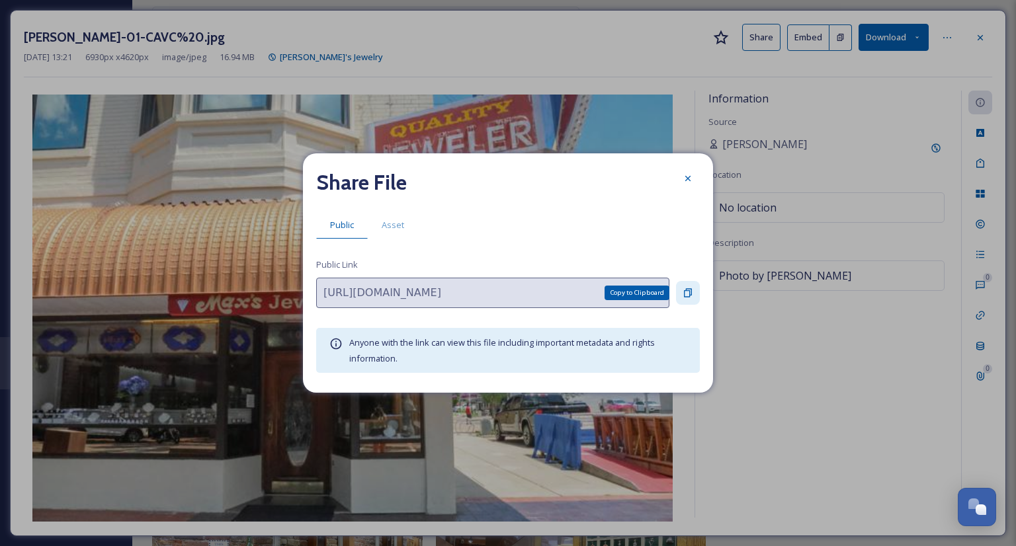
click at [685, 291] on icon at bounding box center [688, 293] width 8 height 9
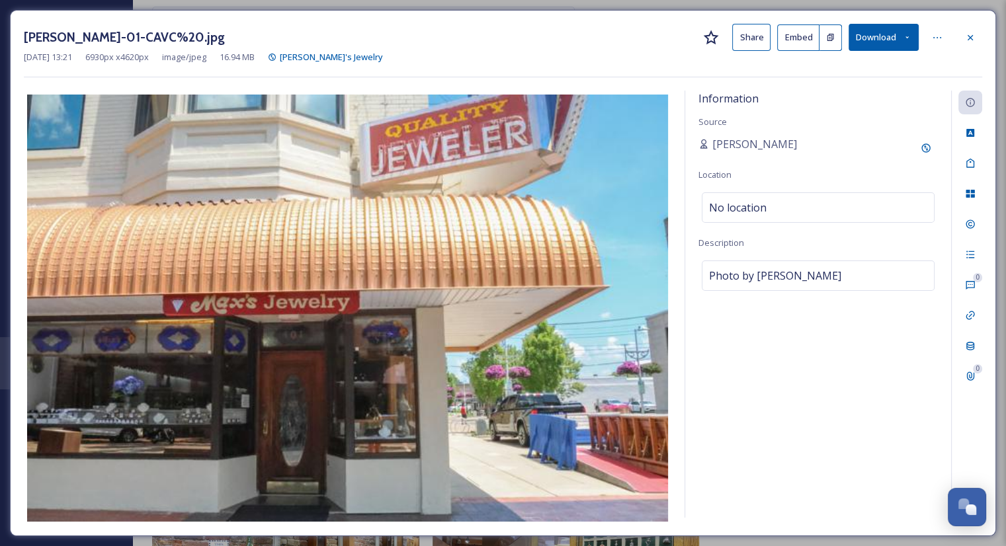
click at [979, 34] on div at bounding box center [970, 38] width 24 height 24
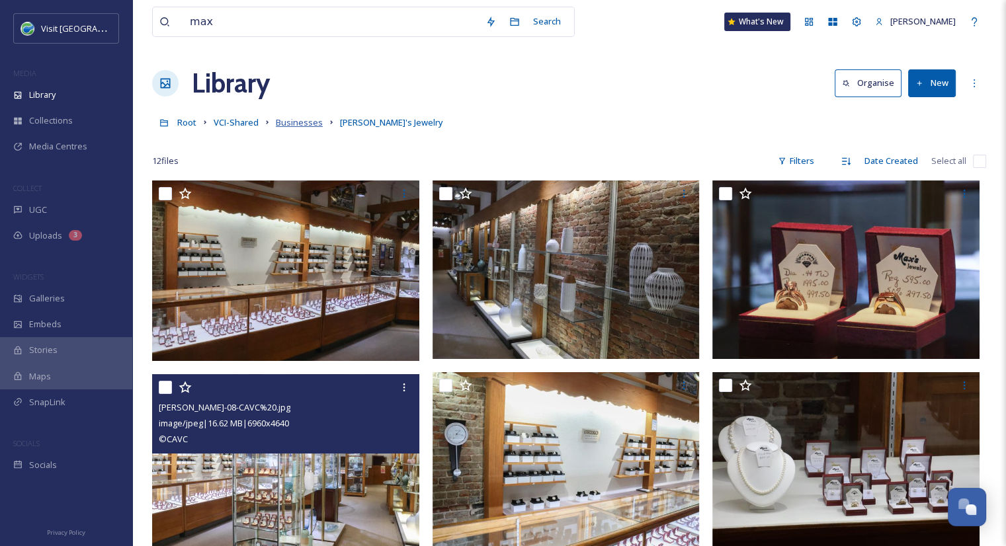
click at [289, 120] on span "Businesses" at bounding box center [299, 122] width 47 height 12
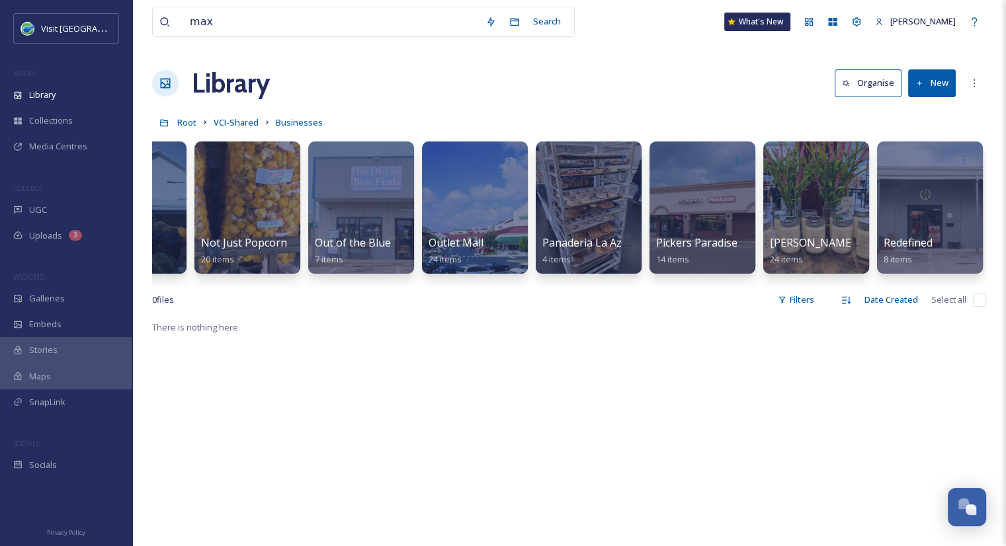
scroll to position [0, 4855]
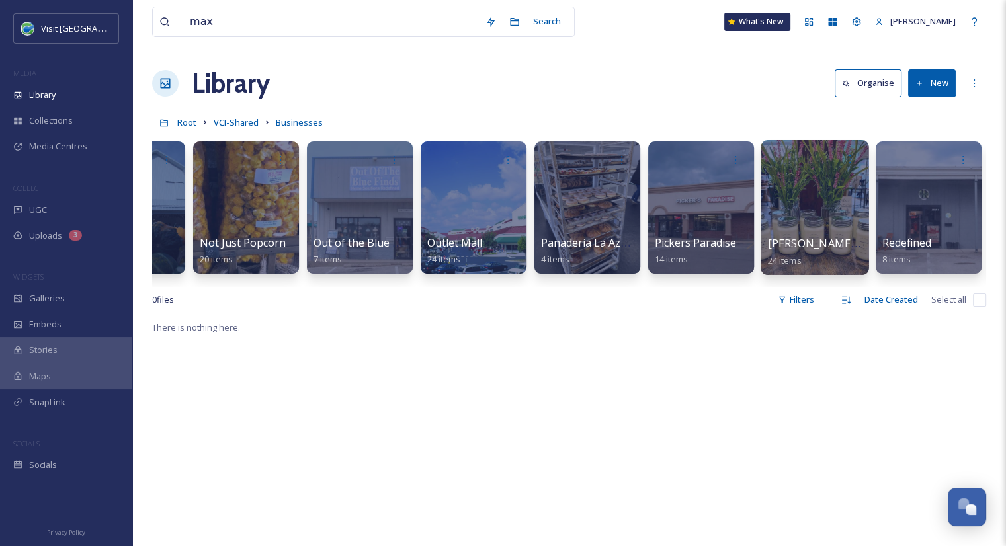
click at [825, 248] on span "[PERSON_NAME] Design" at bounding box center [830, 243] width 125 height 15
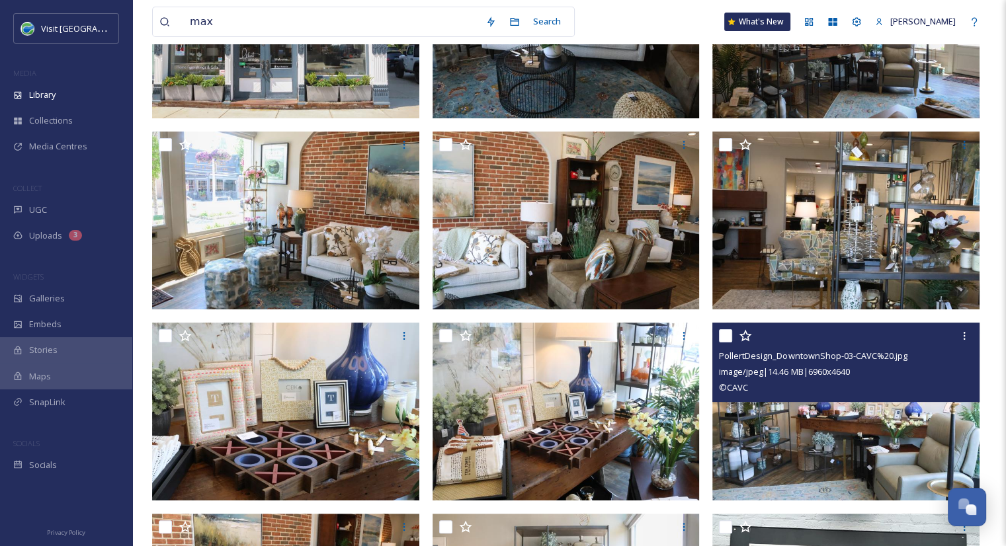
scroll to position [172, 0]
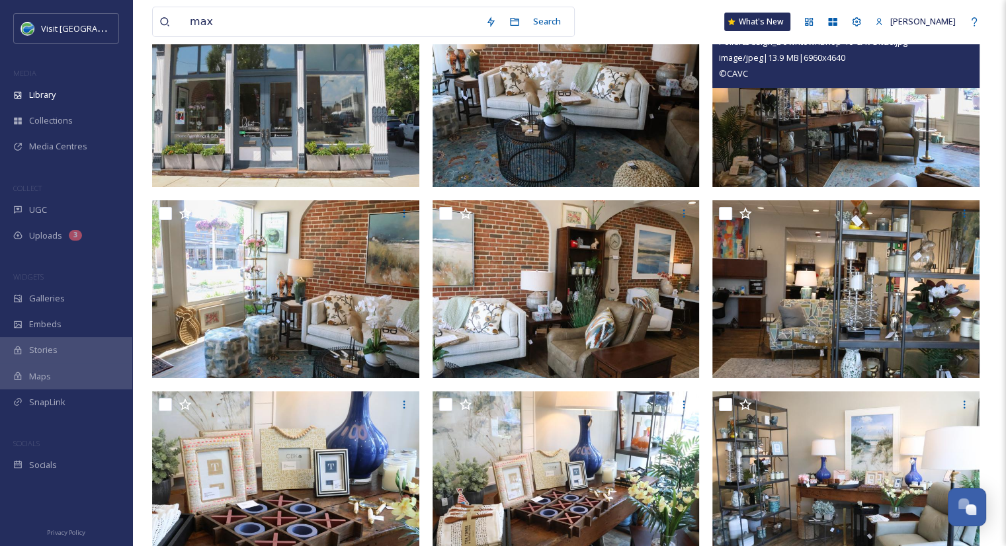
click at [802, 153] on img at bounding box center [845, 98] width 267 height 179
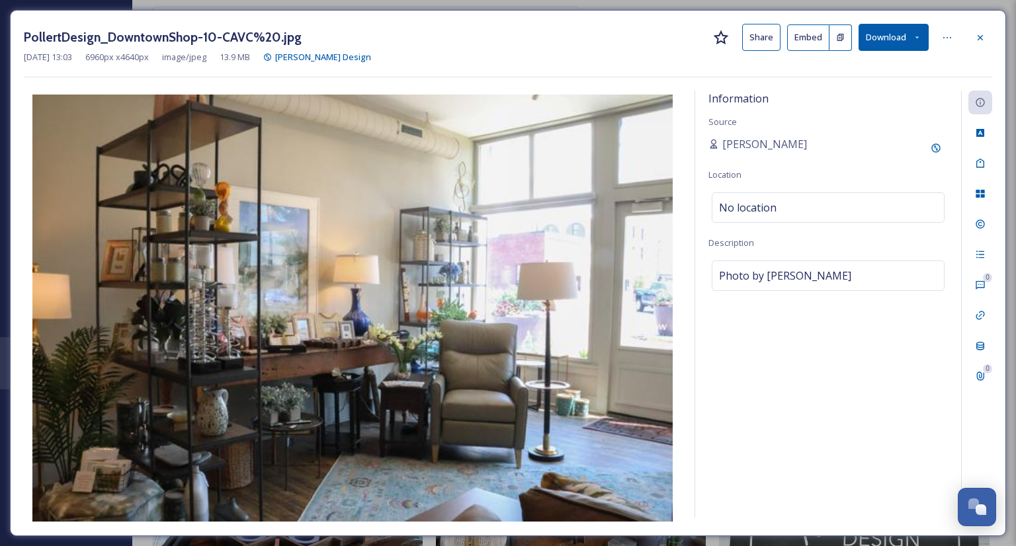
click at [755, 39] on button "Share" at bounding box center [761, 37] width 38 height 27
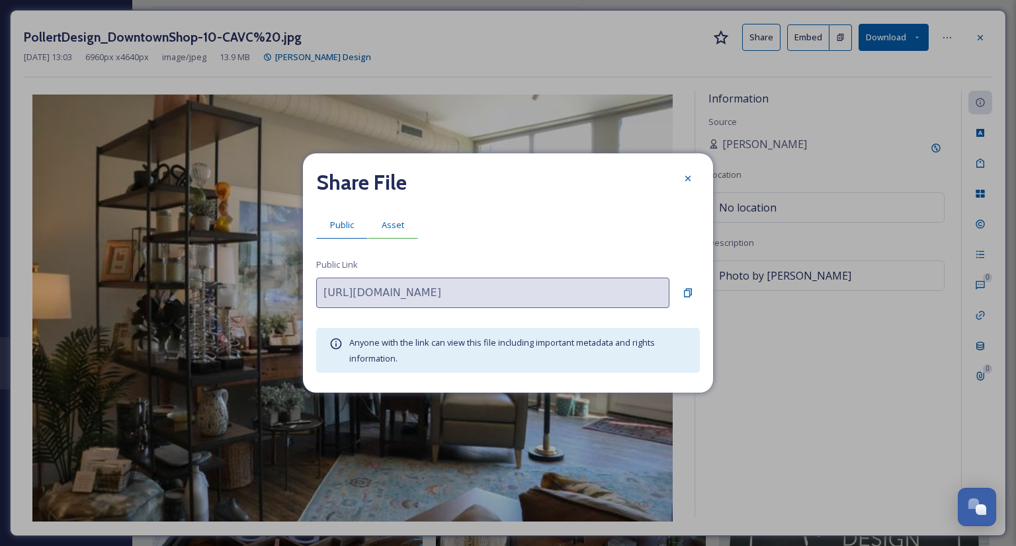
click at [398, 226] on span "Asset" at bounding box center [393, 225] width 22 height 13
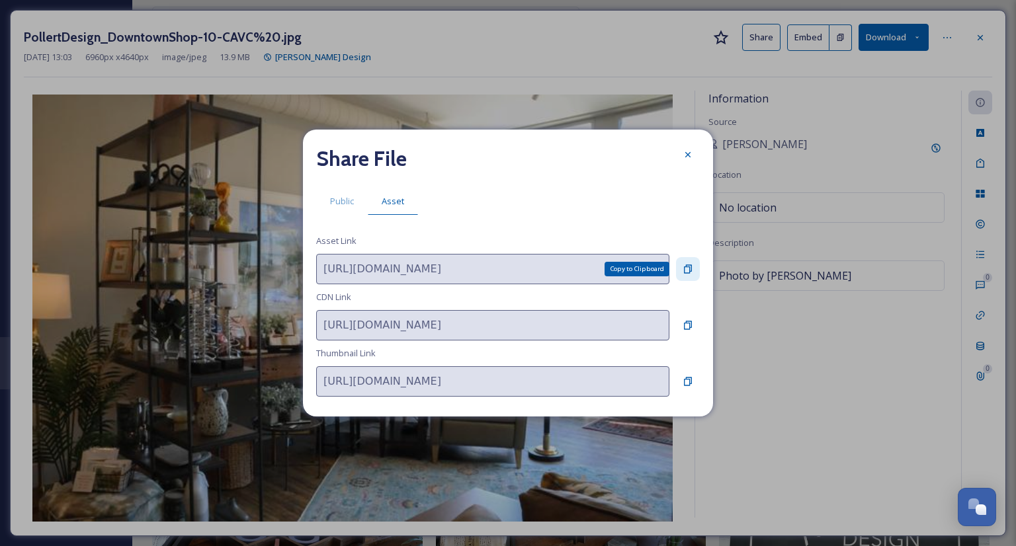
click at [689, 266] on icon at bounding box center [688, 269] width 11 height 11
click at [692, 151] on icon at bounding box center [688, 154] width 11 height 11
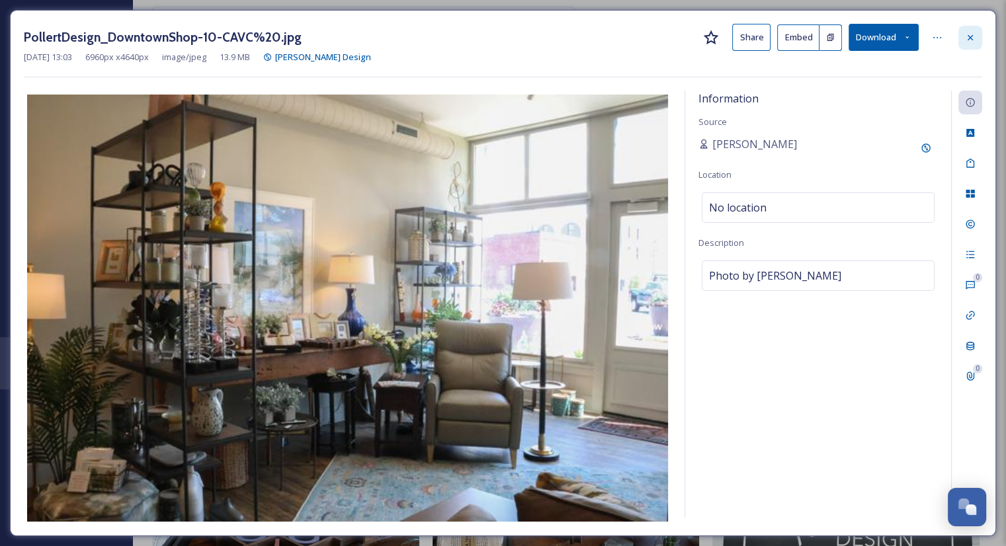
click at [968, 42] on div at bounding box center [970, 38] width 24 height 24
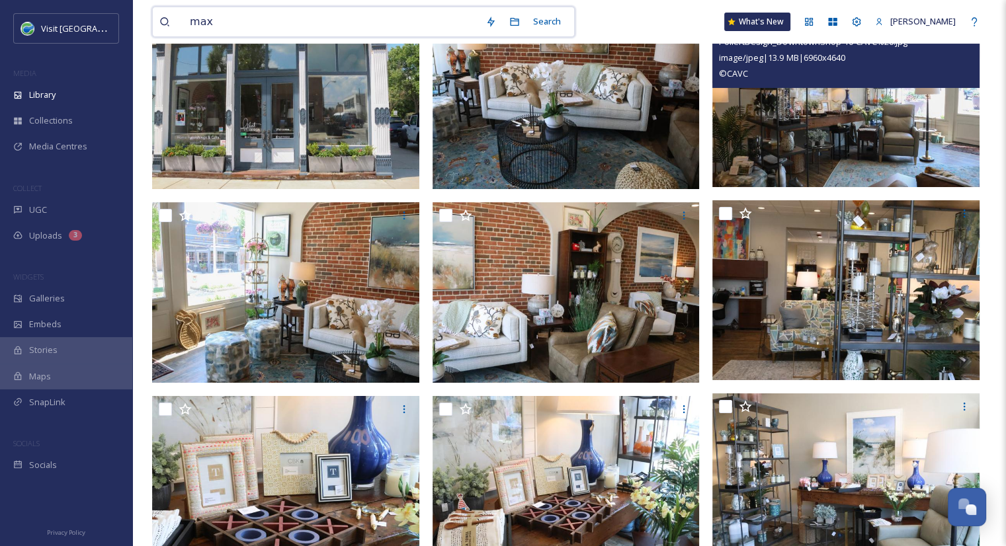
click at [331, 22] on input "max" at bounding box center [331, 21] width 296 height 29
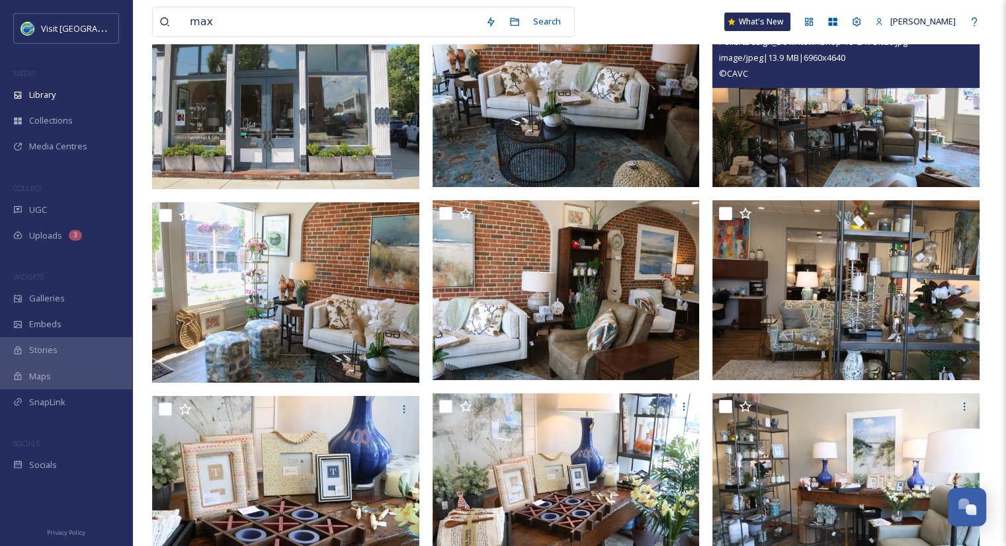
click at [635, 25] on div "max Search What's New Aurora Harvey" at bounding box center [569, 22] width 834 height 44
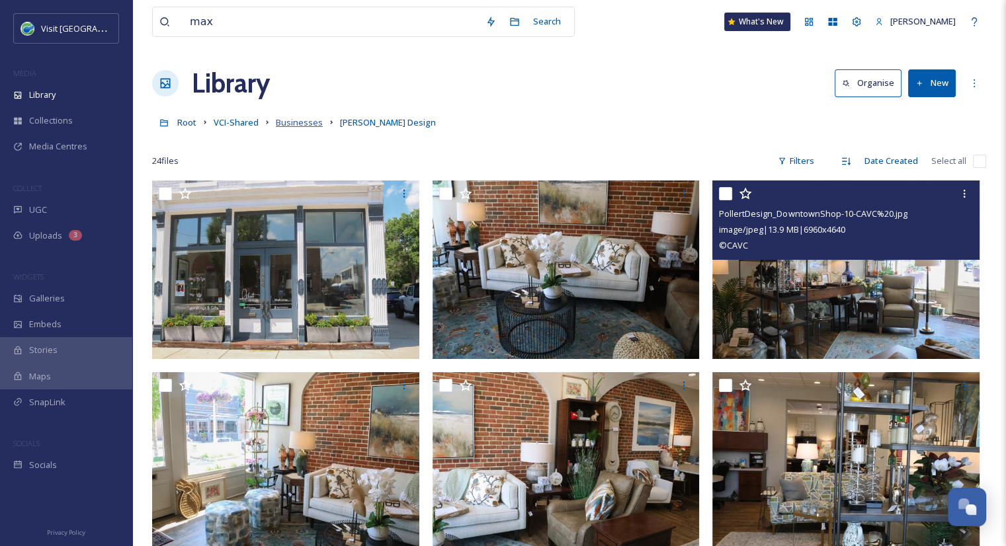
click at [286, 123] on span "Businesses" at bounding box center [299, 122] width 47 height 12
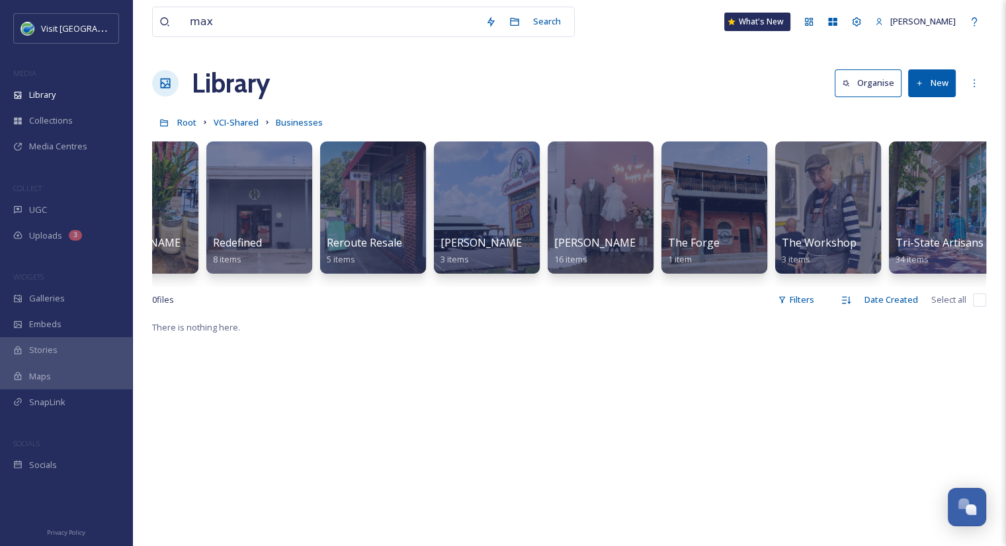
scroll to position [0, 5529]
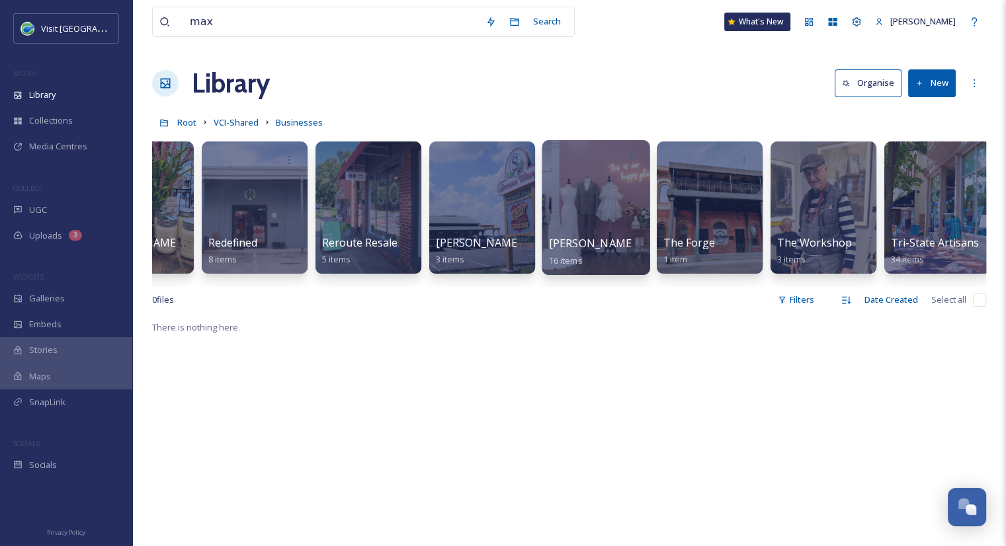
click at [601, 245] on span "[PERSON_NAME]'s Bridal and Tux" at bounding box center [634, 243] width 171 height 15
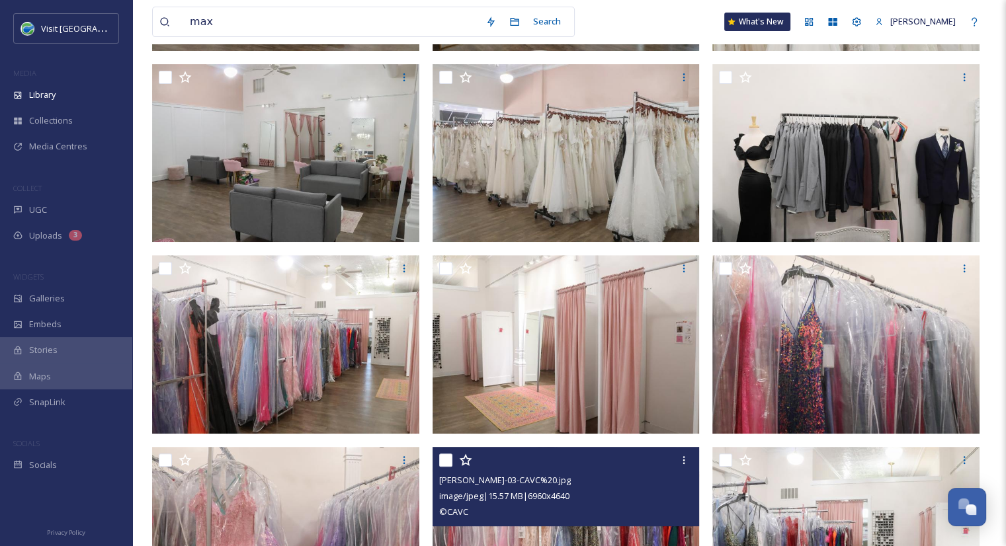
scroll to position [791, 0]
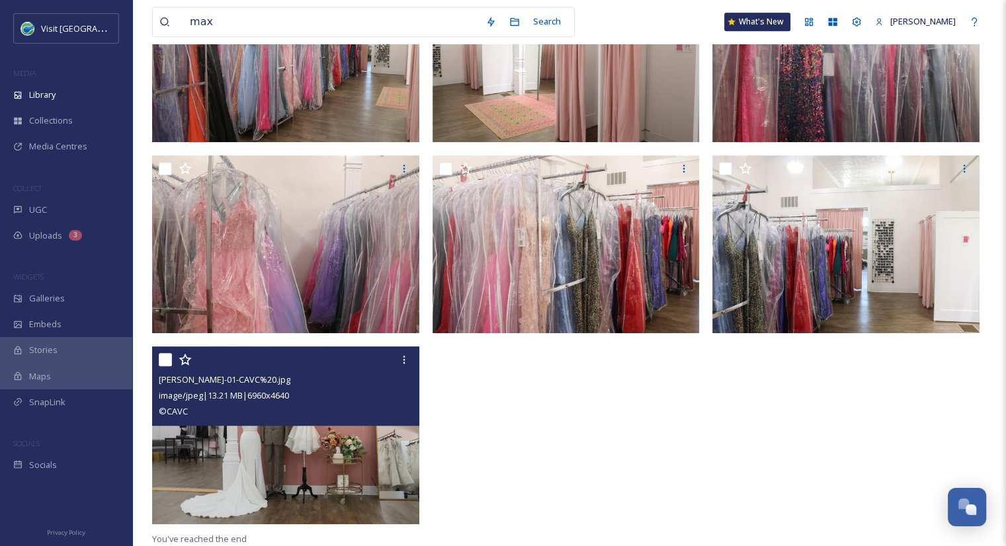
click at [355, 450] on img at bounding box center [285, 436] width 267 height 179
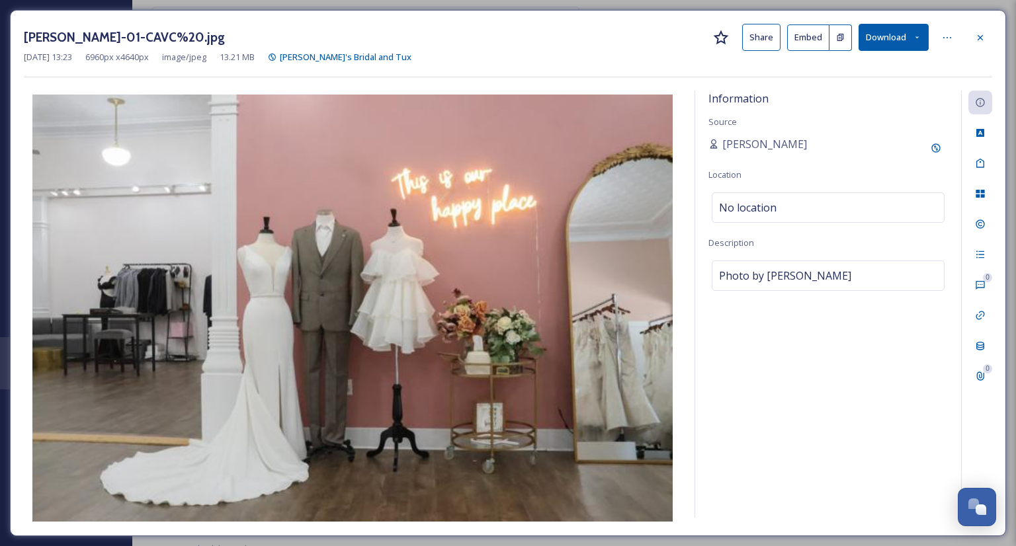
click at [771, 35] on button "Share" at bounding box center [761, 37] width 38 height 27
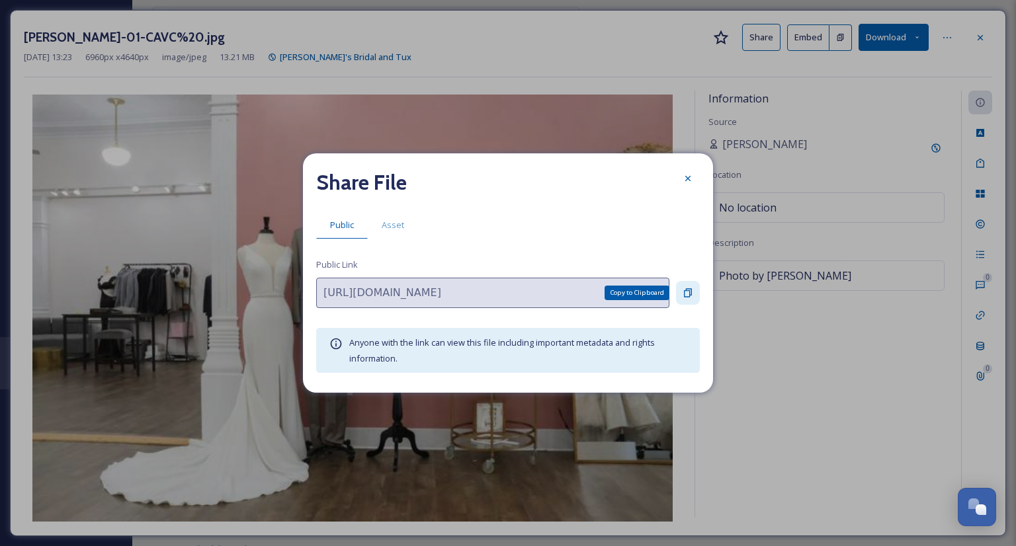
click at [687, 289] on icon at bounding box center [688, 293] width 11 height 11
click at [686, 179] on icon at bounding box center [688, 178] width 11 height 11
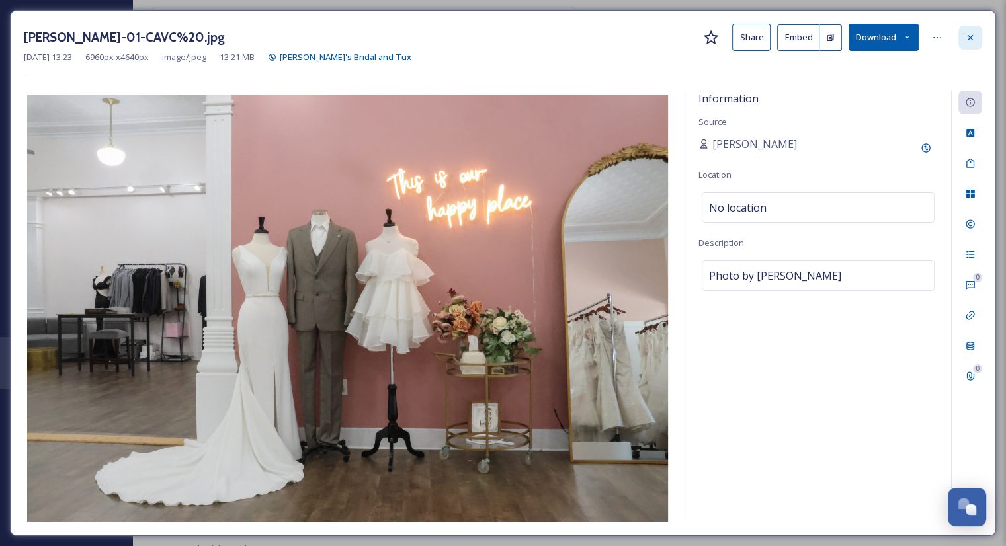
click at [970, 43] on div at bounding box center [970, 38] width 24 height 24
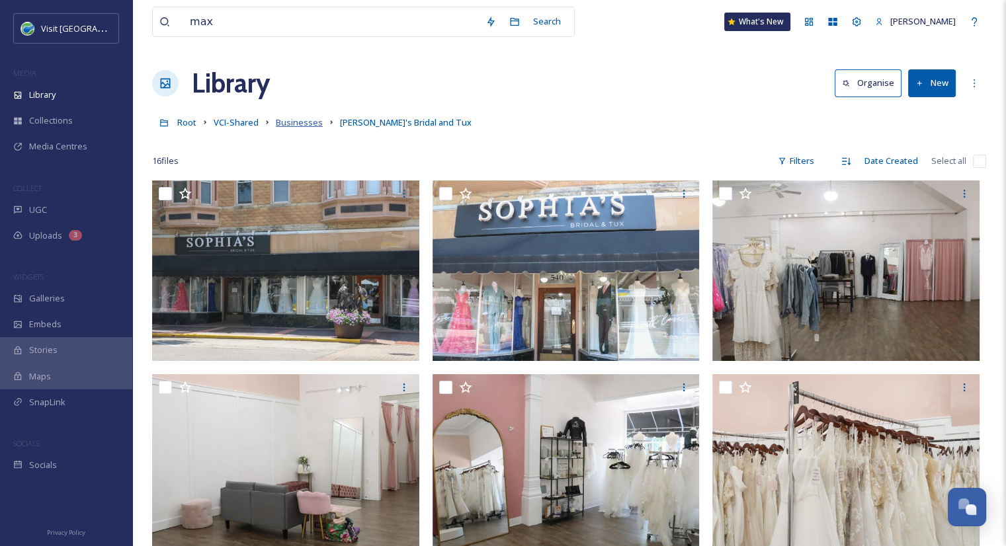
click at [301, 124] on span "Businesses" at bounding box center [299, 122] width 47 height 12
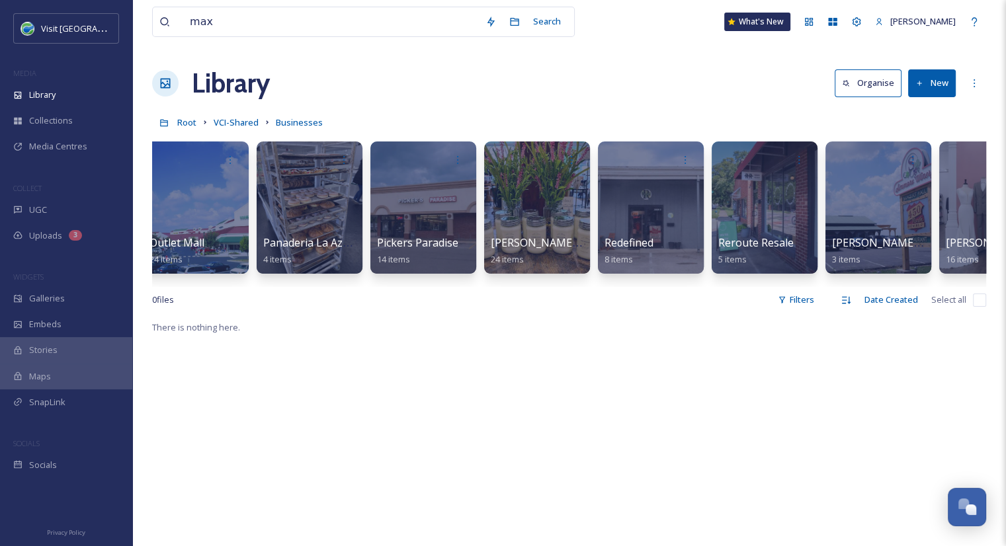
scroll to position [0, 6106]
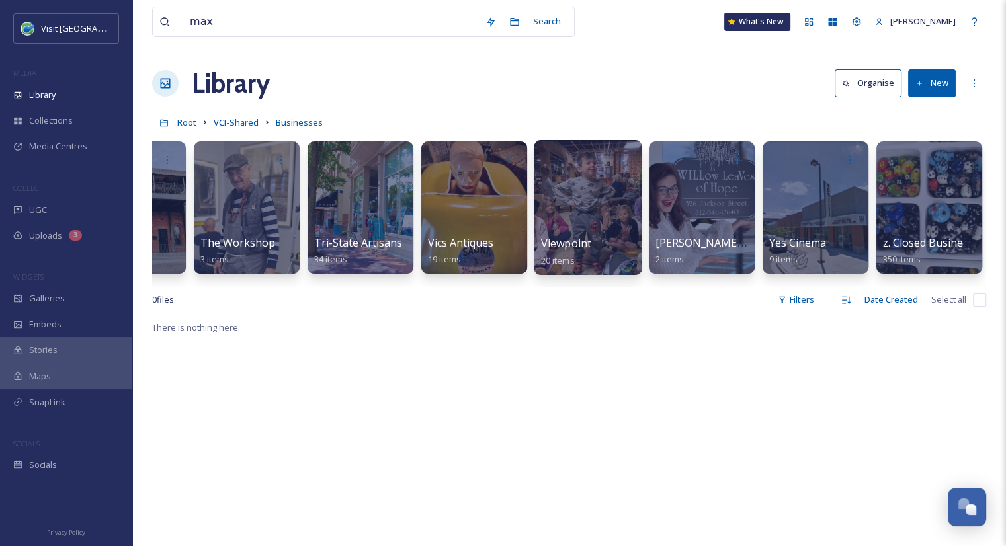
click at [565, 241] on span "Viewpoint" at bounding box center [566, 243] width 51 height 15
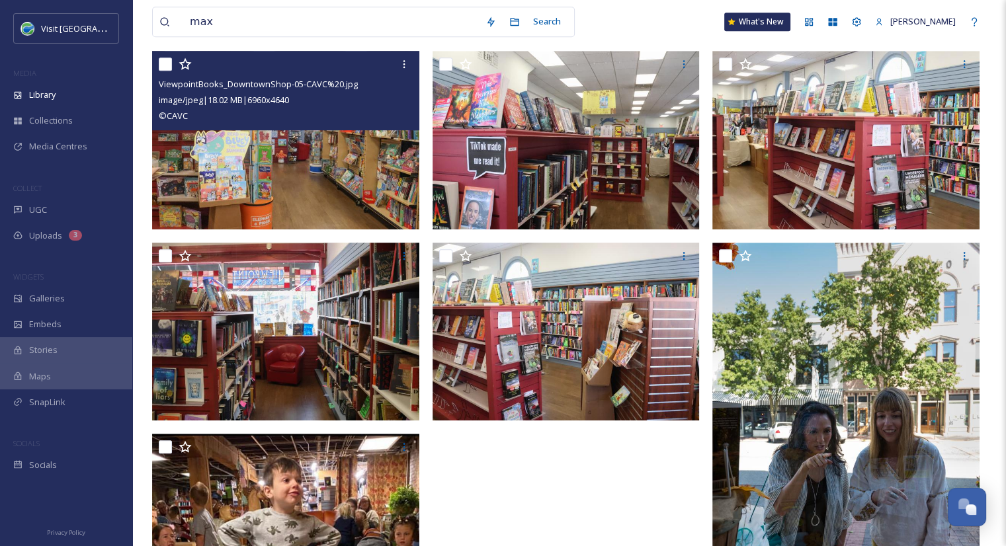
scroll to position [857, 0]
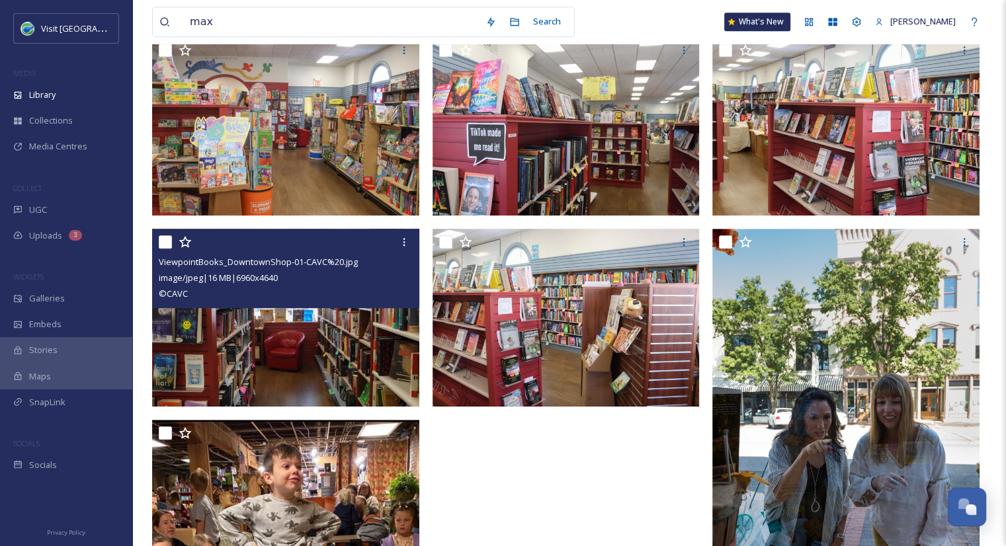
click at [319, 335] on img at bounding box center [285, 317] width 267 height 179
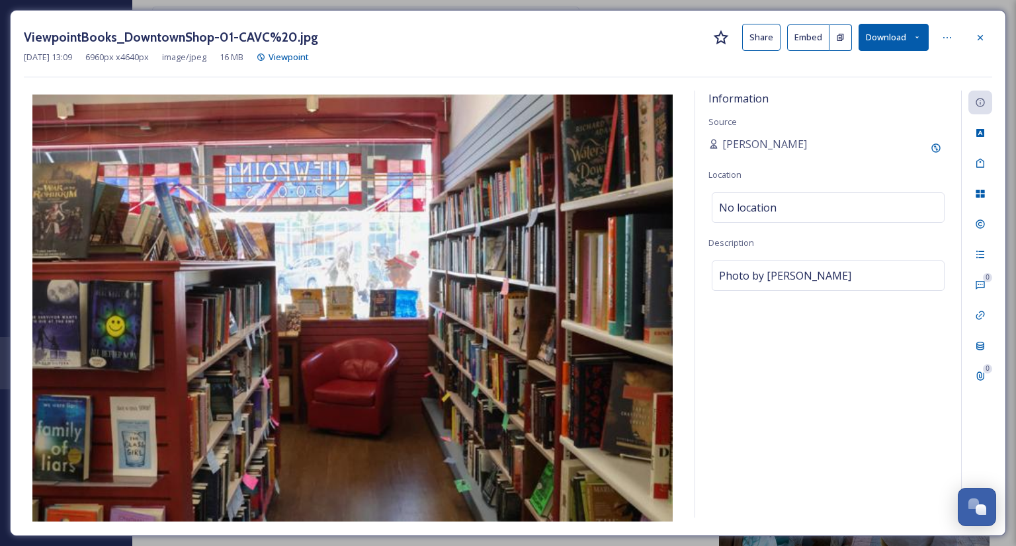
click at [755, 38] on button "Share" at bounding box center [761, 37] width 38 height 27
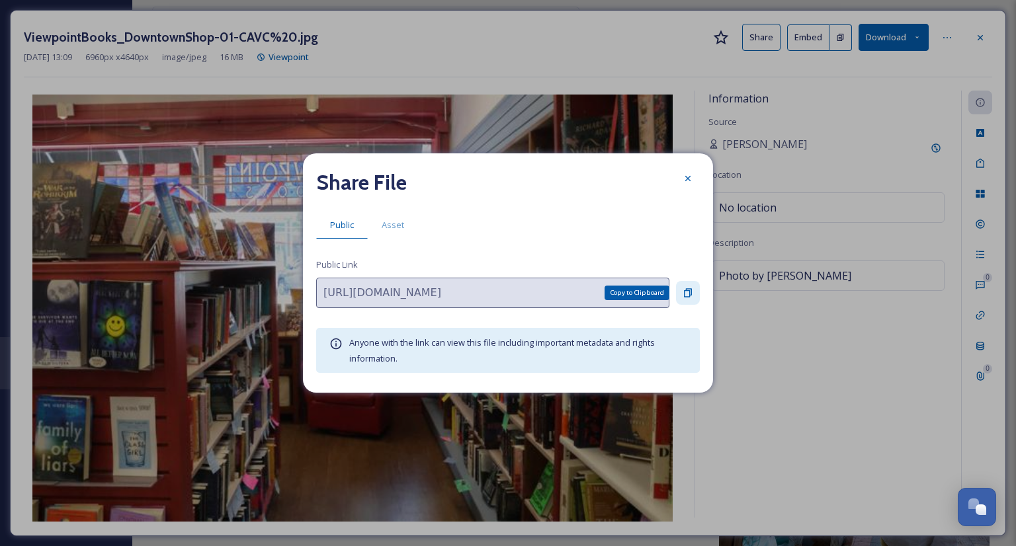
click at [695, 296] on div "Copy to Clipboard" at bounding box center [688, 293] width 24 height 24
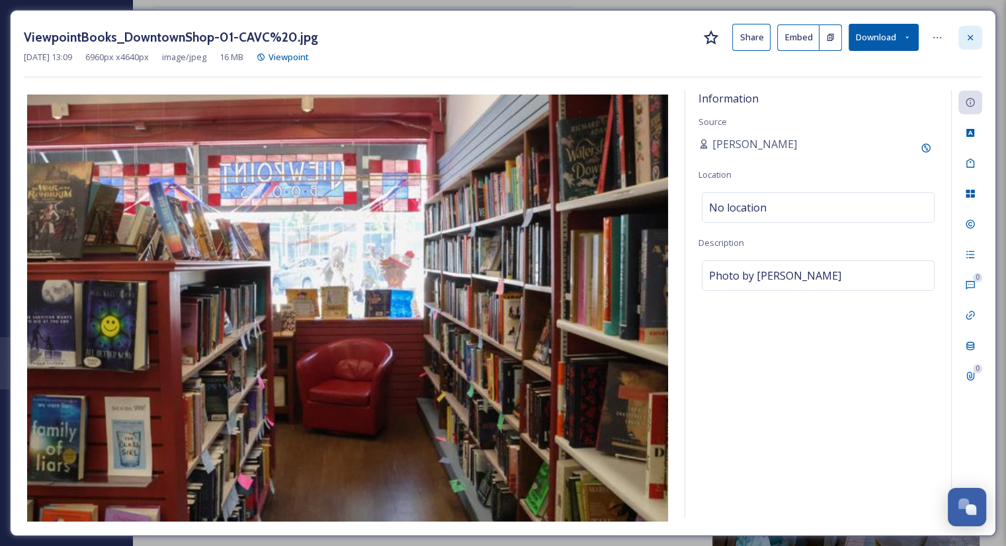
click at [971, 40] on icon at bounding box center [970, 37] width 11 height 11
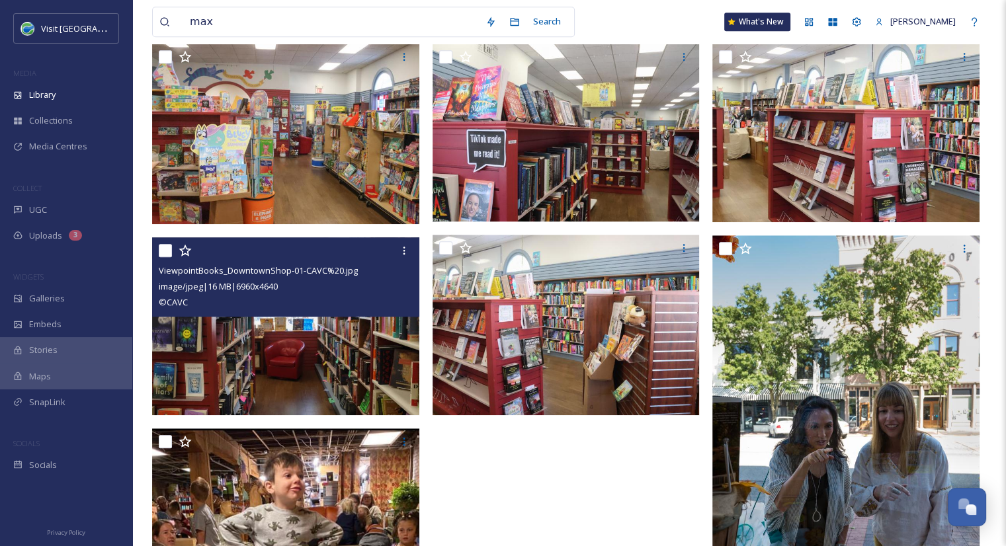
click at [461, 40] on div "max Search What's New Aurora Harvey" at bounding box center [569, 22] width 834 height 44
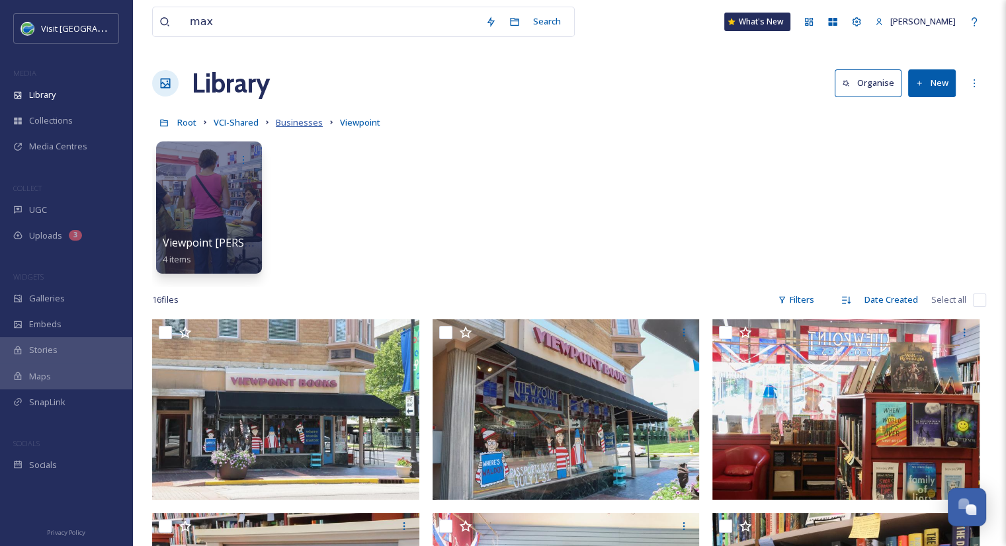
click at [304, 123] on span "Businesses" at bounding box center [299, 122] width 47 height 12
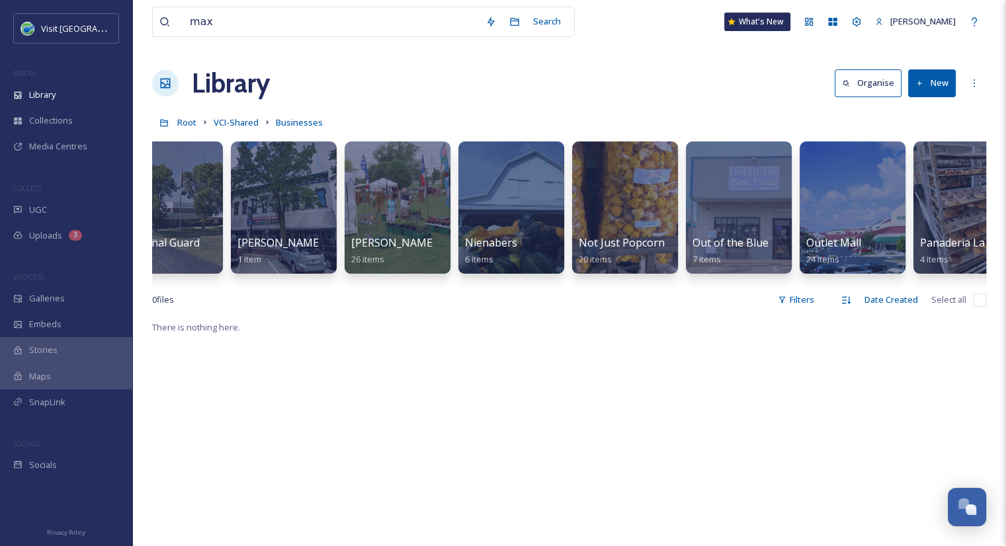
scroll to position [0, 4475]
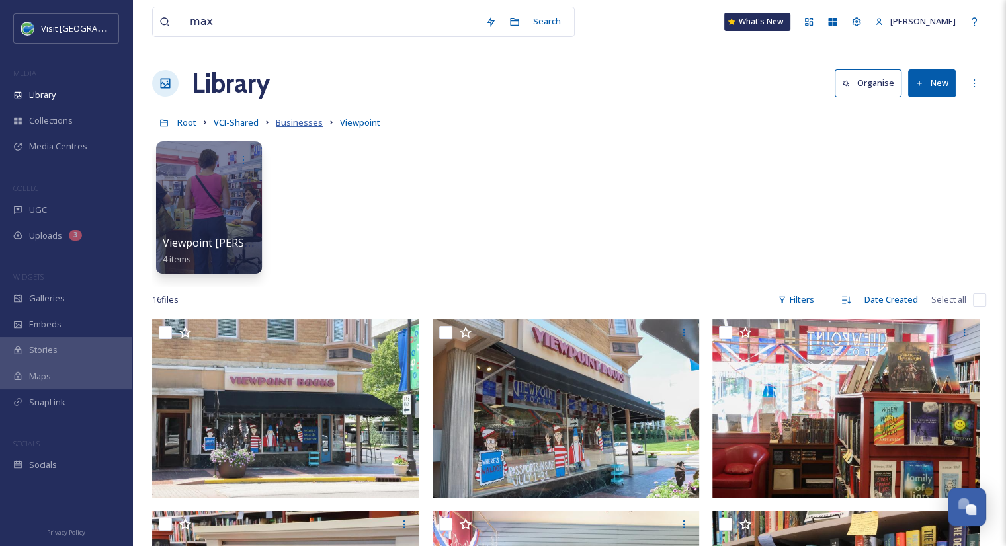
click at [298, 117] on span "Businesses" at bounding box center [299, 122] width 47 height 12
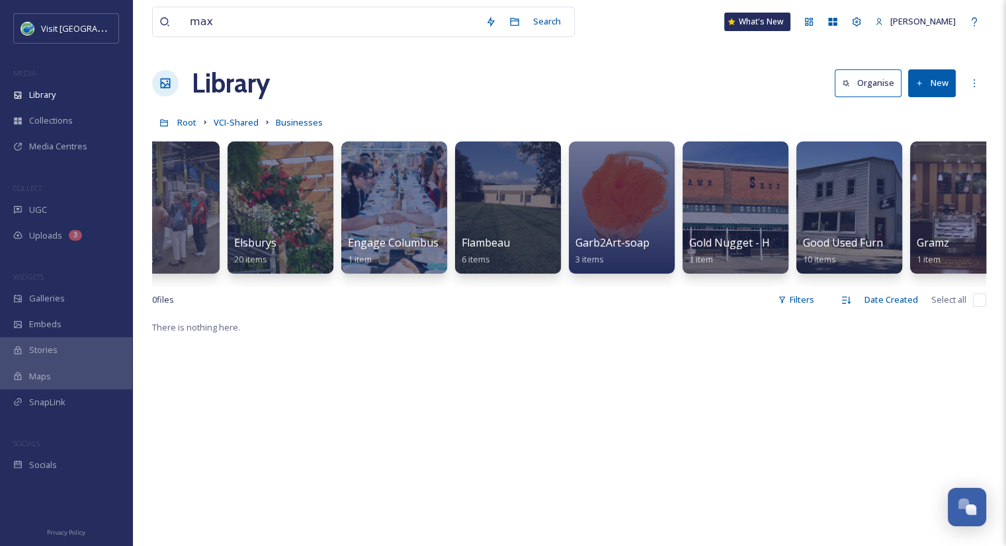
scroll to position [0, 2355]
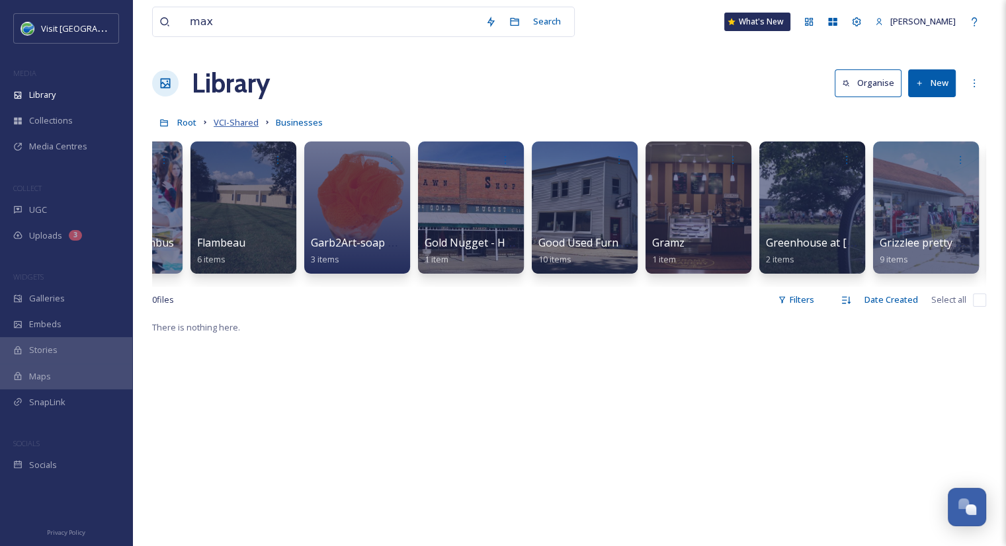
click at [234, 119] on span "VCI-Shared" at bounding box center [236, 122] width 45 height 12
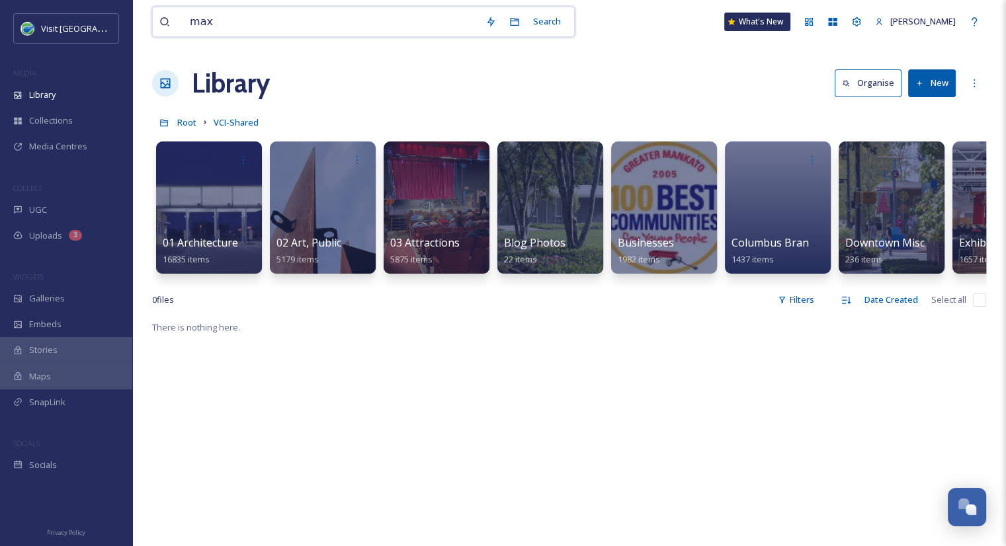
click at [246, 28] on input "max" at bounding box center [331, 21] width 296 height 29
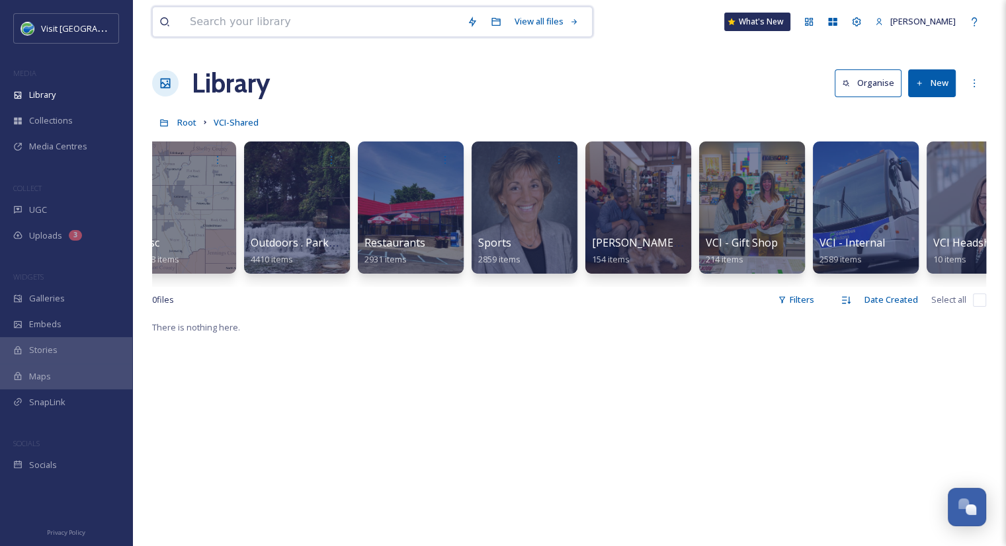
scroll to position [0, 1505]
click at [762, 236] on span "VCI - Gift Shop" at bounding box center [741, 242] width 72 height 15
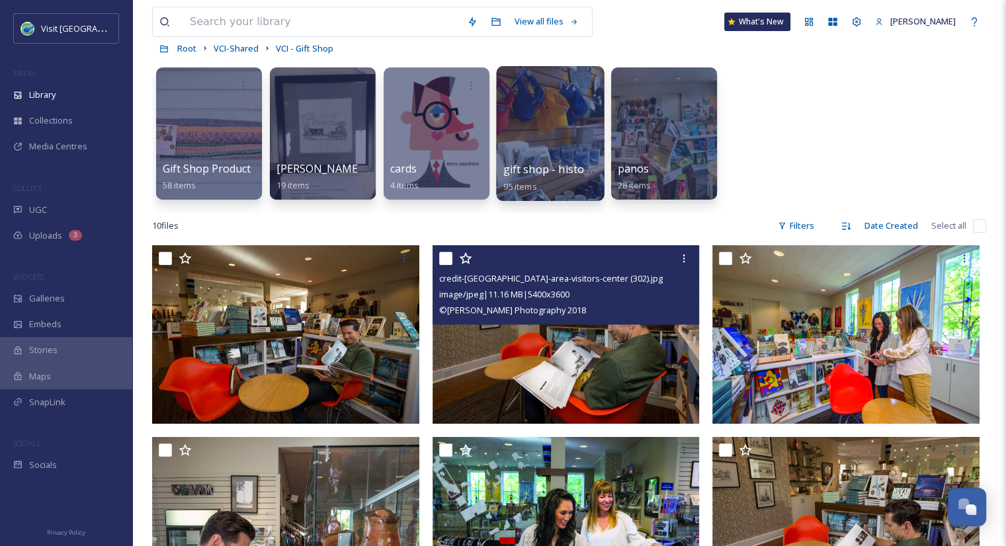
scroll to position [74, 0]
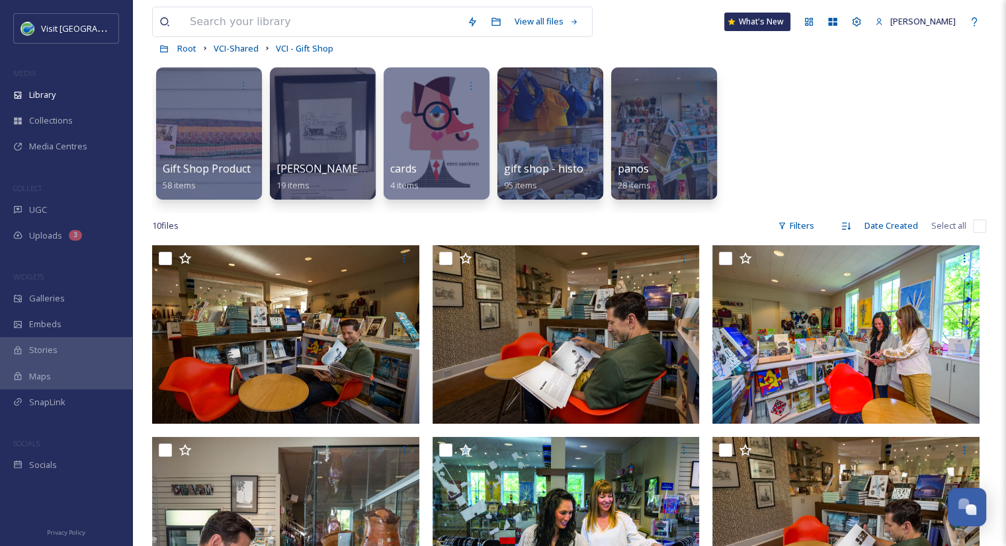
click at [809, 120] on div "Gift Shop Product 58 items Tony Costello artwork 19 items cards 4 items gift sh…" at bounding box center [569, 137] width 834 height 152
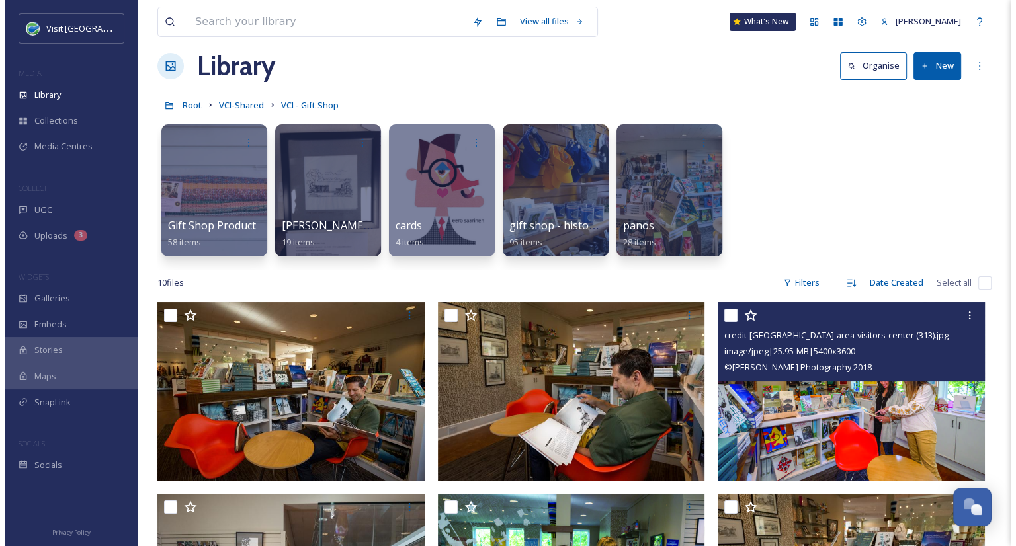
scroll to position [10, 0]
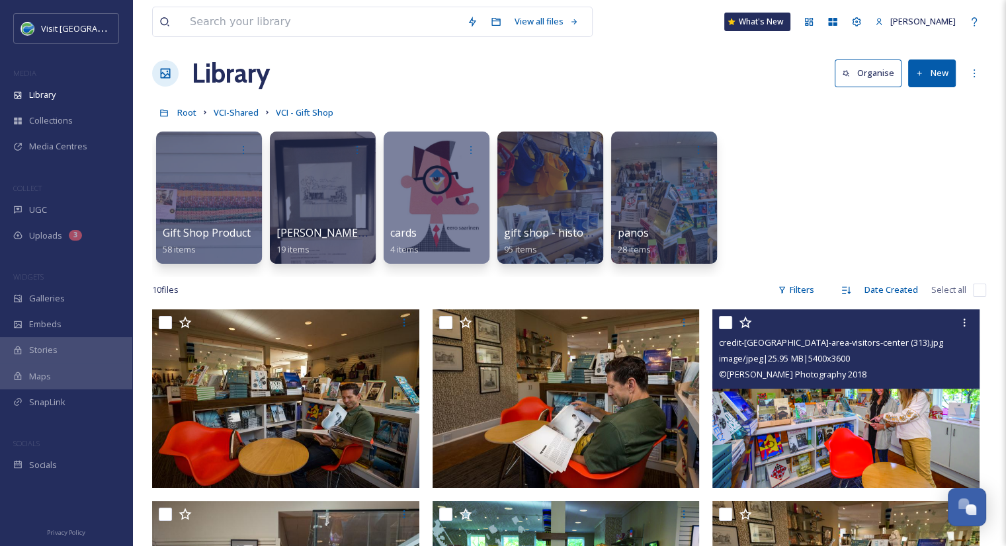
click at [868, 413] on img at bounding box center [845, 399] width 267 height 179
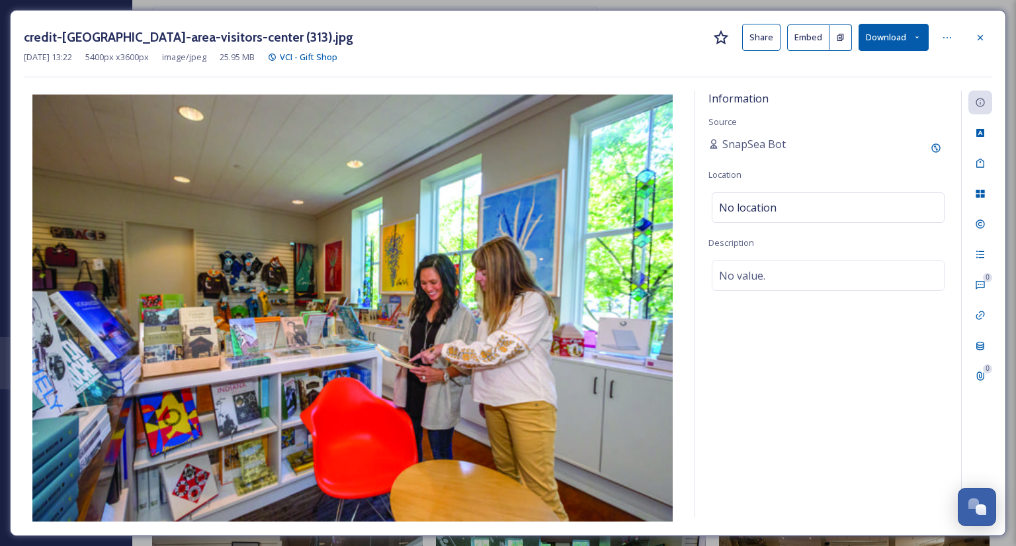
click at [770, 48] on button "Share" at bounding box center [761, 37] width 38 height 27
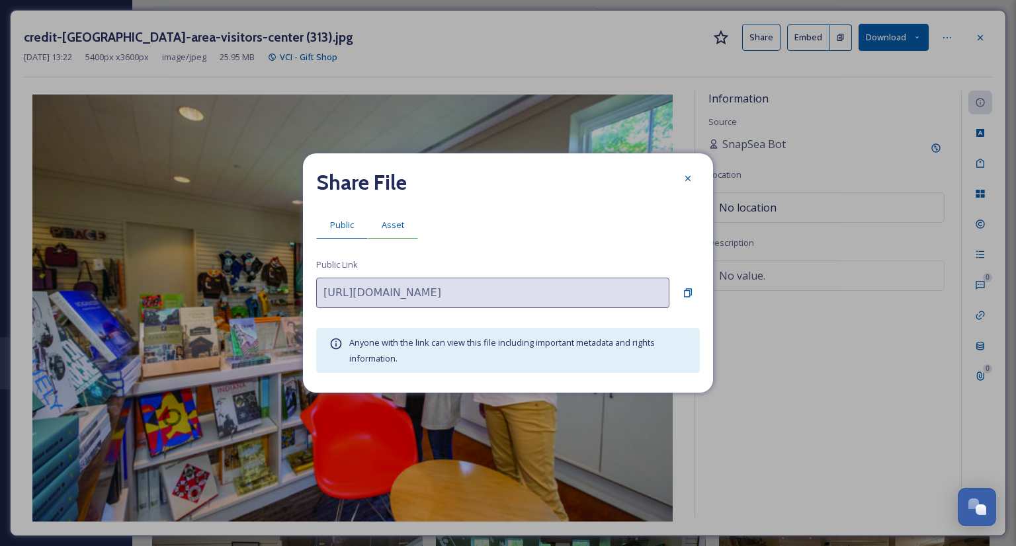
click at [386, 228] on span "Asset" at bounding box center [393, 225] width 22 height 13
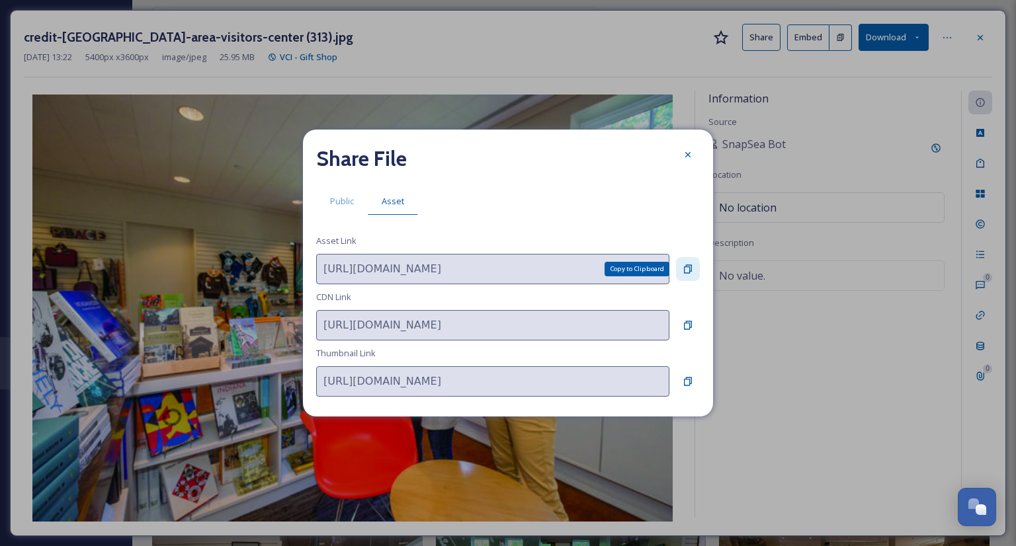
click at [688, 267] on icon at bounding box center [688, 269] width 8 height 9
